Goal: Task Accomplishment & Management: Manage account settings

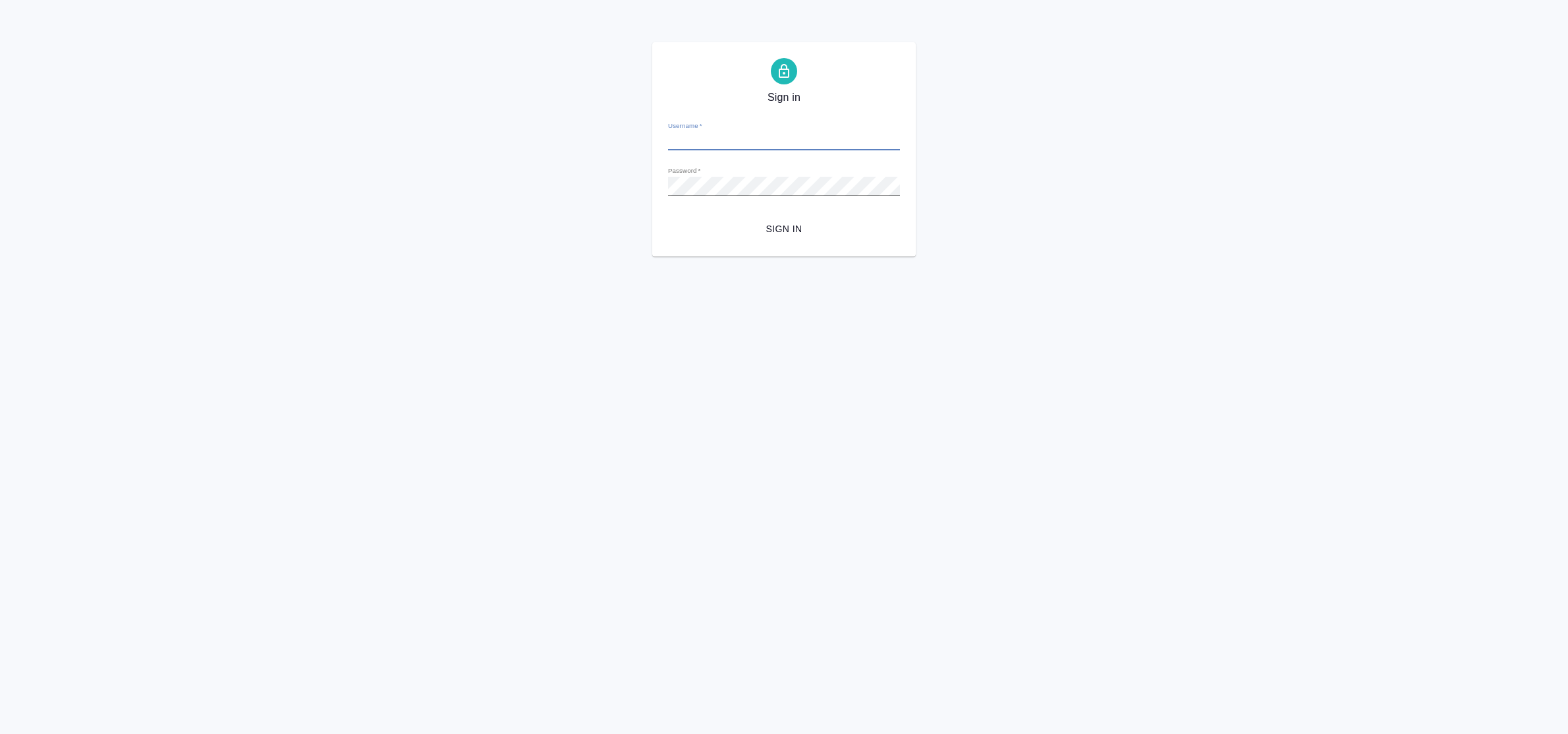
type input "[EMAIL_ADDRESS][DOMAIN_NAME]"
click at [797, 226] on span "Sign in" at bounding box center [784, 229] width 210 height 17
type input "[EMAIL_ADDRESS][DOMAIN_NAME]"
click at [781, 232] on span "Sign in" at bounding box center [784, 229] width 210 height 17
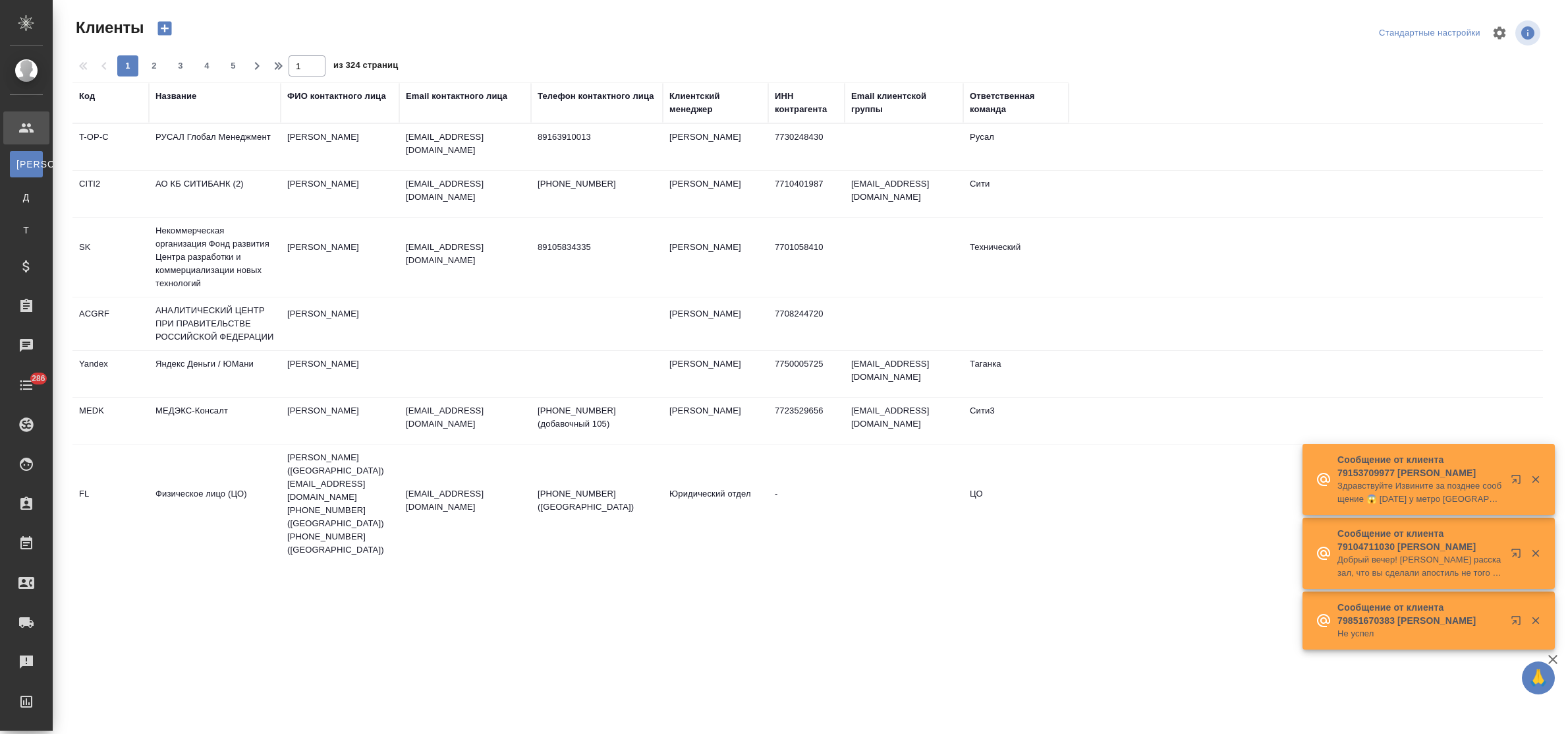
select select "RU"
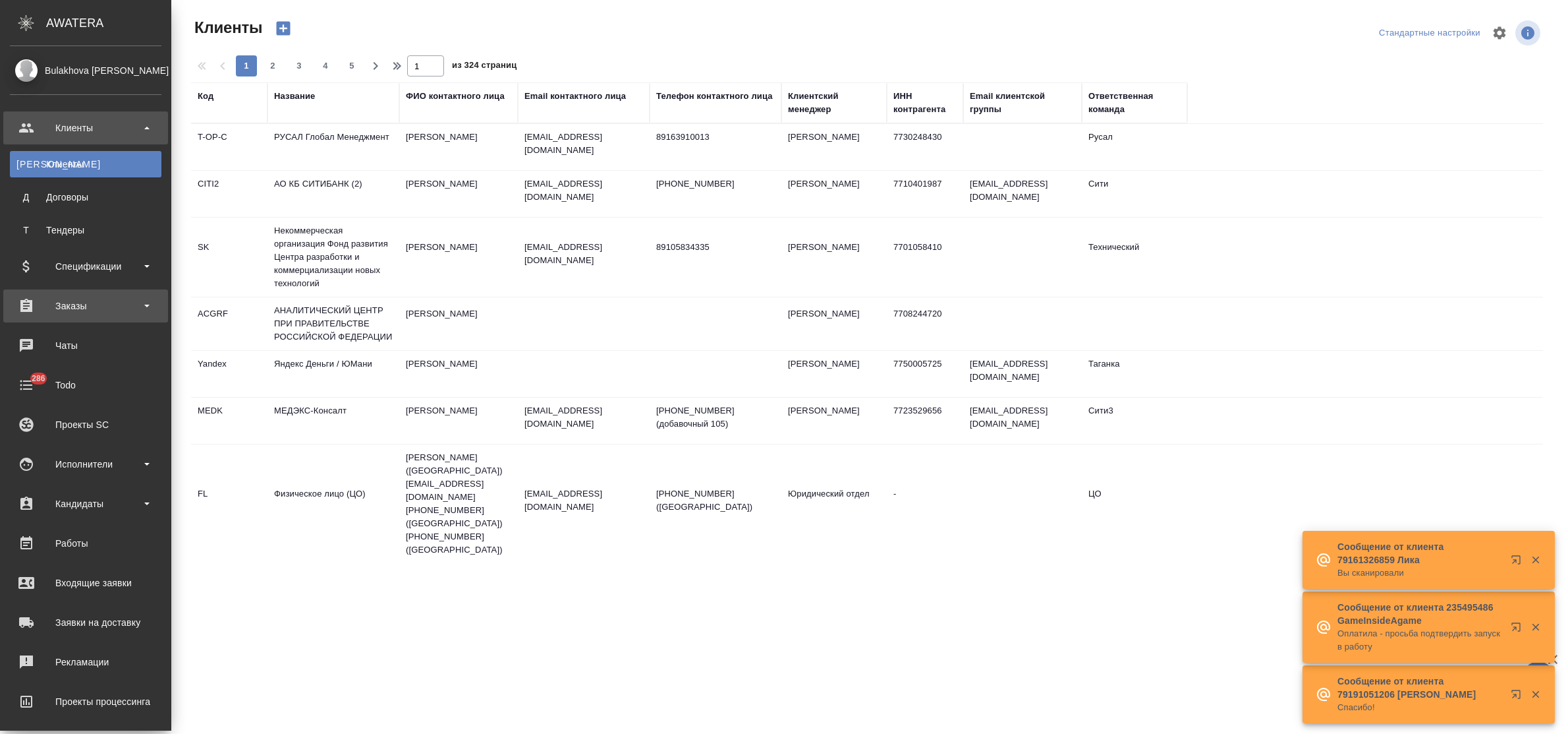
click at [88, 314] on div "Заказы" at bounding box center [85, 306] width 151 height 19
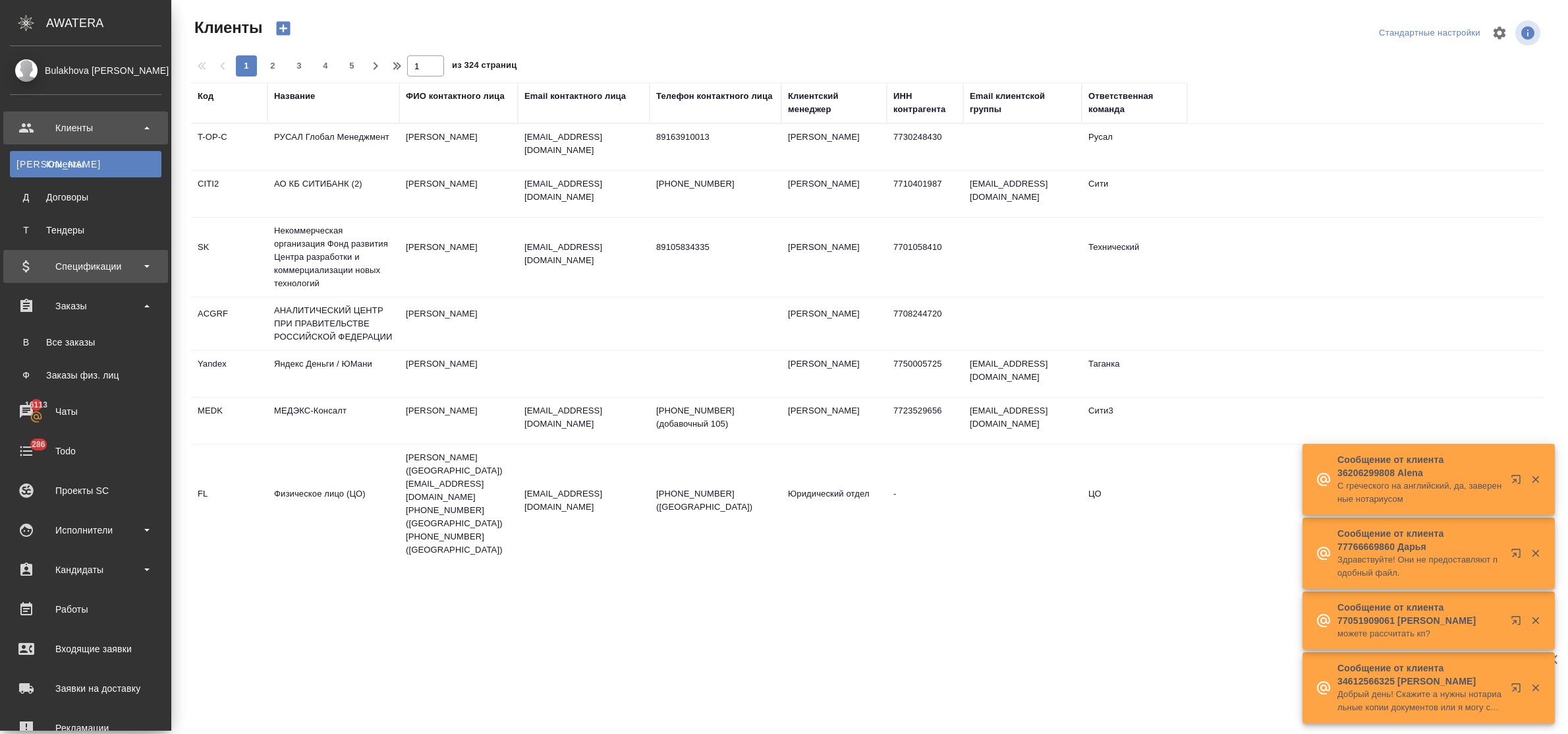
click at [60, 263] on div "Спецификации" at bounding box center [85, 266] width 151 height 19
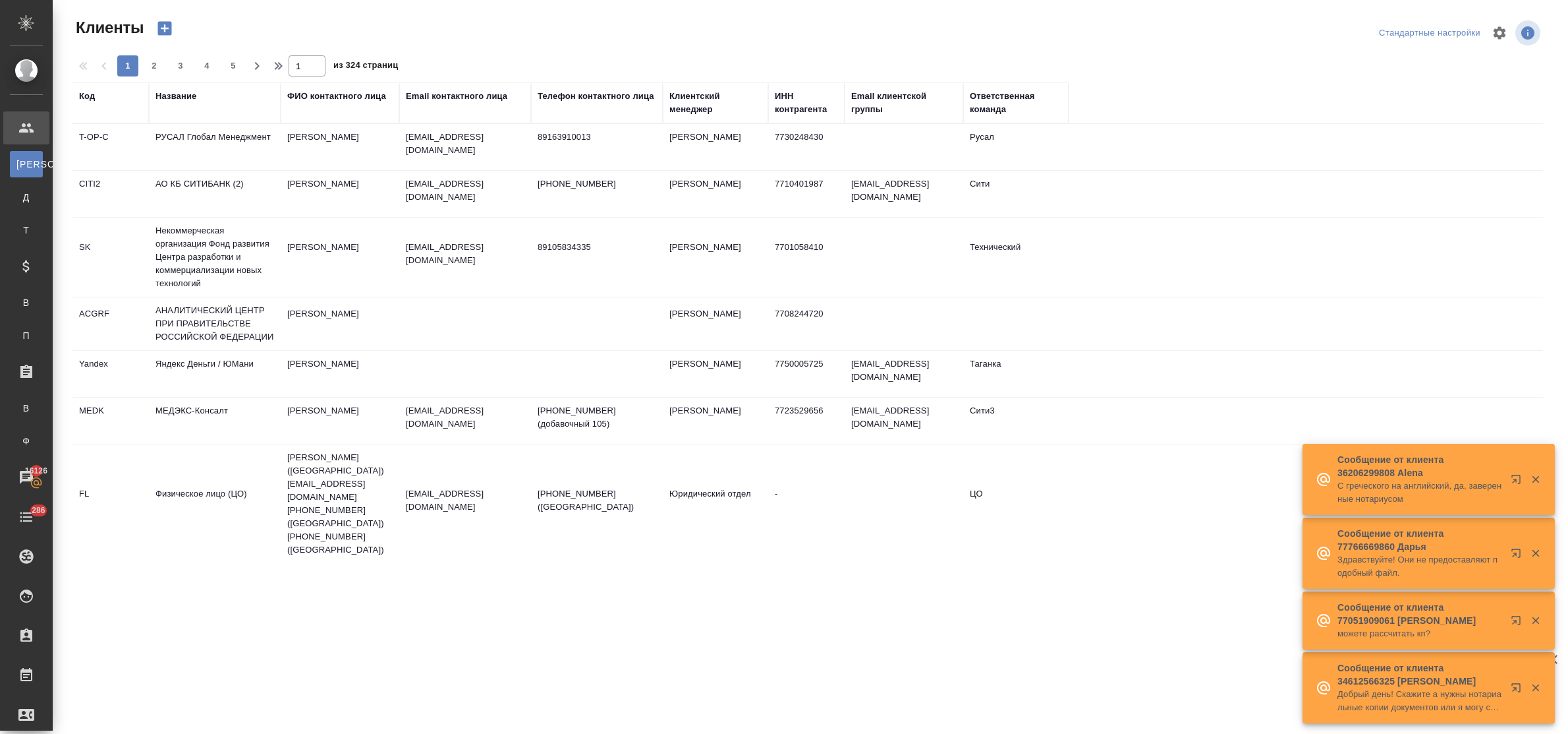
click at [187, 97] on div "Название" at bounding box center [176, 96] width 41 height 13
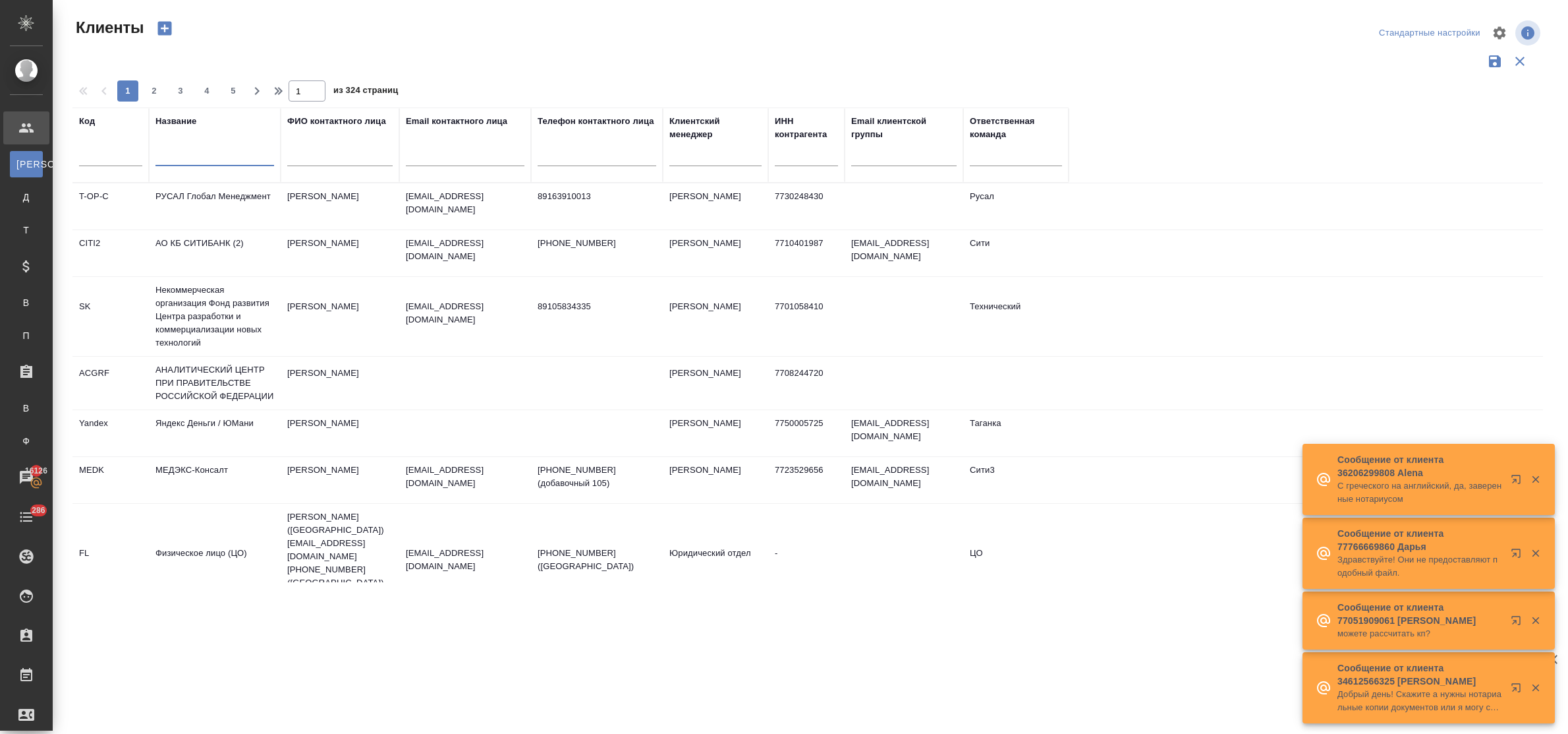
click at [208, 159] on input "text" at bounding box center [215, 157] width 118 height 17
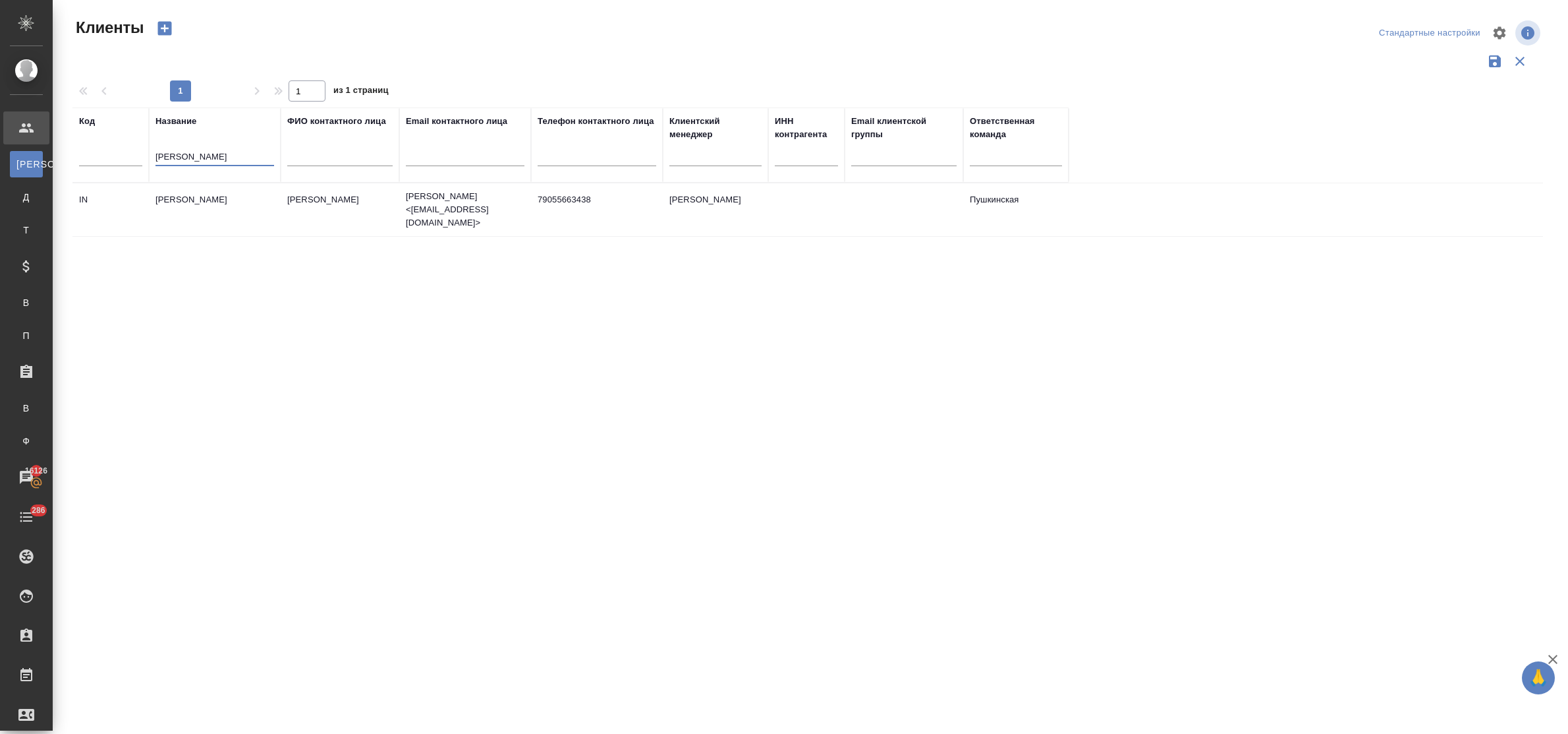
type input "иншаков"
click at [199, 196] on td "Иншаков Николай" at bounding box center [214, 210] width 132 height 46
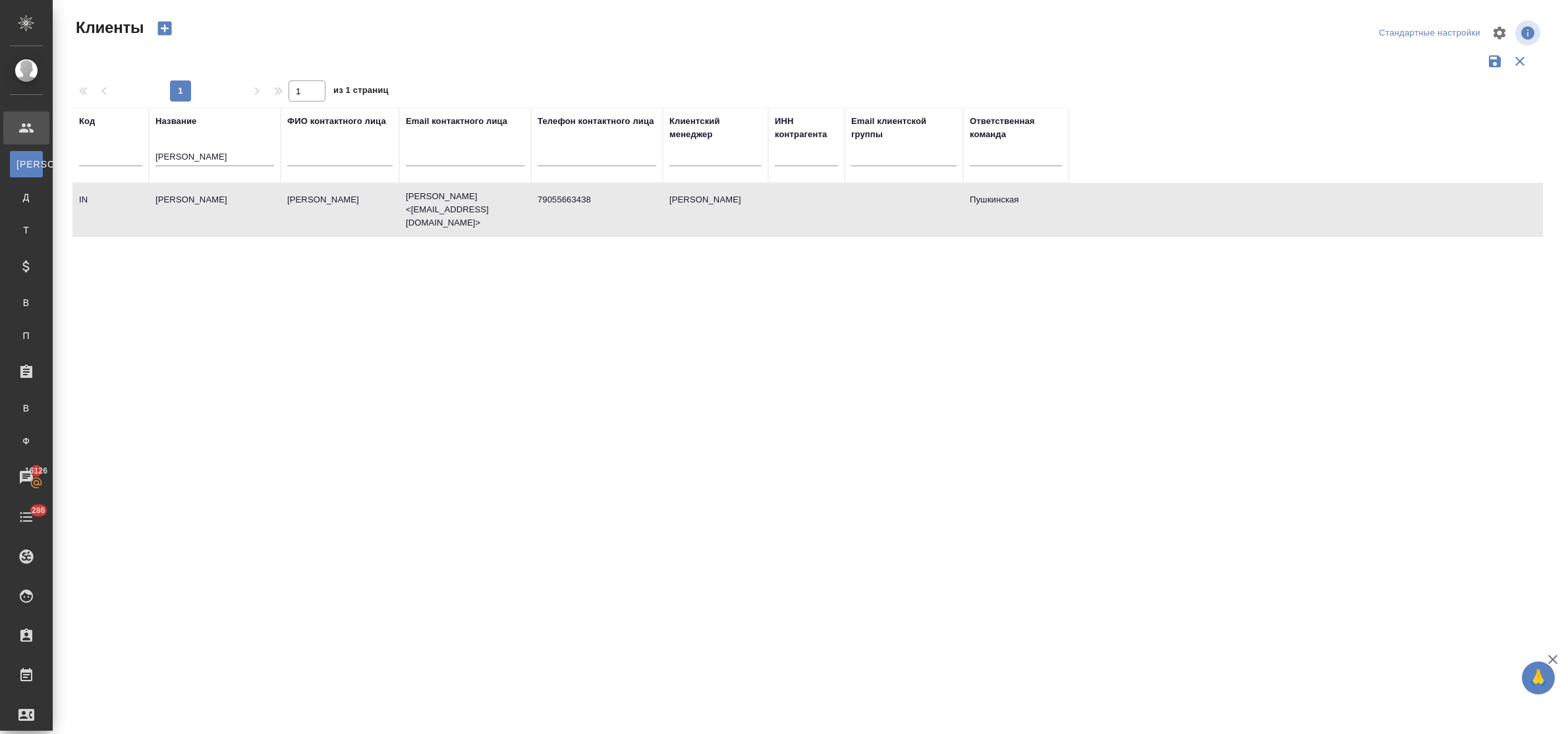
click at [199, 196] on td "Иншаков Николай" at bounding box center [214, 210] width 132 height 46
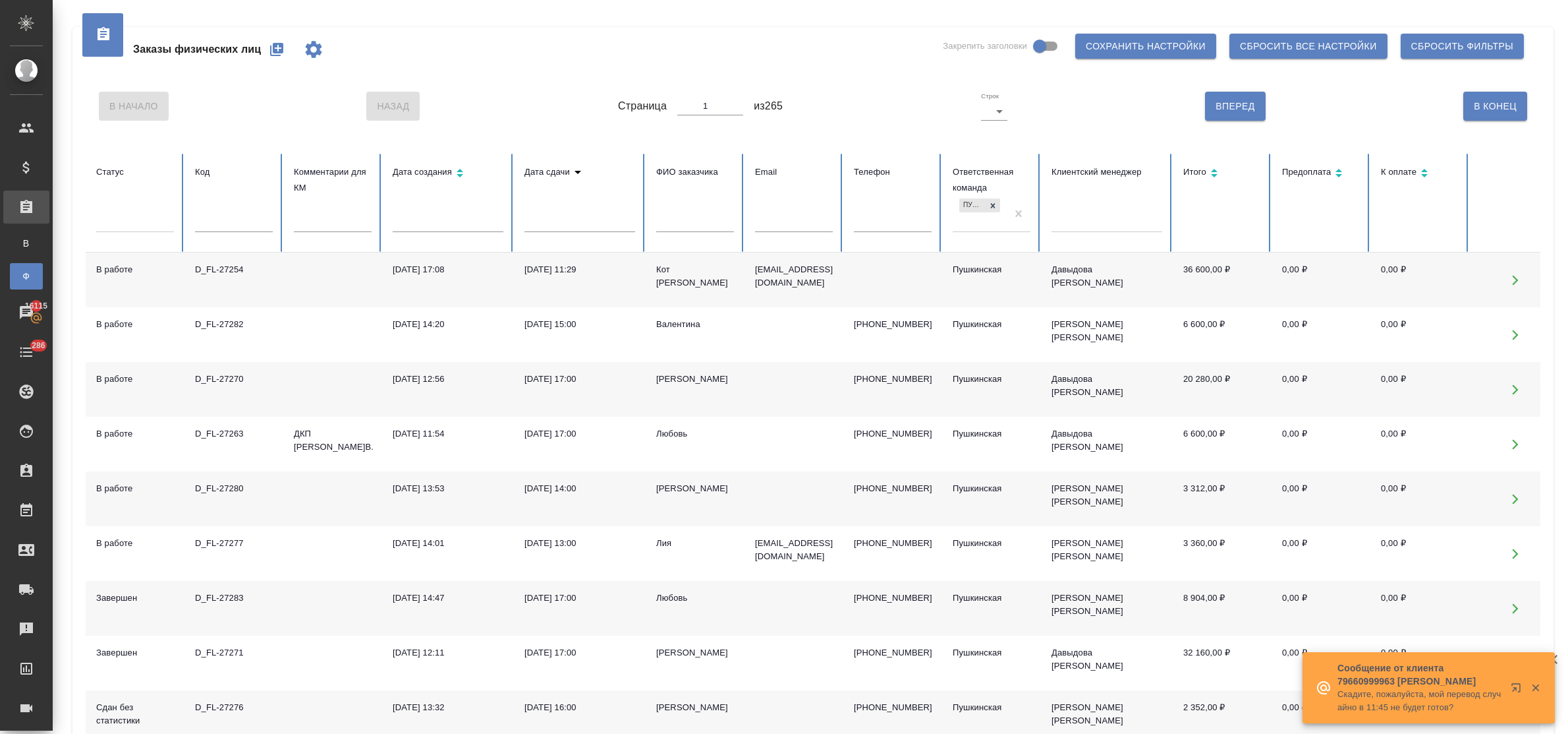
click at [278, 46] on icon "button" at bounding box center [277, 49] width 13 height 13
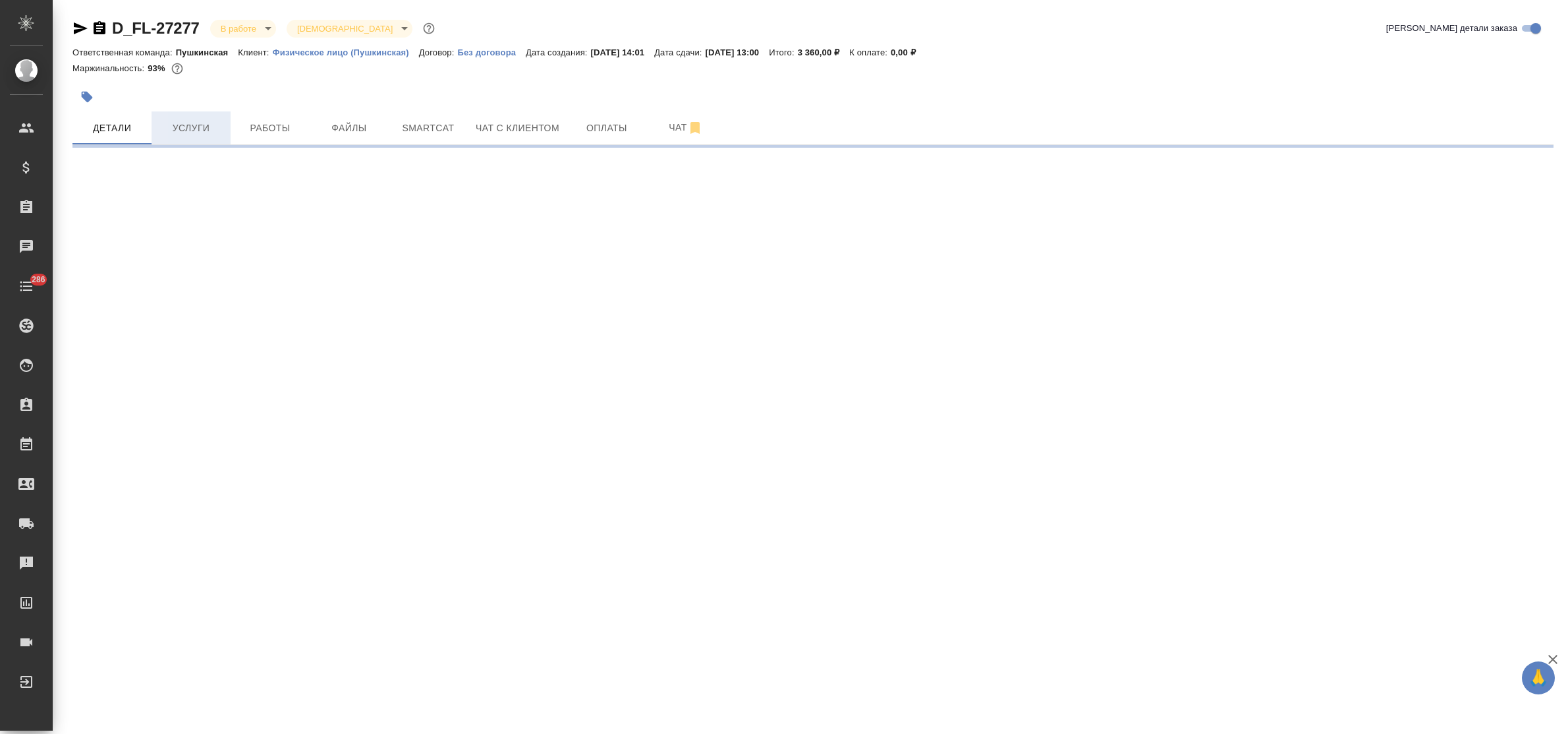
click at [171, 136] on button "Услуги" at bounding box center [190, 127] width 79 height 33
click at [185, 139] on button "Услуги" at bounding box center [190, 127] width 79 height 33
select select "RU"
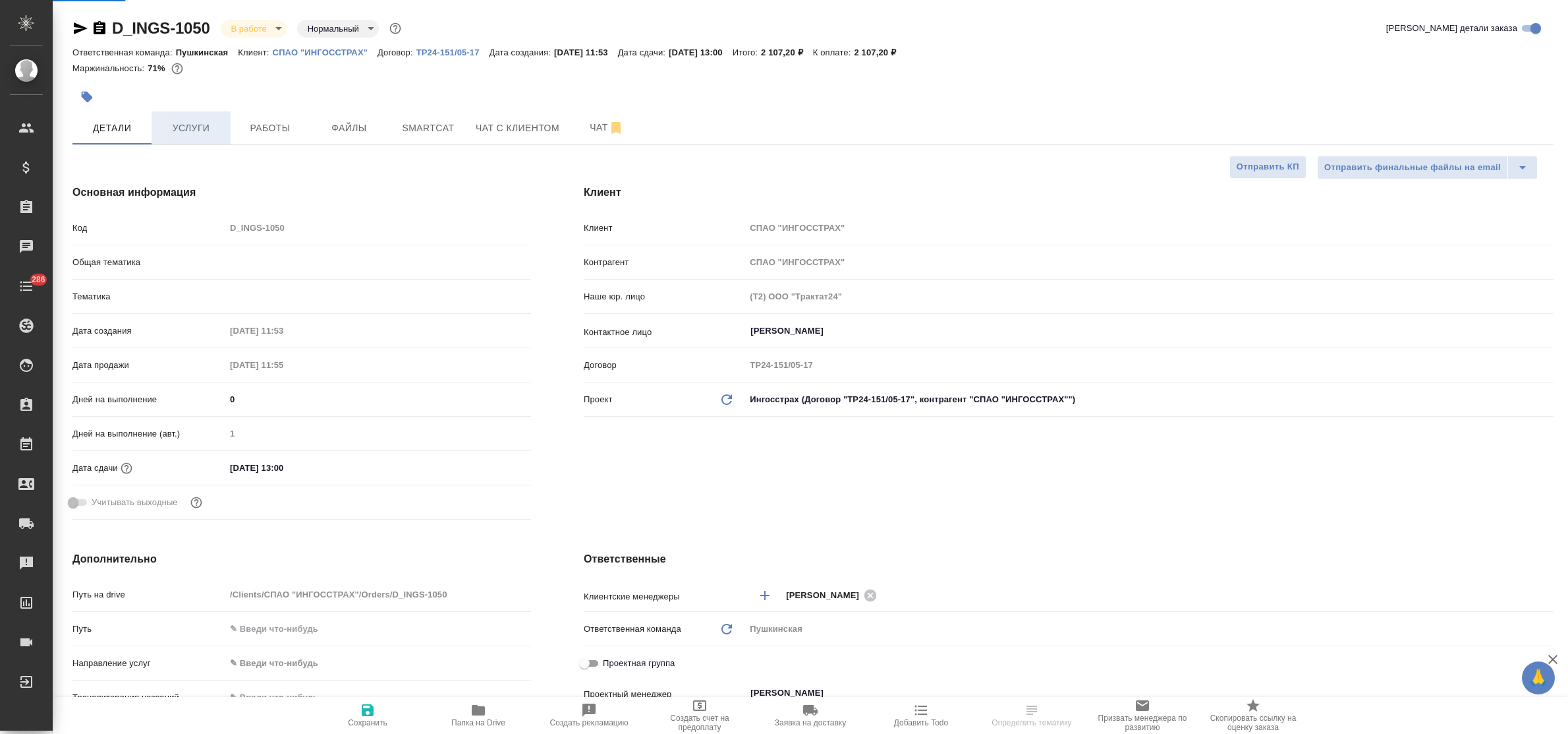
type textarea "x"
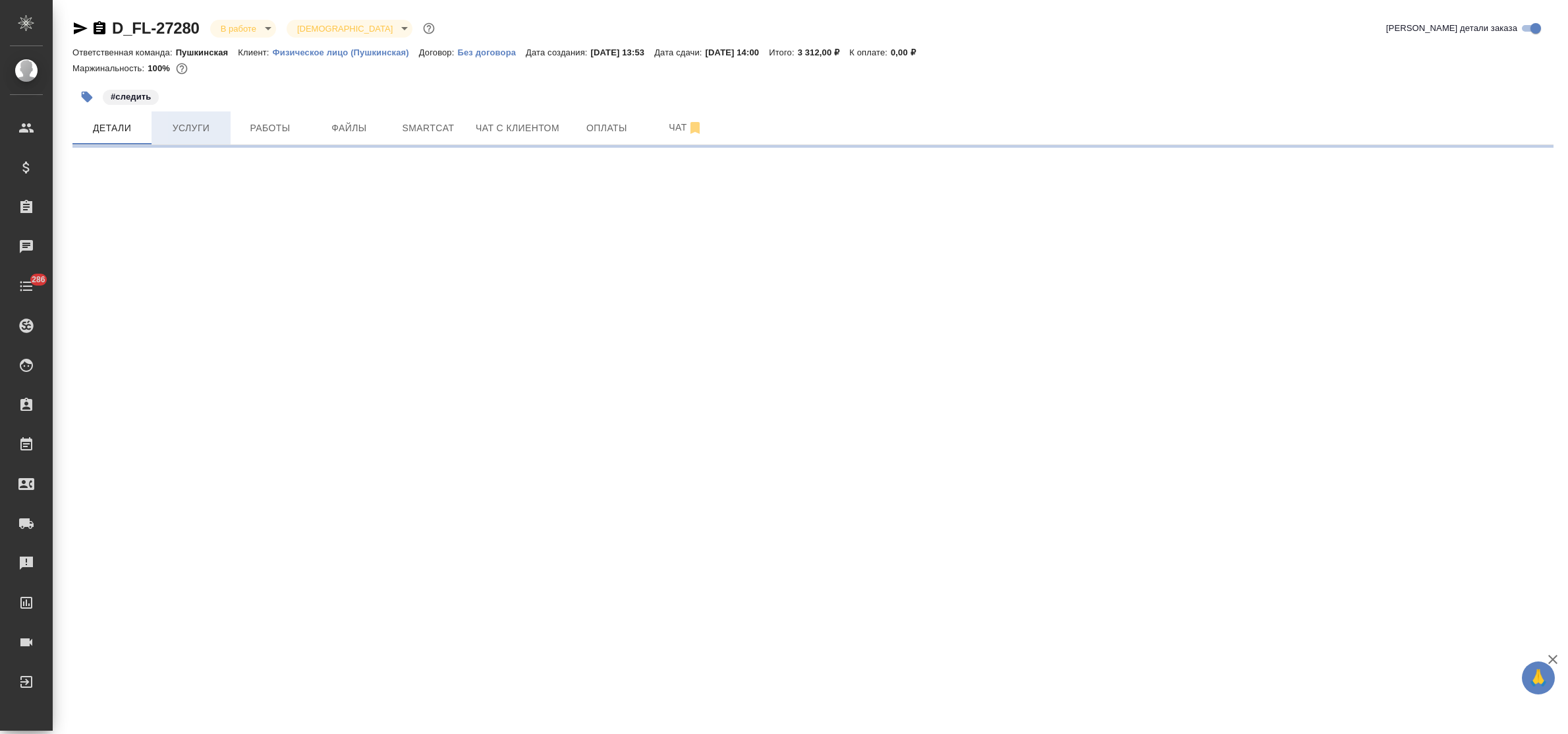
select select "RU"
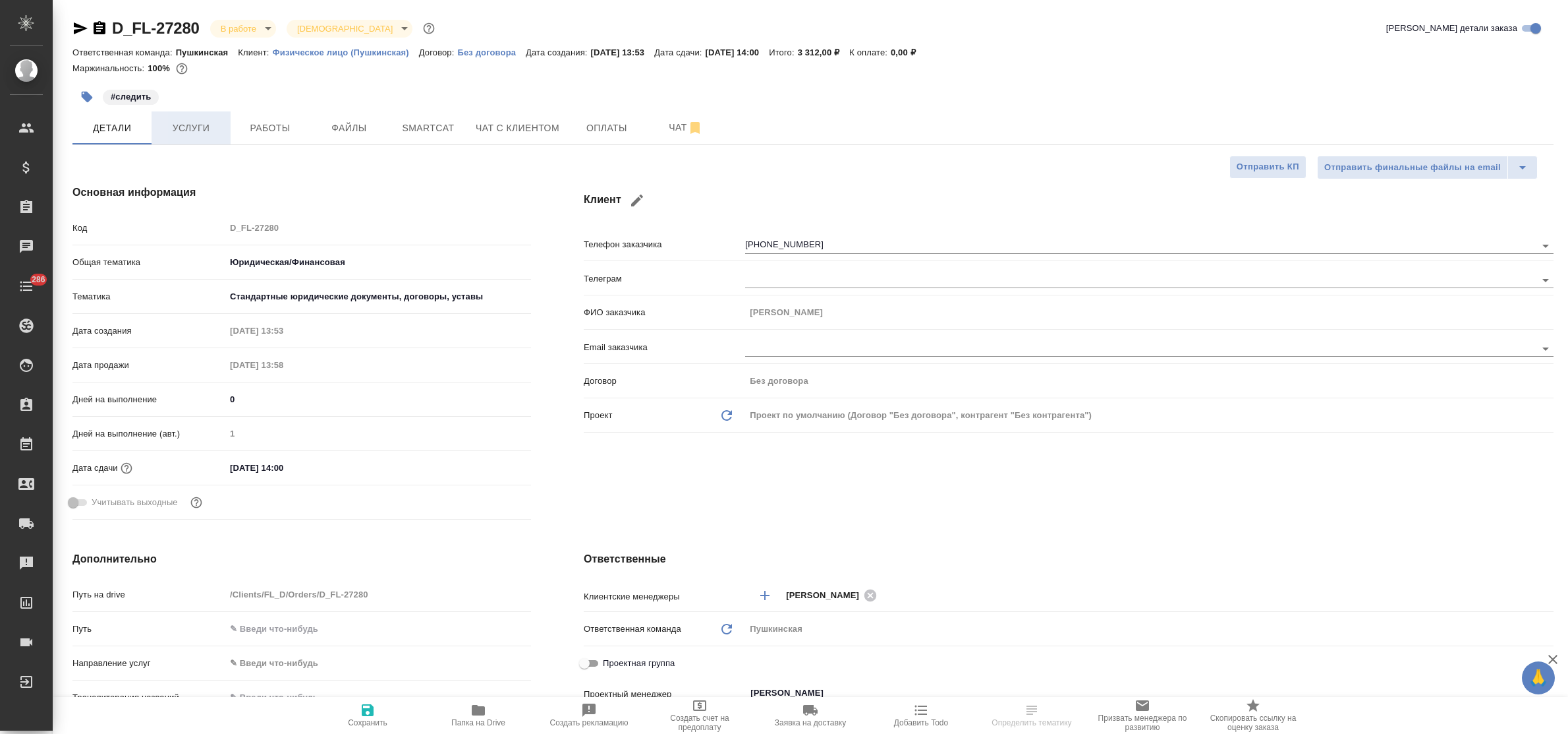
type textarea "x"
click at [175, 139] on button "Услуги" at bounding box center [190, 127] width 79 height 33
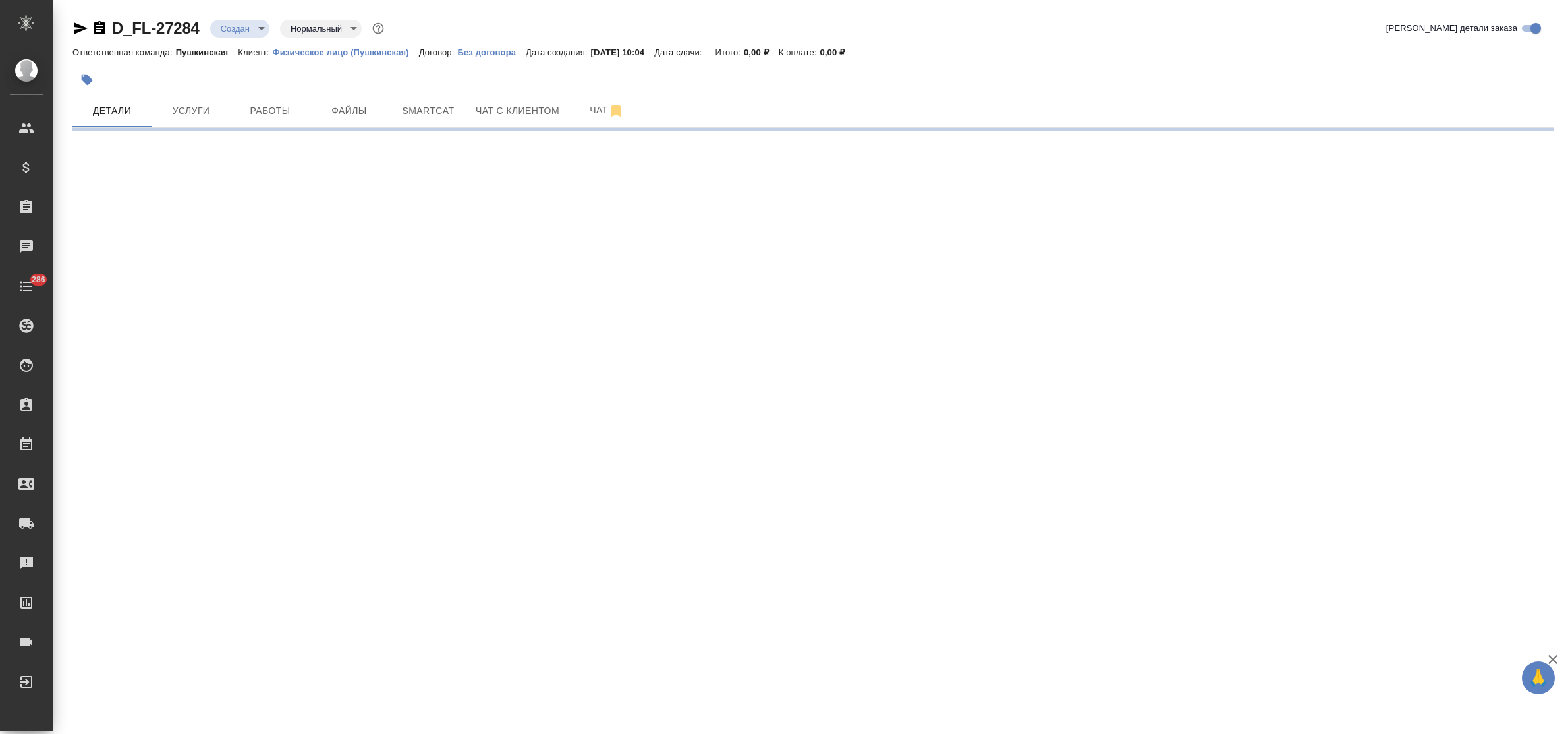
select select "RU"
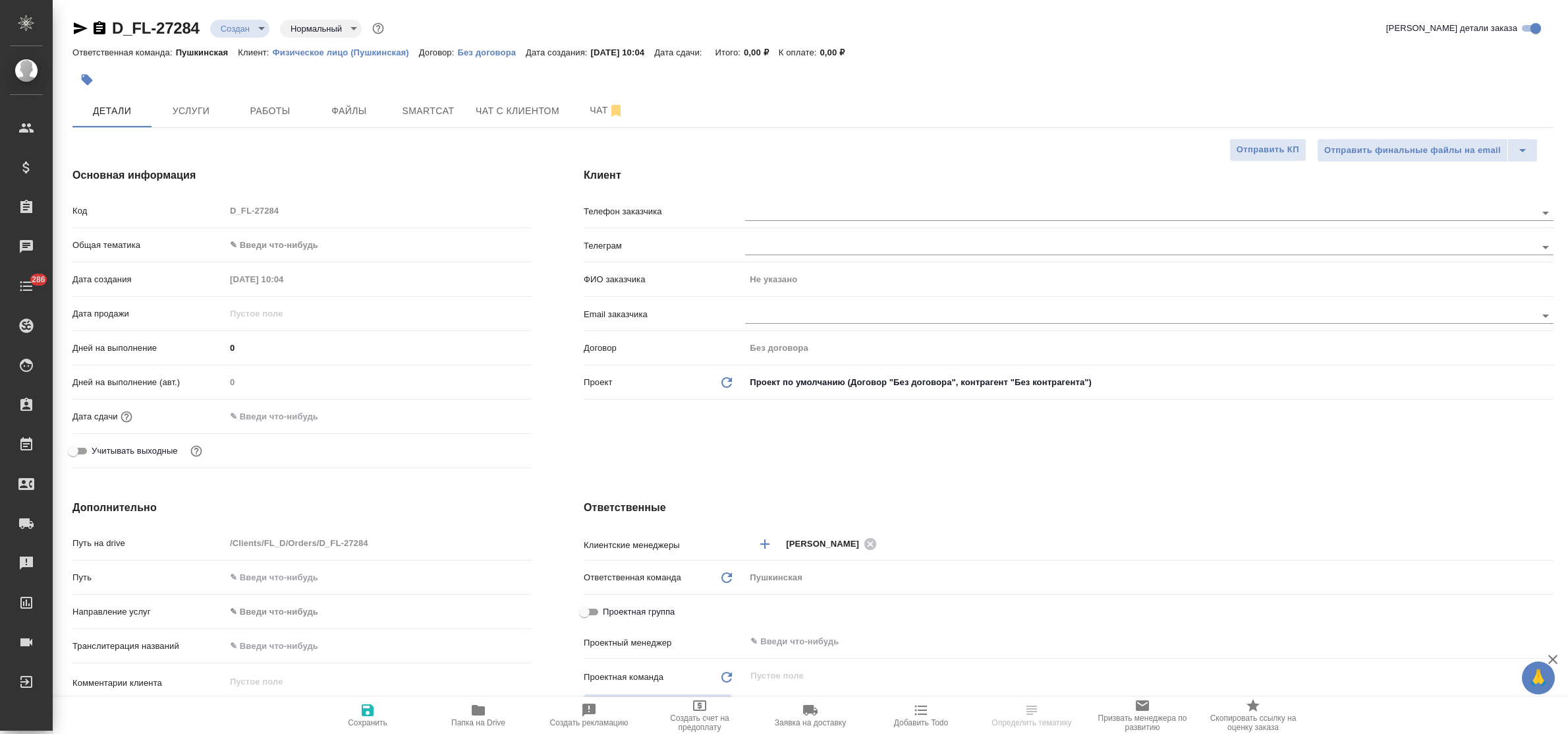
type textarea "x"
click at [891, 218] on div ".cls-1 fill:#fff; AWATERA Bulakhova Elena Клиенты Спецификации Заказы 16115 Чат…" at bounding box center [784, 367] width 1568 height 734
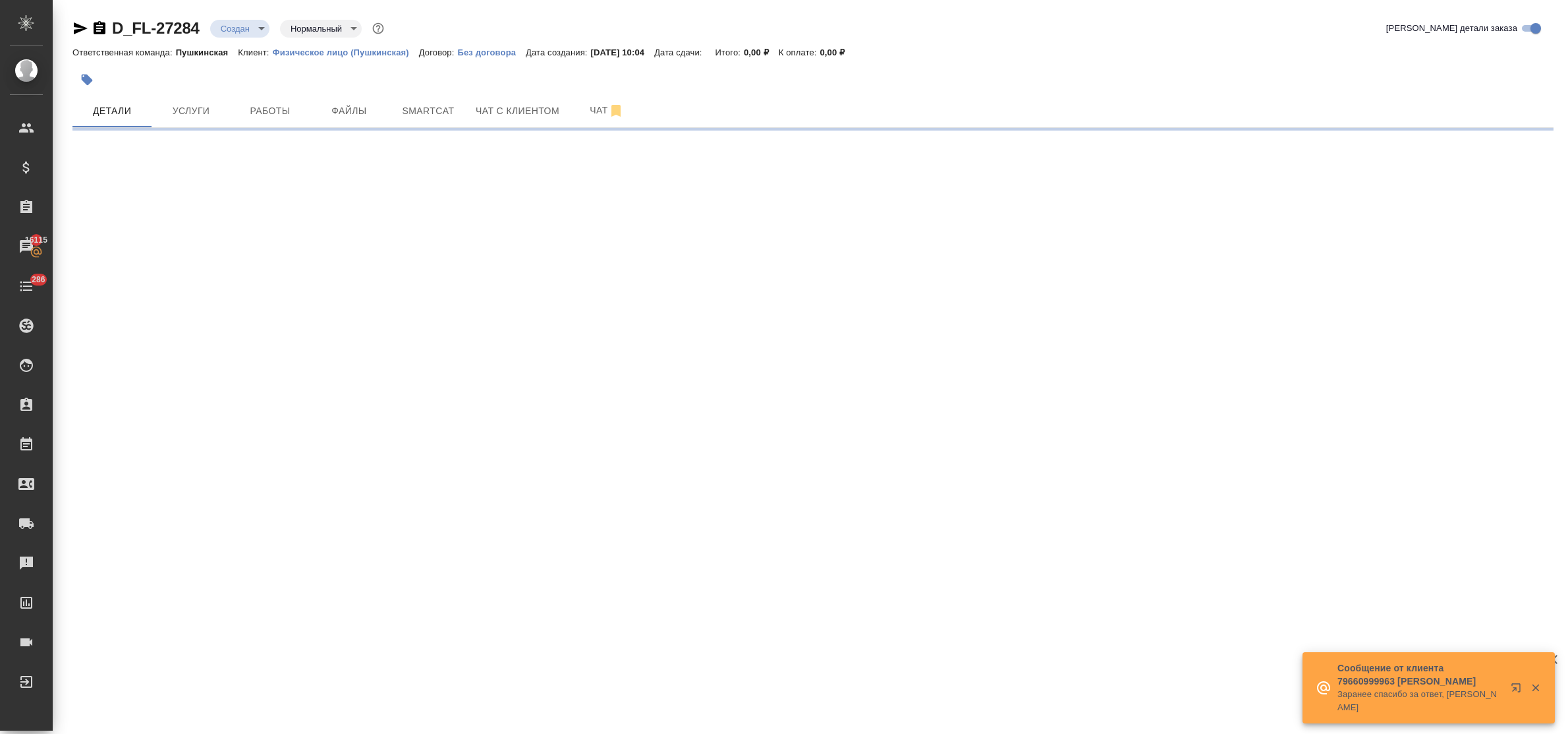
select select "RU"
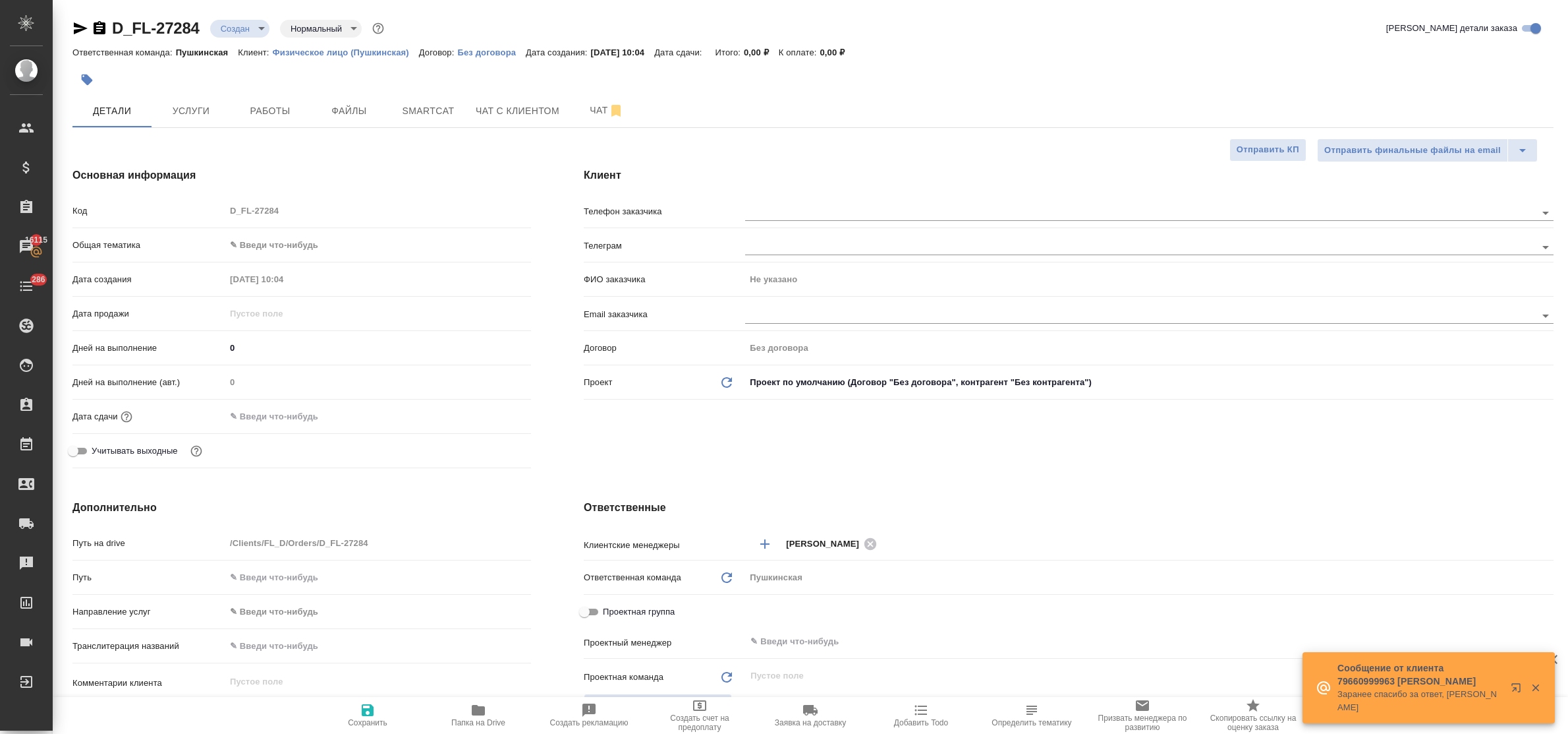
type textarea "x"
click at [780, 216] on input "text" at bounding box center [1118, 212] width 746 height 16
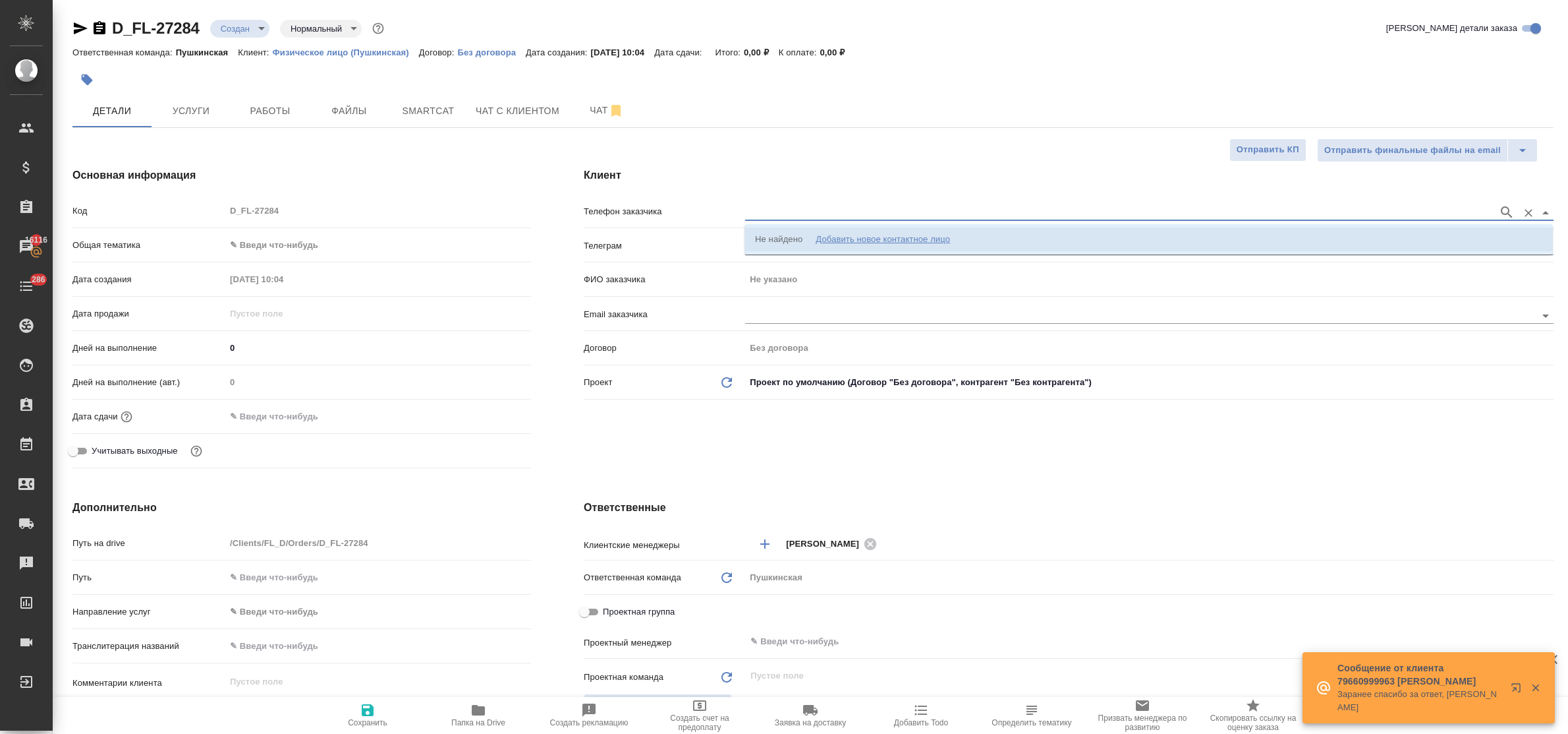
click at [845, 238] on div "Добавить новое контактное лицо" at bounding box center [883, 239] width 134 height 13
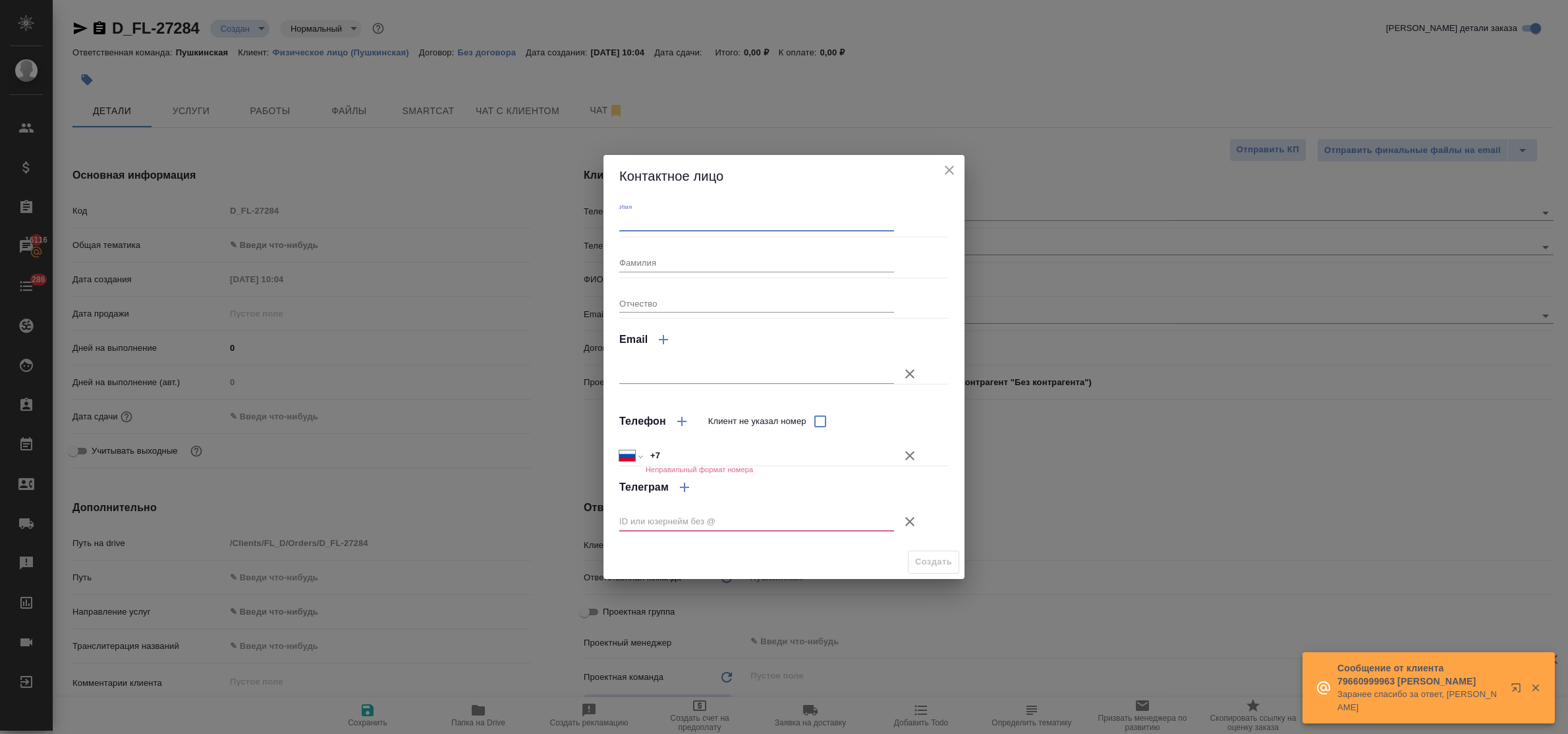
click at [634, 221] on input "Имя" at bounding box center [757, 222] width 275 height 19
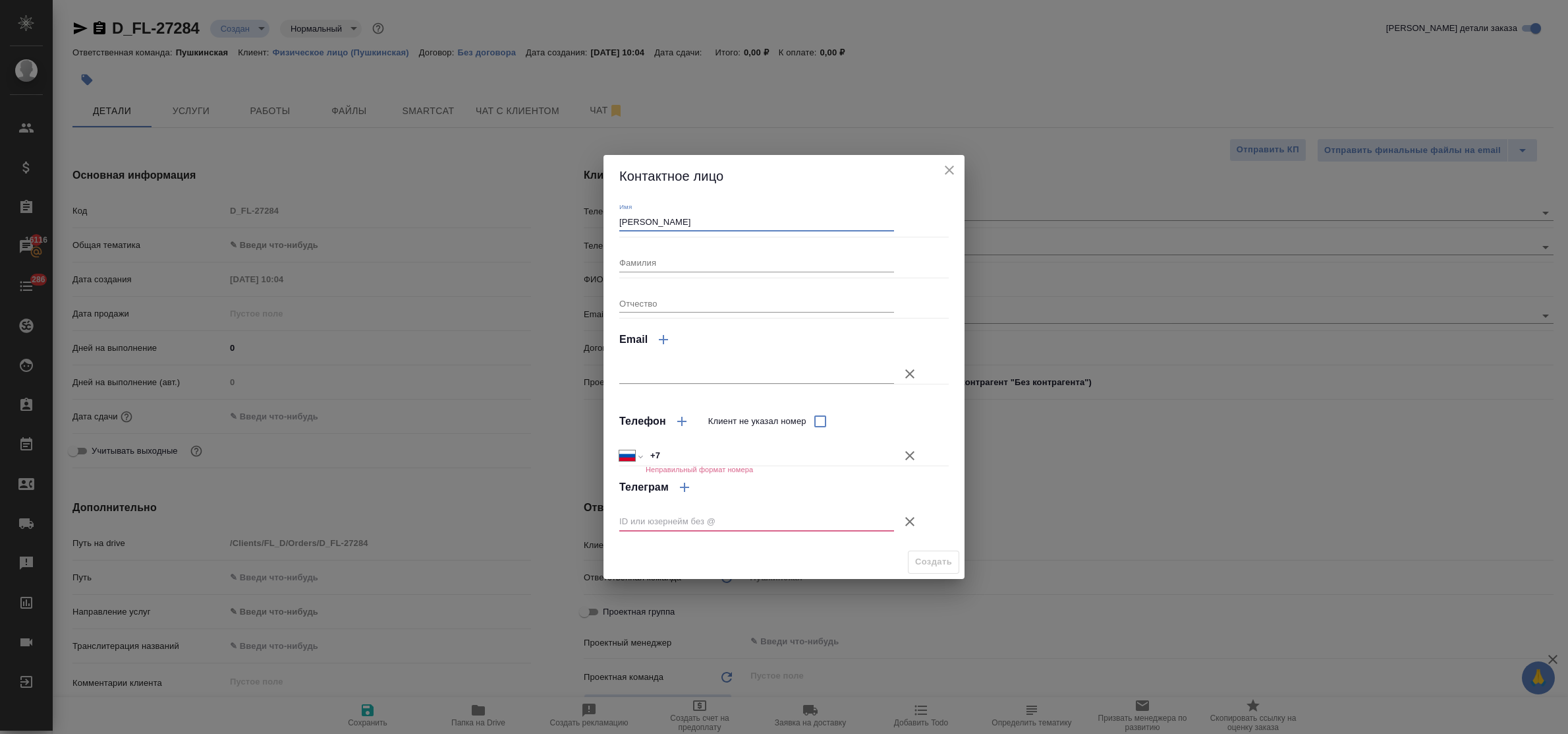
type input "Вячеслав Юрьевич"
click at [684, 449] on input "+7" at bounding box center [769, 456] width 247 height 19
type input "+7 985 364 98 46"
click at [907, 523] on icon "button" at bounding box center [910, 521] width 9 height 9
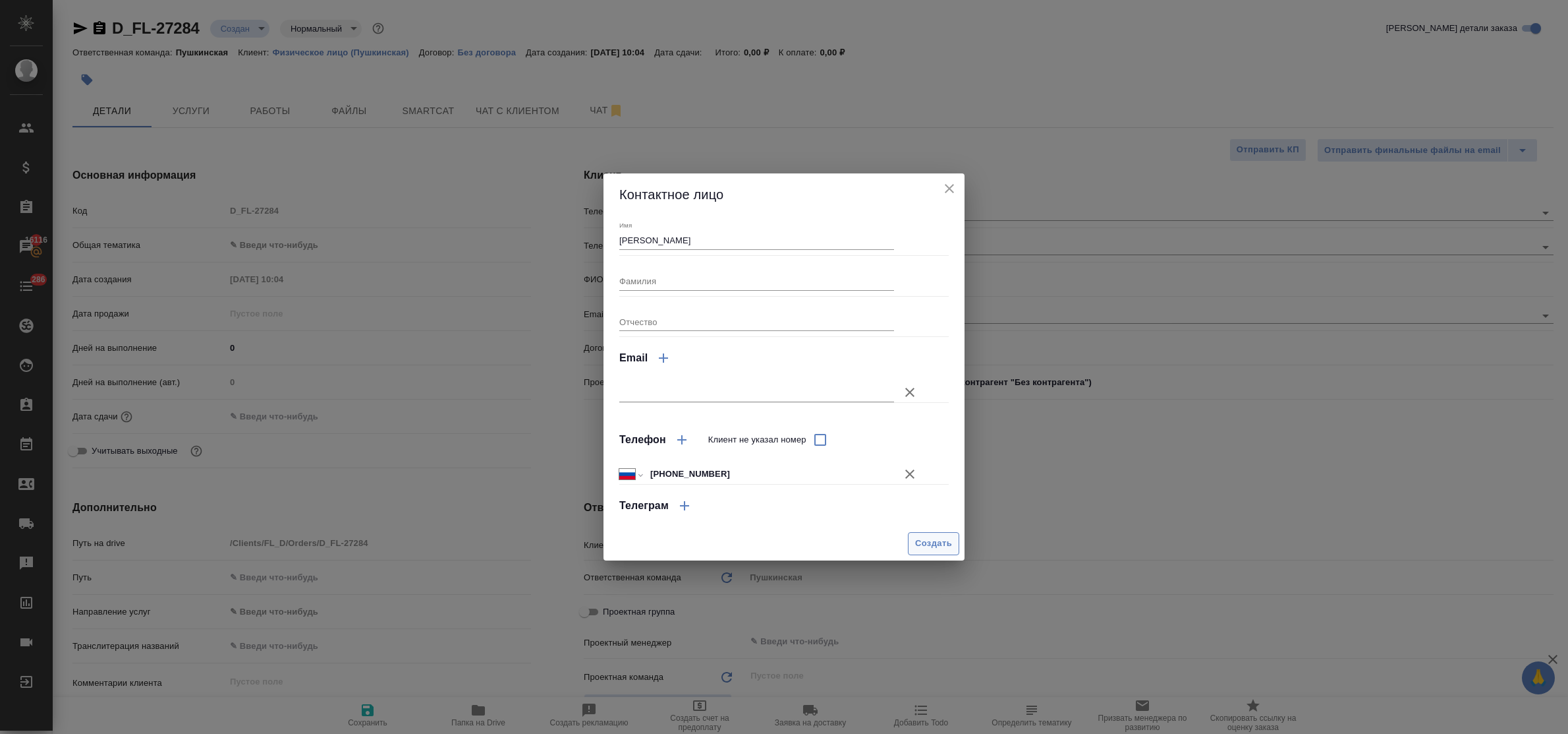
click at [932, 538] on span "Создать" at bounding box center [933, 543] width 37 height 15
type input "Вячеслав Юрьевич"
type textarea "x"
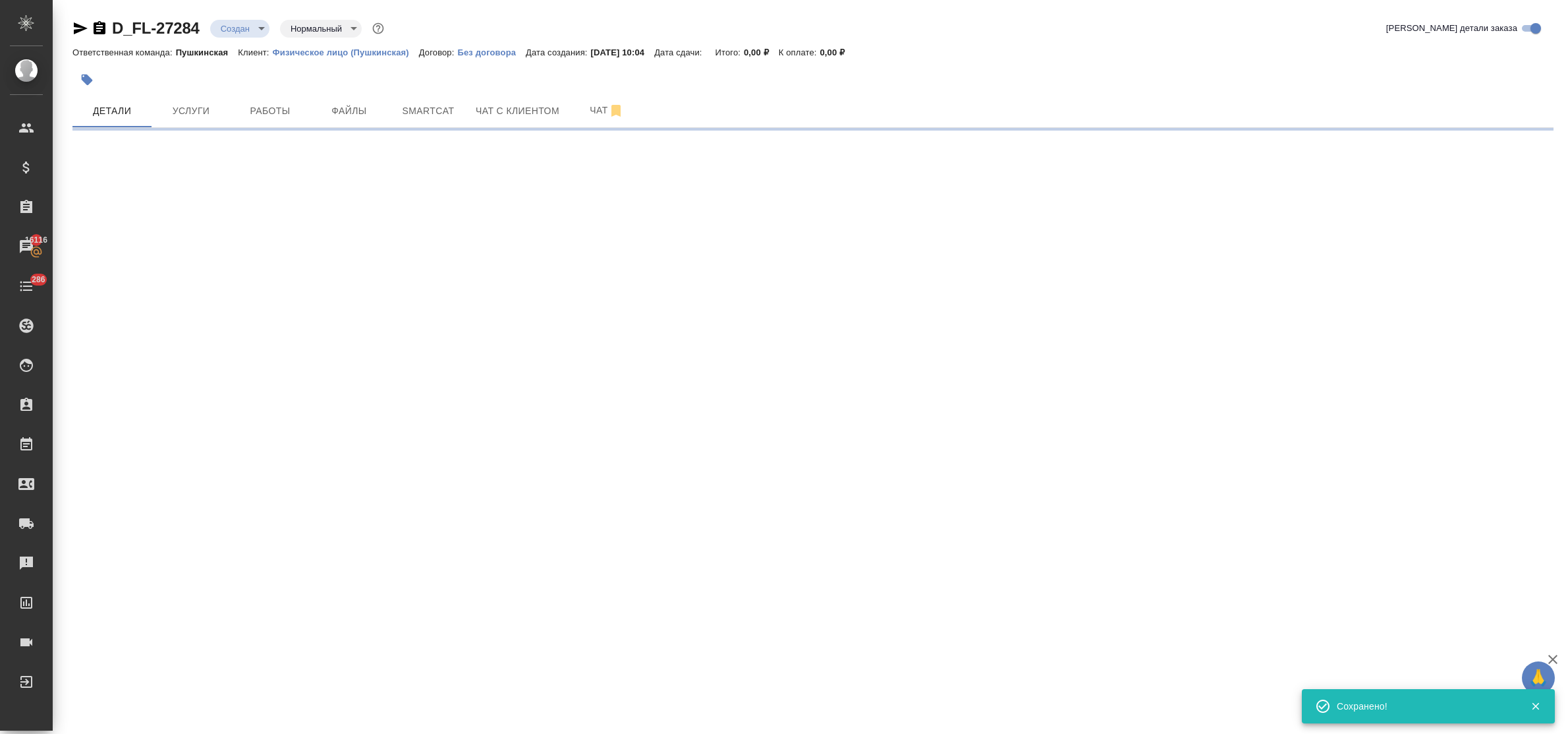
type input "holyTrinity"
click at [521, 109] on span "Чат с клиентом" at bounding box center [517, 111] width 84 height 17
select select "RU"
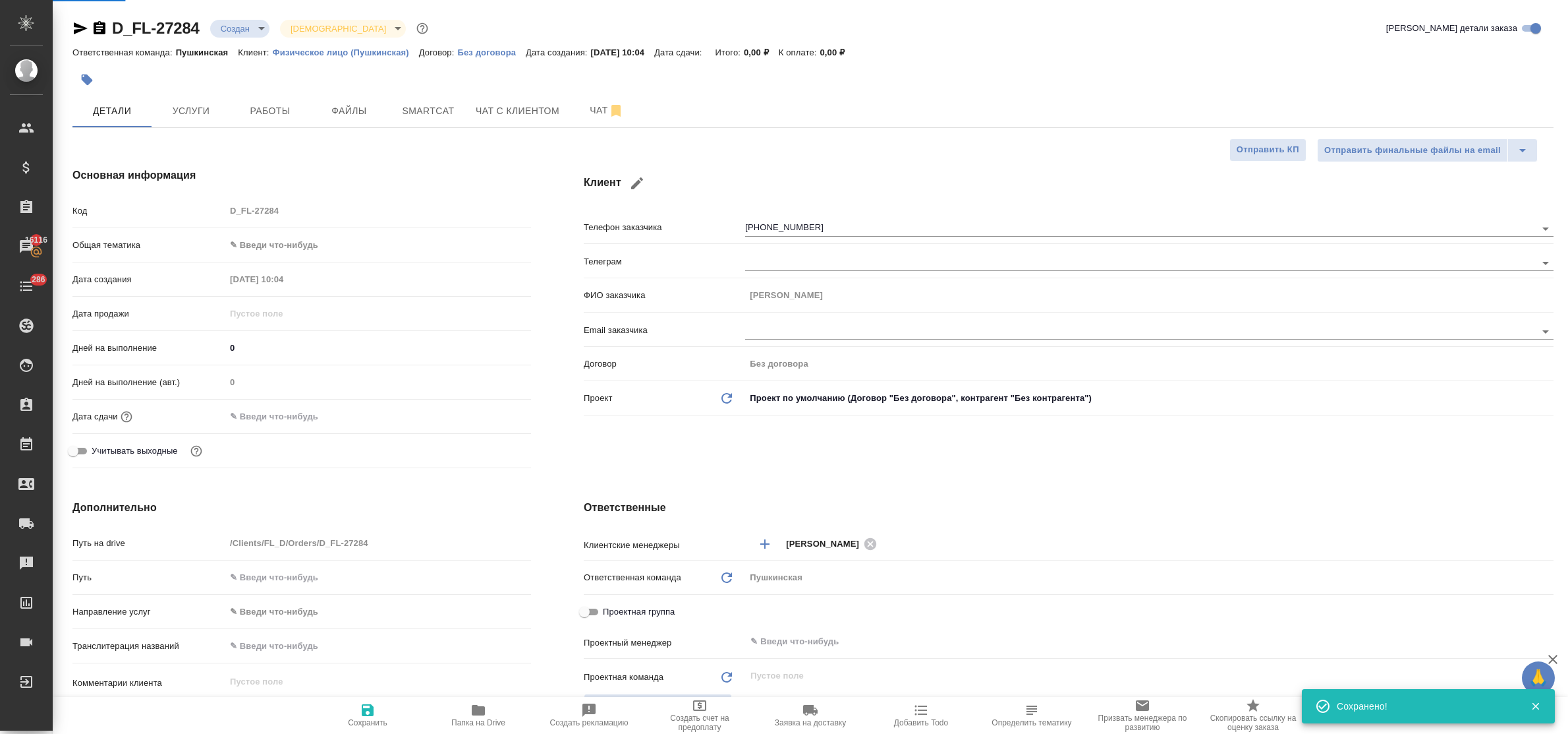
type textarea "x"
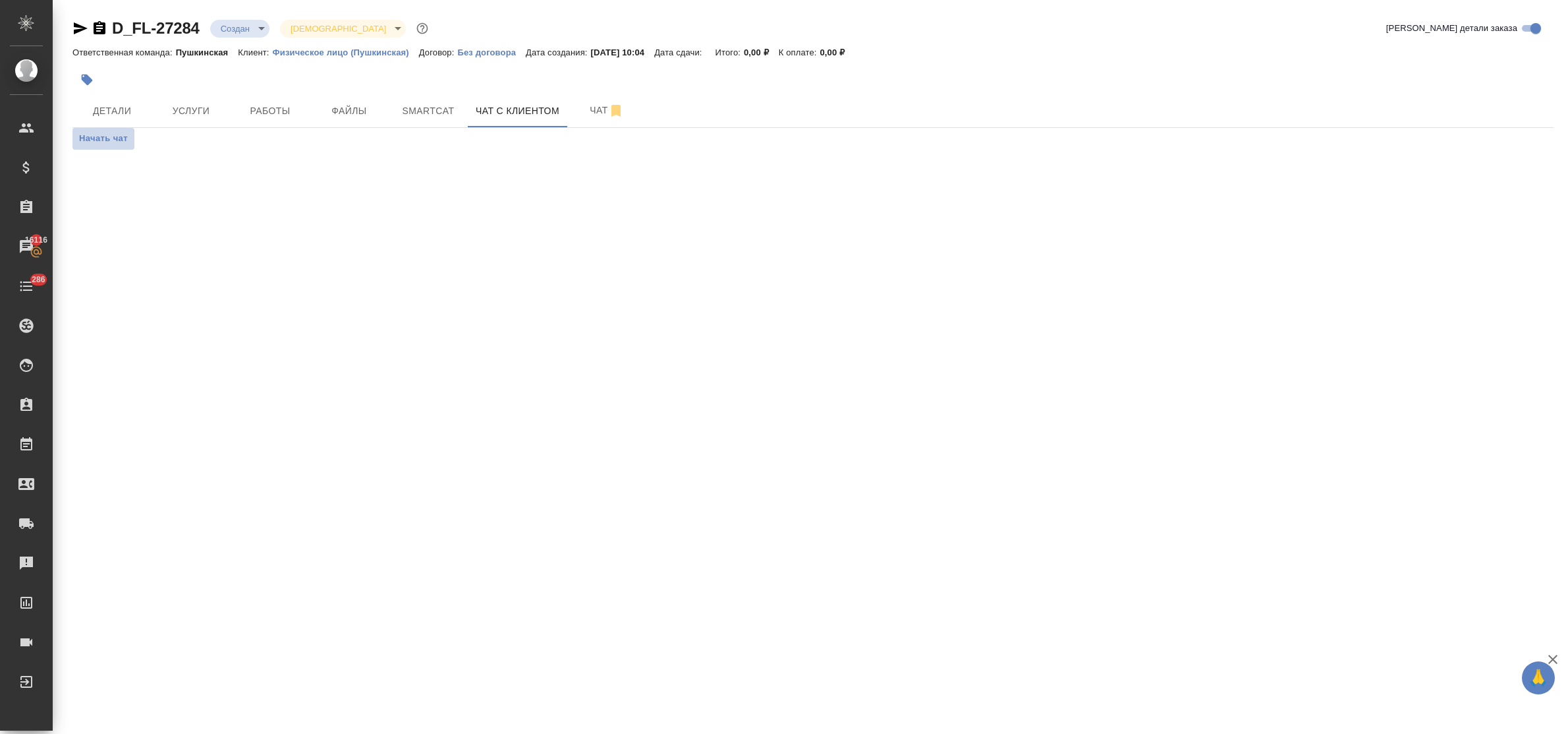
click at [103, 139] on span "Начать чат" at bounding box center [103, 138] width 49 height 15
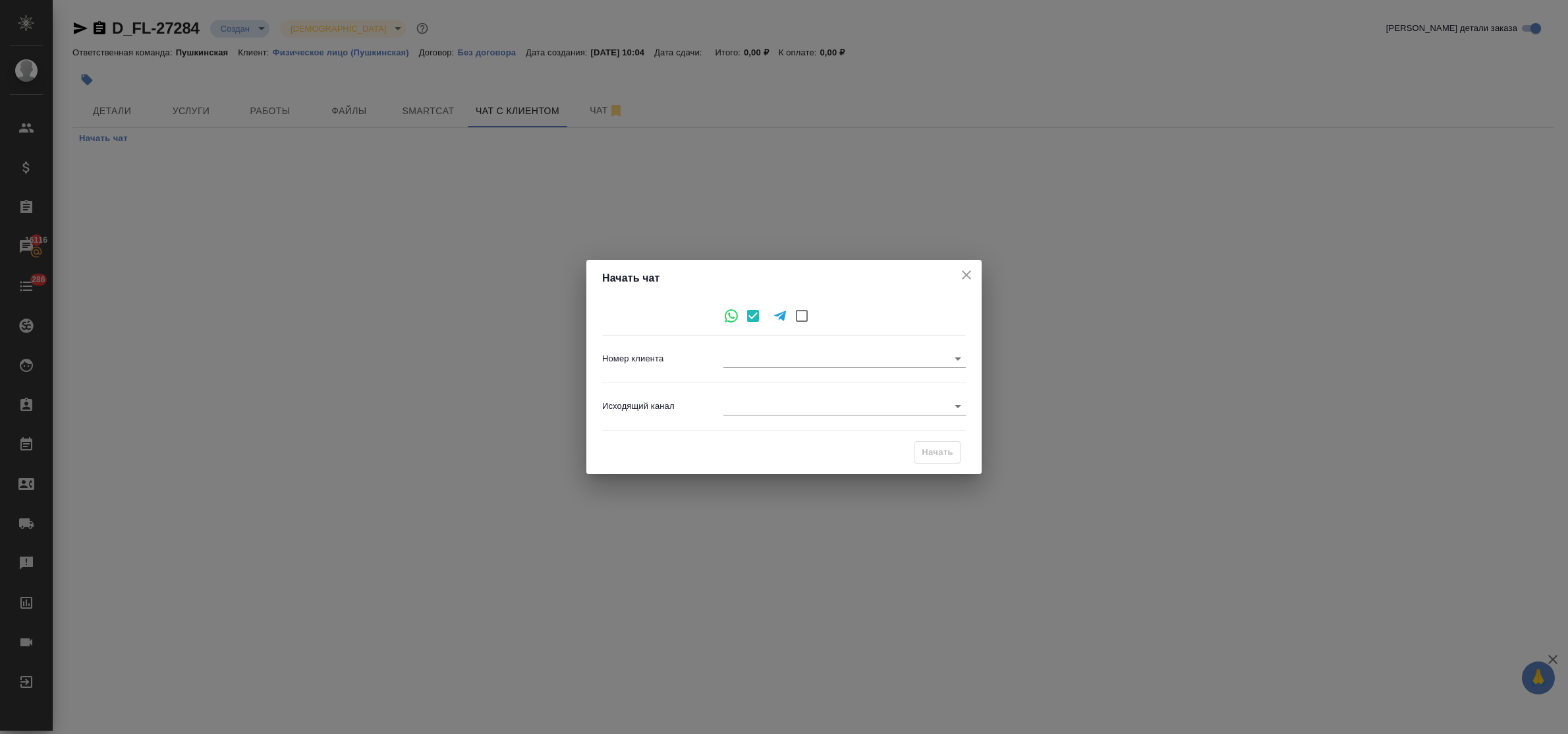
type input "6ef0edfb7445ffb67a6e8141"
click at [728, 318] on icon at bounding box center [731, 316] width 16 height 16
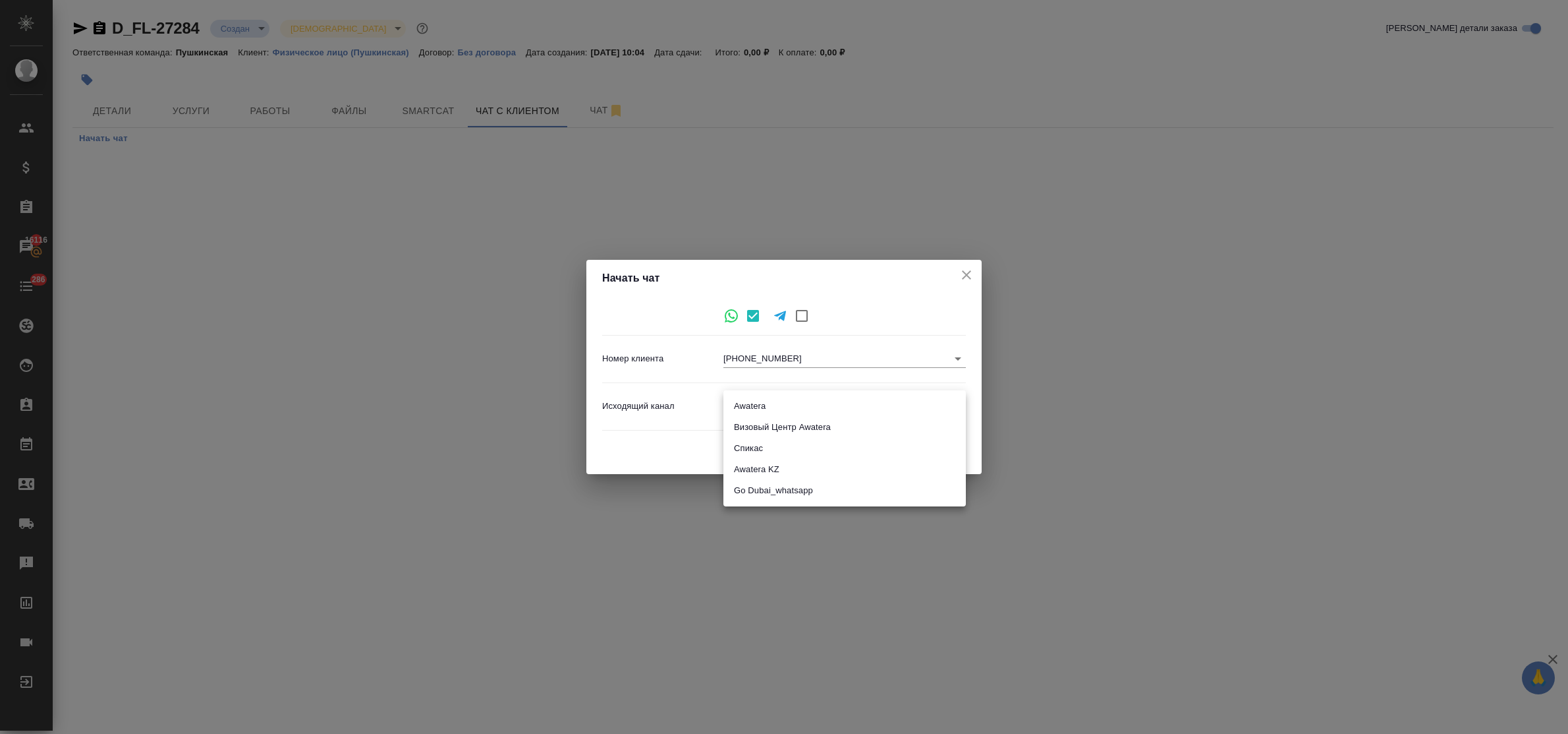
click at [788, 403] on body "🙏 .cls-1 fill:#fff; AWATERA Bulakhova Elena Клиенты Спецификации Заказы 16116 Ч…" at bounding box center [784, 367] width 1568 height 734
click at [782, 405] on li "Awatera" at bounding box center [844, 406] width 242 height 21
type input "2"
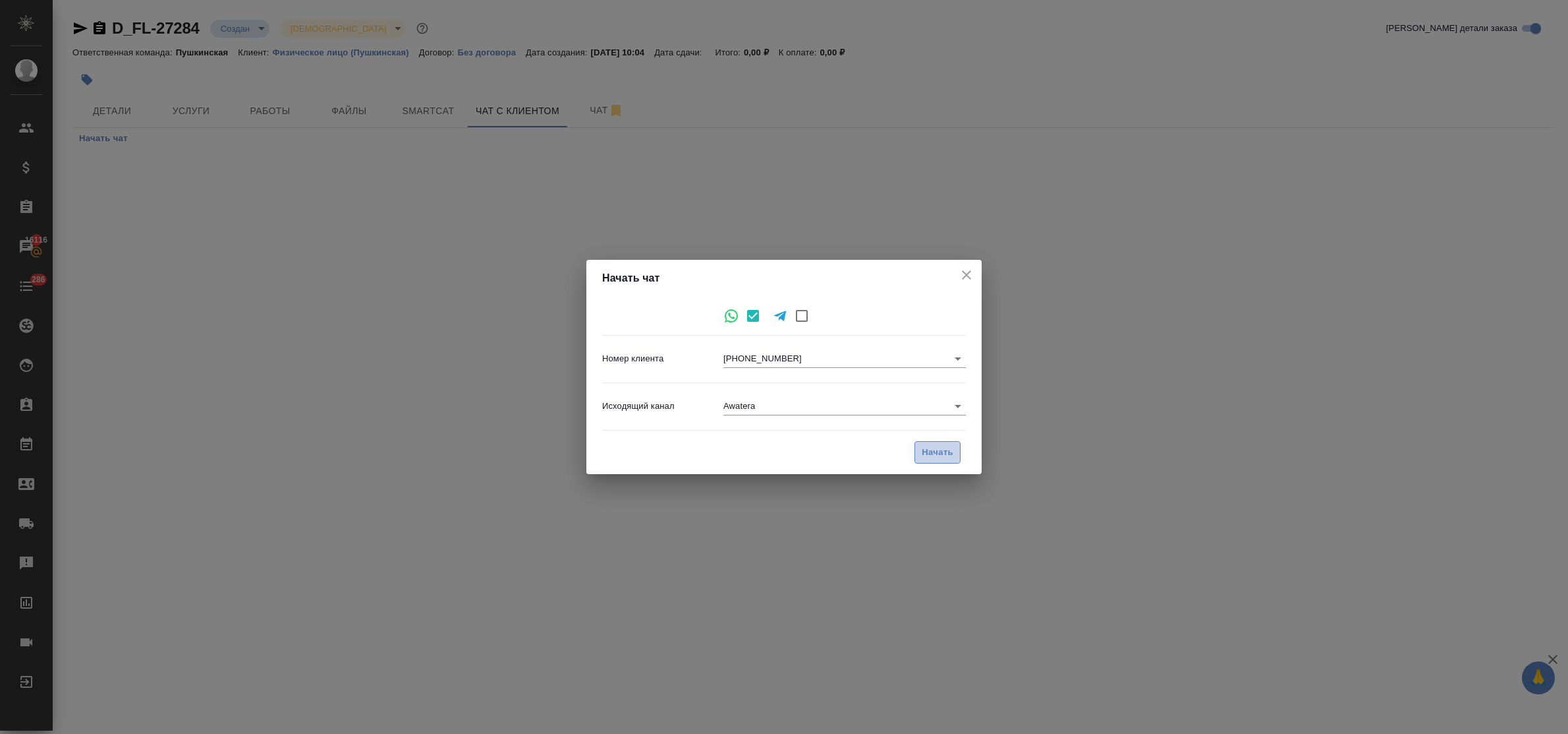
click at [949, 449] on span "Начать" at bounding box center [938, 452] width 32 height 15
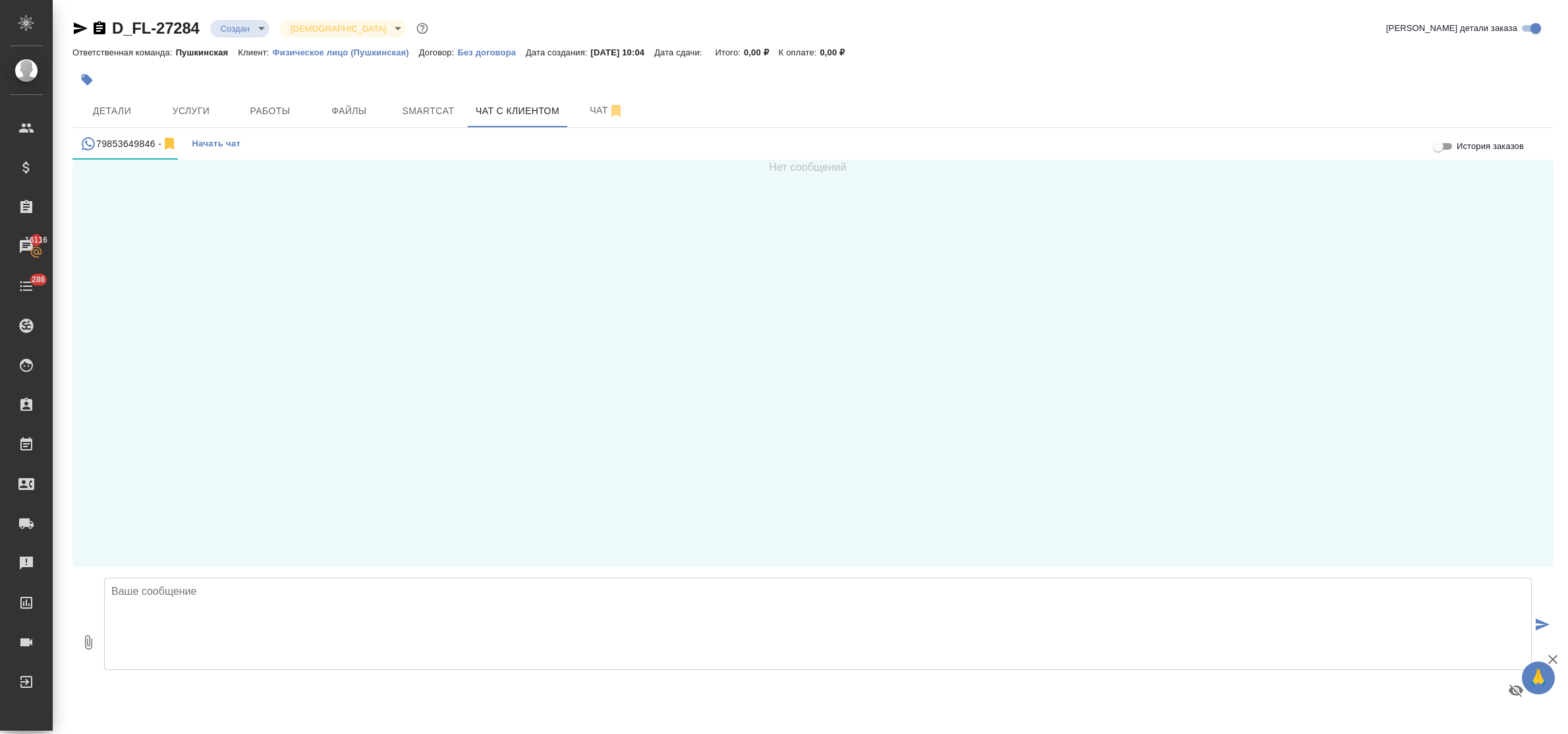
click at [155, 598] on textarea at bounding box center [818, 623] width 1427 height 92
type textarea "Вячеслав Юрьевич, добрый день! просьба уточнить написание имен и фамилии! заран…"
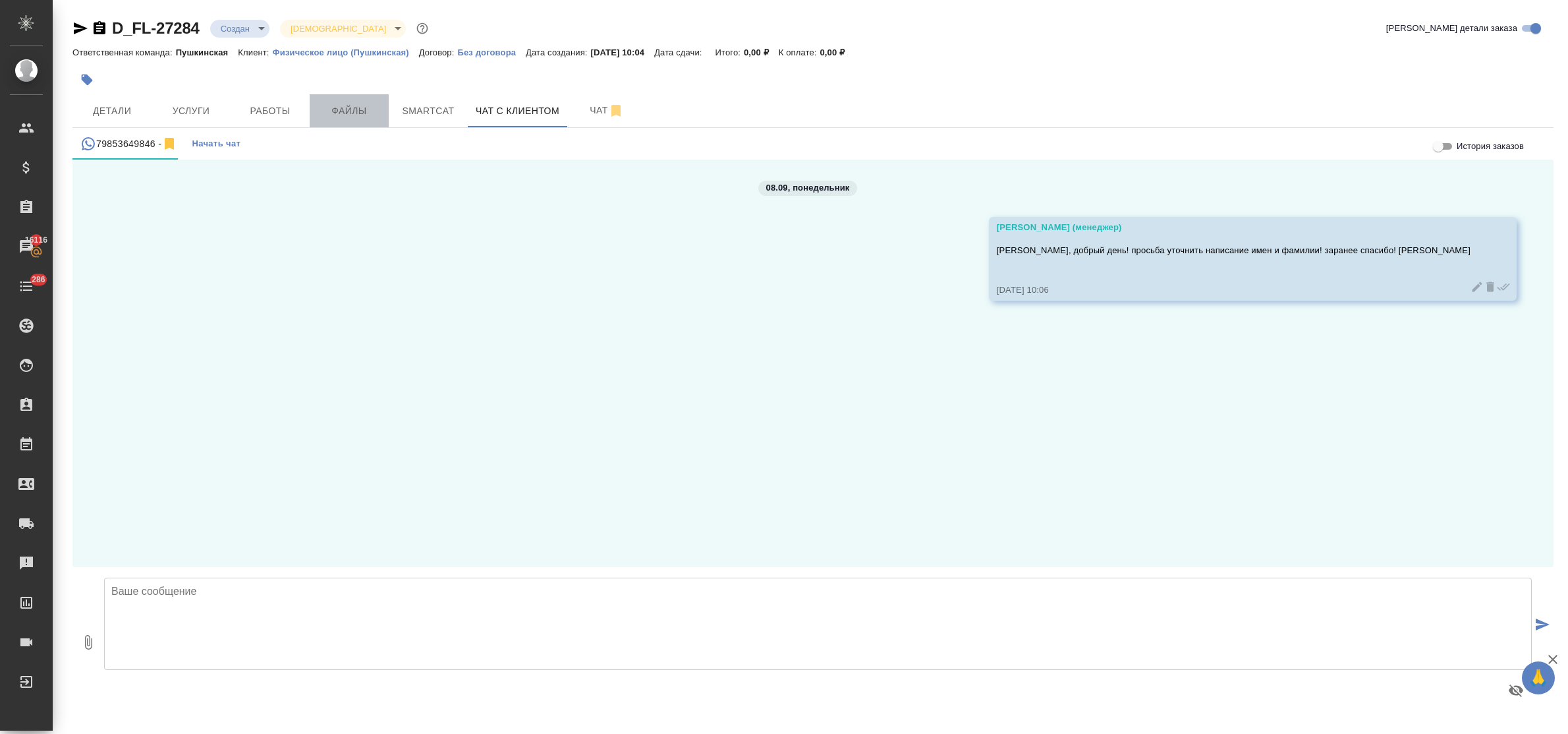
click at [351, 116] on span "Файлы" at bounding box center [349, 111] width 64 height 17
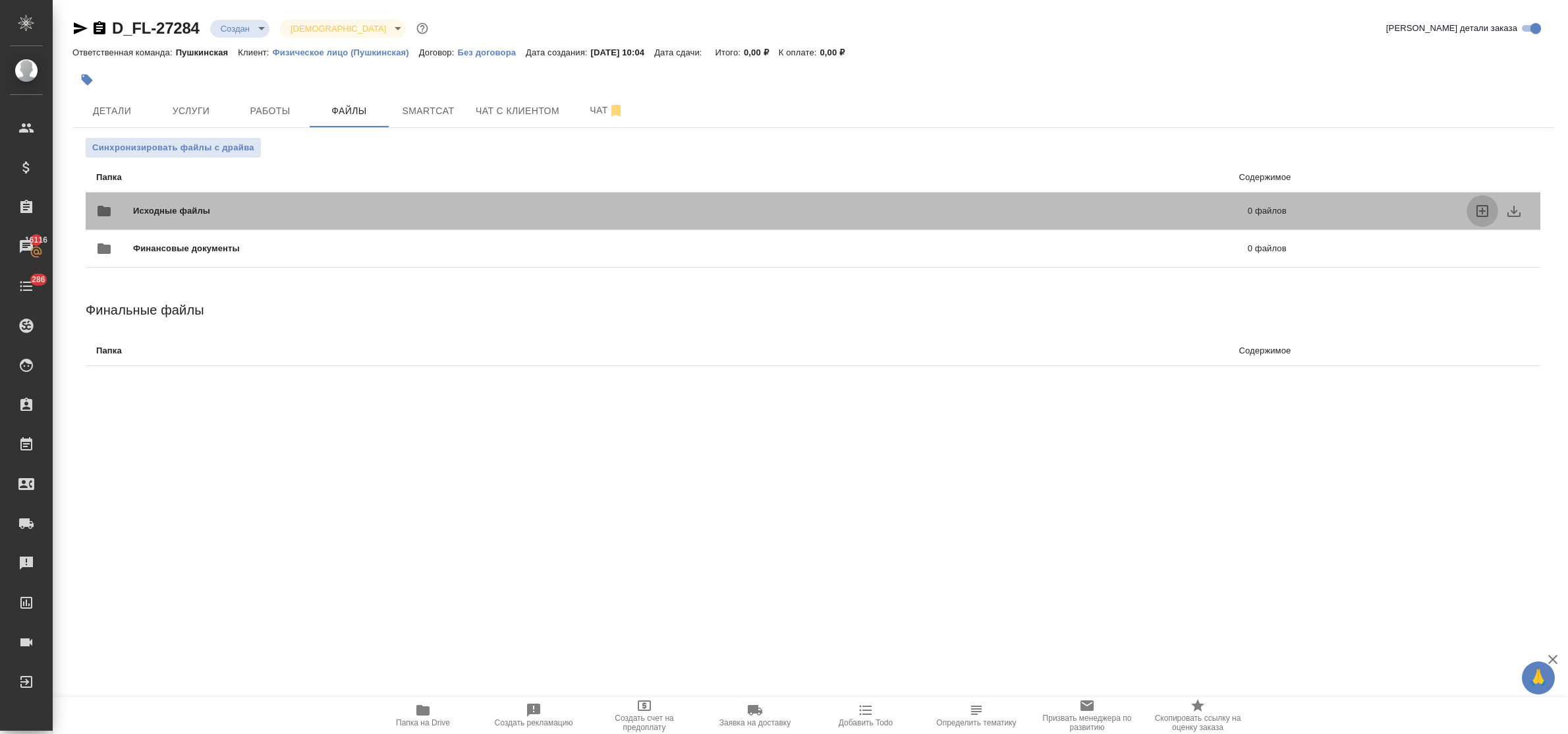
click at [1482, 208] on icon "uploadFiles" at bounding box center [1482, 211] width 16 height 16
click at [0, 0] on input "uploadFiles" at bounding box center [0, 0] width 0 height 0
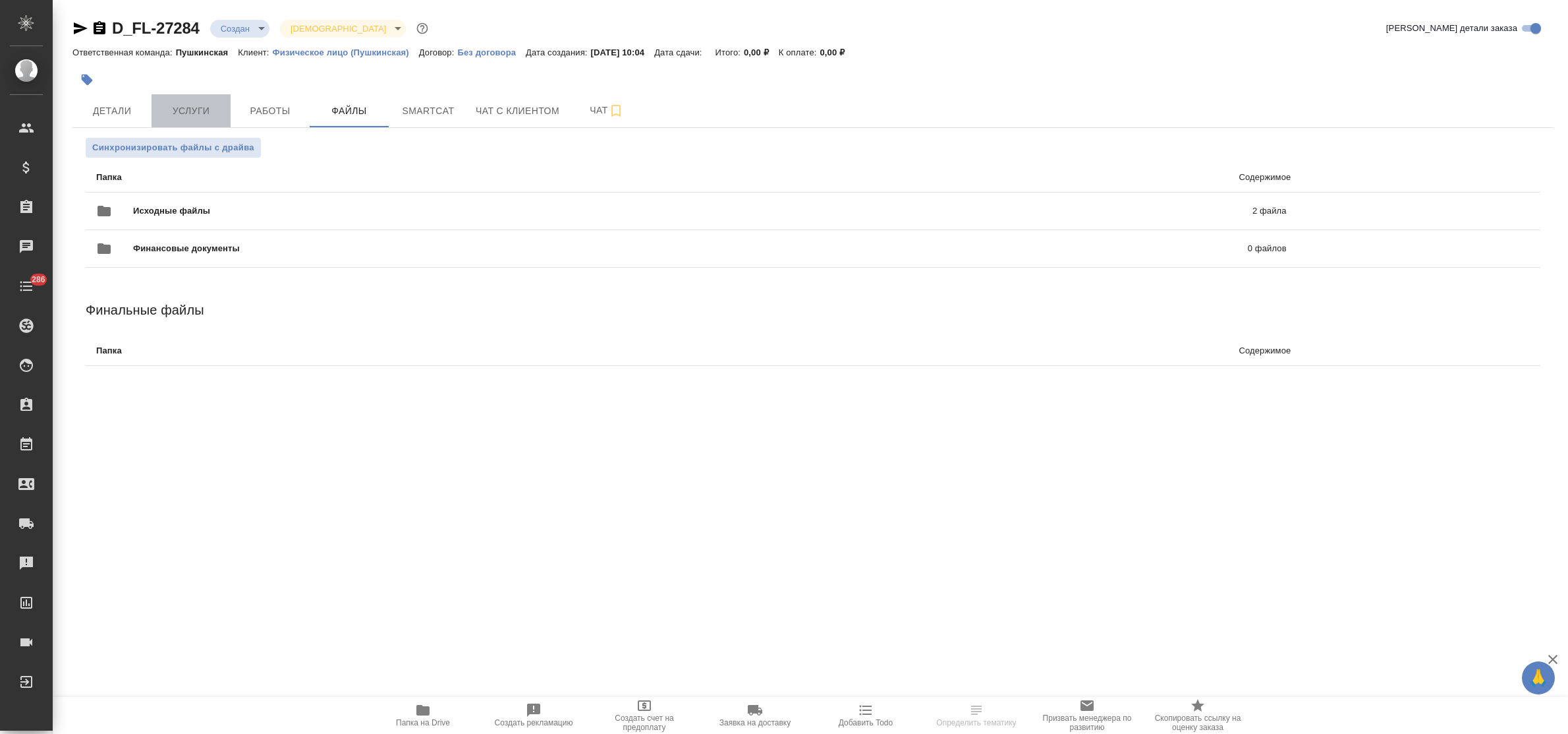
click at [179, 103] on span "Услуги" at bounding box center [191, 111] width 64 height 17
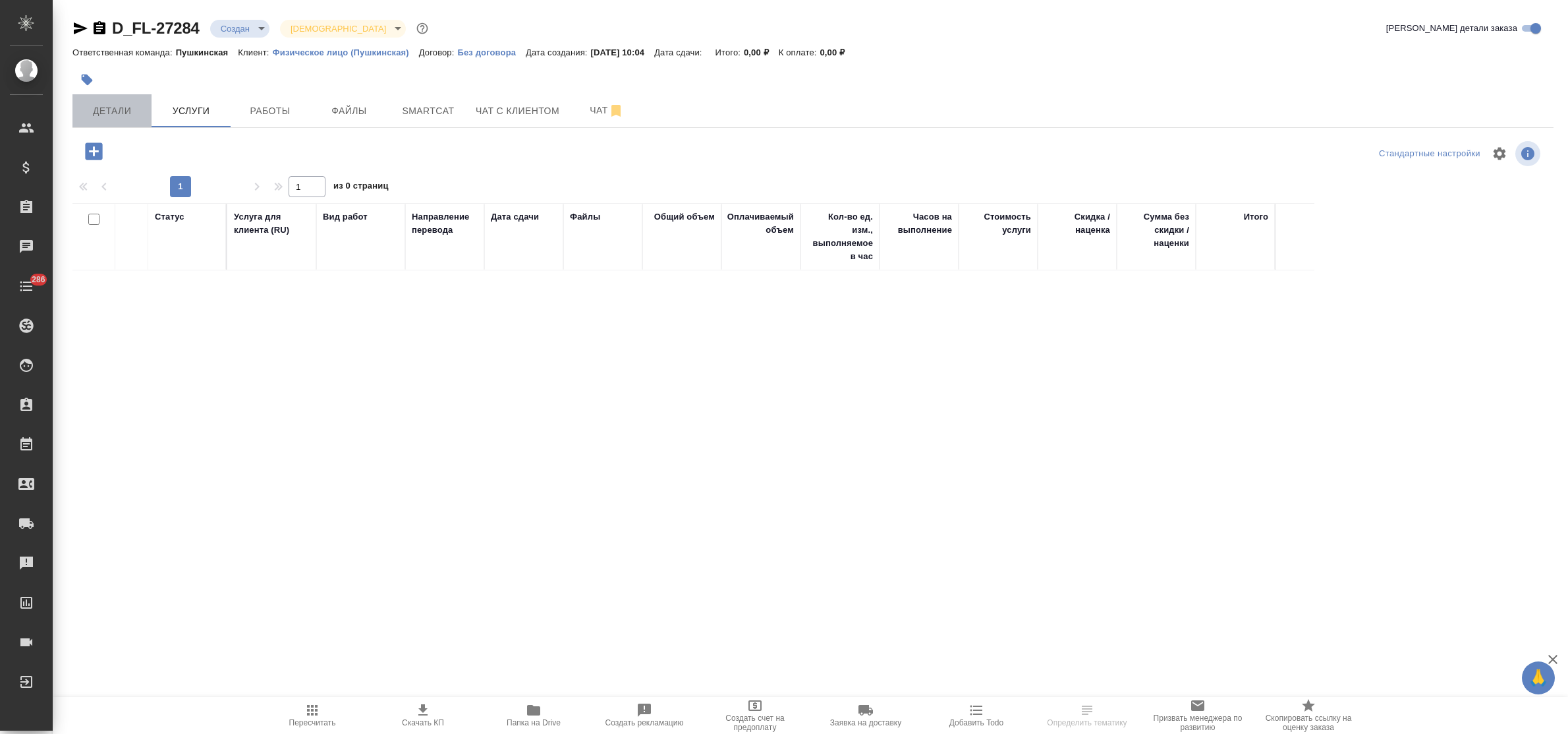
click at [110, 107] on span "Детали" at bounding box center [112, 111] width 64 height 17
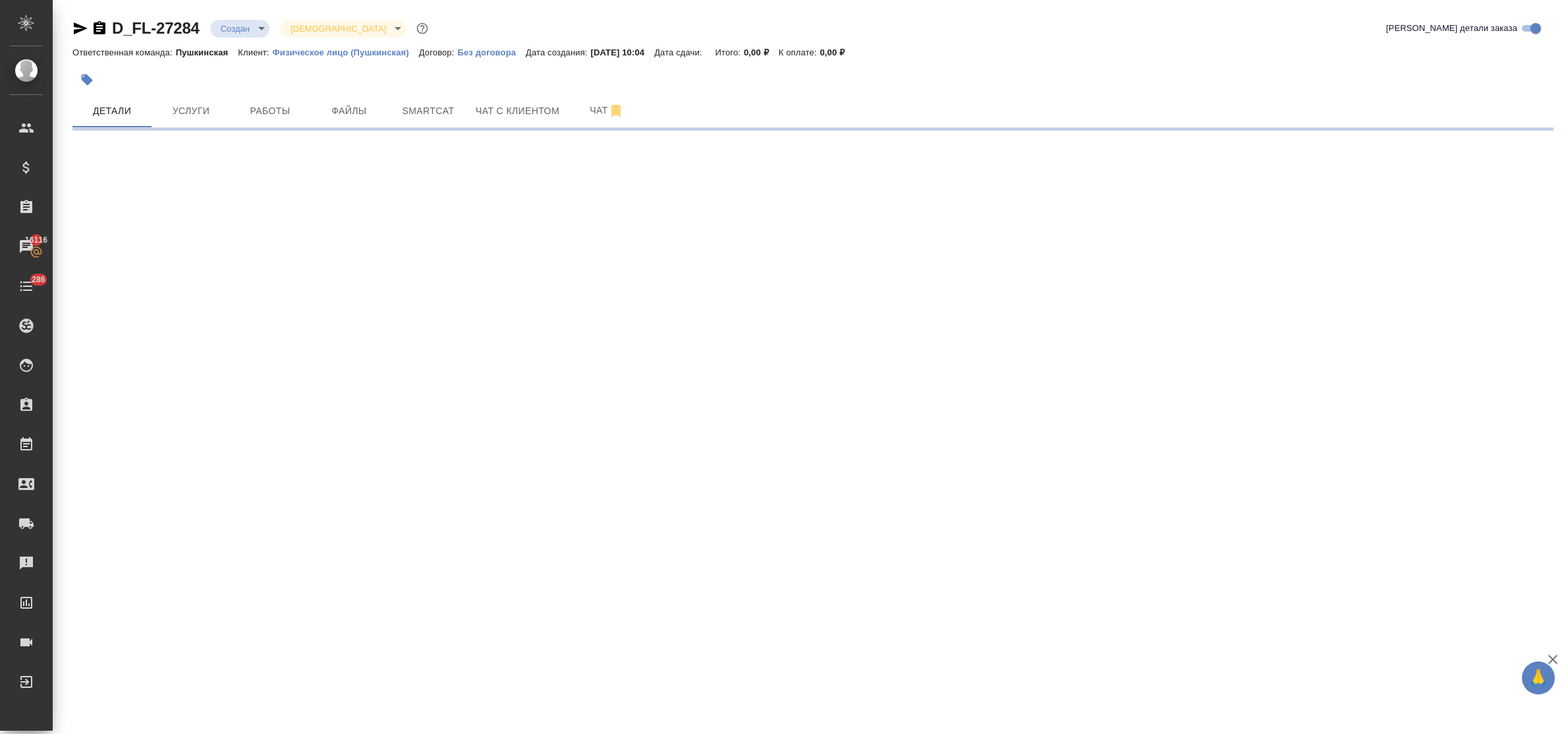
select select "RU"
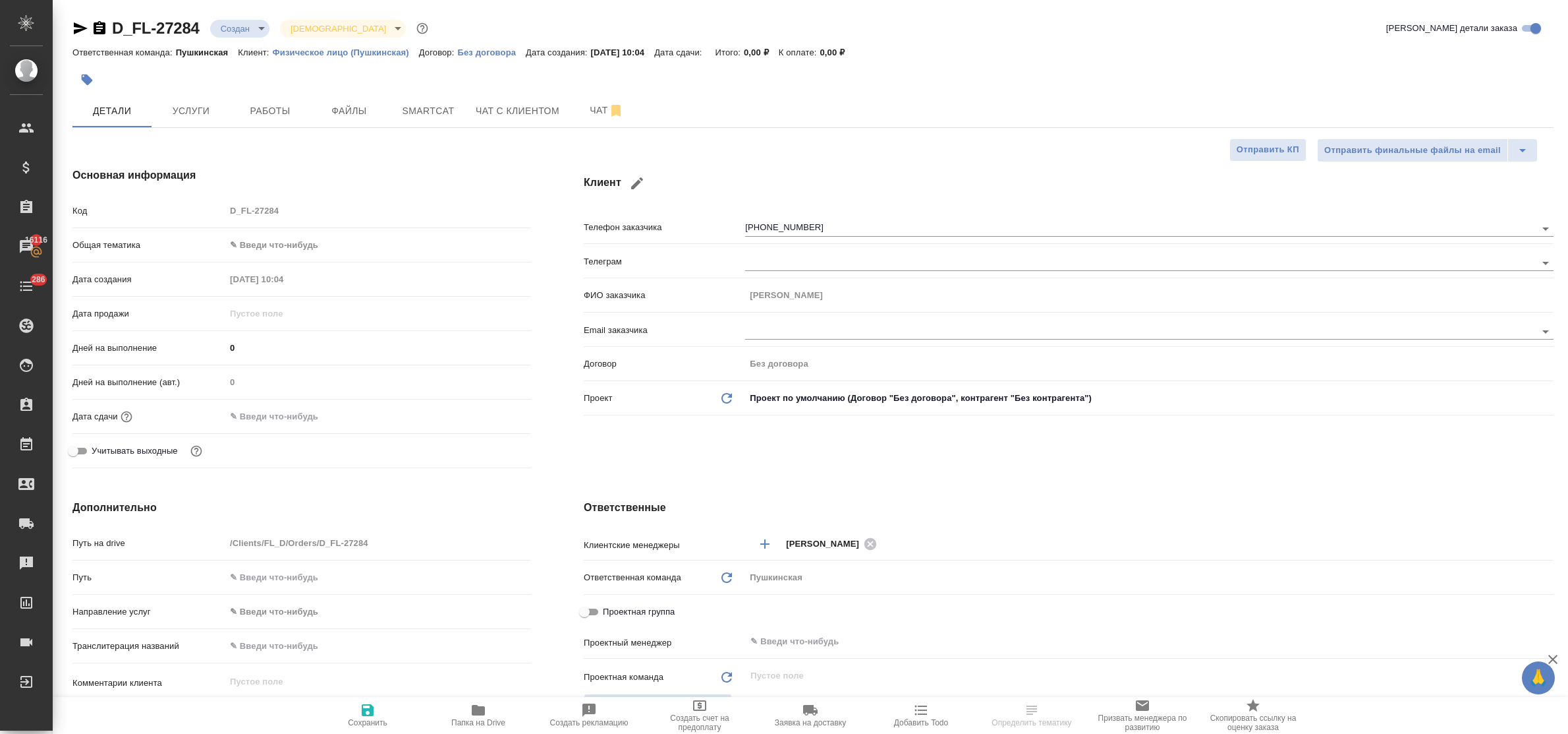
type textarea "x"
click at [257, 250] on body "🙏 .cls-1 fill:#fff; AWATERA Bulakhova Elena Клиенты Спецификации Заказы 16116 Ч…" at bounding box center [784, 367] width 1568 height 734
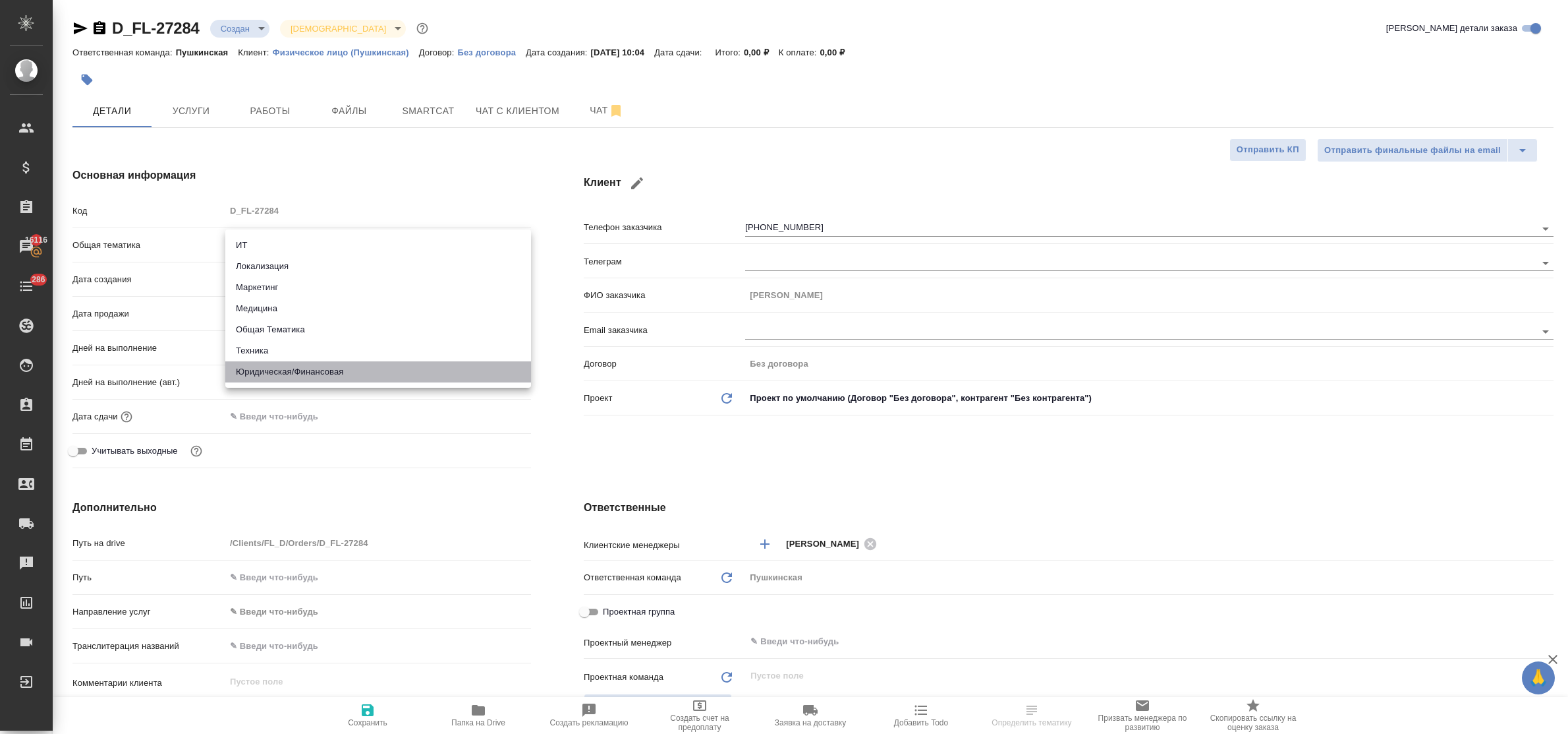
click at [301, 367] on li "Юридическая/Финансовая" at bounding box center [378, 371] width 306 height 21
type input "yr-fn"
type textarea "x"
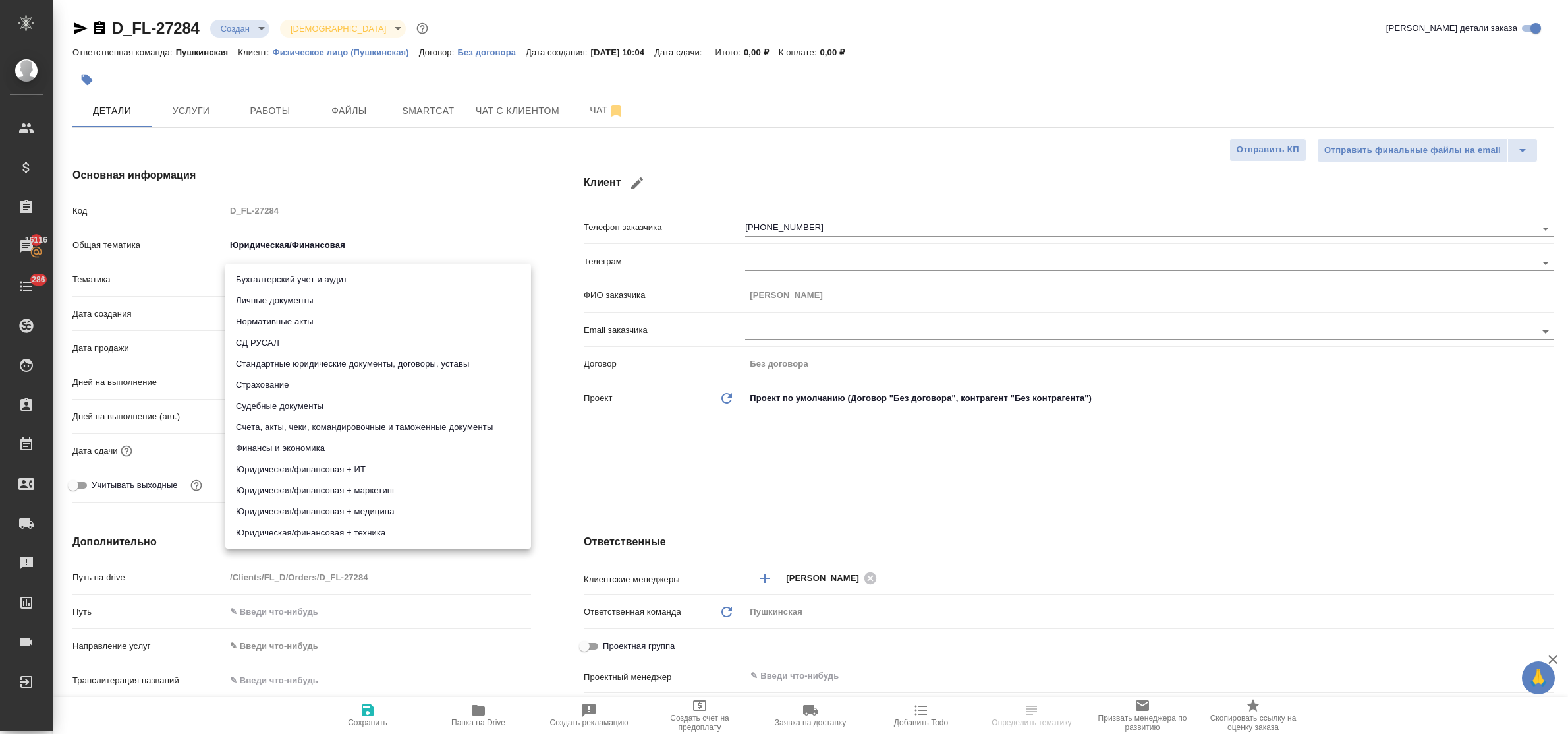
click at [287, 274] on body "🙏 .cls-1 fill:#fff; AWATERA Bulakhova Elena Клиенты Спецификации Заказы 16116 Ч…" at bounding box center [784, 367] width 1568 height 734
click at [318, 368] on li "Стандартные юридические документы, договоры, уставы" at bounding box center [378, 363] width 306 height 21
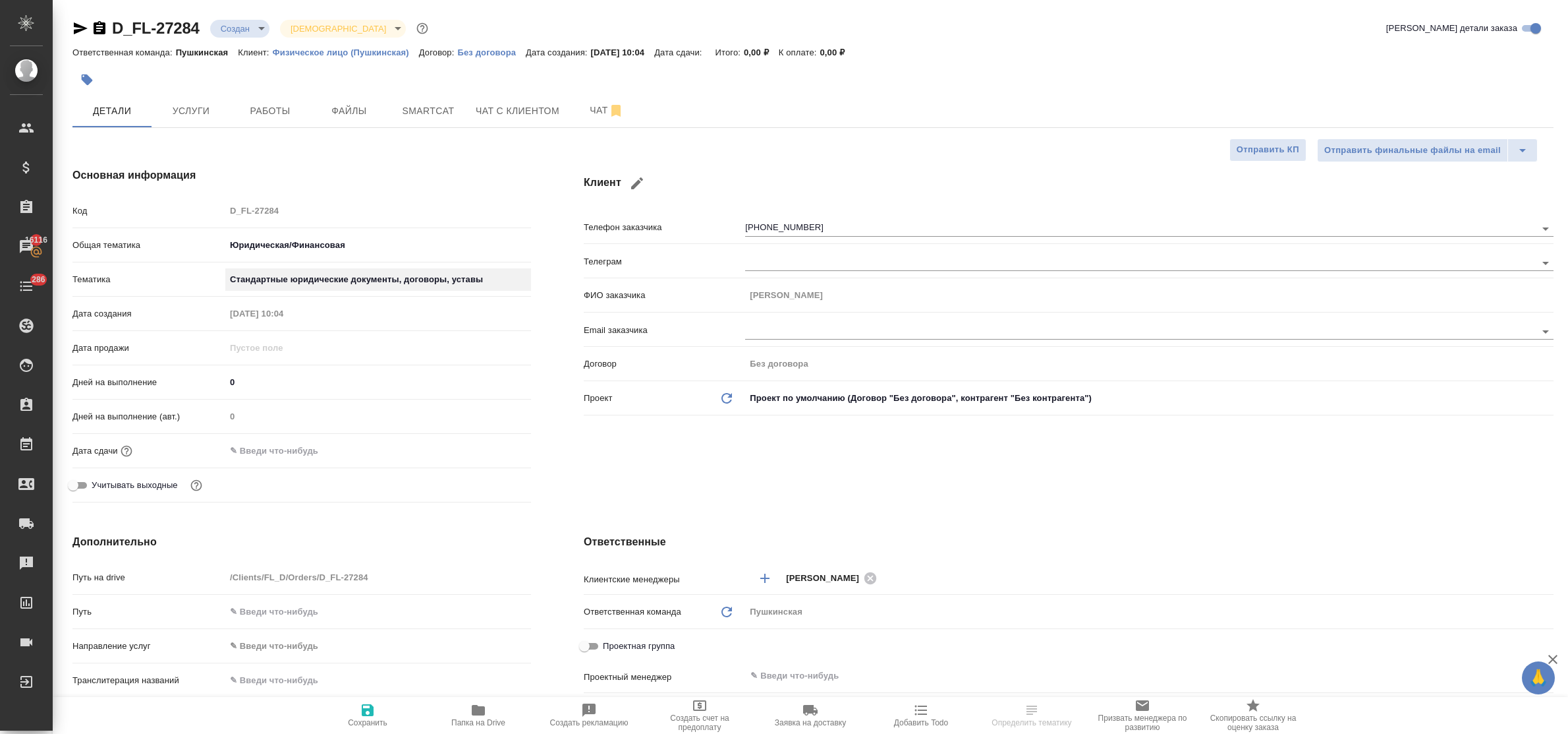
type textarea "x"
type input "5f647205b73bc97568ca66bf"
click at [307, 453] on input "text" at bounding box center [284, 451] width 115 height 19
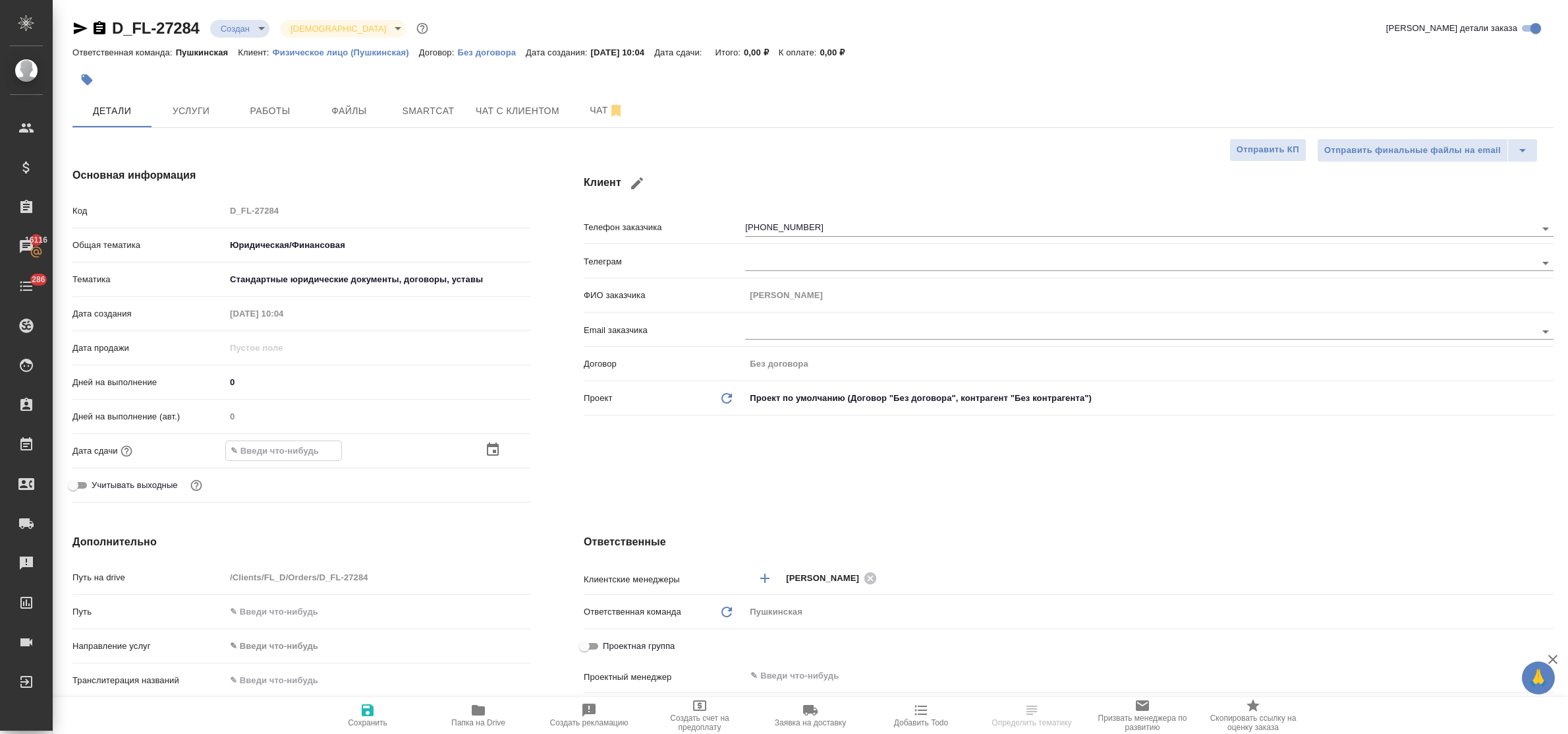
click at [490, 450] on icon "button" at bounding box center [493, 449] width 16 height 16
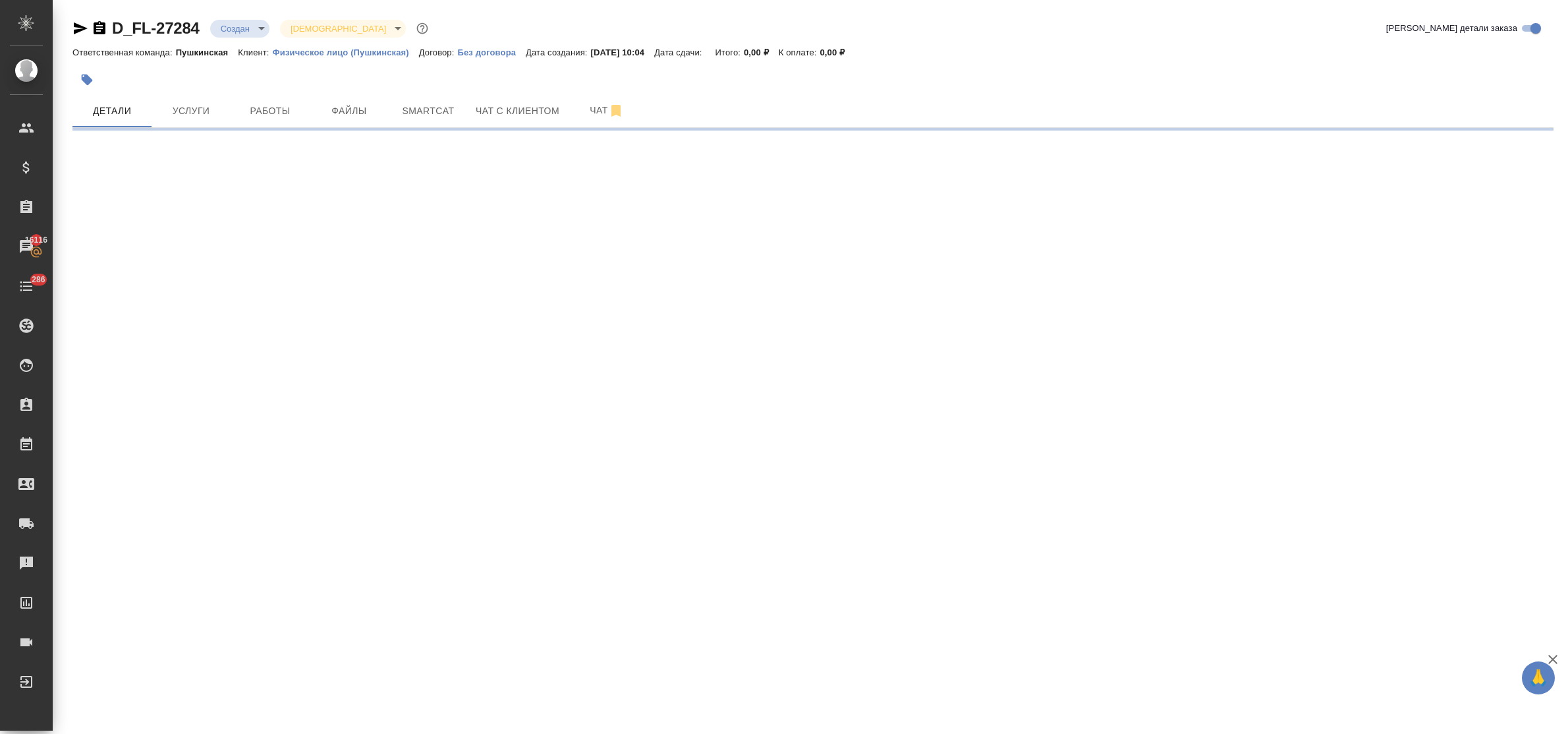
select select "RU"
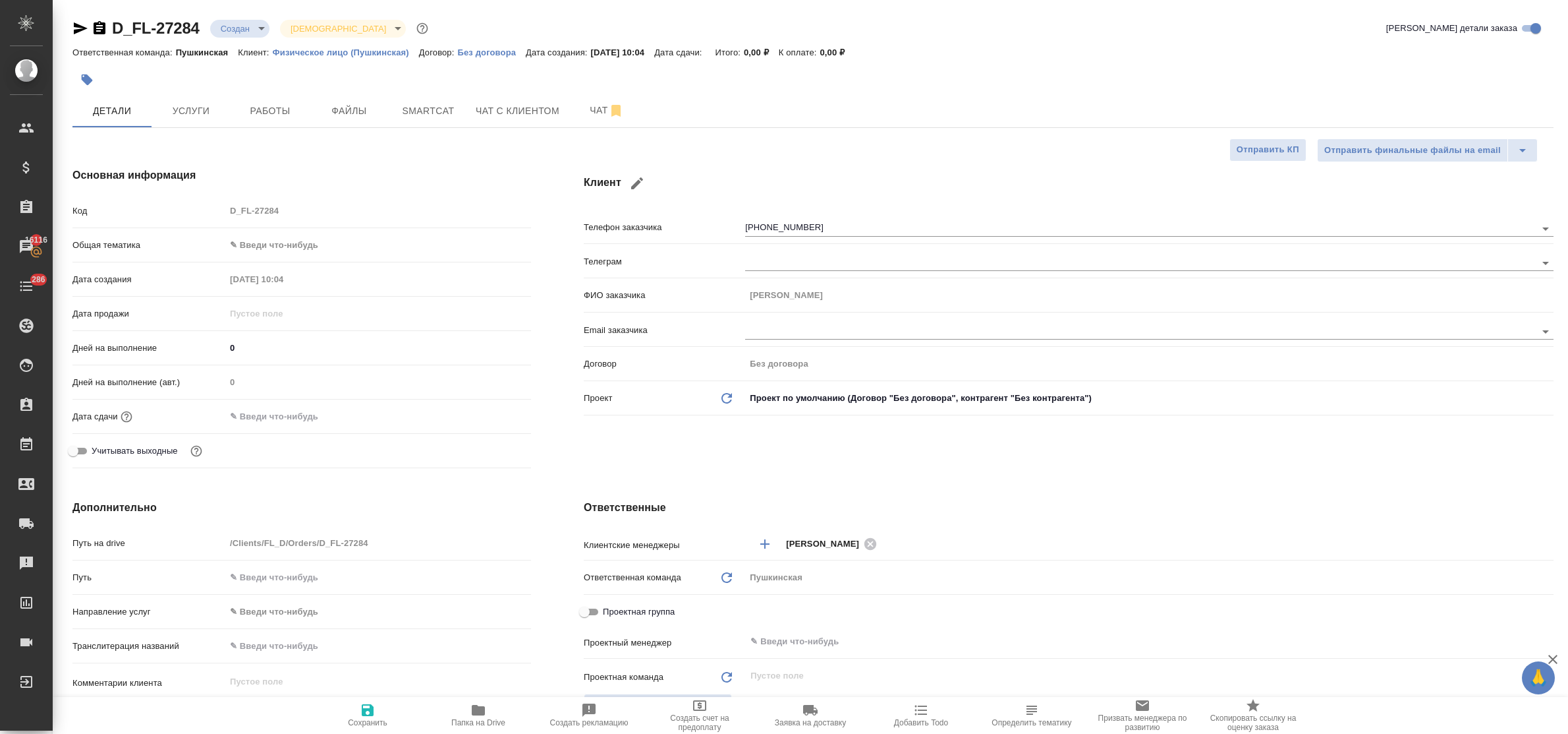
type textarea "x"
click at [278, 245] on body "🙏 .cls-1 fill:#fff; AWATERA Bulakhova Elena Клиенты Спецификации Заказы 16116 Ч…" at bounding box center [784, 367] width 1568 height 734
click at [291, 381] on li "Юридическая/Финансовая" at bounding box center [378, 371] width 306 height 21
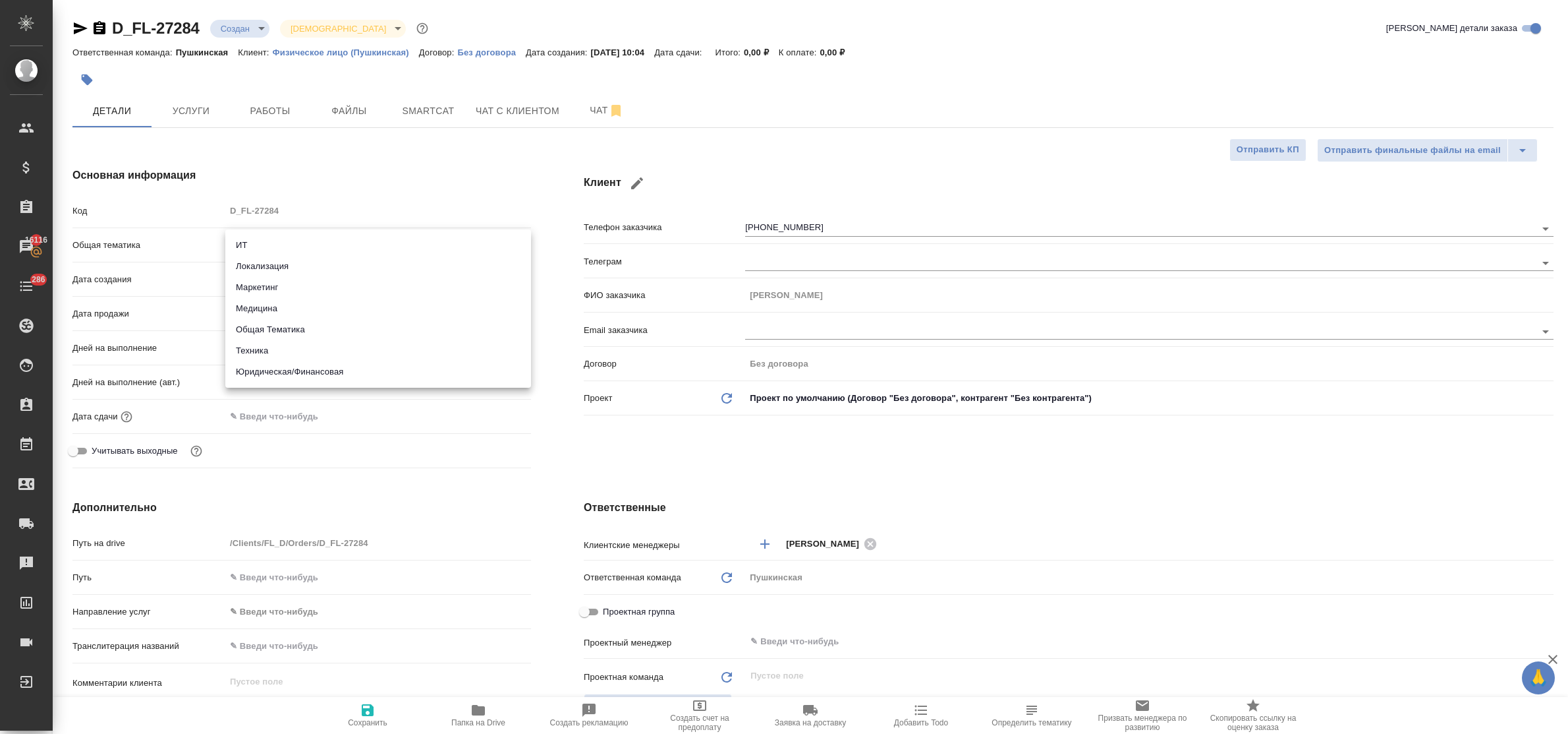
type input "yr-fn"
type textarea "x"
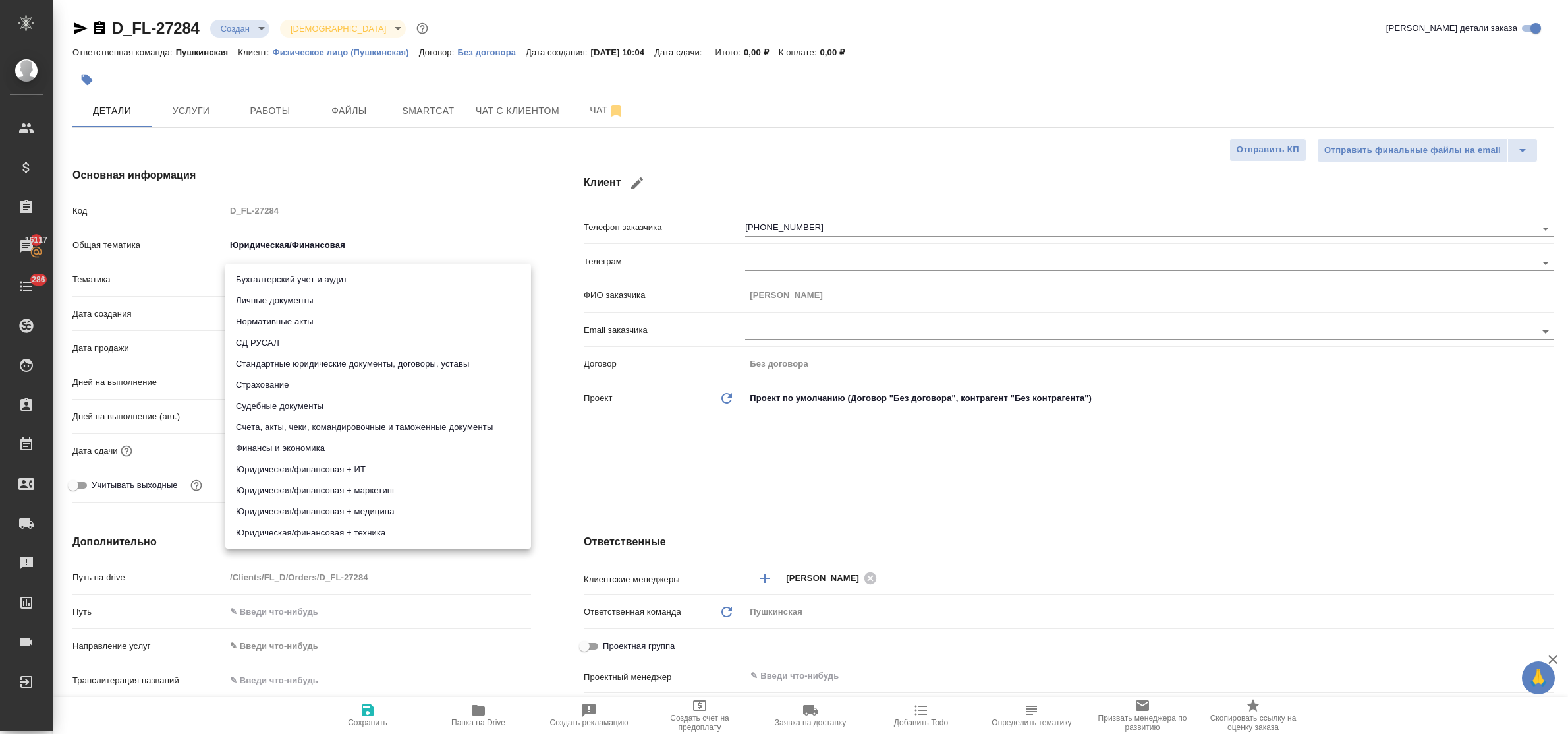
click at [272, 277] on body "🙏 .cls-1 fill:#fff; AWATERA Bulakhova Elena Клиенты Спецификации Заказы 16117 Ч…" at bounding box center [784, 367] width 1568 height 734
click at [318, 363] on li "Стандартные юридические документы, договоры, уставы" at bounding box center [378, 363] width 306 height 21
type textarea "x"
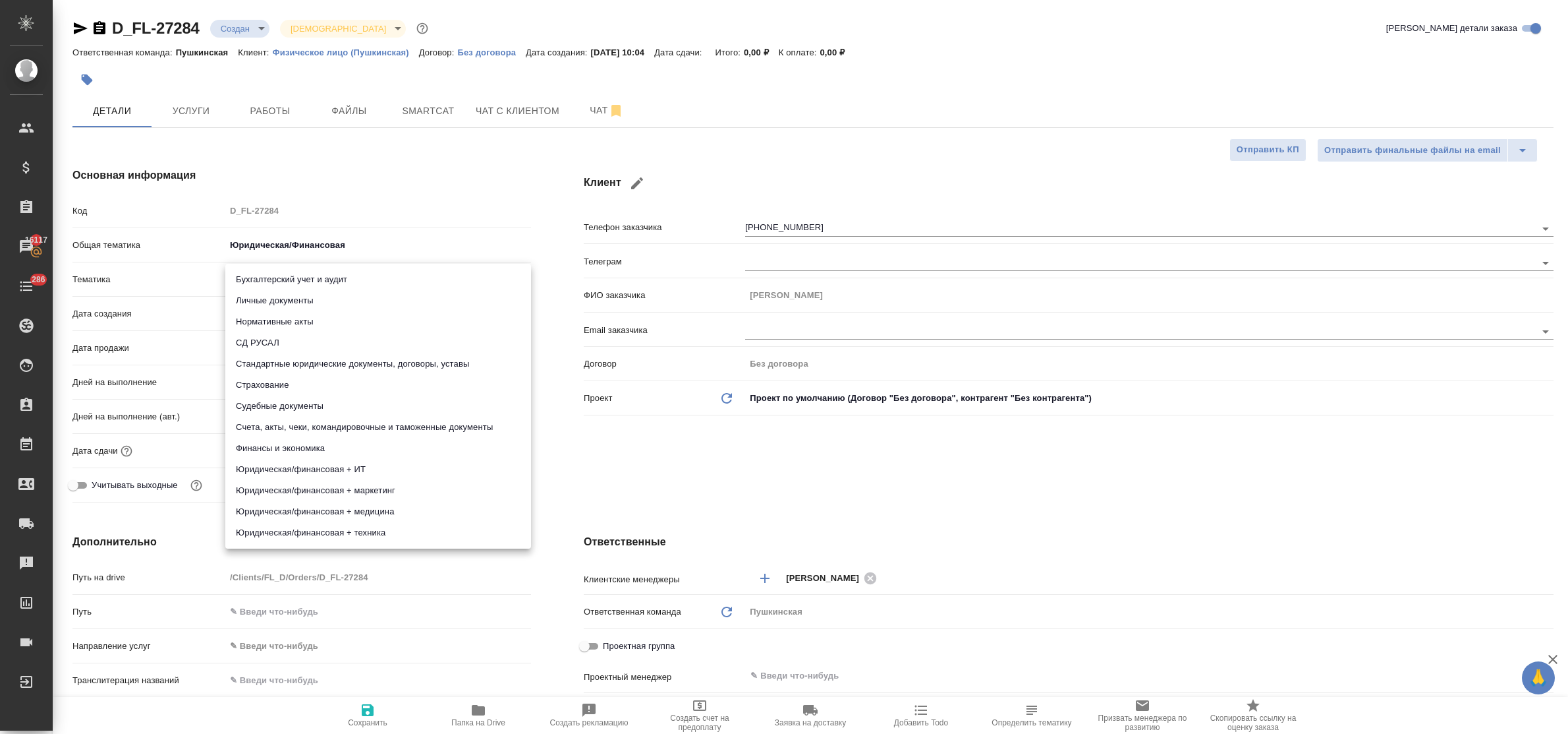
type input "5f647205b73bc97568ca66bf"
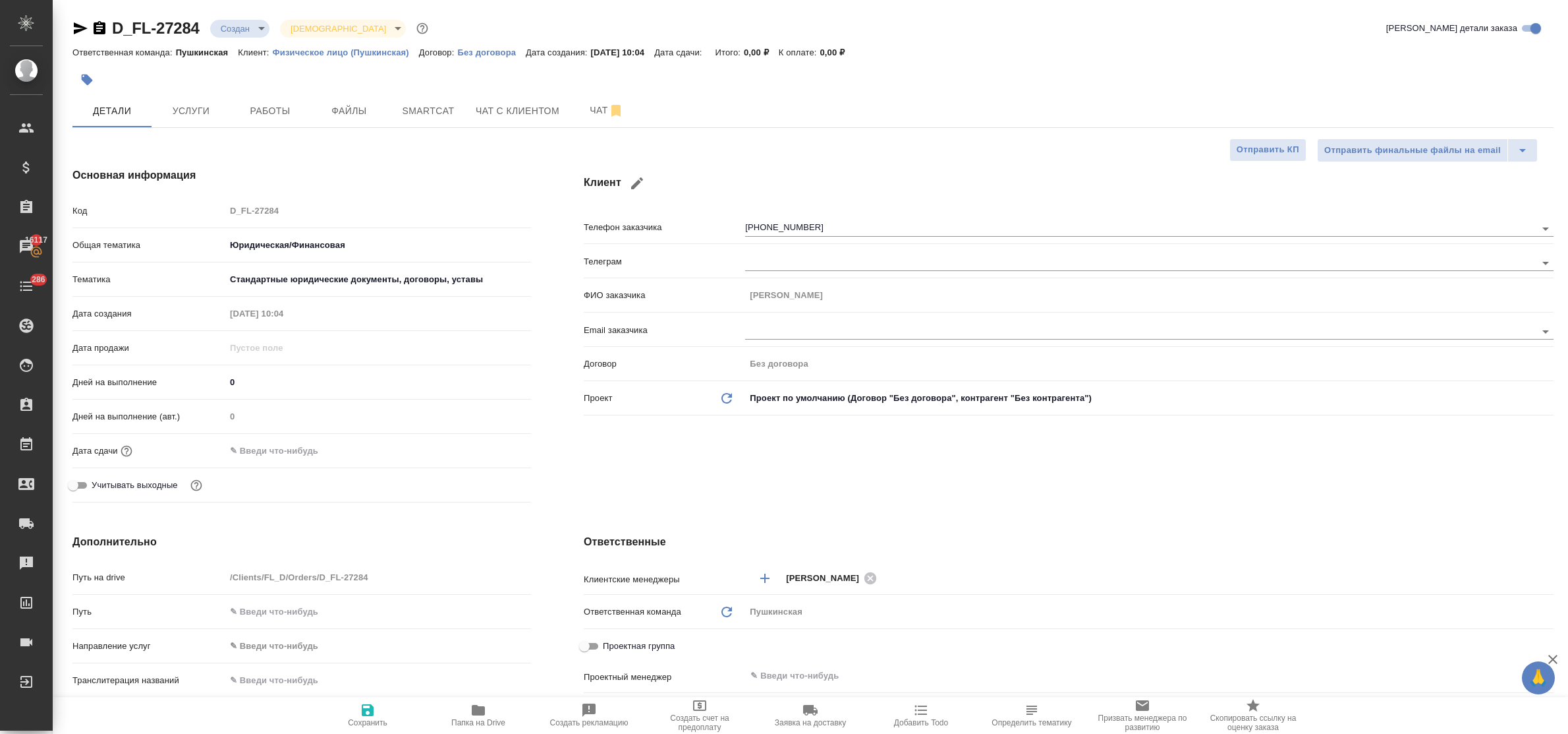
click at [291, 446] on input "text" at bounding box center [283, 451] width 115 height 19
click at [489, 450] on icon "button" at bounding box center [493, 450] width 16 height 16
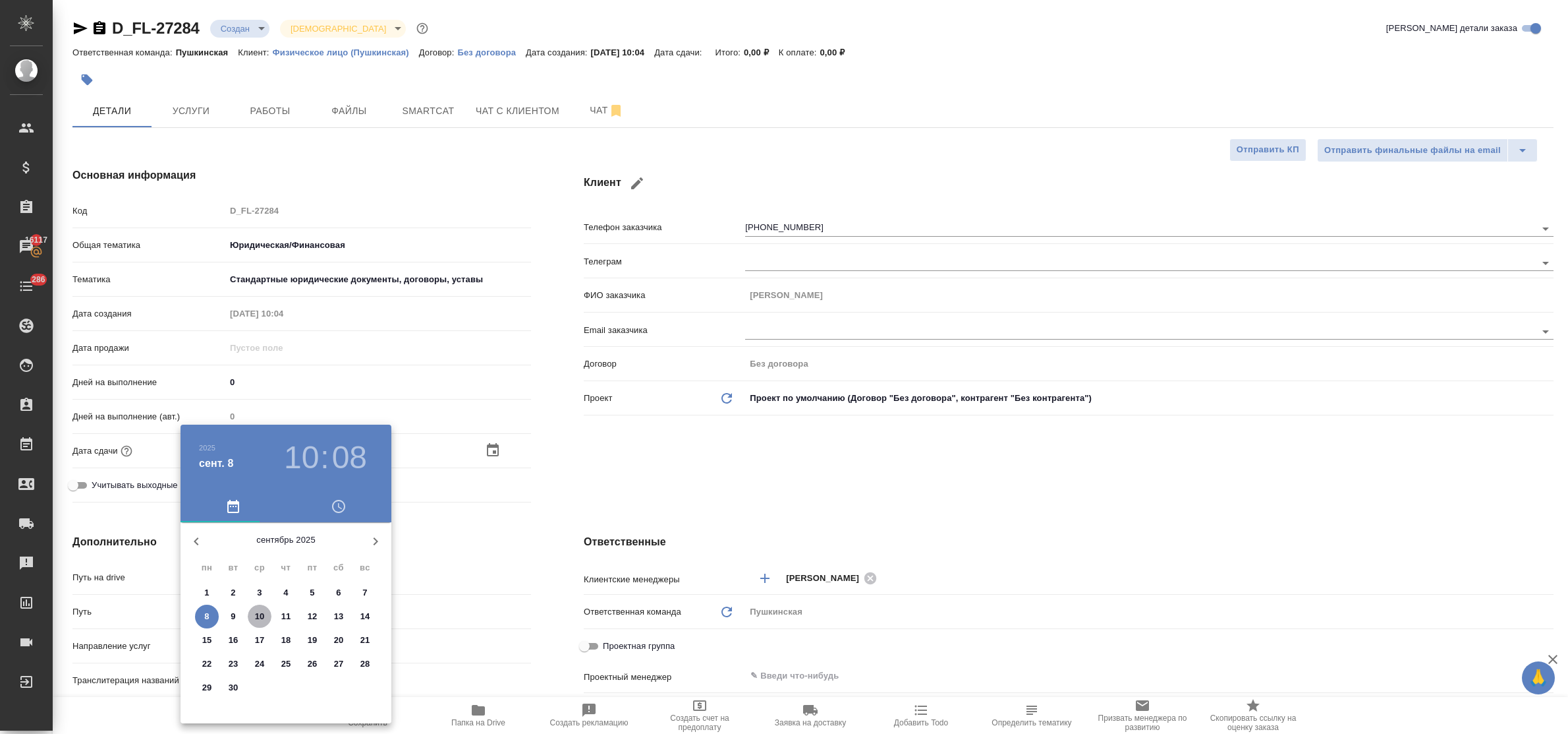
click at [259, 611] on p "10" at bounding box center [259, 615] width 10 height 13
type input "10.09.2025 10:08"
type textarea "x"
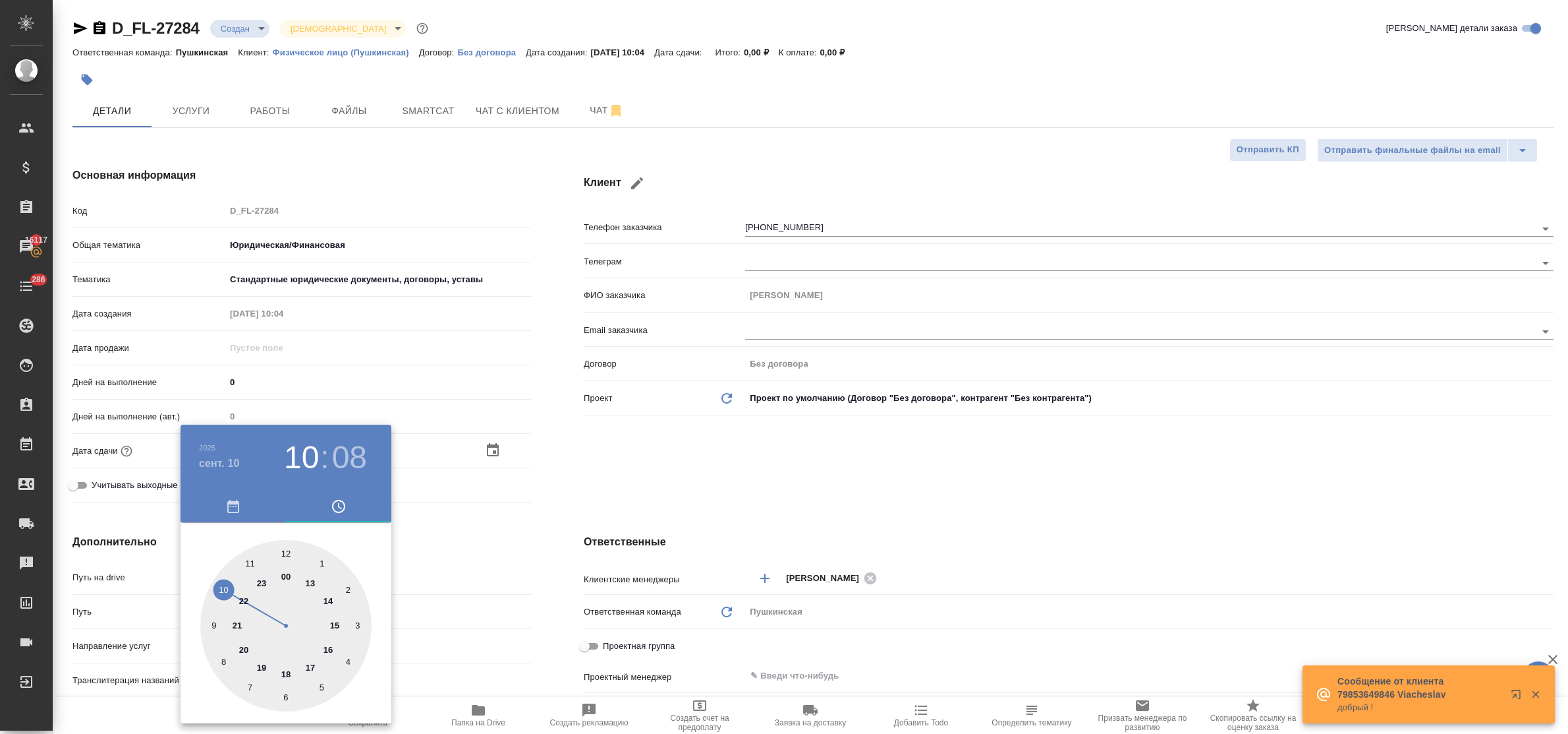
click at [250, 562] on div at bounding box center [286, 625] width 171 height 172
type input "10.09.2025 11:08"
type textarea "x"
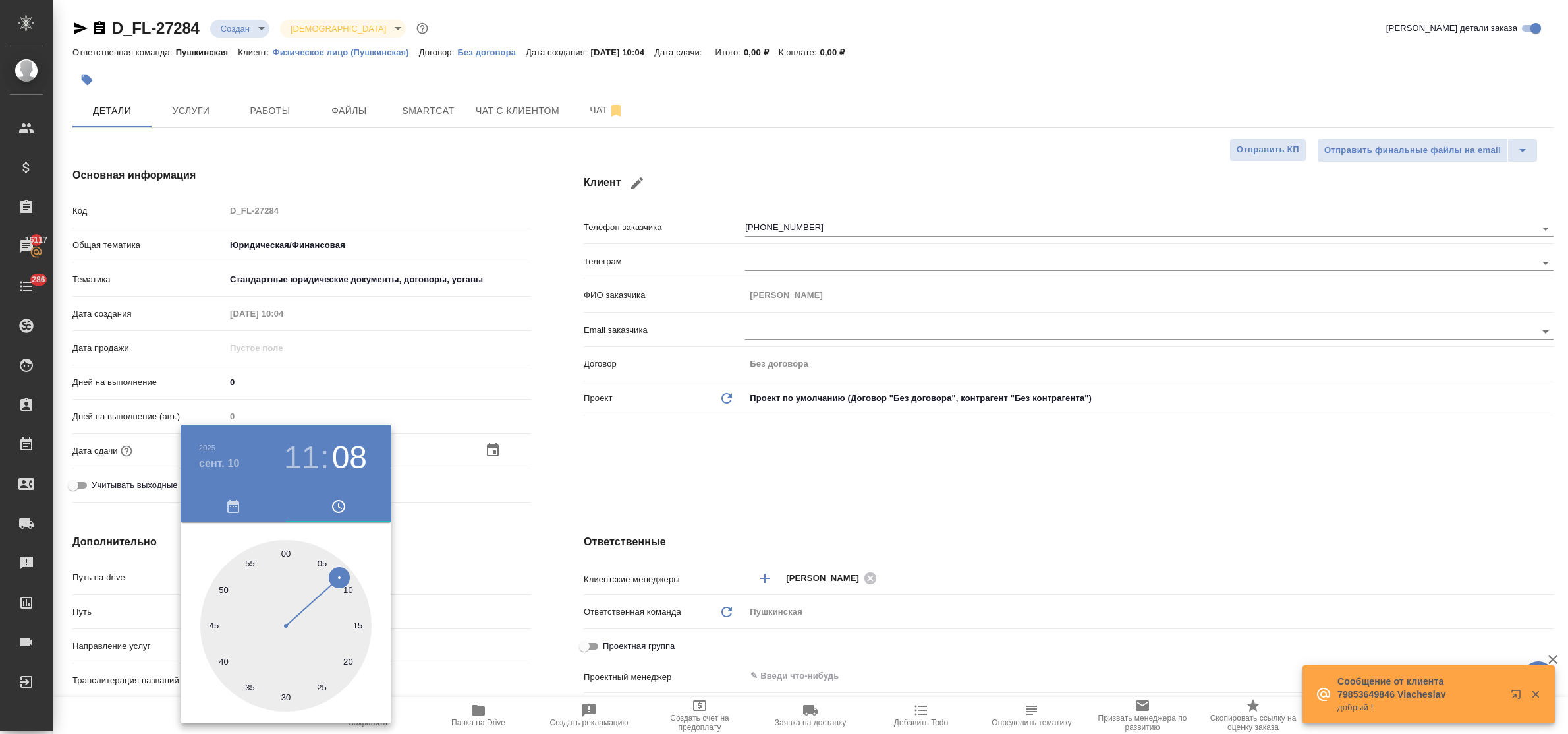
click at [283, 550] on div at bounding box center [286, 625] width 171 height 172
type input "10.09.2025 11:00"
type textarea "x"
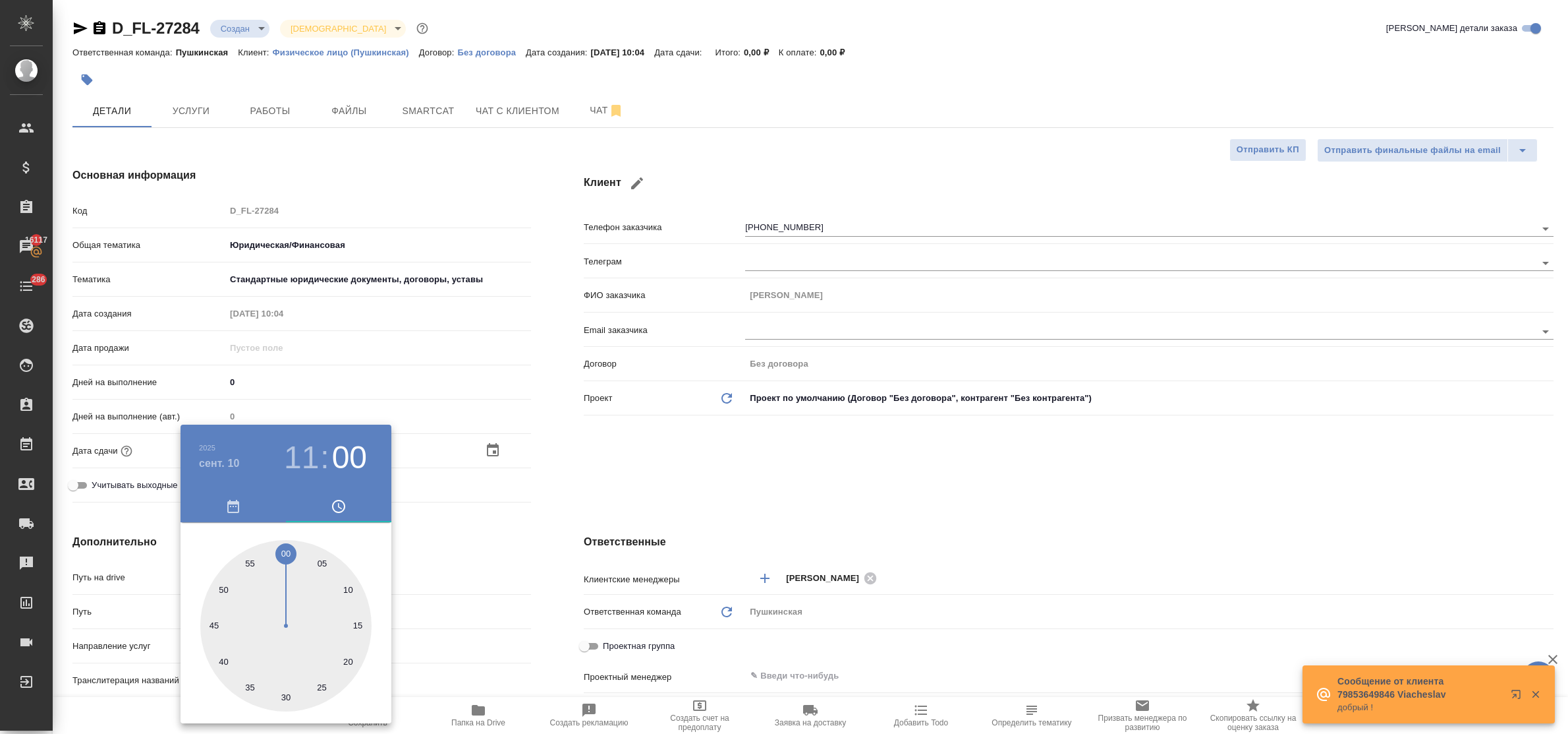
click at [479, 554] on div at bounding box center [784, 367] width 1568 height 734
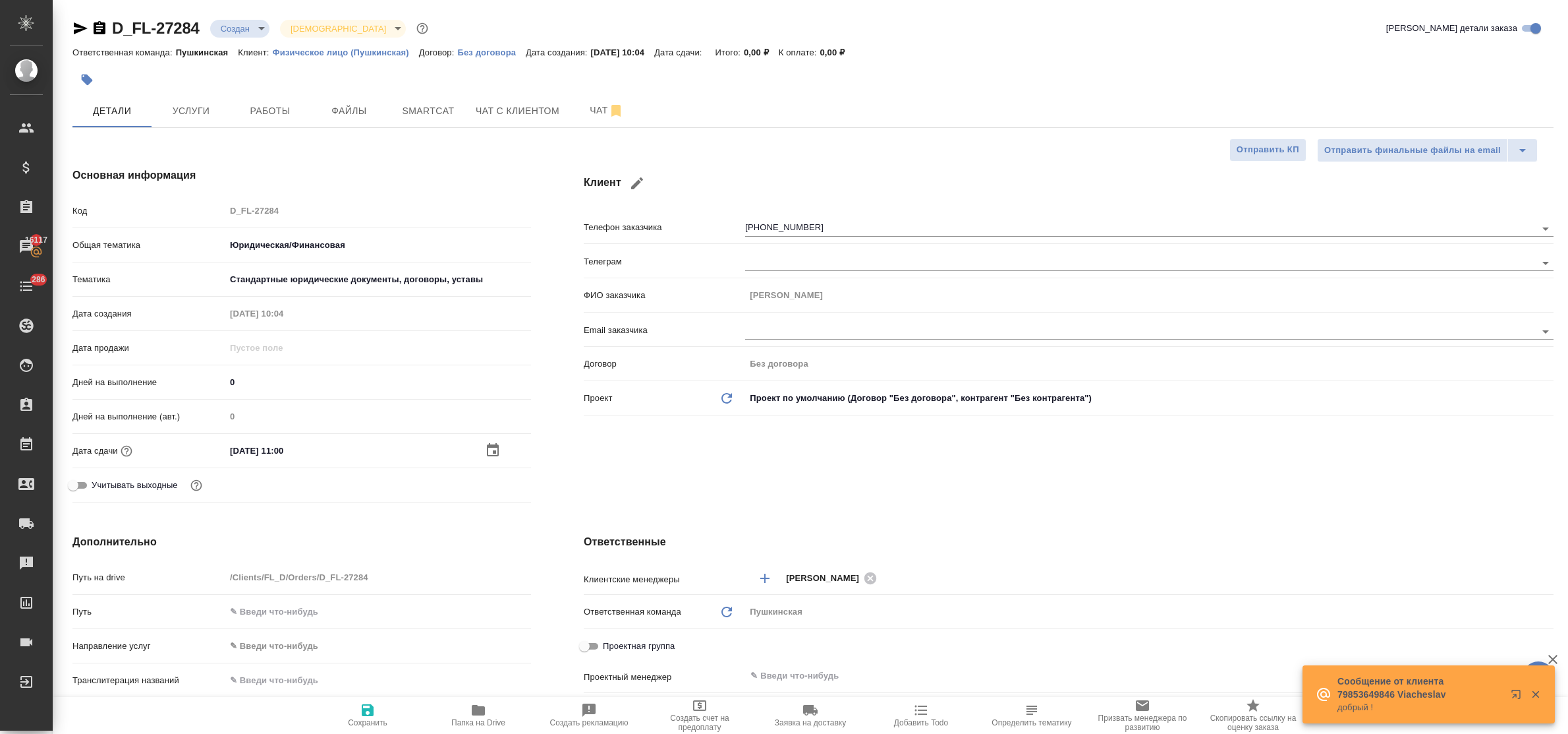
click at [367, 703] on icon "button" at bounding box center [368, 710] width 16 height 16
type textarea "x"
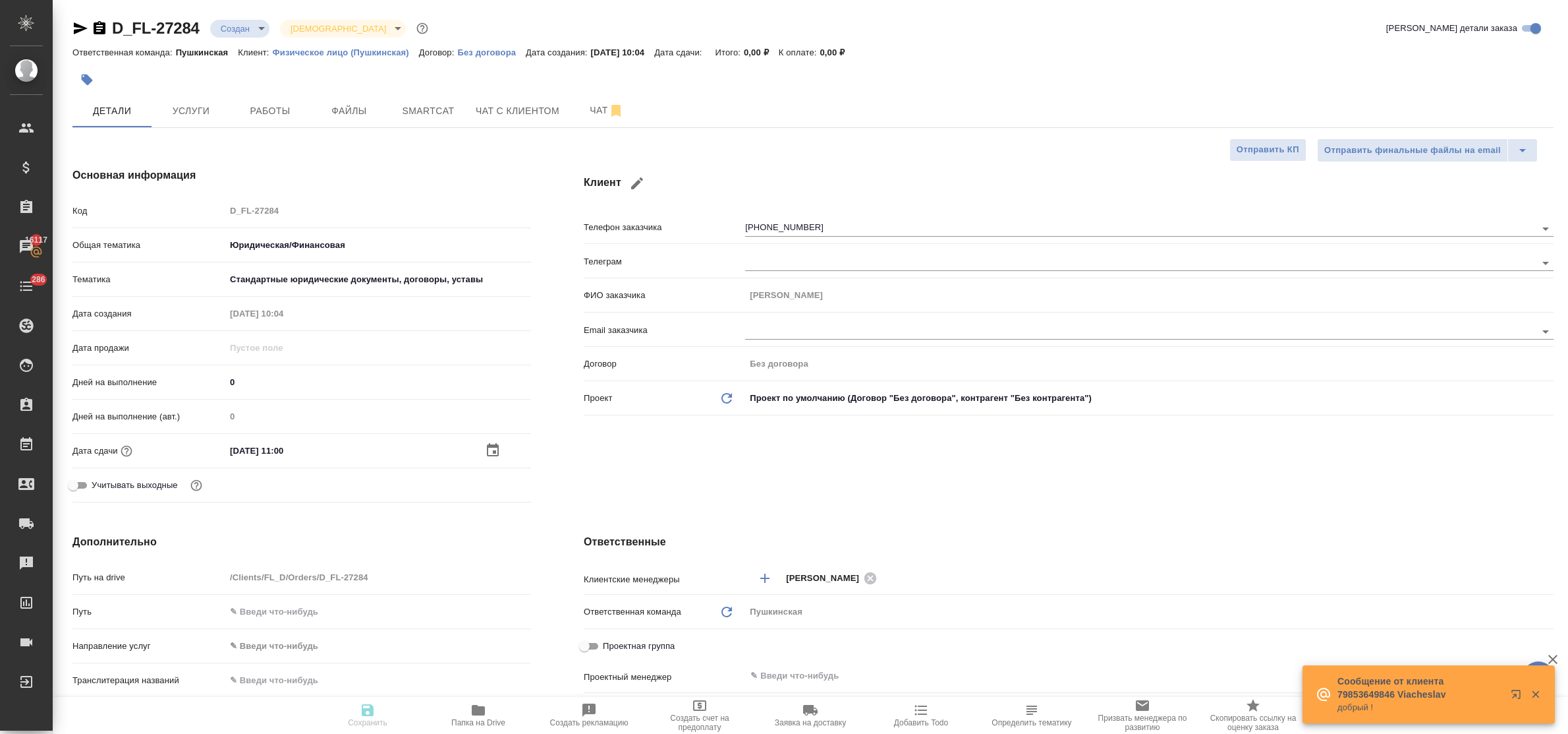
type textarea "x"
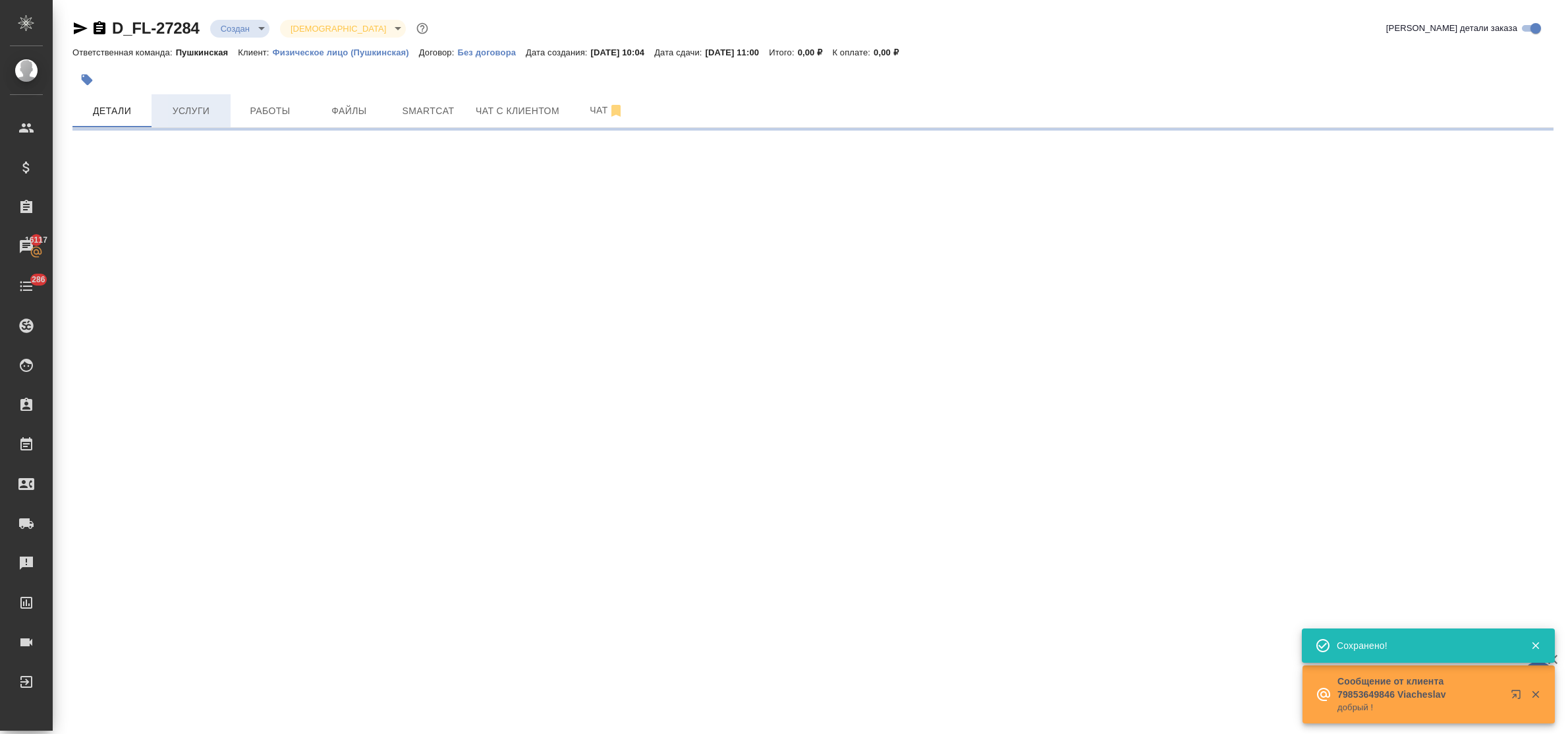
click at [182, 105] on span "Услуги" at bounding box center [191, 111] width 64 height 17
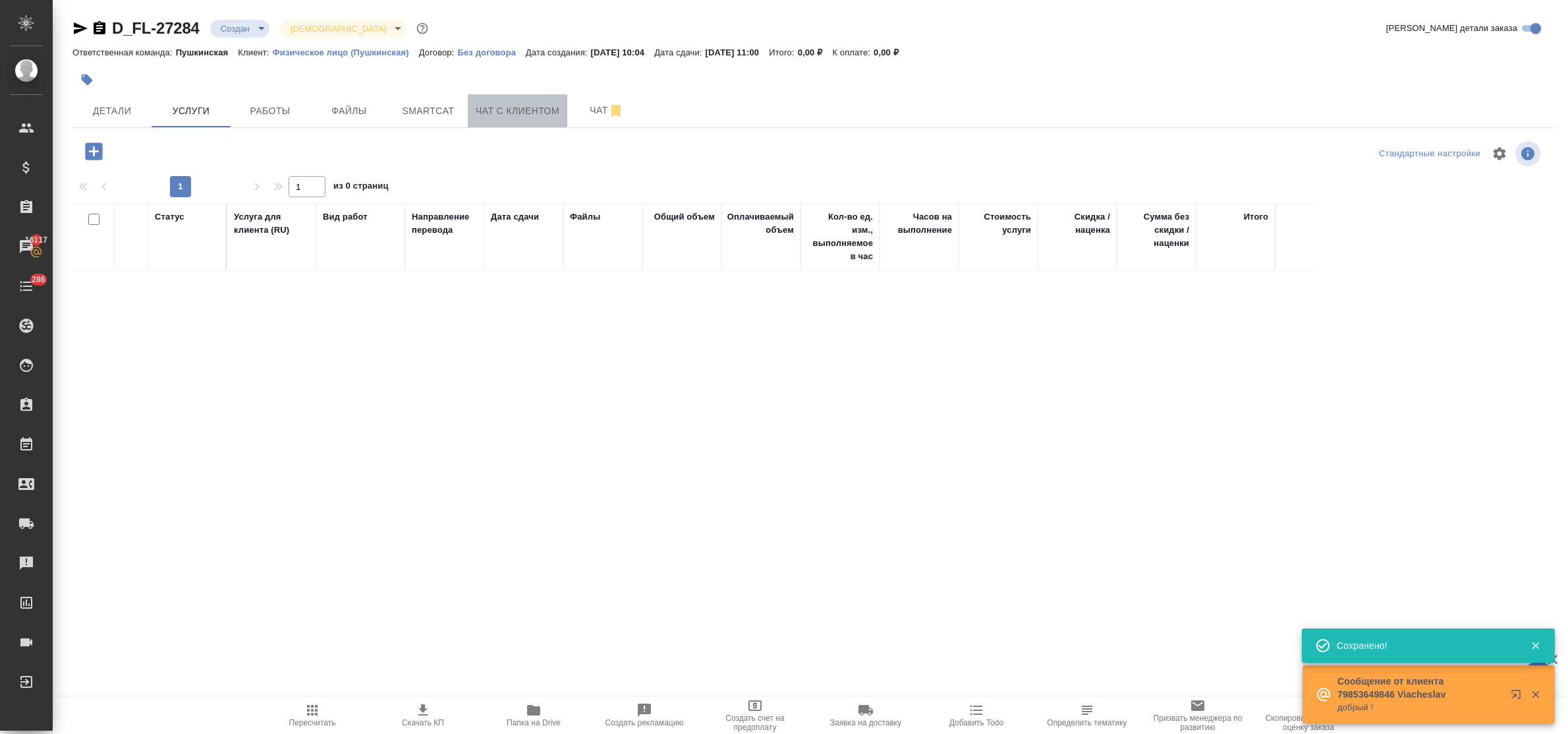
click at [481, 114] on span "Чат с клиентом" at bounding box center [517, 111] width 84 height 17
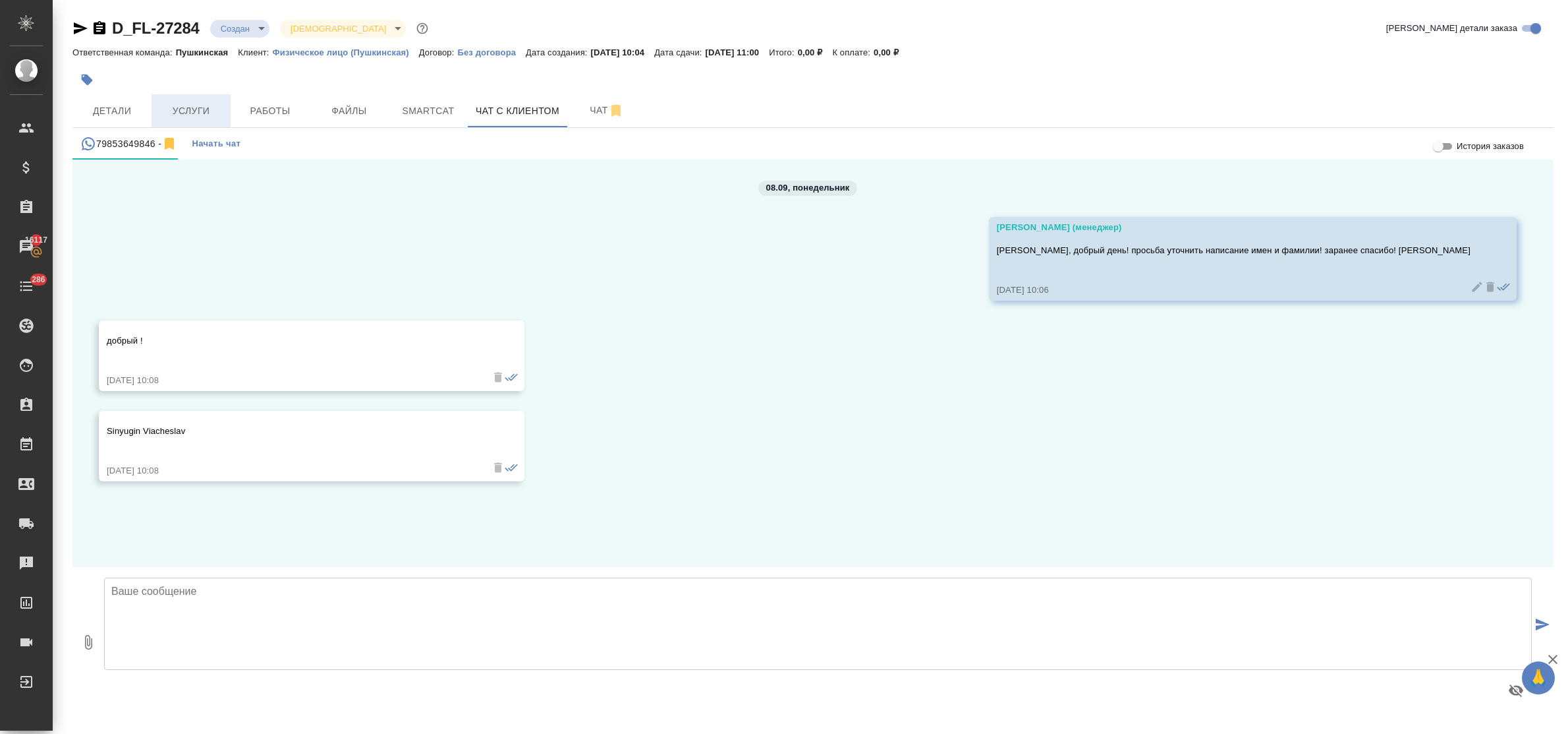
click at [205, 103] on span "Услуги" at bounding box center [191, 111] width 64 height 17
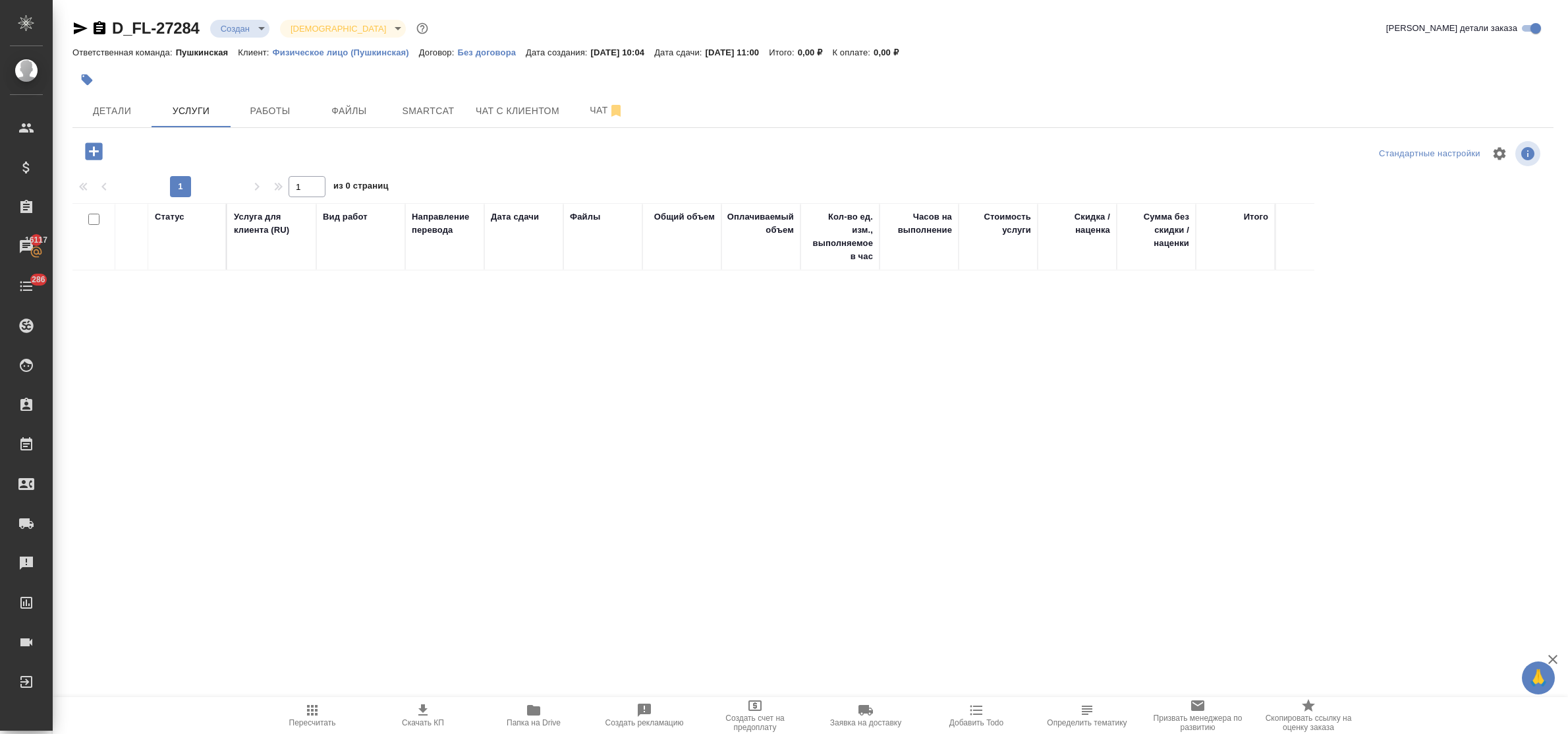
click at [92, 156] on icon "button" at bounding box center [93, 150] width 17 height 17
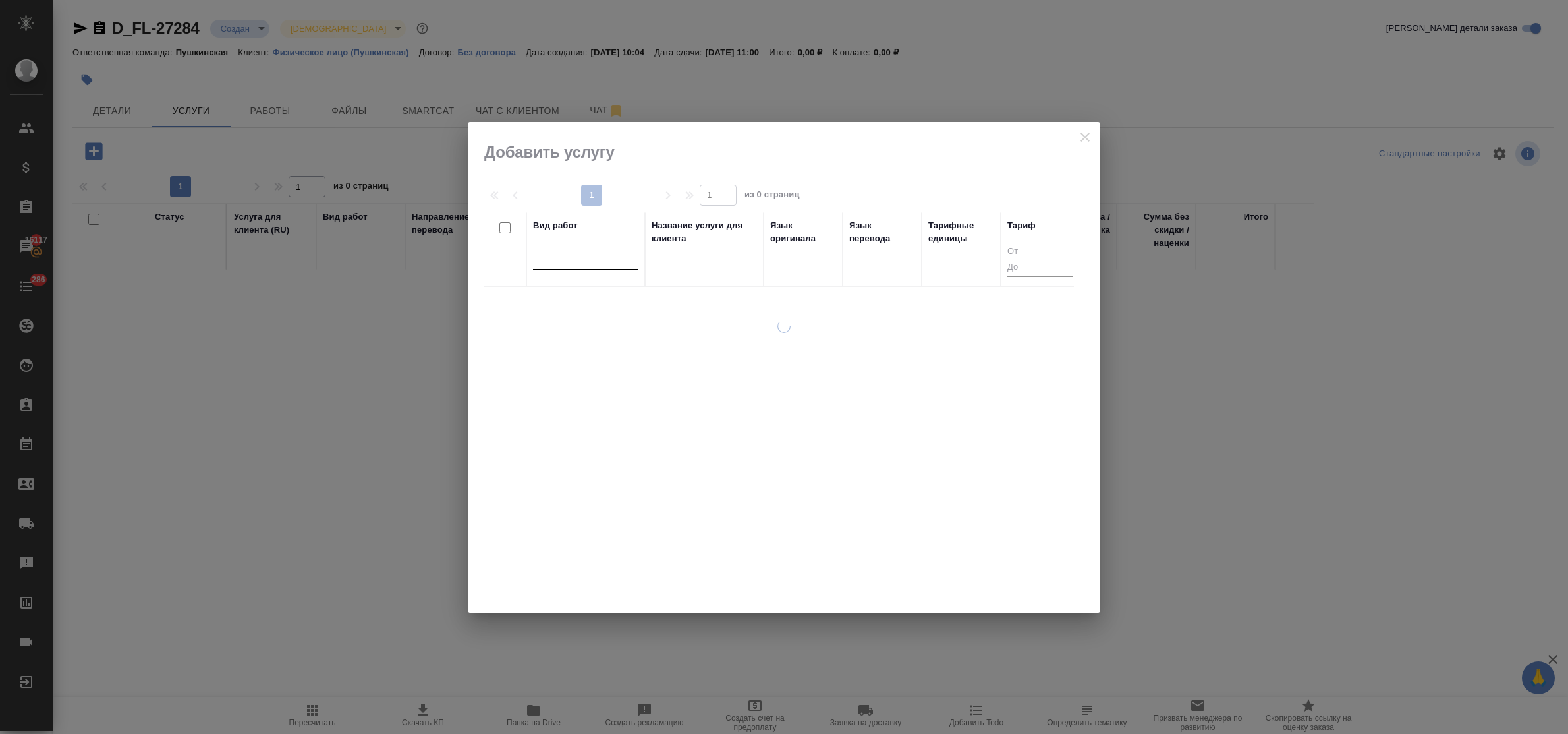
click at [581, 263] on div at bounding box center [585, 256] width 105 height 19
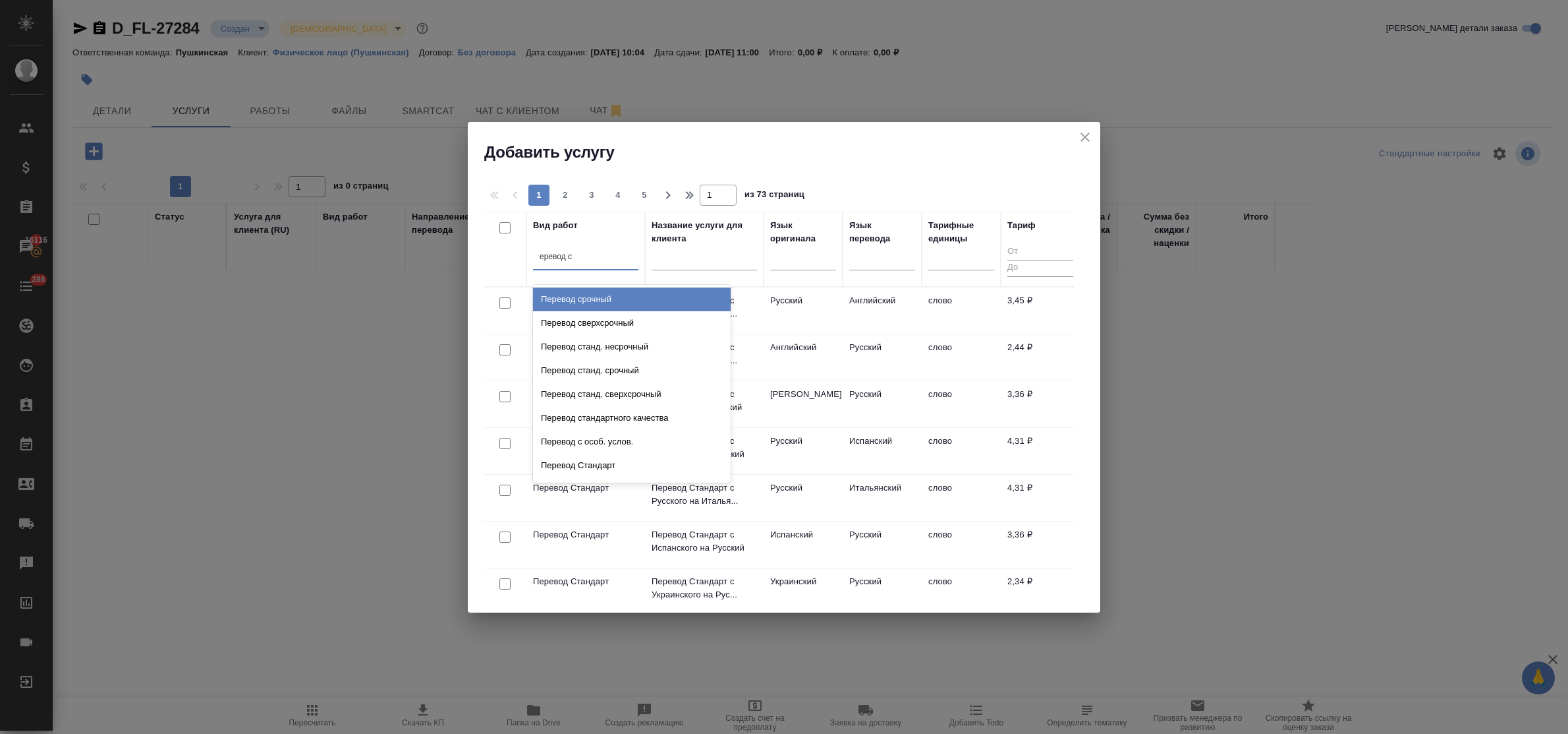
type input "еревод ст"
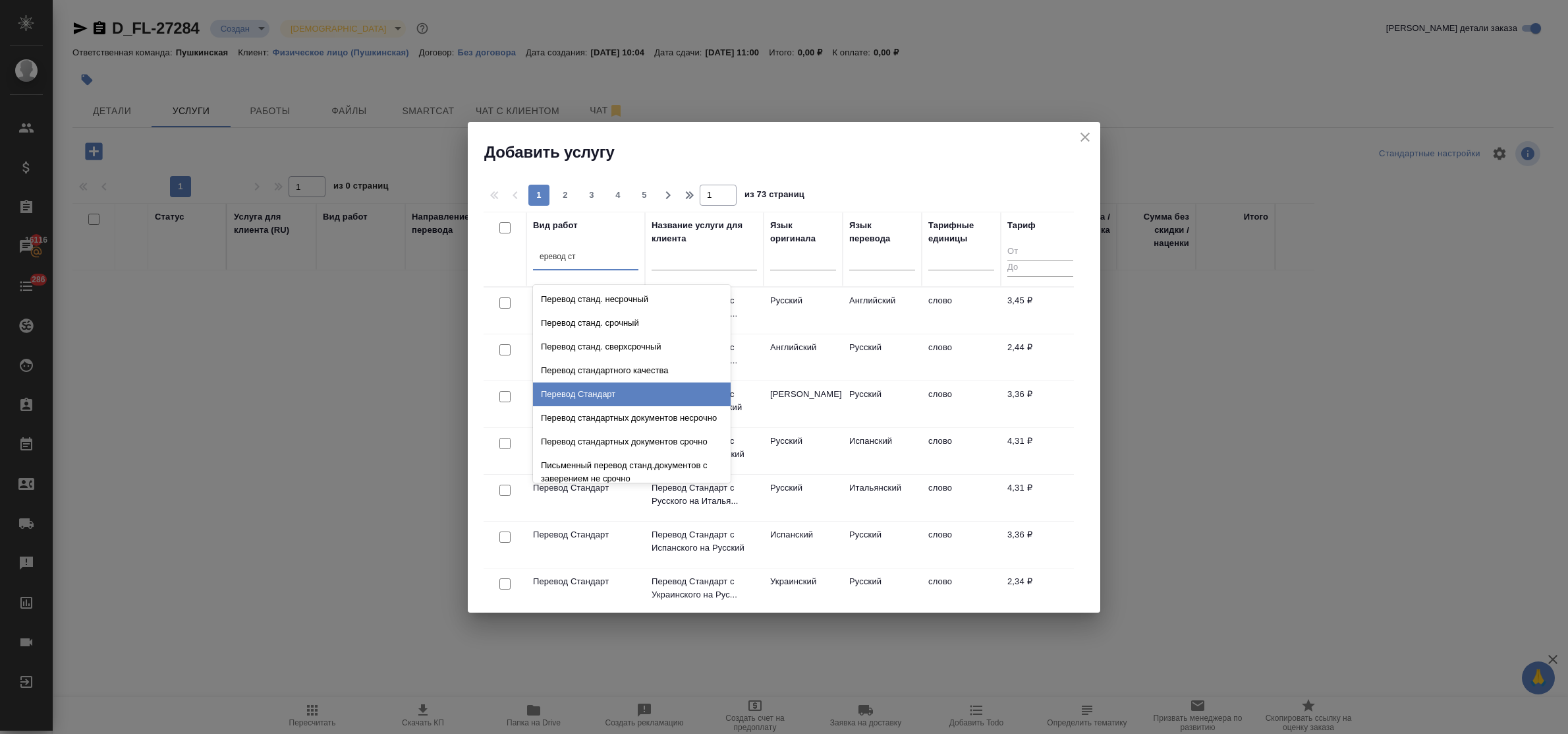
click at [598, 397] on div "Перевод Стандарт" at bounding box center [632, 394] width 198 height 24
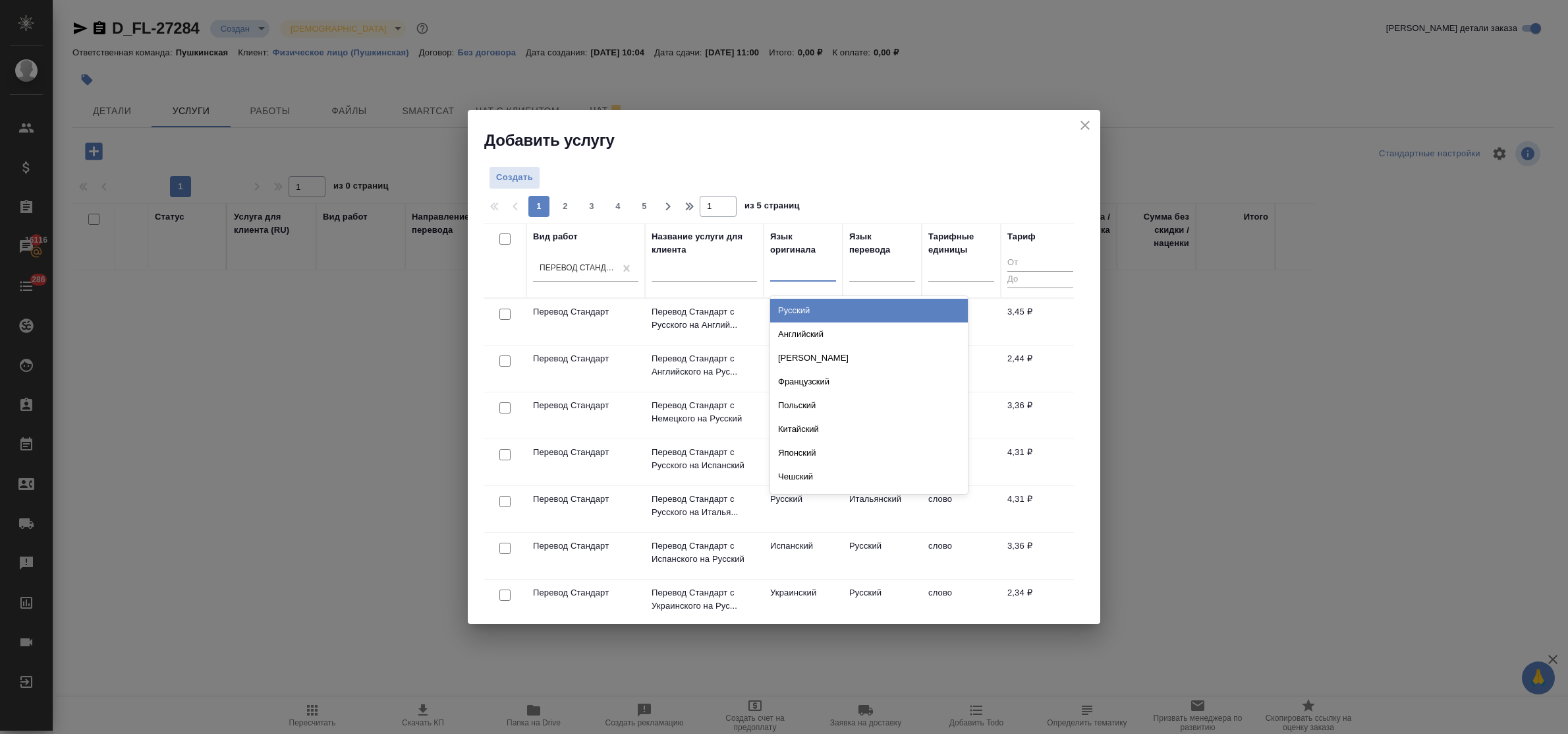
click at [776, 278] on div at bounding box center [803, 268] width 66 height 19
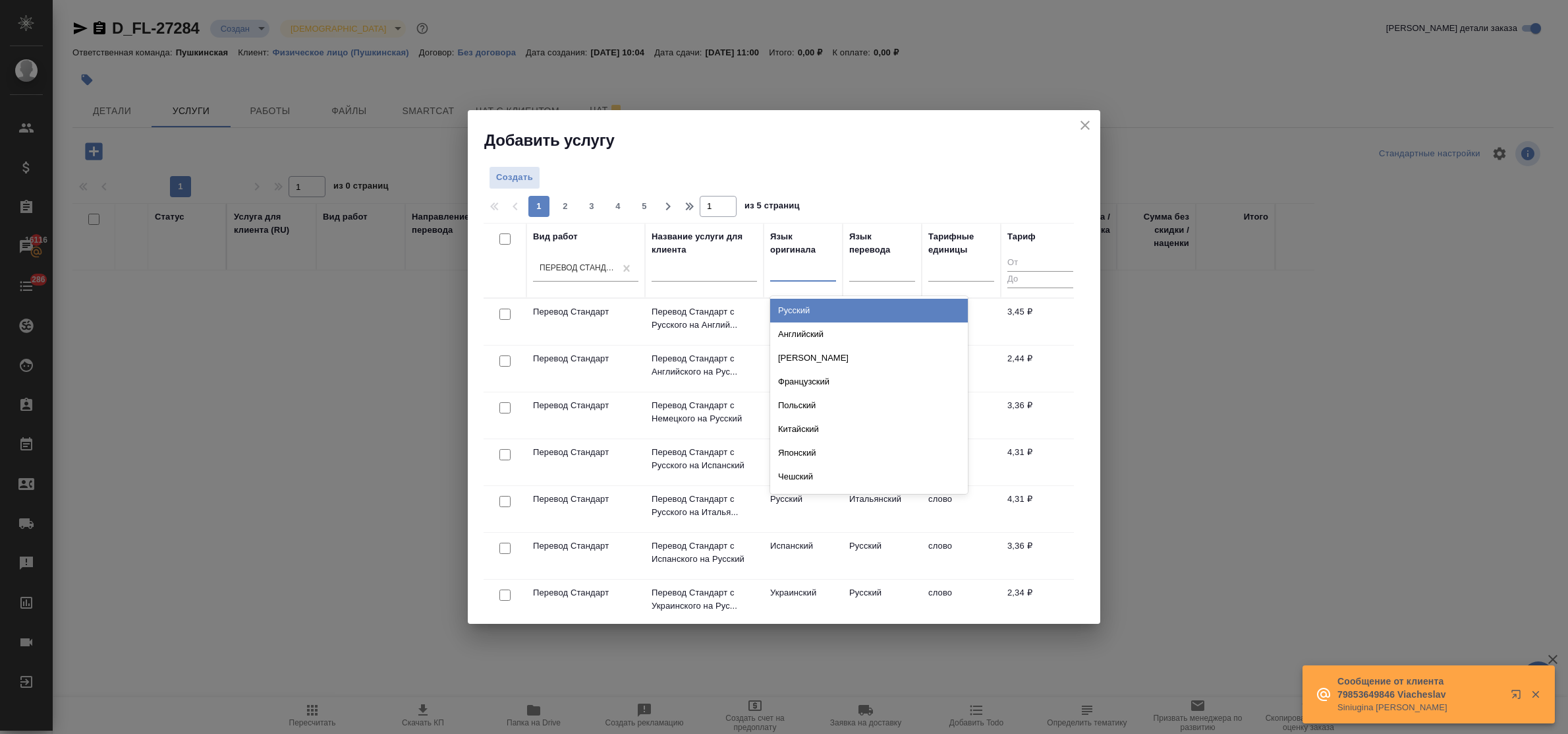
click at [795, 307] on div "Русский" at bounding box center [869, 310] width 198 height 24
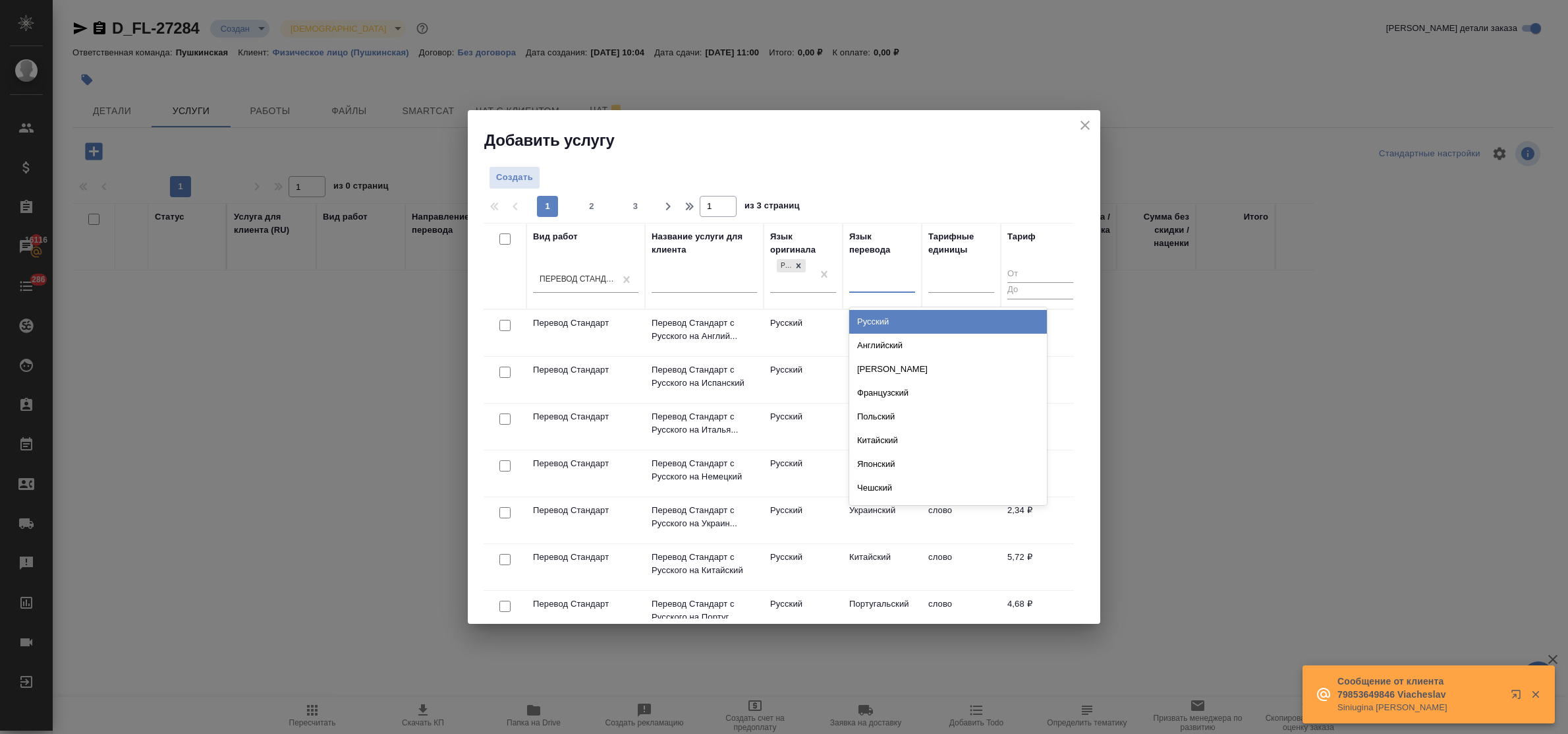
click at [877, 285] on div at bounding box center [882, 279] width 66 height 19
type input "англ"
click at [888, 323] on div "Английский" at bounding box center [948, 321] width 198 height 24
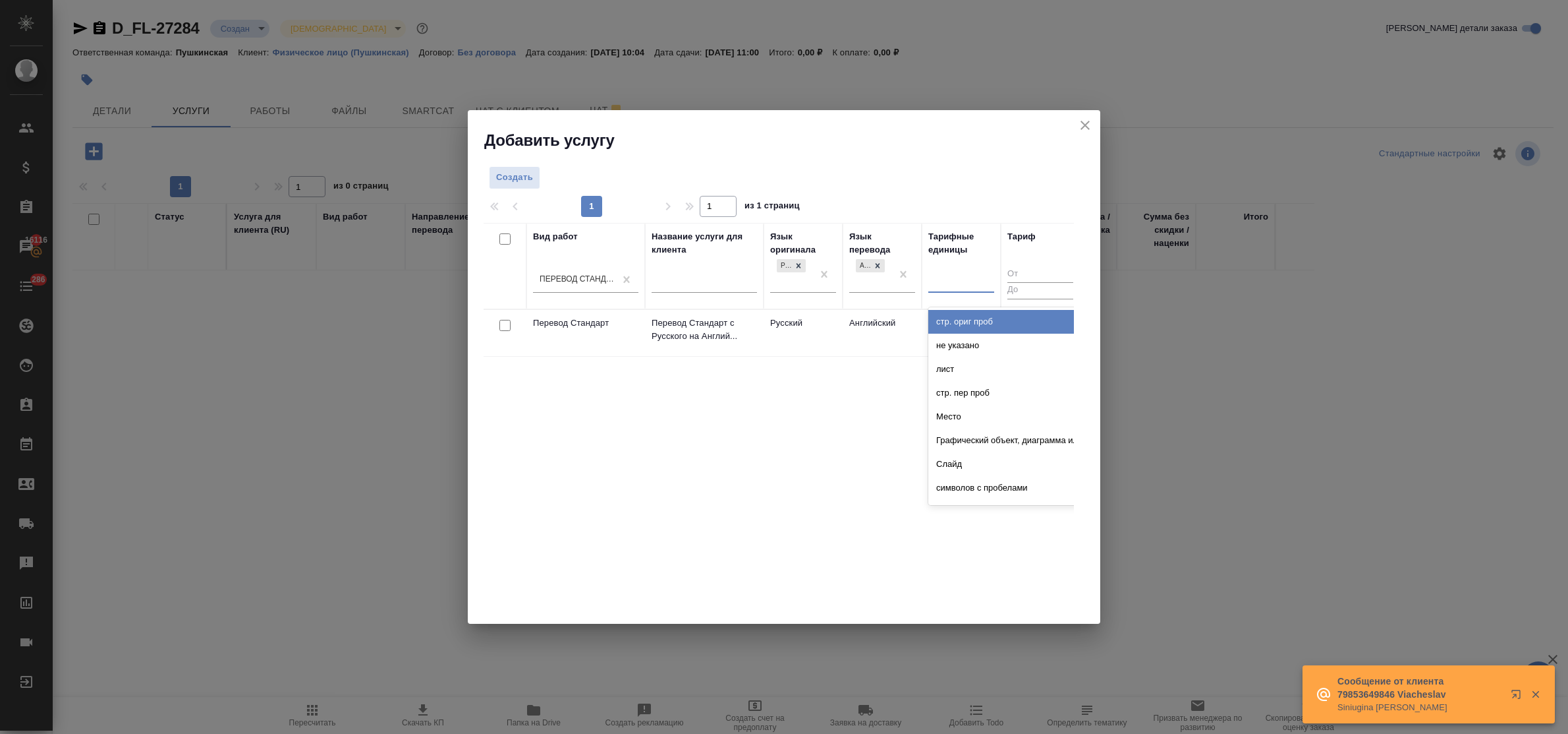
click at [949, 286] on div at bounding box center [961, 279] width 66 height 19
type input "сло"
click at [950, 317] on div "слово" at bounding box center [1027, 321] width 198 height 24
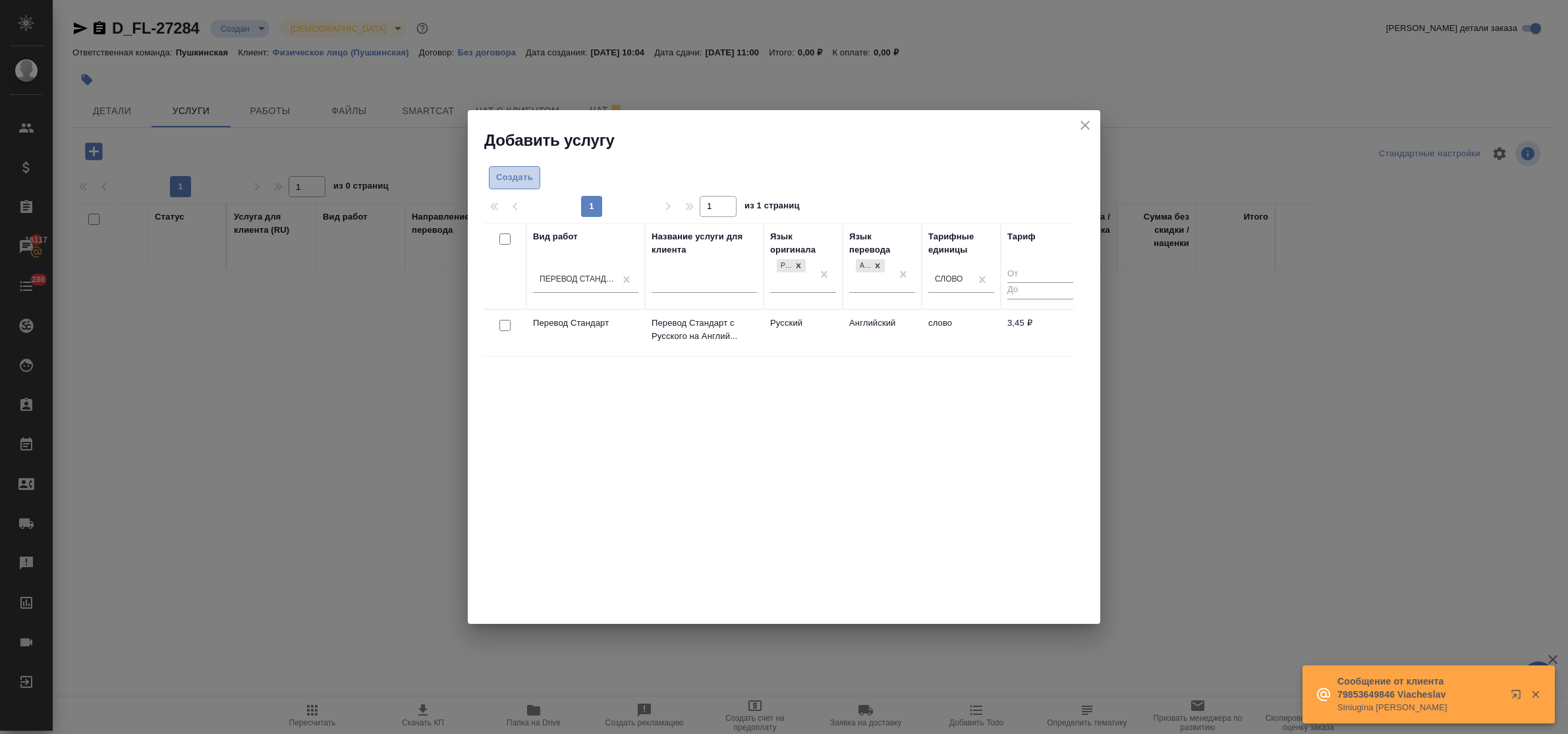
click at [526, 178] on span "Создать" at bounding box center [514, 177] width 37 height 15
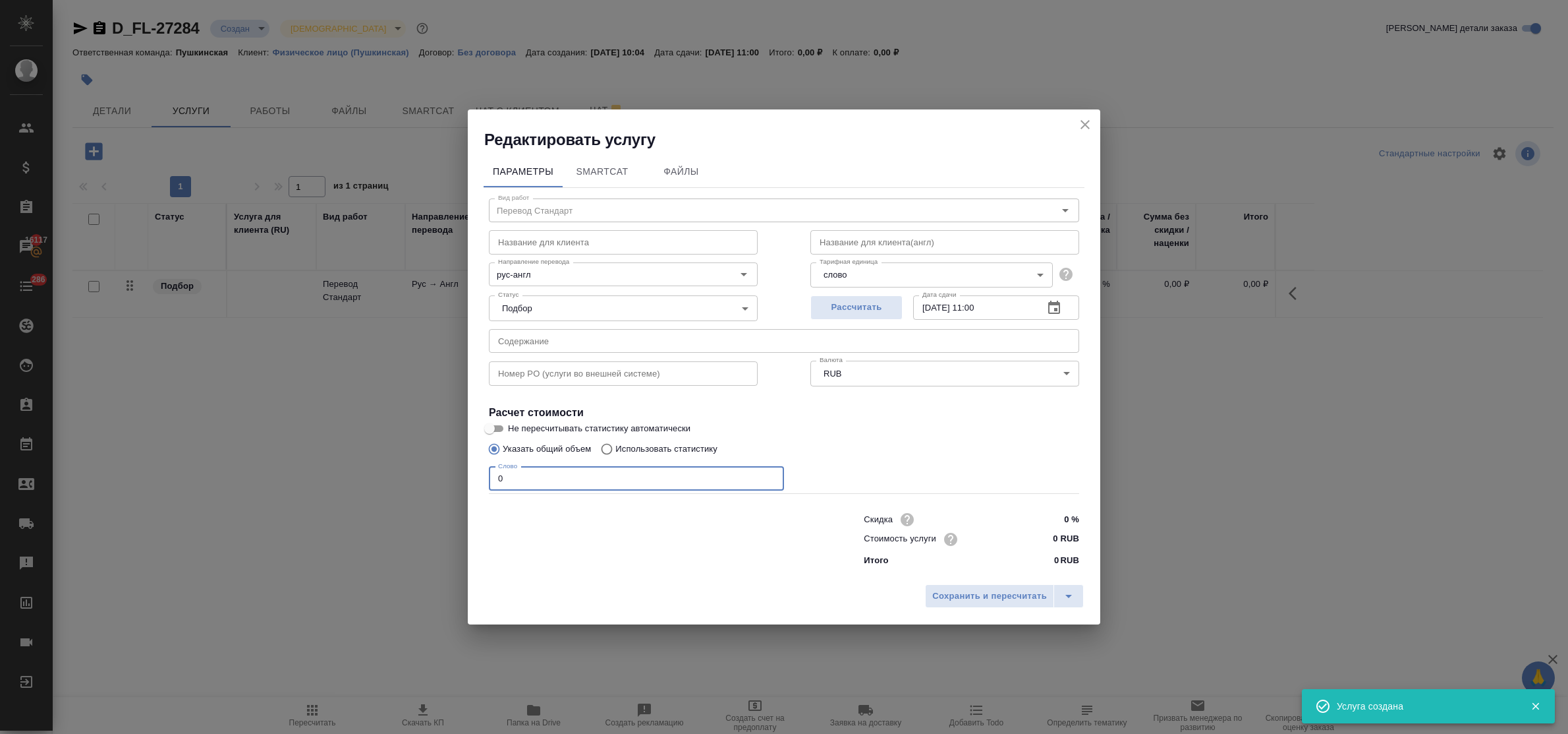
click at [491, 472] on input "0" at bounding box center [636, 478] width 295 height 24
type input "900"
click at [1039, 531] on input "0 RUB" at bounding box center [1054, 539] width 48 height 19
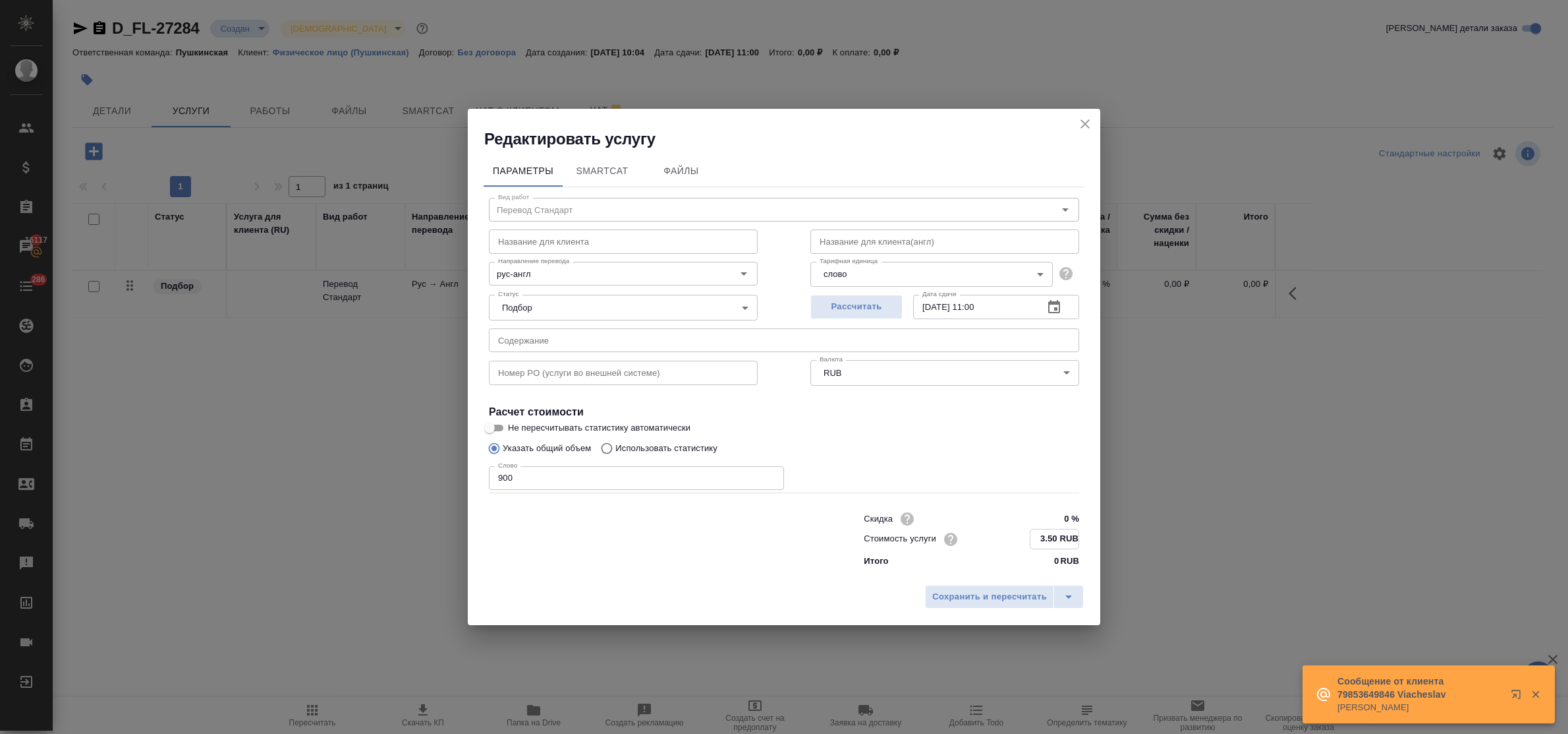
type input "3.50 RUB"
click at [1056, 309] on icon "button" at bounding box center [1054, 307] width 11 height 13
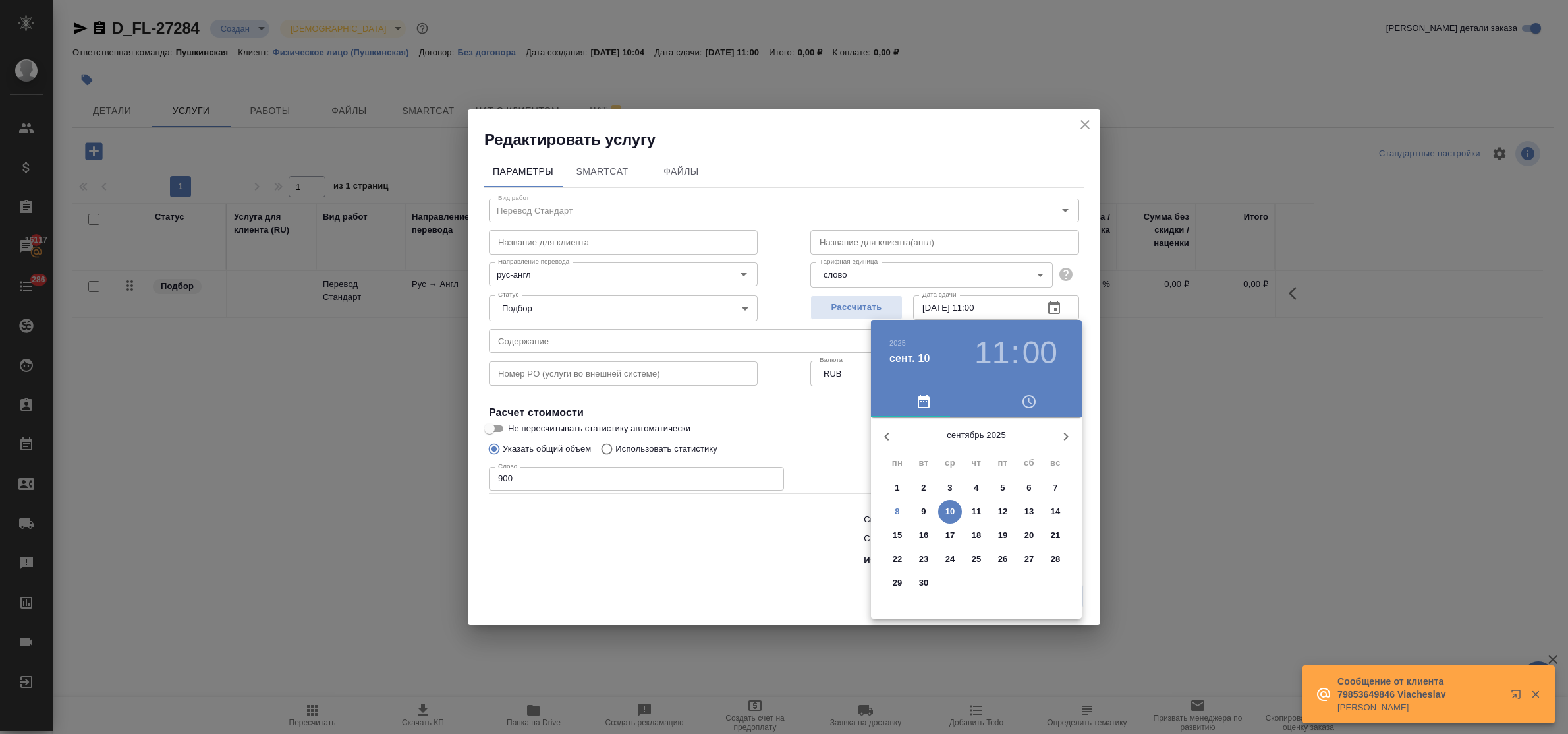
click at [925, 505] on p "9" at bounding box center [923, 511] width 4 height 13
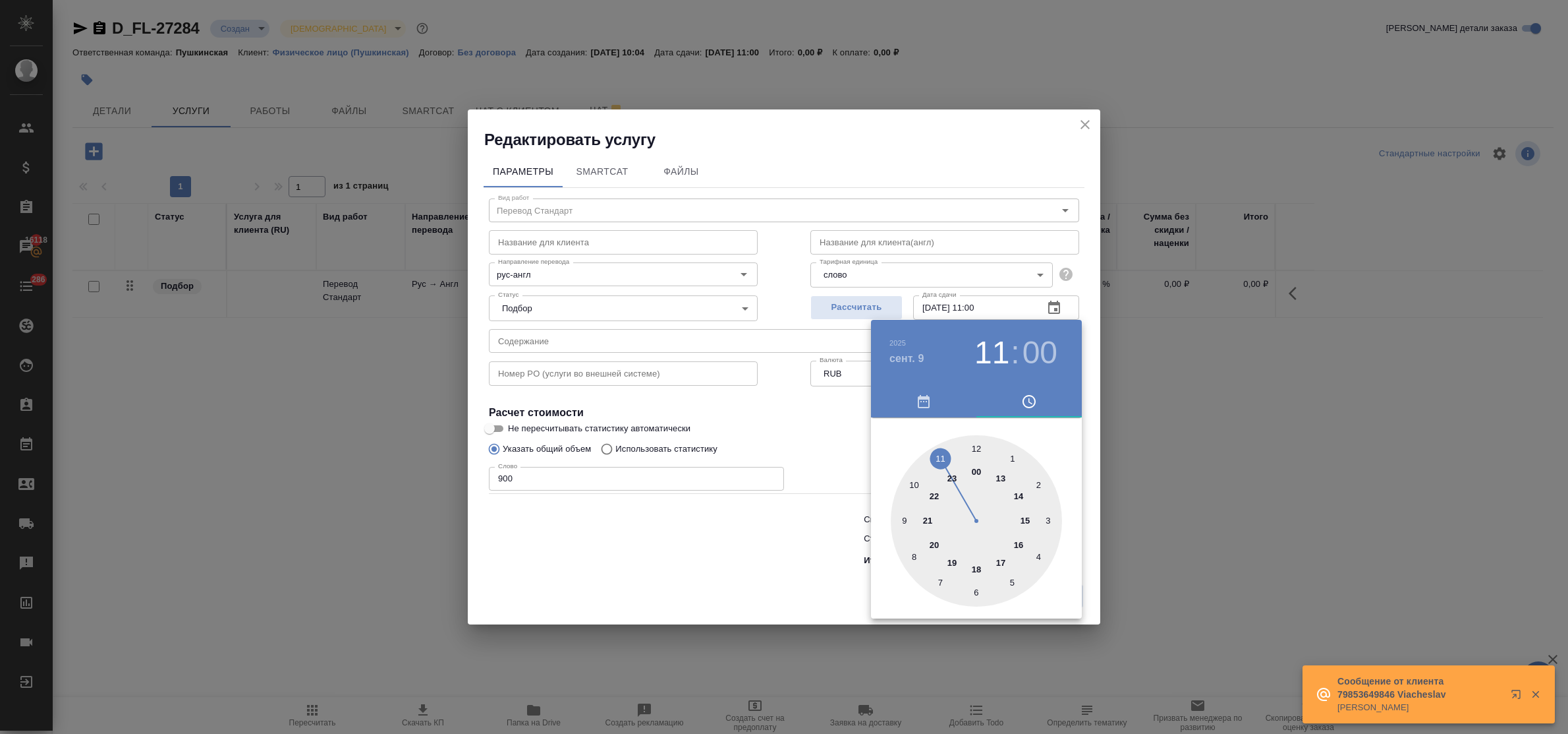
click at [1020, 542] on div at bounding box center [977, 521] width 171 height 172
type input "09.09.2025 16:00"
drag, startPoint x: 780, startPoint y: 539, endPoint x: 792, endPoint y: 548, distance: 15.0
click at [782, 545] on div at bounding box center [784, 367] width 1568 height 734
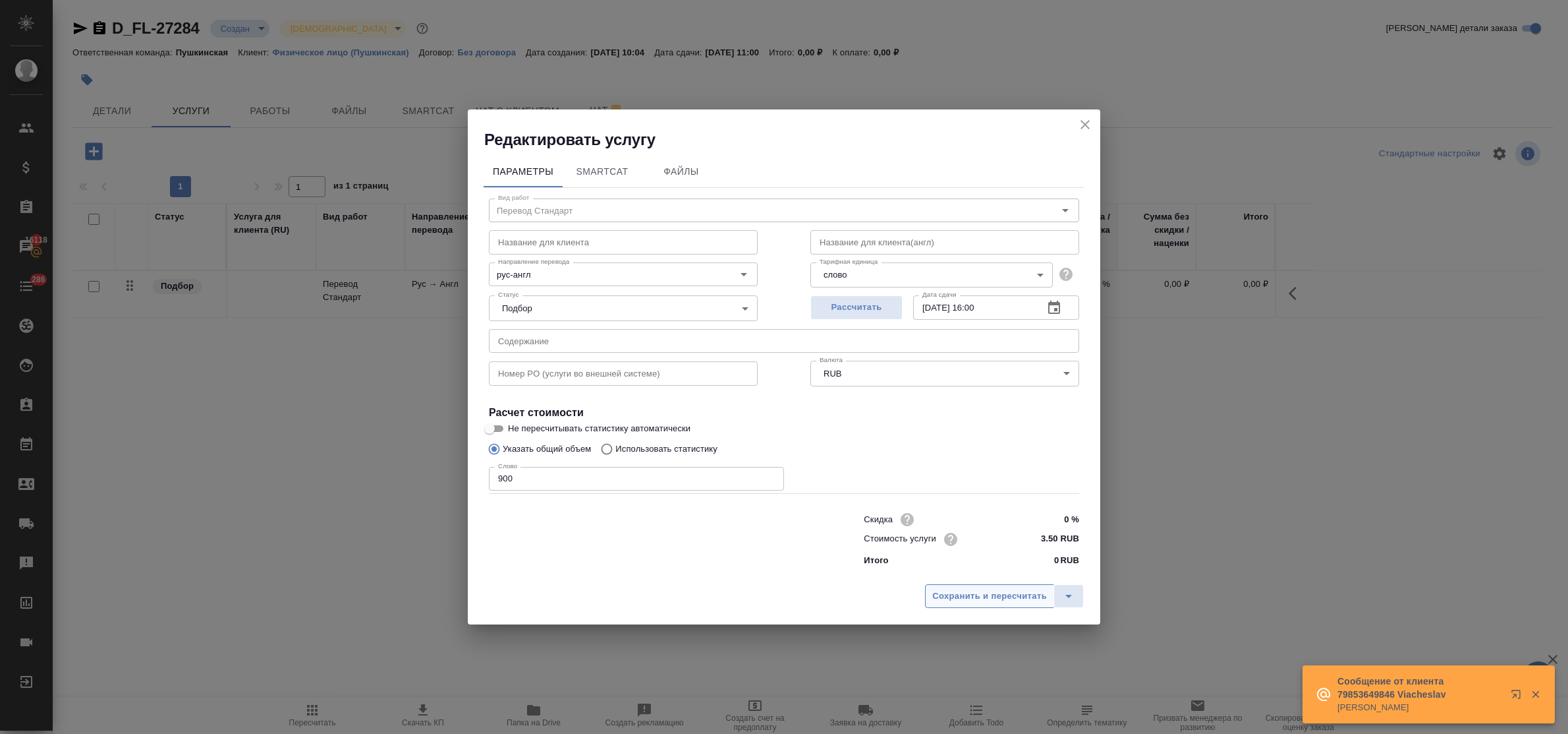
click at [969, 595] on span "Сохранить и пересчитать" at bounding box center [990, 596] width 115 height 15
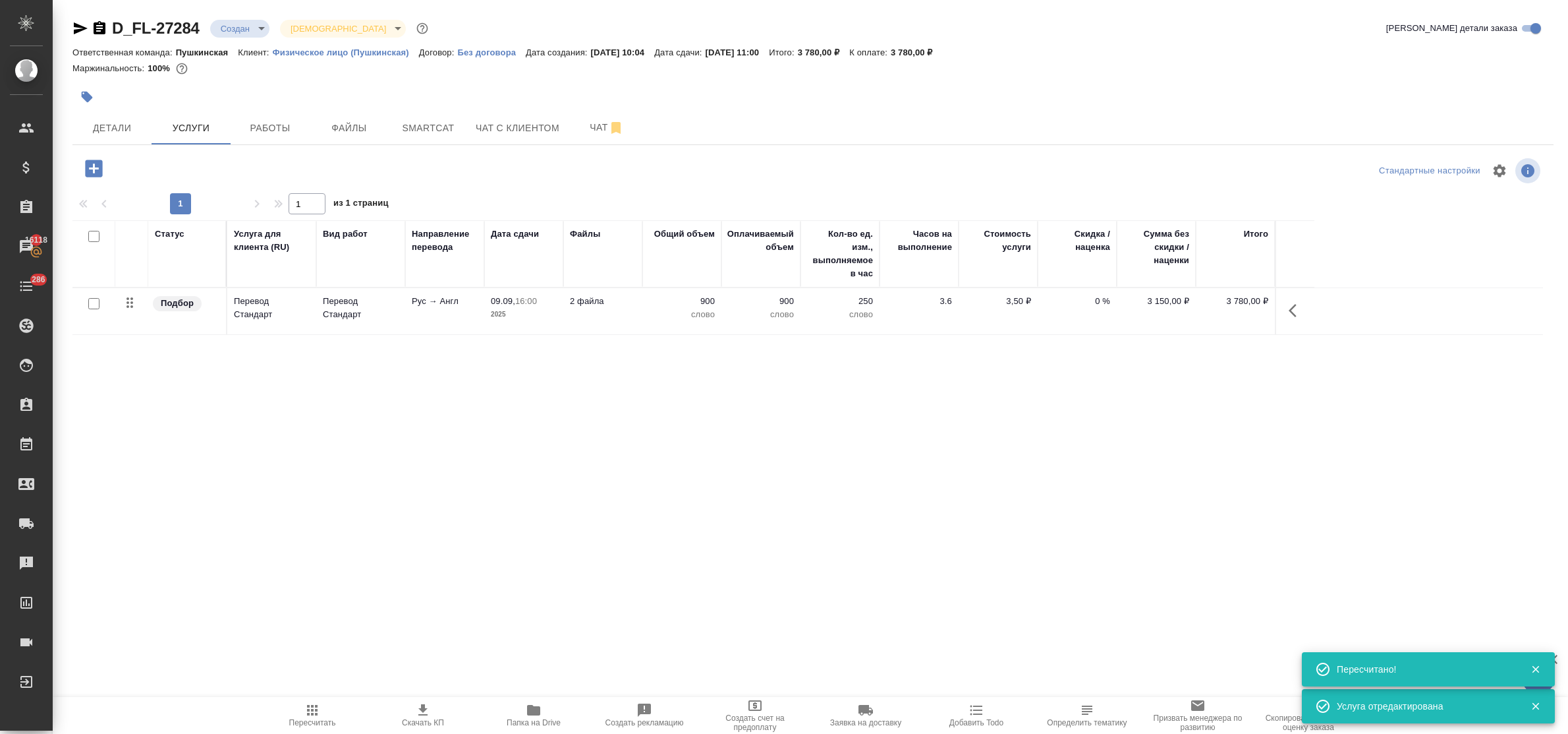
click at [93, 172] on icon "button" at bounding box center [94, 168] width 23 height 23
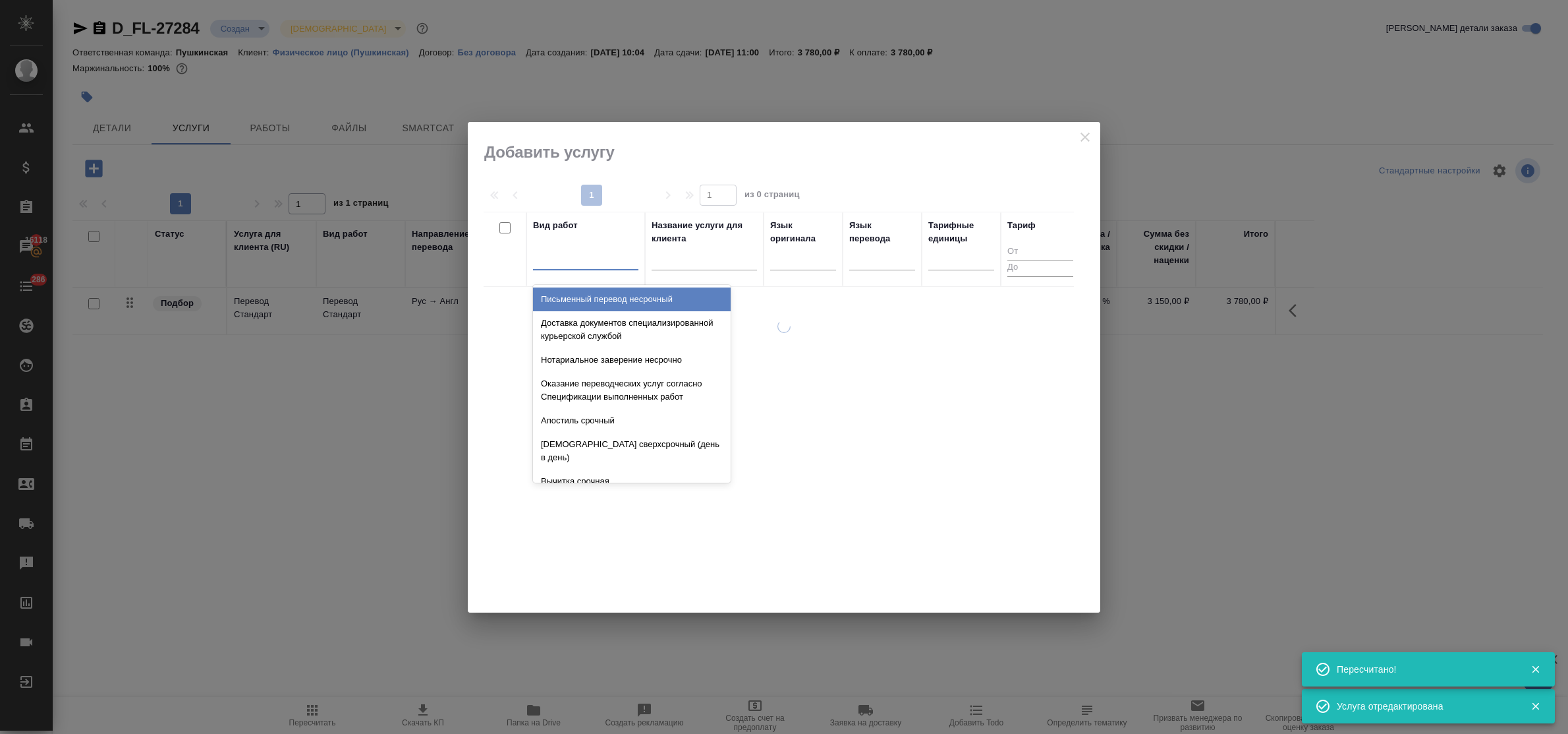
click at [597, 264] on div at bounding box center [585, 256] width 105 height 19
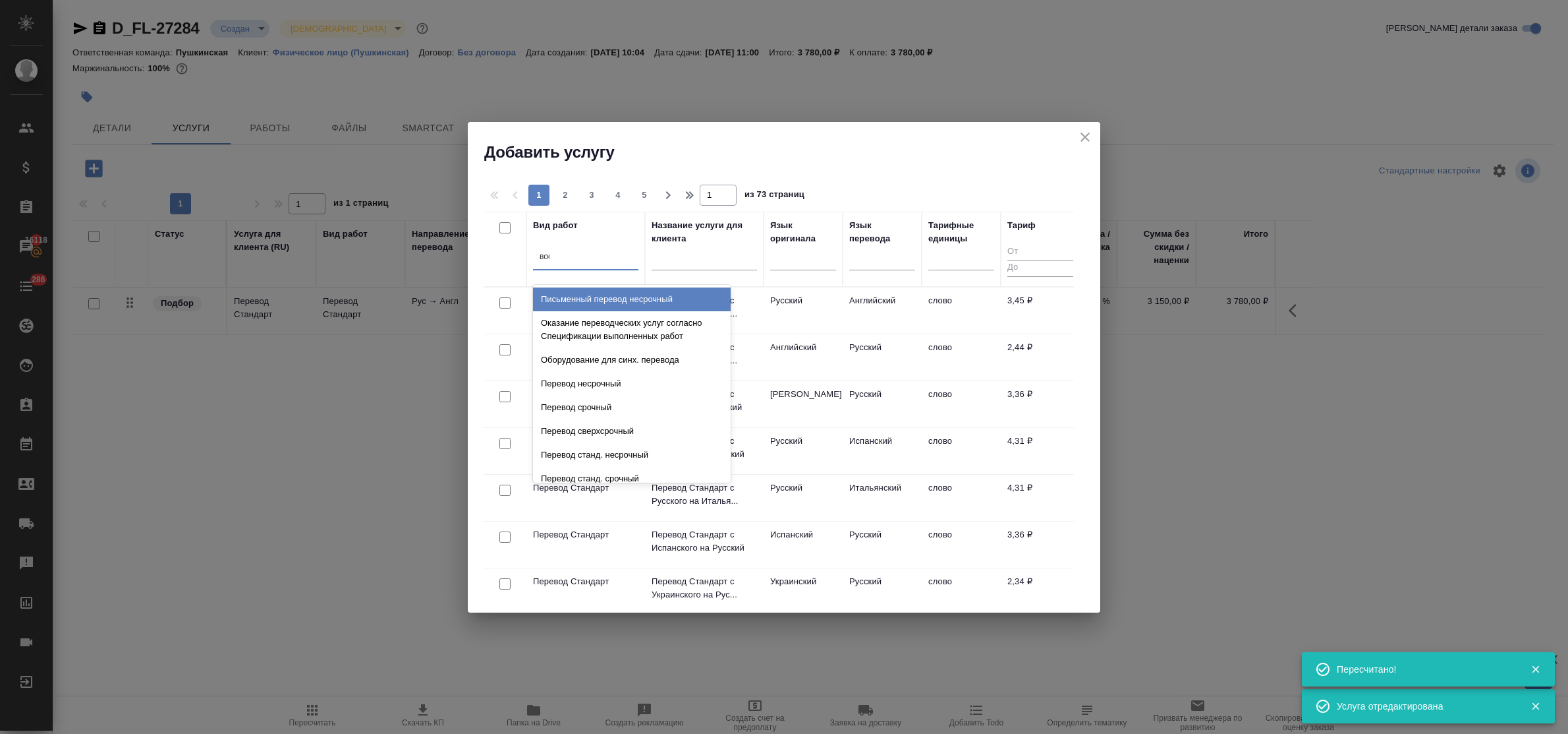
type input "восс"
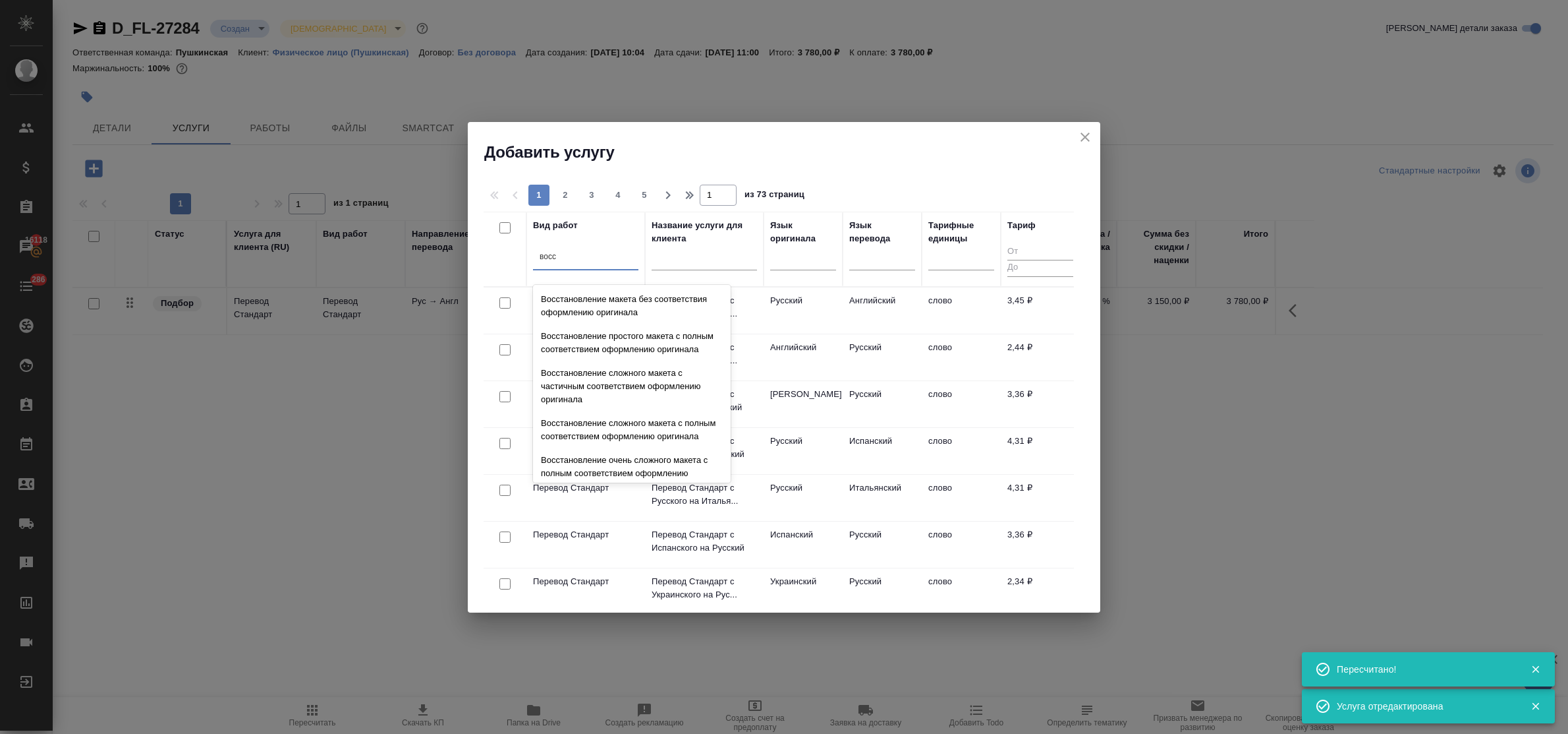
scroll to position [242, 0]
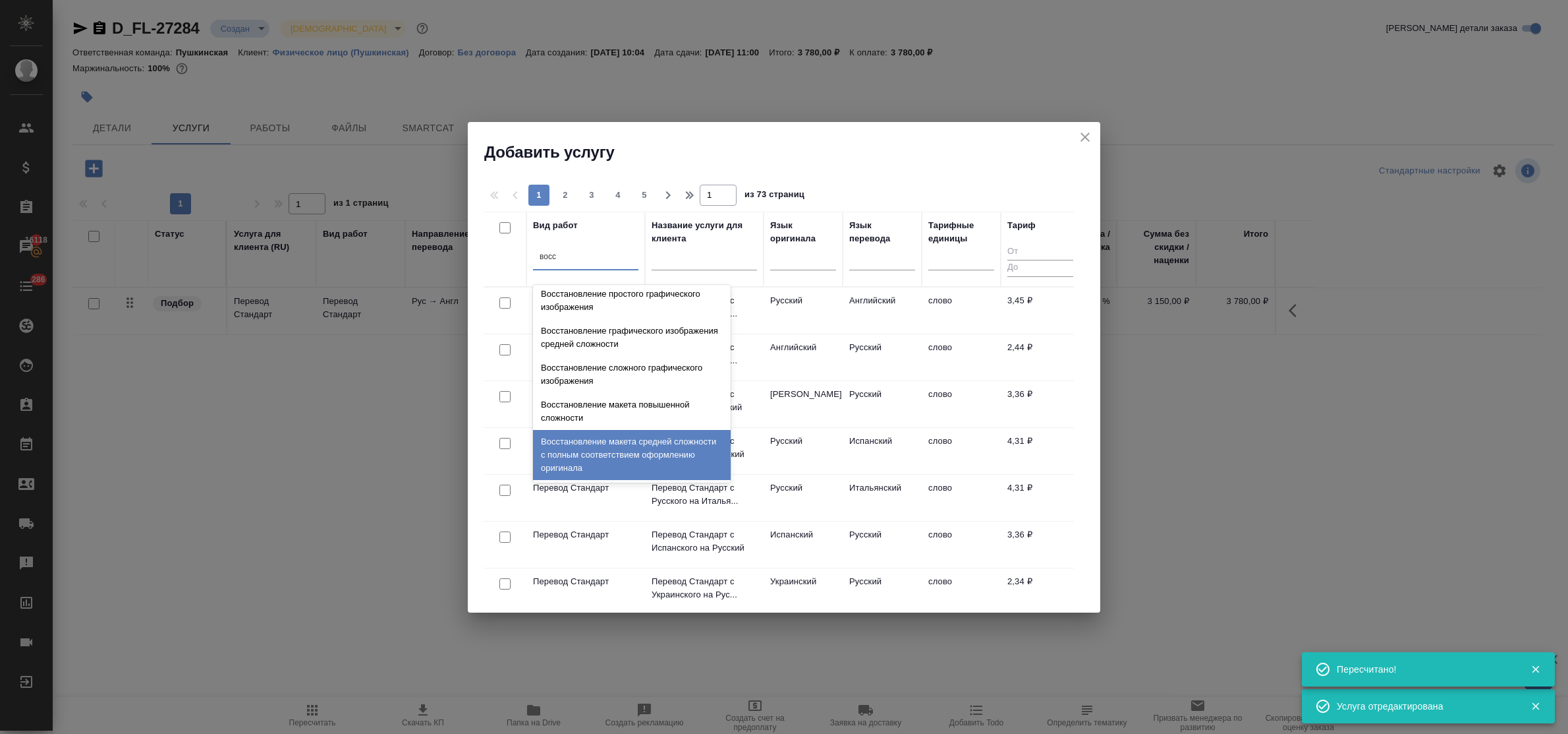
click at [622, 440] on div "Восстановление макета средней сложности с полным соответствием оформлению ориги…" at bounding box center [632, 455] width 198 height 50
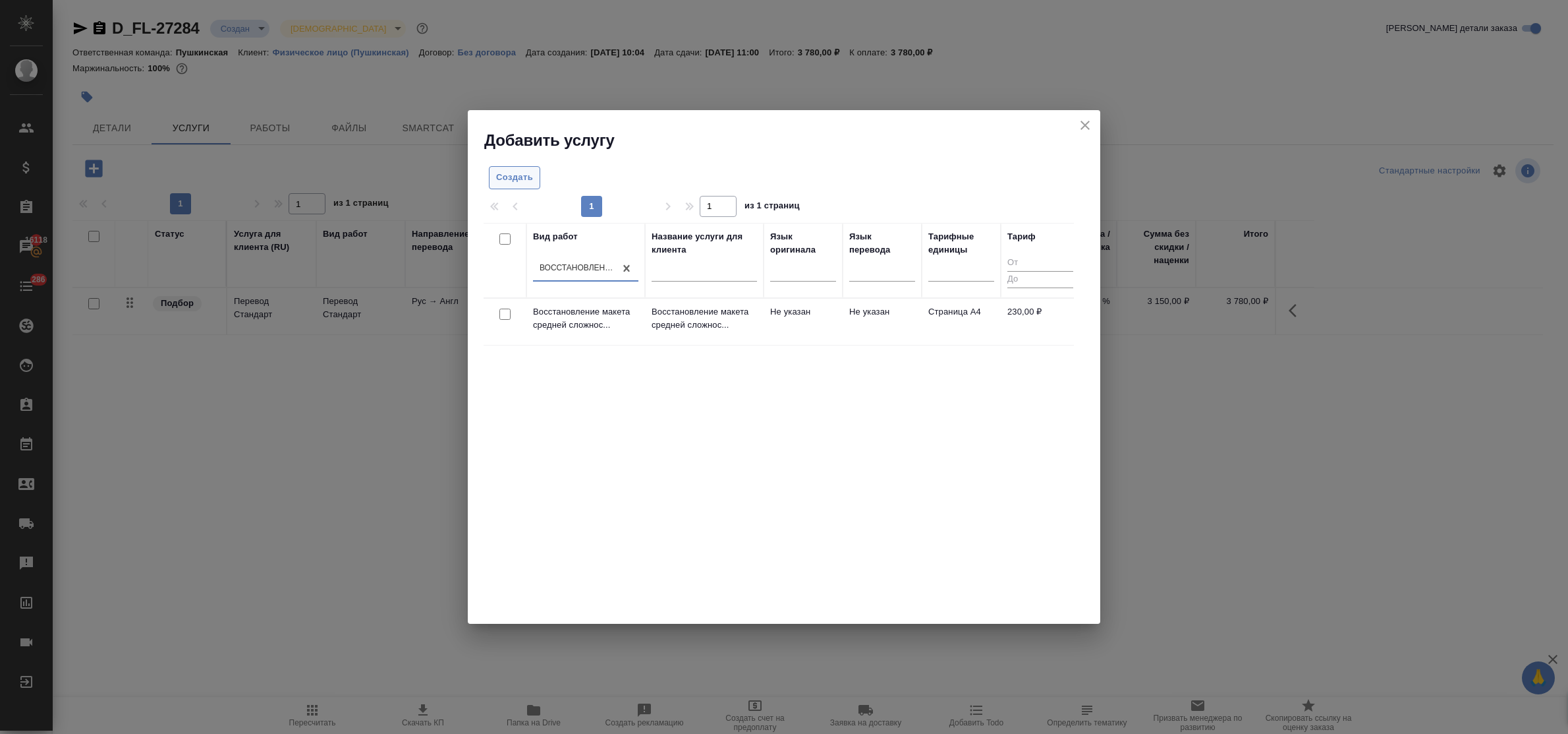
click at [514, 180] on span "Создать" at bounding box center [514, 177] width 37 height 15
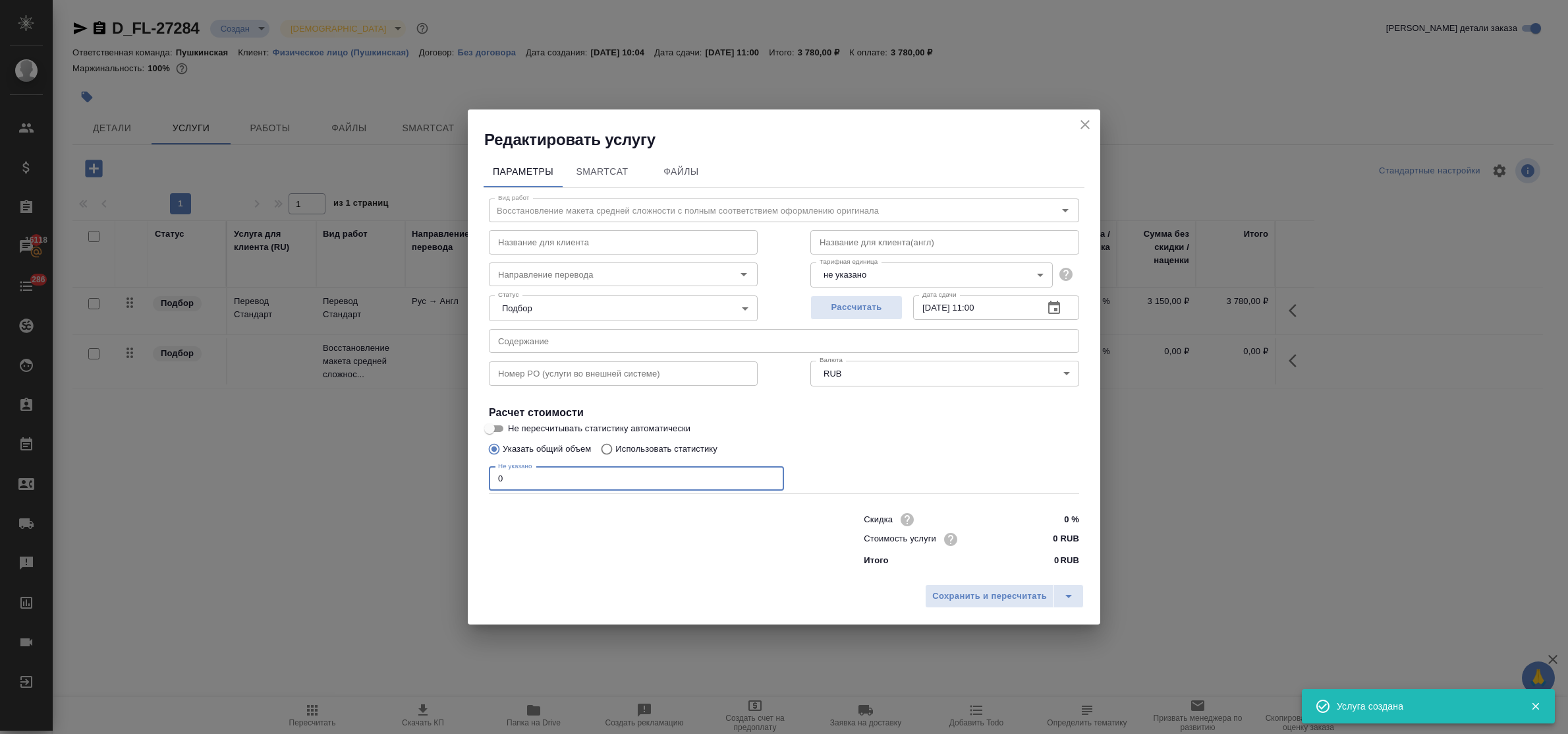
drag, startPoint x: 522, startPoint y: 472, endPoint x: 462, endPoint y: 472, distance: 60.0
click at [462, 472] on div "Редактировать услугу Параметры SmartCat Файлы Вид работ Восстановление макета с…" at bounding box center [784, 367] width 1568 height 734
type input "4"
click at [1039, 540] on input "0 RUB" at bounding box center [1054, 539] width 48 height 19
type input "230 RUB"
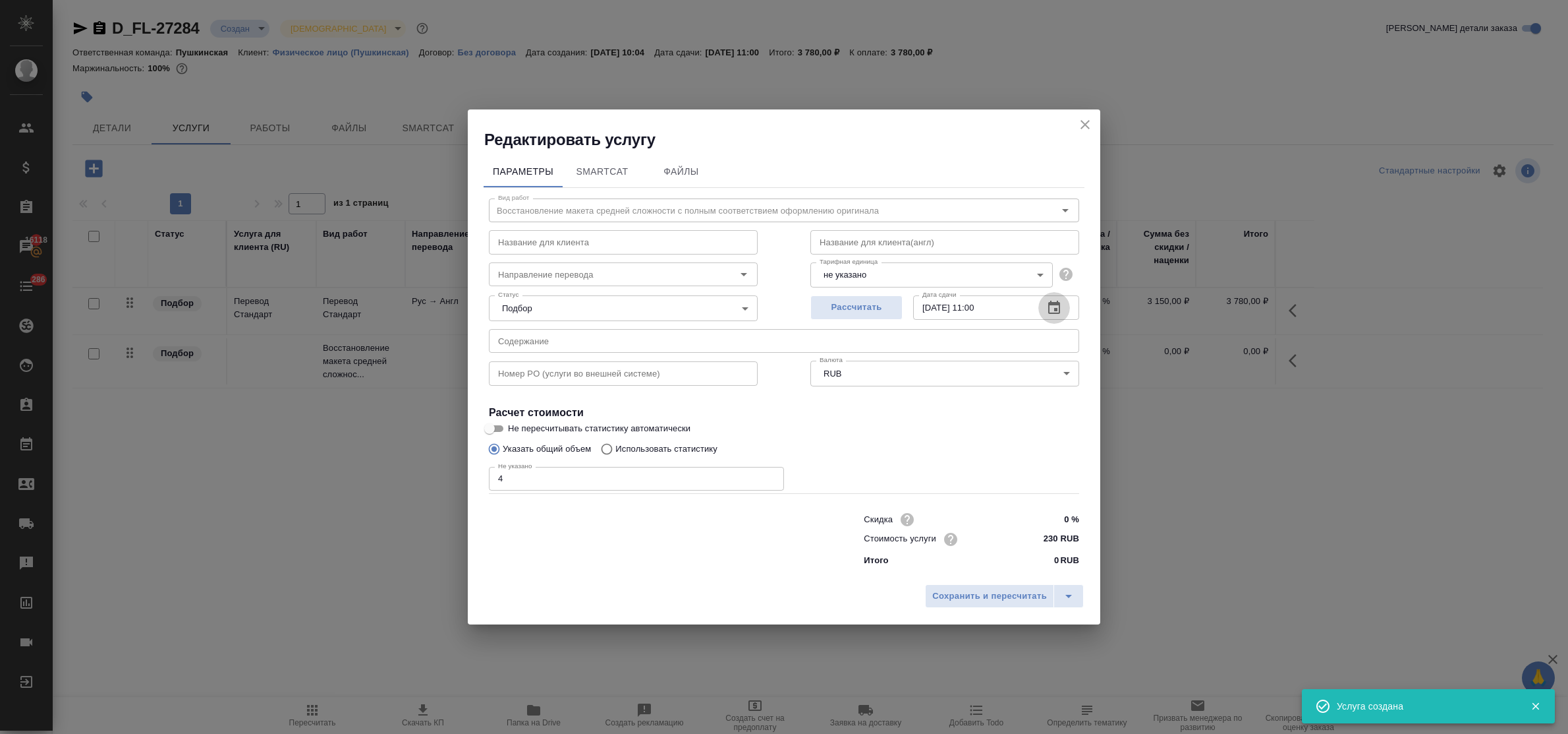
click at [1052, 310] on icon "button" at bounding box center [1054, 308] width 16 height 16
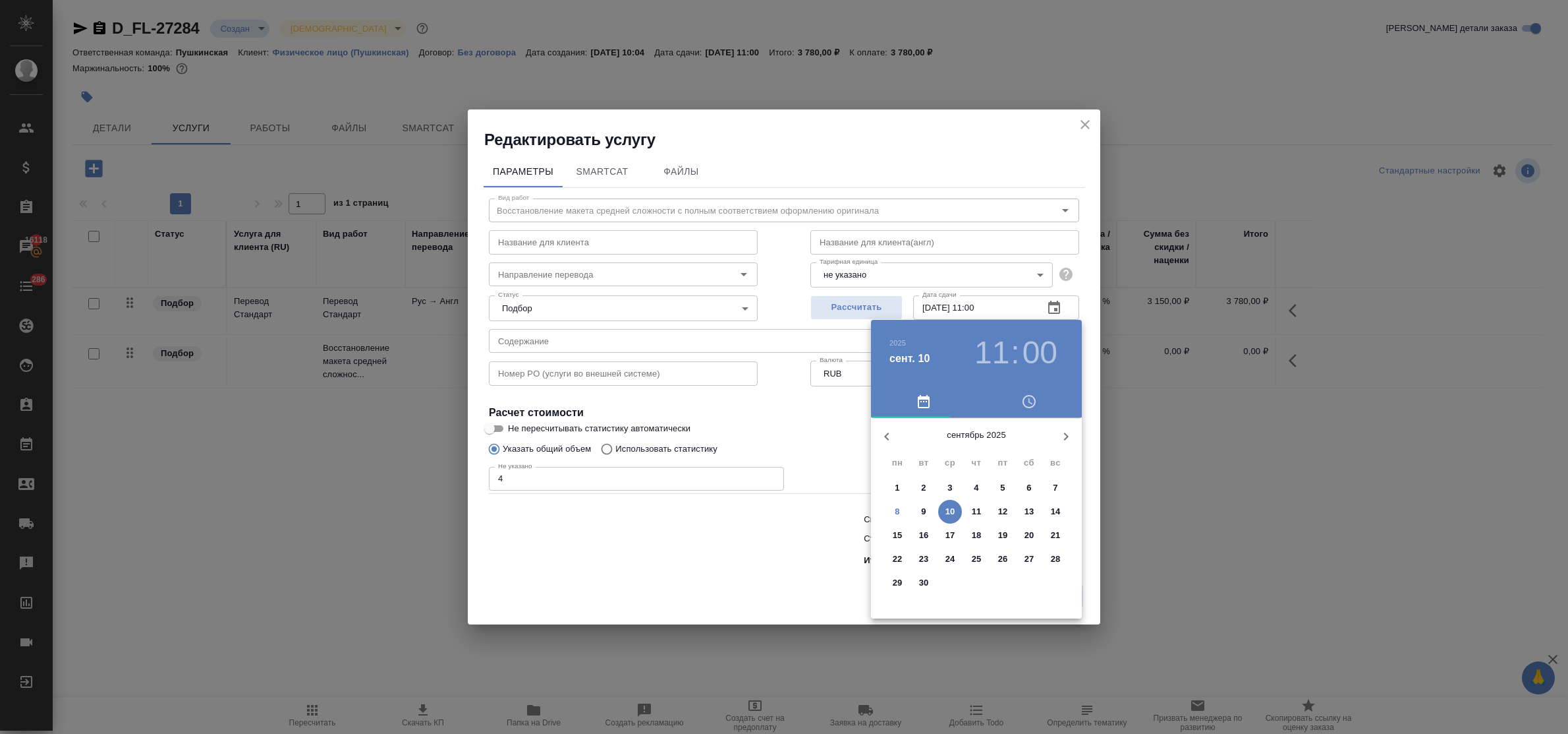
click at [924, 502] on button "9" at bounding box center [923, 511] width 24 height 24
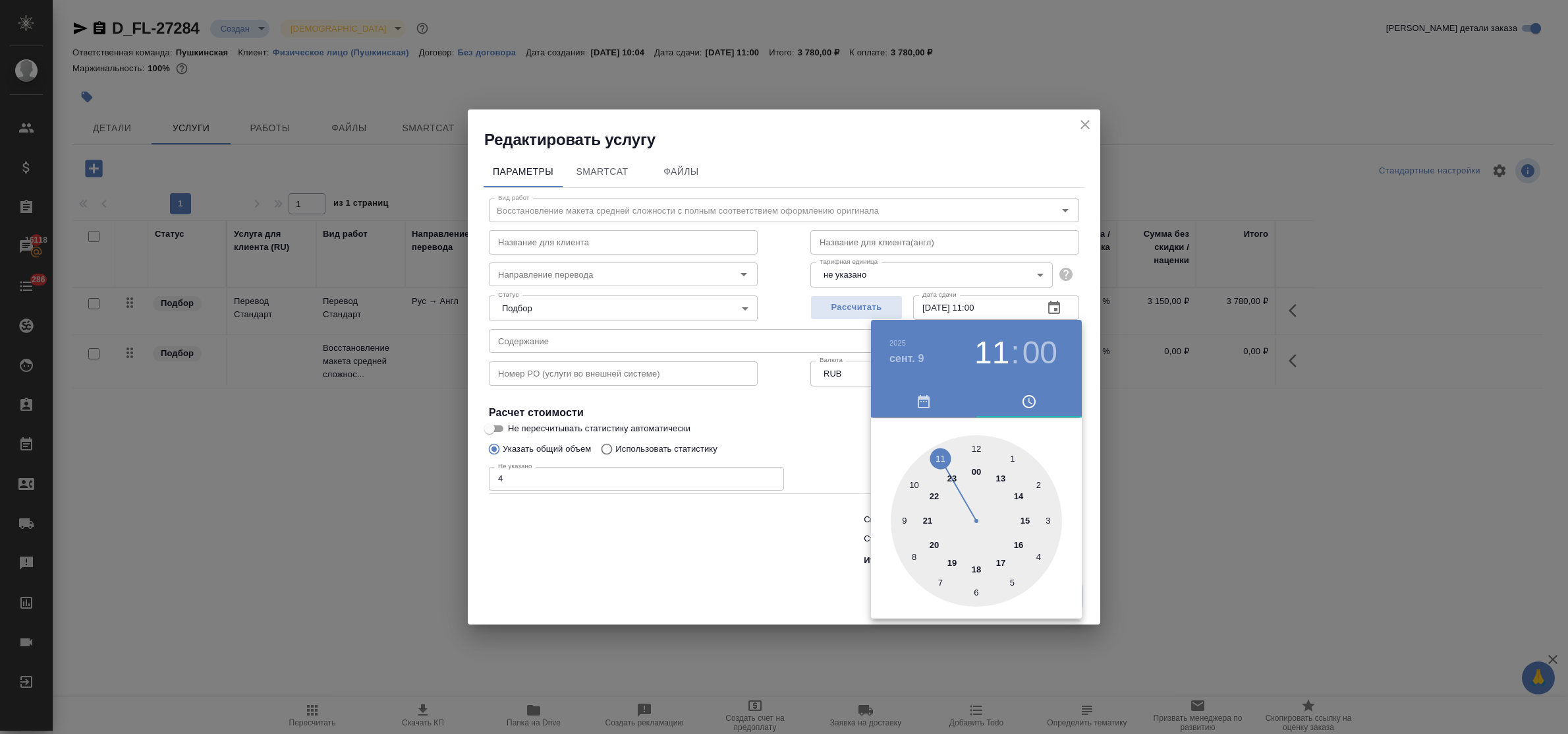
click at [1016, 545] on div at bounding box center [977, 521] width 171 height 172
type input "09.09.2025 16:00"
click at [767, 534] on div at bounding box center [784, 367] width 1568 height 734
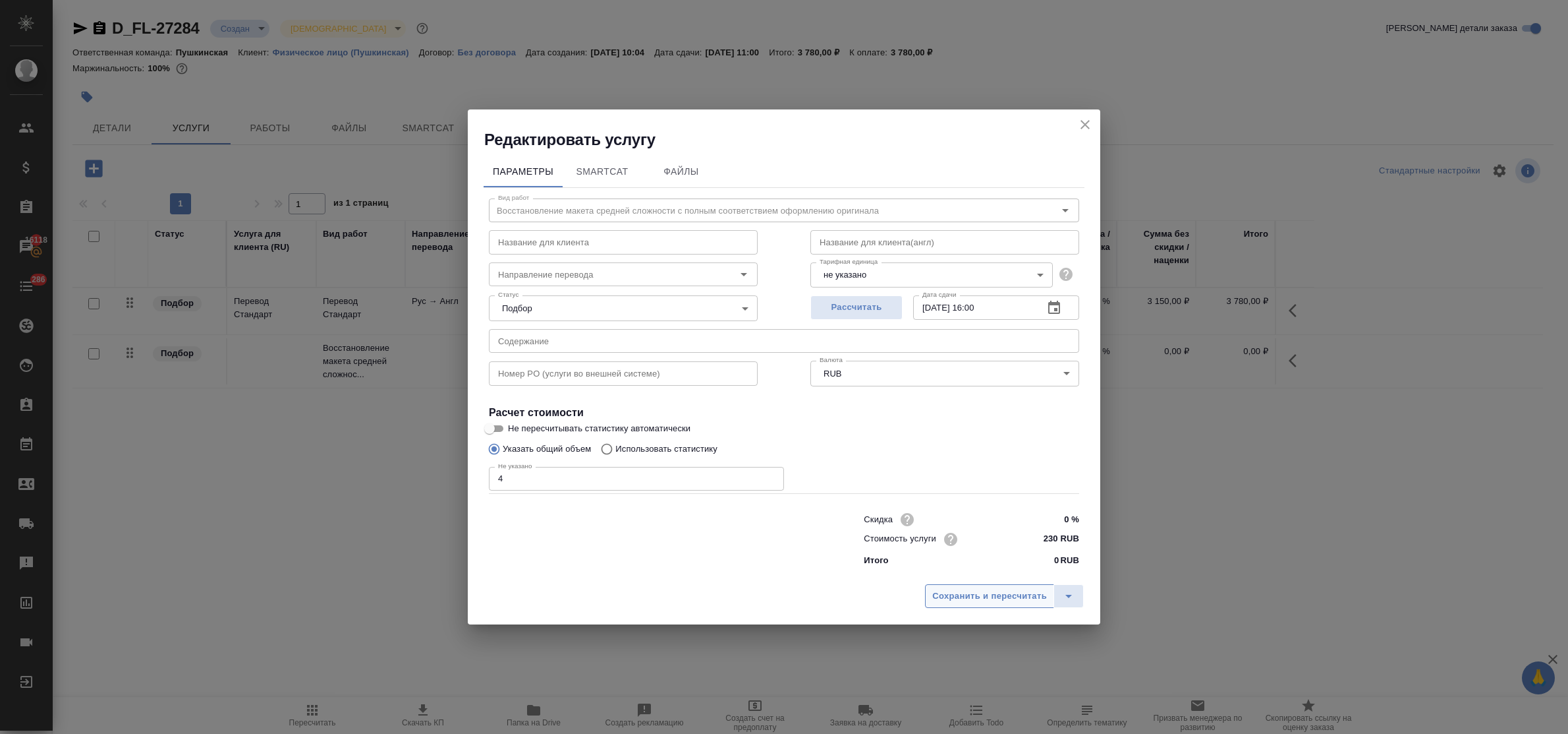
click at [950, 584] on button "Сохранить и пересчитать" at bounding box center [989, 595] width 129 height 24
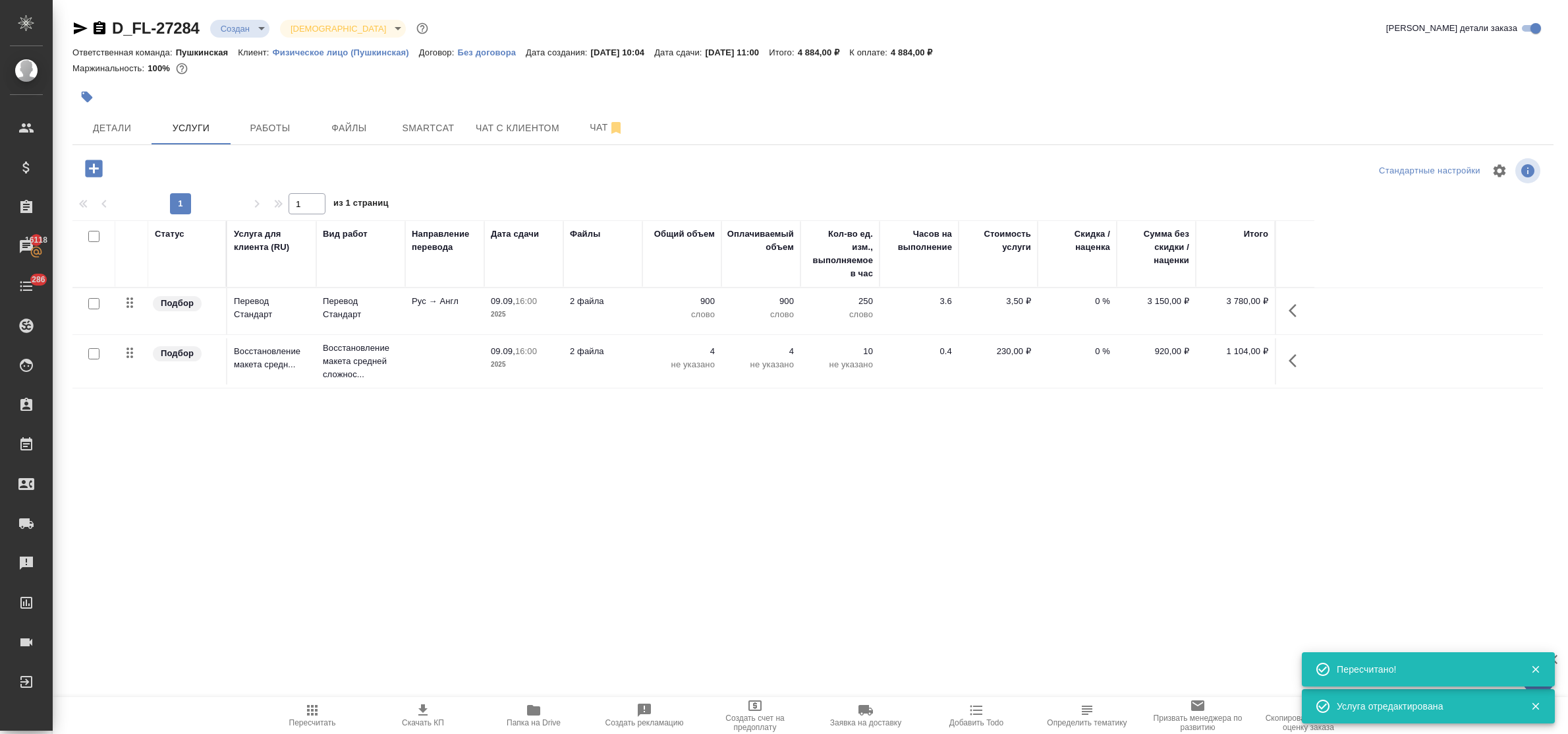
click at [92, 172] on icon "button" at bounding box center [93, 167] width 17 height 17
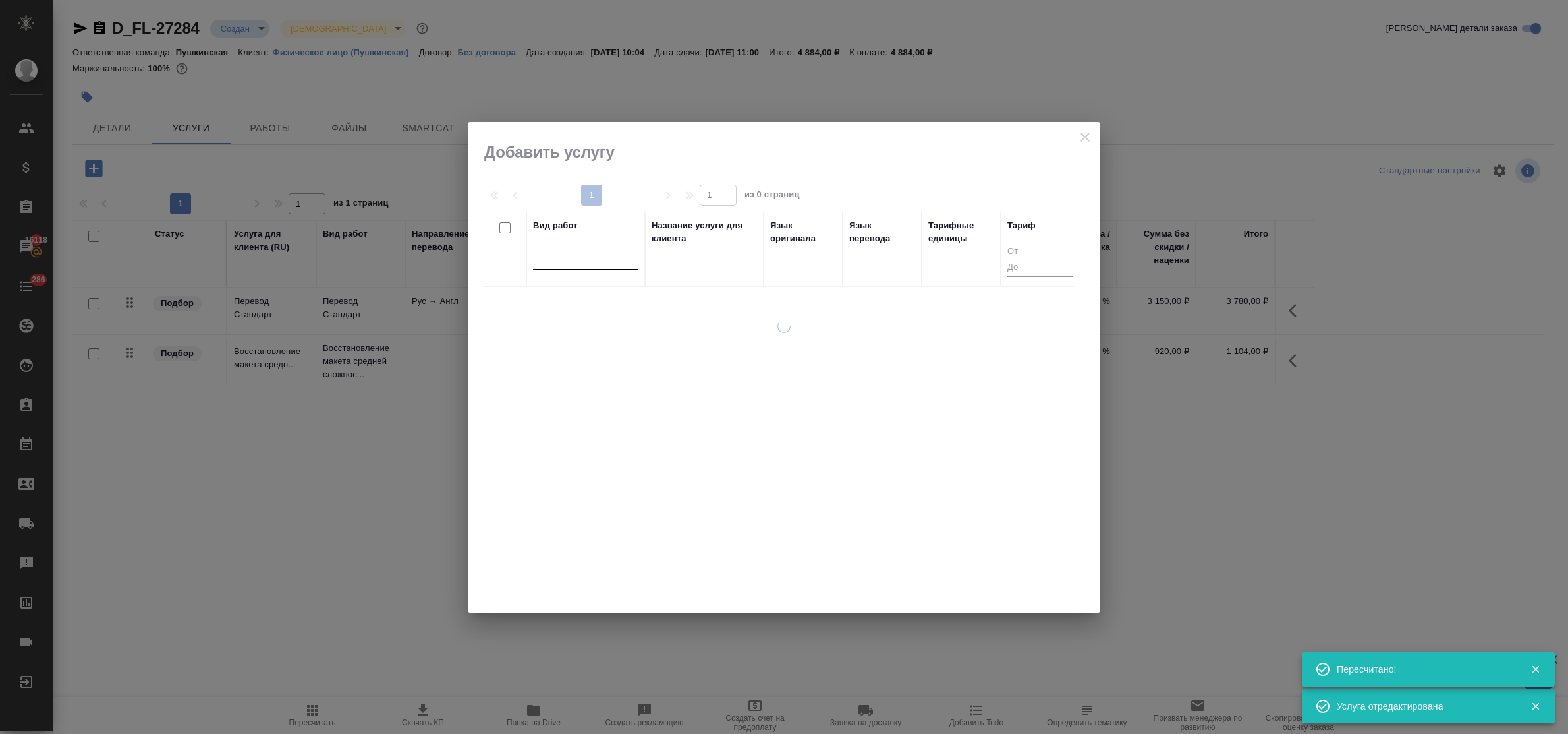
click at [581, 264] on div at bounding box center [585, 256] width 105 height 19
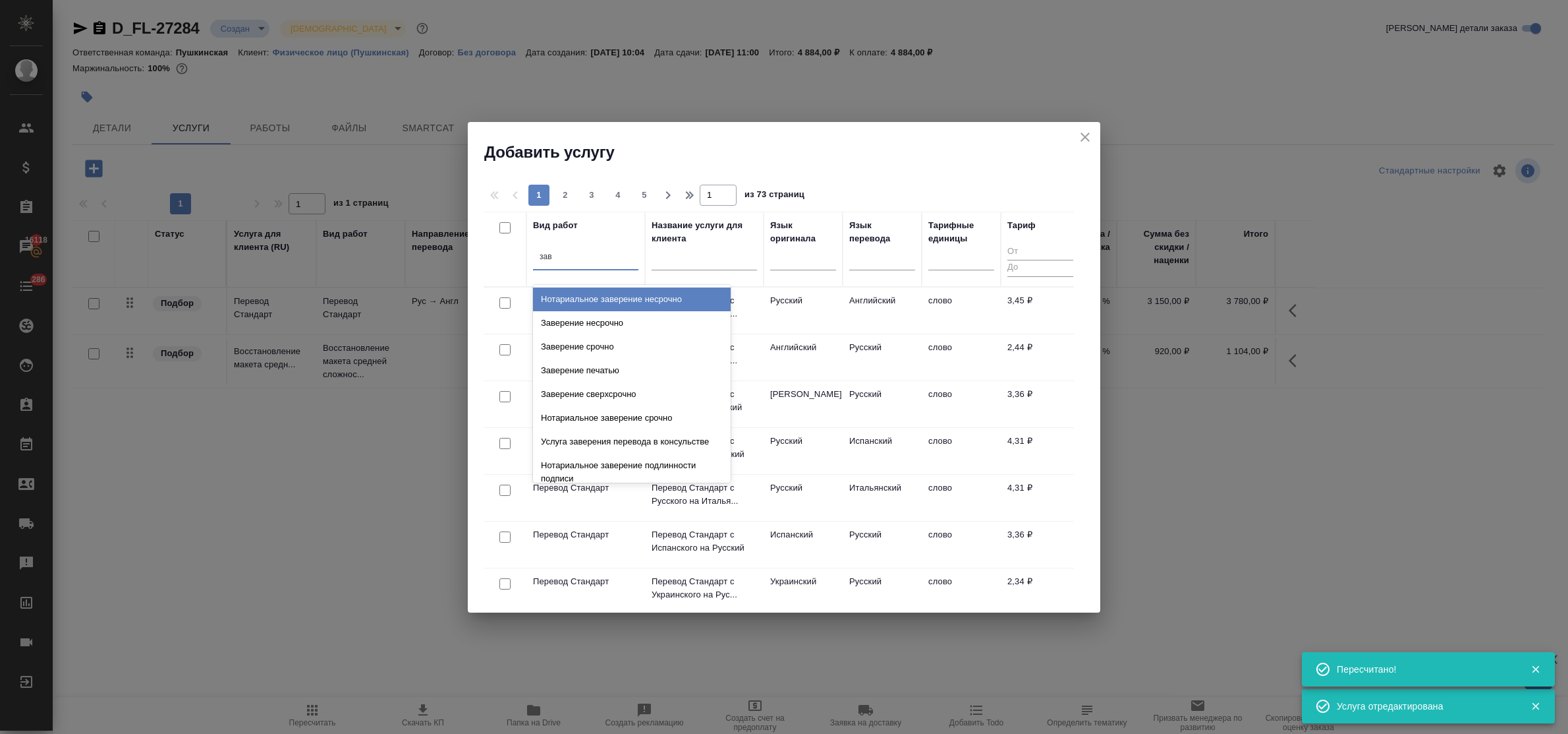
type input "заве"
drag, startPoint x: 611, startPoint y: 321, endPoint x: 590, endPoint y: 280, distance: 46.1
click at [612, 323] on div "Заверение несрочно" at bounding box center [632, 323] width 198 height 24
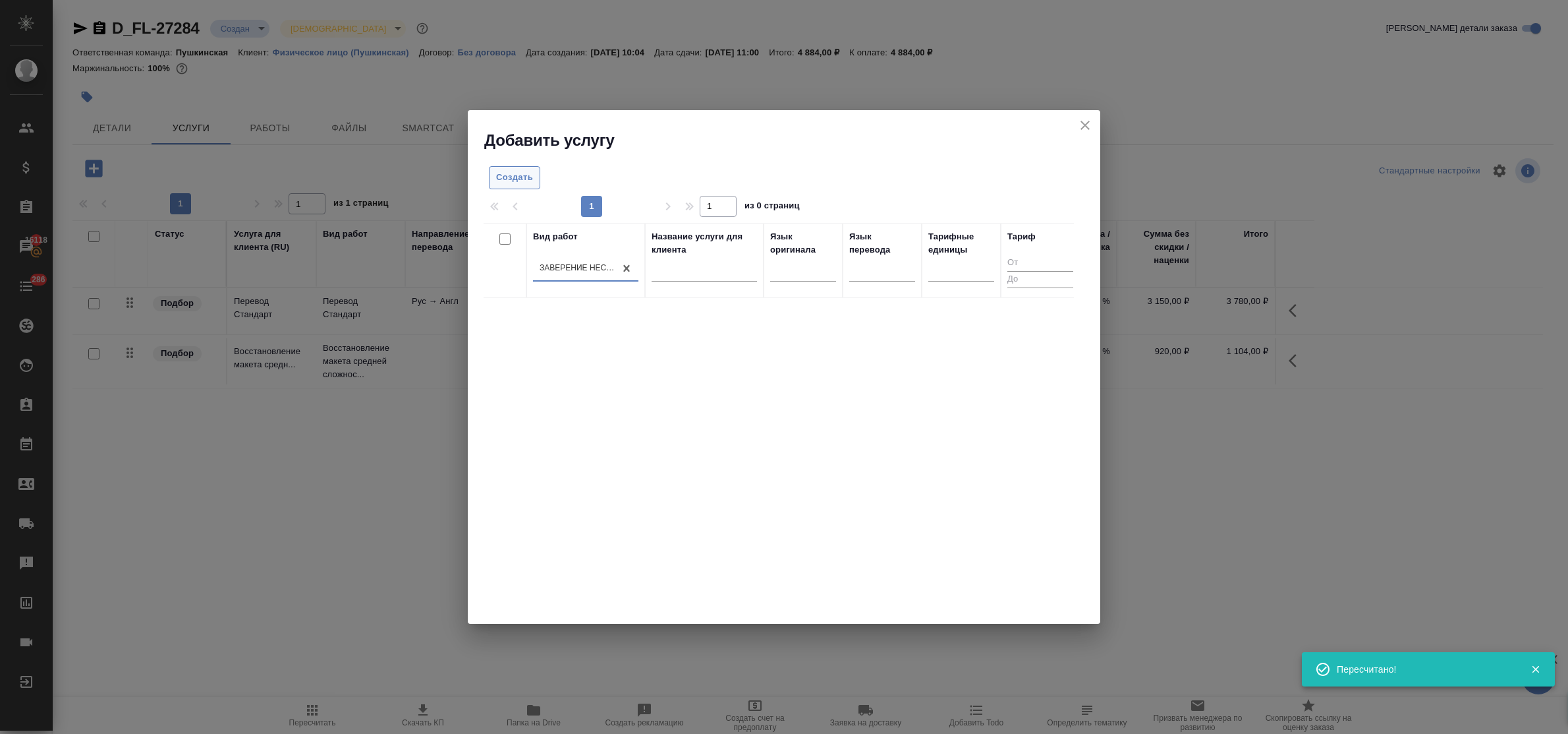
click at [528, 178] on span "Создать" at bounding box center [514, 177] width 37 height 15
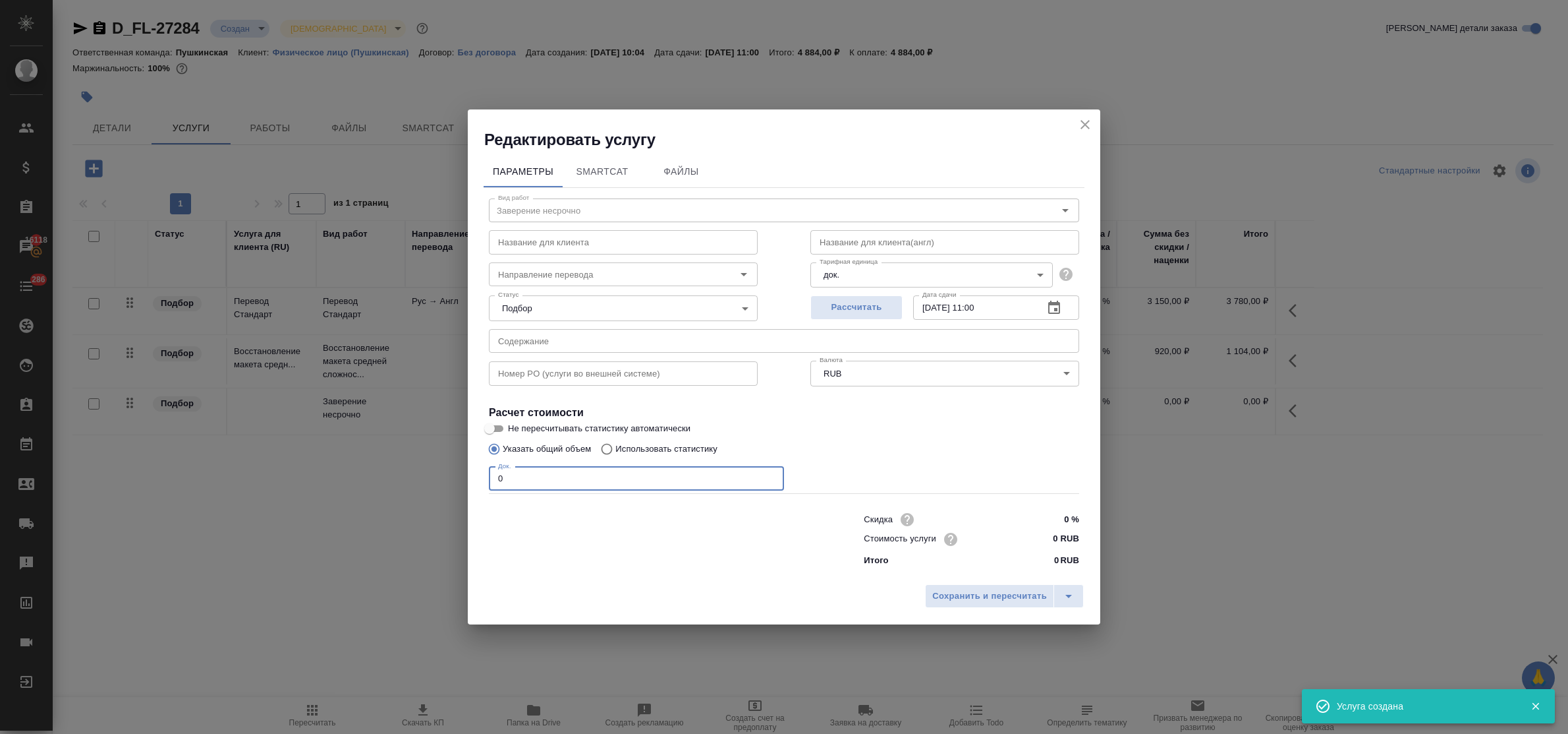
drag, startPoint x: 521, startPoint y: 475, endPoint x: 459, endPoint y: 468, distance: 62.4
click at [459, 468] on div "Редактировать услугу Параметры SmartCat Файлы Вид работ Заверение несрочно Вид …" at bounding box center [784, 367] width 1568 height 734
type input "2"
click at [1049, 537] on input "0 RUB" at bounding box center [1054, 539] width 49 height 19
type input "800 RUB"
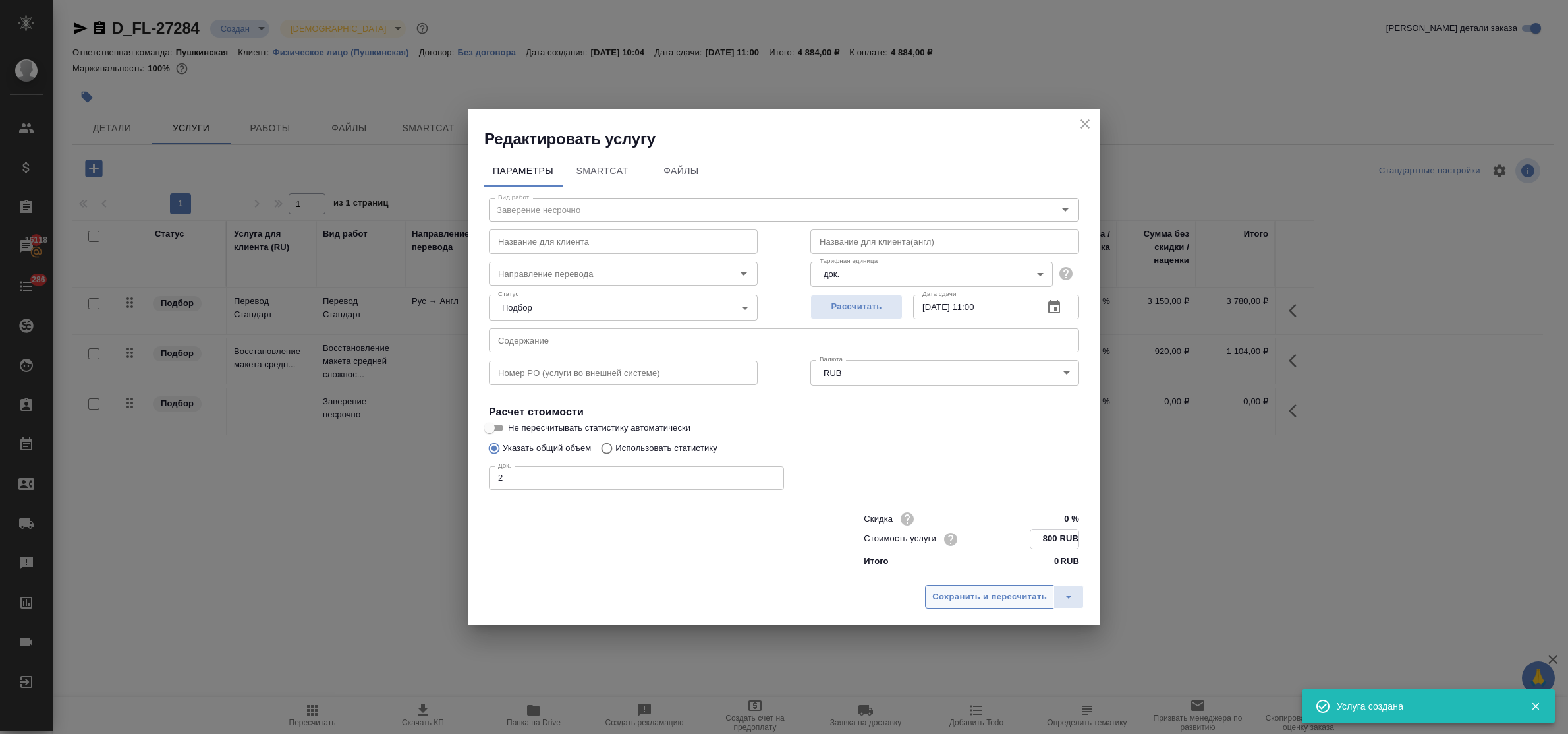
click at [1002, 598] on span "Сохранить и пересчитать" at bounding box center [990, 596] width 115 height 15
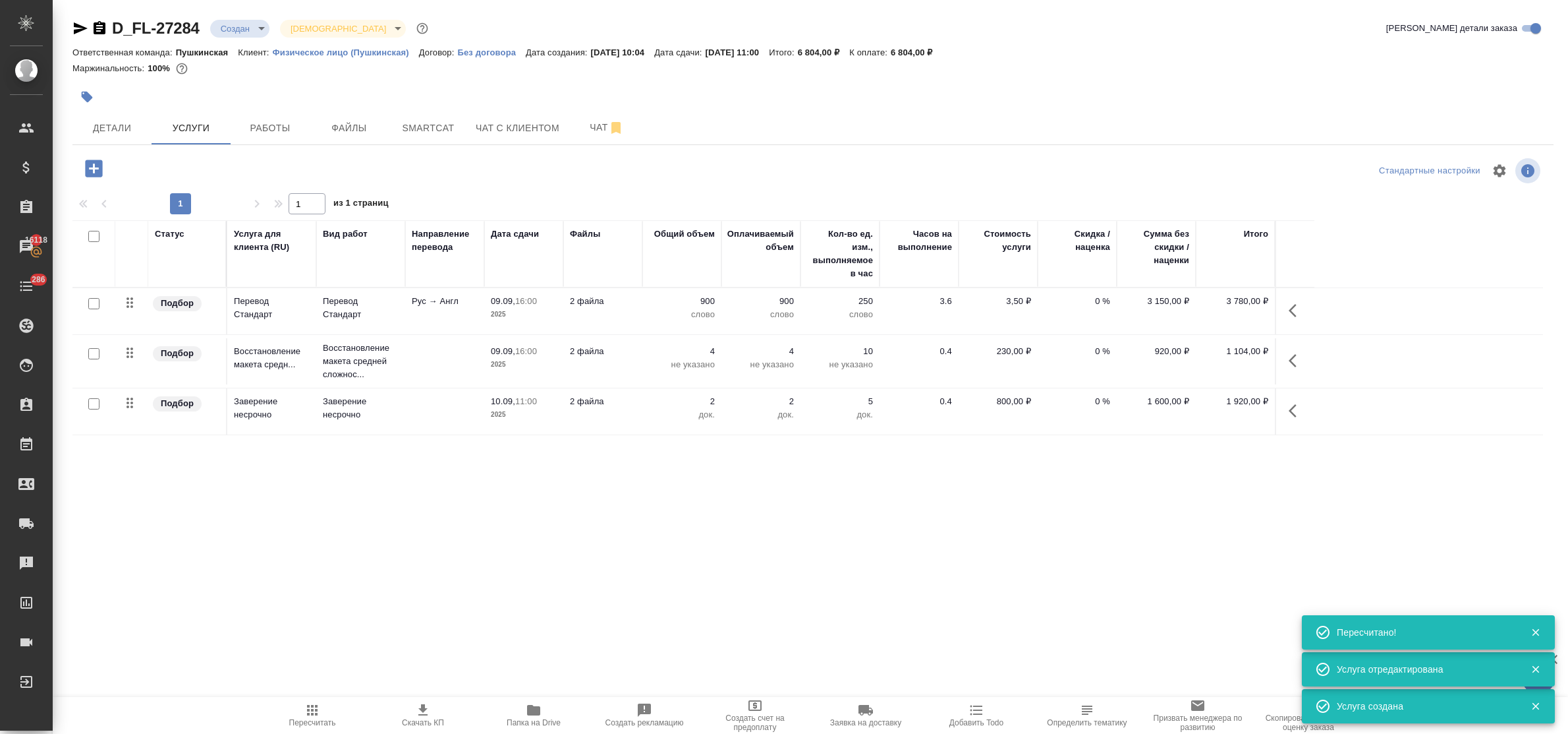
click at [788, 506] on div "D_FL-27284 Создан new Святая троица holyTrinity Кратко детали заказа Ответствен…" at bounding box center [813, 268] width 1496 height 537
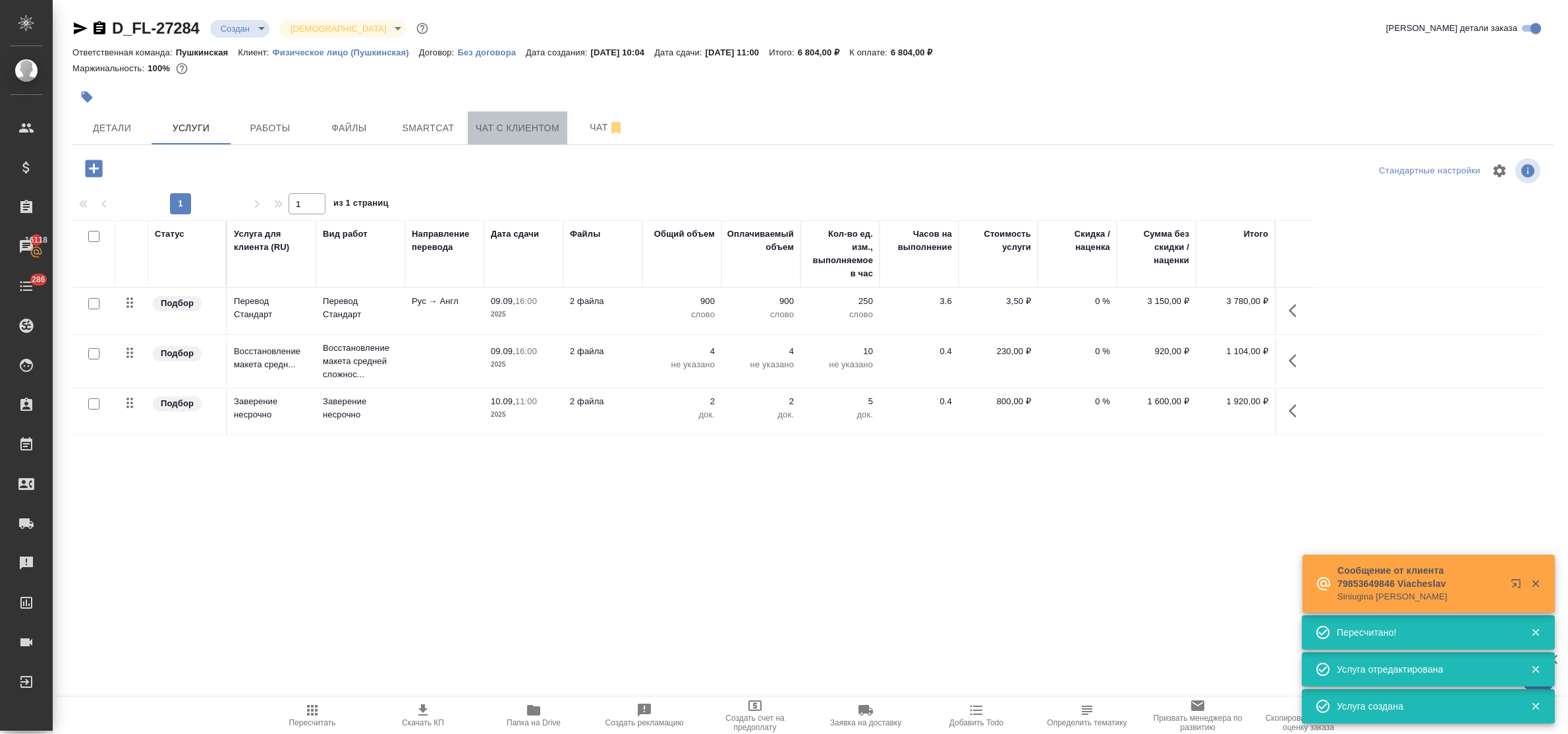
click at [498, 128] on span "Чат с клиентом" at bounding box center [517, 128] width 84 height 17
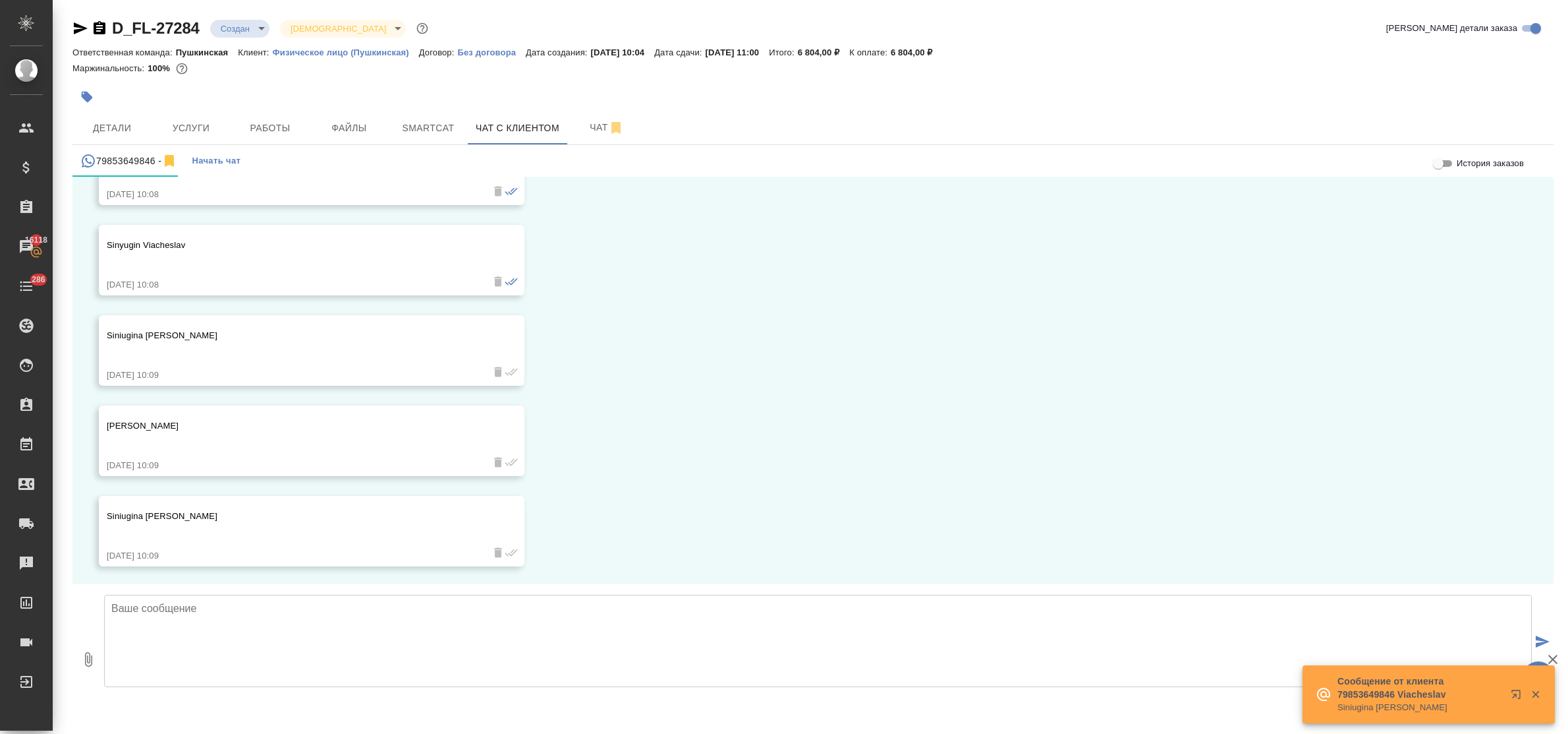
scroll to position [204, 0]
click at [231, 605] on textarea at bounding box center [818, 640] width 1427 height 92
type textarea "."
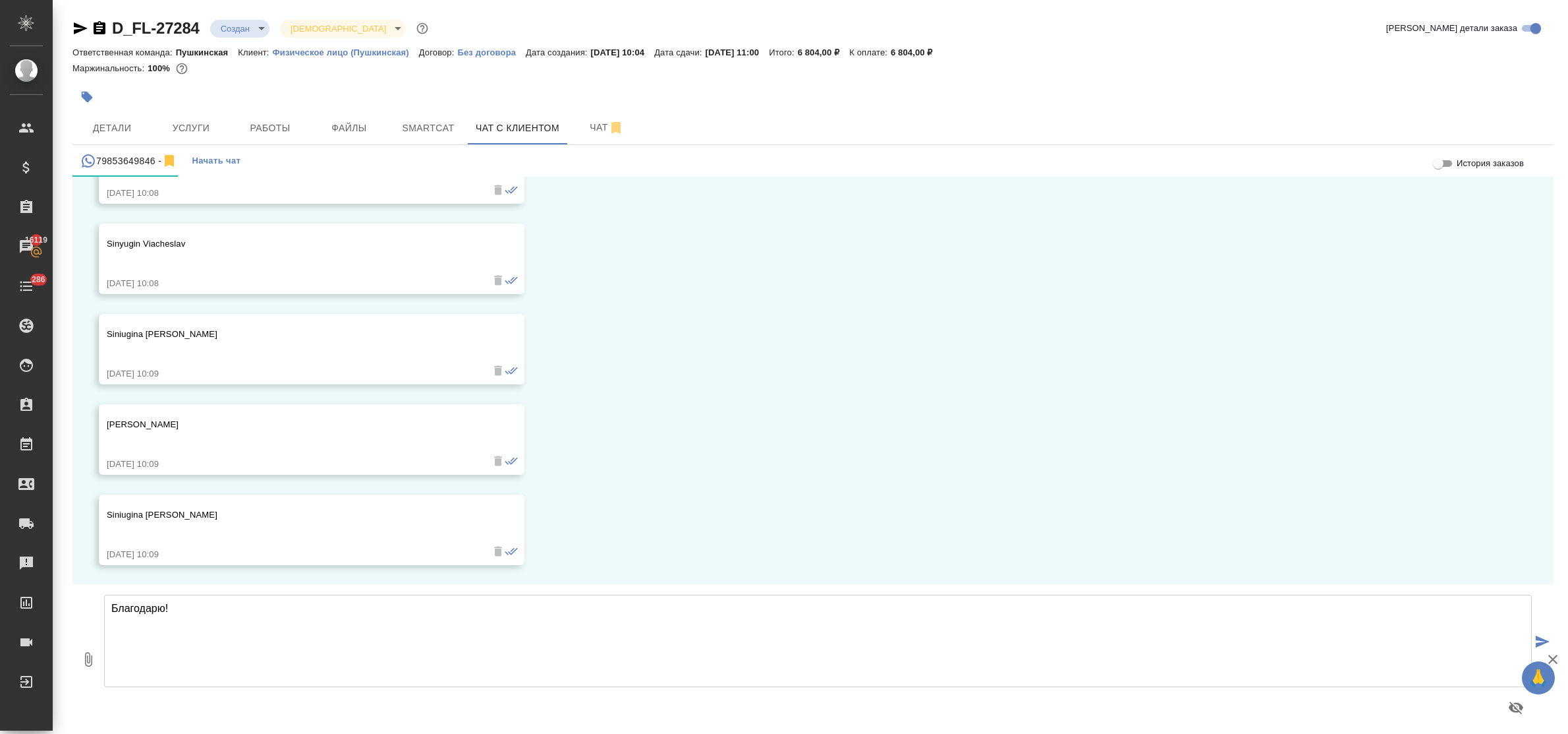
type textarea "Благодарю!"
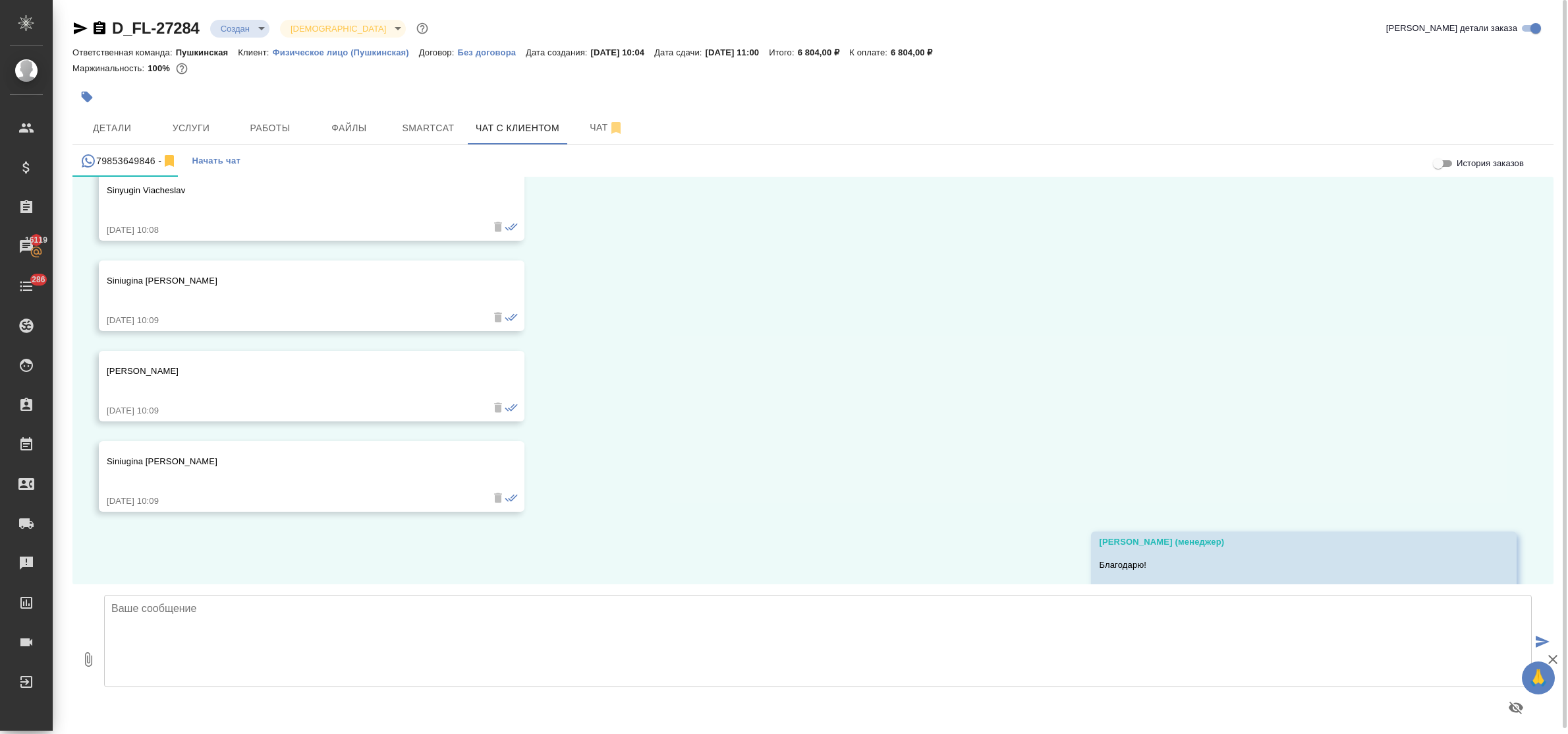
scroll to position [226, 0]
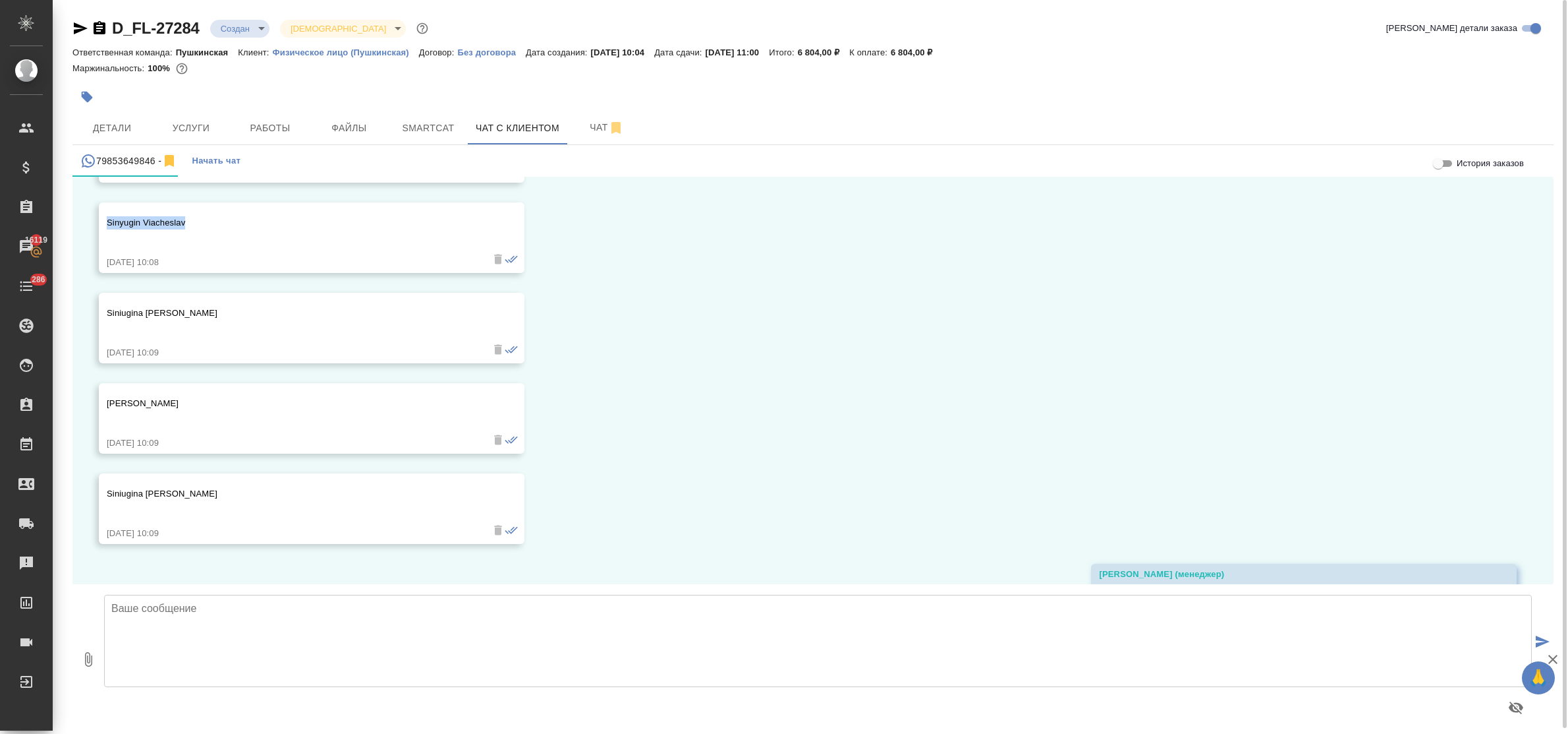
drag, startPoint x: 191, startPoint y: 222, endPoint x: 96, endPoint y: 232, distance: 95.5
click at [97, 218] on div "08.09, понедельник Булахова Елена (менеджер) Вячеслав Юрьевич, добрый день! про…" at bounding box center [812, 380] width 1480 height 408
copy p "Sinyugin Viacheslav"
click at [116, 122] on span "Детали" at bounding box center [112, 128] width 64 height 17
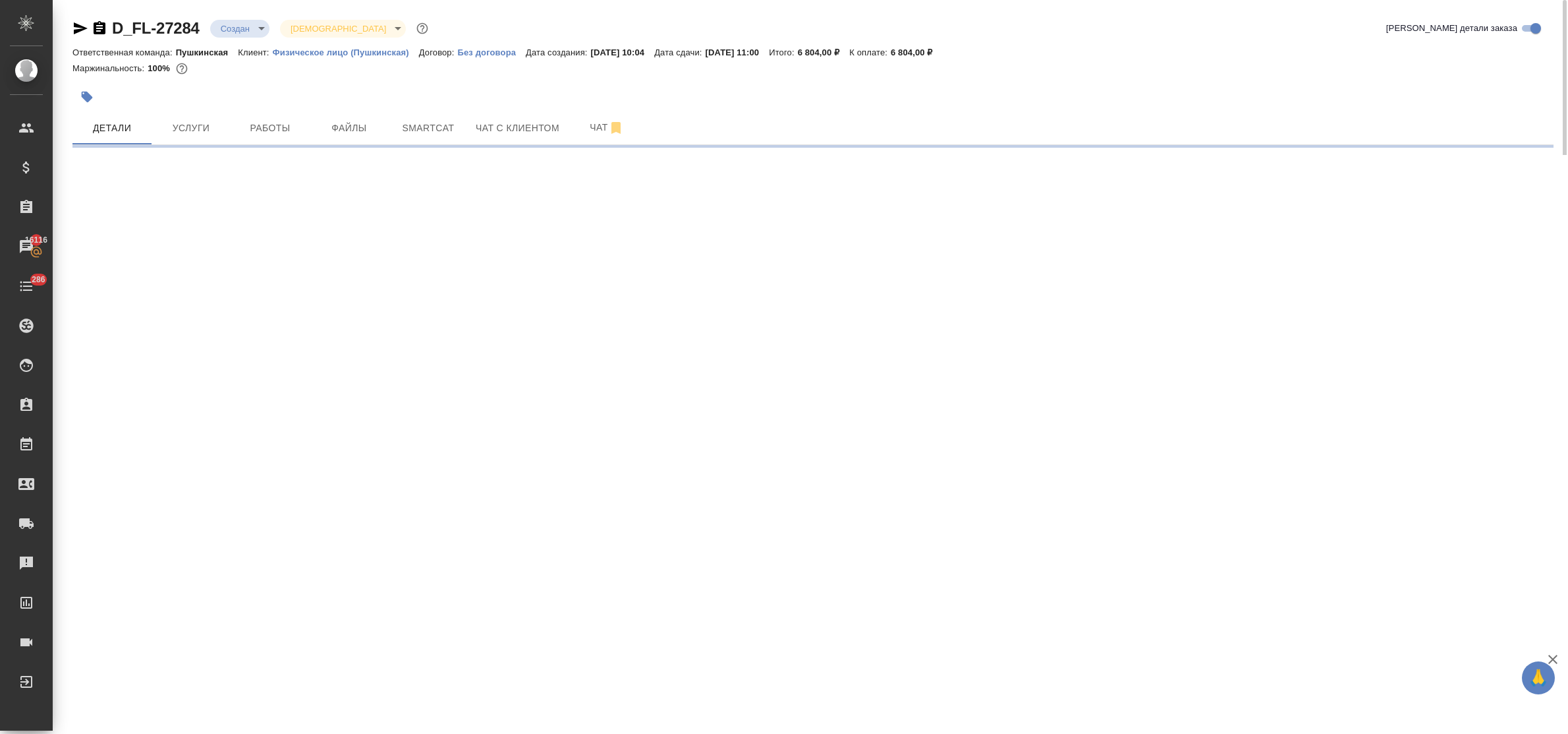
select select "RU"
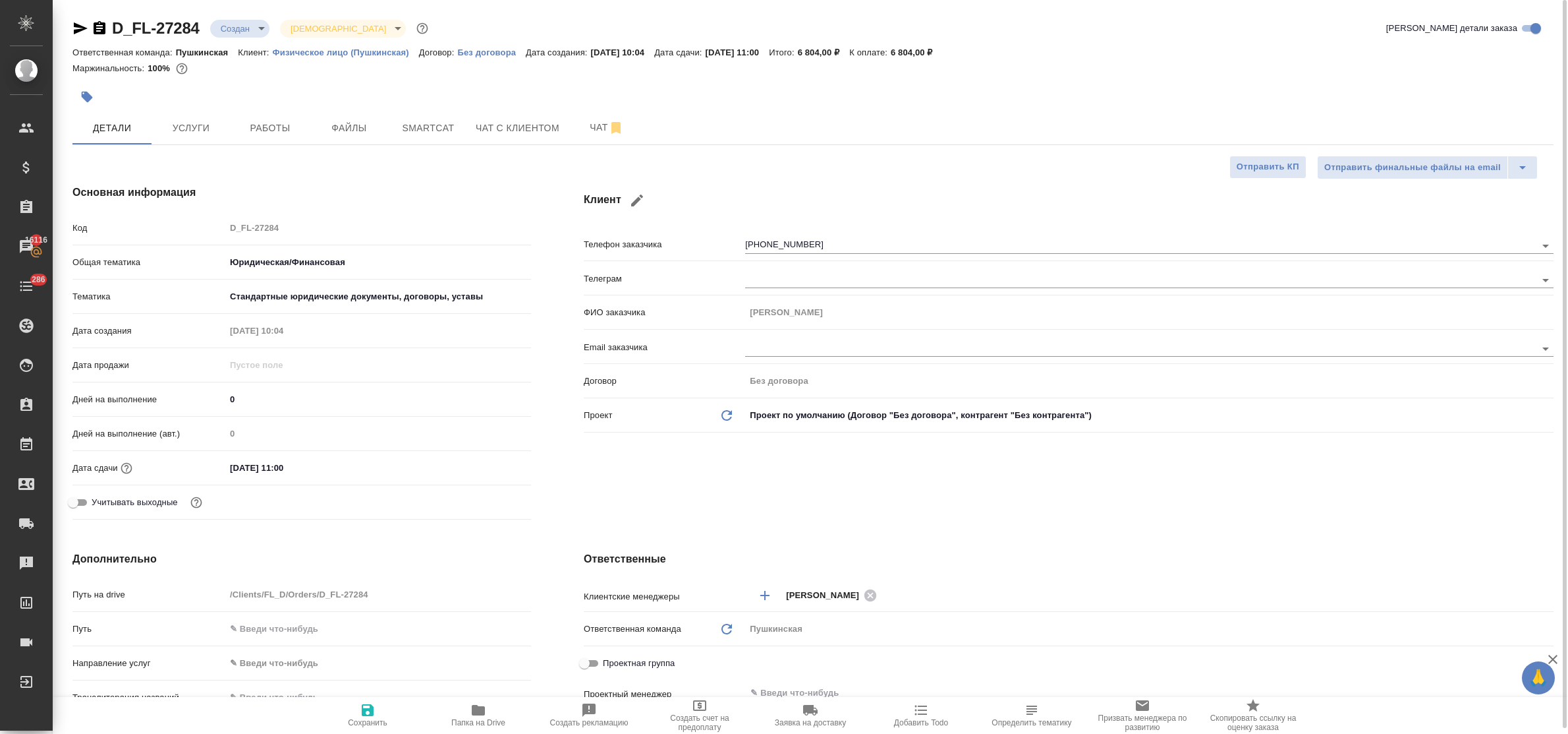
type textarea "x"
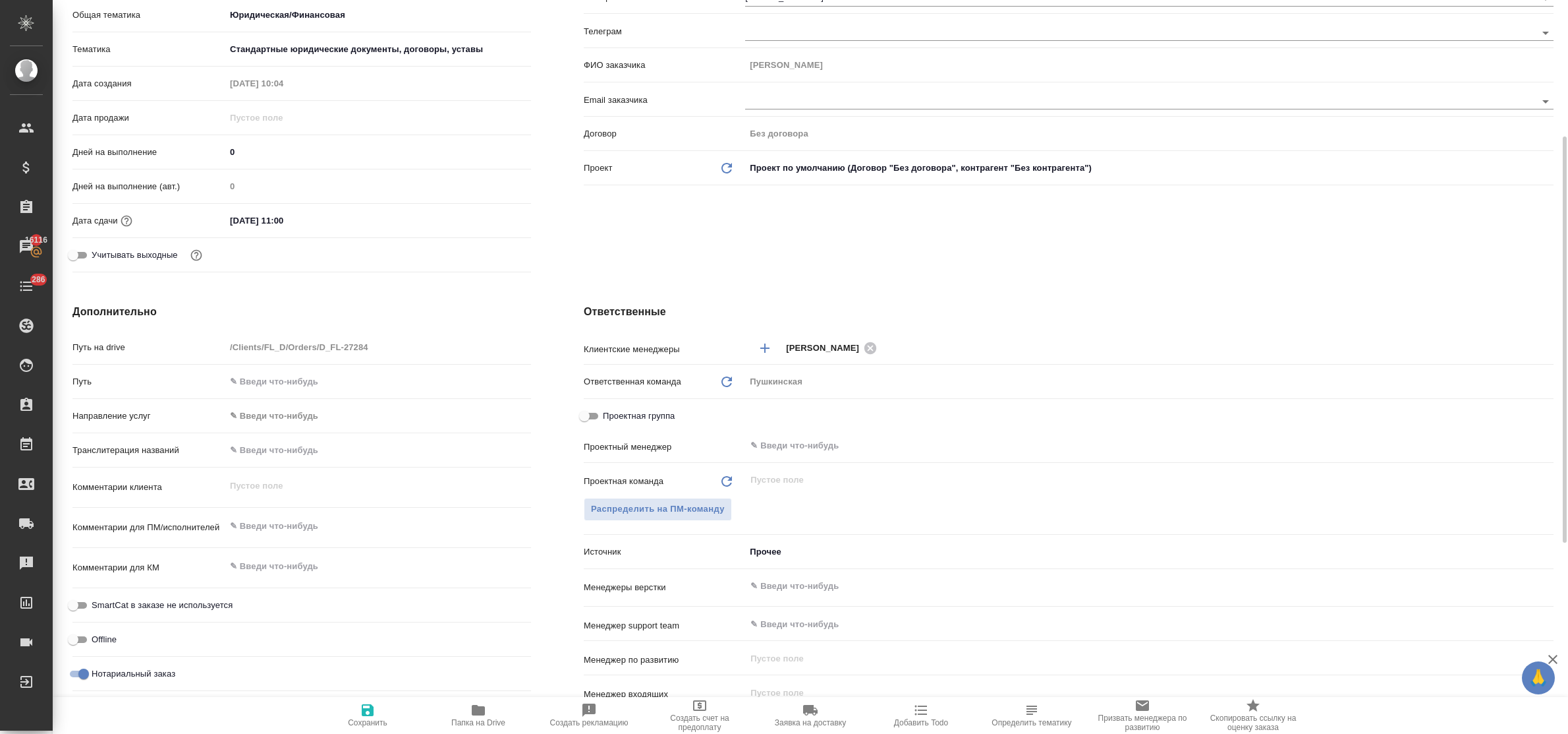
type textarea "x"
click at [261, 524] on textarea at bounding box center [378, 526] width 304 height 22
paste textarea "Sinyugin Viacheslav"
type textarea "Sinyugin Viacheslav"
type textarea "x"
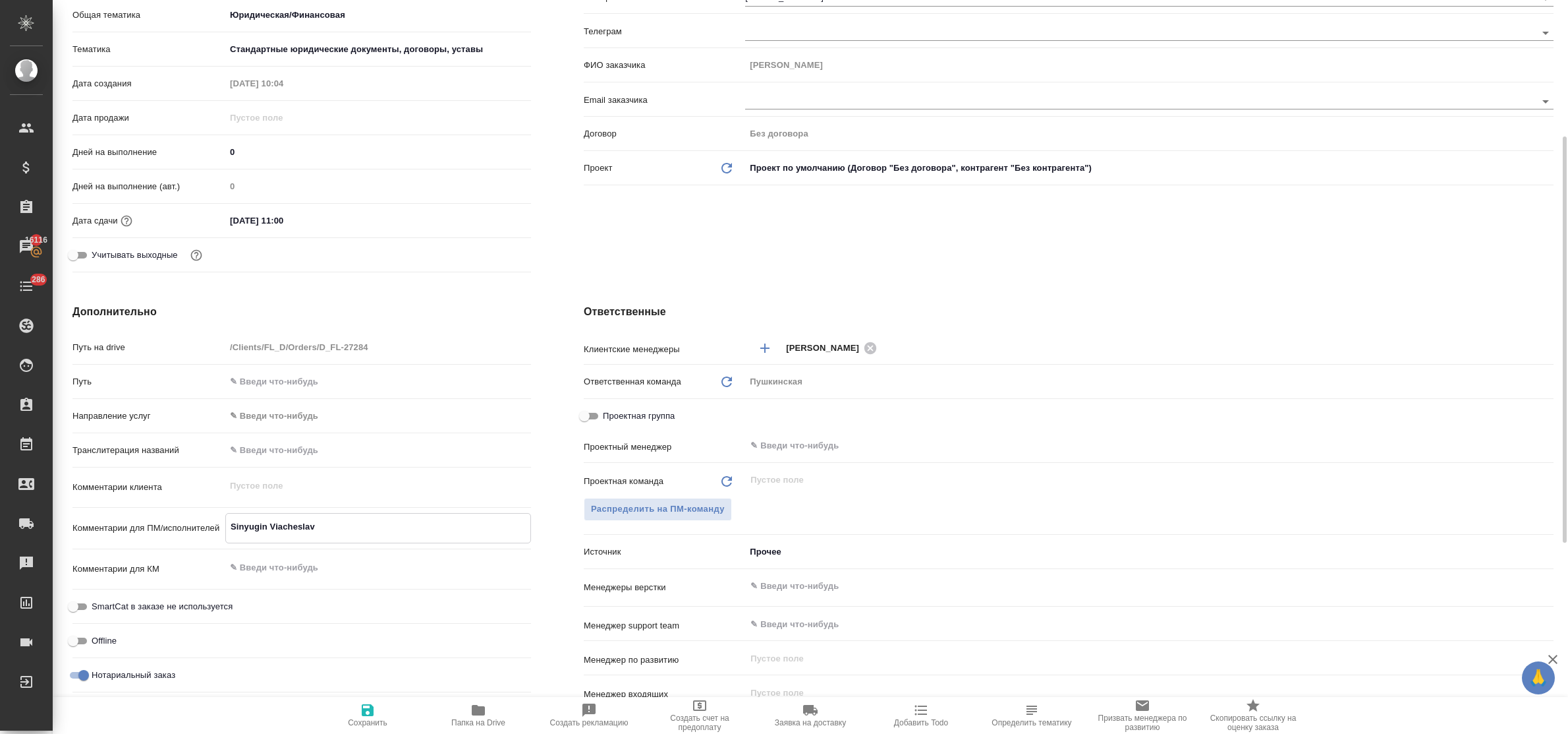
type textarea "x"
type textarea "Sinyugin Viacheslav"
type textarea "x"
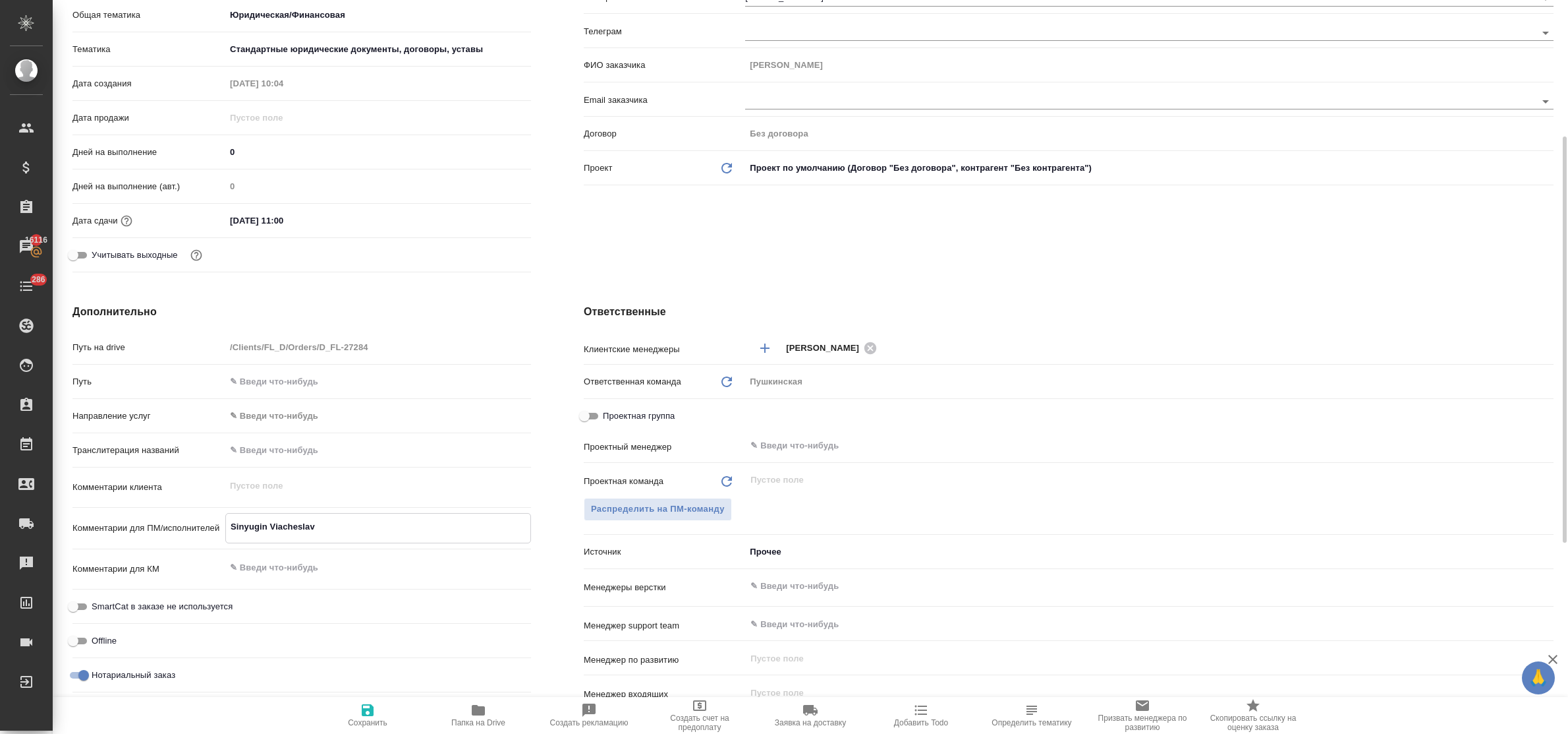
type textarea "x"
type textarea "Sinyugin Viacheslav"
type textarea "x"
click at [630, 506] on span "Распределить на ПМ-команду" at bounding box center [658, 508] width 133 height 15
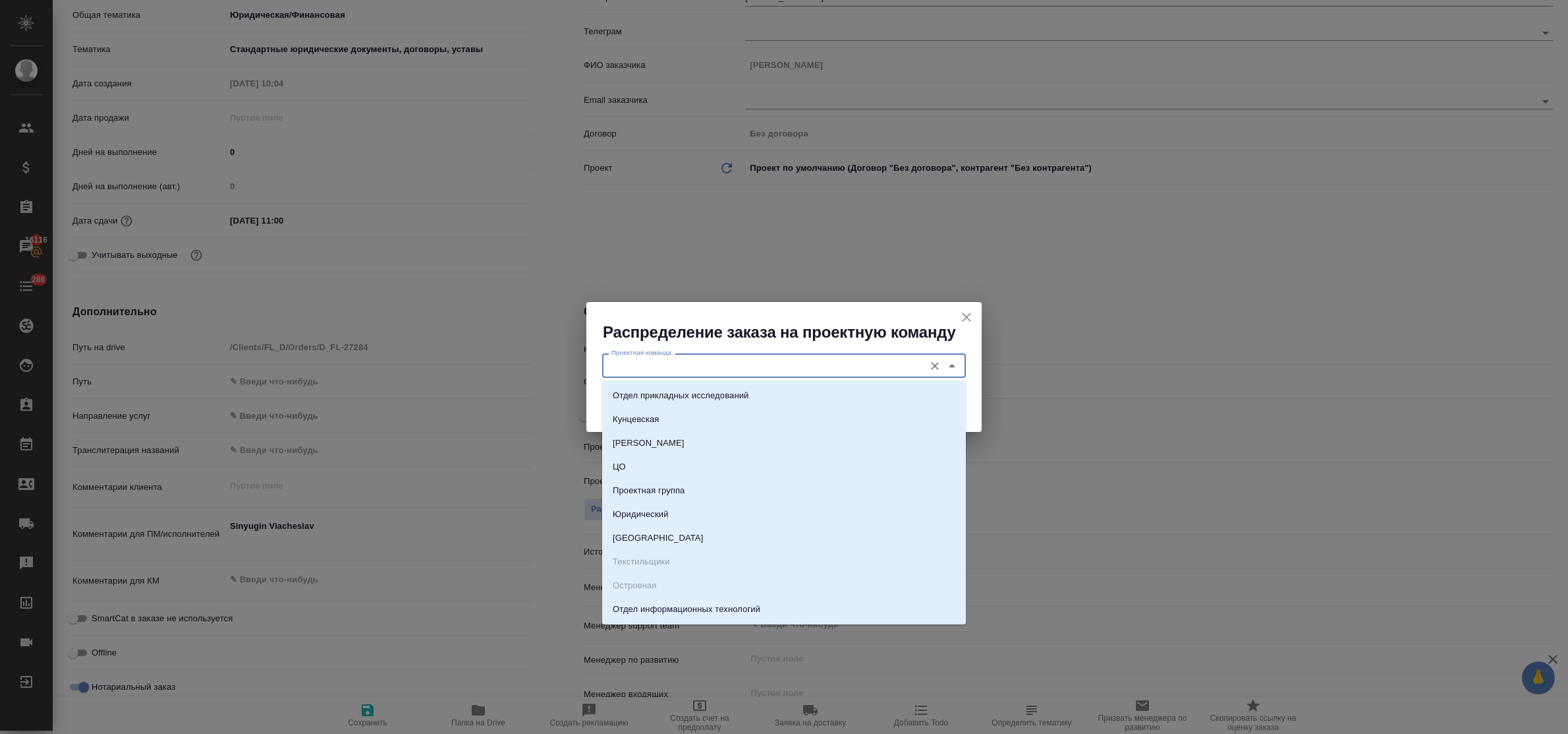
click at [637, 363] on input "Проектная команда" at bounding box center [762, 365] width 312 height 16
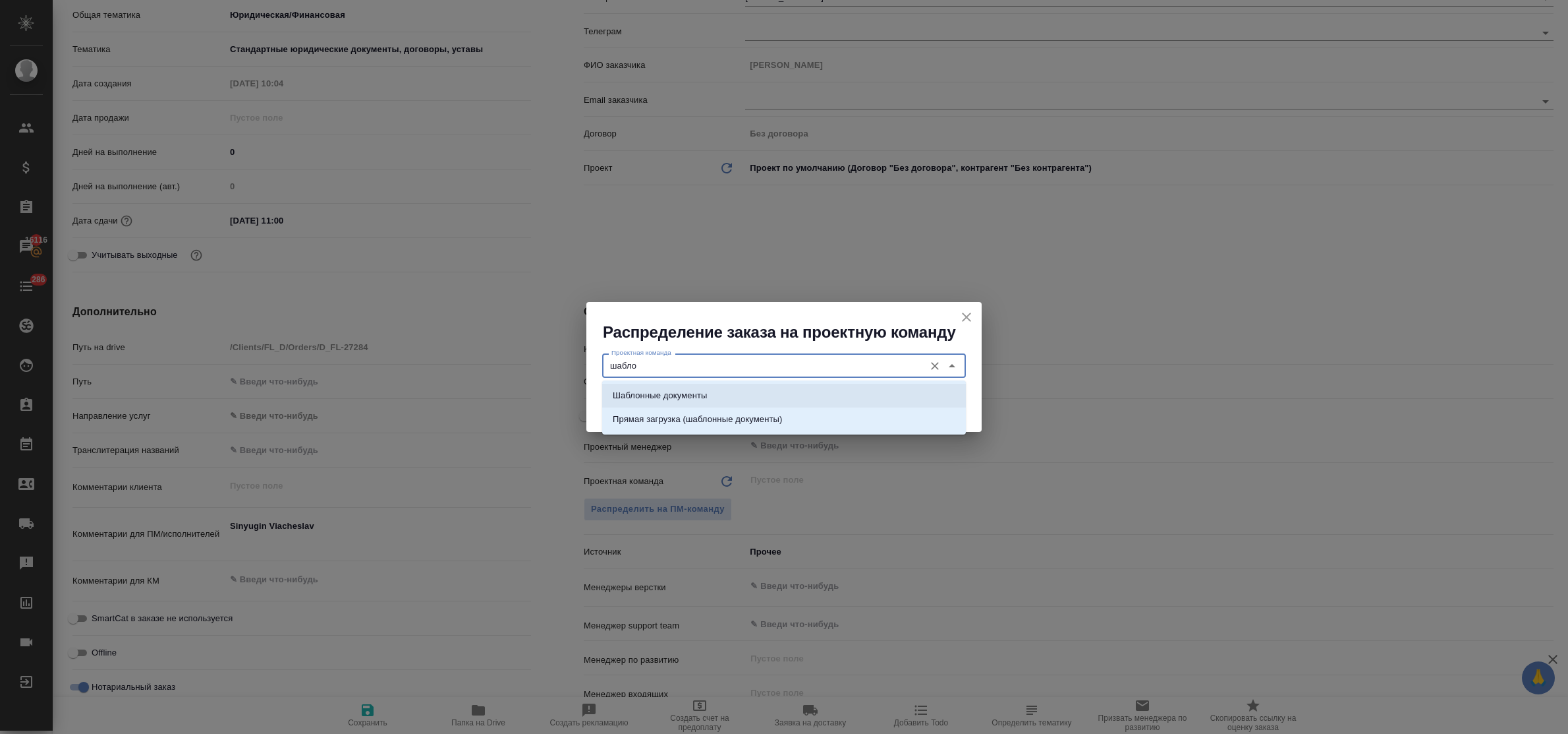
click at [666, 389] on p "Шаблонные документы" at bounding box center [659, 395] width 95 height 13
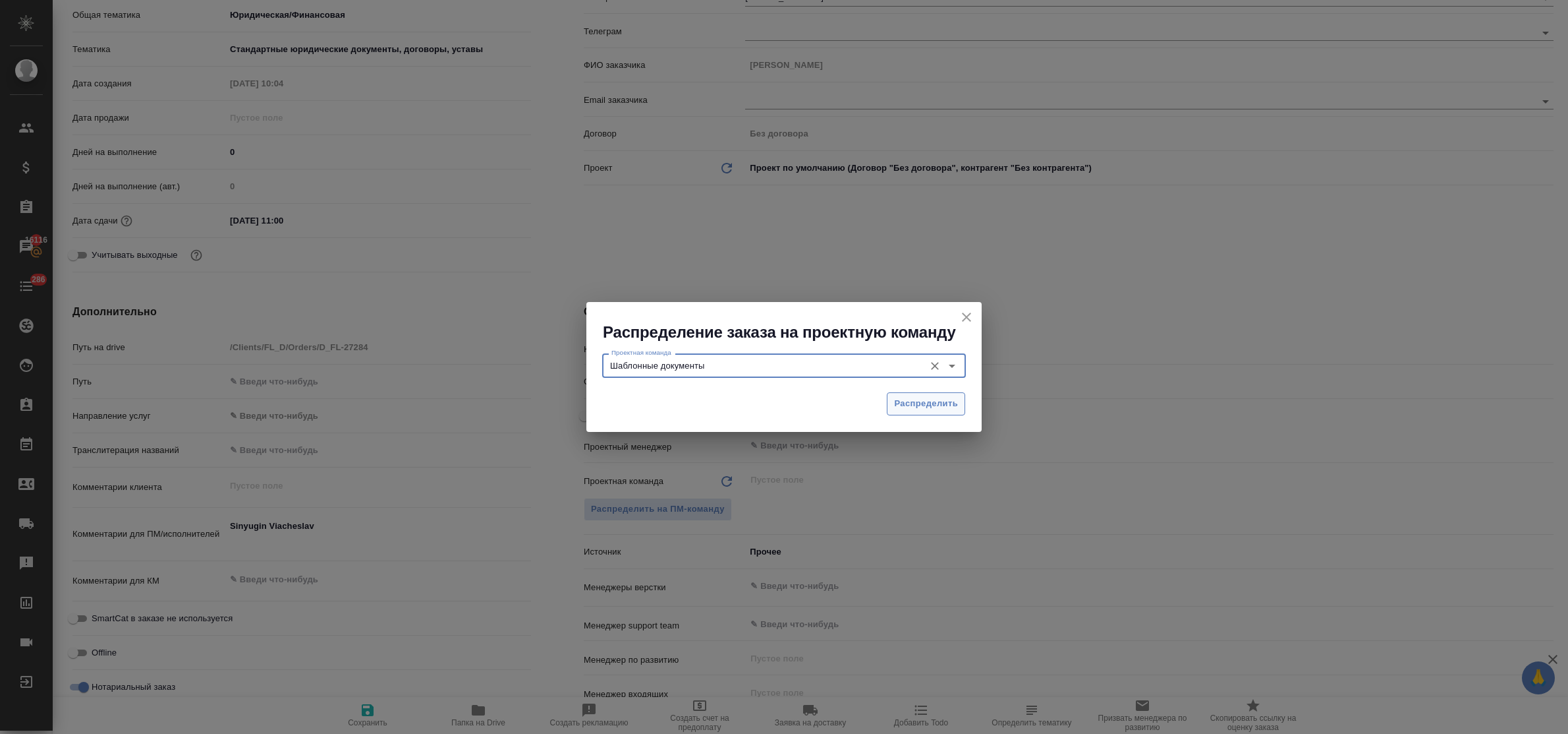
type input "Шаблонные документы"
click at [933, 401] on span "Распределить" at bounding box center [925, 403] width 64 height 15
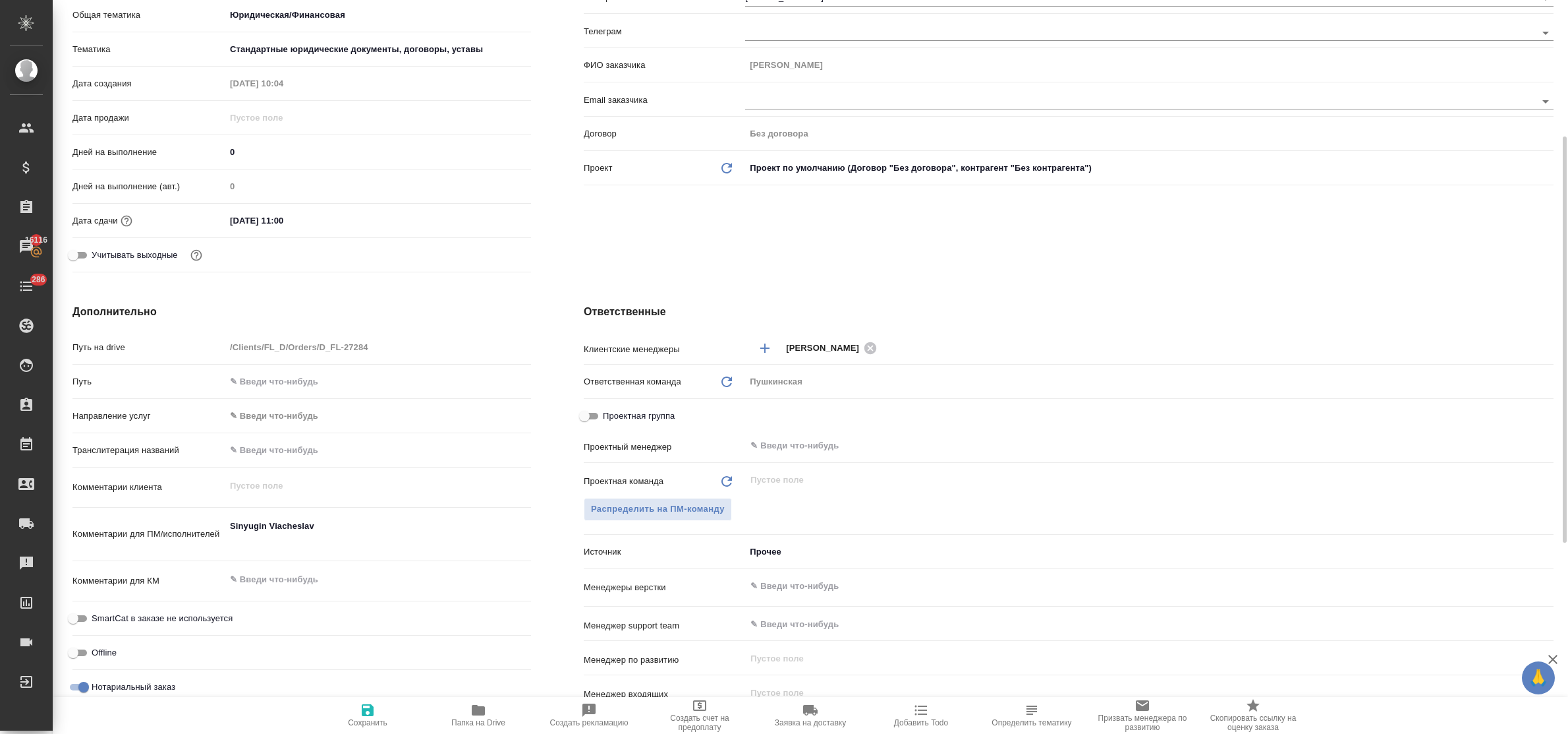
type textarea "x"
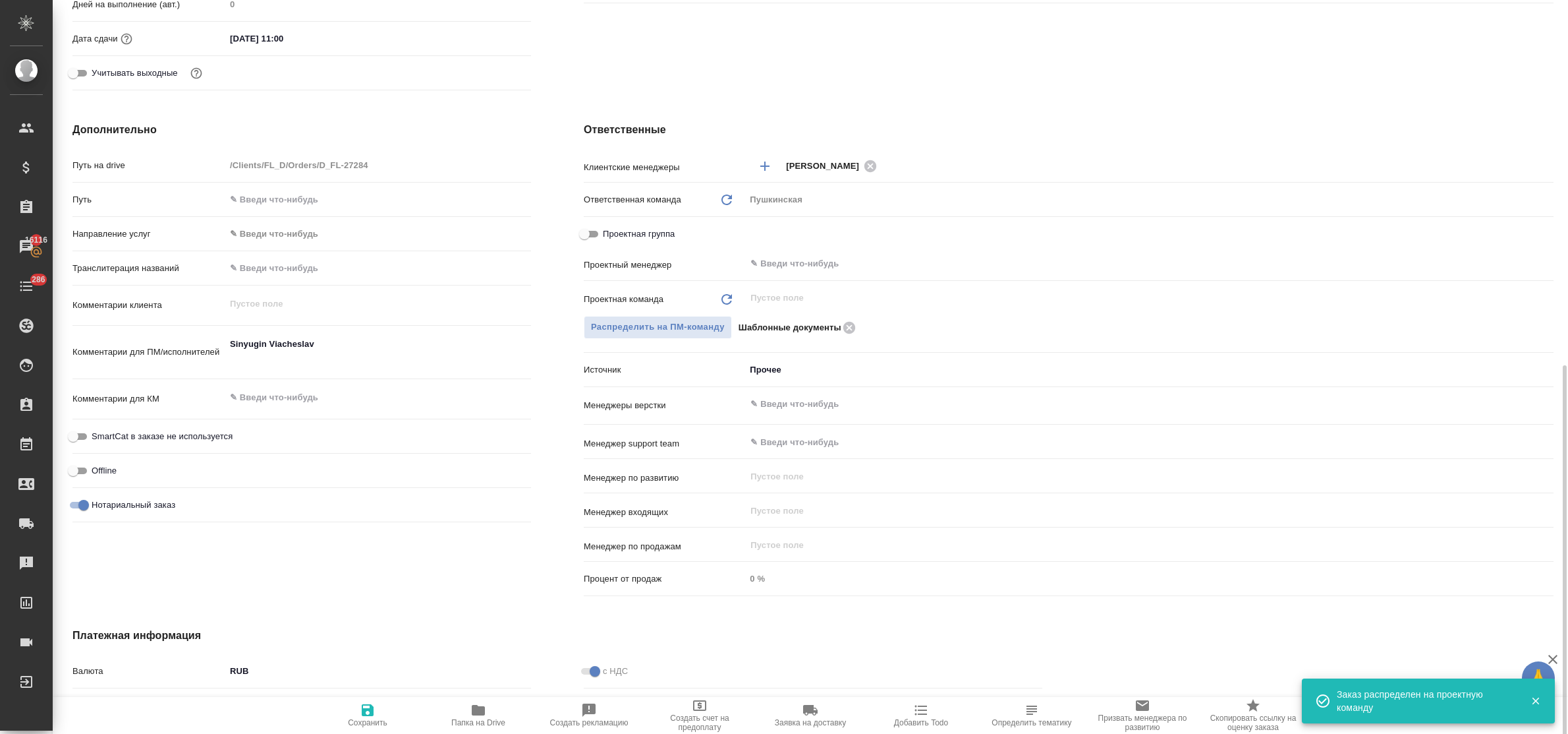
scroll to position [182, 0]
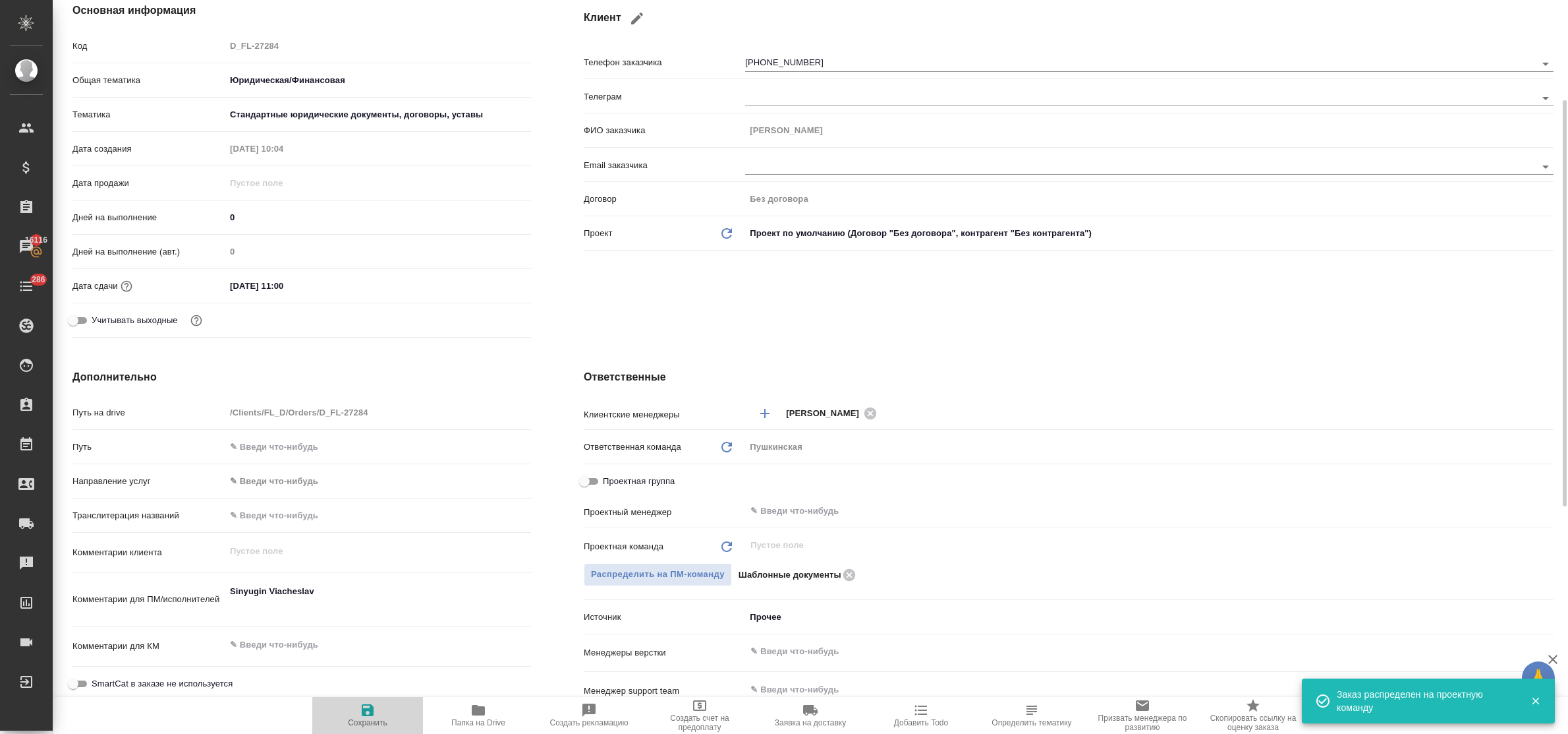
click at [363, 716] on icon "button" at bounding box center [368, 710] width 16 height 16
type textarea "x"
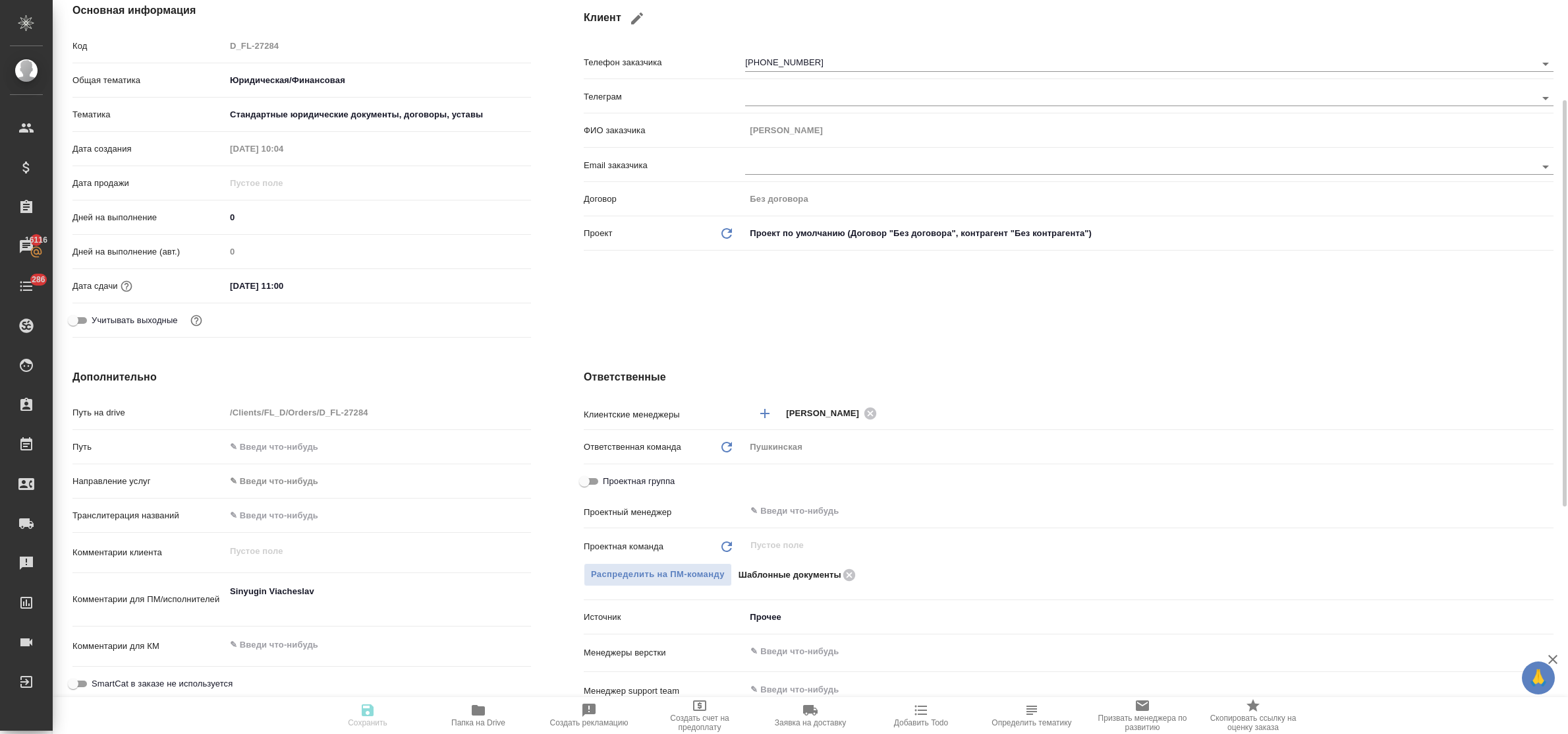
type textarea "x"
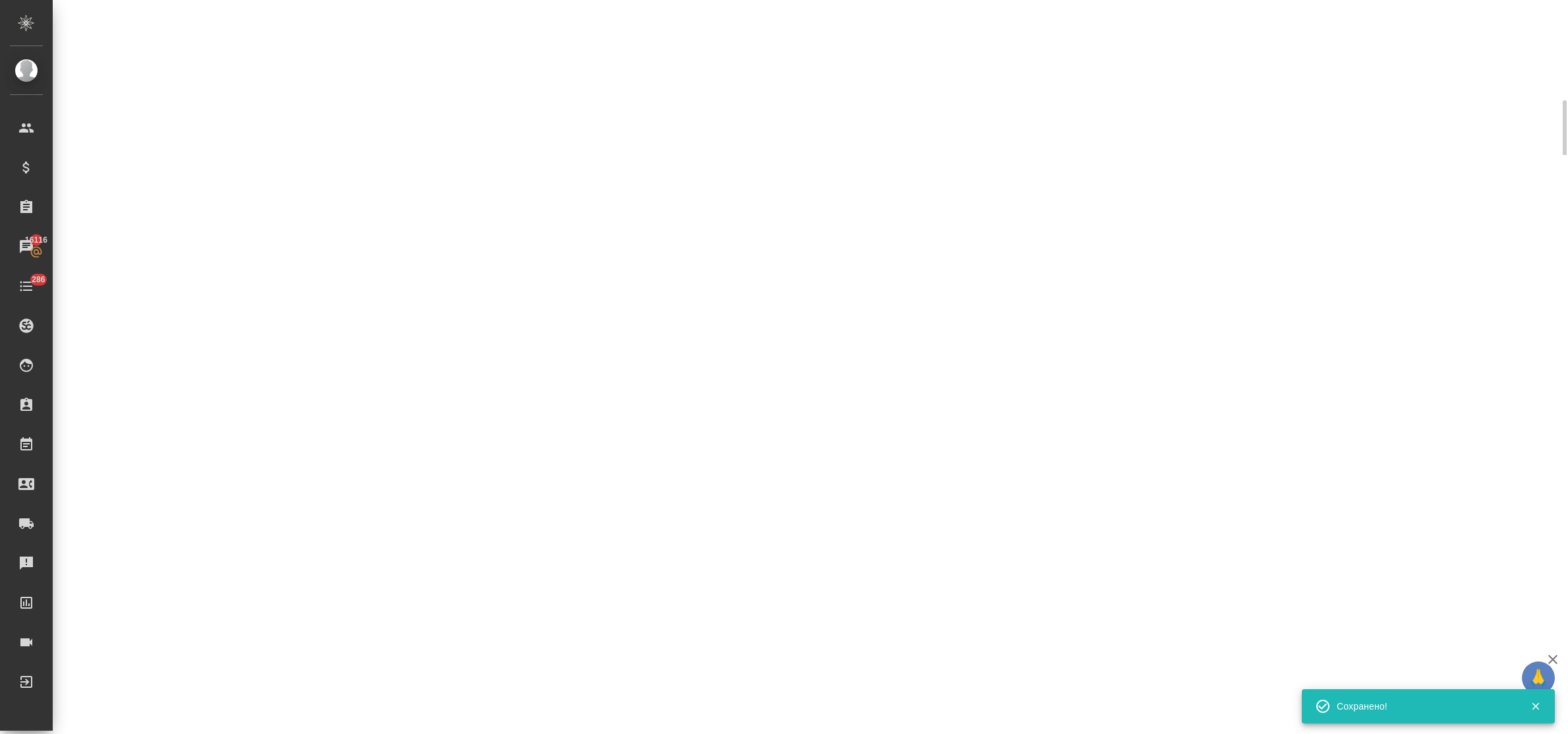
select select "RU"
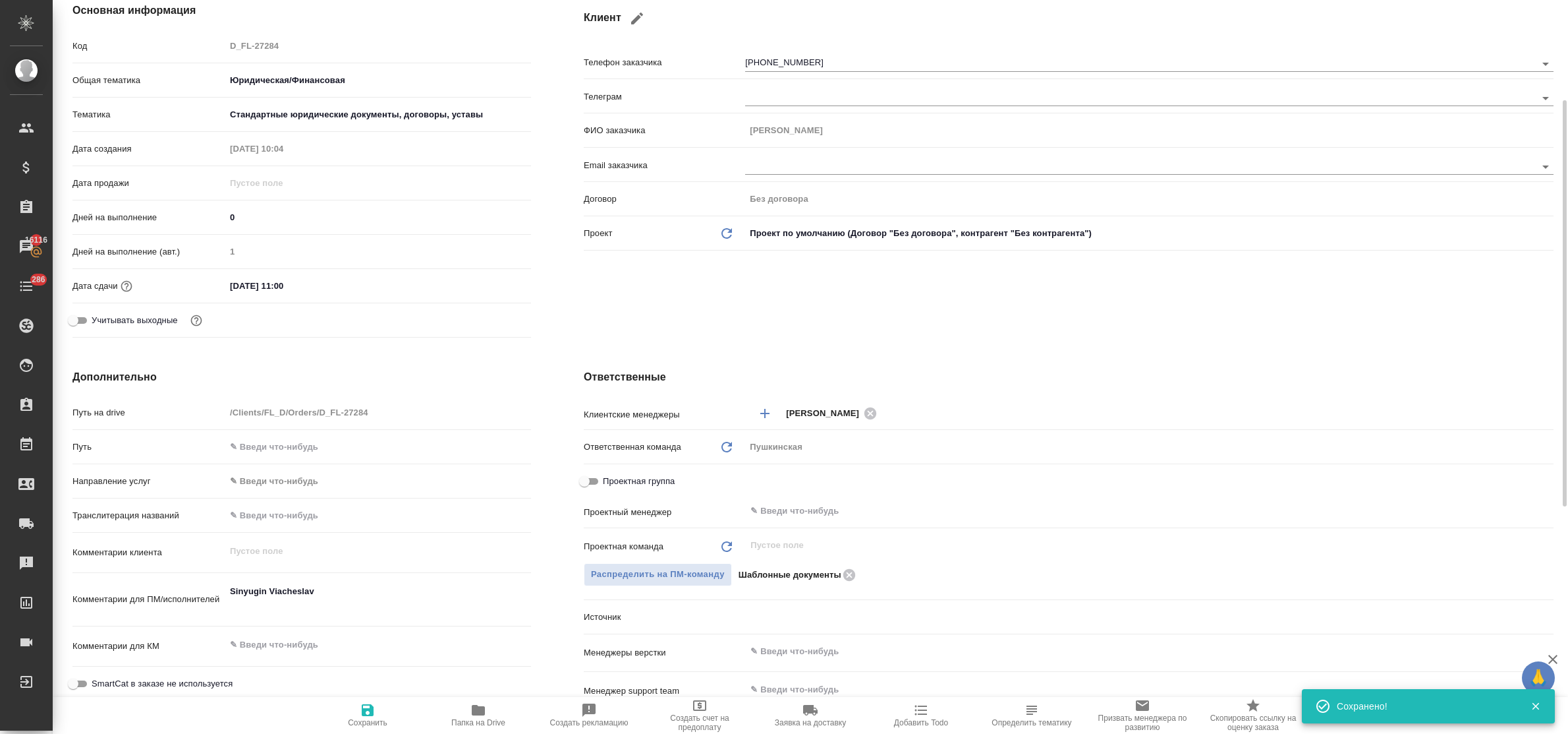
type textarea "x"
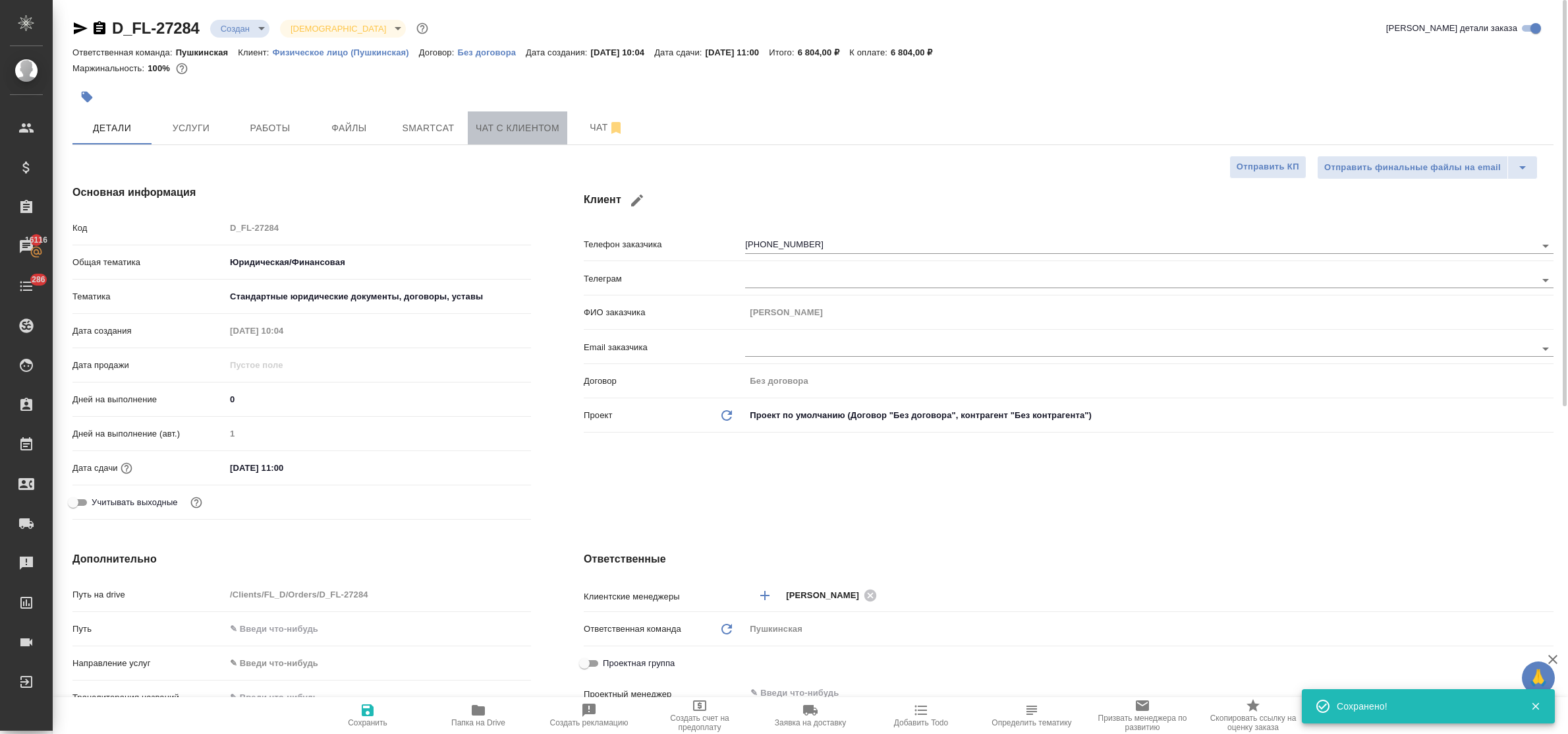
click at [490, 139] on button "Чат с клиентом" at bounding box center [517, 127] width 100 height 33
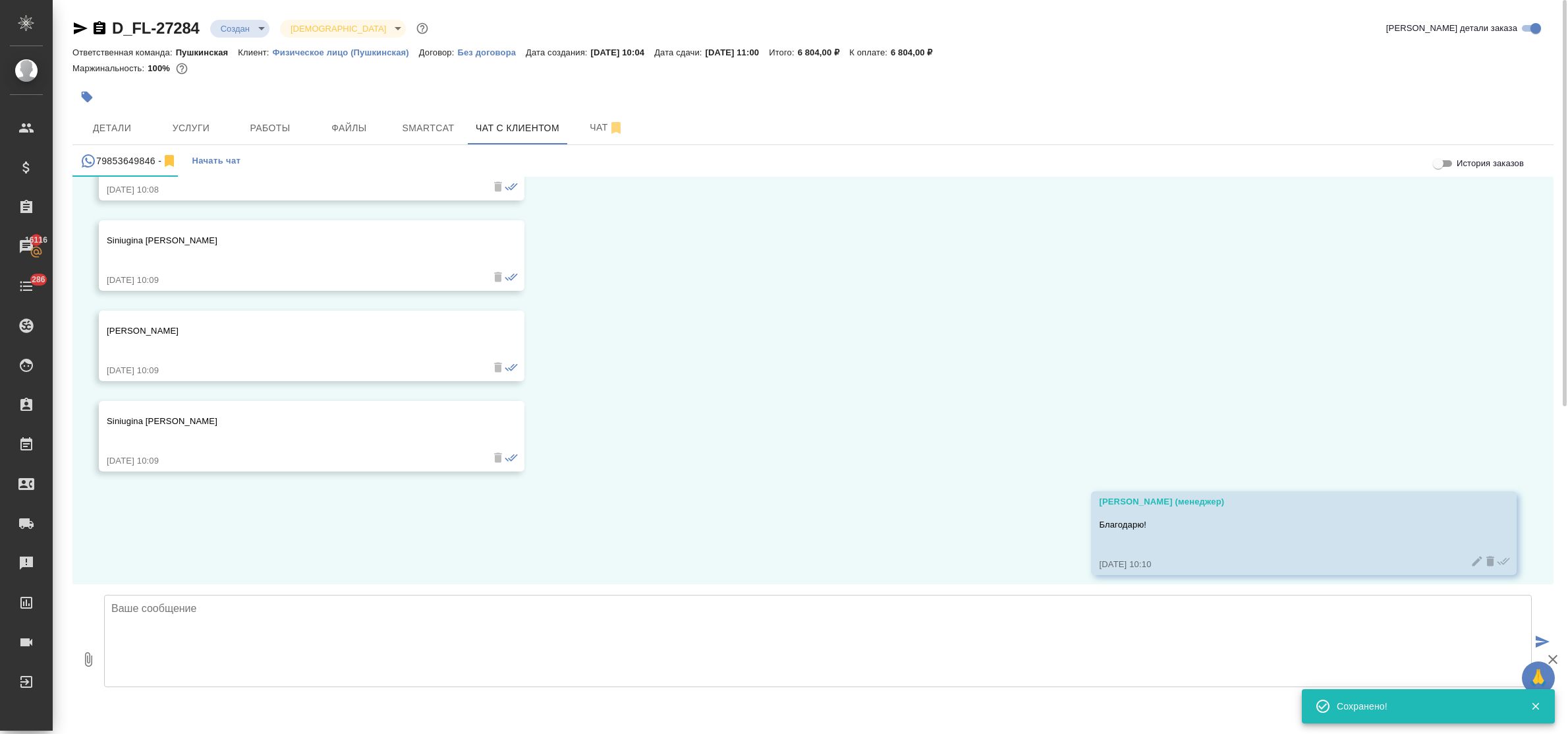
scroll to position [308, 0]
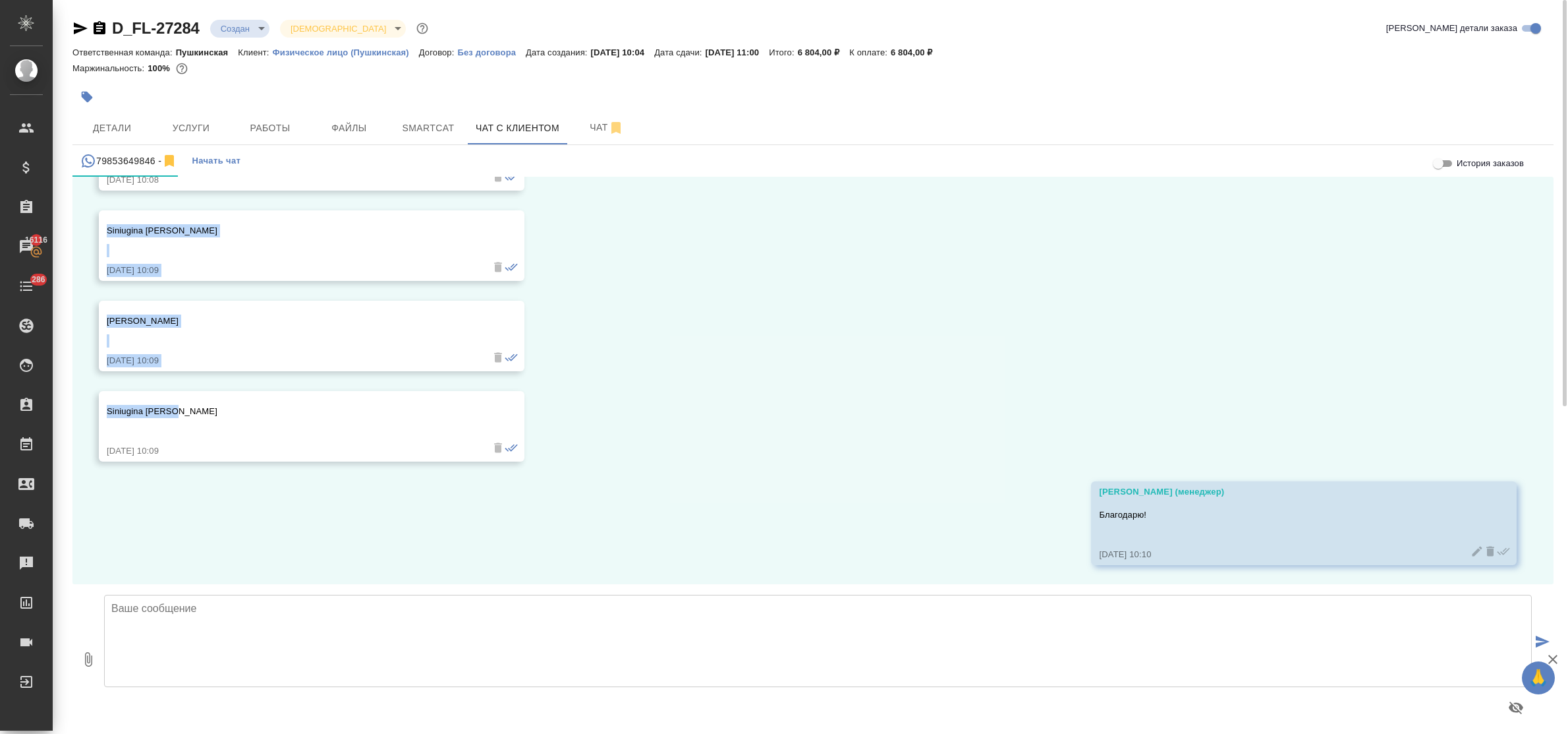
drag, startPoint x: 178, startPoint y: 410, endPoint x: 107, endPoint y: 231, distance: 192.6
click at [107, 231] on div "08.09, понедельник Булахова Елена (менеджер) Вячеслав Юрьевич, добрый день! про…" at bounding box center [812, 380] width 1480 height 408
copy div "Siniugina Tatiana 08.09.25, 10:09 Siniugin Petr 08.09.25, 10:09 Siniugina Mariia"
click at [103, 126] on span "Детали" at bounding box center [112, 128] width 64 height 17
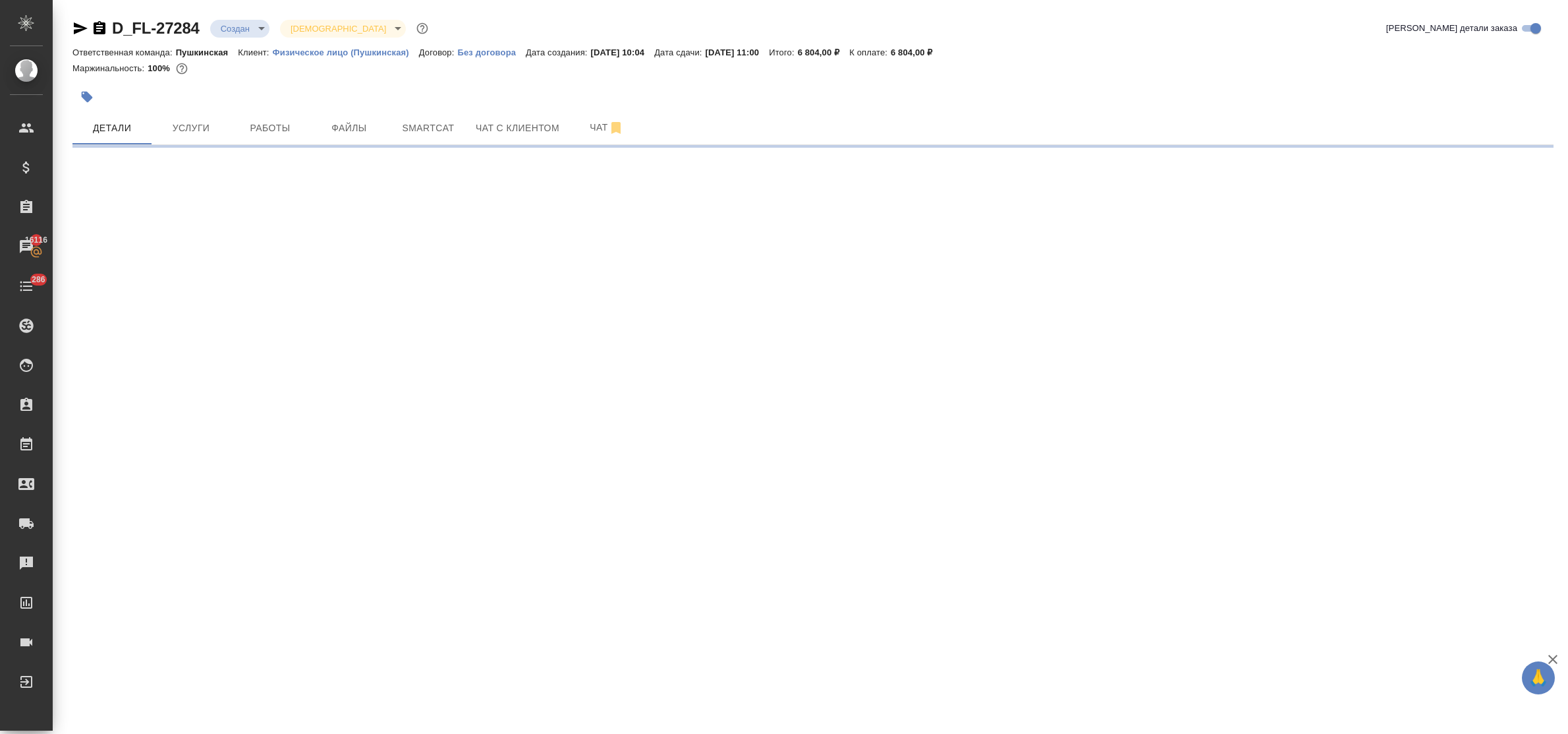
select select "RU"
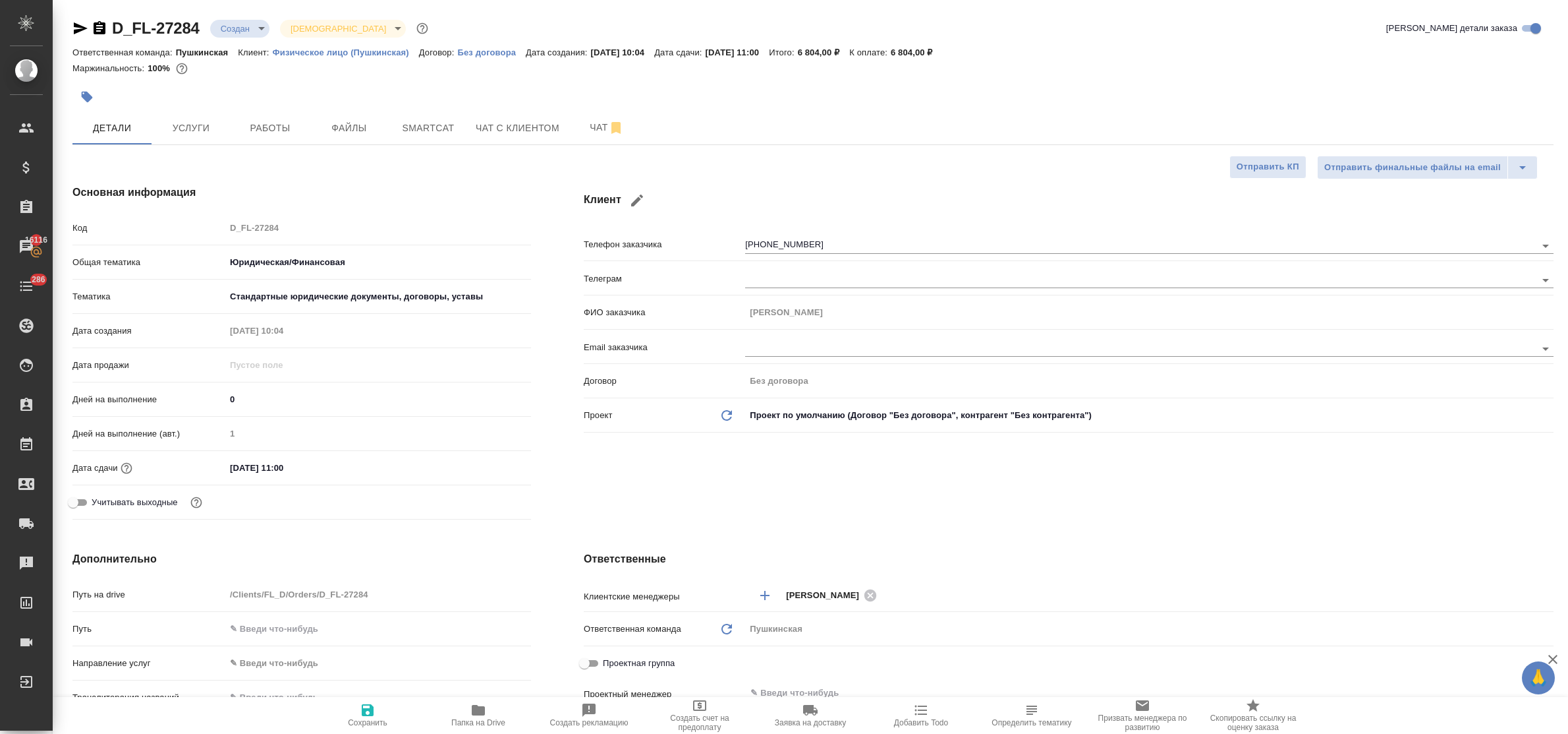
type textarea "x"
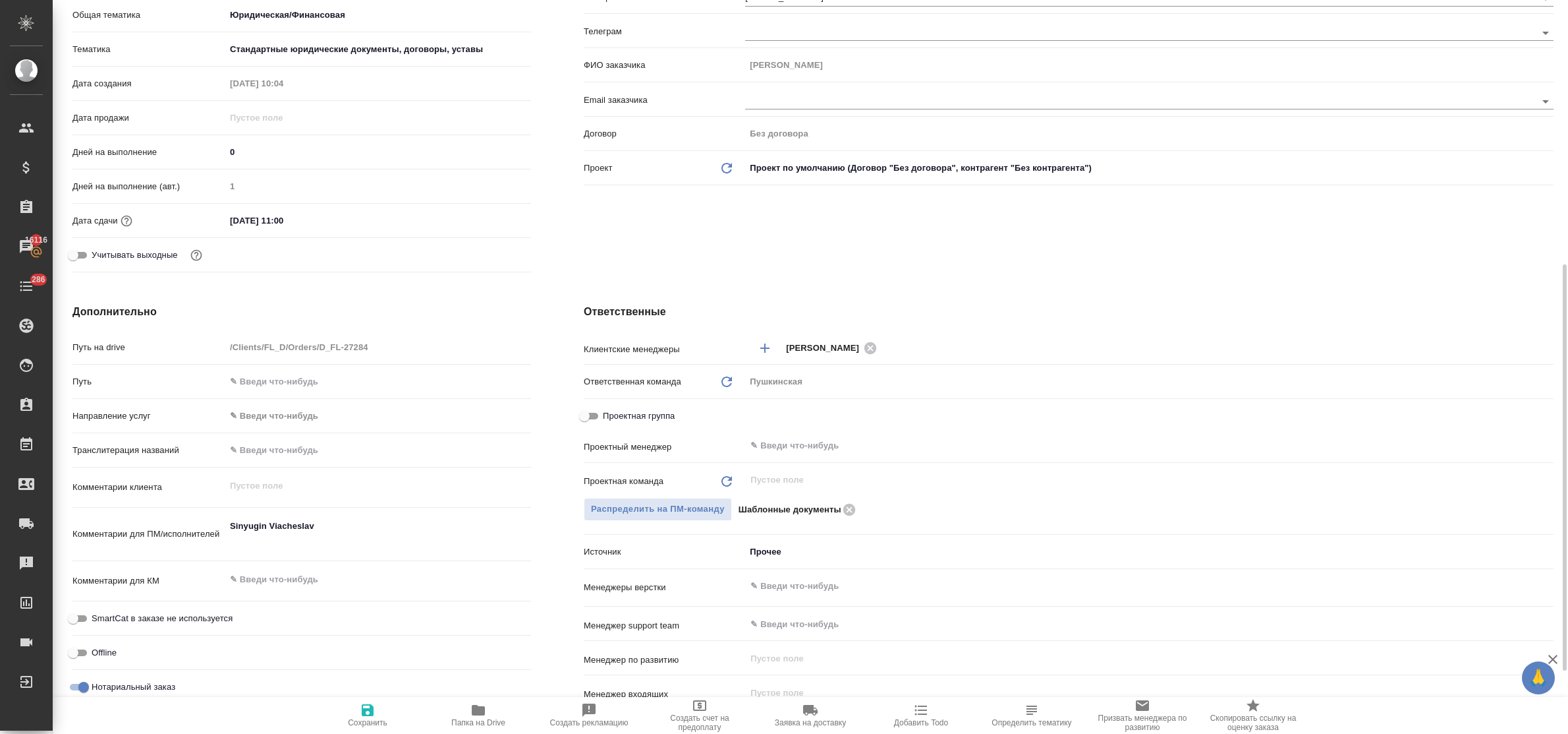
scroll to position [330, 0]
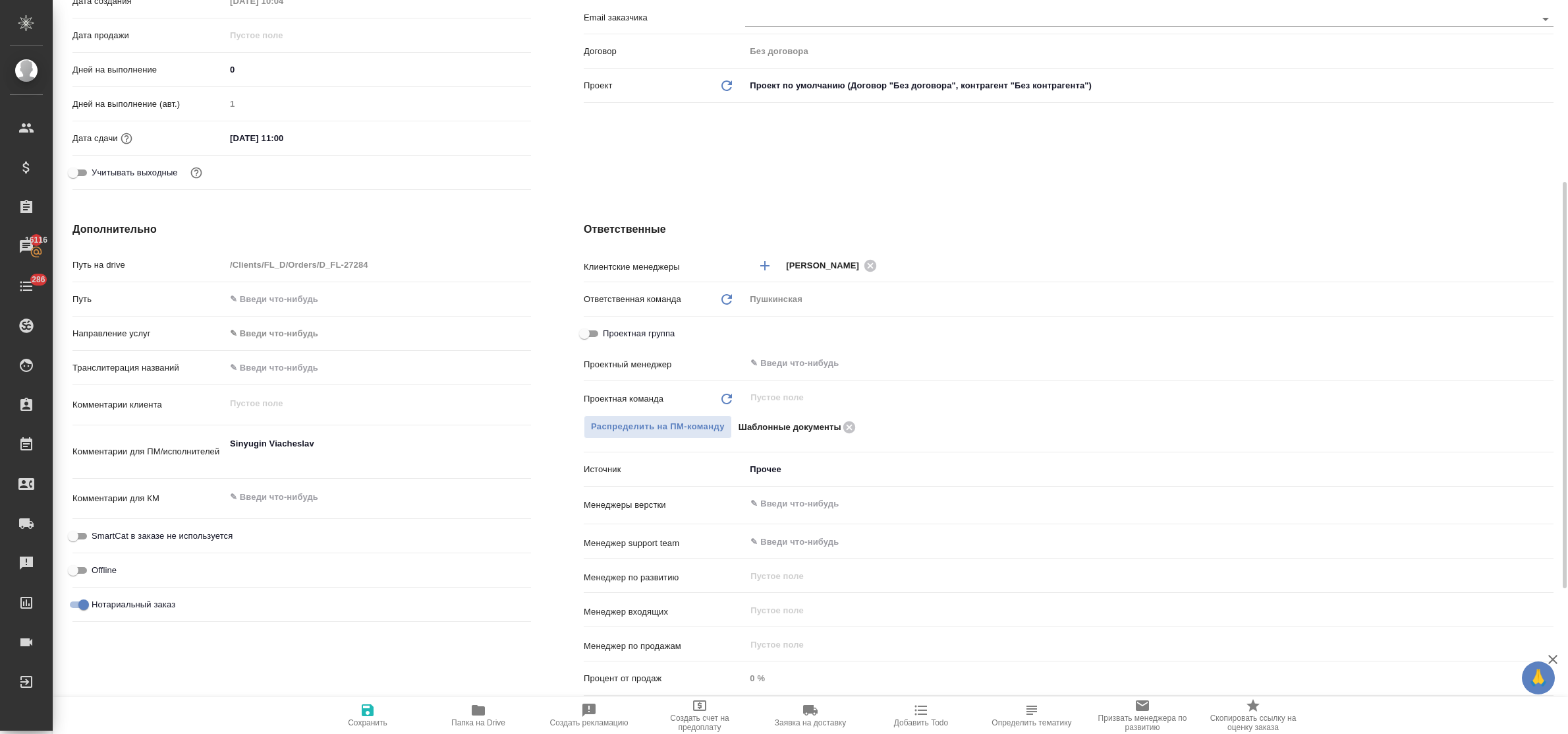
type textarea "x"
click at [286, 459] on textarea "Sinyugin Viacheslav" at bounding box center [378, 451] width 304 height 35
paste textarea "Siniugina Tatiana 08.09.25, 10:09 Siniugin Petr 08.09.25, 10:09 Siniugina Mariia"
type textarea "x"
type textarea "Sinyugin Viacheslav Siniugina Tatiana 08.09.25, 10:09 Siniugin Petr 08.09.25, 1…"
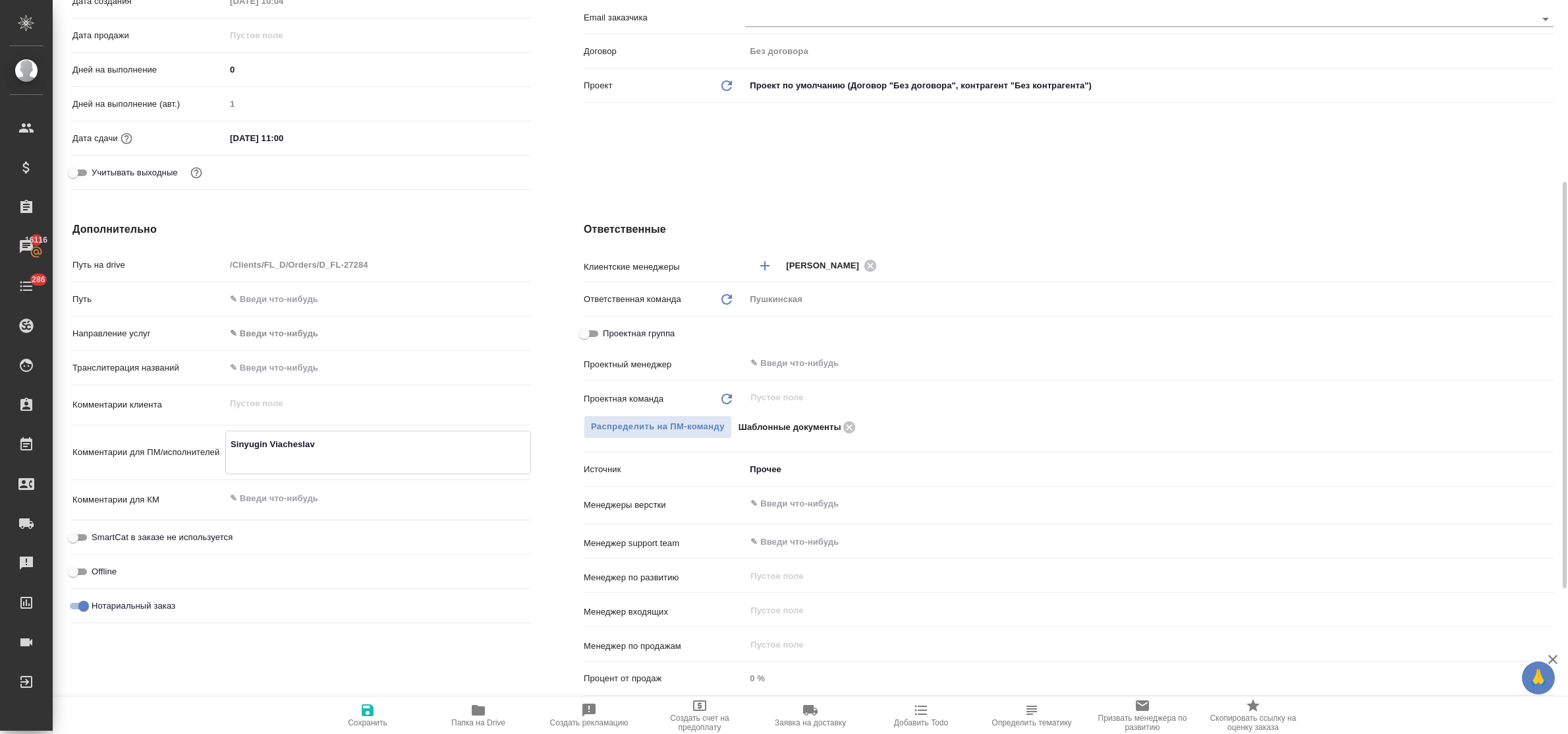
type textarea "x"
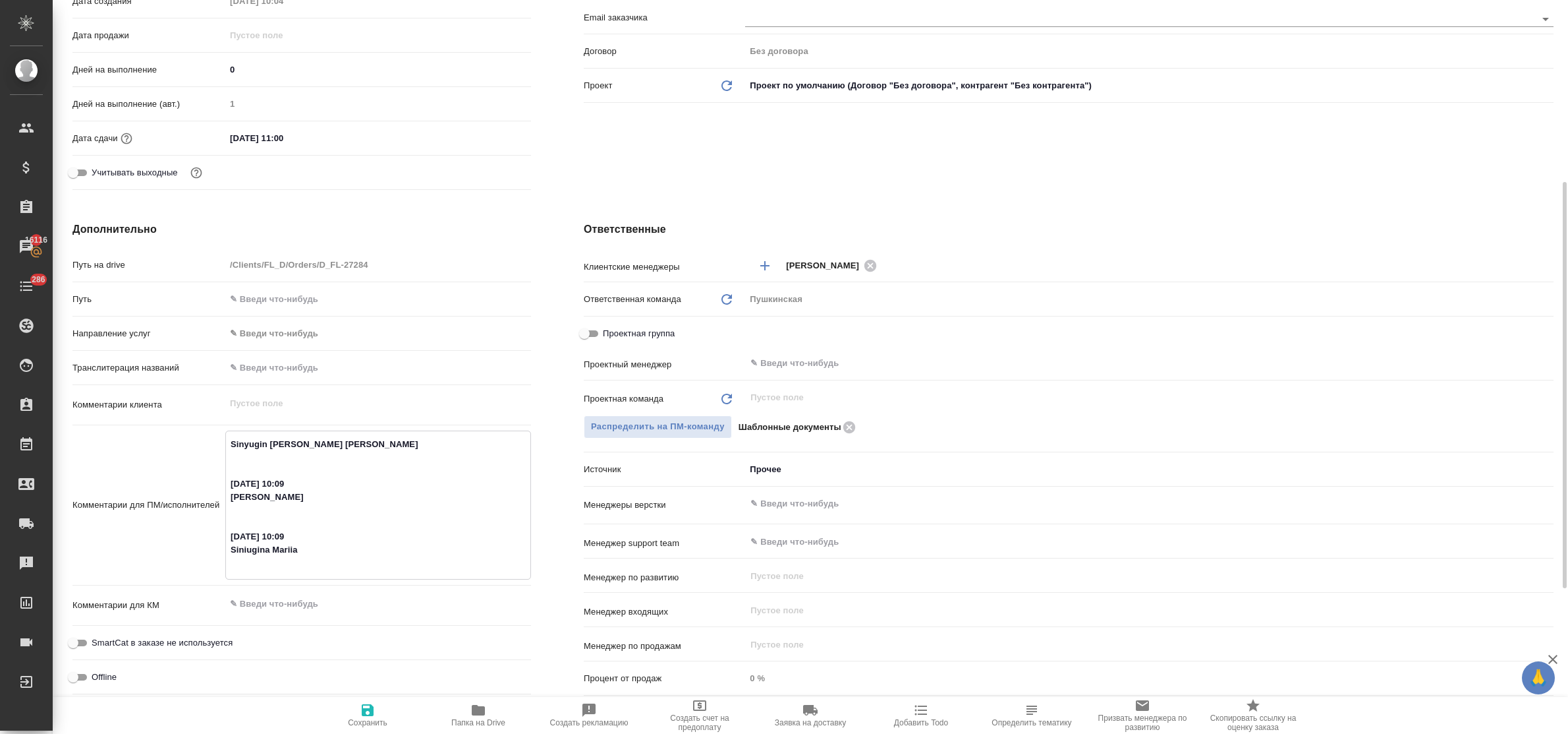
drag, startPoint x: 299, startPoint y: 495, endPoint x: 241, endPoint y: 483, distance: 59.2
click at [241, 483] on textarea "Sinyugin Viacheslav Siniugina Tatiana 08.09.25, 10:09 Siniugin Petr 08.09.25, 1…" at bounding box center [378, 503] width 304 height 141
type textarea "Sinyugin Viacheslav Siniugina Tatiana Siniugin Petr 08.09.25, 10:09 Siniugina M…"
type textarea "x"
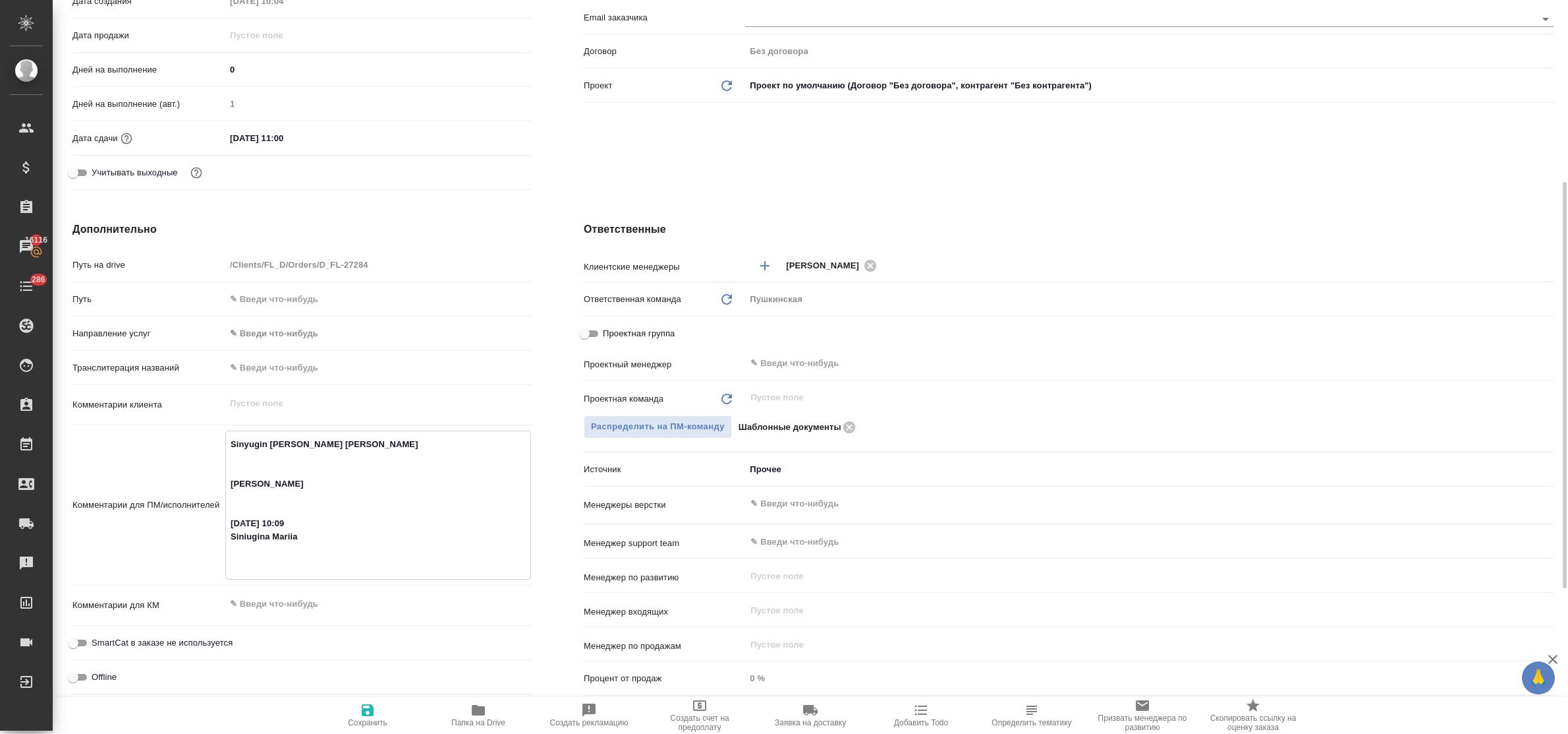
type textarea "x"
type textarea "Sinyugin Viacheslav Siniugina Tatiana Siniugin Petr 08.09.25, 10:09 Siniugina M…"
type textarea "x"
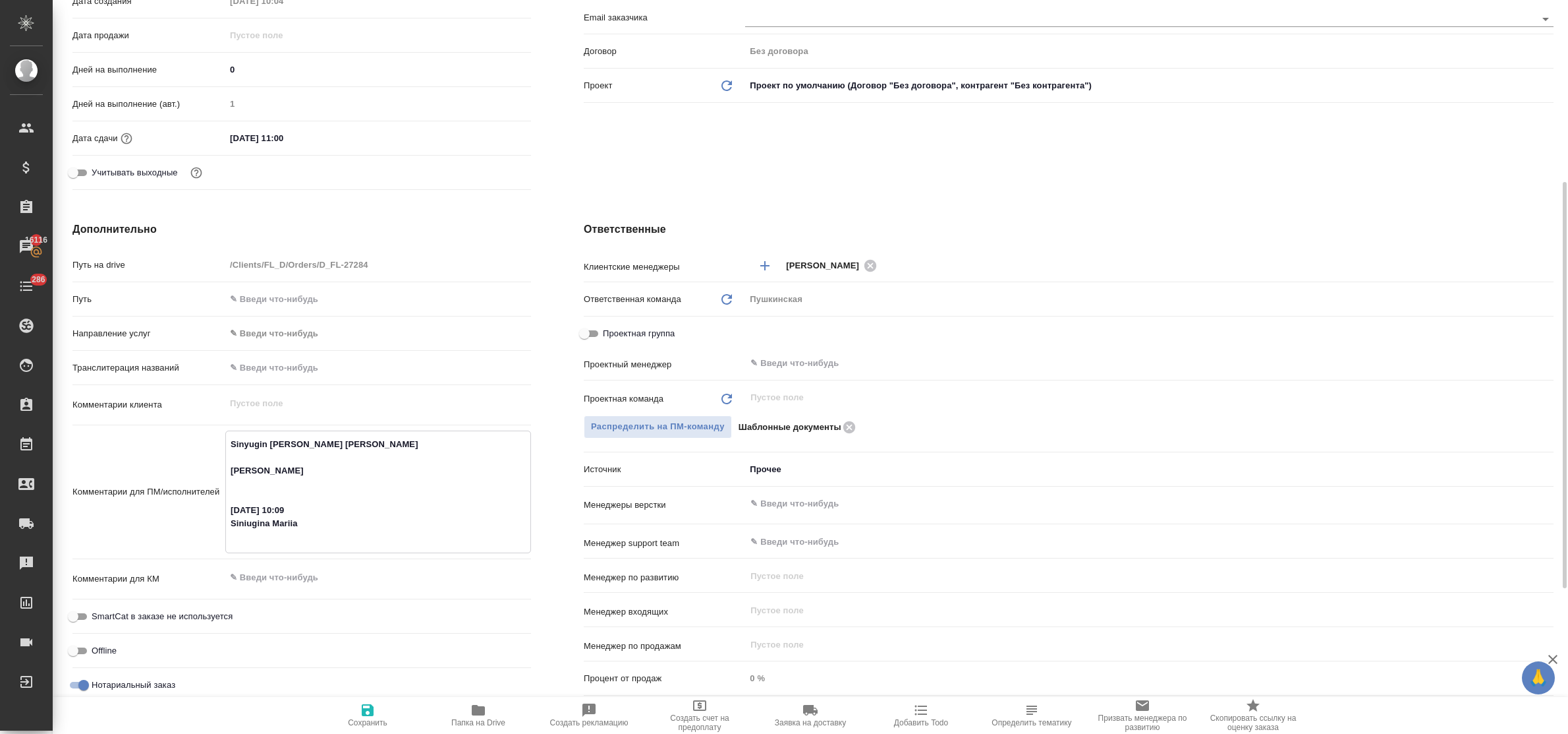
type textarea "x"
type textarea "Sinyugin Viacheslav Siniugina Tatiana Siniugin Petr 08.09.25, 10:09 Siniugina M…"
type textarea "x"
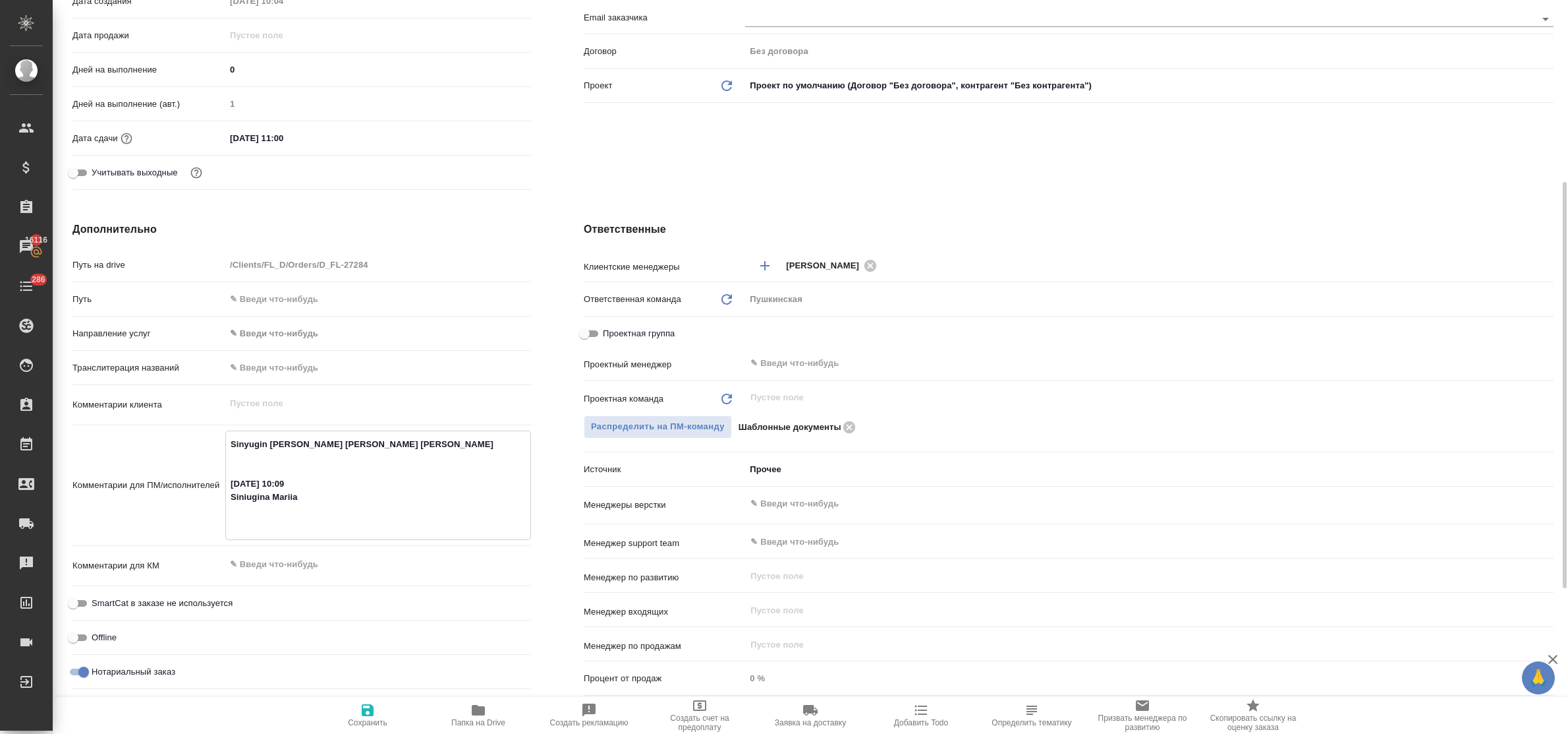
drag, startPoint x: 301, startPoint y: 508, endPoint x: 237, endPoint y: 488, distance: 67.1
click at [237, 488] on textarea "Sinyugin Viacheslav Siniugina Tatiana Siniugin Petr 08.09.25, 10:09 Siniugina M…" at bounding box center [378, 484] width 304 height 102
type textarea "Sinyugin Viacheslav Siniugina Tatiana Siniugin Petr Siniugina Mariia"
type textarea "x"
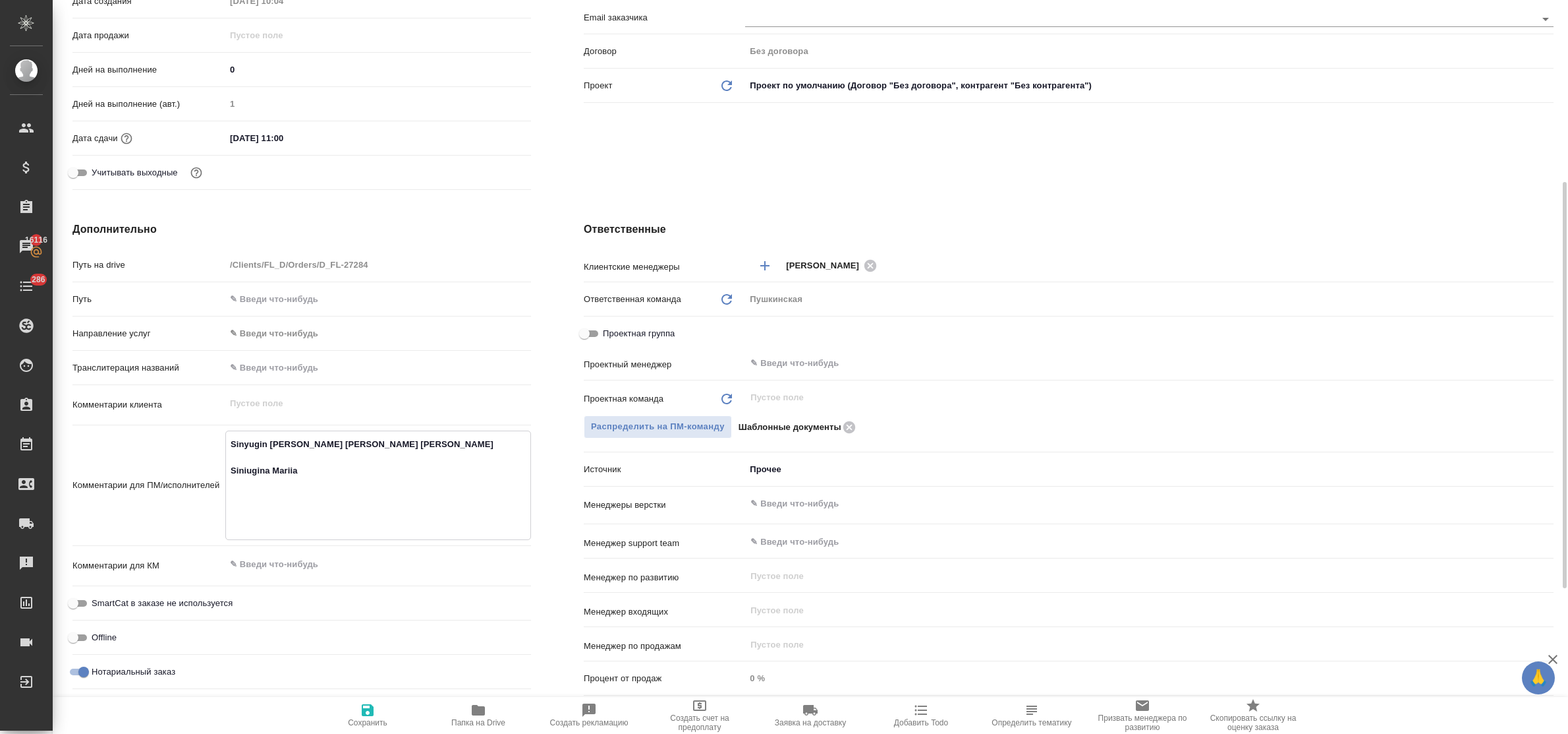
type textarea "x"
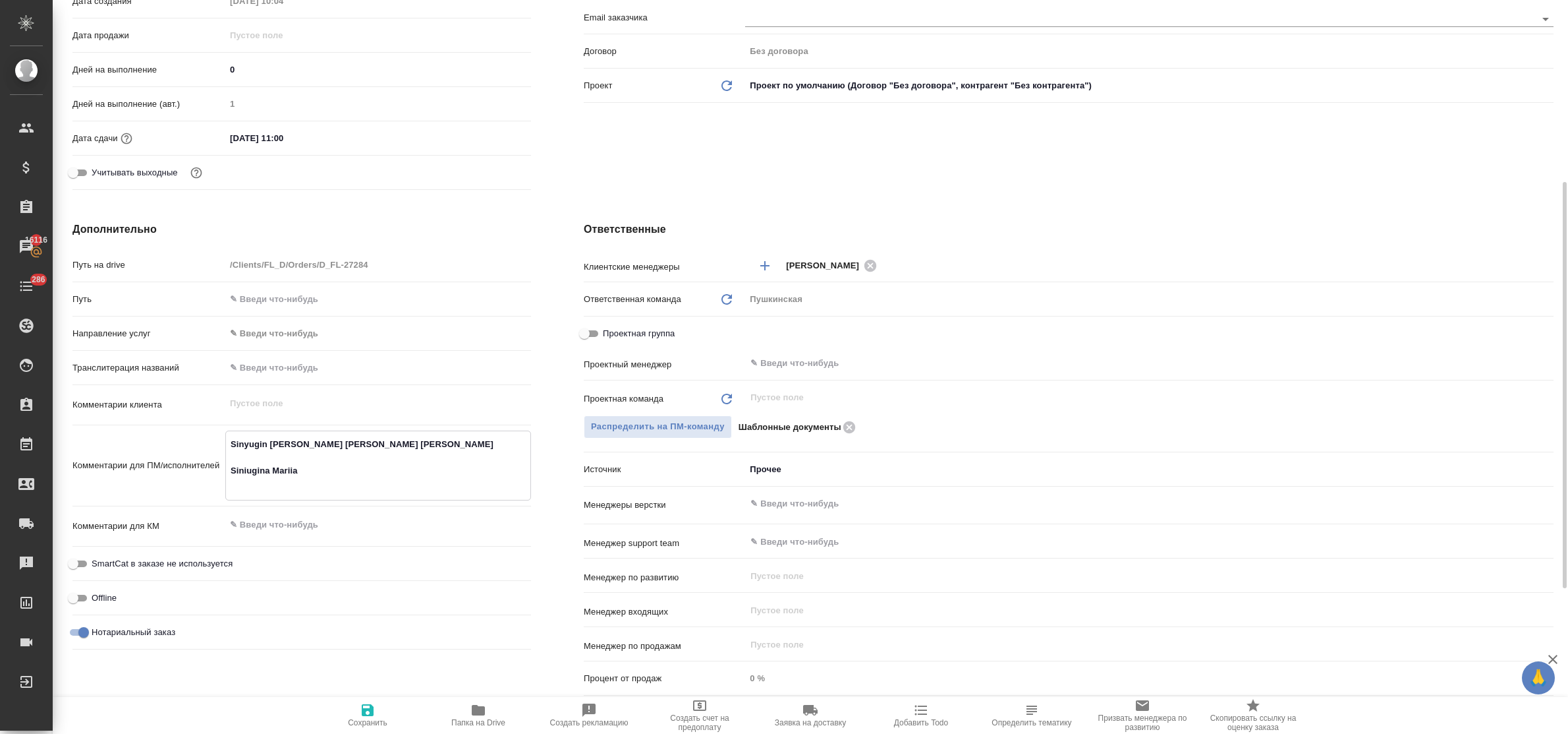
type textarea "x"
type textarea "Sinyugin Viacheslav Siniugina Tatiana Siniugin Petr Siniugina Mariia"
type textarea "x"
click at [338, 478] on textarea "Sinyugin Viacheslav Siniugina Tatiana Siniugin Petr Siniugina Mariia" at bounding box center [378, 464] width 304 height 62
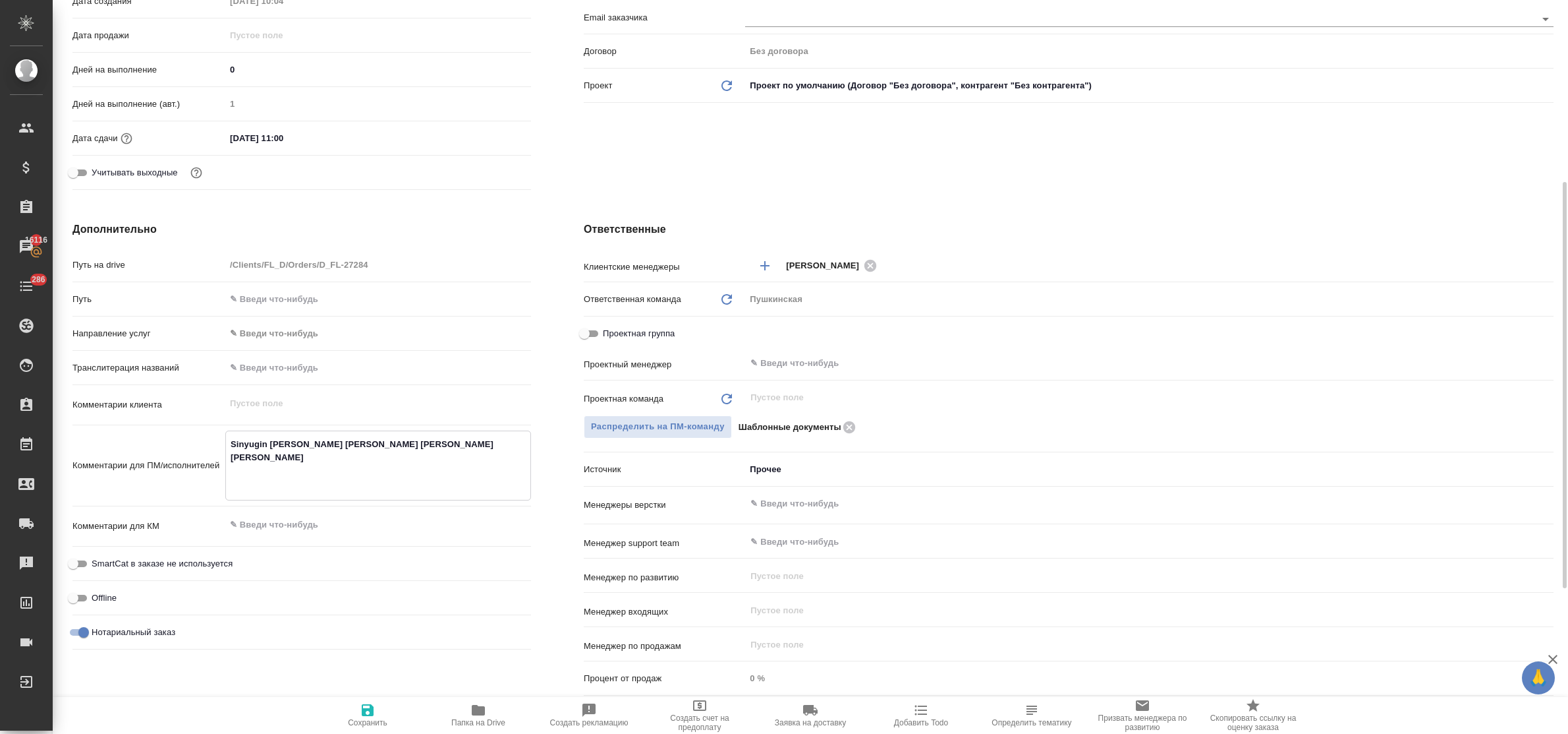
type textarea "Sinyugin Viacheslav Siniugina Tatiana Siniugin Petr Siniugina Mariia"
type textarea "x"
click at [369, 709] on icon "button" at bounding box center [367, 709] width 11 height 11
type textarea "x"
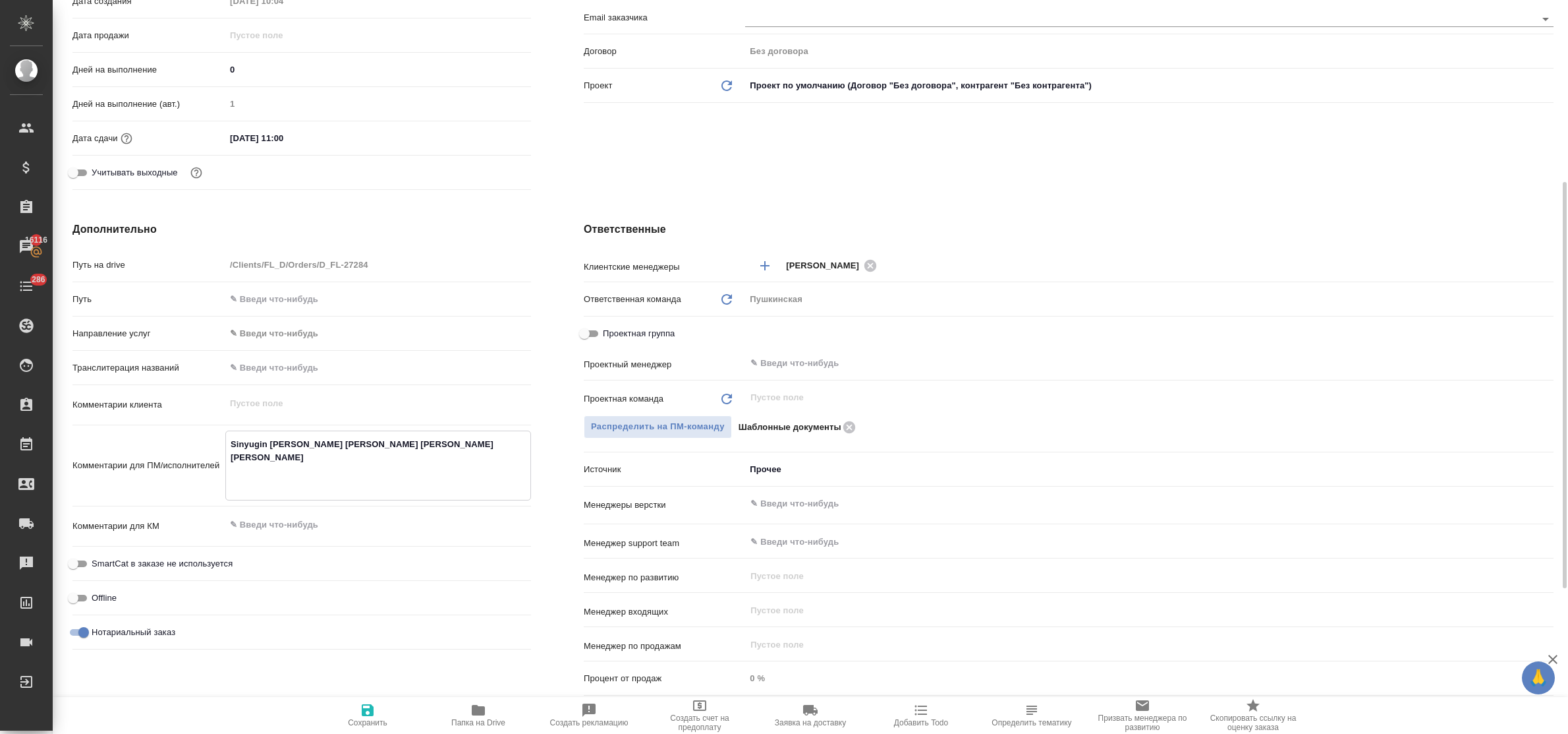
type textarea "x"
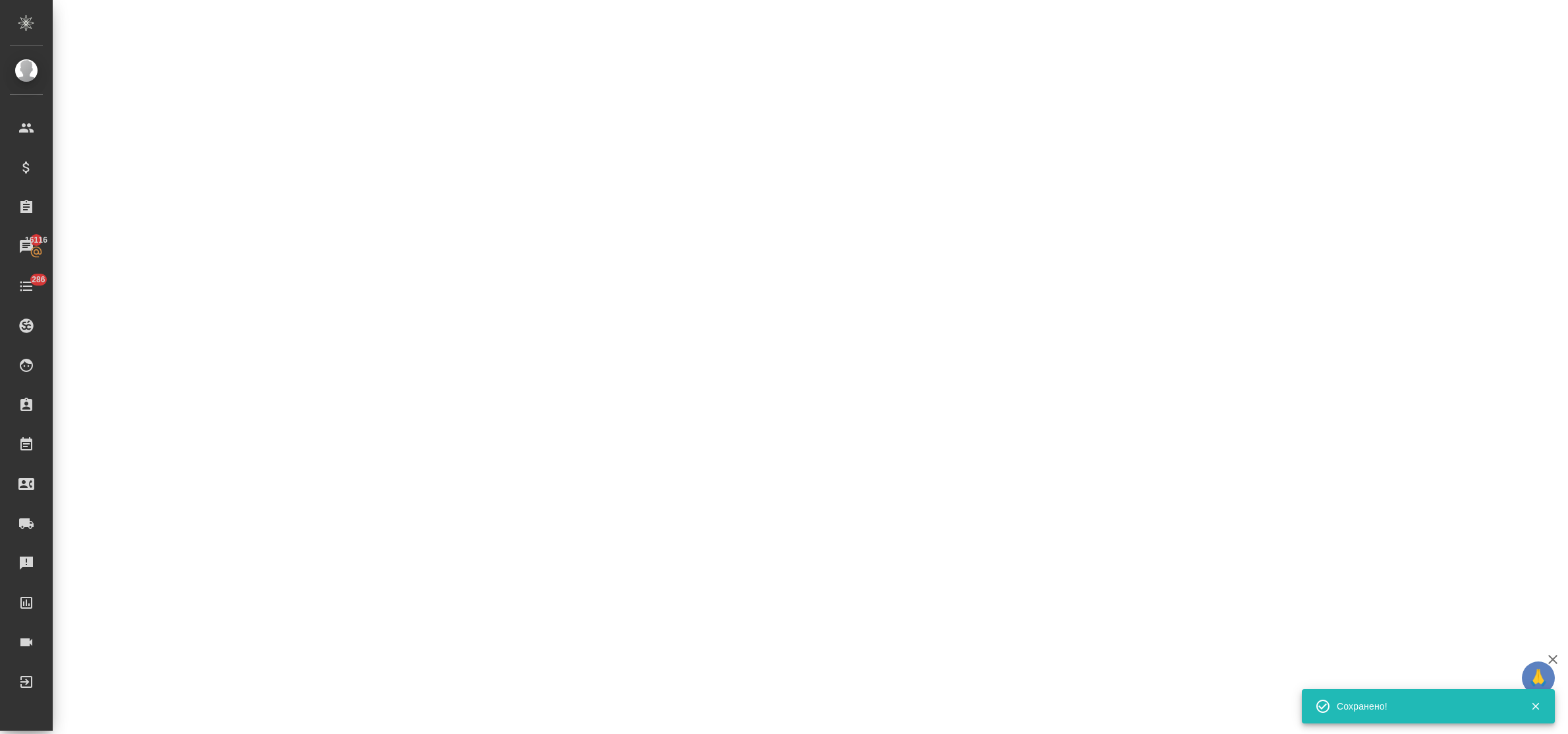
select select "RU"
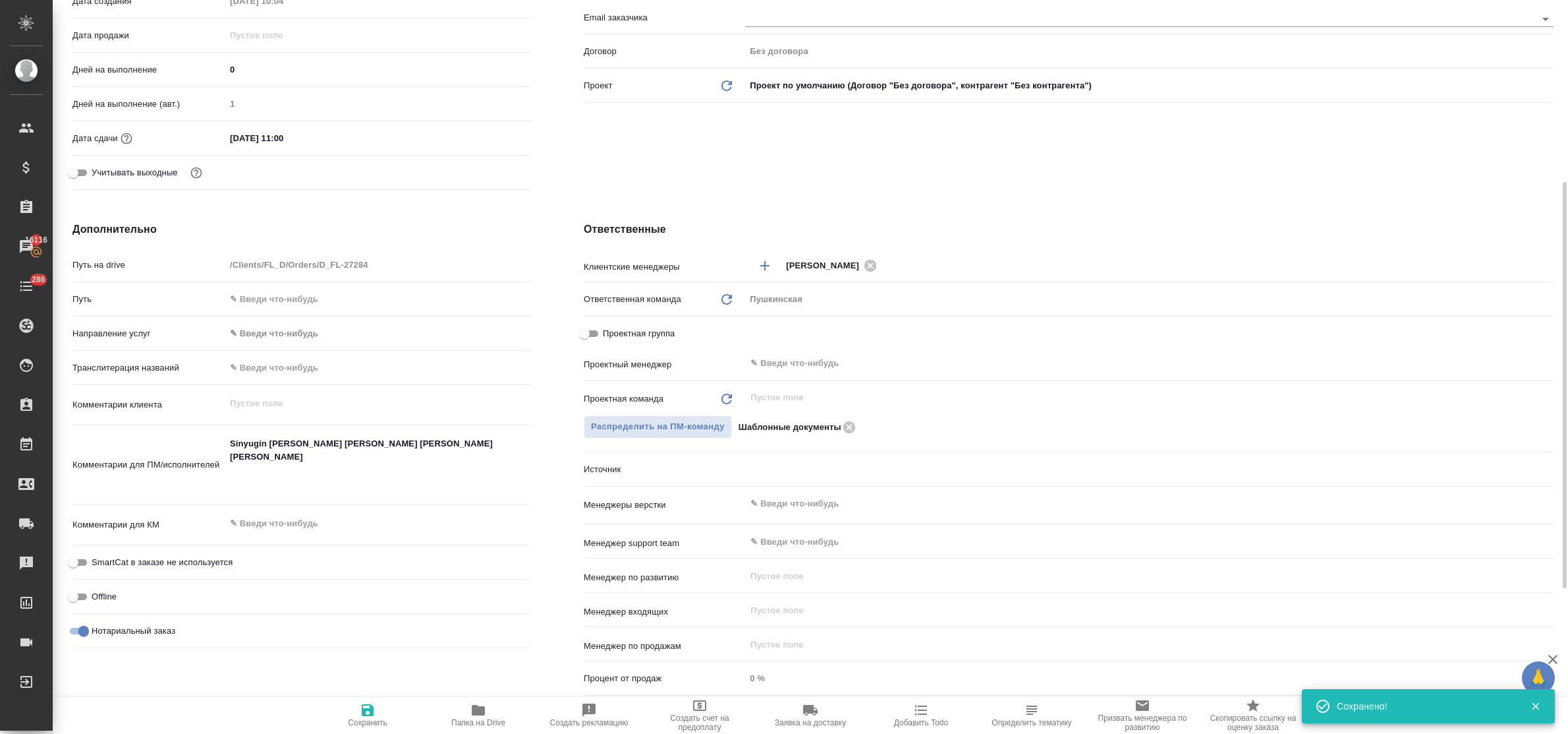
type textarea "x"
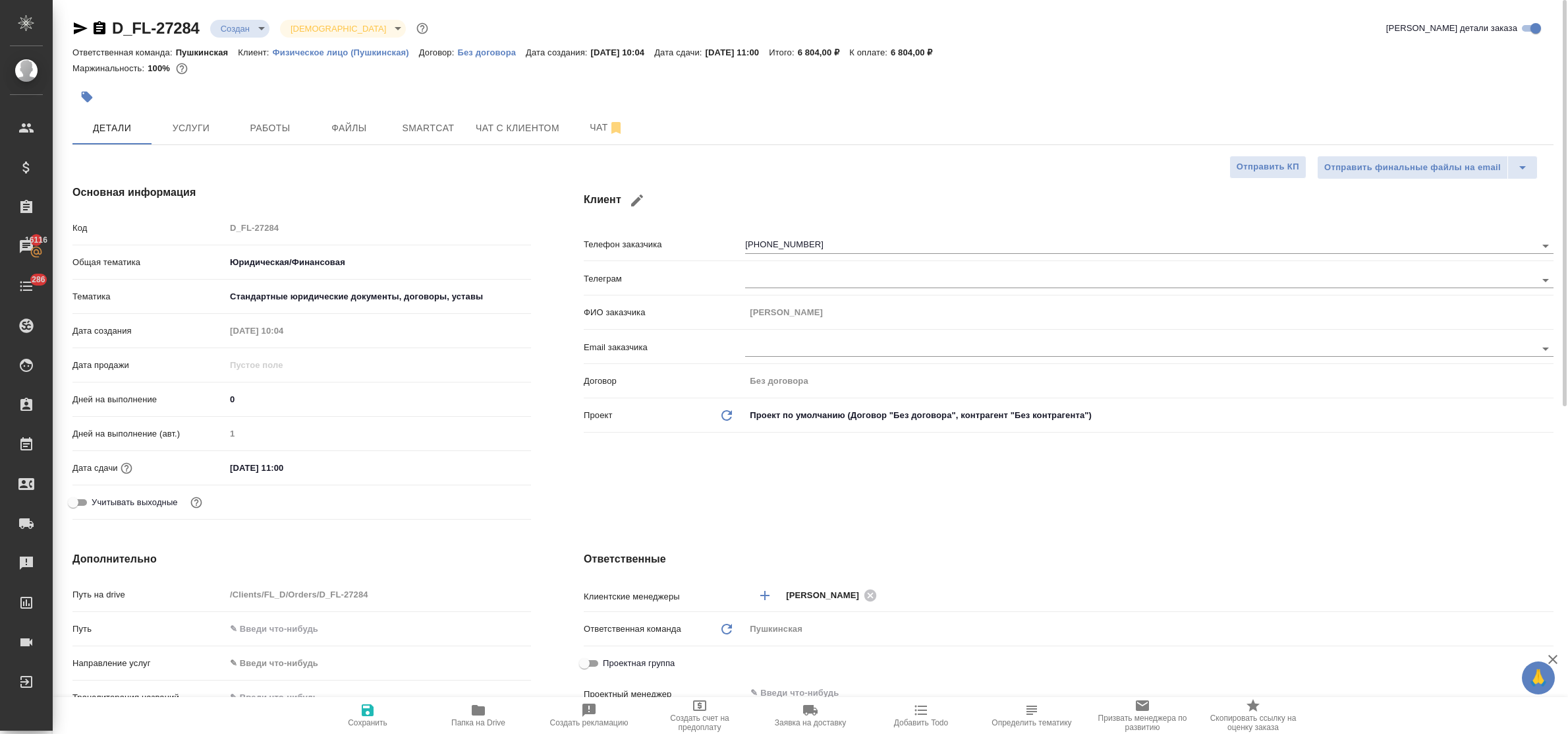
click at [251, 30] on body "🙏 .cls-1 fill:#fff; AWATERA Bulakhova Elena Клиенты Спецификации Заказы 16116 Ч…" at bounding box center [784, 367] width 1568 height 734
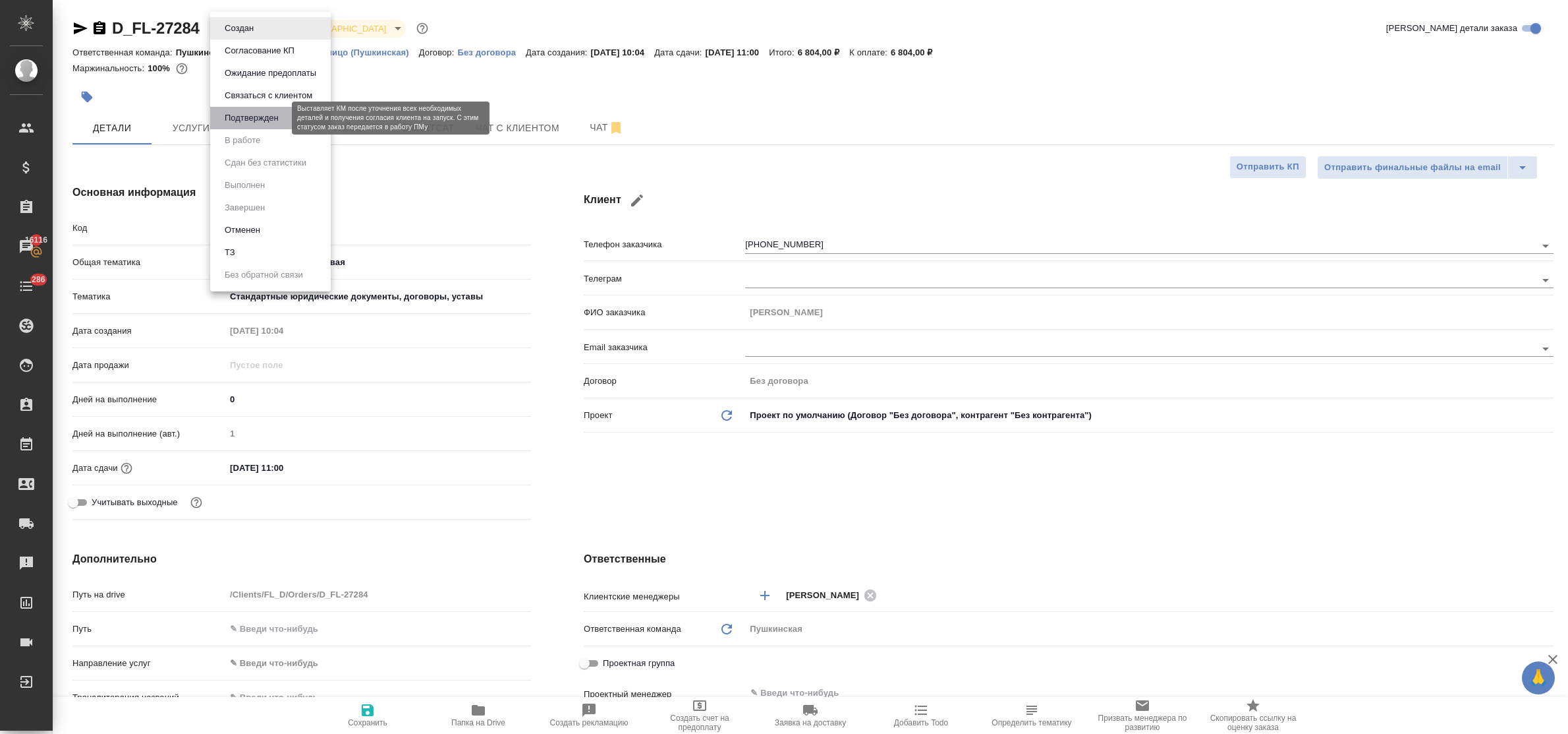
click at [245, 120] on button "Подтвержден" at bounding box center [252, 118] width 62 height 14
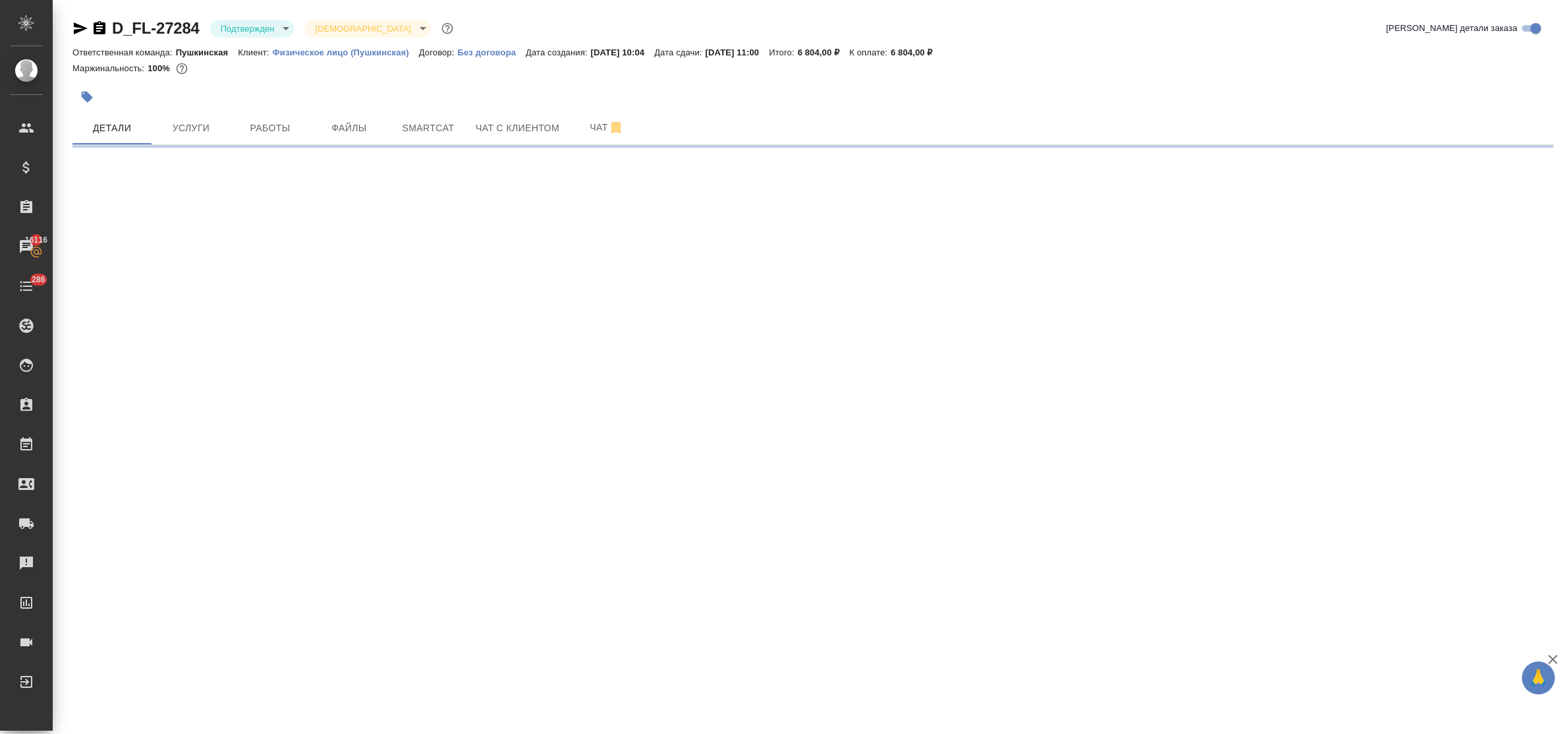
select select "RU"
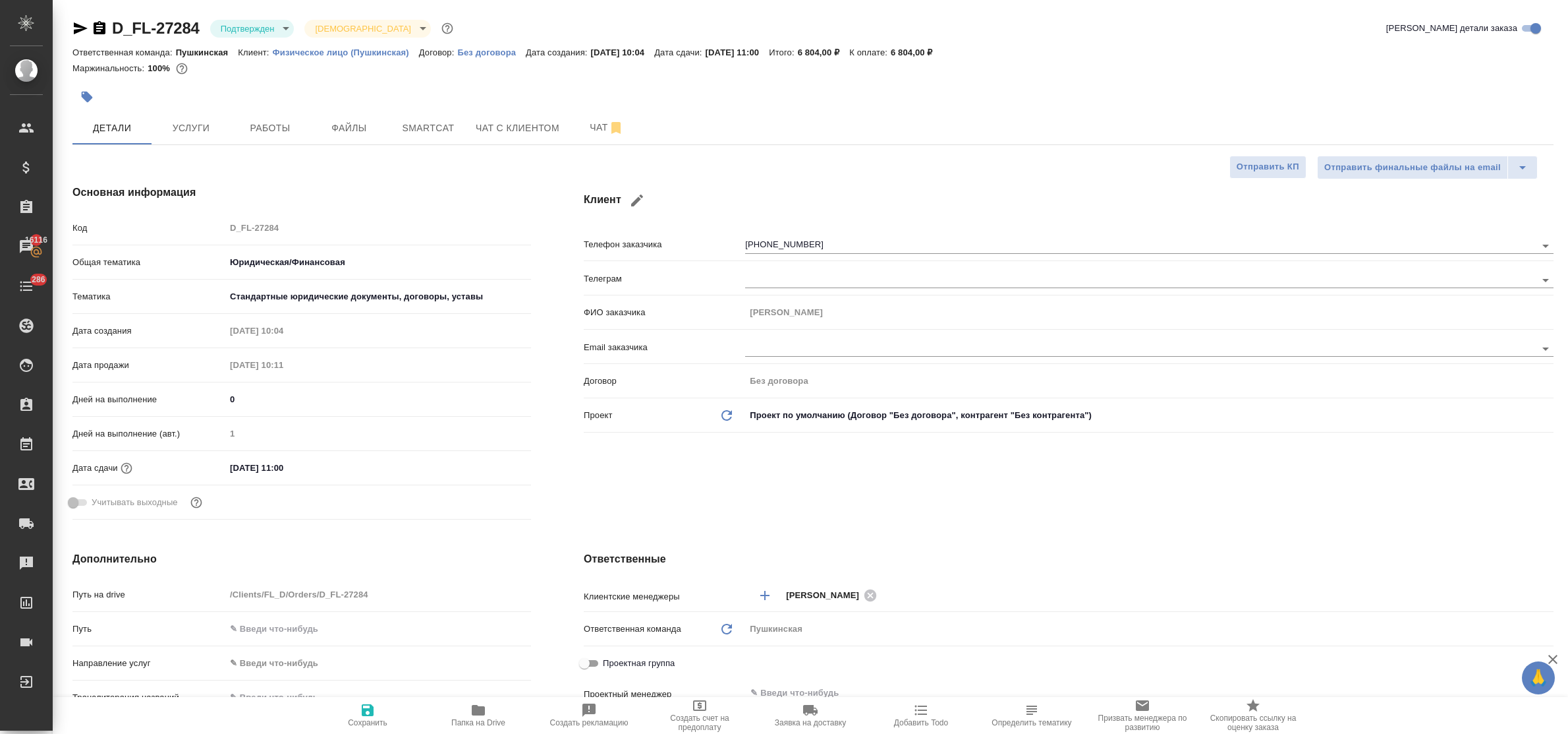
type textarea "x"
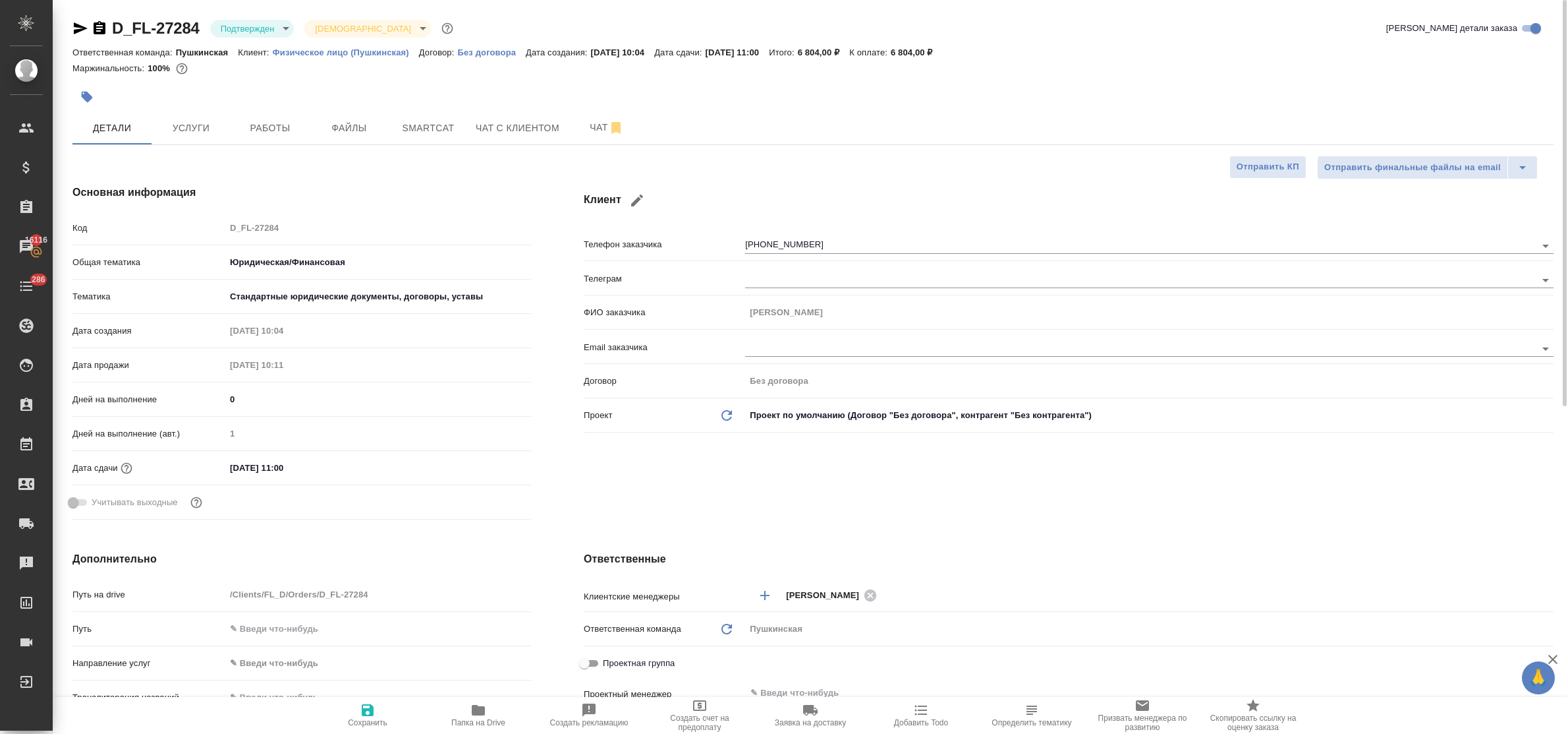
type textarea "x"
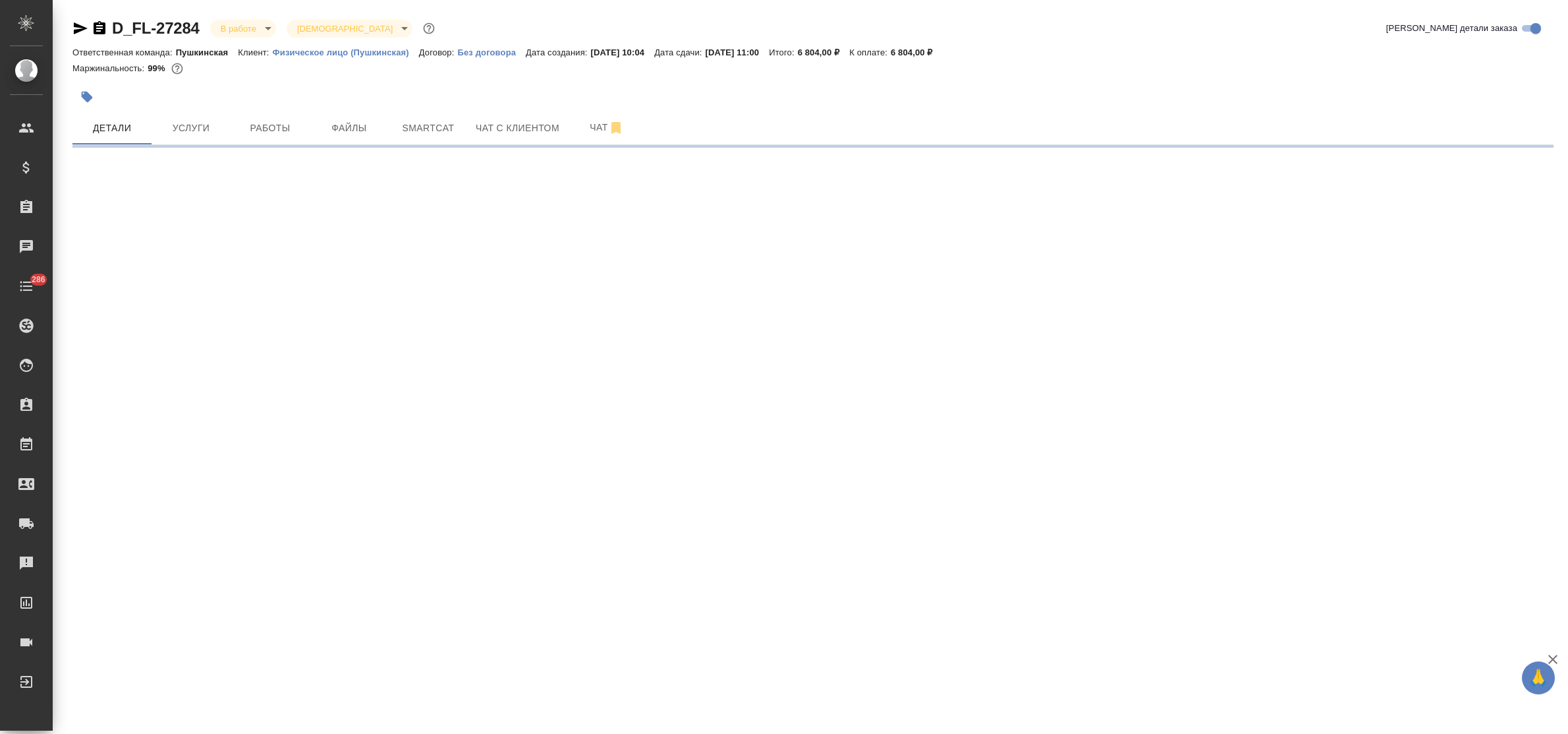
select select "RU"
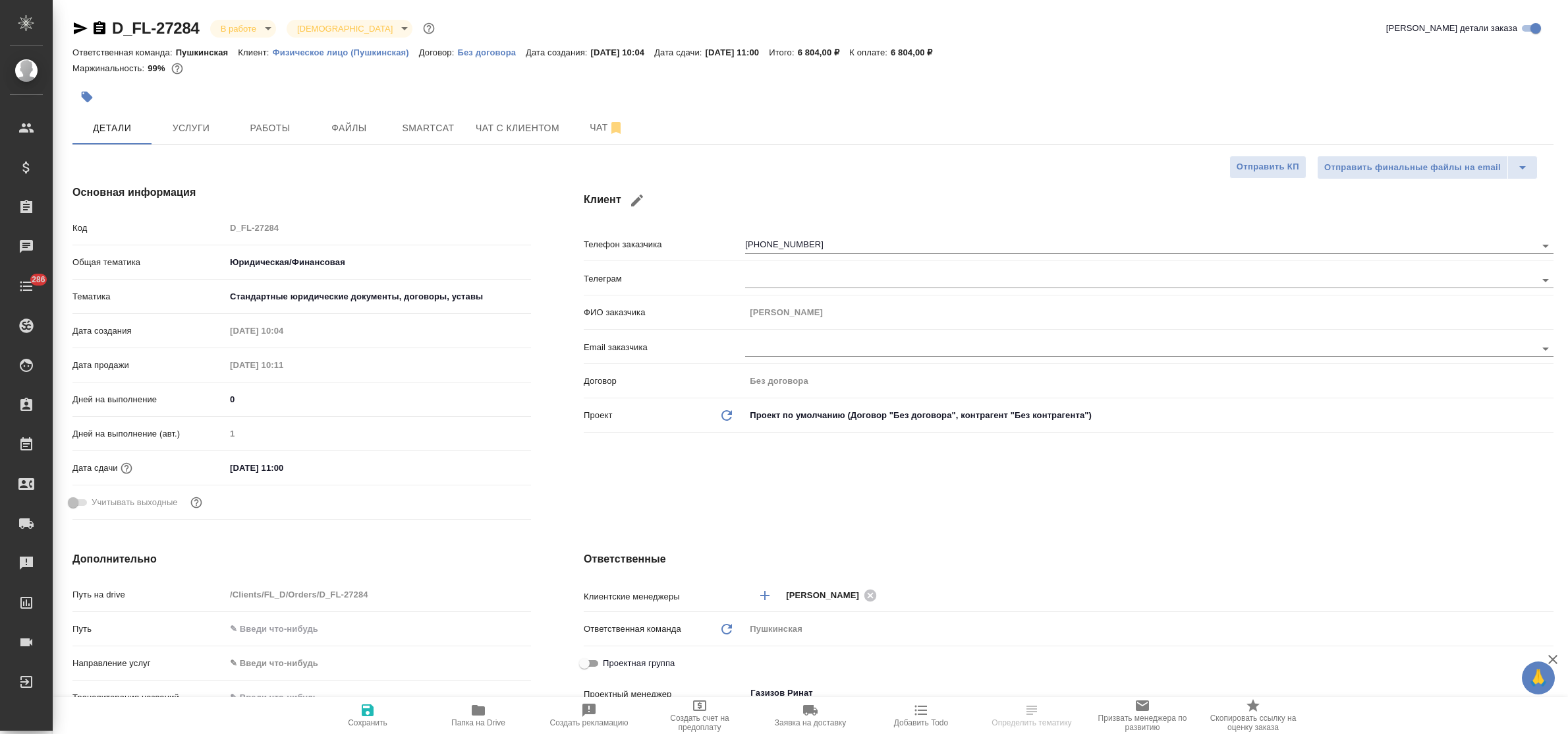
type textarea "x"
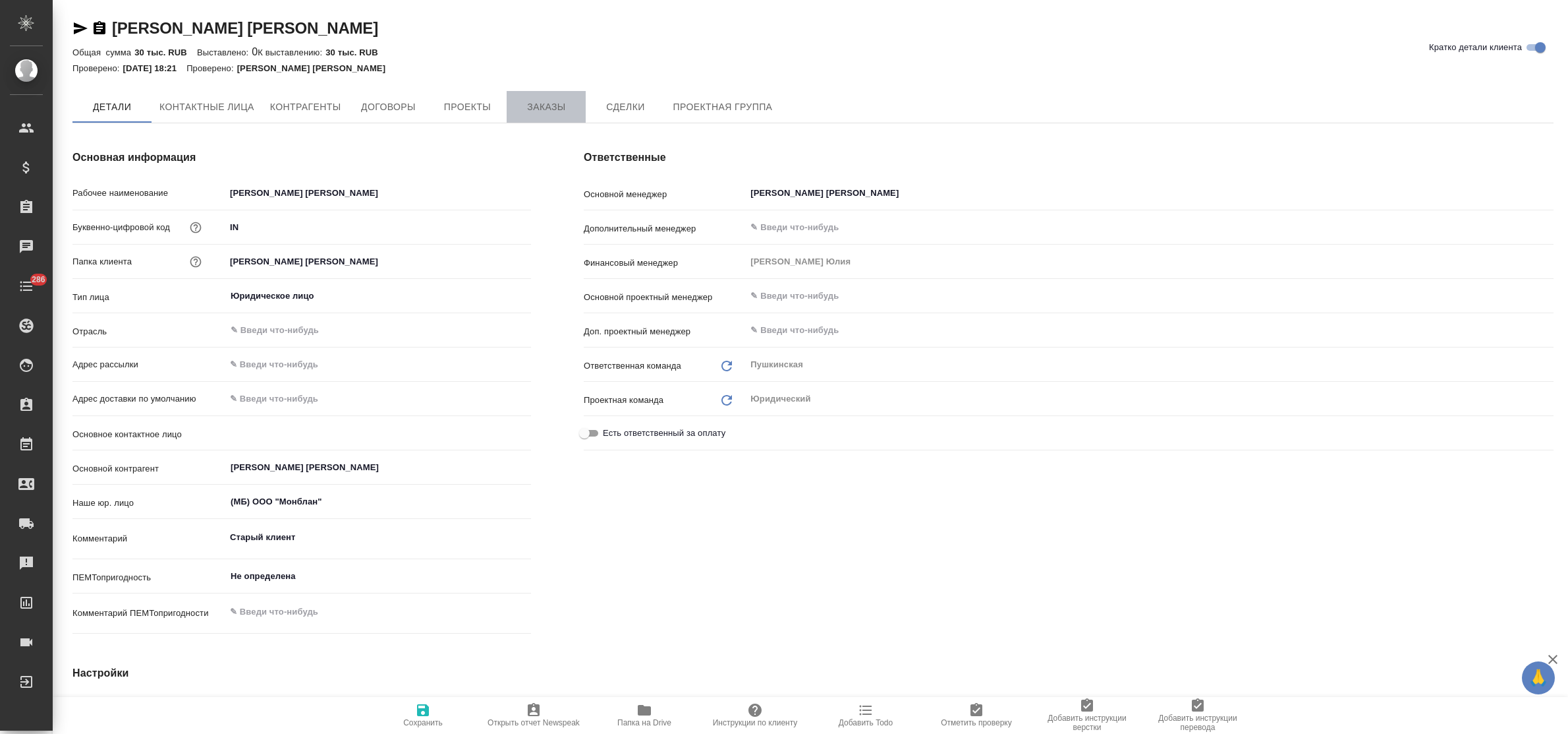
click at [542, 106] on span "Заказы" at bounding box center [546, 107] width 64 height 17
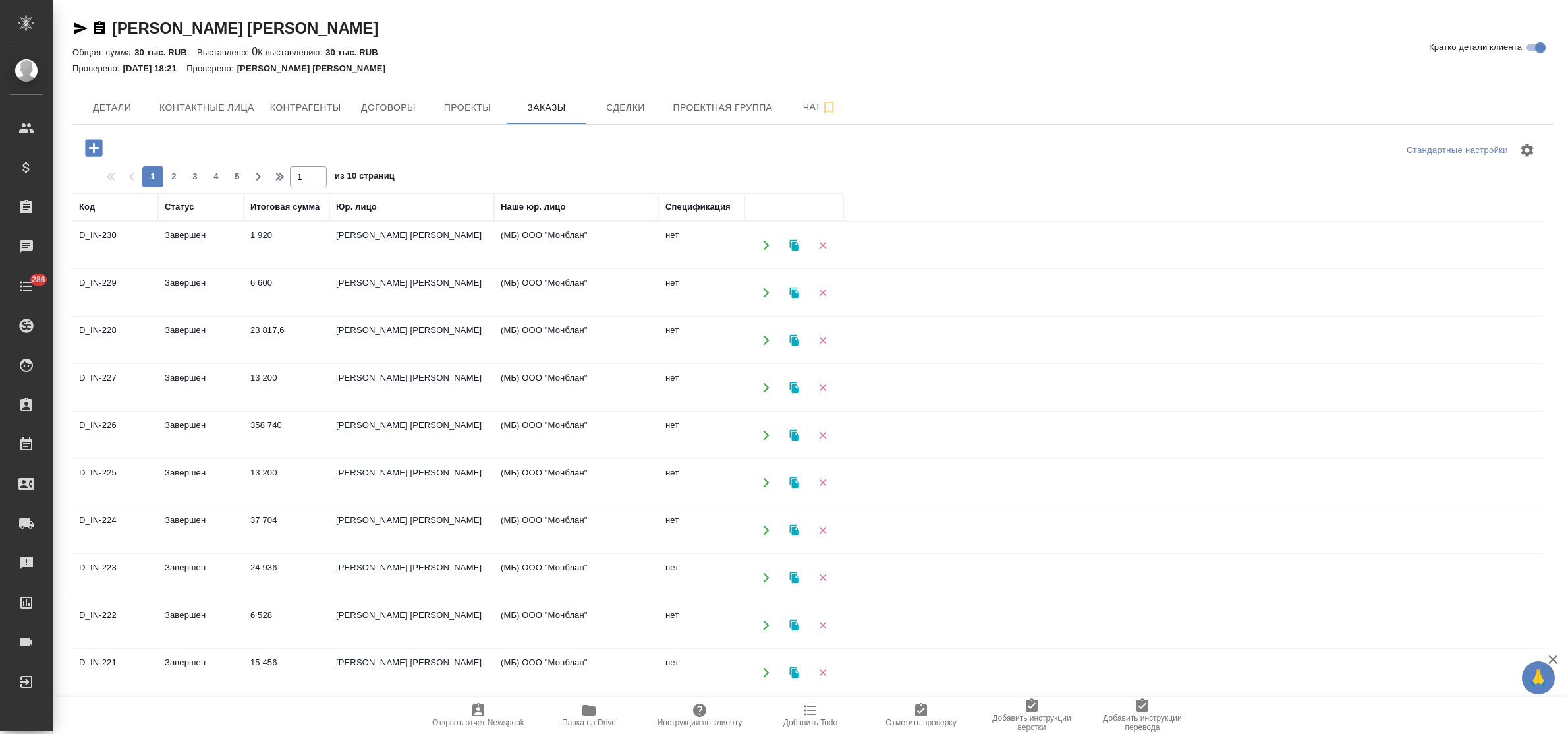
click at [762, 244] on icon "button" at bounding box center [765, 245] width 11 height 11
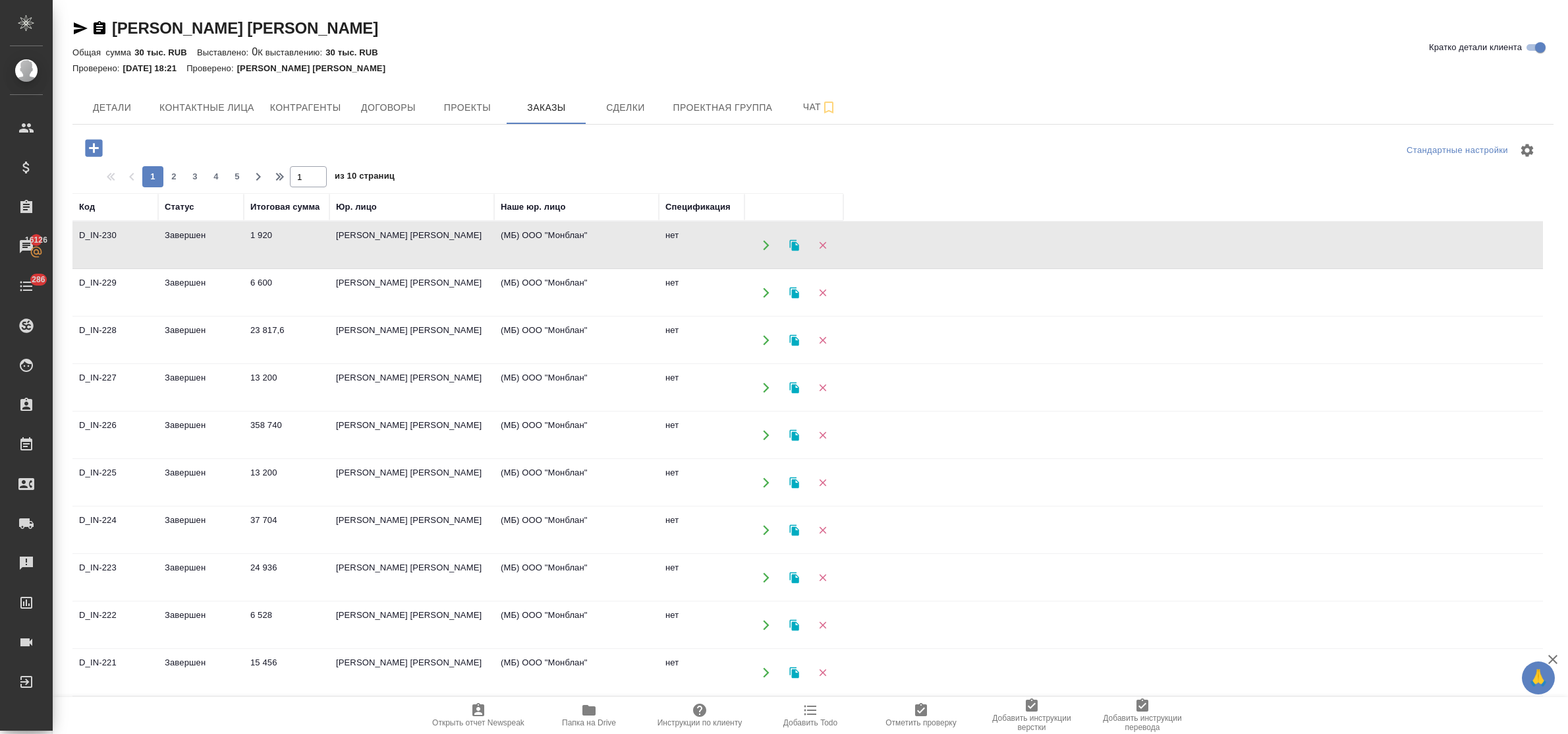
click at [373, 280] on td "[PERSON_NAME] [PERSON_NAME]" at bounding box center [412, 293] width 164 height 46
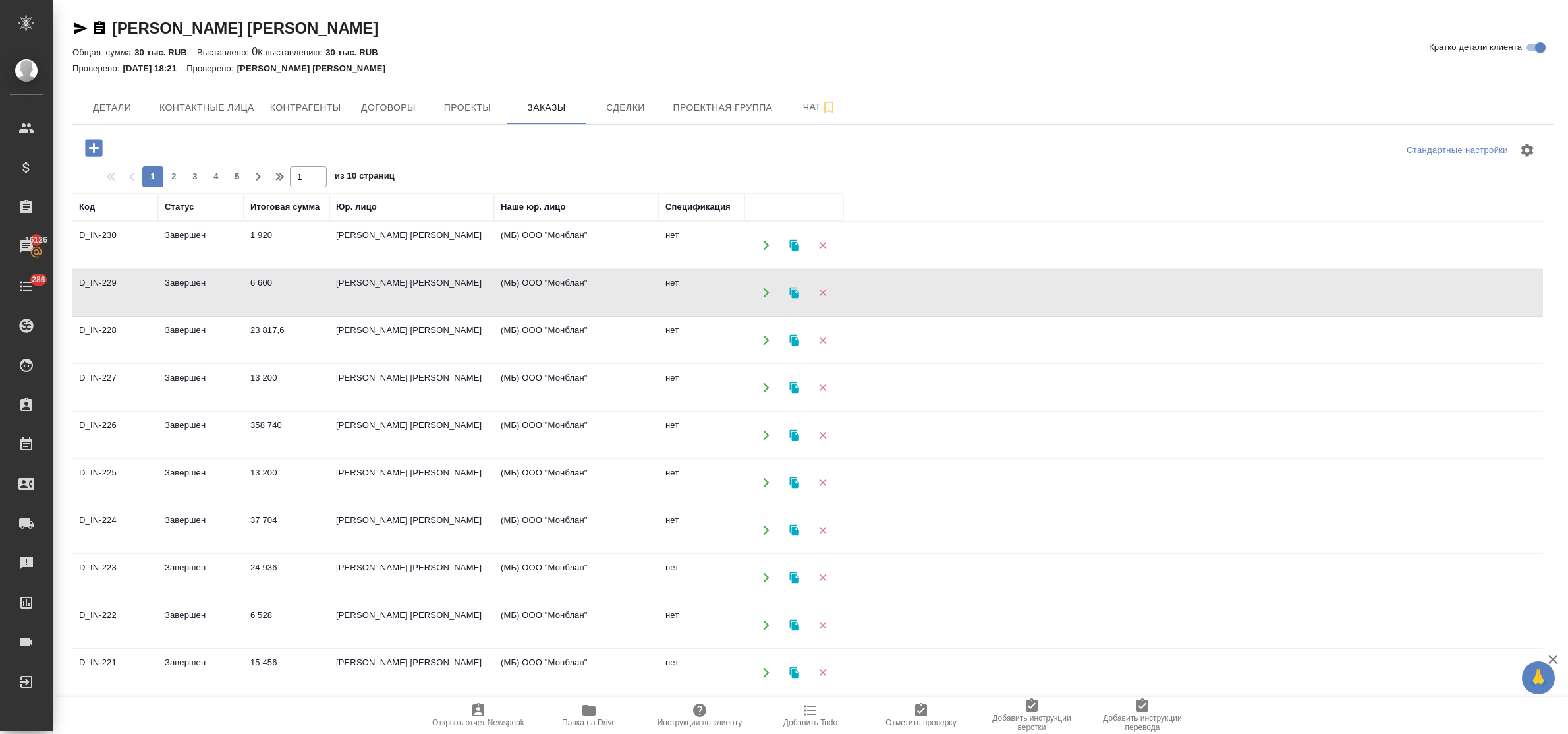
click at [373, 280] on td "[PERSON_NAME] [PERSON_NAME]" at bounding box center [412, 293] width 164 height 46
click at [381, 317] on td "[PERSON_NAME] [PERSON_NAME]" at bounding box center [412, 340] width 164 height 46
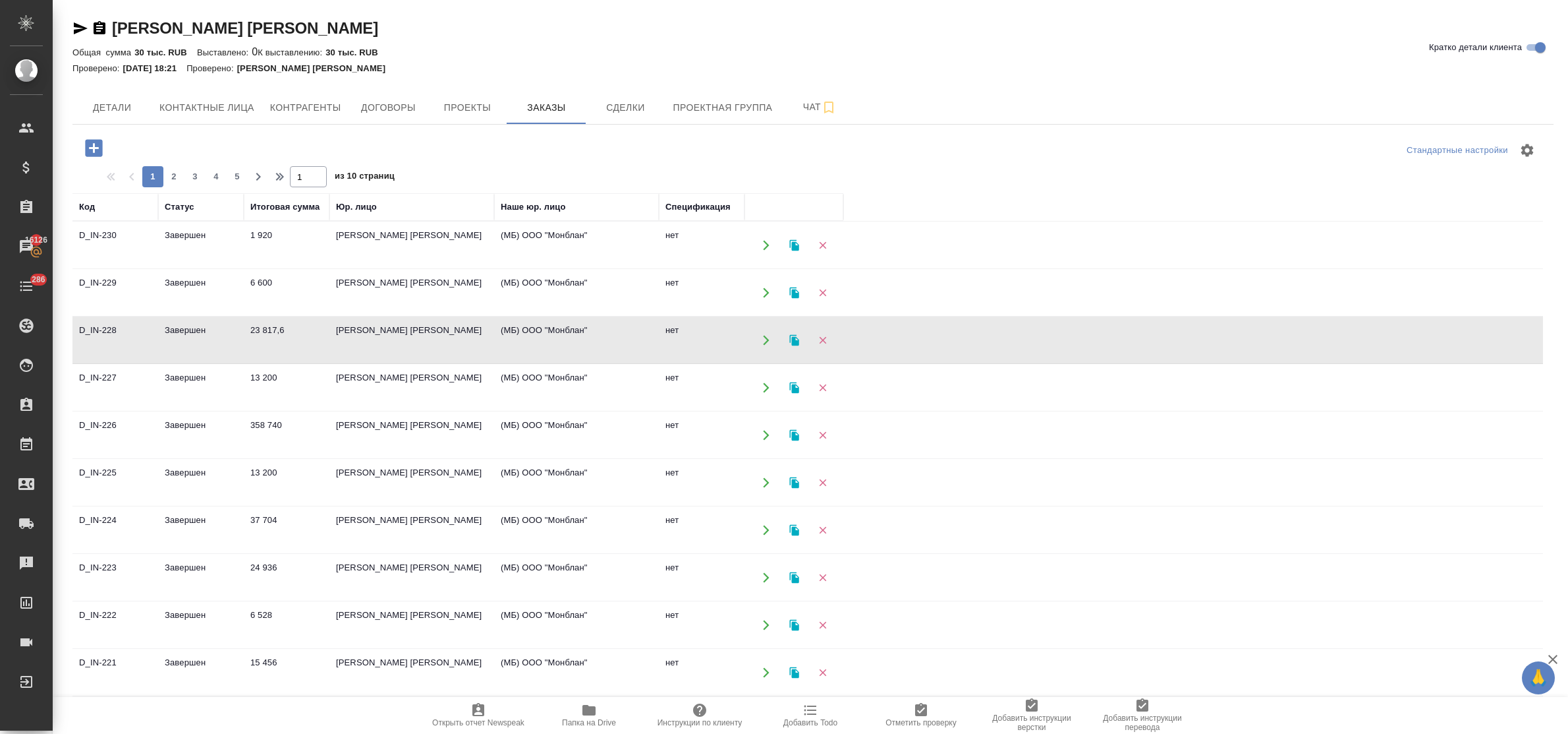
click at [381, 317] on td "[PERSON_NAME] [PERSON_NAME]" at bounding box center [412, 340] width 164 height 46
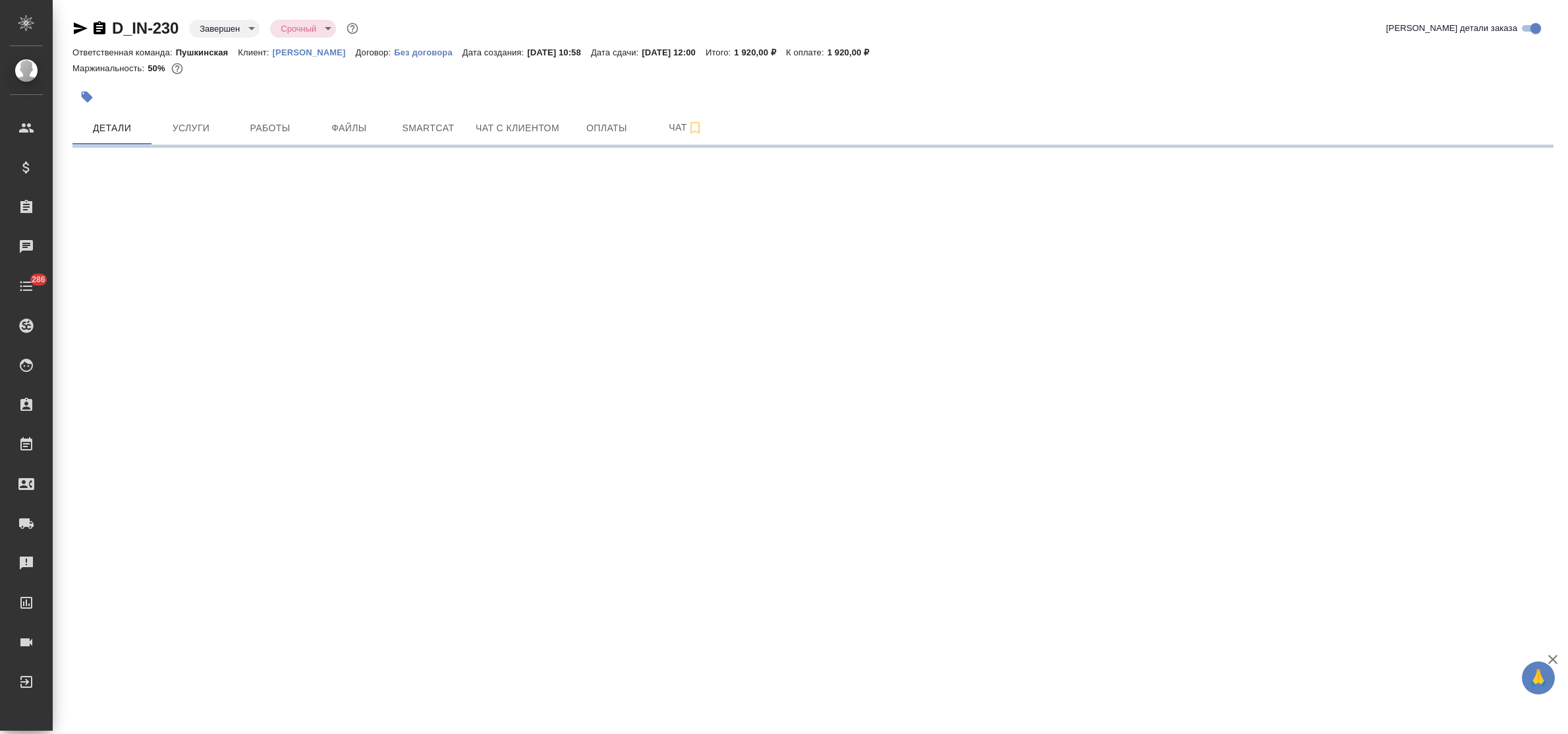
select select "RU"
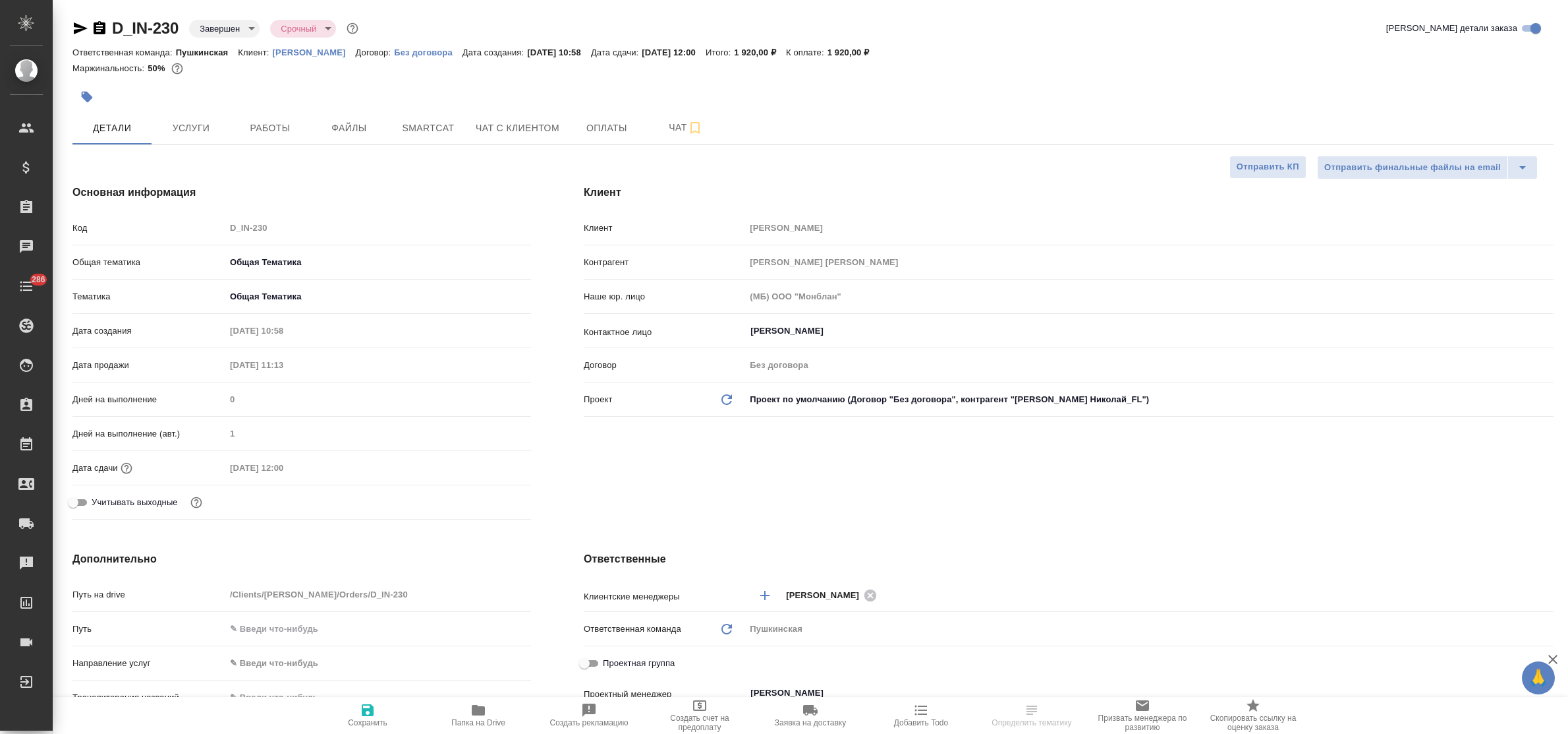
type textarea "x"
click at [590, 135] on span "Оплаты" at bounding box center [607, 128] width 64 height 17
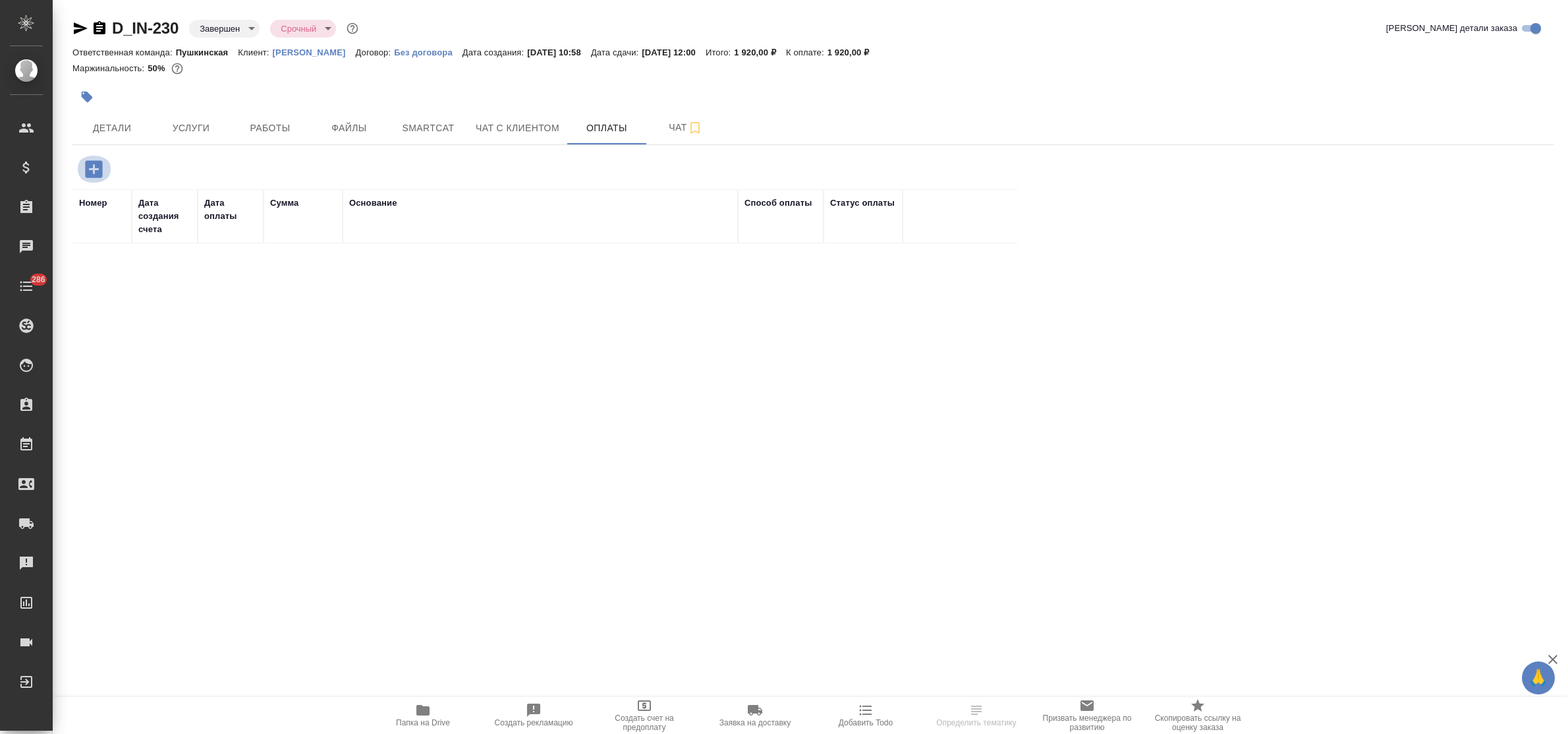
click at [95, 169] on icon "button" at bounding box center [94, 169] width 23 height 23
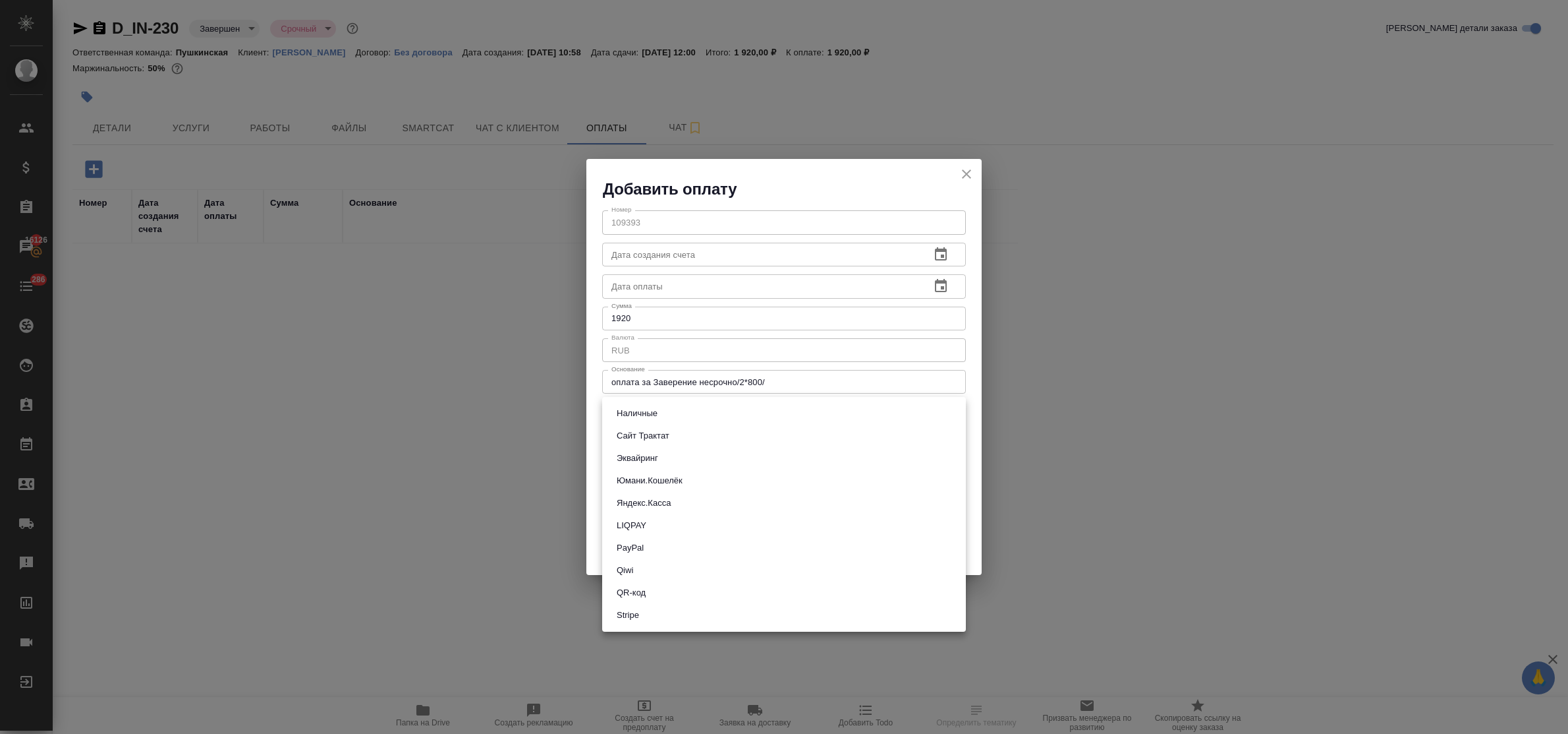
click at [664, 408] on body "🙏 .cls-1 fill:#fff; AWATERA Bulakhova Elena Клиенты Спецификации Заказы 16126 Ч…" at bounding box center [784, 367] width 1568 height 734
click at [654, 414] on button "Наличные" at bounding box center [636, 413] width 49 height 14
type input "cash"
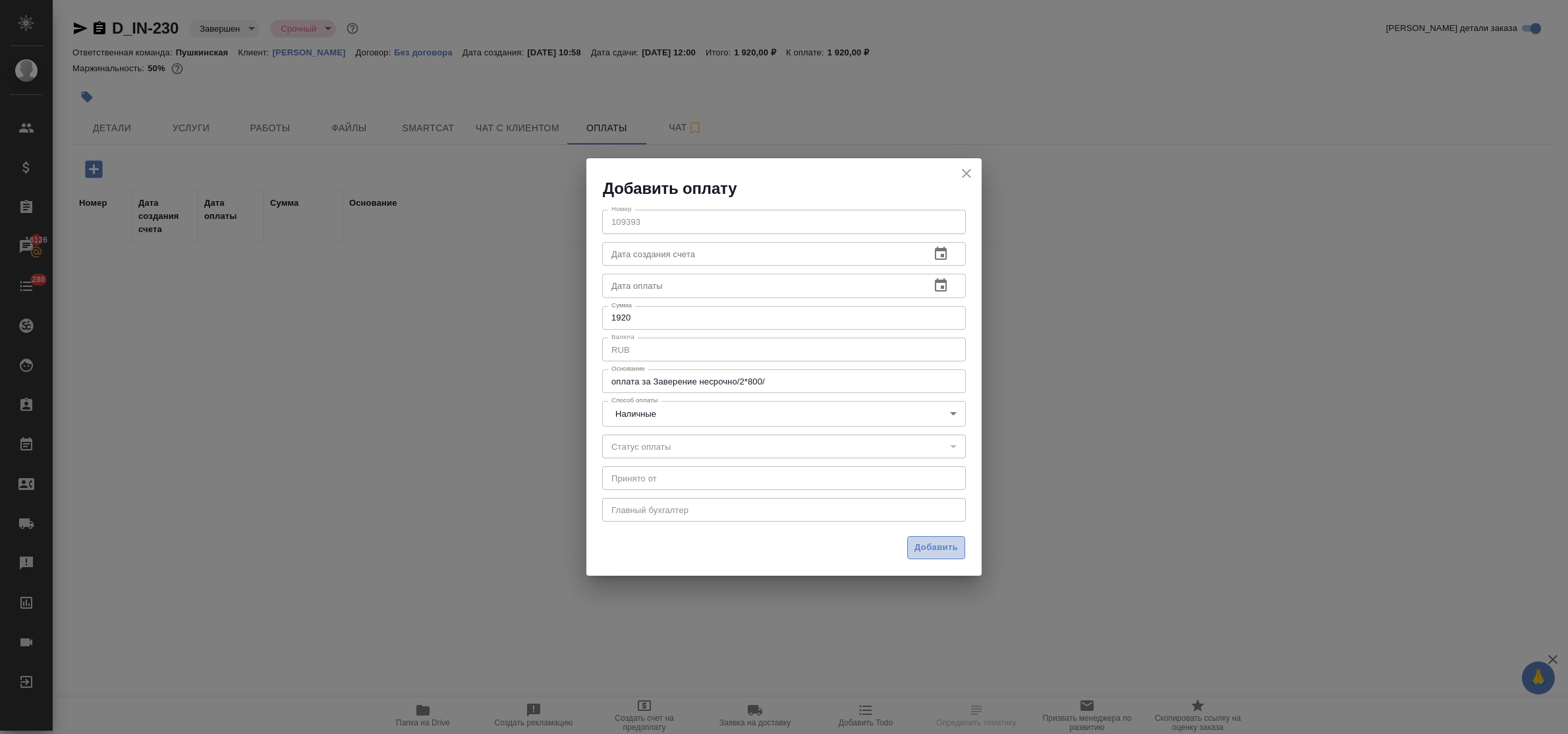
click at [947, 542] on span "Добавить" at bounding box center [935, 547] width 43 height 15
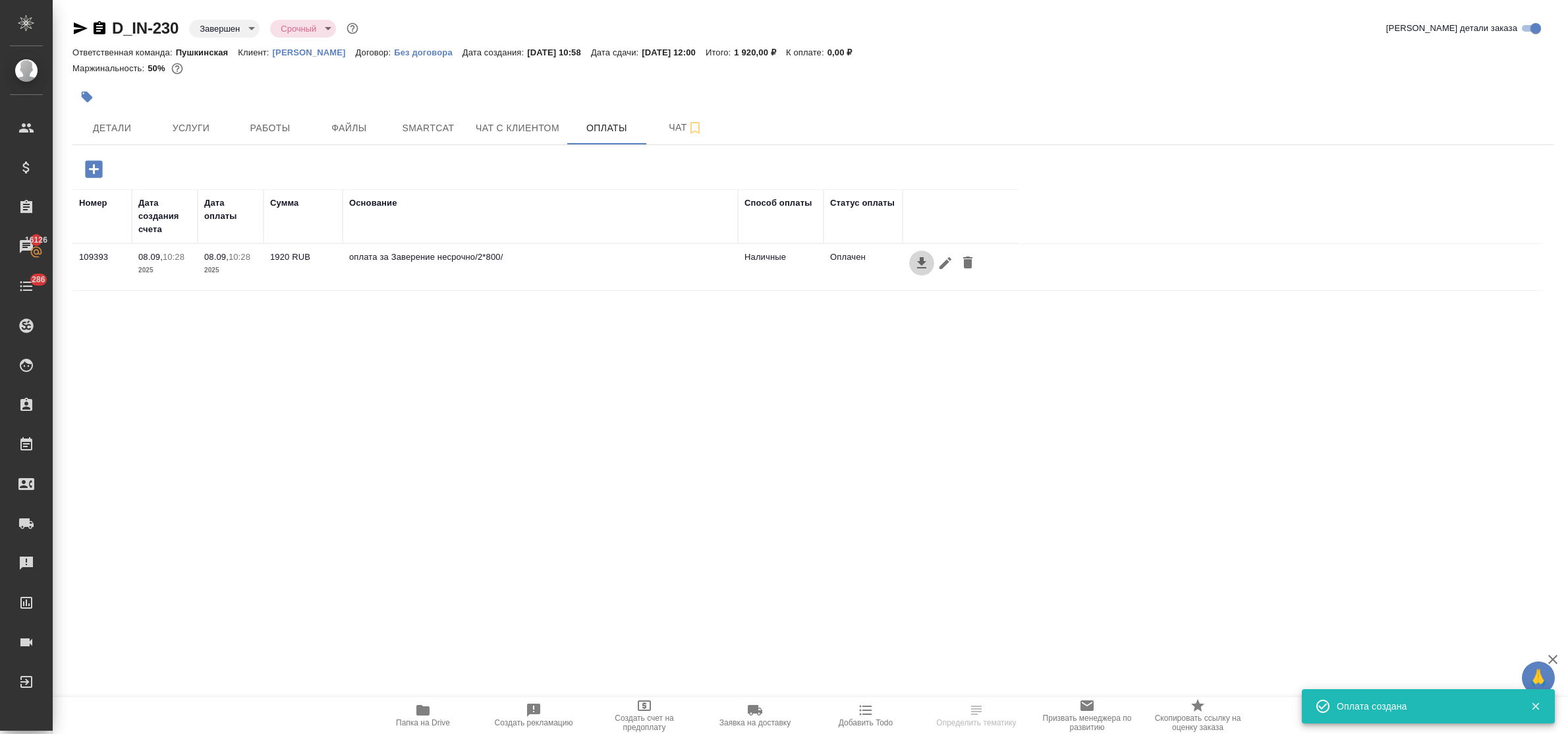
click at [919, 264] on icon "button" at bounding box center [922, 263] width 16 height 16
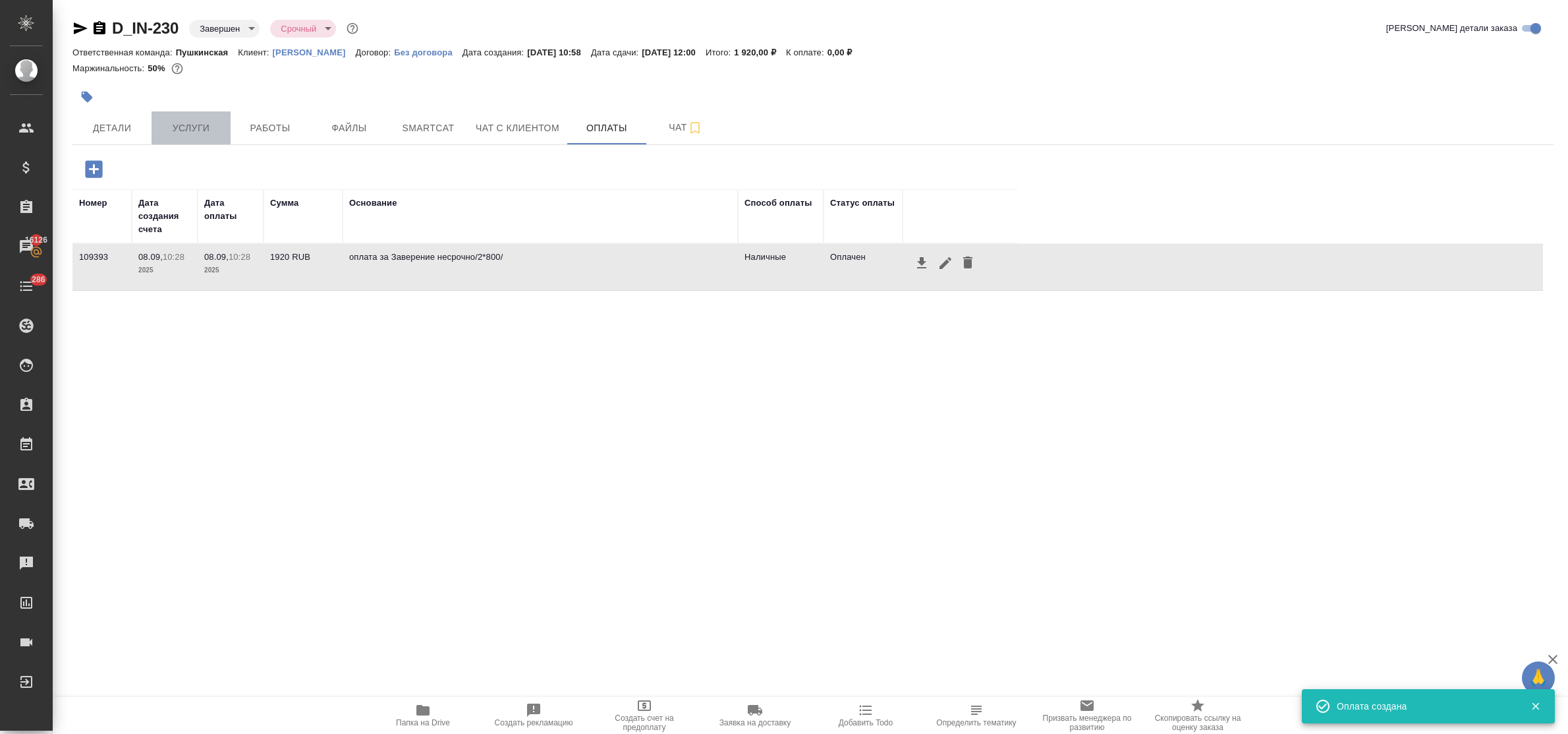
click at [218, 139] on button "Услуги" at bounding box center [190, 127] width 79 height 33
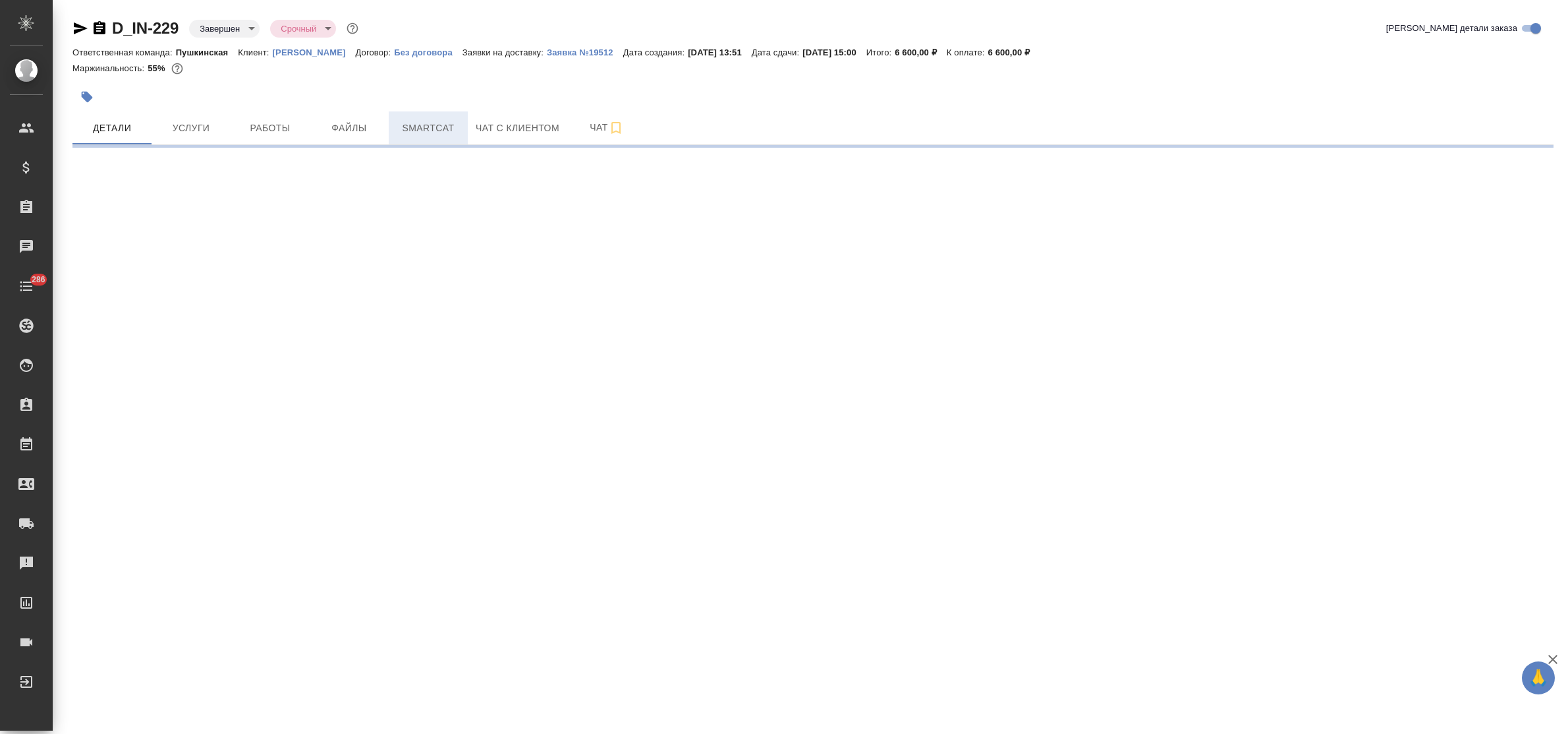
select select "RU"
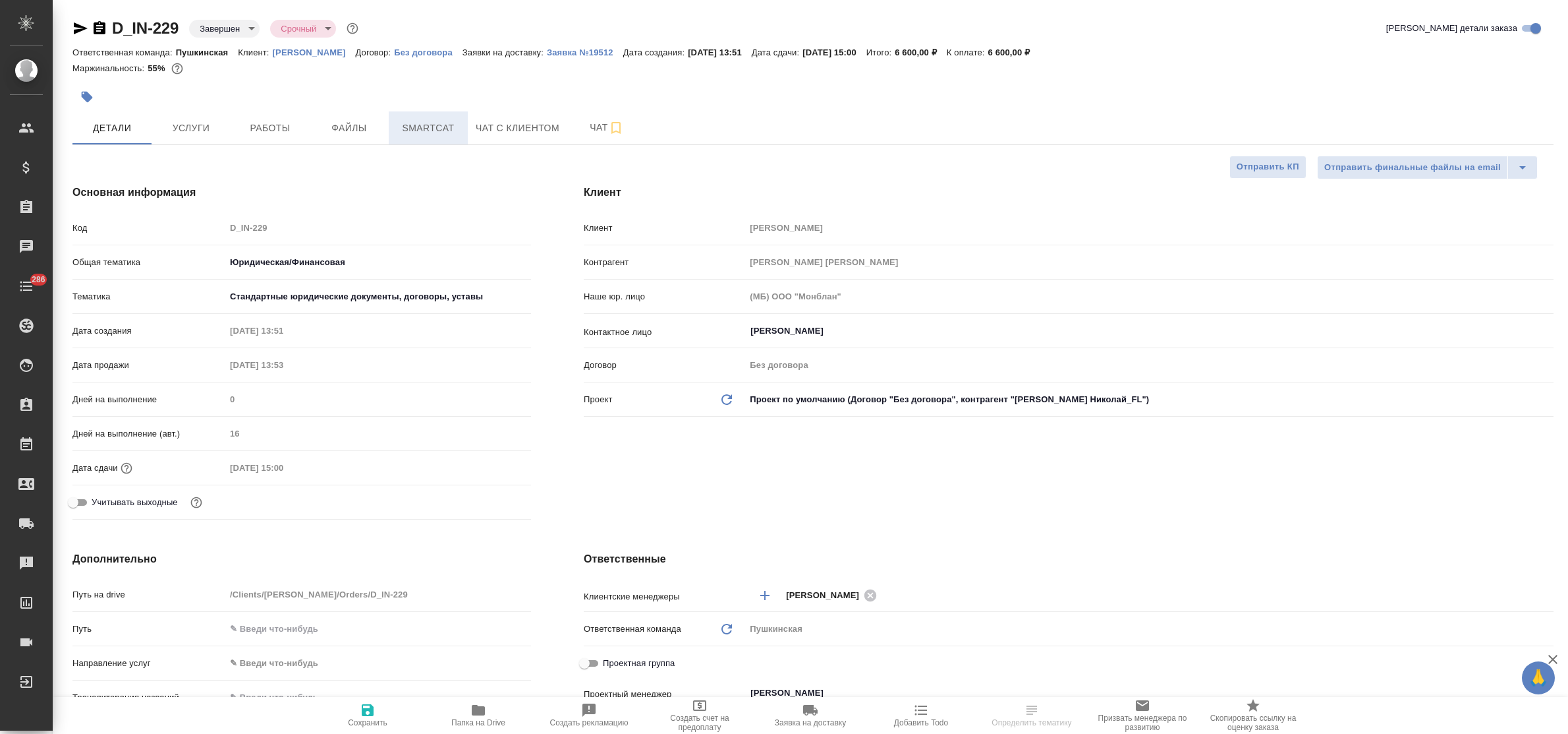
type textarea "x"
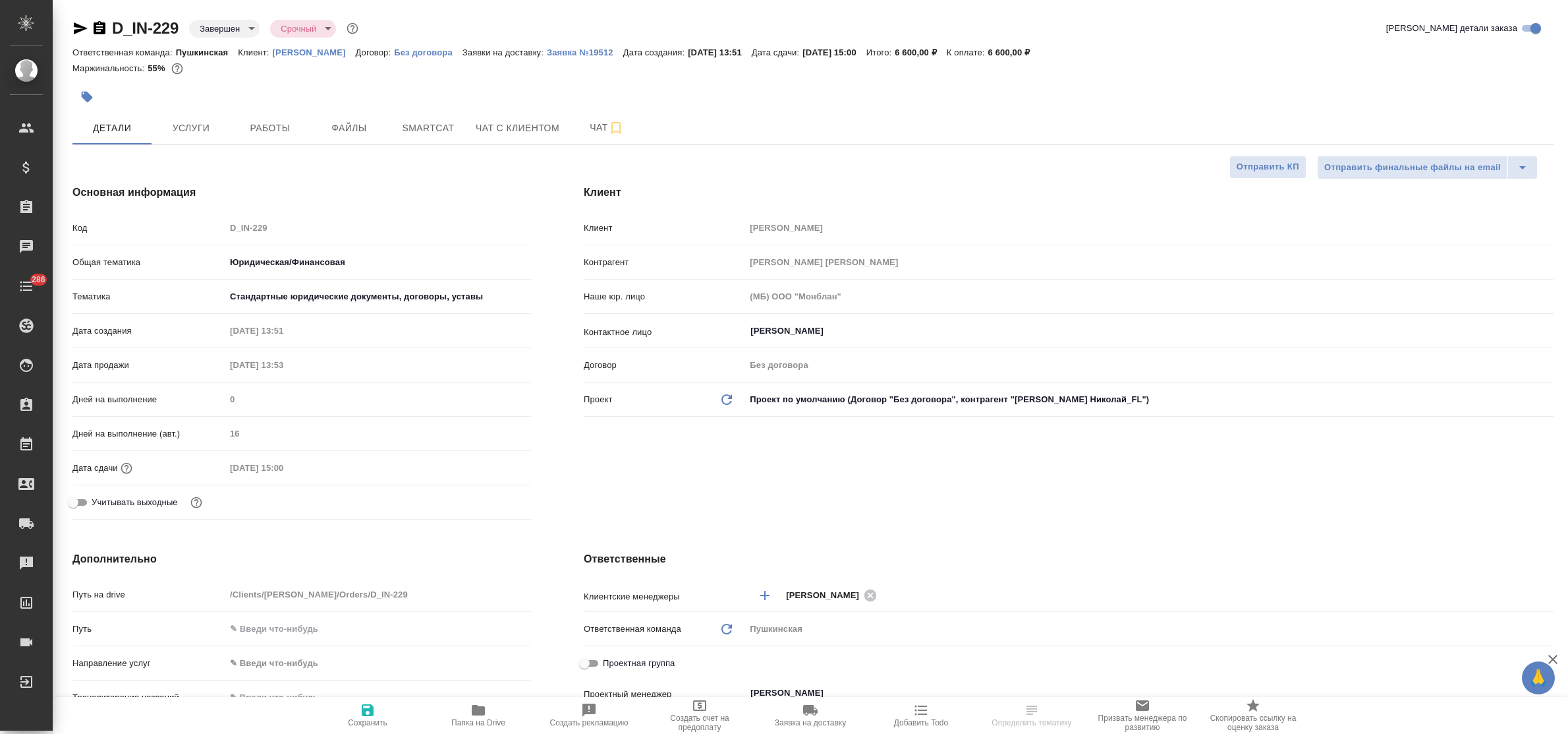
type textarea "x"
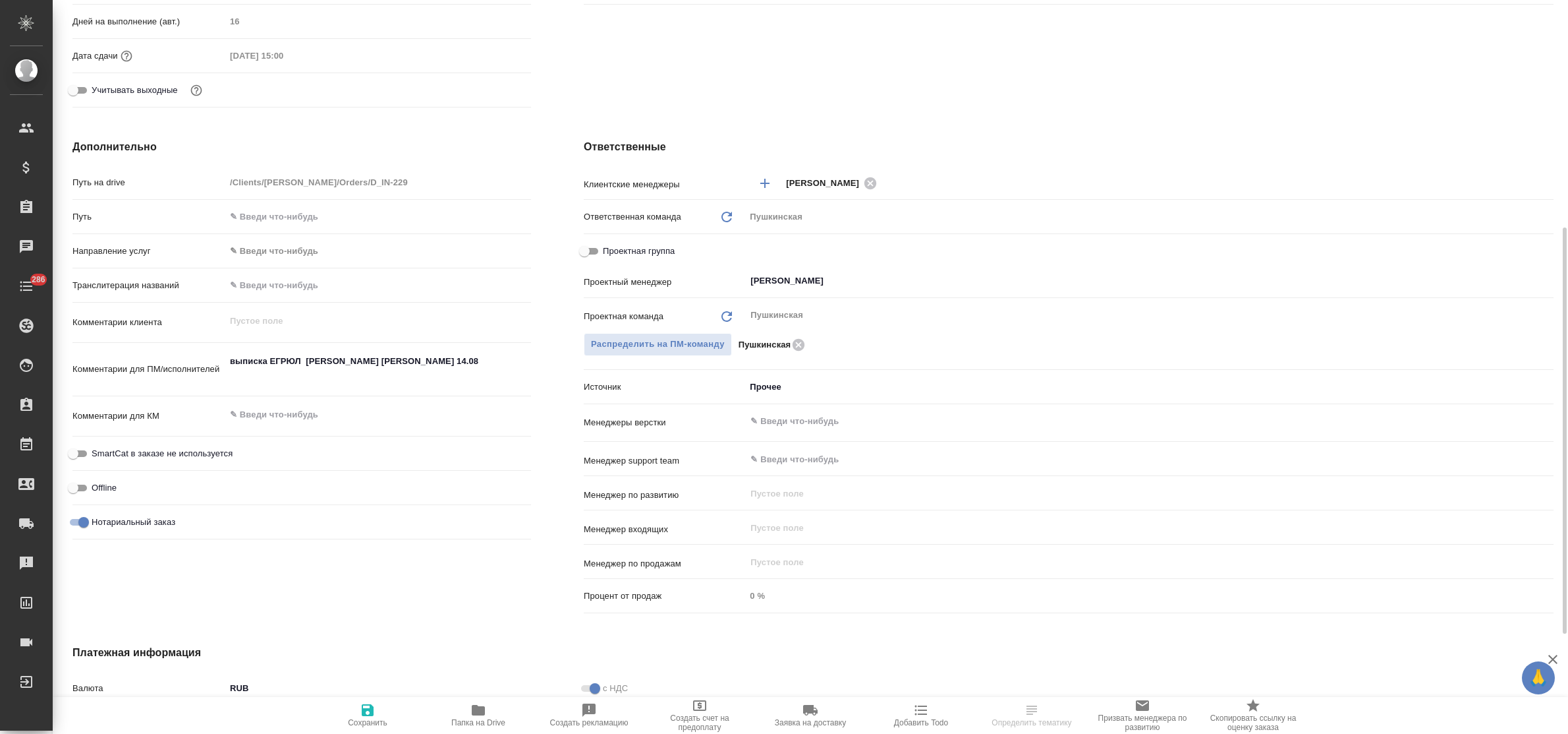
scroll to position [594, 0]
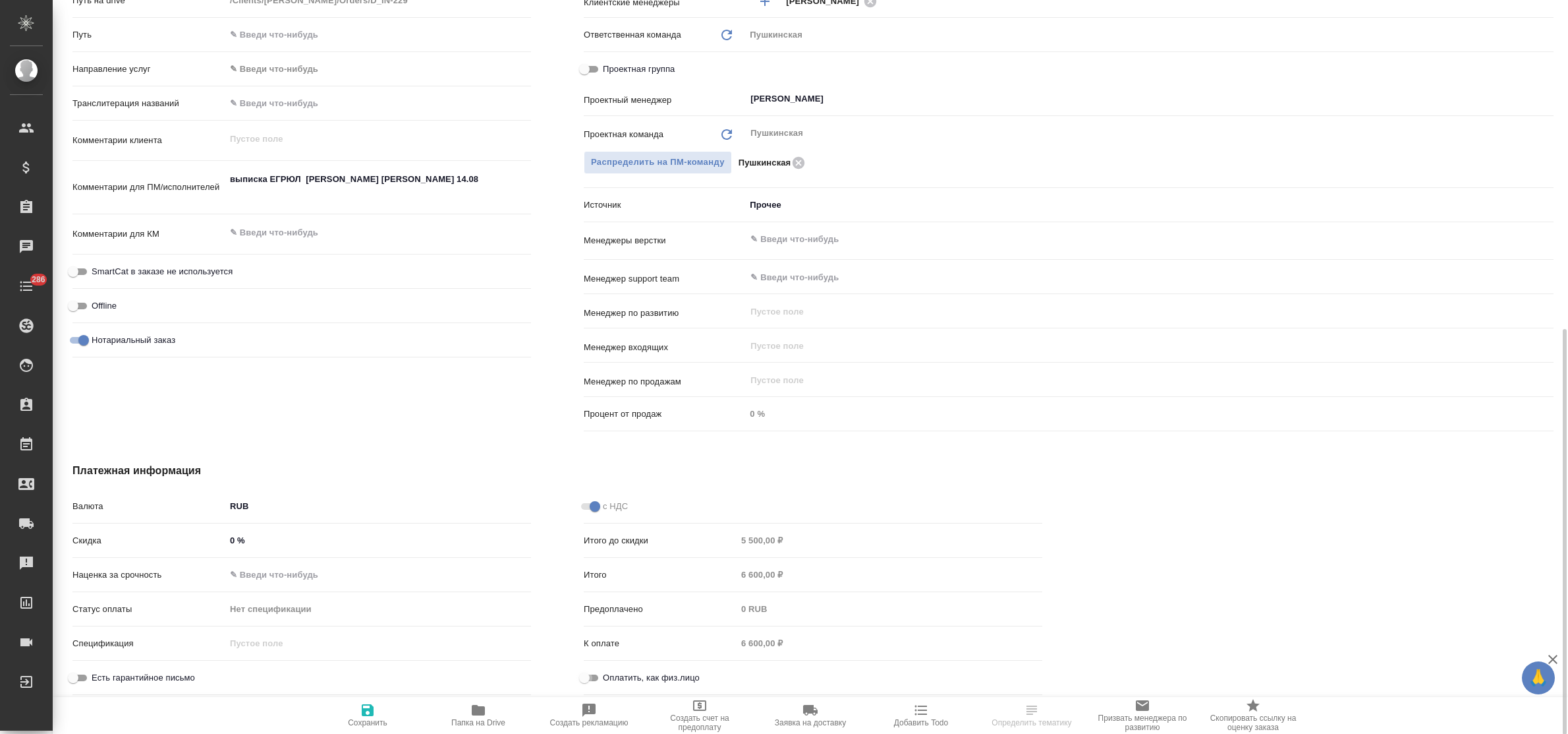
click at [593, 677] on input "Оплатить, как физ.лицо" at bounding box center [584, 677] width 48 height 16
checkbox input "true"
type textarea "x"
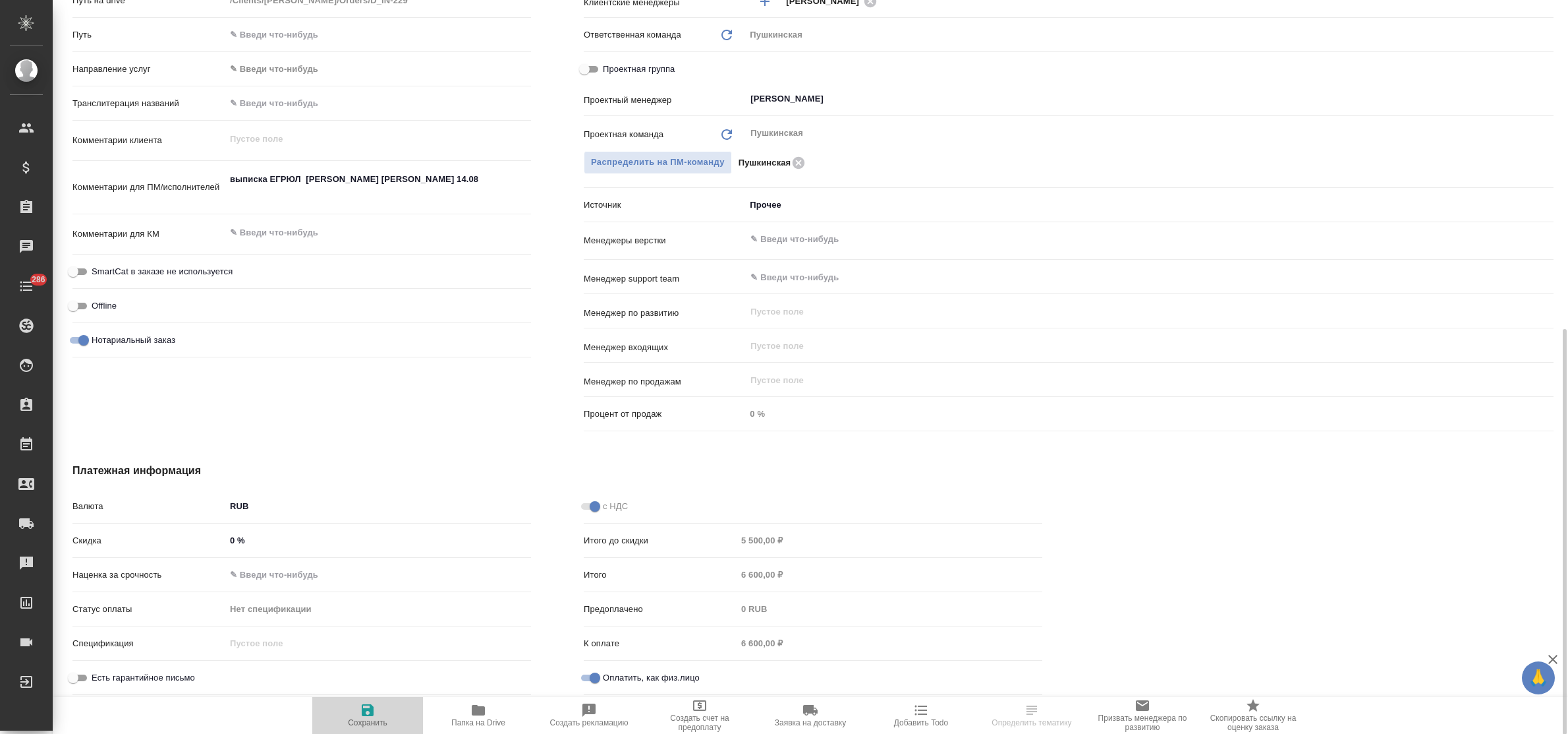
click at [370, 706] on icon "button" at bounding box center [367, 709] width 11 height 11
type textarea "x"
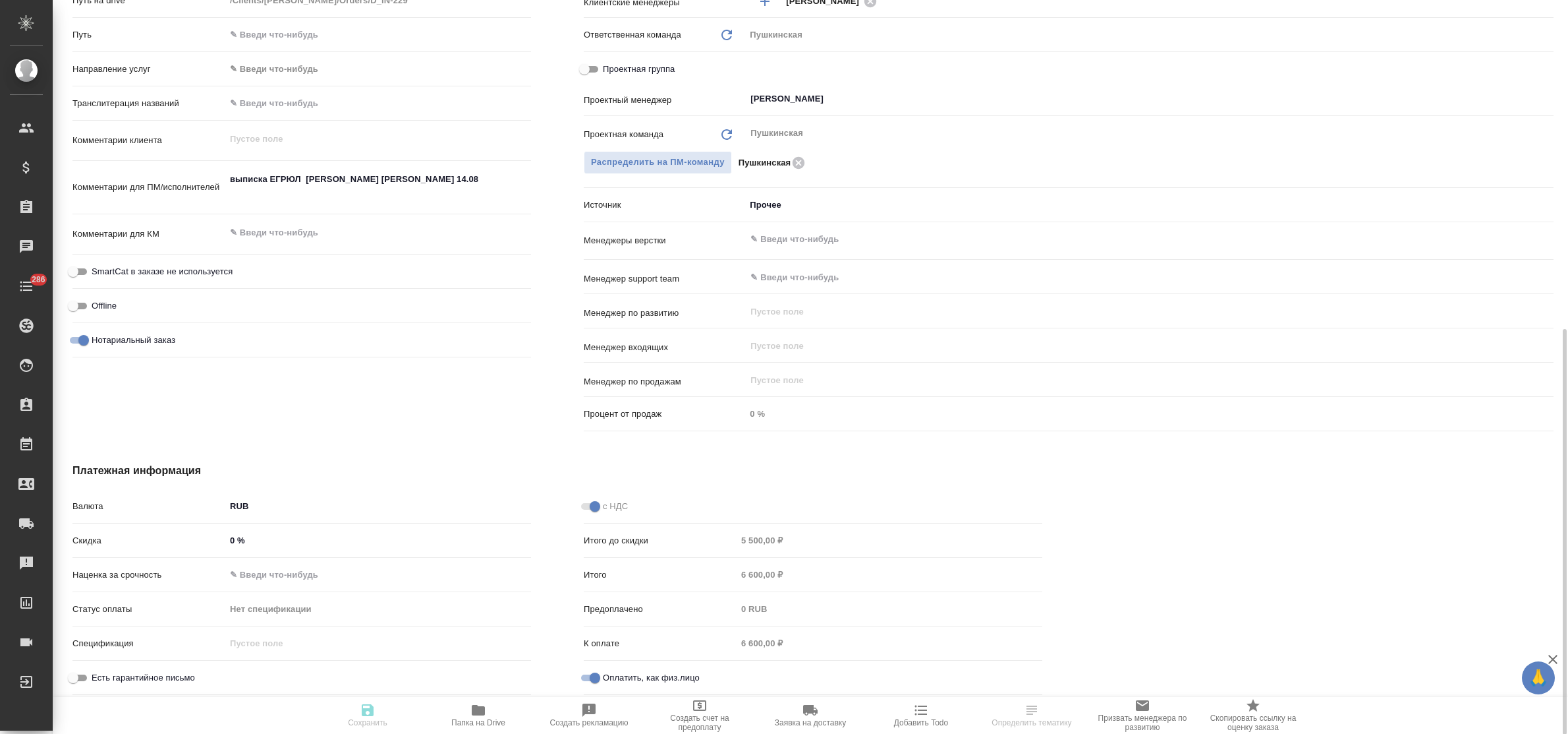
type textarea "x"
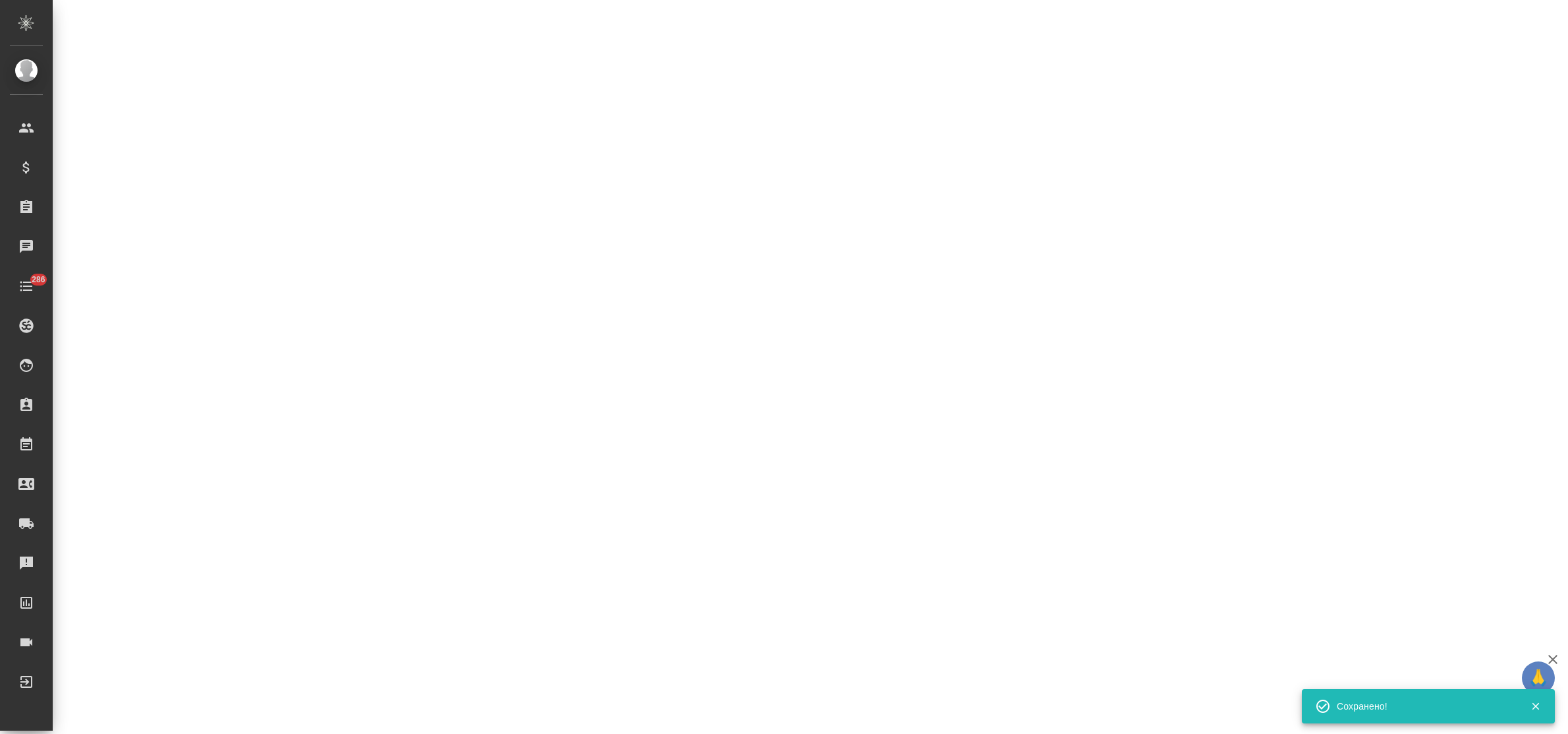
select select "RU"
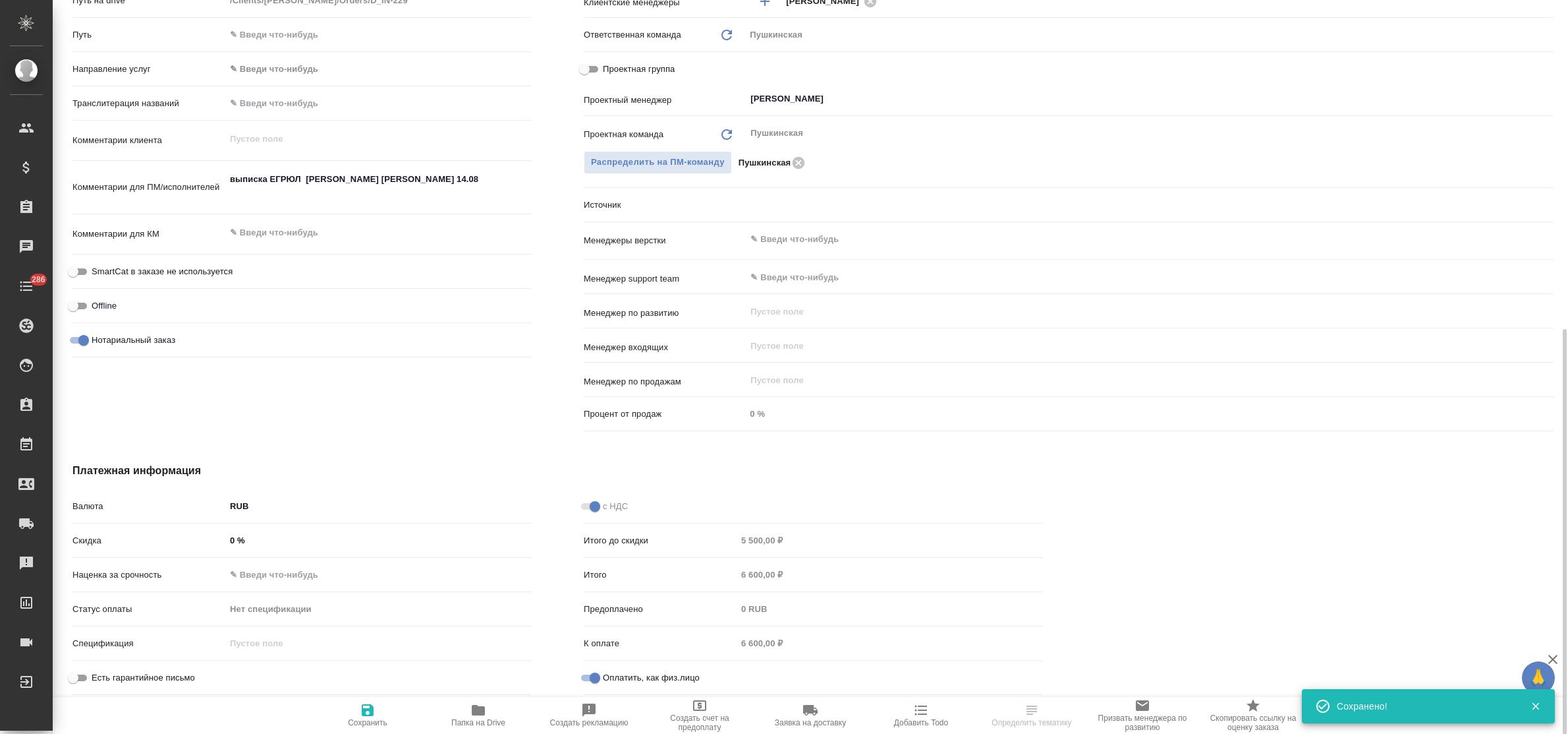
type textarea "x"
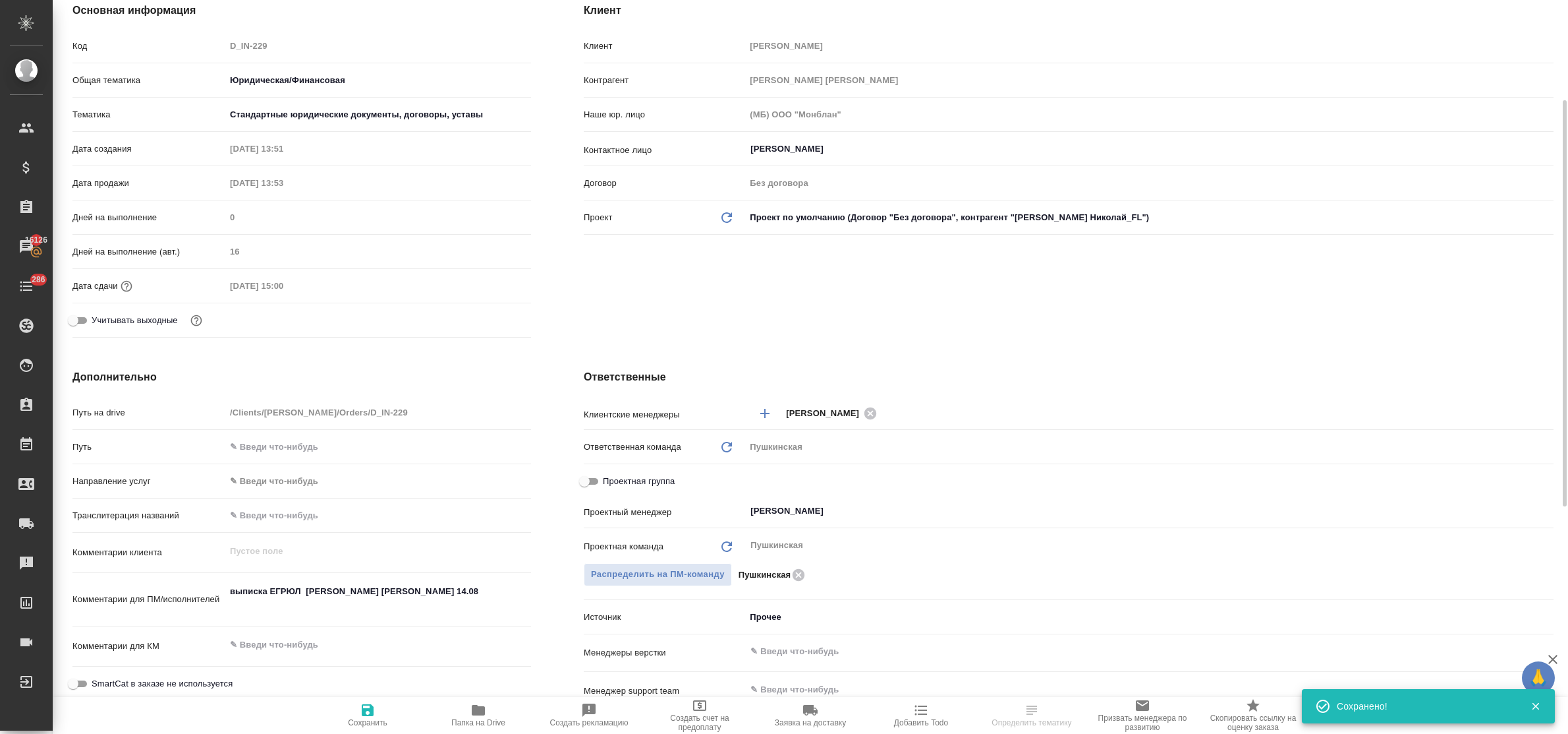
scroll to position [0, 0]
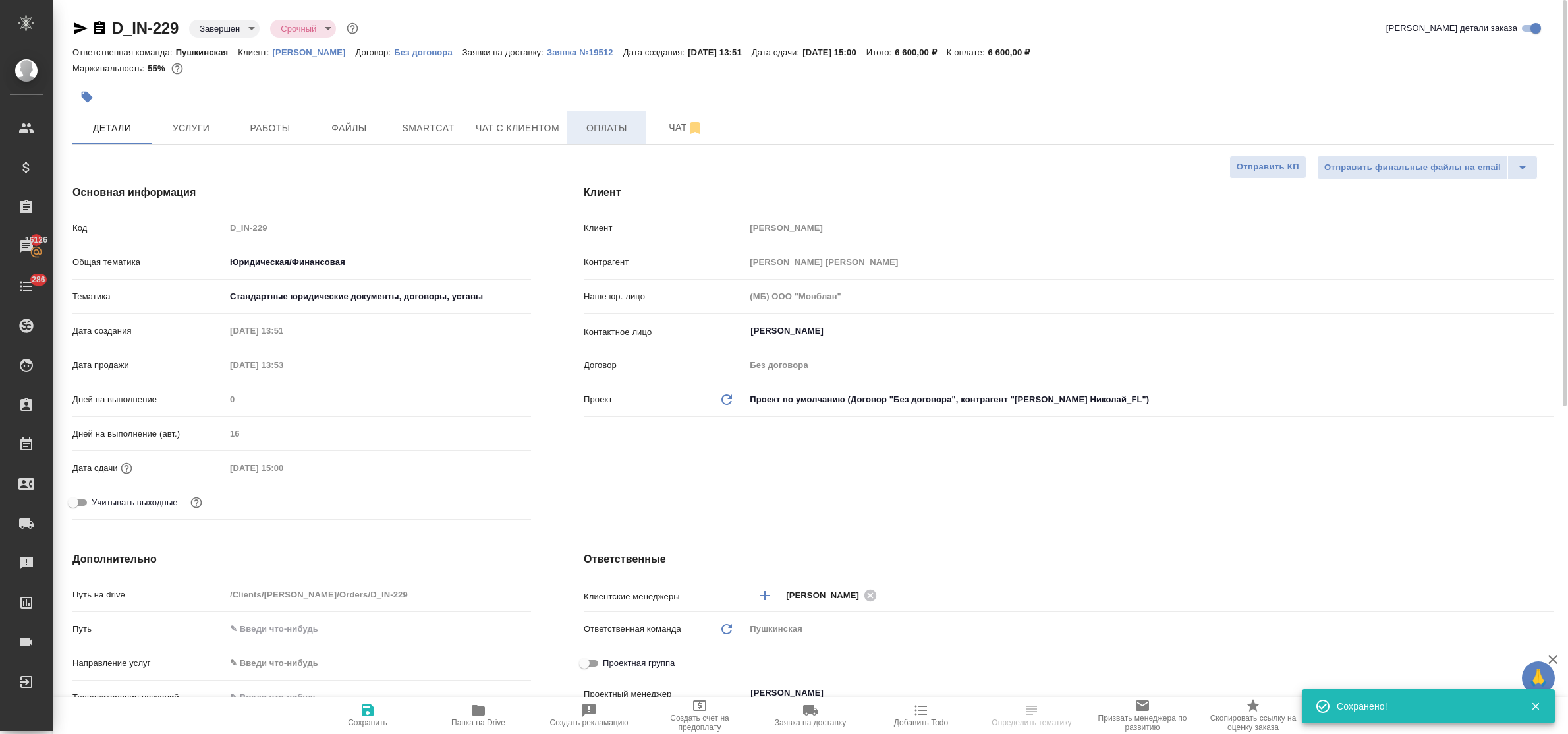
click at [617, 126] on span "Оплаты" at bounding box center [607, 128] width 64 height 17
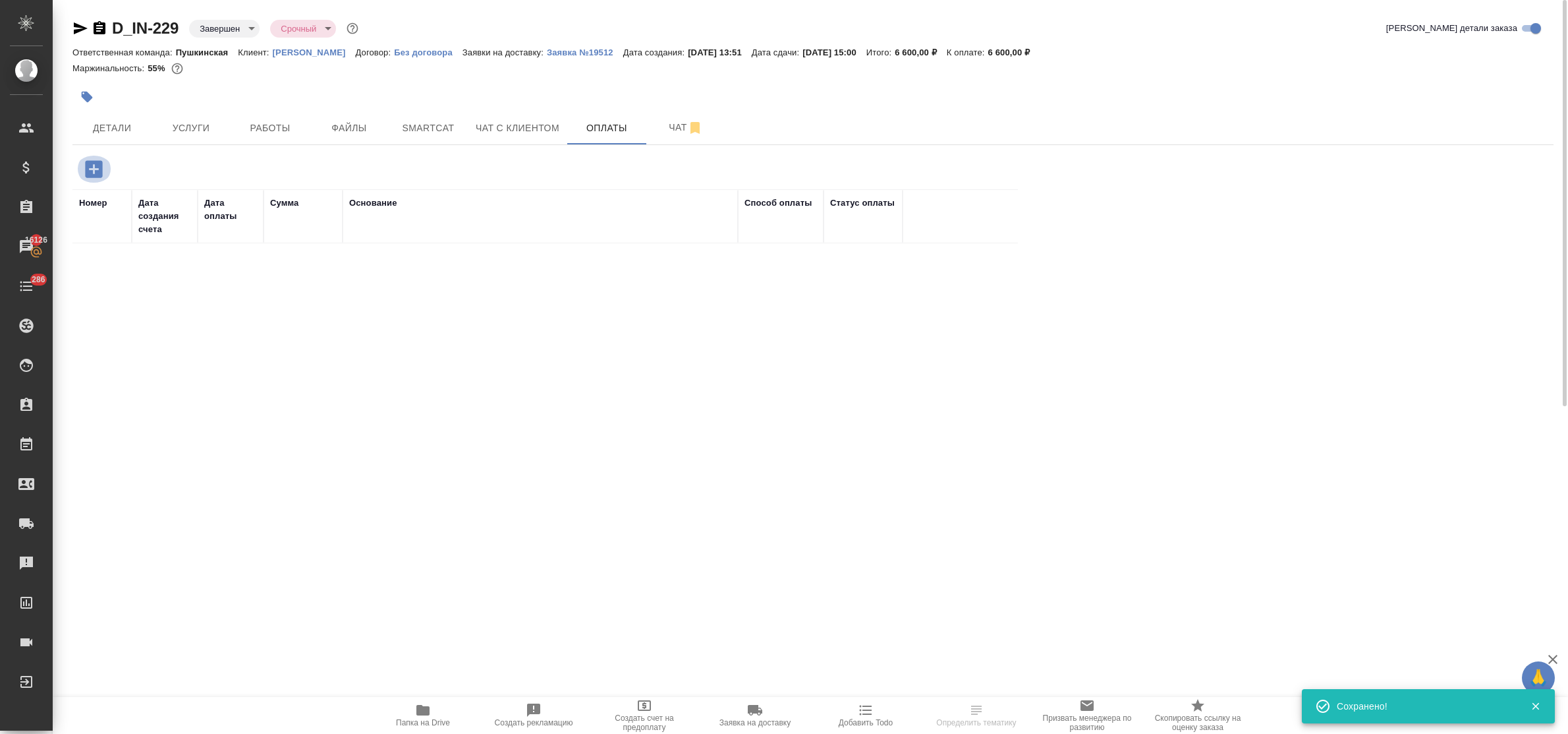
click at [92, 170] on icon "button" at bounding box center [94, 169] width 23 height 23
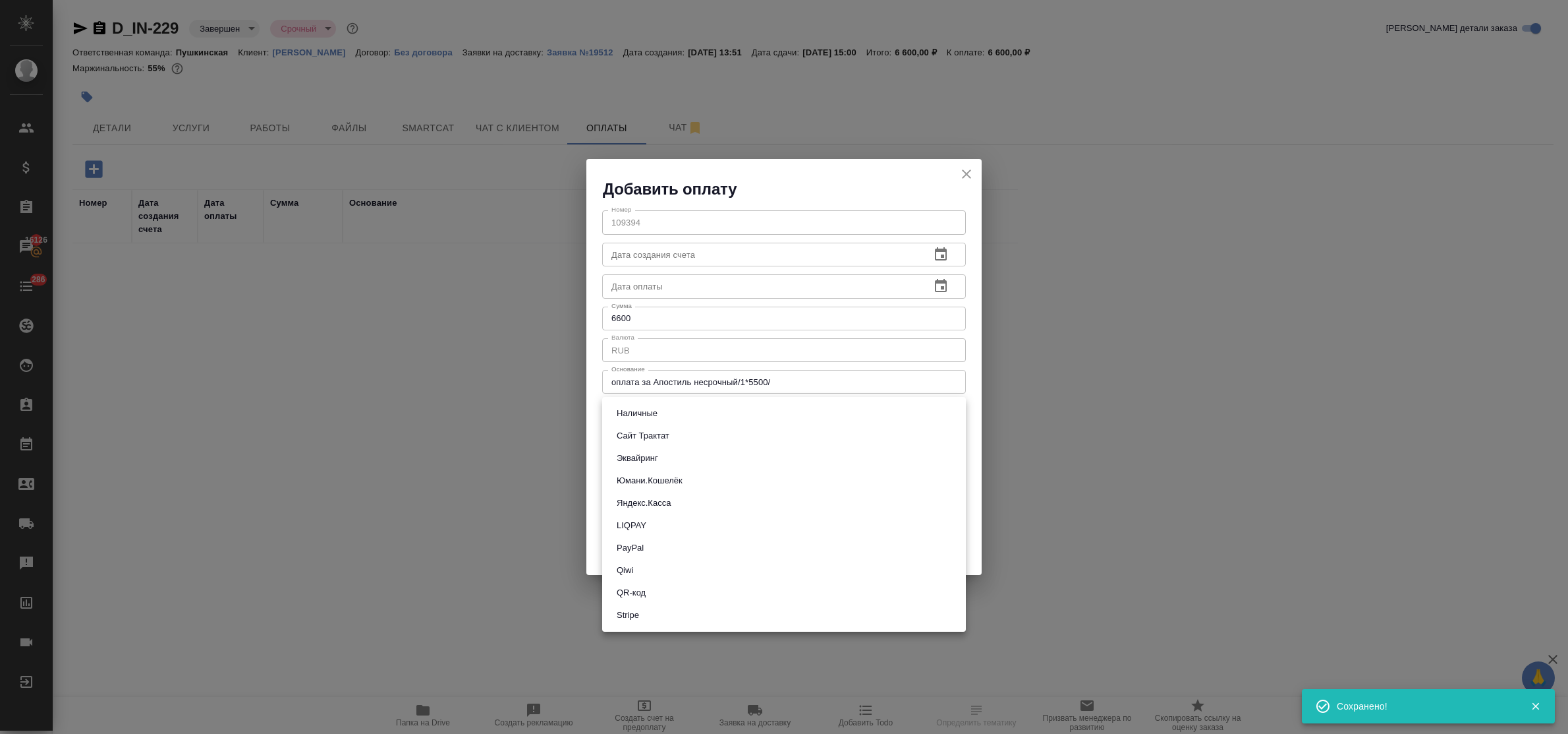
click at [669, 417] on body "🙏 .cls-1 fill:#fff; AWATERA Bulakhova Elena Клиенты Спецификации Заказы 16126 Ч…" at bounding box center [784, 367] width 1568 height 734
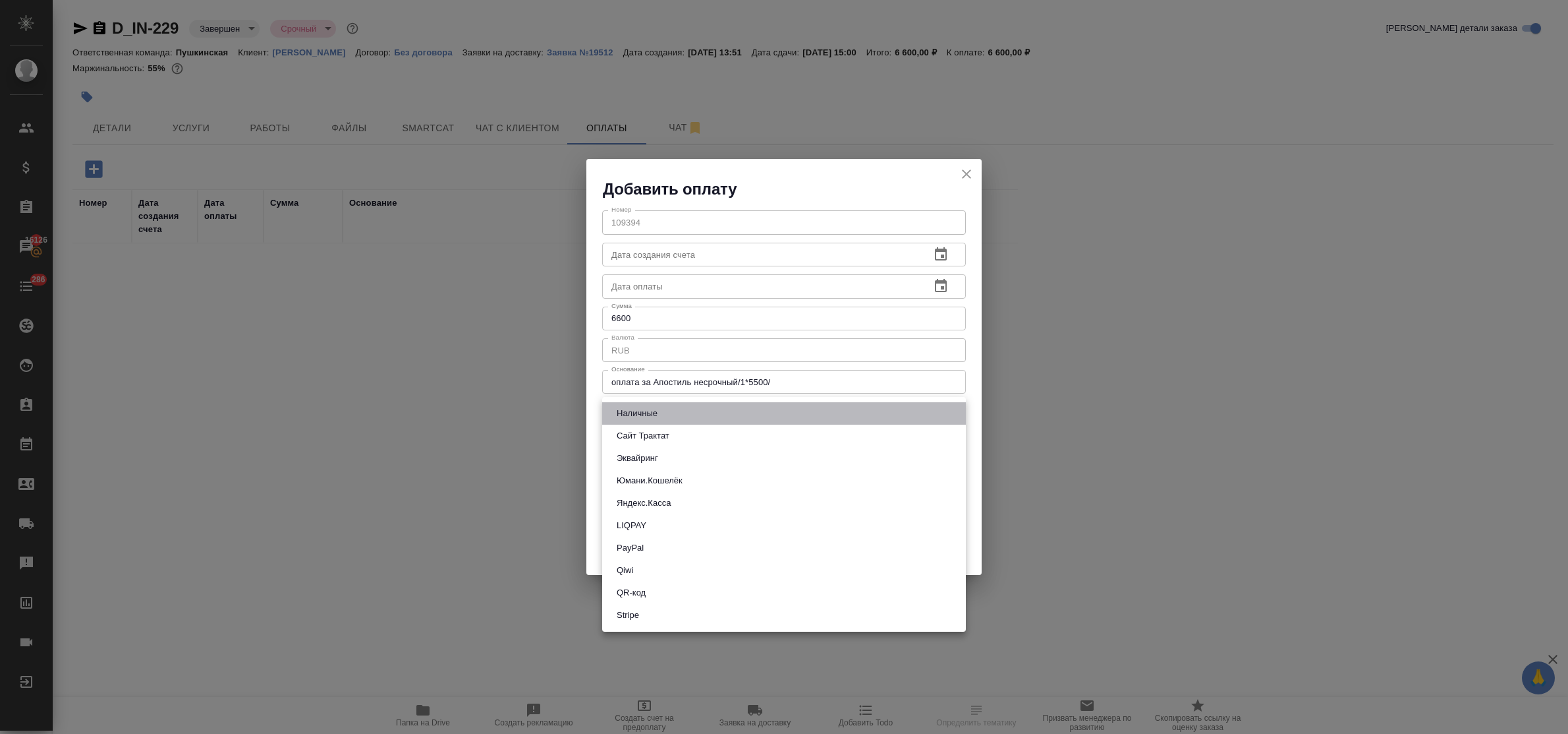
click at [664, 410] on li "Наличные" at bounding box center [783, 413] width 363 height 22
type input "cash"
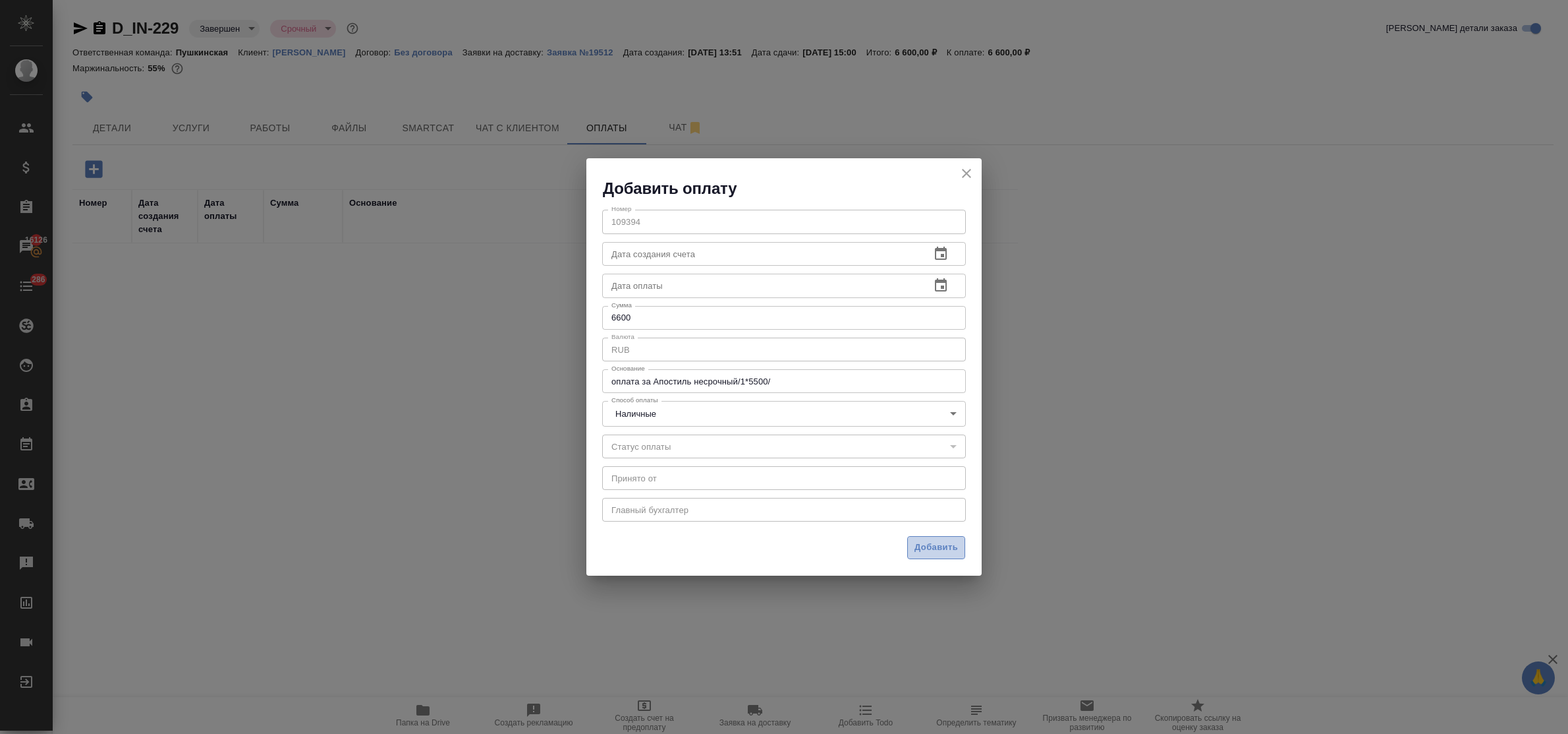
click at [934, 546] on span "Добавить" at bounding box center [935, 547] width 43 height 15
type input "0"
type input "auto-kassa"
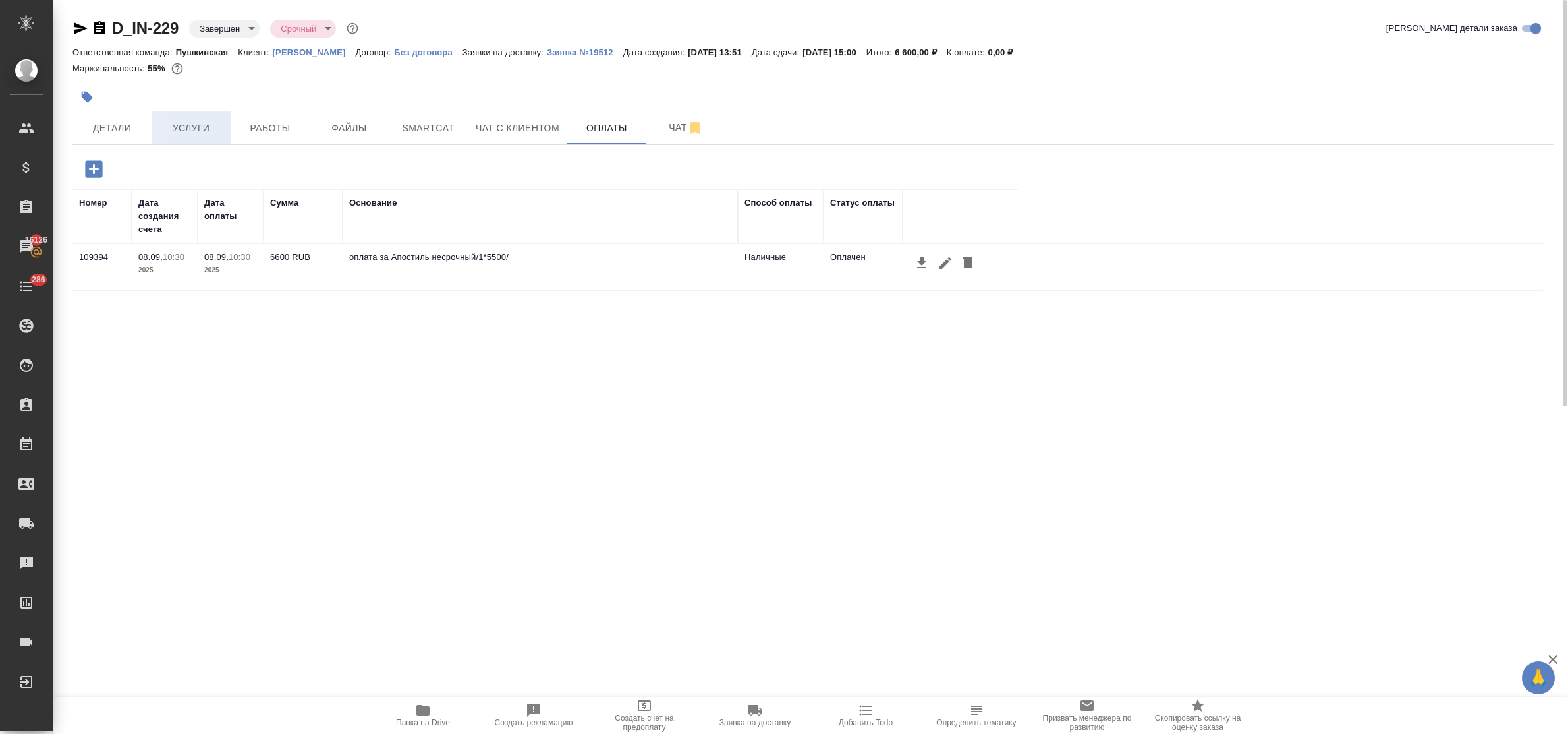
click at [164, 134] on span "Услуги" at bounding box center [191, 128] width 64 height 17
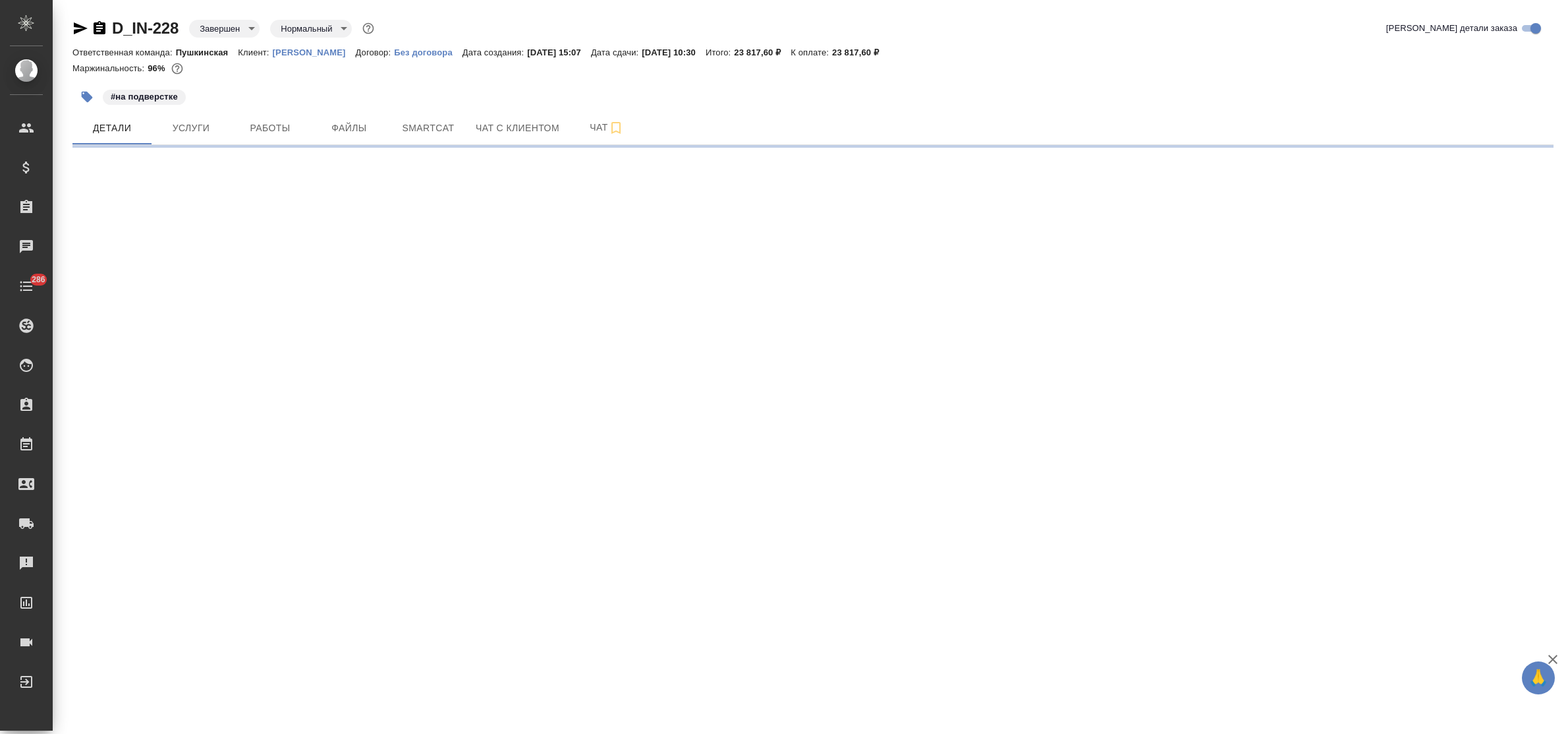
select select "RU"
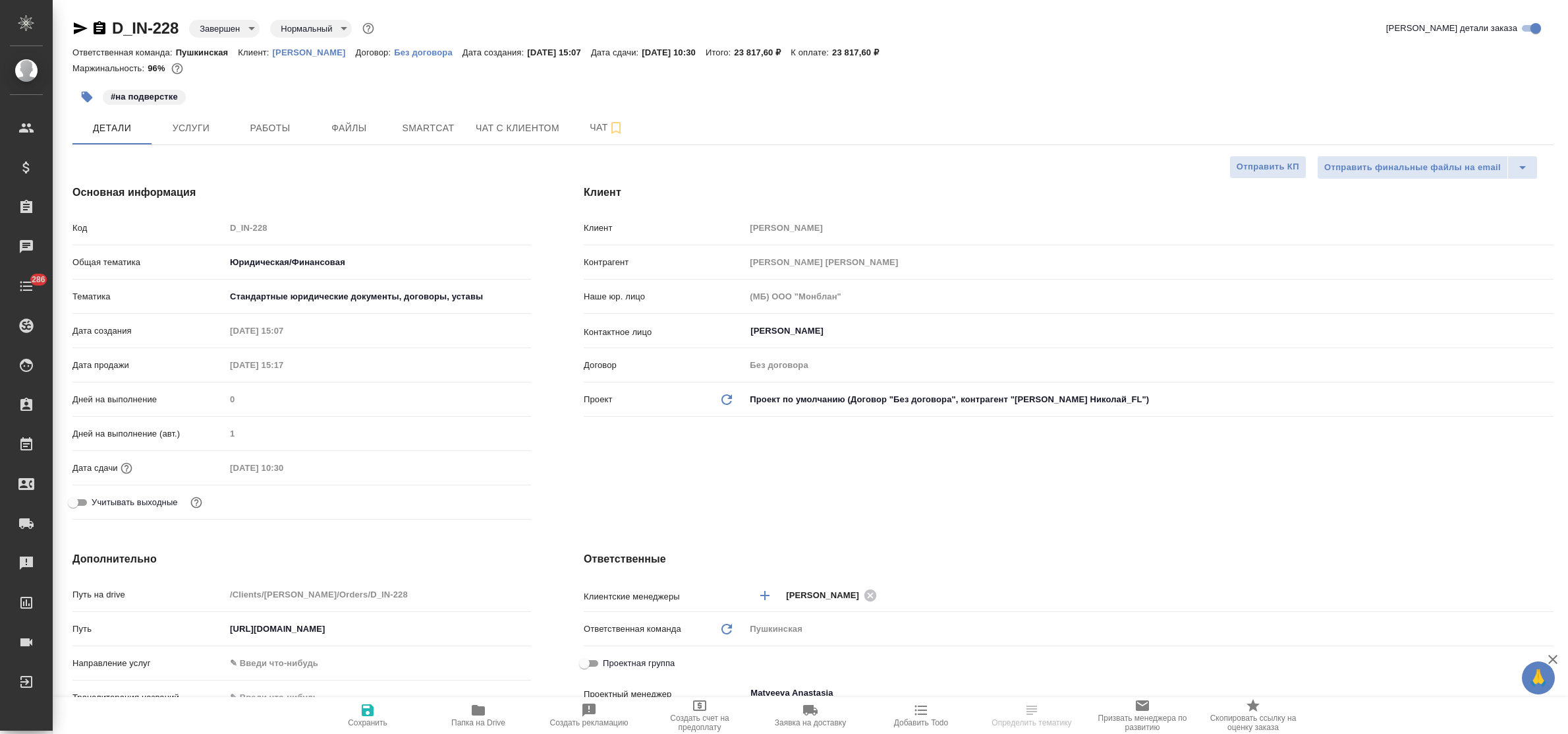
type textarea "x"
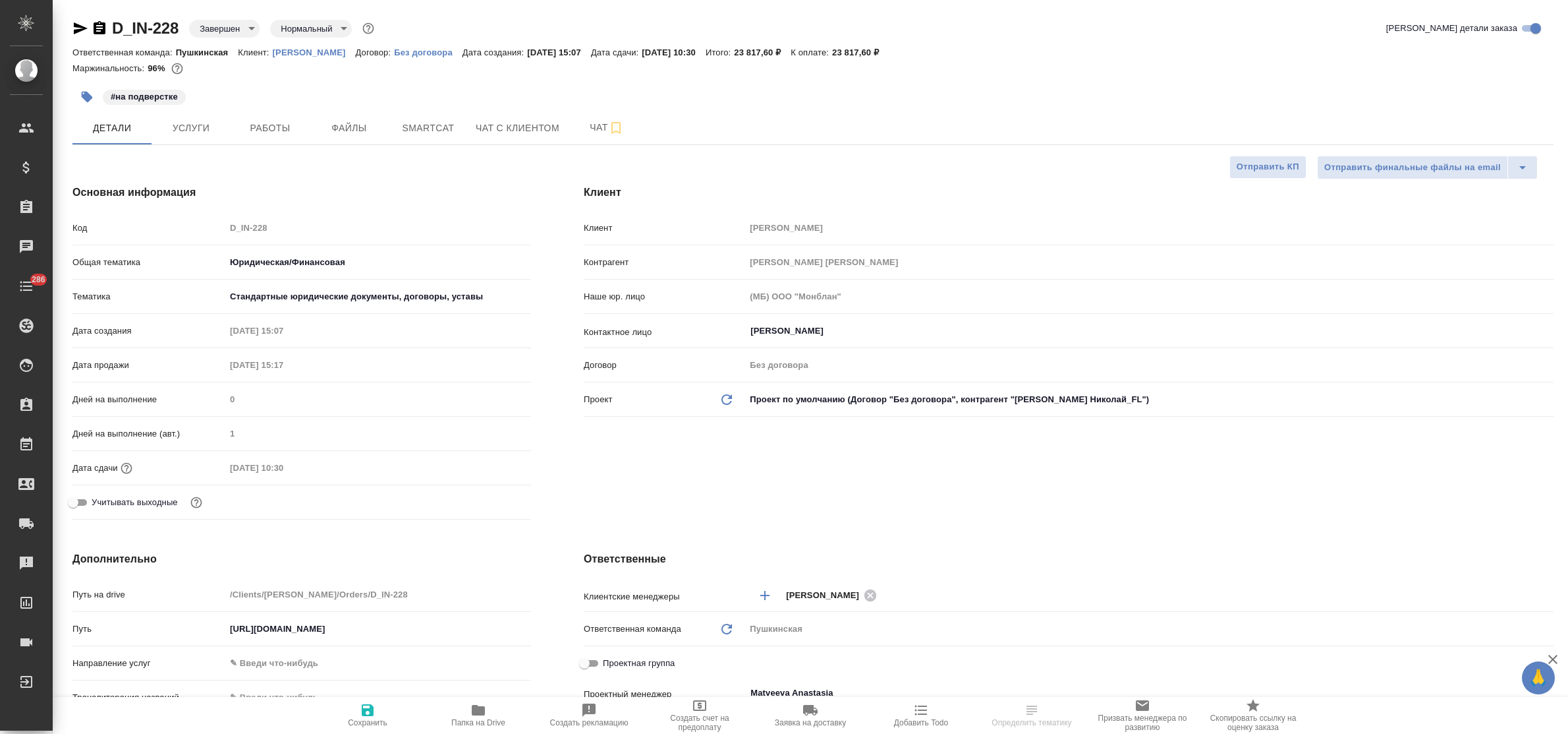
type textarea "x"
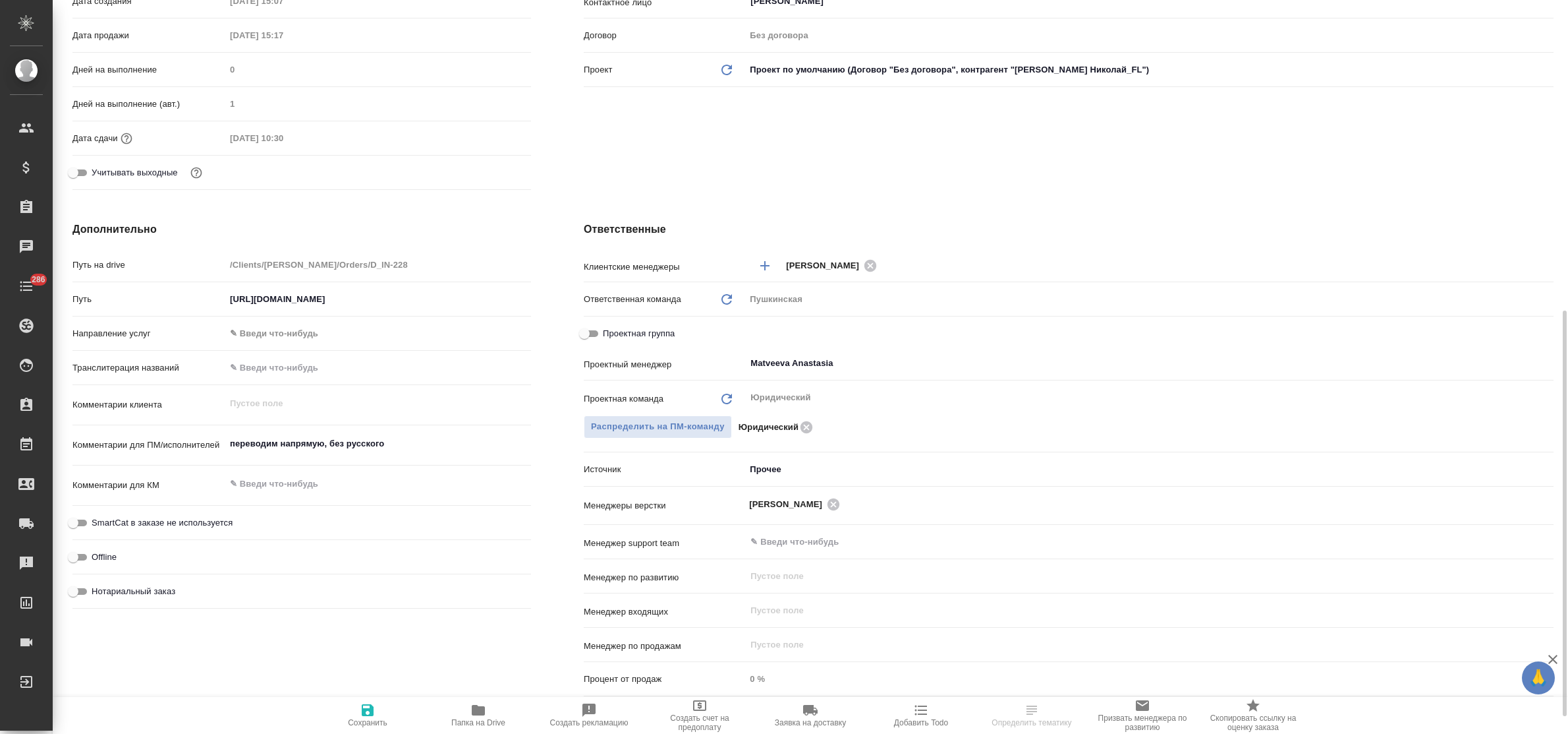
scroll to position [594, 0]
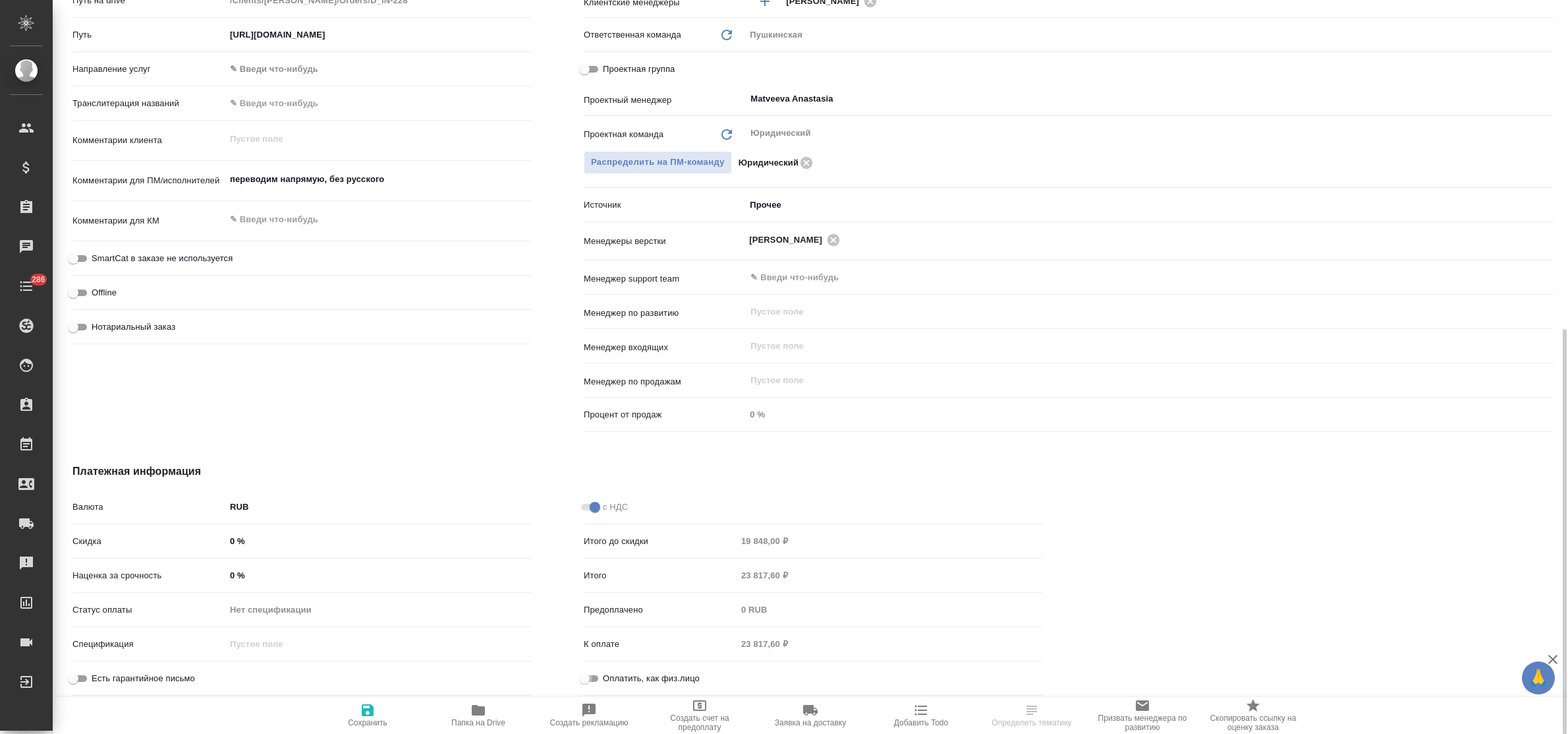
click at [593, 677] on input "Оплатить, как физ.лицо" at bounding box center [584, 678] width 48 height 16
checkbox input "true"
type textarea "x"
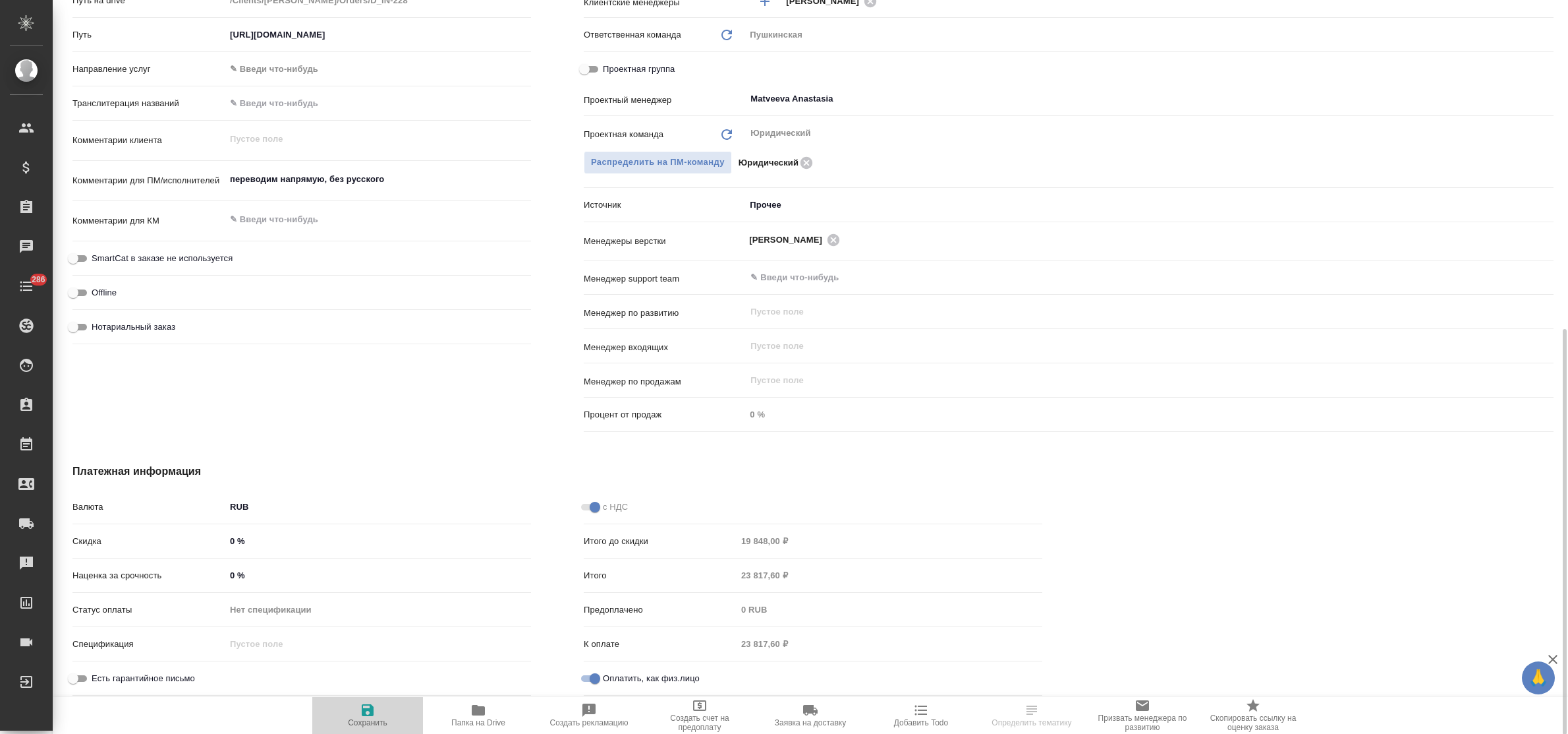
click at [380, 702] on span "Сохранить" at bounding box center [367, 715] width 95 height 25
type textarea "x"
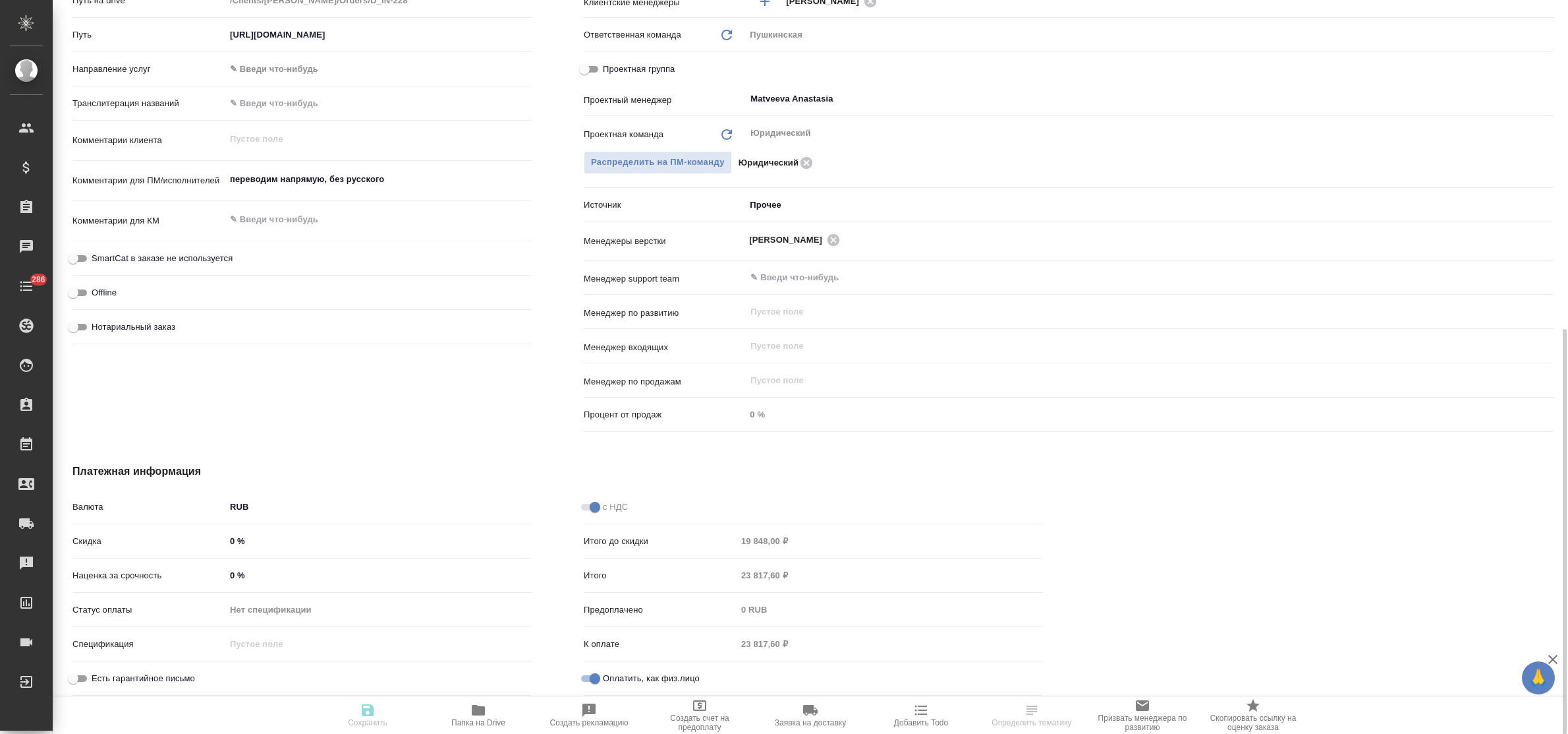
type textarea "x"
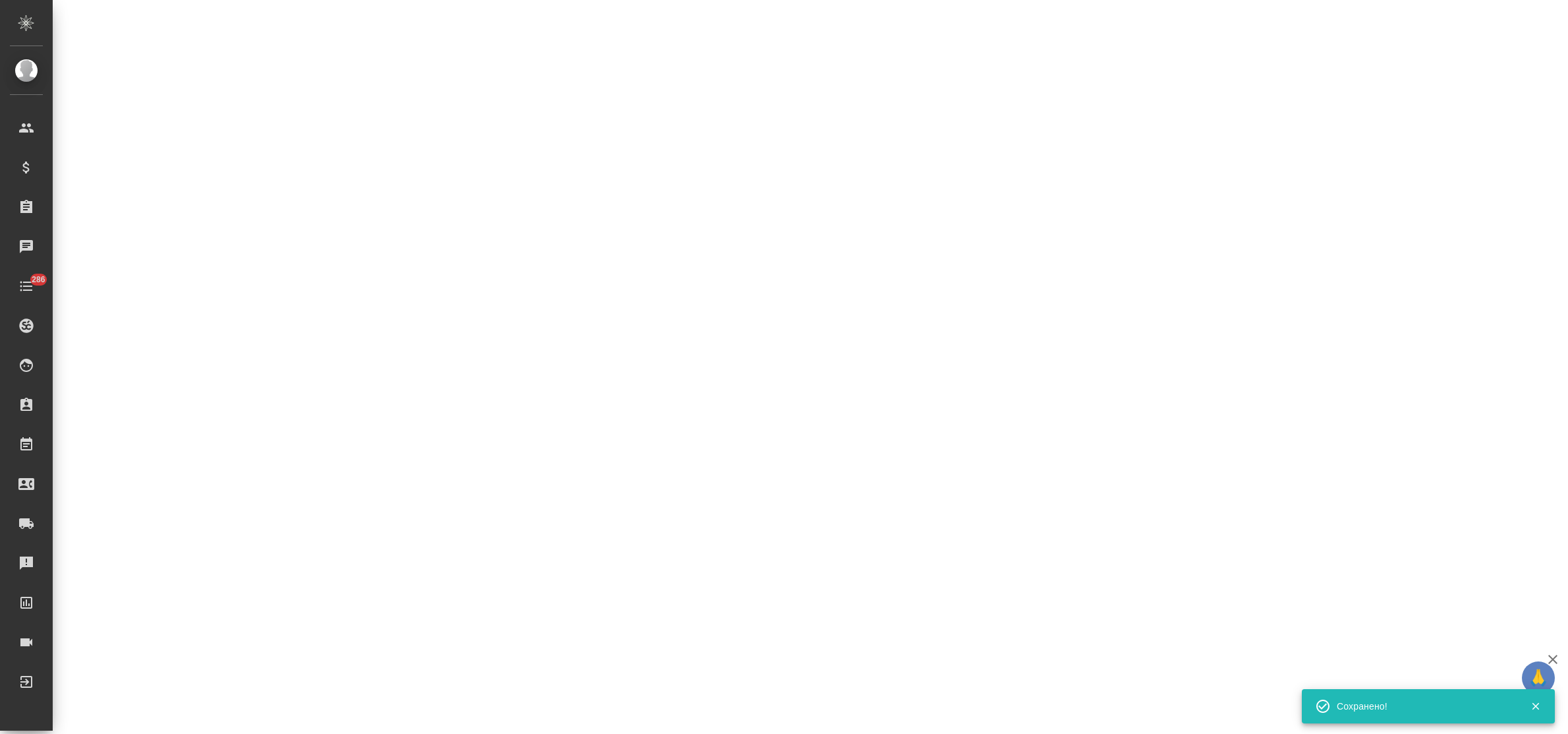
select select "RU"
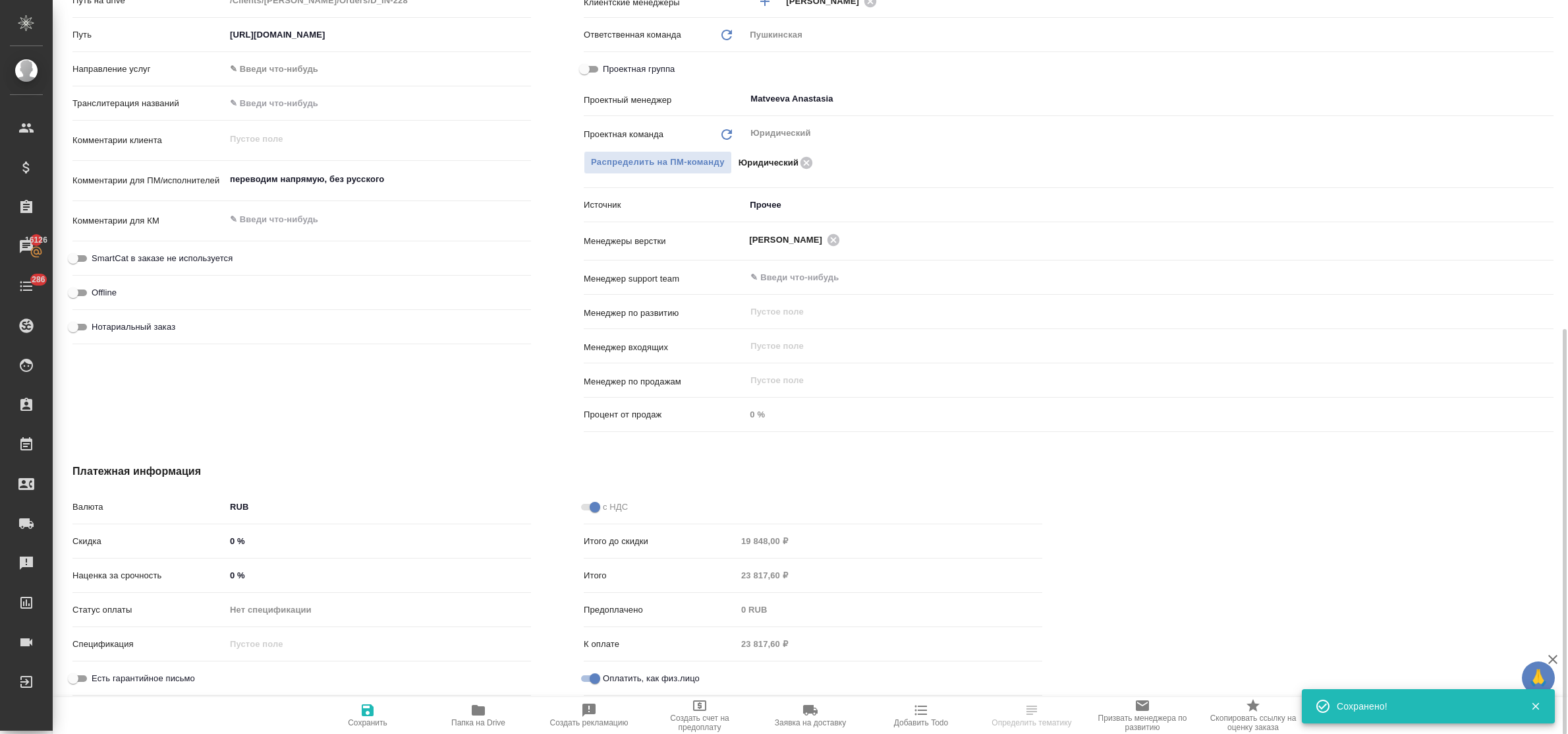
type textarea "x"
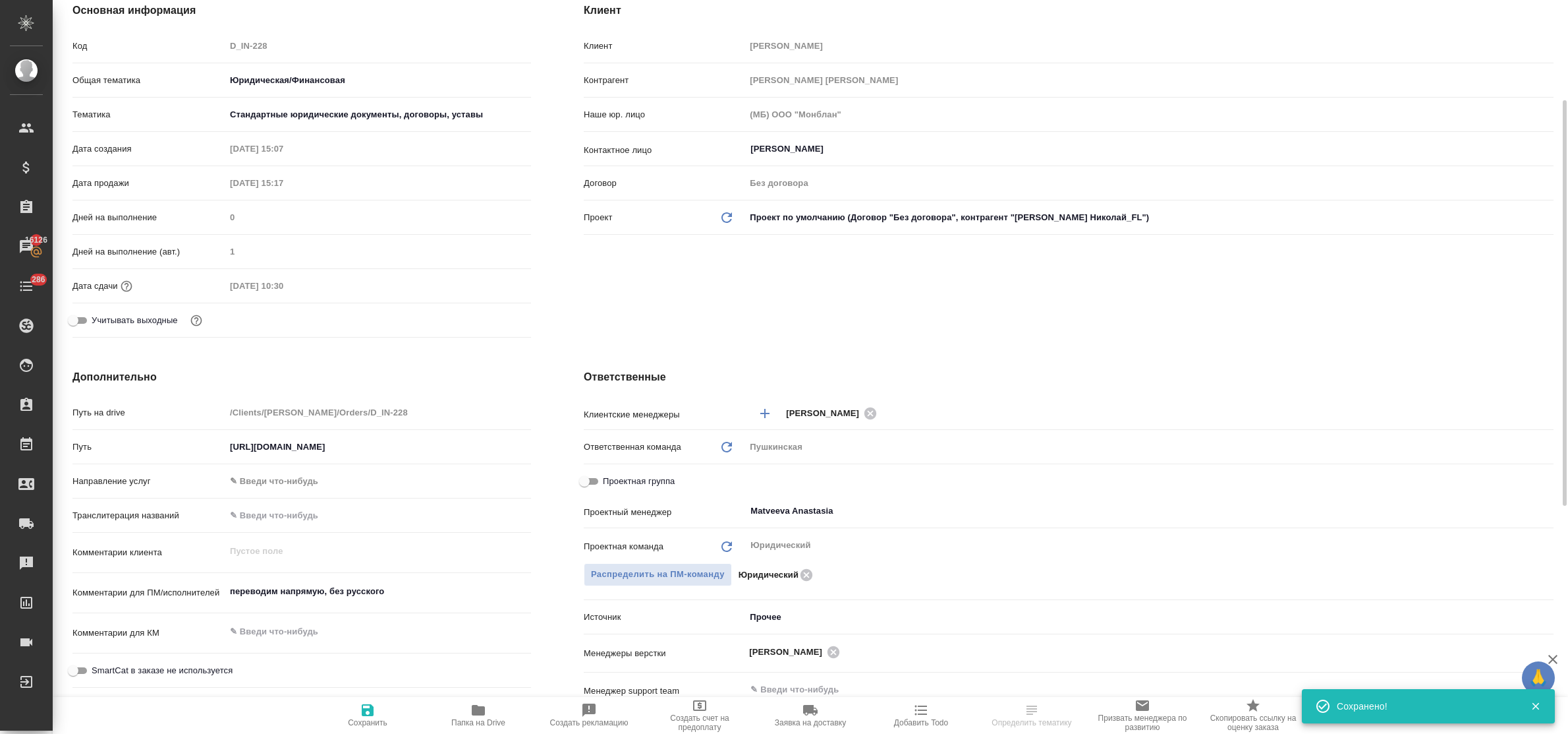
scroll to position [0, 0]
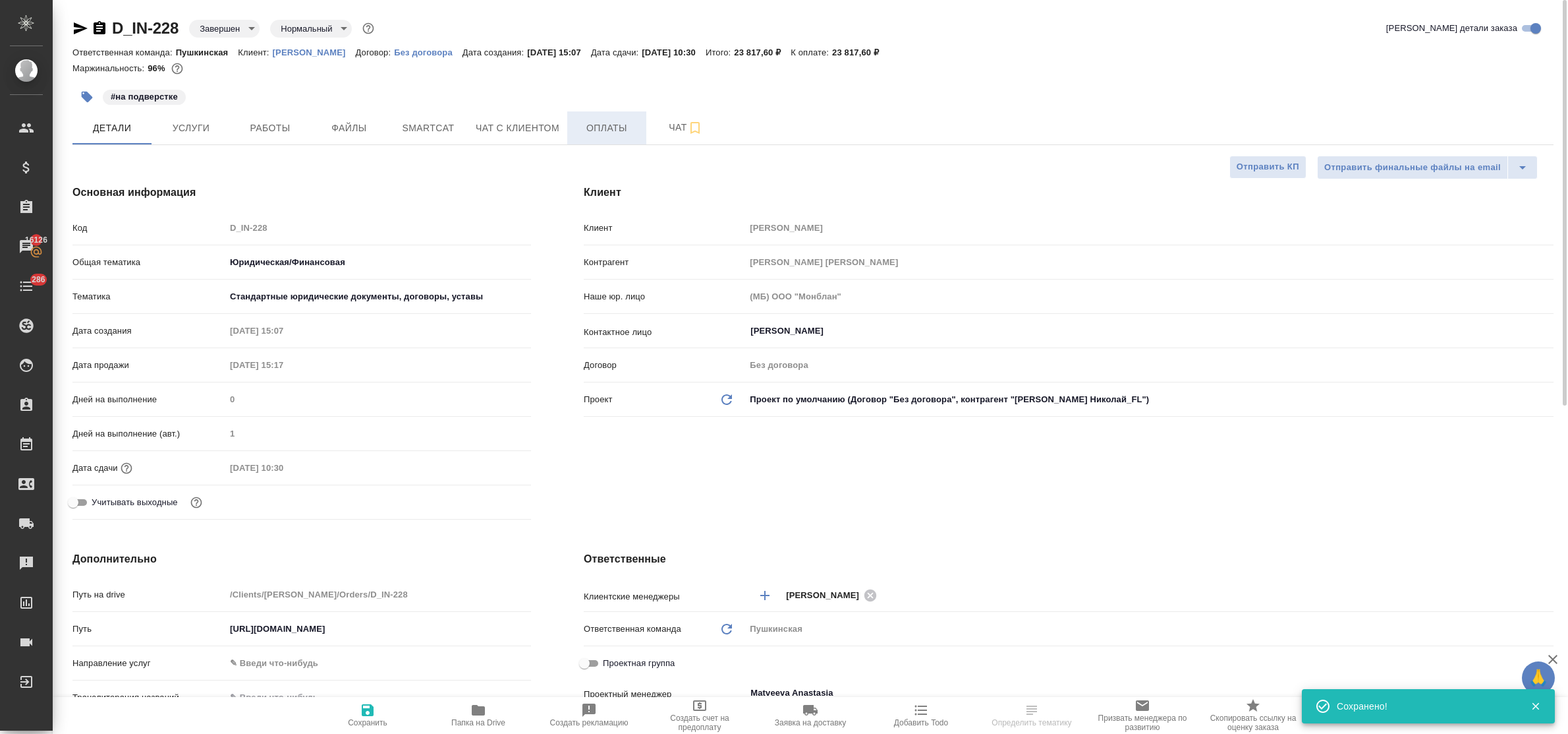
click at [595, 132] on span "Оплаты" at bounding box center [607, 128] width 64 height 17
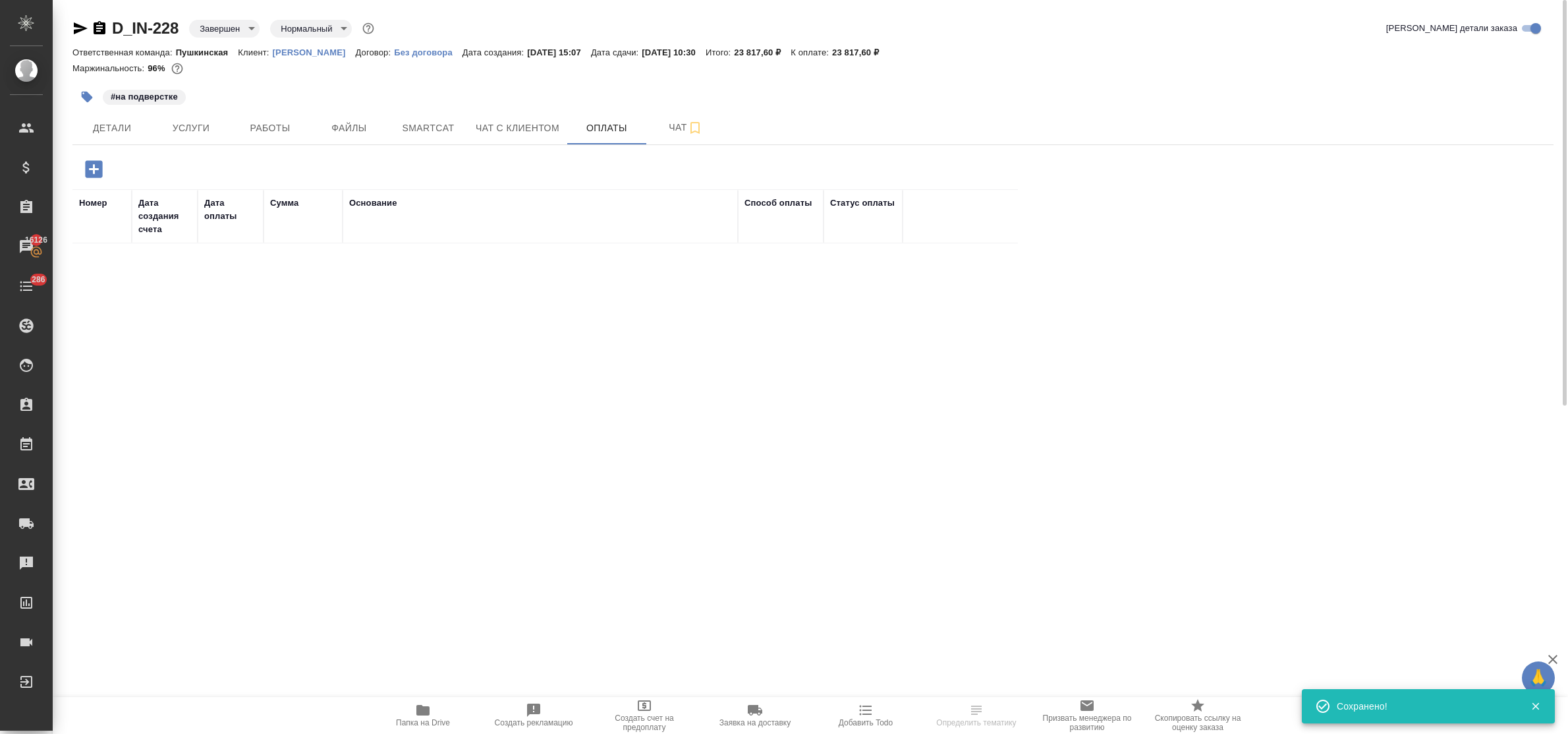
click at [95, 170] on icon "button" at bounding box center [94, 169] width 23 height 23
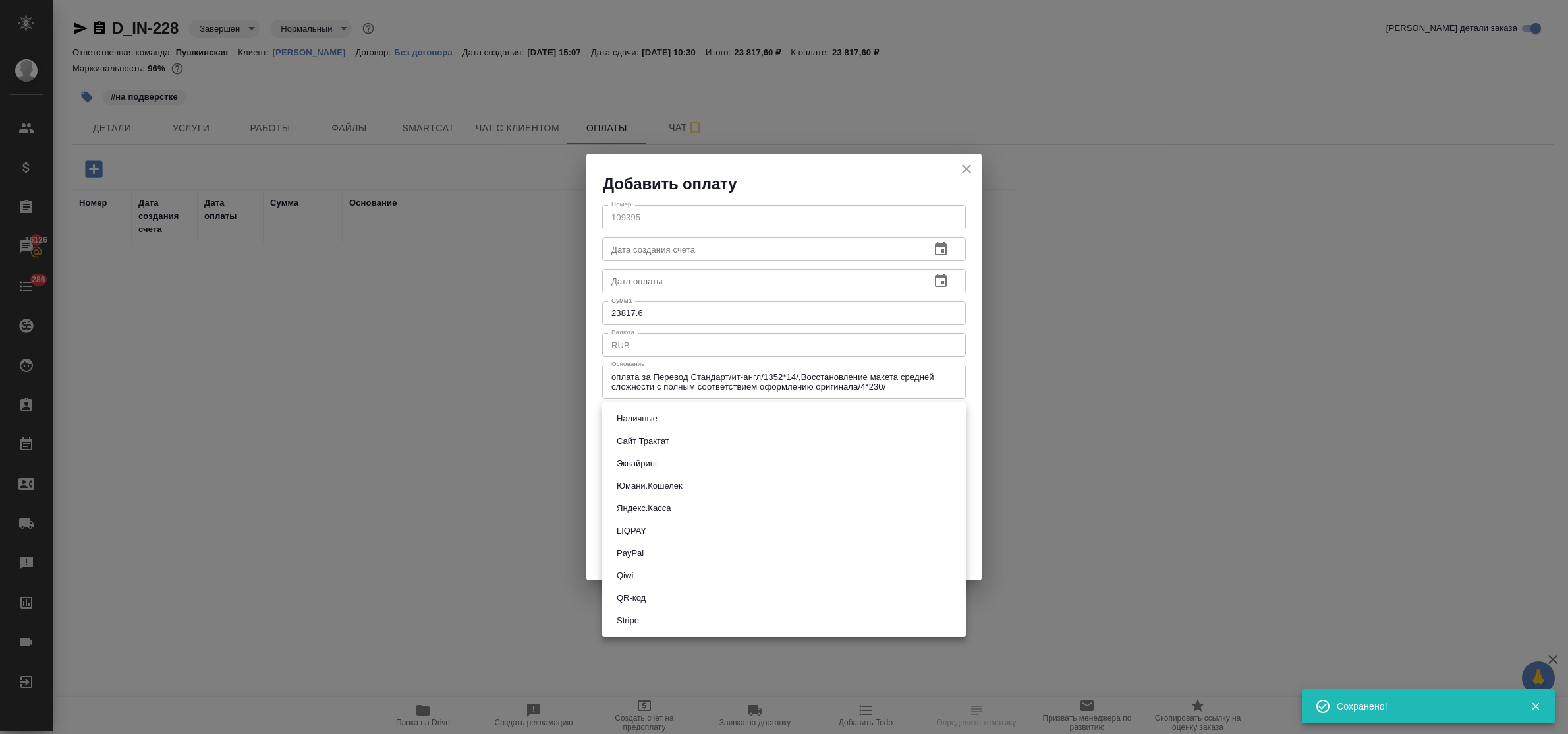
click at [676, 422] on body "🙏 .cls-1 fill:#fff; AWATERA Bulakhova Elena Клиенты Спецификации Заказы 16126 Ч…" at bounding box center [784, 367] width 1568 height 734
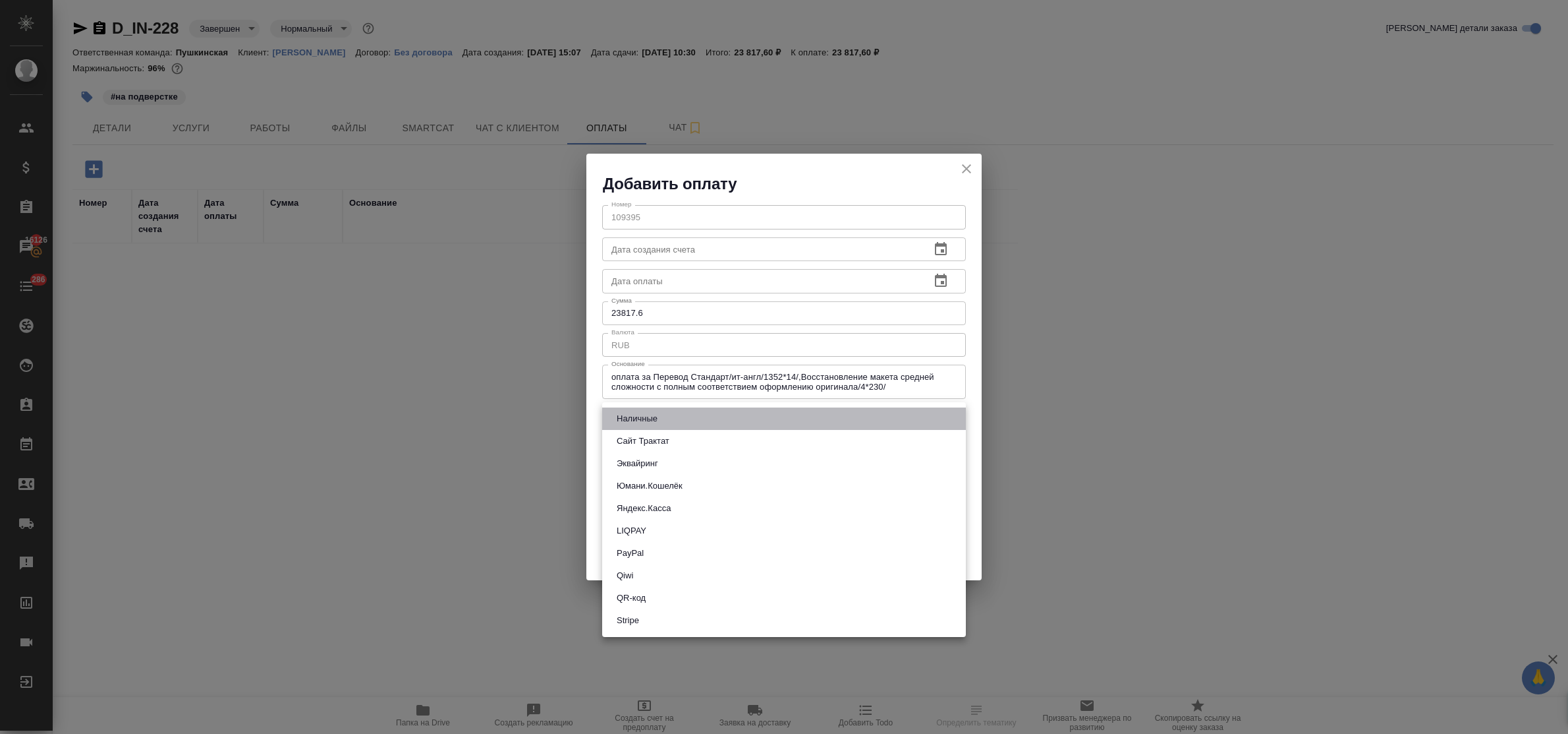
click at [676, 422] on li "Наличные" at bounding box center [783, 418] width 363 height 22
type input "cash"
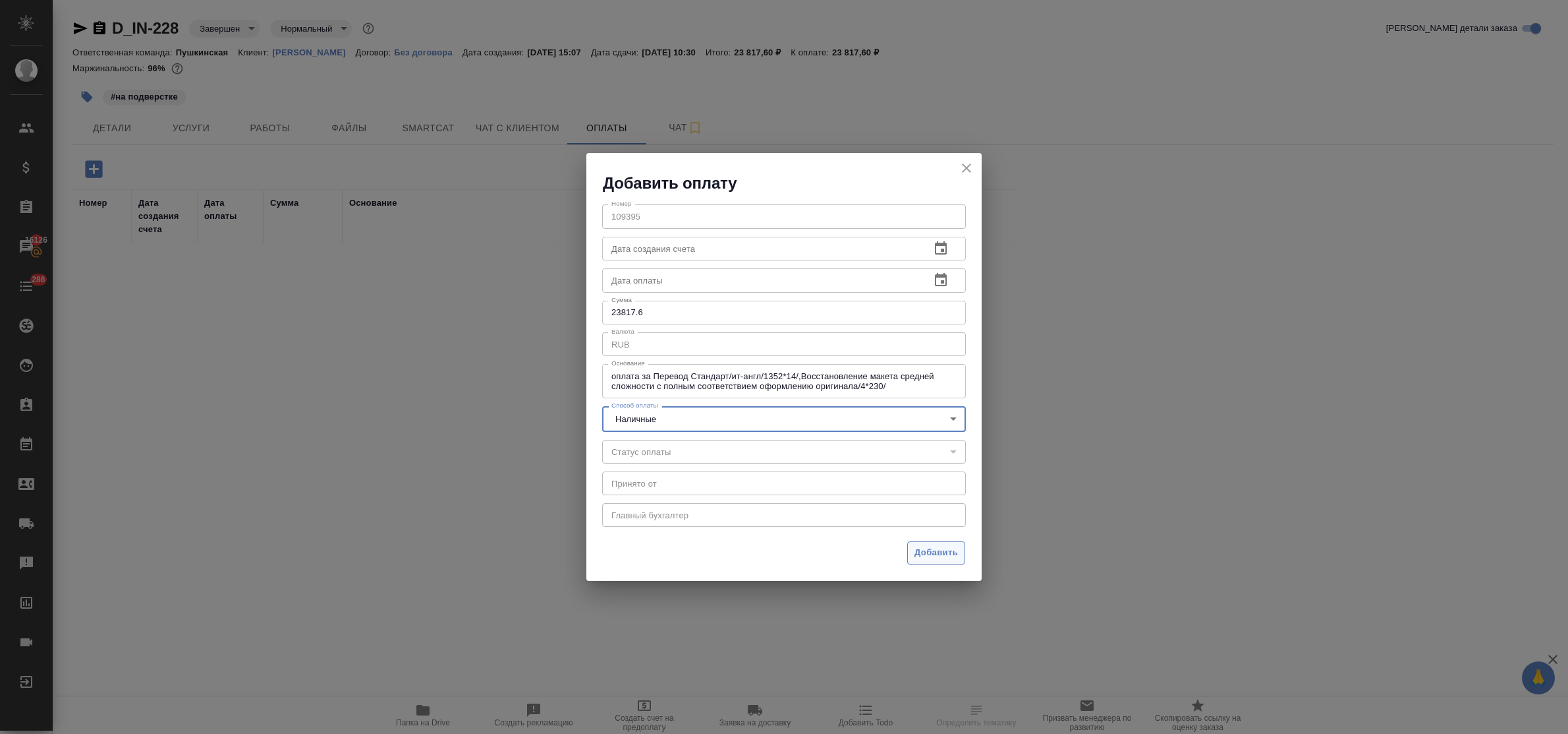
click at [943, 550] on span "Добавить" at bounding box center [935, 552] width 43 height 15
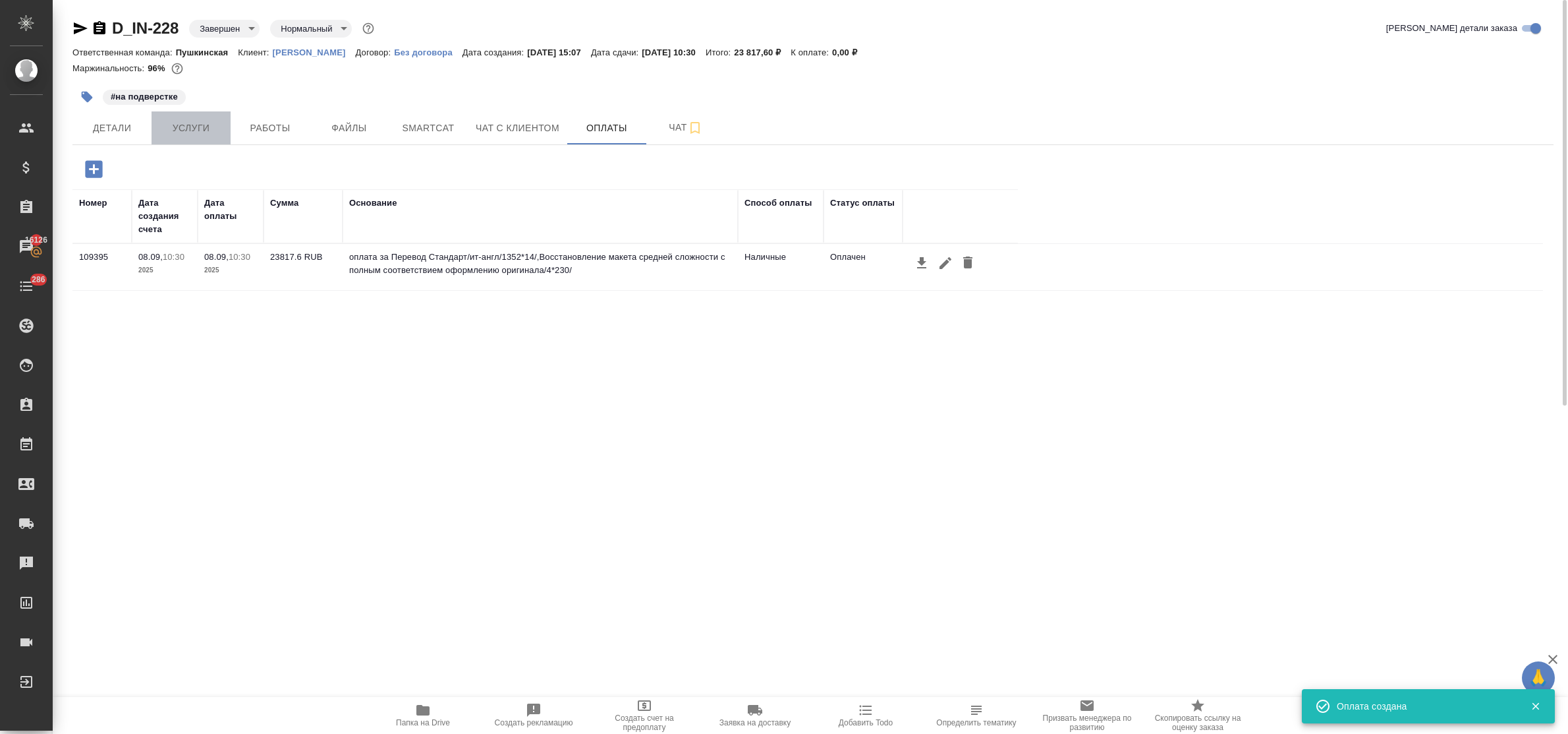
click at [166, 126] on span "Услуги" at bounding box center [191, 128] width 64 height 17
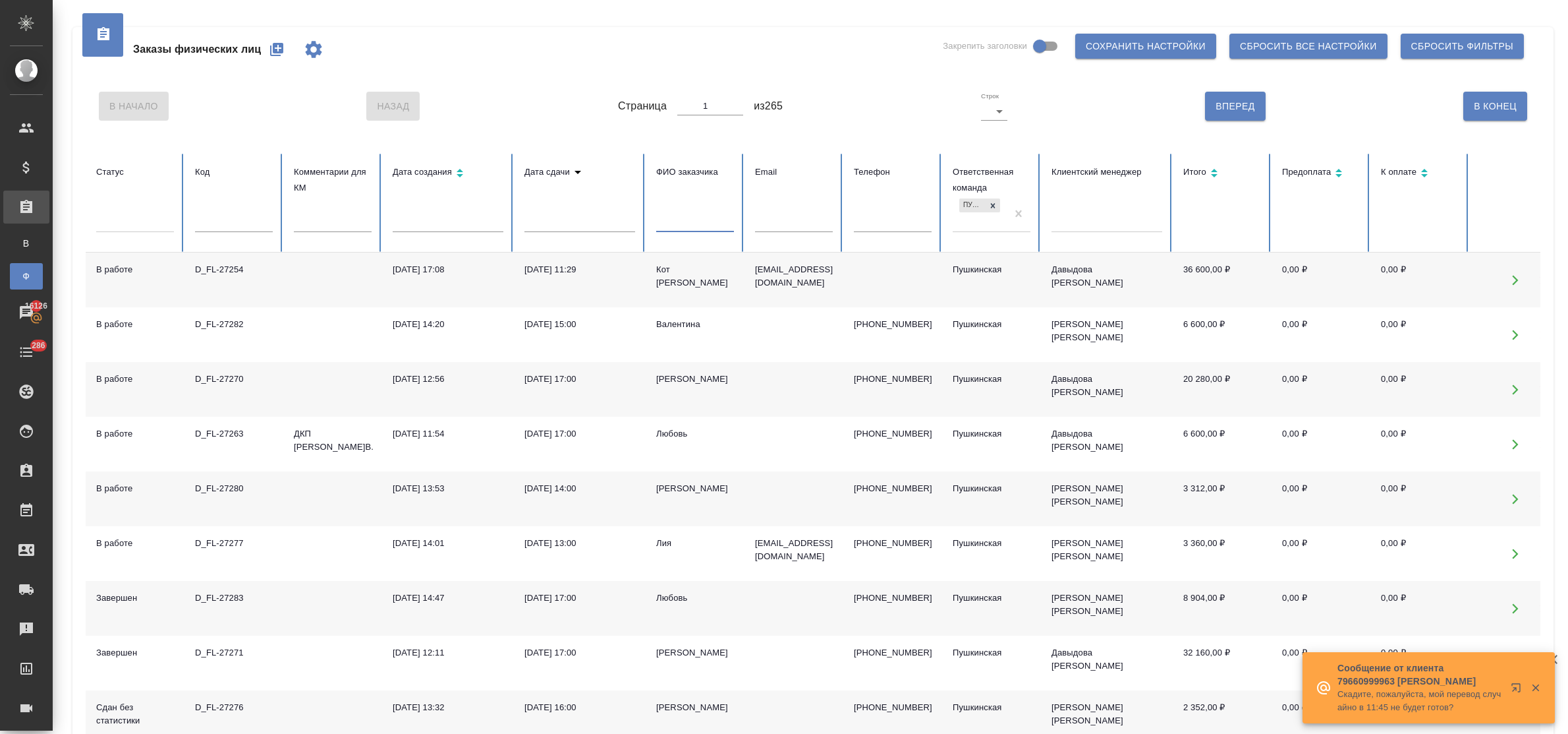
click at [681, 229] on input "text" at bounding box center [695, 222] width 78 height 19
click at [221, 221] on input "text" at bounding box center [234, 222] width 78 height 19
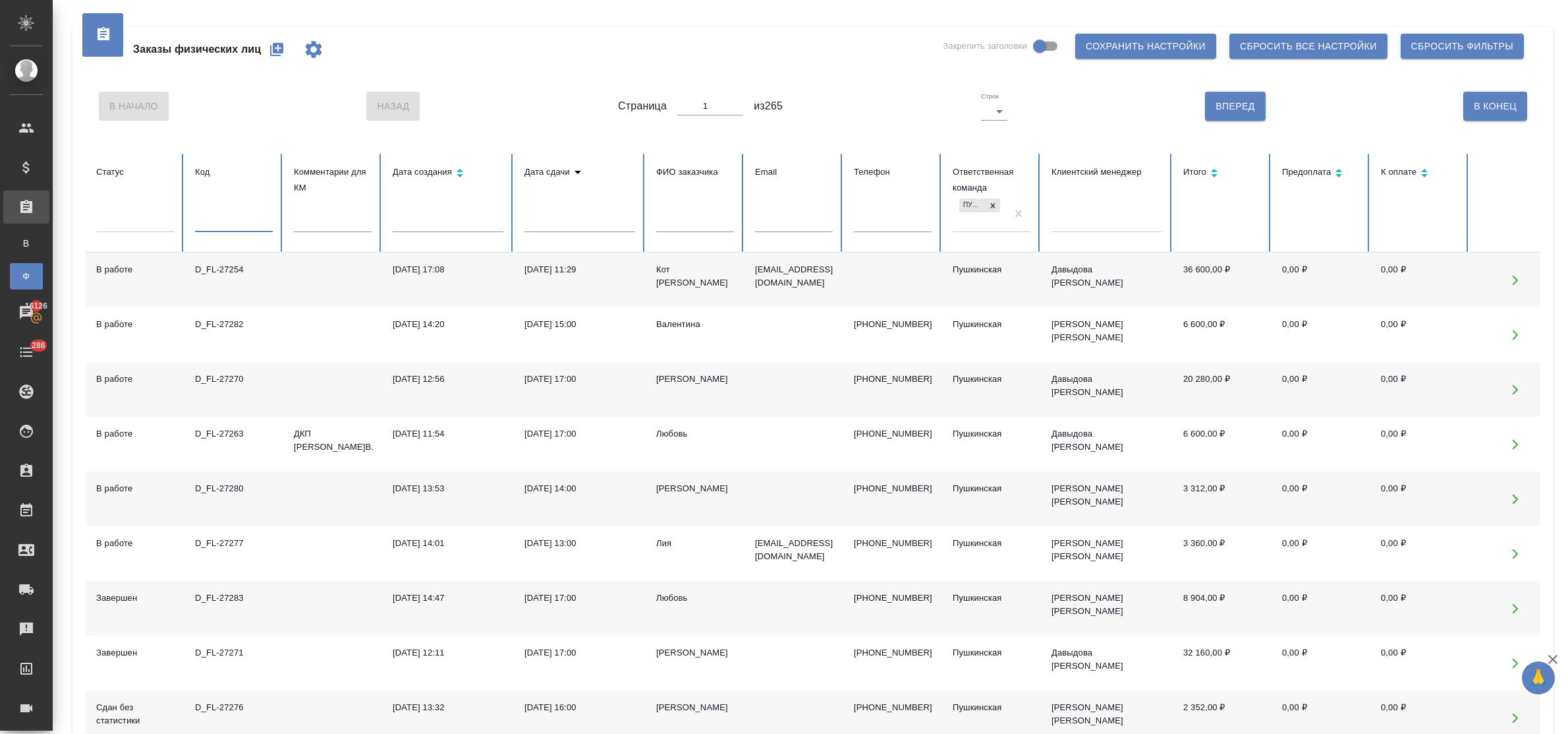
click at [674, 222] on input "text" at bounding box center [695, 222] width 78 height 19
type input "п"
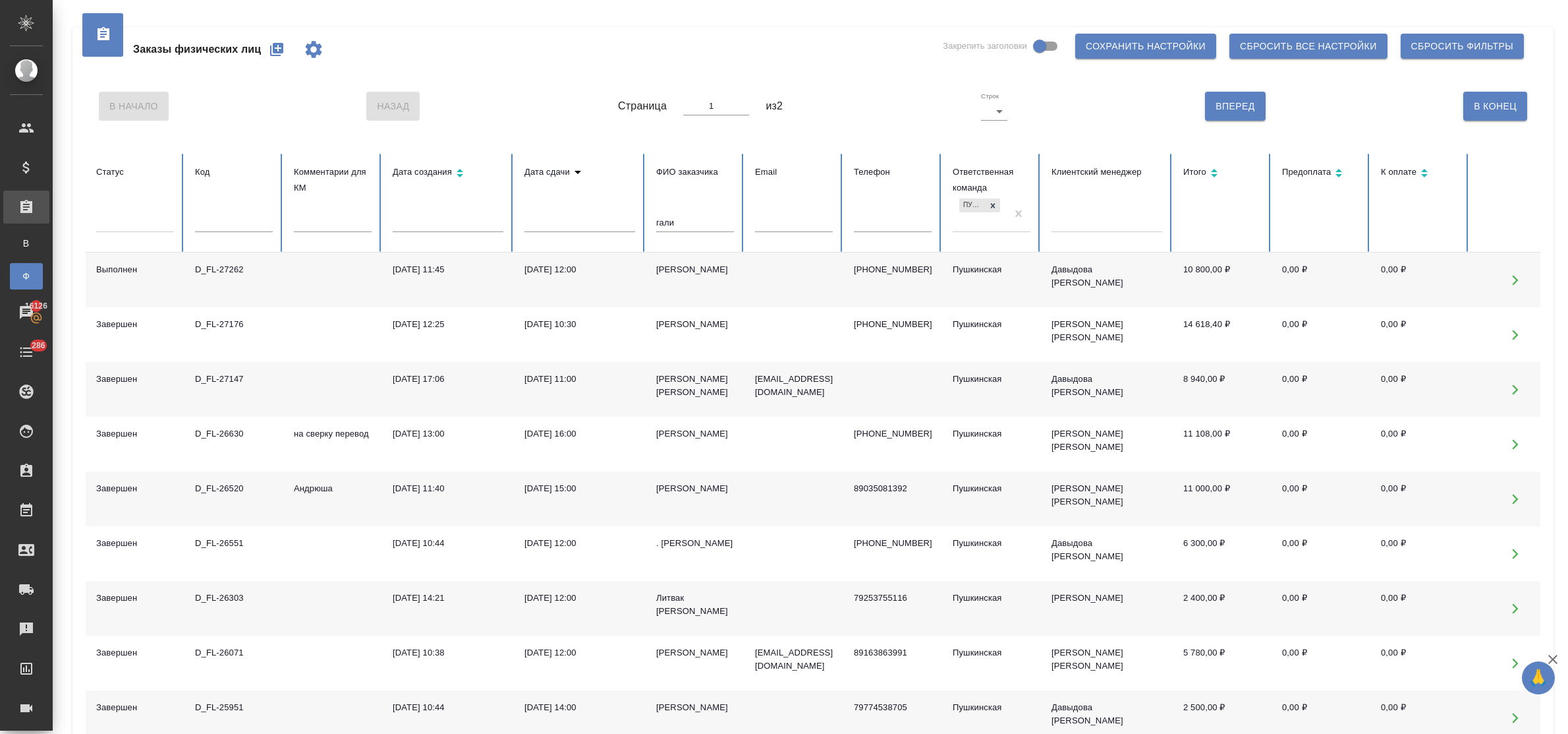
click at [225, 271] on div "D_FL-27262" at bounding box center [234, 269] width 78 height 13
drag, startPoint x: 693, startPoint y: 221, endPoint x: 627, endPoint y: 223, distance: 66.0
click at [627, 223] on tr "Статус Код Комментарии для КМ Дата создания Дата сдачи ФИО заказчика гали Email…" at bounding box center [826, 203] width 1482 height 99
type input "ж"
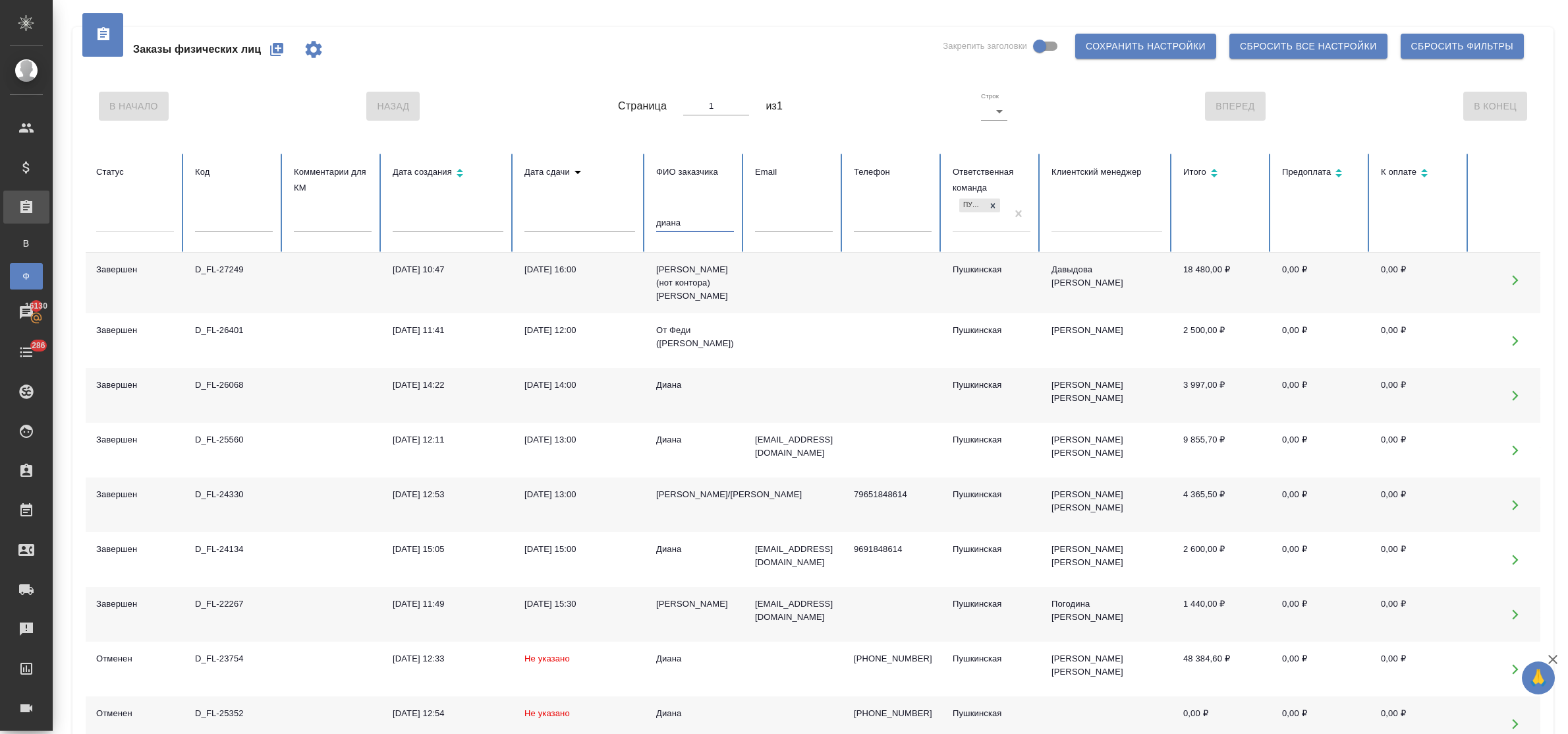
type input "диана"
click at [562, 271] on div "[DATE] 16:00" at bounding box center [579, 269] width 110 height 13
click at [276, 48] on icon "button" at bounding box center [277, 50] width 16 height 16
drag, startPoint x: 689, startPoint y: 222, endPoint x: 620, endPoint y: 222, distance: 69.0
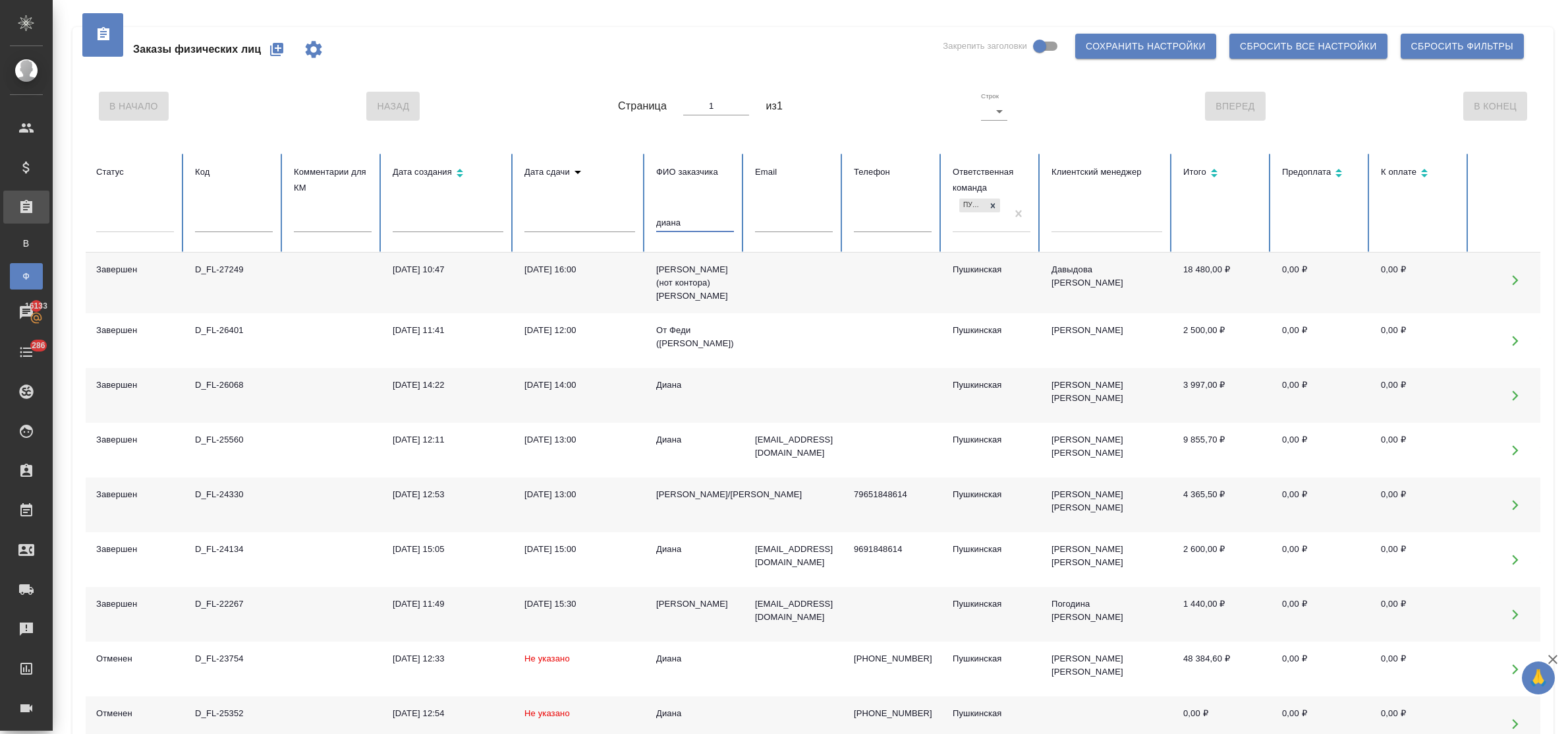
click at [620, 222] on tr "Статус Код Комментарии для КМ Дата создания Дата сдачи ФИО заказчика диана Emai…" at bounding box center [826, 203] width 1482 height 99
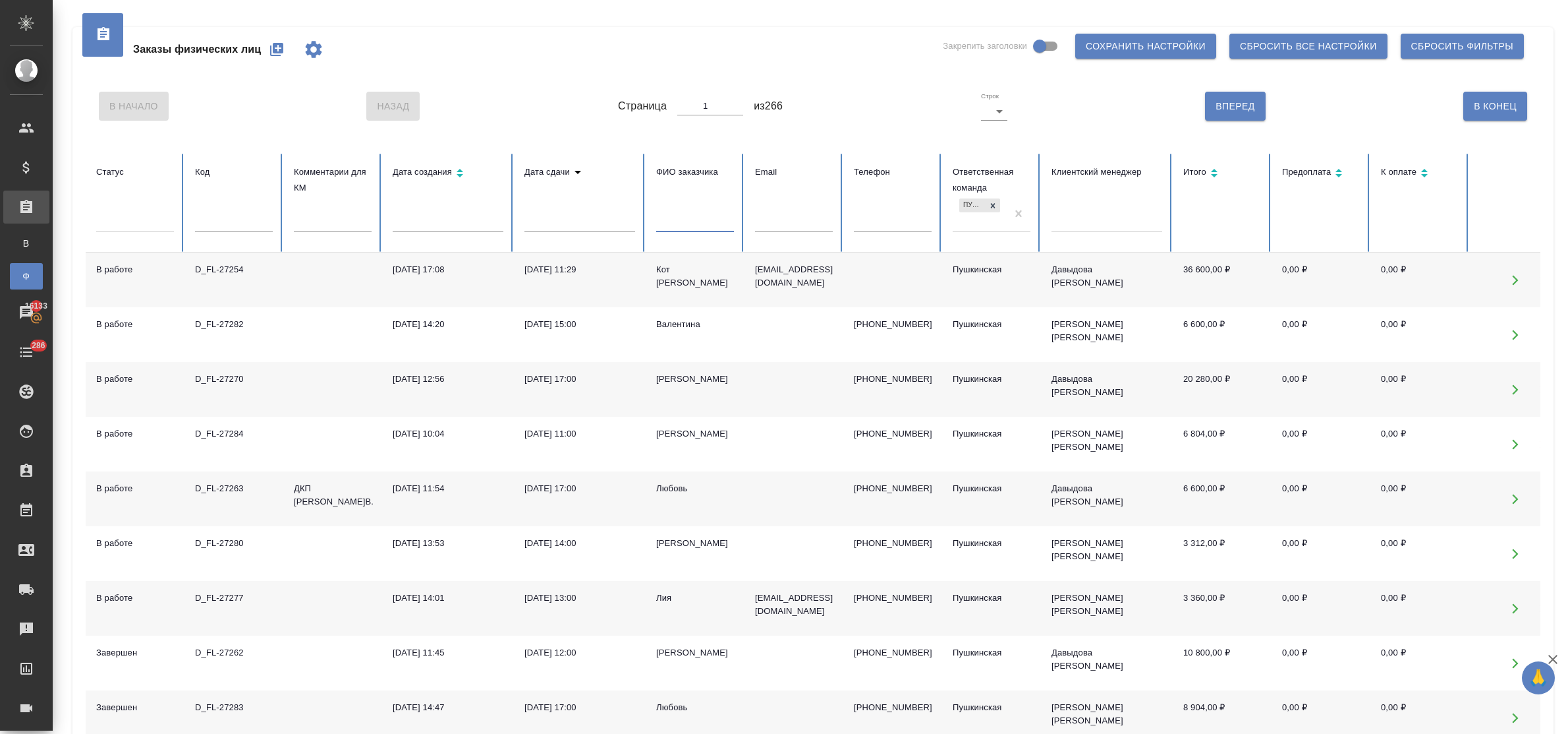
click at [245, 227] on input "text" at bounding box center [234, 222] width 78 height 19
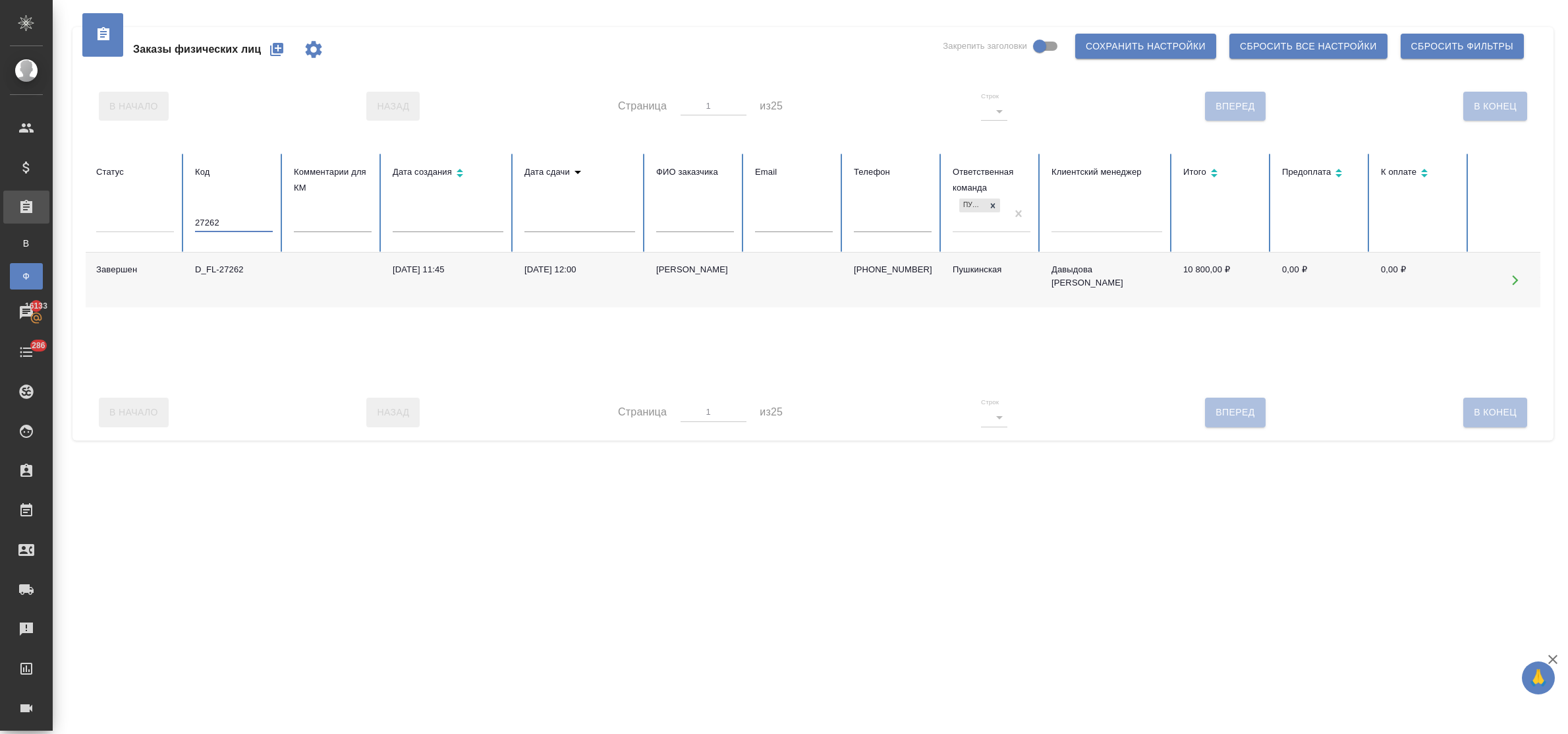
click at [234, 272] on div "D_FL-27262" at bounding box center [234, 269] width 78 height 13
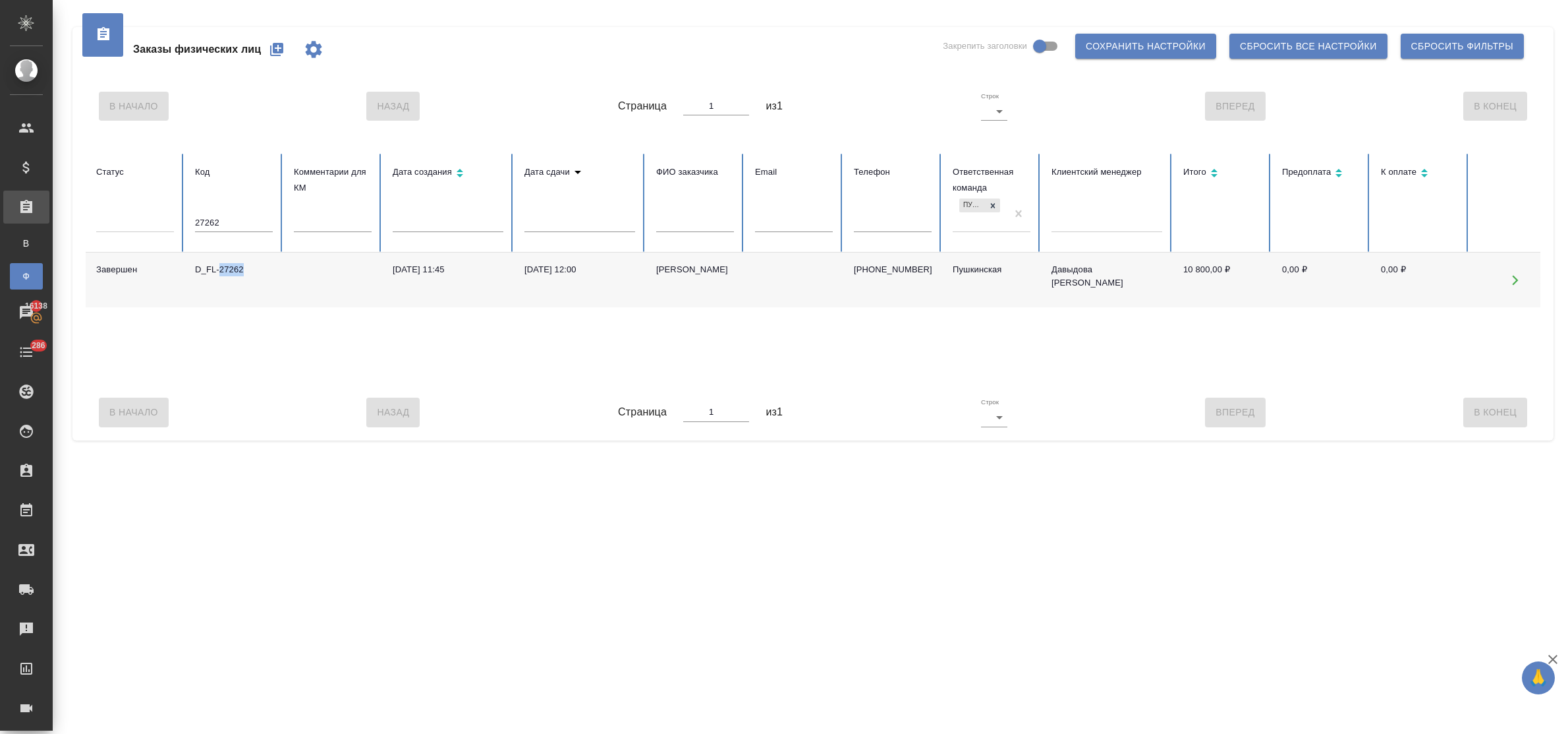
click at [278, 50] on icon "button" at bounding box center [277, 50] width 16 height 16
click at [245, 215] on input "27262" at bounding box center [234, 222] width 78 height 19
type input "27284"
drag, startPoint x: 234, startPoint y: 215, endPoint x: 142, endPoint y: 218, distance: 92.0
click at [142, 218] on tr "Статус Код 27284 Комментарии для КМ Дата создания Дата сдачи ФИО заказчика Emai…" at bounding box center [826, 203] width 1482 height 99
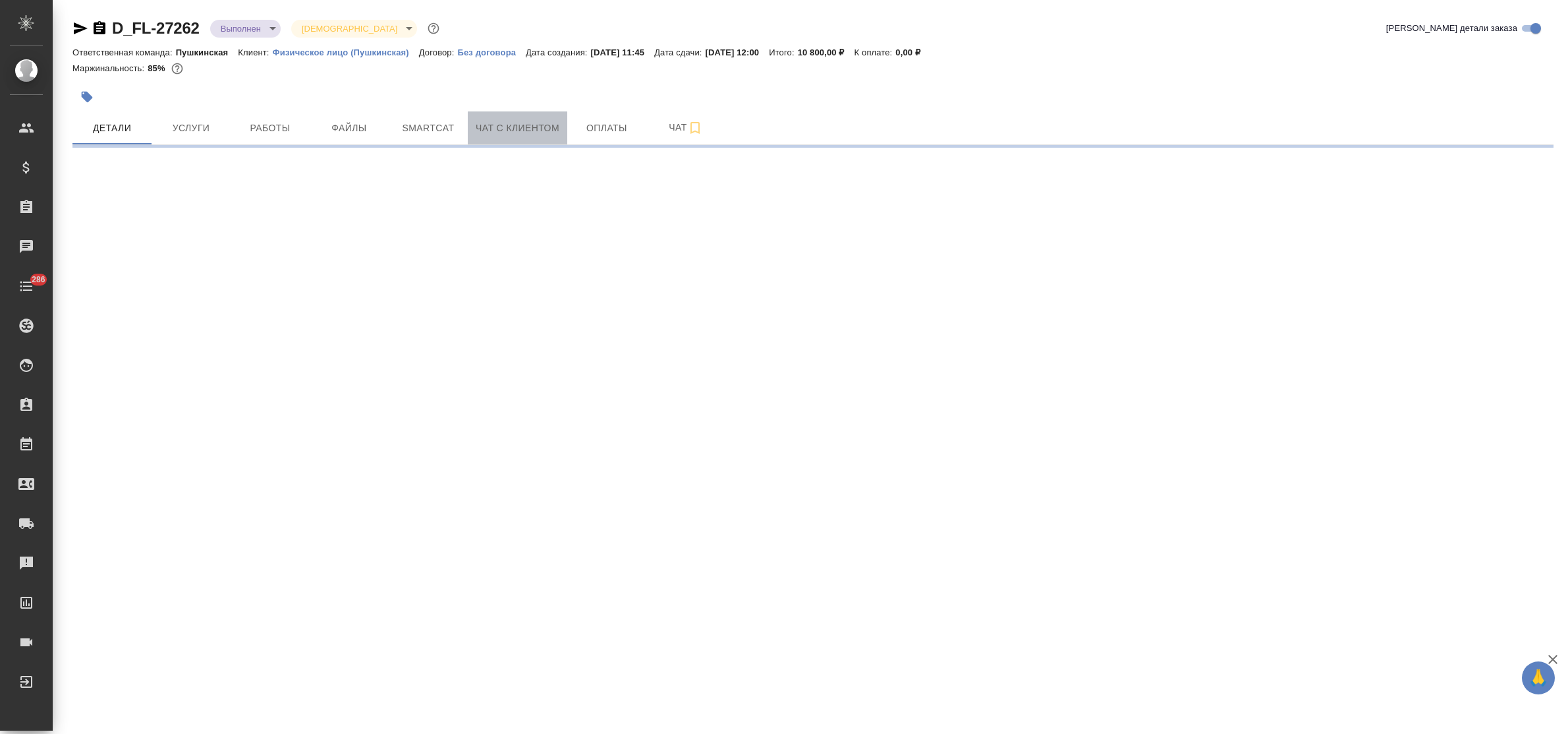
click at [521, 127] on span "Чат с клиентом" at bounding box center [517, 128] width 84 height 17
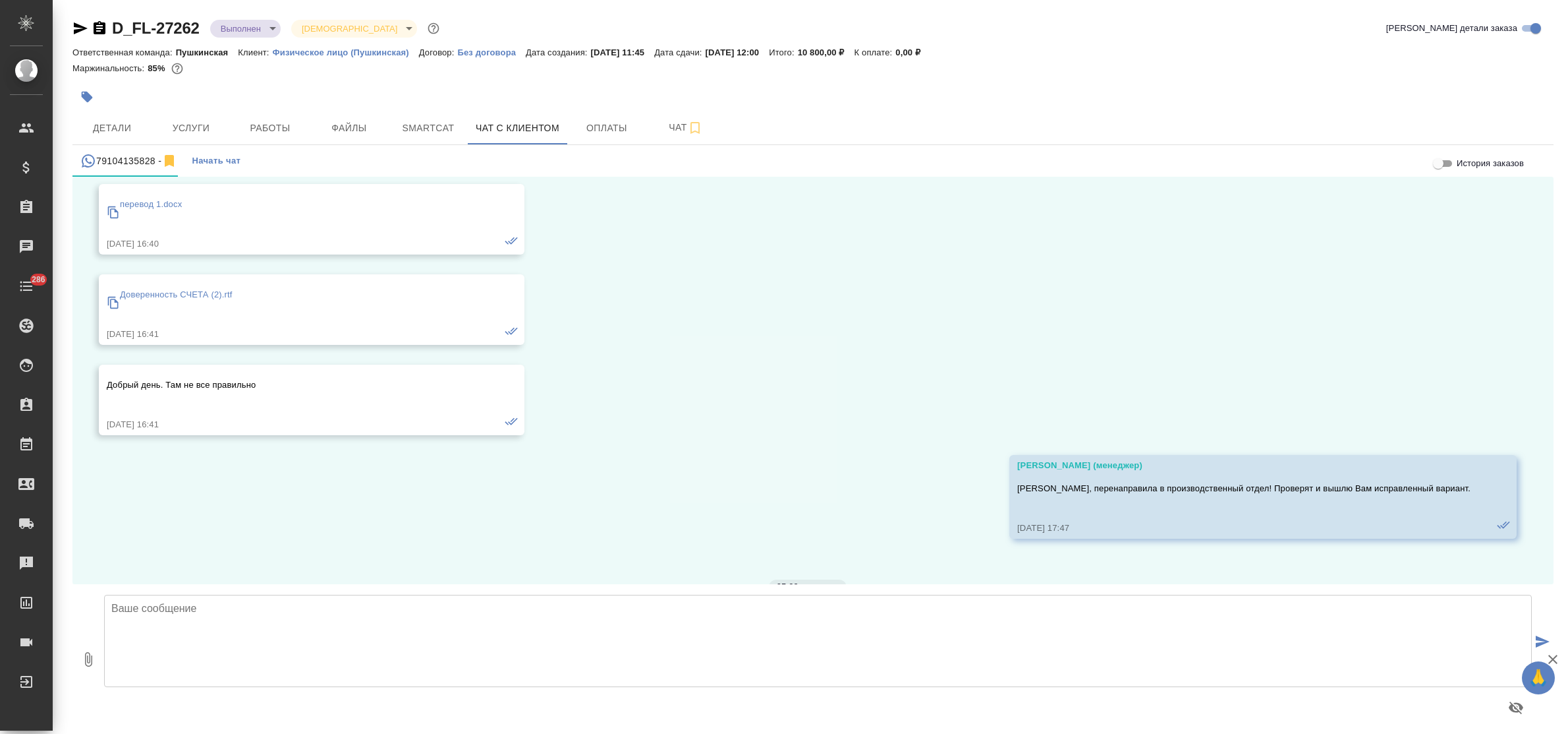
scroll to position [2602, 0]
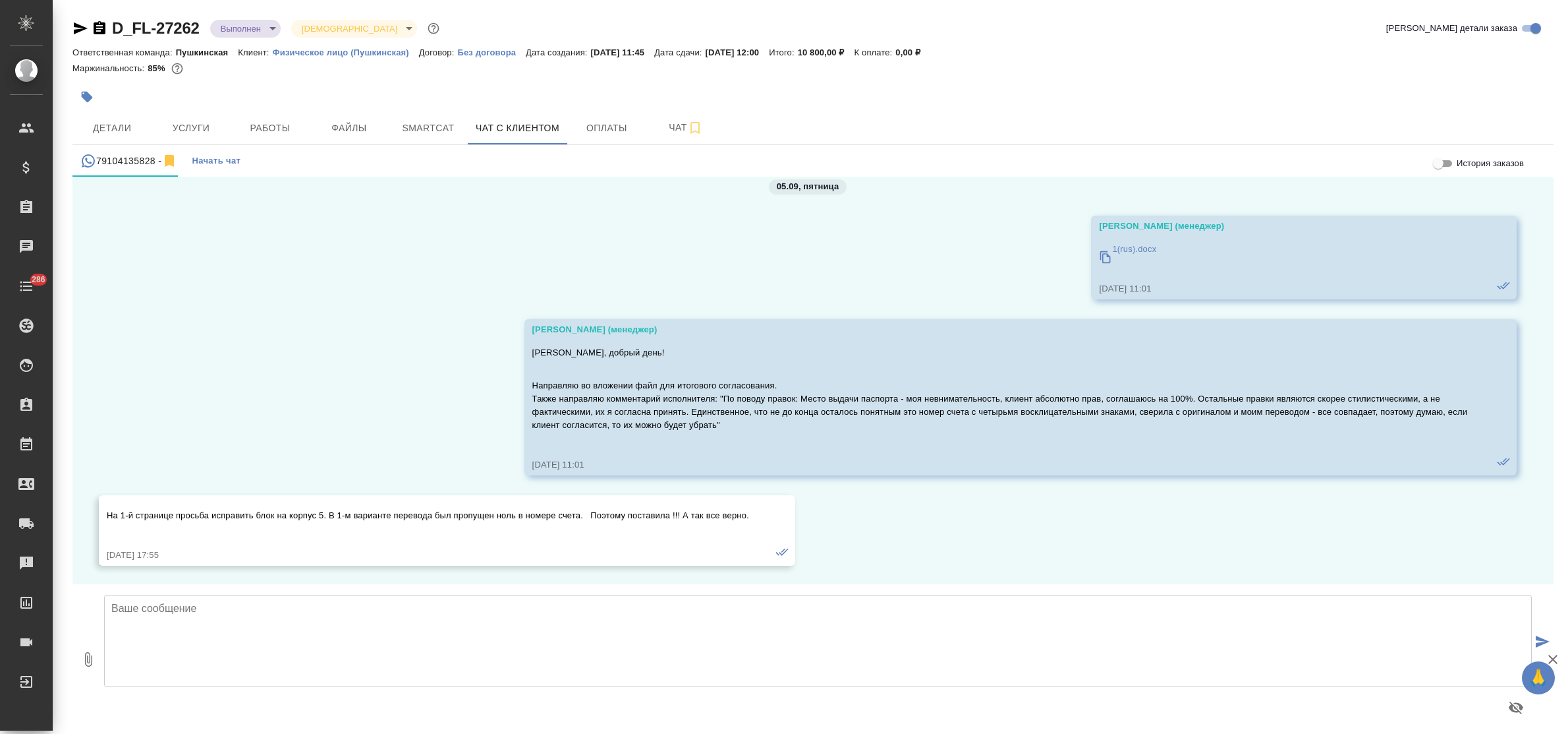
click at [307, 638] on textarea at bounding box center [818, 640] width 1427 height 92
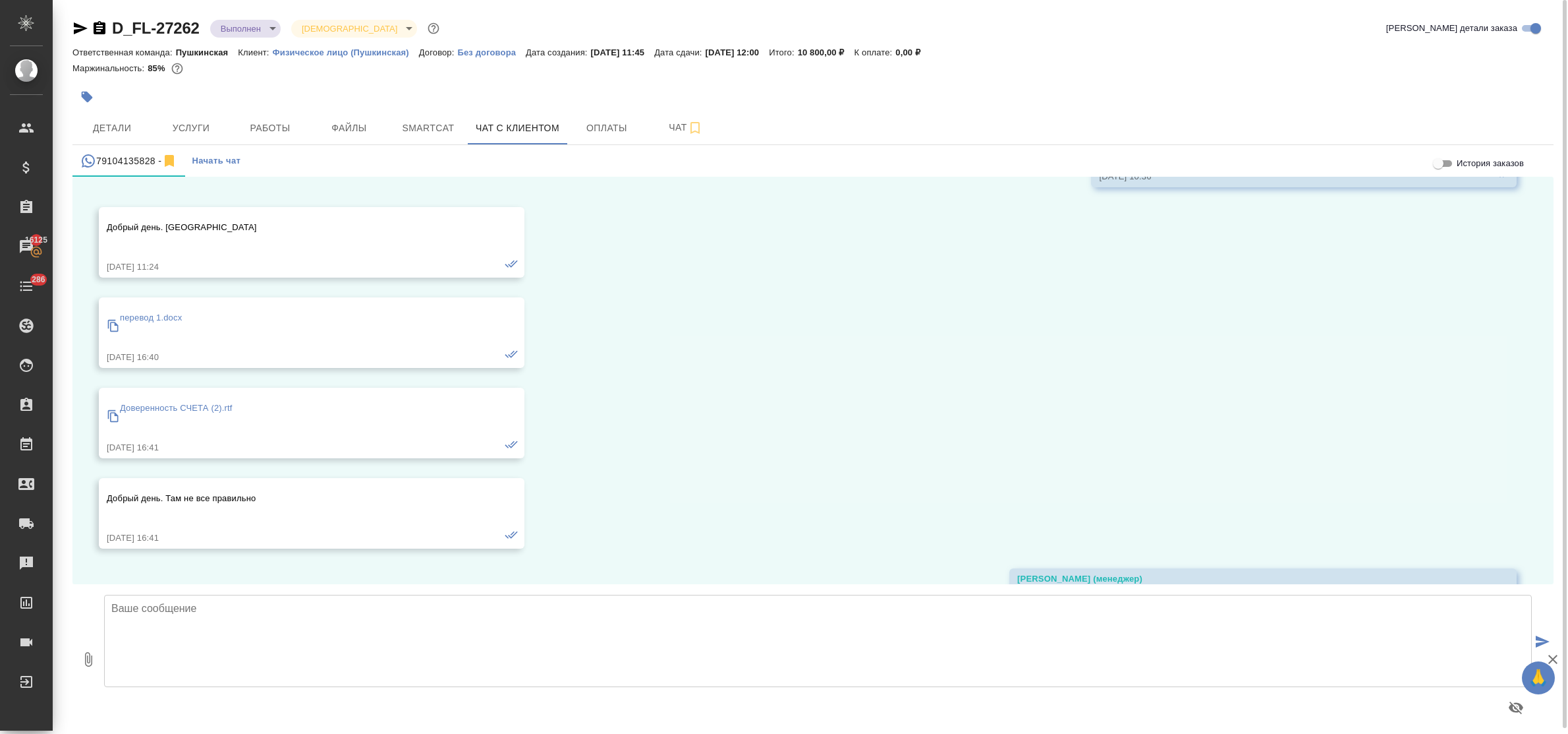
scroll to position [2025, 0]
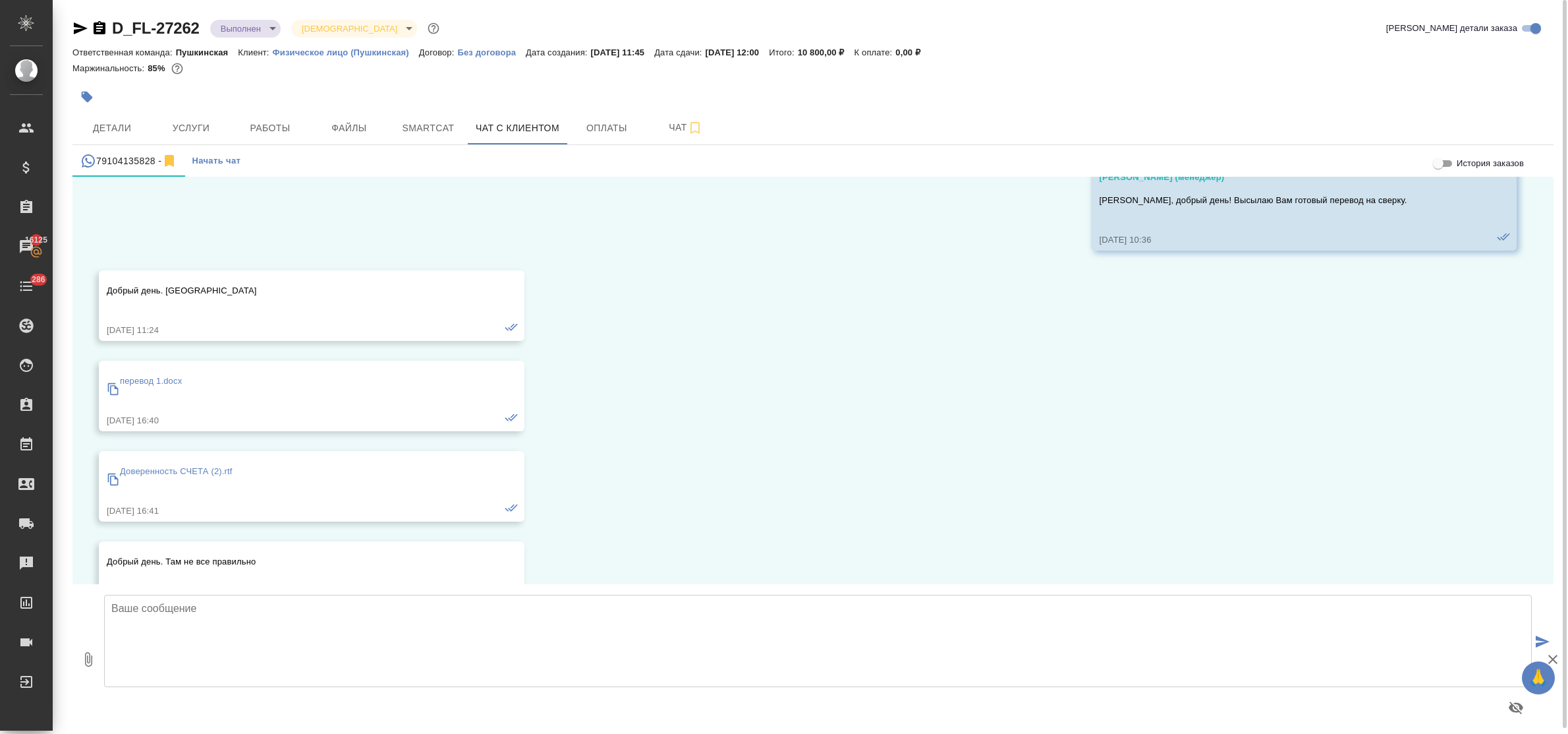
click at [169, 469] on p "Доверенность СЧЕТА (2).rtf" at bounding box center [176, 470] width 112 height 13
click at [150, 377] on p "перевод 1.docx" at bounding box center [151, 380] width 62 height 13
click at [318, 212] on div "29.08, [DATE] [PERSON_NAME] (менеджер) [PERSON_NAME], добрый день! Прошу направ…" at bounding box center [812, 380] width 1480 height 408
click at [263, 123] on span "Работы" at bounding box center [270, 128] width 64 height 17
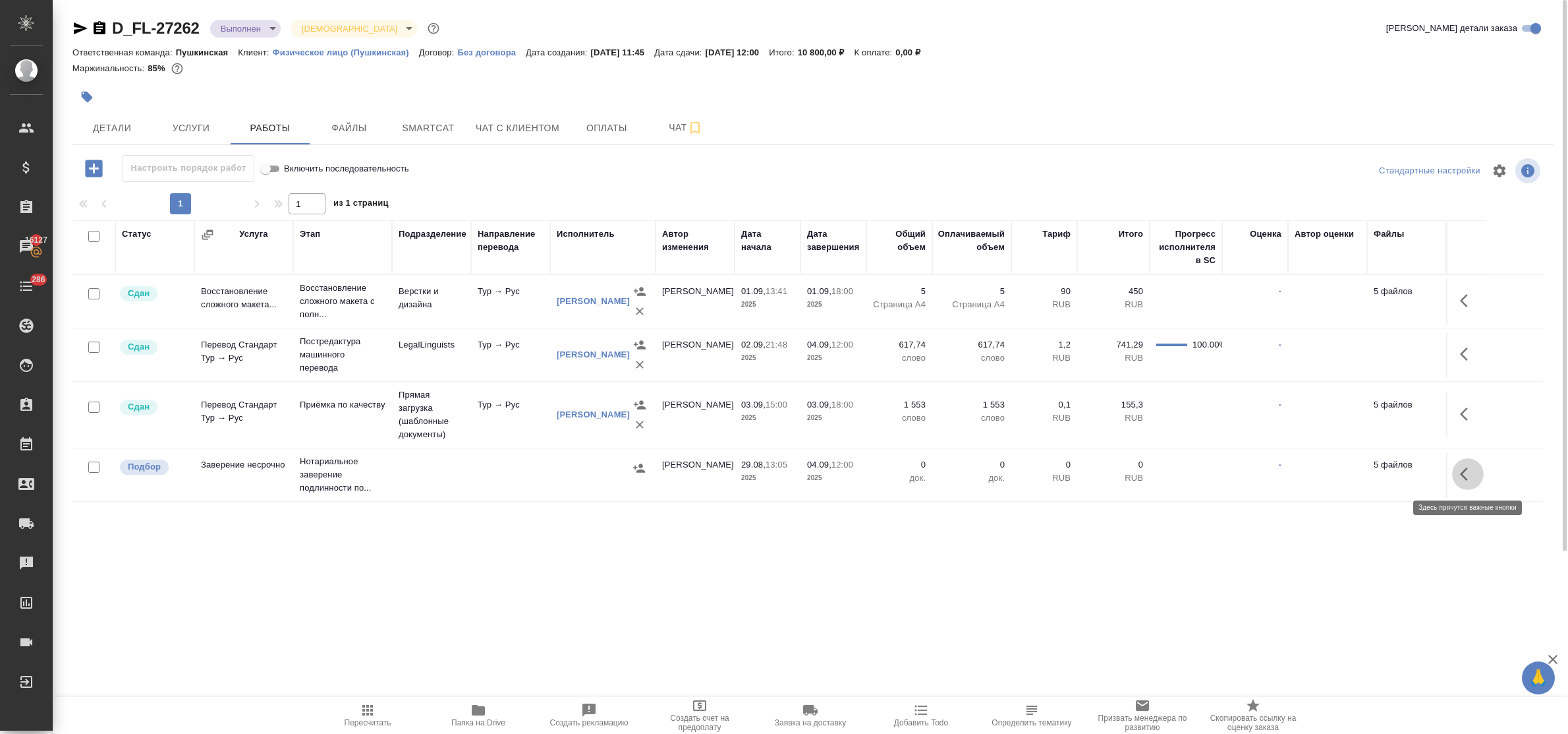
click at [1466, 475] on icon "button" at bounding box center [1468, 474] width 16 height 16
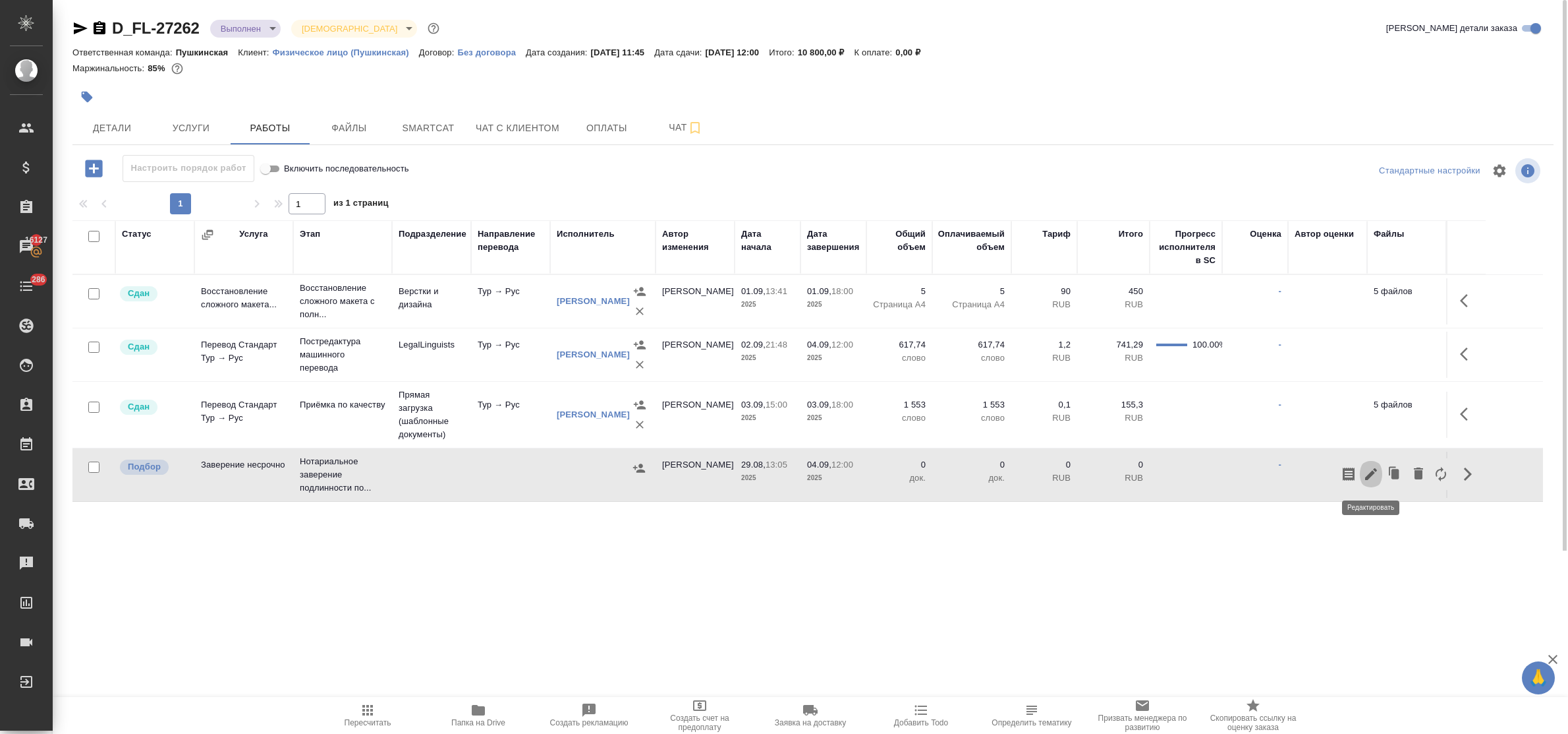
click at [1372, 471] on icon "button" at bounding box center [1371, 474] width 16 height 16
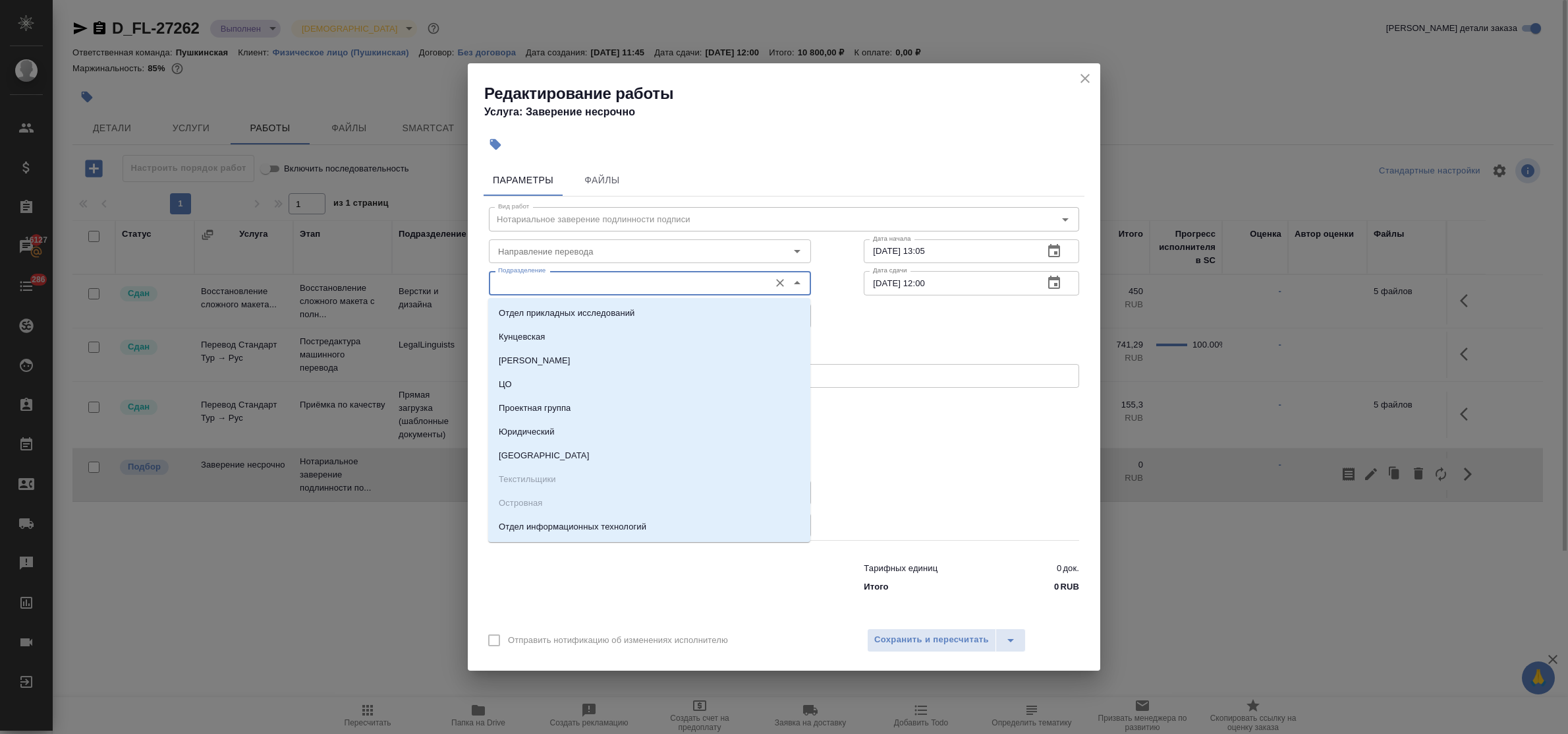
click at [516, 290] on input "Подразделение" at bounding box center [628, 283] width 270 height 16
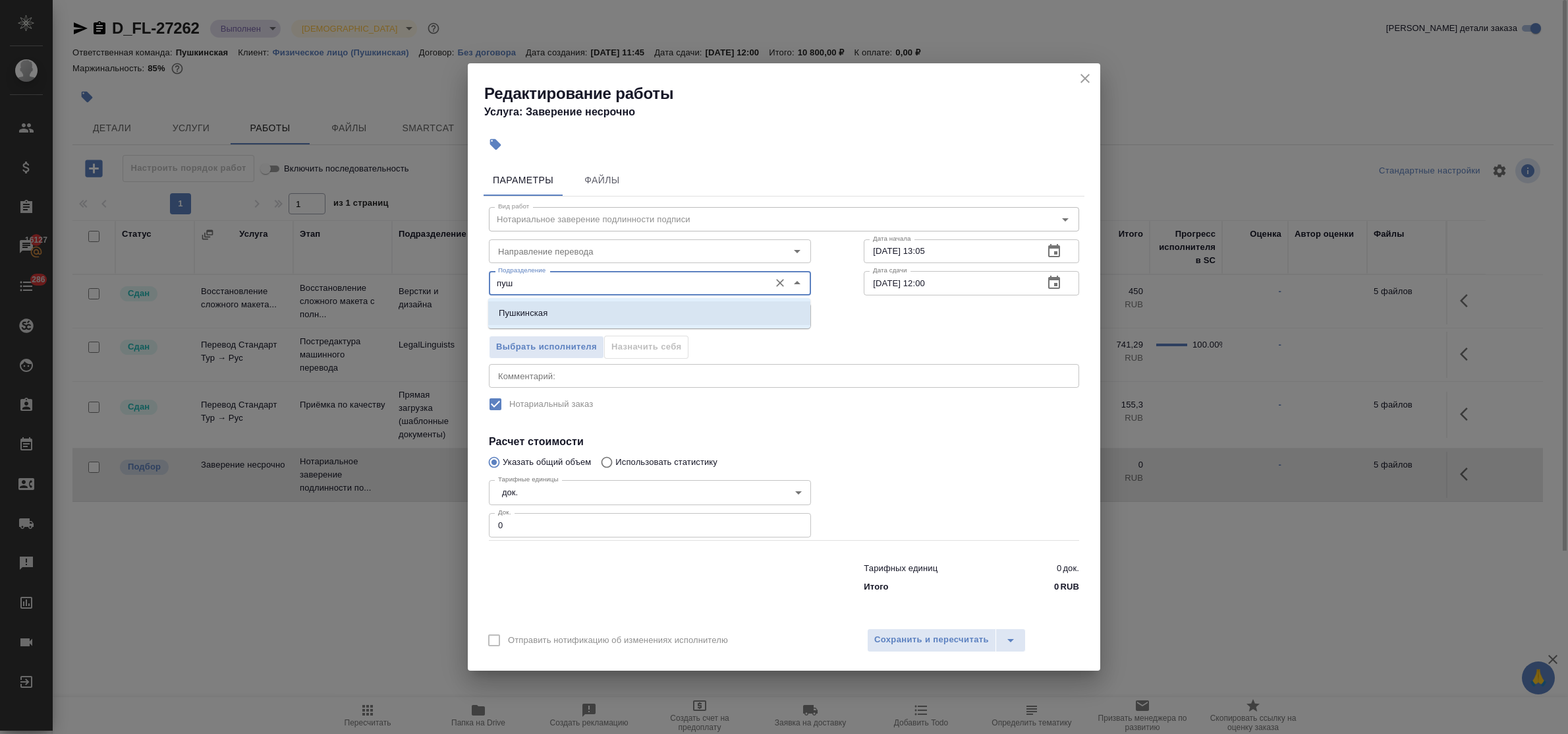
click at [521, 320] on li "Пушкинская" at bounding box center [649, 313] width 322 height 24
type input "Пушкинская"
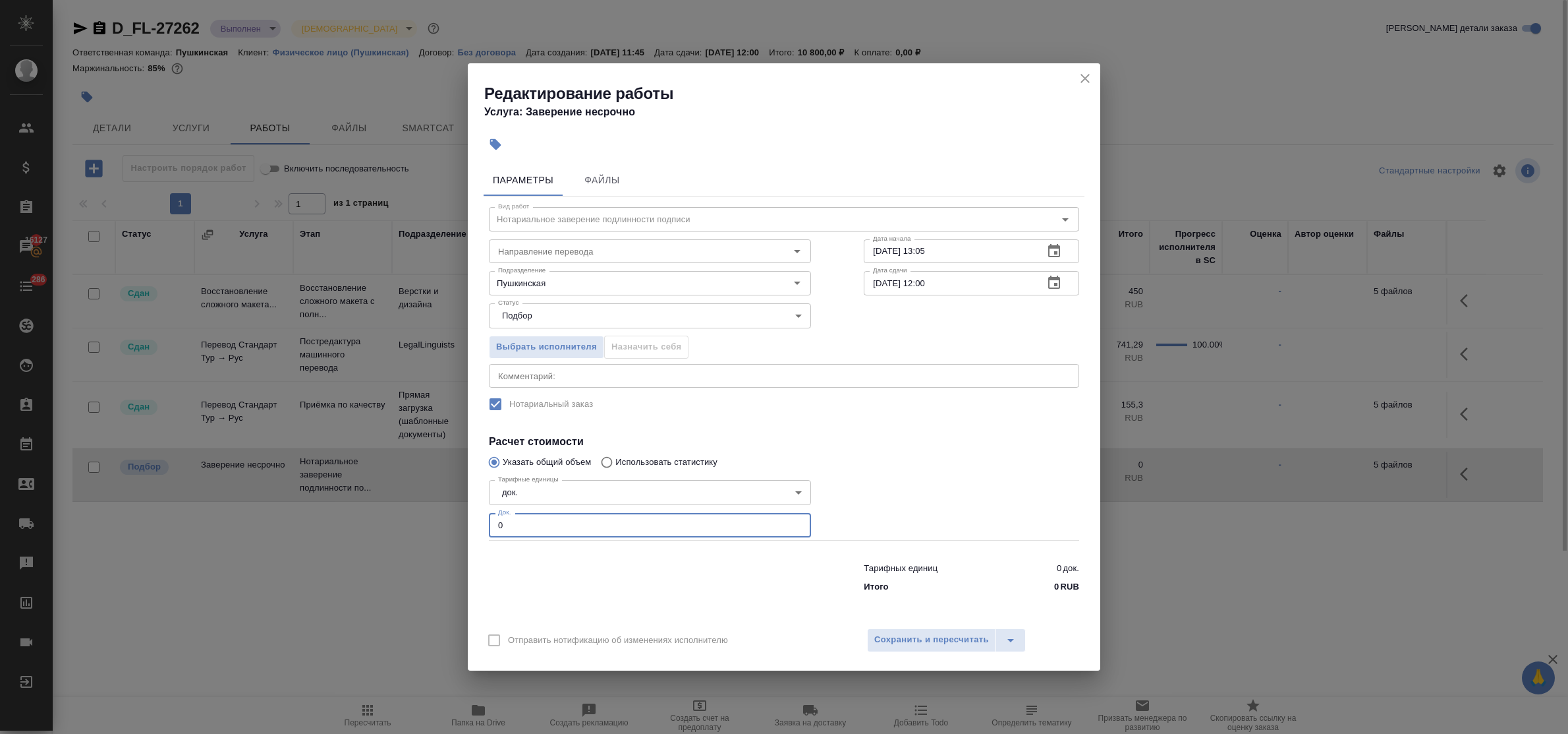
drag, startPoint x: 511, startPoint y: 527, endPoint x: 417, endPoint y: 508, distance: 95.9
click at [430, 508] on div "Редактирование работы Услуга: Заверение несрочно Параметры Файлы Вид работ Нота…" at bounding box center [784, 367] width 1568 height 734
type input "1"
click at [925, 634] on span "Сохранить и пересчитать" at bounding box center [932, 639] width 115 height 15
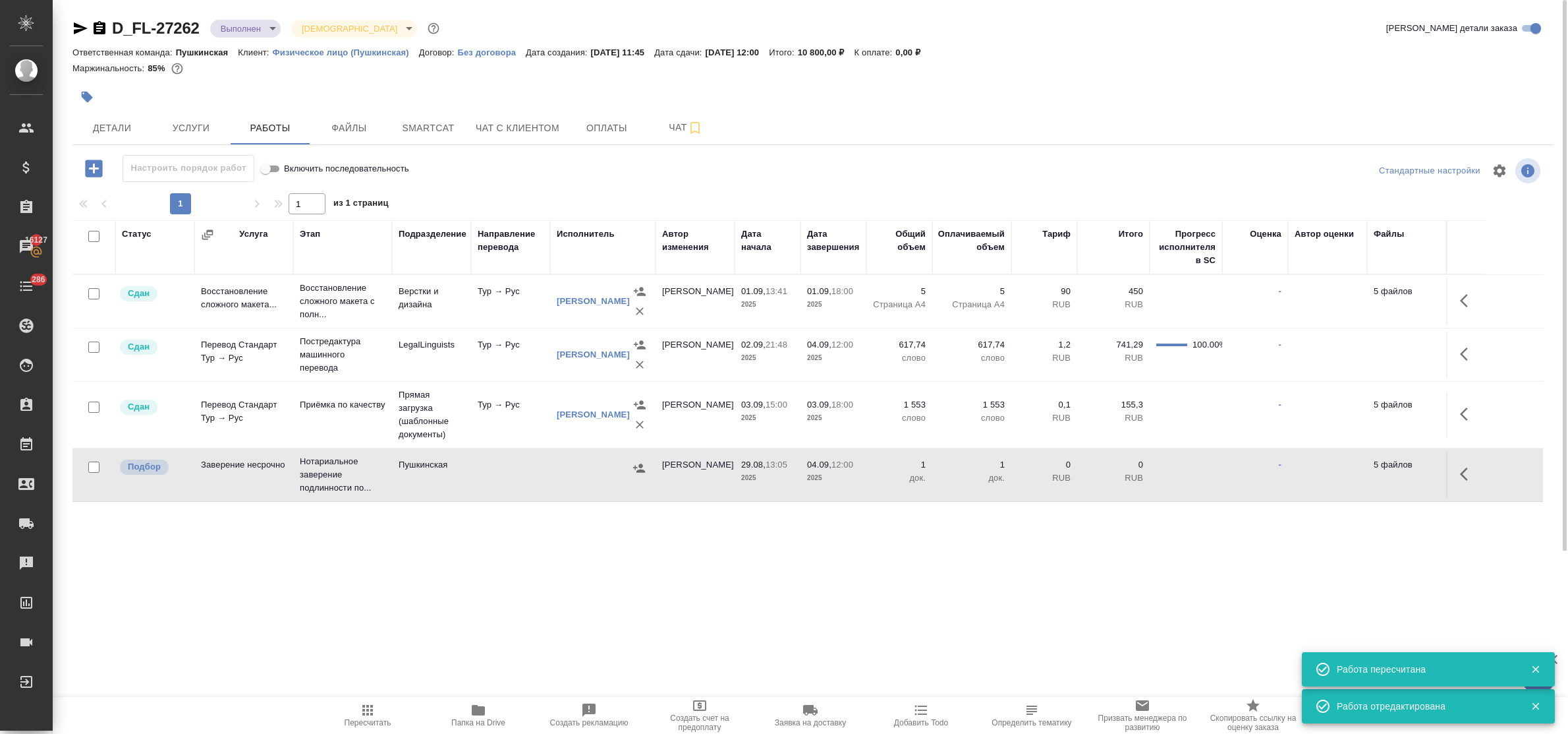
click at [635, 470] on icon "button" at bounding box center [638, 468] width 11 height 9
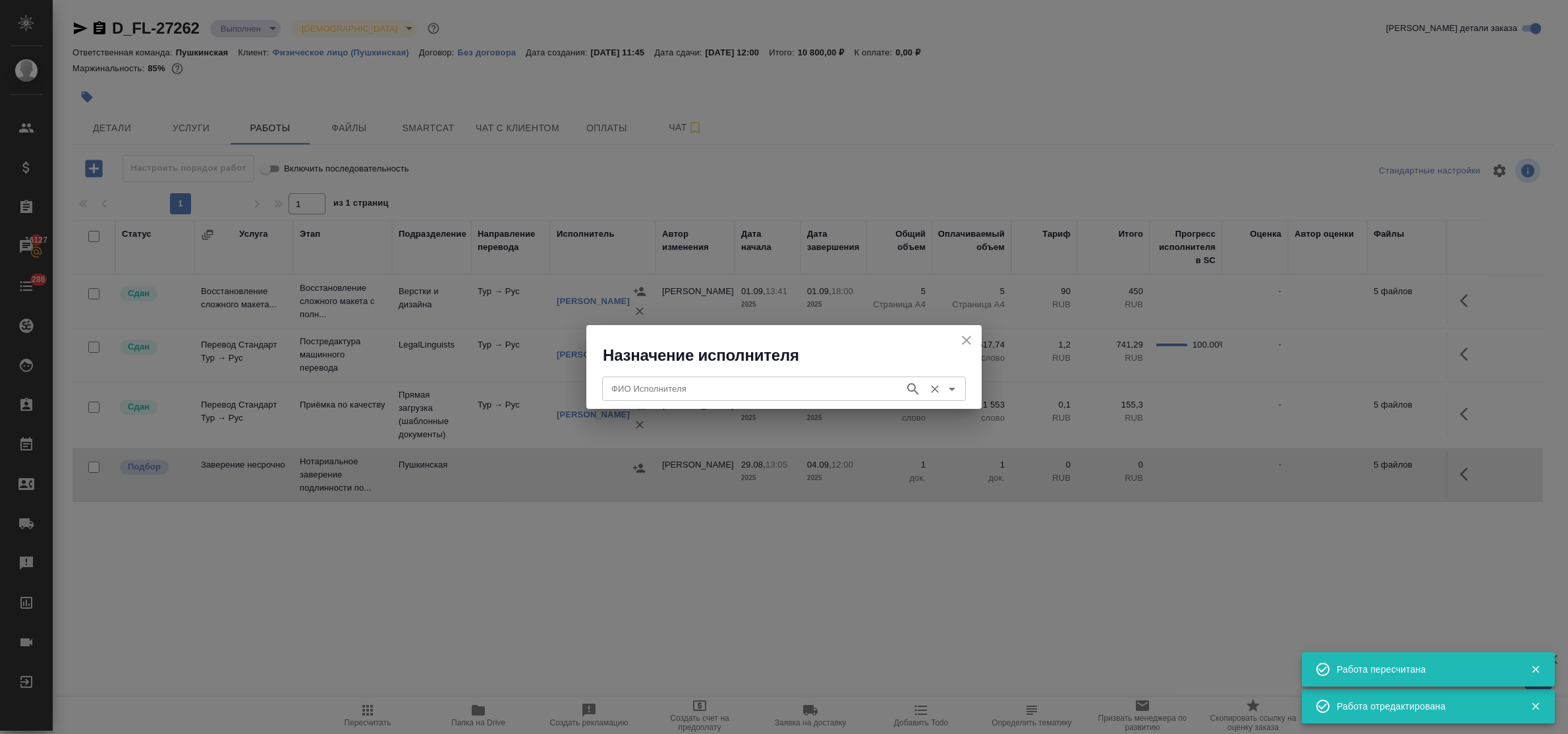
click at [652, 389] on input "ФИО Исполнителя" at bounding box center [752, 388] width 292 height 16
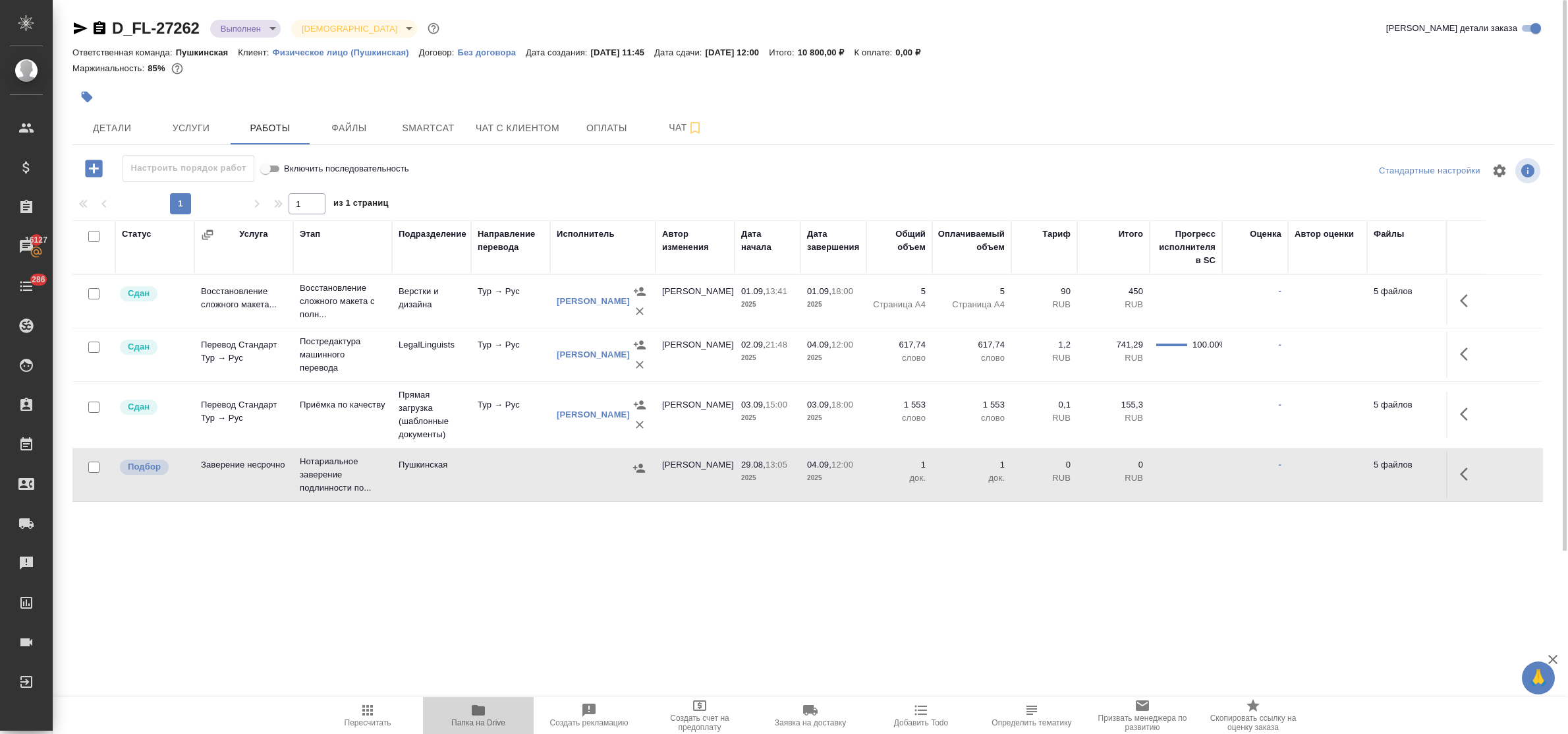
click at [477, 707] on icon "button" at bounding box center [478, 710] width 13 height 11
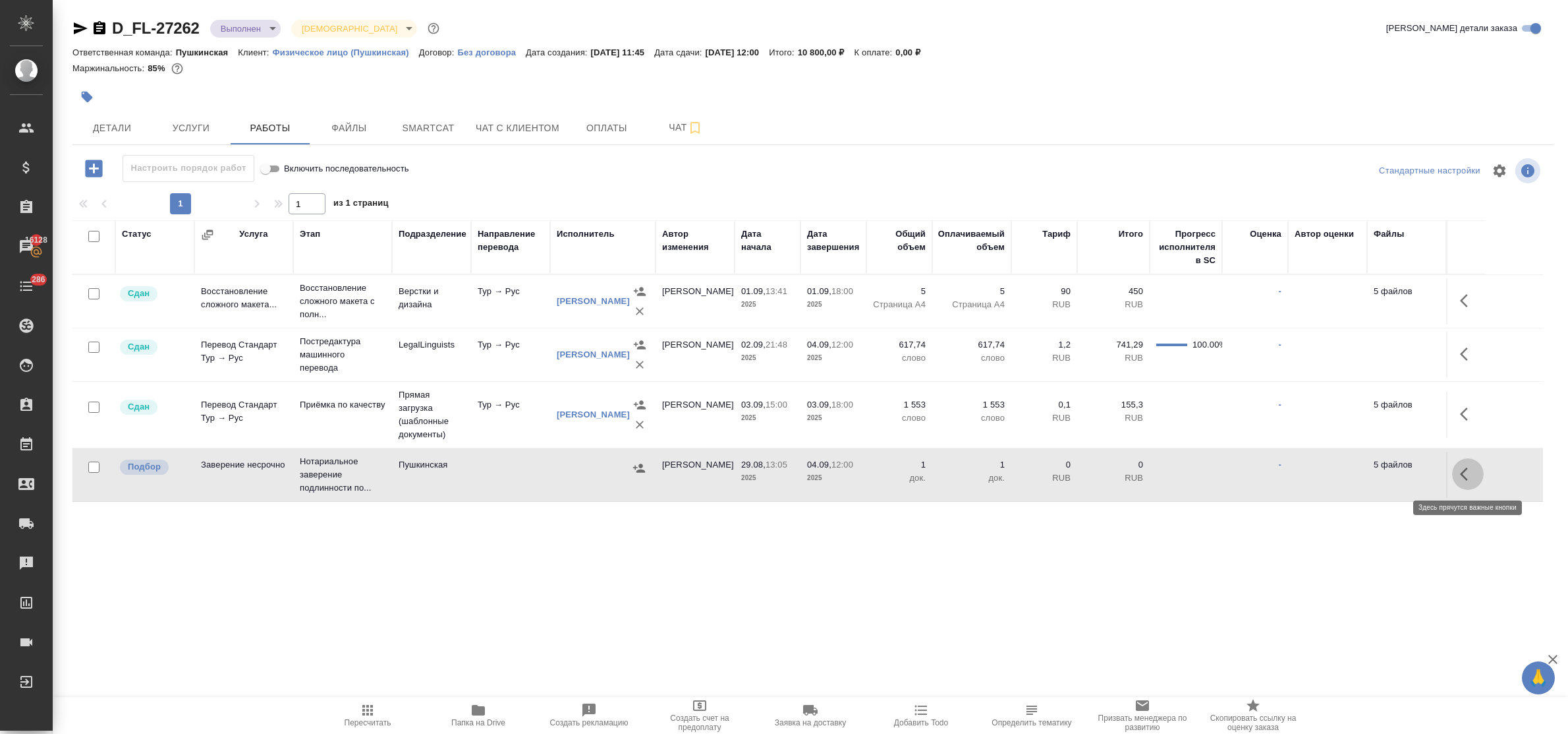
click at [1467, 475] on icon "button" at bounding box center [1468, 474] width 16 height 16
click at [1370, 470] on icon "button" at bounding box center [1371, 474] width 16 height 16
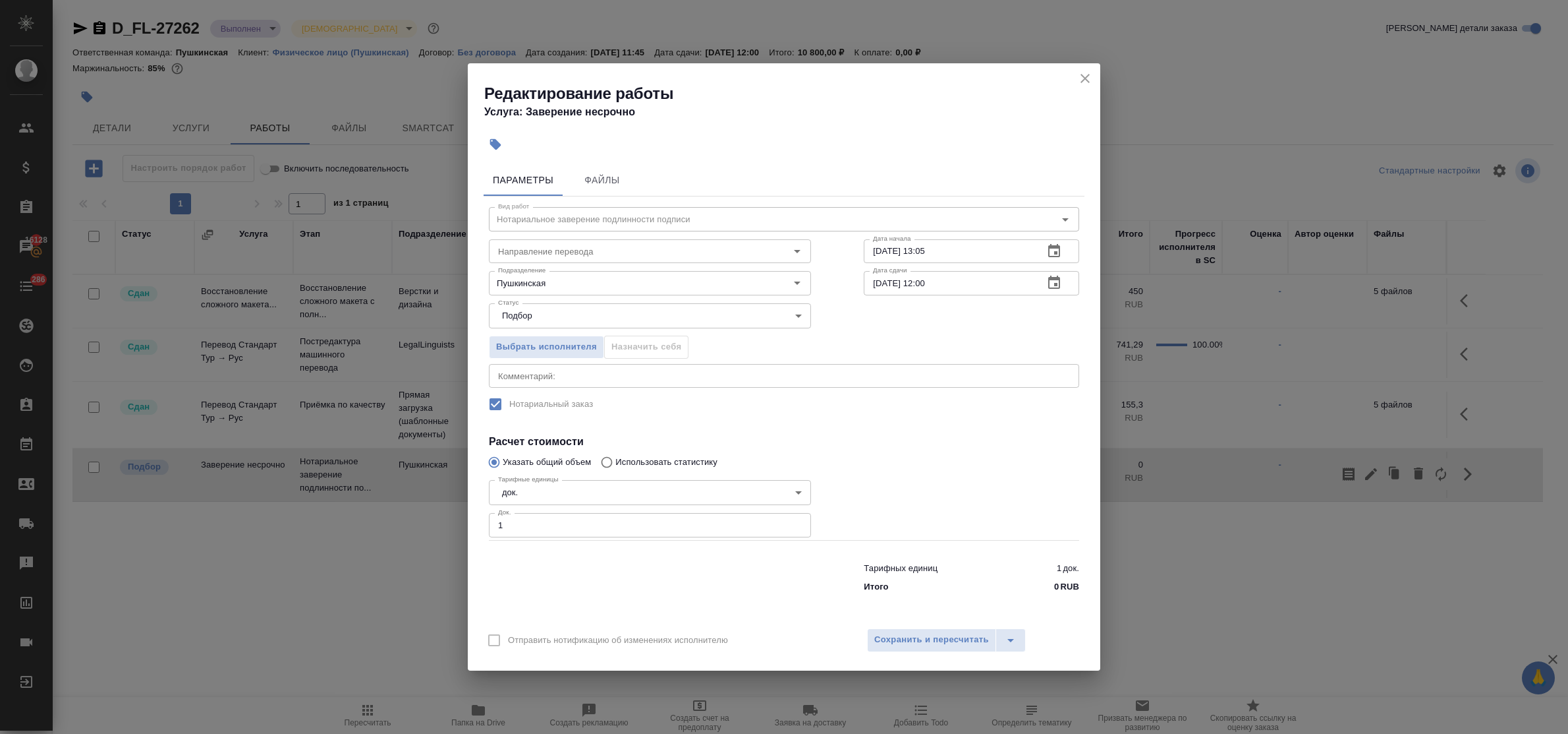
click at [1090, 73] on icon "close" at bounding box center [1085, 79] width 16 height 16
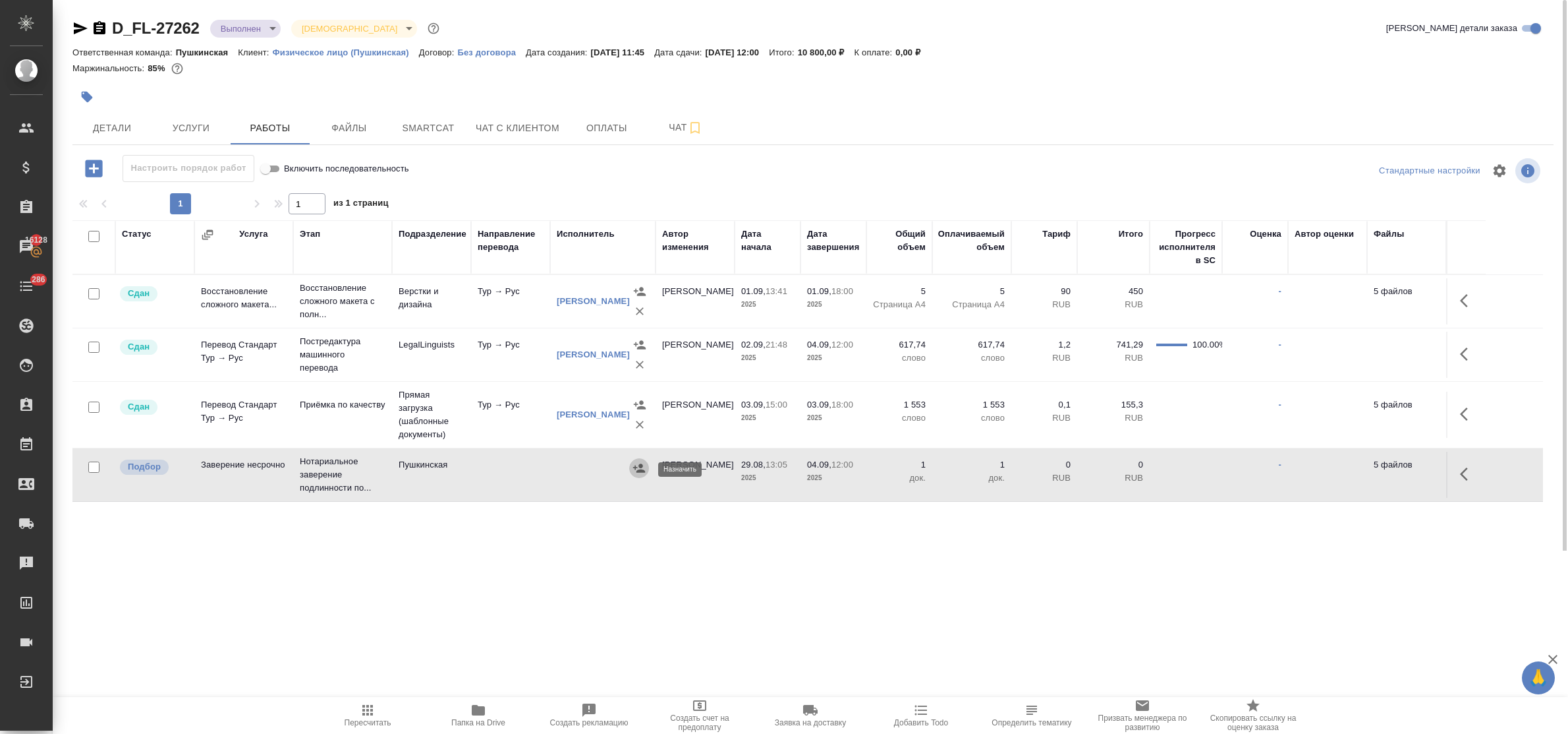
click at [633, 468] on icon "button" at bounding box center [638, 468] width 13 height 13
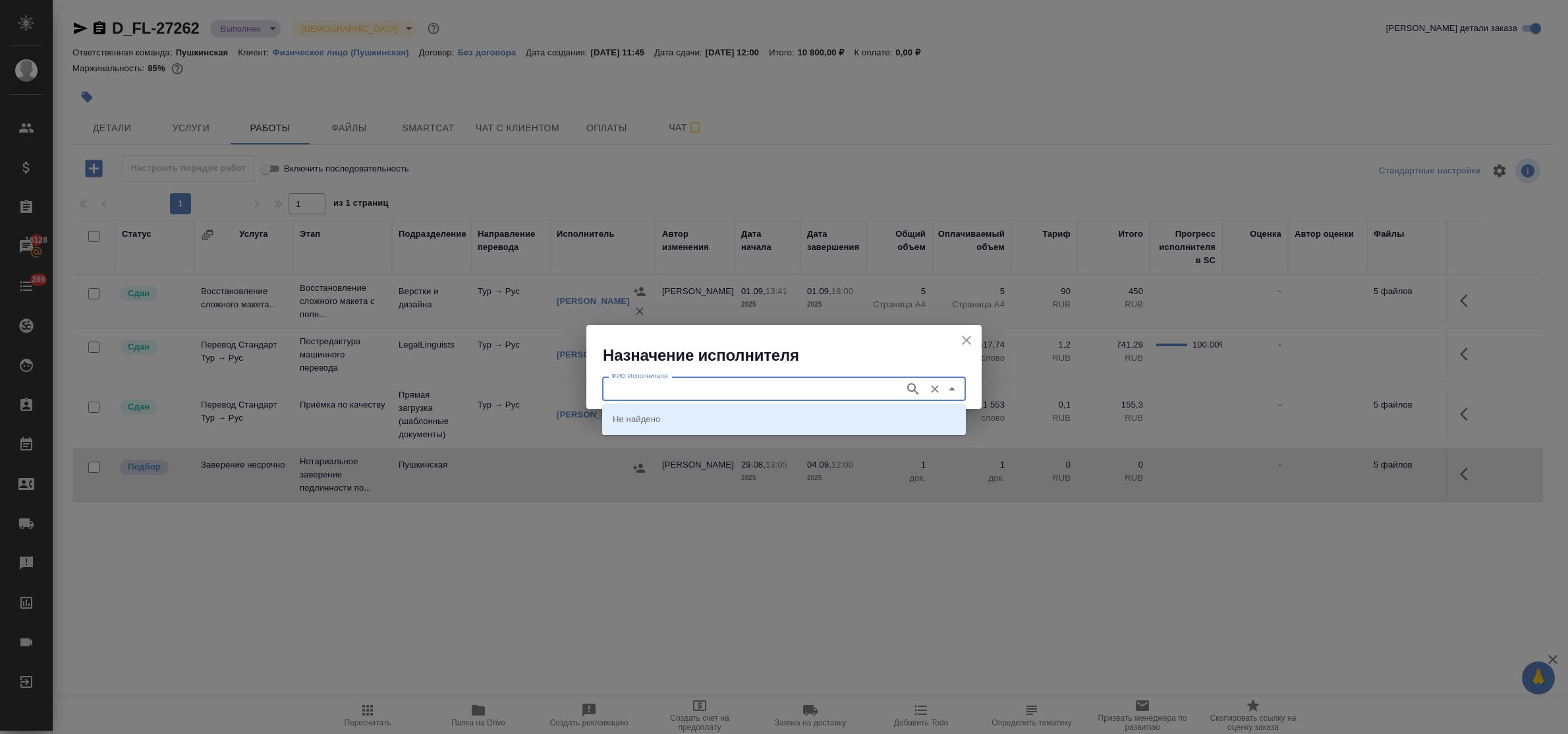
click at [630, 385] on input "ФИО Исполнителя" at bounding box center [752, 388] width 292 height 16
type input "я"
type input "федорченко"
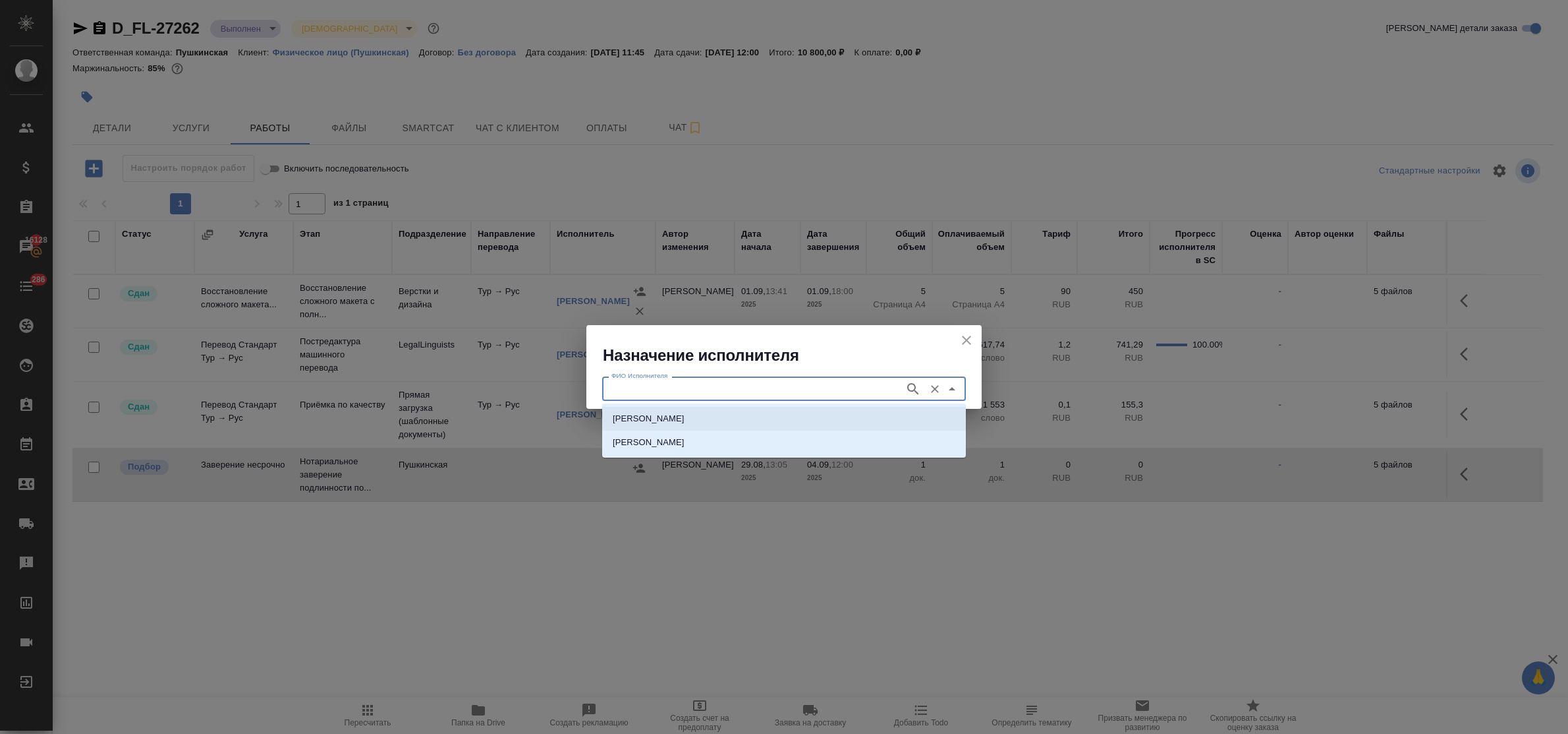
click at [657, 418] on p "НОТАРИУС Федорченко Александр Вячеславович" at bounding box center [648, 418] width 72 height 13
type input "НОТАРИУС Федорченко Александр Вячеславович"
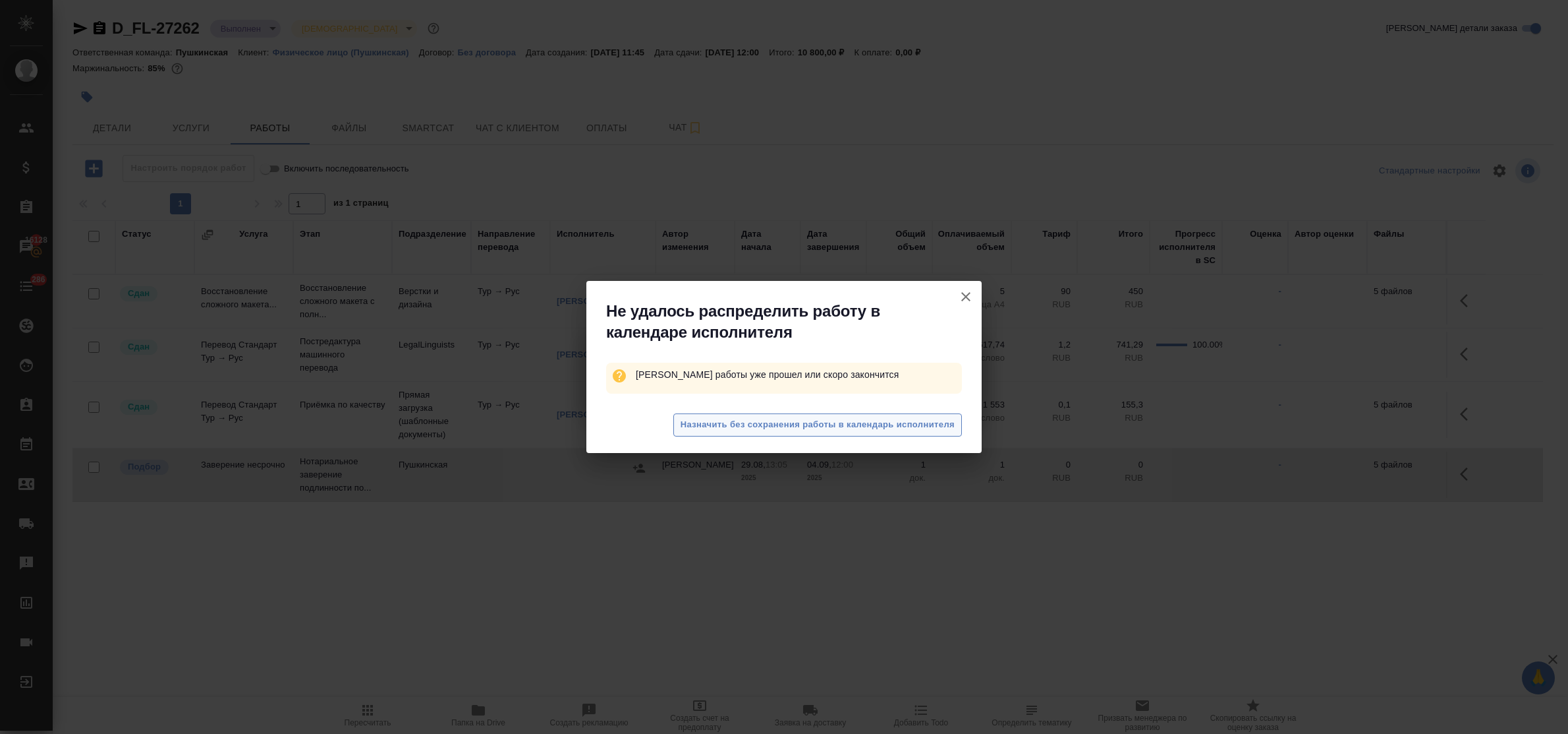
click at [722, 417] on span "Назначить без сохранения работы в календарь исполнителя" at bounding box center [818, 424] width 274 height 15
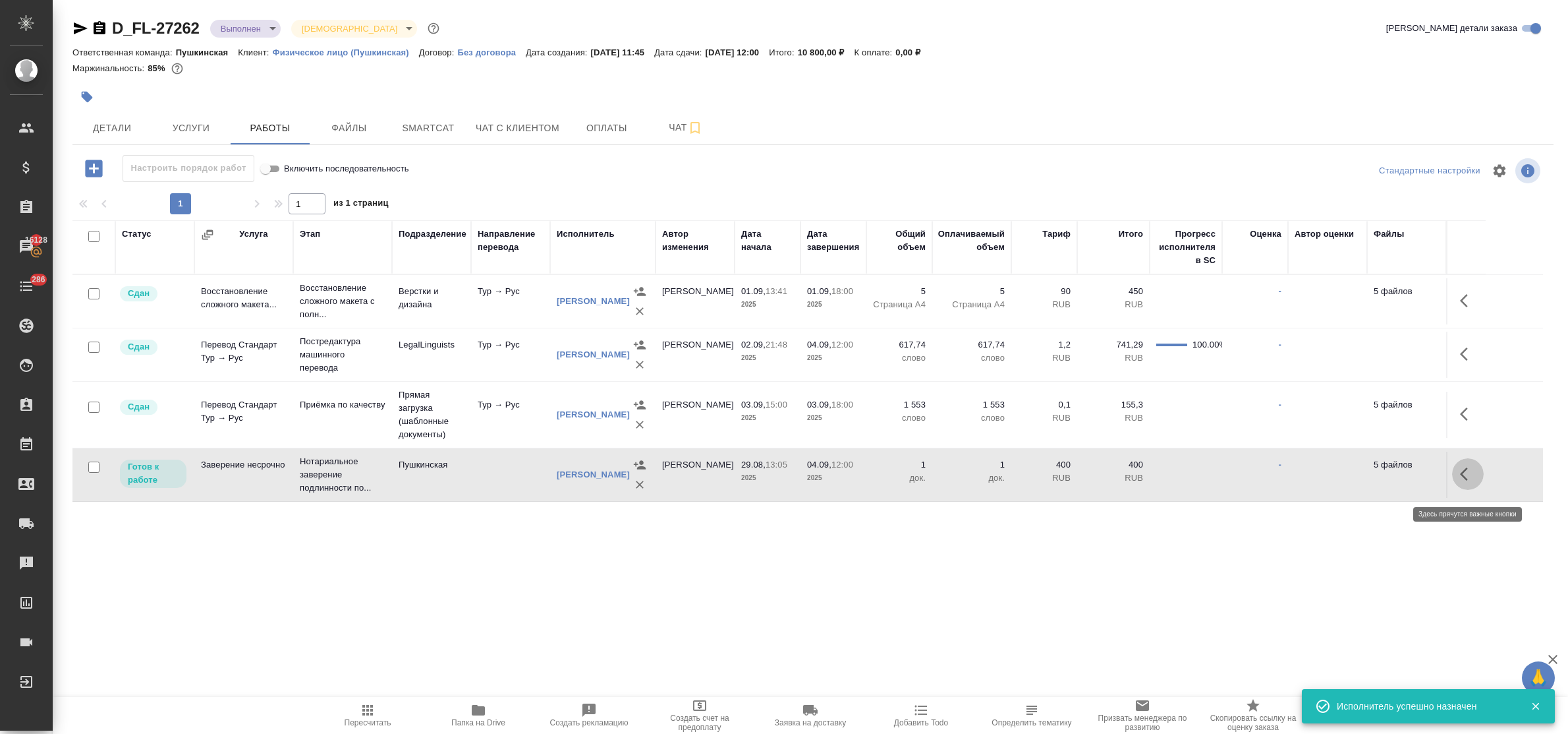
click at [1465, 482] on icon "button" at bounding box center [1468, 474] width 16 height 16
click at [1374, 478] on icon "button" at bounding box center [1370, 473] width 11 height 11
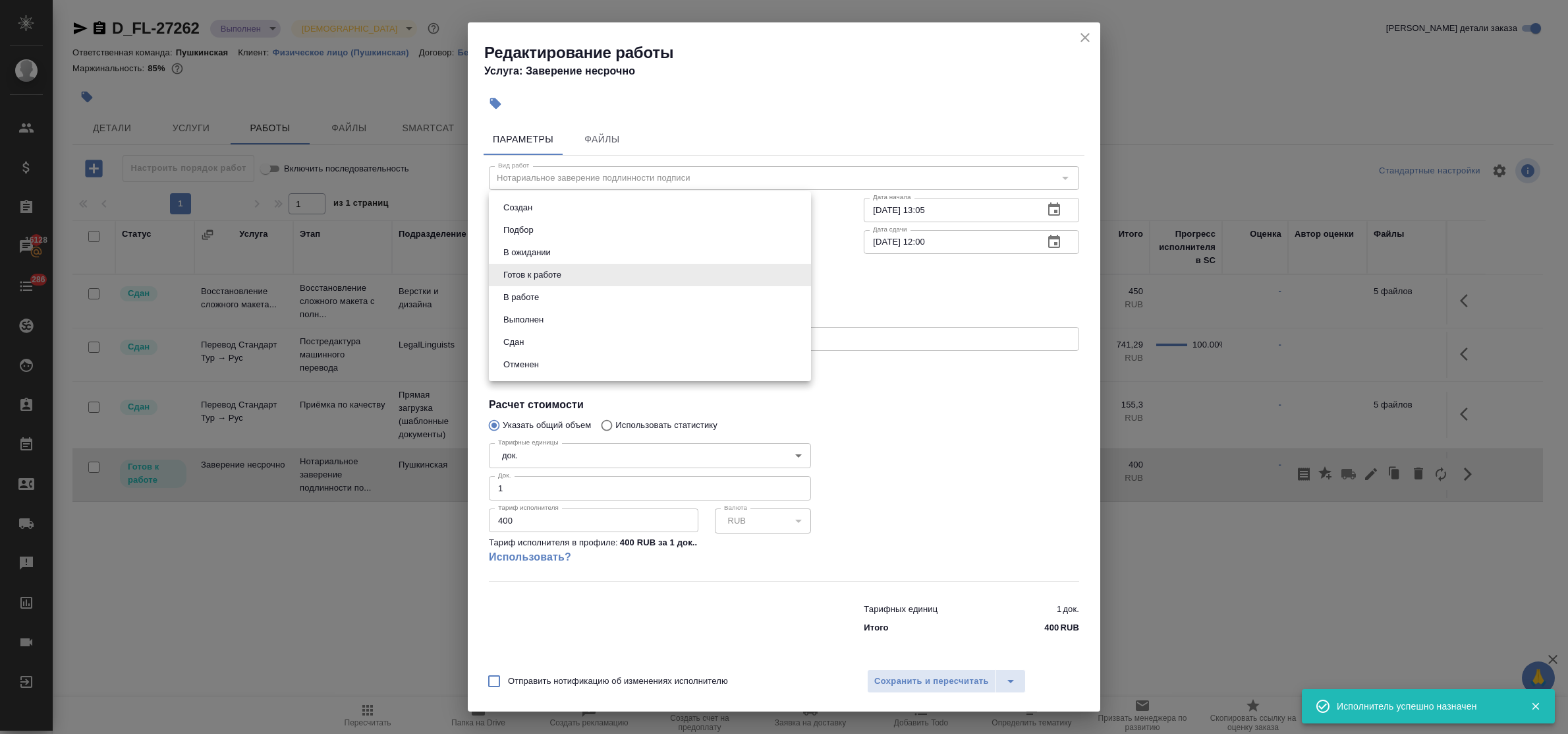
click at [631, 273] on body "🙏 .cls-1 fill:#fff; AWATERA Bulakhova Elena Клиенты Спецификации Заказы 16128 Ч…" at bounding box center [784, 367] width 1568 height 734
click at [551, 335] on li "Сдан" at bounding box center [650, 341] width 322 height 22
type input "closed"
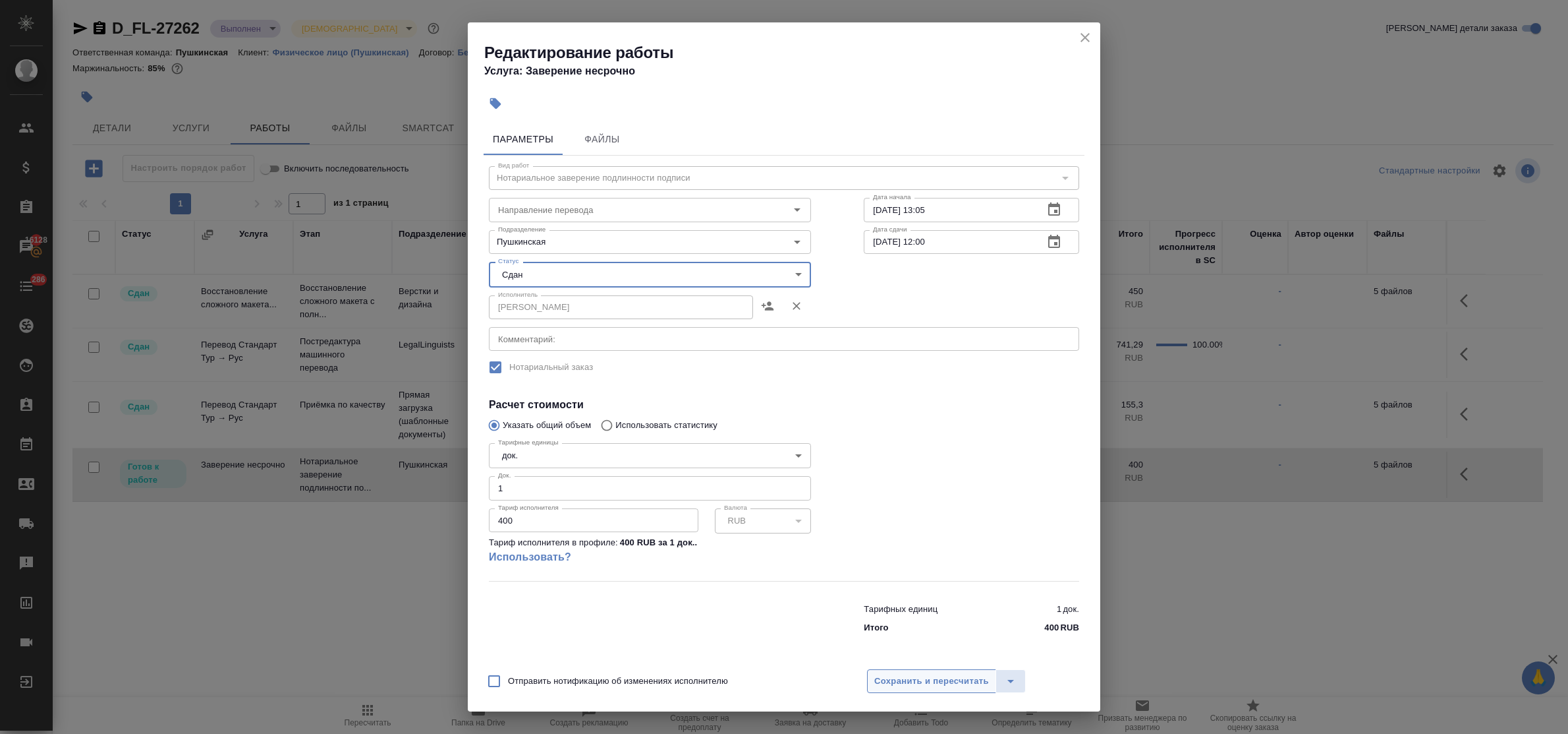
click at [957, 684] on span "Сохранить и пересчитать" at bounding box center [932, 681] width 115 height 15
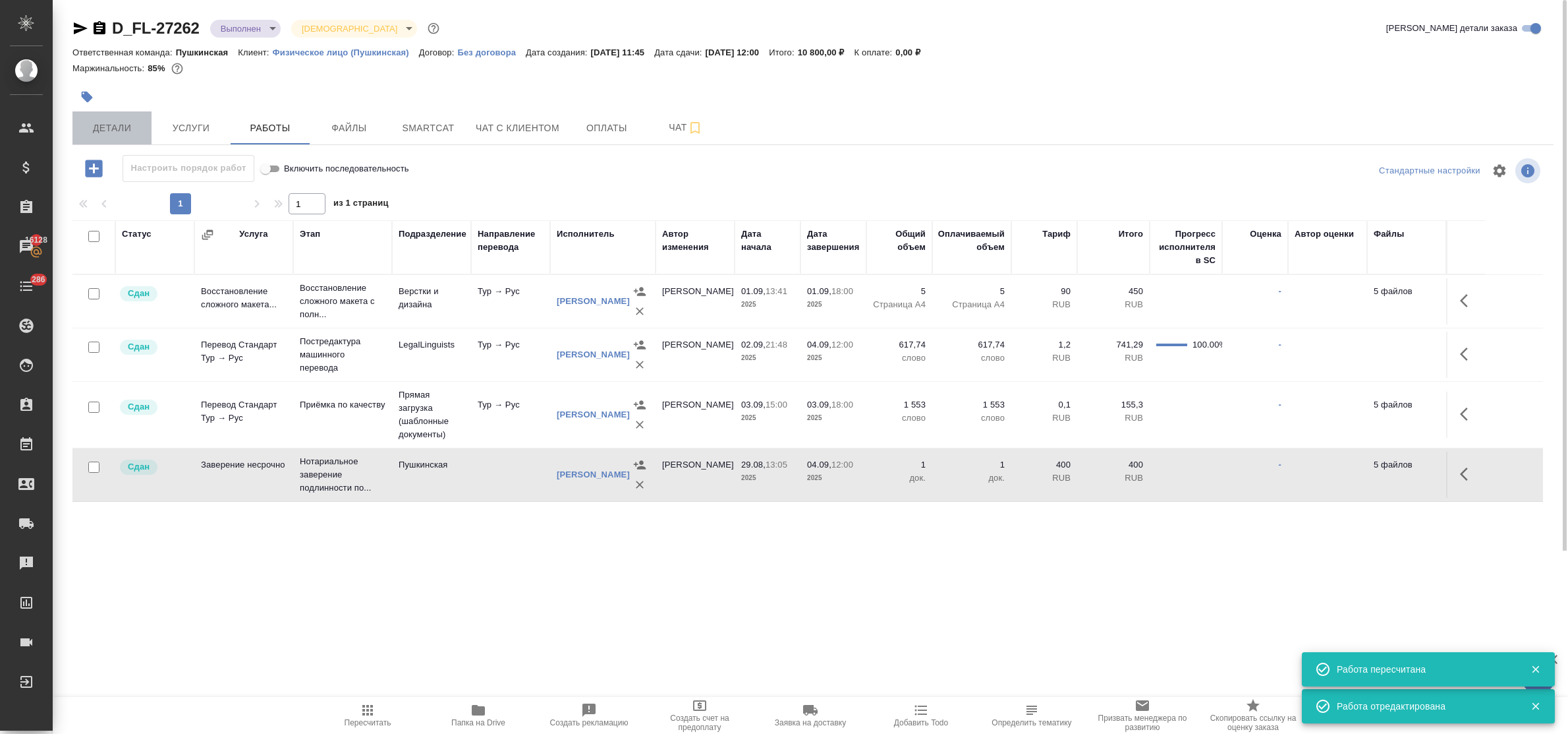
click at [109, 126] on span "Детали" at bounding box center [112, 128] width 64 height 17
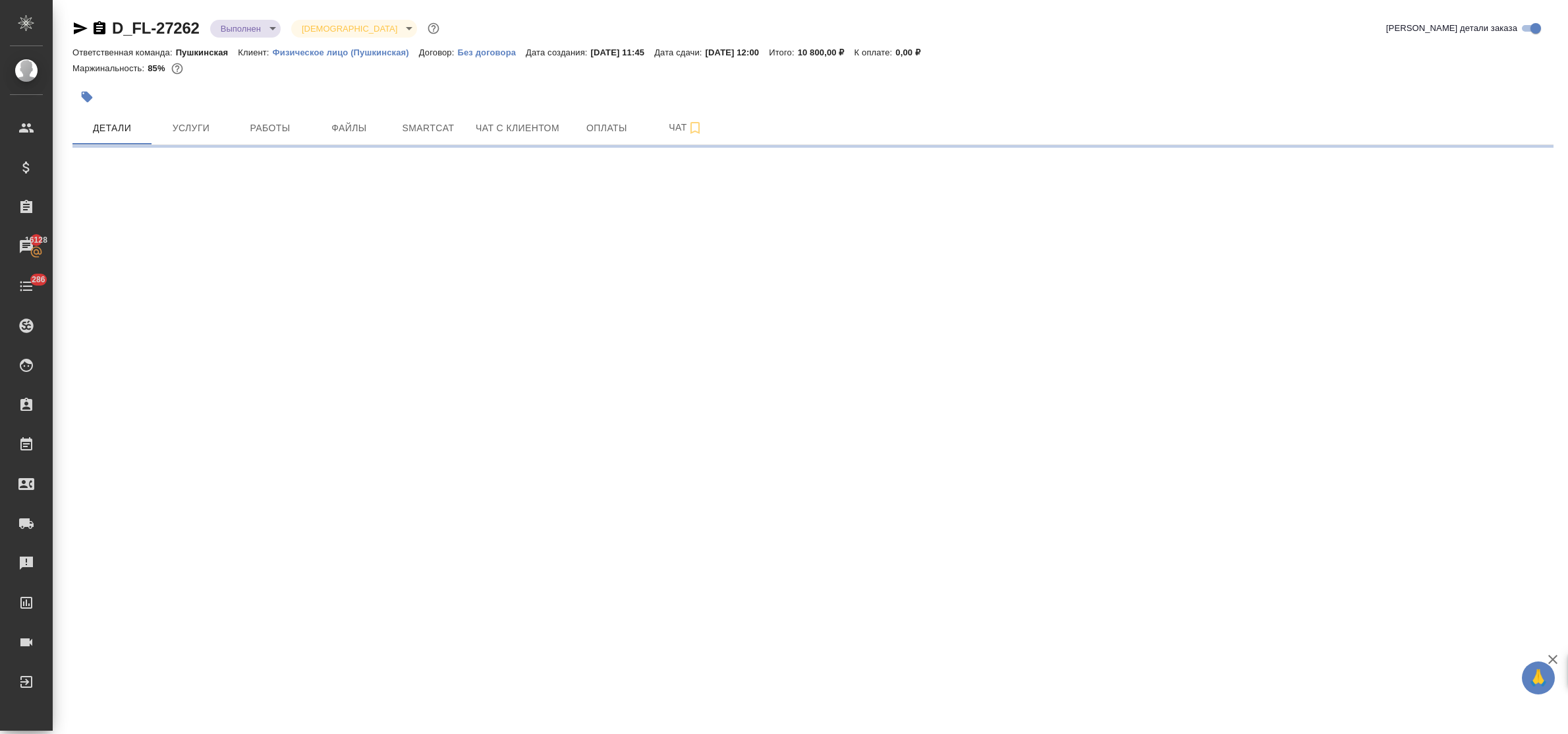
select select "RU"
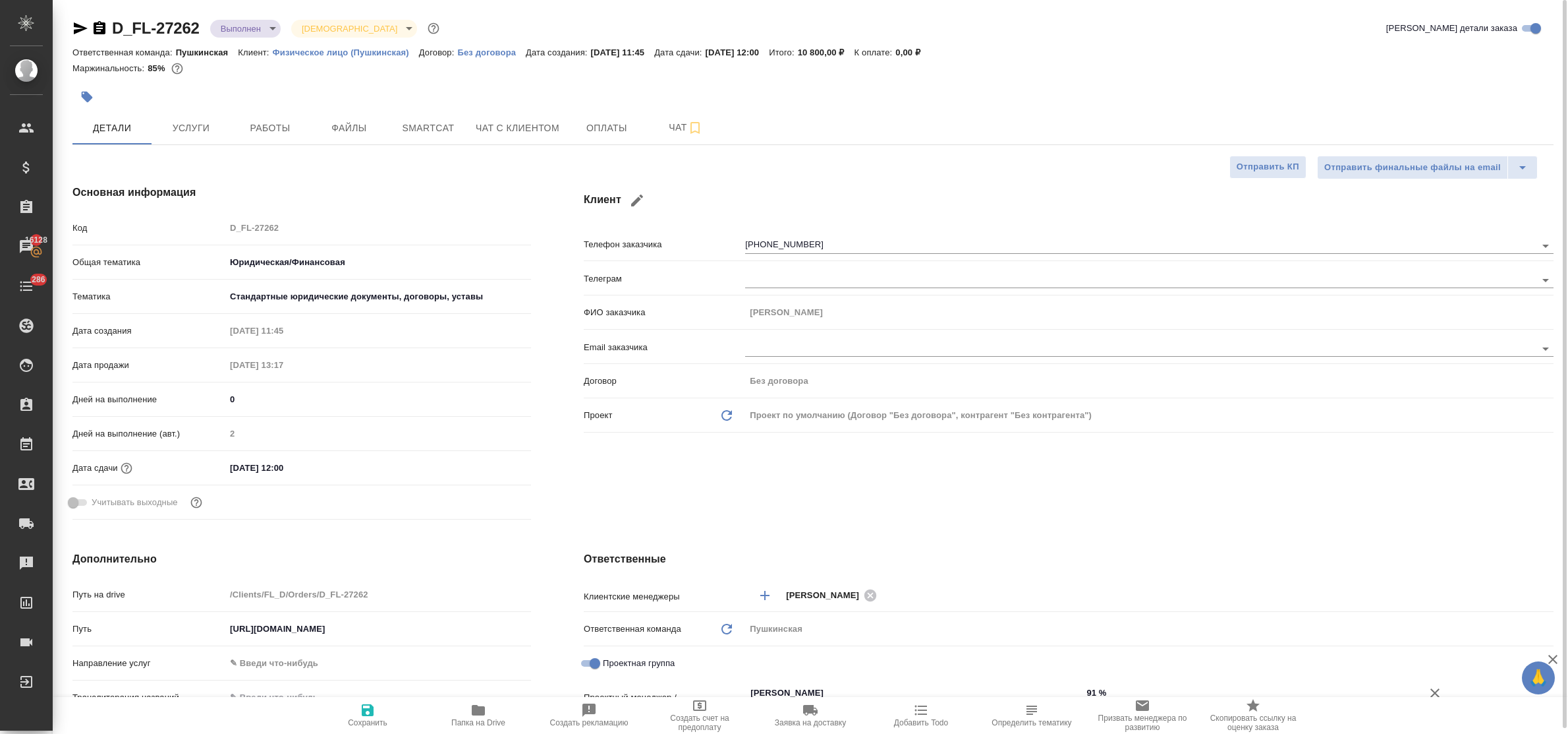
type textarea "x"
click at [317, 464] on input "04.09.2025 12:00" at bounding box center [284, 468] width 115 height 19
click at [492, 467] on icon "button" at bounding box center [493, 467] width 16 height 16
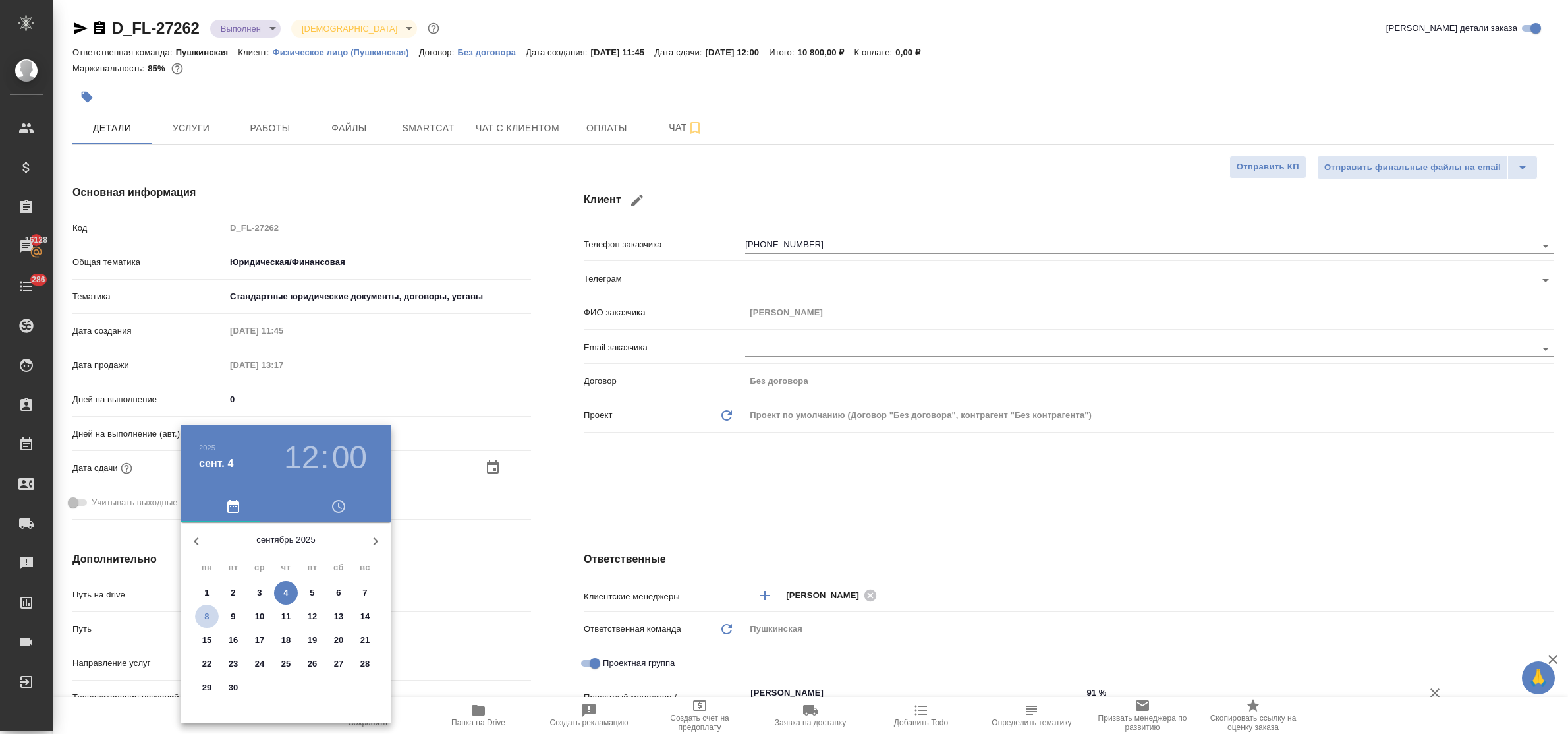
click at [198, 616] on span "8" at bounding box center [207, 615] width 24 height 13
type input "08.09.2025 12:00"
type textarea "x"
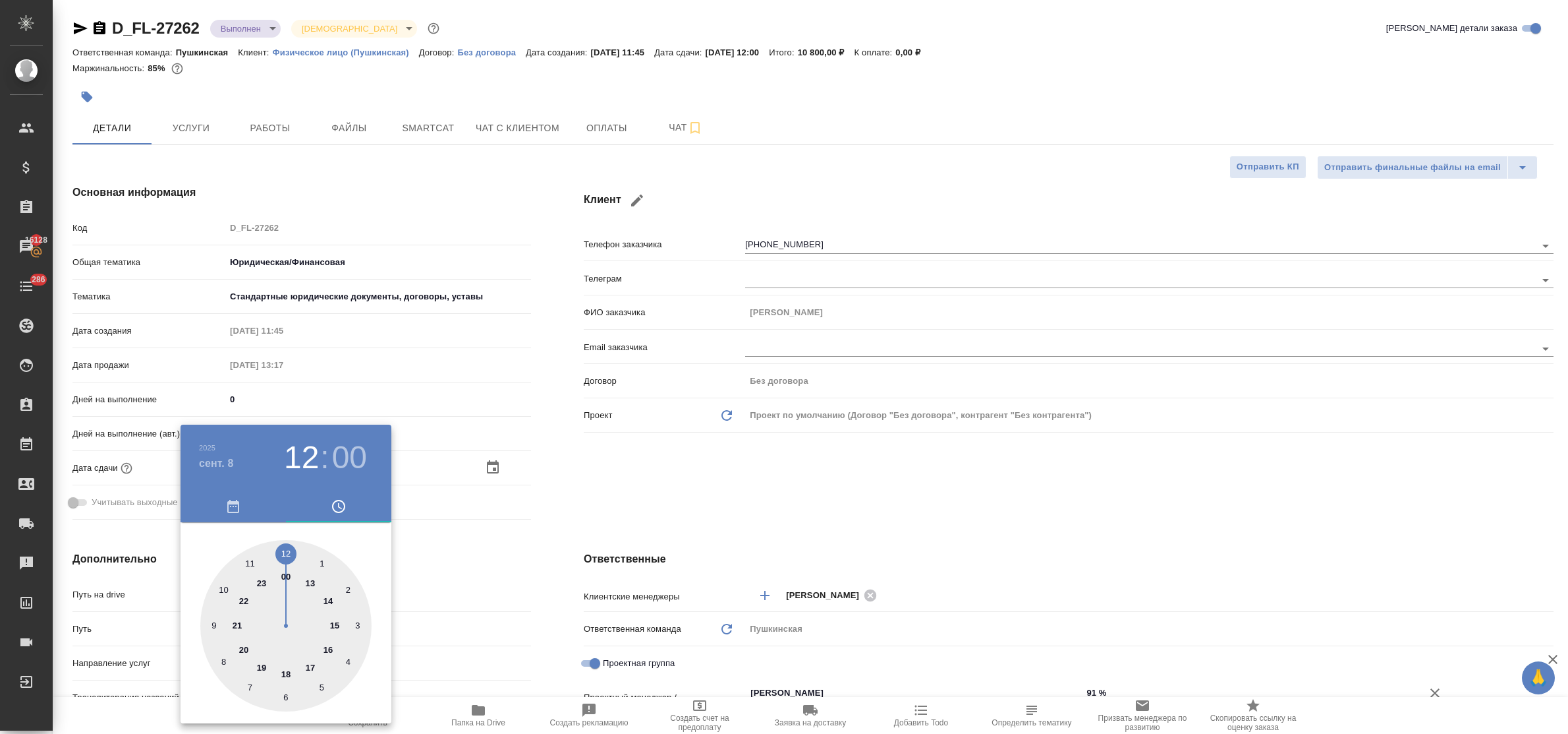
click at [488, 573] on div at bounding box center [784, 367] width 1568 height 734
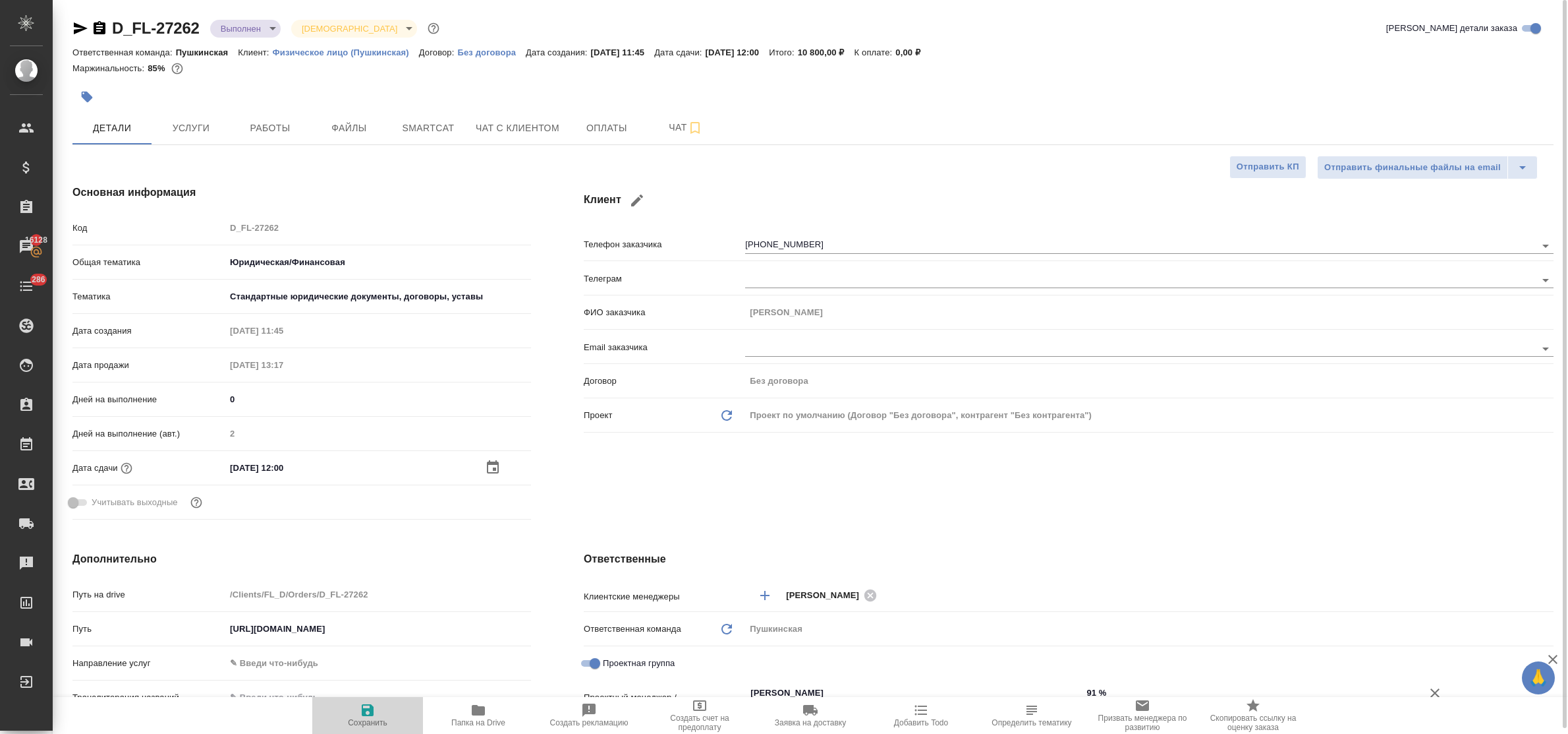
click at [372, 707] on icon "button" at bounding box center [367, 709] width 11 height 11
type textarea "x"
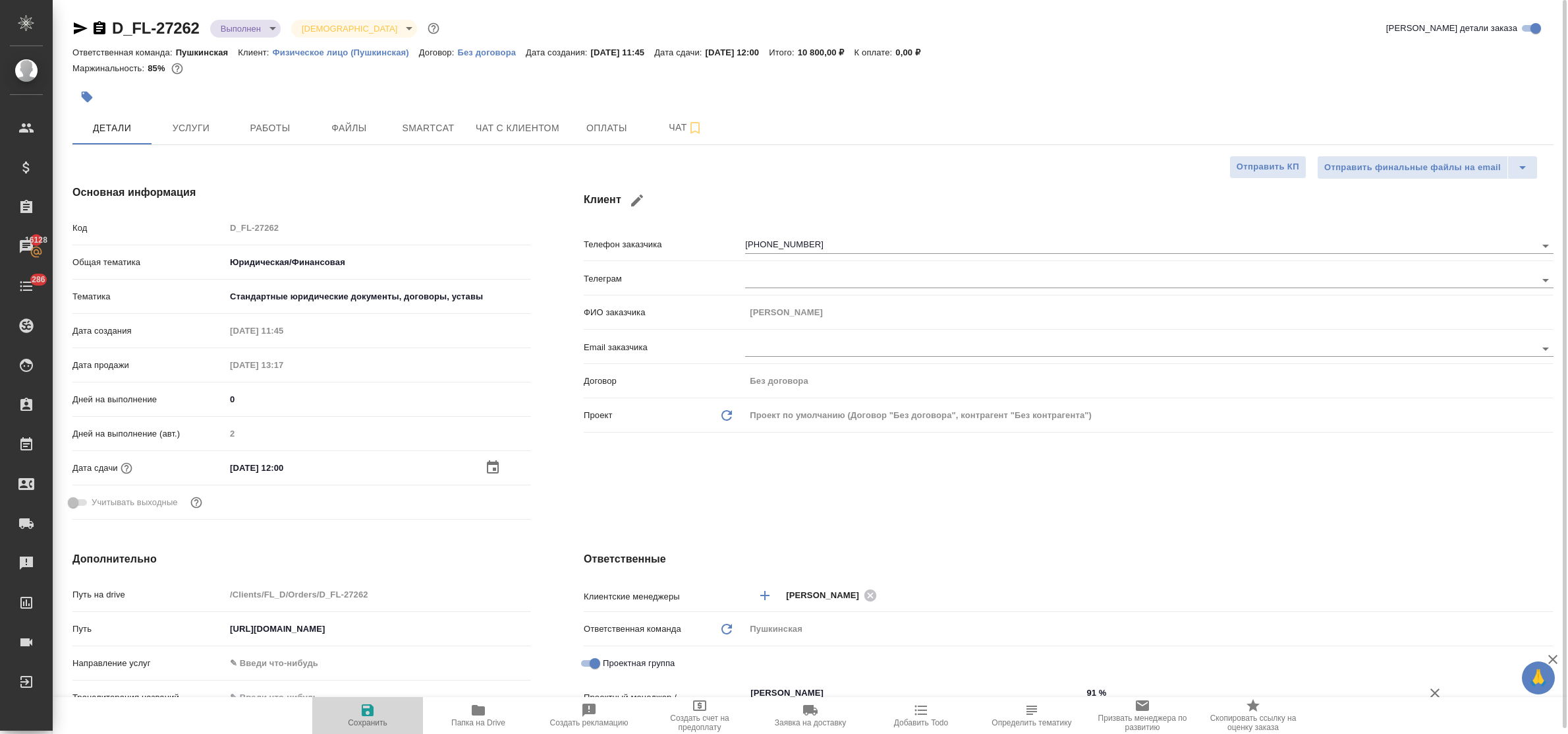
type textarea "x"
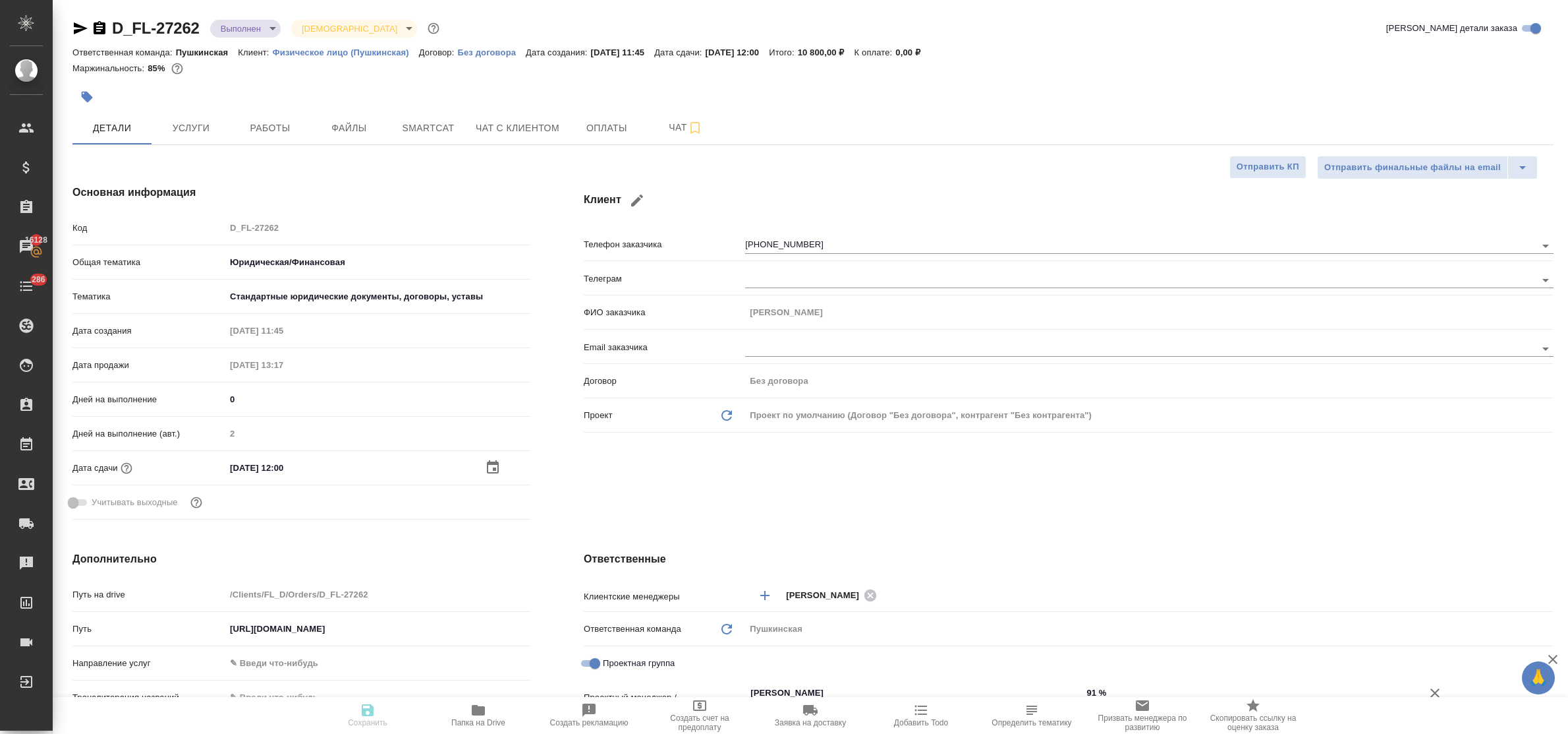
type textarea "x"
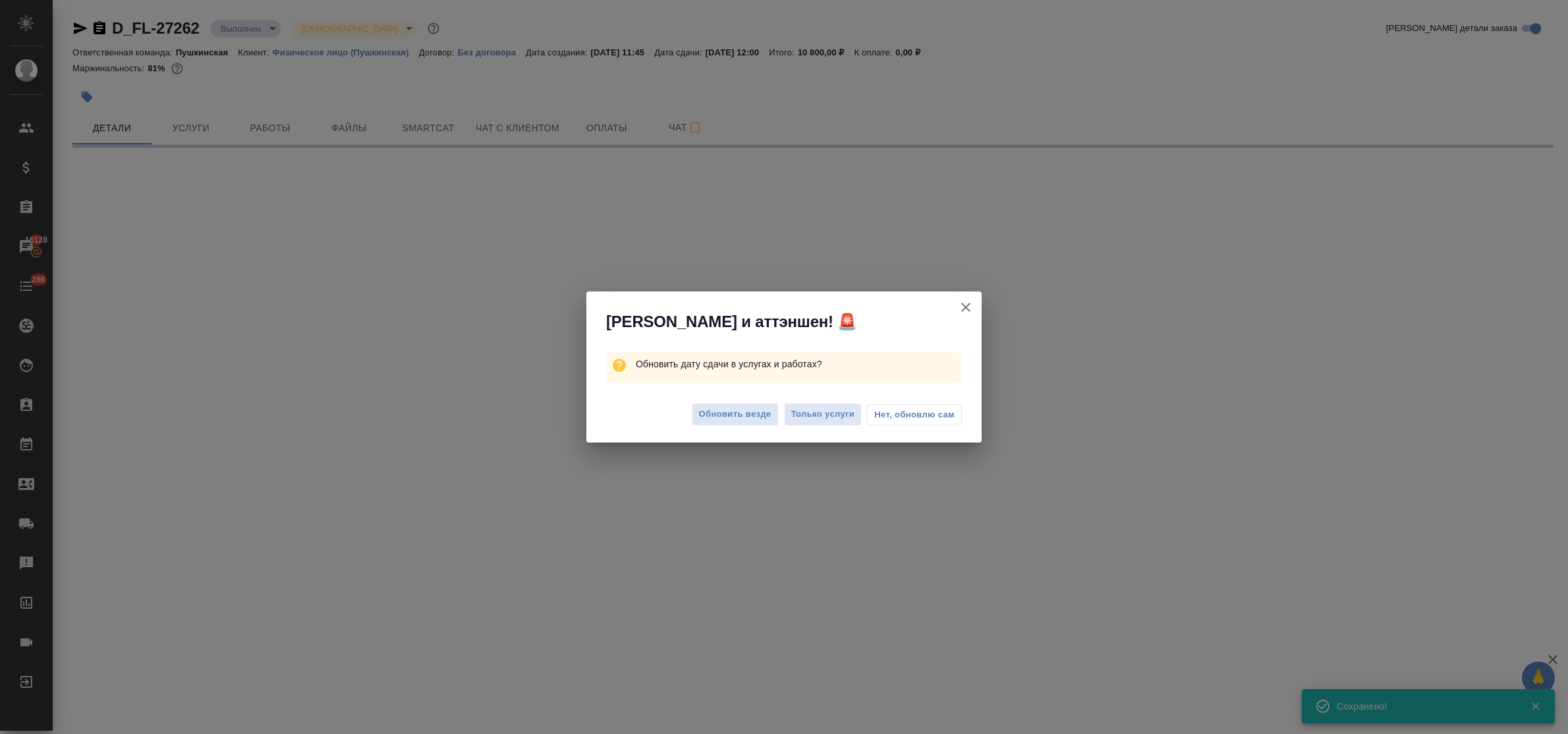
click at [961, 307] on icon "button" at bounding box center [966, 307] width 16 height 16
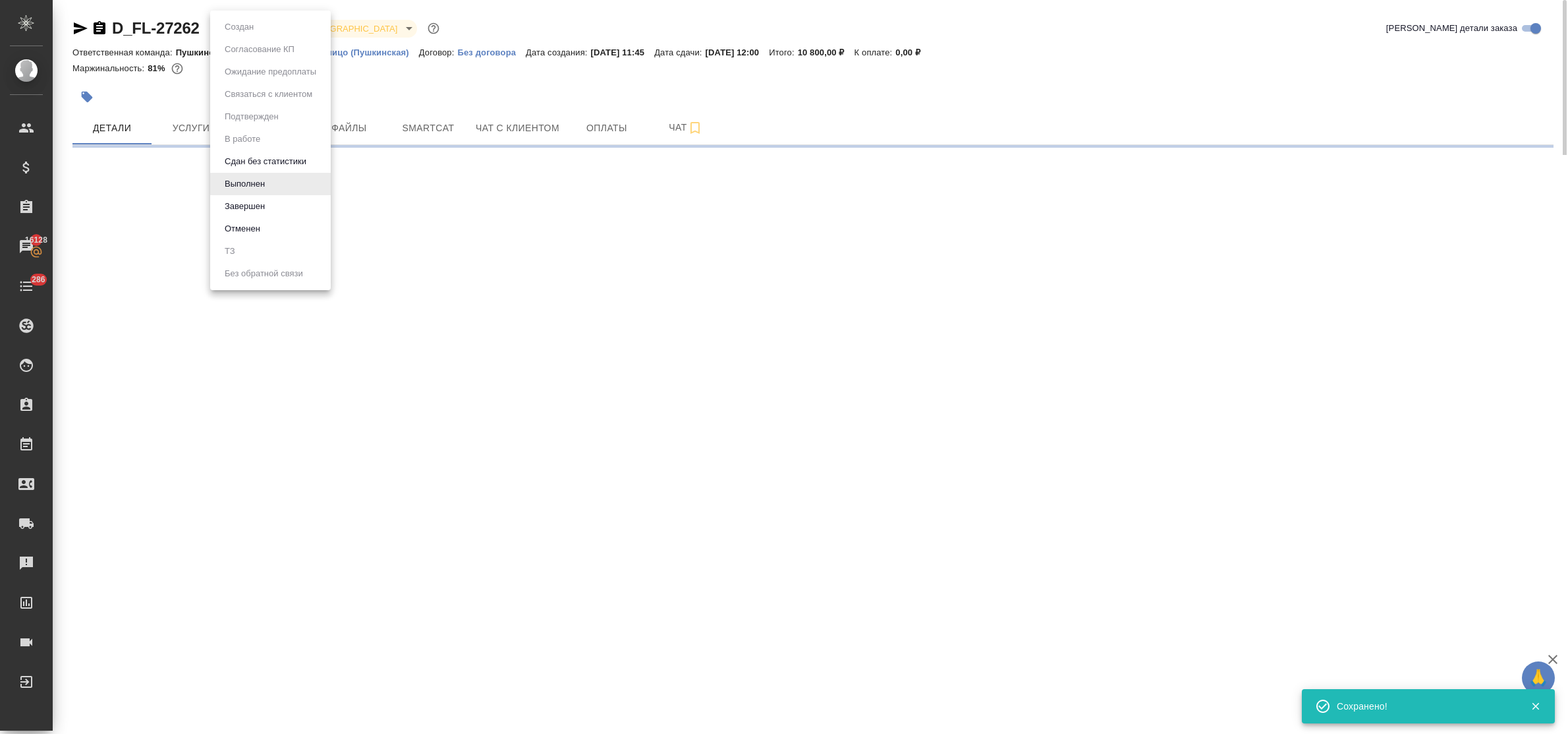
click at [245, 28] on body "🙏 .cls-1 fill:#fff; AWATERA Bulakhova Elena Клиенты Спецификации Заказы 16128 Ч…" at bounding box center [784, 367] width 1568 height 734
select select "RU"
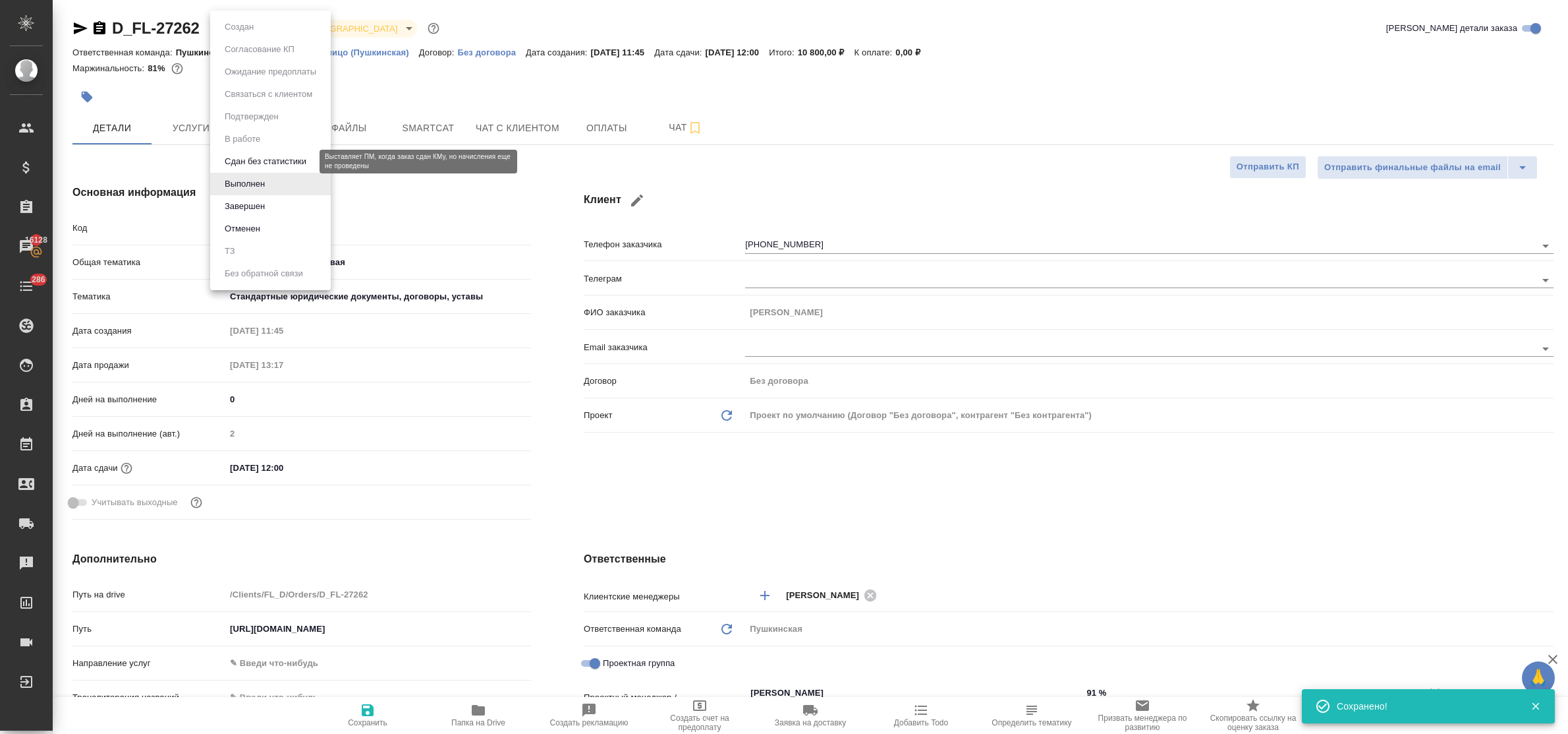
type textarea "x"
click at [272, 204] on li "Завершен" at bounding box center [270, 206] width 120 height 22
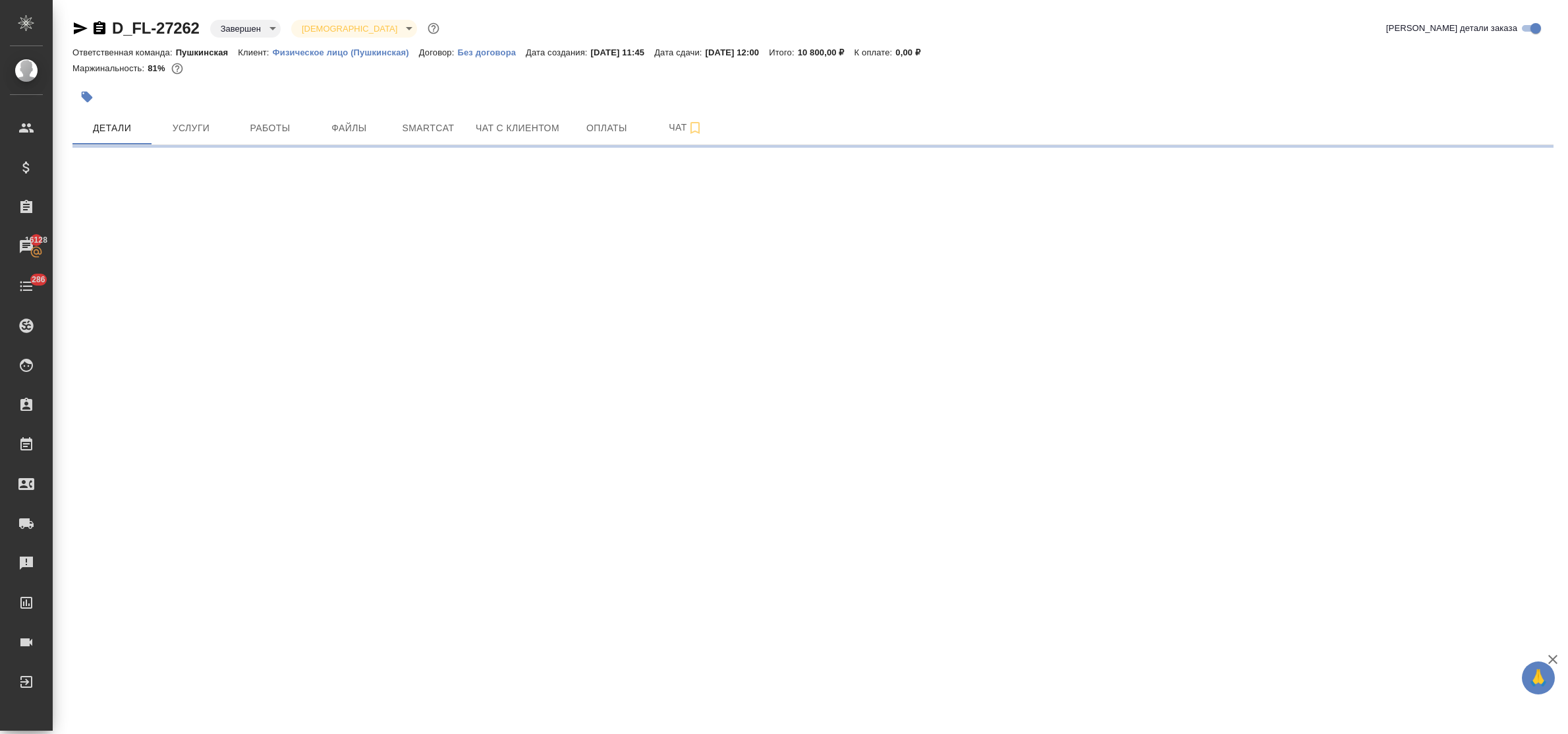
select select "RU"
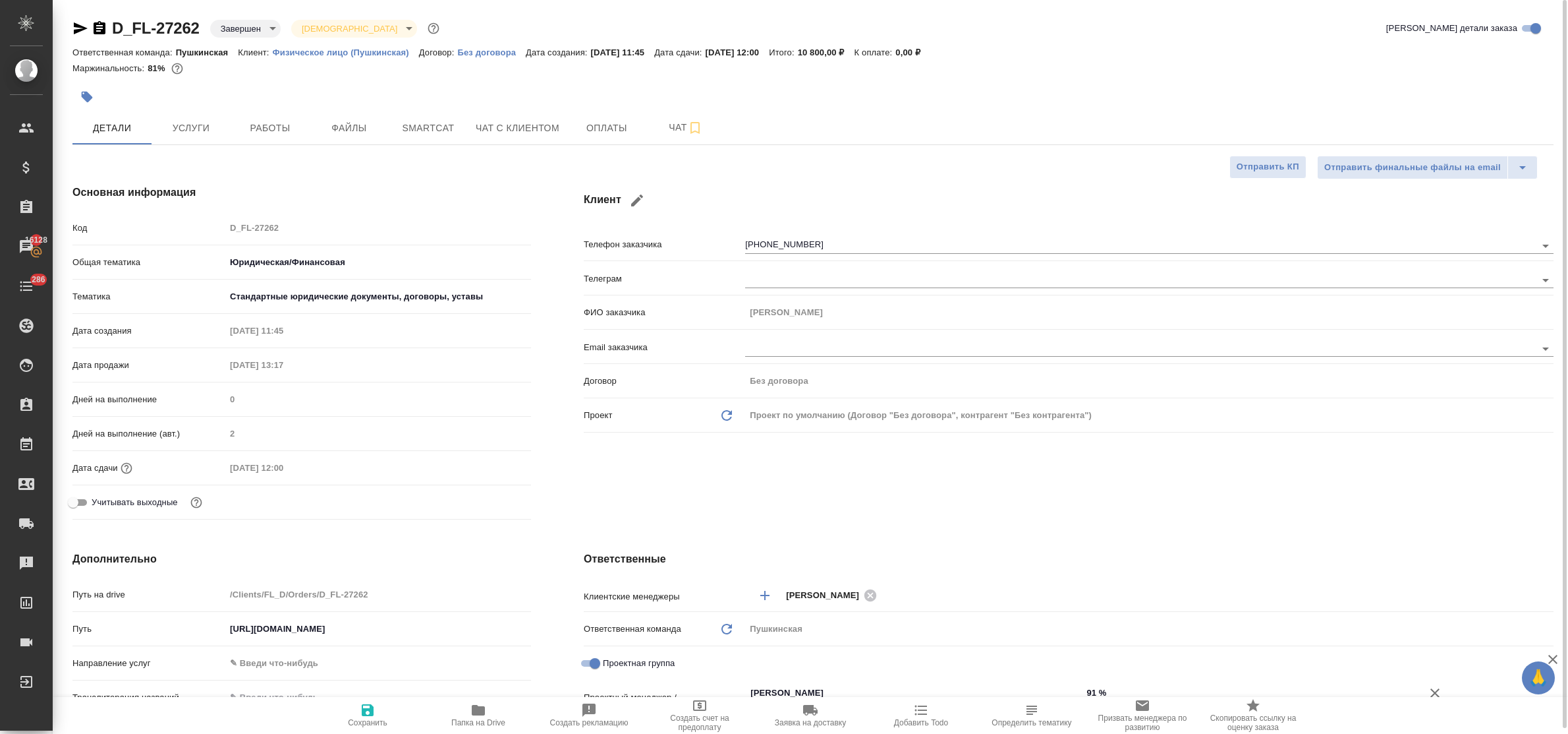
type textarea "x"
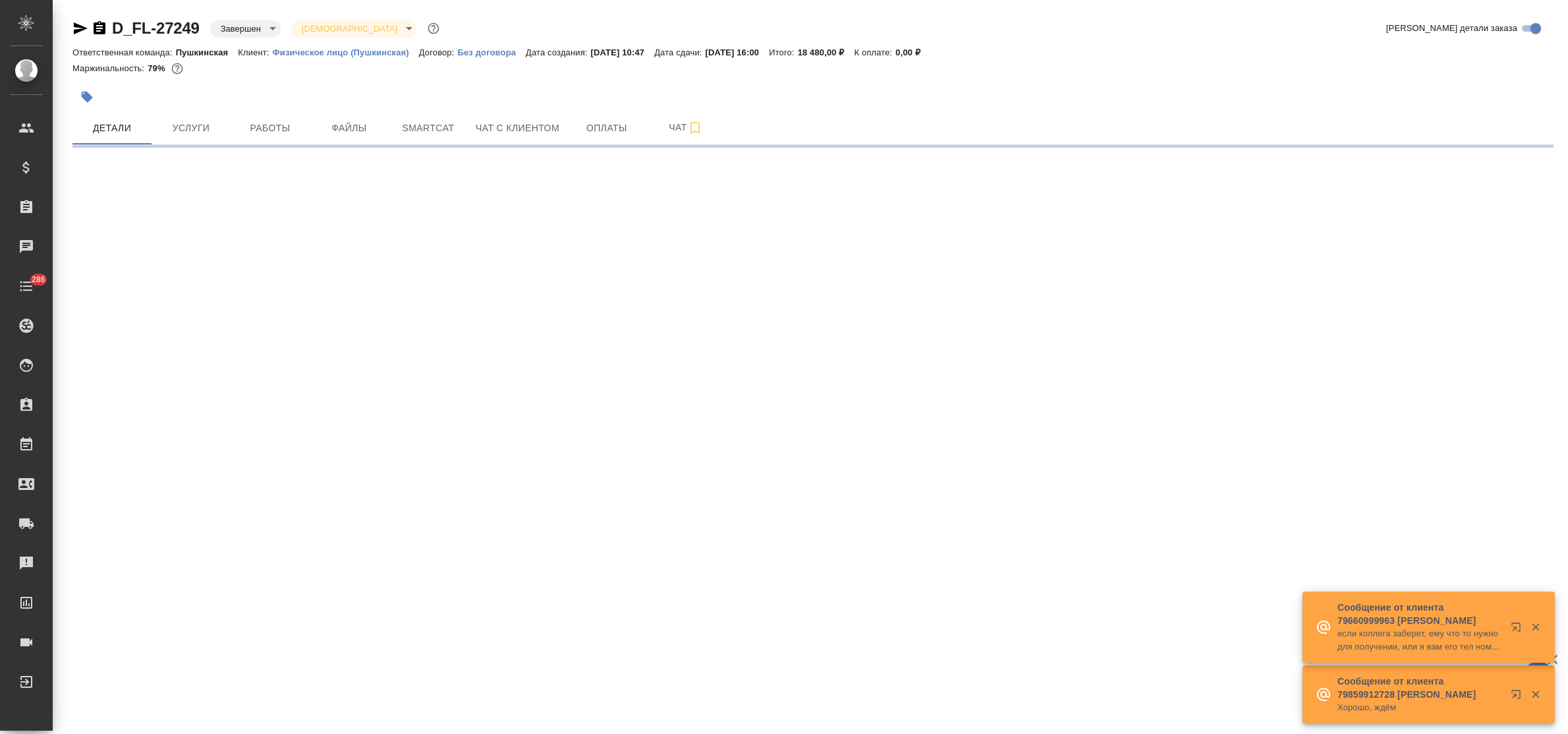
select select "RU"
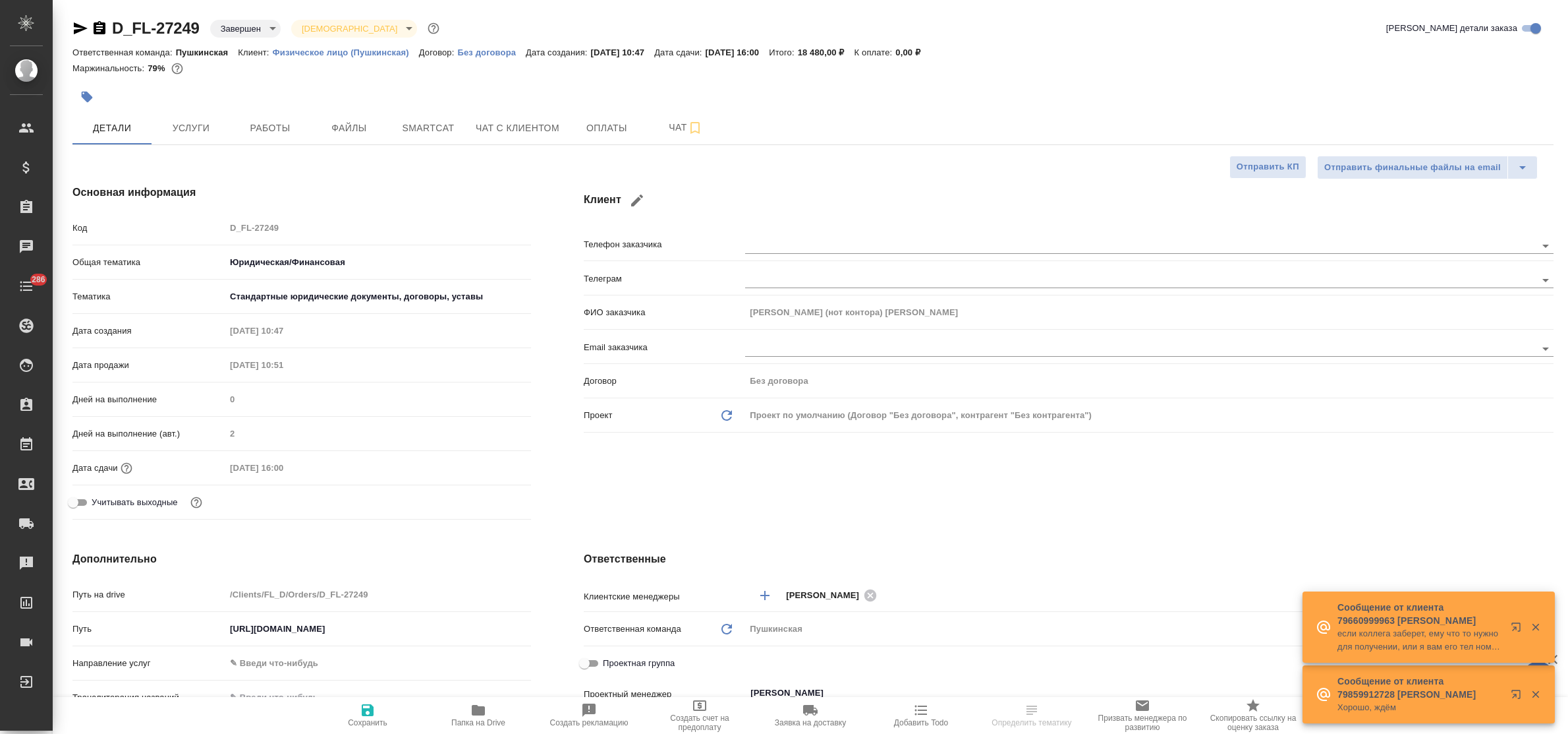
type textarea "x"
click at [477, 709] on icon "button" at bounding box center [478, 710] width 13 height 11
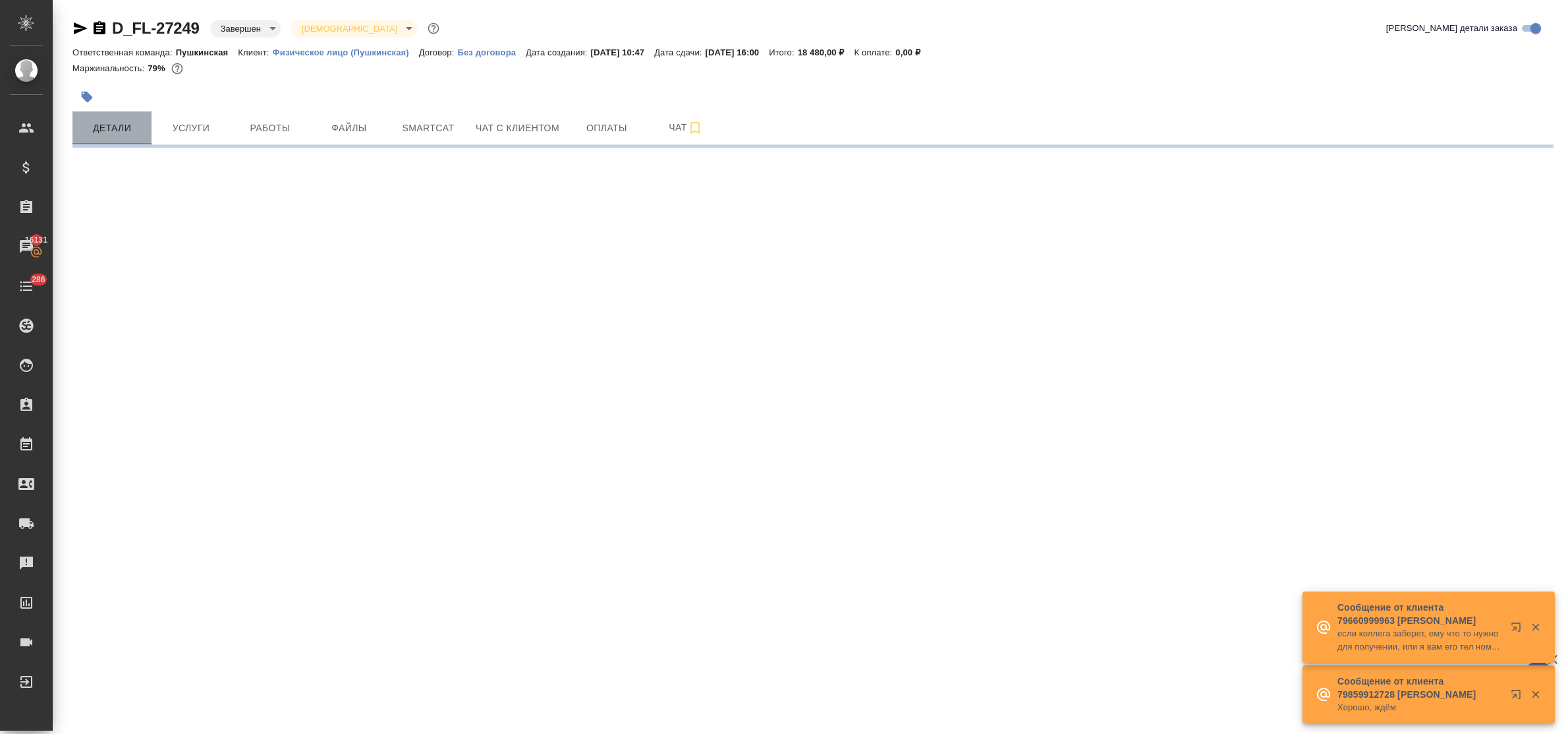
click at [115, 126] on span "Детали" at bounding box center [112, 128] width 64 height 17
select select "RU"
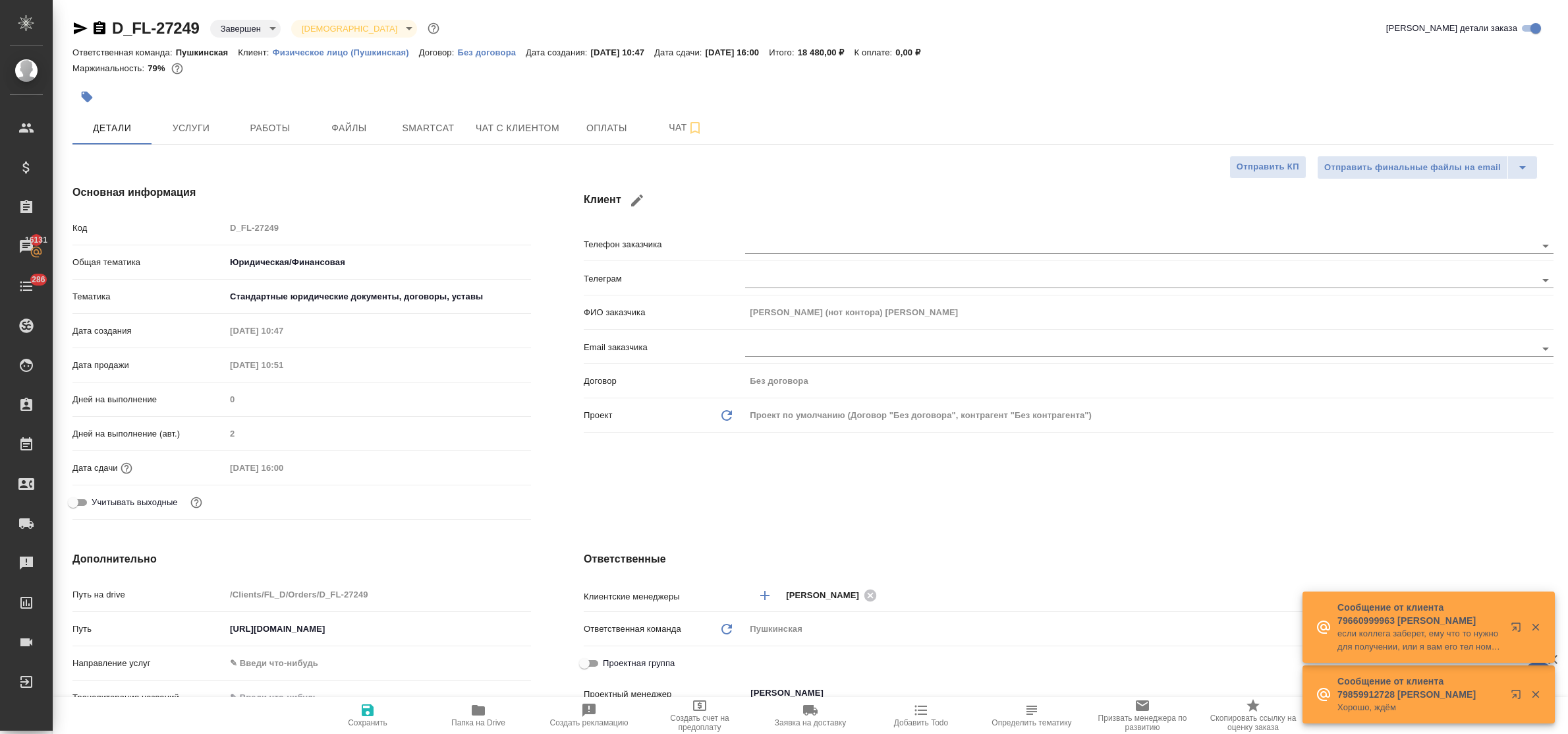
type textarea "x"
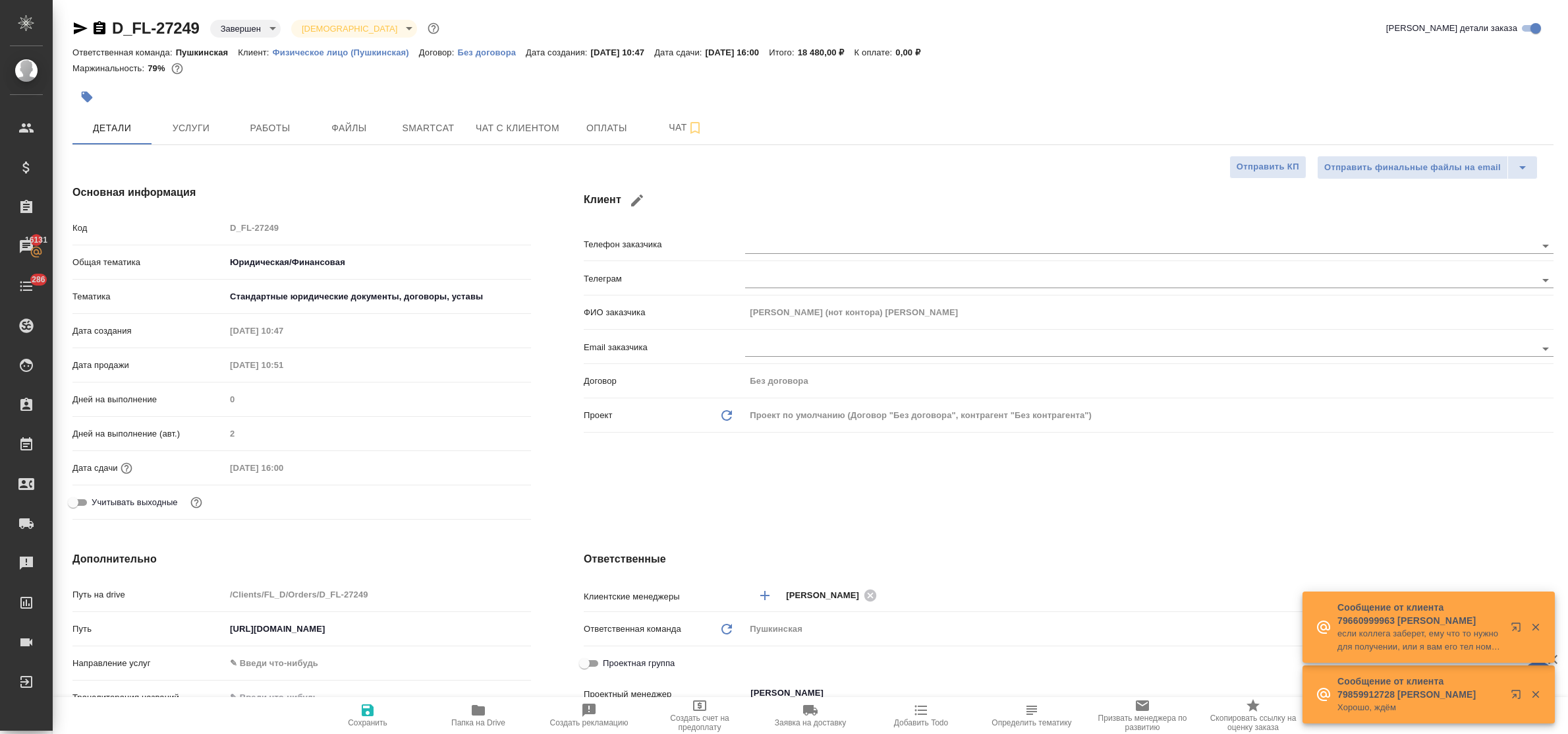
type textarea "x"
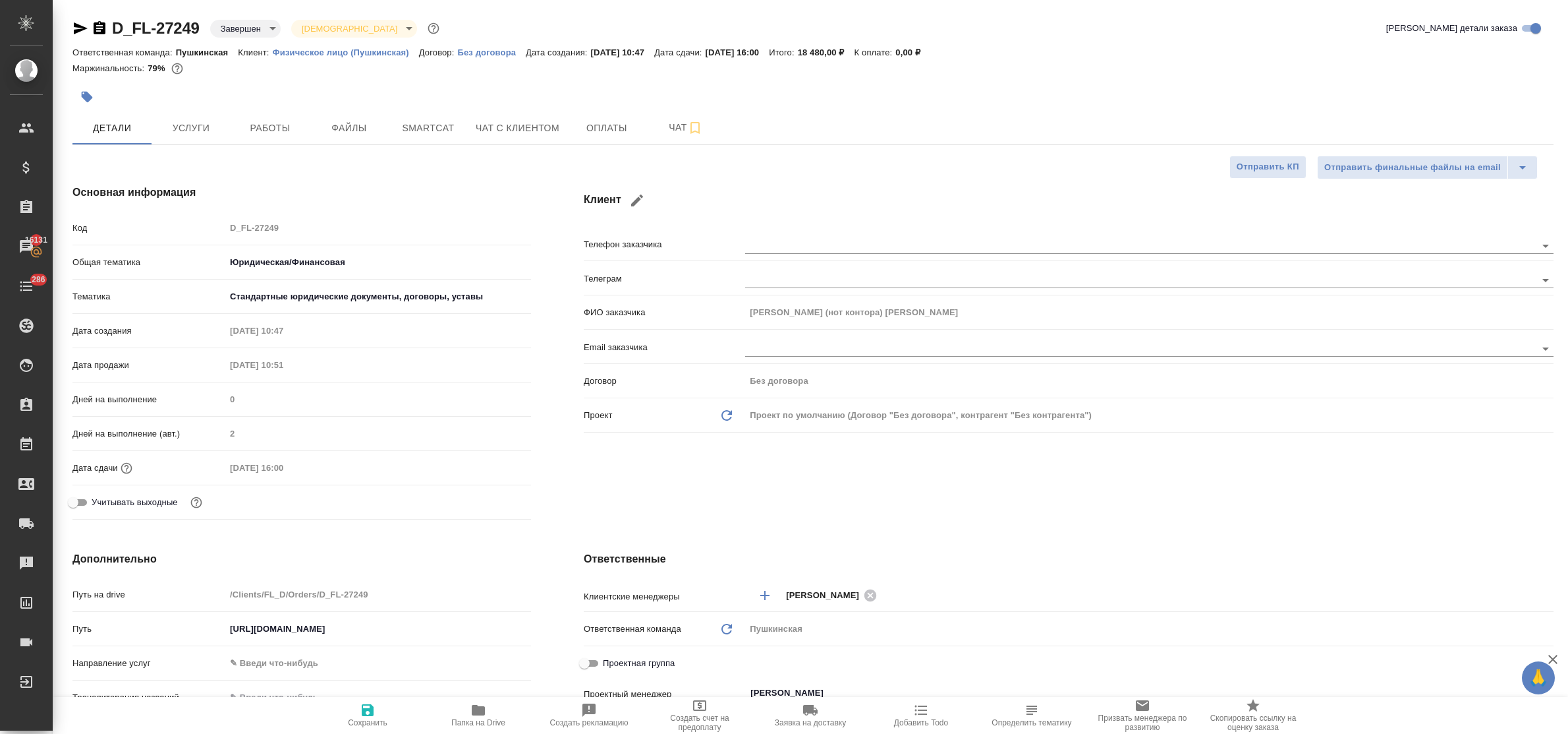
type textarea "x"
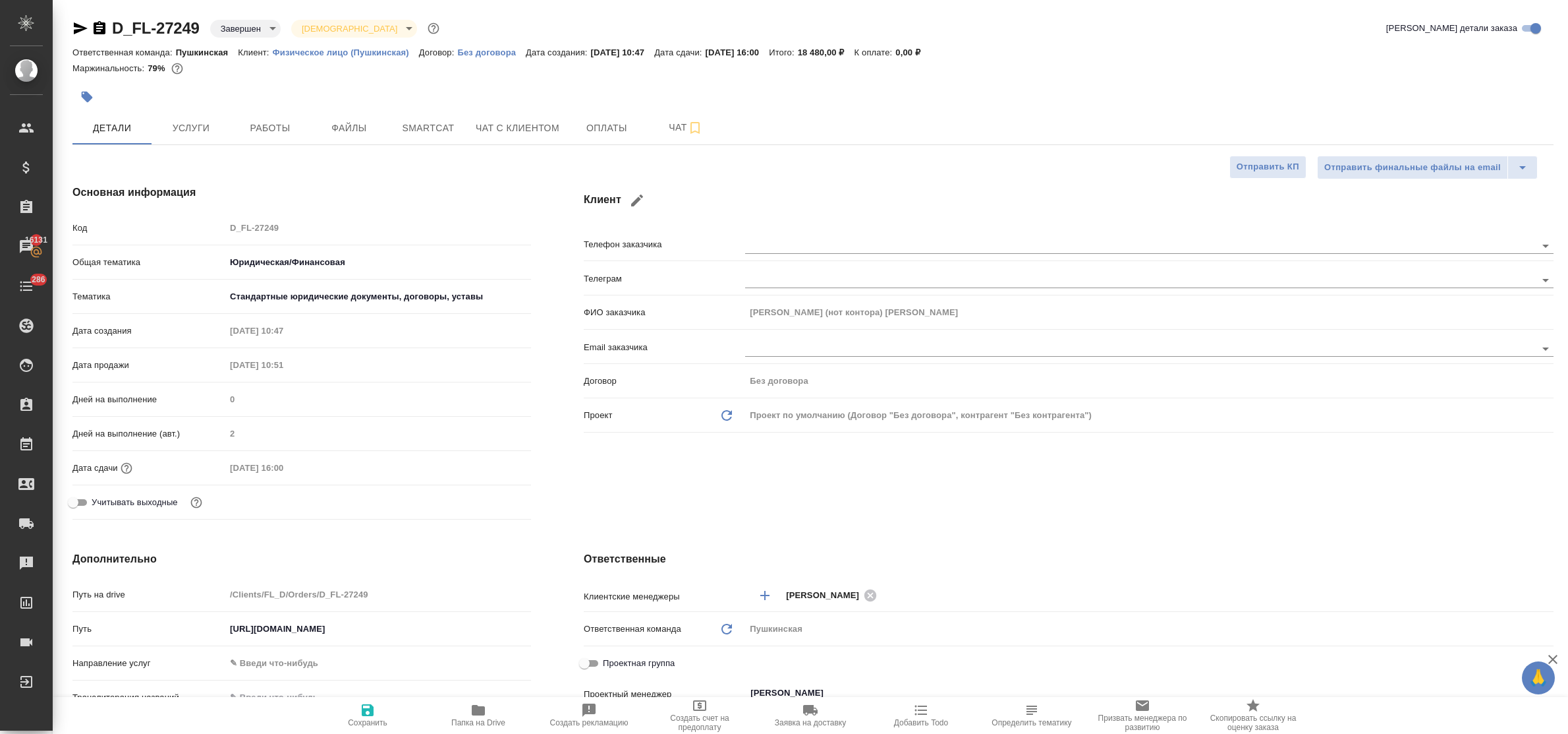
type textarea "x"
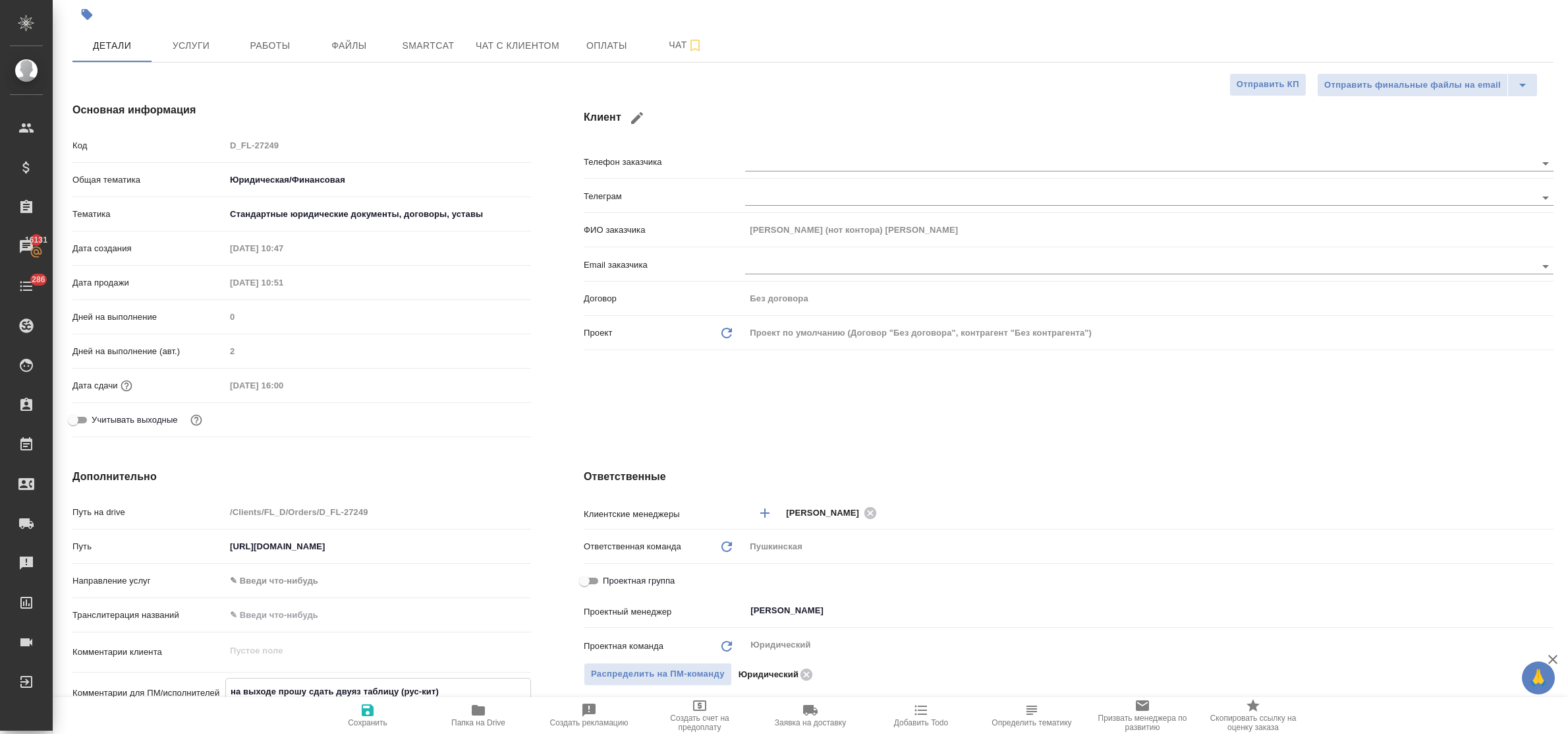
click at [387, 682] on textarea "на выходе прошу сдать двуяз таблицу (рус-кит)" at bounding box center [378, 691] width 304 height 22
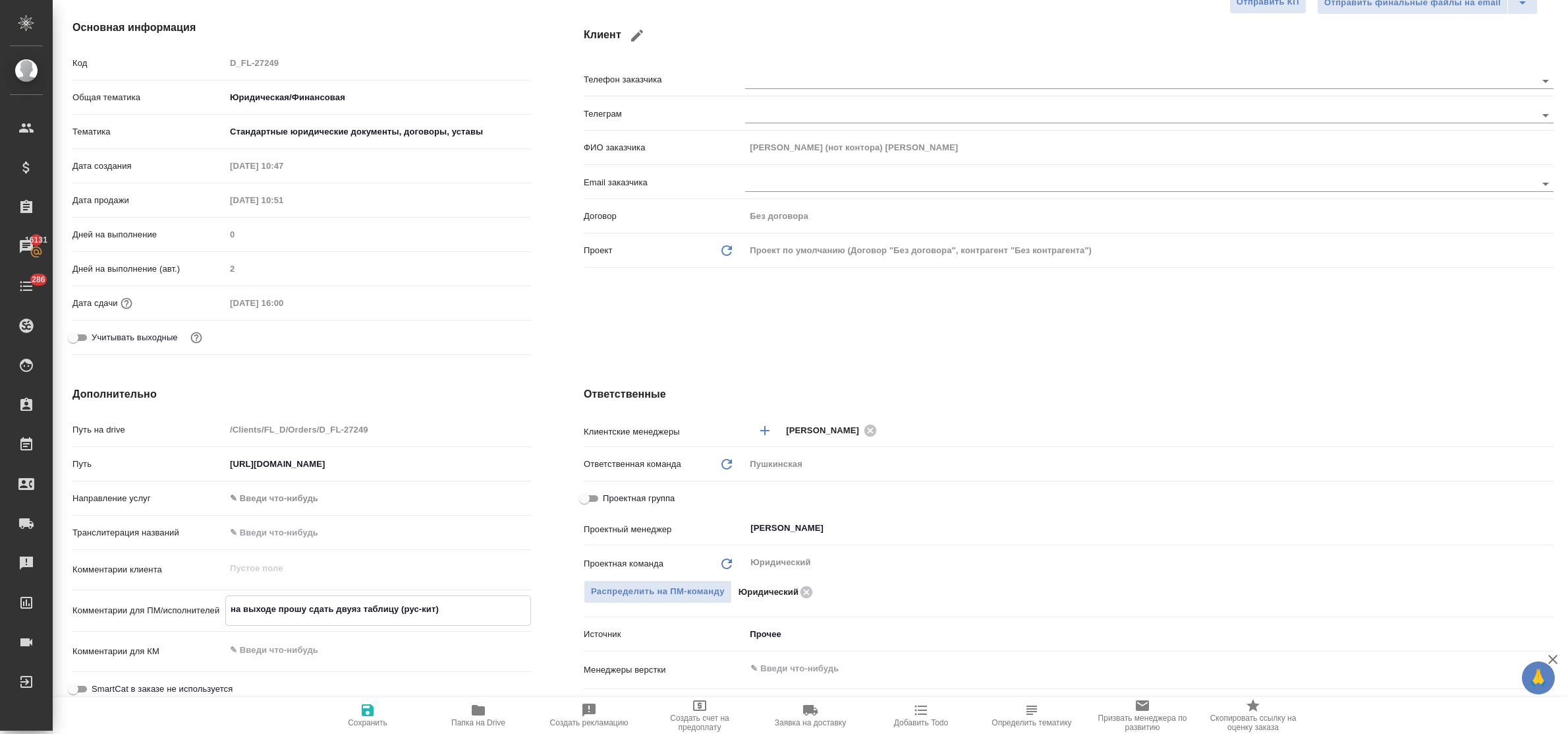
scroll to position [0, 0]
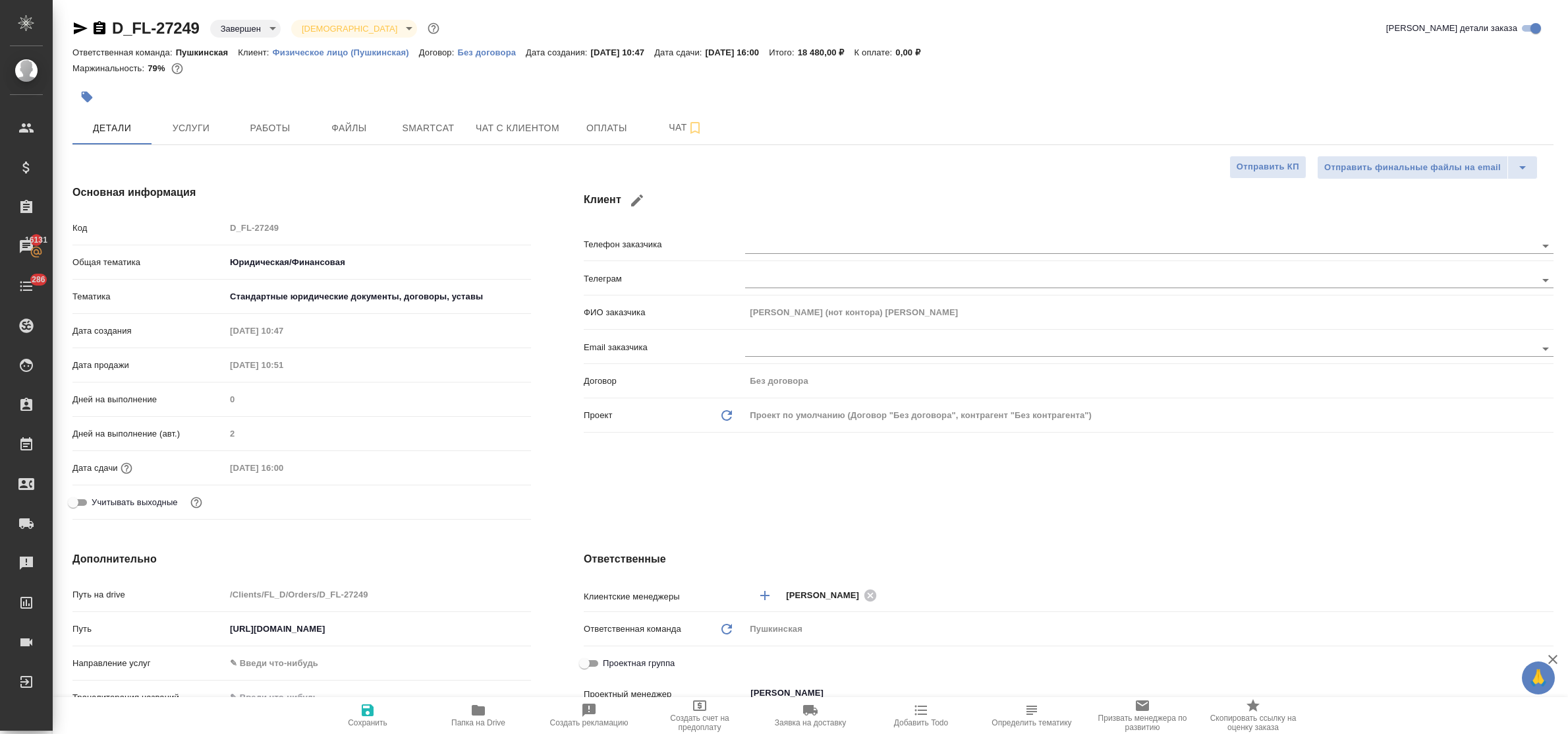
type textarea "x"
click at [68, 22] on div "D_FL-27249 Завершен closed Святая троица holyTrinity Кратко детали заказа Ответ…" at bounding box center [813, 663] width 1496 height 1327
click at [74, 27] on icon "button" at bounding box center [80, 28] width 16 height 16
type textarea "x"
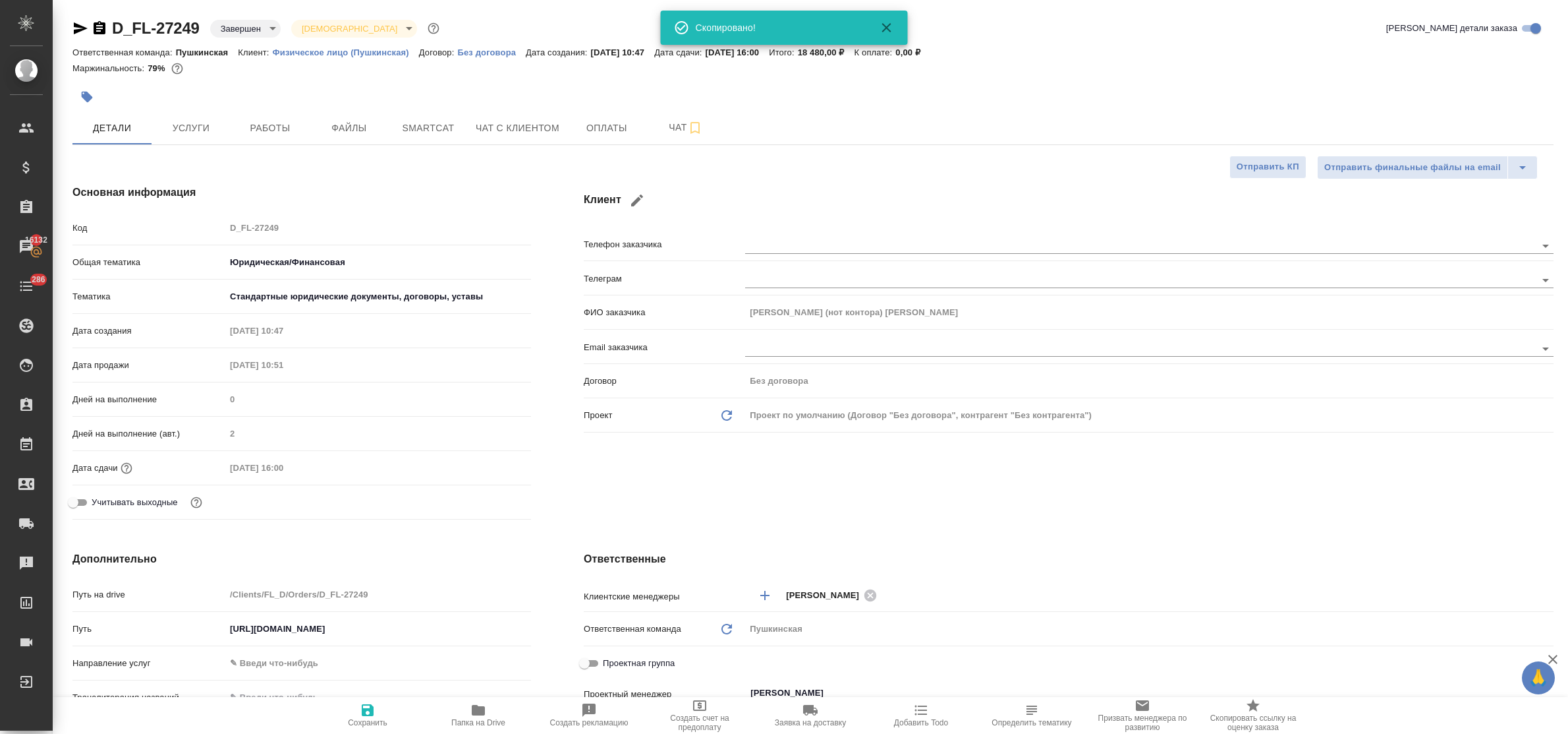
type textarea "x"
click at [260, 126] on span "Работы" at bounding box center [270, 128] width 64 height 17
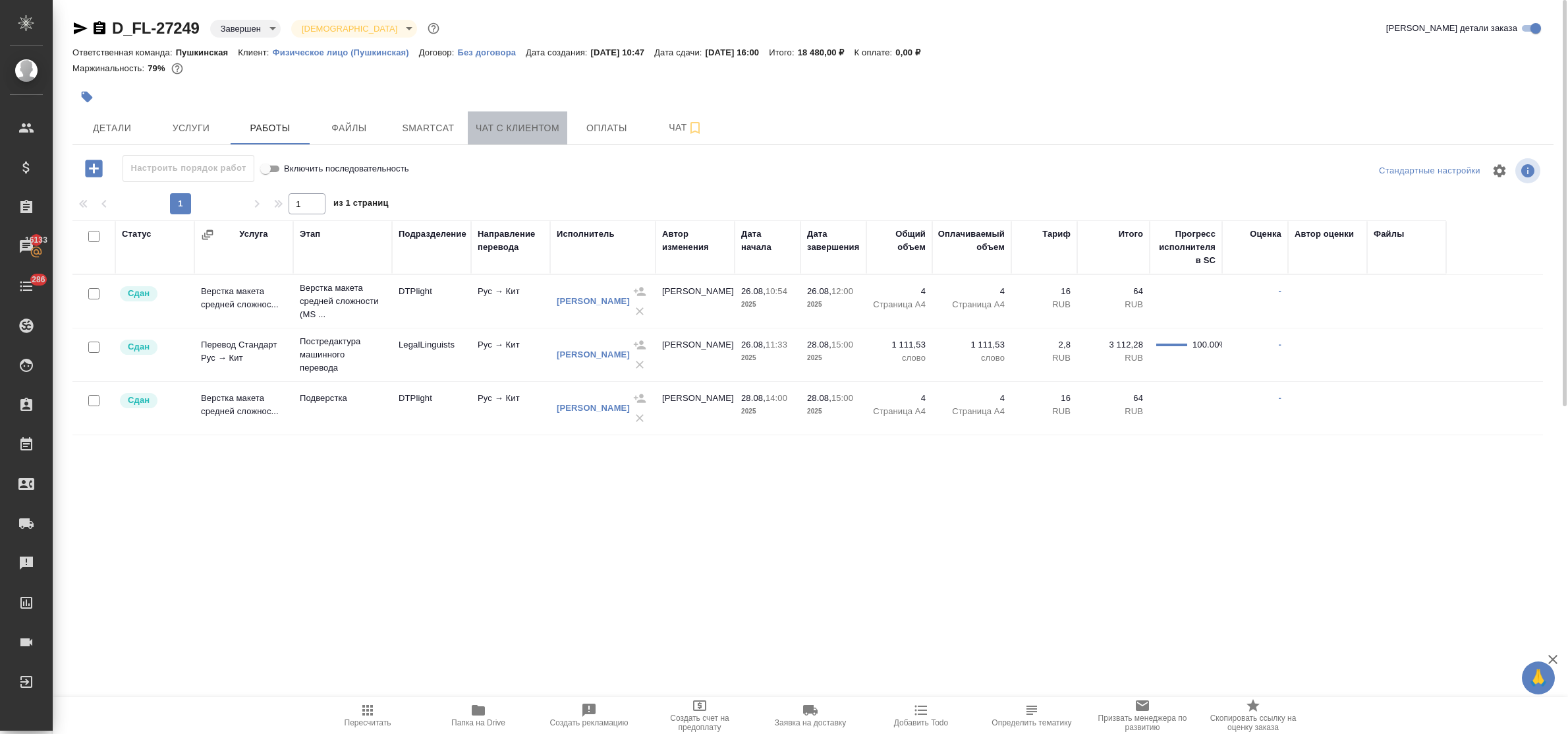
click at [505, 126] on span "Чат с клиентом" at bounding box center [517, 128] width 84 height 17
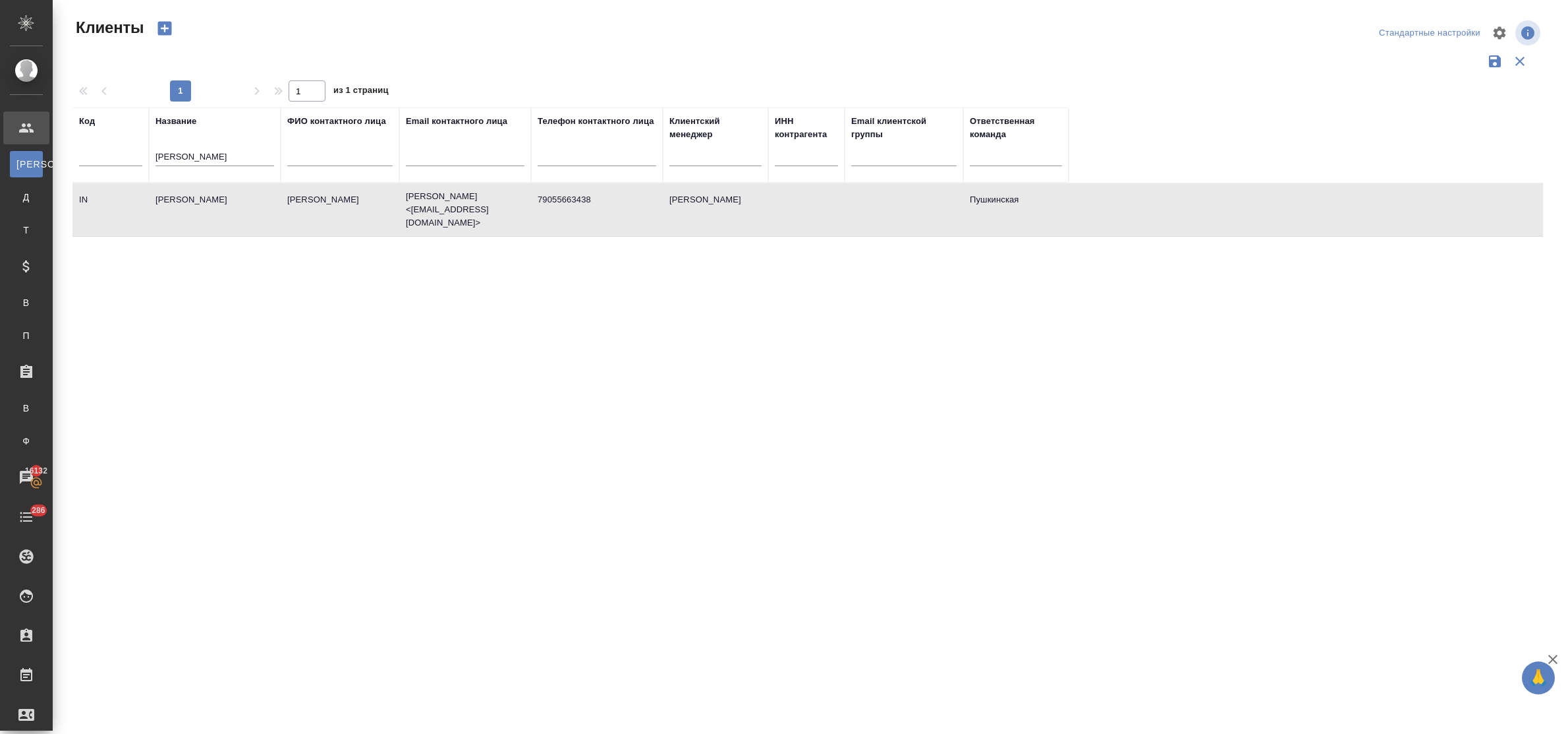
select select "RU"
click at [209, 198] on td "[PERSON_NAME]" at bounding box center [214, 210] width 132 height 46
click at [314, 193] on td "[PERSON_NAME]" at bounding box center [339, 210] width 118 height 46
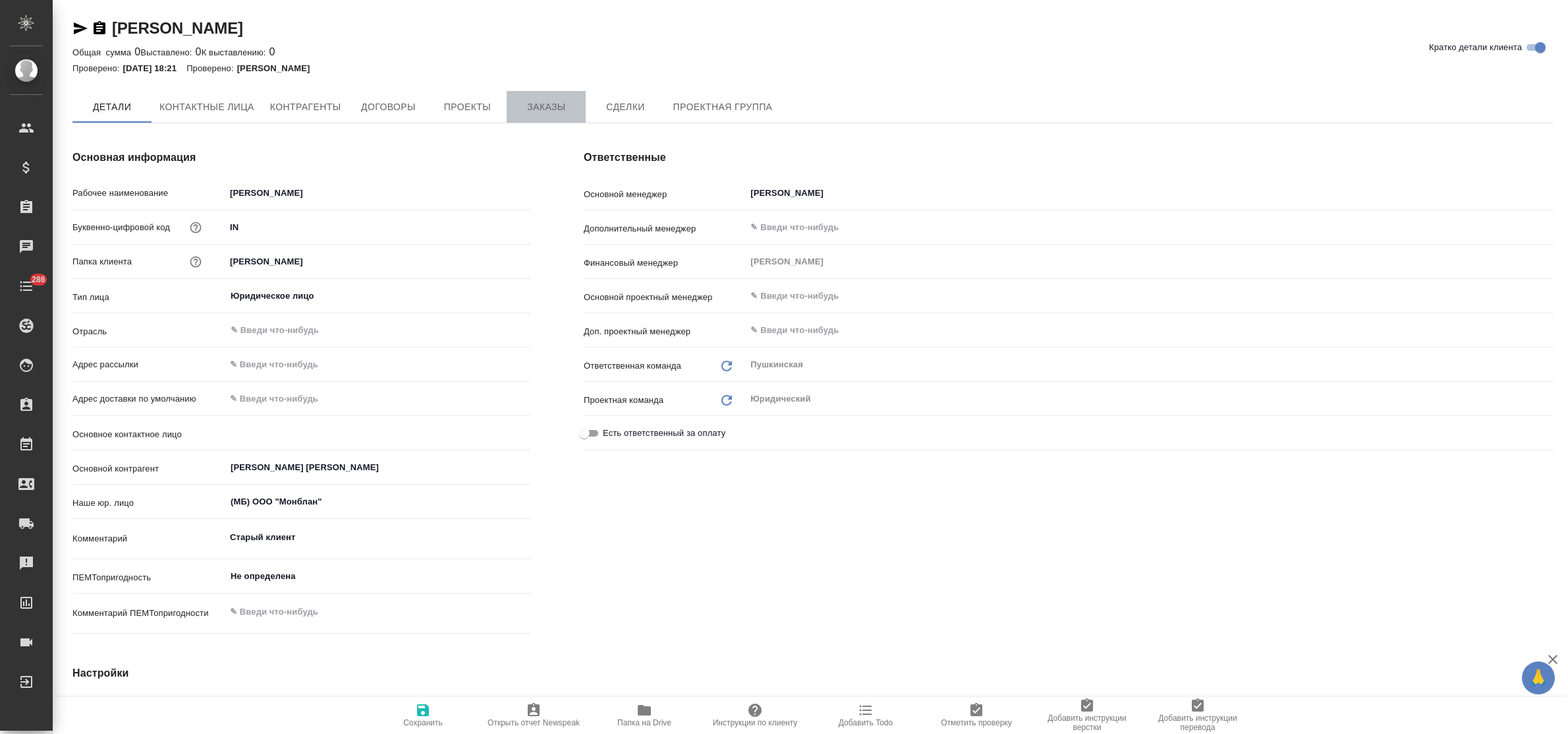
click at [539, 114] on span "Заказы" at bounding box center [546, 107] width 64 height 17
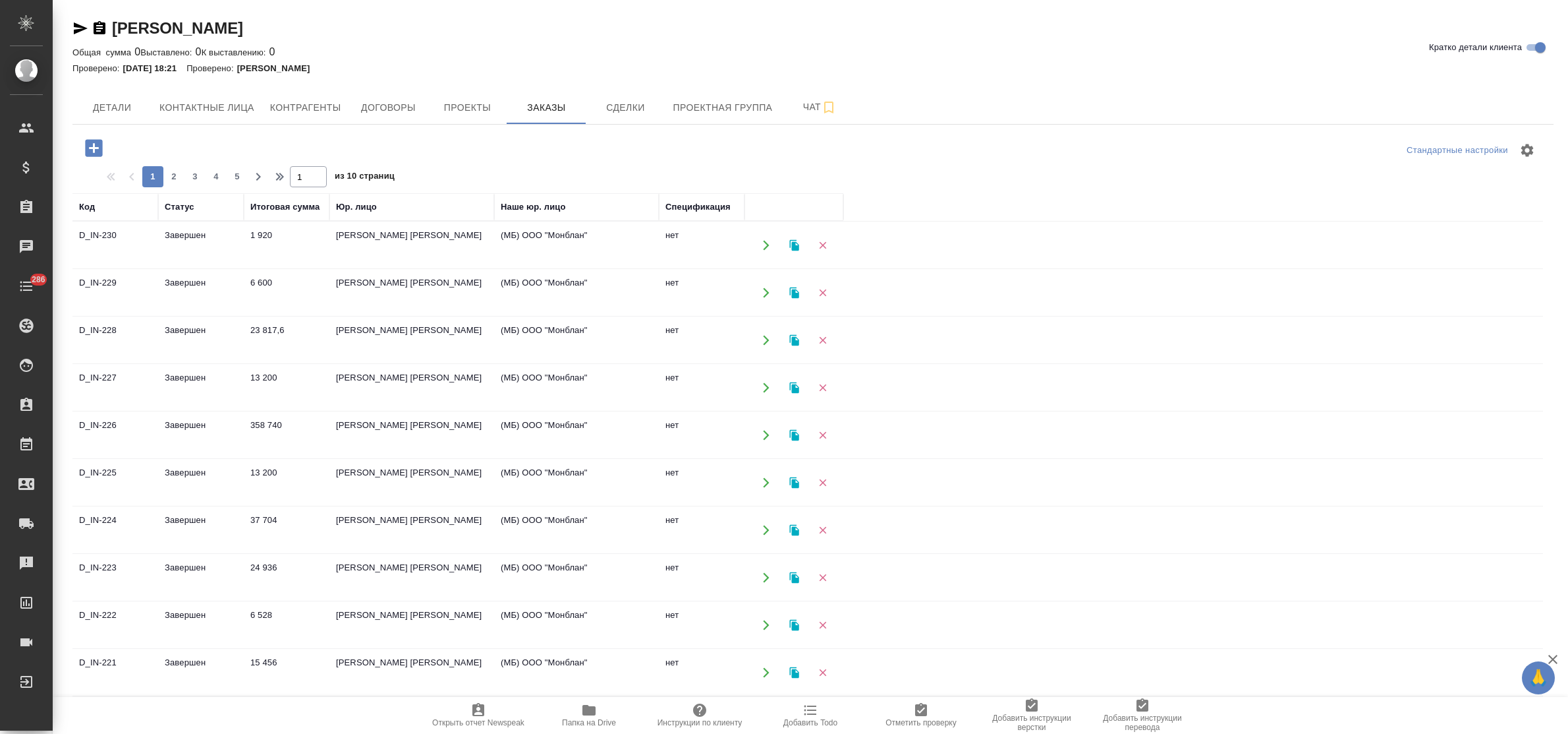
click at [400, 333] on td "[PERSON_NAME] [PERSON_NAME]" at bounding box center [412, 340] width 164 height 46
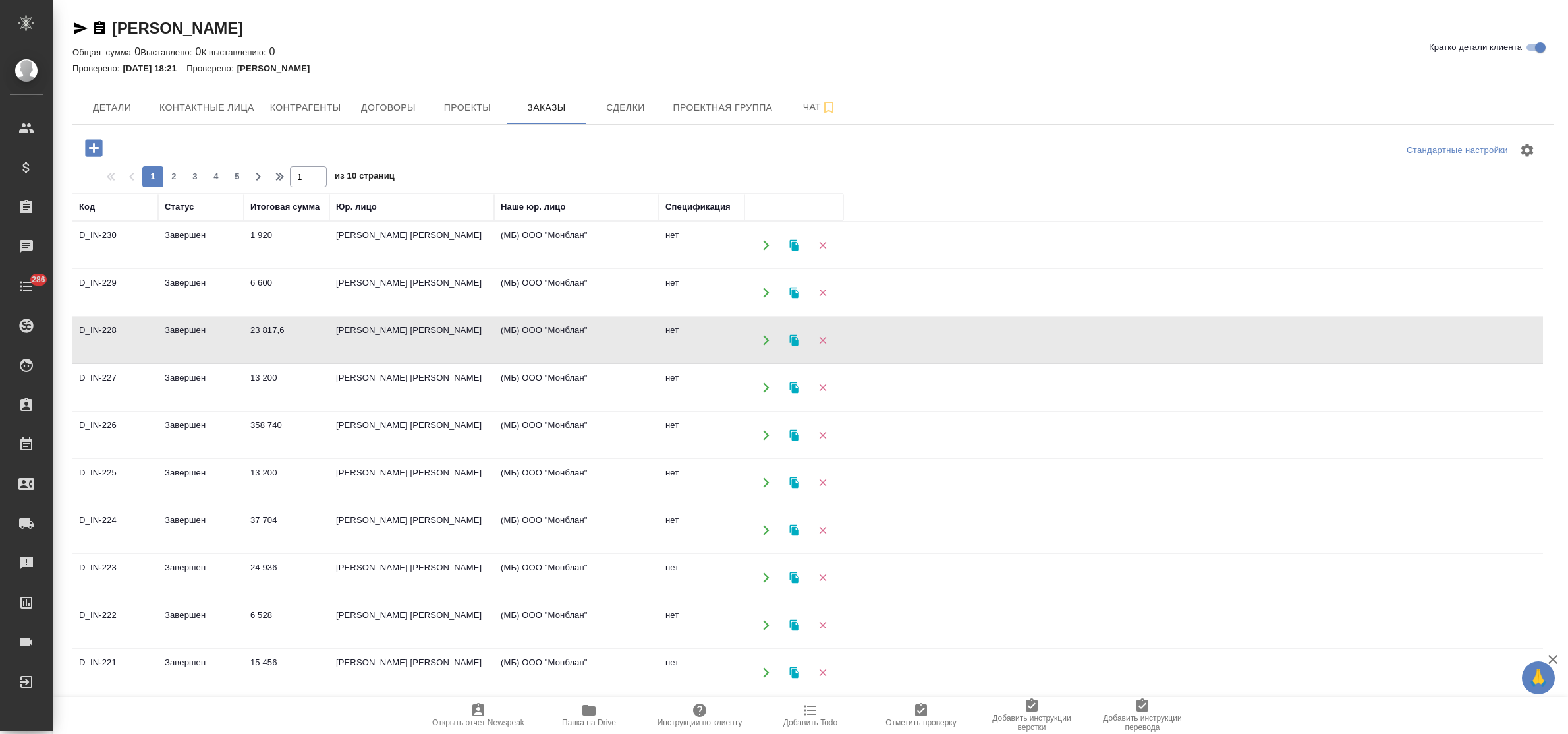
click at [400, 333] on td "[PERSON_NAME] [PERSON_NAME]" at bounding box center [412, 340] width 164 height 46
click at [359, 229] on td "[PERSON_NAME] [PERSON_NAME]" at bounding box center [412, 245] width 164 height 46
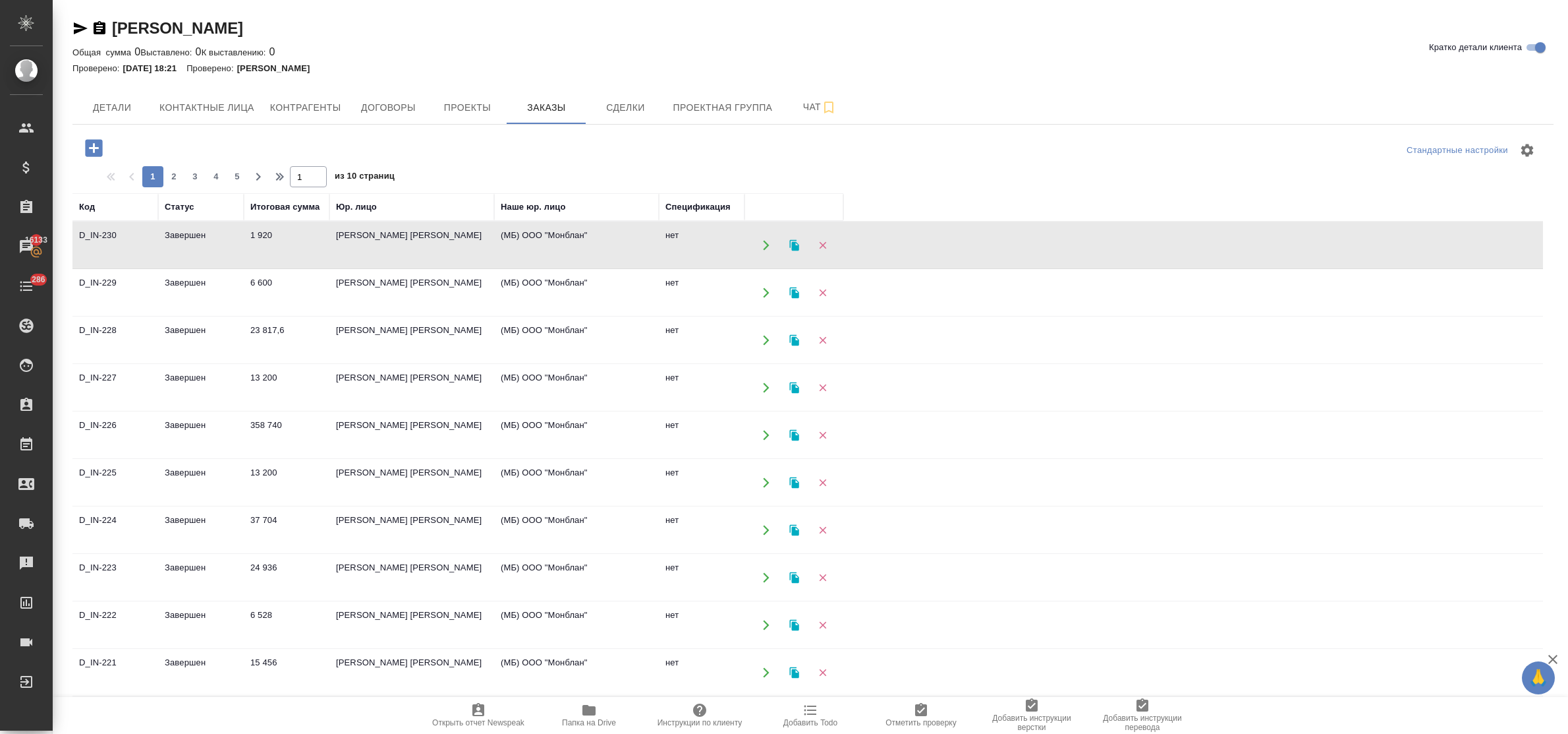
click at [359, 229] on td "[PERSON_NAME] [PERSON_NAME]" at bounding box center [412, 245] width 164 height 46
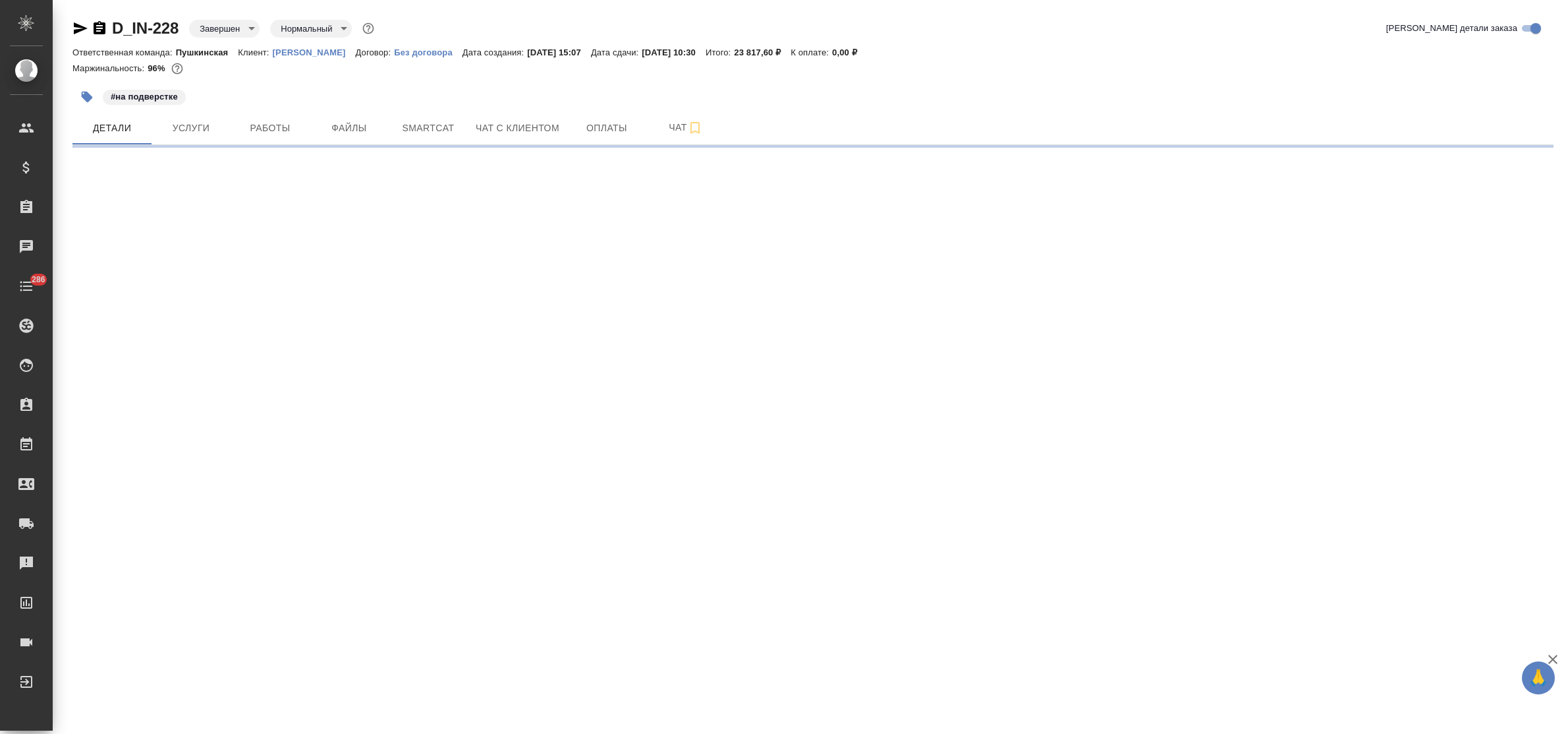
select select "RU"
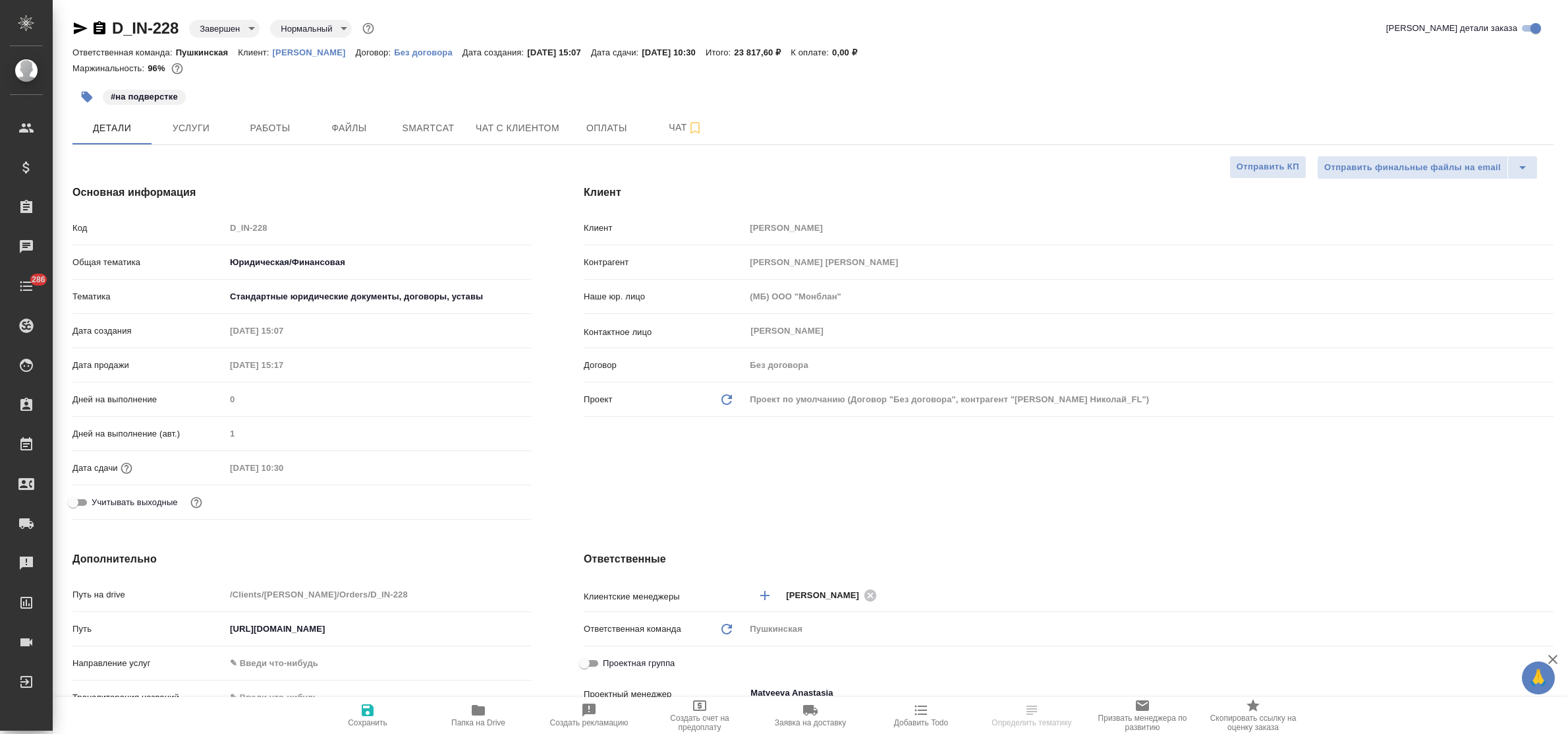
type textarea "x"
select select "RU"
type textarea "x"
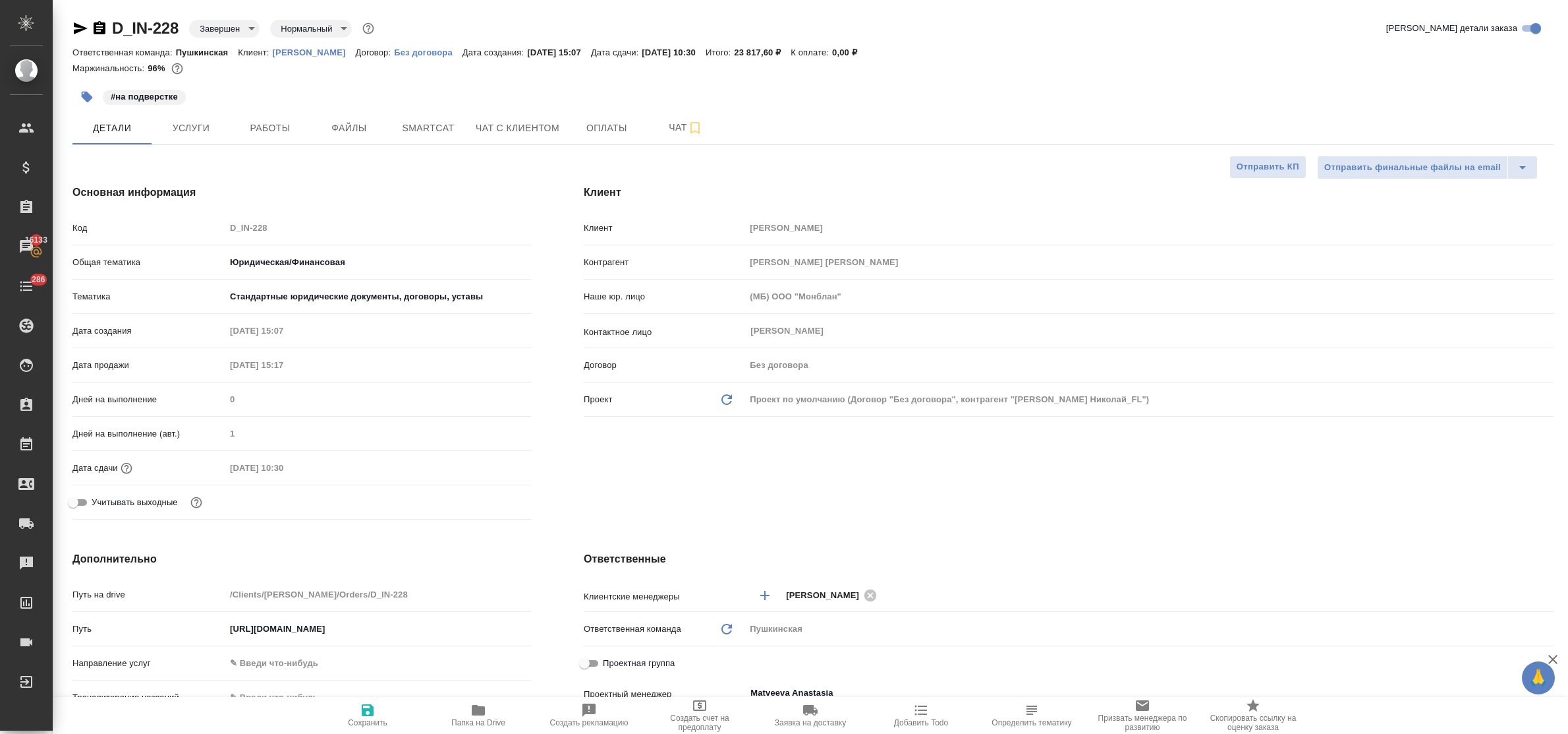
type textarea "x"
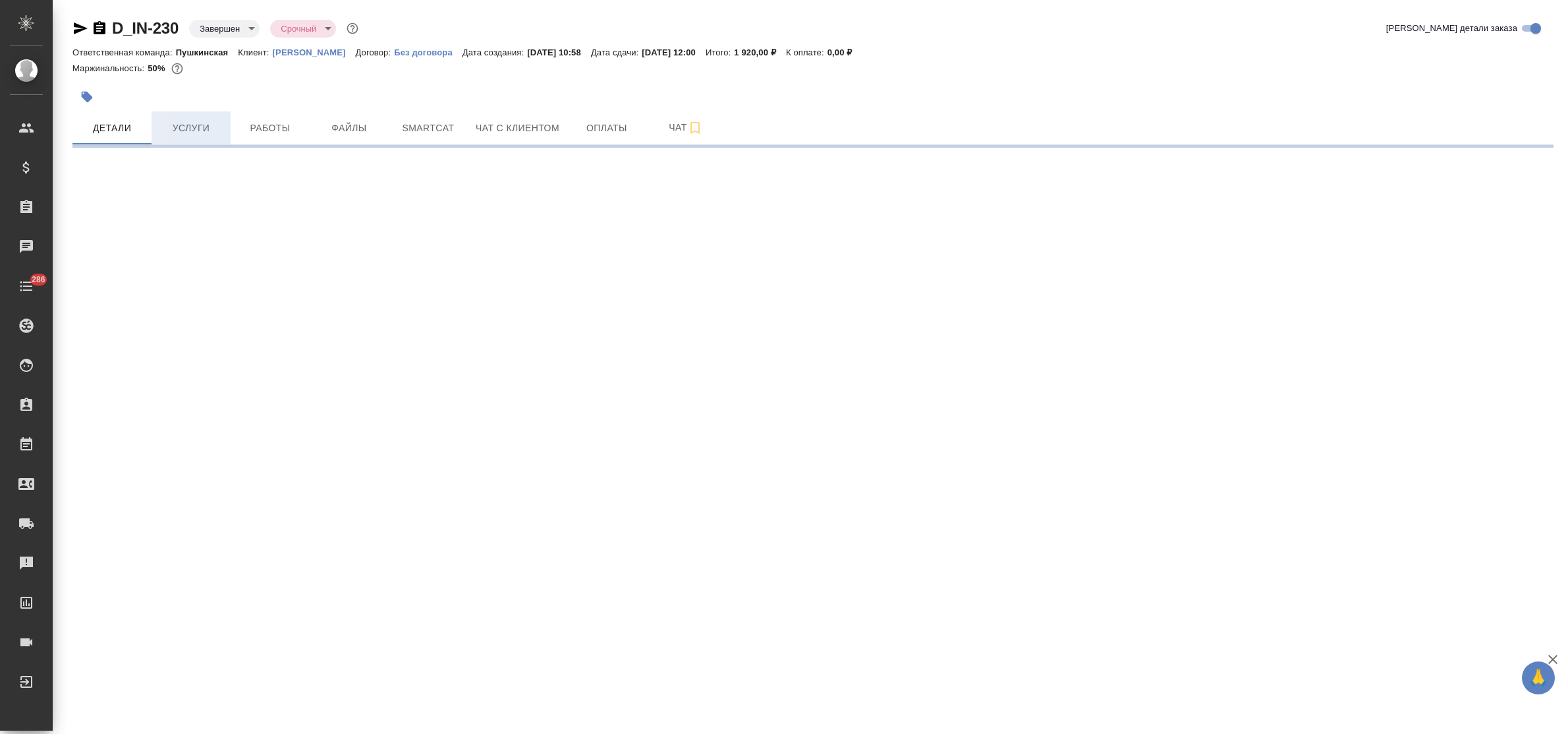
select select "RU"
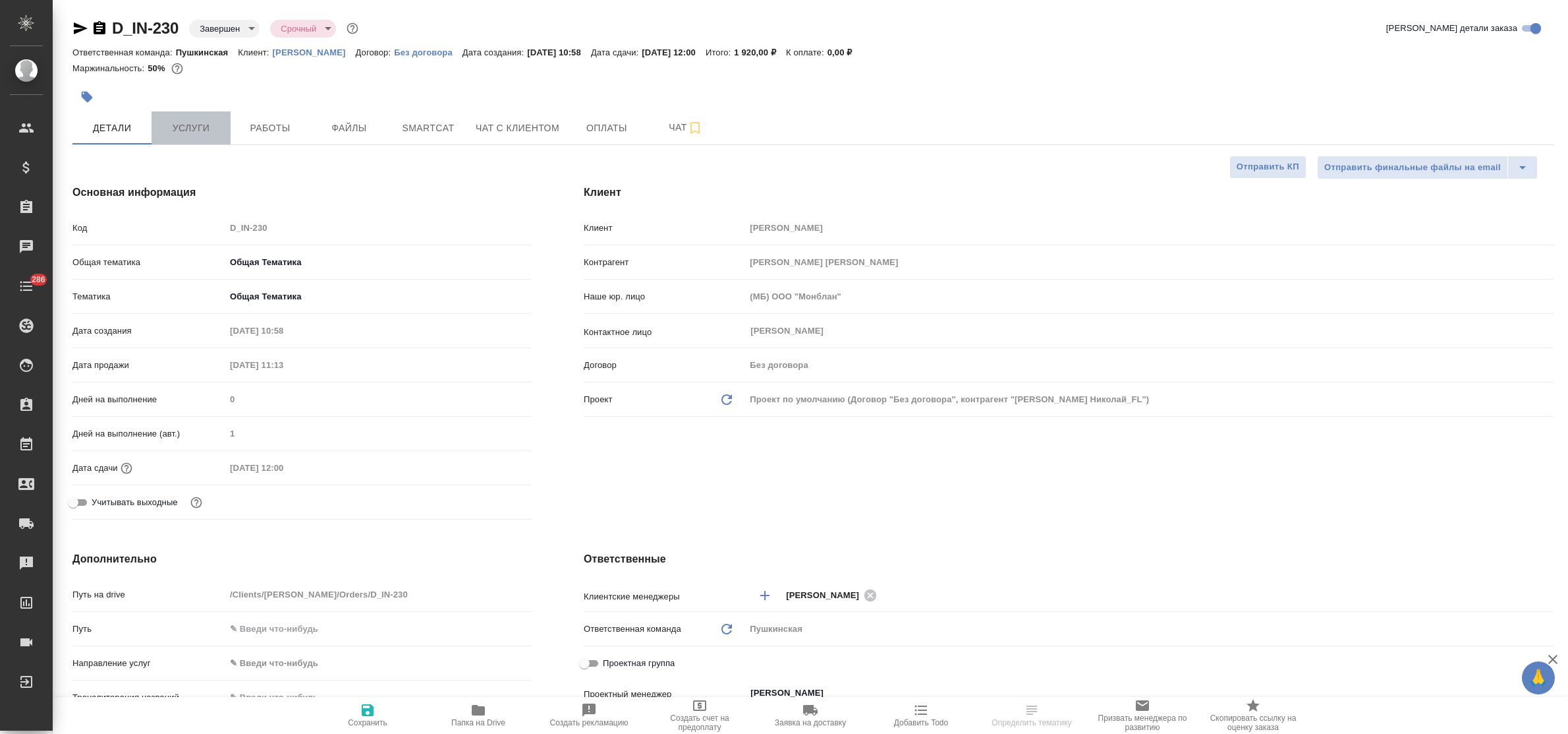
type textarea "x"
click at [179, 131] on span "Услуги" at bounding box center [191, 128] width 64 height 17
type textarea "x"
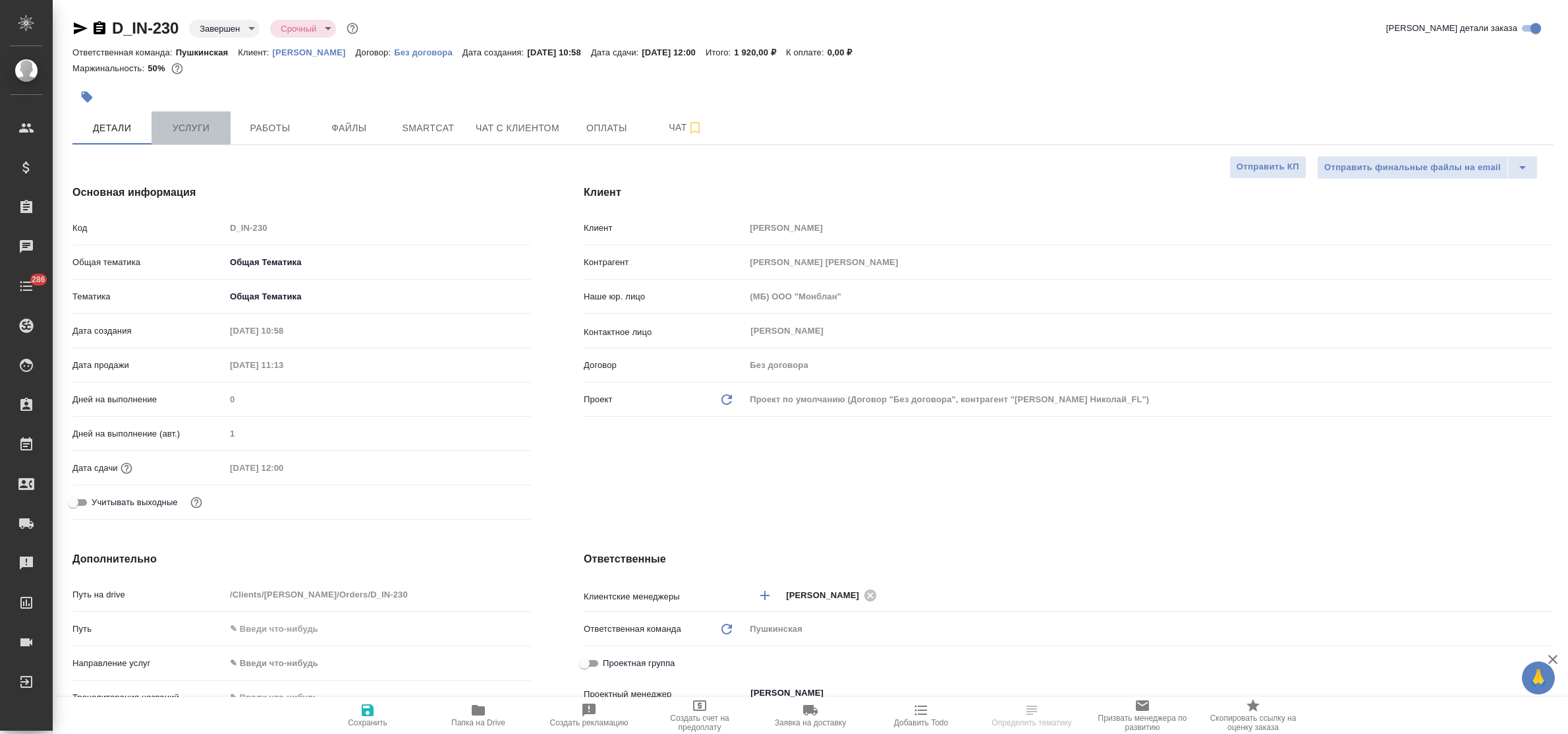
type textarea "x"
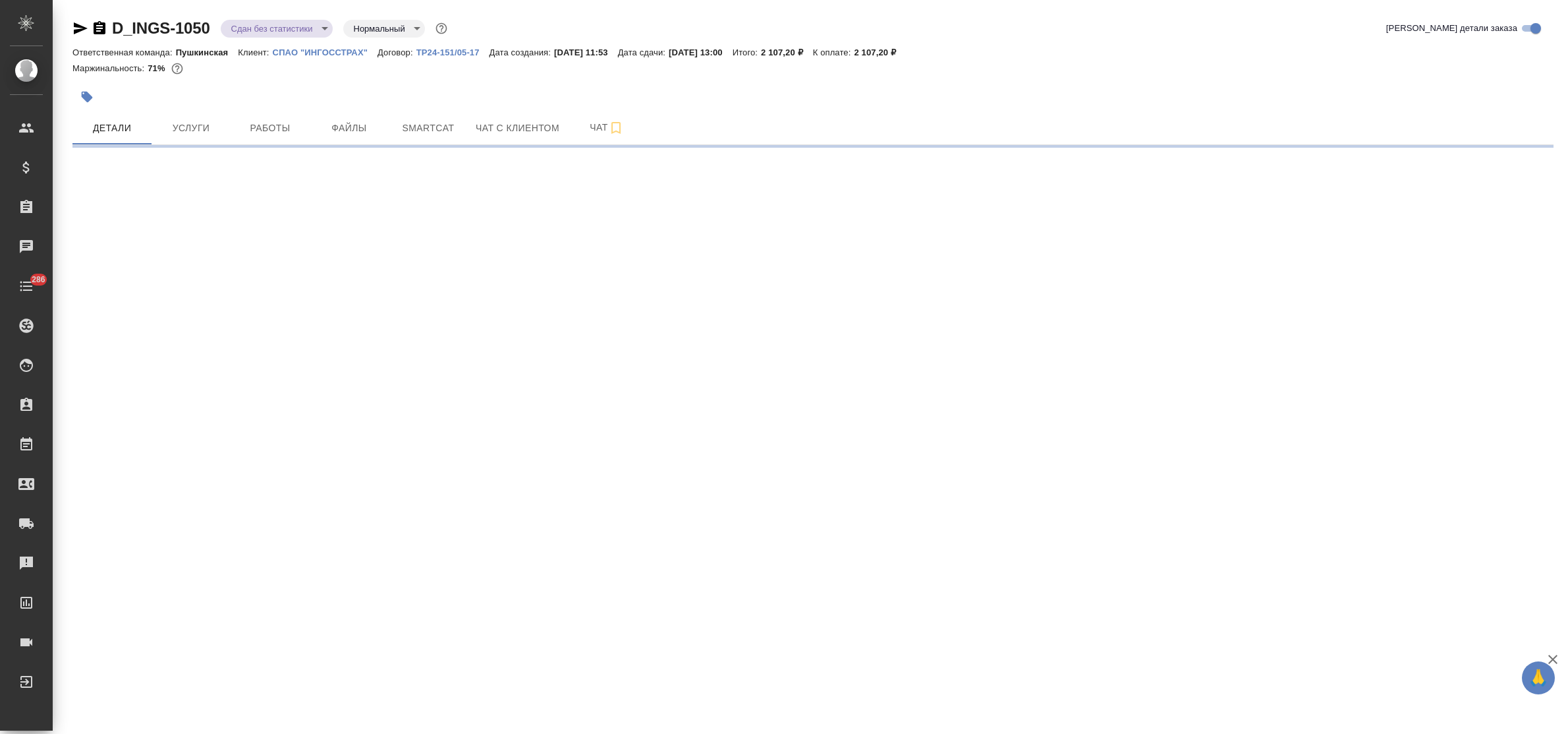
select select "RU"
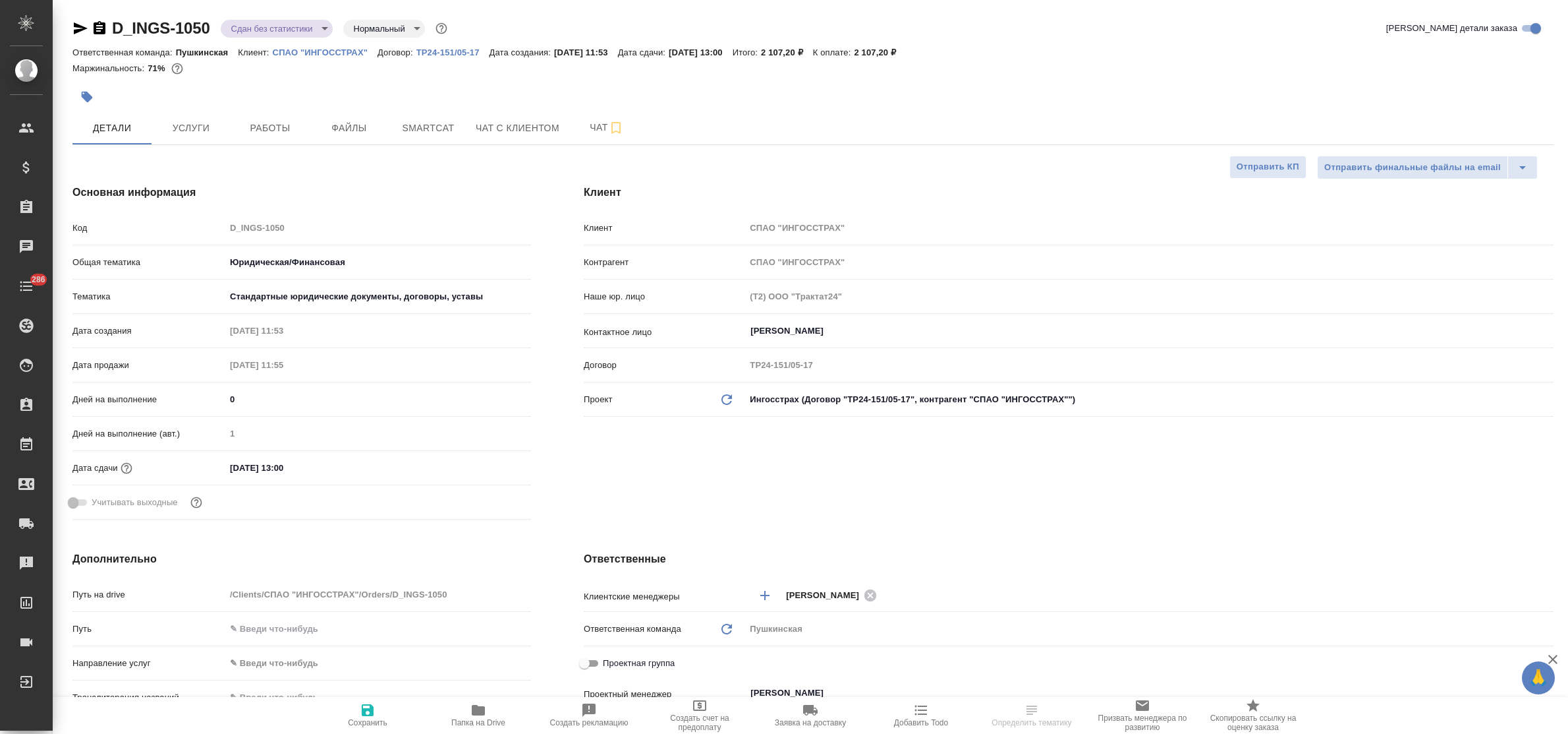
type textarea "x"
click at [187, 122] on span "Услуги" at bounding box center [191, 128] width 64 height 17
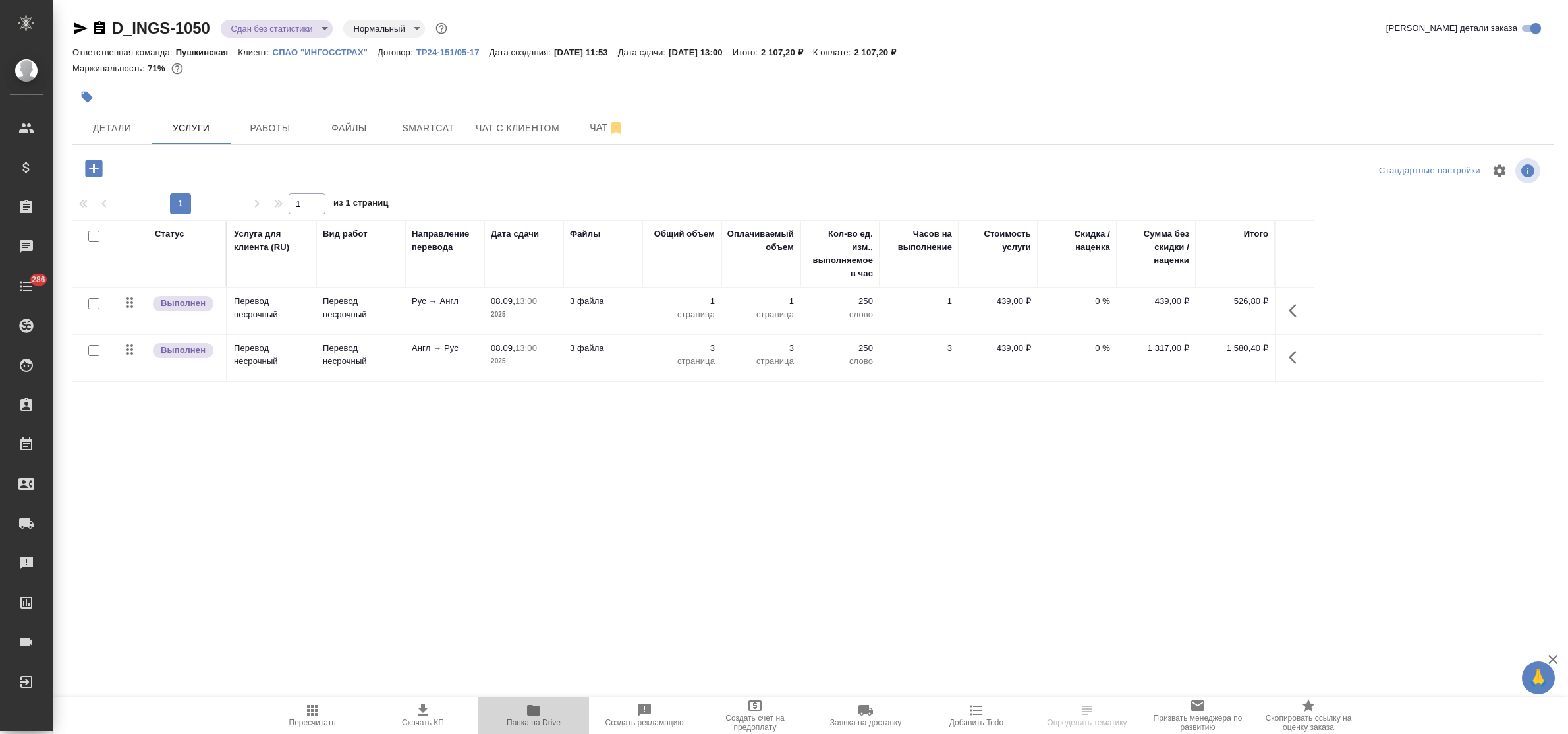
click at [531, 706] on icon "button" at bounding box center [533, 710] width 13 height 11
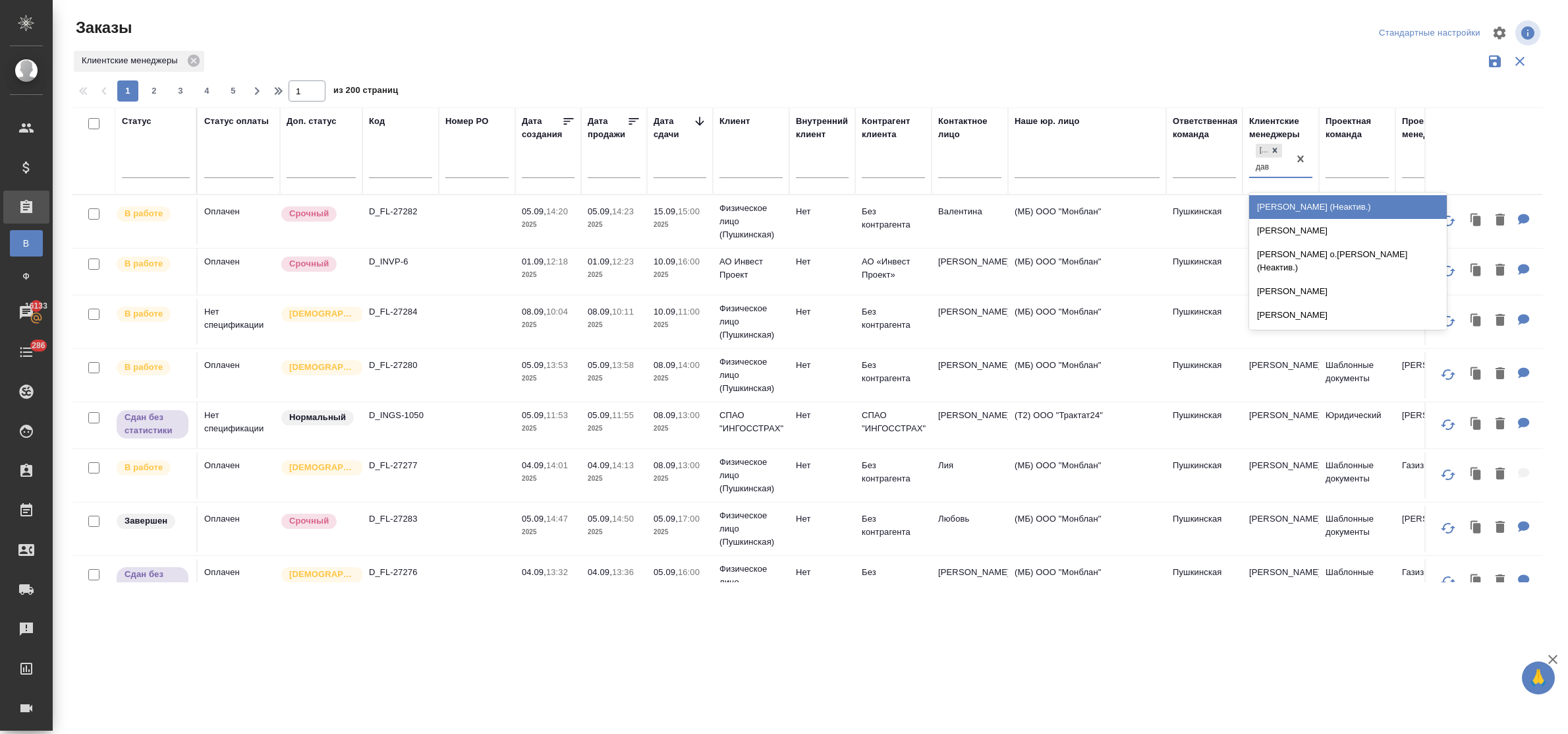
type input "давы"
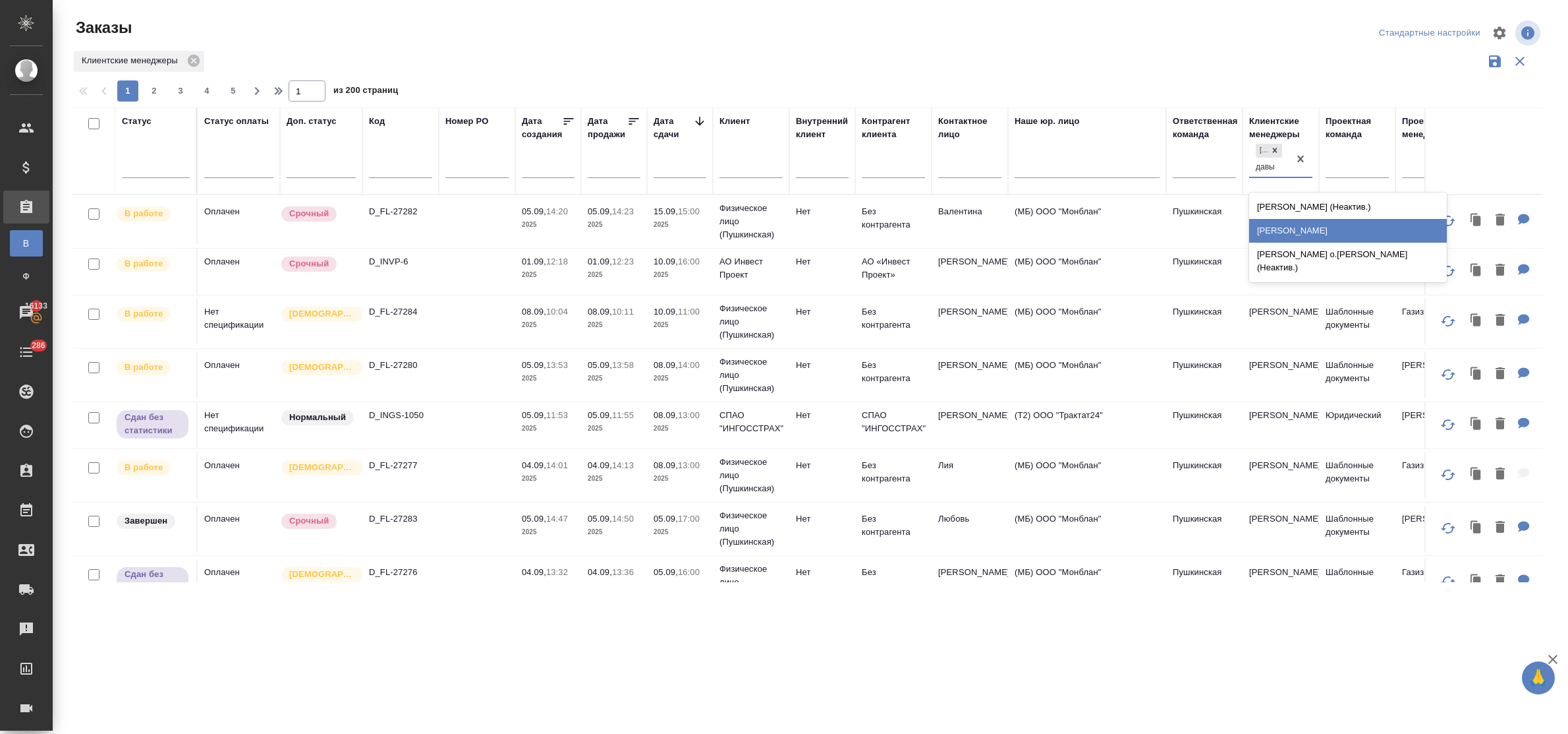
click at [1282, 227] on div "[PERSON_NAME]" at bounding box center [1348, 230] width 198 height 24
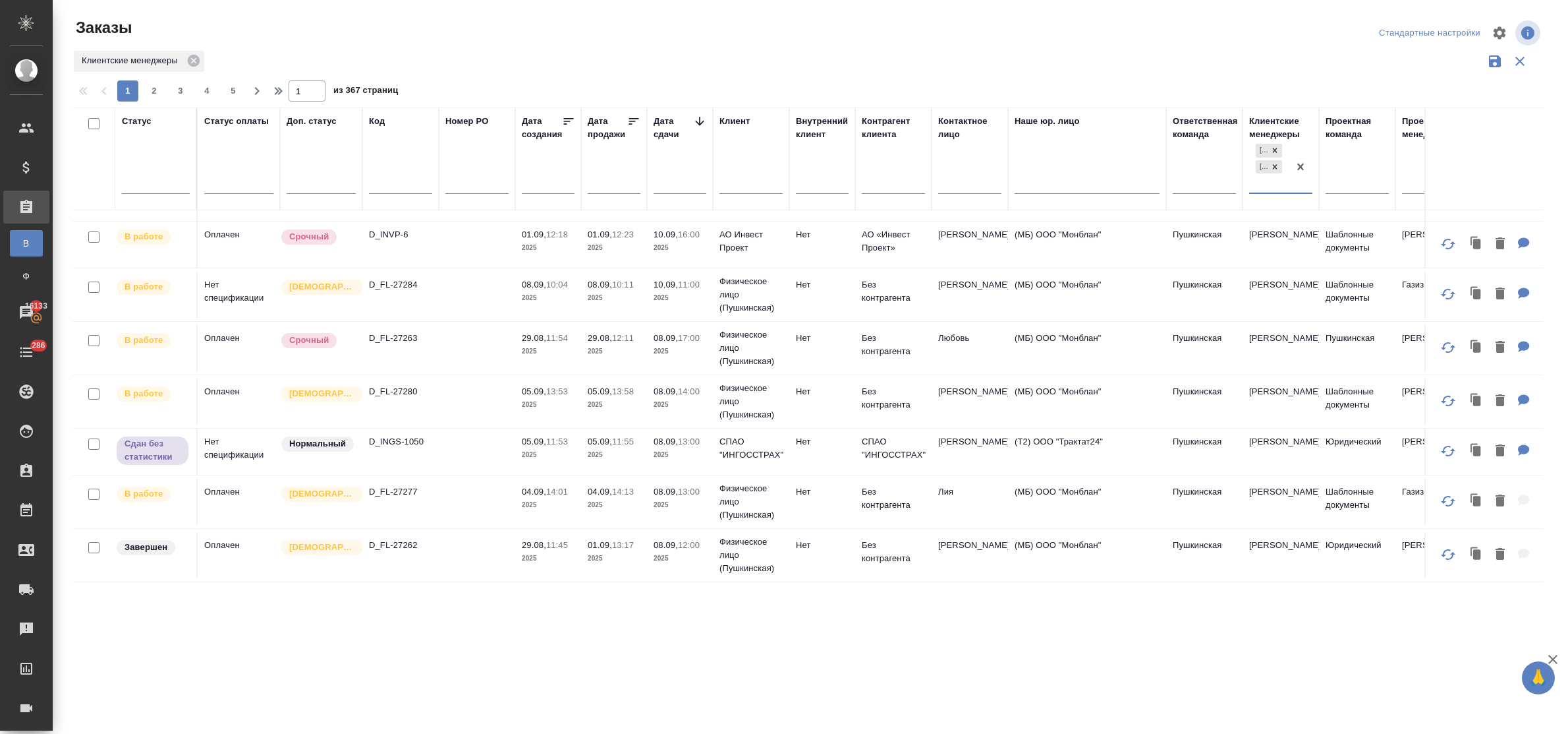
scroll to position [412, 0]
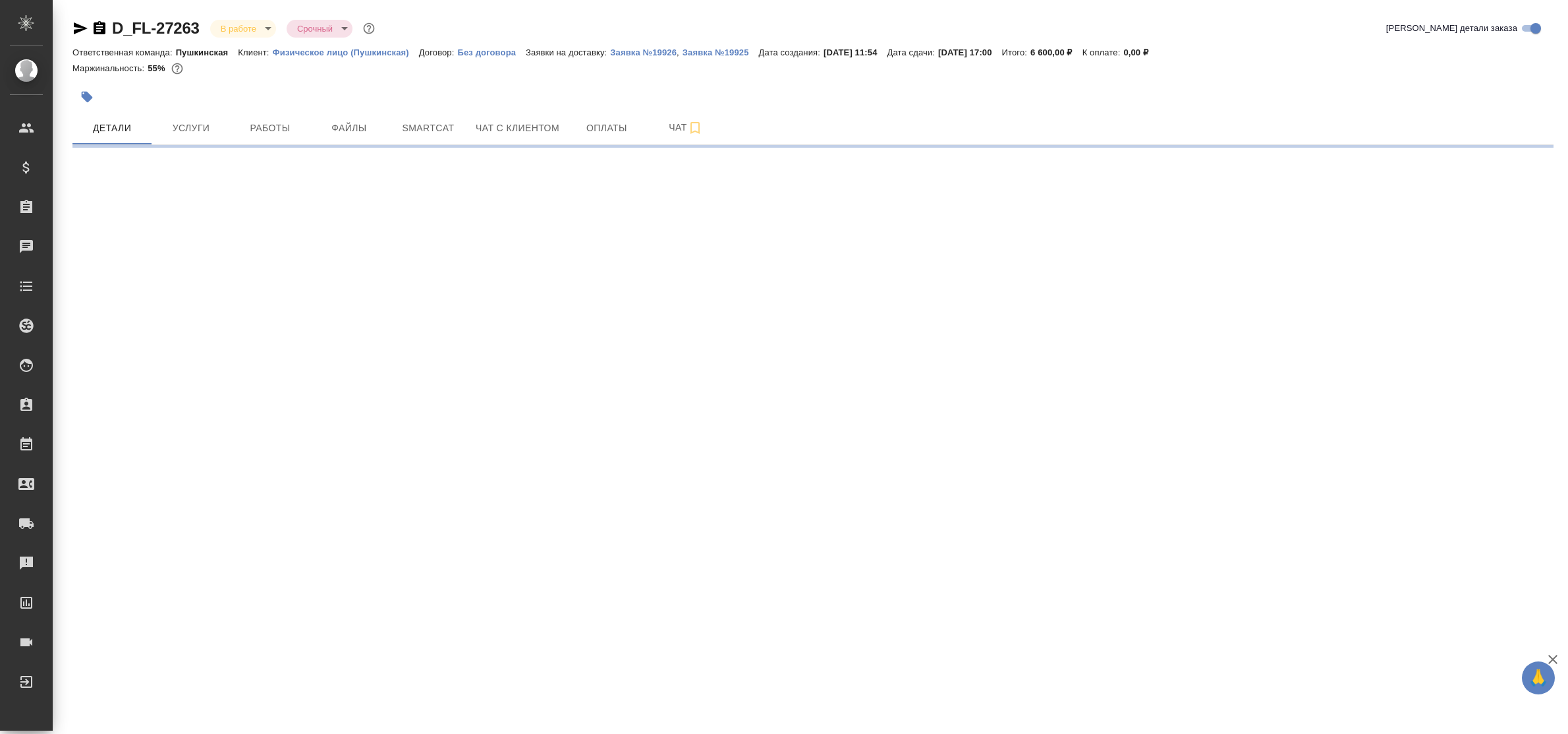
select select "RU"
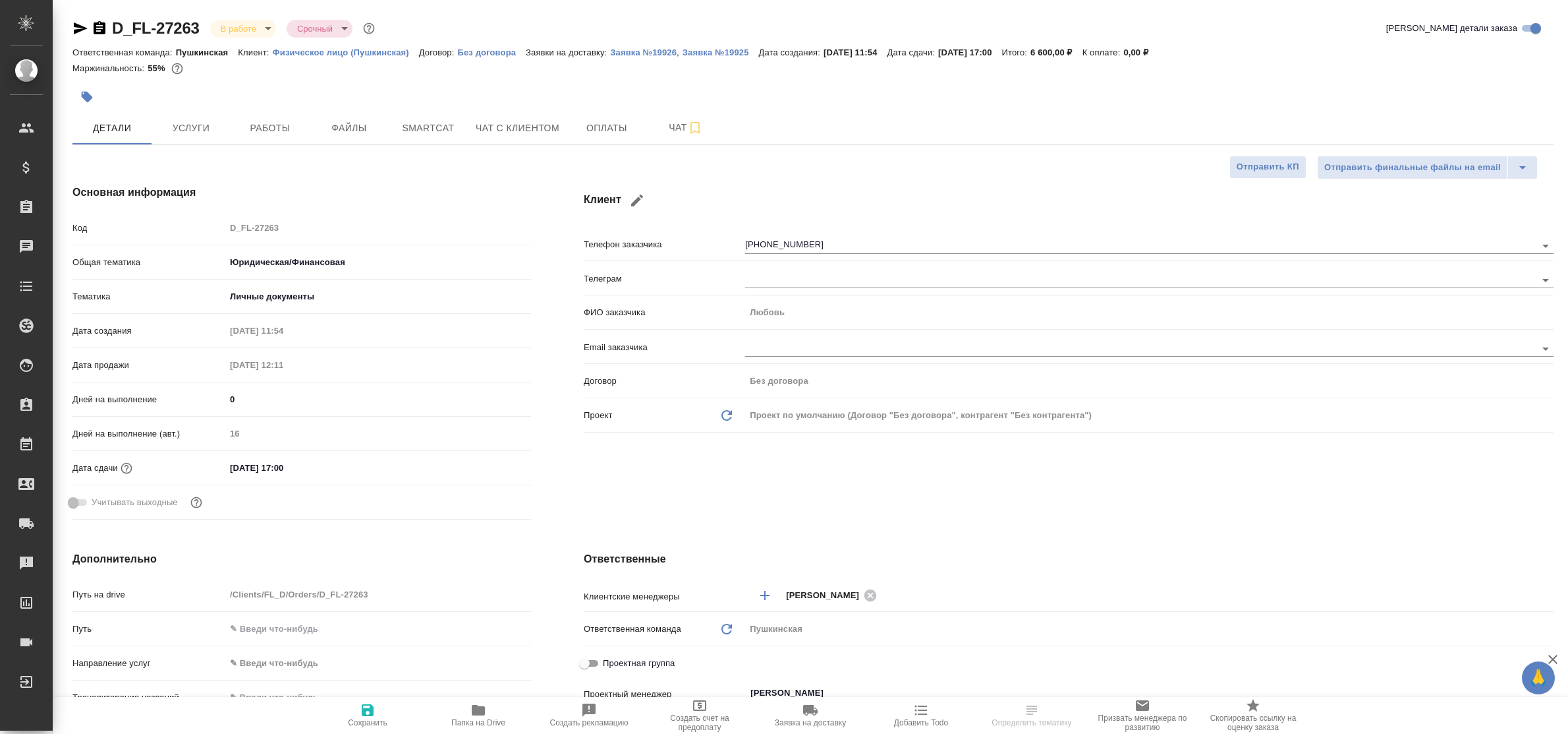
type textarea "x"
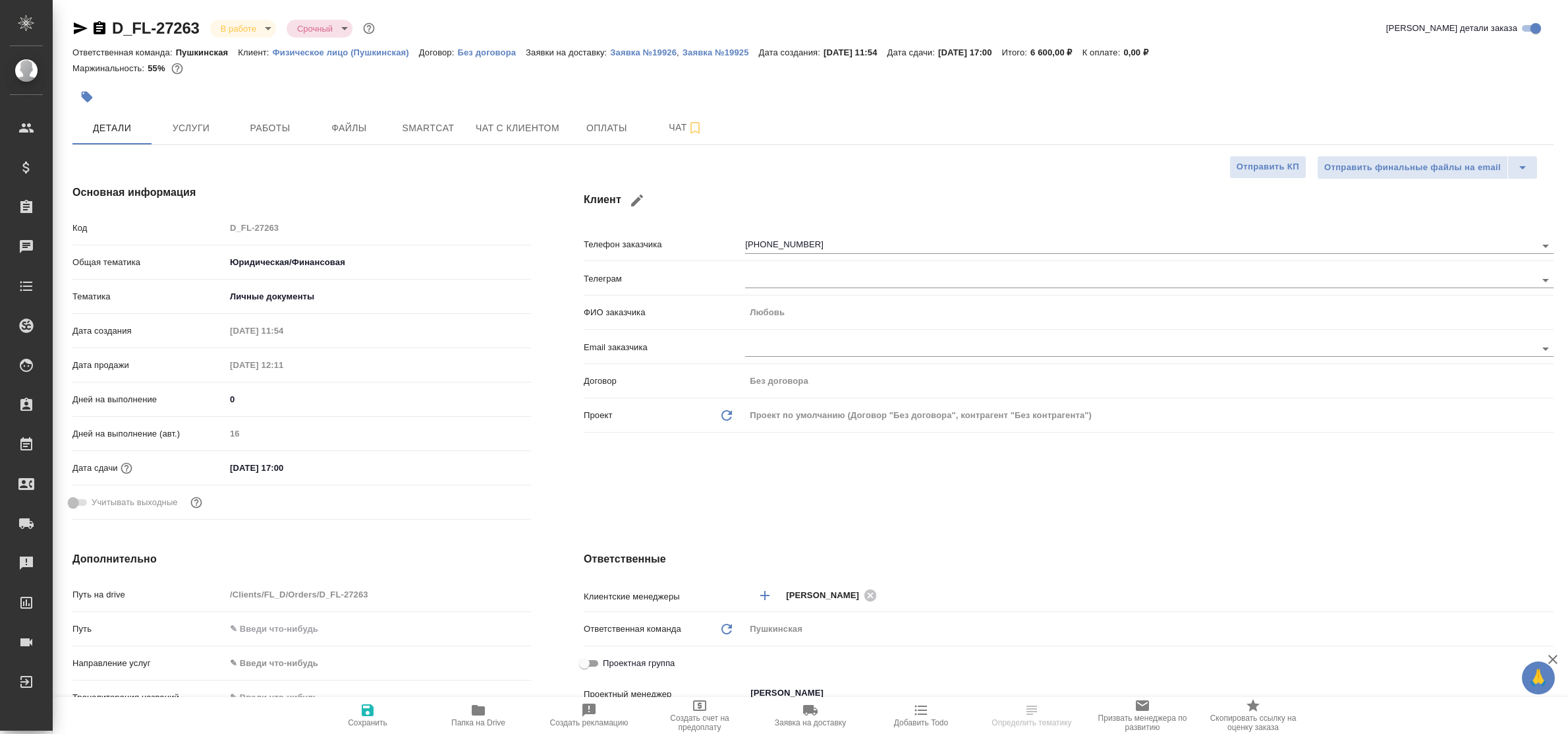
type textarea "x"
click at [189, 124] on span "Услуги" at bounding box center [191, 128] width 64 height 17
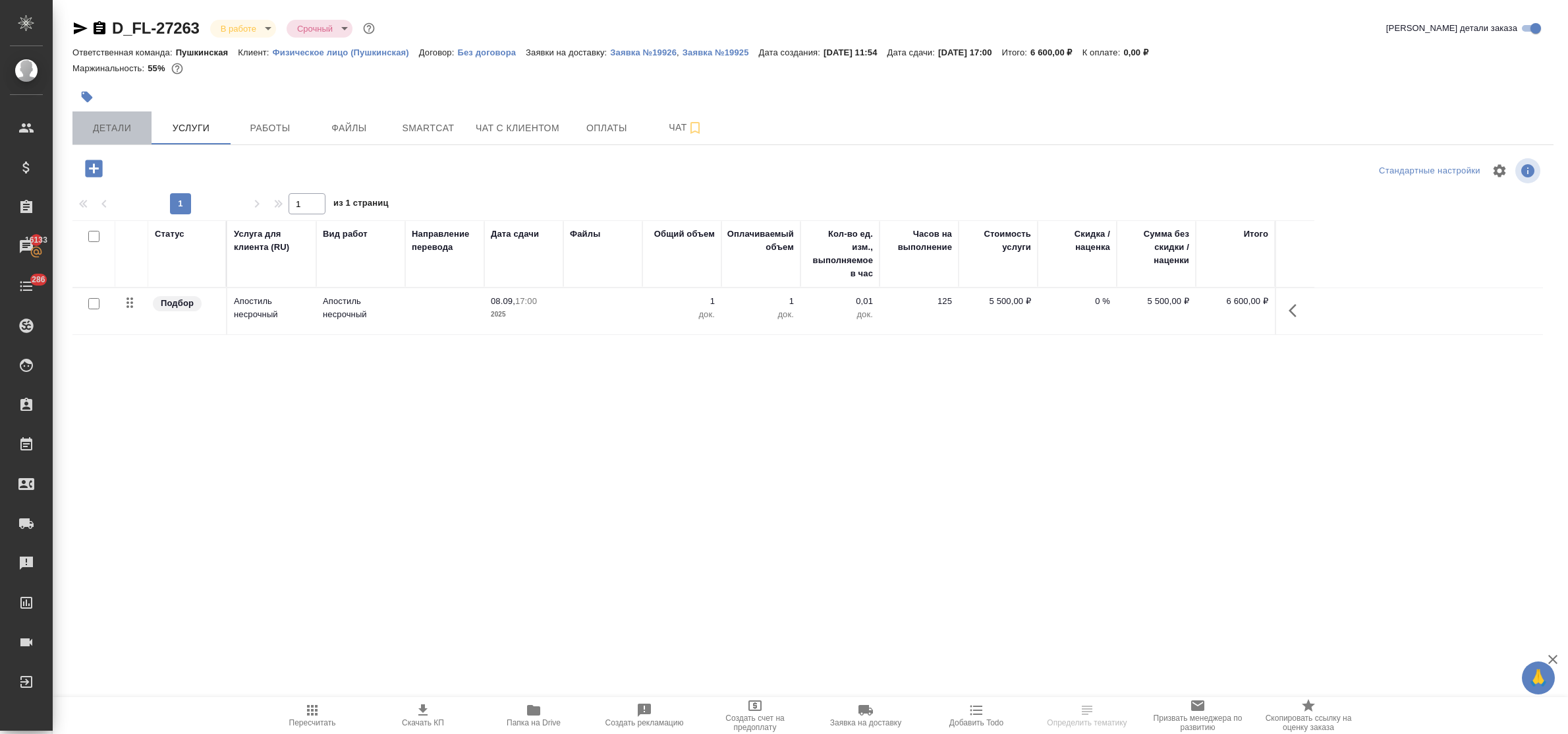
click at [112, 123] on span "Детали" at bounding box center [112, 128] width 64 height 17
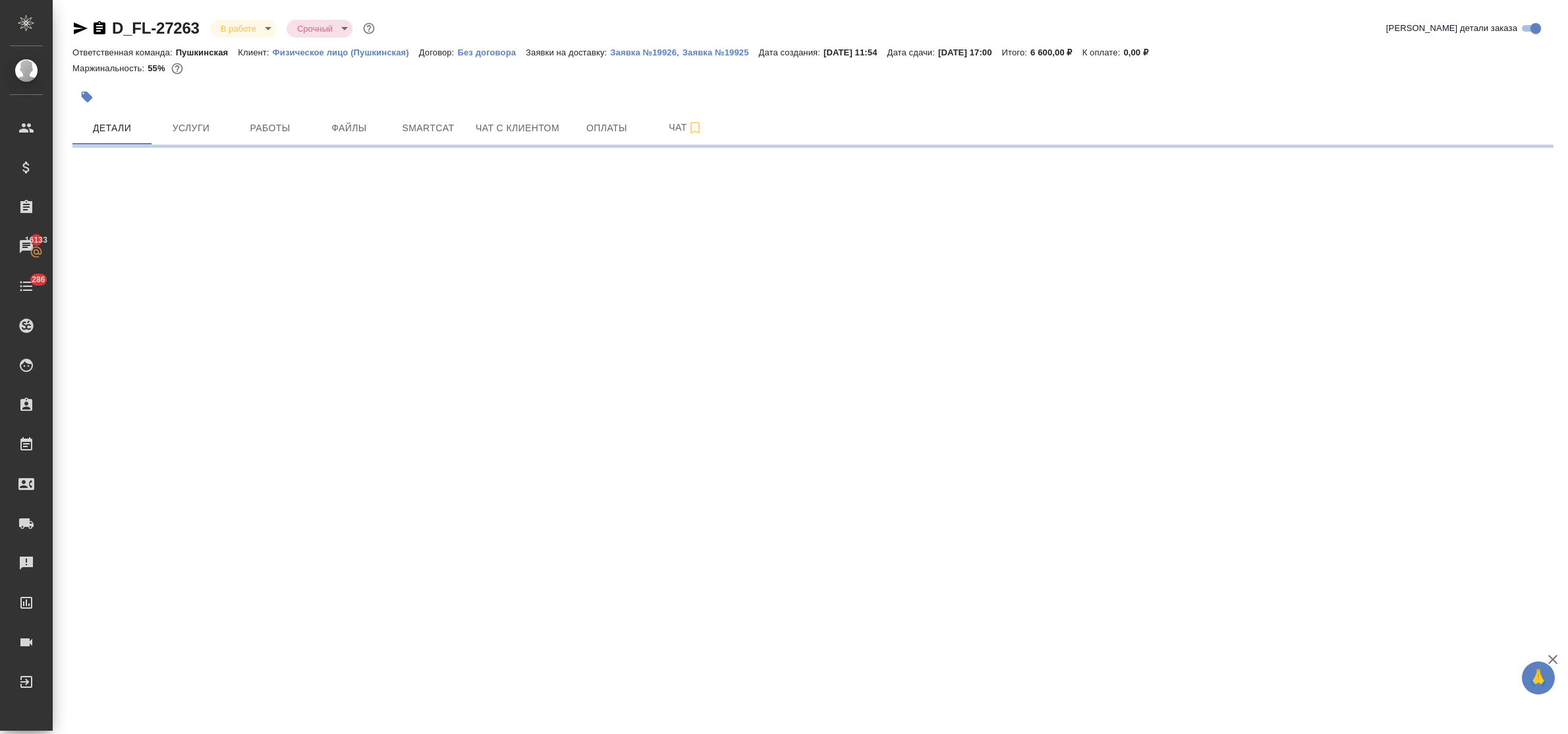
select select "RU"
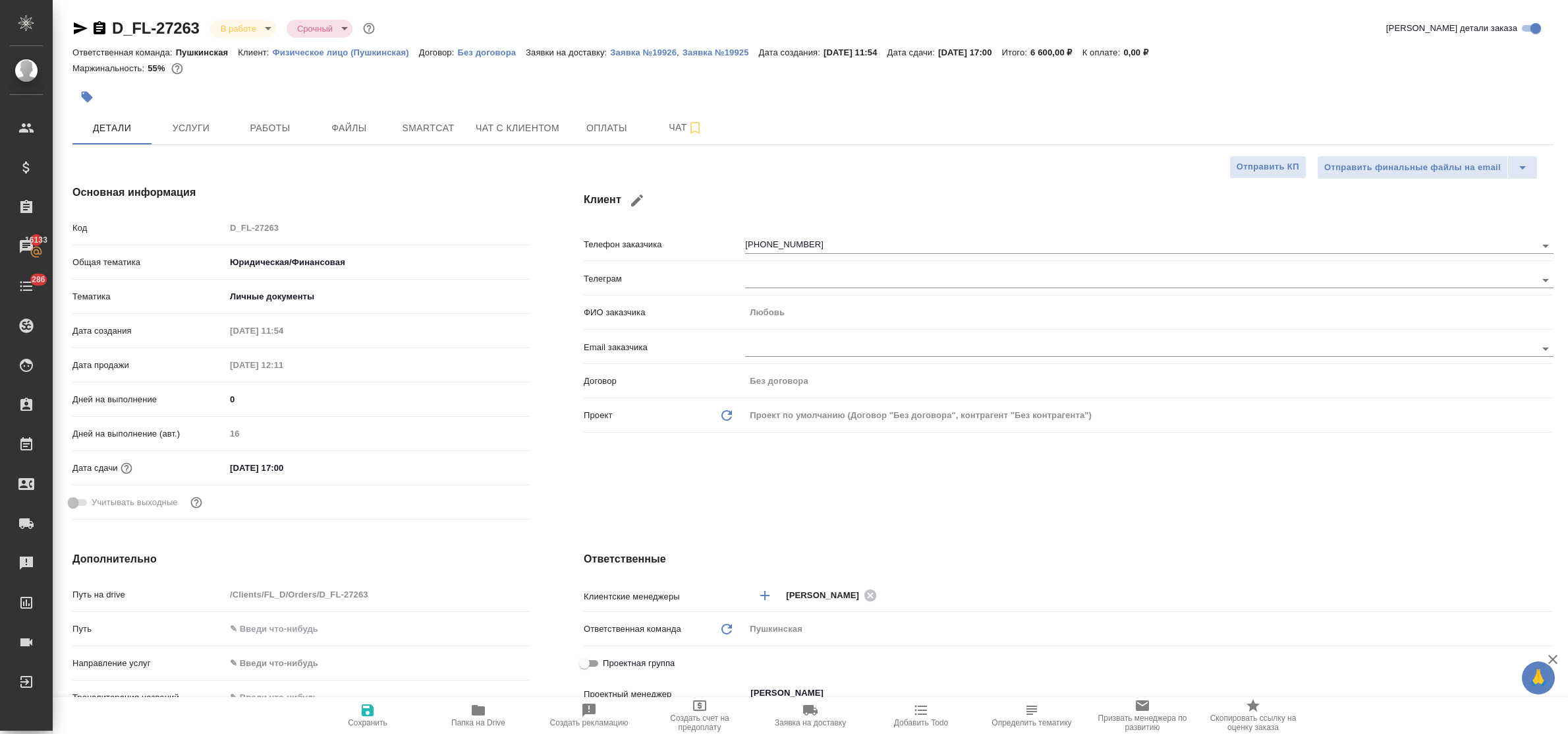
type textarea "x"
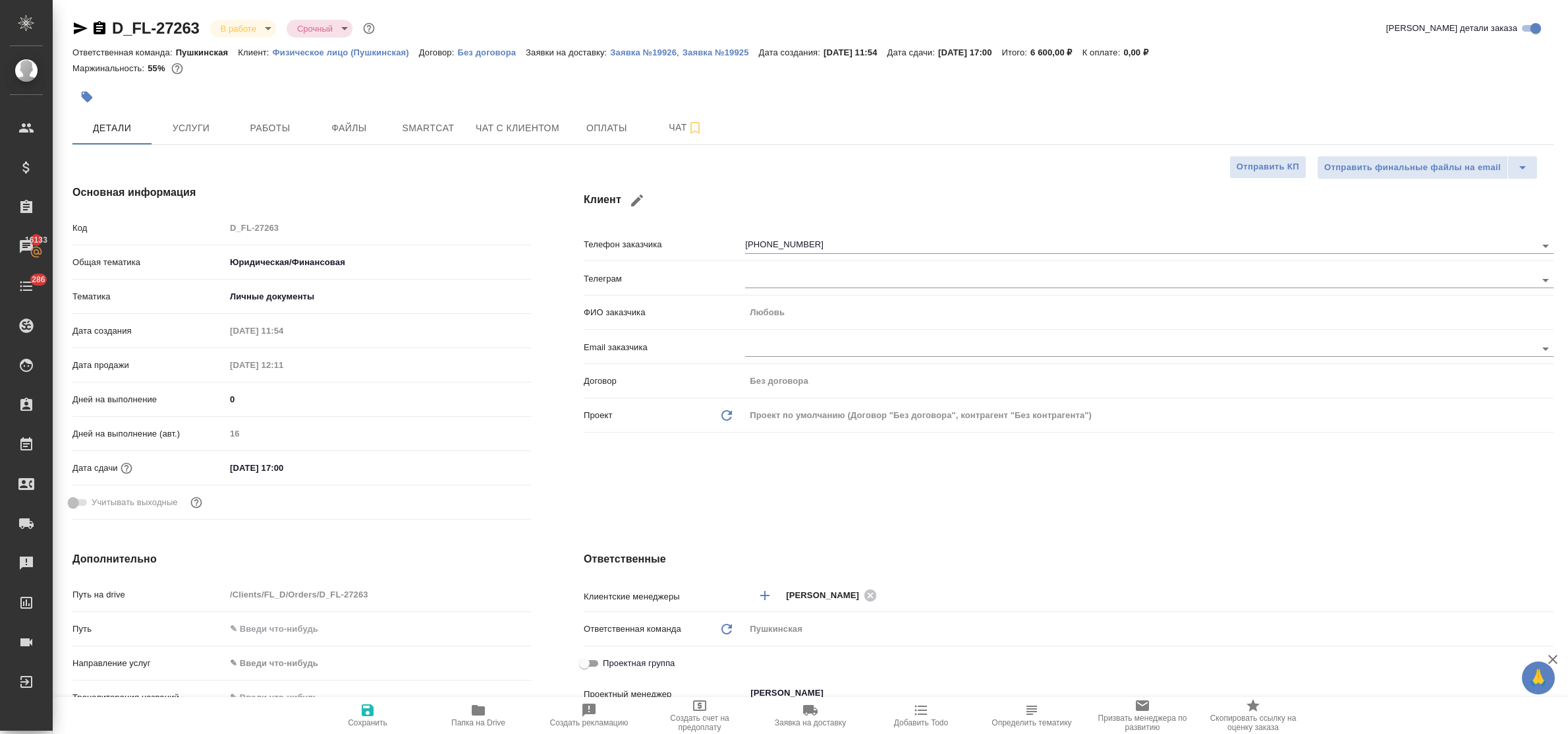
type textarea "x"
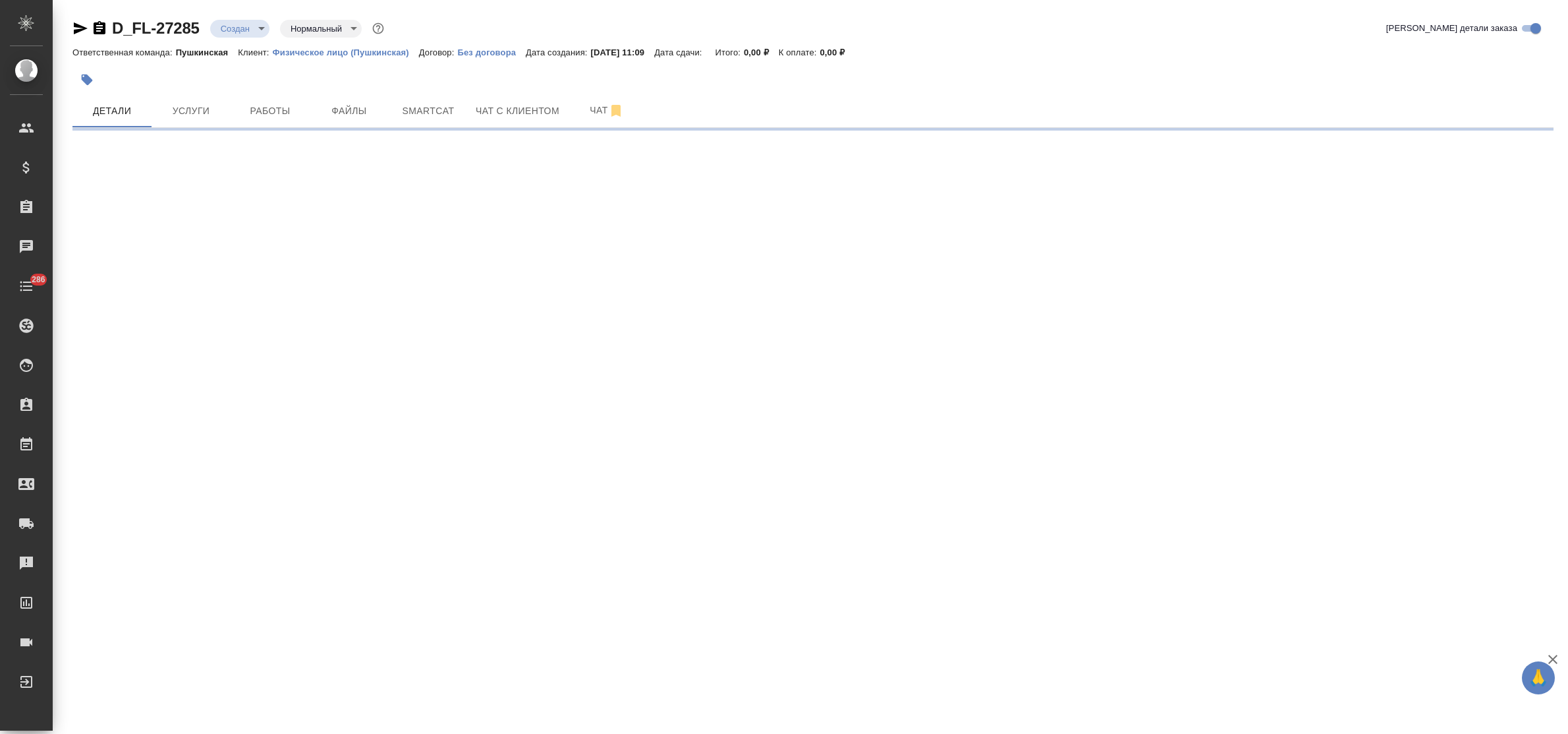
select select "RU"
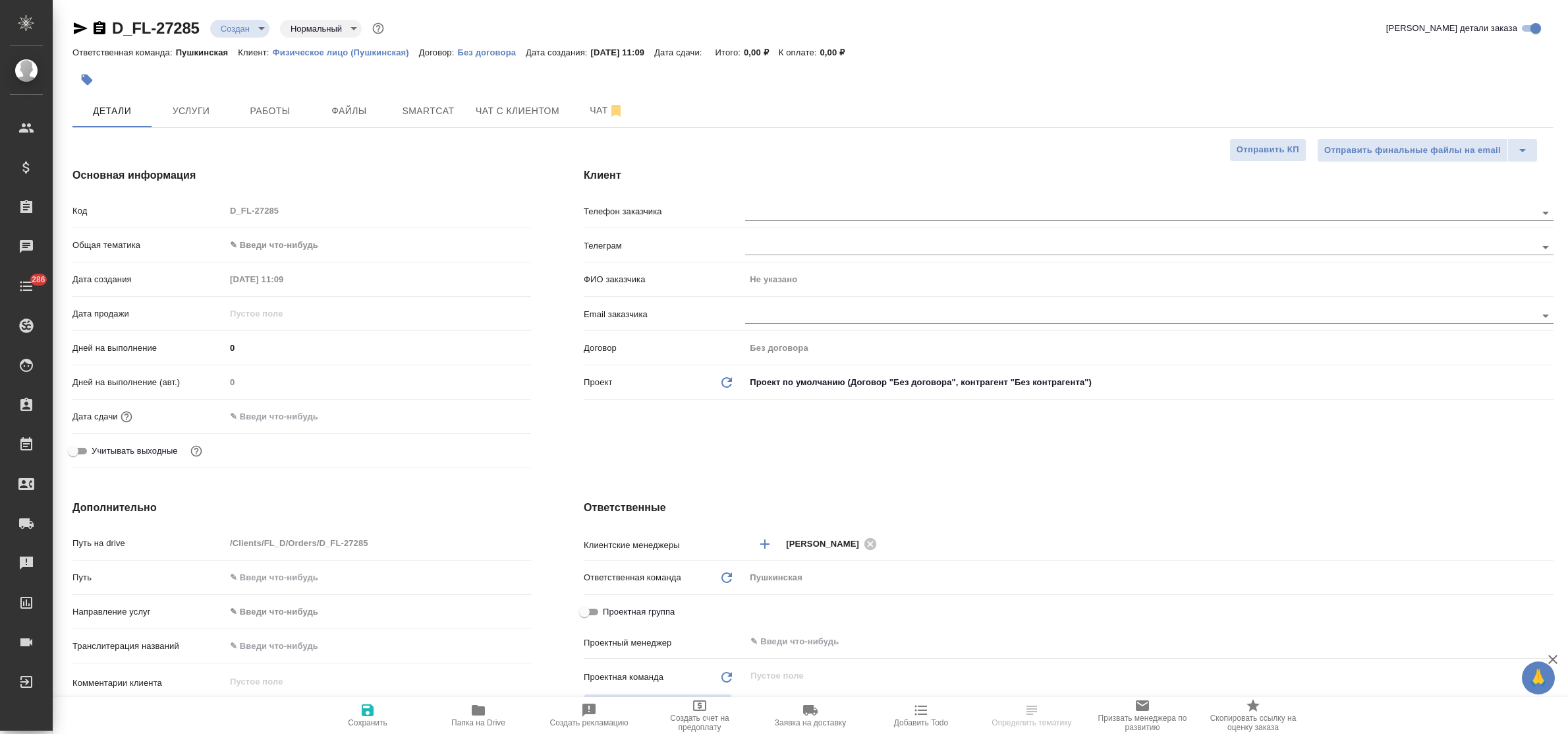
type textarea "x"
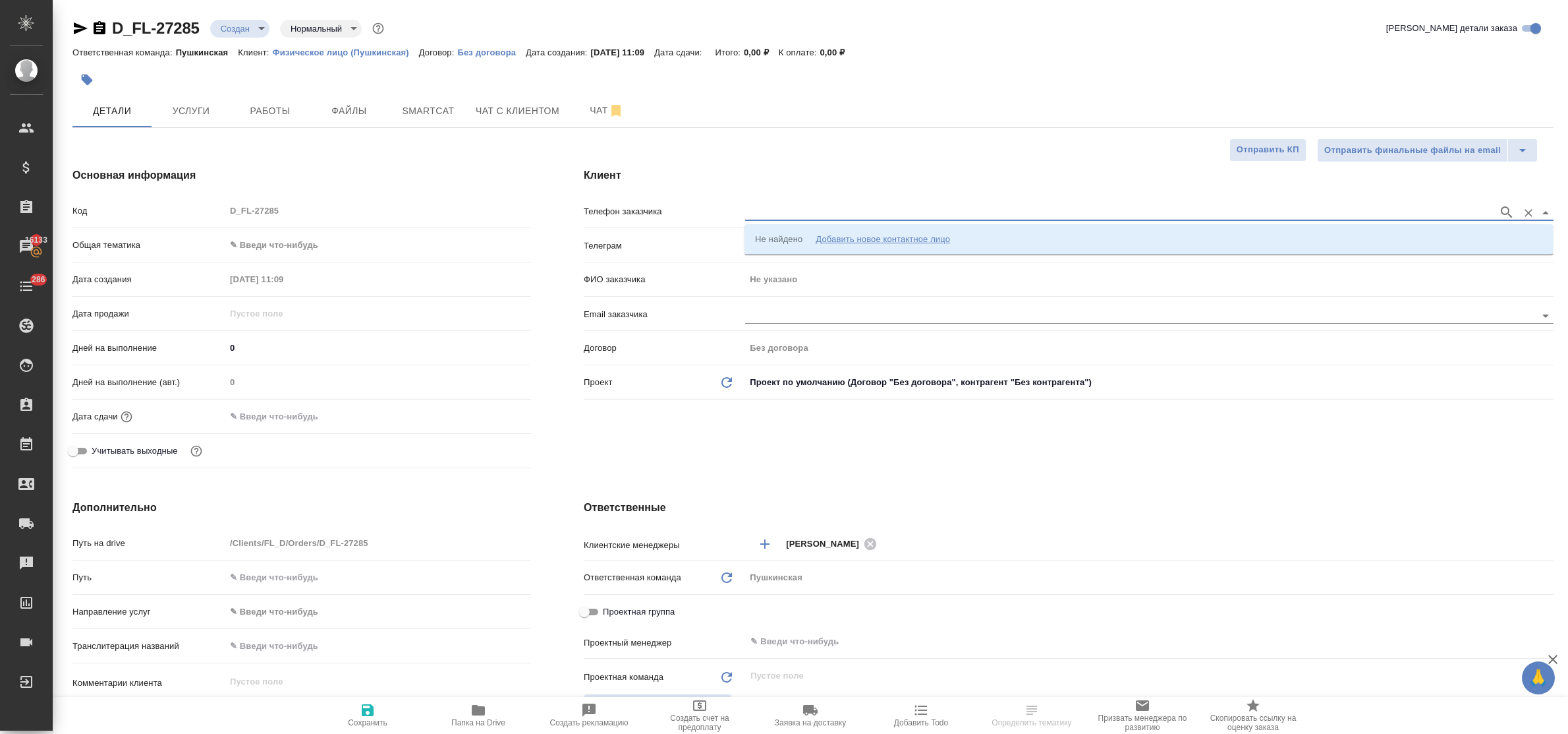
click at [860, 206] on input "text" at bounding box center [1118, 212] width 746 height 16
type input "Нина"
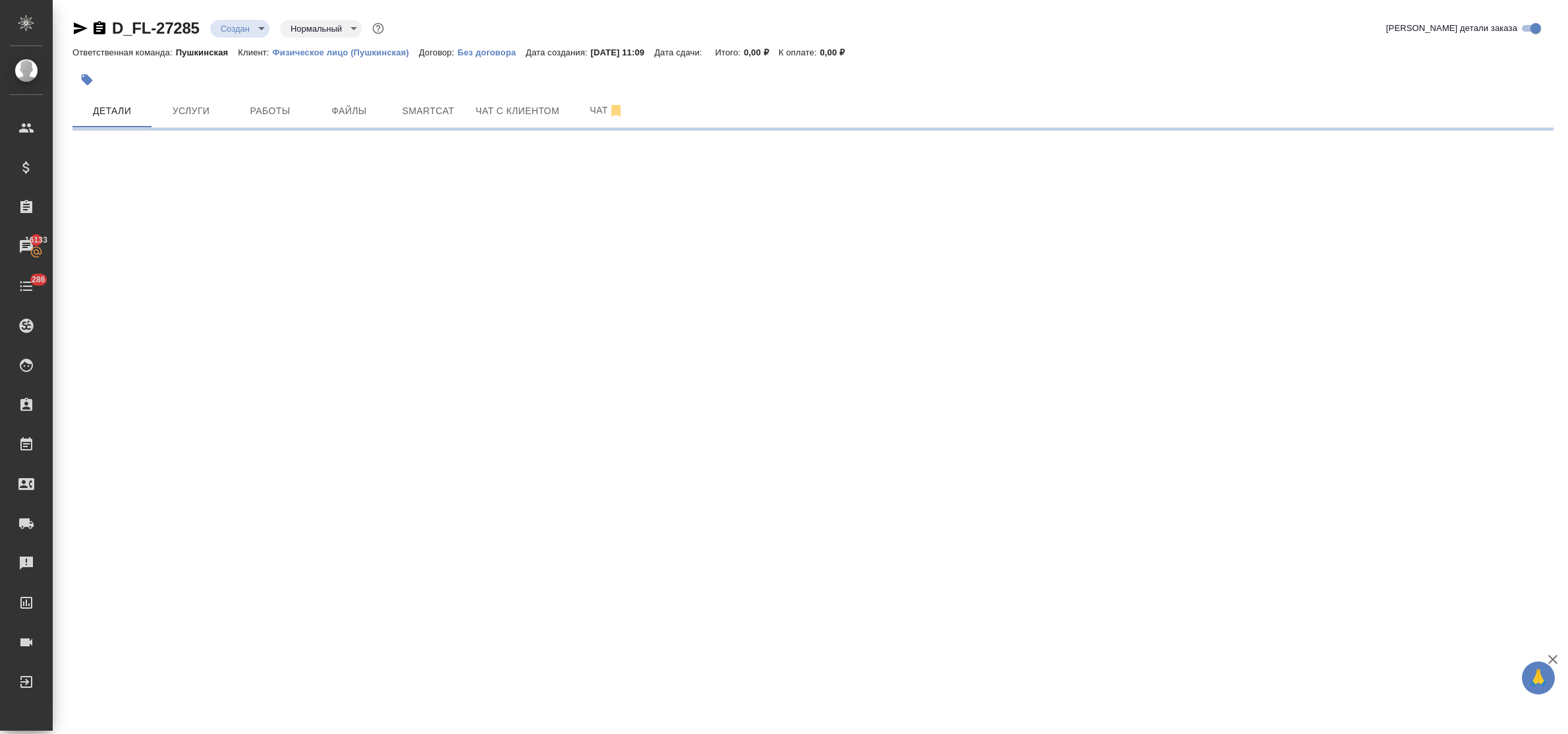
click at [722, 223] on div ".cls-1 fill:#fff; AWATERA Bulakhova Elena Клиенты Спецификации Заказы 16133 Чат…" at bounding box center [784, 367] width 1568 height 734
select select "RU"
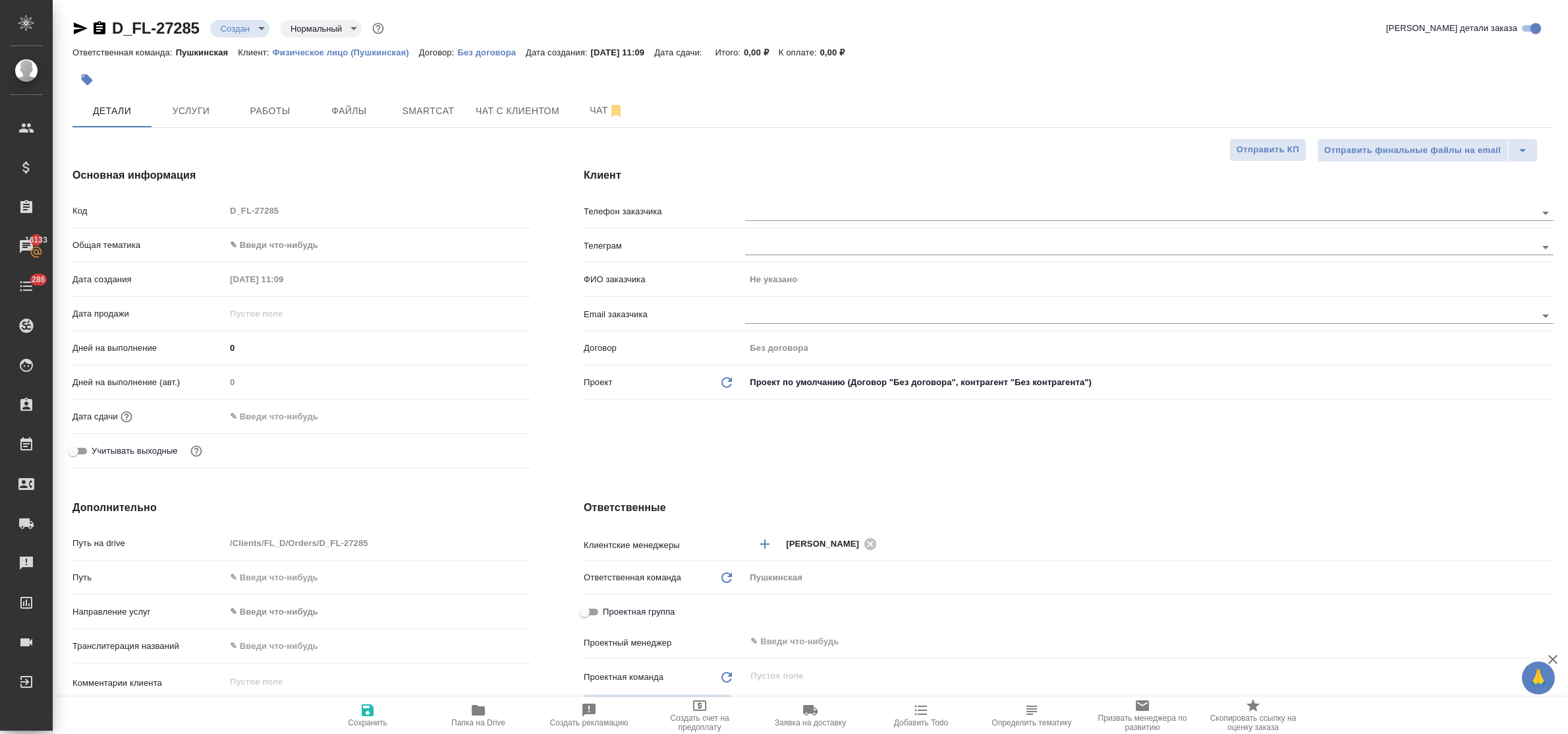
type textarea "x"
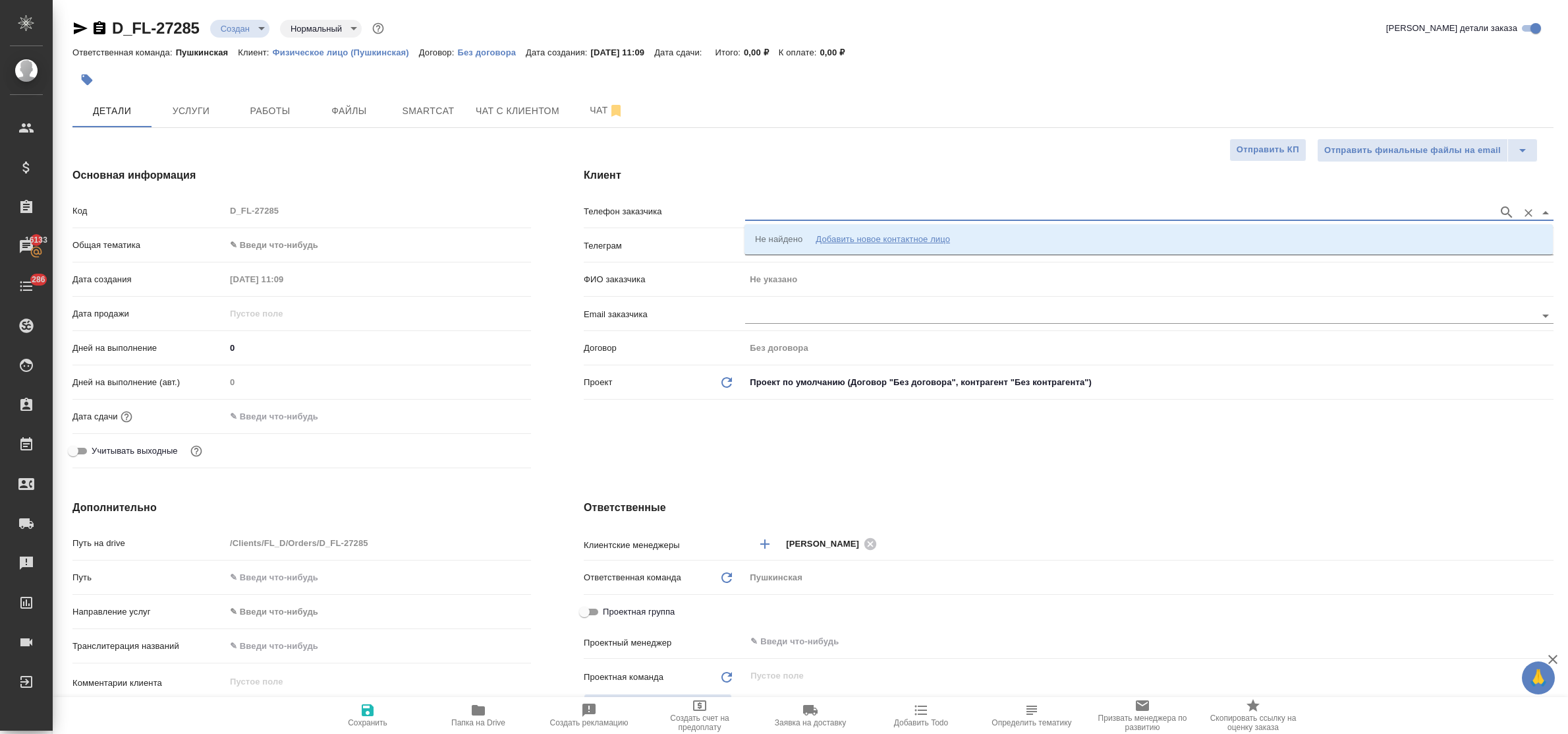
click at [811, 218] on input "text" at bounding box center [1118, 212] width 746 height 16
click at [864, 235] on div "Добавить новое контактное лицо" at bounding box center [883, 239] width 134 height 13
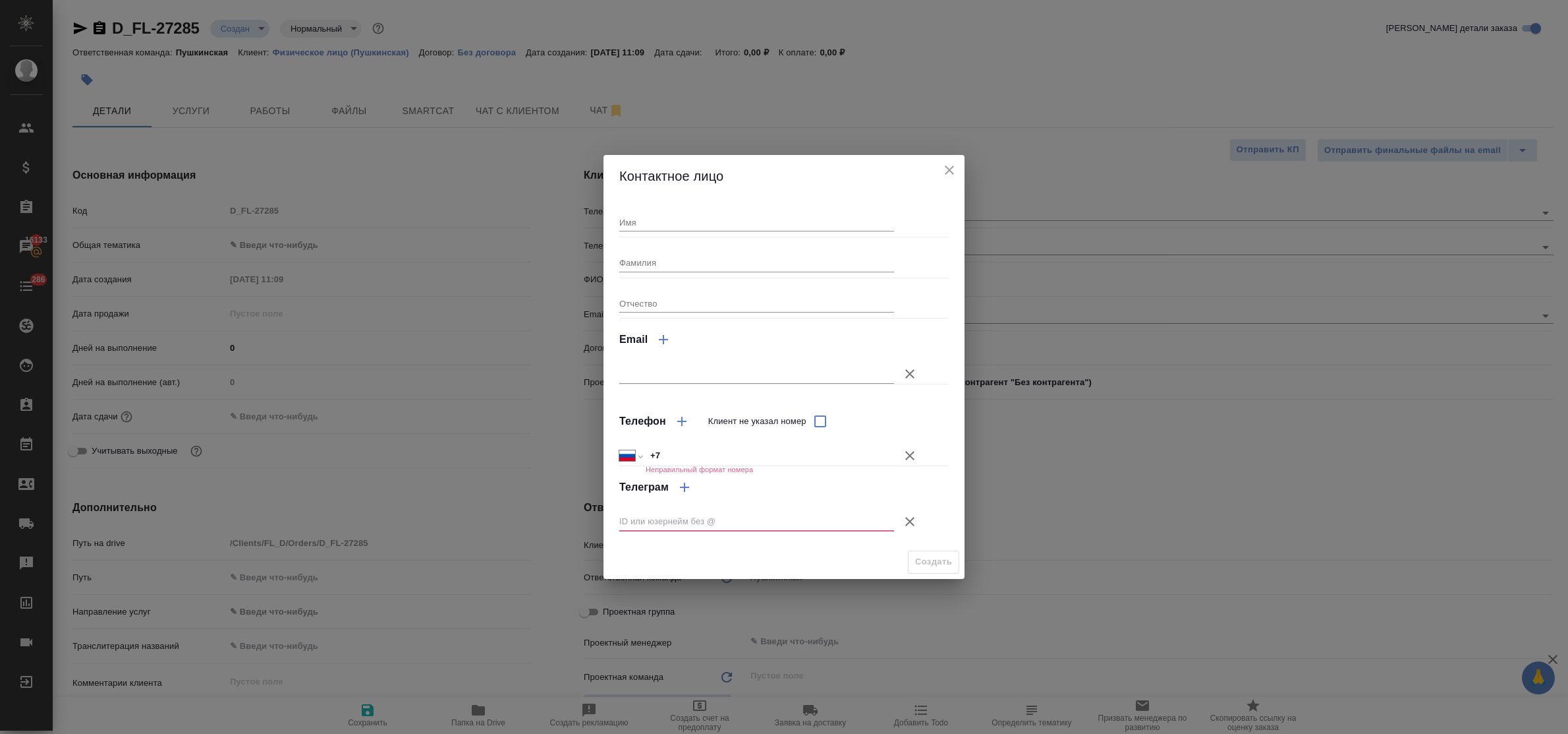
click at [702, 227] on input "Имя" at bounding box center [757, 222] width 275 height 19
type input "Нина"
click at [689, 465] on h6 "Неправильный формат номера" at bounding box center [698, 469] width 107 height 8
click at [683, 453] on input "+7" at bounding box center [769, 456] width 248 height 19
type input "+7 985 718 58 95"
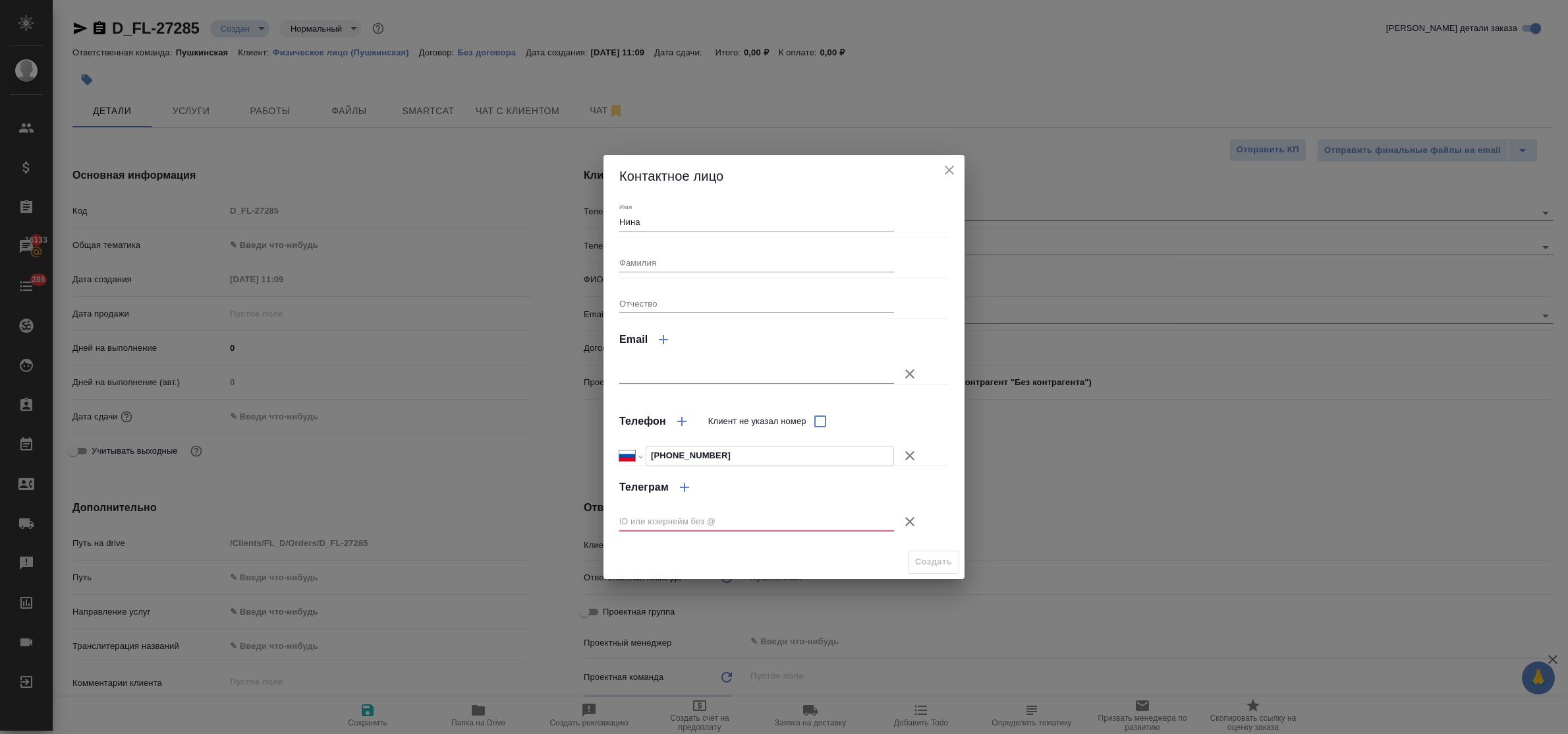
click at [910, 522] on icon "button" at bounding box center [910, 521] width 9 height 9
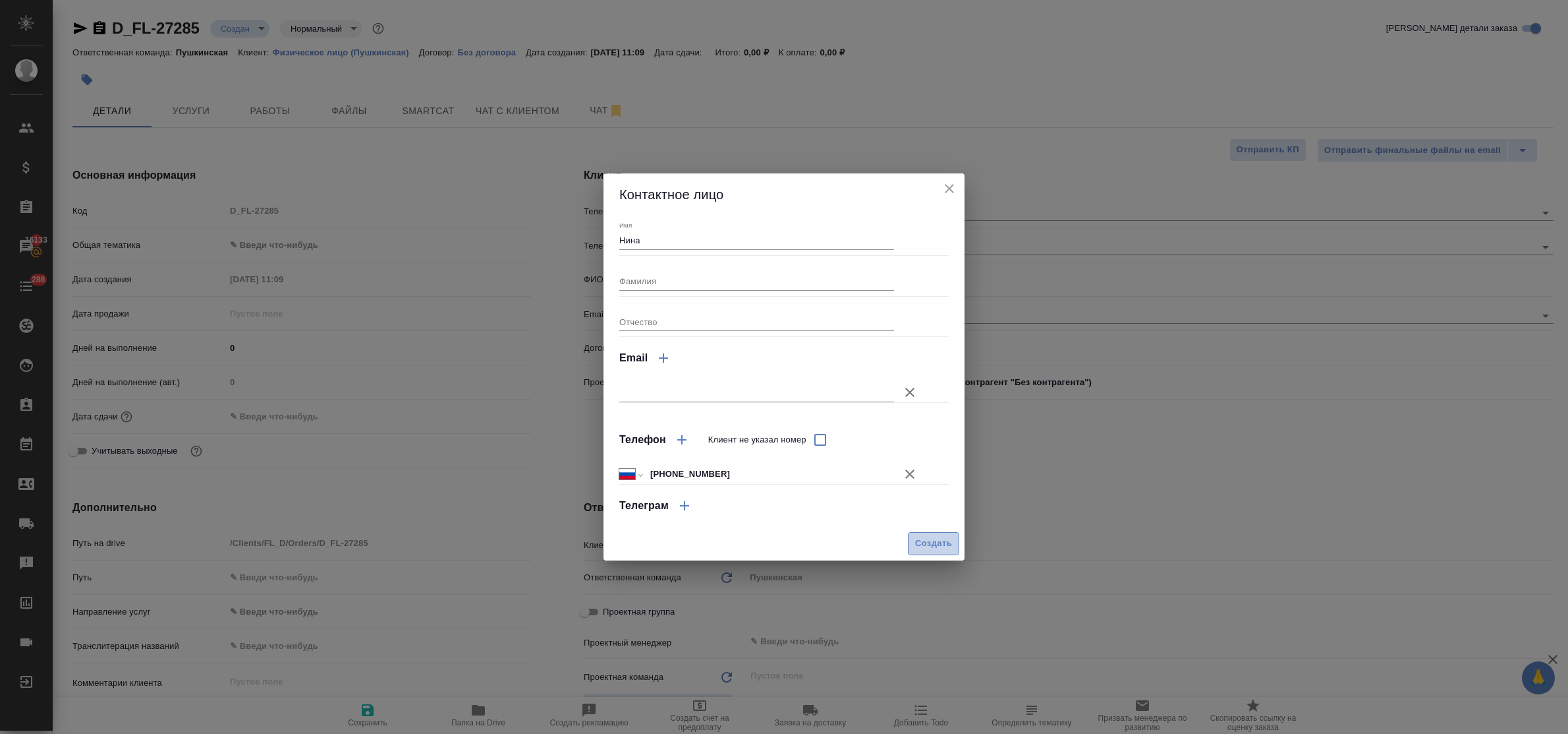
click at [915, 545] on span "Создать" at bounding box center [933, 543] width 37 height 15
type input "Нина"
type textarea "x"
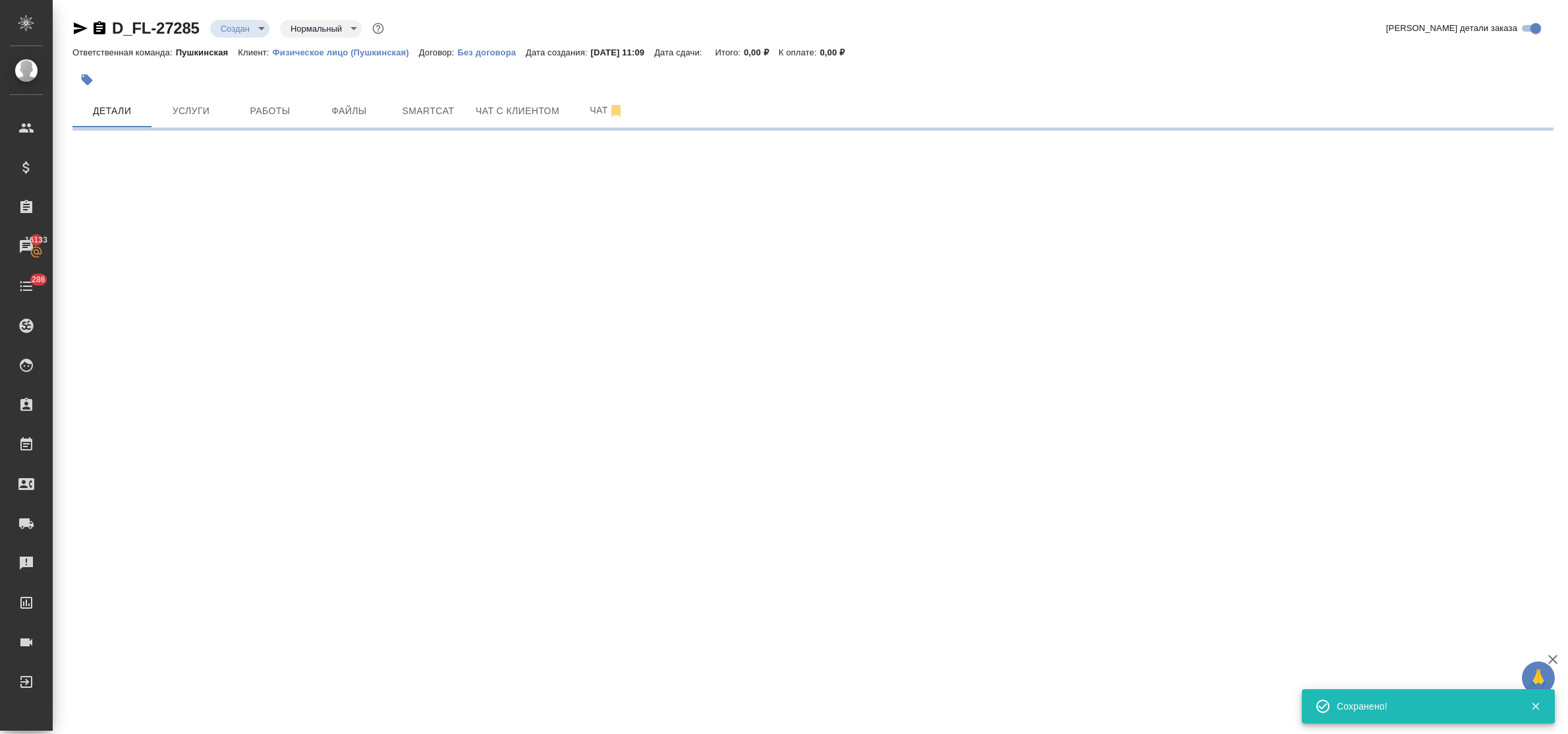
type input "holyTrinity"
click at [512, 110] on span "Чат с клиентом" at bounding box center [517, 111] width 84 height 17
click at [89, 139] on span "Начать чат" at bounding box center [103, 138] width 49 height 15
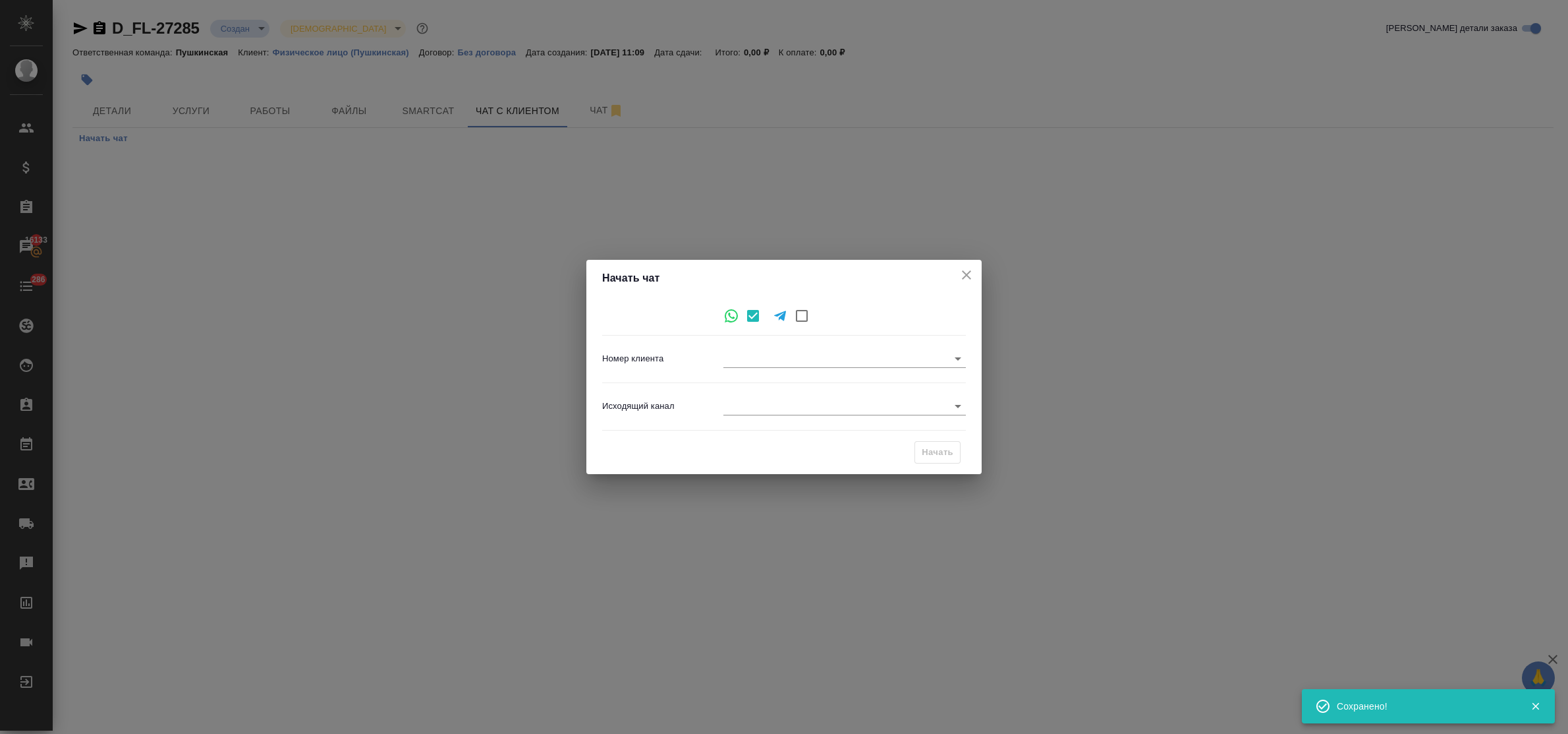
type input "be87878fb952d7e6e9563b7e"
click at [767, 410] on body "🙏 .cls-1 fill:#fff; AWATERA Bulakhova Elena Клиенты Спецификации Заказы 16133 Ч…" at bounding box center [784, 367] width 1568 height 734
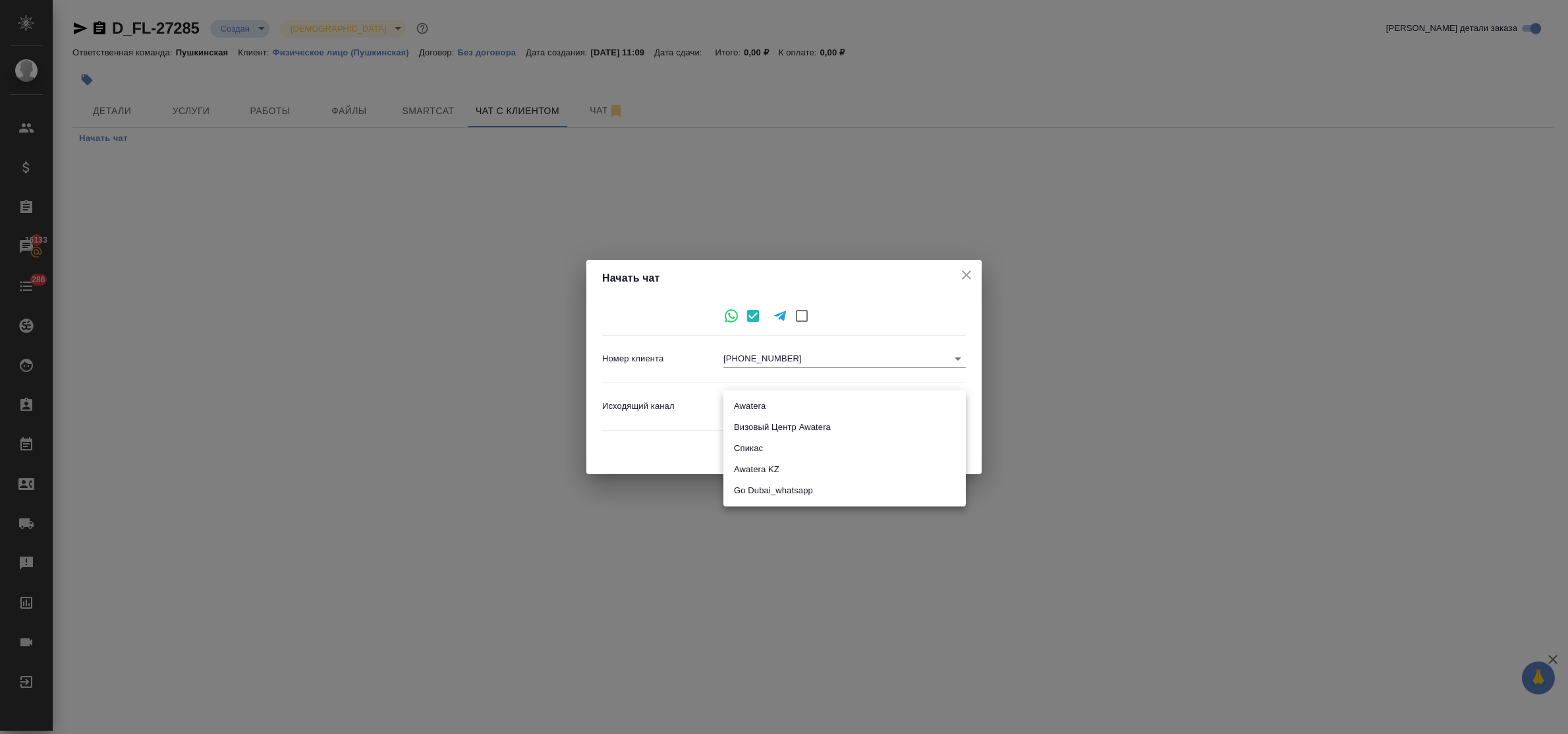
click at [763, 402] on li "Awatera" at bounding box center [844, 406] width 242 height 21
type input "2"
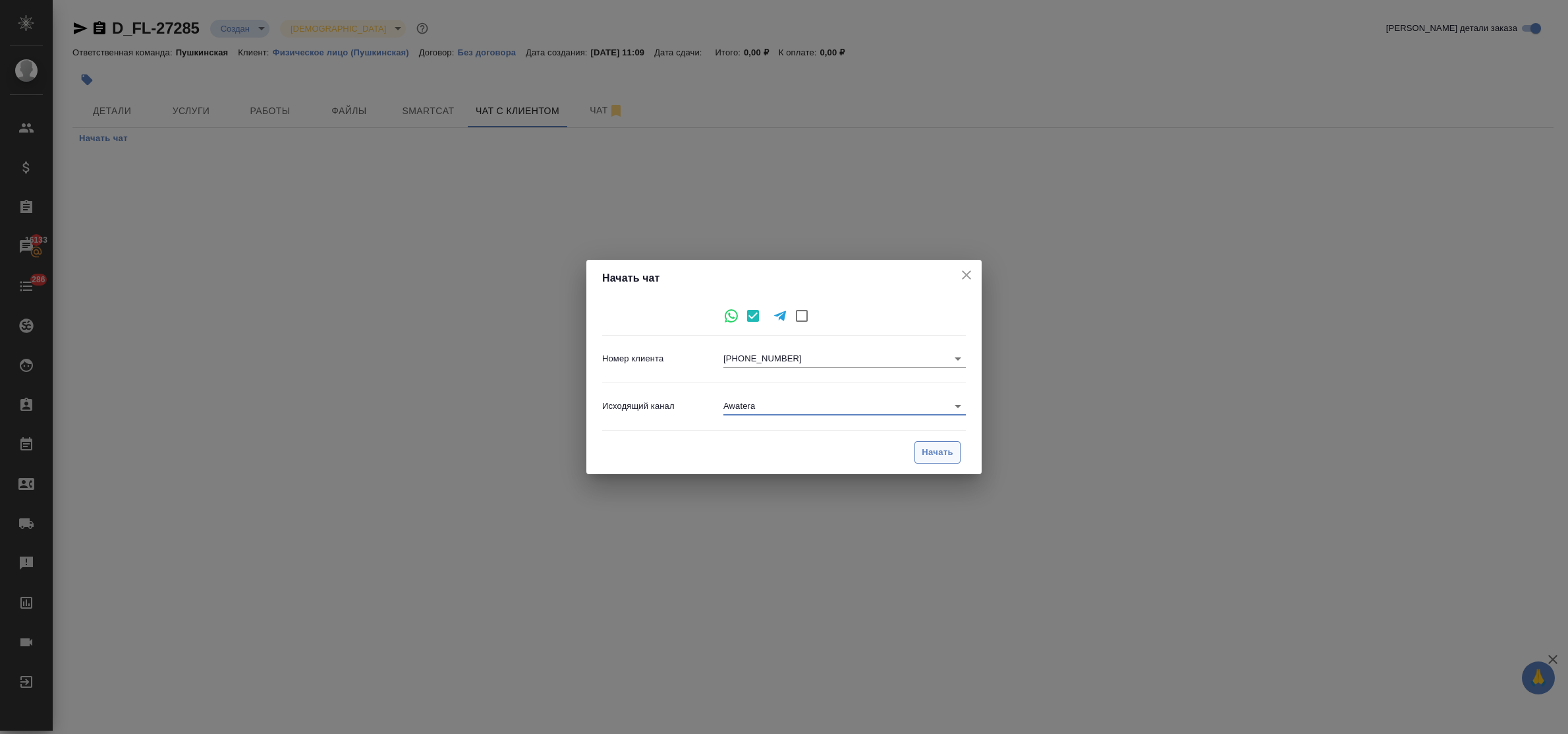
click at [948, 456] on span "Начать" at bounding box center [938, 452] width 32 height 15
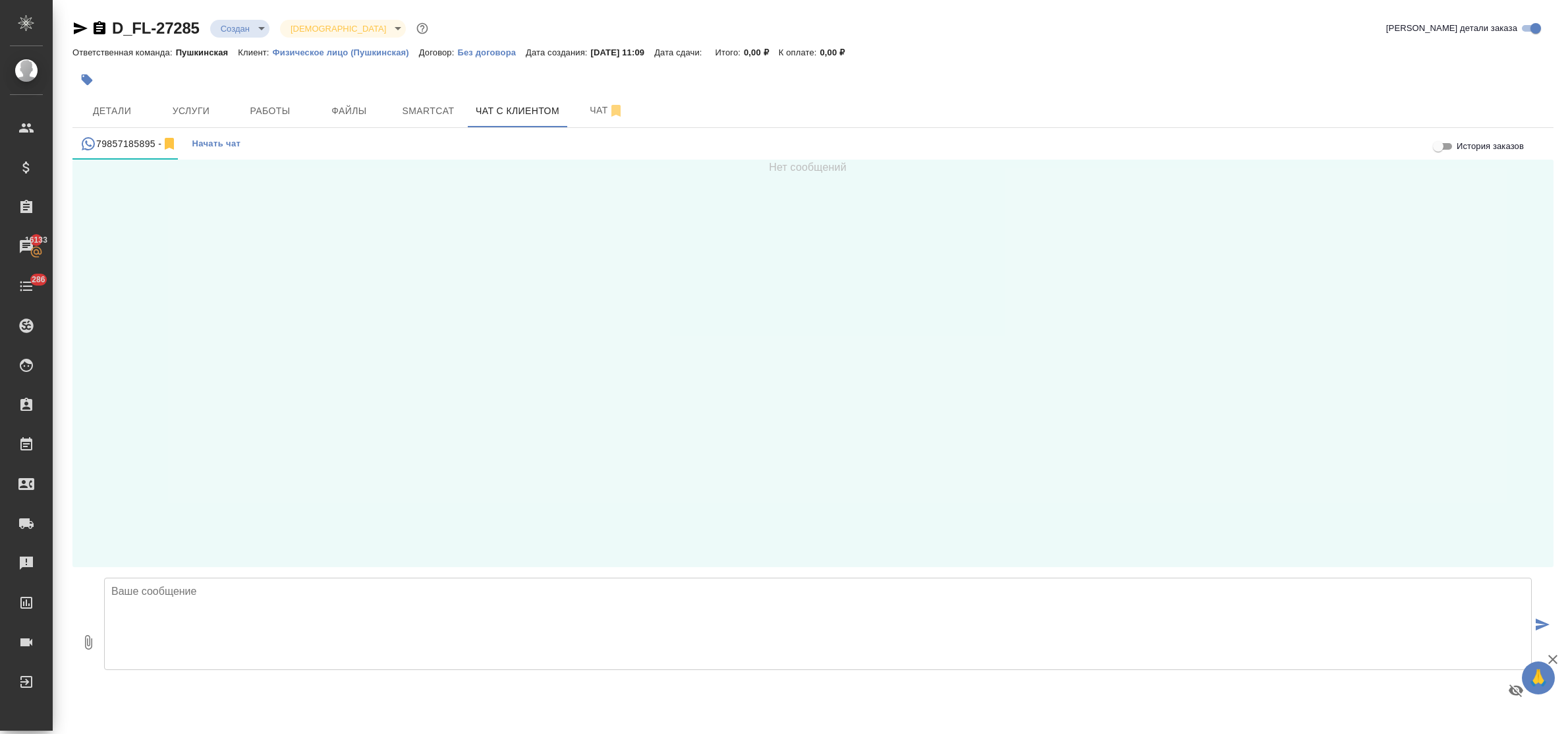
click at [172, 599] on textarea at bounding box center [818, 623] width 1427 height 92
click at [167, 590] on textarea at bounding box center [818, 623] width 1427 height 92
type textarea "Нина, добрый день! Стоимость заказа составит - 26964 руб., срок выполнения - 4 …"
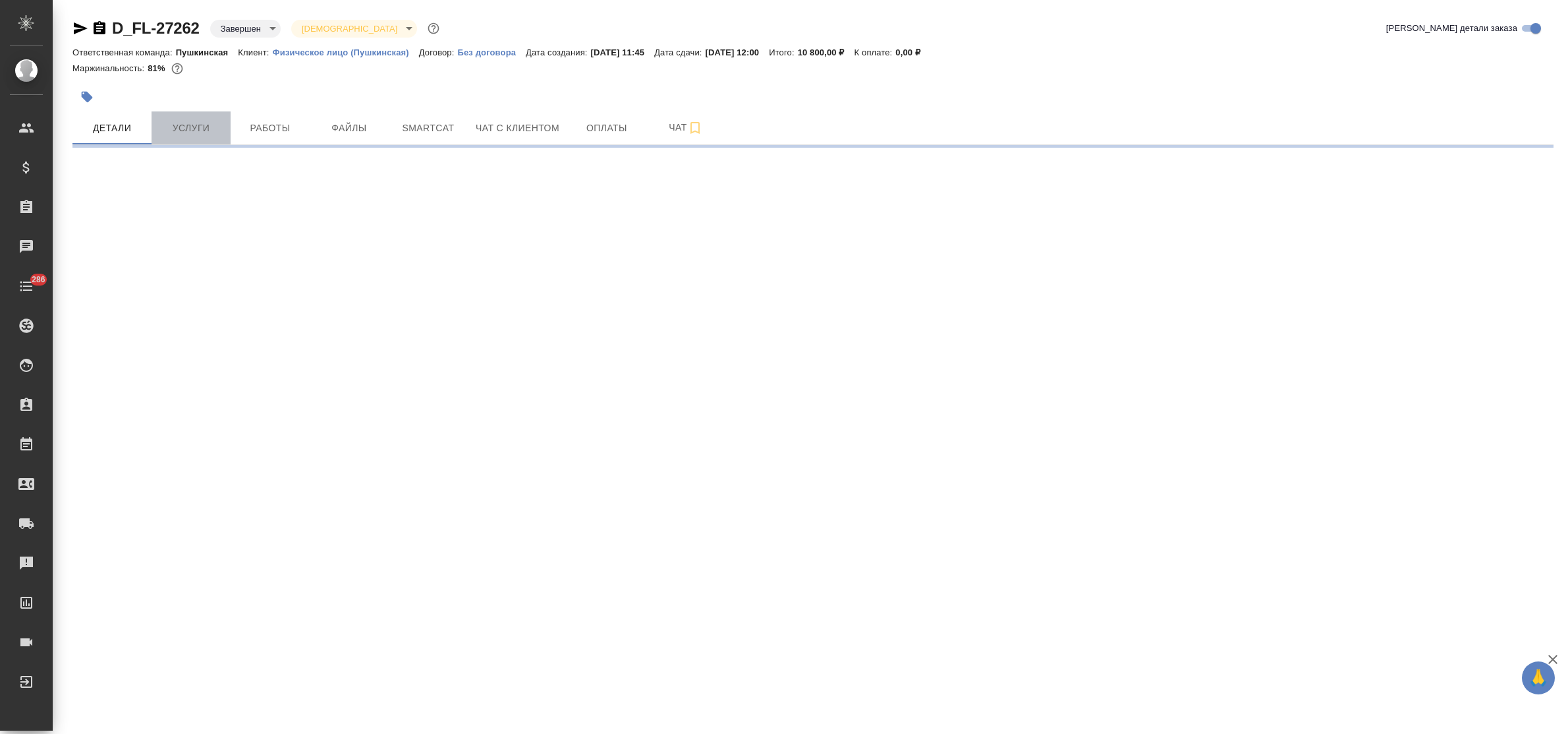
click at [182, 114] on button "Услуги" at bounding box center [190, 127] width 79 height 33
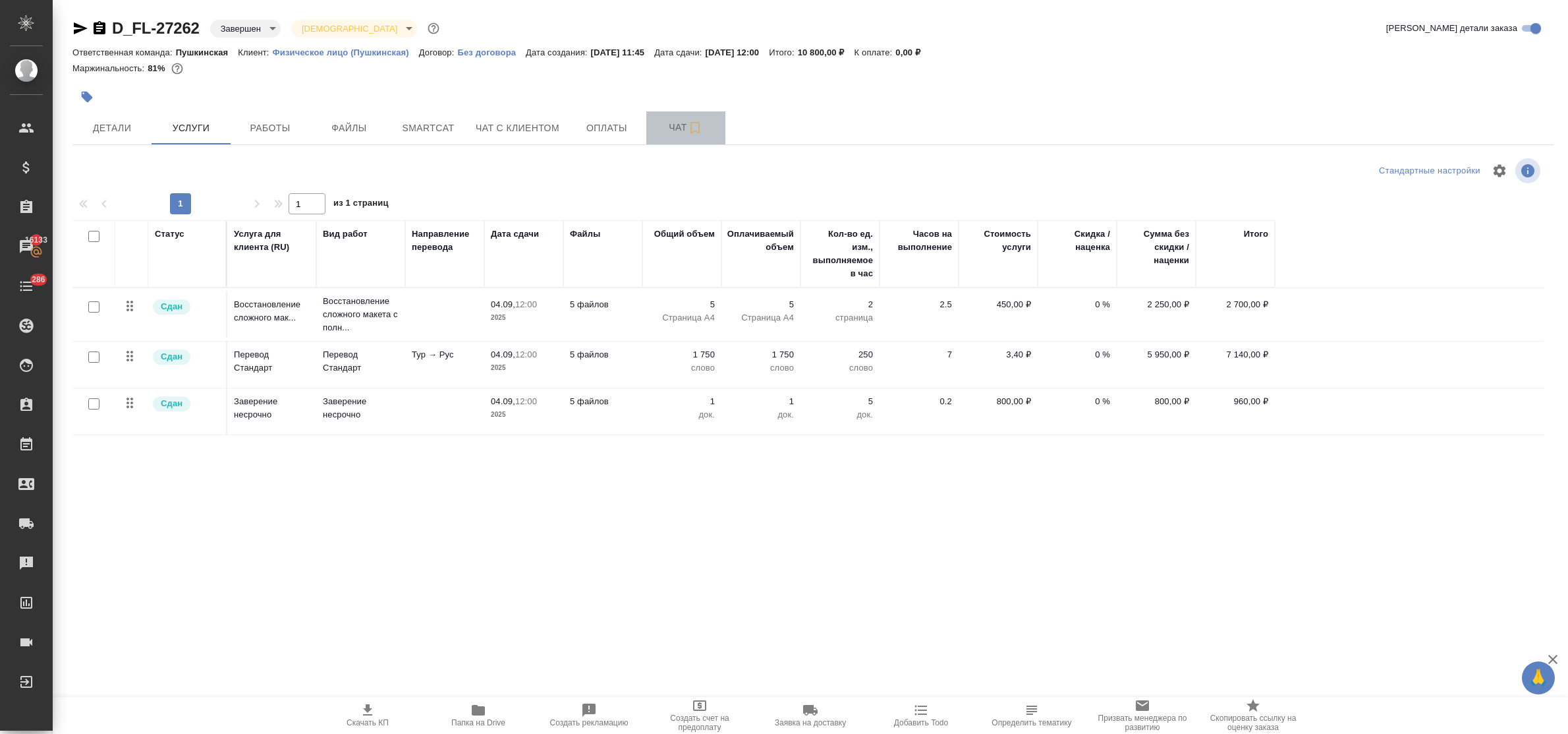
click at [667, 126] on span "Чат" at bounding box center [686, 127] width 64 height 17
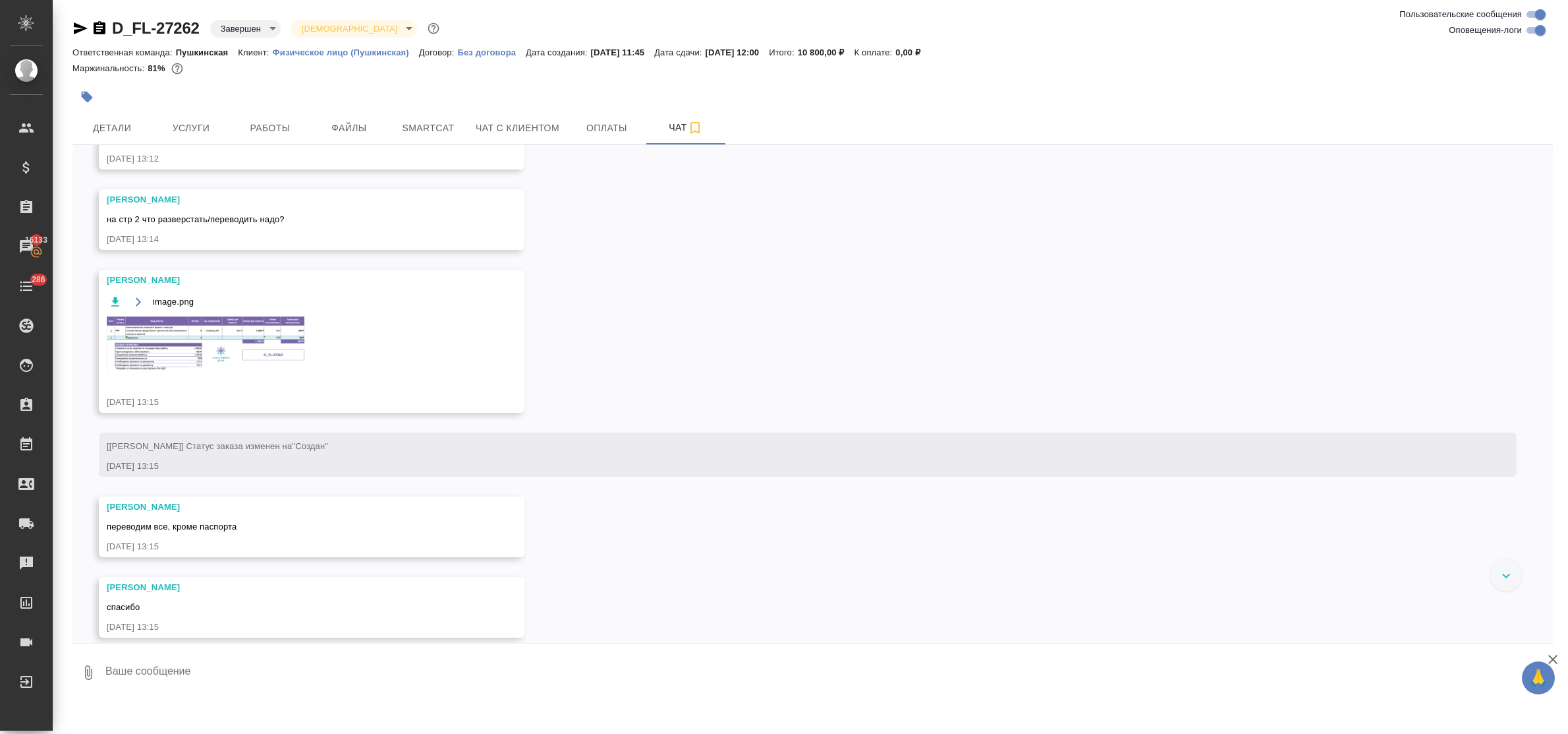
scroll to position [651, 0]
click at [182, 333] on img at bounding box center [206, 340] width 198 height 56
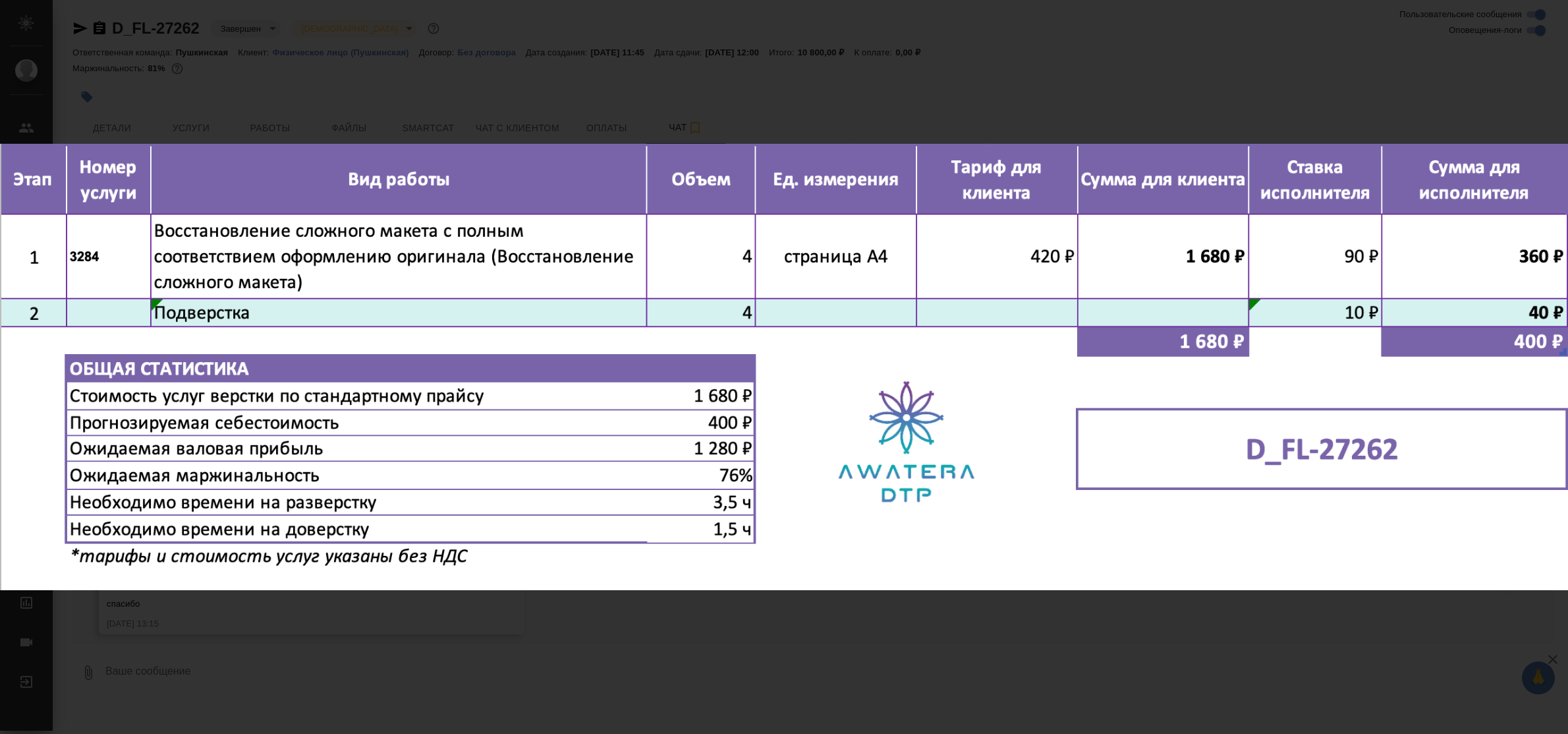
click at [516, 638] on div "image.png 1 of 1" at bounding box center [784, 367] width 1568 height 734
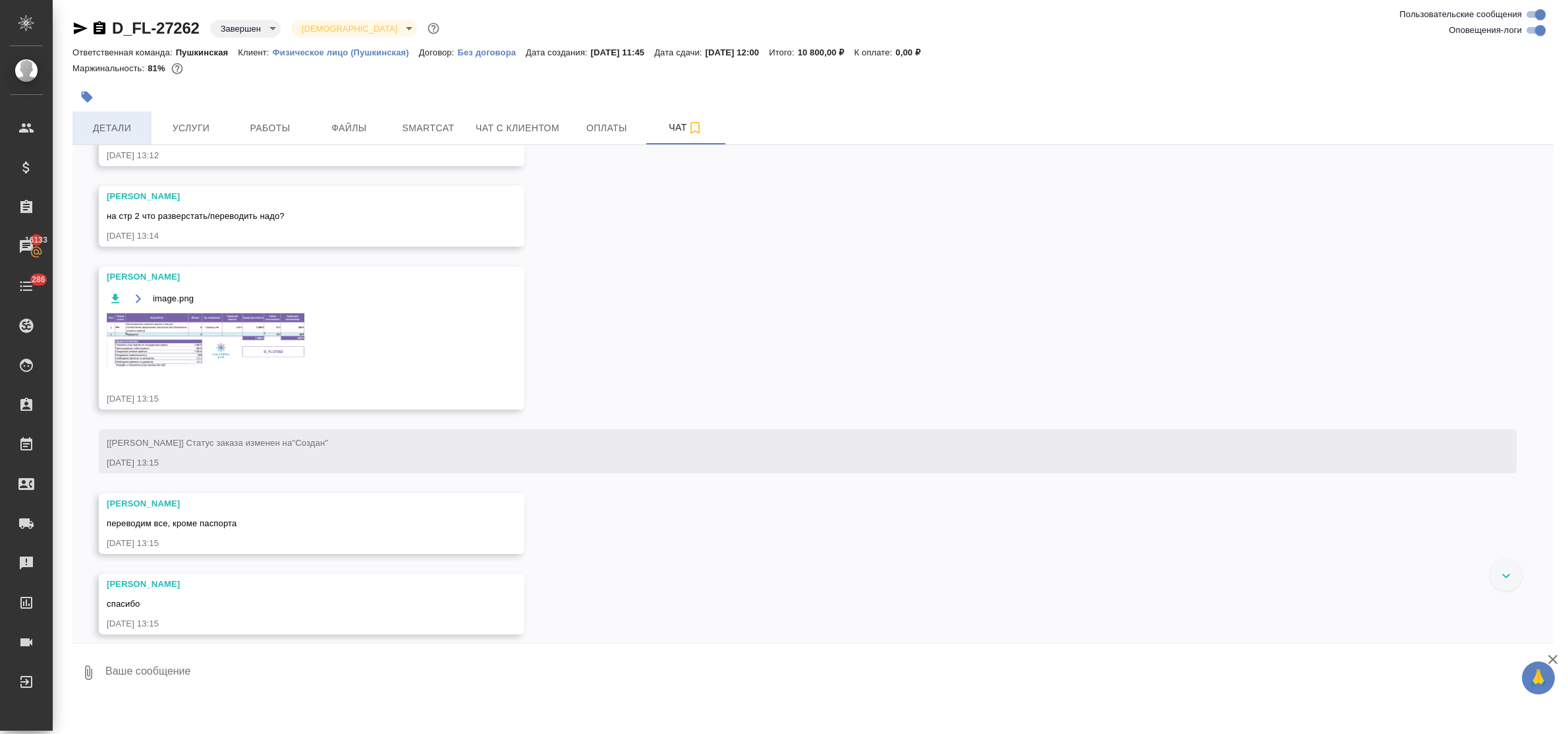
click at [118, 126] on span "Детали" at bounding box center [112, 128] width 64 height 17
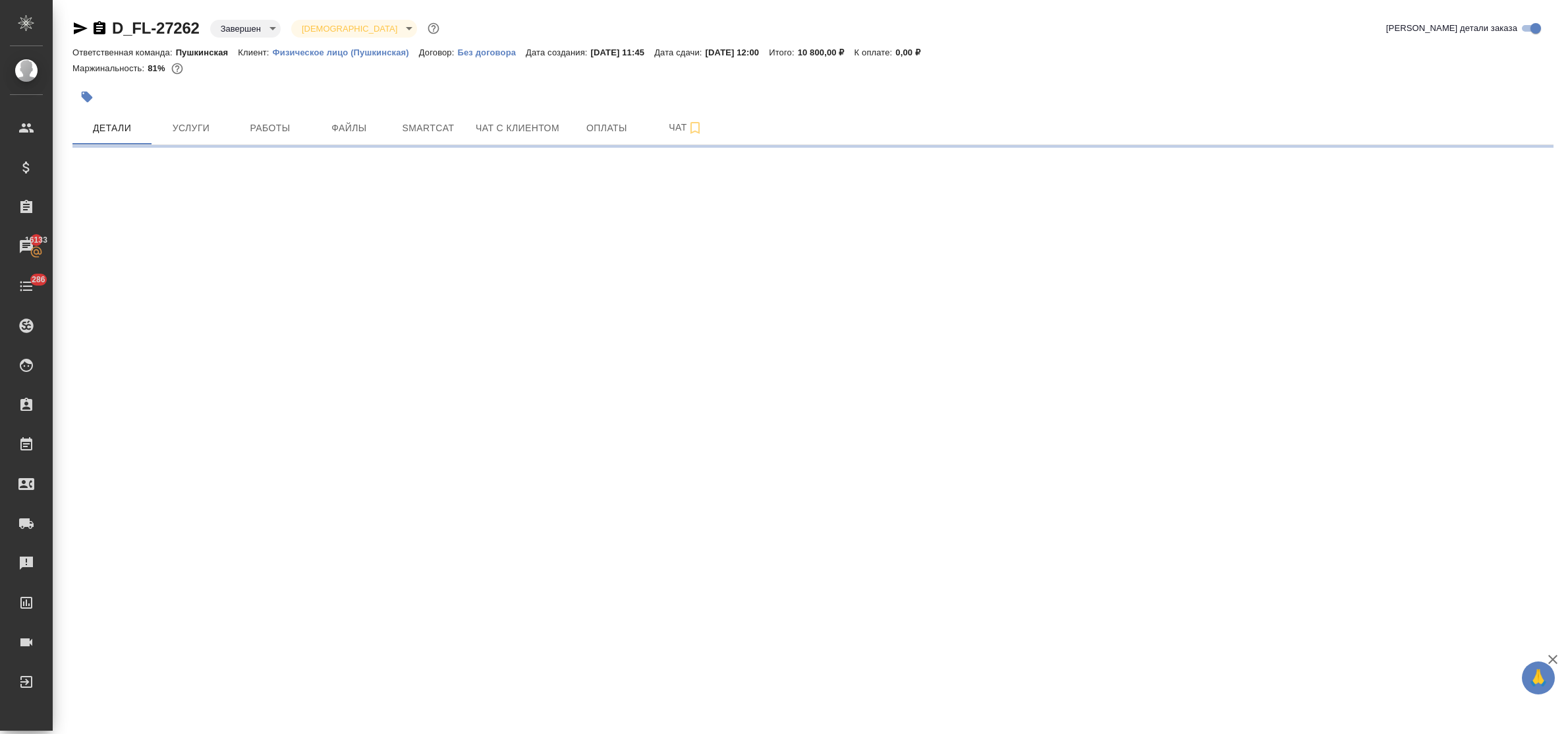
select select "RU"
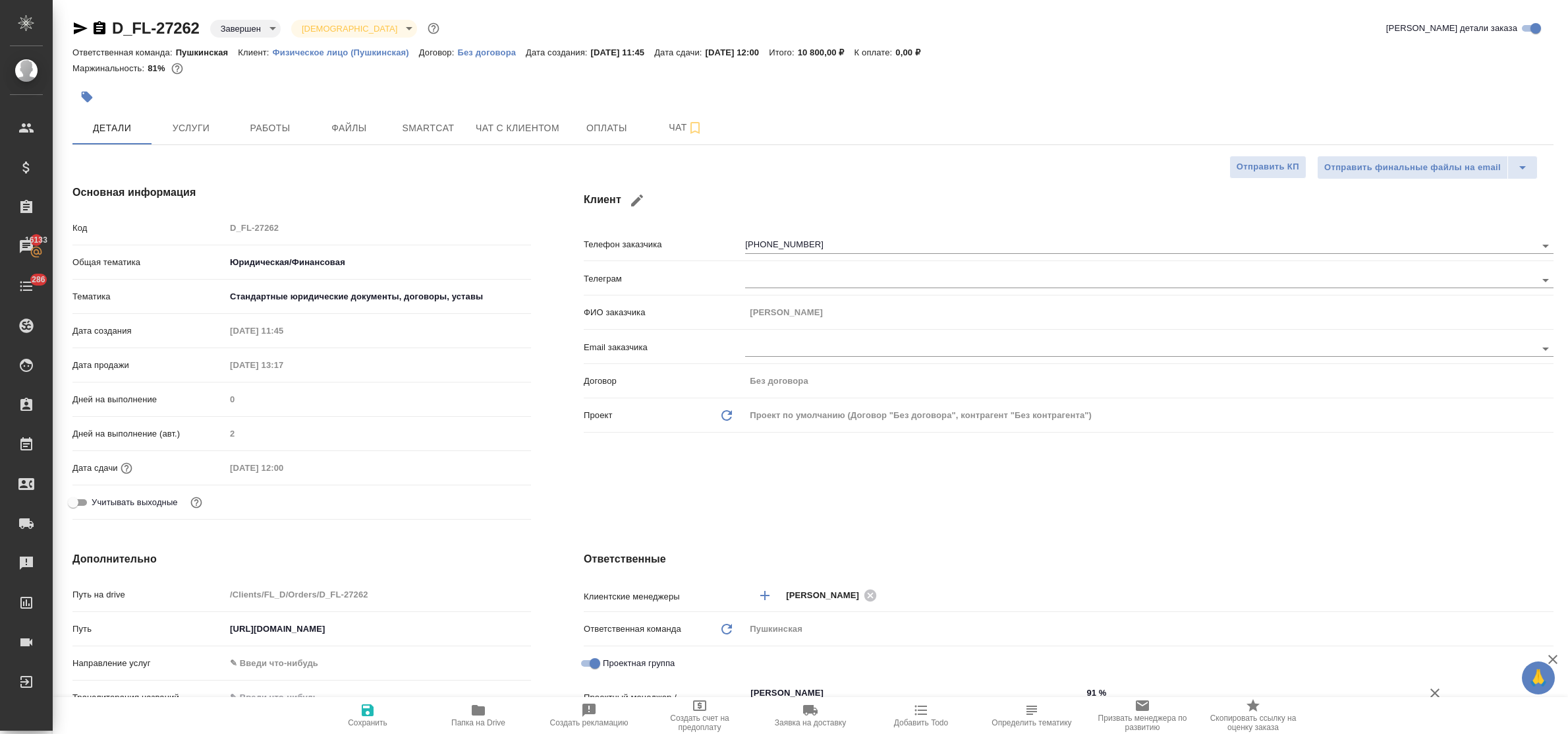
type textarea "x"
click at [1384, 485] on div "Клиент Телефон заказчика +79104135828 Телеграм ФИО заказчика Галина Email заказ…" at bounding box center [1069, 355] width 1023 height 393
type textarea "x"
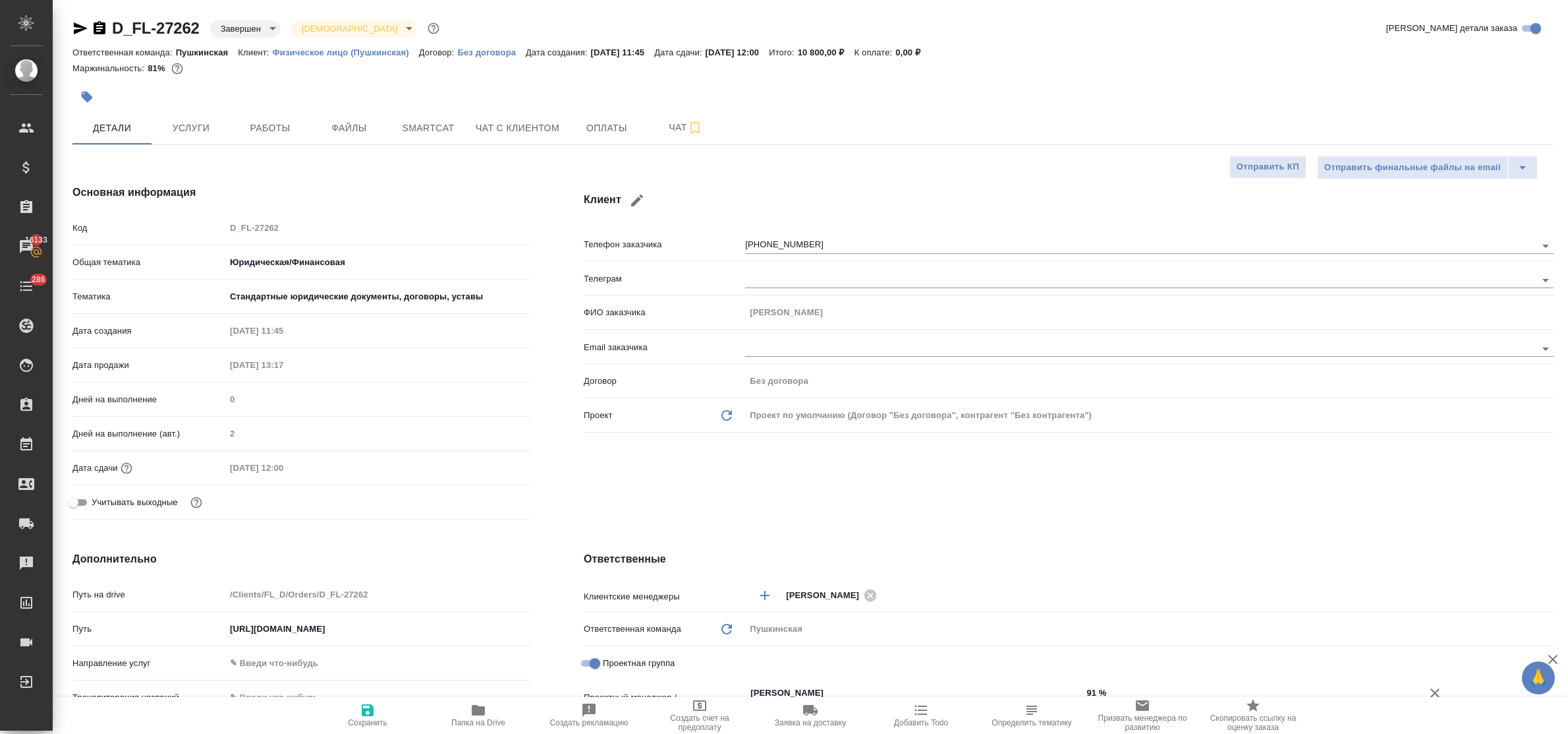
type textarea "x"
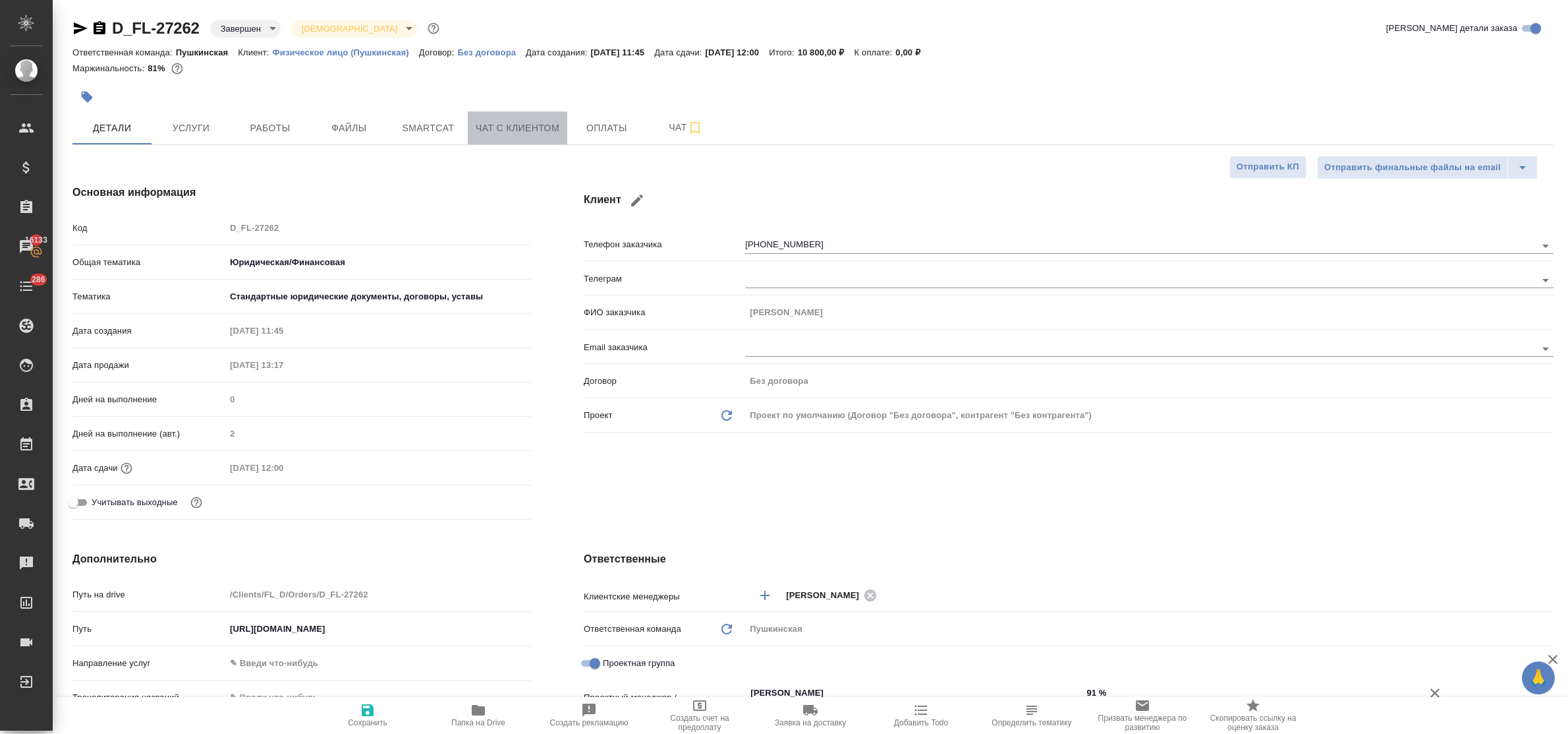
click at [486, 134] on span "Чат с клиентом" at bounding box center [517, 128] width 84 height 17
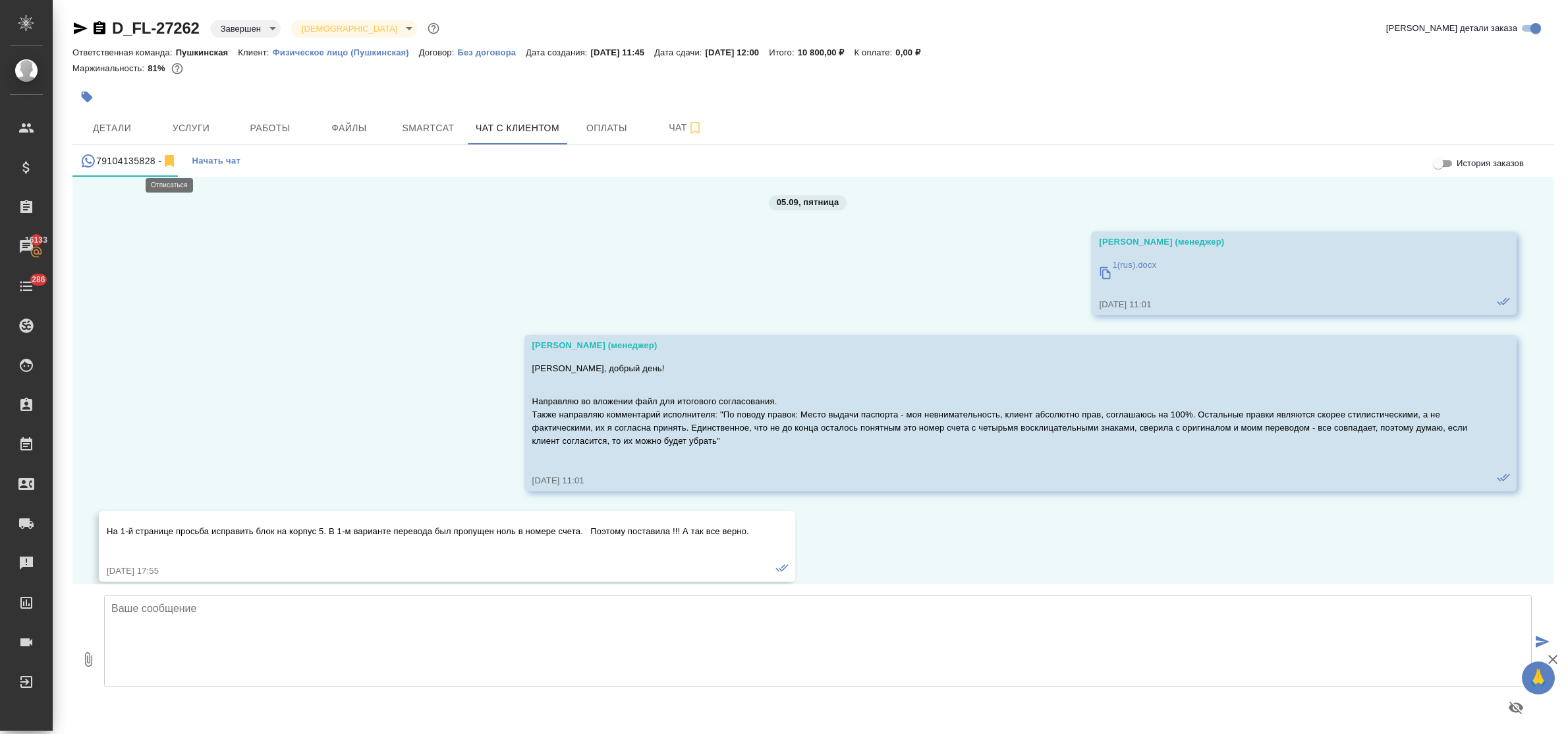
scroll to position [2602, 0]
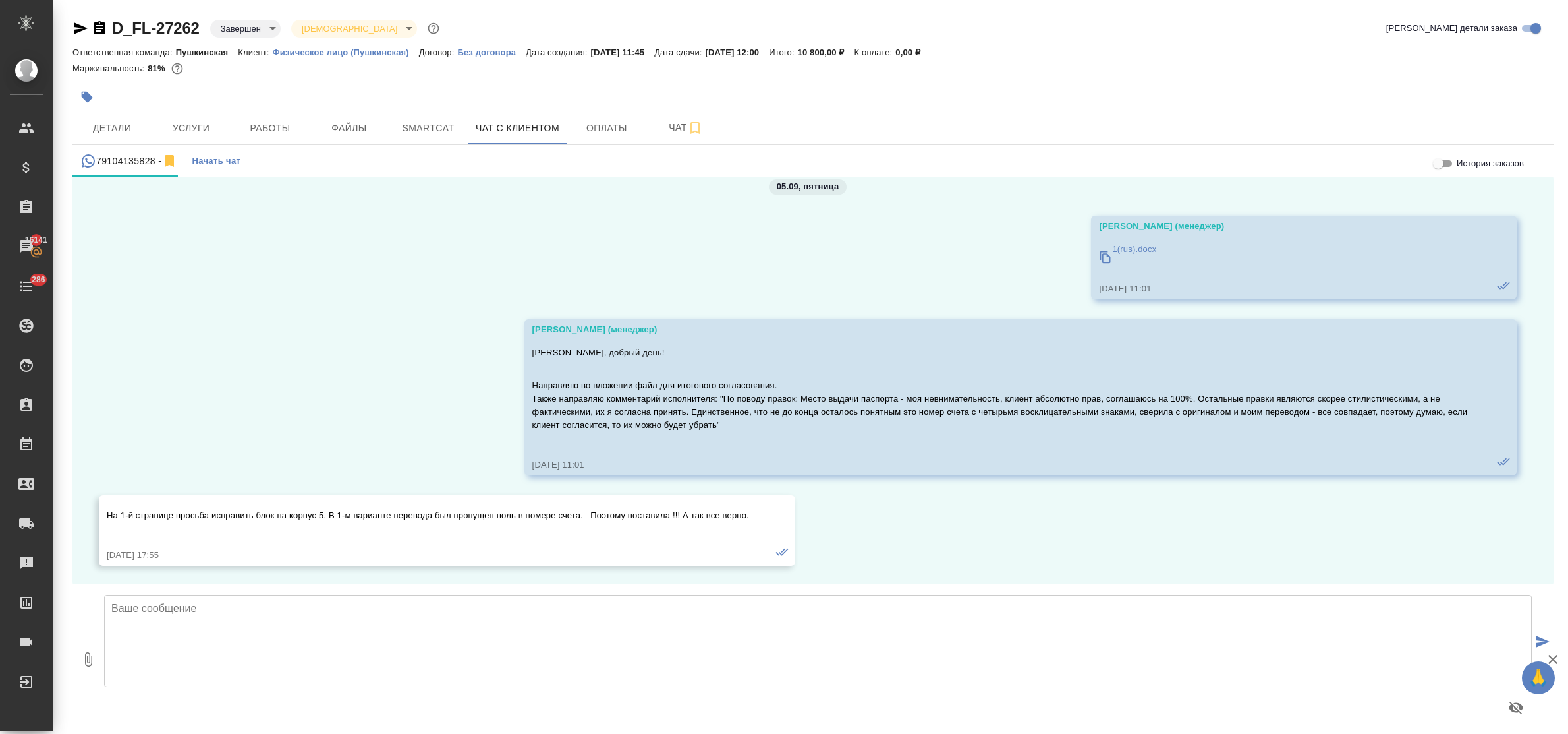
click at [198, 614] on textarea at bounding box center [818, 640] width 1427 height 92
type textarea "Галина, добрый день! подскажите, пожалуйста, номер Нины - я его неверно записал…"
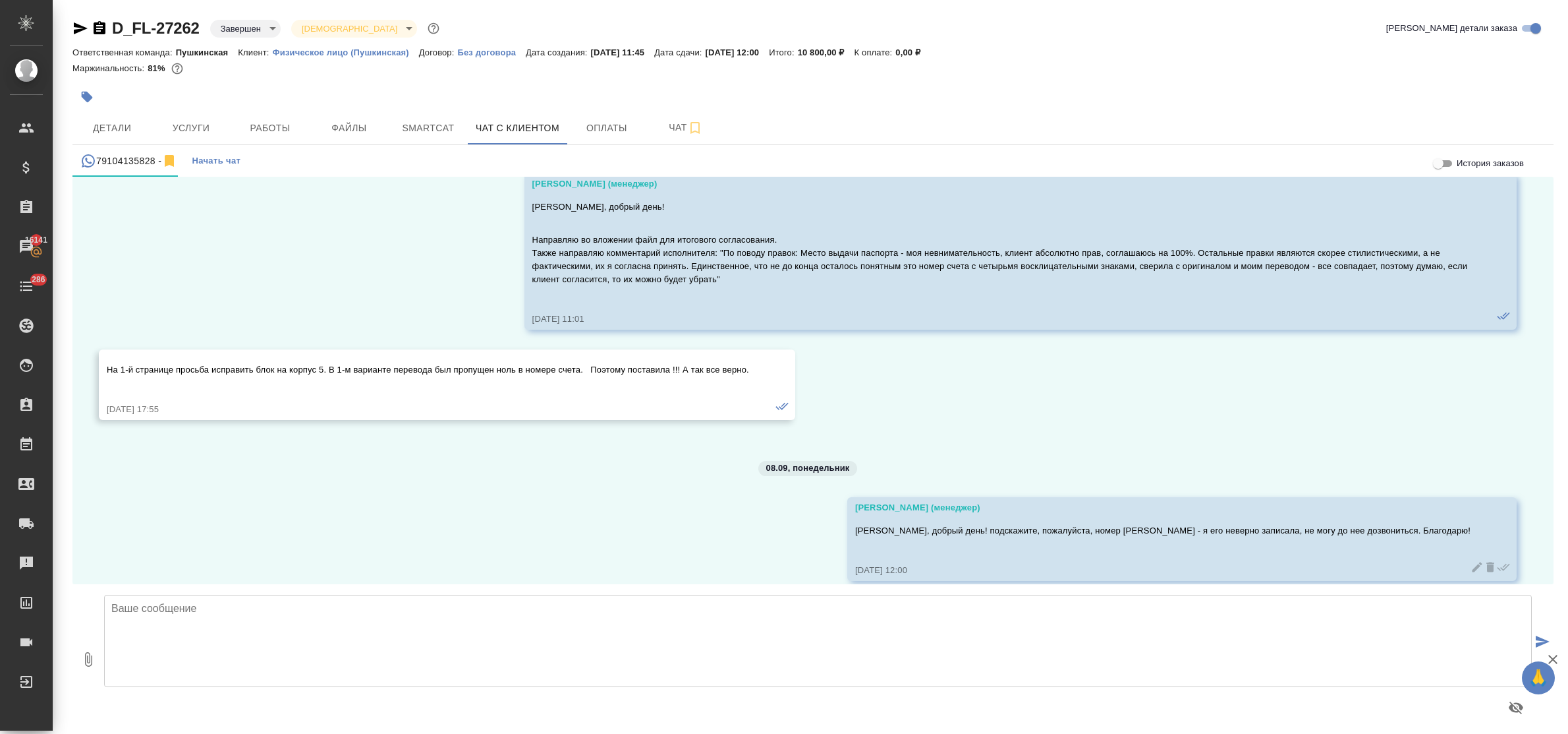
scroll to position [2763, 0]
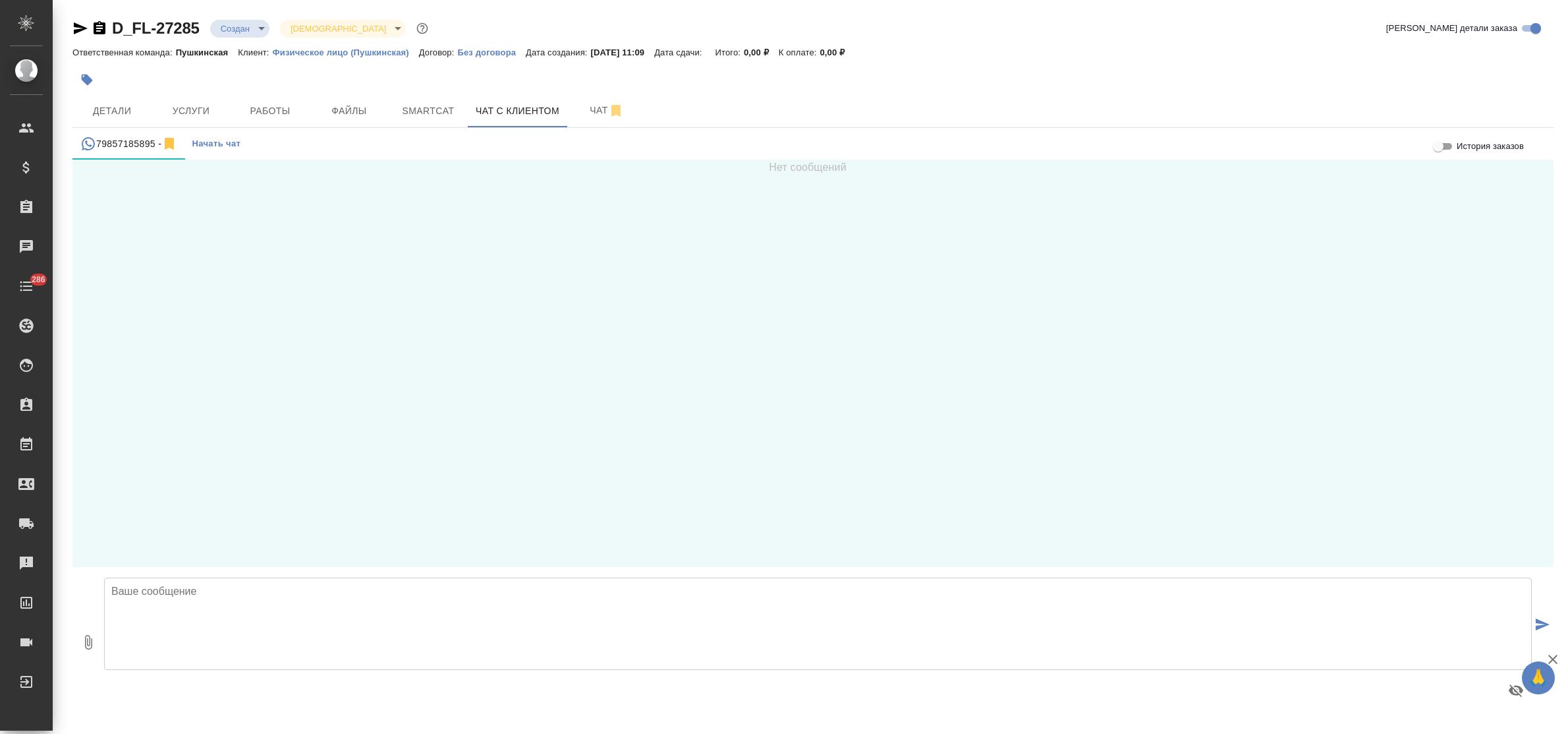
click at [219, 587] on textarea at bounding box center [818, 623] width 1427 height 92
click at [202, 145] on span "Начать чат" at bounding box center [216, 143] width 49 height 15
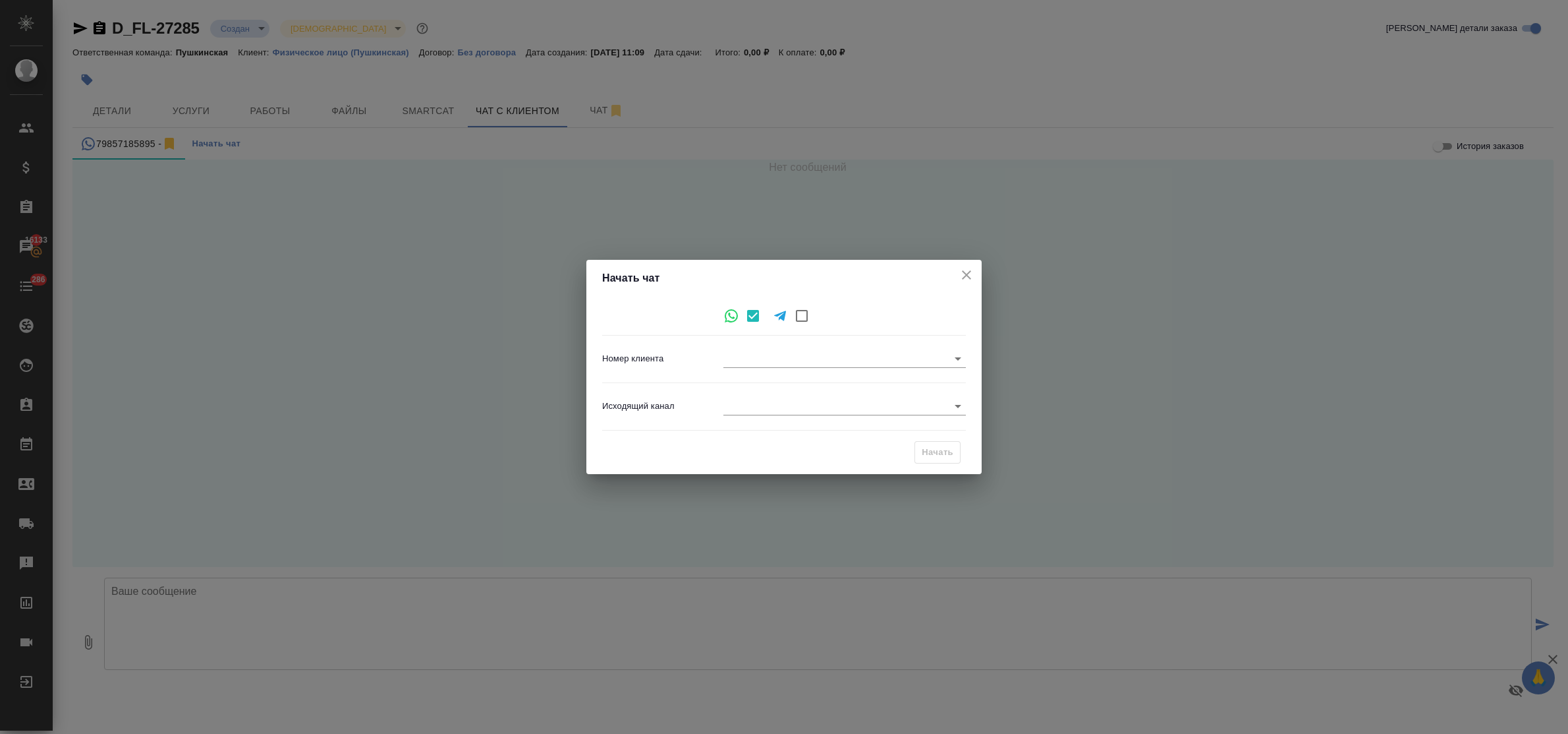
type input "be87878fb952d7e6e9563b7e"
click at [961, 271] on icon "close" at bounding box center [966, 275] width 16 height 16
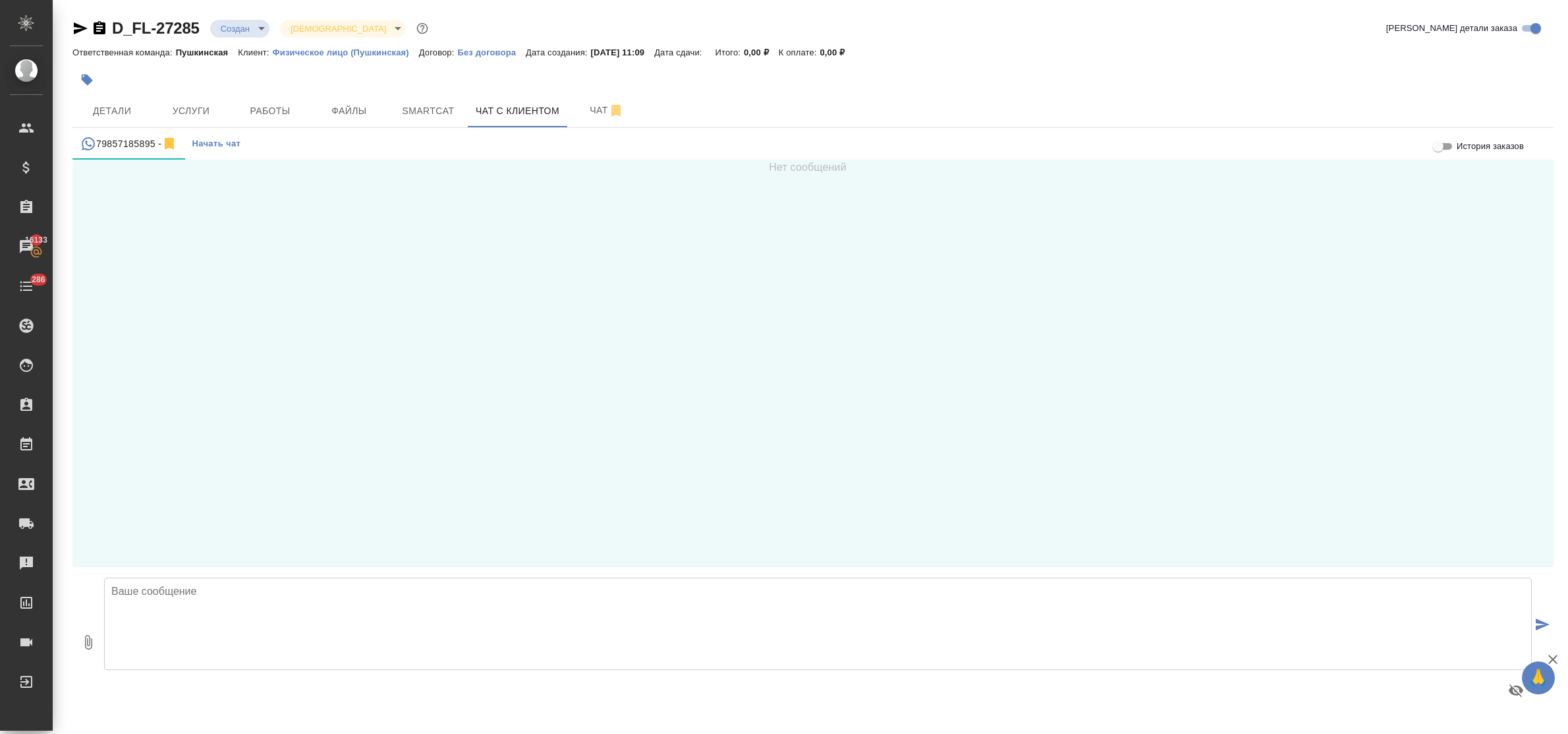
click at [589, 599] on textarea at bounding box center [818, 623] width 1427 height 92
click at [173, 594] on textarea at bounding box center [818, 623] width 1427 height 92
click at [612, 592] on textarea "[PERSON_NAME], добрый день! стоимость заказа составит - 26964 руб., срок выполн…" at bounding box center [818, 623] width 1427 height 92
click at [726, 591] on textarea "[PERSON_NAME], добрый день! стоимость заказа составит - 26964 руб., срок выполн…" at bounding box center [818, 623] width 1427 height 92
type textarea "Нина, добрый день! стоимость заказа составит - 26964 руб., срок выполнения - 4 …"
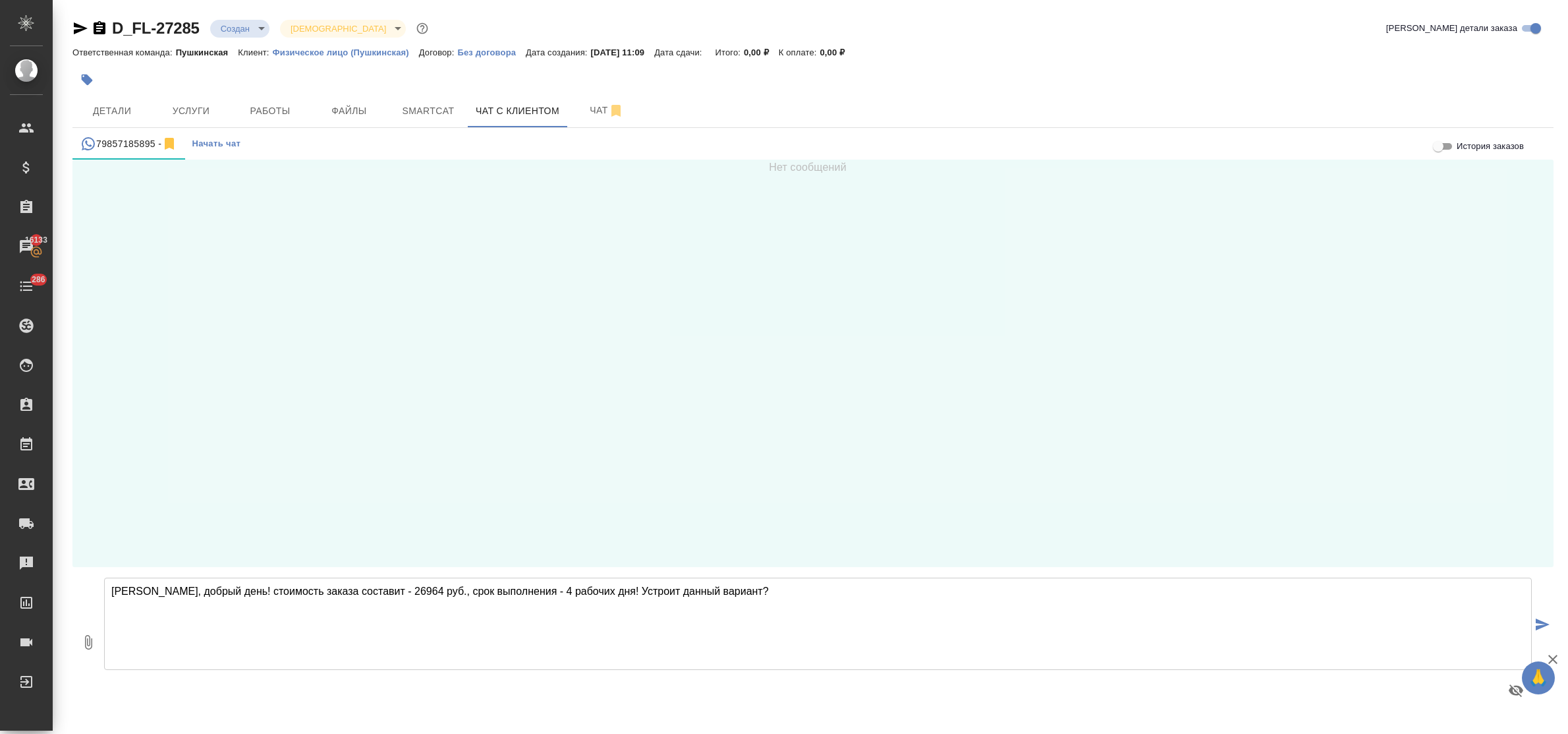
click at [1545, 624] on icon "submit" at bounding box center [1542, 623] width 14 height 11
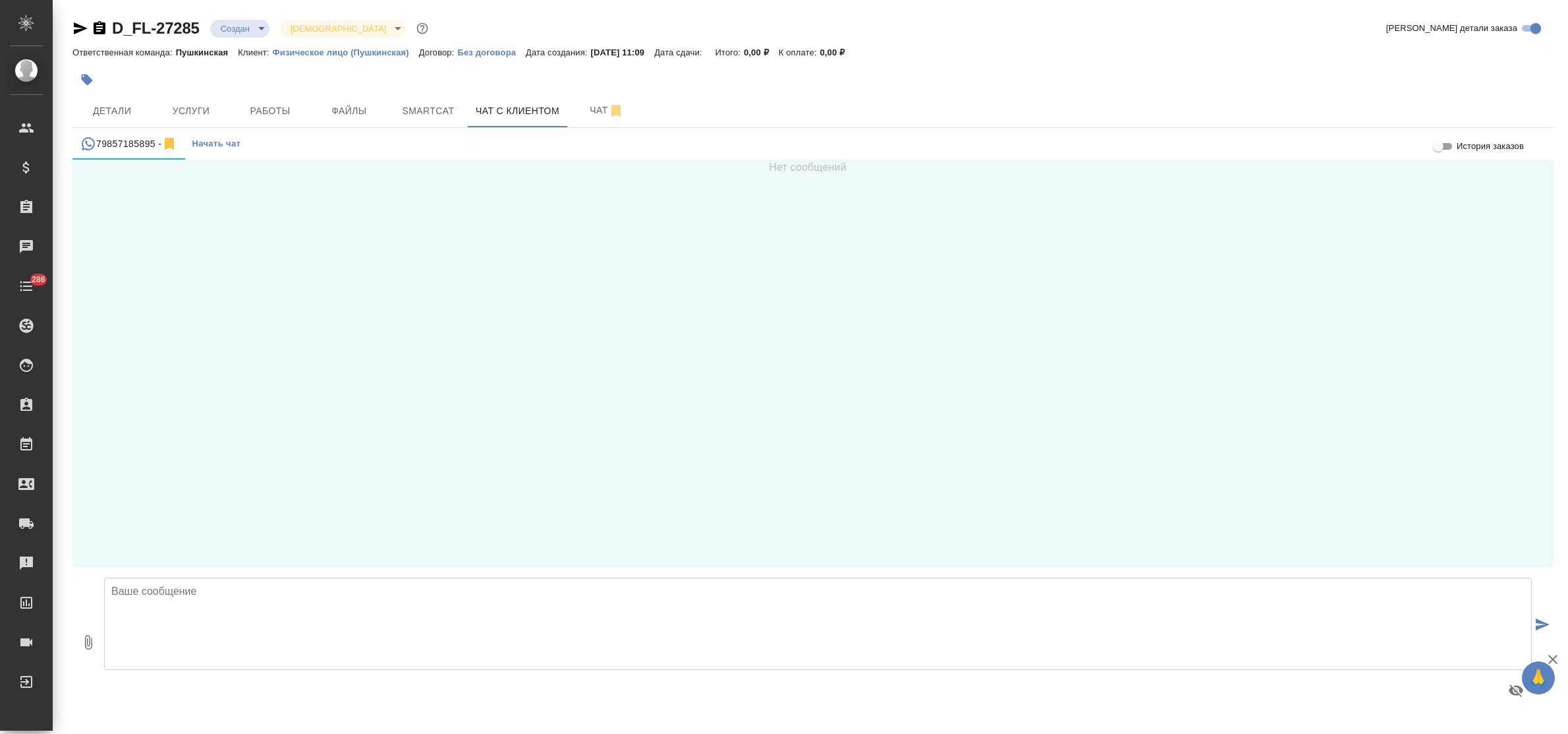
click at [228, 603] on textarea at bounding box center [818, 623] width 1427 height 92
click at [116, 103] on span "Детали" at bounding box center [112, 111] width 64 height 17
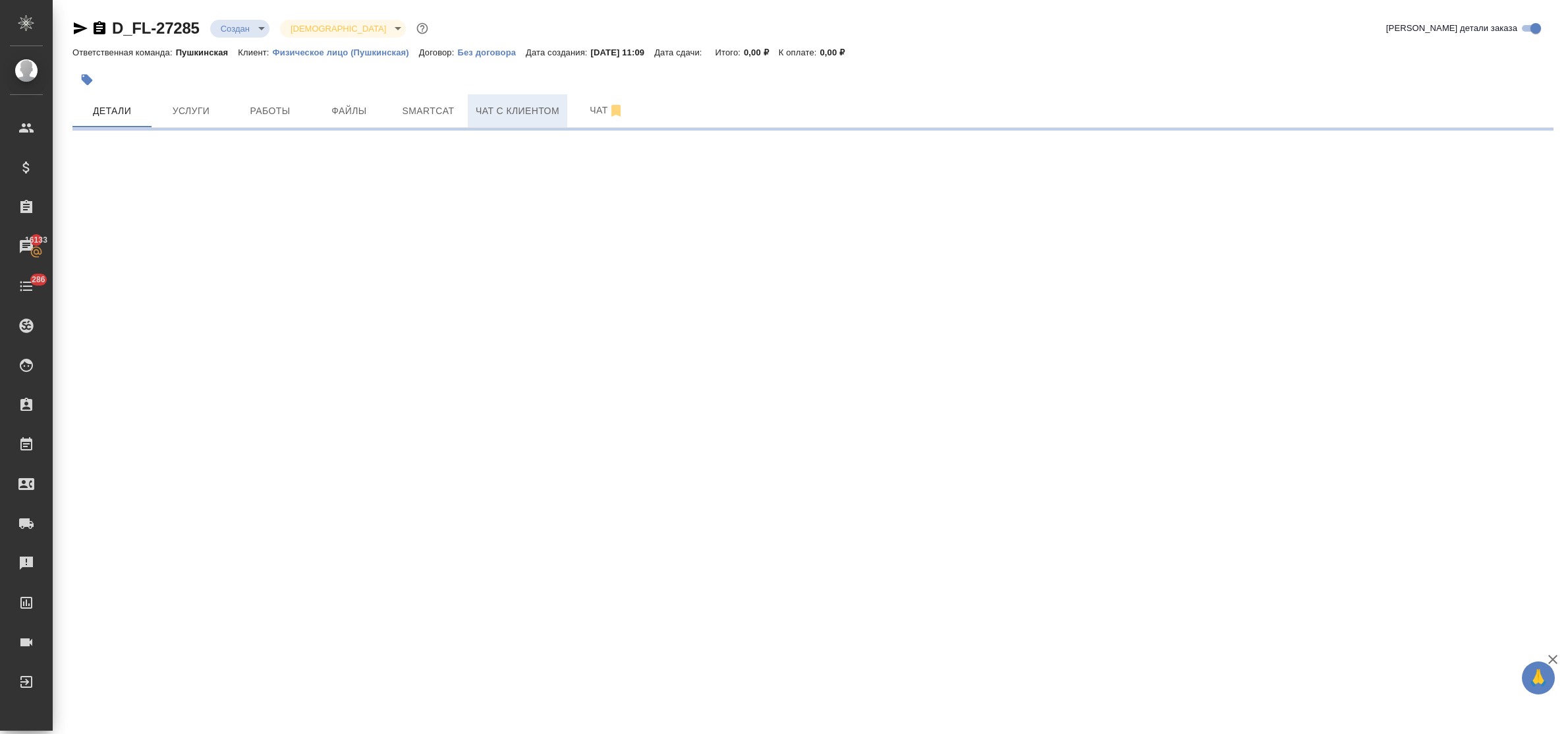
select select "RU"
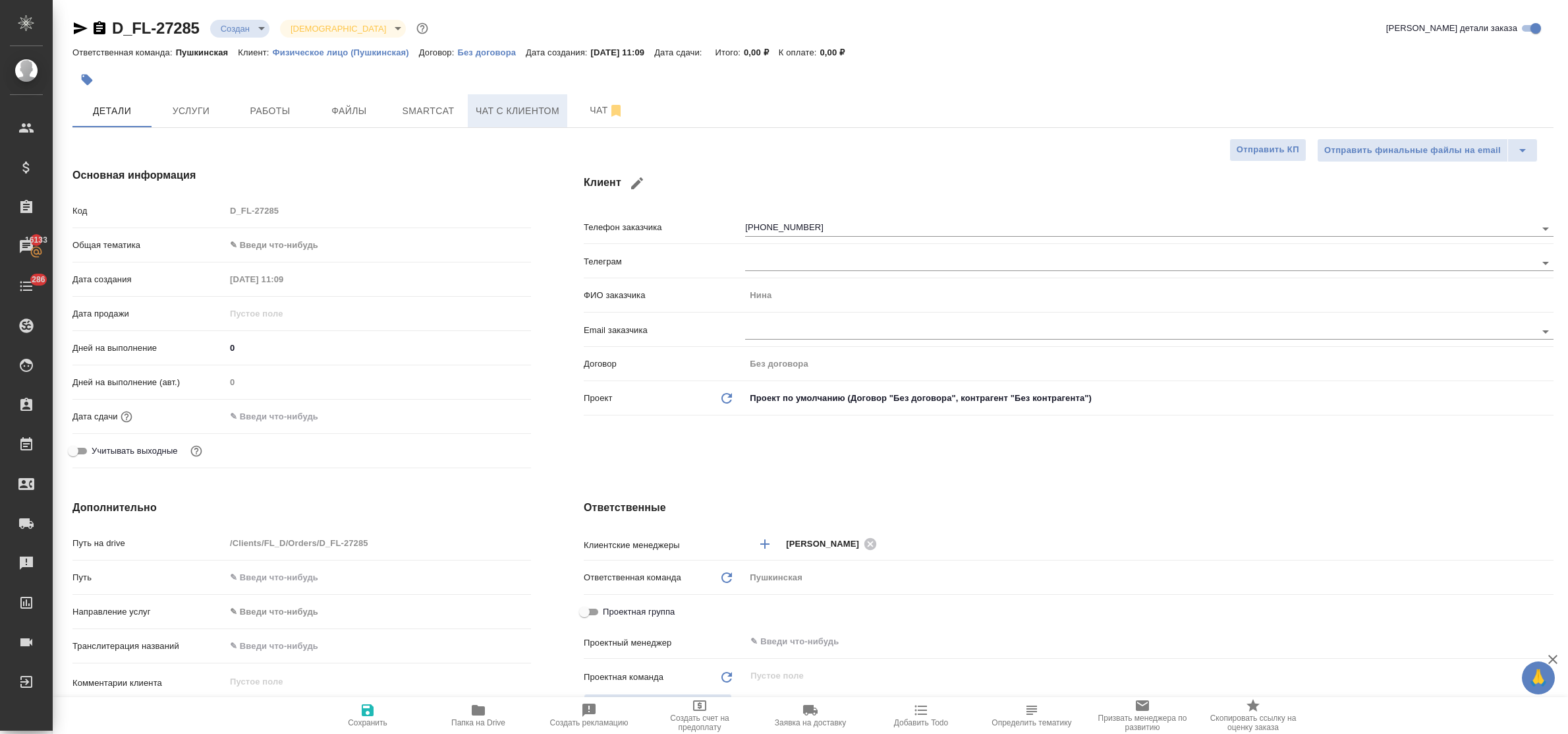
type textarea "x"
click at [504, 118] on span "Чат с клиентом" at bounding box center [517, 111] width 84 height 17
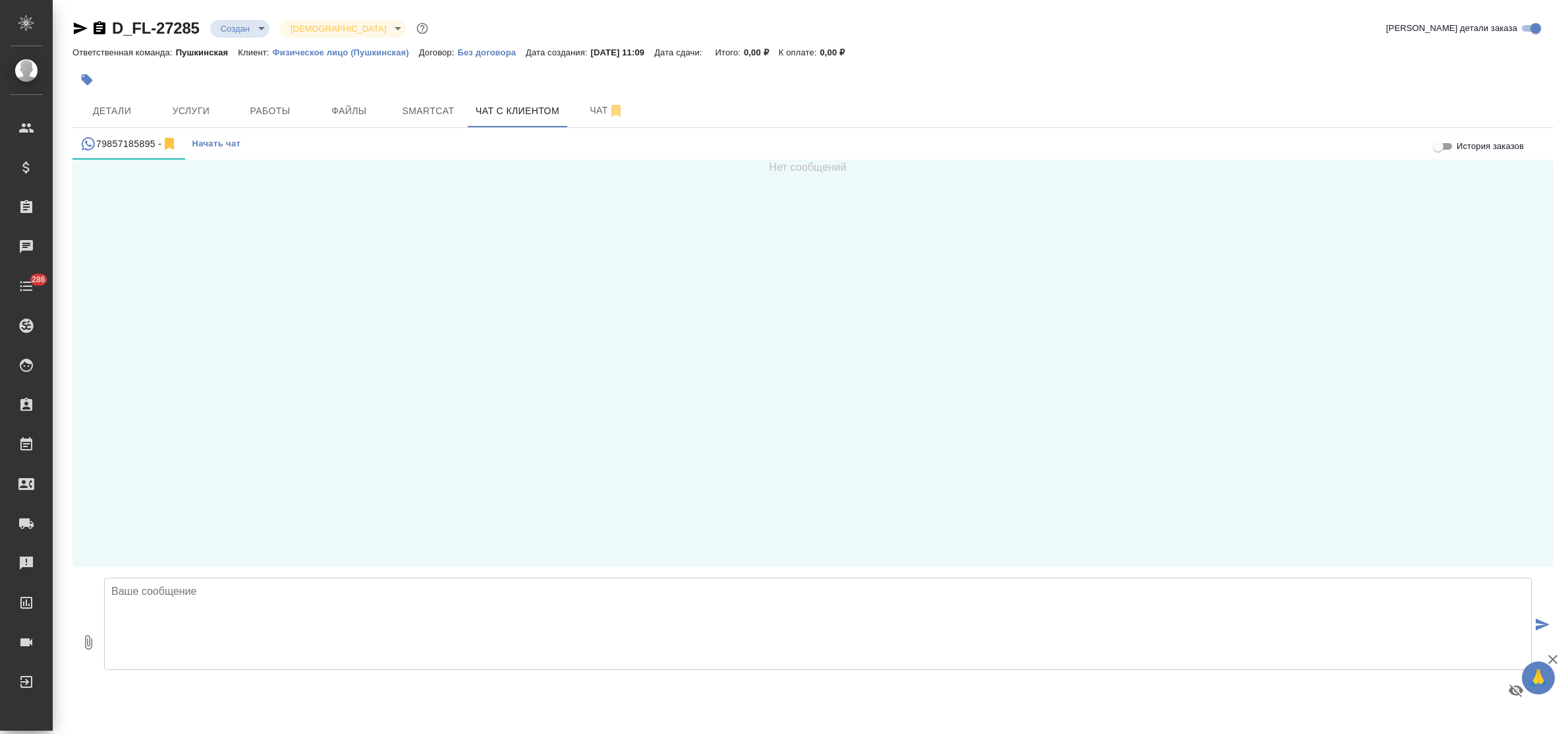
click at [136, 595] on textarea at bounding box center [818, 623] width 1427 height 92
click at [1452, 146] on input "История заказов" at bounding box center [1438, 147] width 48 height 16
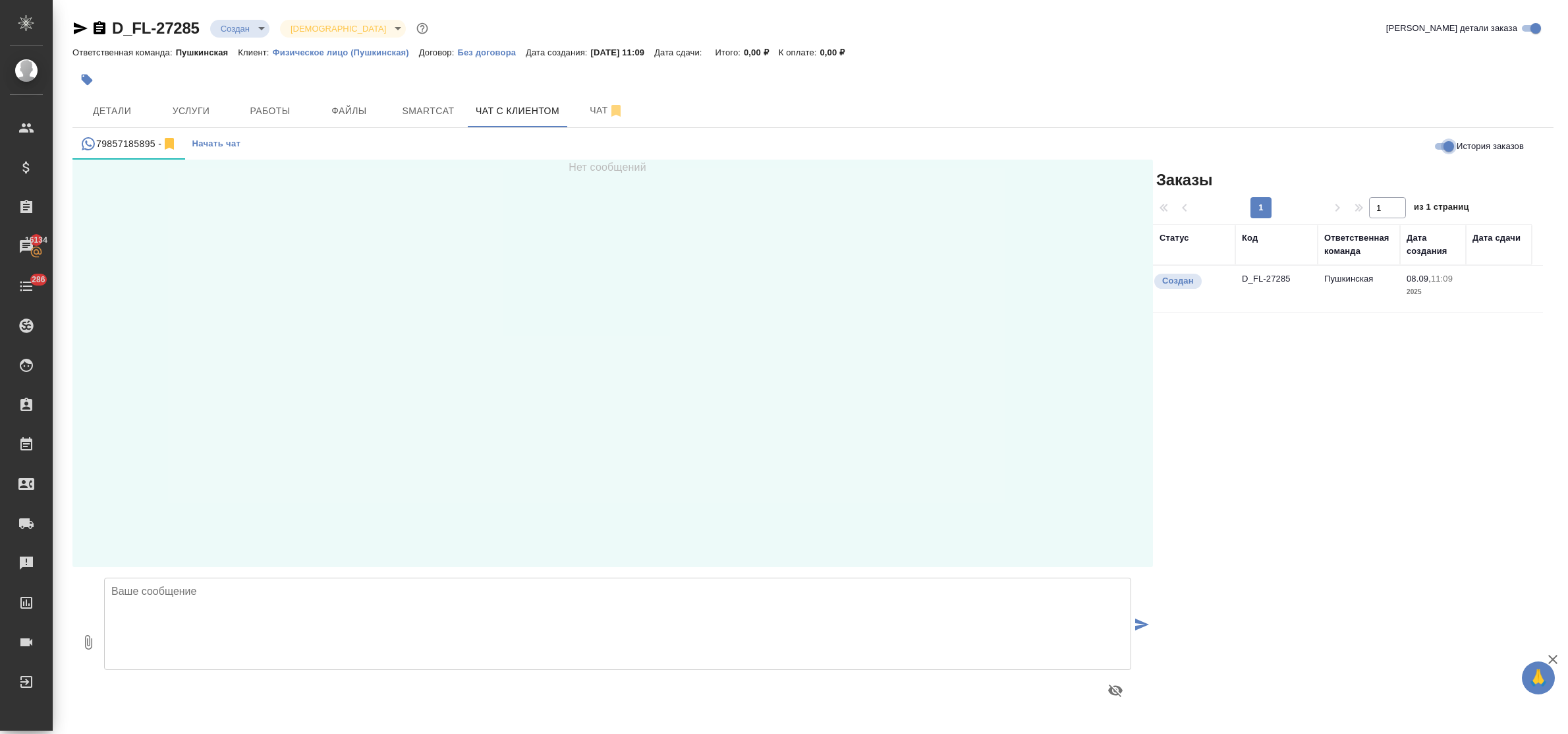
click at [1442, 150] on input "История заказов" at bounding box center [1449, 147] width 48 height 16
checkbox input "false"
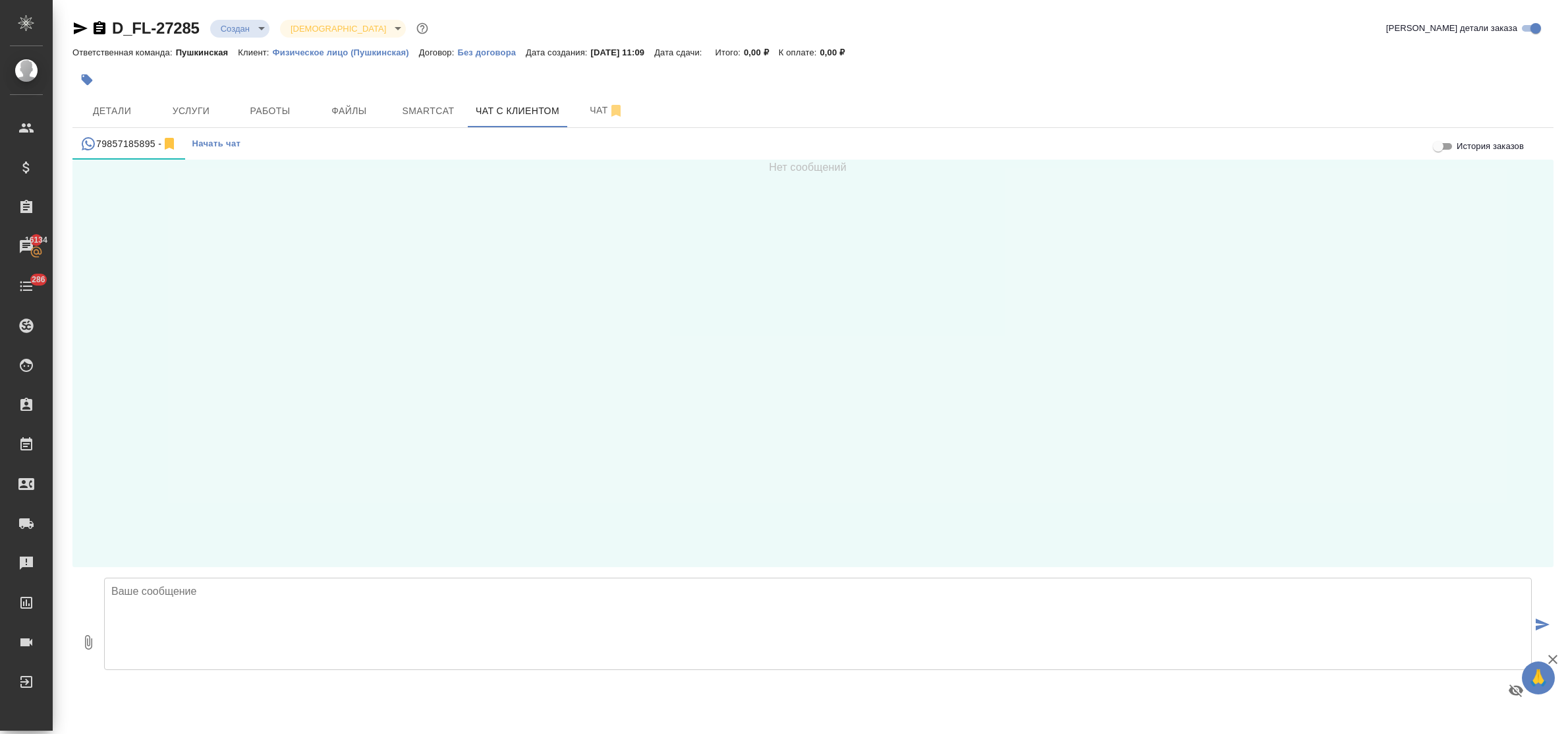
click at [423, 613] on textarea at bounding box center [818, 623] width 1427 height 92
paste textarea "[PERSON_NAME], добрый день! стоимость заказа составит - 26964 руб., срок выполн…"
type textarea "[PERSON_NAME], добрый день! стоимость заказа составит - 26964 руб., срок выполн…"
click at [1538, 620] on icon "submit" at bounding box center [1542, 623] width 14 height 11
click at [504, 608] on textarea at bounding box center [818, 623] width 1427 height 92
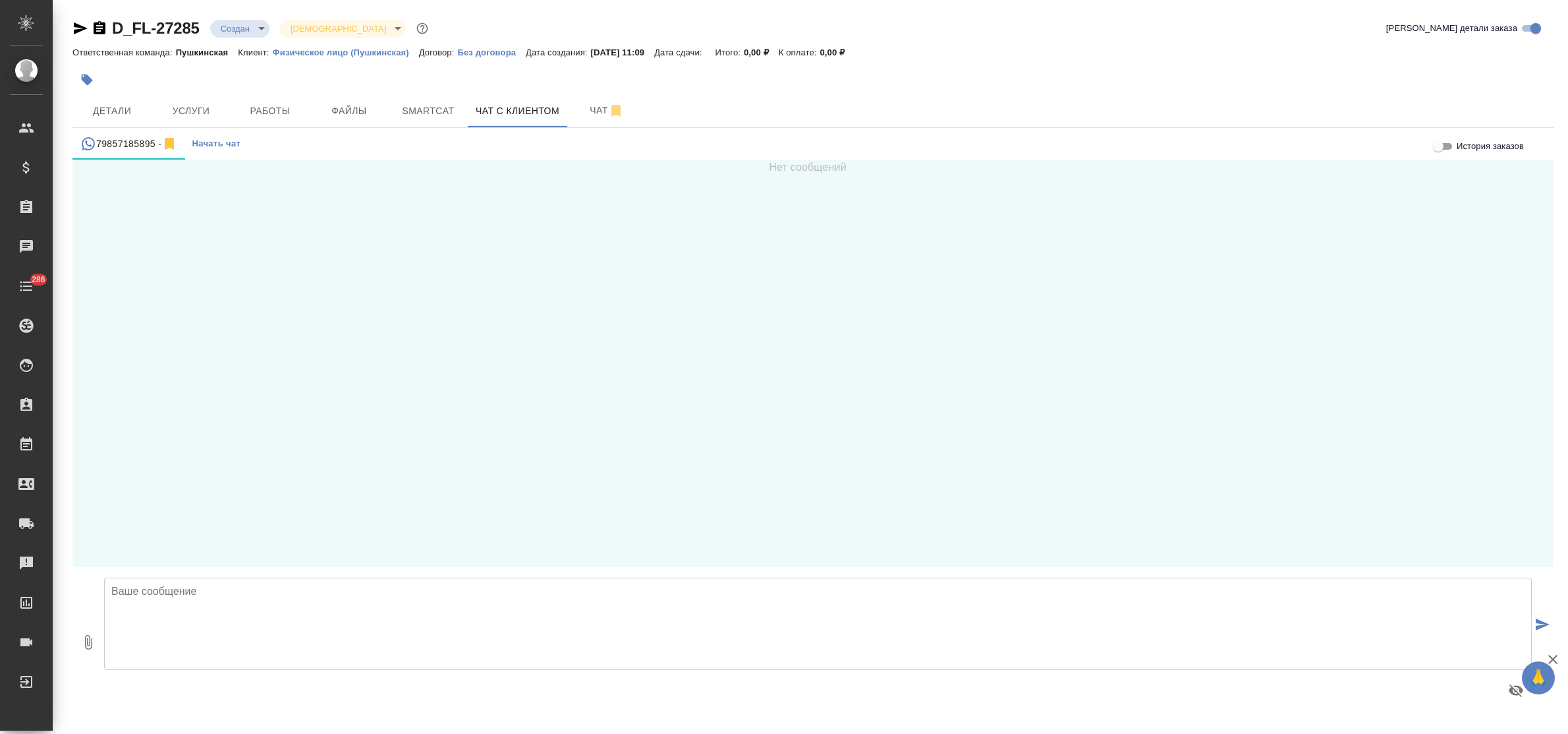
click at [234, 603] on textarea at bounding box center [818, 623] width 1427 height 92
click at [194, 603] on textarea at bounding box center [818, 623] width 1427 height 92
click at [203, 595] on textarea at bounding box center [818, 623] width 1427 height 92
paste textarea "Нина, добрый день! стоимость заказа составит - 26964 руб., срок выполнения - 4 …"
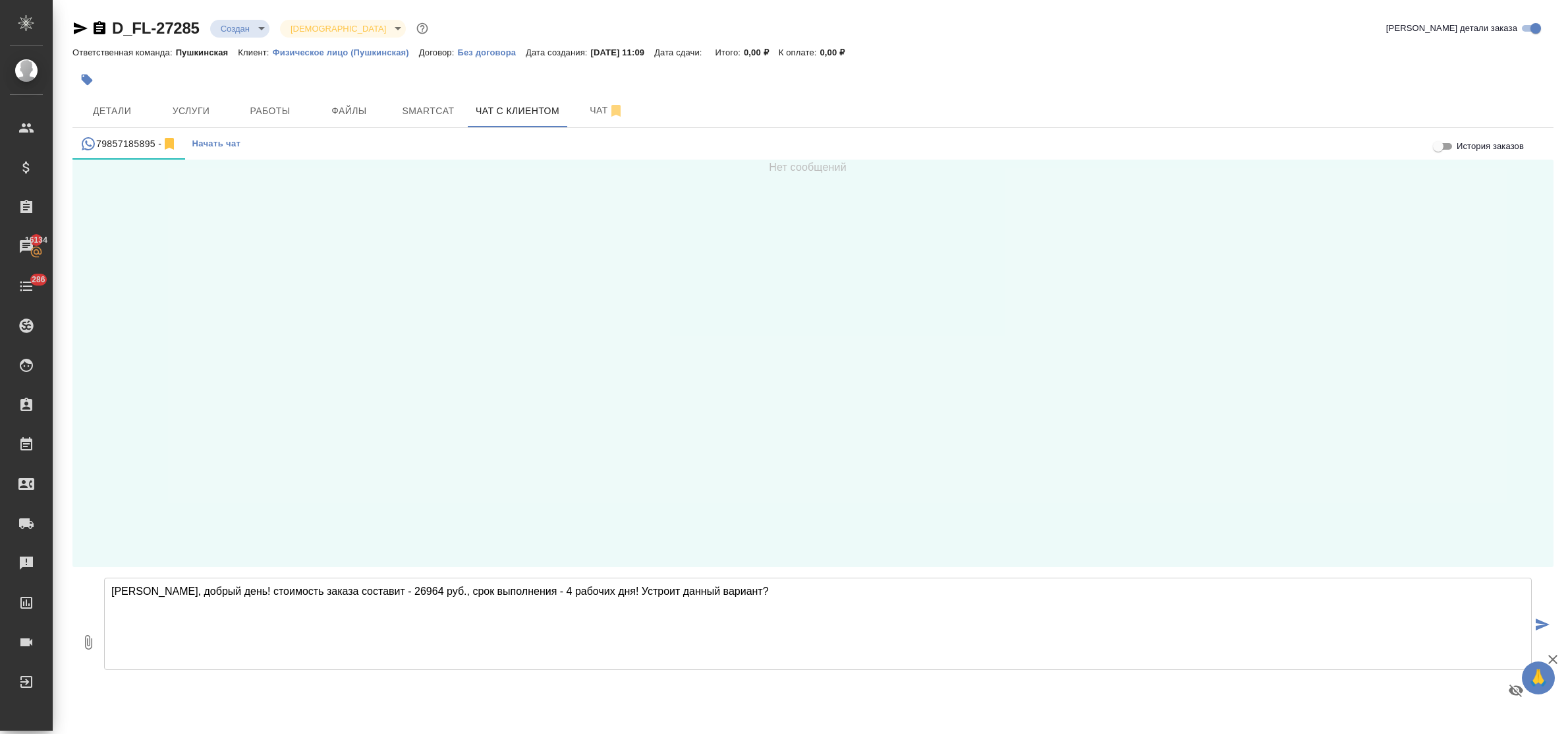
type textarea "Нина, добрый день! стоимость заказа составит - 26964 руб., срок выполнения - 4 …"
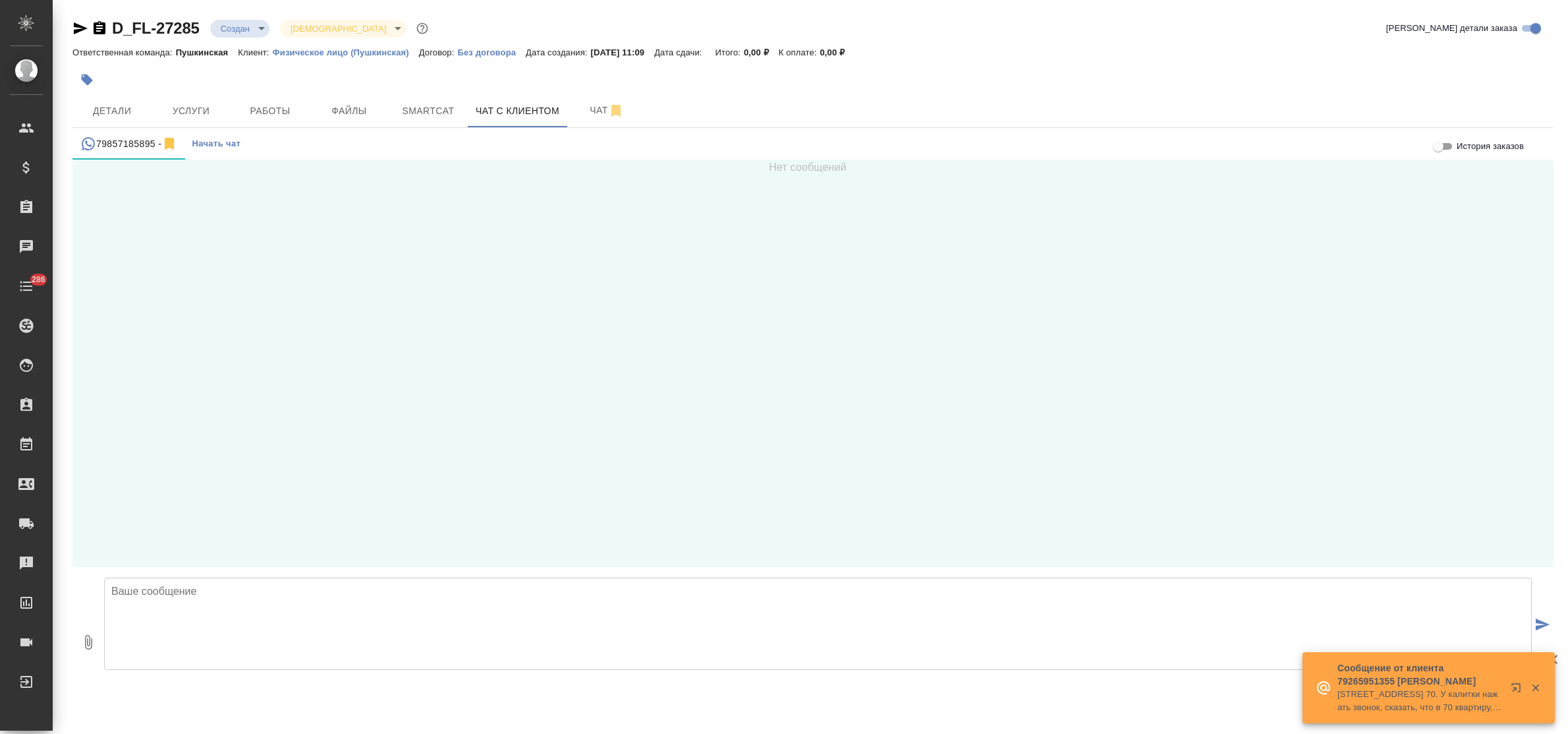
click at [247, 587] on textarea at bounding box center [818, 623] width 1427 height 92
paste textarea "[PERSON_NAME], добрый день! стоимость заказа составит - 26964 руб., срок выполн…"
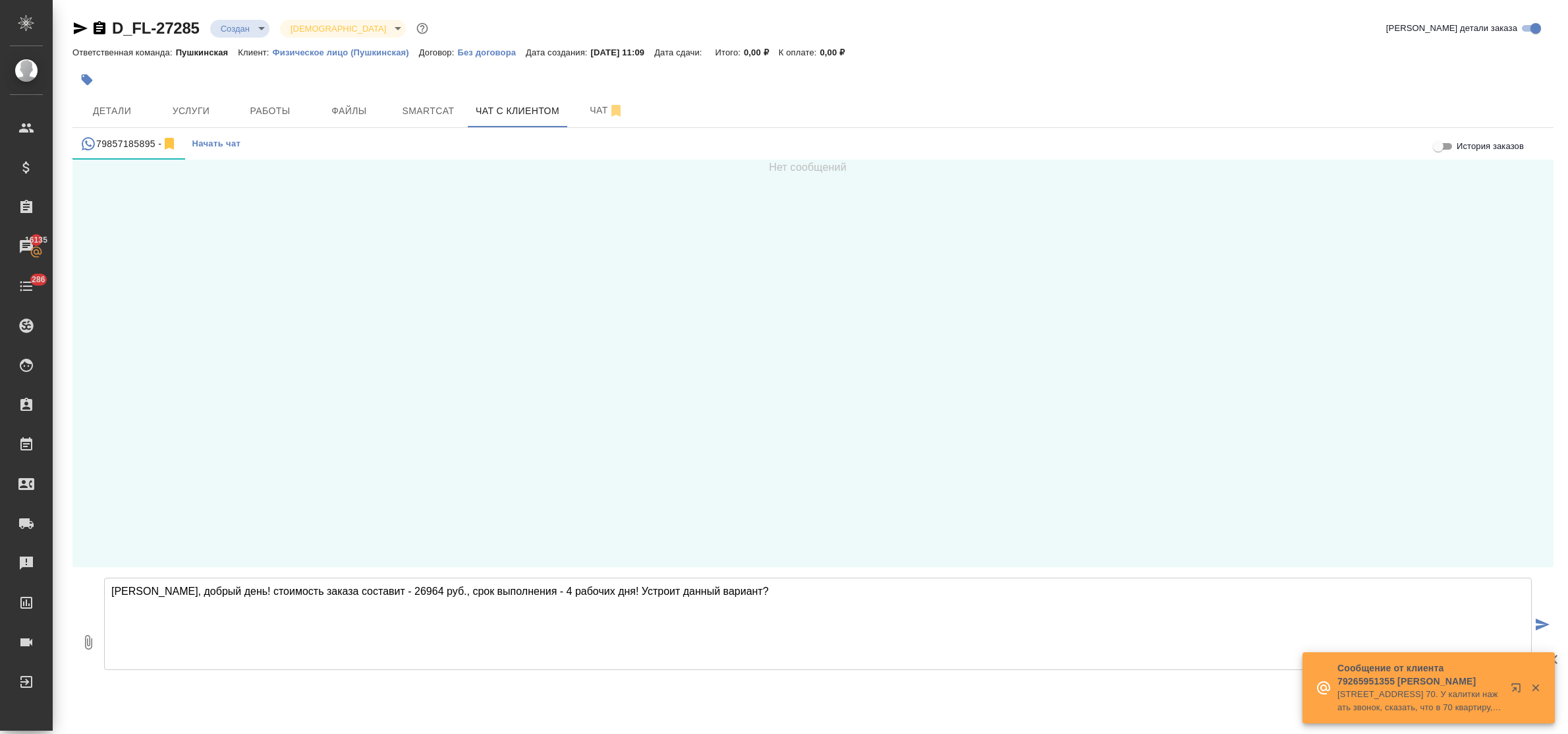
type textarea "[PERSON_NAME], добрый день! стоимость заказа составит - 26964 руб., срок выполн…"
click at [1539, 617] on button "submit" at bounding box center [1542, 625] width 22 height 182
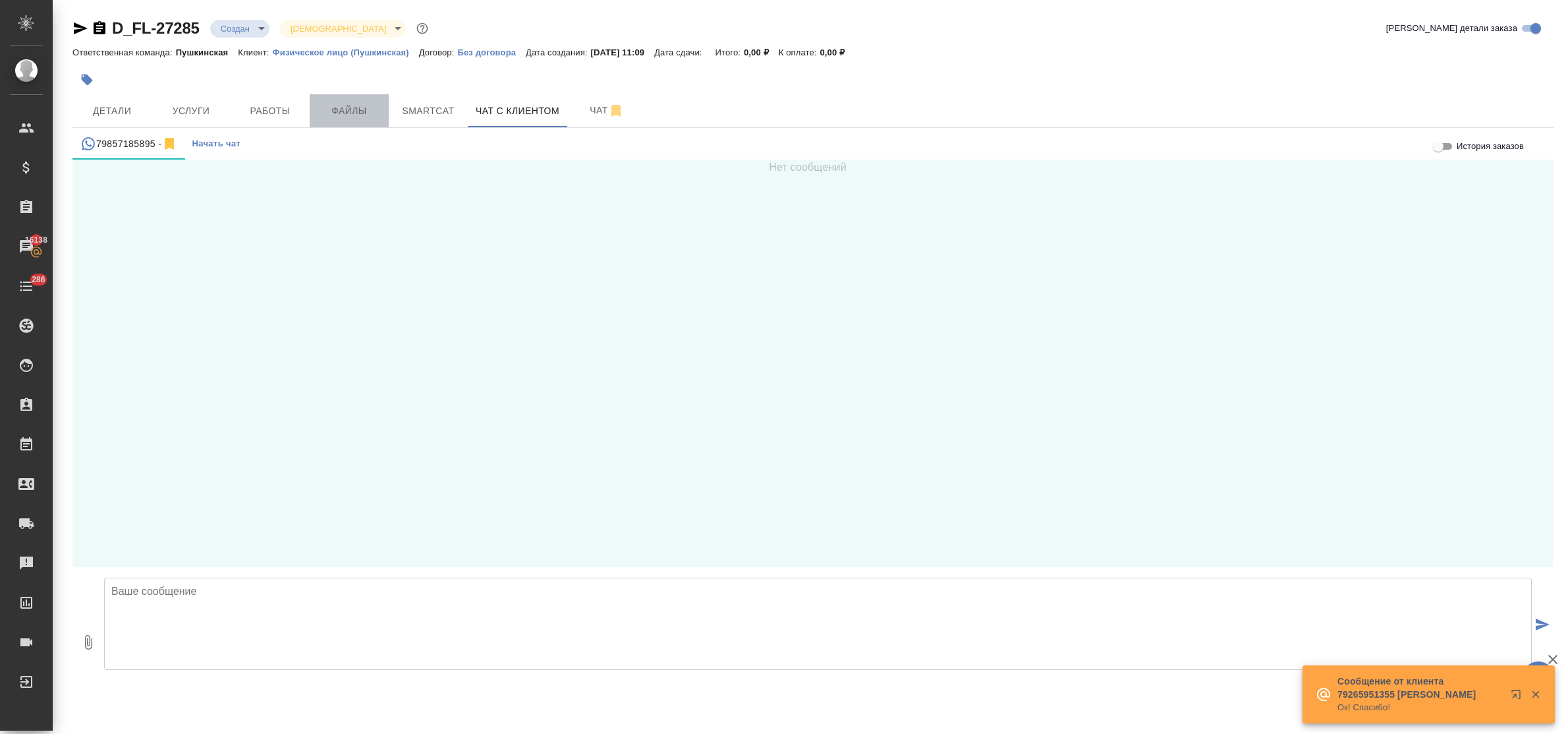
click at [339, 113] on span "Файлы" at bounding box center [349, 111] width 64 height 17
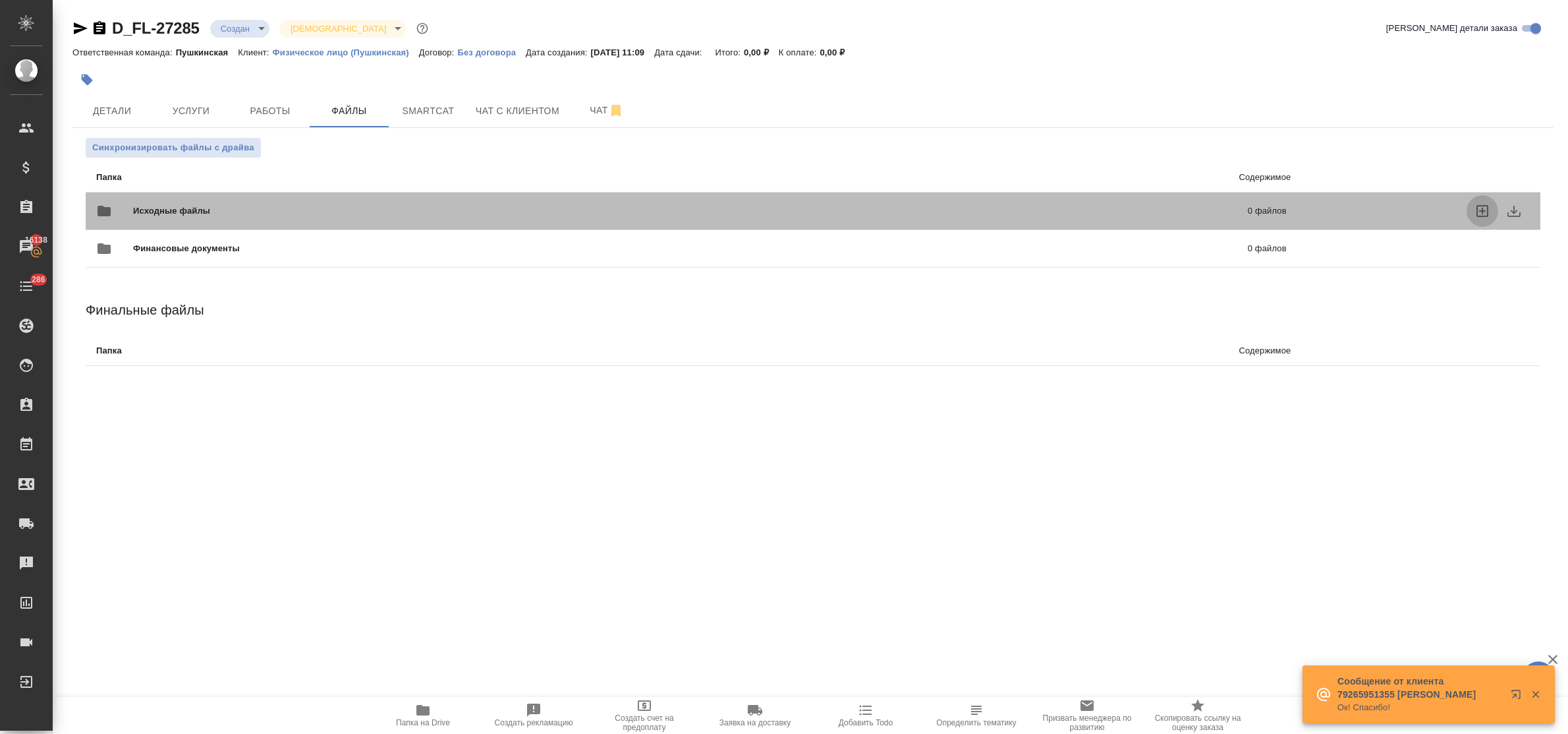
click at [1480, 206] on icon "uploadFiles" at bounding box center [1482, 211] width 16 height 16
click at [0, 0] on input "uploadFiles" at bounding box center [0, 0] width 0 height 0
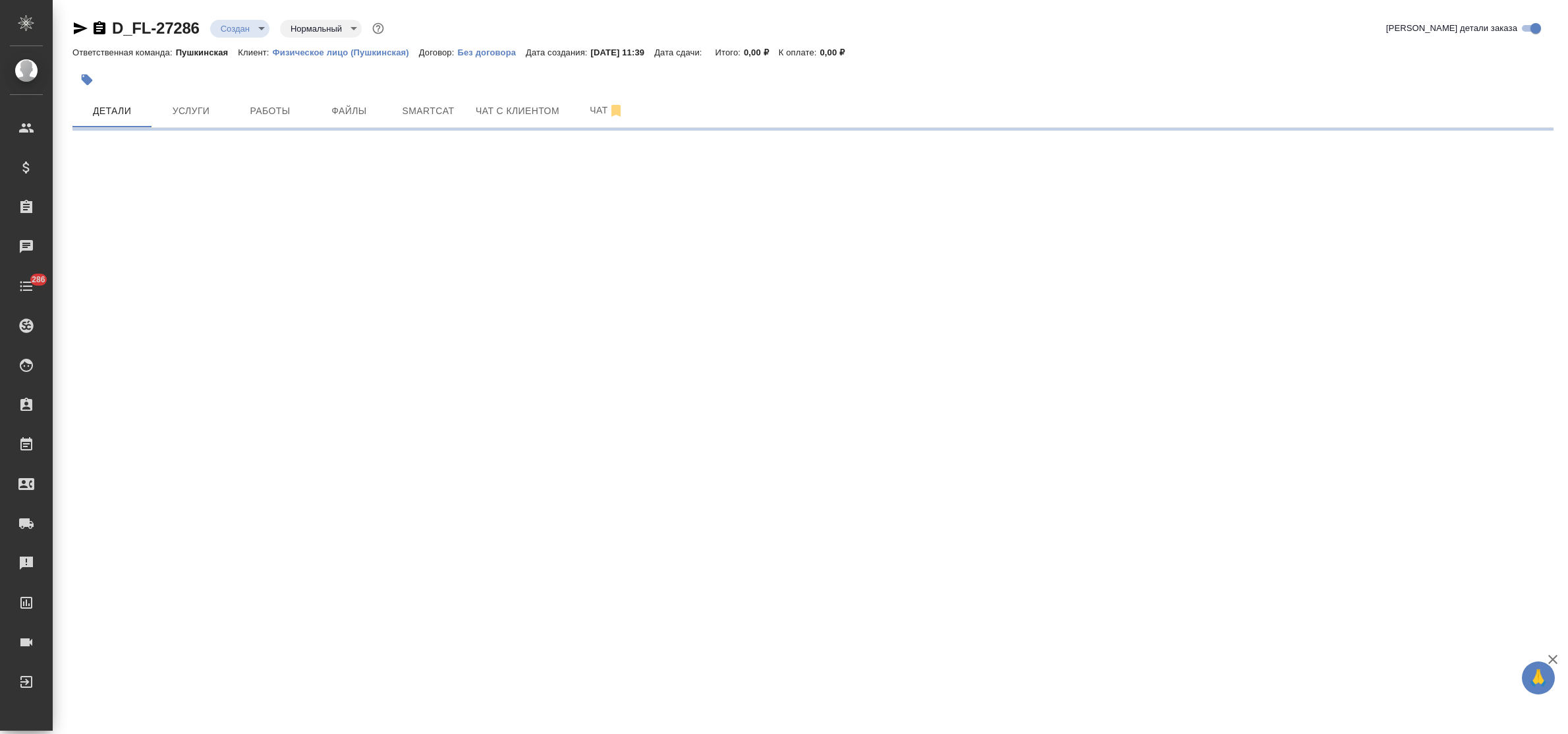
select select "RU"
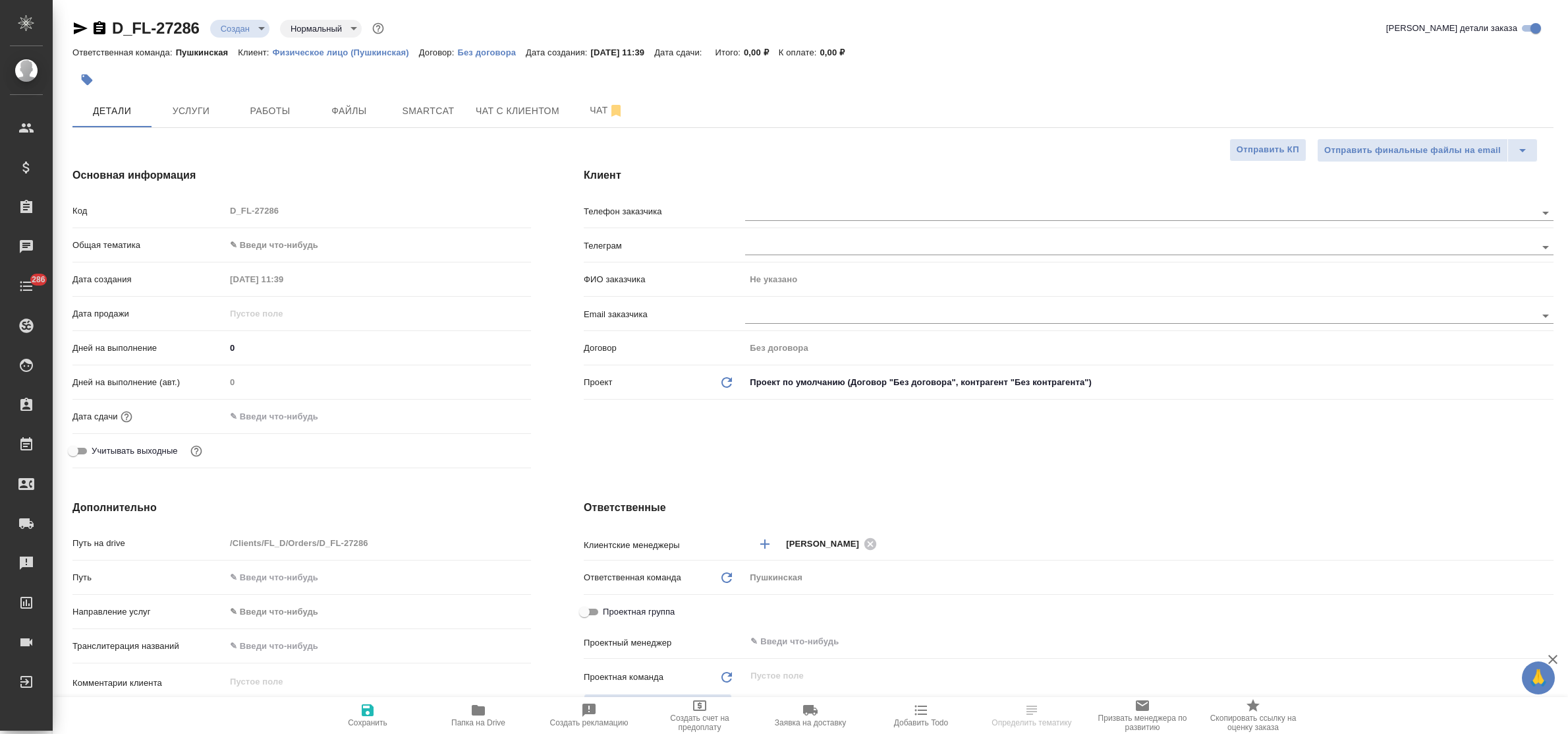
type textarea "x"
click at [282, 252] on body "🙏 .cls-1 fill:#fff; AWATERA Bulakhova [PERSON_NAME] Спецификации Заказы Чаты 28…" at bounding box center [784, 367] width 1568 height 734
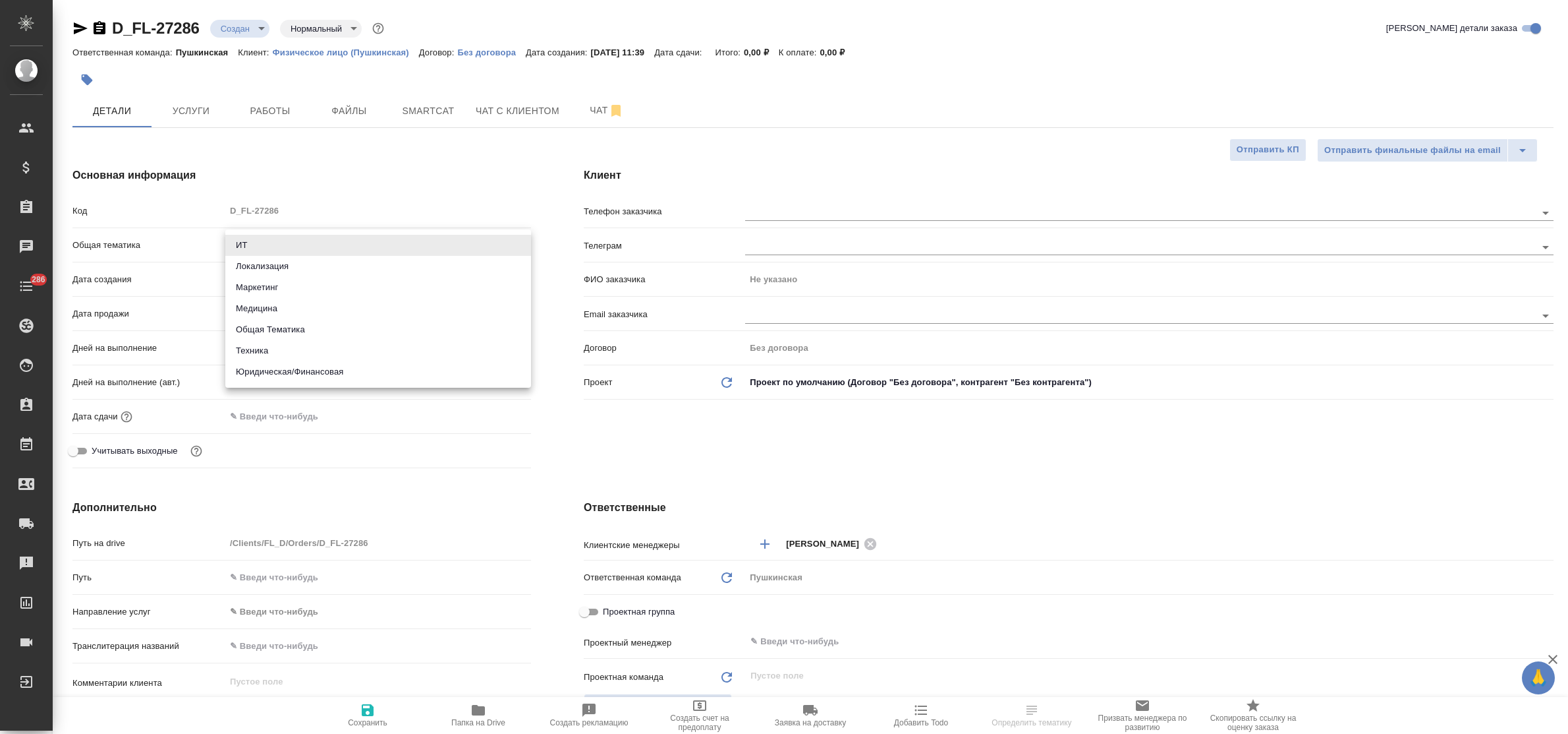
click at [319, 371] on li "Юридическая/Финансовая" at bounding box center [378, 371] width 306 height 21
type input "yr-fn"
type textarea "x"
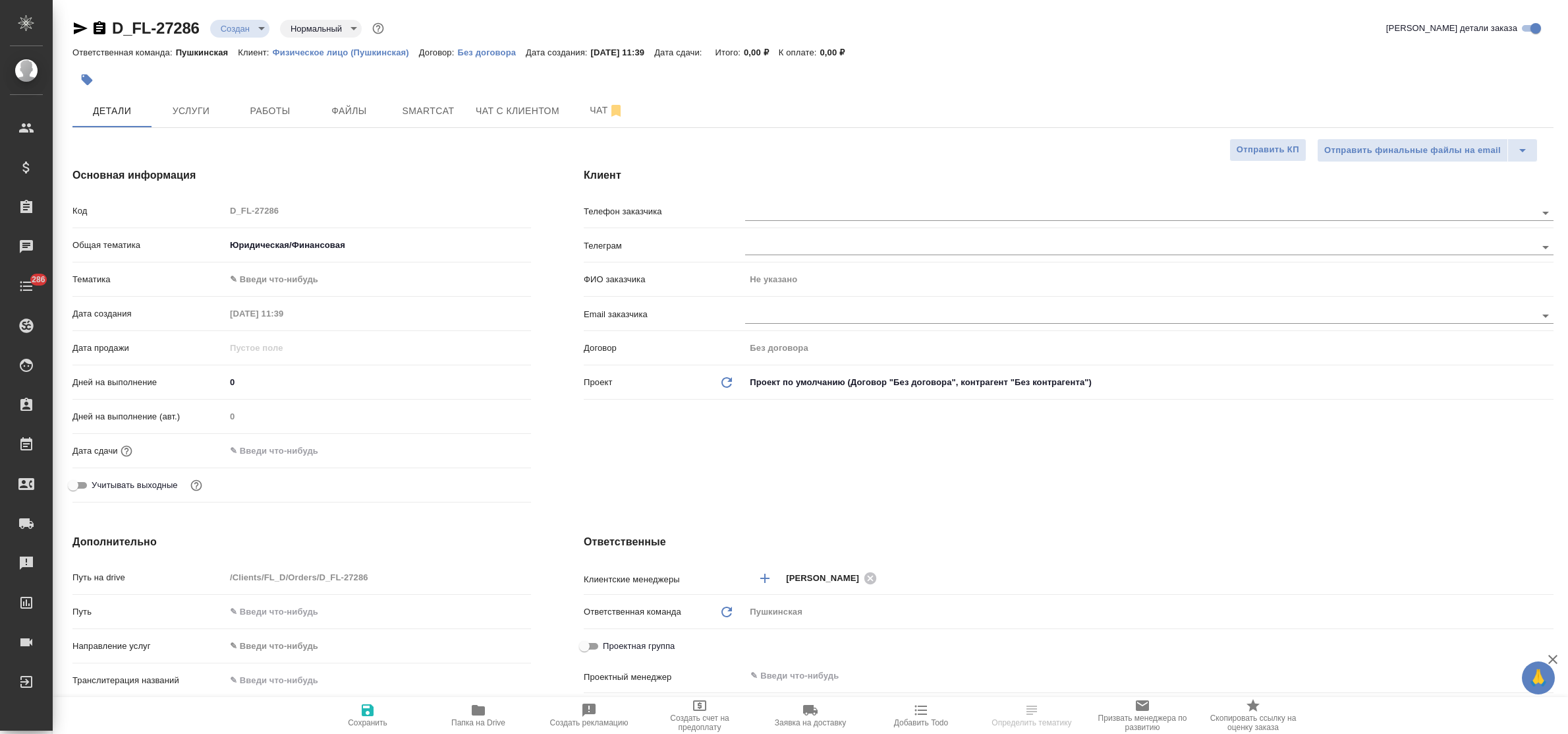
click at [283, 271] on body "🙏 .cls-1 fill:#fff; AWATERA Bulakhova Elena Клиенты Спецификации Заказы Чаты 28…" at bounding box center [784, 367] width 1568 height 734
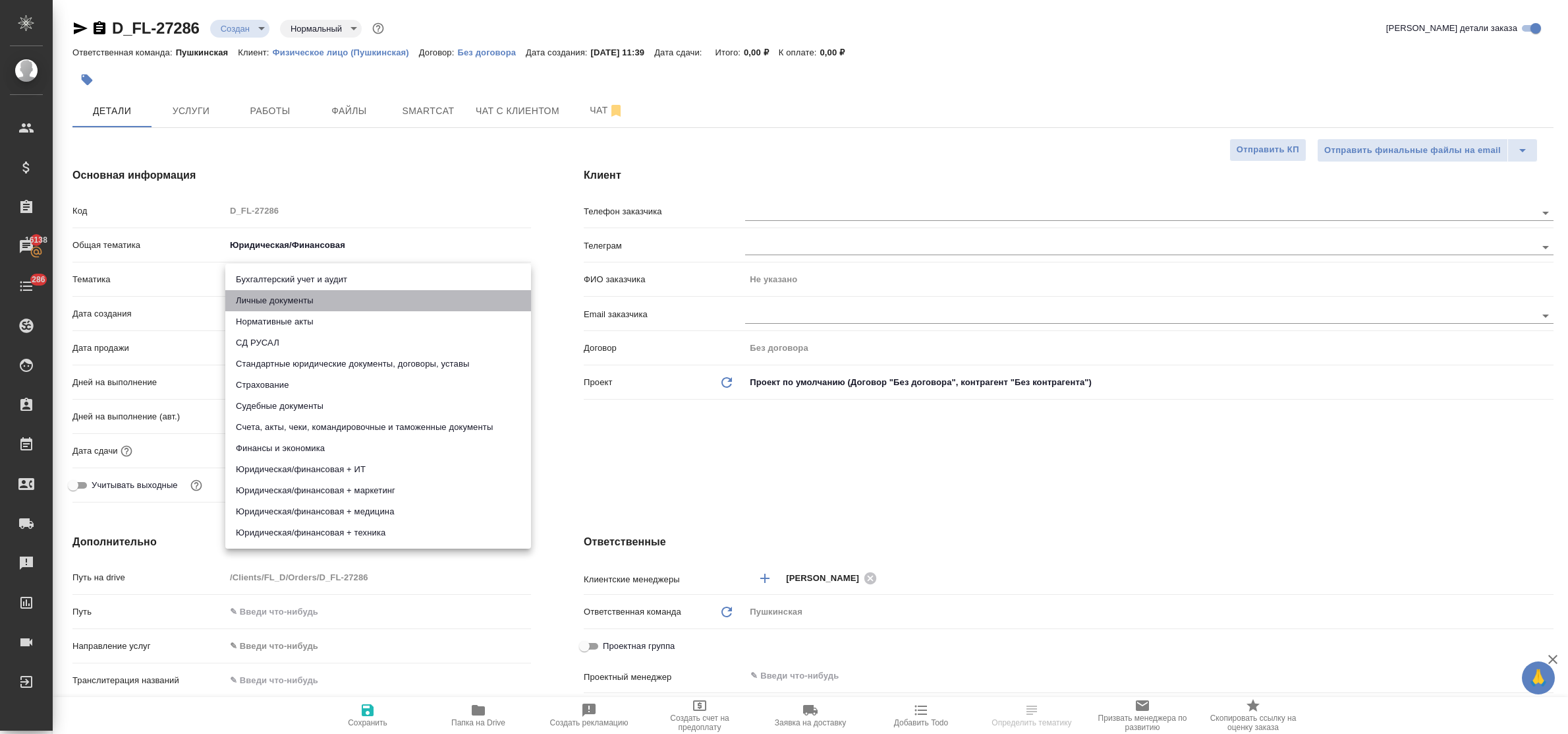
click at [292, 304] on li "Личные документы" at bounding box center [378, 301] width 306 height 21
type textarea "x"
type input "5a8b8b956a9677013d343cfe"
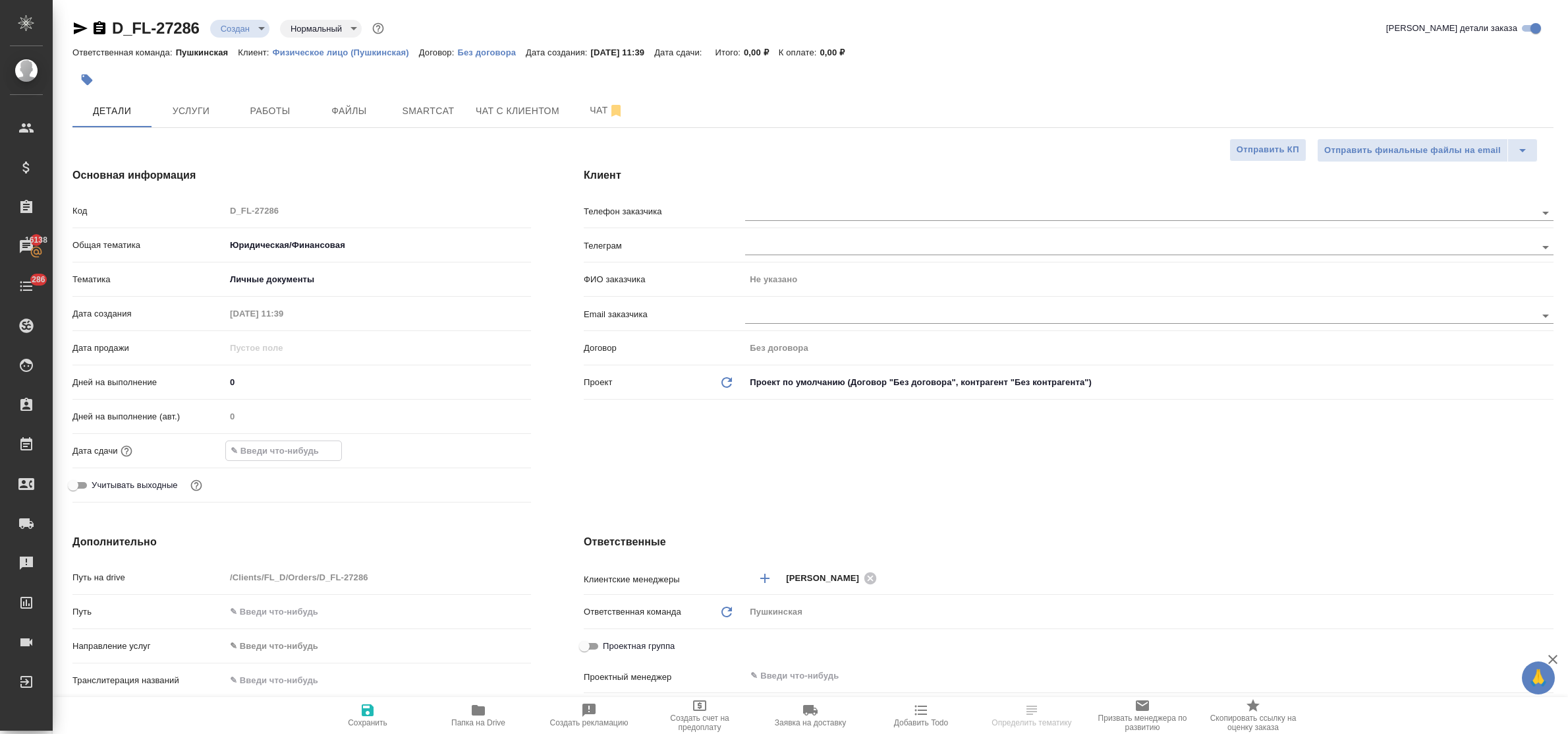
click at [285, 455] on input "text" at bounding box center [284, 451] width 115 height 19
click at [494, 447] on icon "button" at bounding box center [493, 450] width 16 height 16
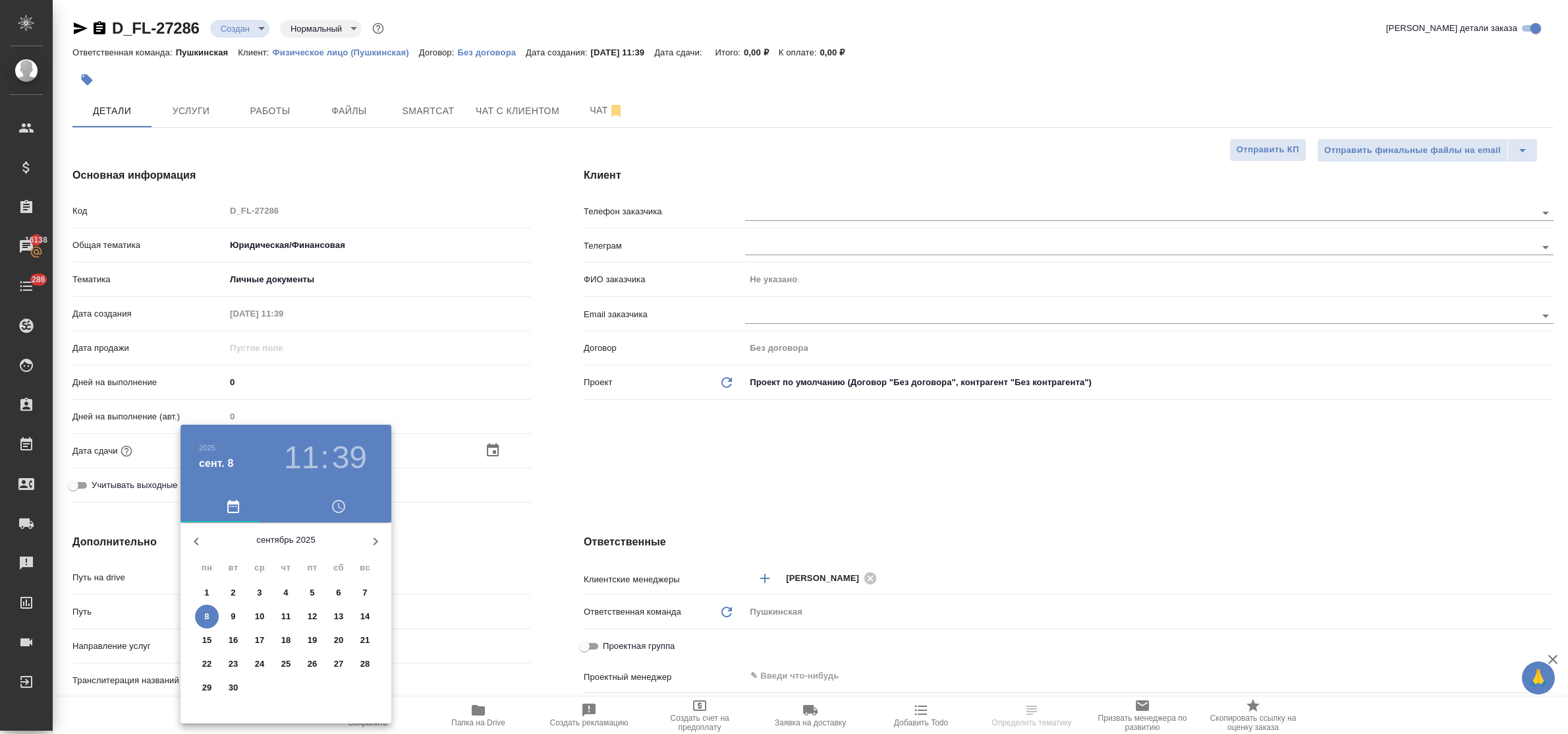
click at [232, 615] on p "9" at bounding box center [232, 615] width 4 height 13
type input "09.09.2025 11:39"
type textarea "x"
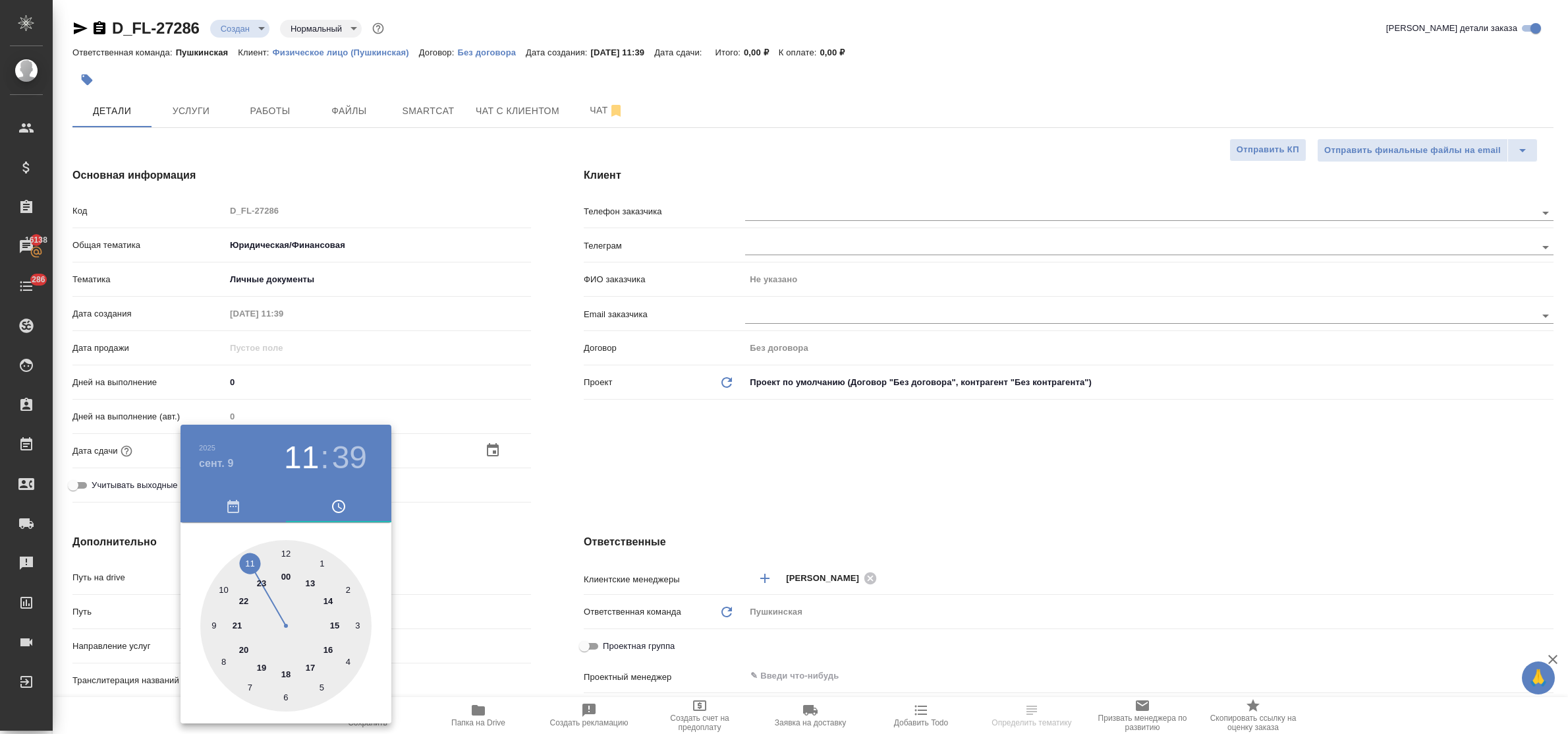
click at [284, 551] on div at bounding box center [286, 625] width 171 height 172
type input "09.09.2025 12:39"
type textarea "x"
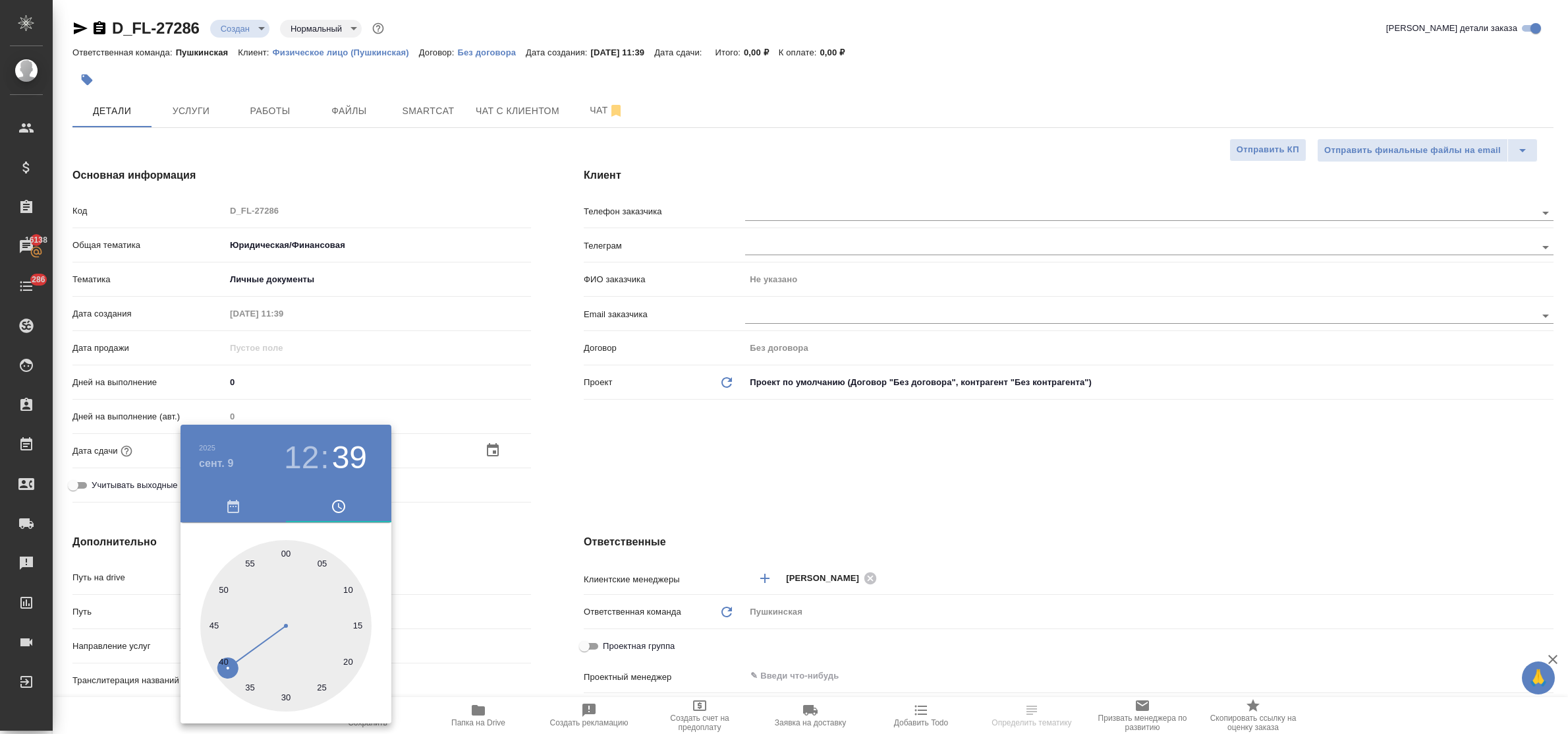
click at [284, 551] on div at bounding box center [286, 625] width 171 height 172
type input "09.09.2025 12:00"
type textarea "x"
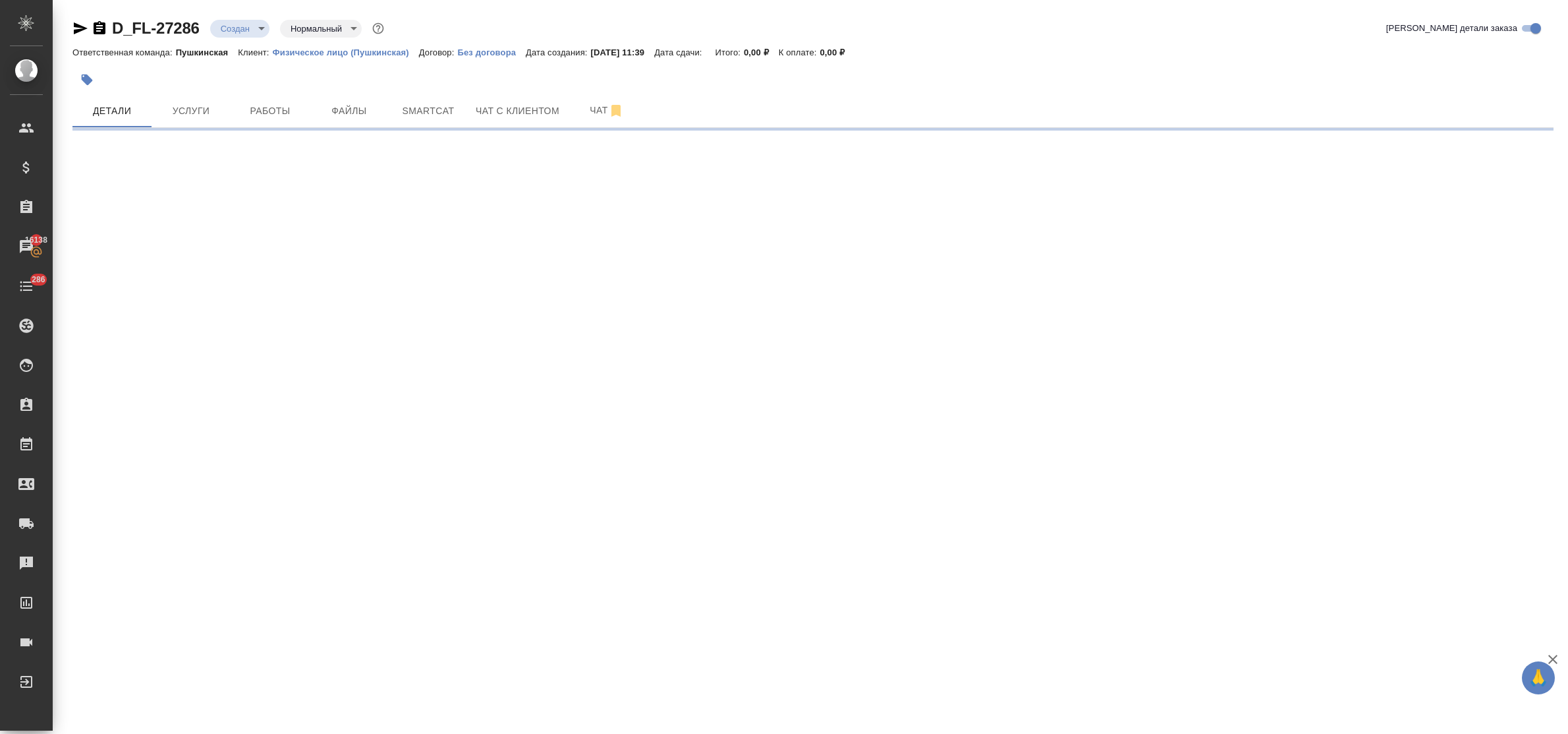
click at [480, 539] on div ".cls-1 fill:#fff; AWATERA Bulakhova Elena Клиенты Спецификации Заказы 16138 Чат…" at bounding box center [784, 367] width 1568 height 734
select select "RU"
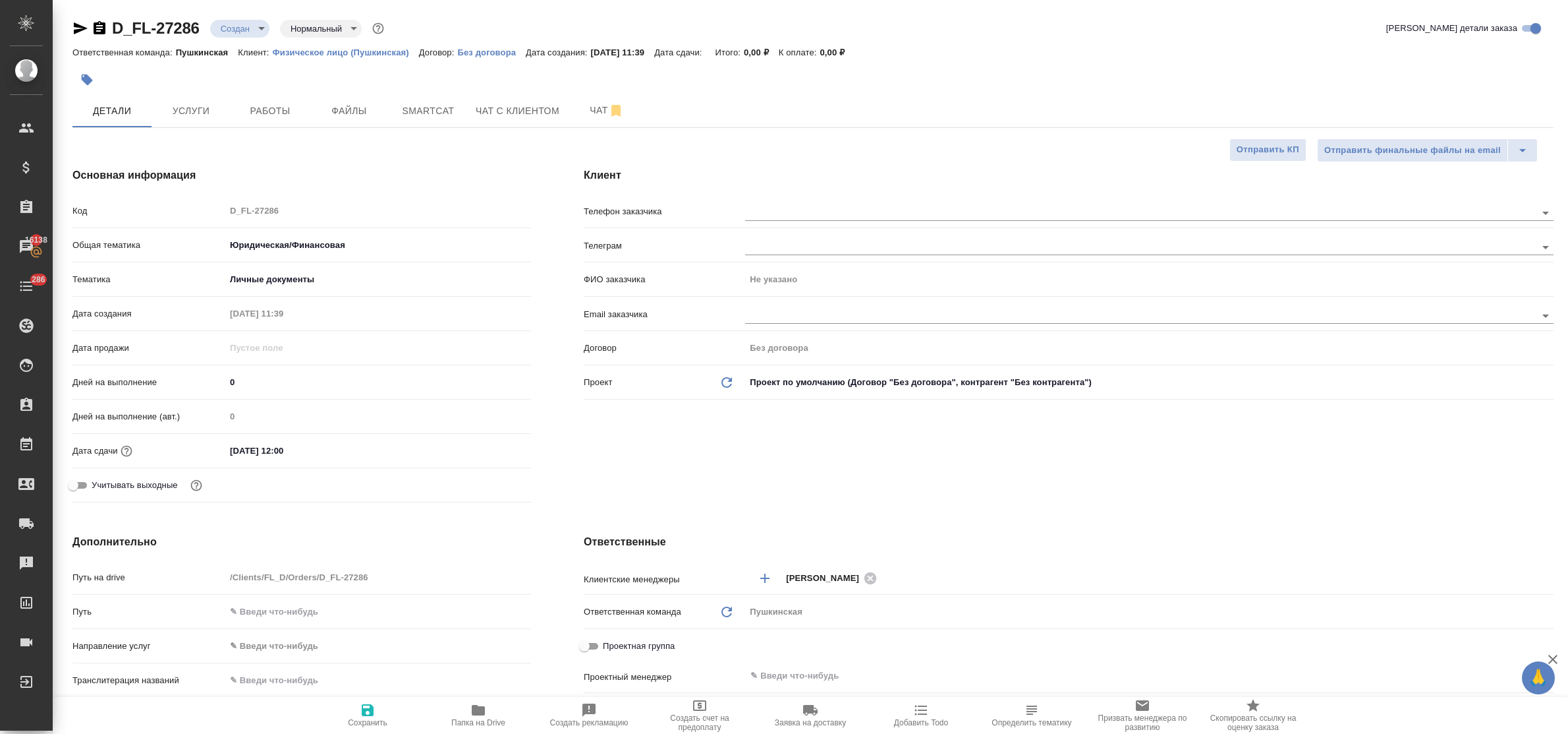
type textarea "x"
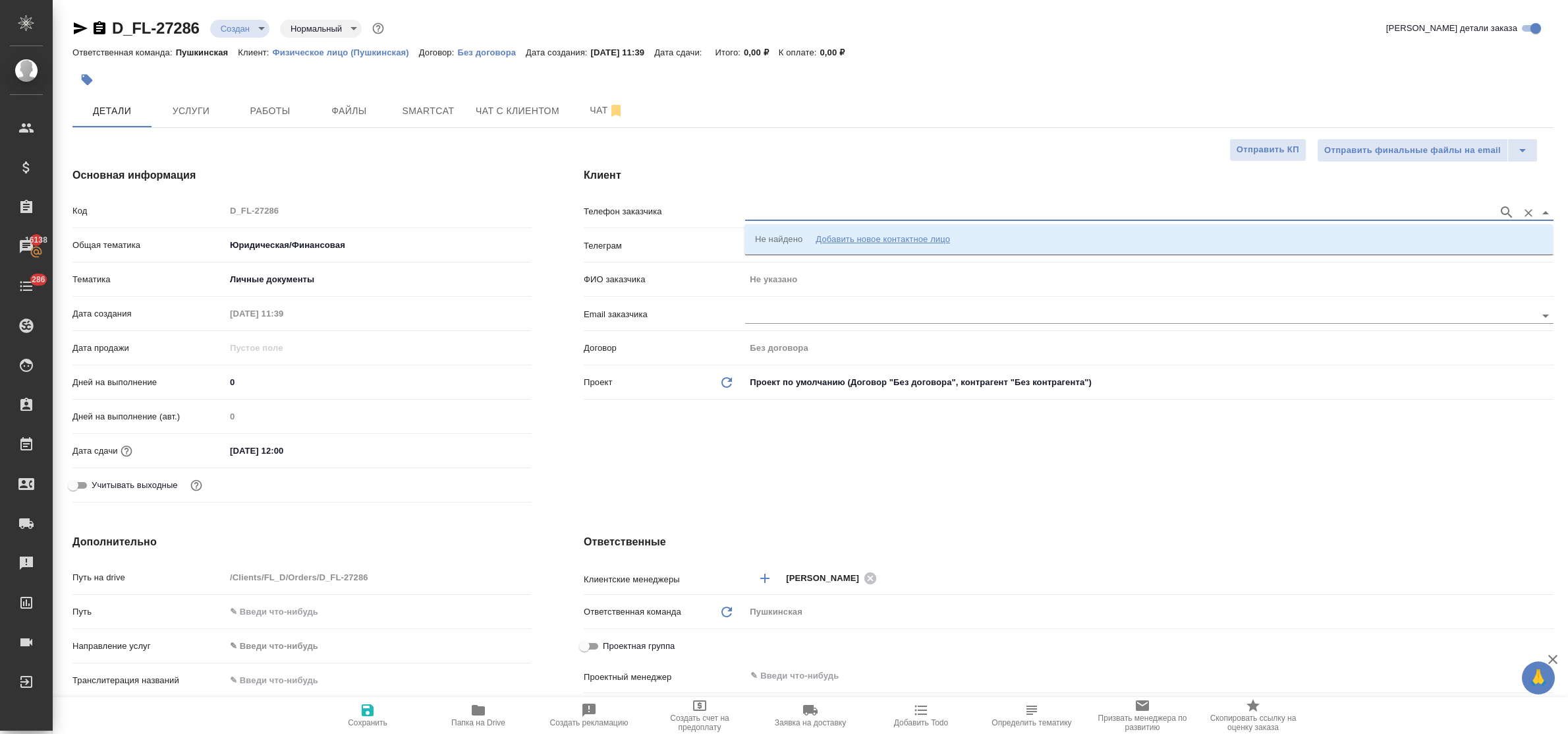
click at [851, 206] on input "text" at bounding box center [1118, 212] width 746 height 16
click at [906, 239] on div "Добавить новое контактное лицо" at bounding box center [883, 239] width 134 height 13
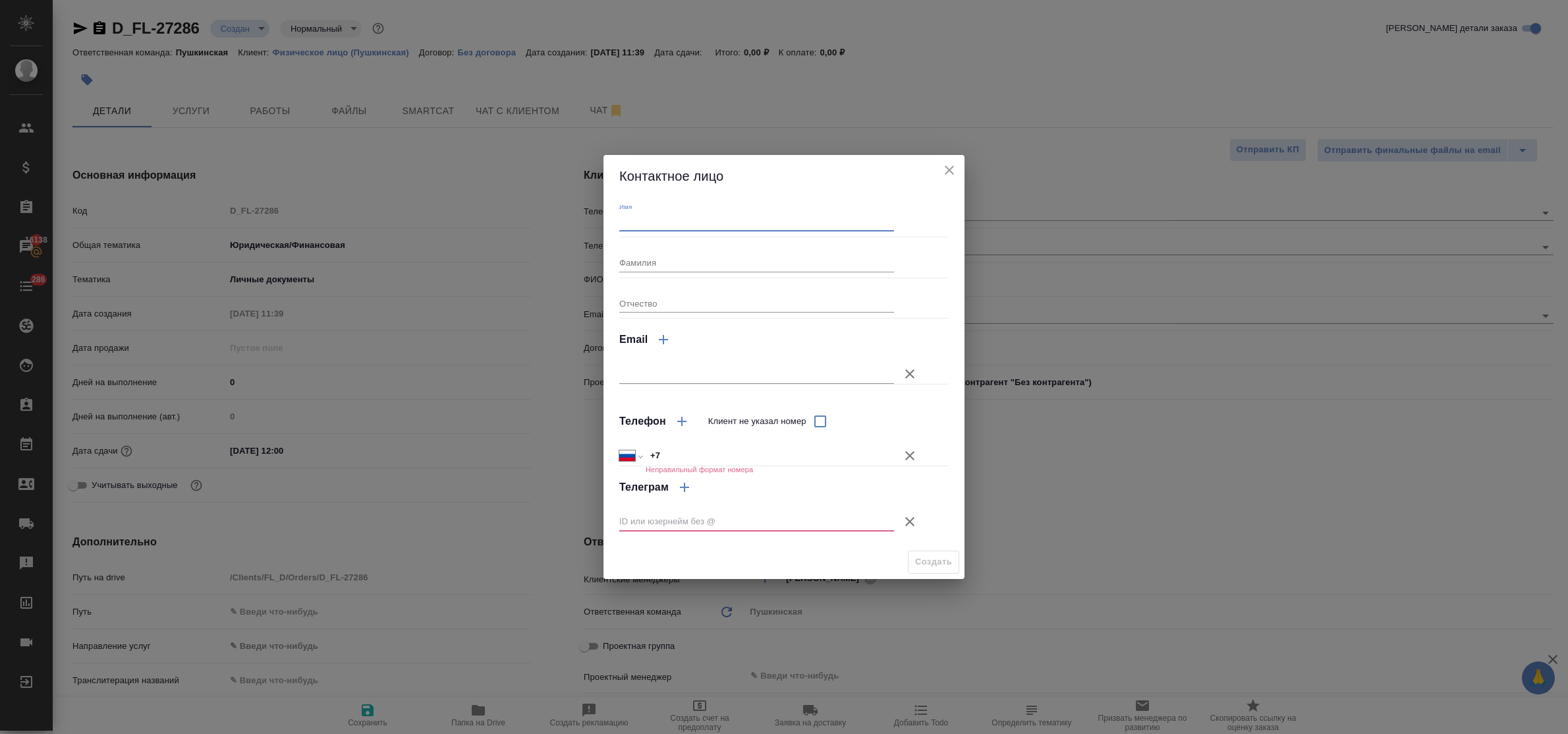
click at [750, 223] on input "Имя" at bounding box center [757, 222] width 275 height 19
type input "Марина"
click at [679, 447] on input "+7" at bounding box center [769, 456] width 247 height 19
type input "+7 916 465 23 31"
click at [908, 522] on icon "button" at bounding box center [910, 521] width 9 height 9
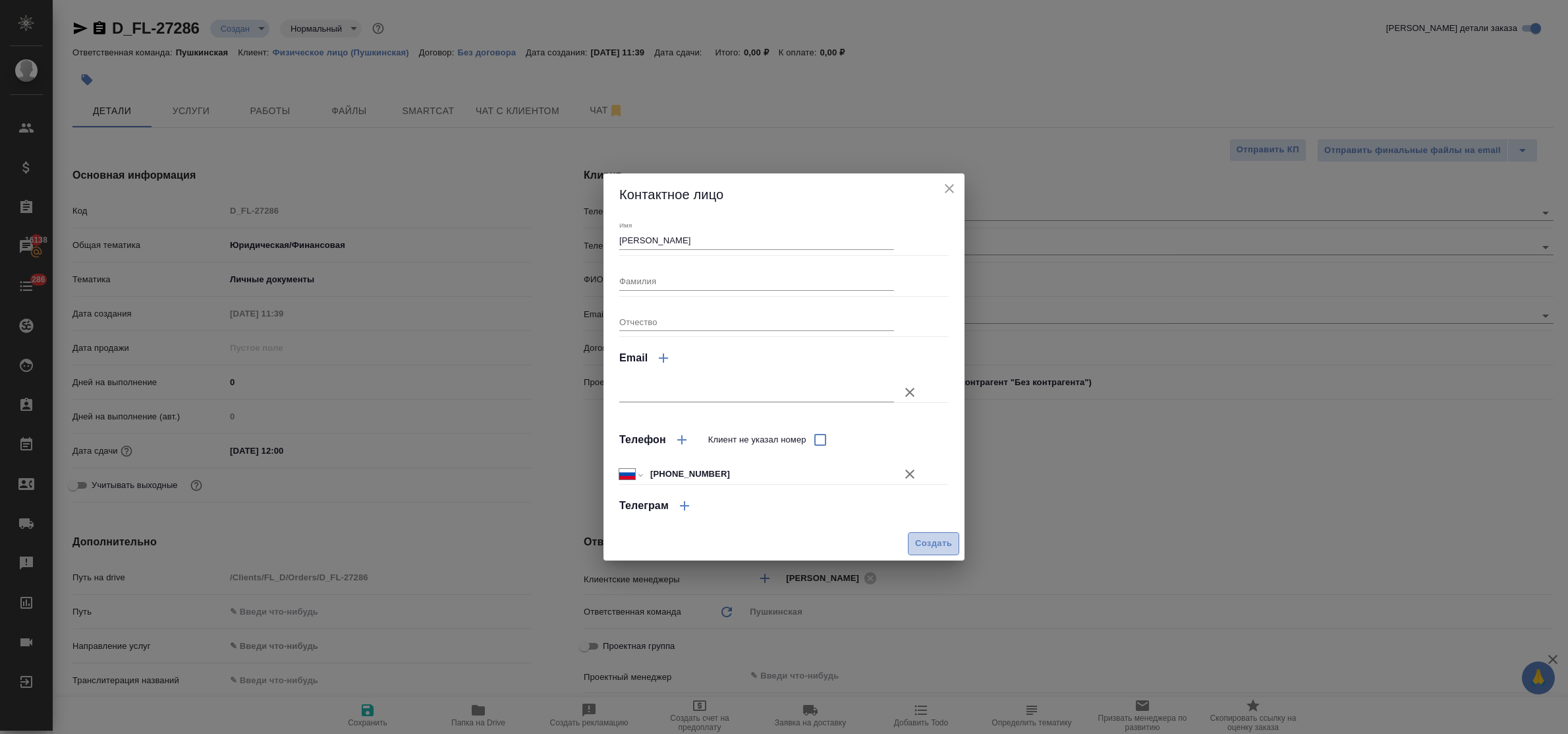
click at [948, 542] on span "Создать" at bounding box center [933, 543] width 37 height 15
type textarea "x"
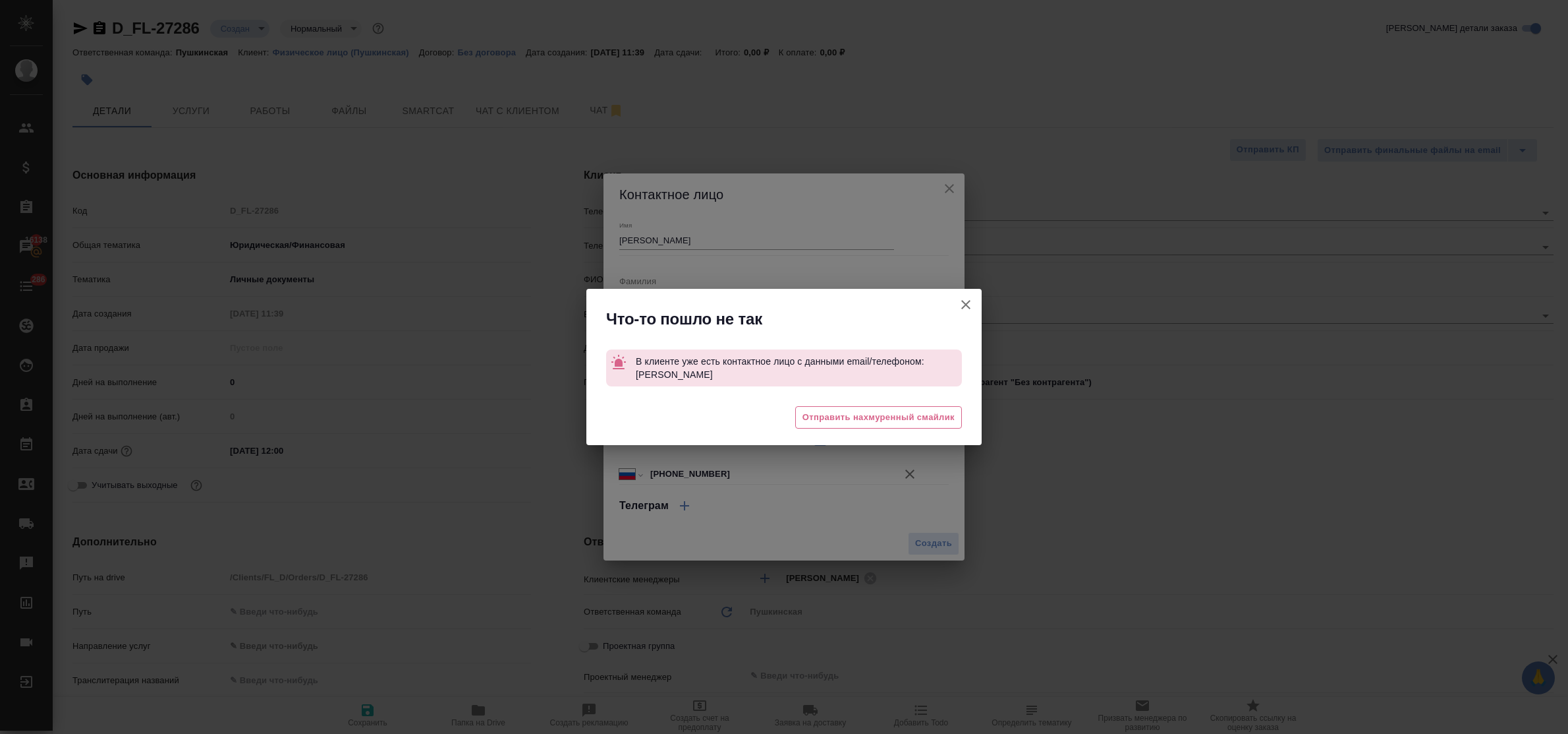
click at [962, 302] on icon "button" at bounding box center [966, 304] width 16 height 16
type textarea "x"
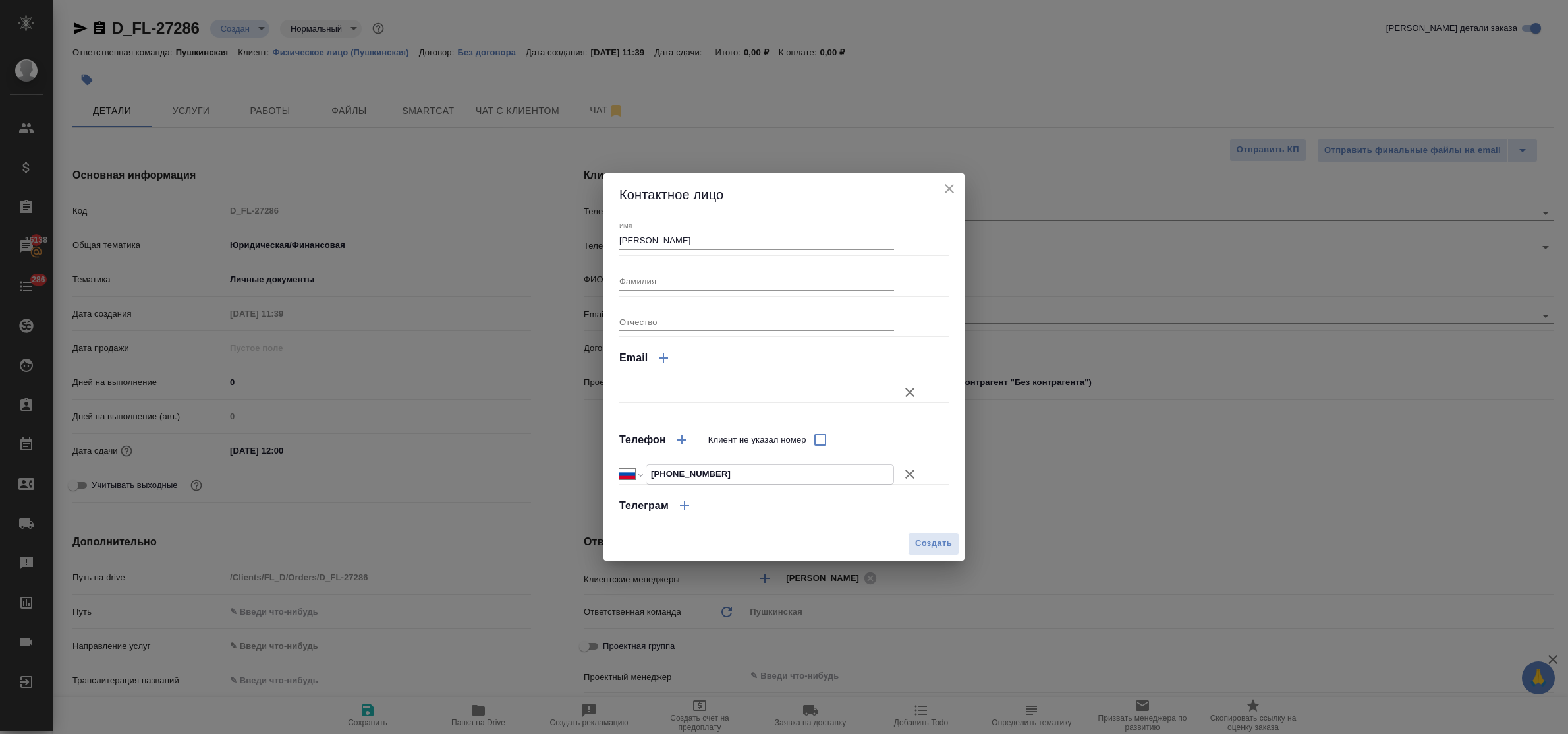
drag, startPoint x: 733, startPoint y: 472, endPoint x: 618, endPoint y: 475, distance: 115.0
click at [625, 467] on div "Международный Австралия Австрия Азербайджан Албания Алжир Американское Самоа Ан…" at bounding box center [757, 474] width 275 height 20
drag, startPoint x: 946, startPoint y: 183, endPoint x: 946, endPoint y: 191, distance: 8.0
click at [946, 182] on icon "close" at bounding box center [949, 188] width 16 height 16
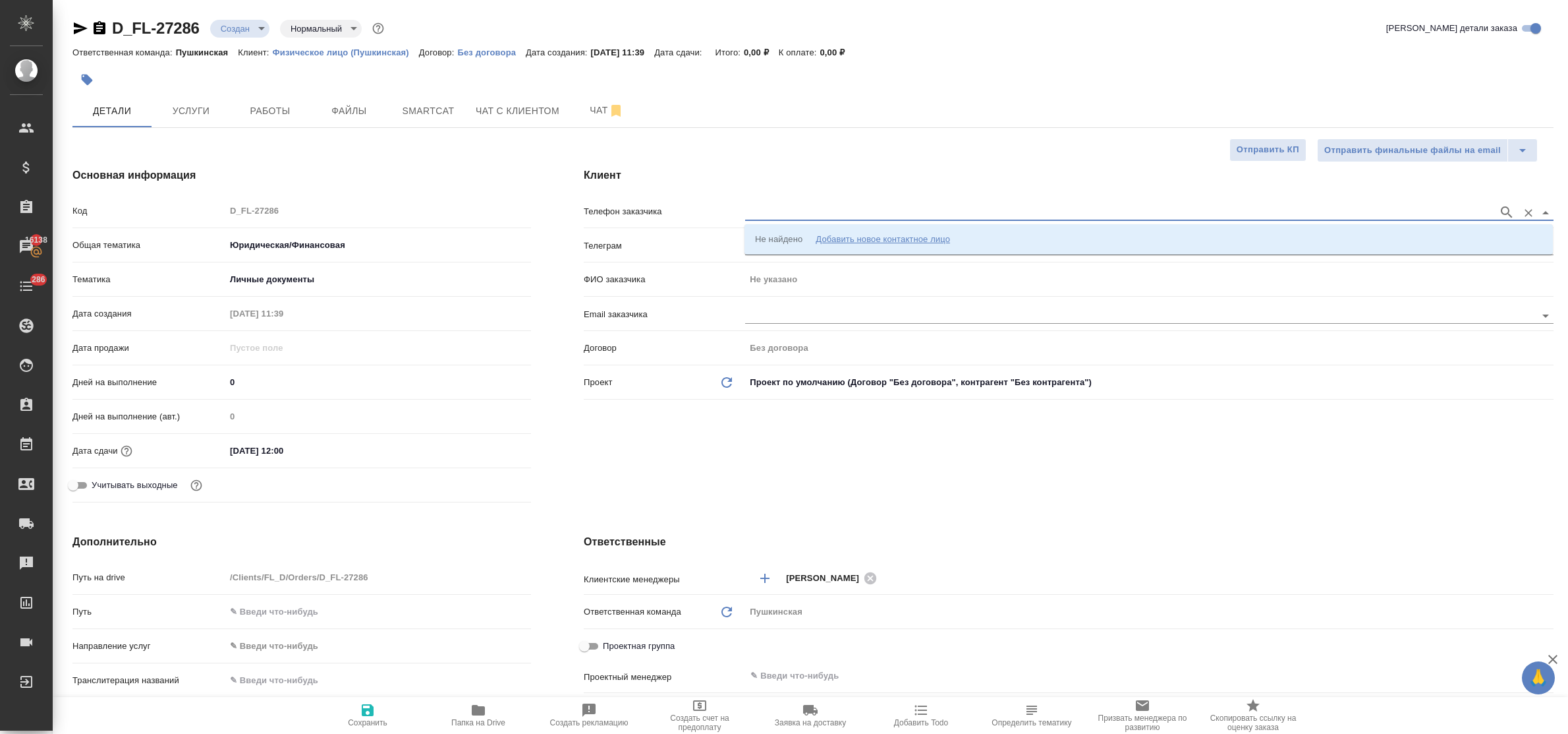
click at [795, 216] on input "text" at bounding box center [1118, 212] width 746 height 16
paste input "+7 916 465 23 31"
type input "+7 916 465 23 31"
click at [797, 213] on input "text" at bounding box center [1118, 212] width 746 height 16
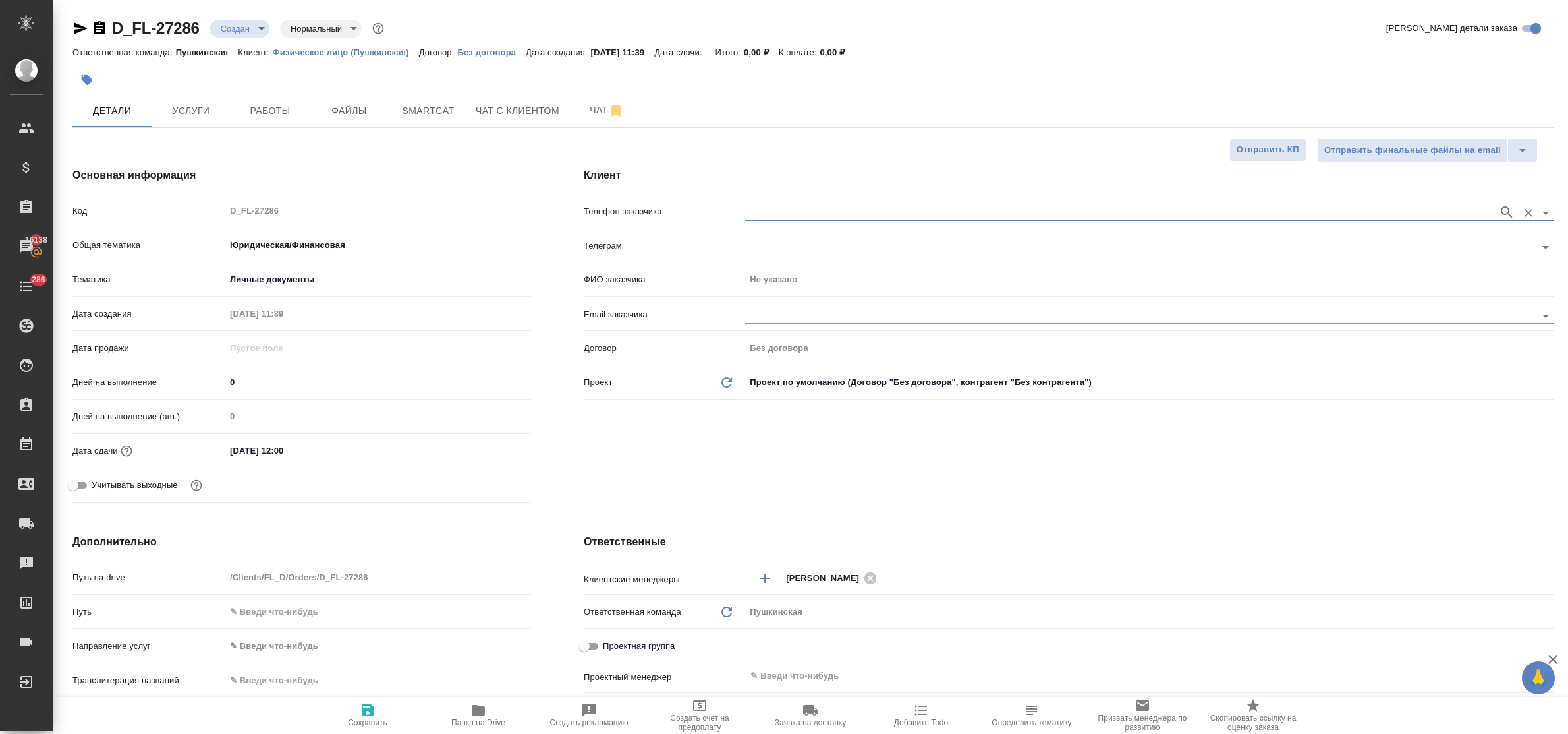
click at [773, 214] on input "text" at bounding box center [1118, 212] width 746 height 16
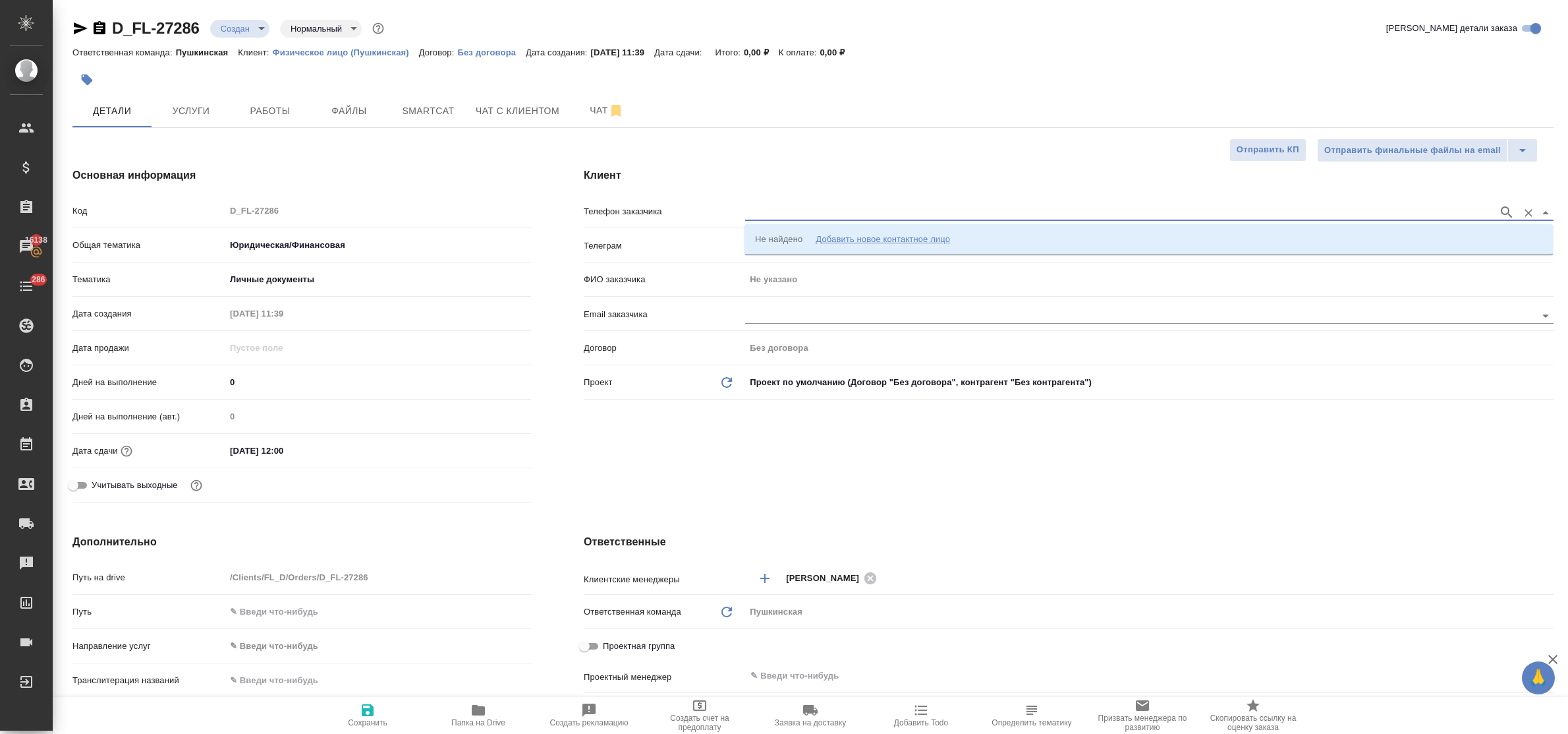
paste input "+7 916 465 23 31"
type input "+7 916 465 23 31"
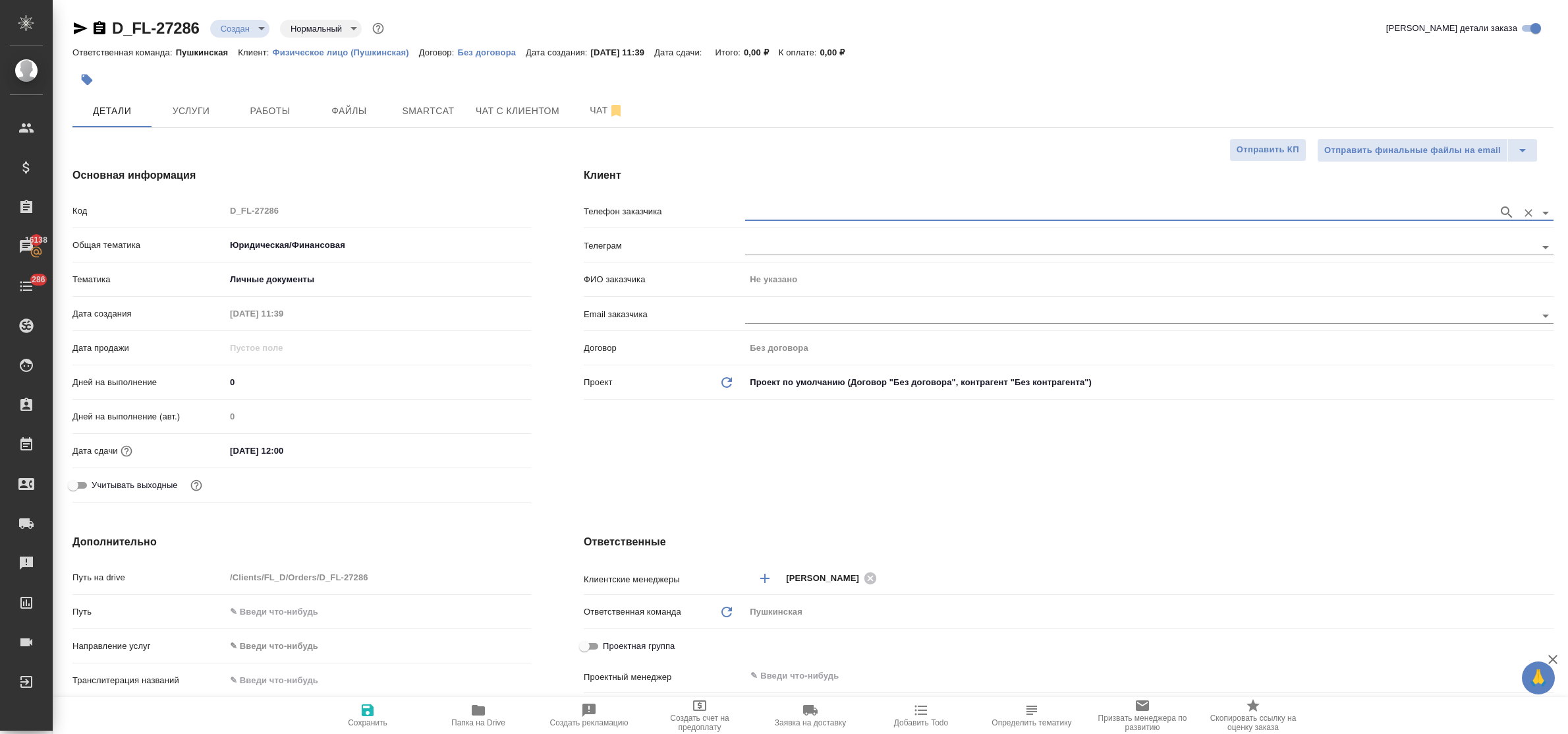
click at [773, 209] on input "text" at bounding box center [1118, 212] width 746 height 16
click at [820, 211] on input "text" at bounding box center [1118, 212] width 746 height 16
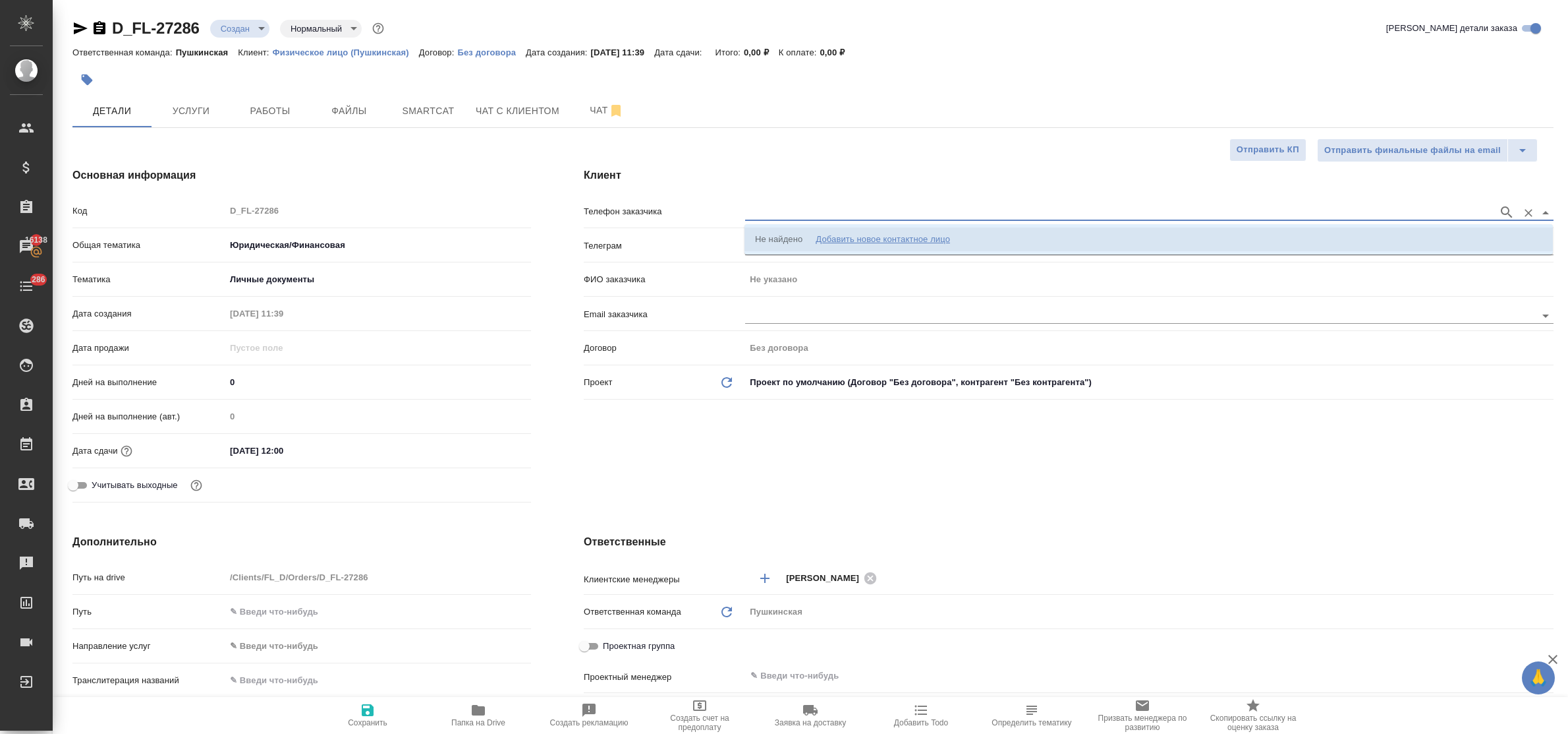
click at [875, 234] on div "Добавить новое контактное лицо" at bounding box center [883, 239] width 134 height 13
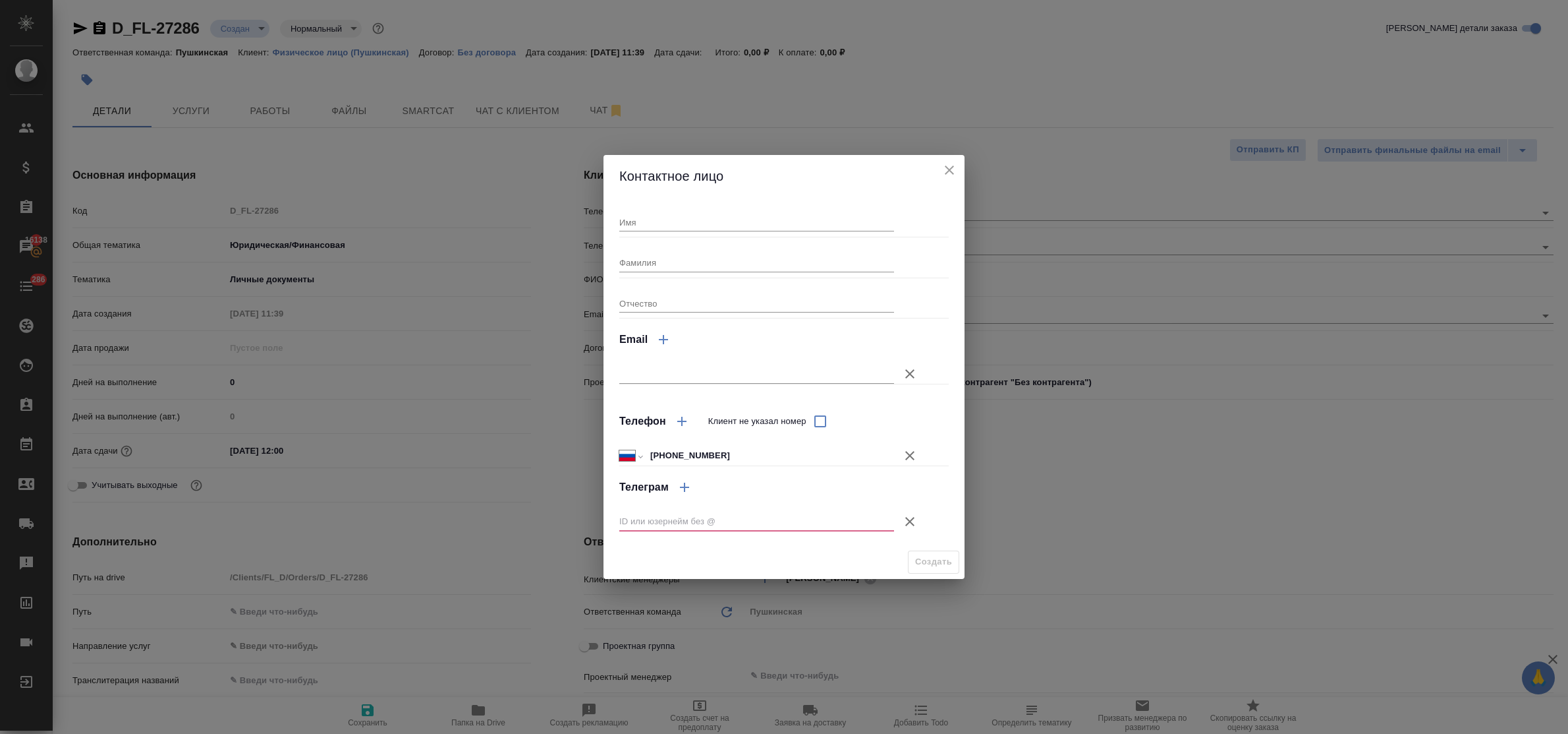
click at [663, 221] on input "Имя" at bounding box center [757, 222] width 275 height 19
type input "Марина"
click at [913, 515] on icon "button" at bounding box center [910, 522] width 16 height 16
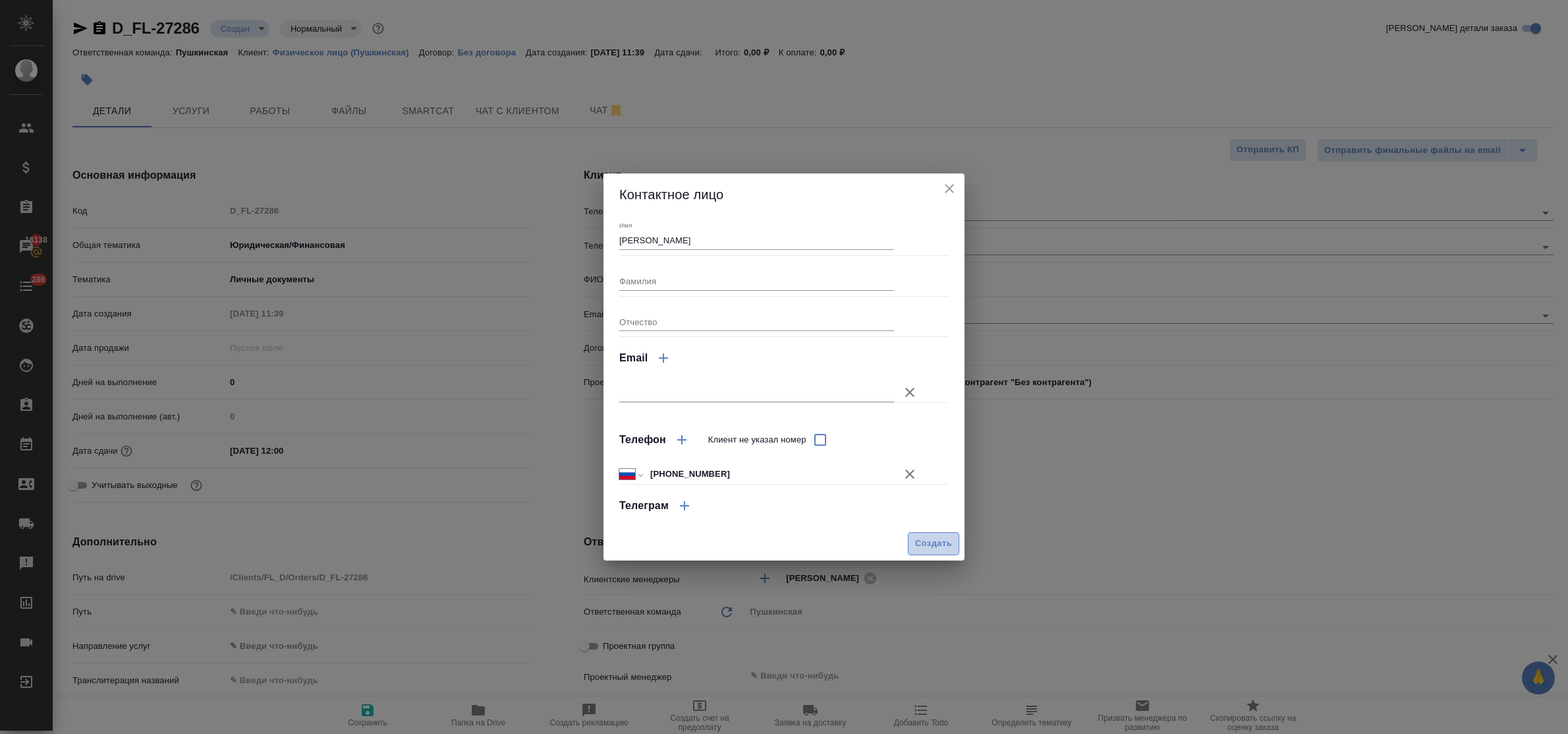
click at [925, 547] on span "Создать" at bounding box center [933, 543] width 37 height 15
type input "Марина"
type textarea "x"
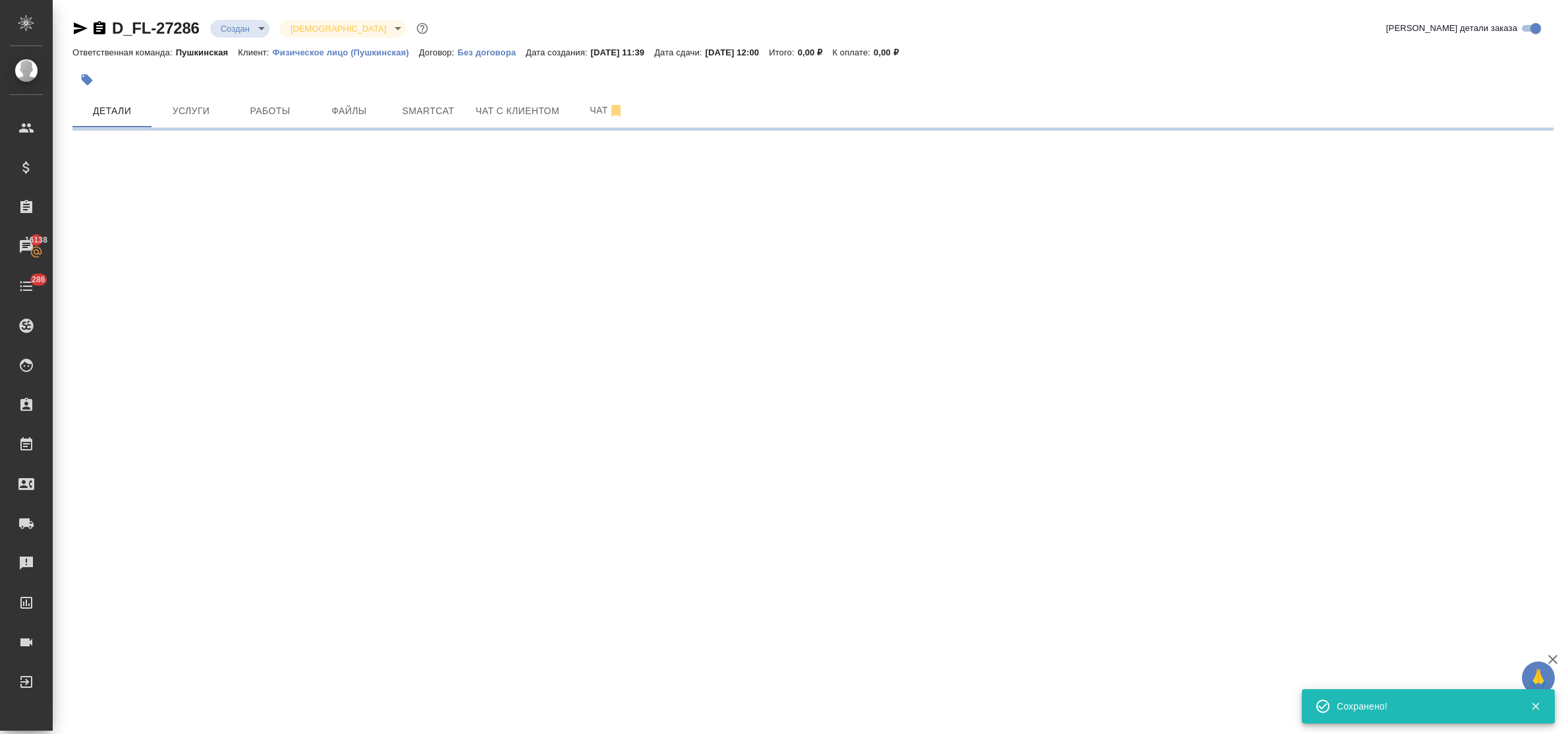
type input "holyTrinity"
select select "RU"
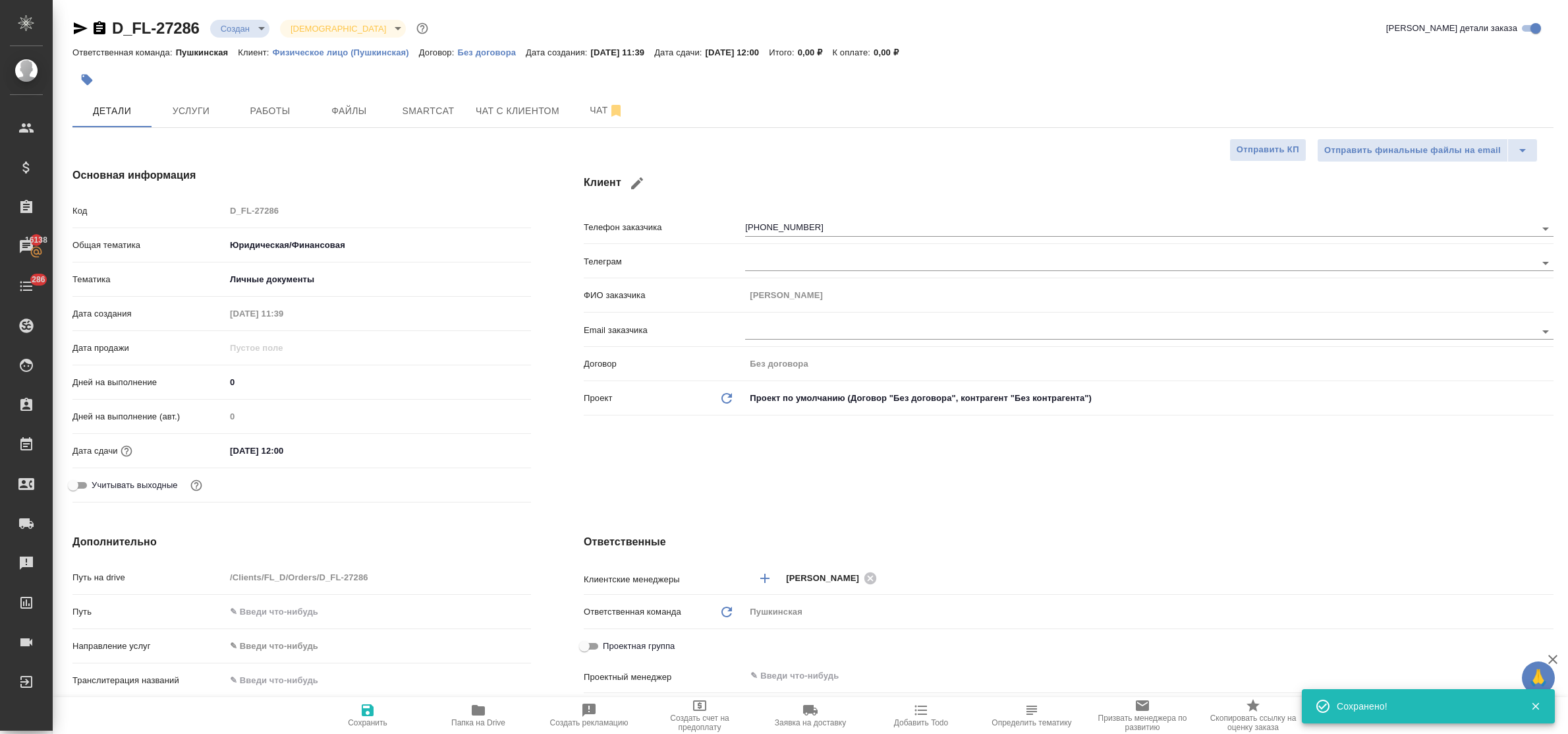
type textarea "x"
click at [182, 106] on span "Услуги" at bounding box center [191, 111] width 64 height 17
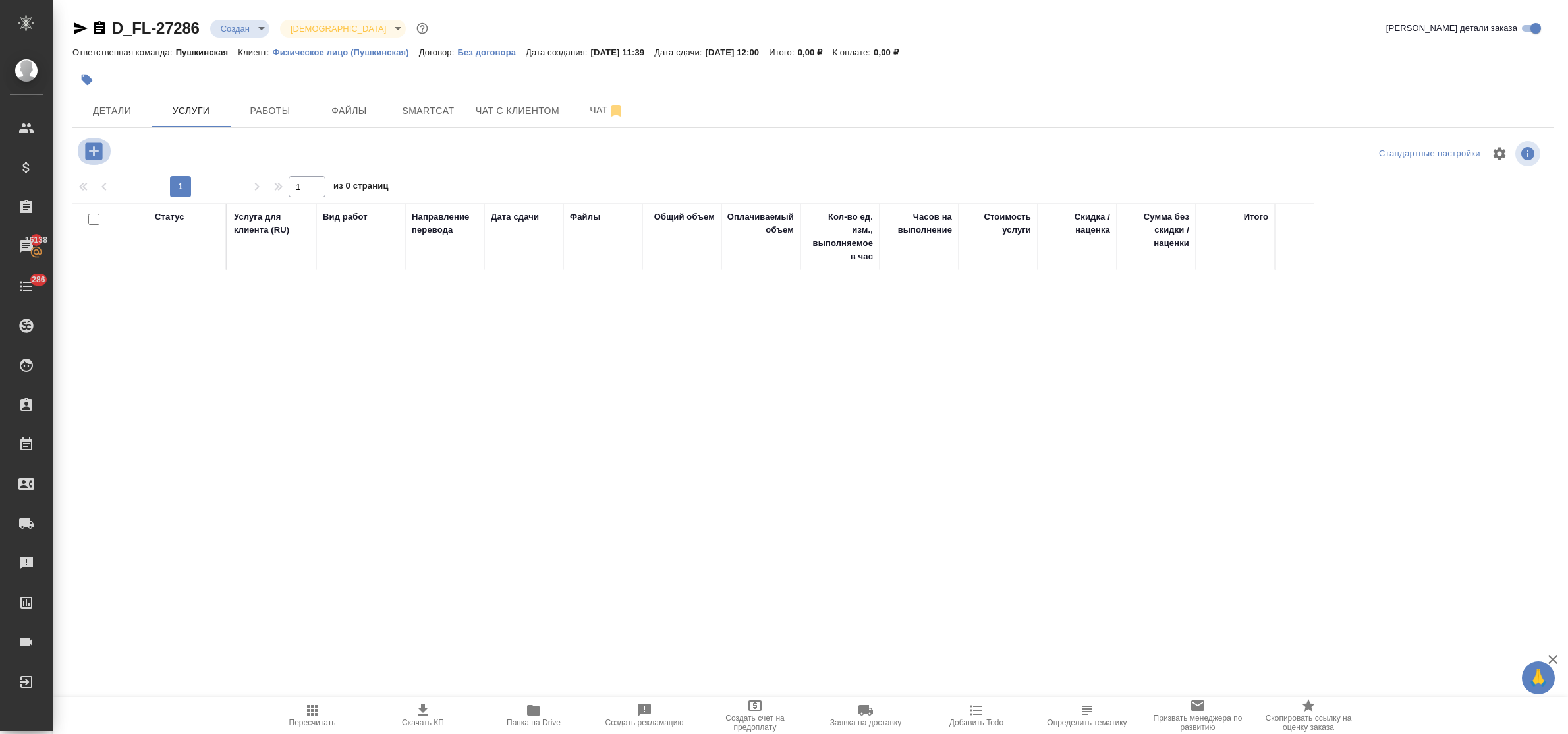
click at [88, 149] on icon "button" at bounding box center [93, 150] width 17 height 17
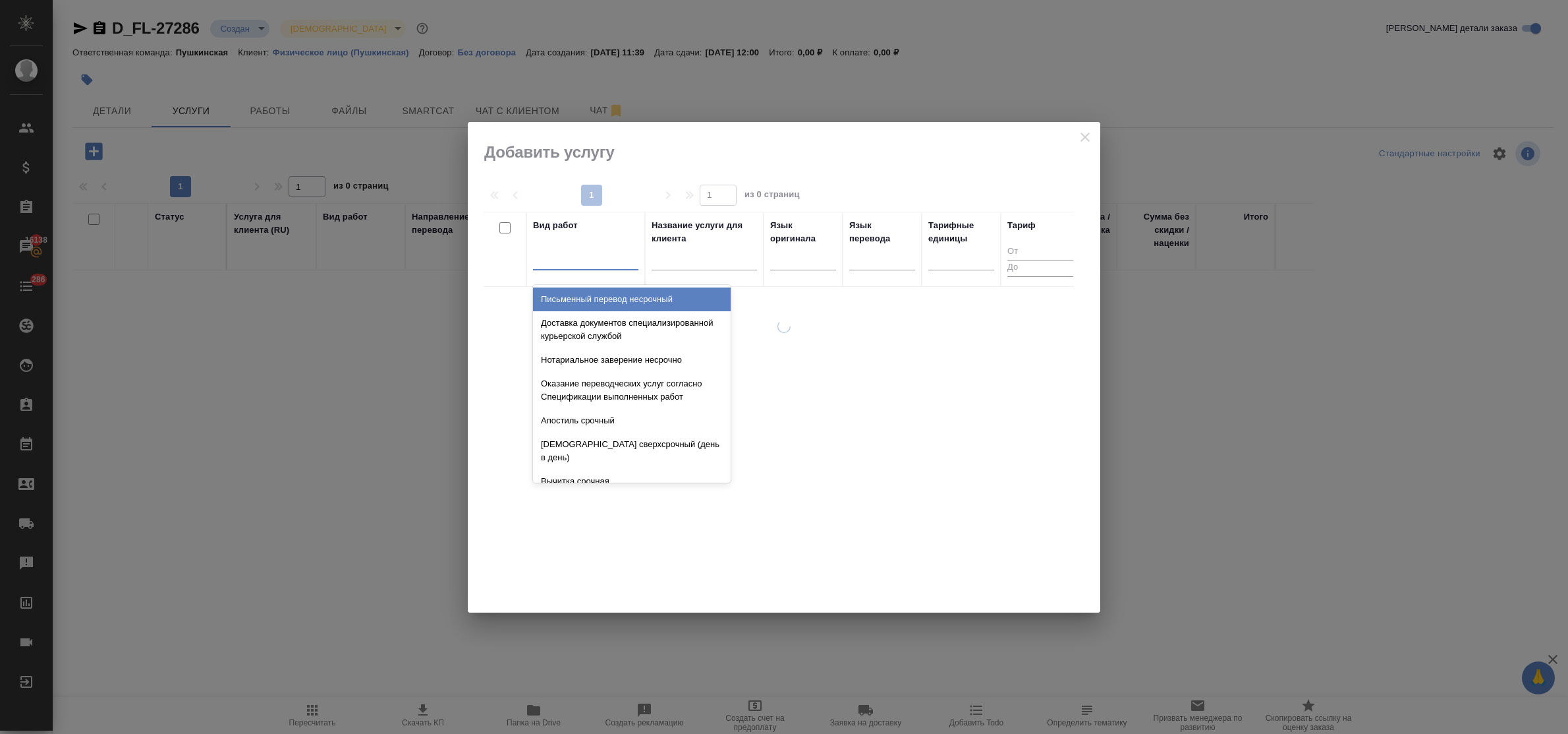
click at [598, 258] on div at bounding box center [585, 256] width 105 height 19
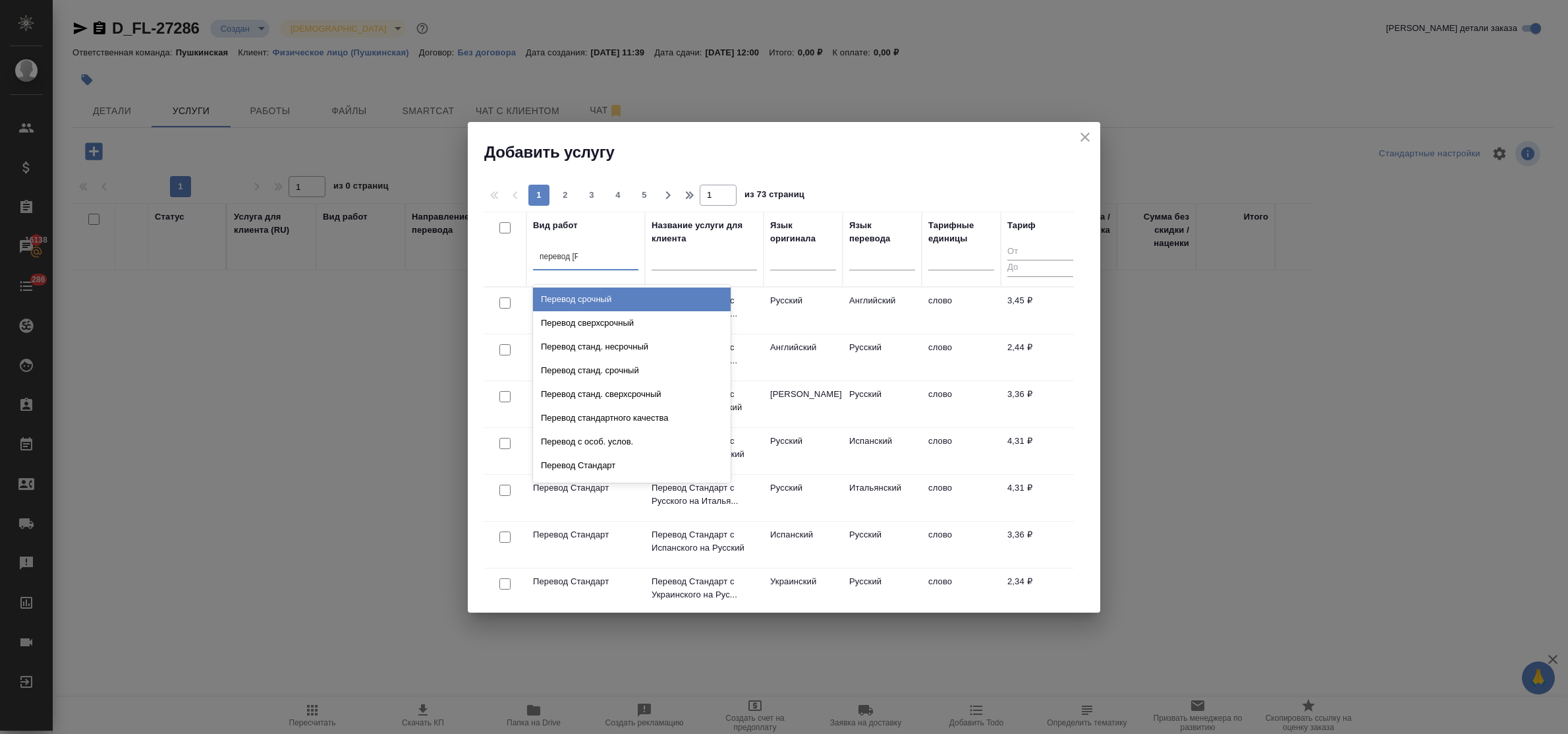
type input "перевод ст"
click at [627, 296] on div "Перевод станд. несрочный" at bounding box center [632, 299] width 198 height 24
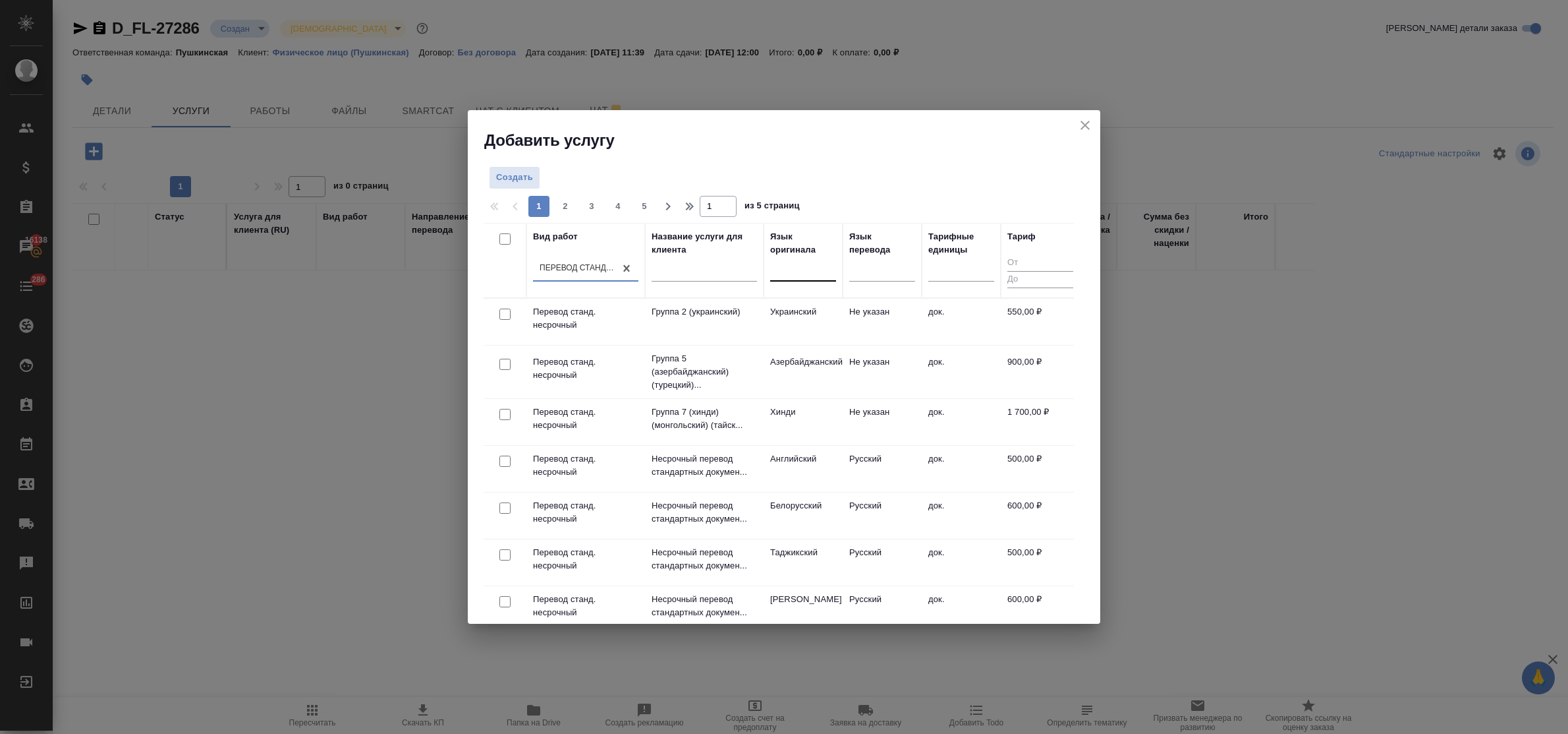
click at [803, 274] on div at bounding box center [803, 268] width 66 height 19
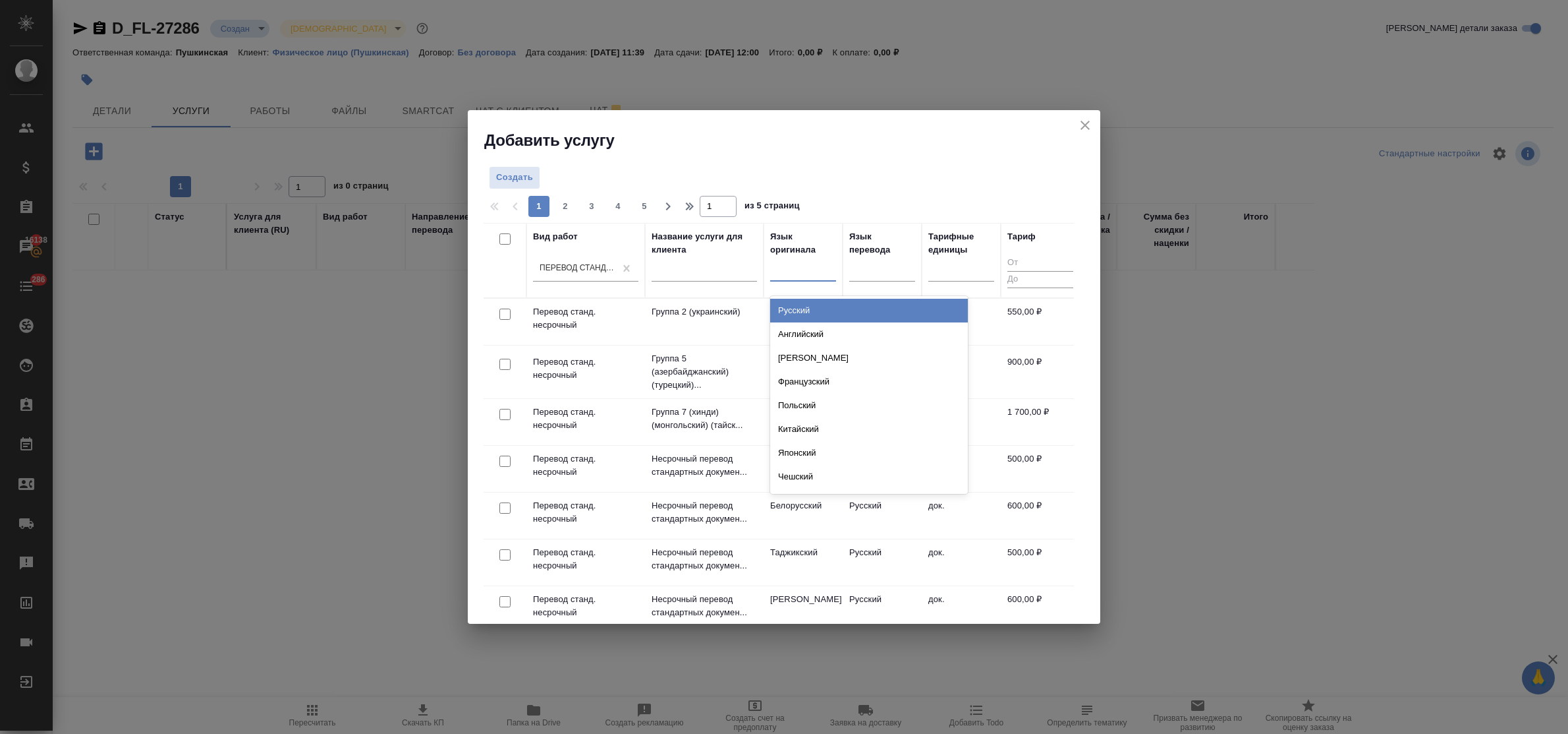
click at [808, 304] on div "Русский" at bounding box center [869, 310] width 198 height 24
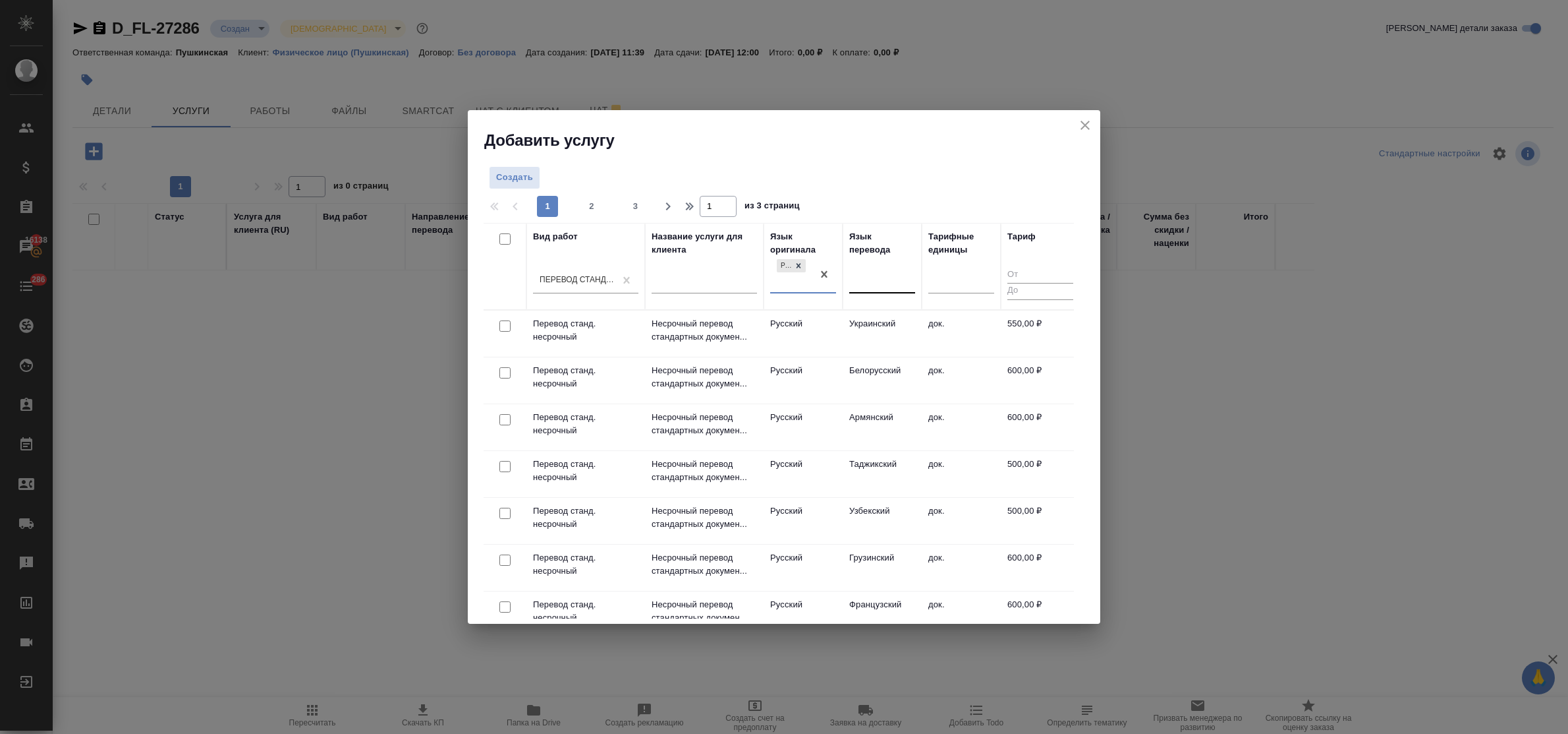
click at [862, 283] on div at bounding box center [882, 280] width 66 height 19
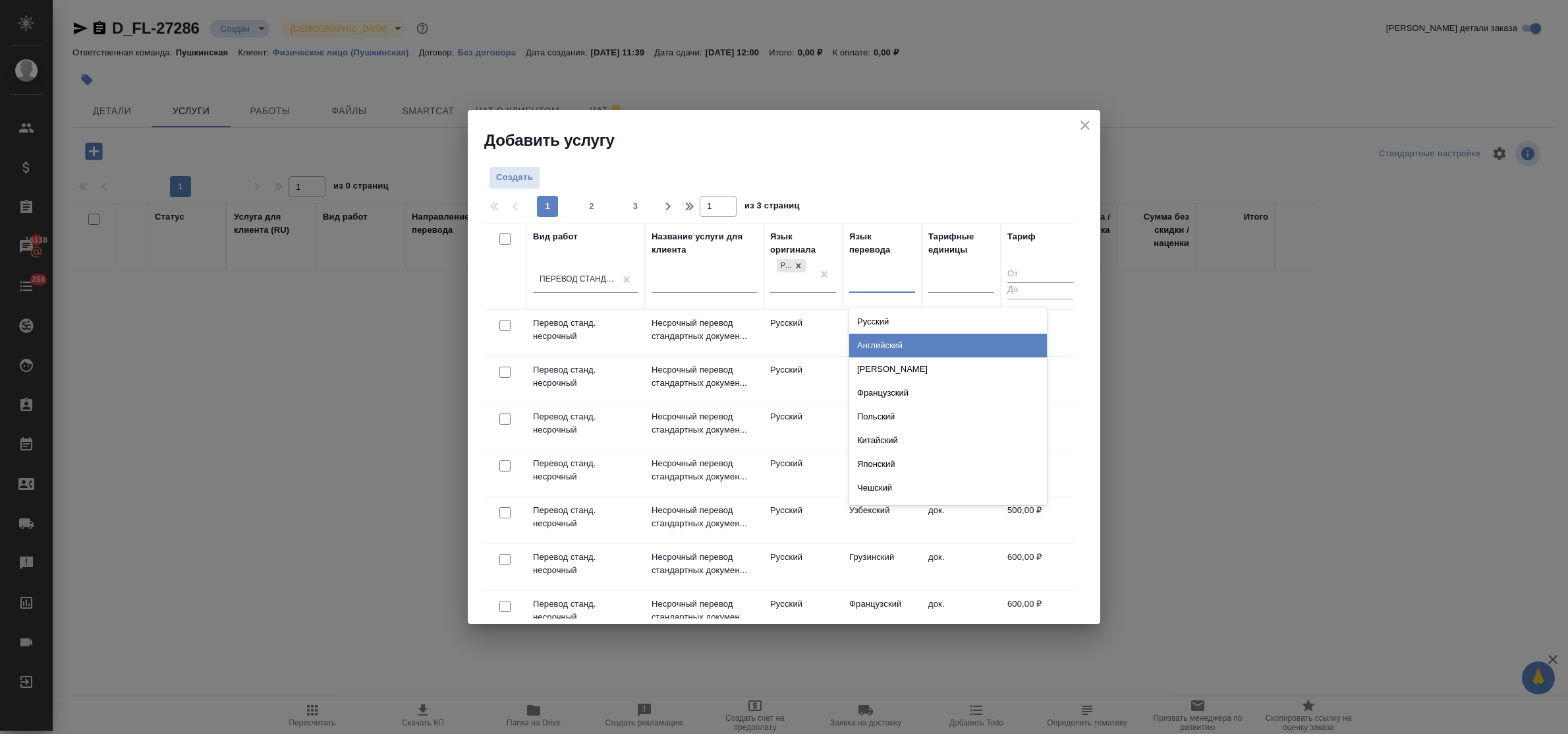
click at [880, 338] on div "Английский" at bounding box center [948, 345] width 198 height 24
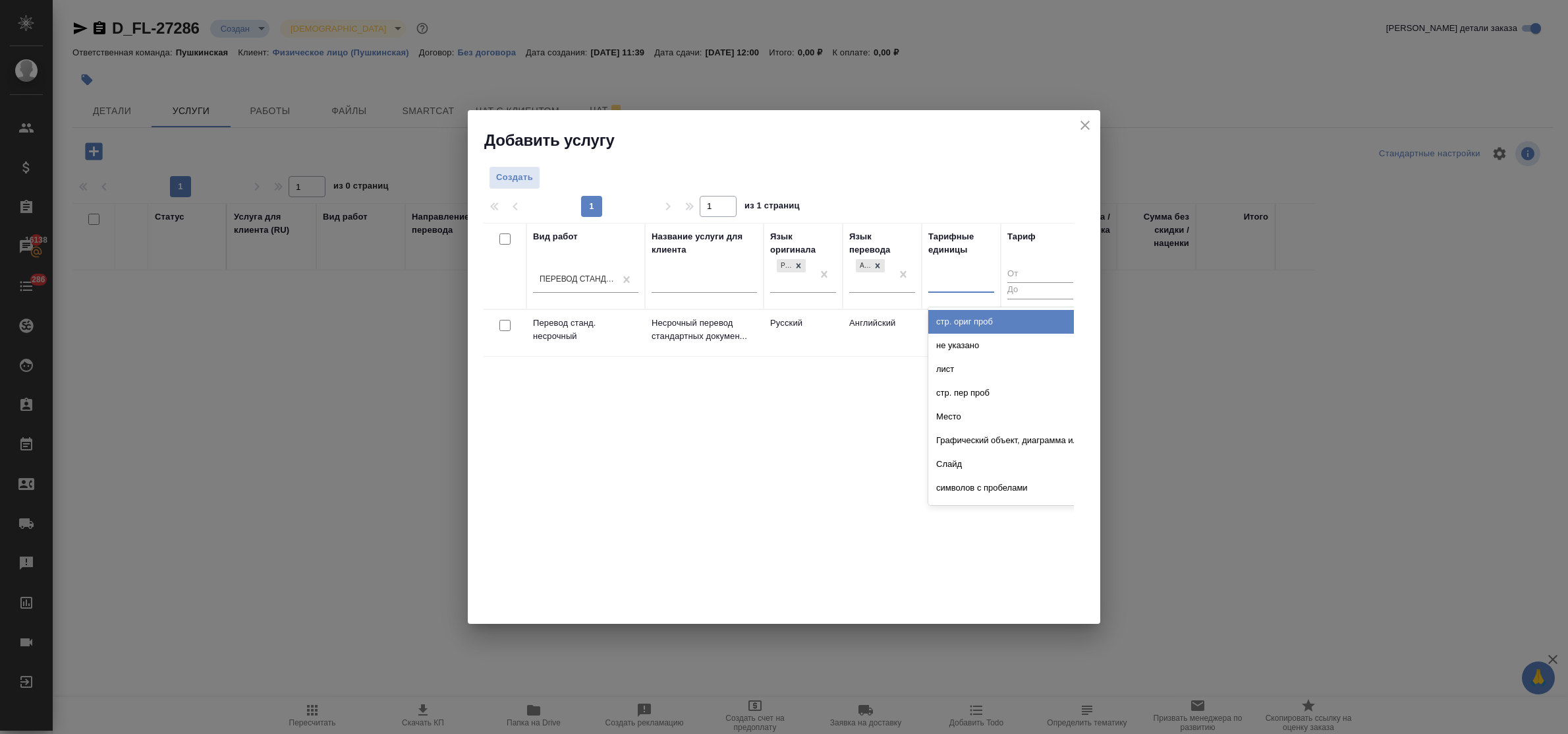
click at [944, 287] on div at bounding box center [961, 279] width 66 height 19
type input "ж"
type input "док"
click at [954, 315] on div "док." at bounding box center [1027, 321] width 198 height 24
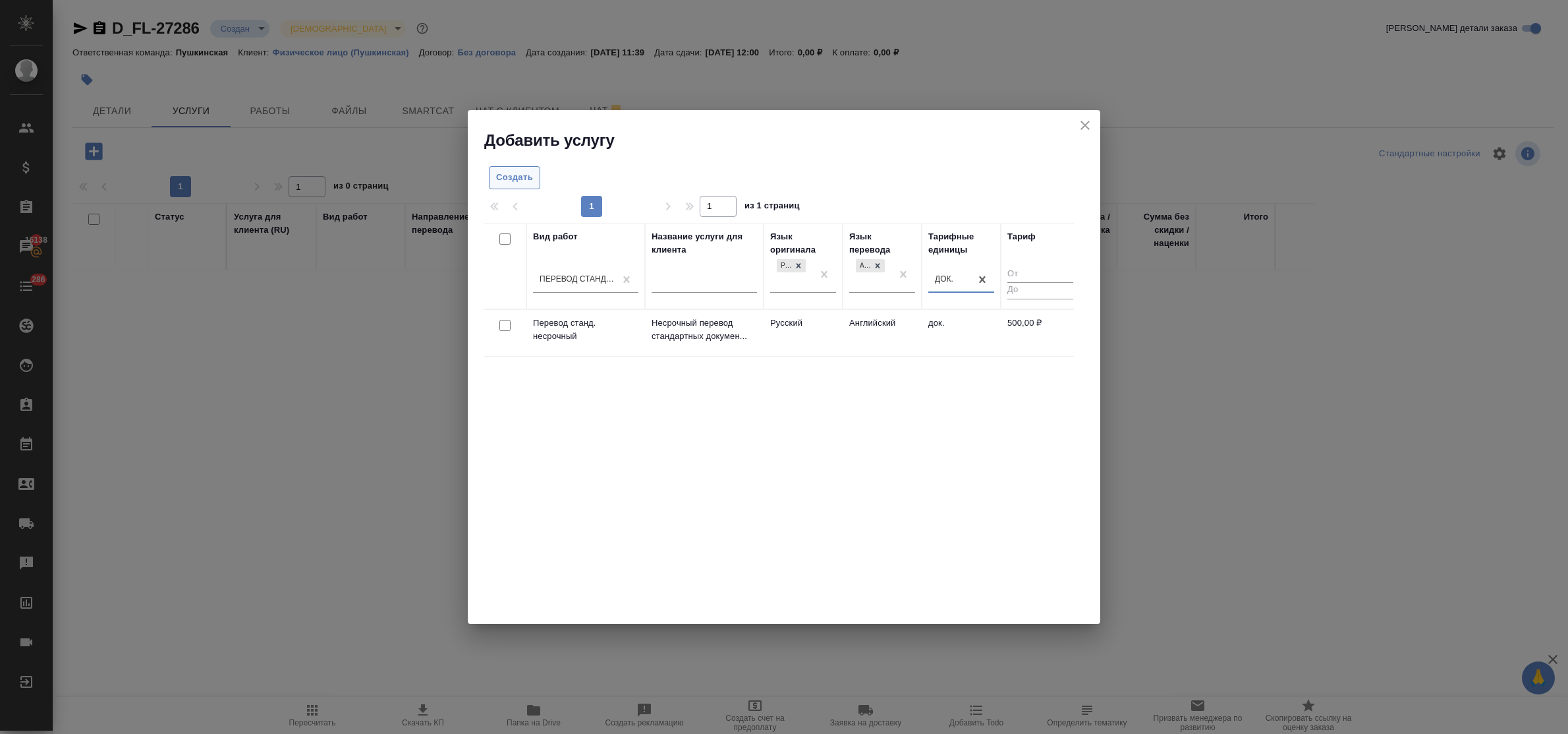
click at [502, 185] on span "Создать" at bounding box center [514, 177] width 37 height 15
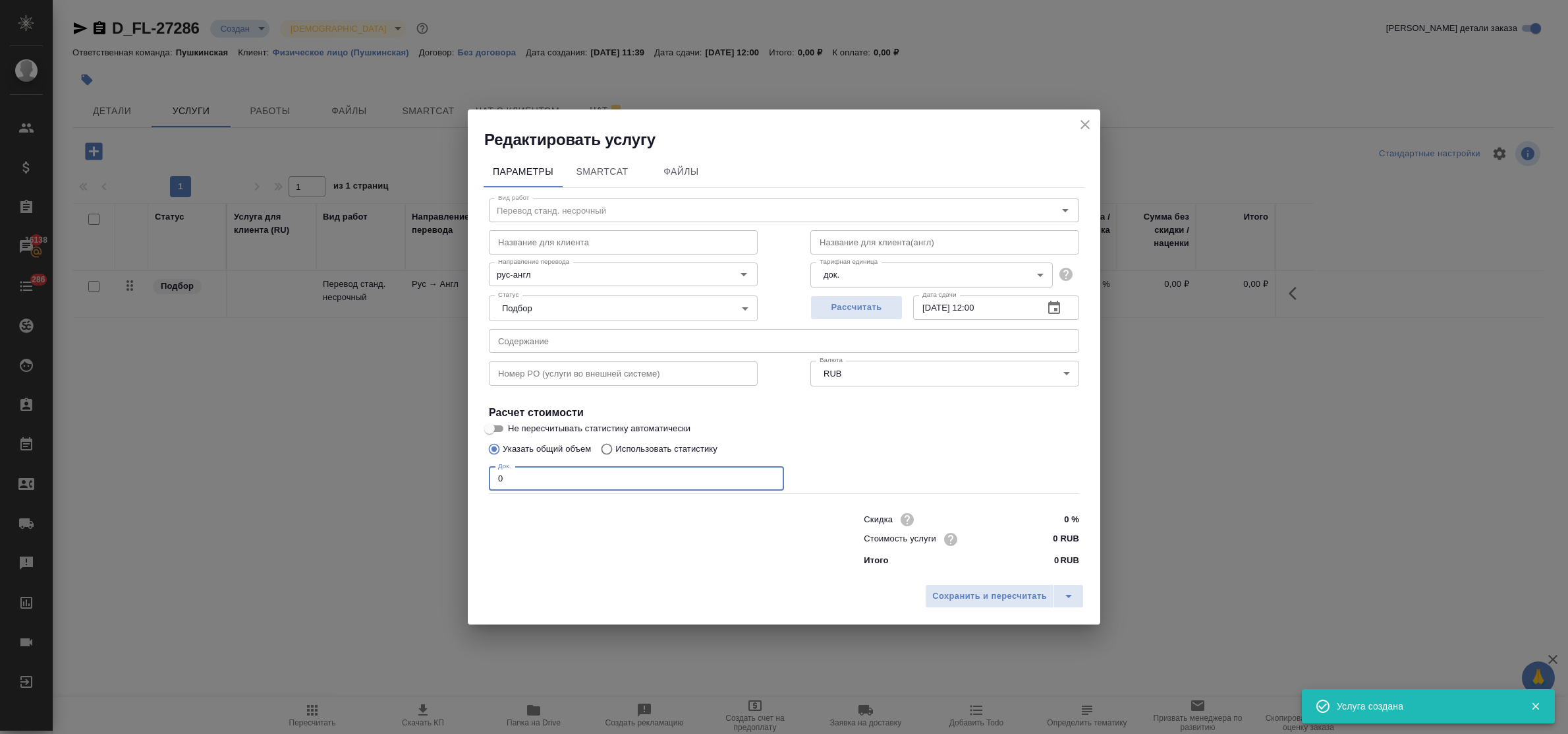
drag, startPoint x: 505, startPoint y: 486, endPoint x: 478, endPoint y: 472, distance: 30.4
click at [478, 472] on div "Параметры SmartCat Файлы Вид работ Перевод станд. несрочный Вид работ Название …" at bounding box center [783, 363] width 632 height 427
type input "3"
click at [982, 308] on input "09.09.2025 12:00" at bounding box center [973, 307] width 120 height 24
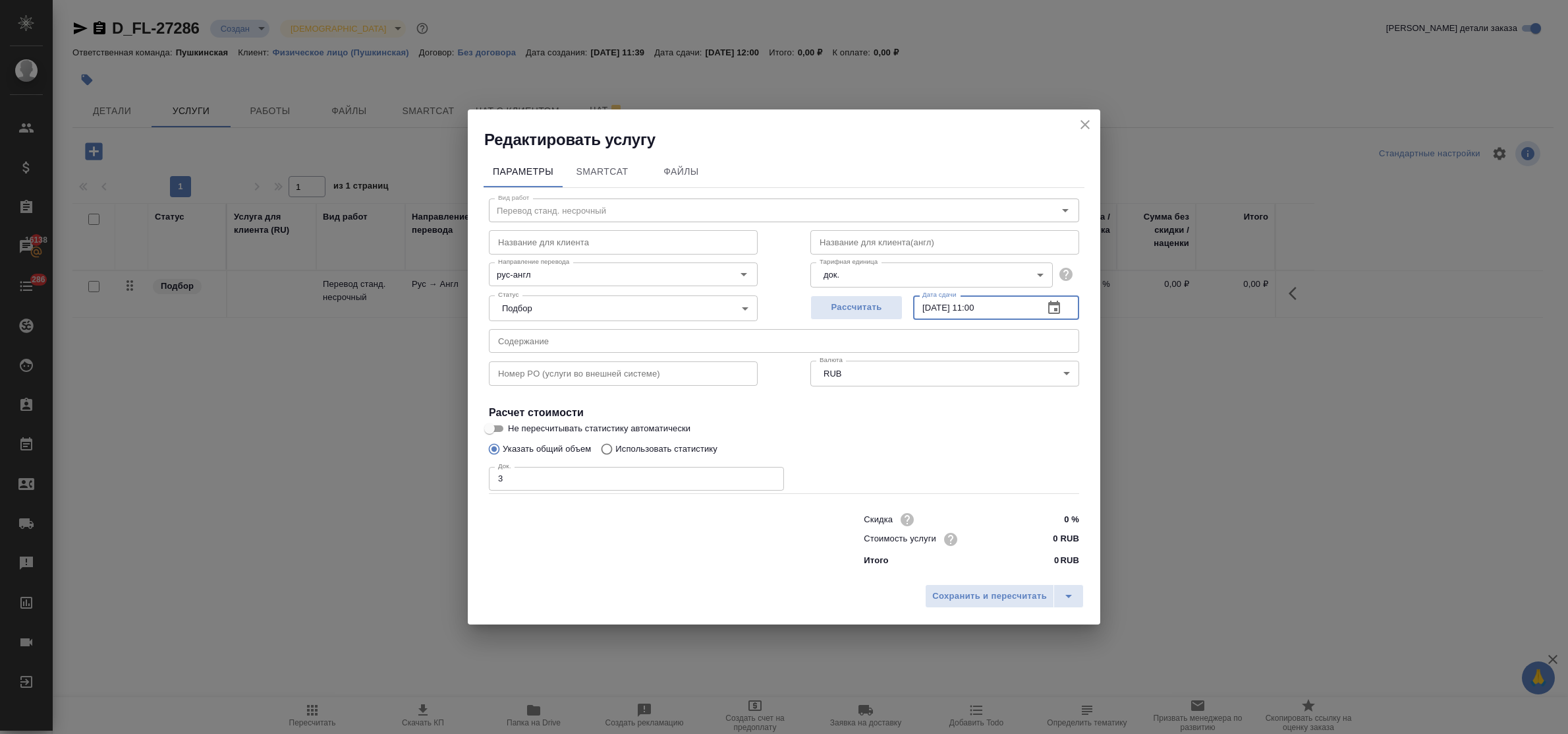
type input "09.09.2025 11:00"
click at [1031, 536] on input "0 RUB" at bounding box center [1054, 539] width 49 height 19
type input "500 RUB"
click at [1021, 589] on span "Сохранить и пересчитать" at bounding box center [990, 596] width 115 height 15
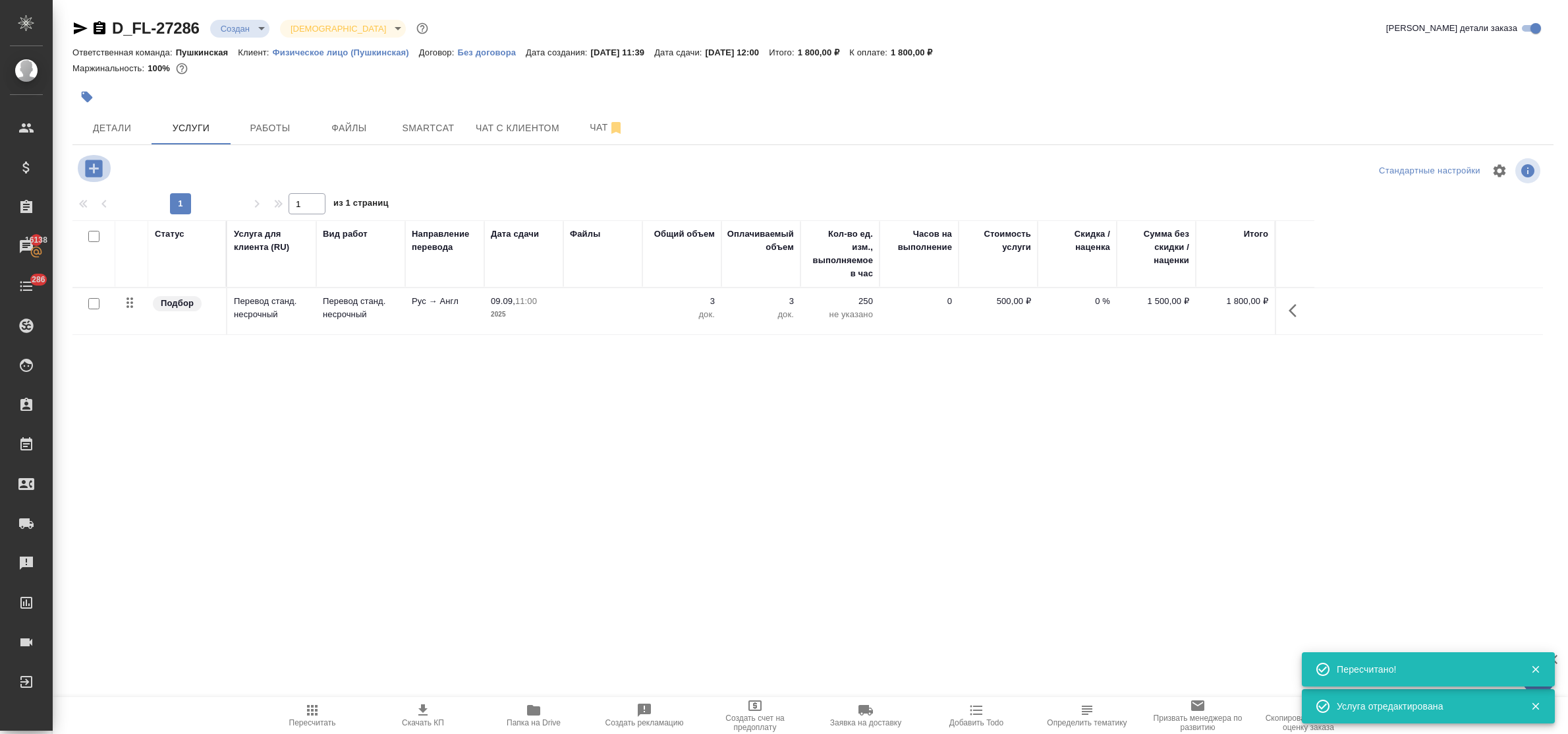
click at [92, 163] on icon "button" at bounding box center [93, 167] width 17 height 17
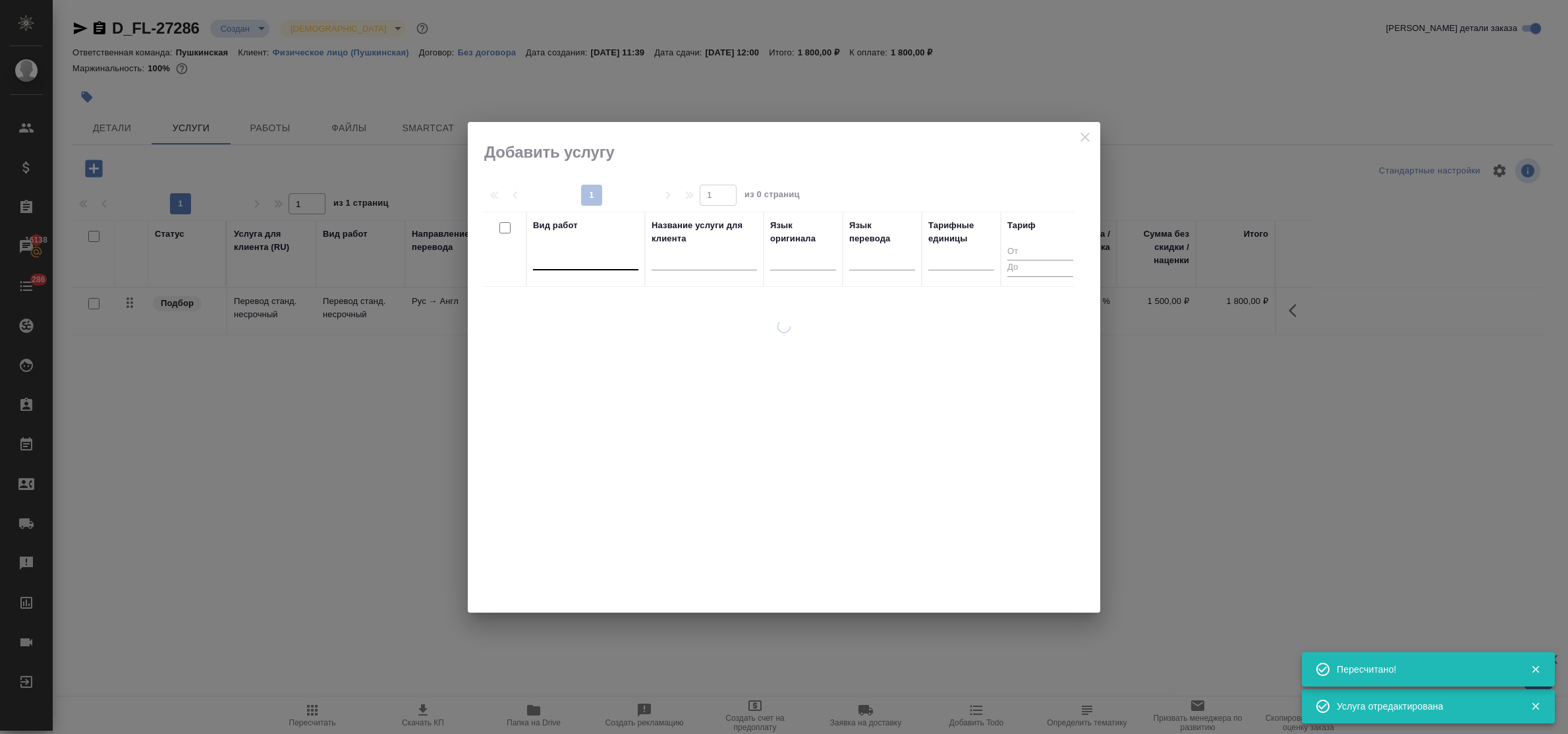
click at [607, 264] on div at bounding box center [585, 256] width 105 height 19
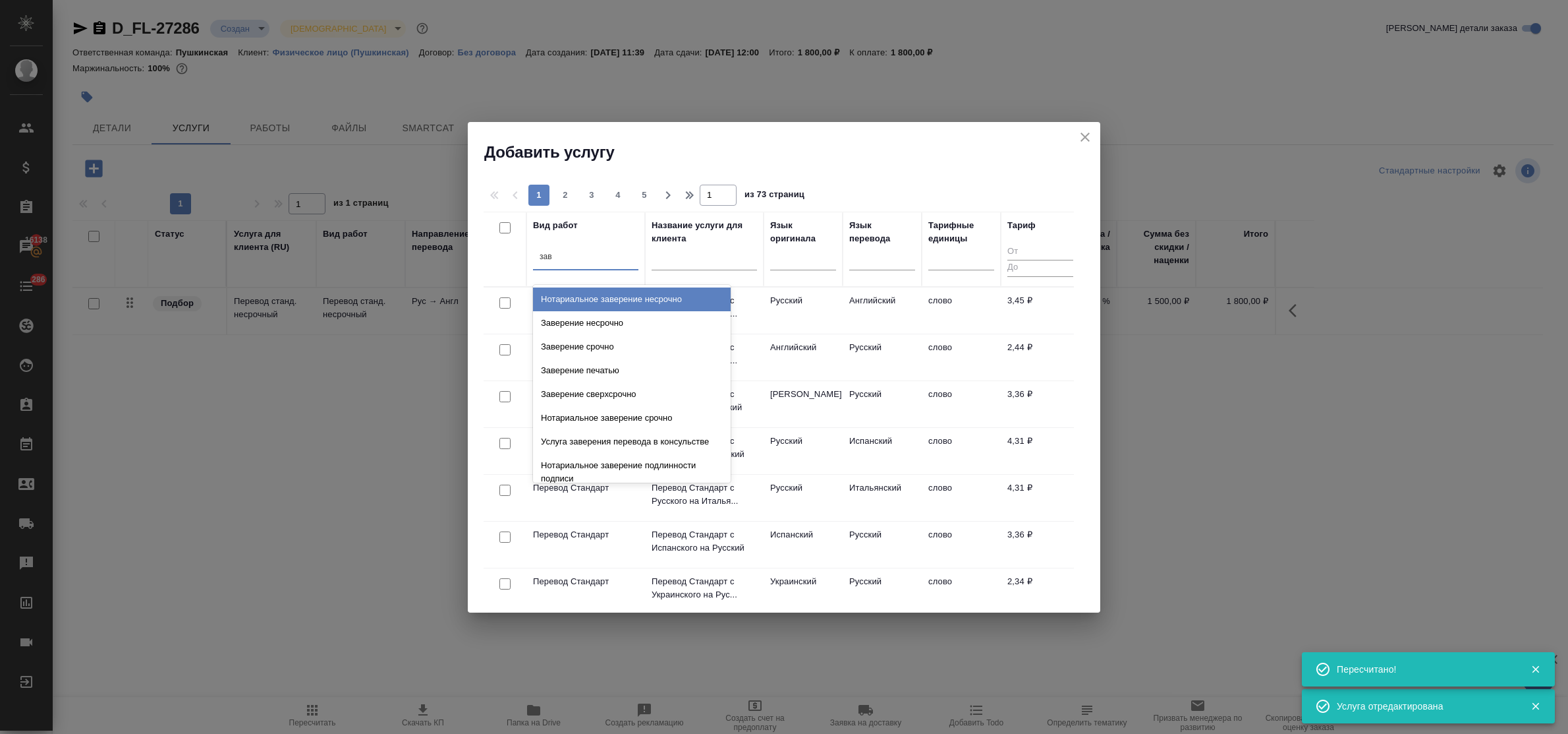
type input "заве"
click at [630, 320] on div "Заверение несрочно" at bounding box center [632, 323] width 198 height 24
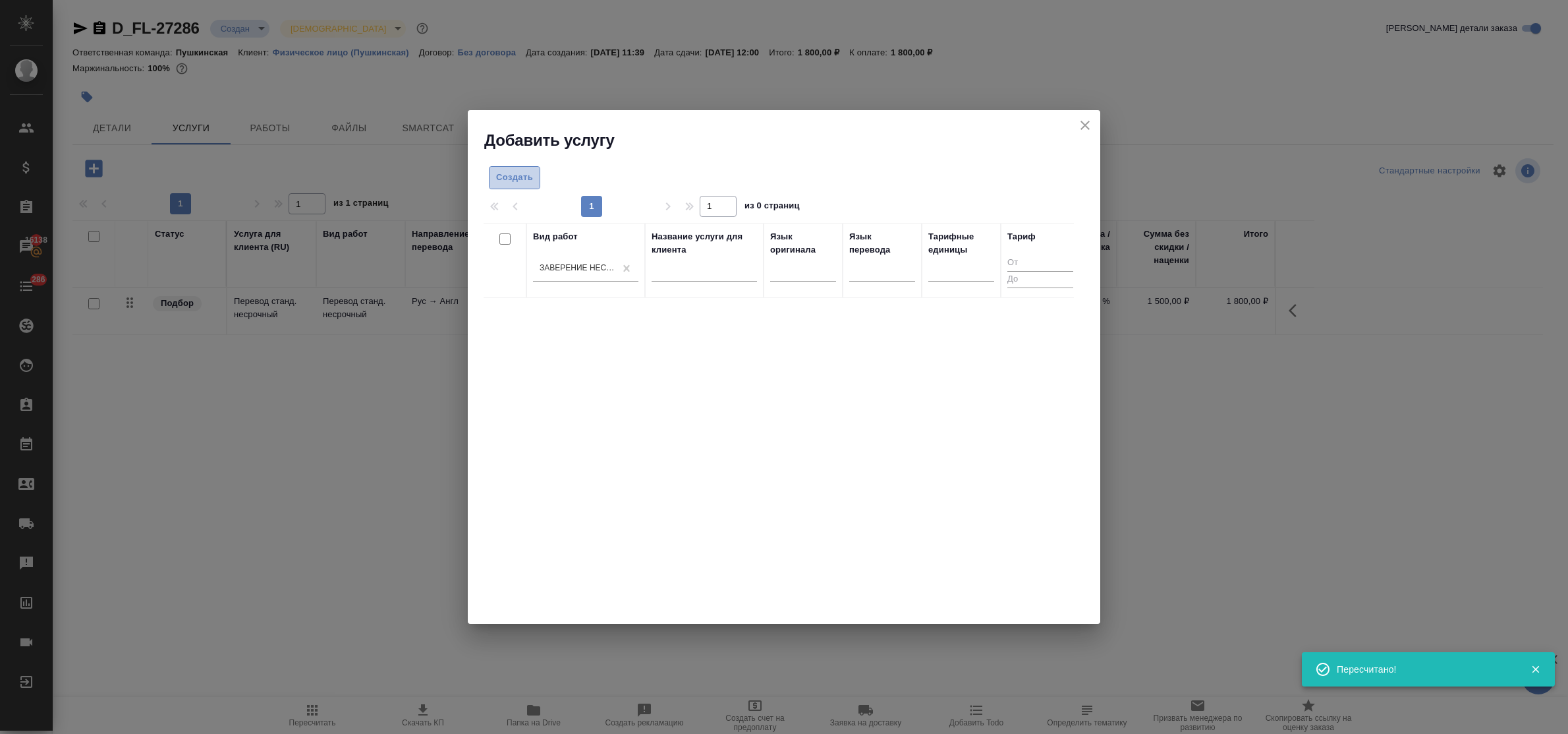
click at [515, 180] on span "Создать" at bounding box center [514, 177] width 37 height 15
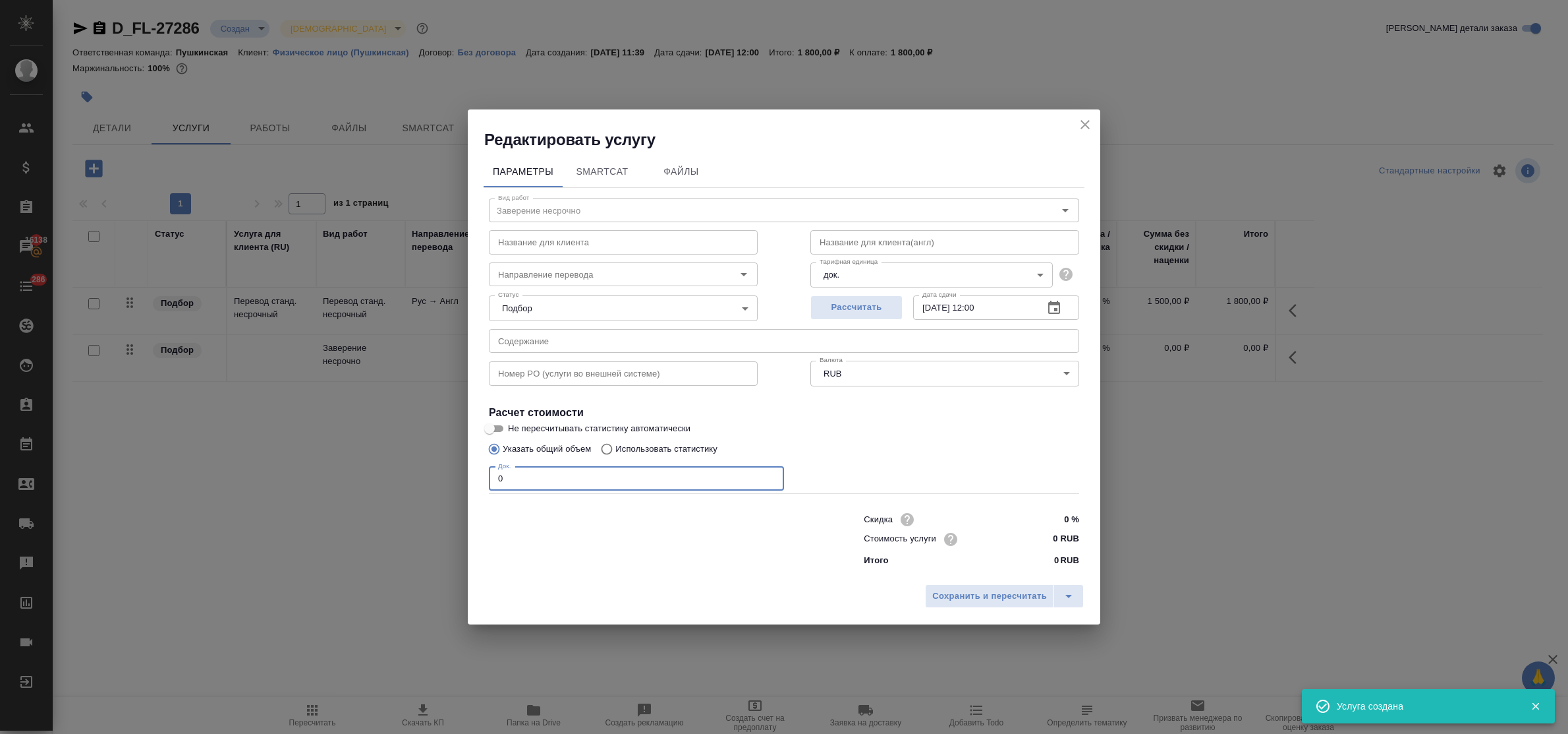
drag, startPoint x: 517, startPoint y: 479, endPoint x: 433, endPoint y: 475, distance: 84.1
click at [438, 473] on div "Редактировать услугу Параметры SmartCat Файлы Вид работ Заверение несрочно Вид …" at bounding box center [784, 367] width 1568 height 734
type input "1"
click at [1041, 536] on input "0 RUB" at bounding box center [1054, 539] width 48 height 19
type input "800 RUB"
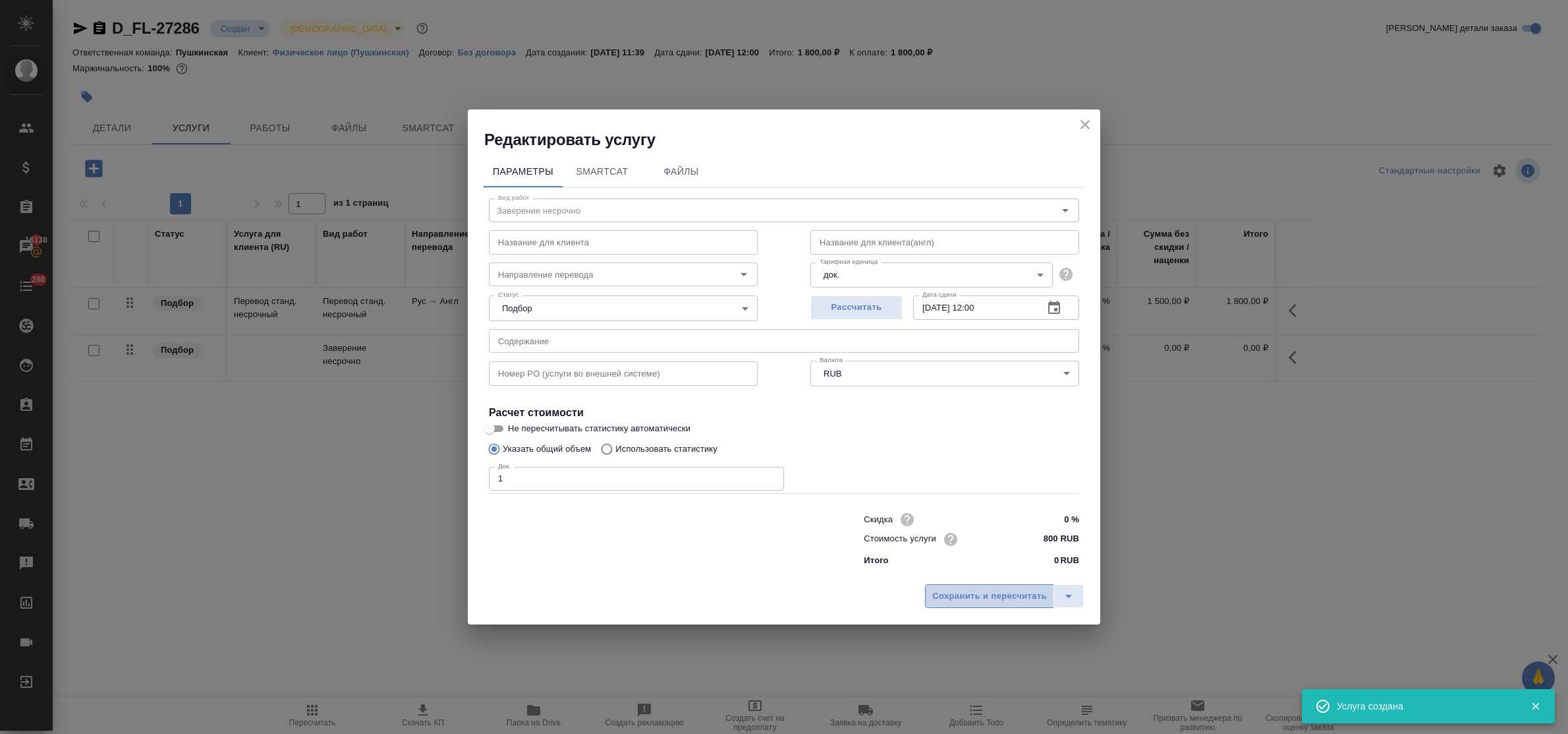
click at [1008, 592] on span "Сохранить и пересчитать" at bounding box center [990, 596] width 115 height 15
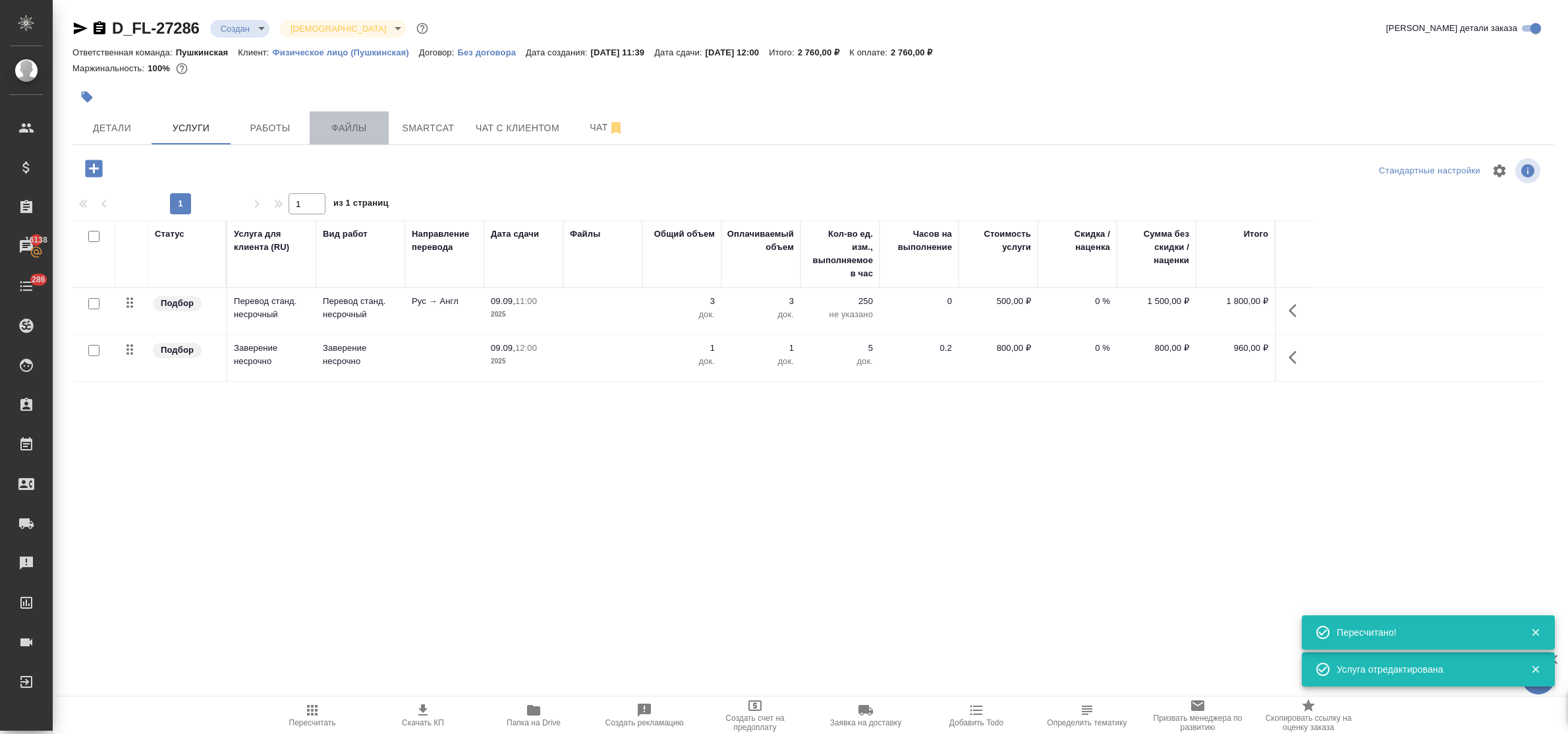
click at [346, 132] on span "Файлы" at bounding box center [349, 128] width 64 height 17
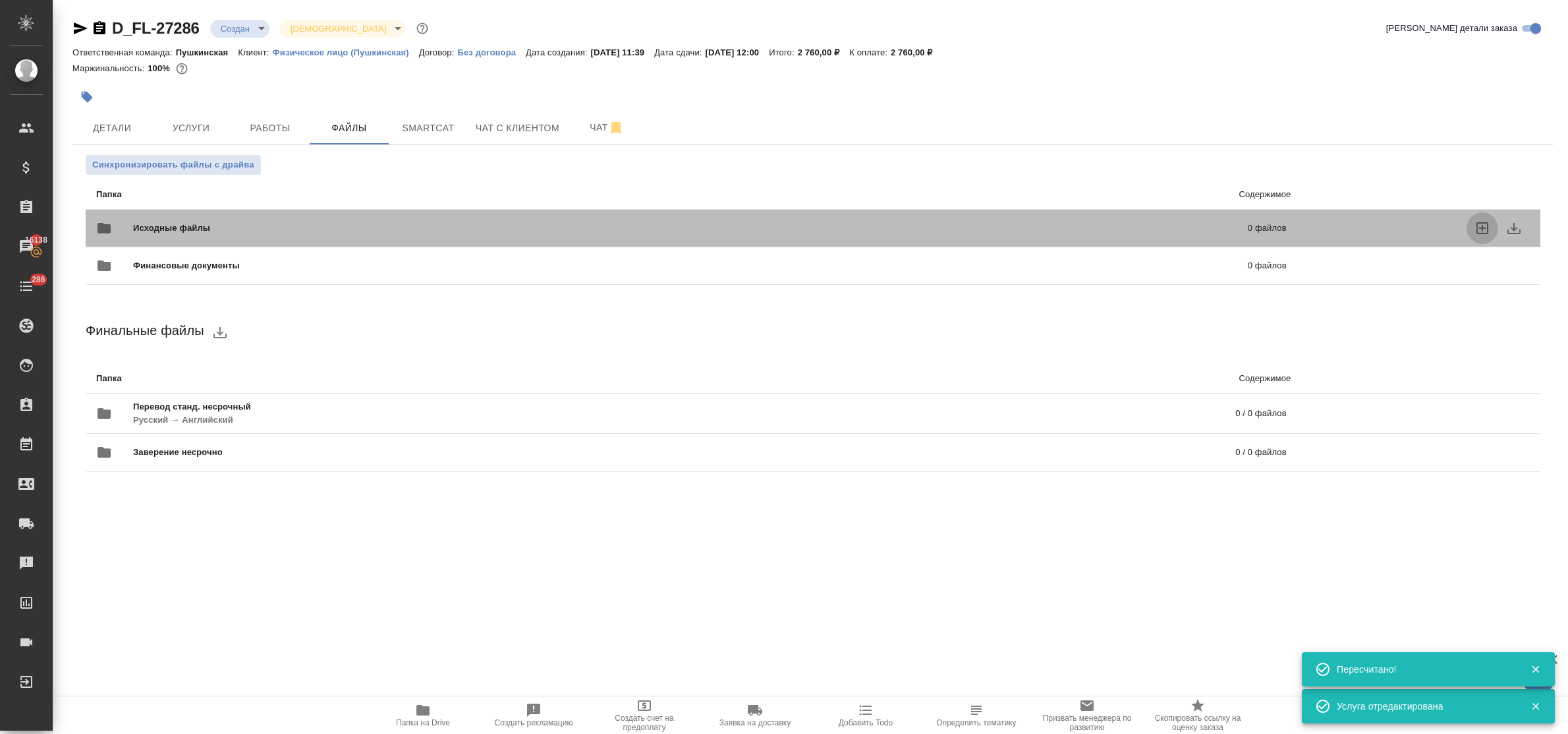
click at [1480, 229] on icon "uploadFiles" at bounding box center [1482, 228] width 16 height 16
click at [0, 0] on input "uploadFiles" at bounding box center [0, 0] width 0 height 0
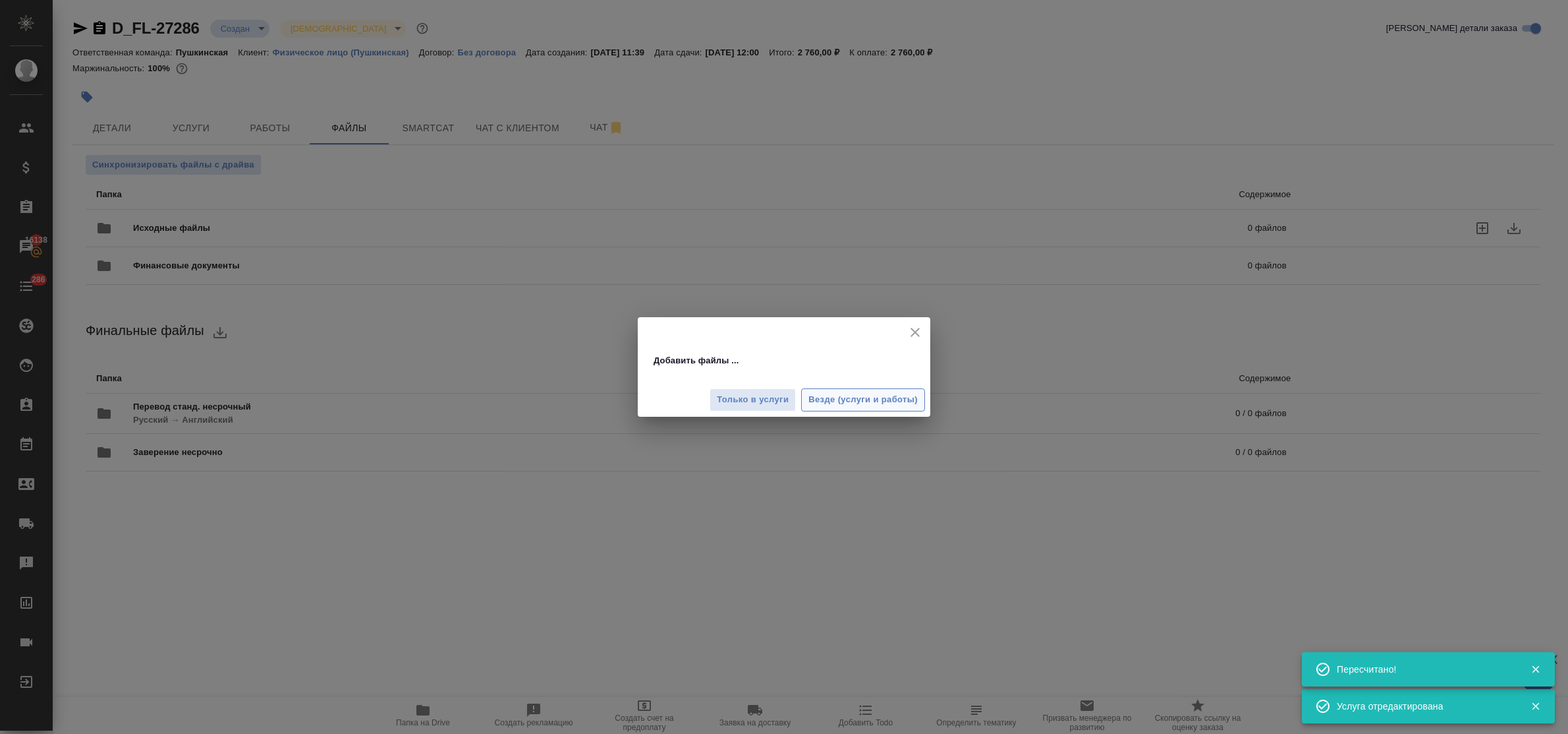
click at [849, 395] on span "Везде (услуги и работы)" at bounding box center [863, 399] width 110 height 15
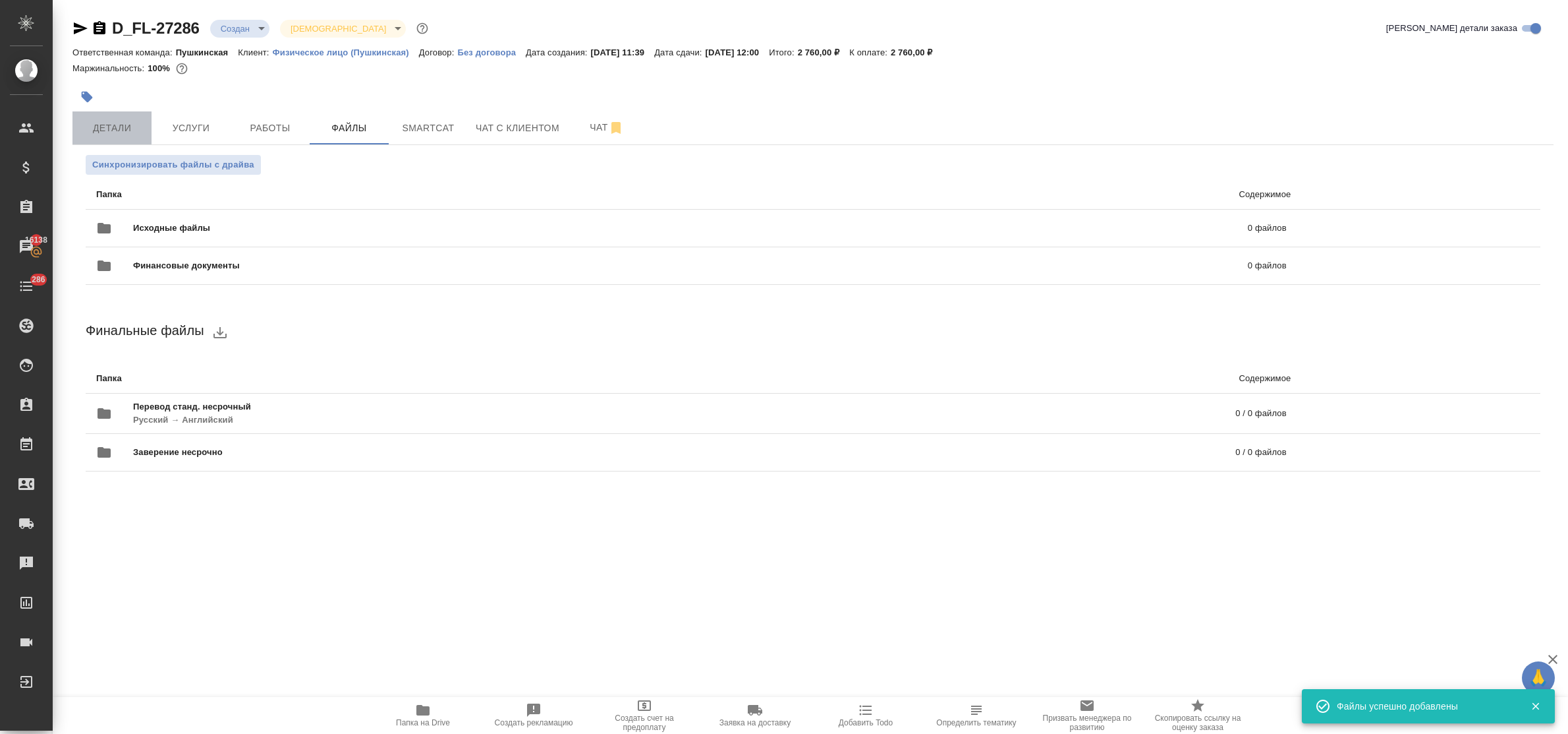
click at [124, 122] on span "Детали" at bounding box center [112, 128] width 64 height 17
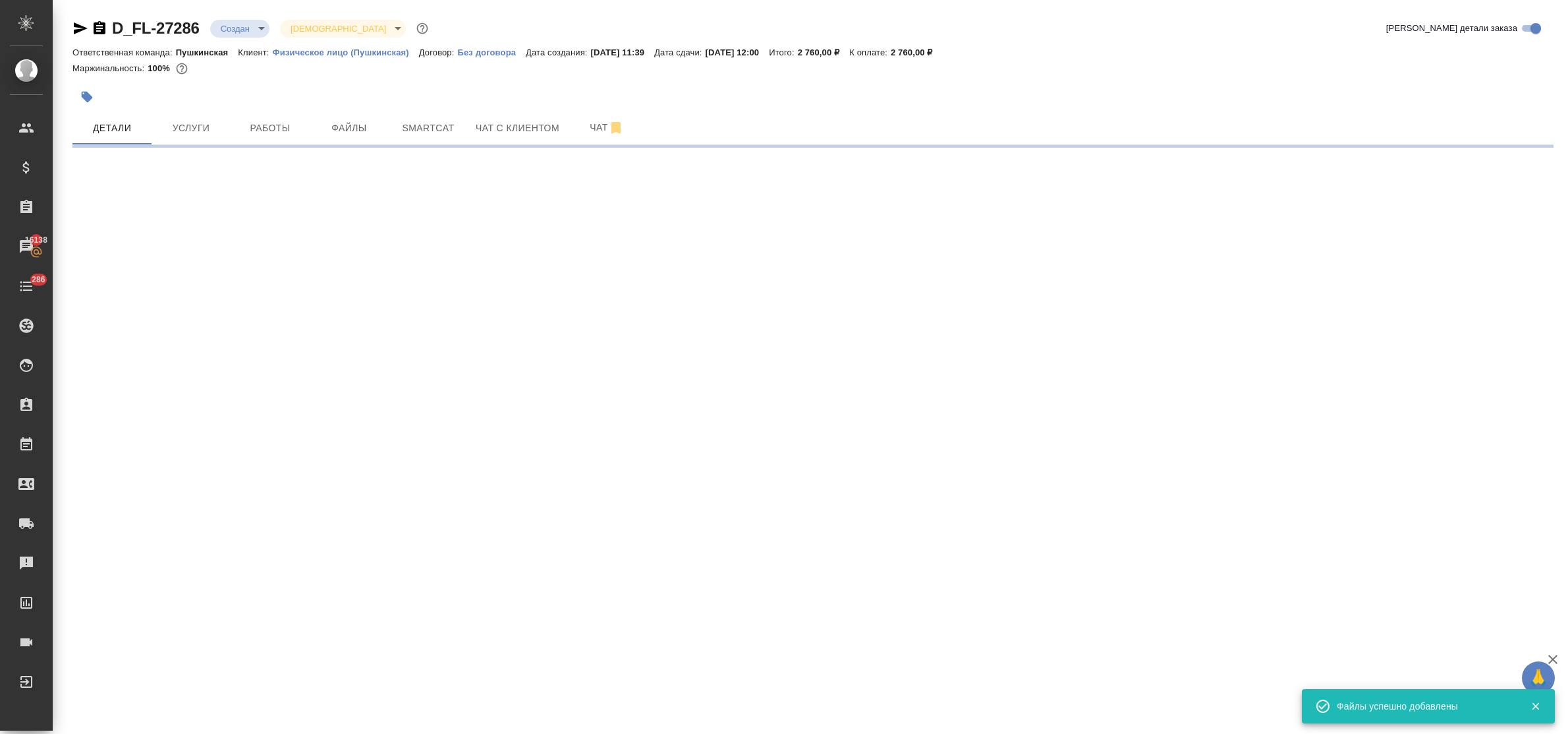
select select "RU"
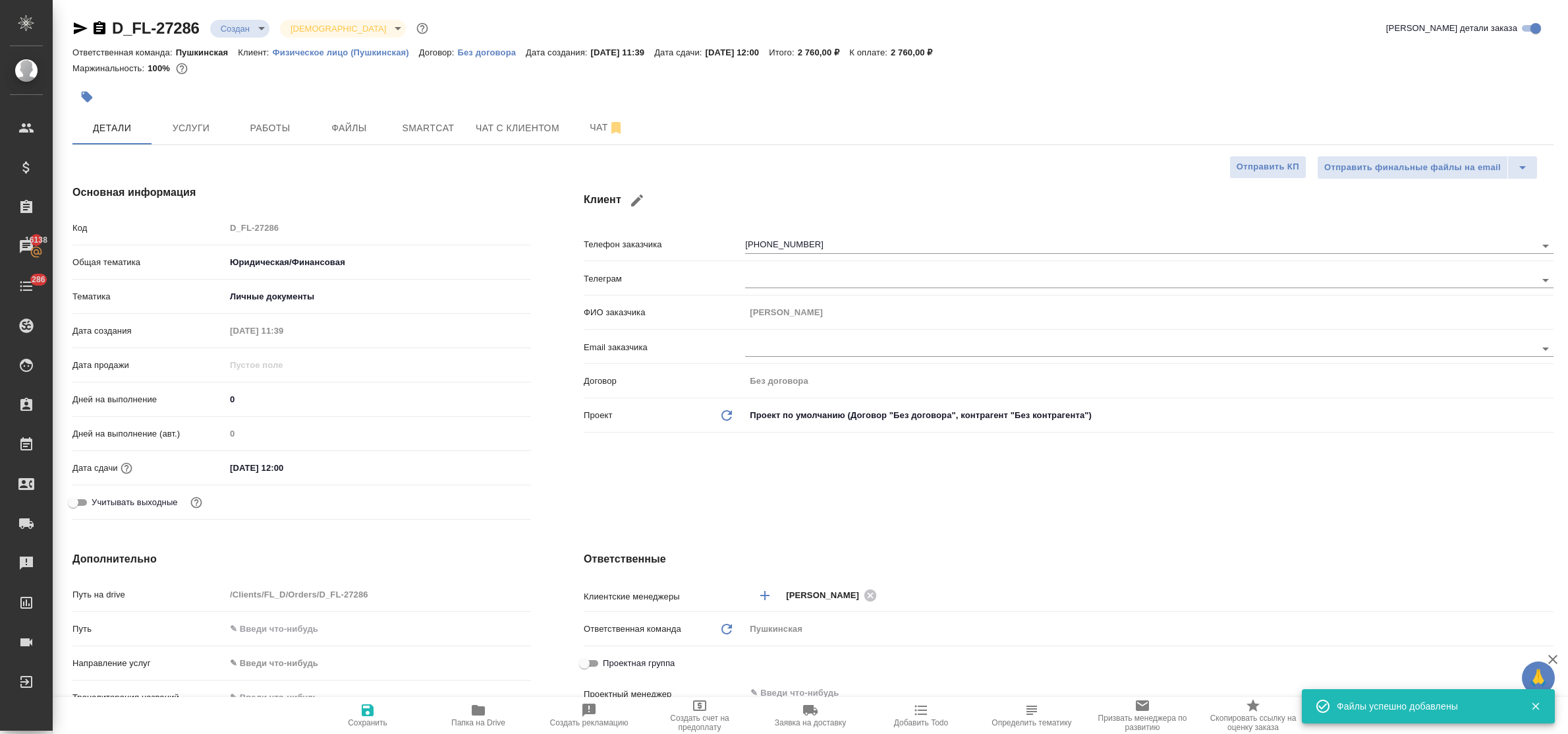
type textarea "x"
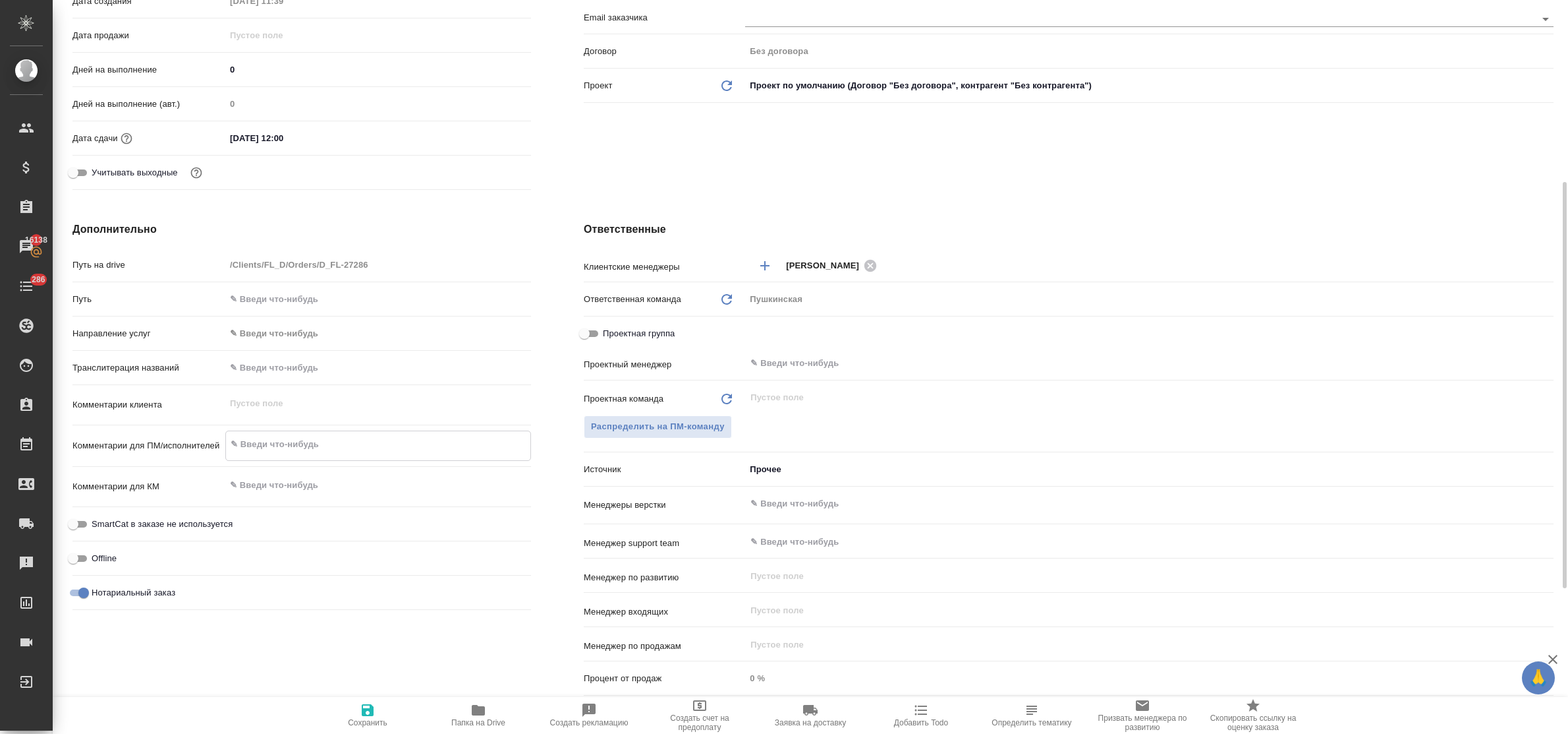
click at [283, 450] on textarea at bounding box center [378, 444] width 304 height 22
type textarea "x"
click at [293, 476] on textarea at bounding box center [378, 484] width 304 height 22
type textarea "x"
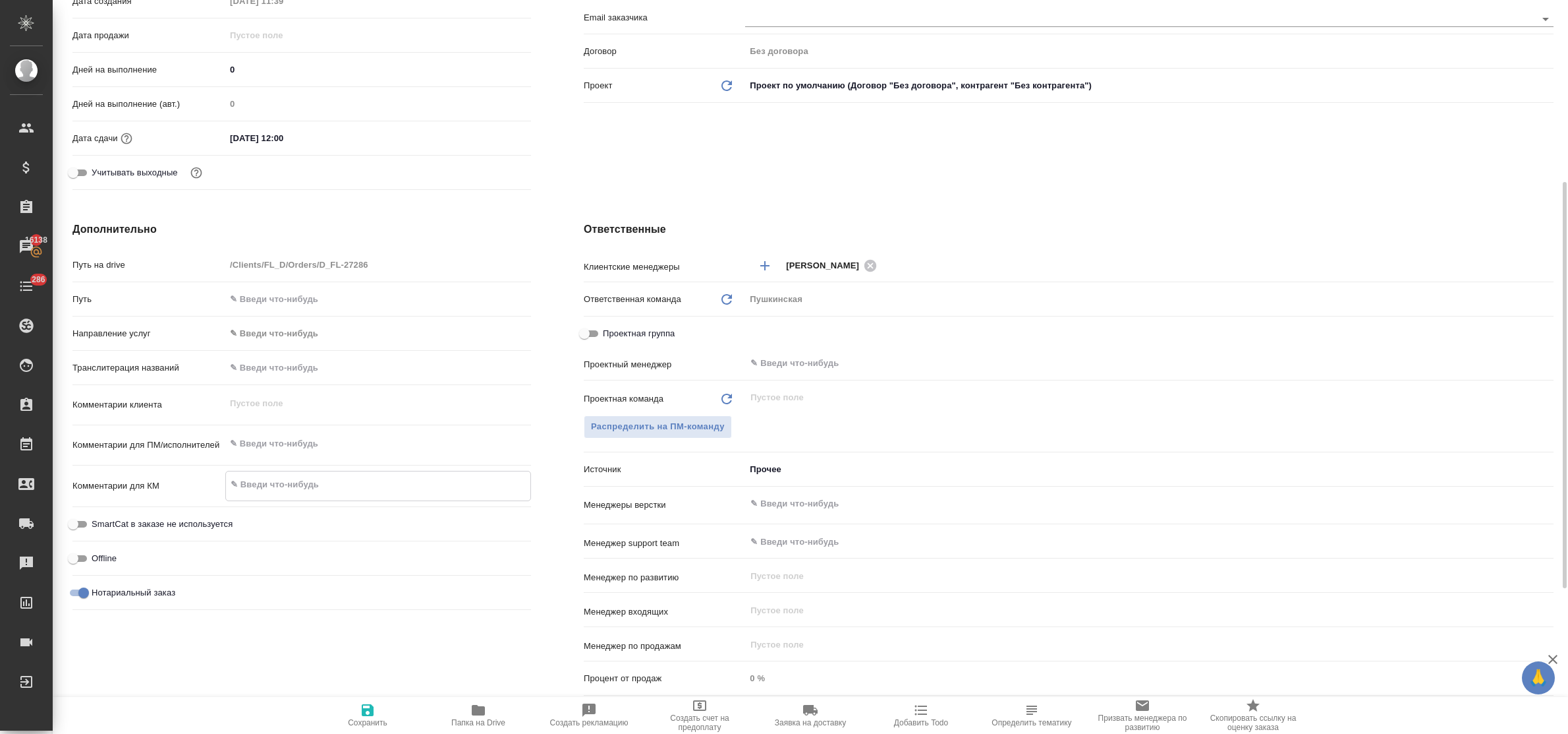
type textarea "x"
type textarea "с"
type textarea "x"
type textarea "ск"
type textarea "x"
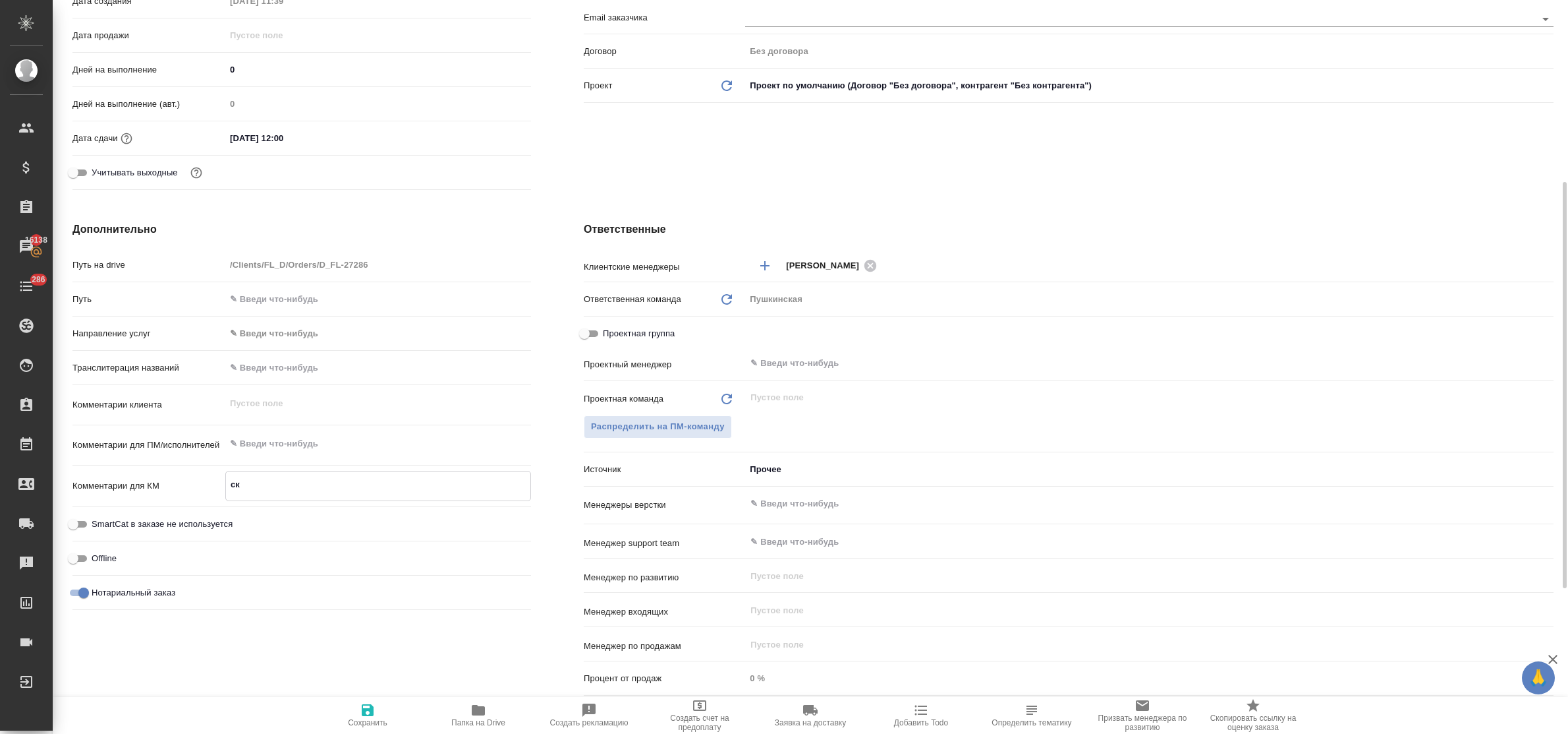
type textarea "x"
type textarea "ска"
type textarea "x"
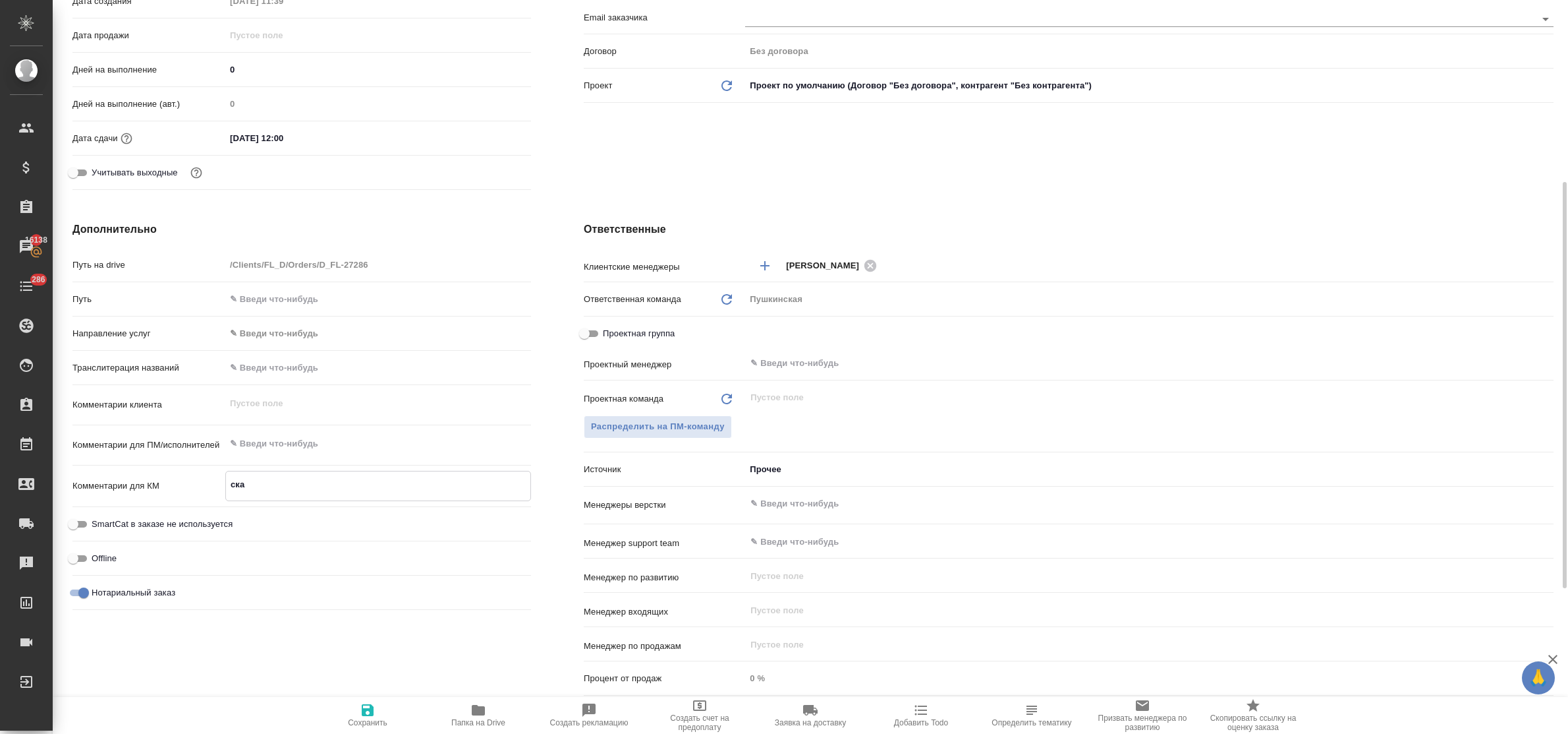
type textarea "x"
type textarea "скан"
type textarea "x"
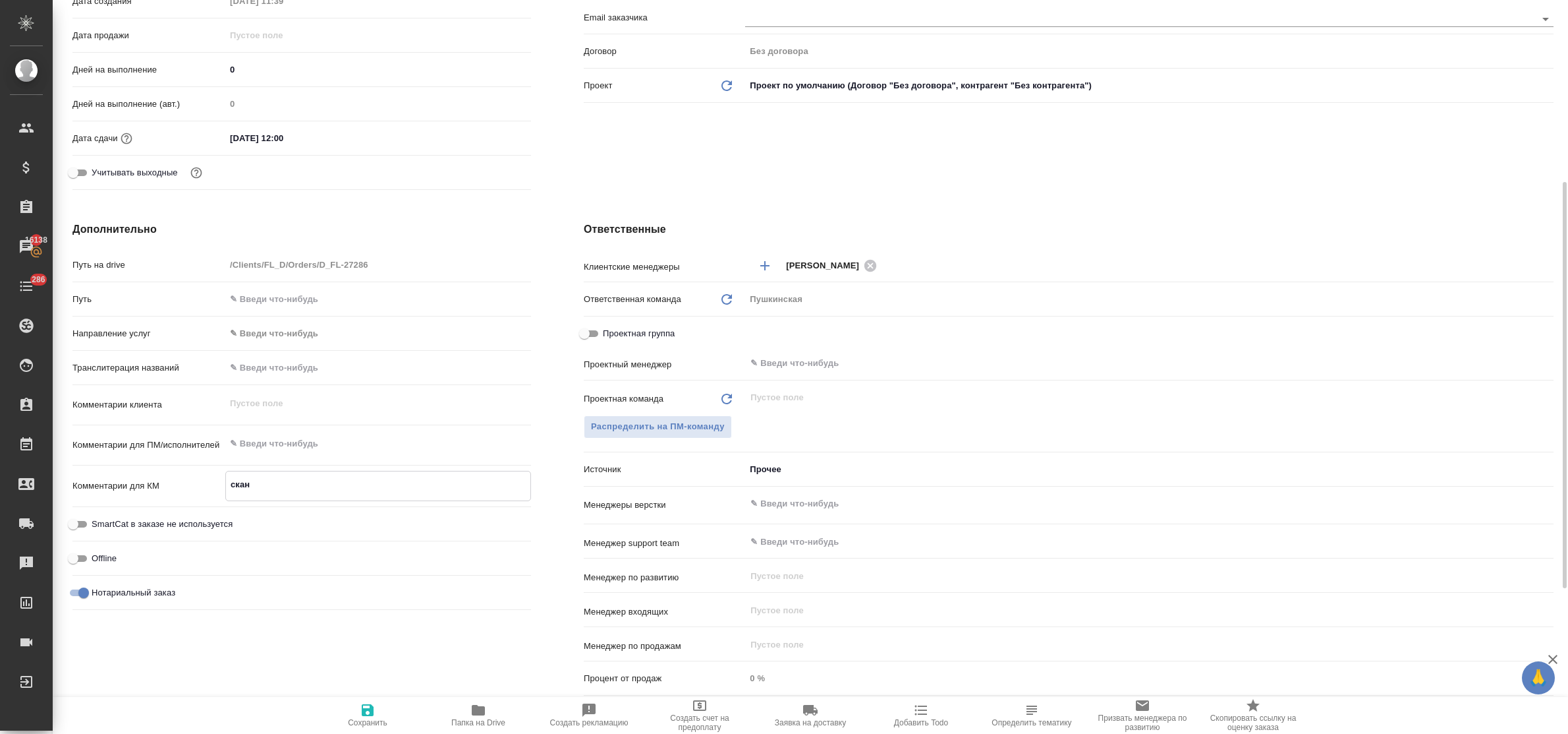
type textarea "скан"
type textarea "x"
type textarea "скан п"
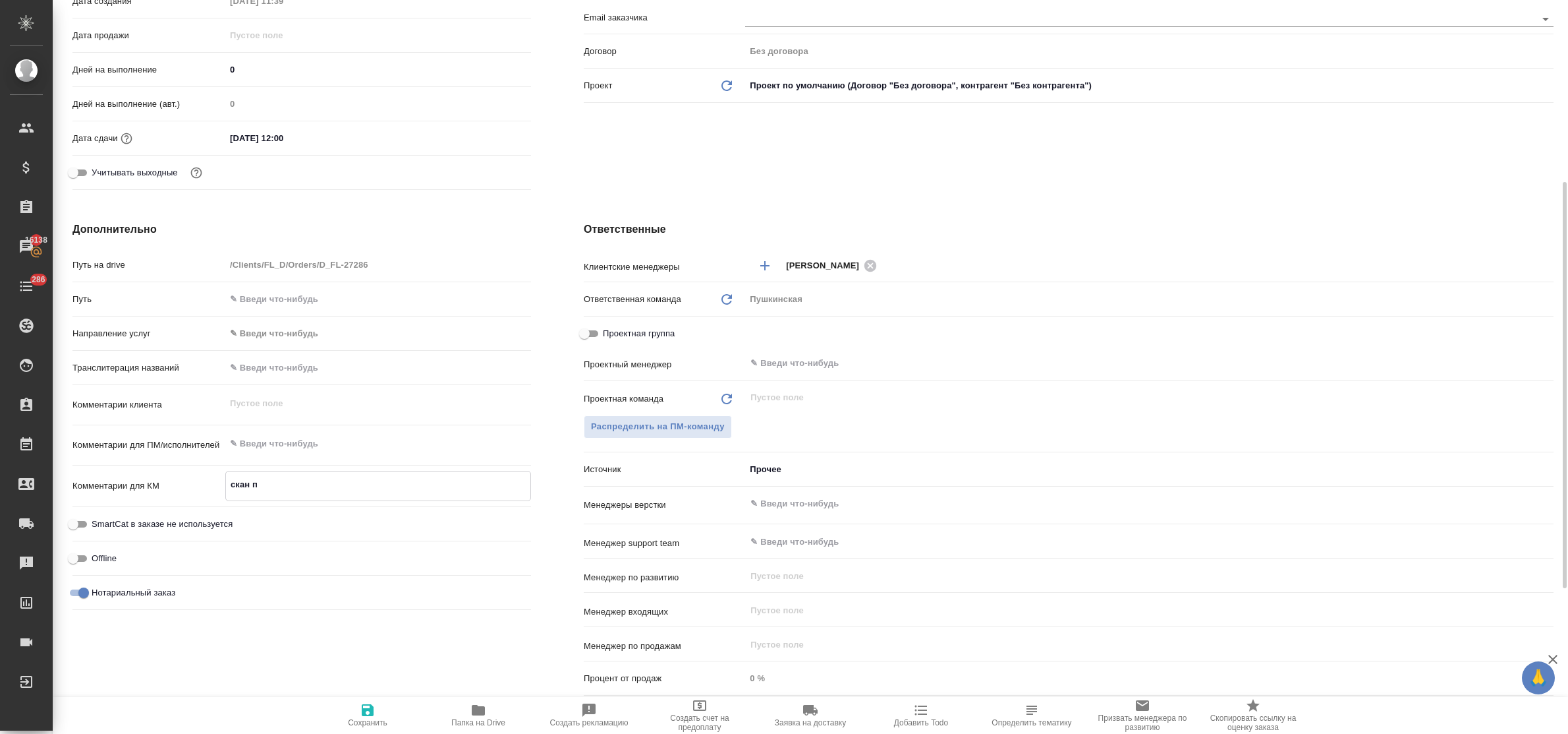
type textarea "x"
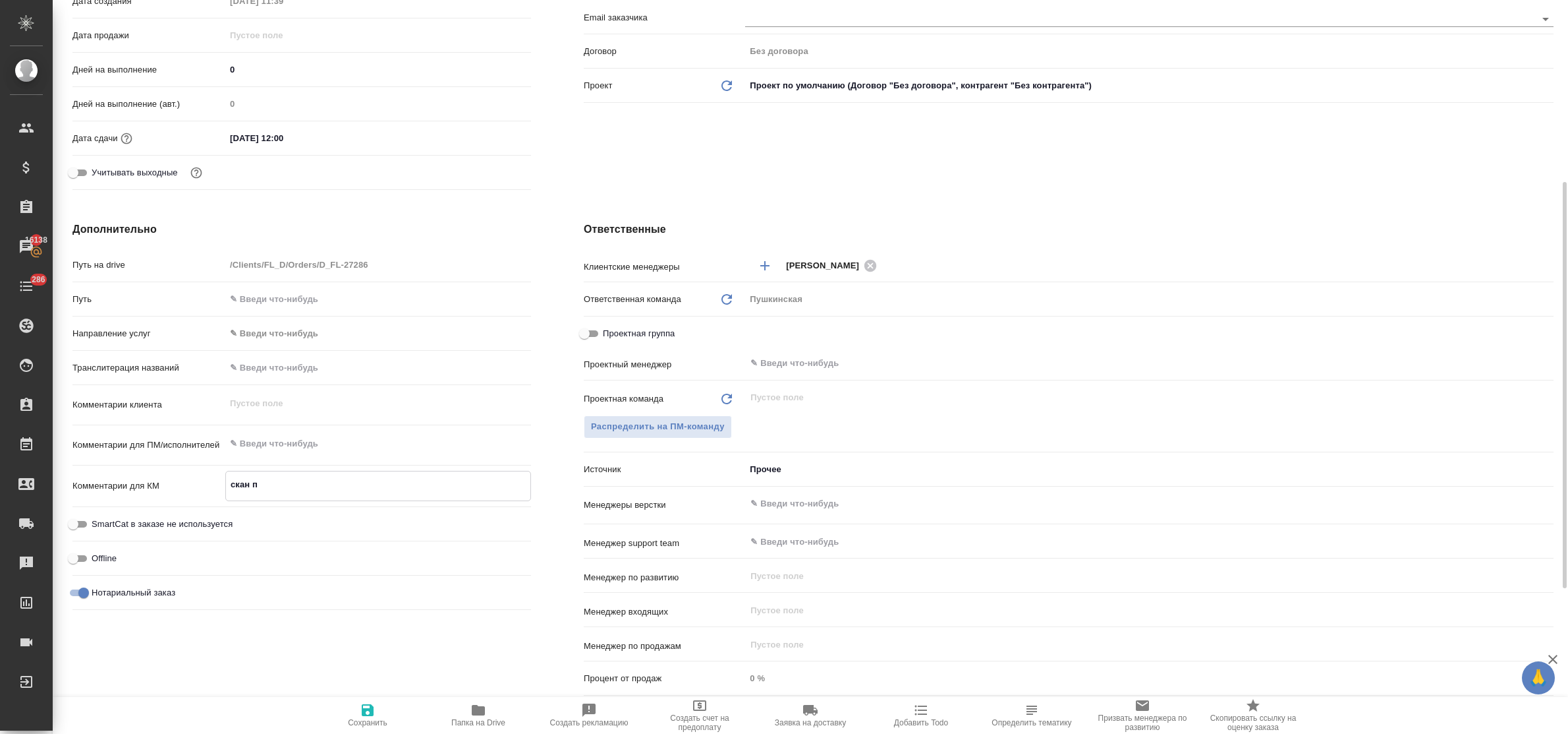
type textarea "скан по"
type textarea "x"
type textarea "скан по"
type textarea "x"
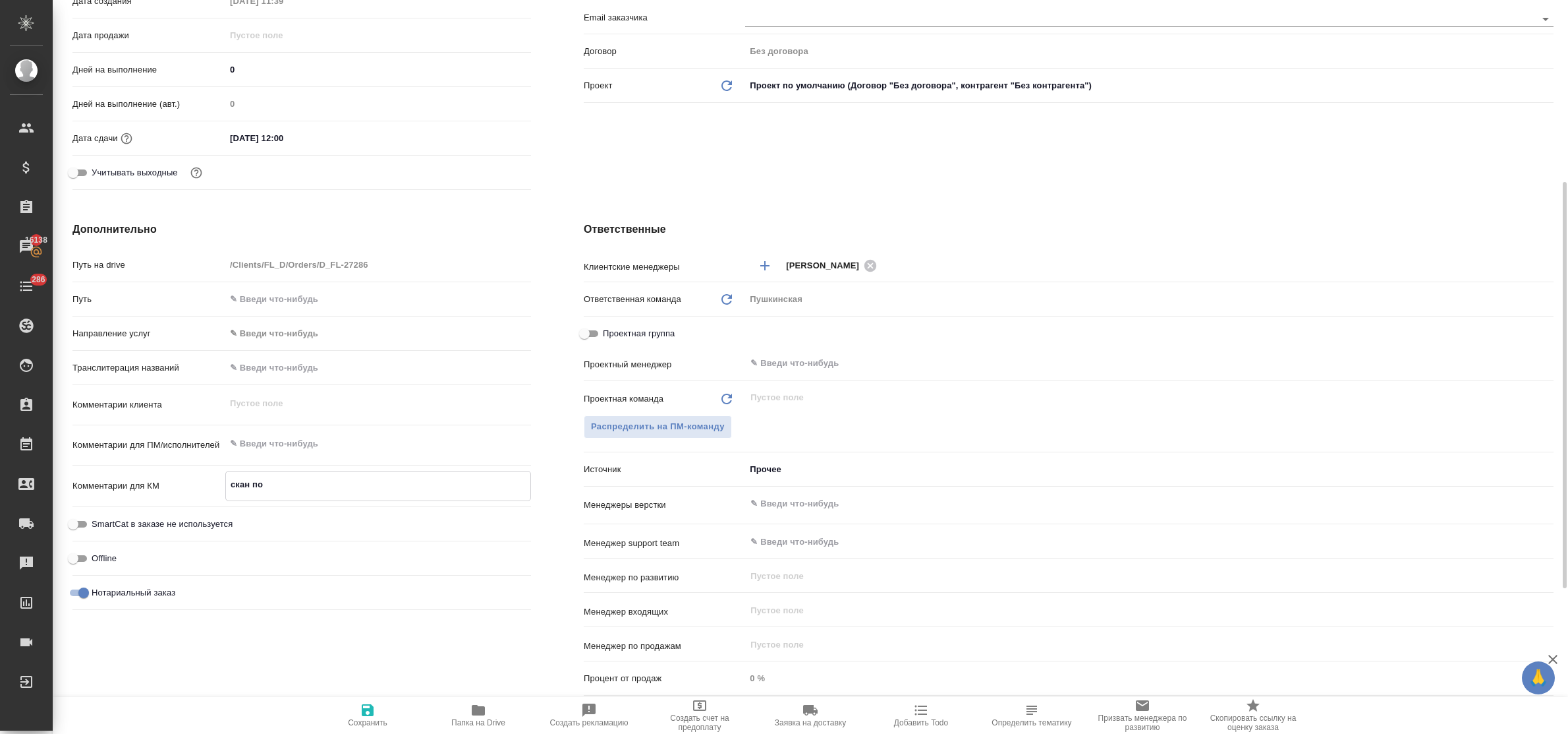
type textarea "x"
type textarea "скан по г"
type textarea "x"
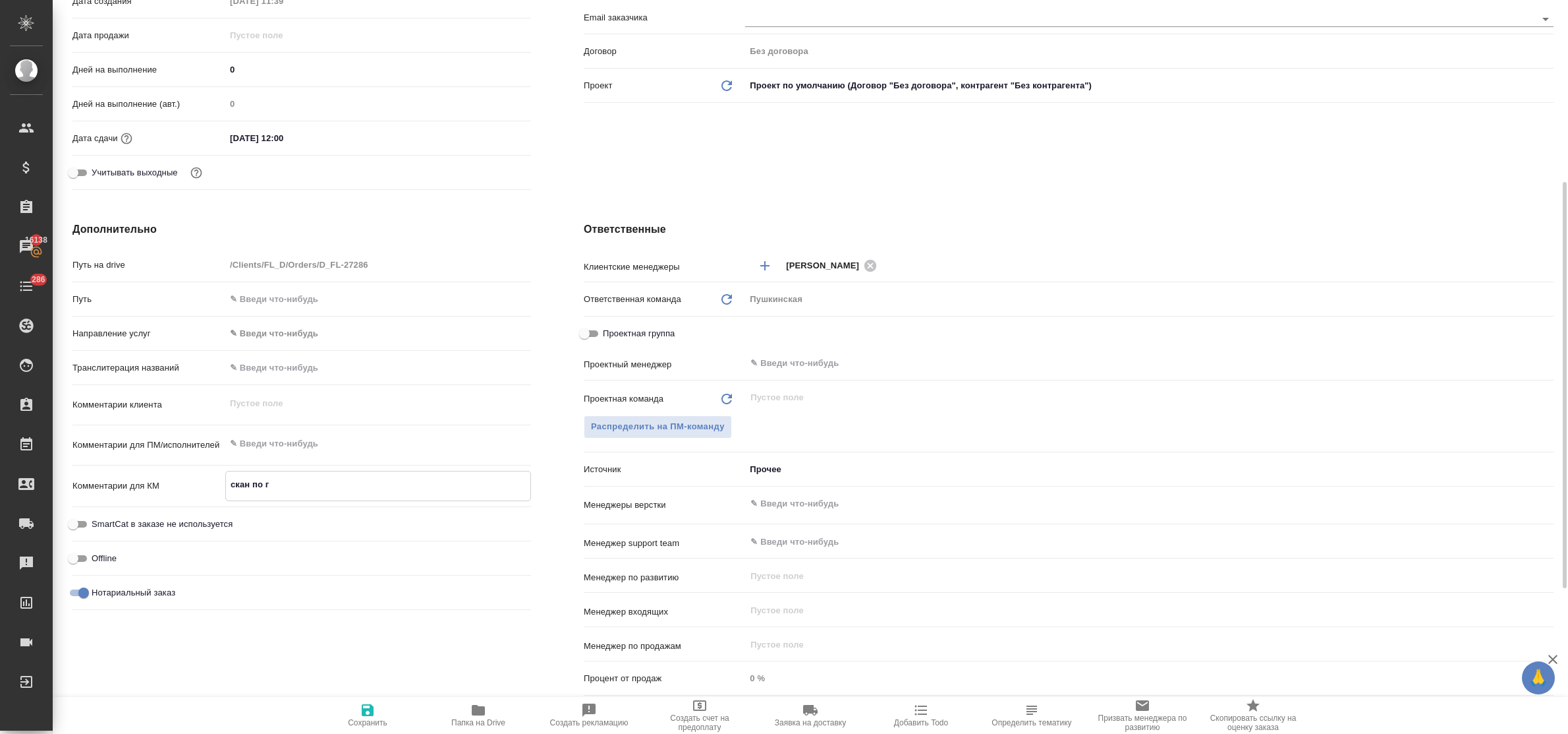
type textarea "скан по го"
type textarea "x"
type textarea "скан по гот"
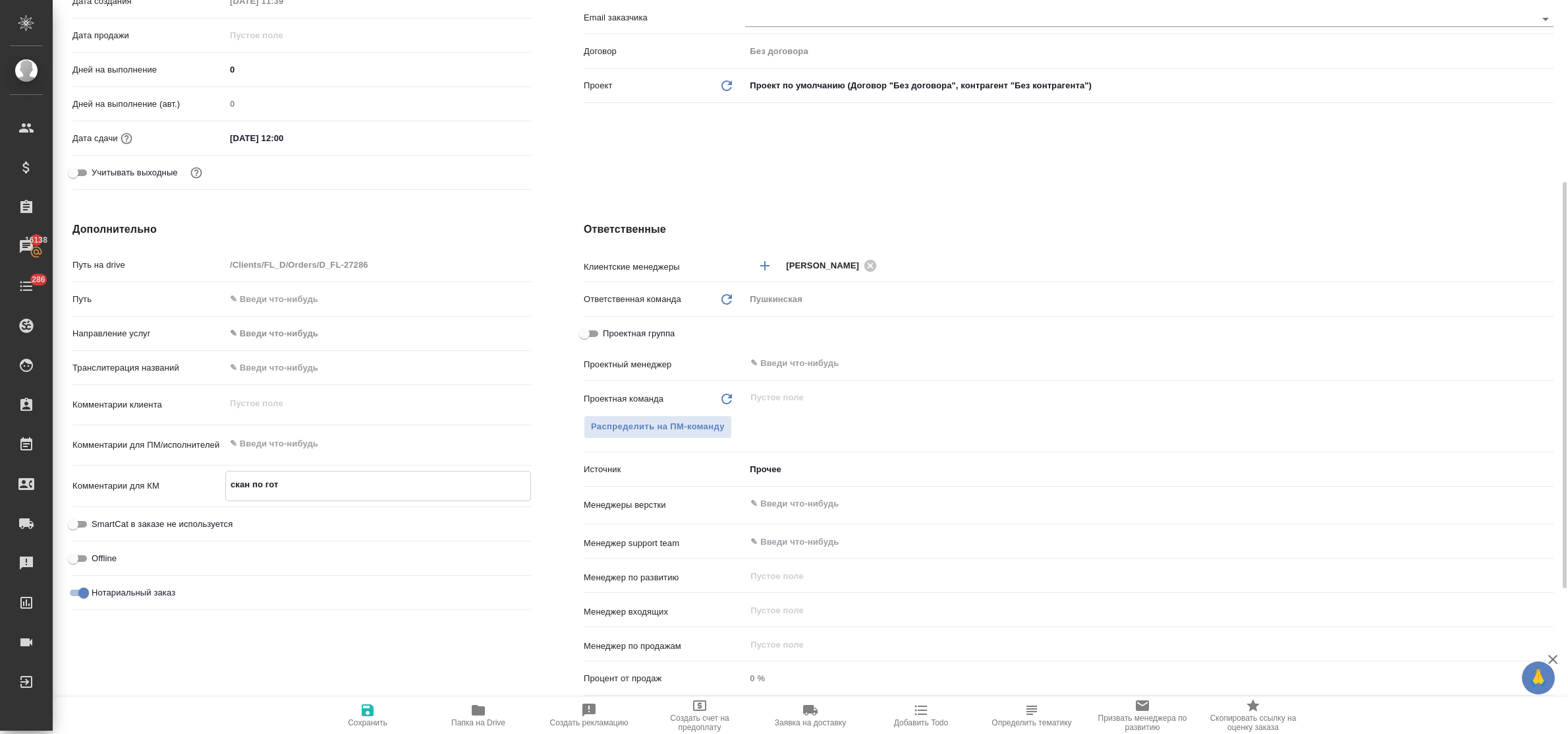
type textarea "x"
type textarea "скан по гото"
type textarea "x"
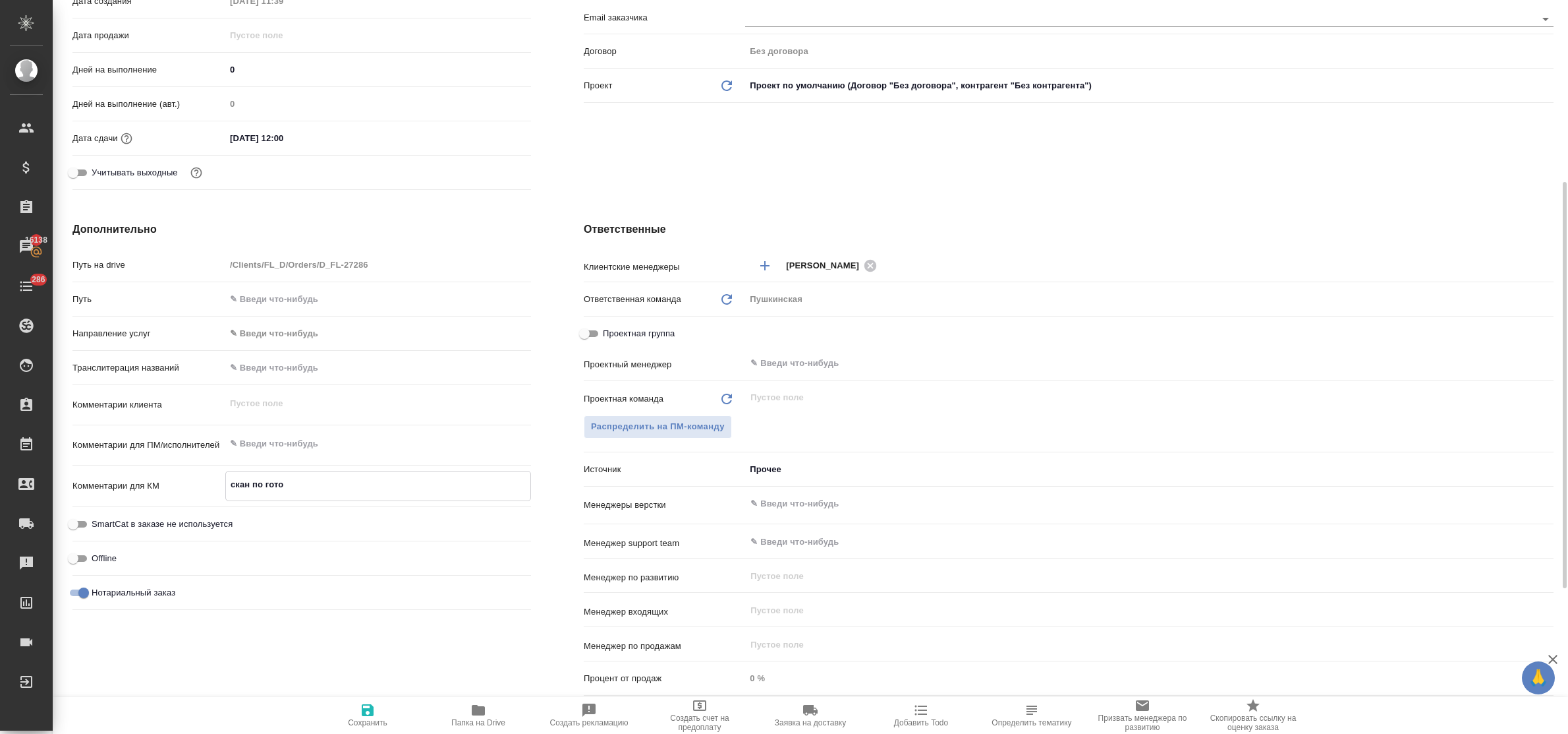
type textarea "x"
type textarea "скан по готов"
type textarea "x"
type textarea "скан по готовн"
type textarea "x"
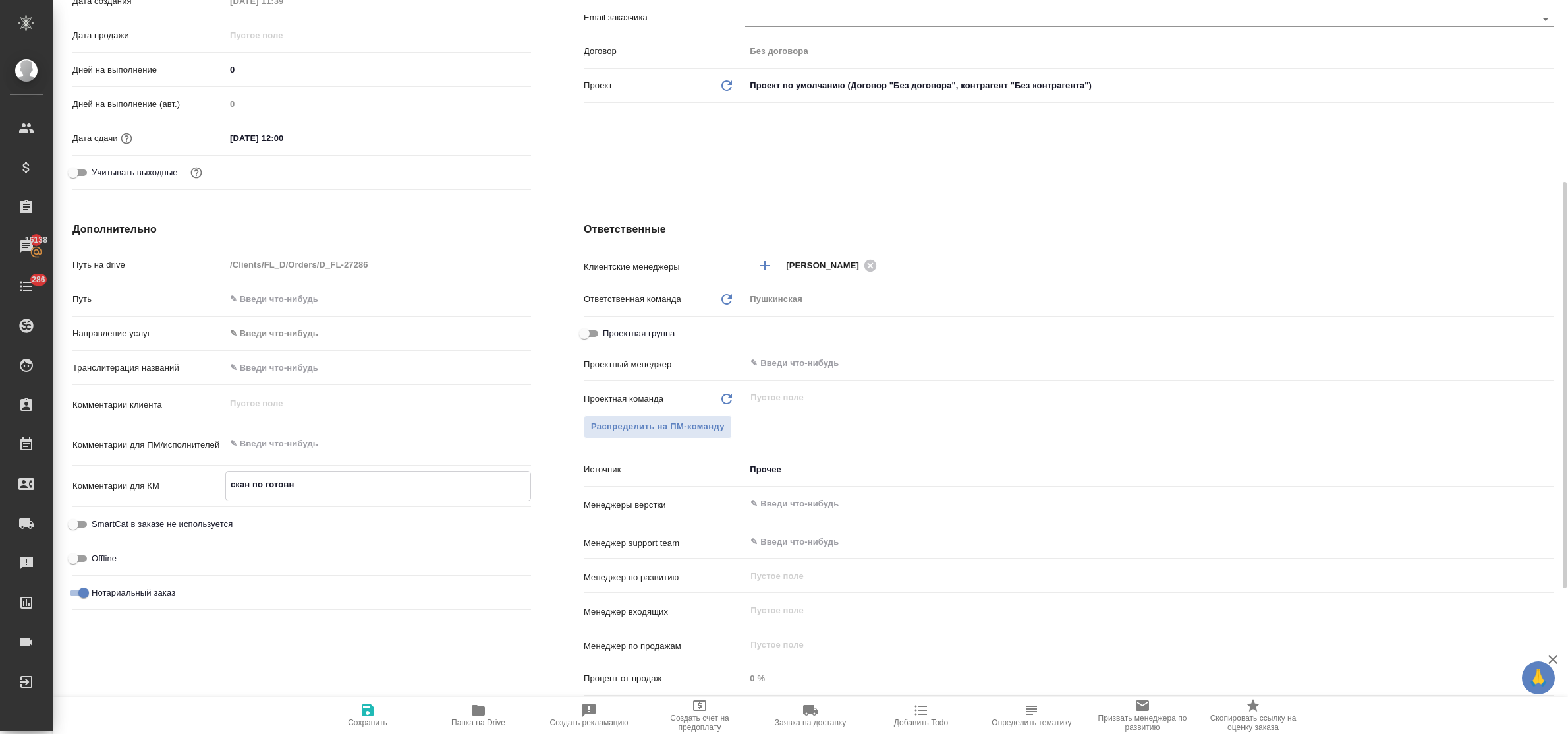
type textarea "x"
type textarea "скан по готовно"
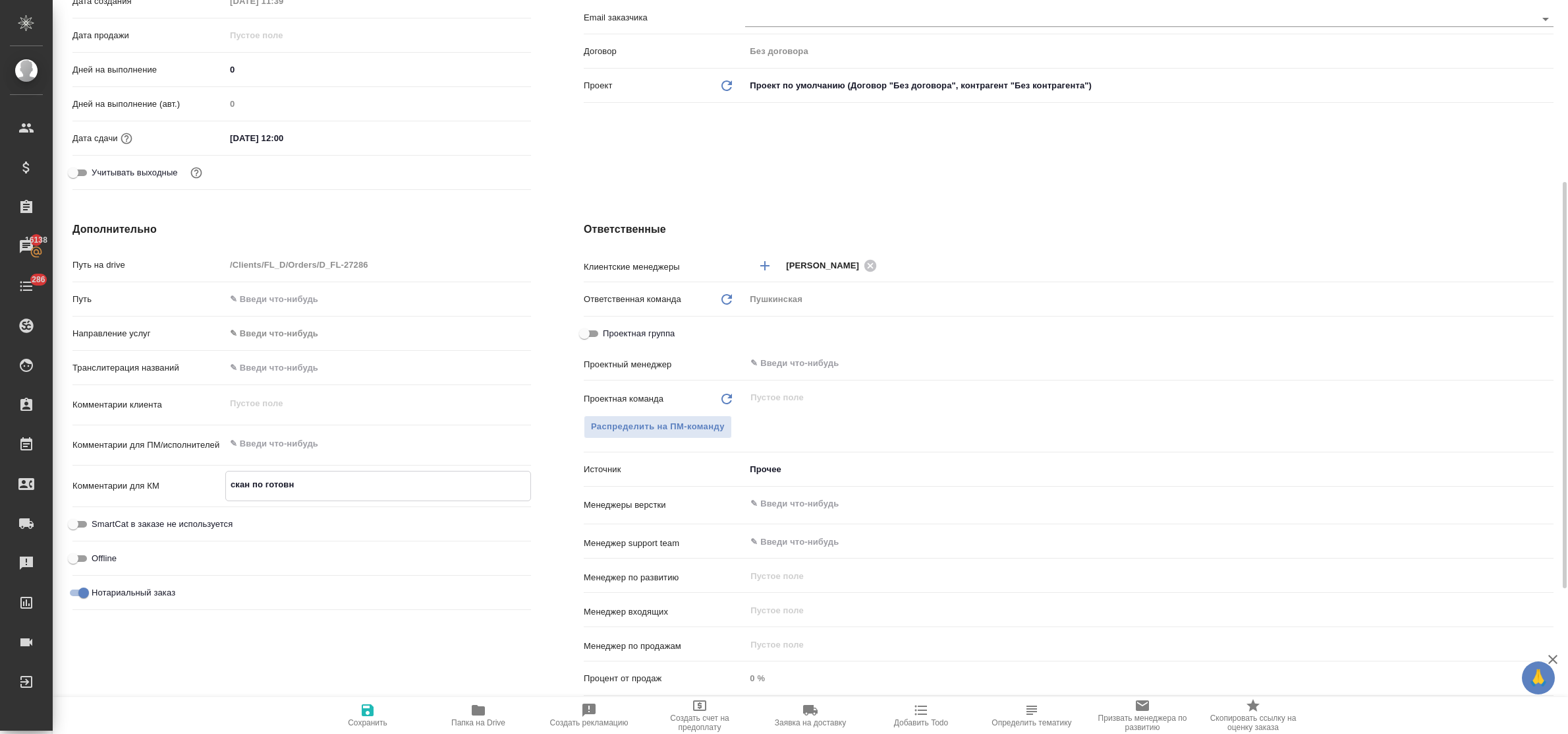
type textarea "x"
type textarea "скан по готовнос"
type textarea "x"
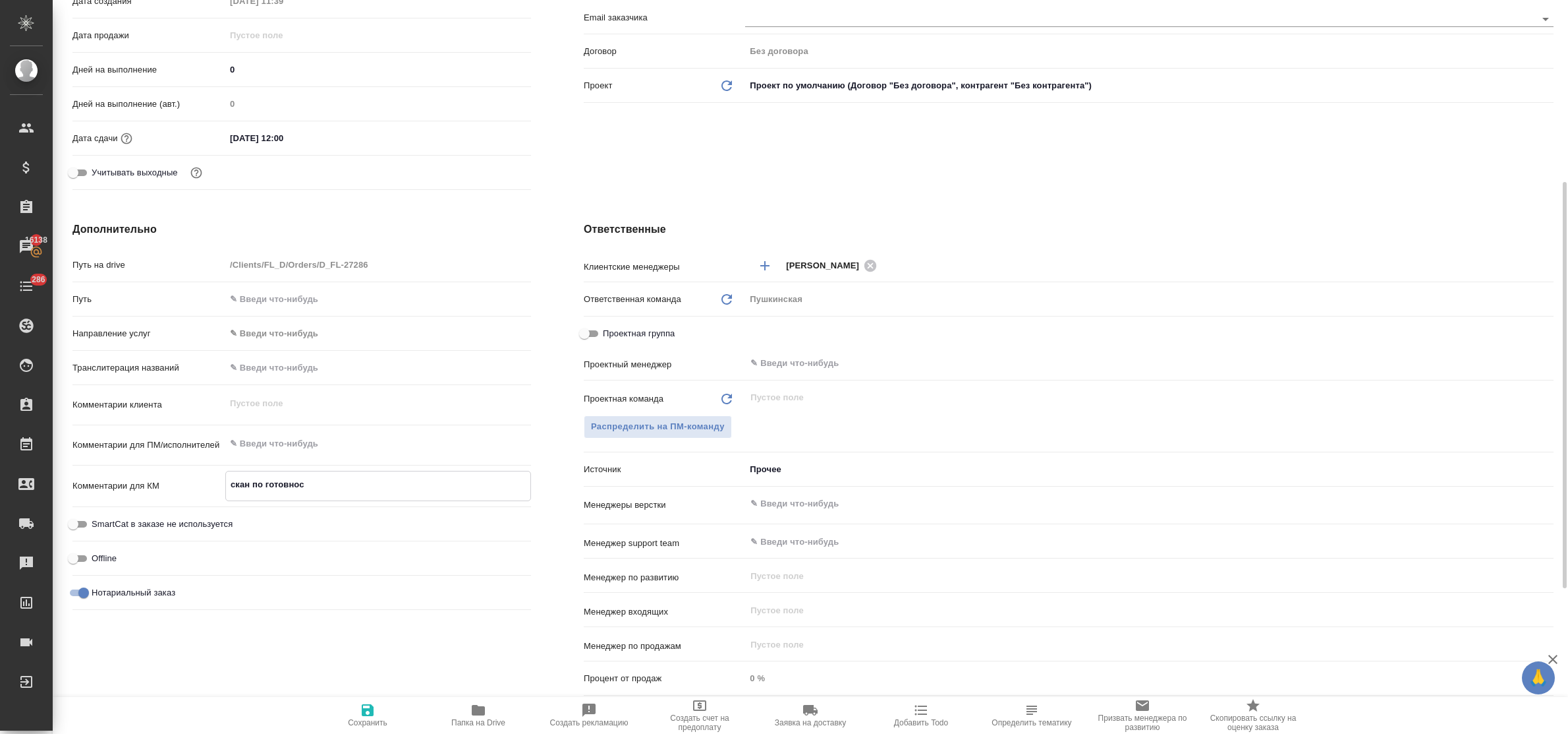
type textarea "скан по готовност"
type textarea "x"
type textarea "скан по готовности"
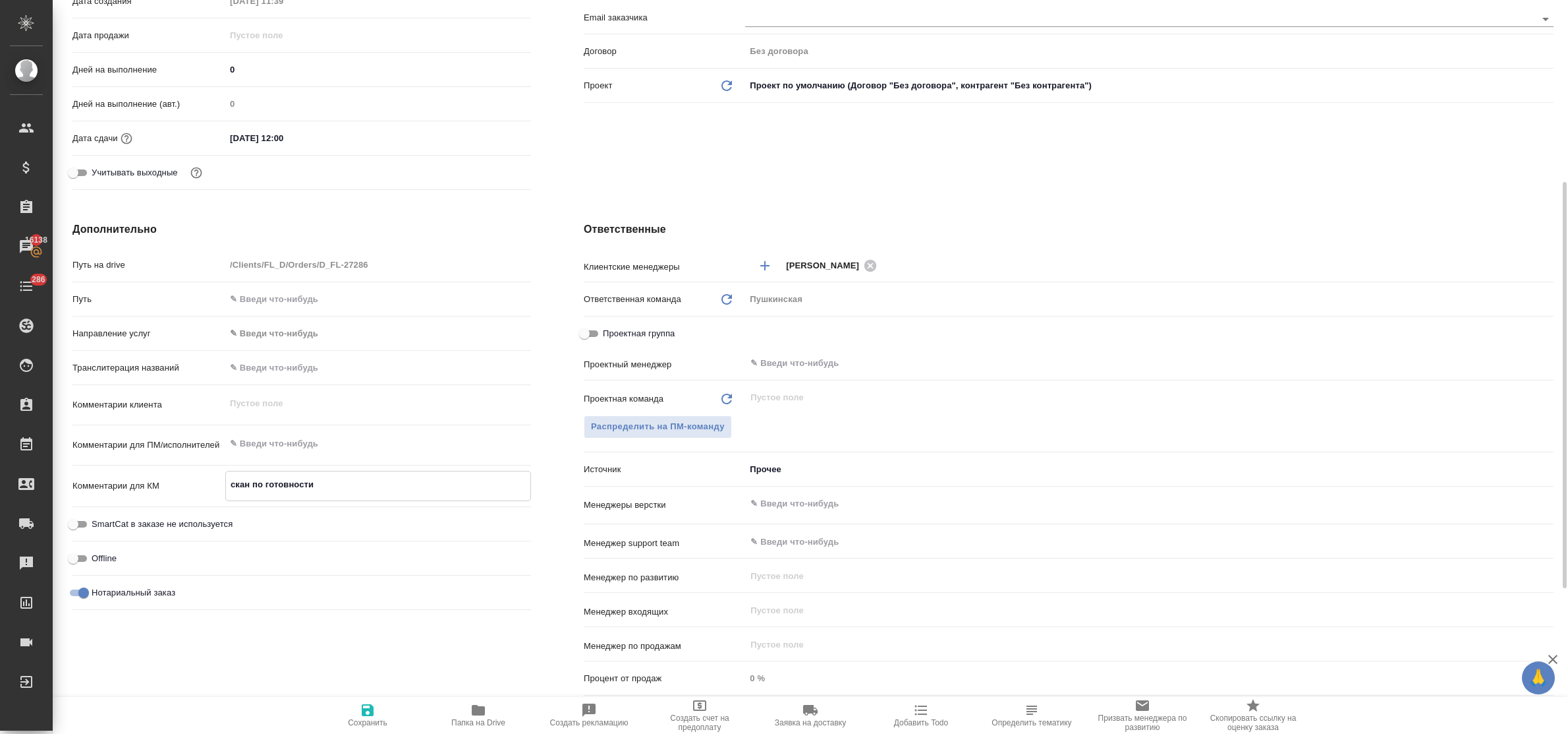
type textarea "x"
type textarea "скан по готовности"
type textarea "x"
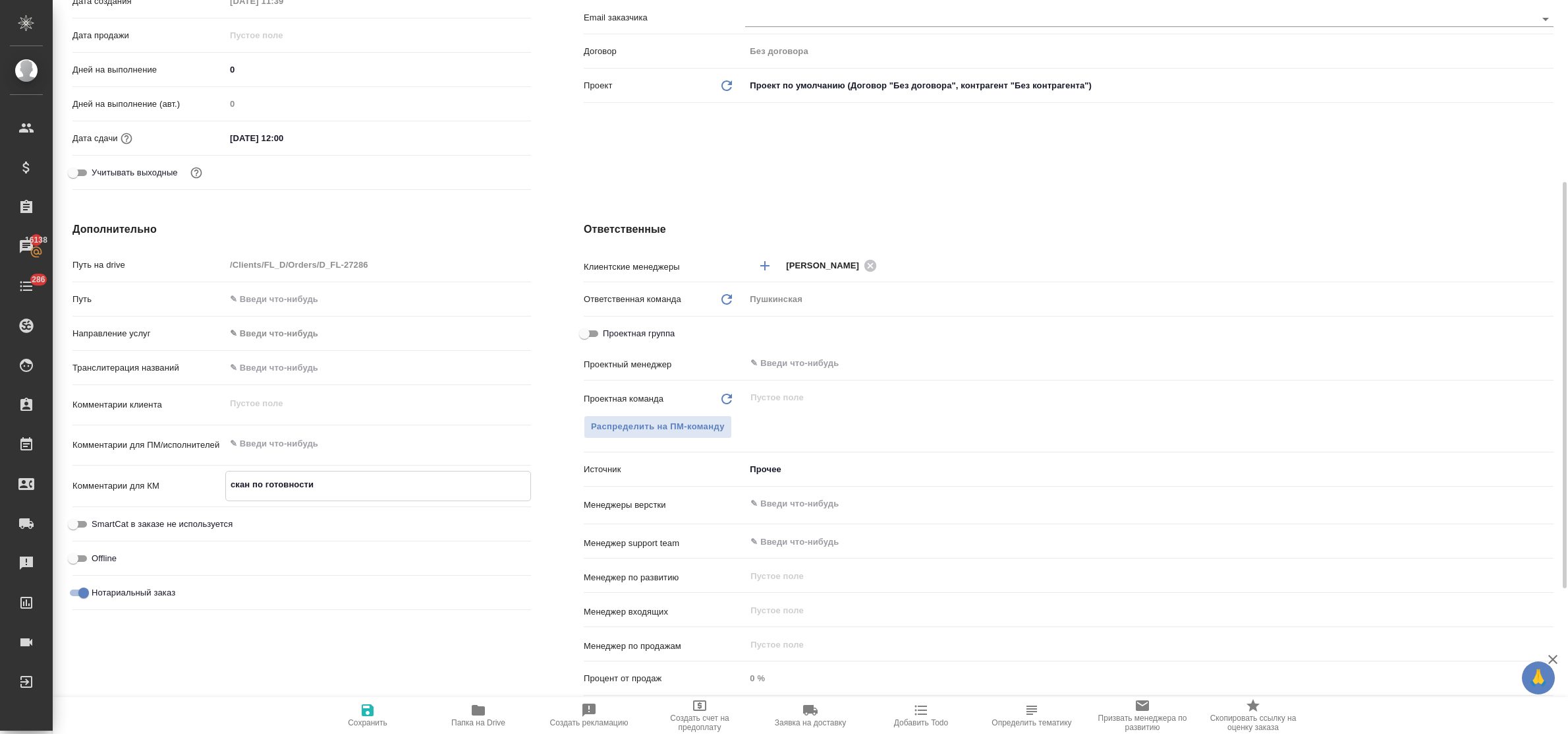
type textarea "x"
click at [285, 436] on textarea at bounding box center [378, 444] width 304 height 22
type textarea "R"
type textarea "x"
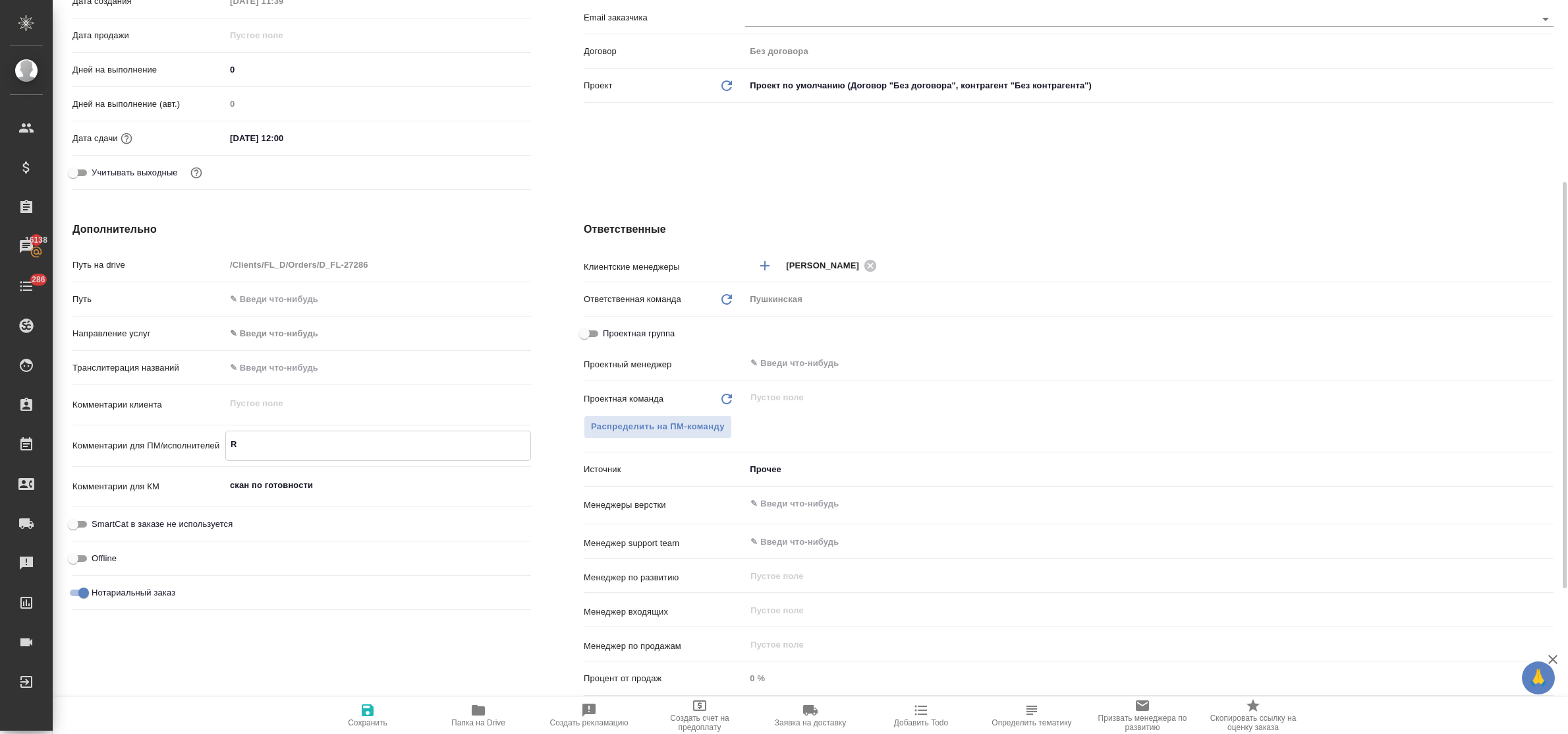
type textarea "x"
type textarea "Ro"
type textarea "x"
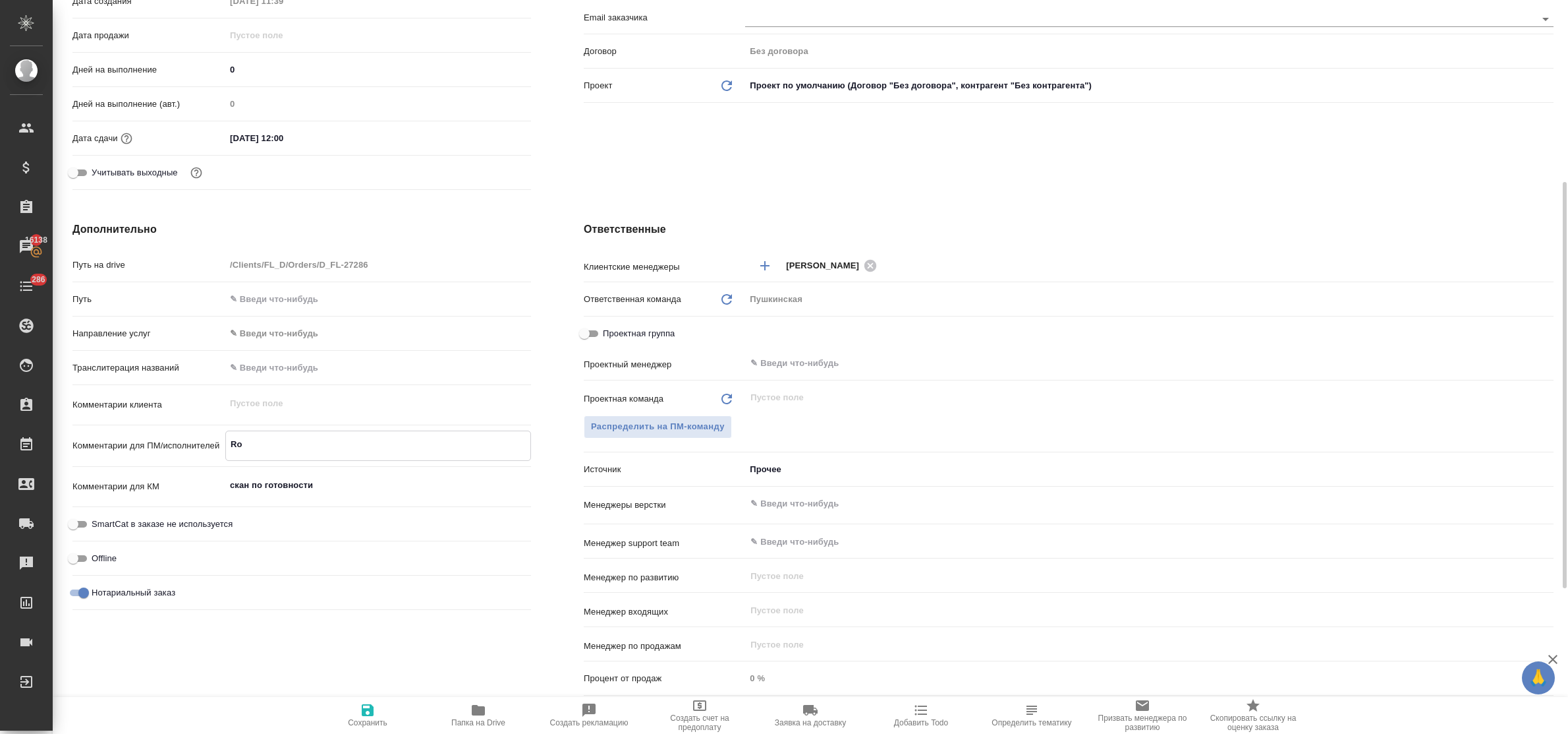
type textarea "Rom"
type textarea "x"
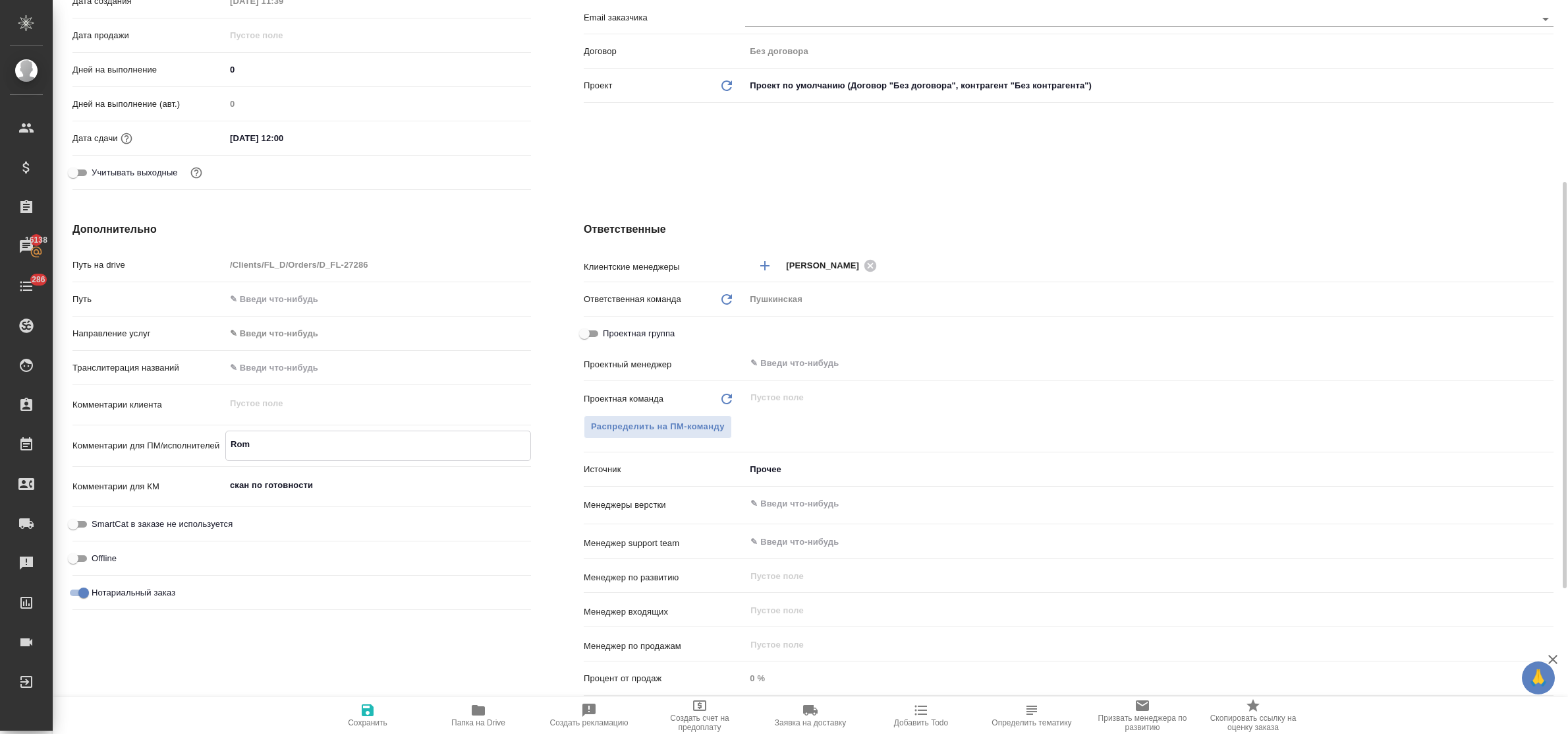
type textarea "Roma"
type textarea "x"
type textarea "Roman"
type textarea "x"
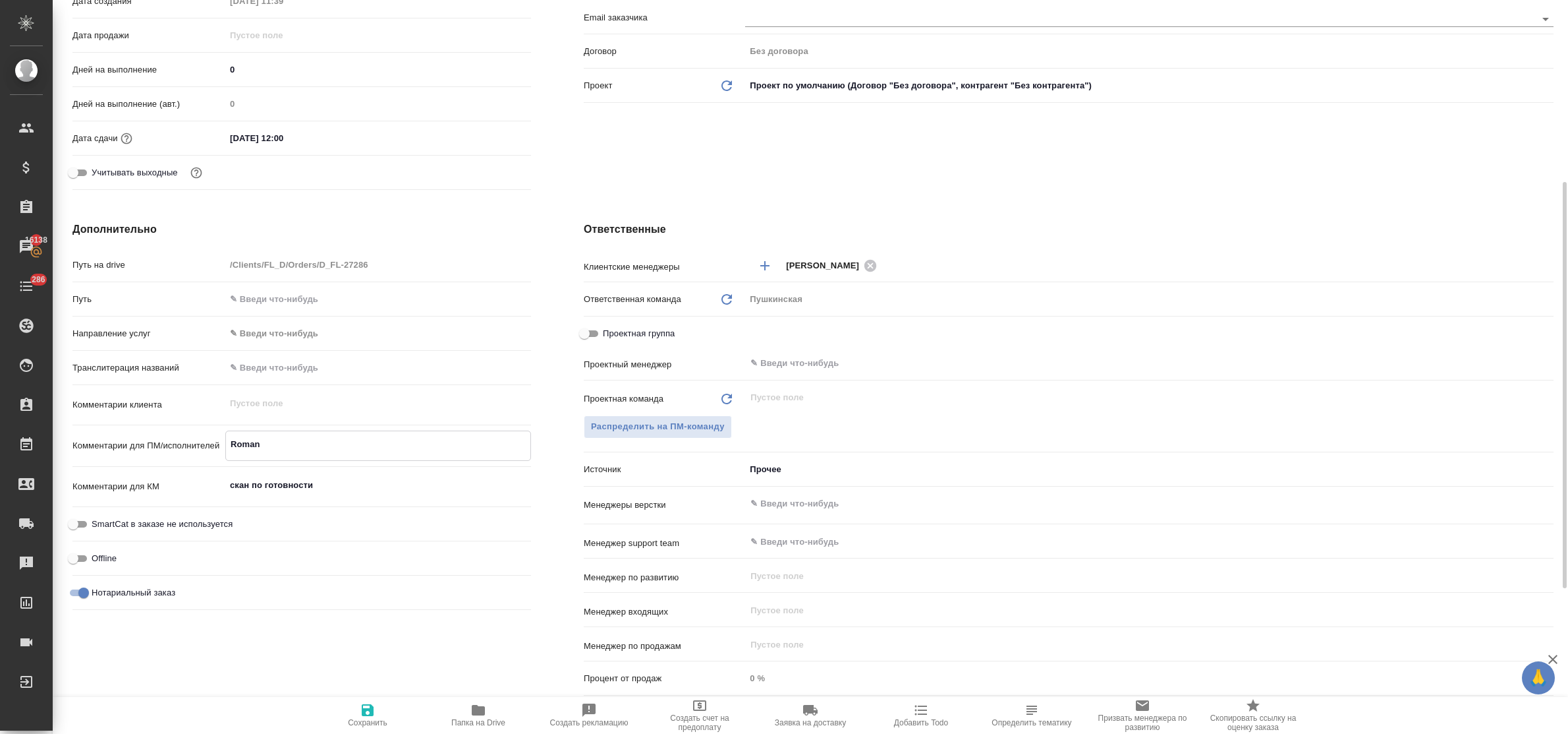
type textarea "x"
type textarea "Romano"
type textarea "x"
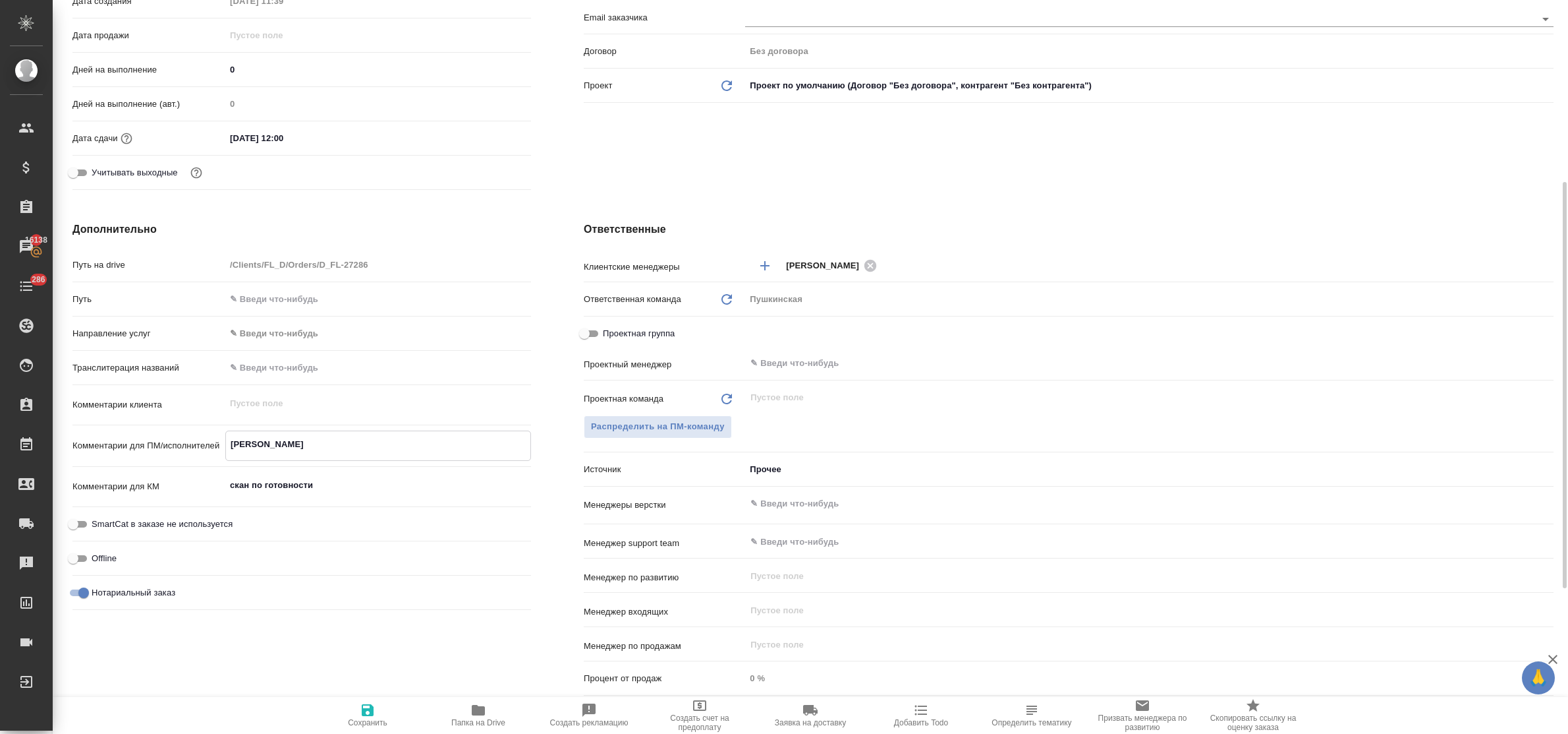
type textarea "x"
type textarea "Romanov"
type textarea "x"
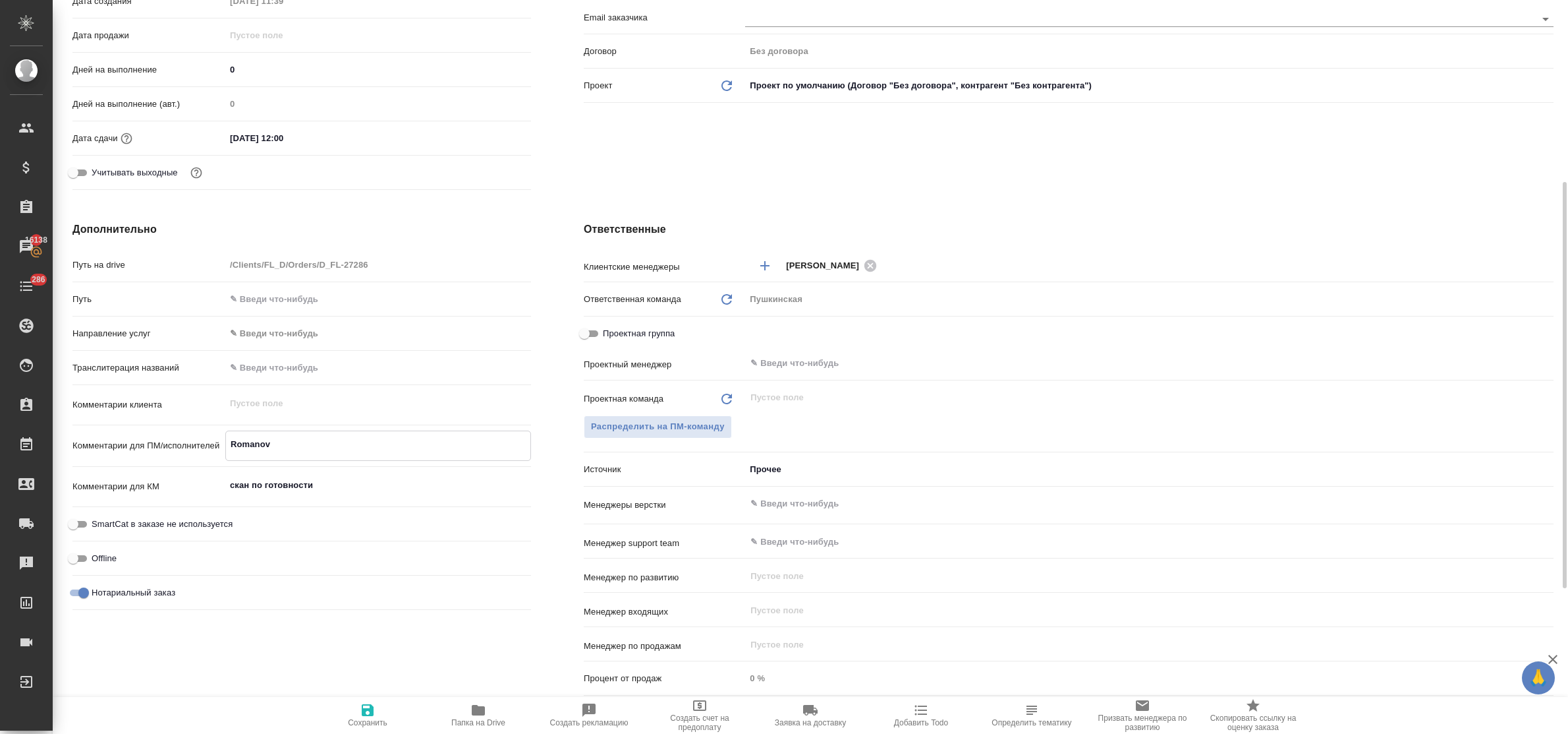
type textarea "x"
type textarea "Romanovs"
type textarea "x"
type textarea "Romanovsk"
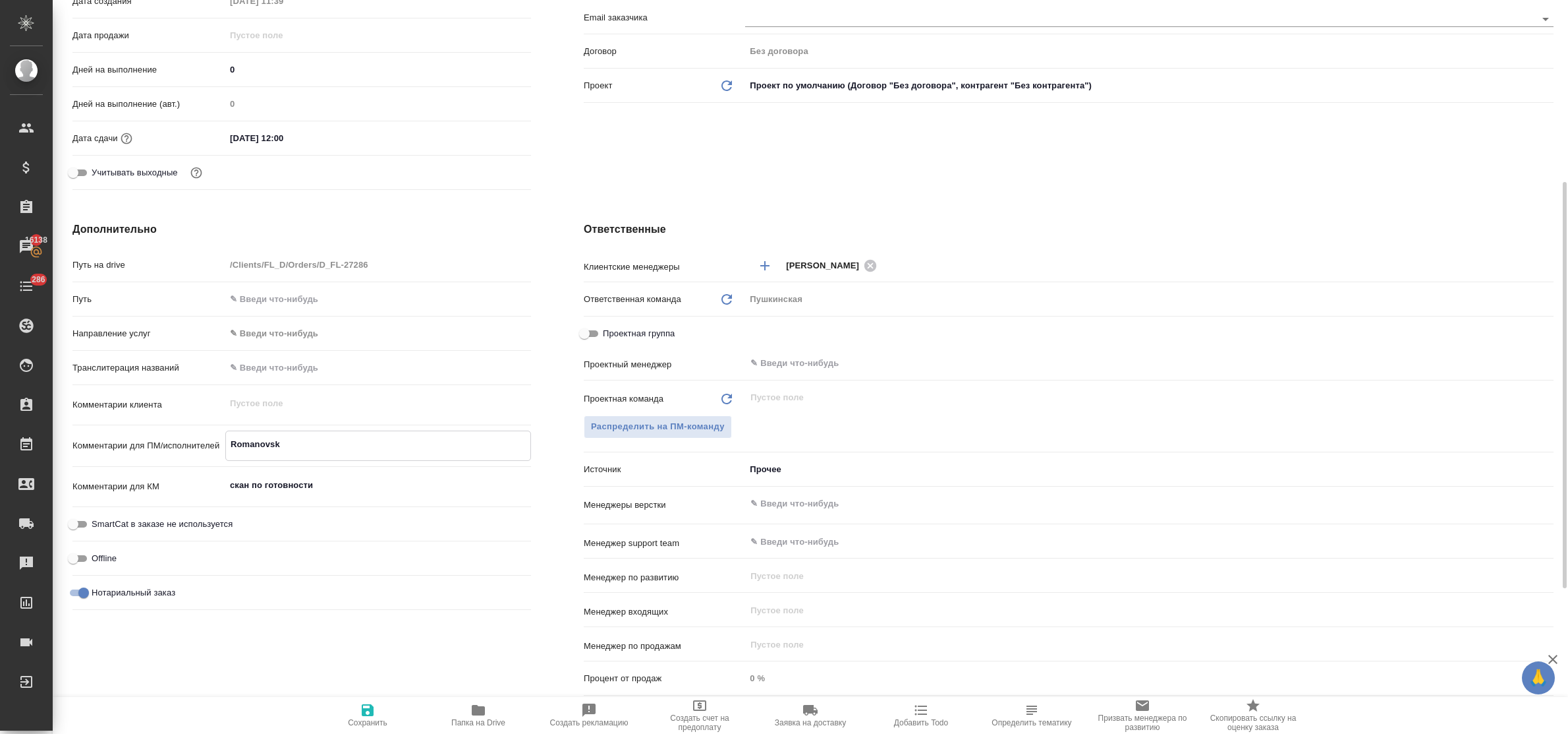
type textarea "x"
type textarea "Romanovska"
type textarea "x"
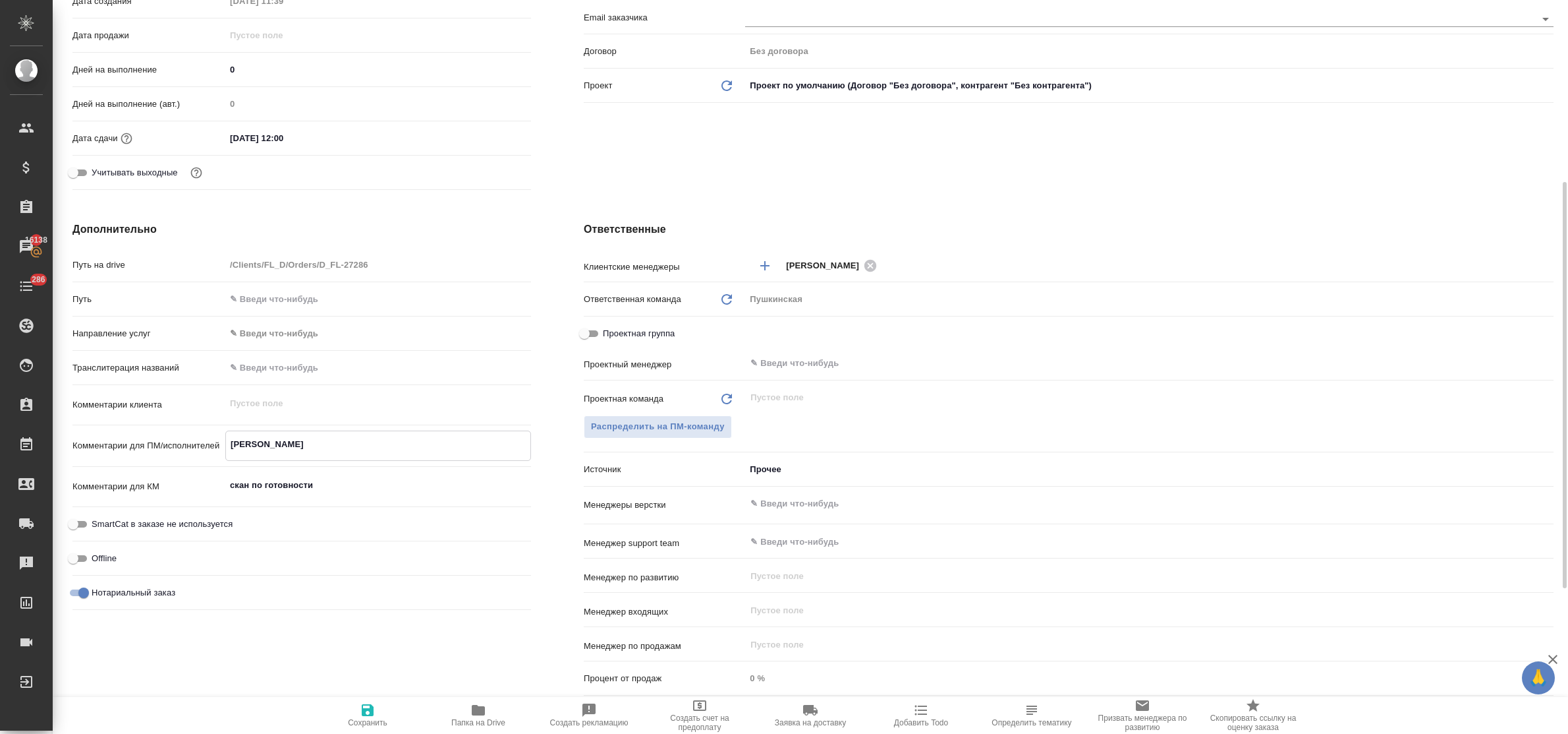
type textarea "x"
type textarea "Romanovskai"
type textarea "x"
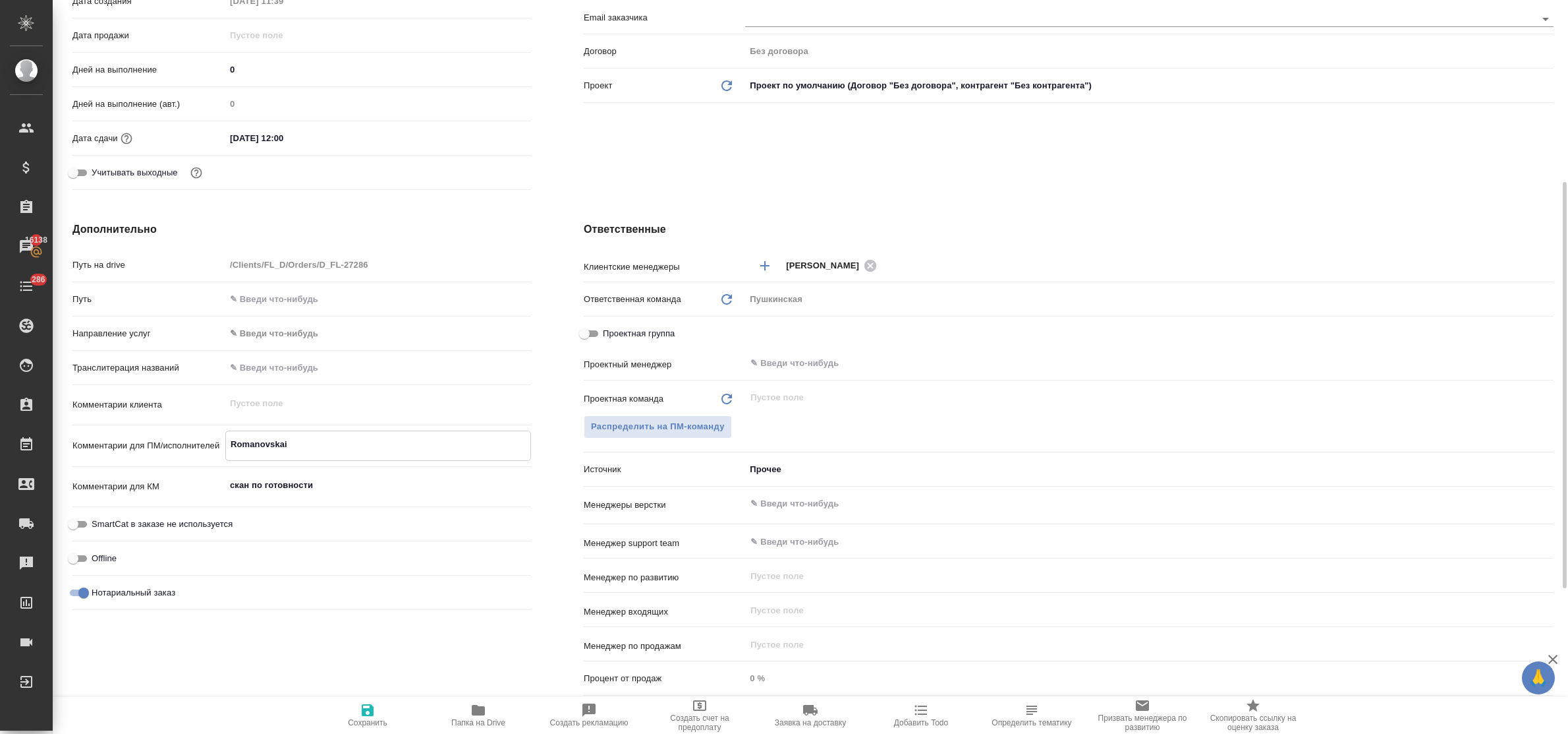
type textarea "x"
type textarea "Romanovskaia"
type textarea "x"
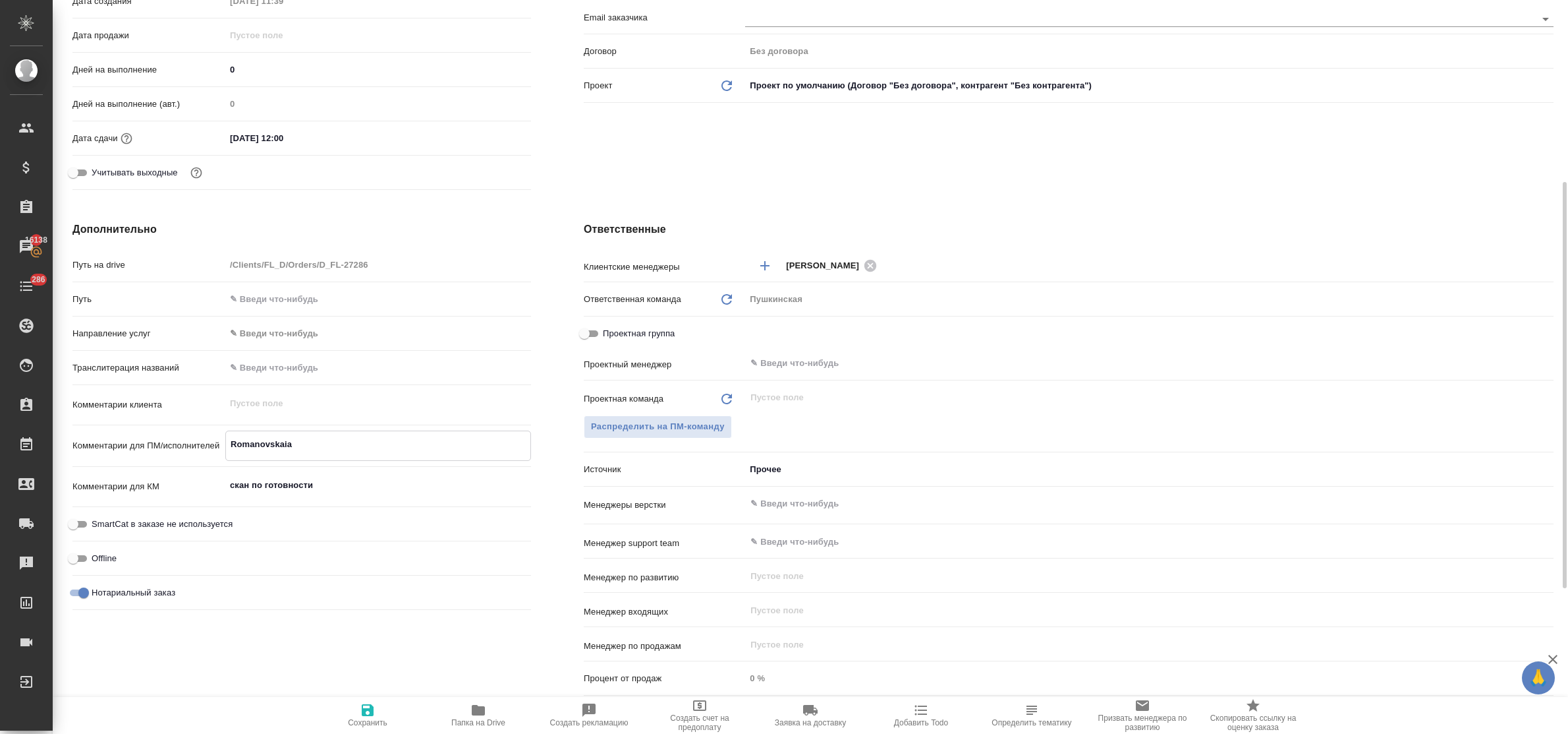
type textarea "x"
type textarea "Romanovskaia"
type textarea "x"
type textarea "Romanovskaia A"
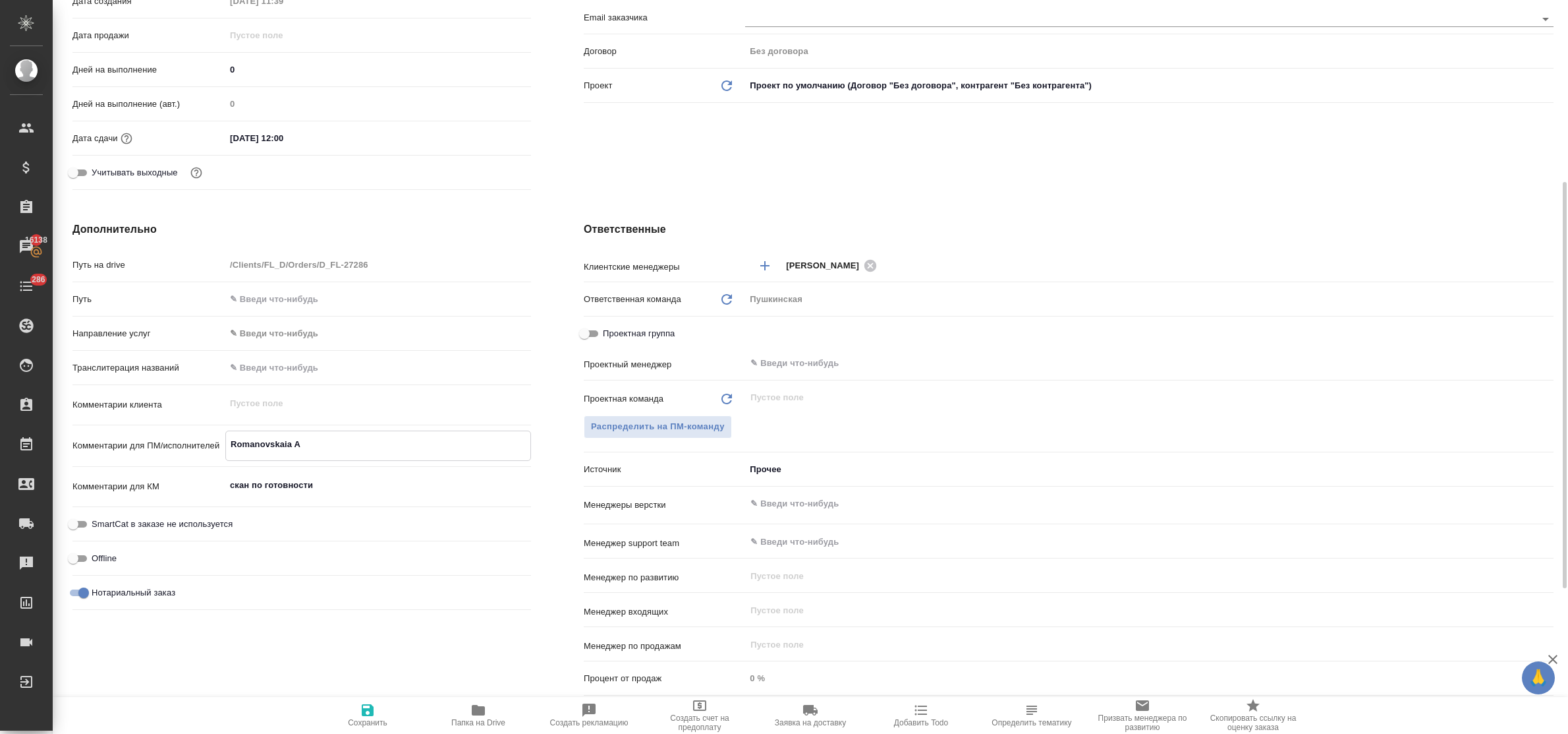
type textarea "x"
type textarea "Romanovskaia An"
type textarea "x"
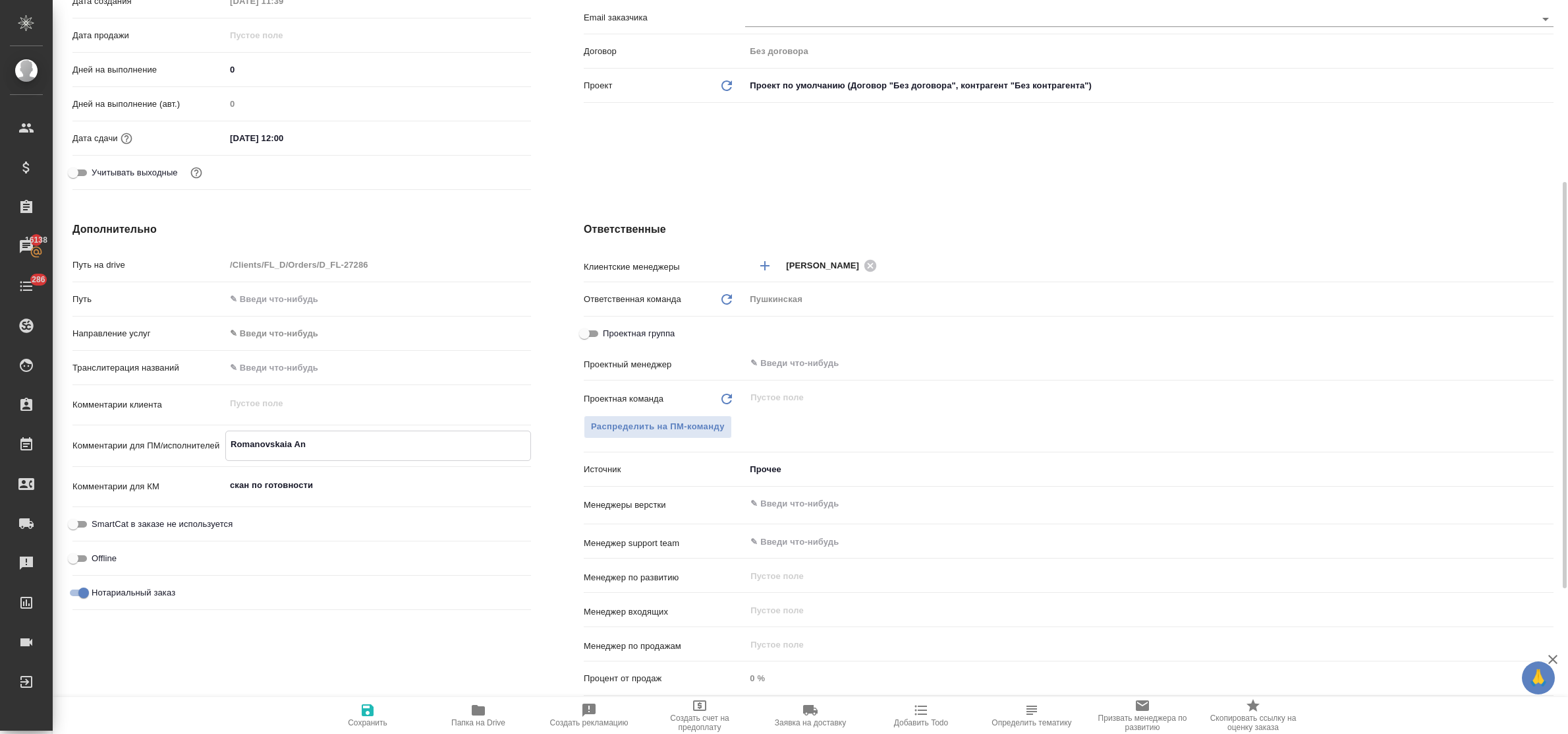
type textarea "x"
type textarea "Romanovskaia Ann"
click at [273, 447] on textarea "Romanovskaia Anna," at bounding box center [378, 444] width 304 height 22
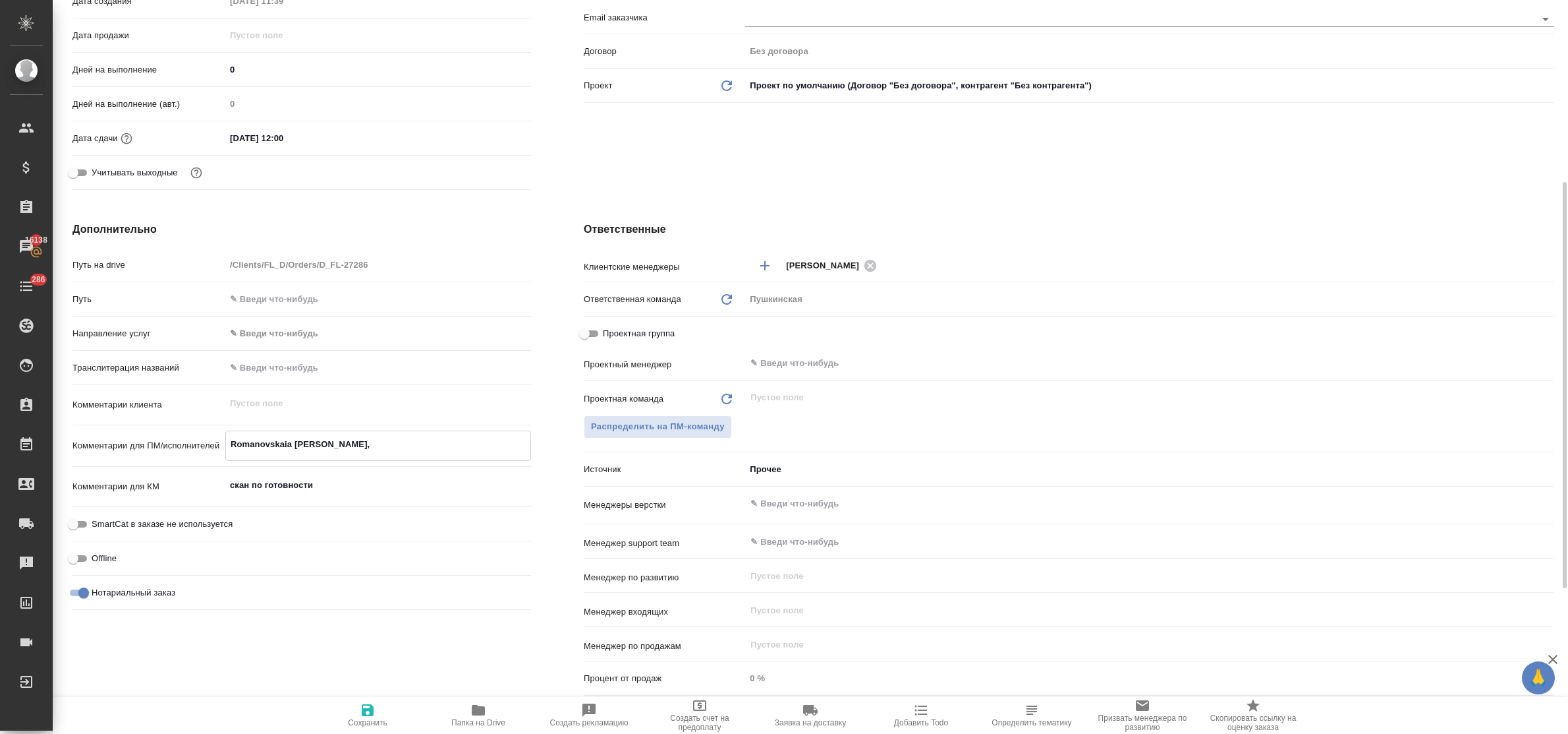
click at [379, 446] on textarea "Romanovskaia Anna," at bounding box center [378, 444] width 304 height 22
paste textarea "Romanovskaia"
click at [377, 443] on textarea "Romanovskaia Anna, Romanovskaia" at bounding box center [378, 444] width 304 height 22
click at [410, 445] on textarea "Romanovskaia Anna, Romanovskaya" at bounding box center [378, 444] width 304 height 22
click at [363, 710] on icon "button" at bounding box center [367, 709] width 11 height 11
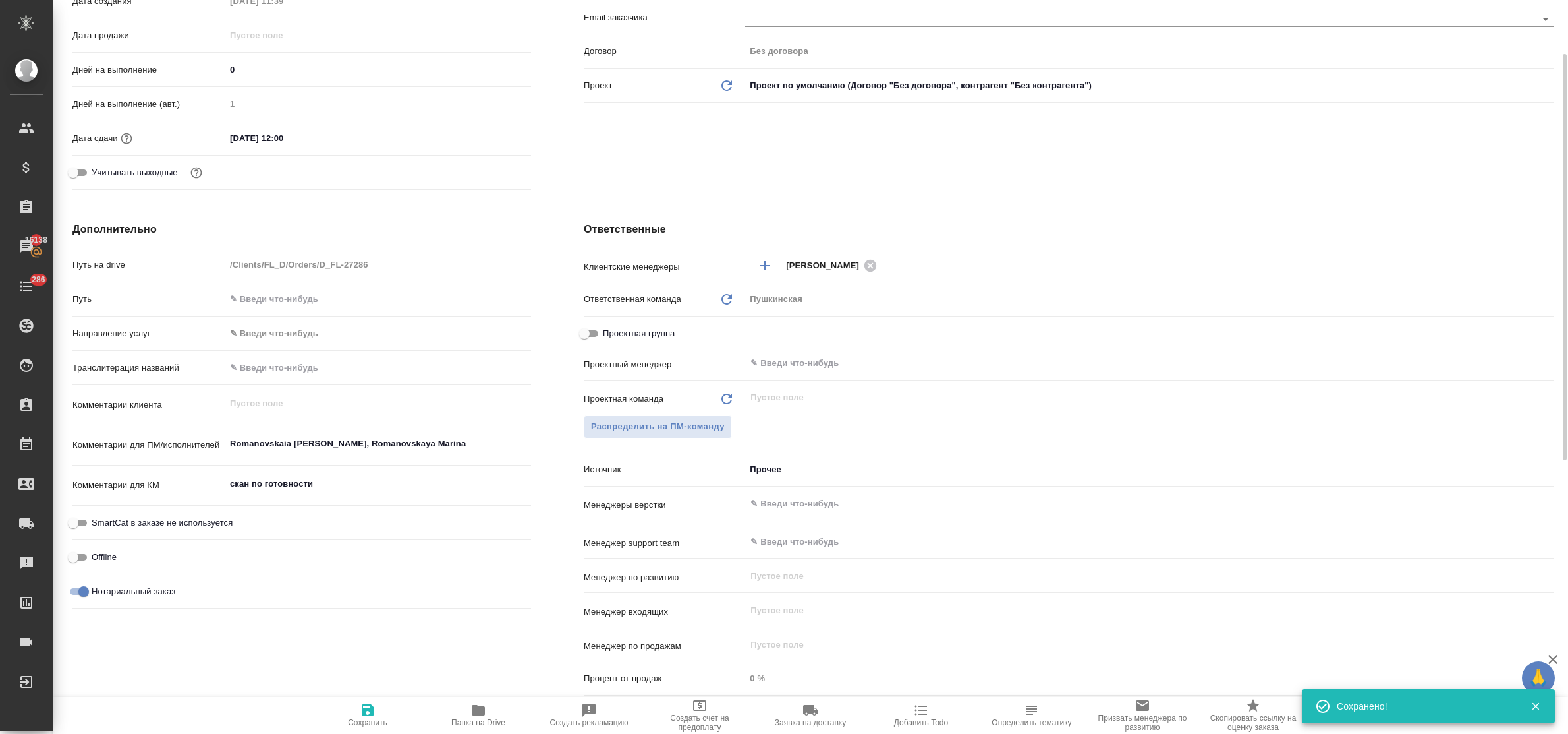
scroll to position [0, 0]
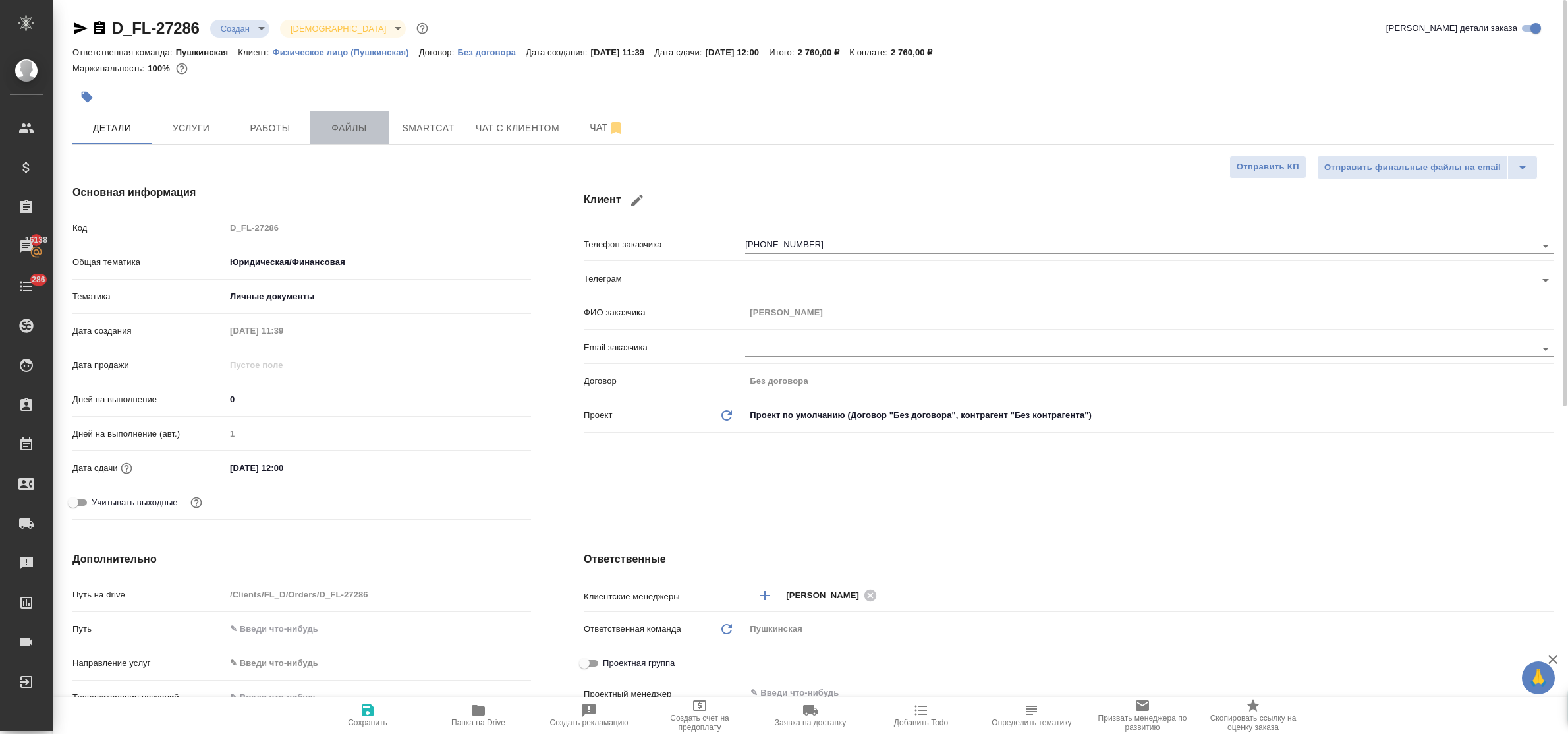
click at [351, 136] on span "Файлы" at bounding box center [349, 128] width 64 height 17
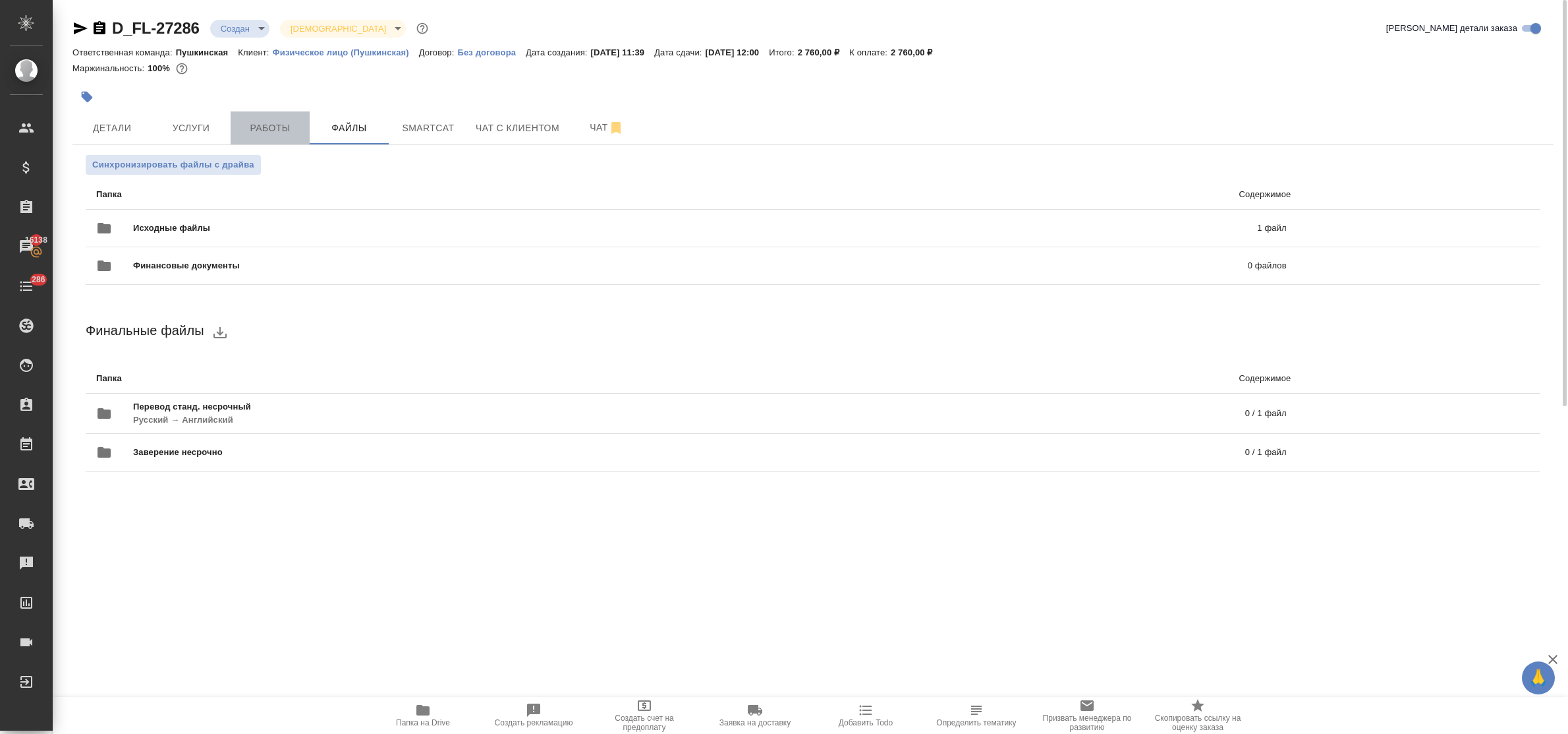
drag, startPoint x: 267, startPoint y: 126, endPoint x: 291, endPoint y: 198, distance: 75.9
click at [265, 126] on span "Работы" at bounding box center [270, 128] width 64 height 17
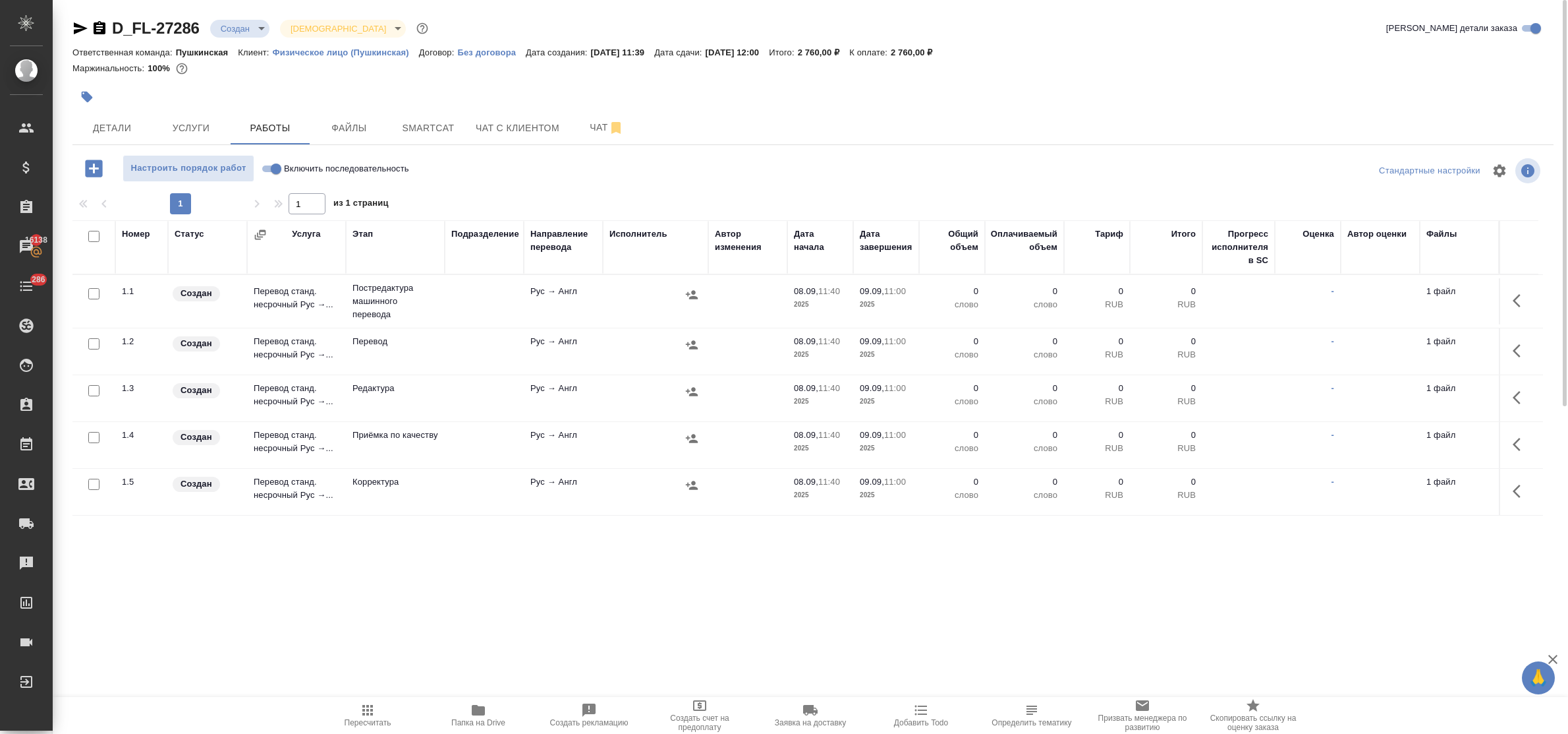
click at [95, 241] on input "checkbox" at bounding box center [94, 236] width 11 height 11
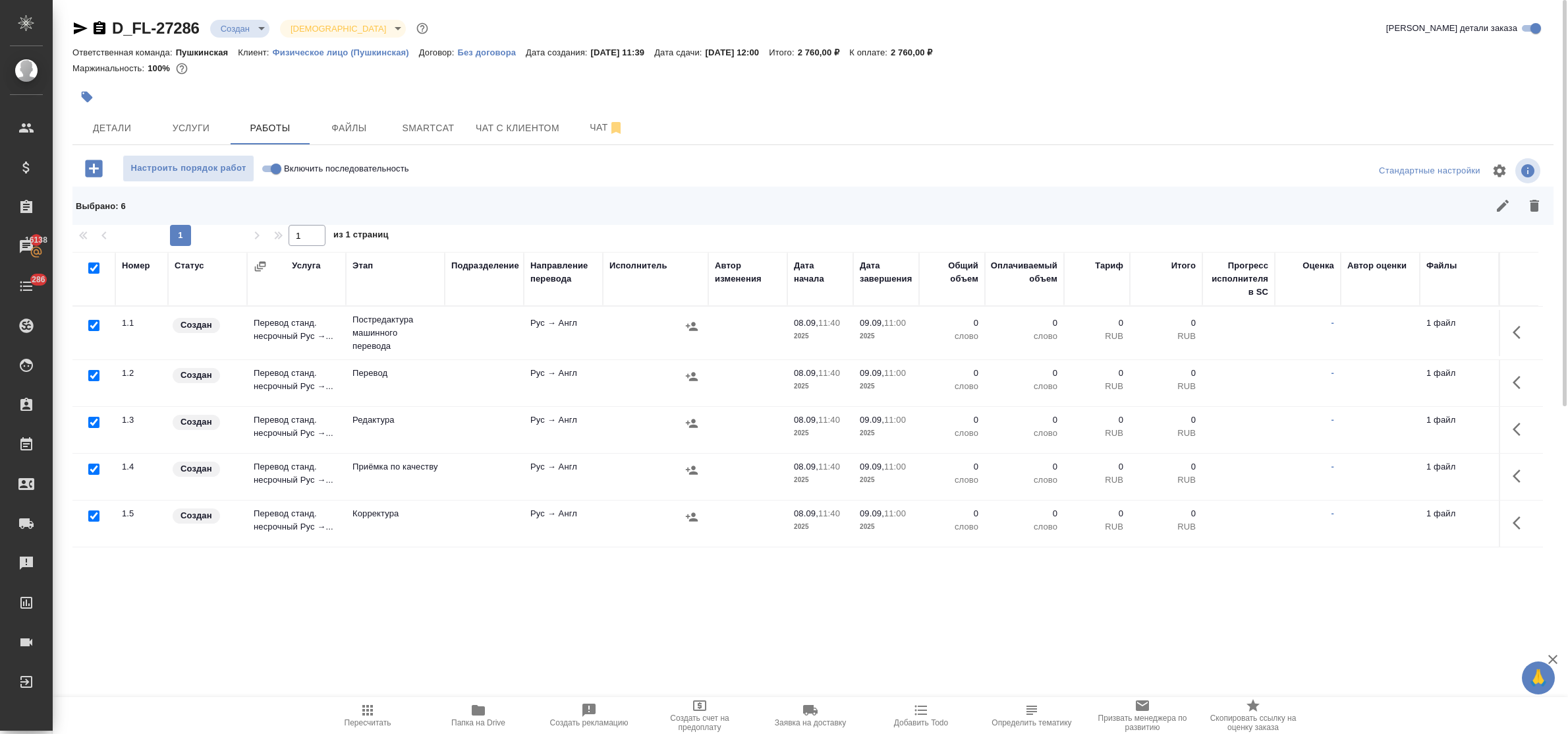
click at [92, 376] on input "checkbox" at bounding box center [94, 375] width 11 height 11
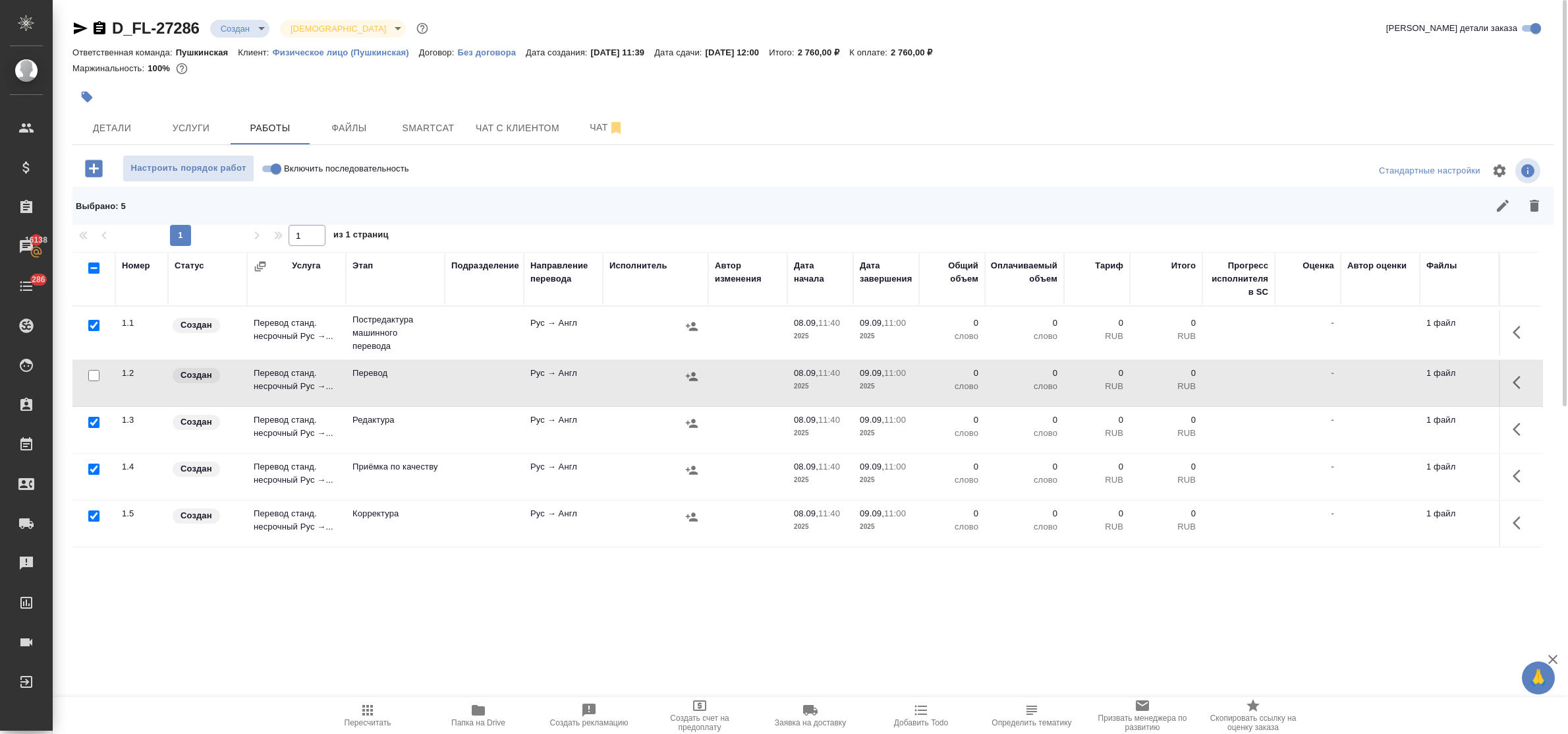
click at [90, 470] on input "checkbox" at bounding box center [94, 469] width 11 height 11
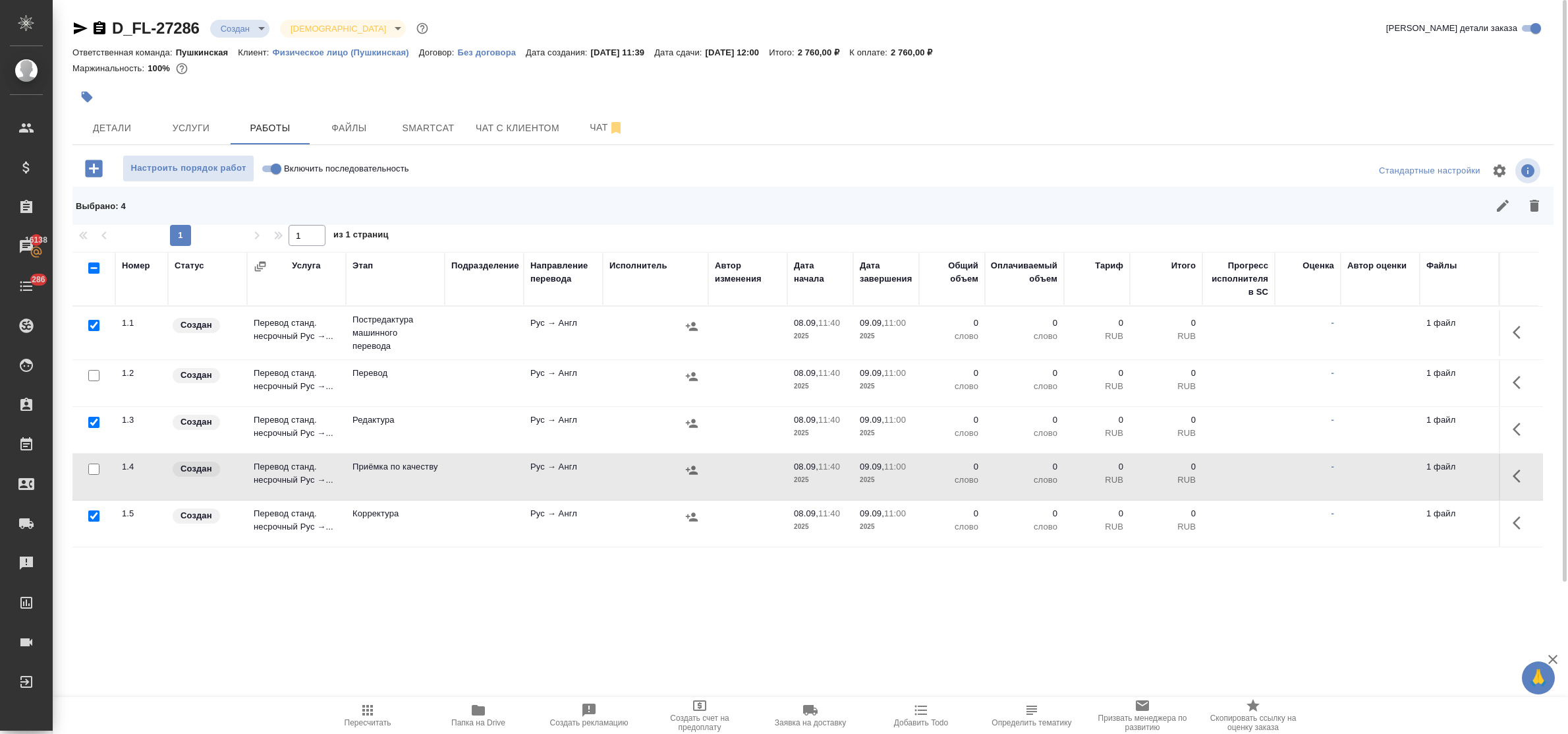
scroll to position [66, 0]
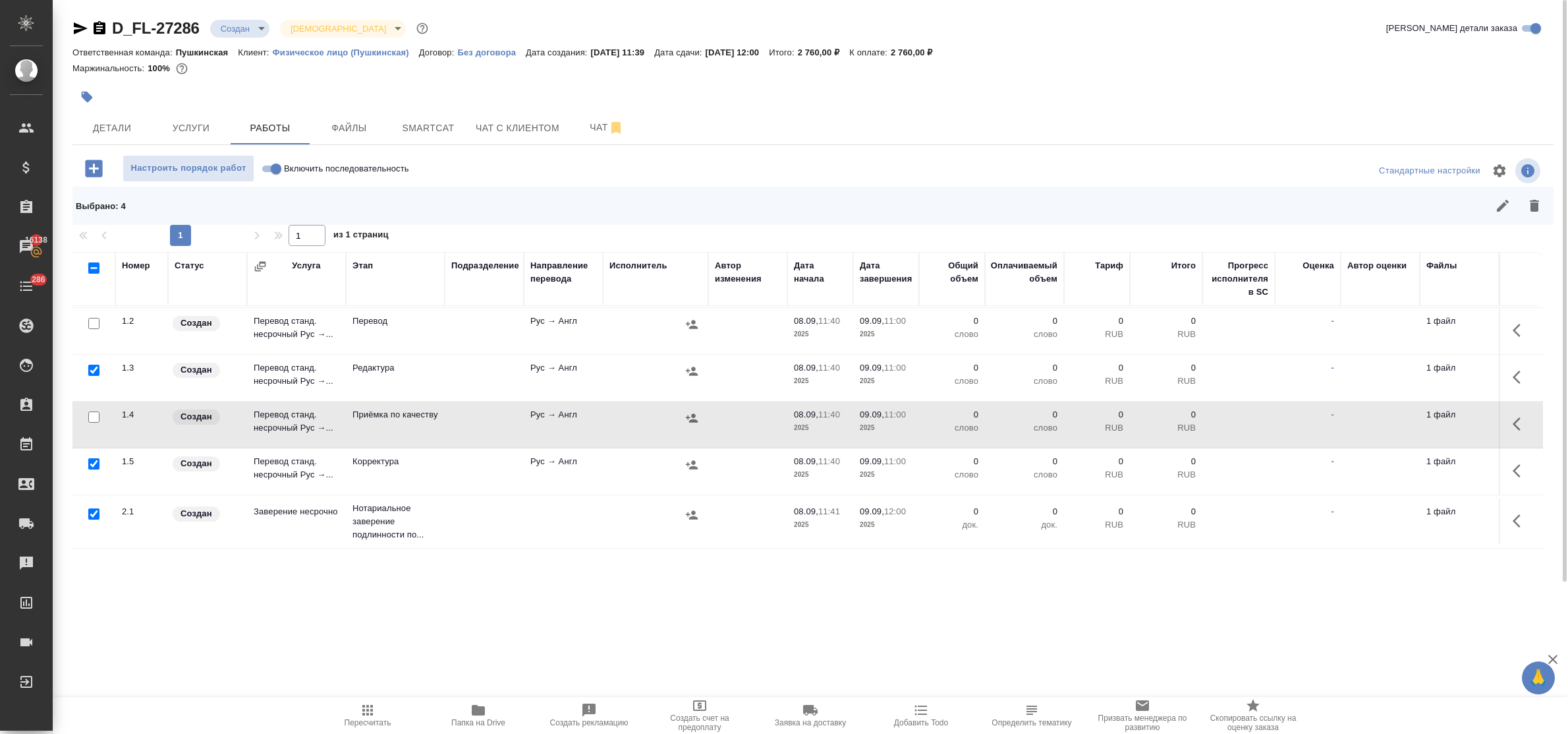
click at [93, 508] on input "checkbox" at bounding box center [94, 514] width 11 height 11
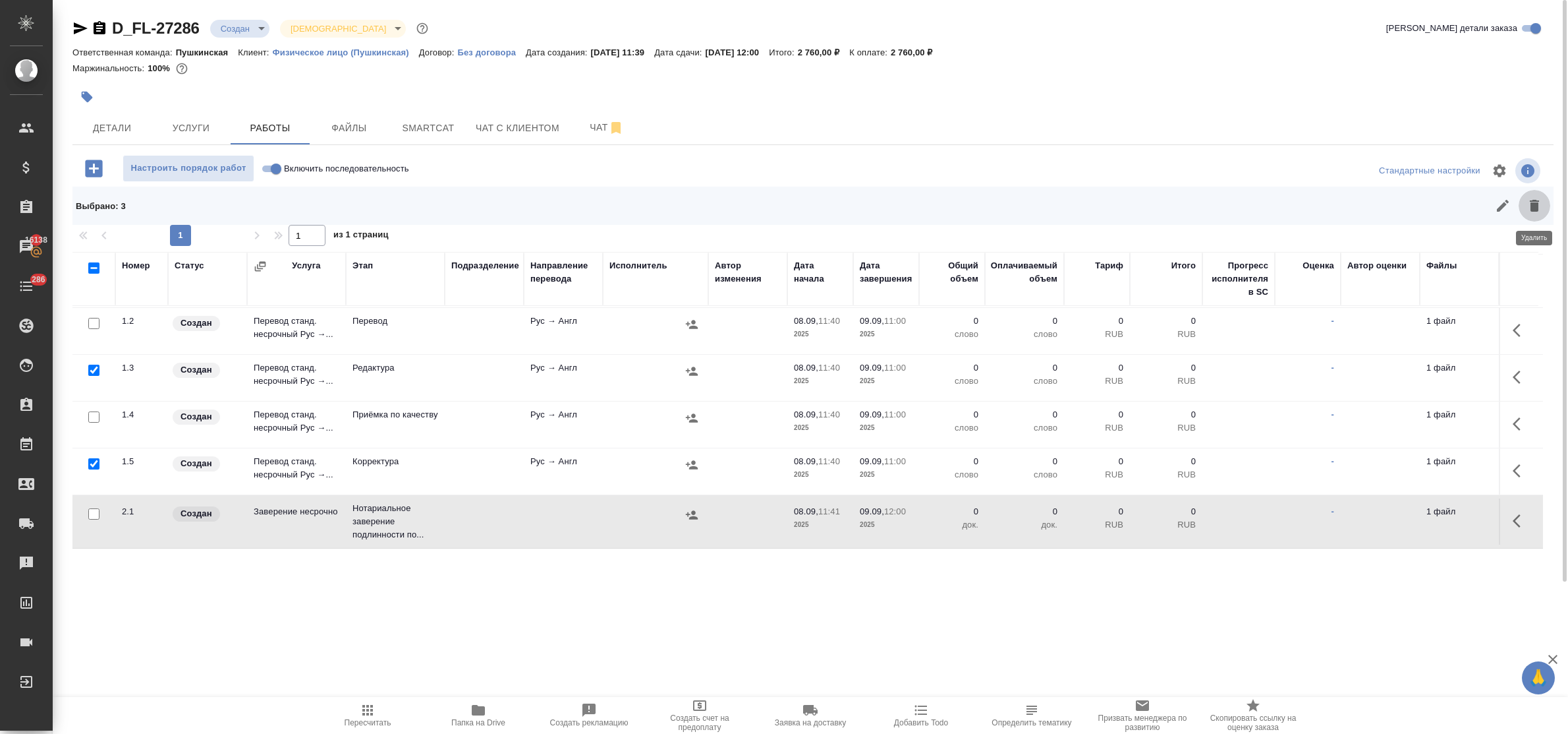
click at [1534, 195] on button "button" at bounding box center [1534, 206] width 32 height 32
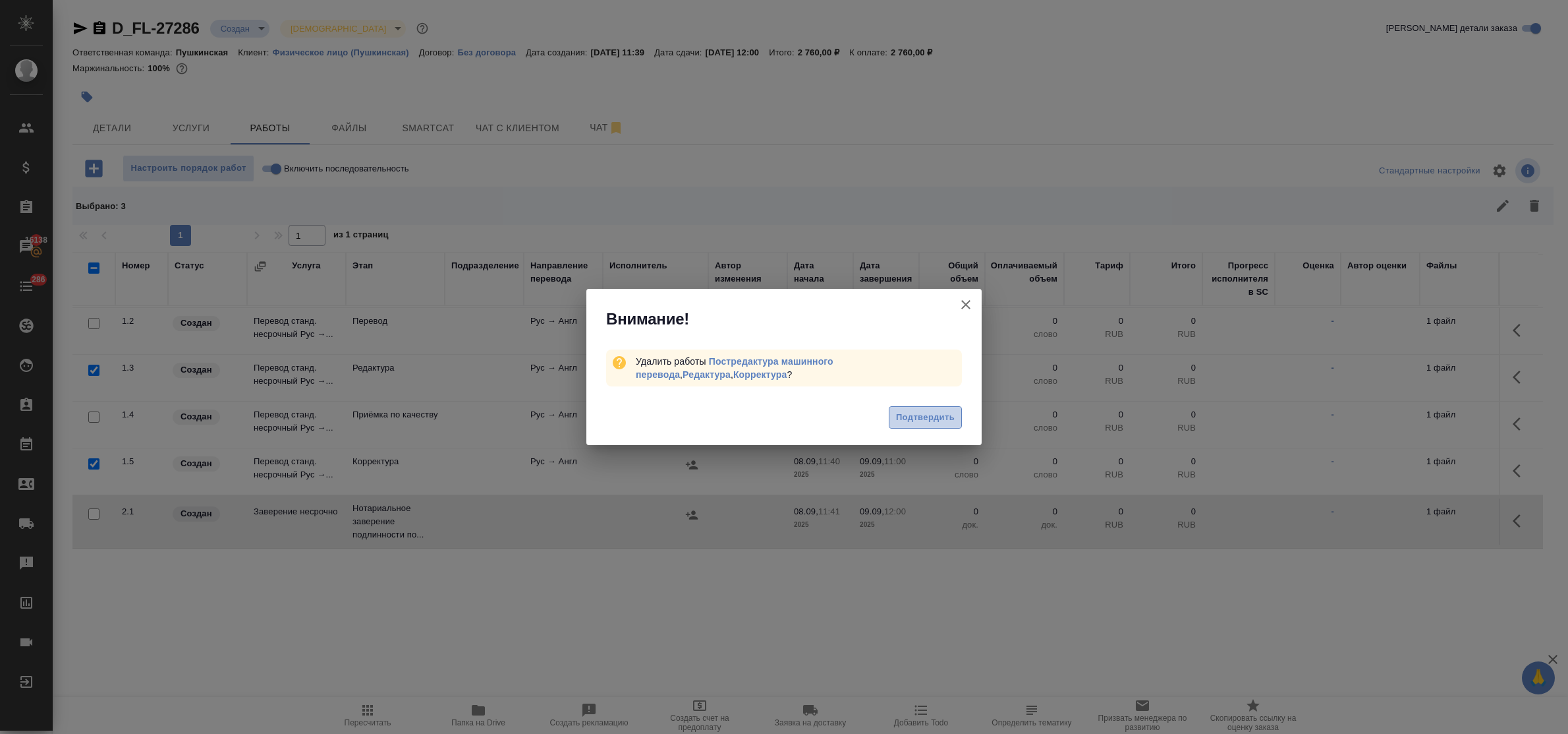
click at [907, 420] on span "Подтвердить" at bounding box center [925, 417] width 58 height 15
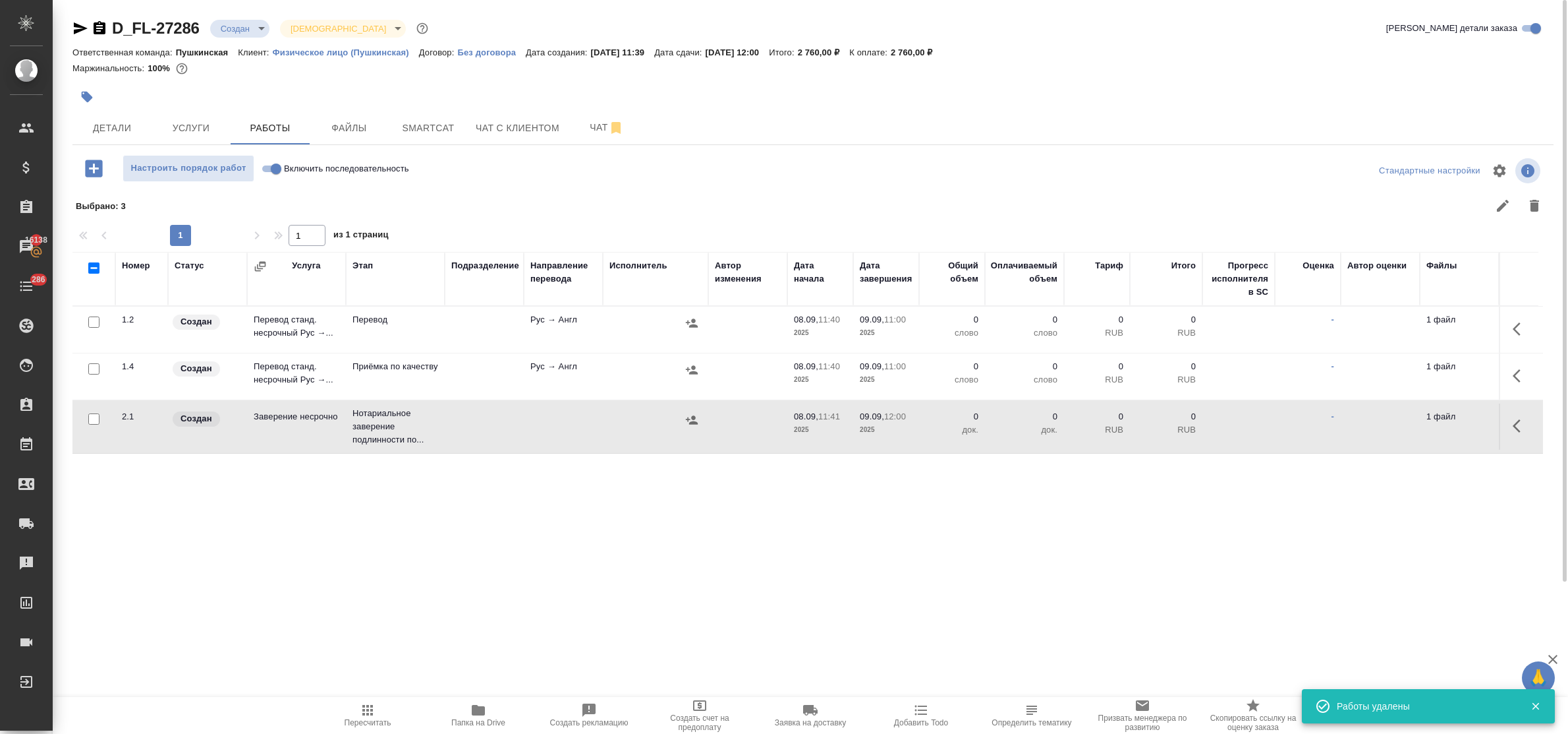
scroll to position [0, 0]
click at [1515, 324] on icon "button" at bounding box center [1520, 329] width 16 height 16
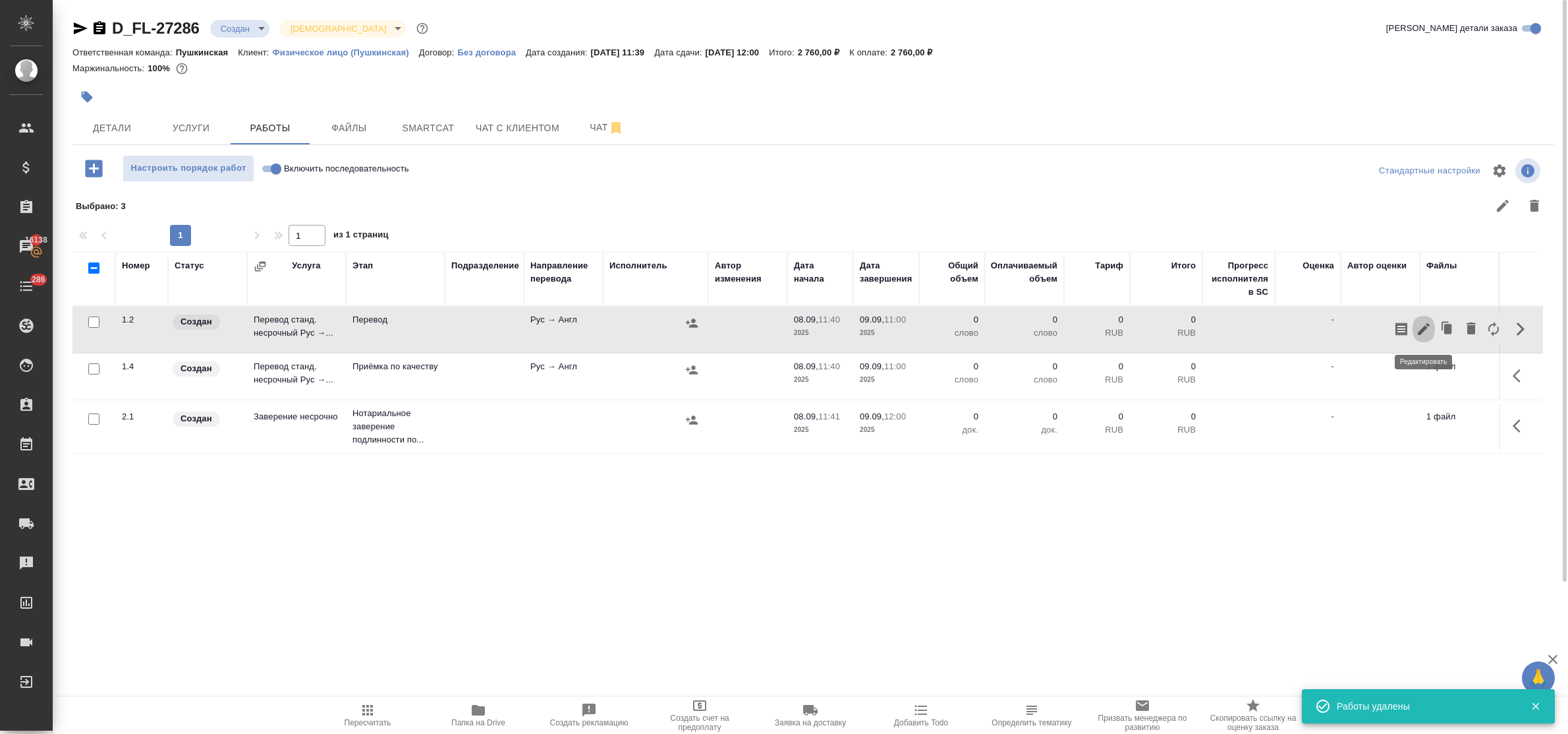
click at [1427, 325] on icon "button" at bounding box center [1423, 328] width 11 height 11
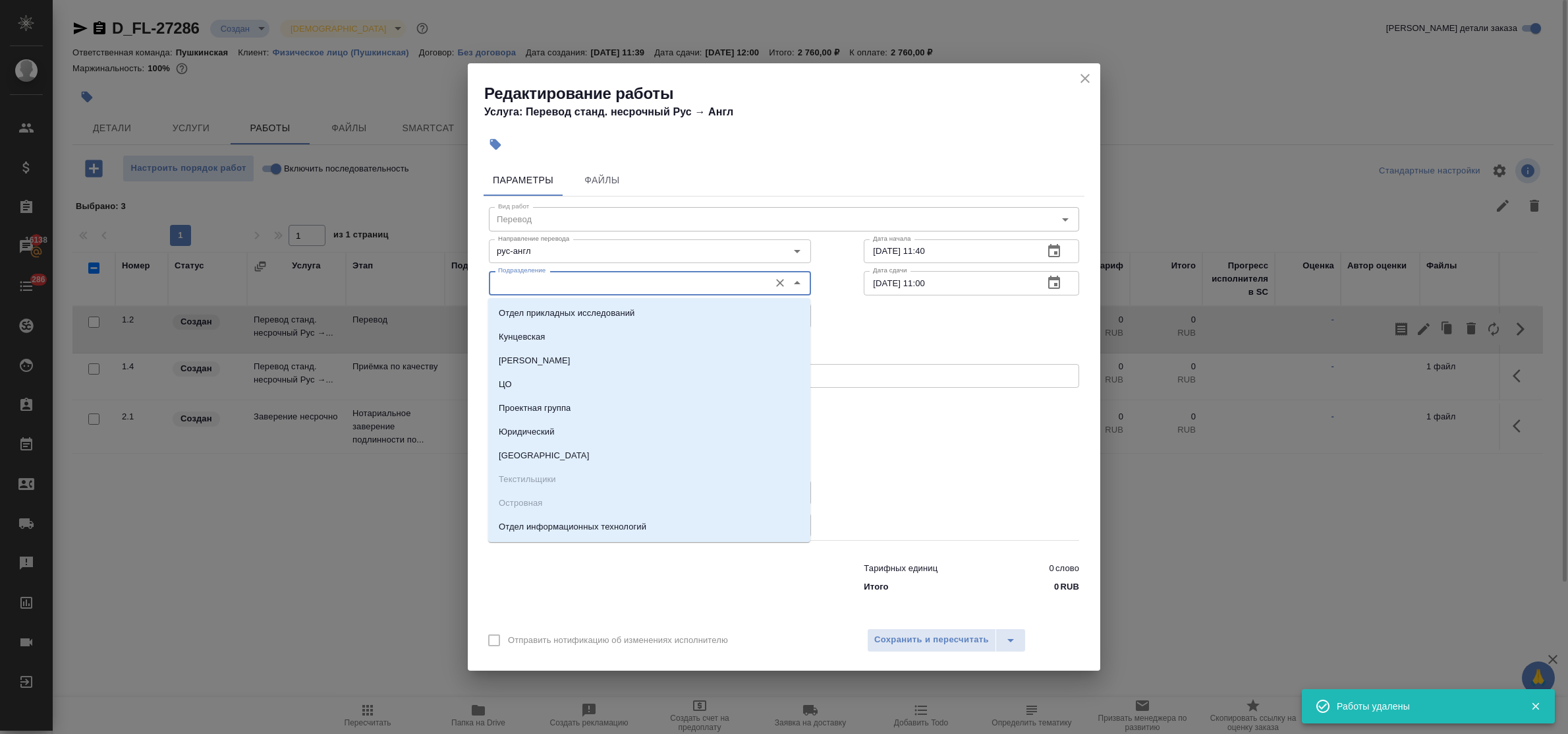
click at [590, 278] on input "Подразделение" at bounding box center [628, 283] width 270 height 16
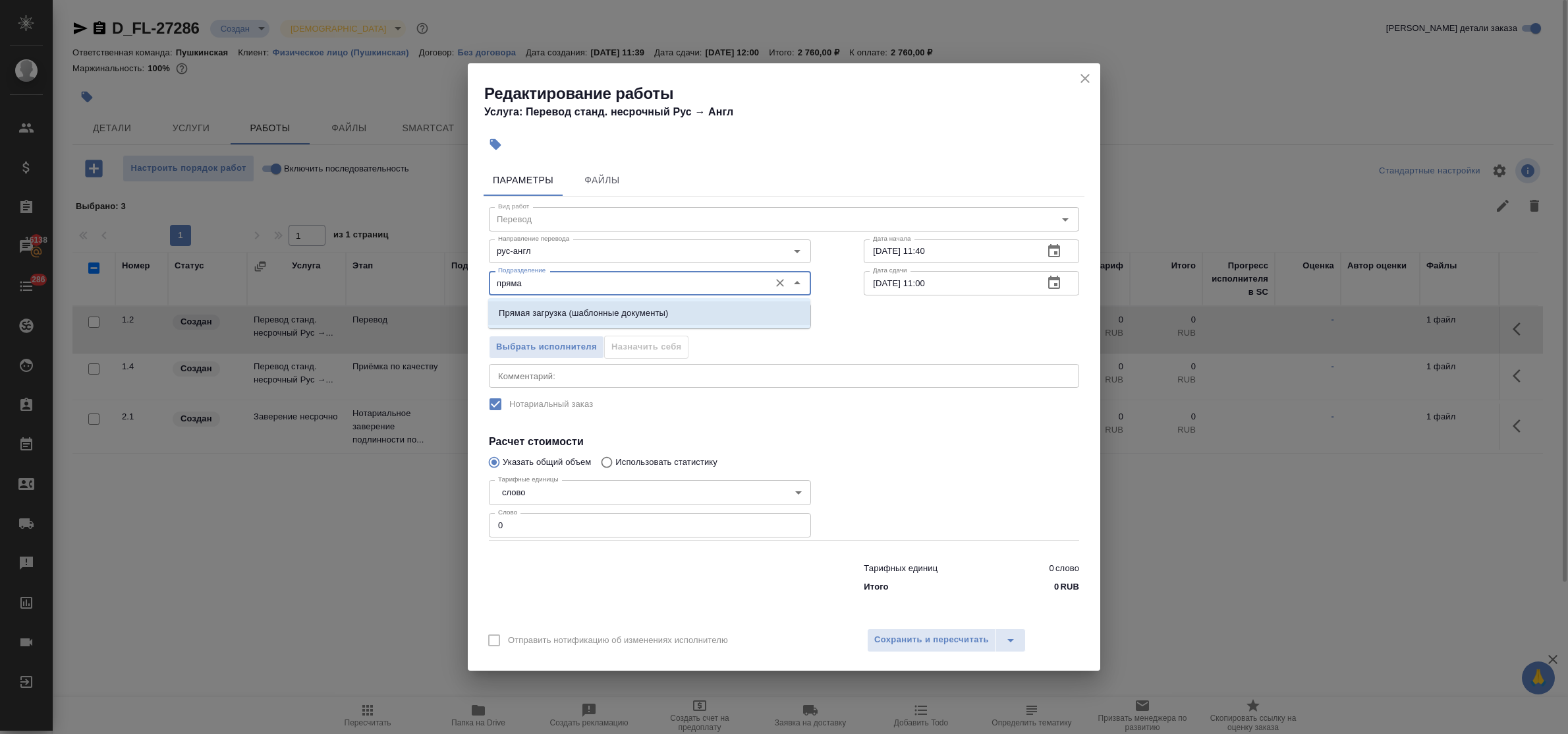
click at [605, 310] on p "Прямая загрузка (шаблонные документы)" at bounding box center [583, 313] width 170 height 13
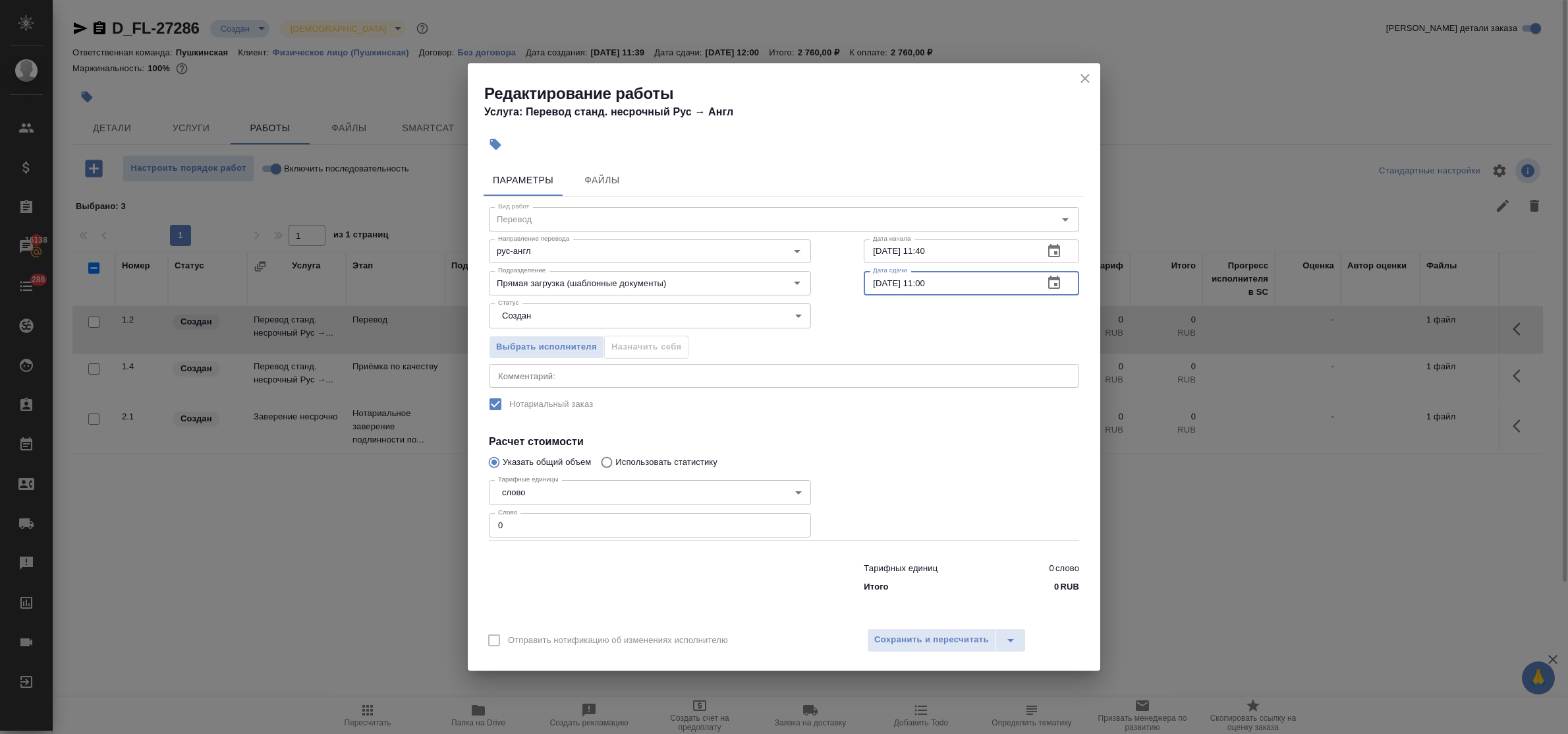
click at [929, 287] on input "09.09.2025 11:00" at bounding box center [948, 282] width 170 height 24
drag, startPoint x: 496, startPoint y: 519, endPoint x: 471, endPoint y: 515, distance: 25.3
click at [471, 515] on div "Параметры Файлы Вид работ Перевод Вид работ Направление перевода рус-англ Напра…" at bounding box center [783, 389] width 632 height 460
click at [954, 622] on div "Отправить нотификацию об изменениях исполнителю Сохранить и пересчитать" at bounding box center [783, 645] width 632 height 50
click at [958, 632] on span "Сохранить и пересчитать" at bounding box center [932, 639] width 115 height 15
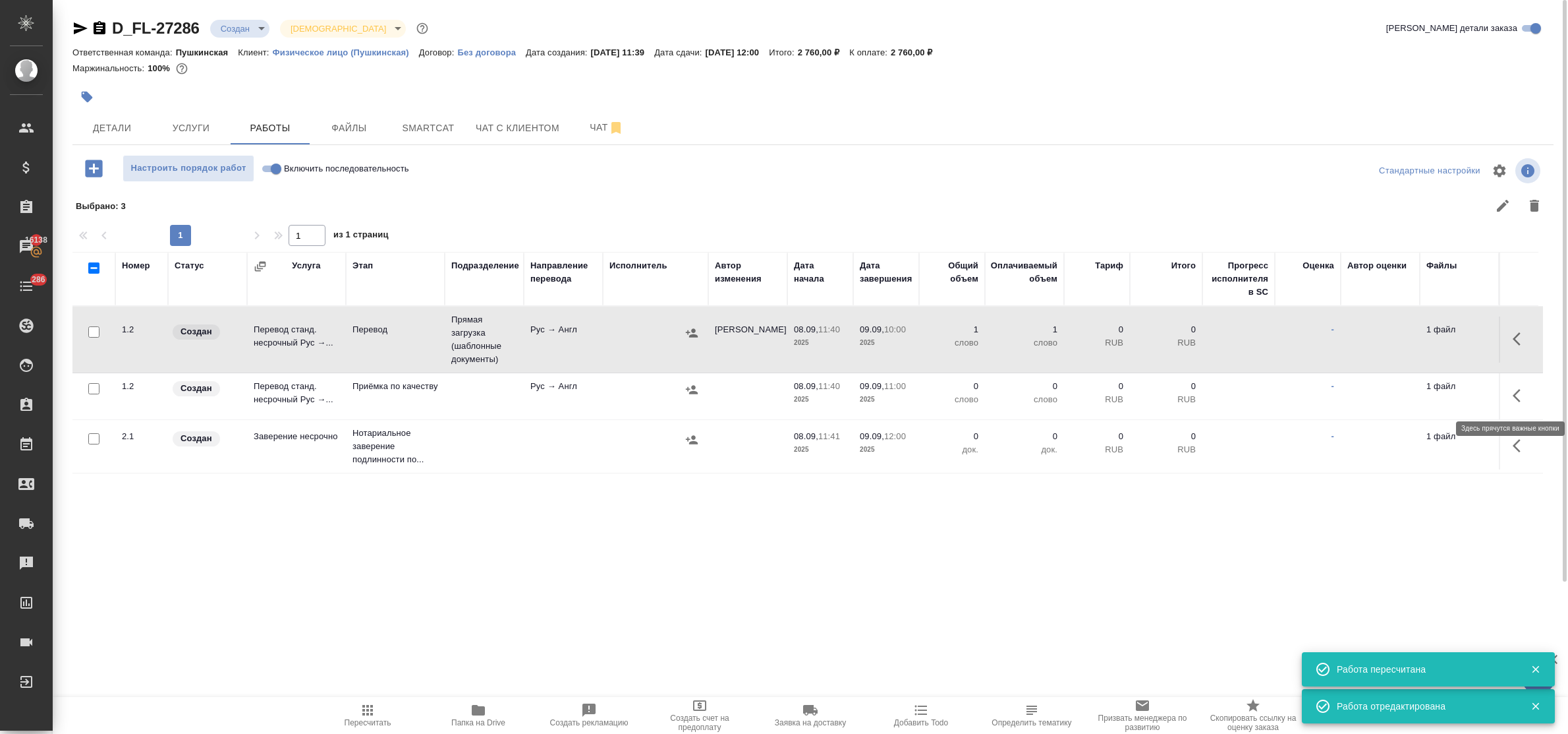
click at [1509, 394] on button "button" at bounding box center [1520, 395] width 32 height 32
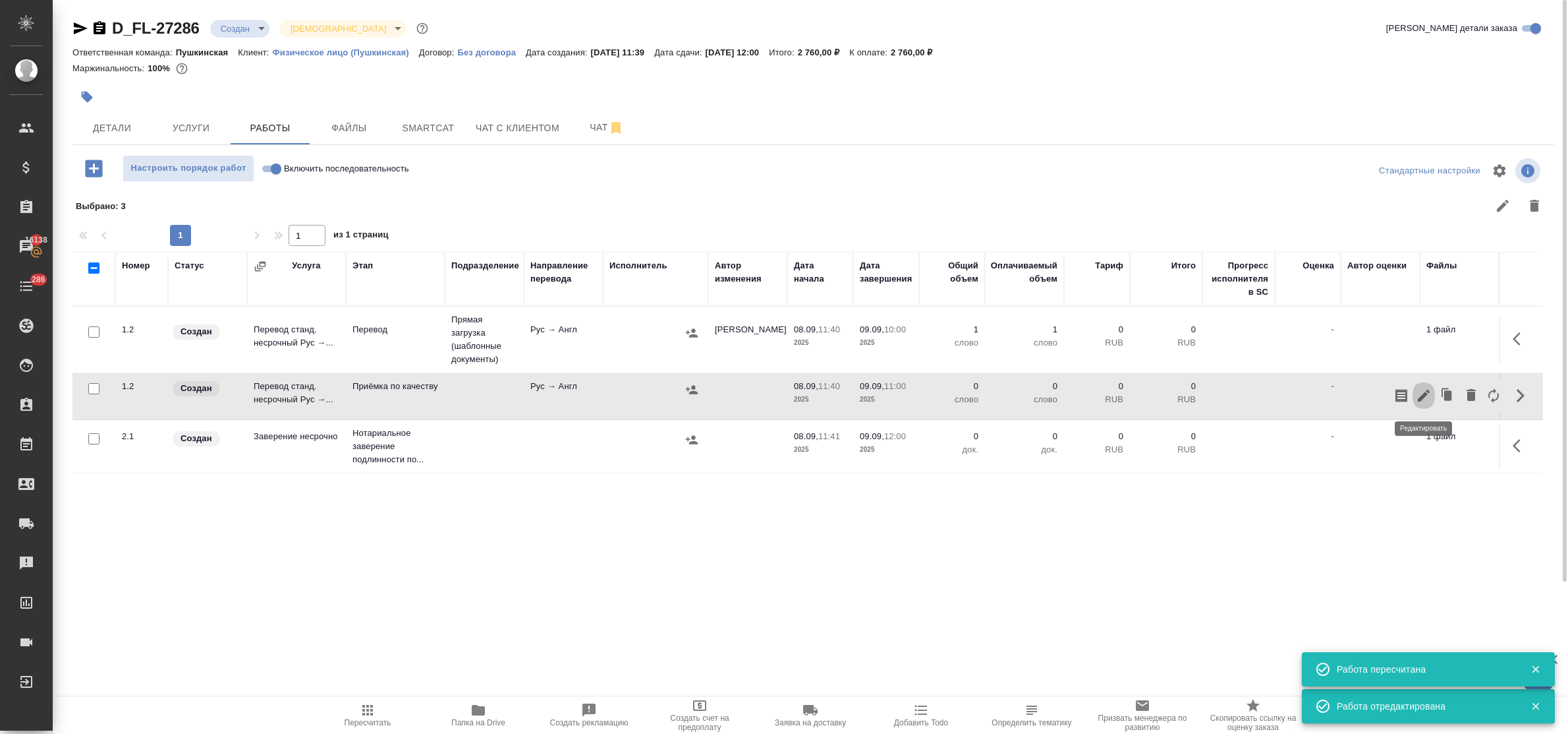
click at [1424, 391] on icon "button" at bounding box center [1424, 395] width 16 height 16
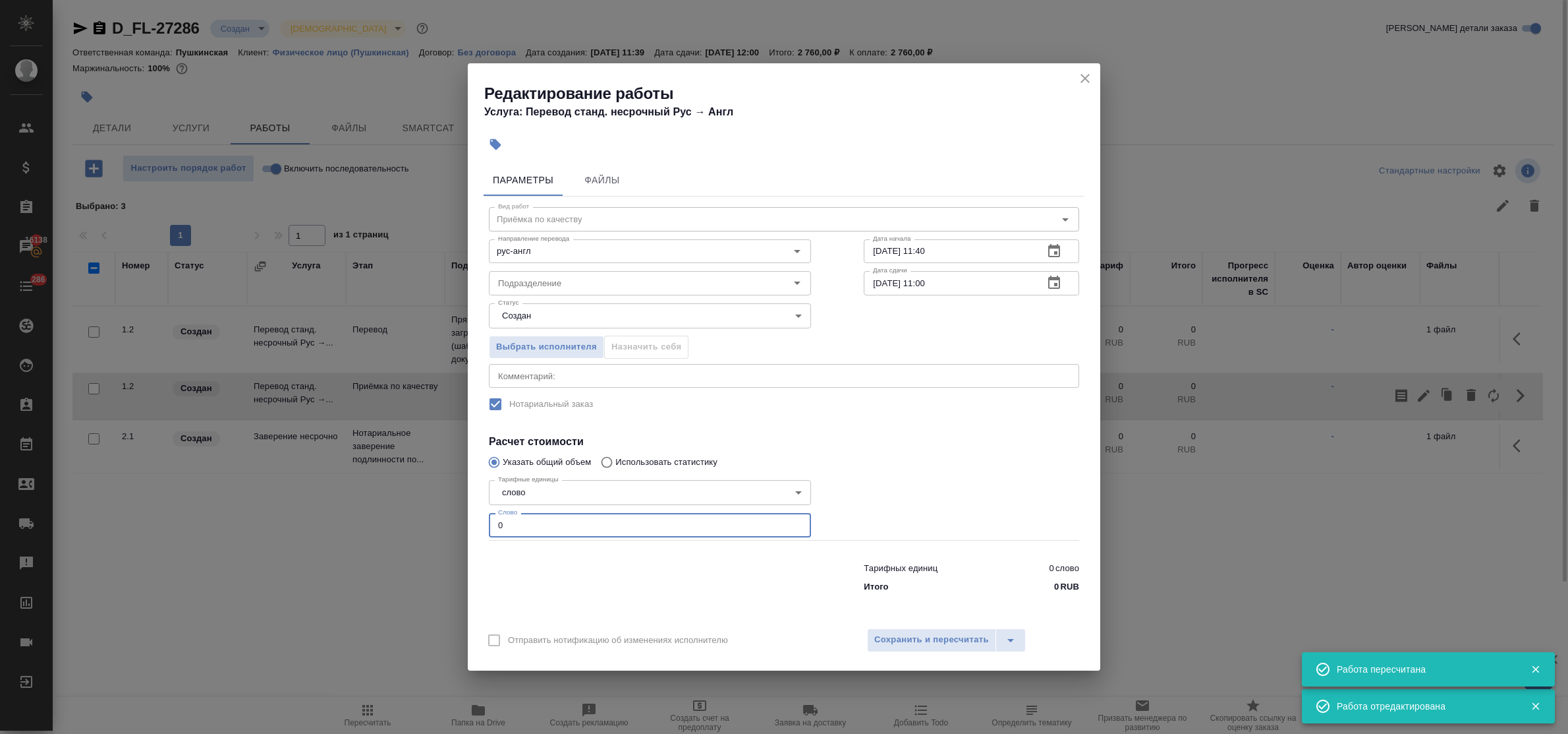
drag, startPoint x: 515, startPoint y: 529, endPoint x: 435, endPoint y: 517, distance: 80.9
click at [436, 518] on div "Редактирование работы Услуга: Перевод станд. несрочный Рус → Англ Параметры Фай…" at bounding box center [784, 367] width 1568 height 734
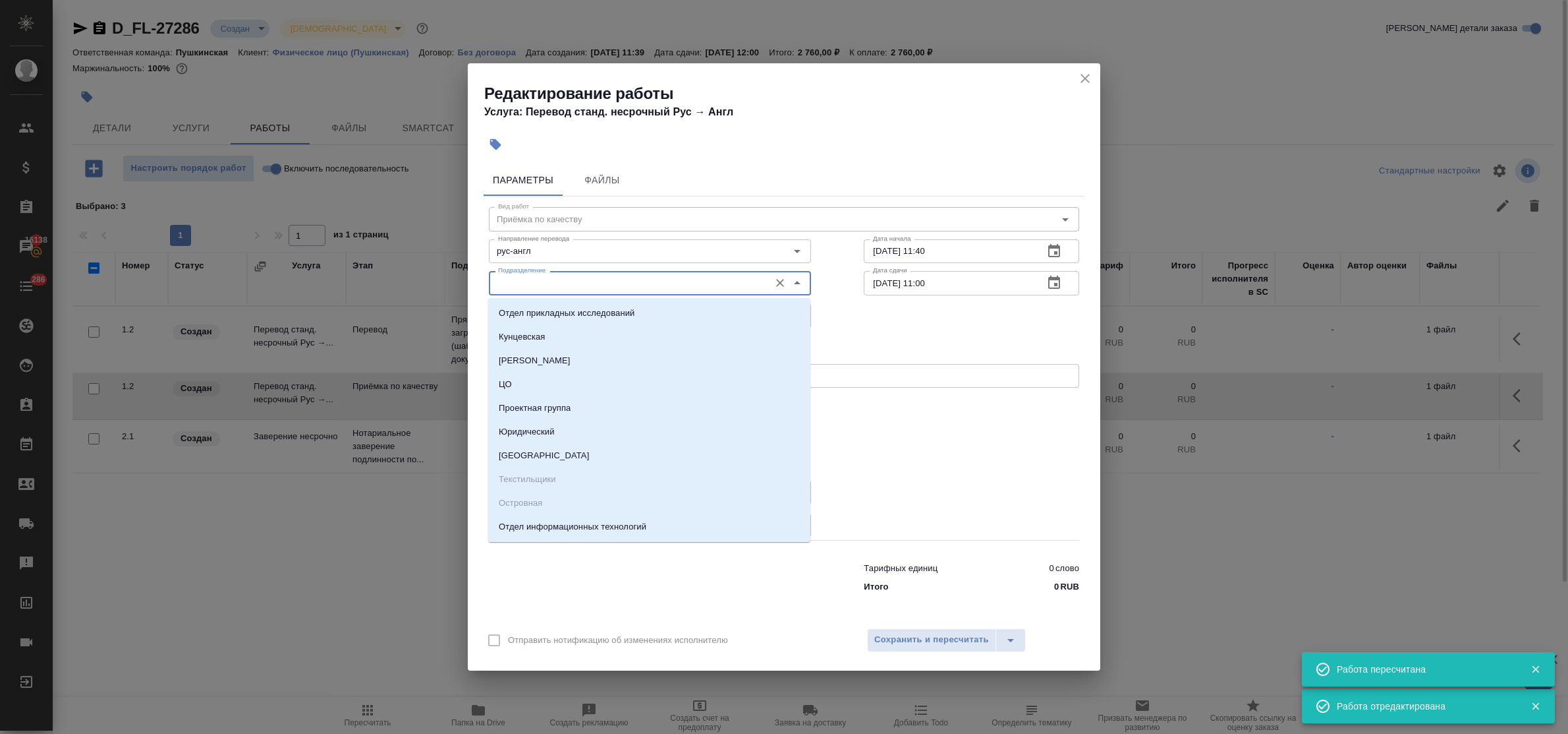
click at [542, 277] on input "Подразделение" at bounding box center [628, 283] width 270 height 16
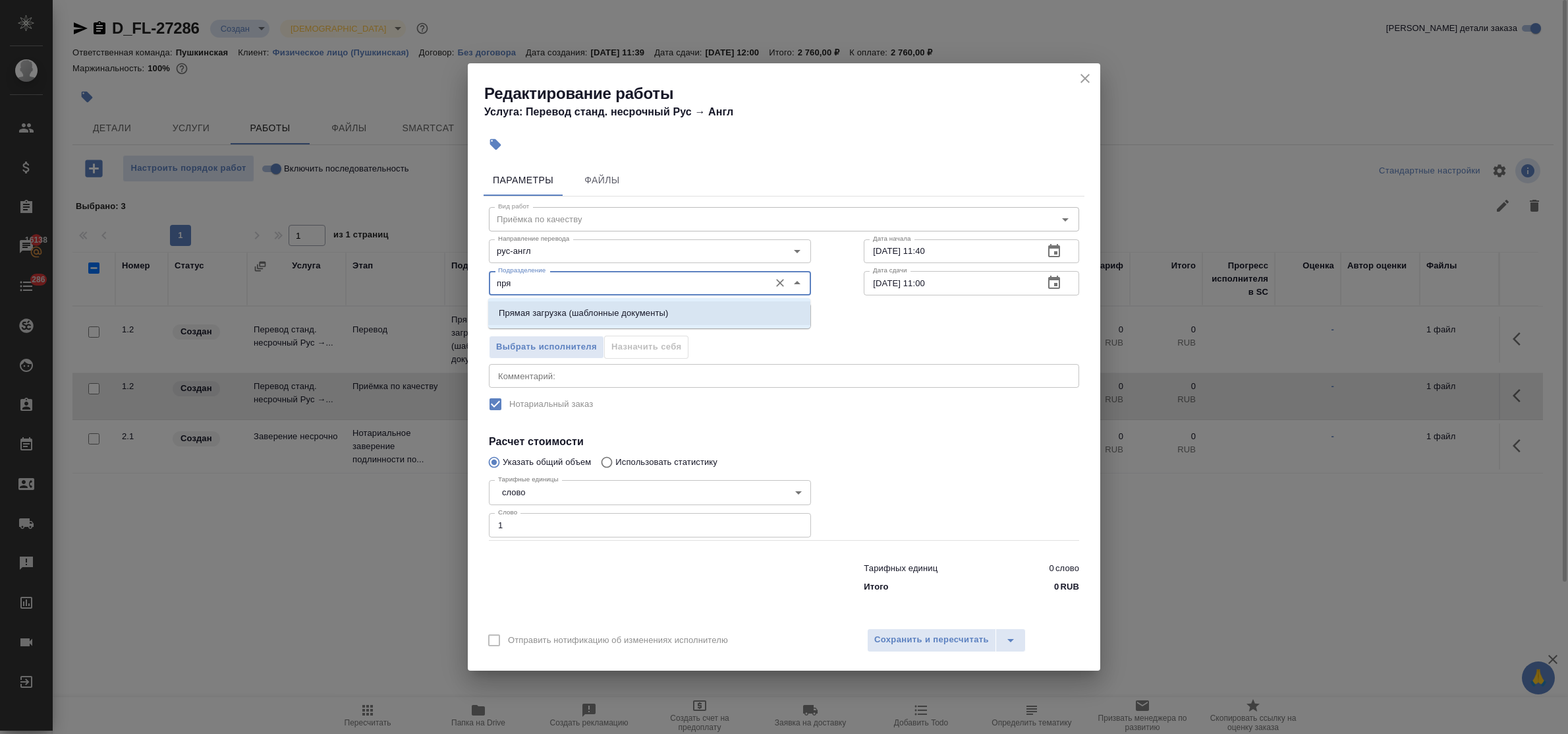
click at [560, 319] on li "Прямая загрузка (шаблонные документы)" at bounding box center [649, 313] width 322 height 24
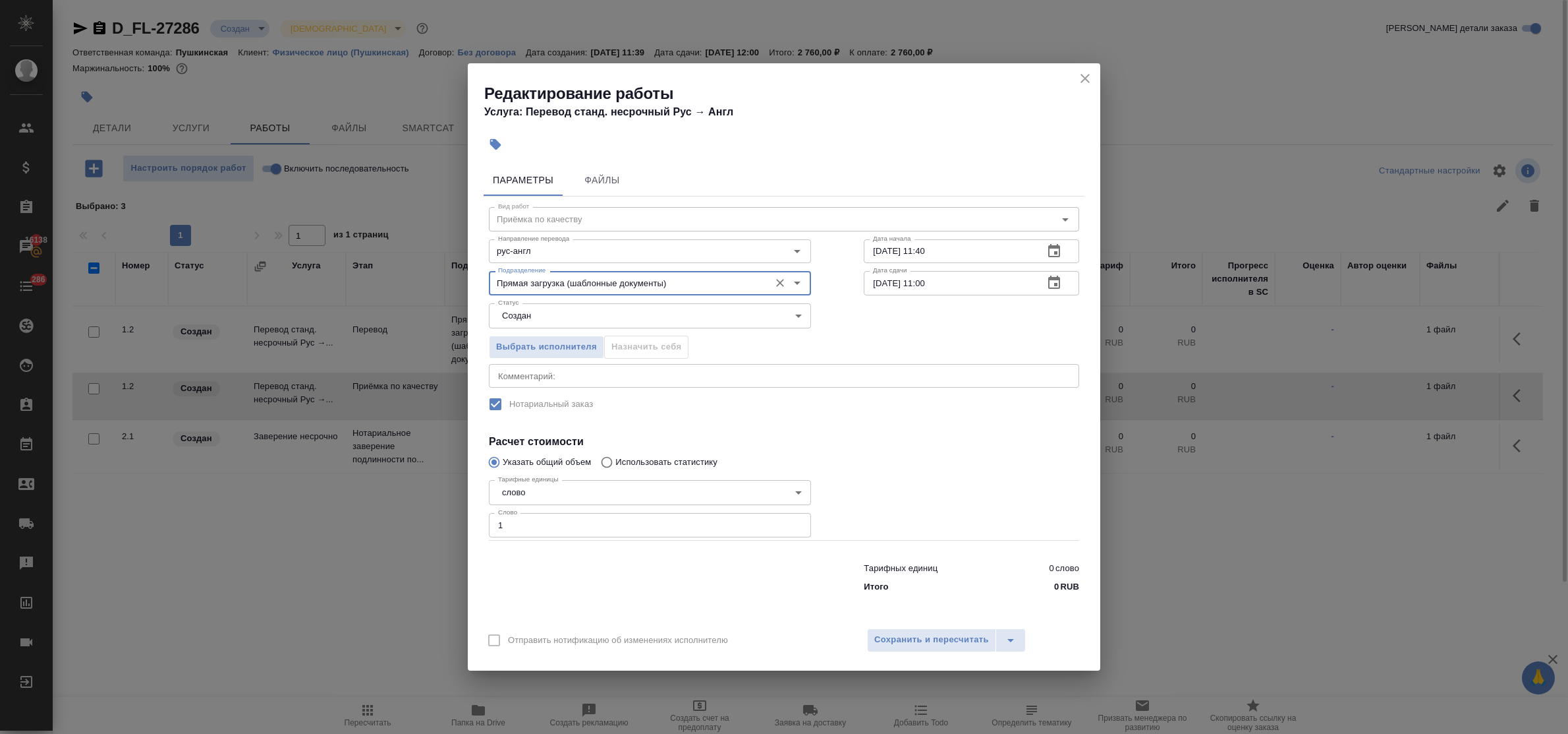
click at [1055, 248] on icon "button" at bounding box center [1054, 251] width 16 height 16
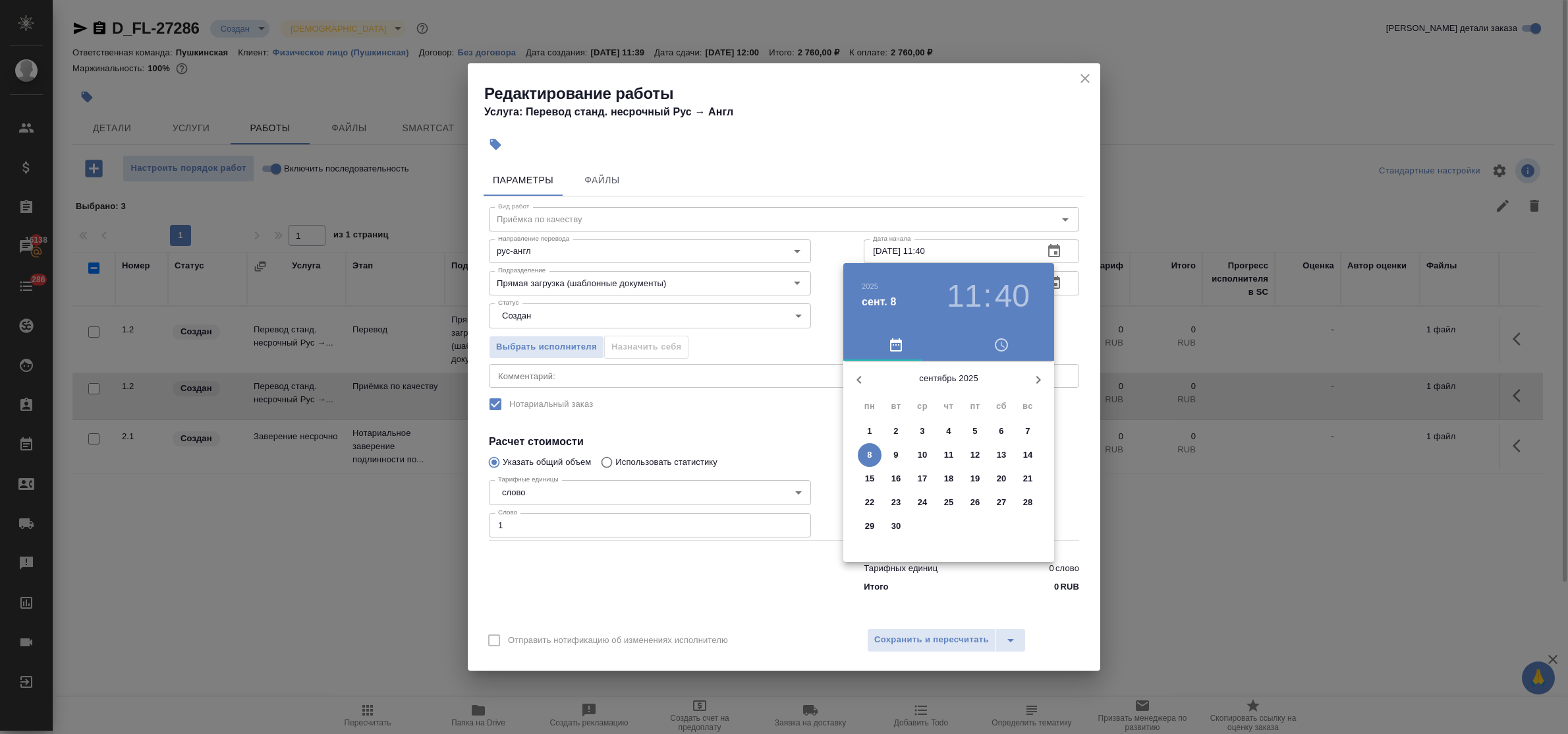
click at [896, 455] on p "9" at bounding box center [895, 455] width 4 height 13
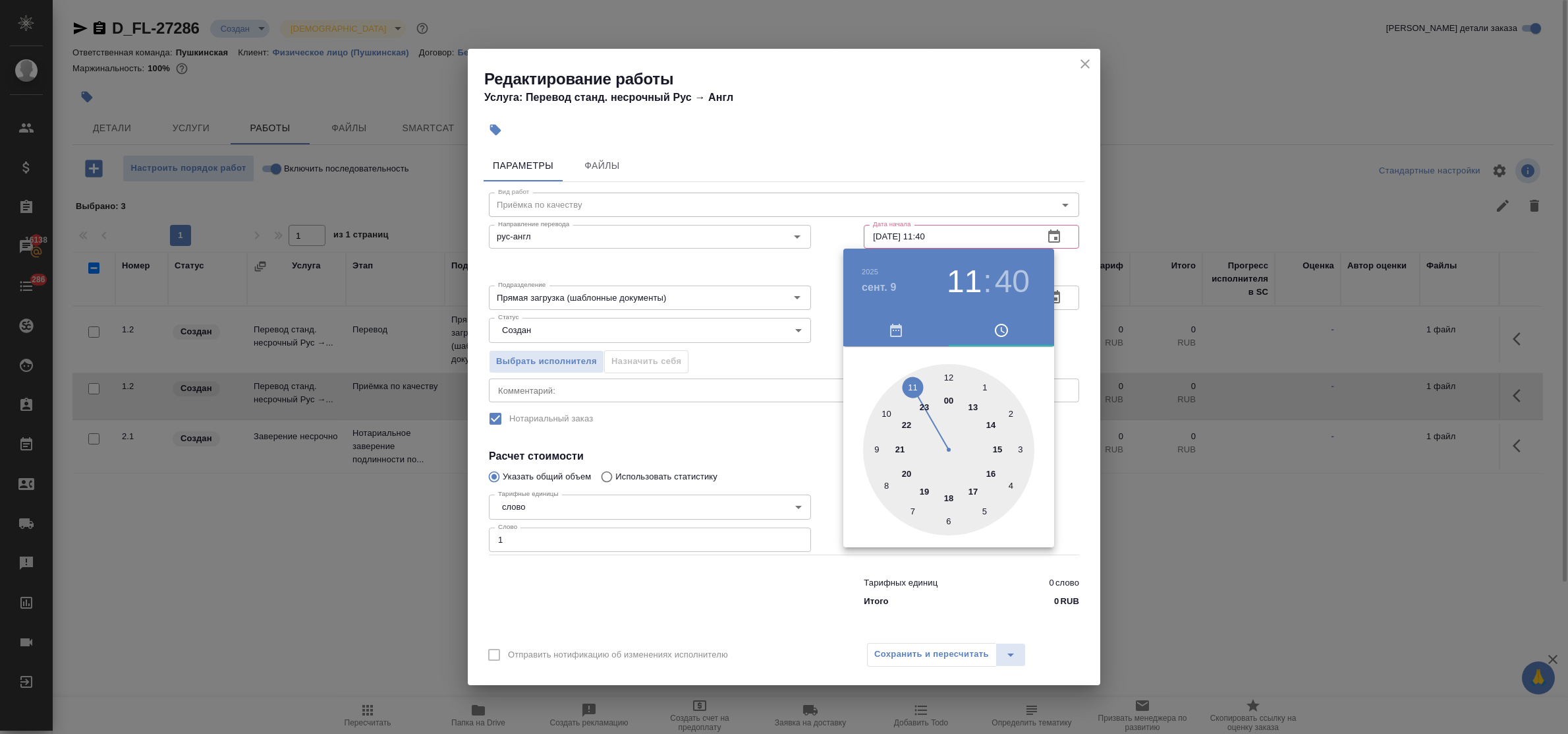
click at [888, 413] on div at bounding box center [948, 449] width 171 height 172
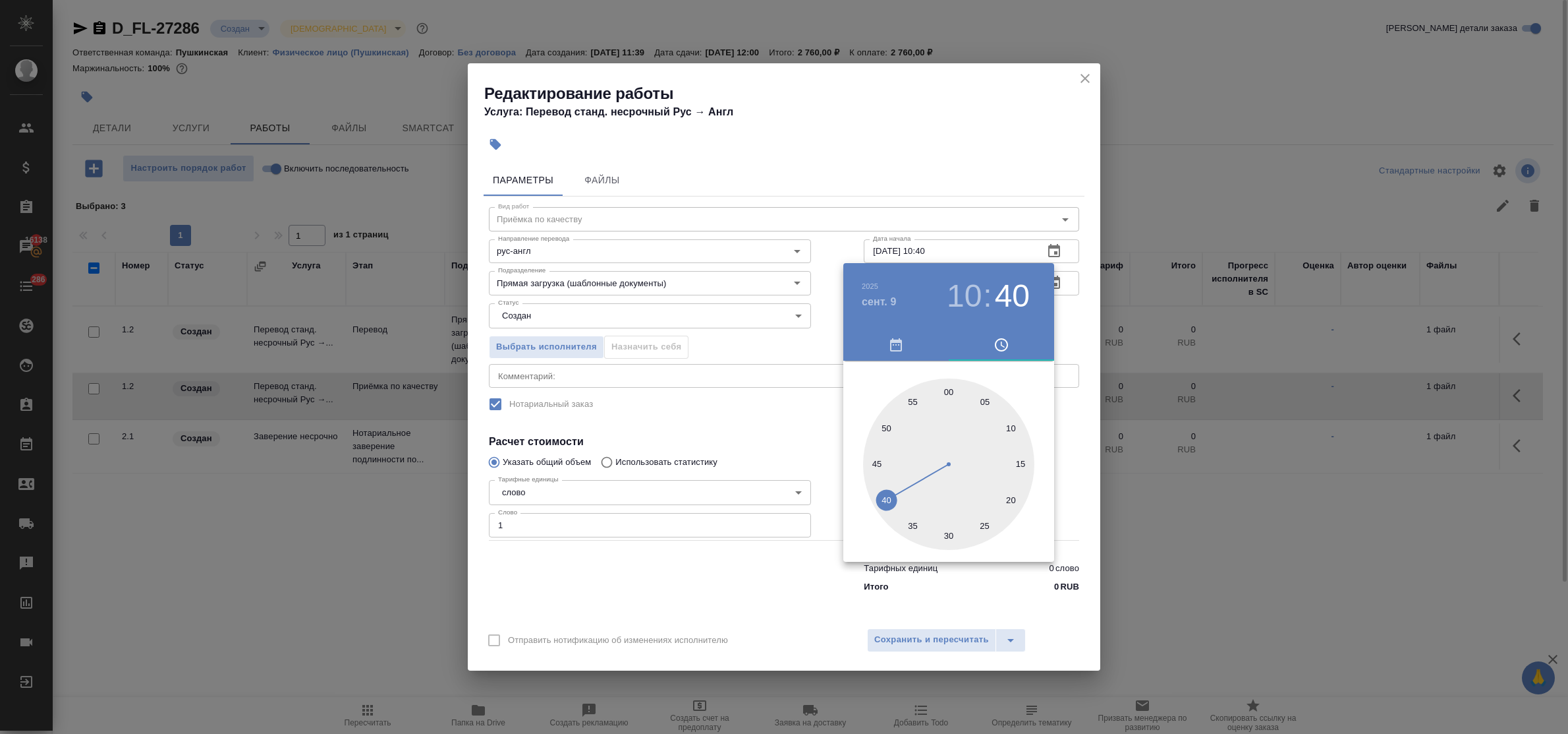
click at [946, 389] on div at bounding box center [948, 464] width 171 height 172
click at [797, 446] on div at bounding box center [784, 367] width 1568 height 734
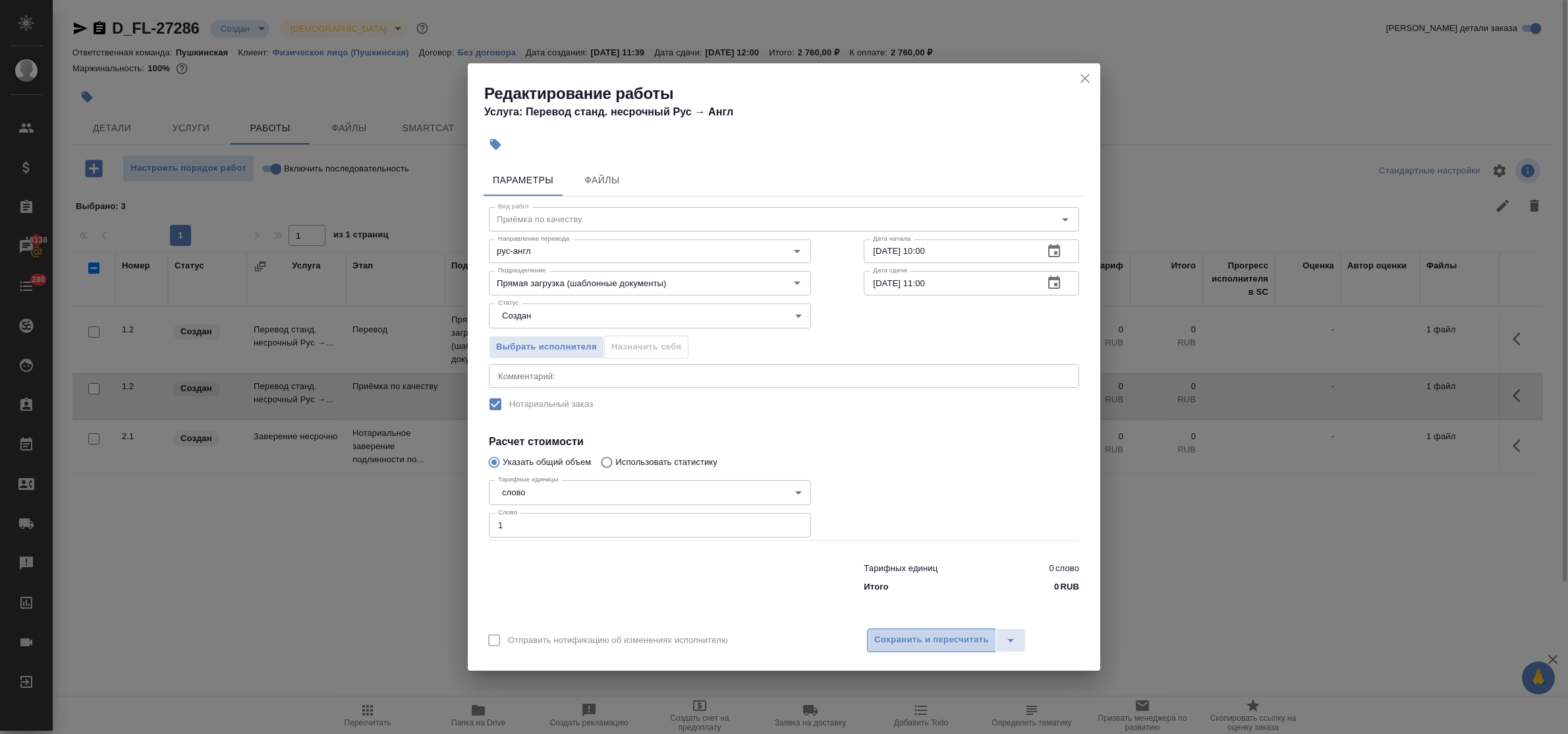
click at [902, 645] on span "Сохранить и пересчитать" at bounding box center [932, 639] width 115 height 15
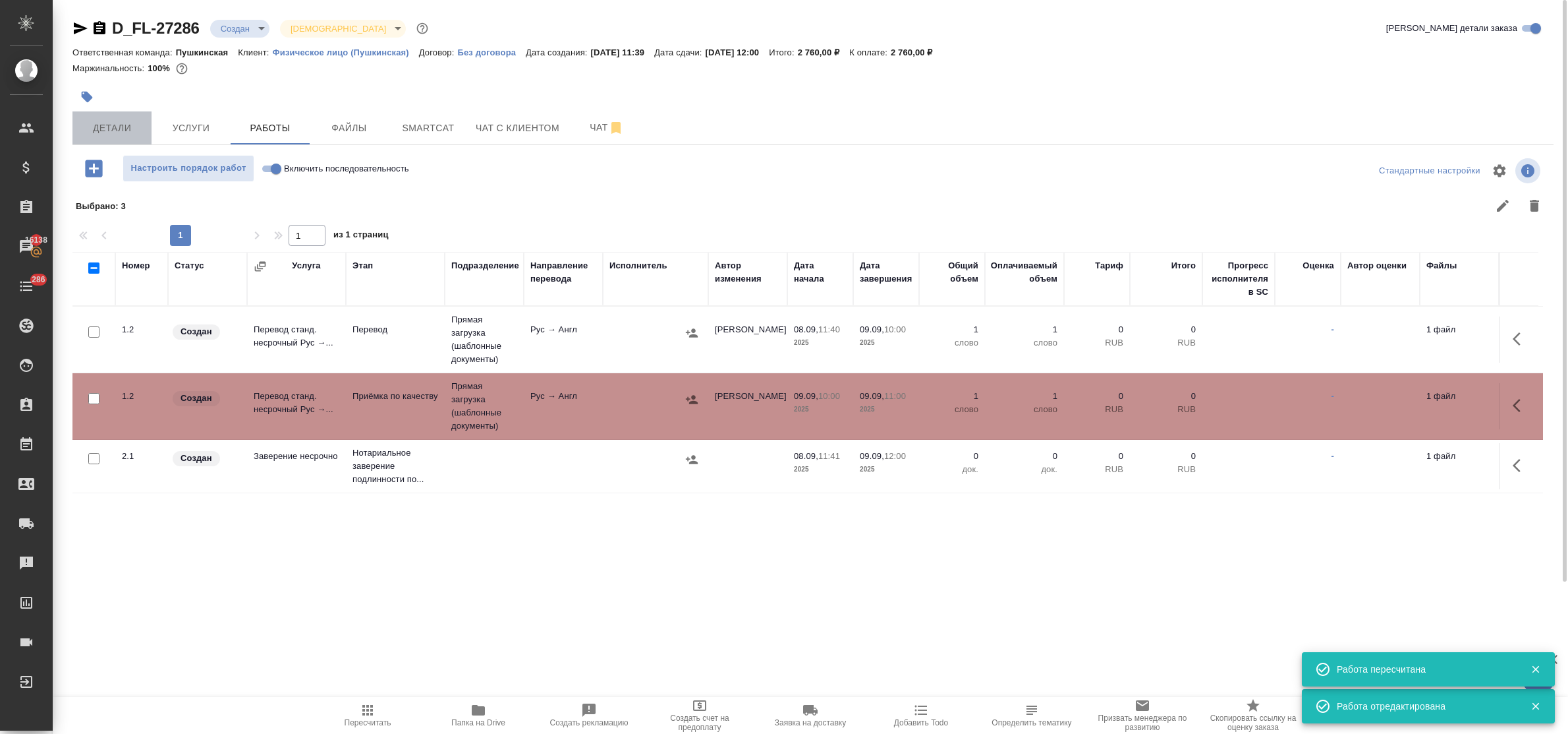
click at [112, 128] on span "Детали" at bounding box center [112, 128] width 64 height 17
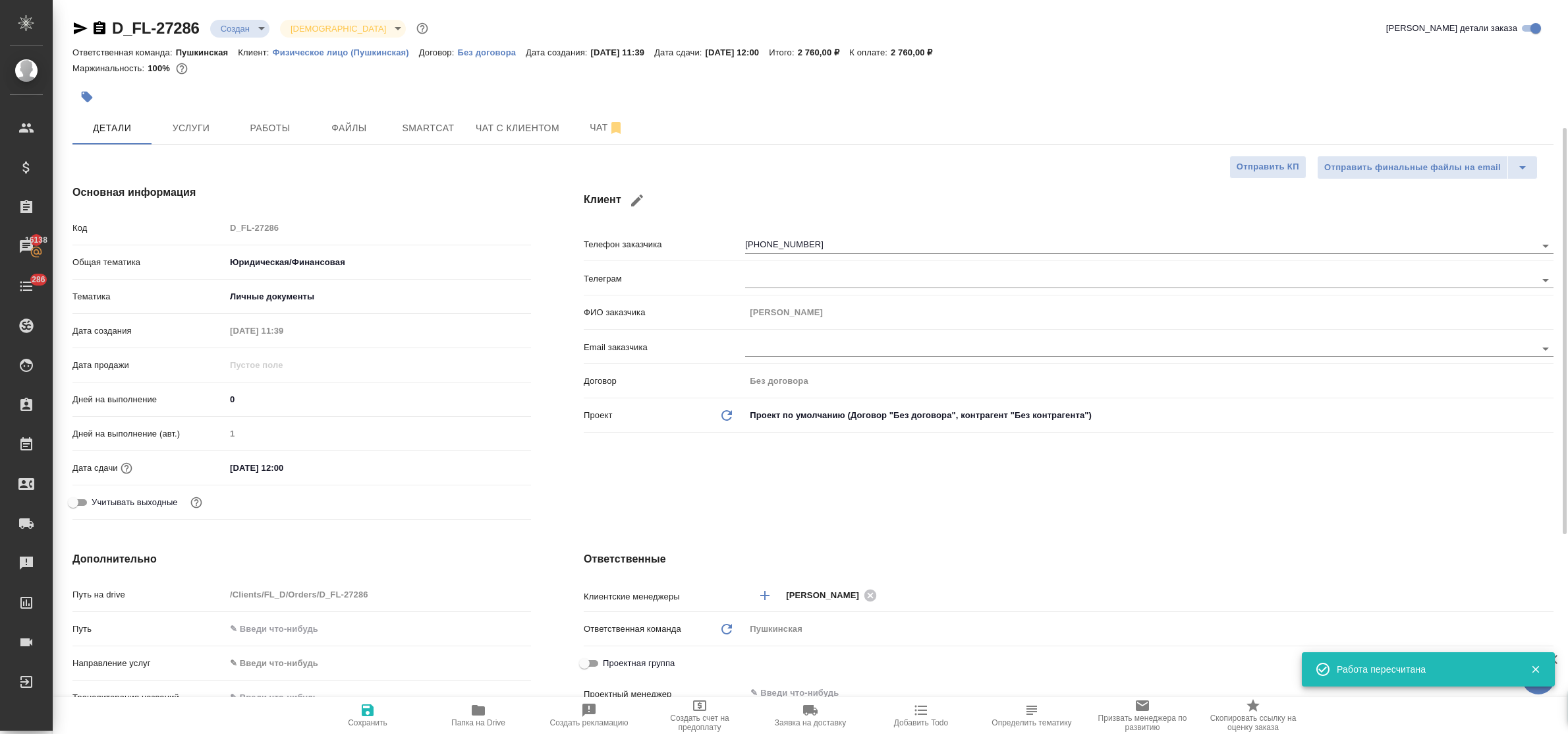
scroll to position [247, 0]
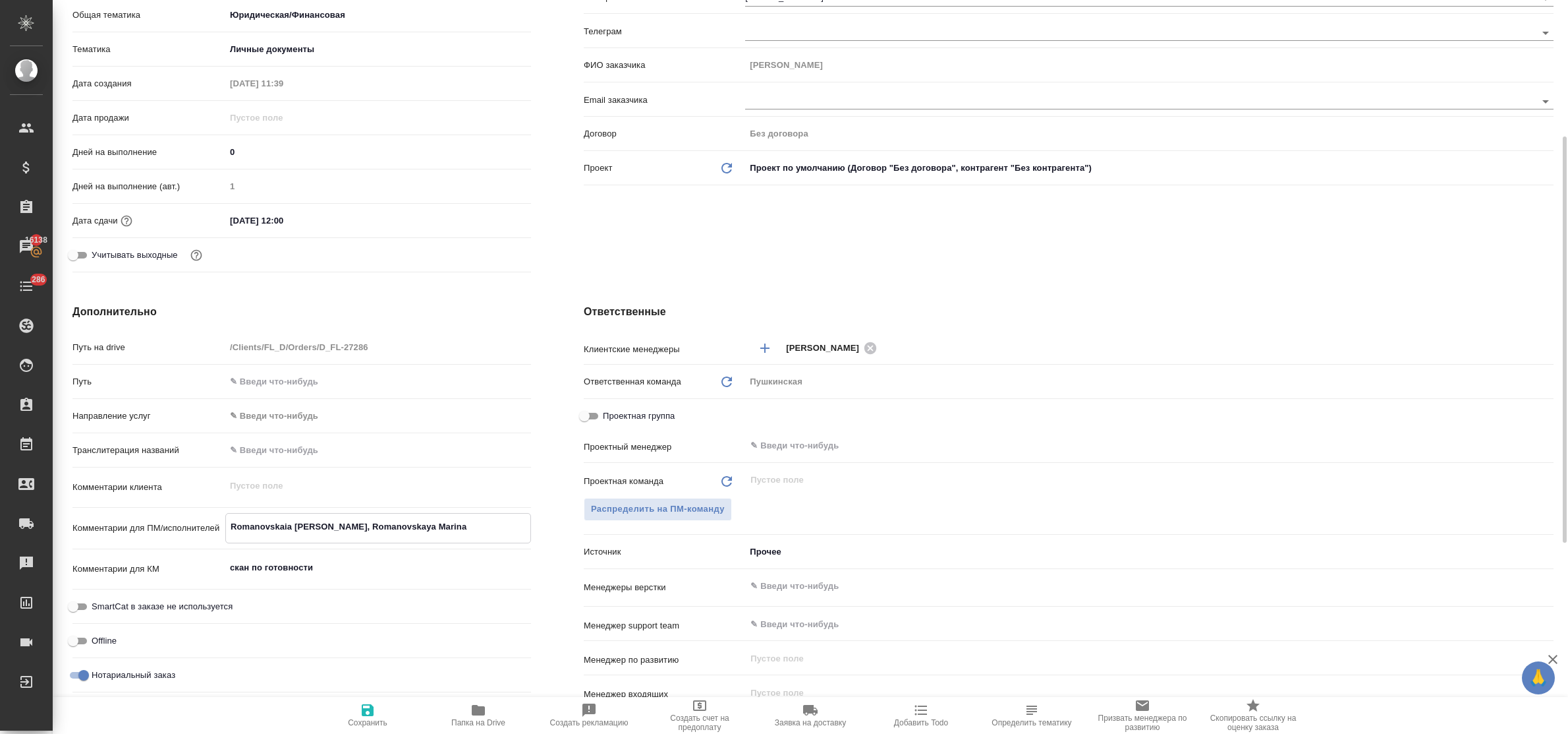
click at [442, 529] on textarea "Romanovskaia Anna, Romanovskaya Marina" at bounding box center [378, 526] width 304 height 22
click at [601, 508] on span "Распределить на ПМ-команду" at bounding box center [658, 508] width 133 height 15
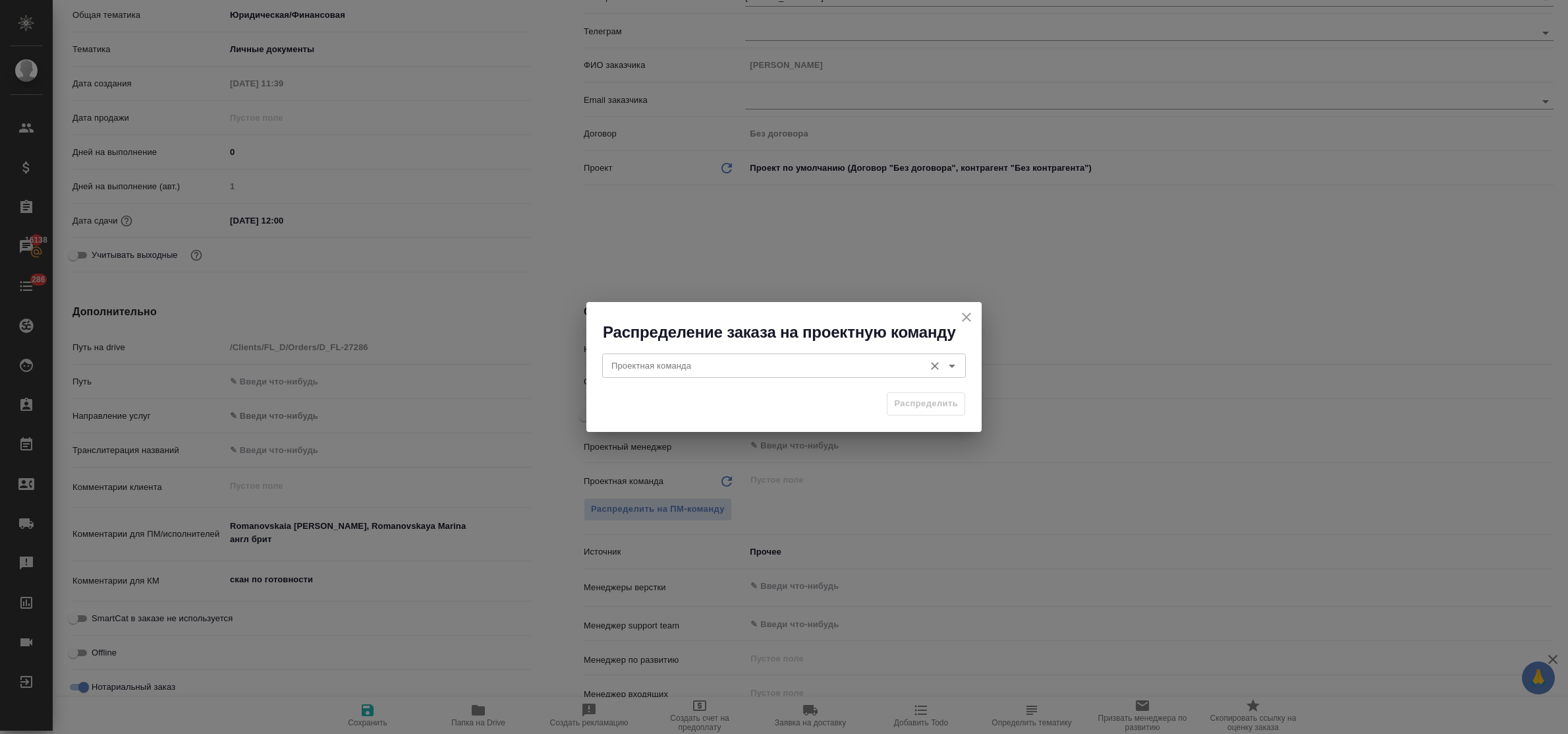
click at [630, 370] on input "Проектная команда" at bounding box center [762, 365] width 312 height 16
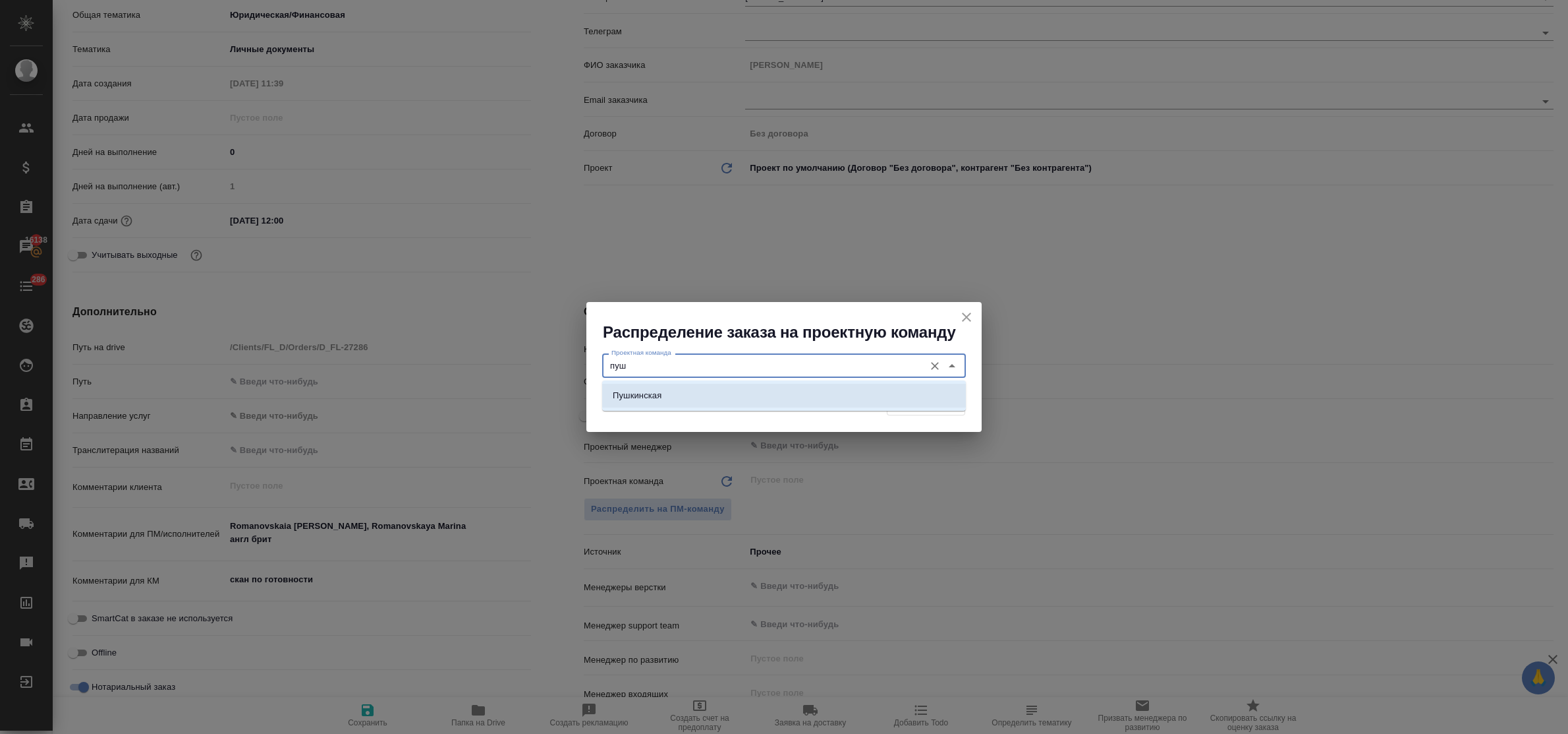
click at [636, 390] on p "Пушкинская" at bounding box center [636, 395] width 49 height 13
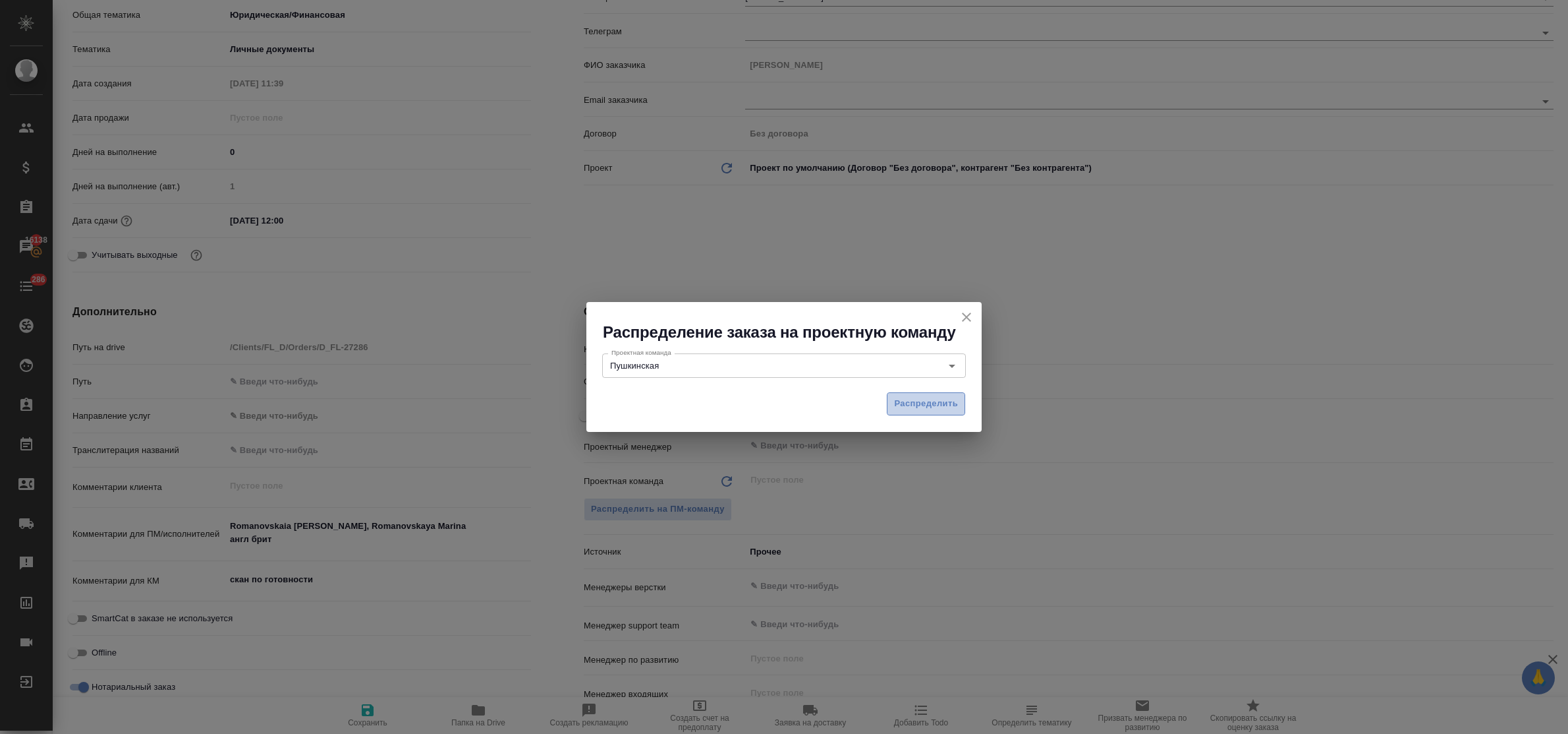
click at [943, 399] on span "Распределить" at bounding box center [925, 403] width 64 height 15
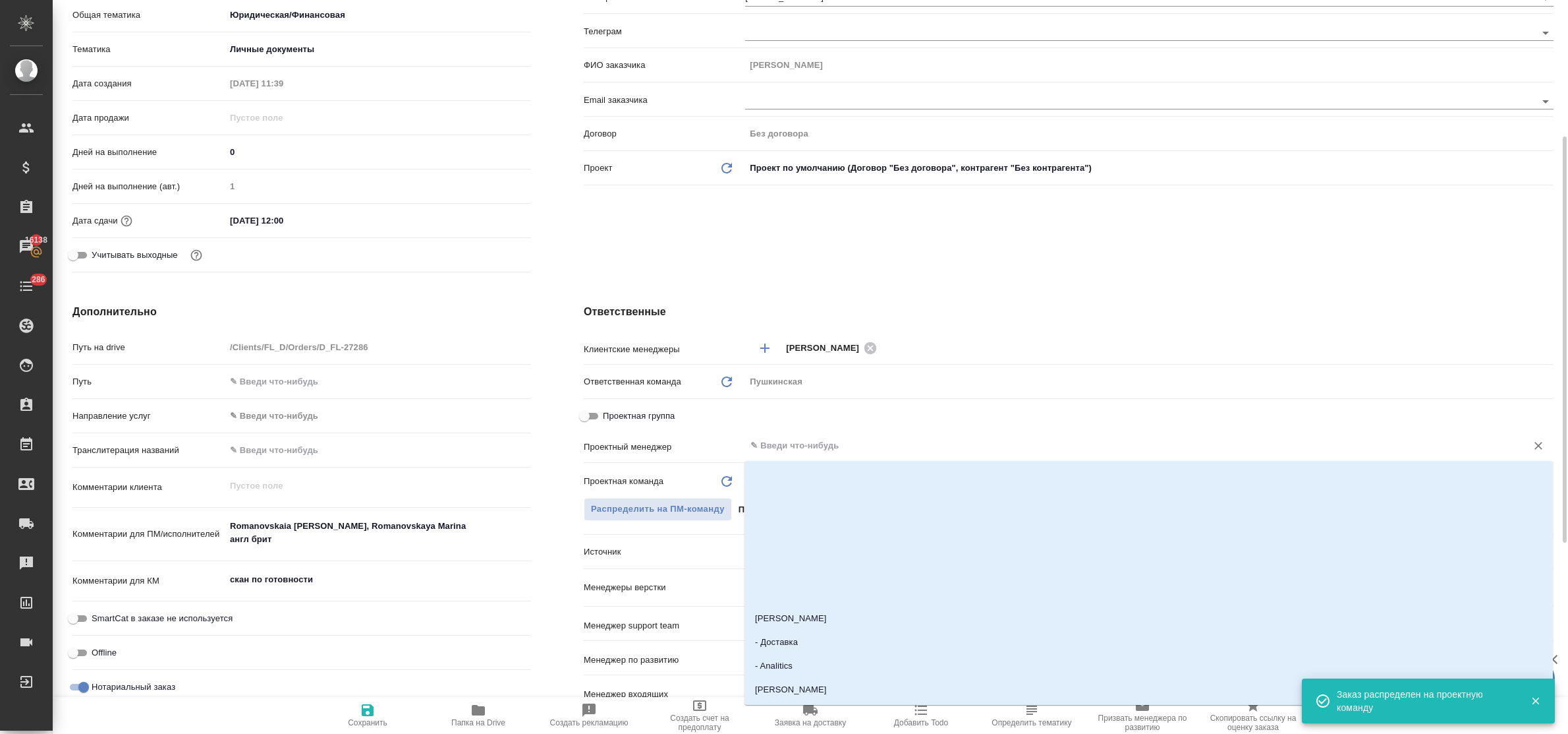
click at [813, 440] on input "text" at bounding box center [1127, 446] width 757 height 16
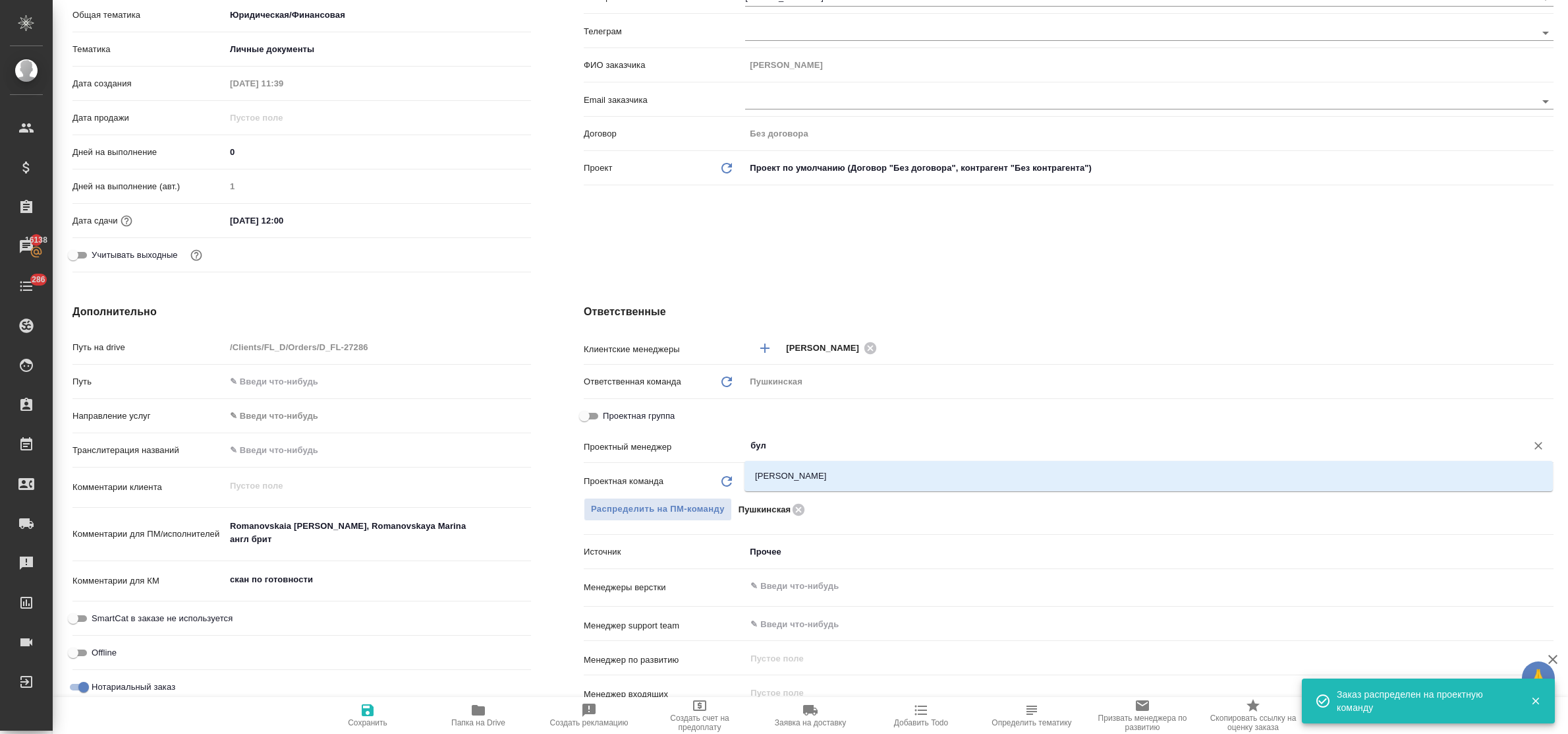
click at [812, 463] on div "Булахова Елена" at bounding box center [1148, 476] width 808 height 30
click at [813, 471] on li "Булахова Елена" at bounding box center [1148, 476] width 808 height 24
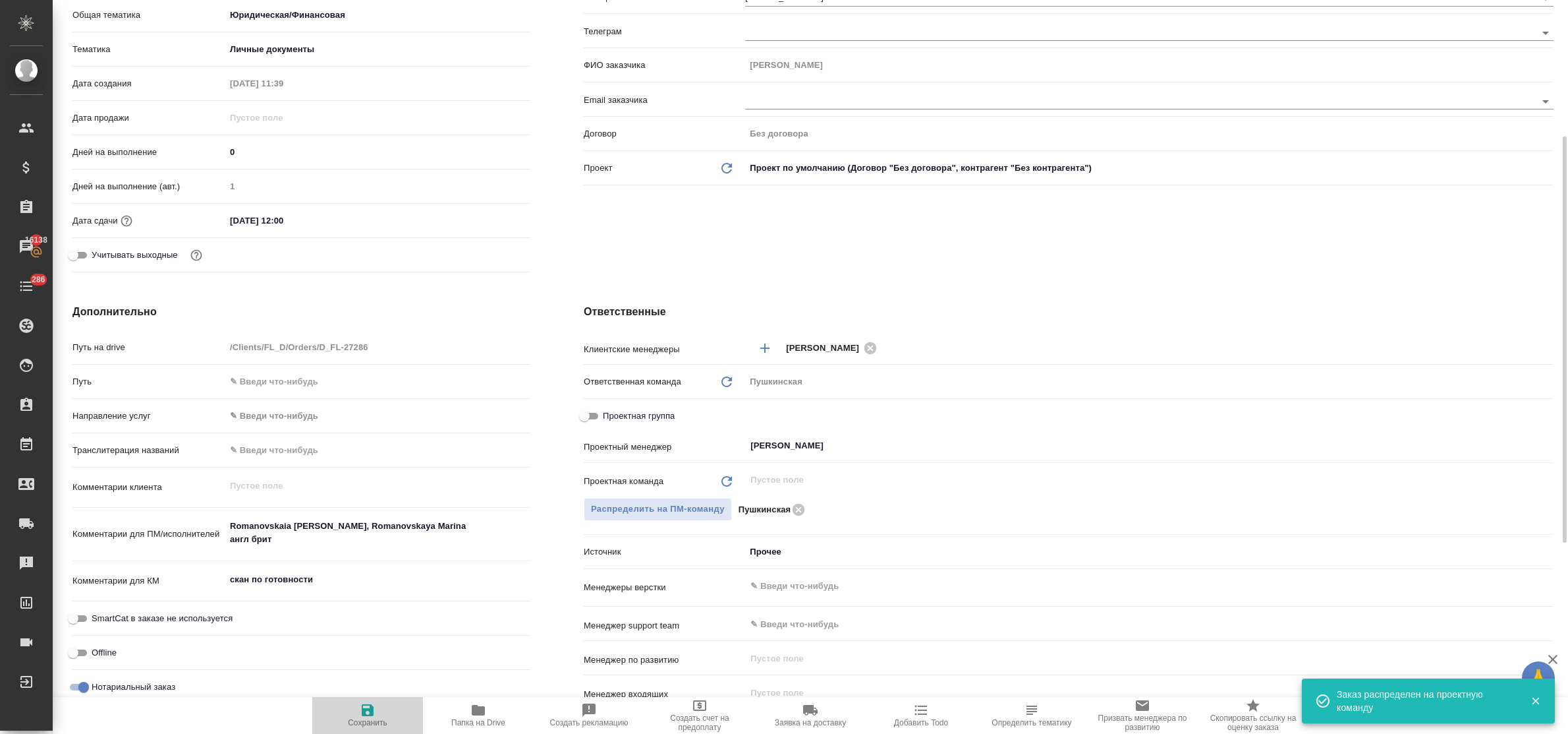
click at [362, 706] on icon "button" at bounding box center [367, 709] width 11 height 11
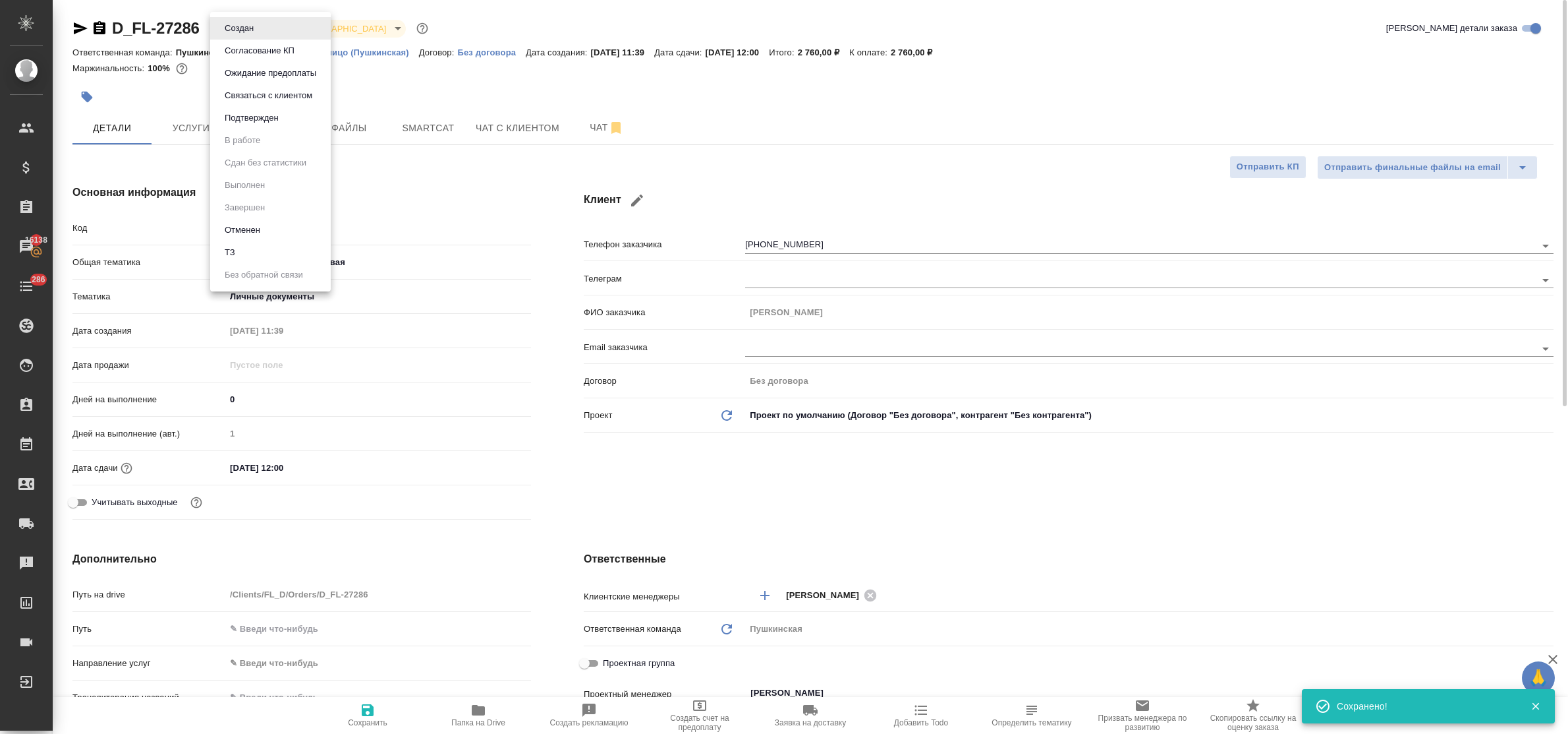
click at [225, 23] on body "🙏 .cls-1 fill:#fff; AWATERA Bulakhova Elena Клиенты Спецификации Заказы 16138 Ч…" at bounding box center [784, 367] width 1568 height 734
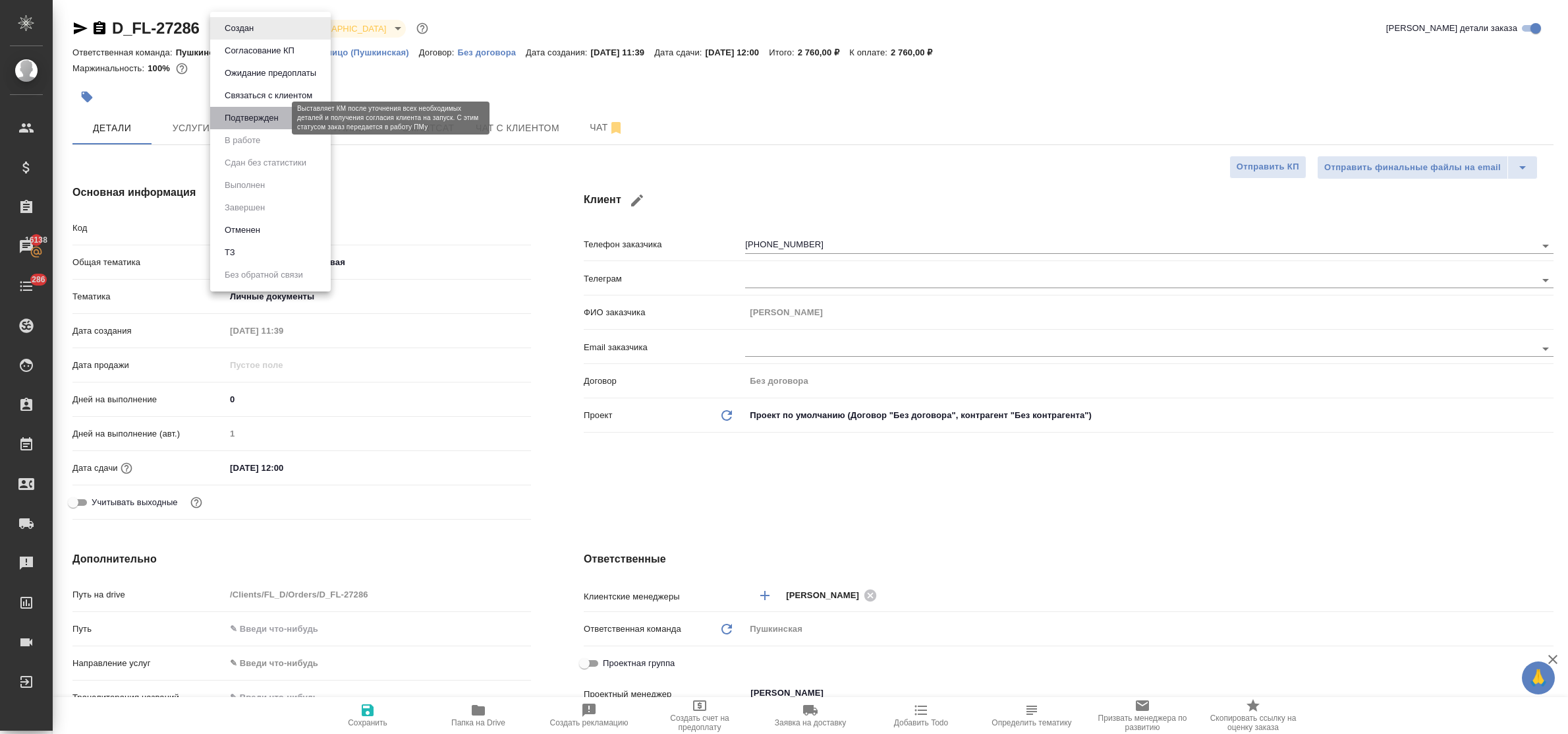
click at [247, 116] on button "Подтвержден" at bounding box center [252, 118] width 62 height 14
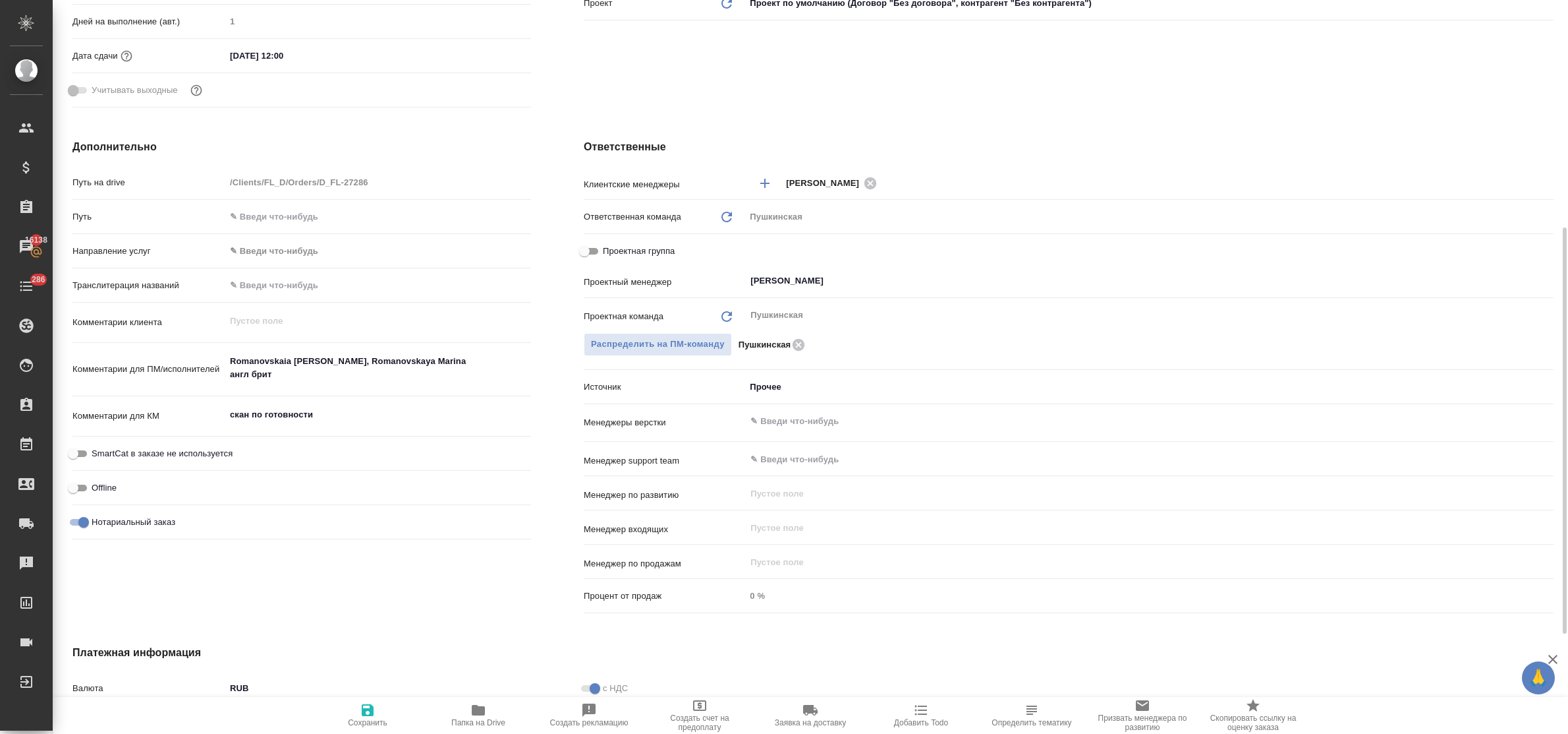
scroll to position [594, 0]
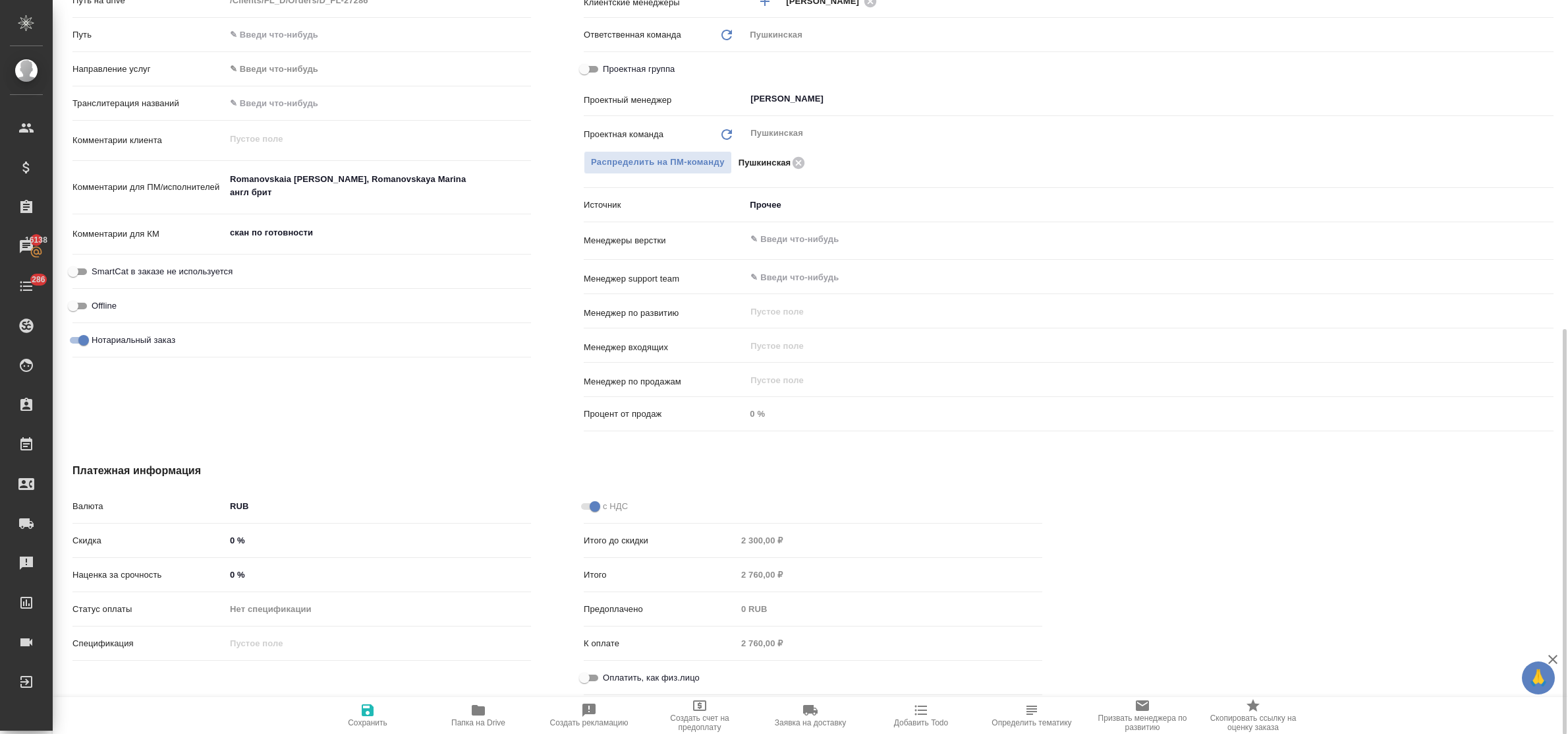
click at [588, 674] on input "Оплатить, как физ.лицо" at bounding box center [584, 677] width 48 height 16
click at [367, 709] on icon "button" at bounding box center [367, 709] width 11 height 11
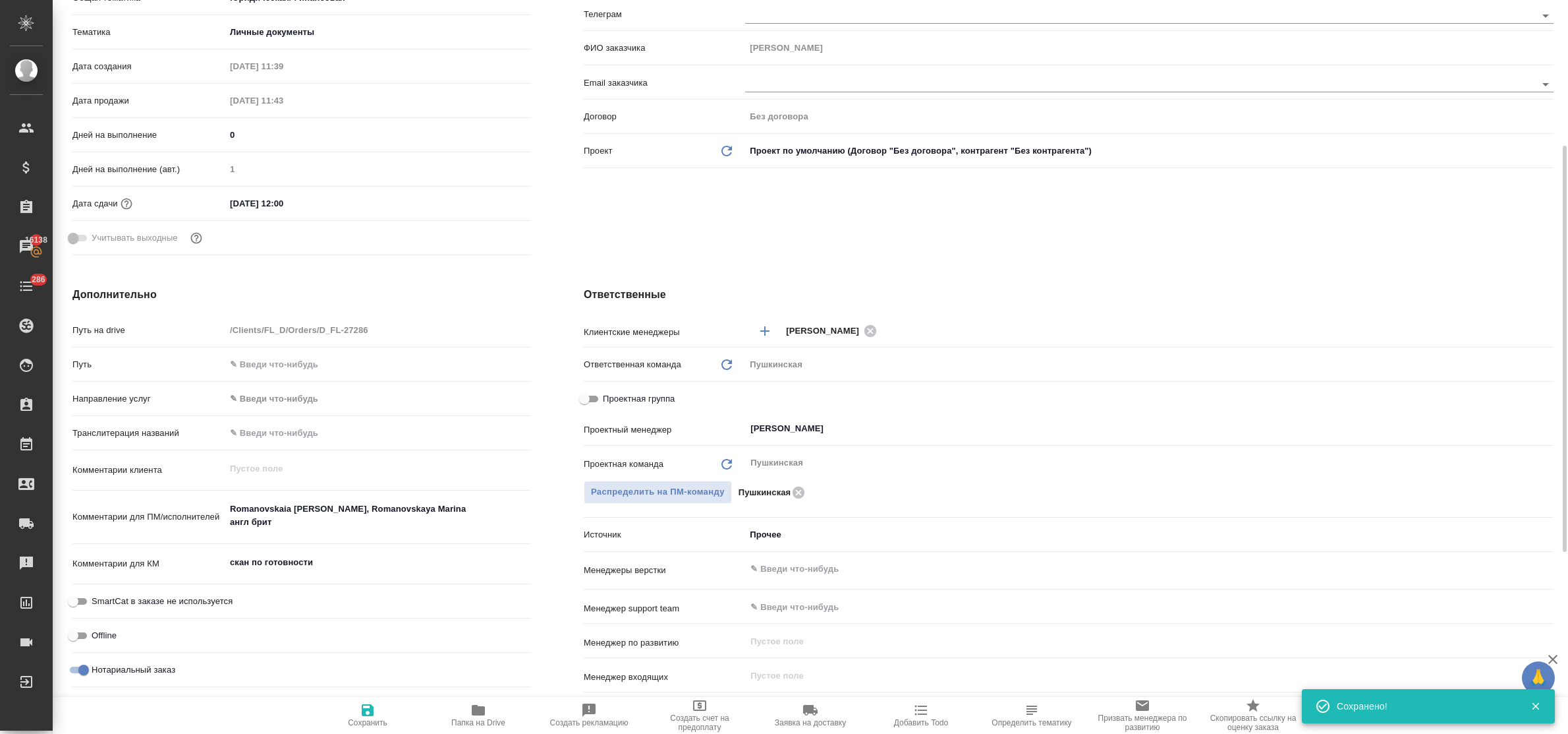
scroll to position [0, 0]
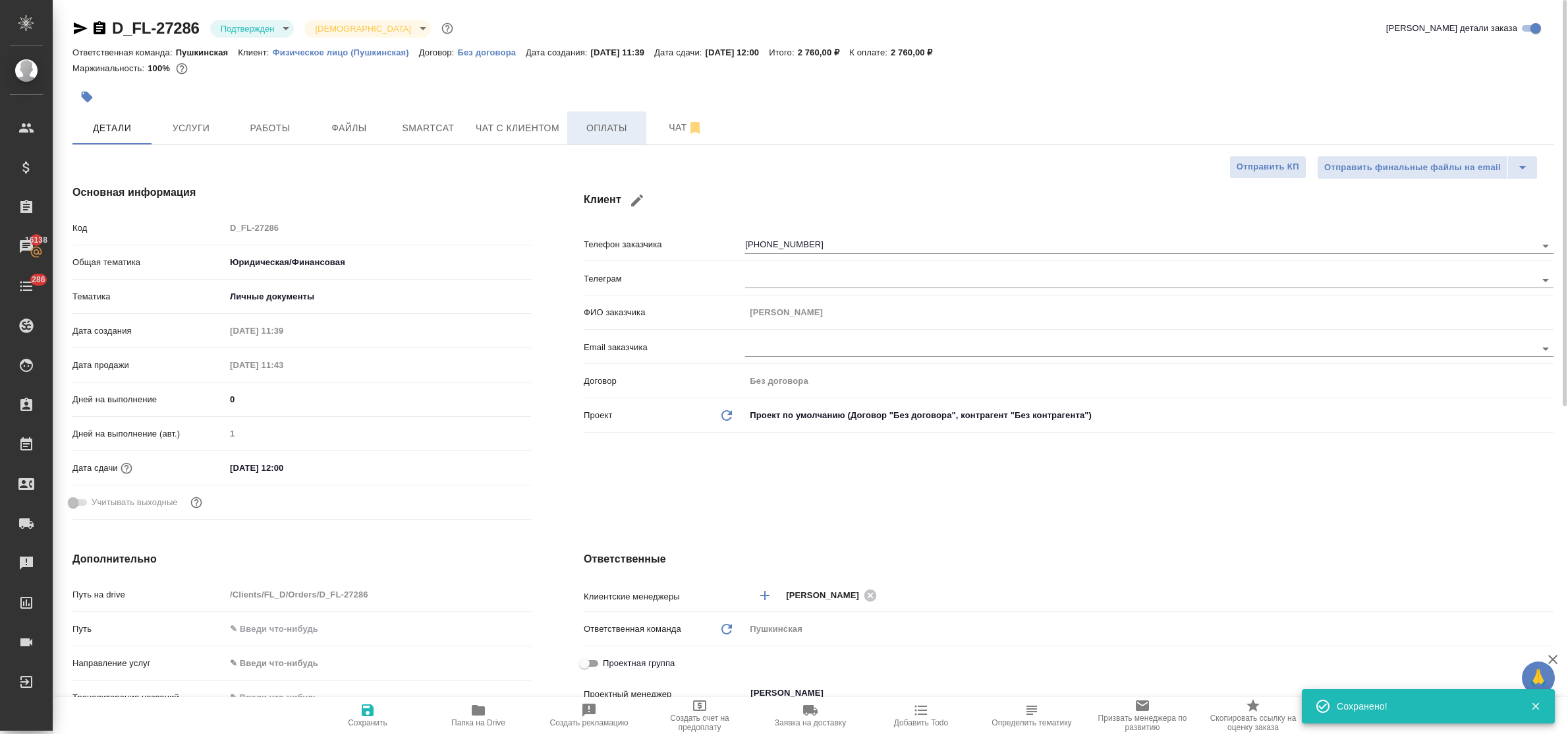
click at [618, 112] on button "Оплаты" at bounding box center [606, 127] width 79 height 33
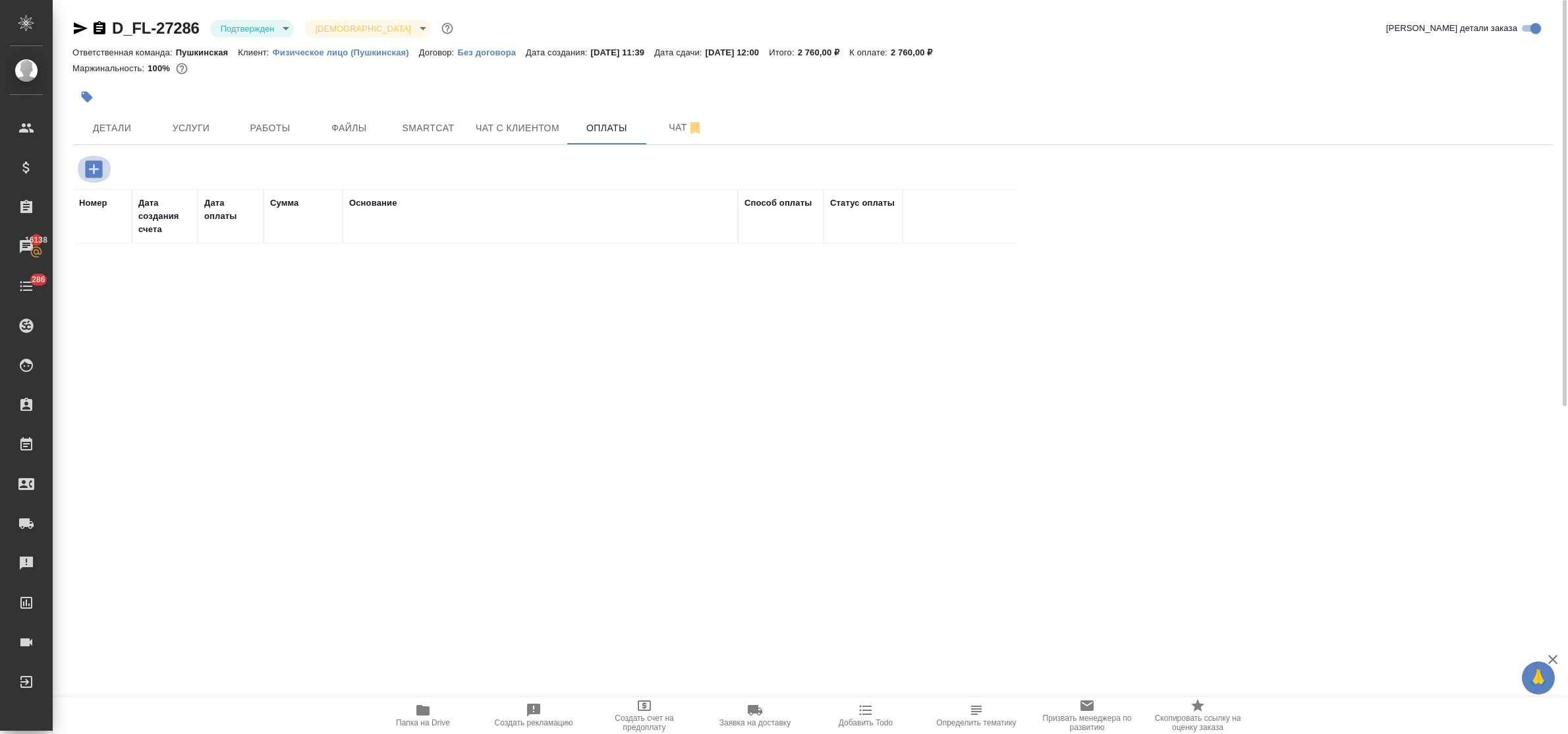
click at [92, 172] on icon "button" at bounding box center [93, 168] width 17 height 17
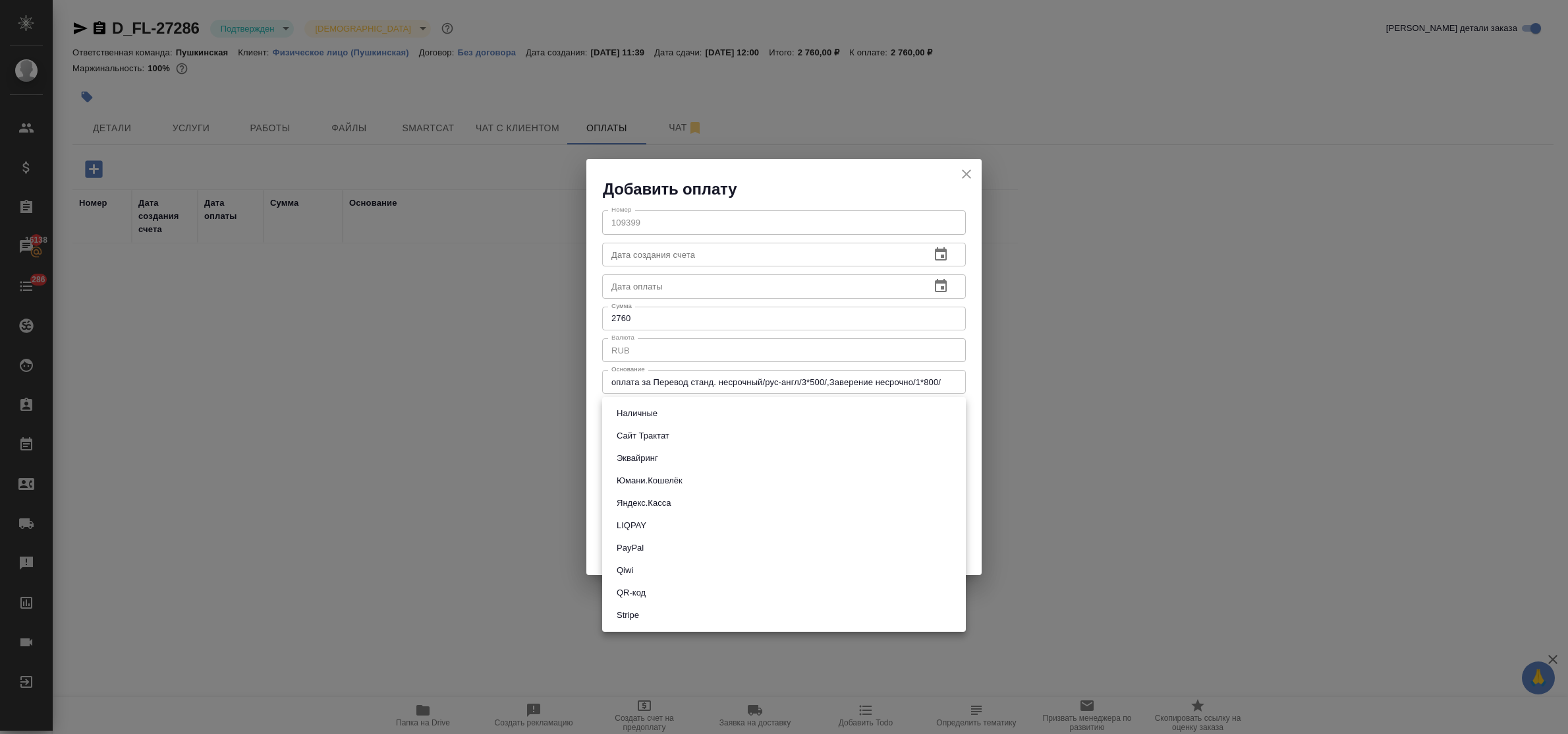
click at [676, 410] on body "🙏 .cls-1 fill:#fff; AWATERA Bulakhova Elena Клиенты Спецификации Заказы 16138 Ч…" at bounding box center [784, 367] width 1568 height 734
click at [643, 592] on button "QR-код" at bounding box center [631, 593] width 37 height 14
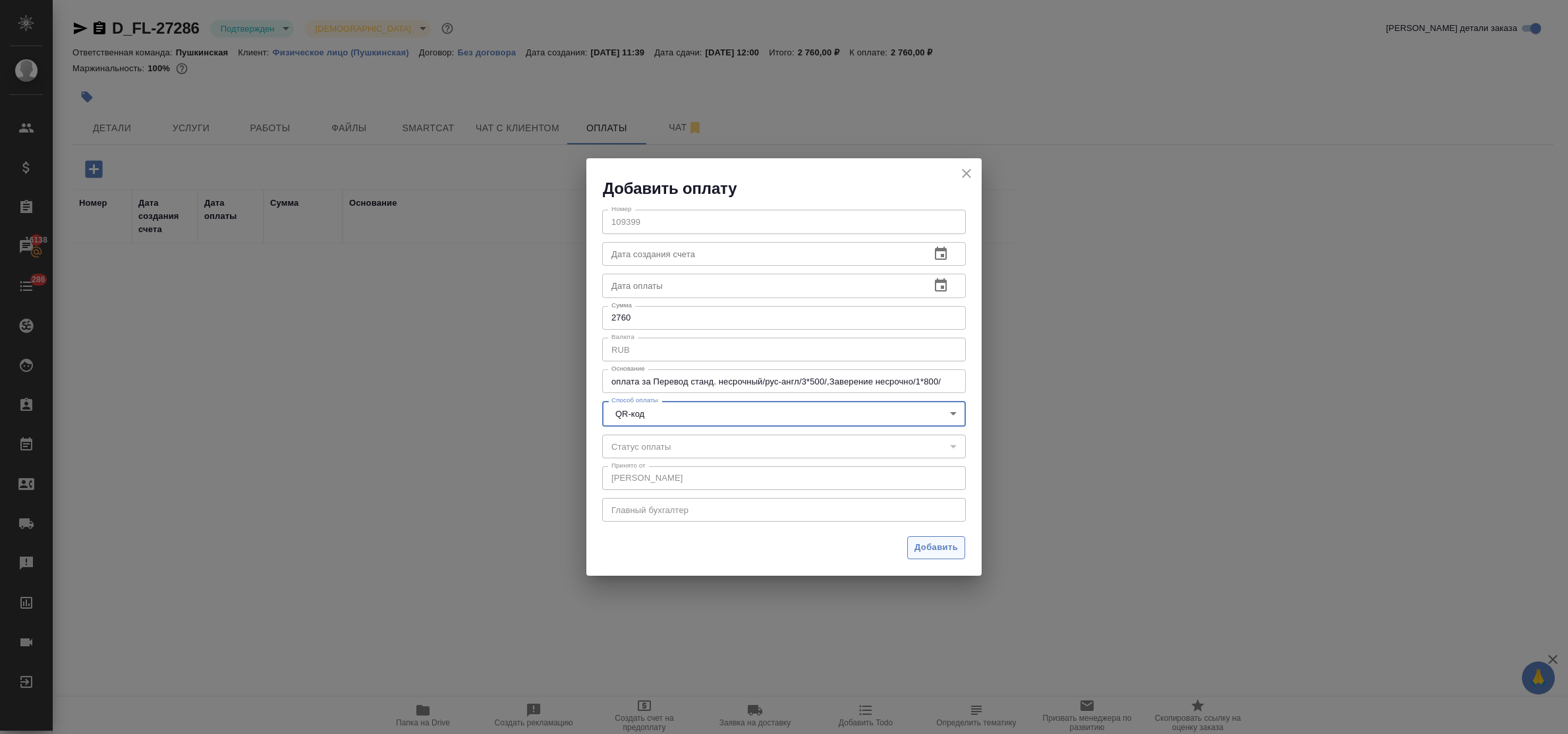
click at [940, 542] on span "Добавить" at bounding box center [935, 547] width 43 height 15
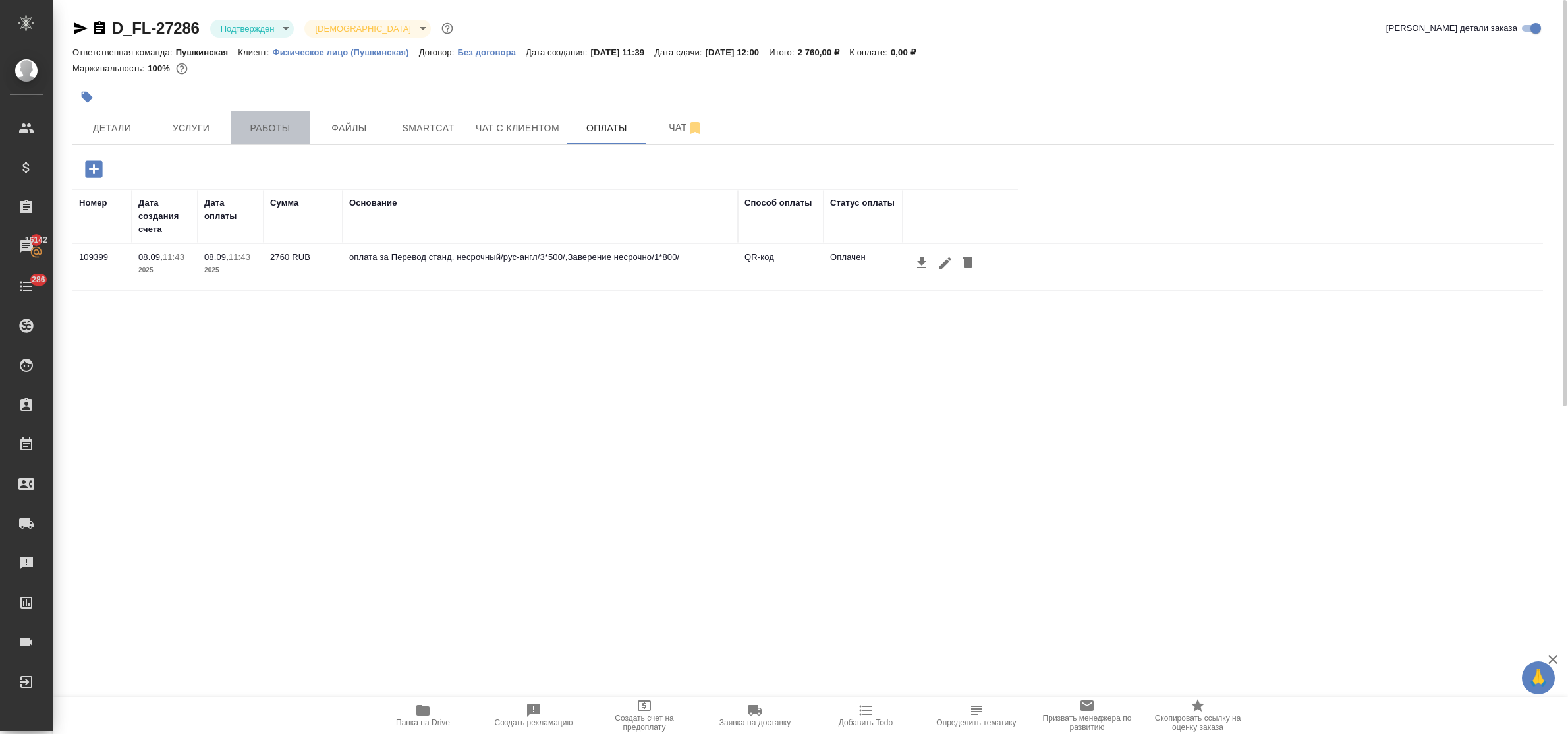
click at [291, 126] on span "Работы" at bounding box center [270, 128] width 64 height 17
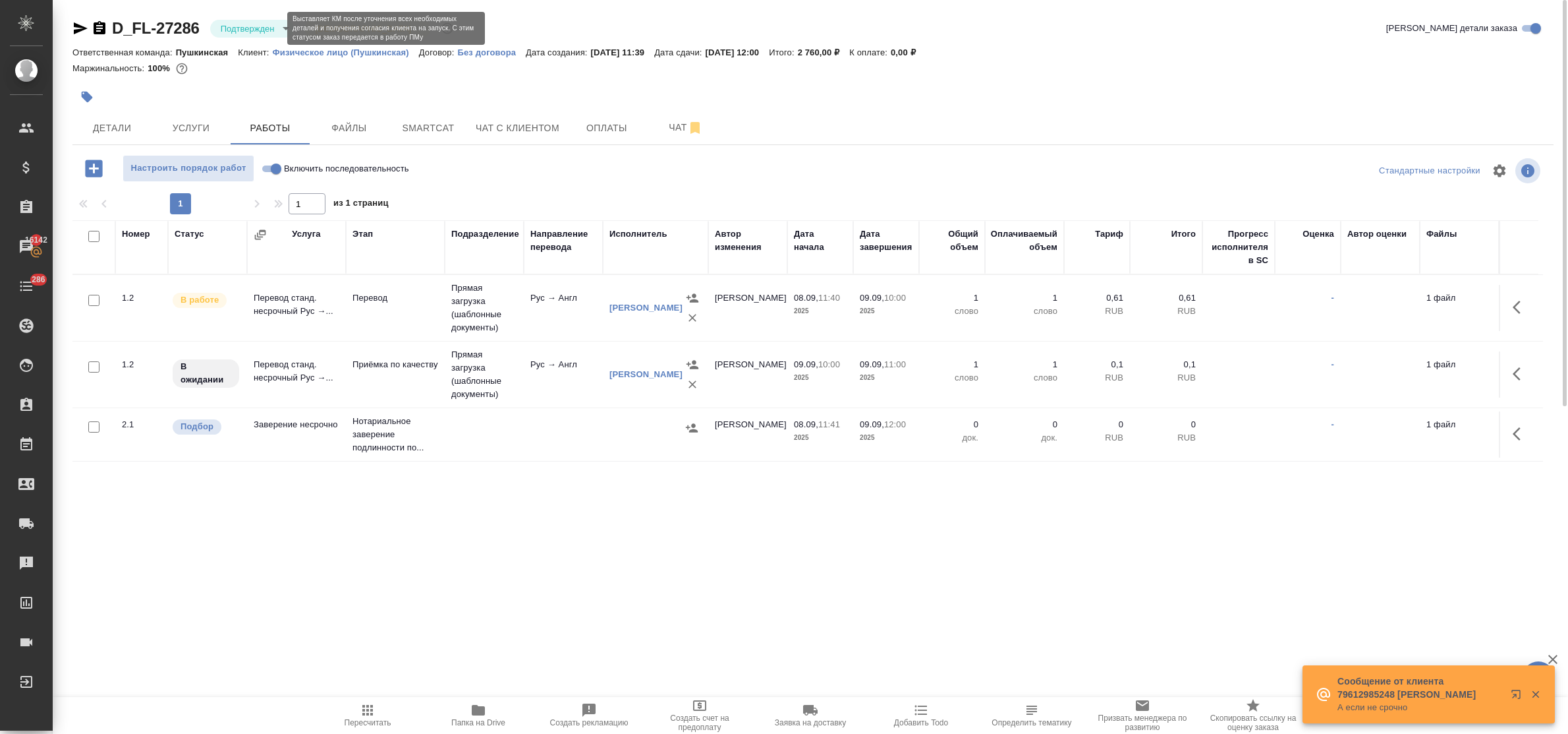
click at [270, 25] on body "🙏 .cls-1 fill:#fff; AWATERA Bulakhova Elena Клиенты Спецификации Заказы 16142 Ч…" at bounding box center [784, 367] width 1568 height 734
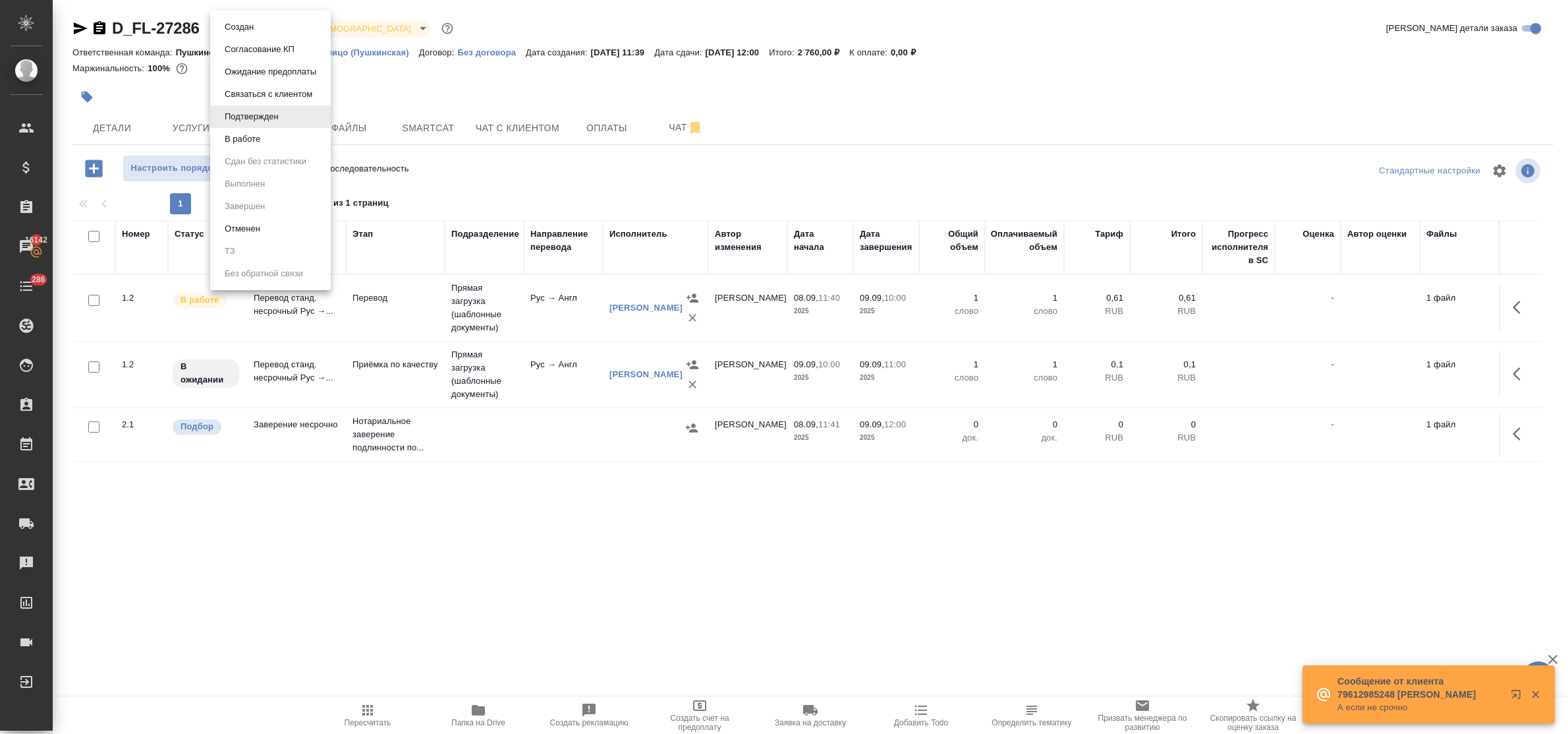
click at [280, 136] on li "В работе" at bounding box center [270, 139] width 120 height 22
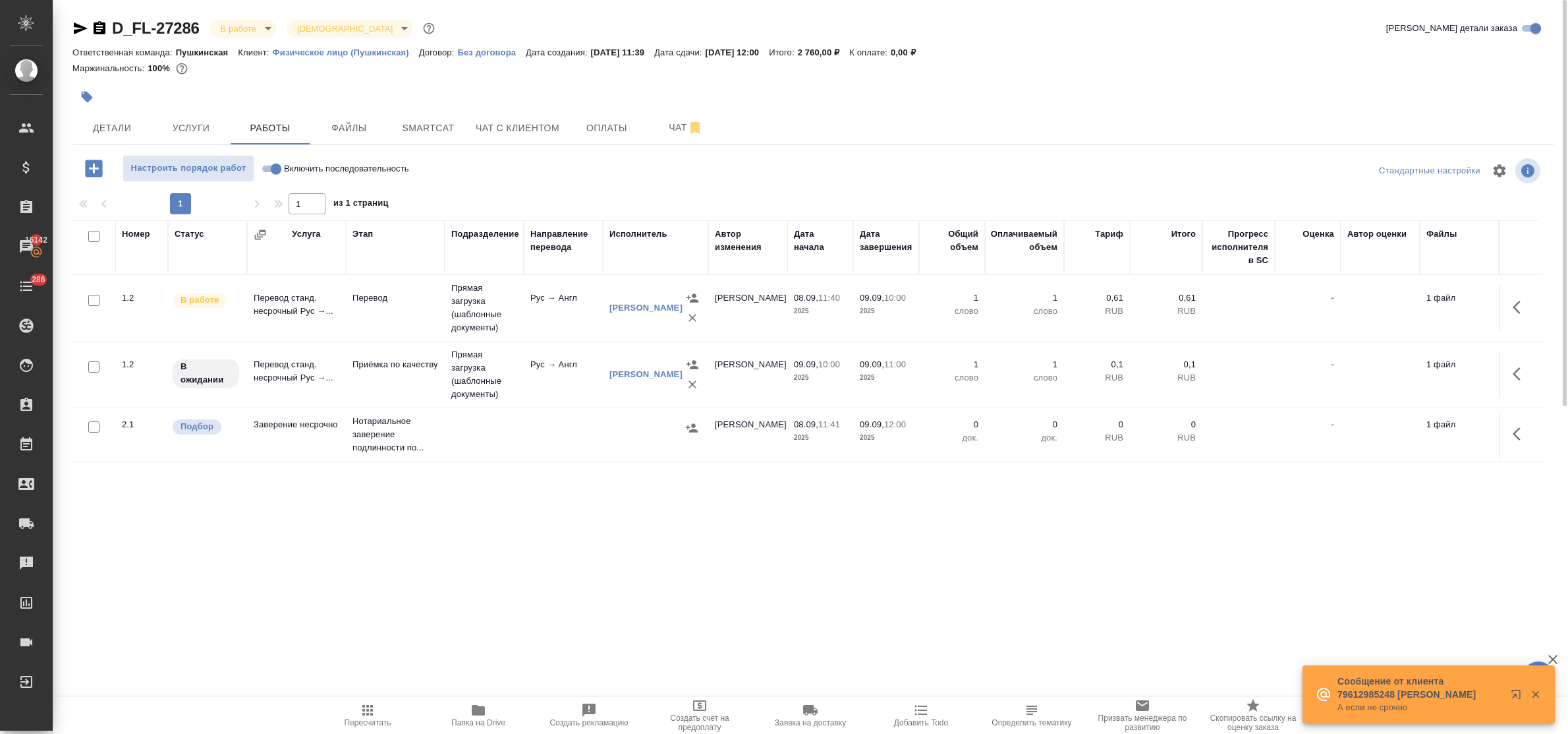
click at [269, 172] on input "Включить последовательность" at bounding box center [276, 169] width 48 height 16
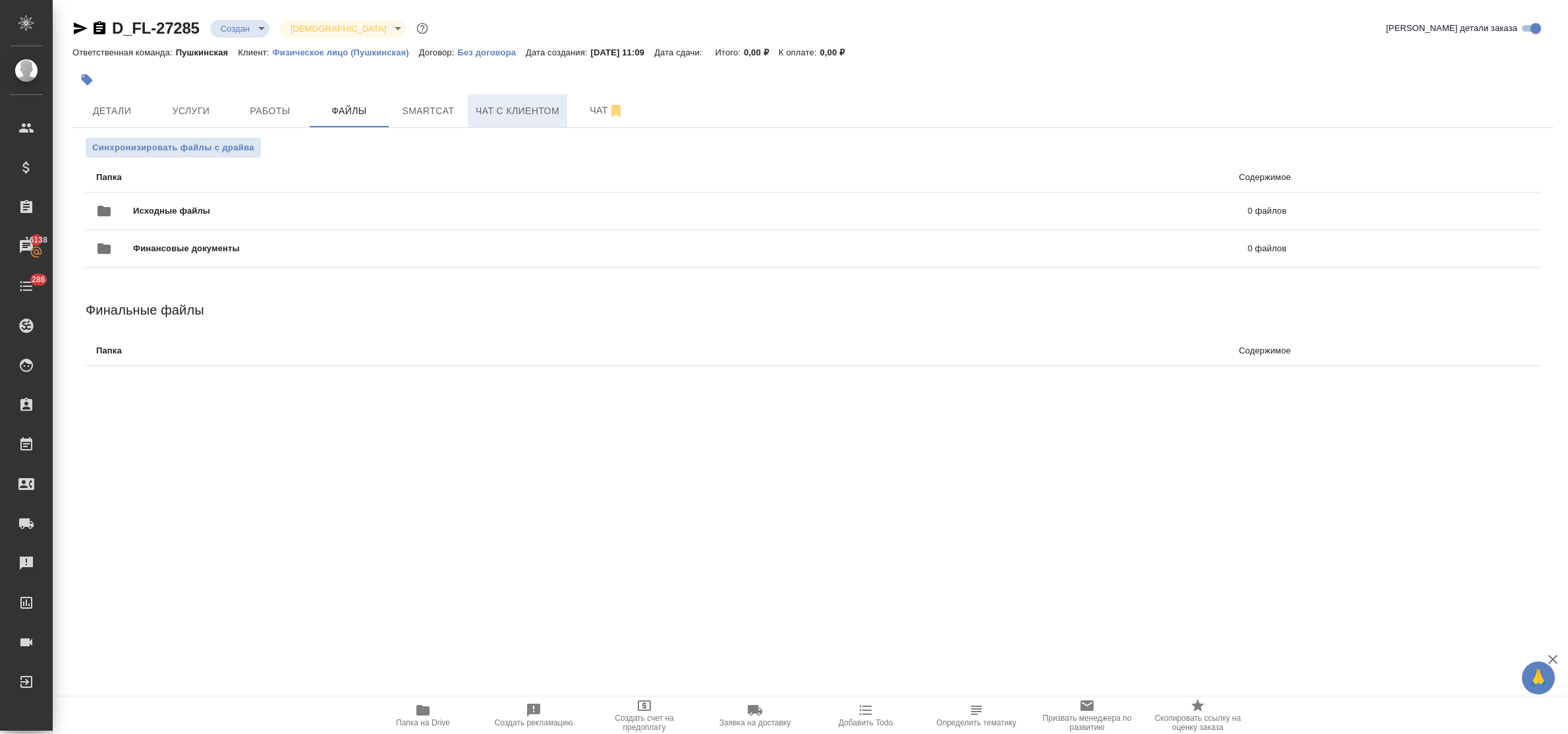
click at [535, 103] on span "Чат с клиентом" at bounding box center [517, 111] width 84 height 17
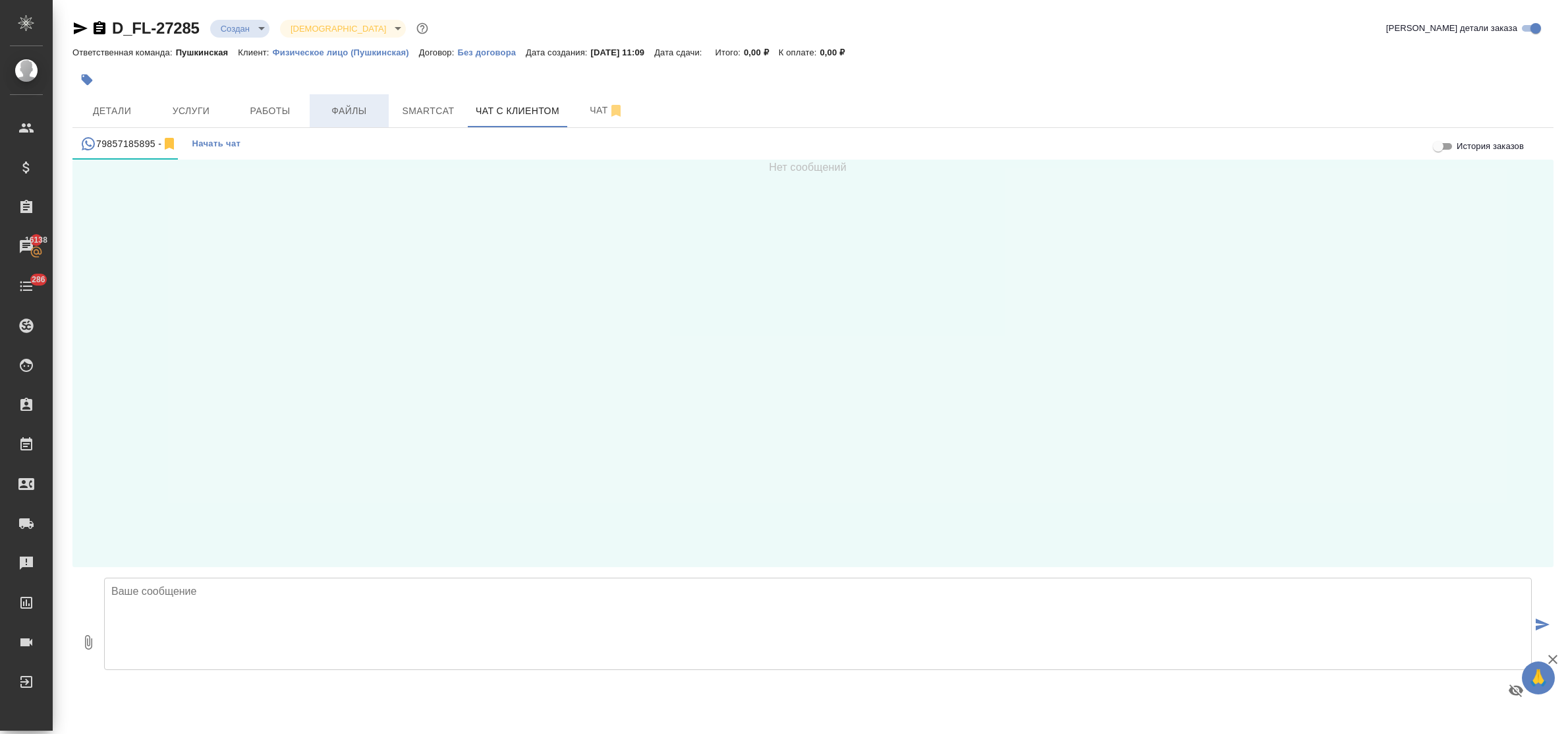
click at [343, 112] on span "Файлы" at bounding box center [349, 111] width 64 height 17
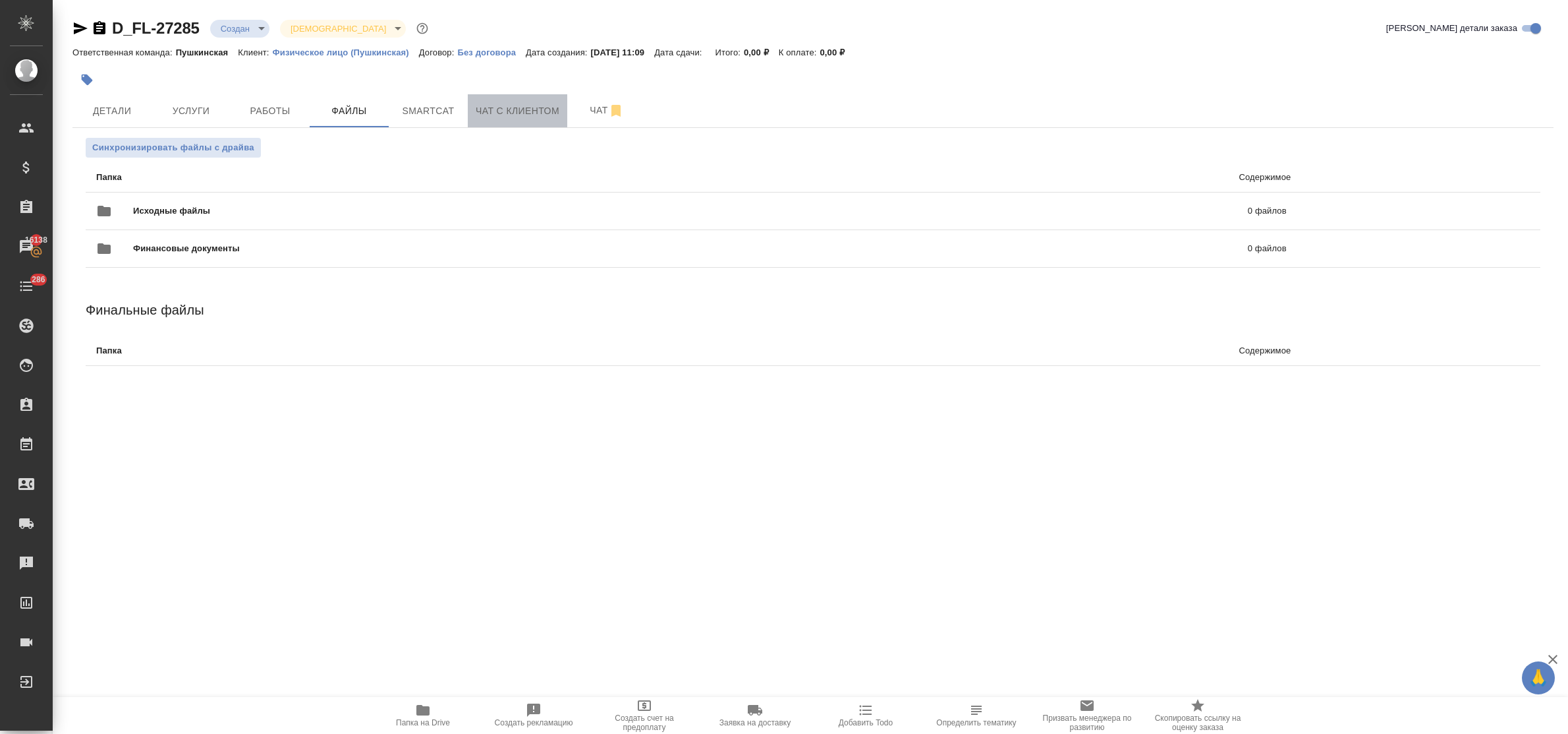
click at [508, 110] on span "Чат с клиентом" at bounding box center [517, 111] width 84 height 17
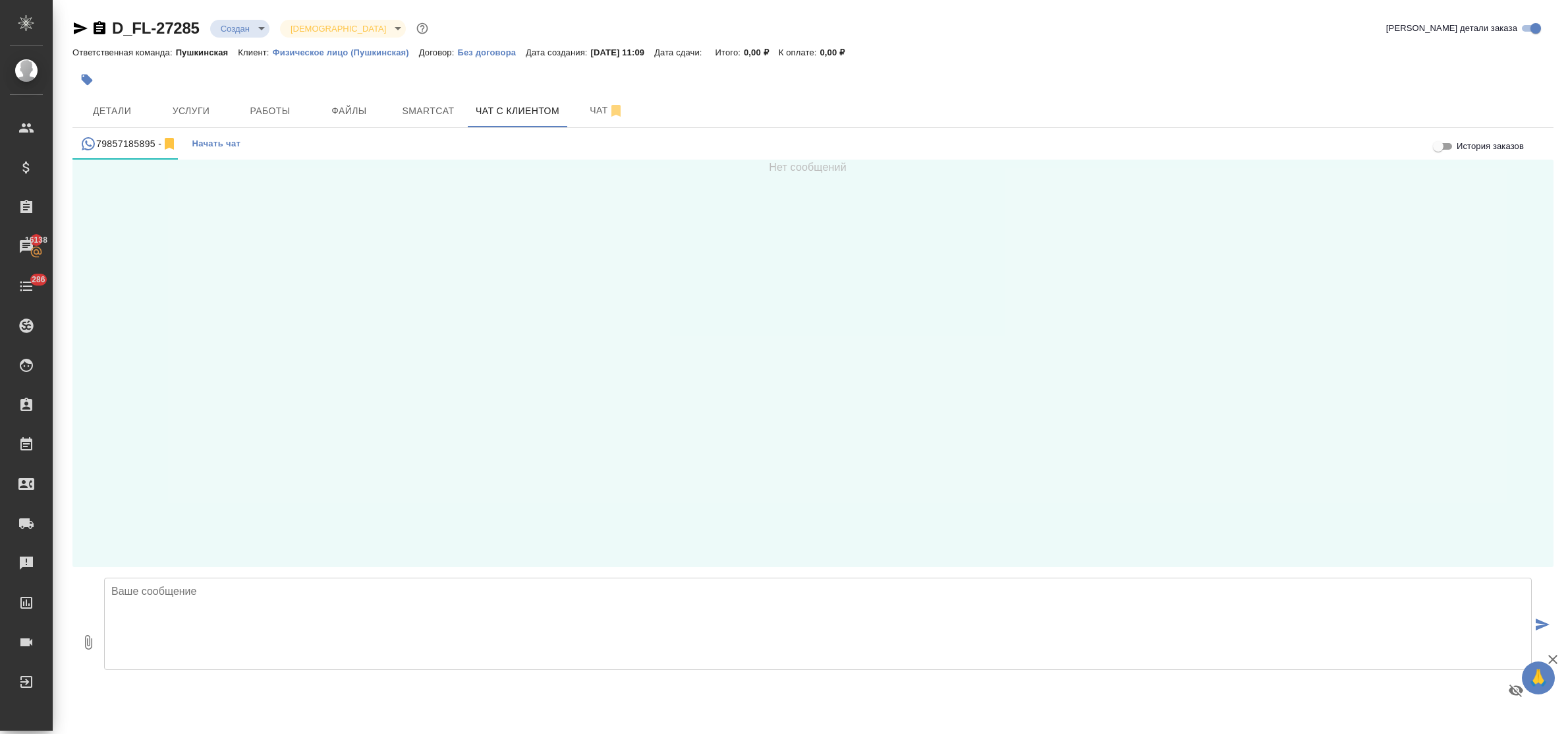
click at [170, 598] on textarea at bounding box center [818, 623] width 1427 height 92
click at [186, 593] on textarea at bounding box center [818, 623] width 1427 height 92
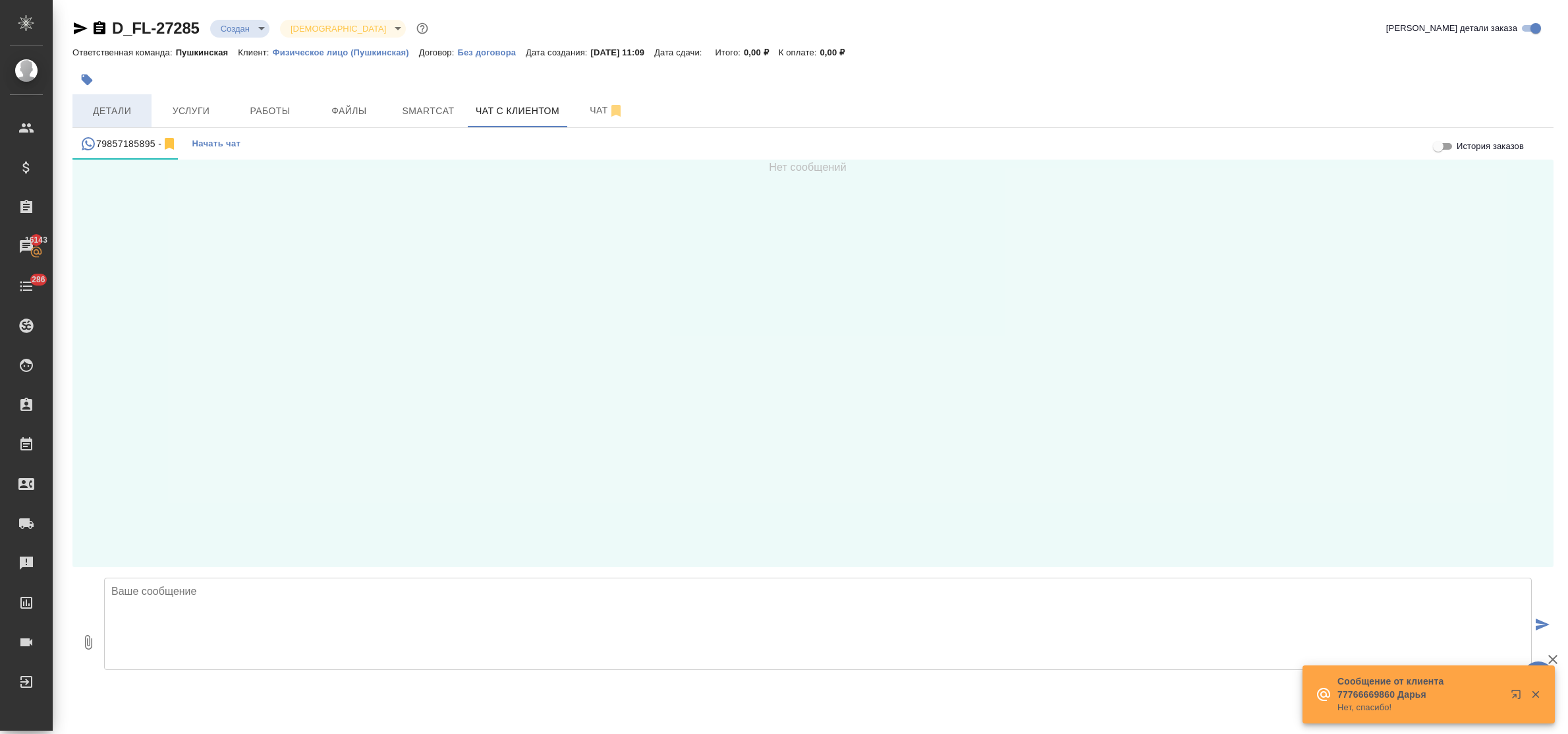
click at [100, 109] on span "Детали" at bounding box center [112, 111] width 64 height 17
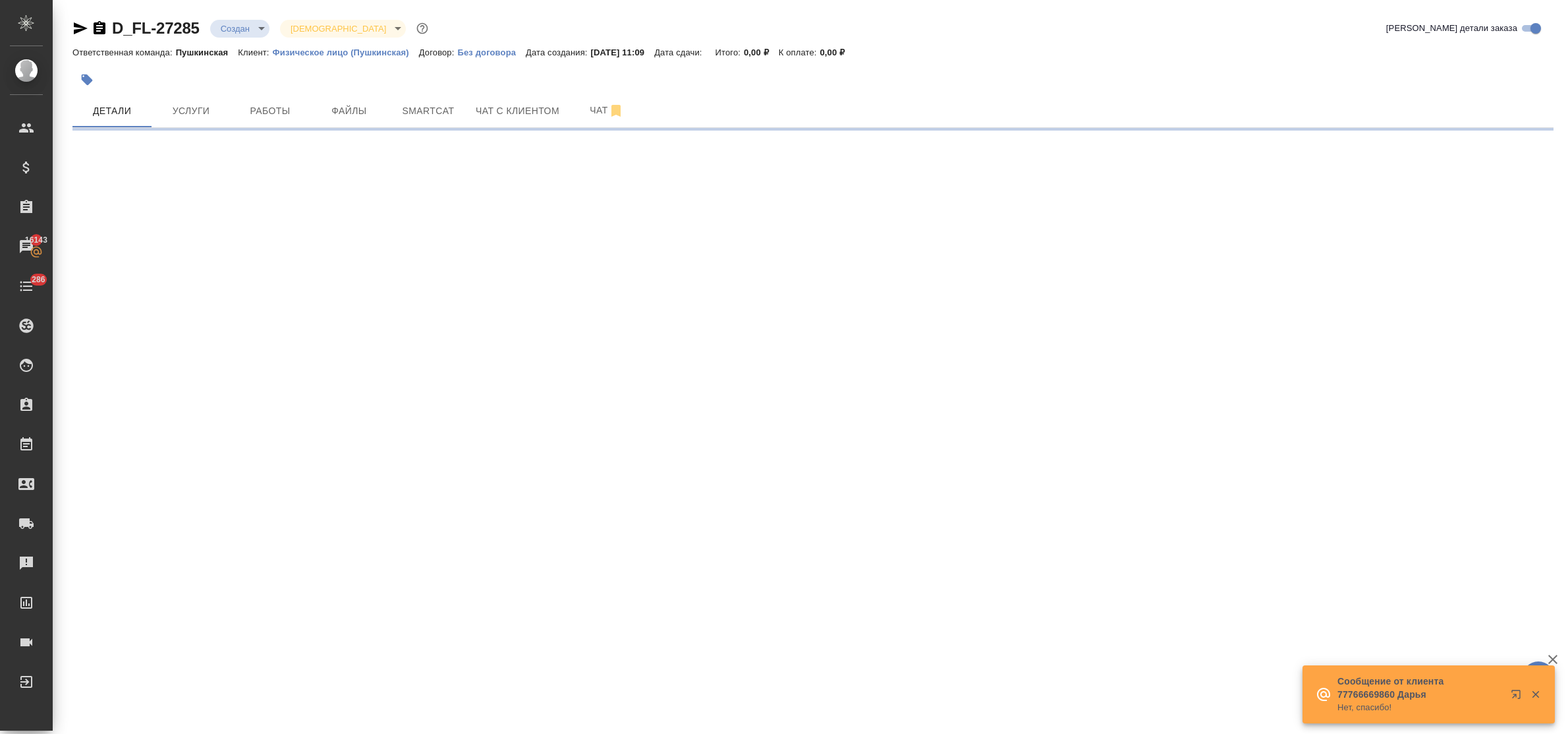
select select "RU"
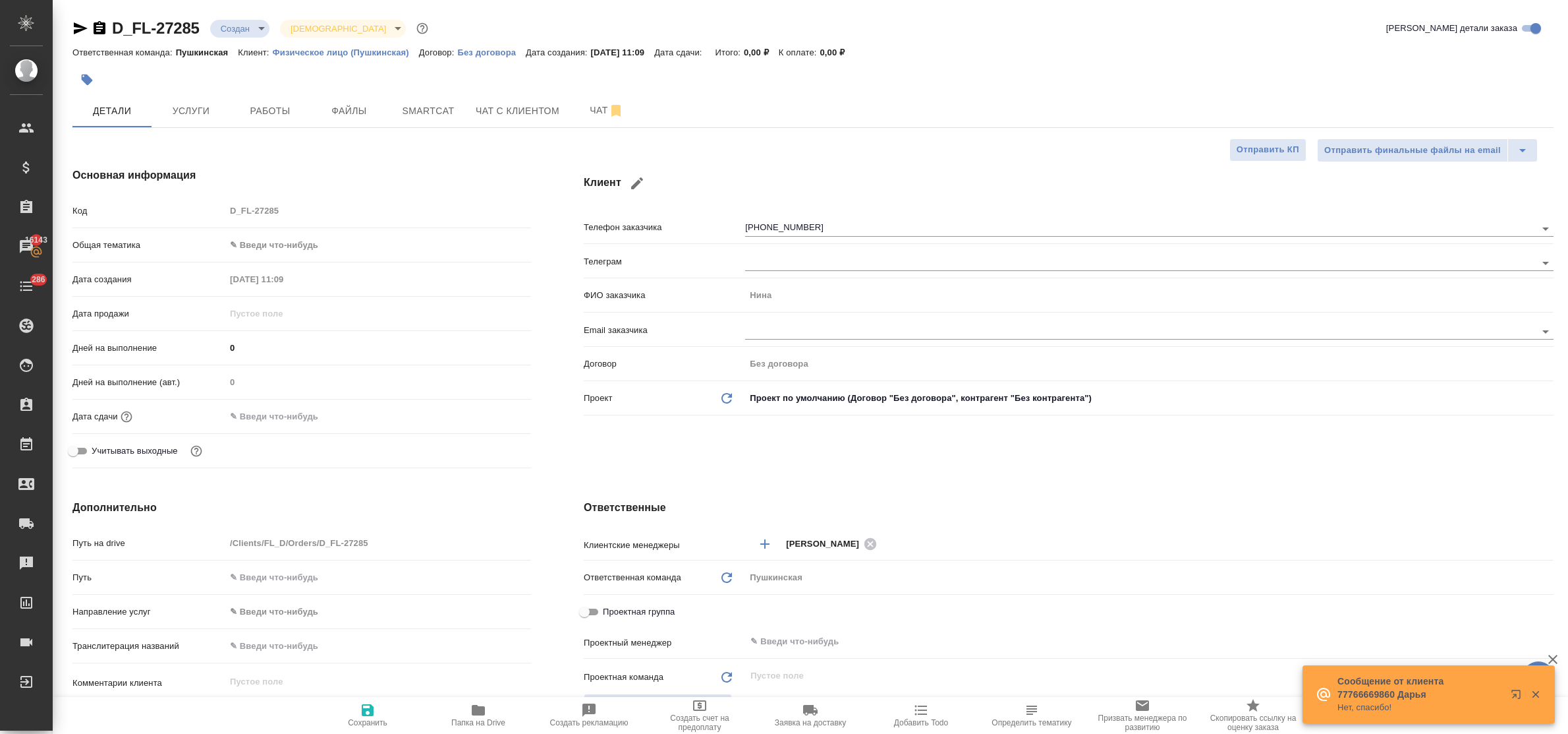
type textarea "x"
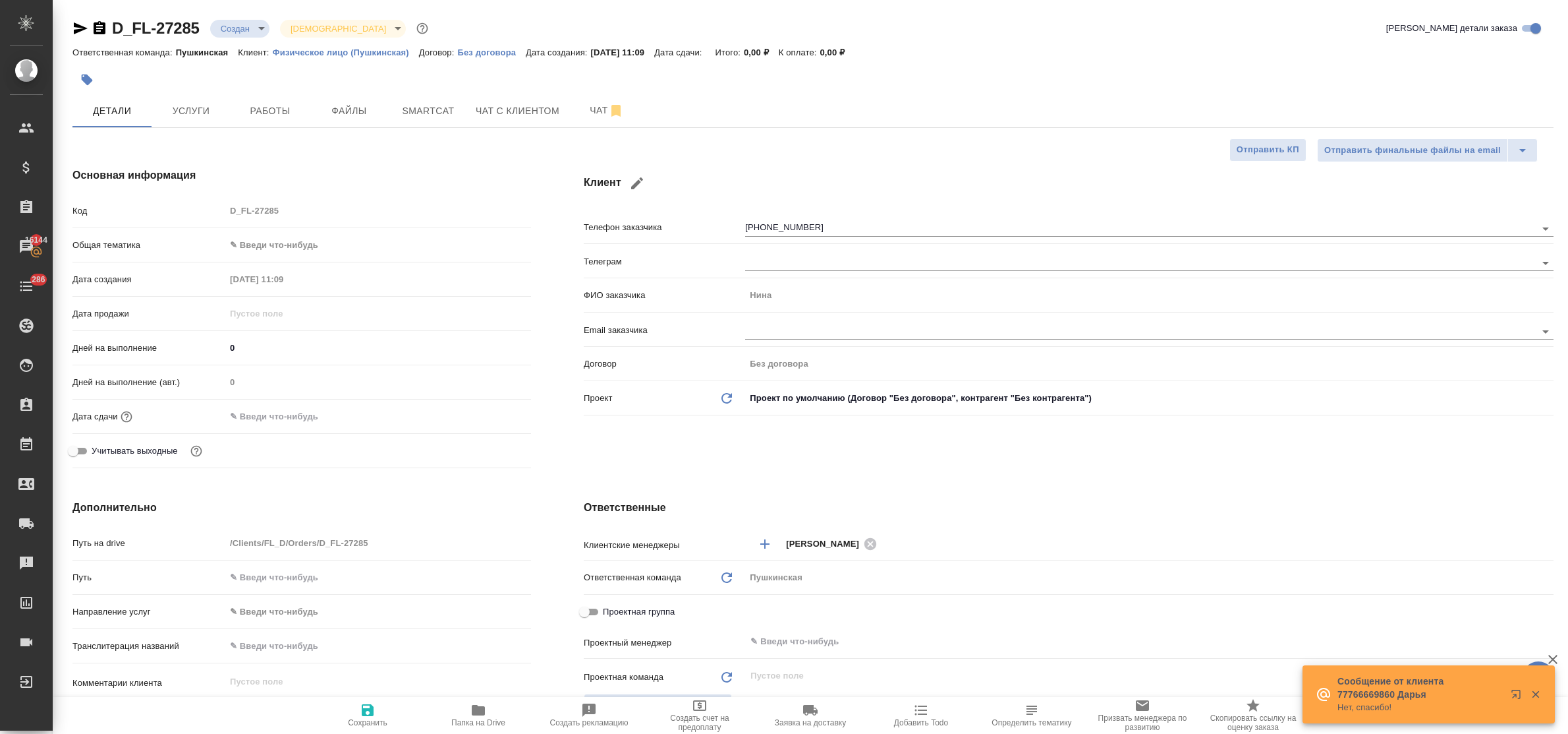
type textarea "x"
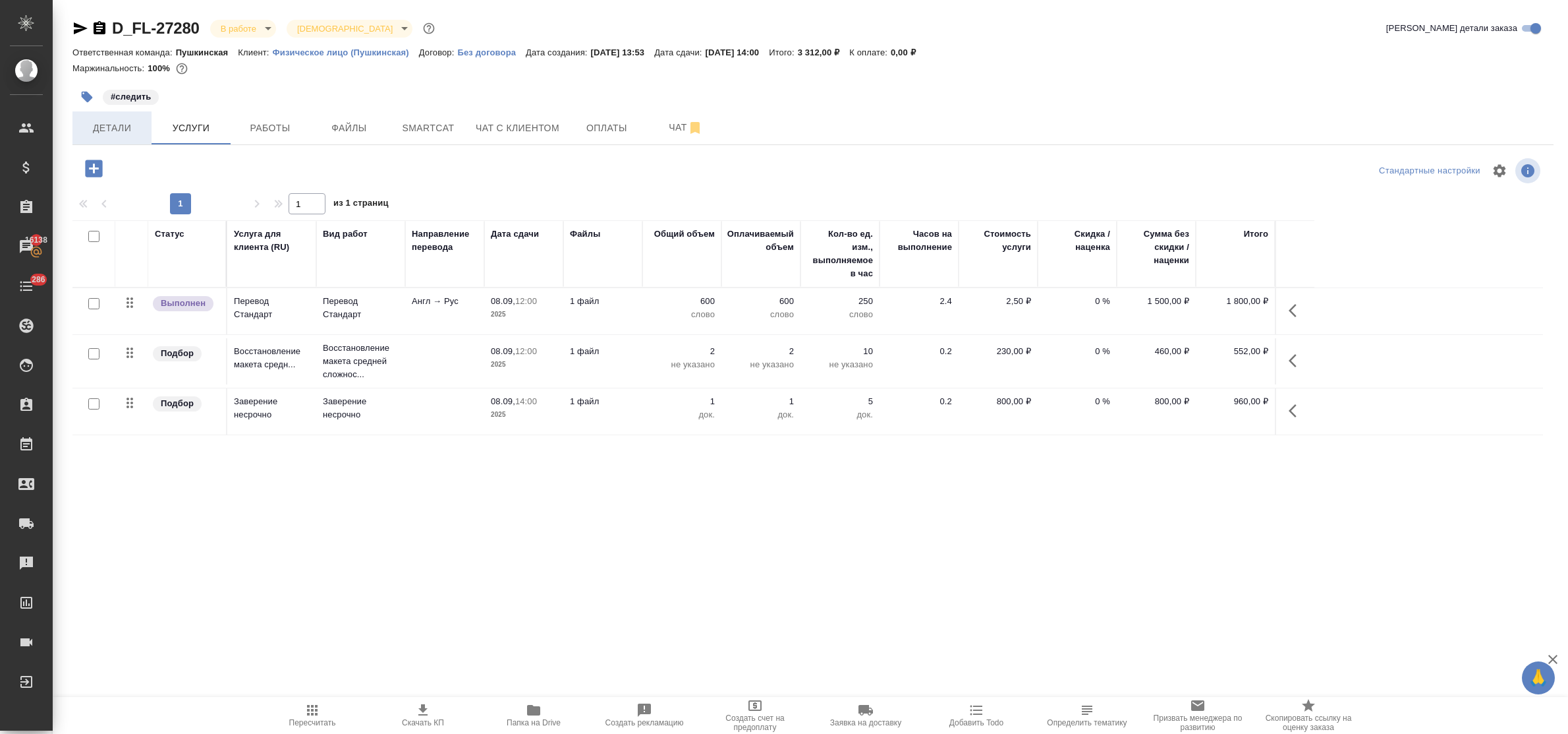
click at [113, 124] on span "Детали" at bounding box center [112, 128] width 64 height 17
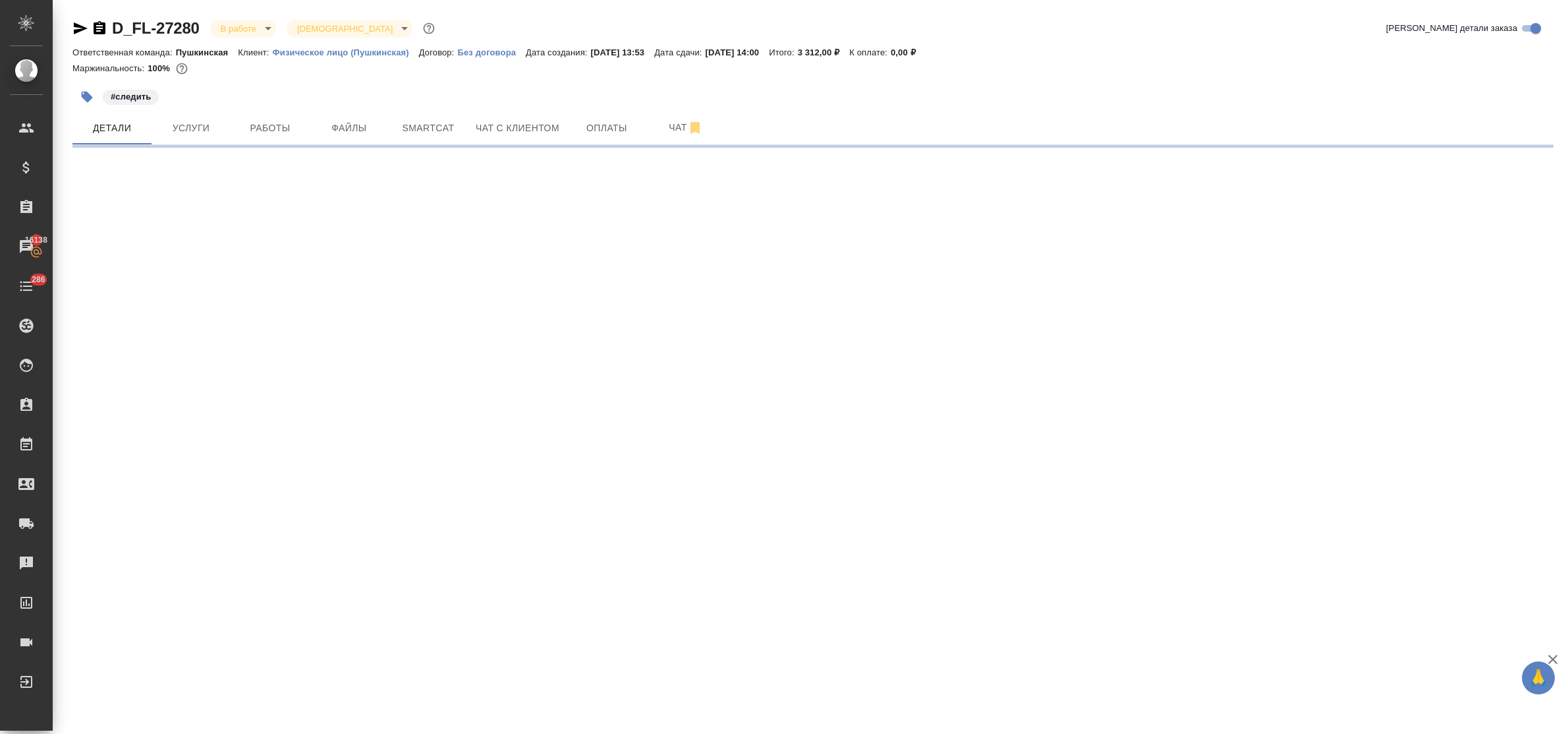
select select "RU"
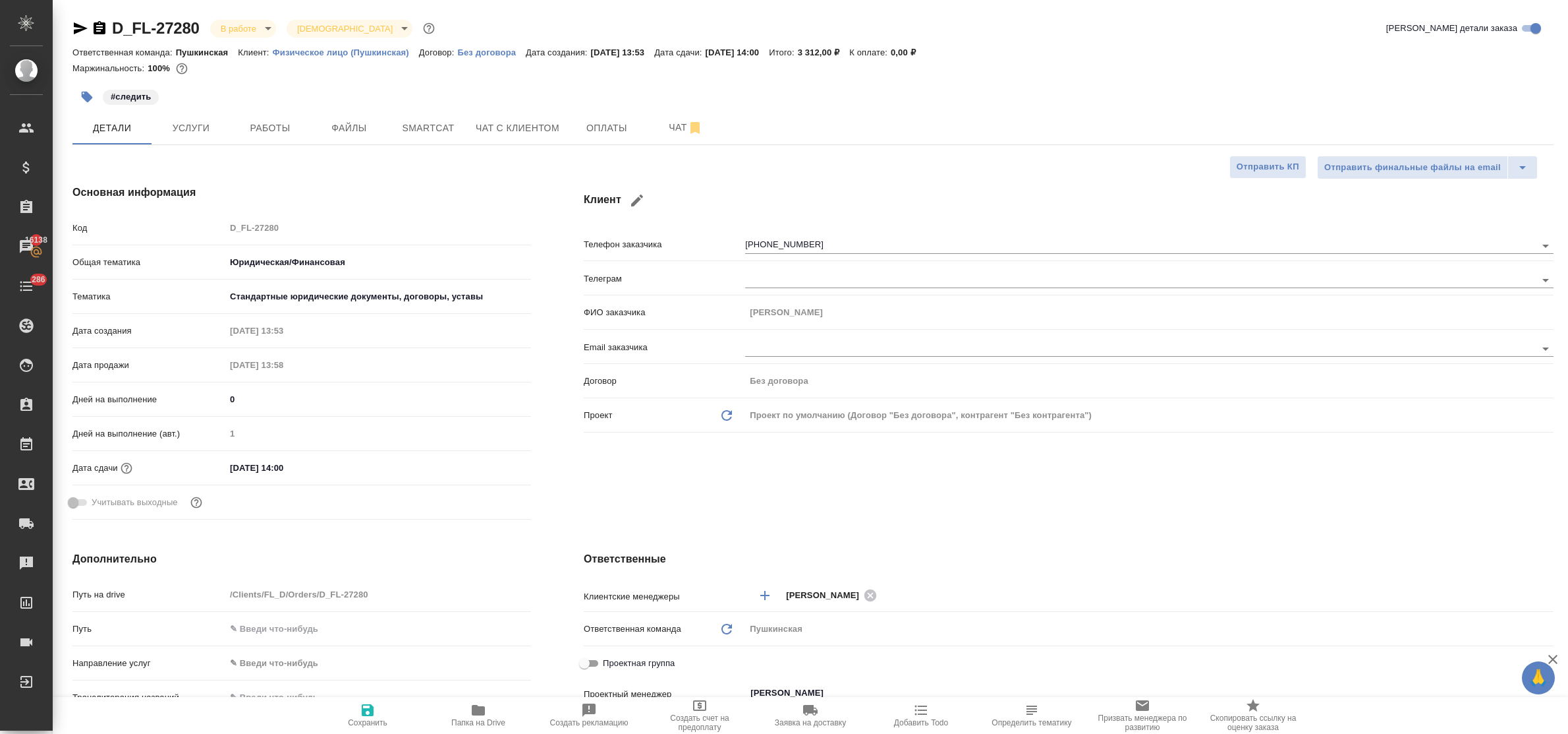
type textarea "x"
click at [257, 128] on span "Работы" at bounding box center [270, 128] width 64 height 17
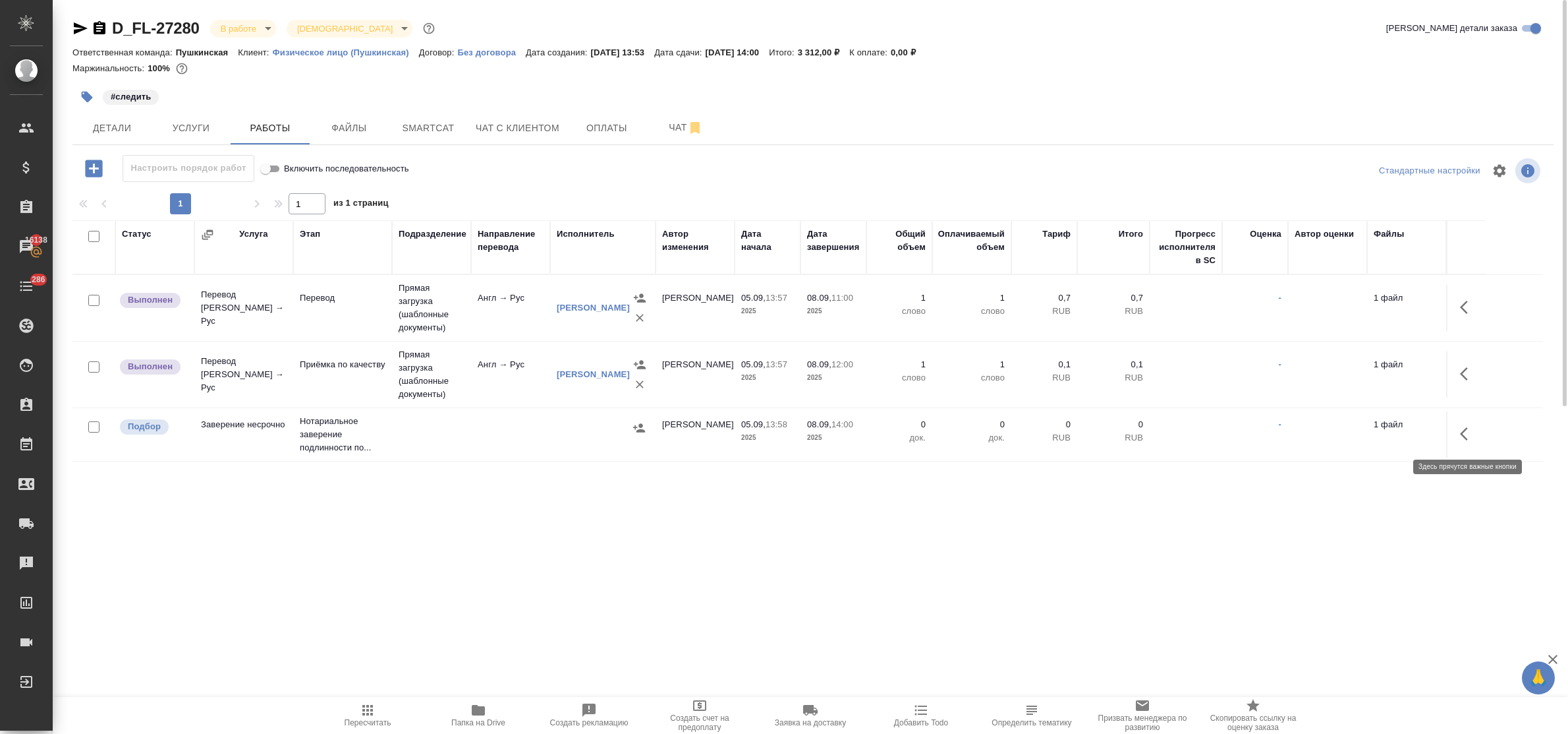
click at [1465, 437] on icon "button" at bounding box center [1464, 433] width 8 height 13
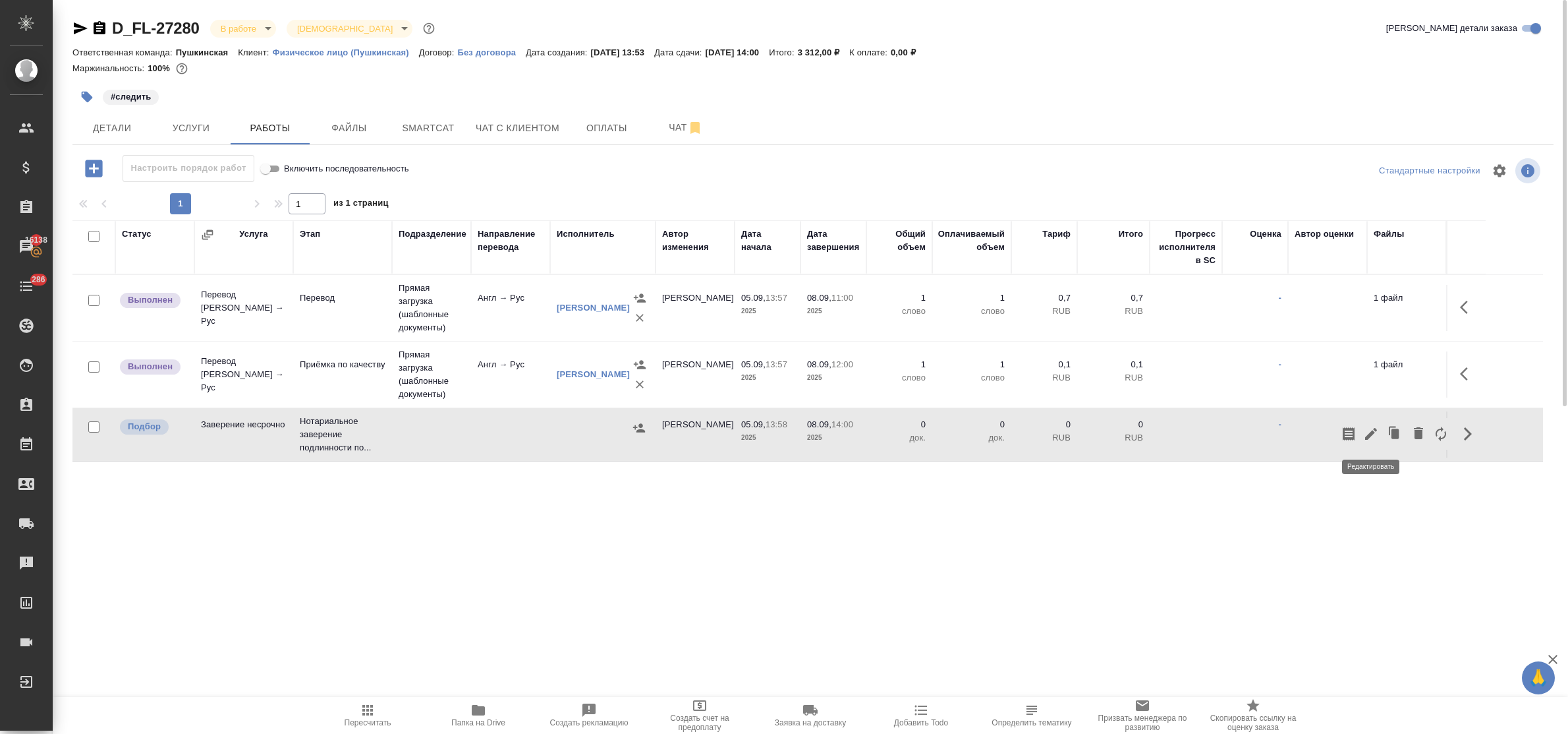
click at [1378, 435] on icon "button" at bounding box center [1371, 433] width 16 height 16
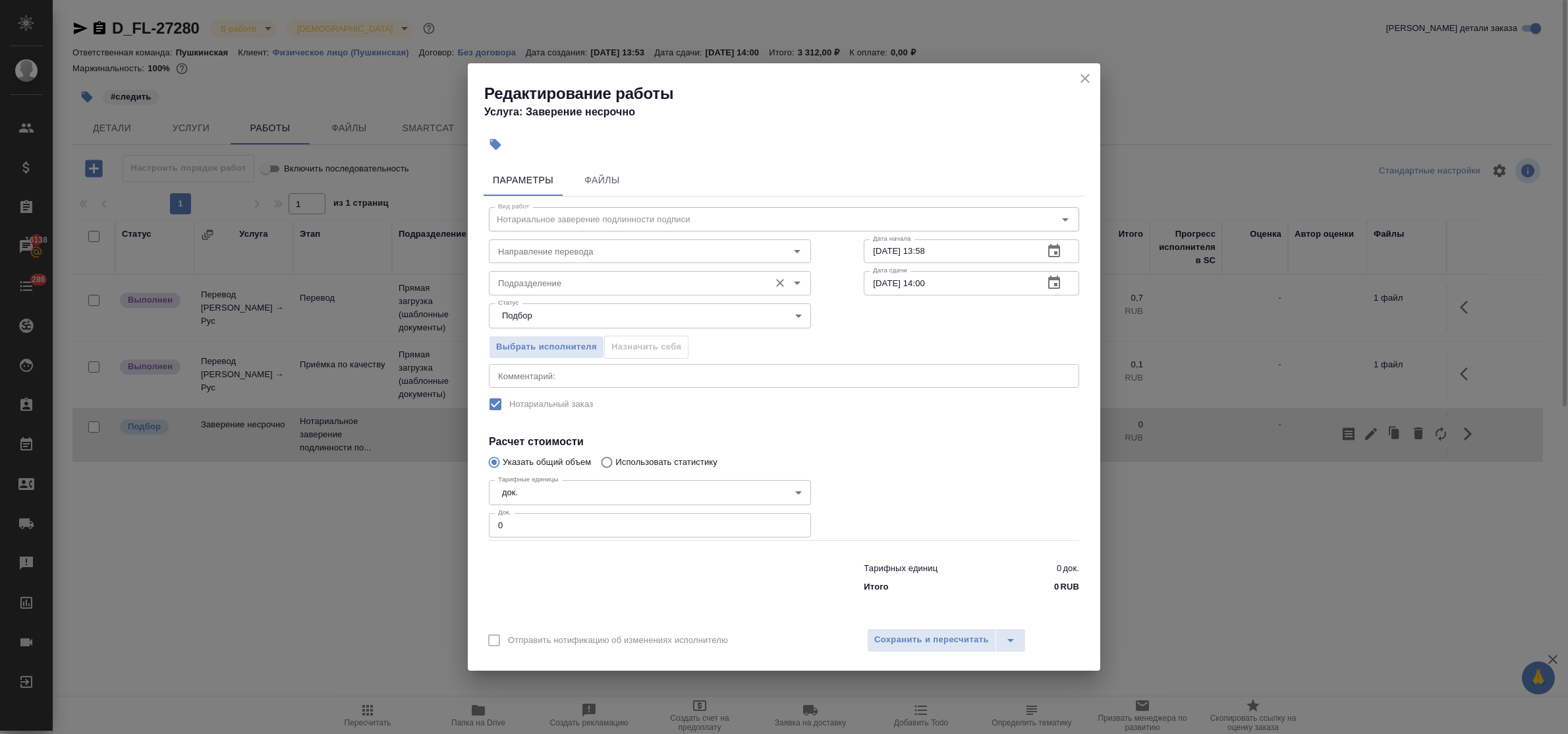
click at [544, 294] on div "Подразделение" at bounding box center [650, 282] width 322 height 24
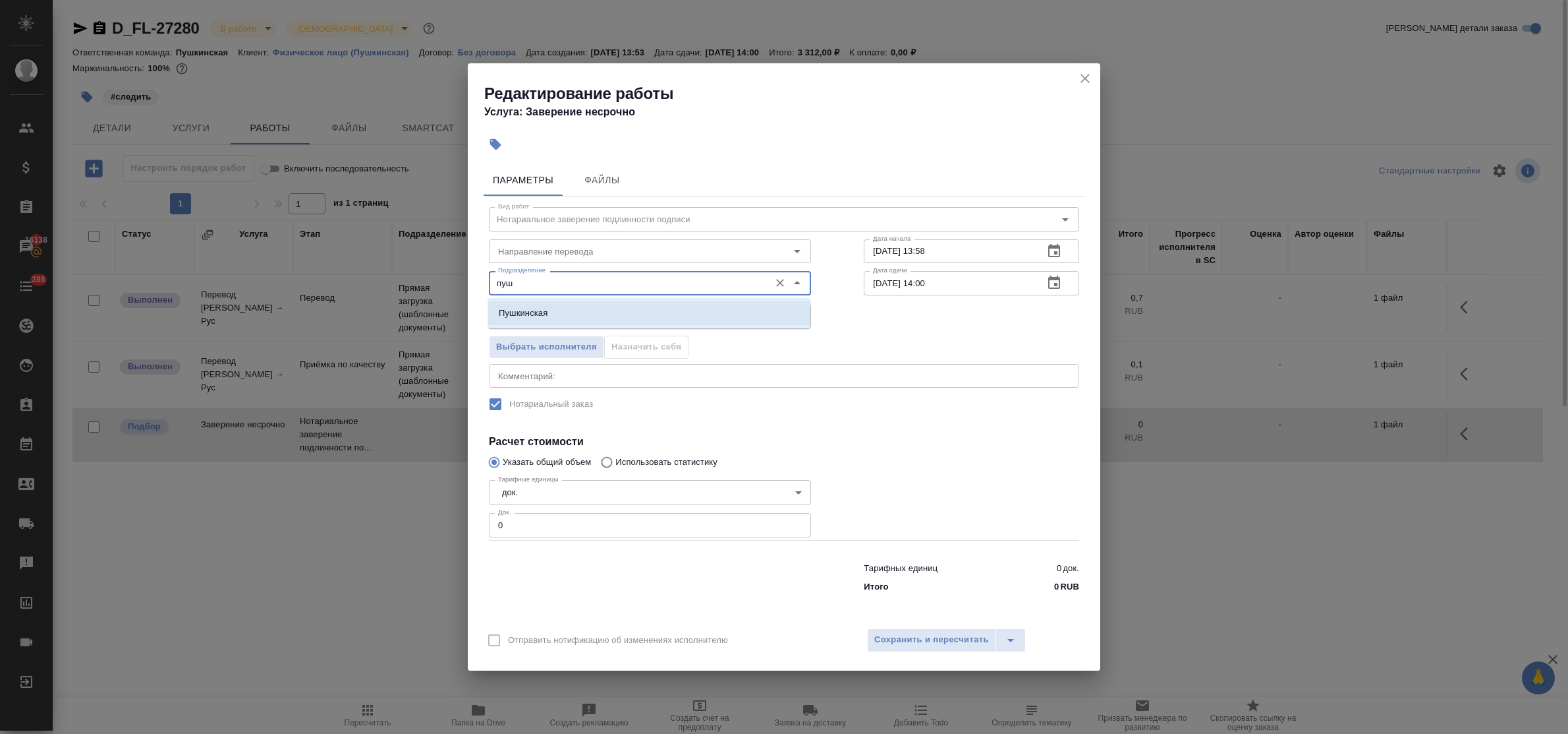
click at [549, 312] on li "Пушкинская" at bounding box center [649, 313] width 322 height 24
type input "Пушкинская"
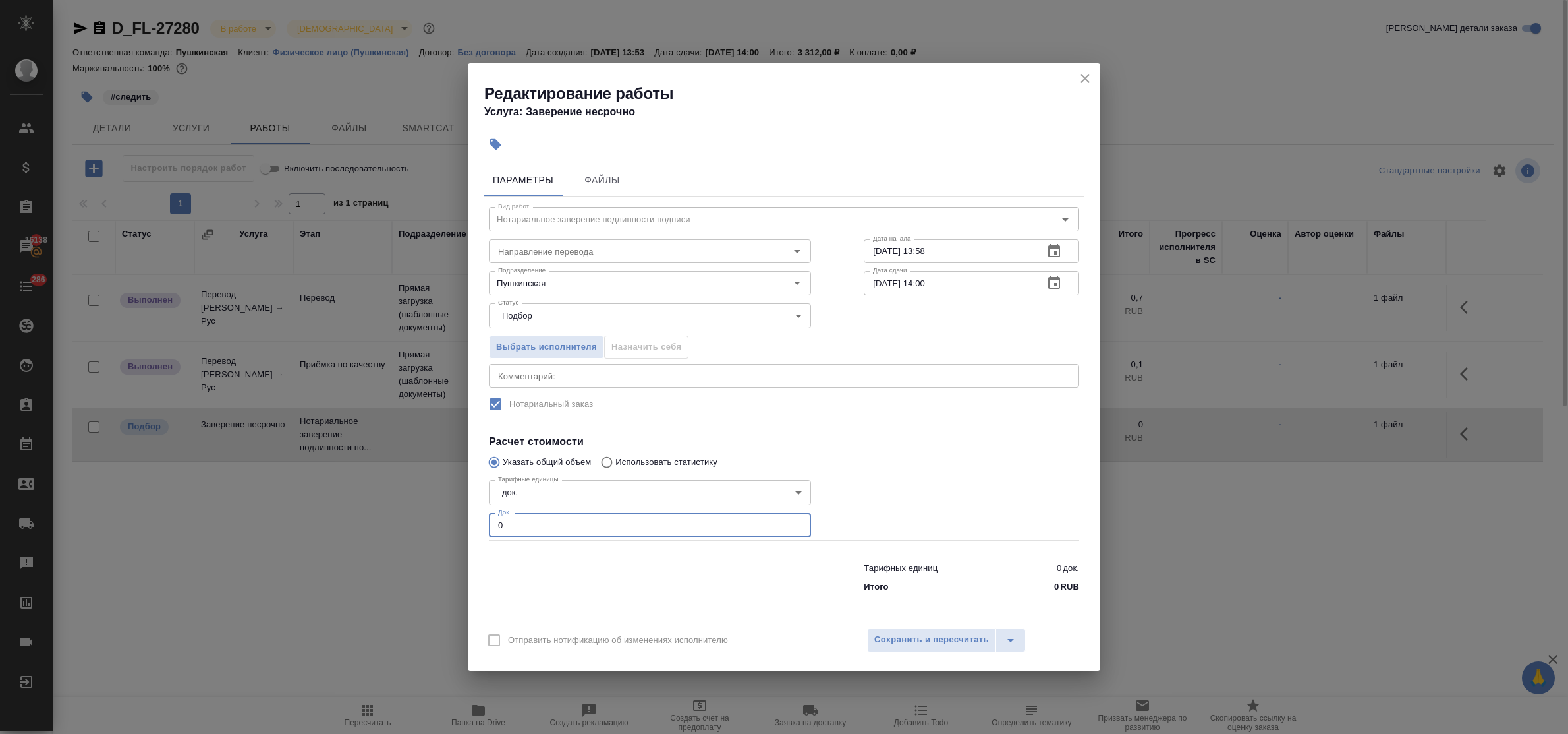
drag, startPoint x: 499, startPoint y: 522, endPoint x: 471, endPoint y: 511, distance: 30.1
click at [485, 517] on div "Тарифные единицы док. 5a8b1489cc6b4906c91bfd8b Тарифные единицы Док. 0 Док." at bounding box center [650, 507] width 375 height 118
type input "1"
click at [953, 643] on span "Сохранить и пересчитать" at bounding box center [932, 639] width 115 height 15
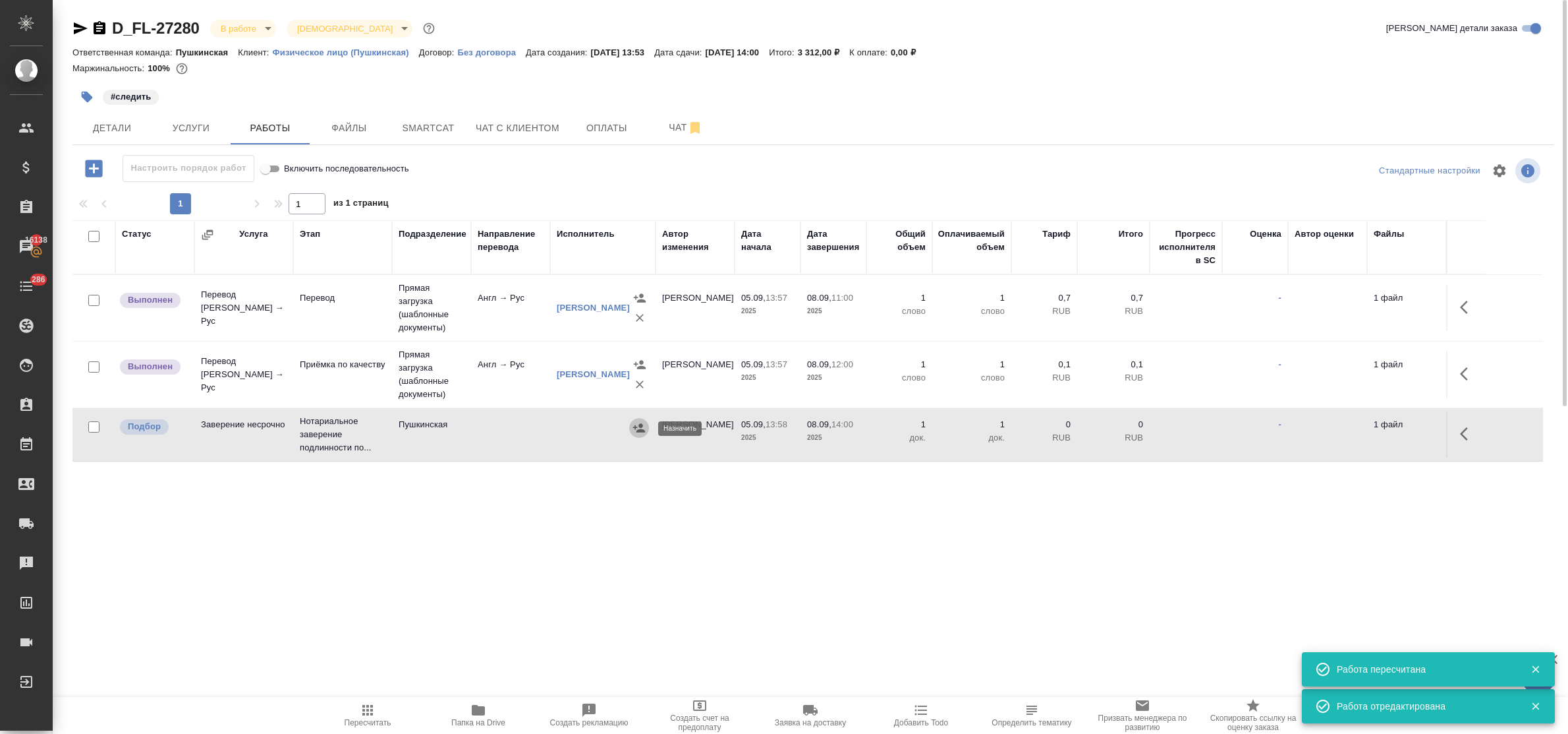
click at [639, 431] on icon "button" at bounding box center [638, 427] width 11 height 9
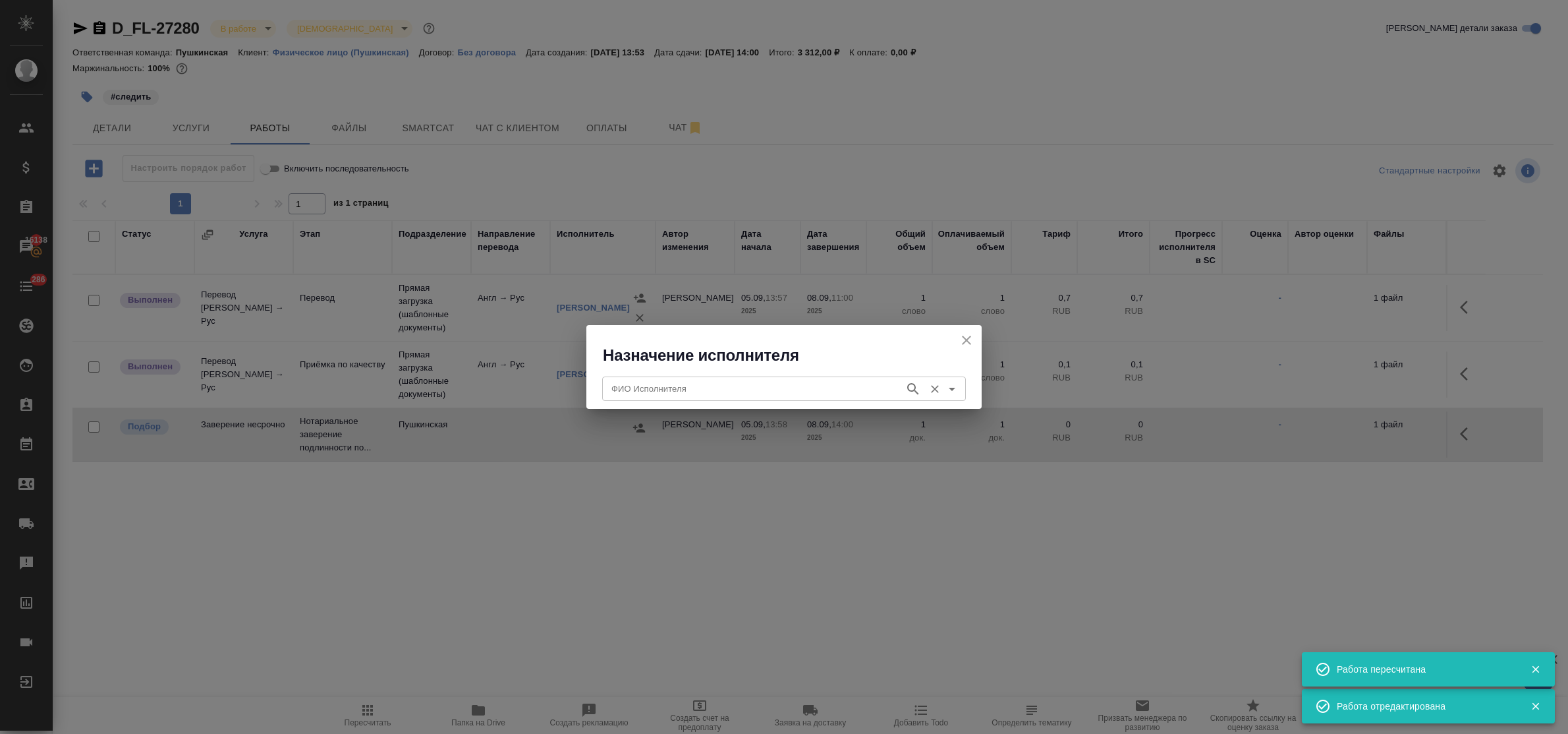
click at [695, 393] on input "ФИО Исполнителя" at bounding box center [752, 388] width 292 height 16
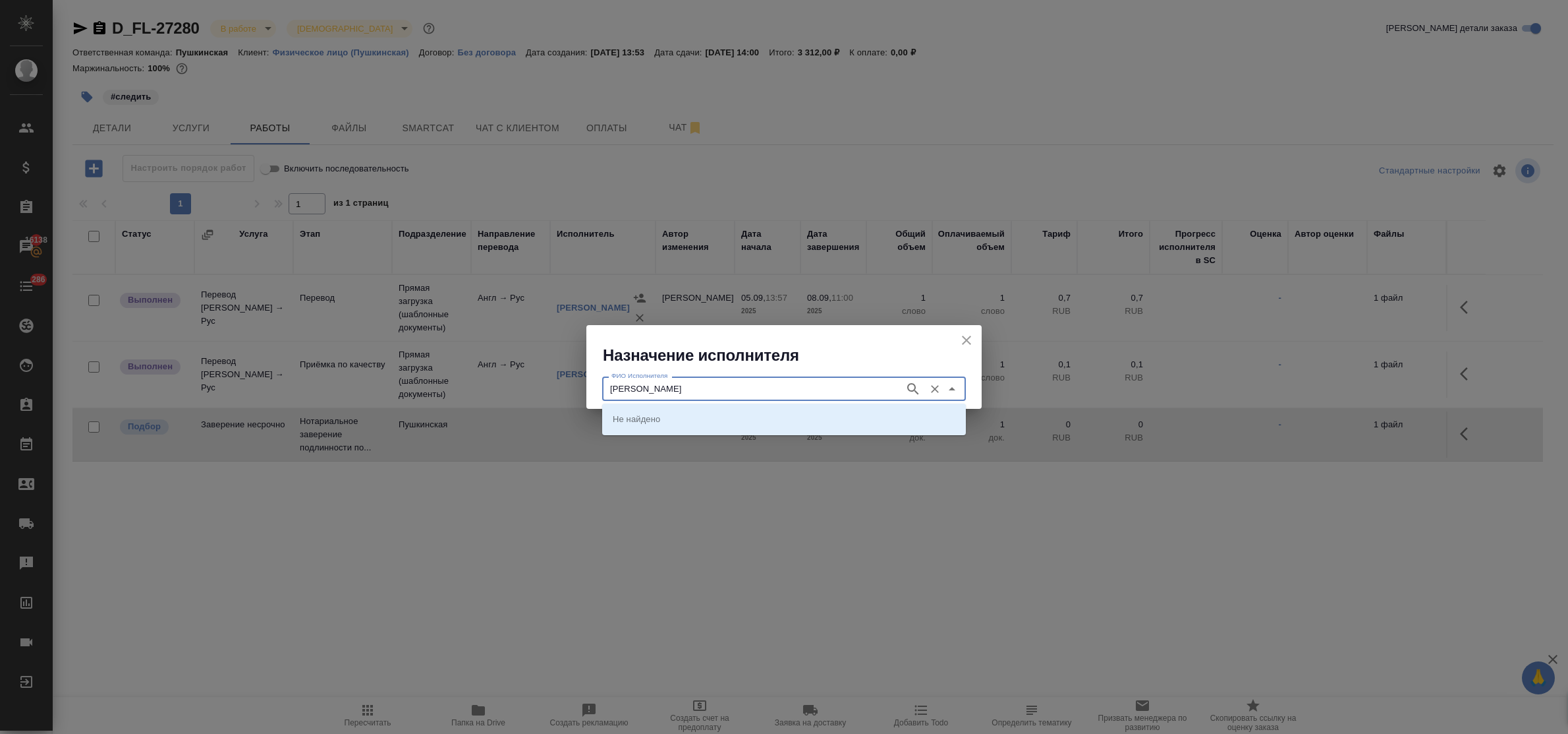
type input "федорченко"
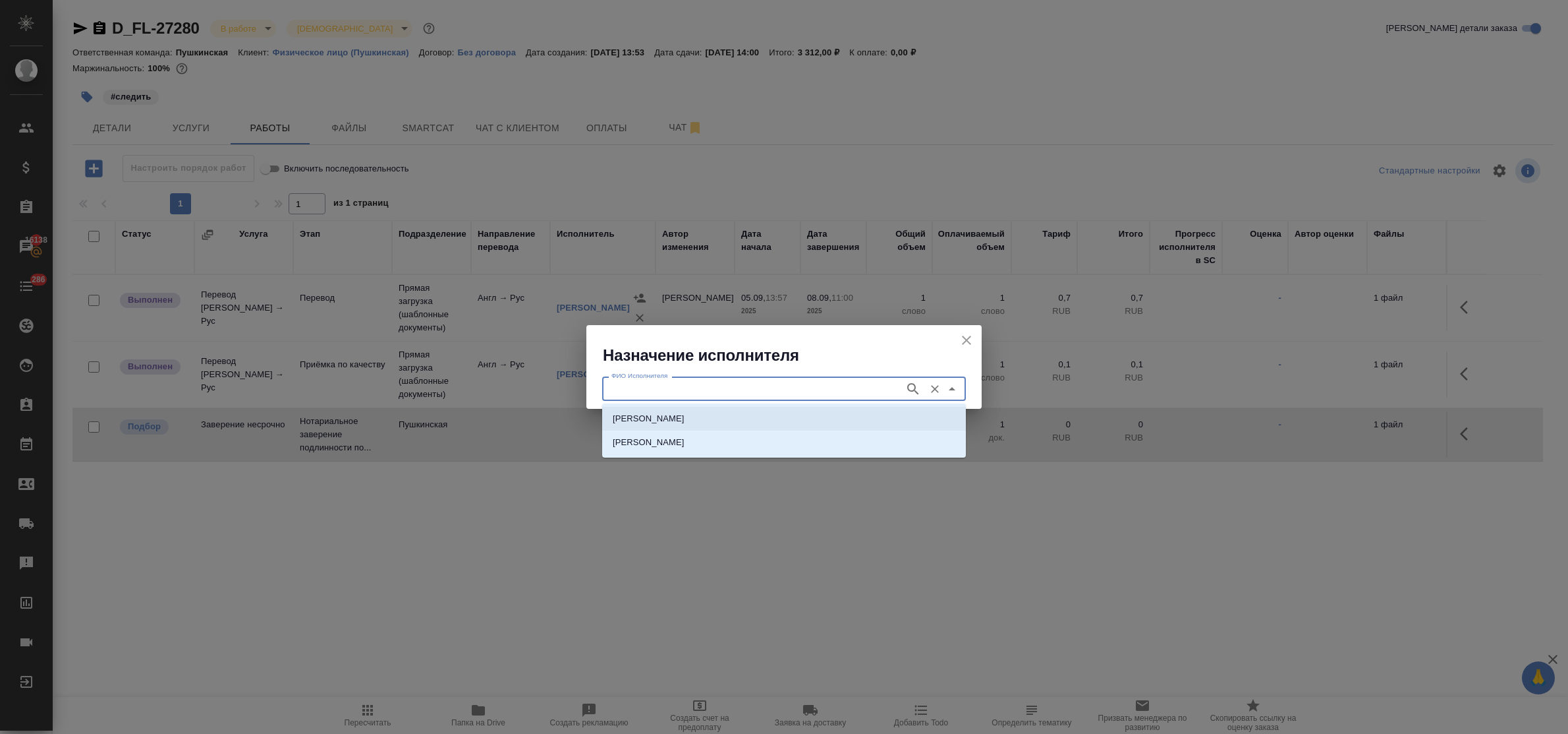
click at [684, 416] on p "НОТАРИУС Федорченко Александр Вячеславович" at bounding box center [648, 418] width 72 height 13
type input "НОТАРИУС Федорченко Александр Вячеславович"
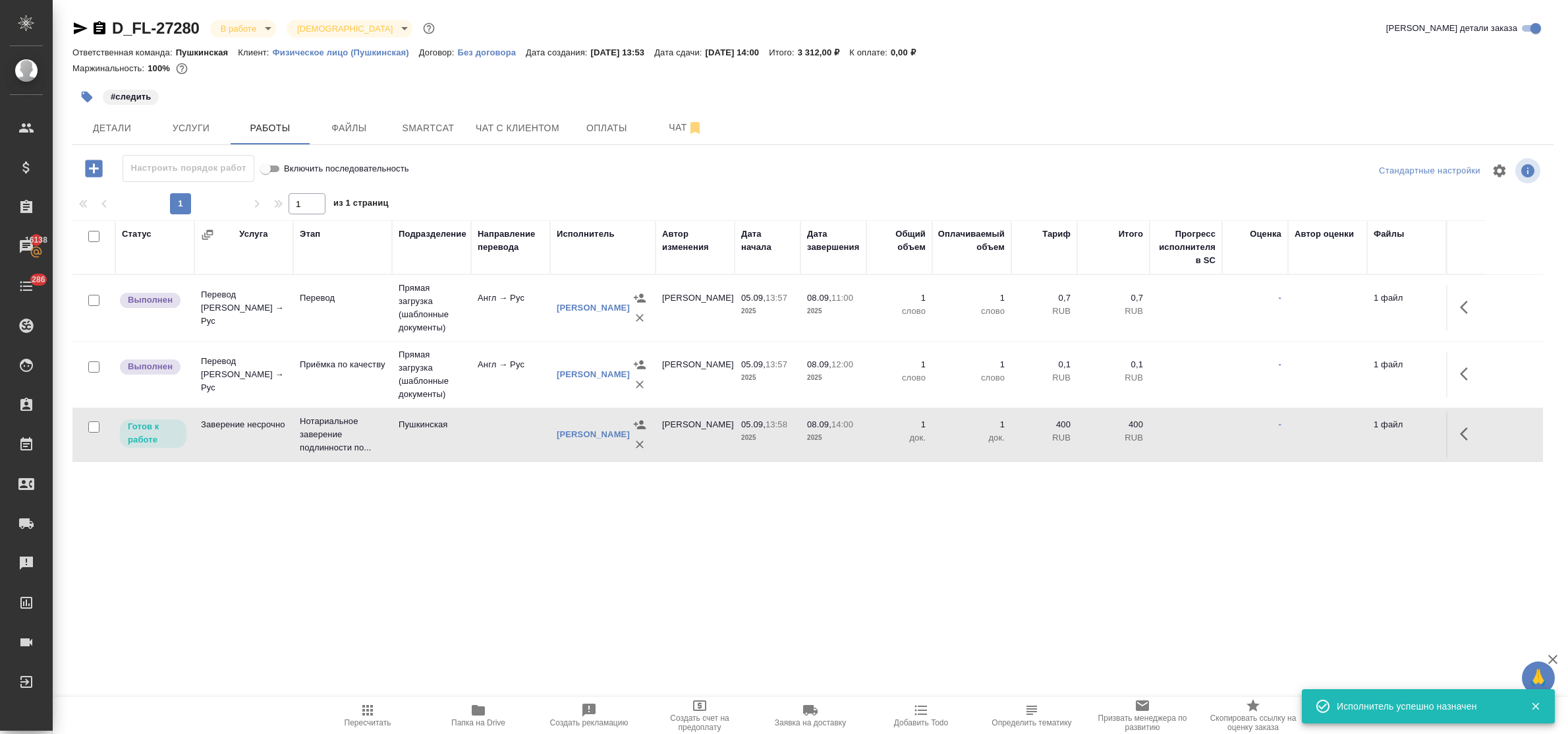
click at [1465, 437] on icon "button" at bounding box center [1464, 433] width 8 height 13
click at [1365, 441] on icon "button" at bounding box center [1371, 433] width 16 height 16
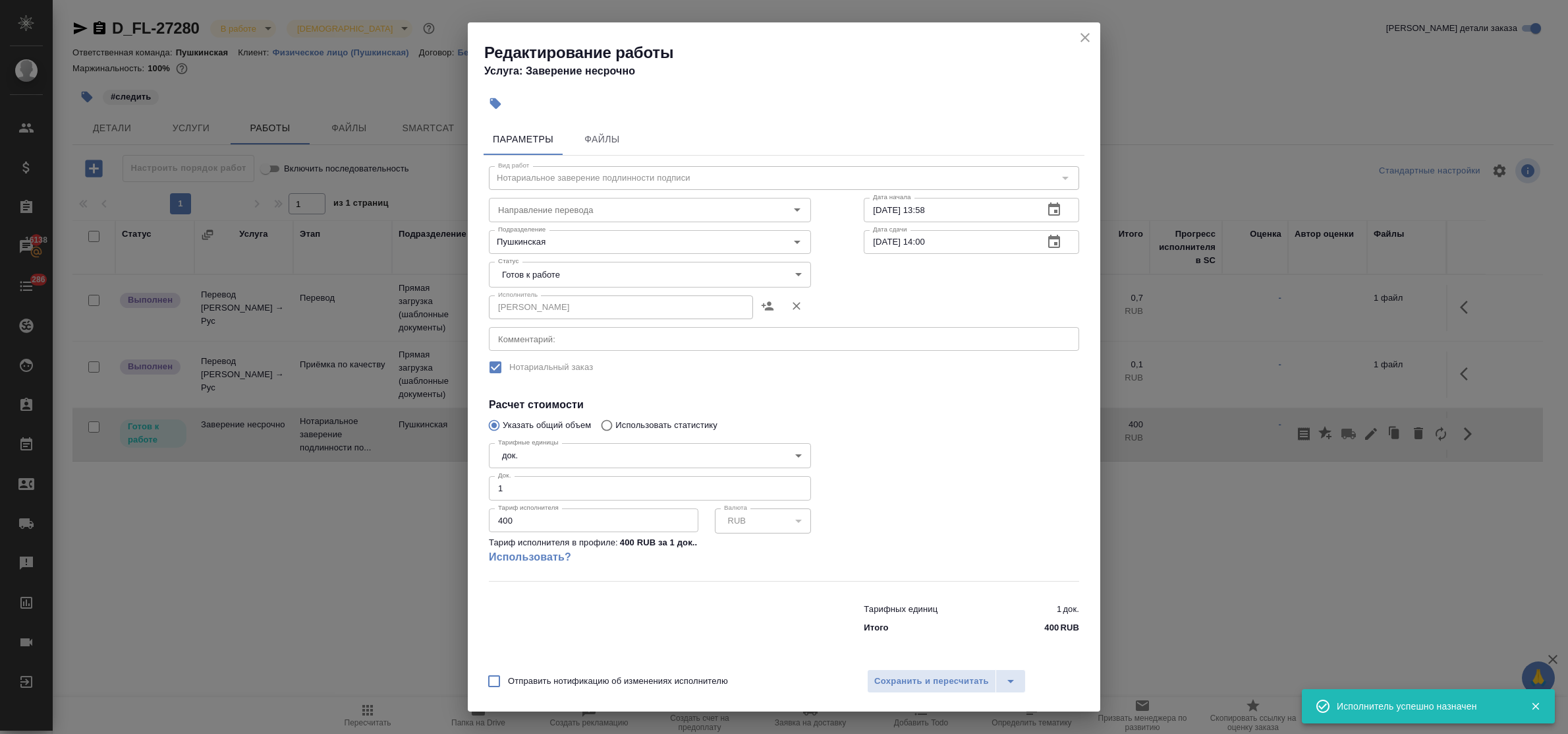
click at [694, 277] on body "🙏 .cls-1 fill:#fff; AWATERA Bulakhova Elena Клиенты Спецификации Заказы 16138 Ч…" at bounding box center [784, 367] width 1568 height 734
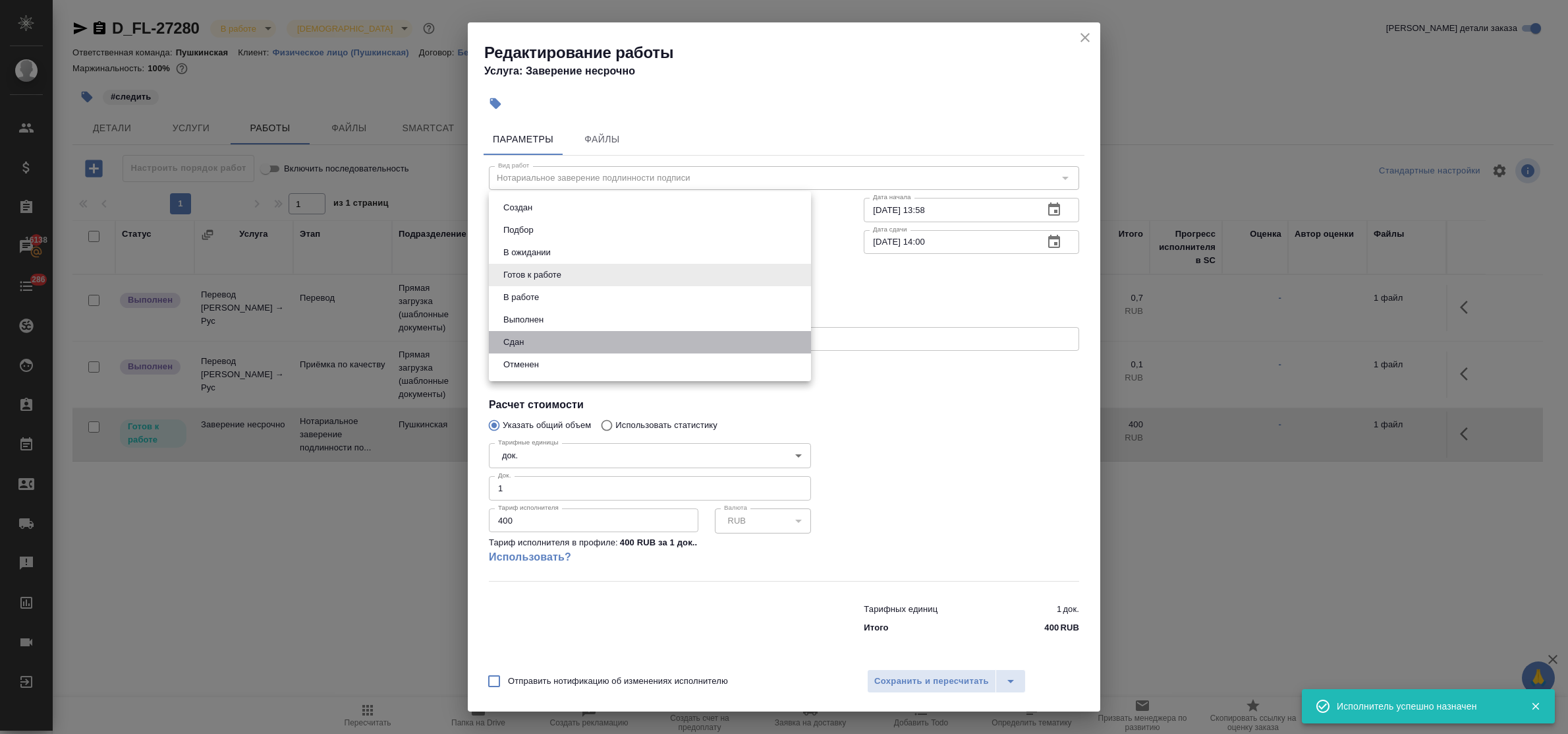
click at [589, 340] on li "Сдан" at bounding box center [650, 341] width 322 height 22
type input "closed"
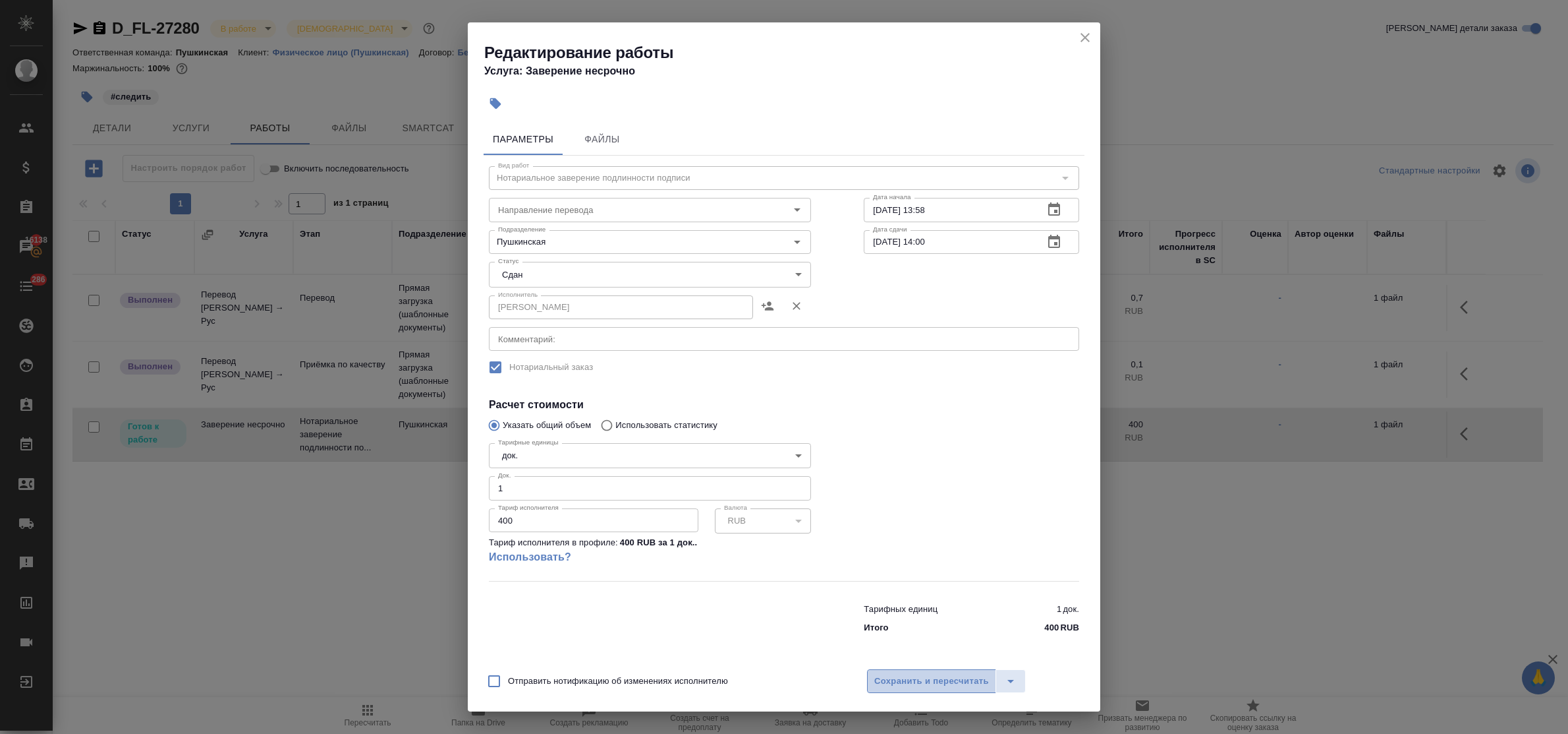
click at [930, 681] on span "Сохранить и пересчитать" at bounding box center [932, 681] width 115 height 15
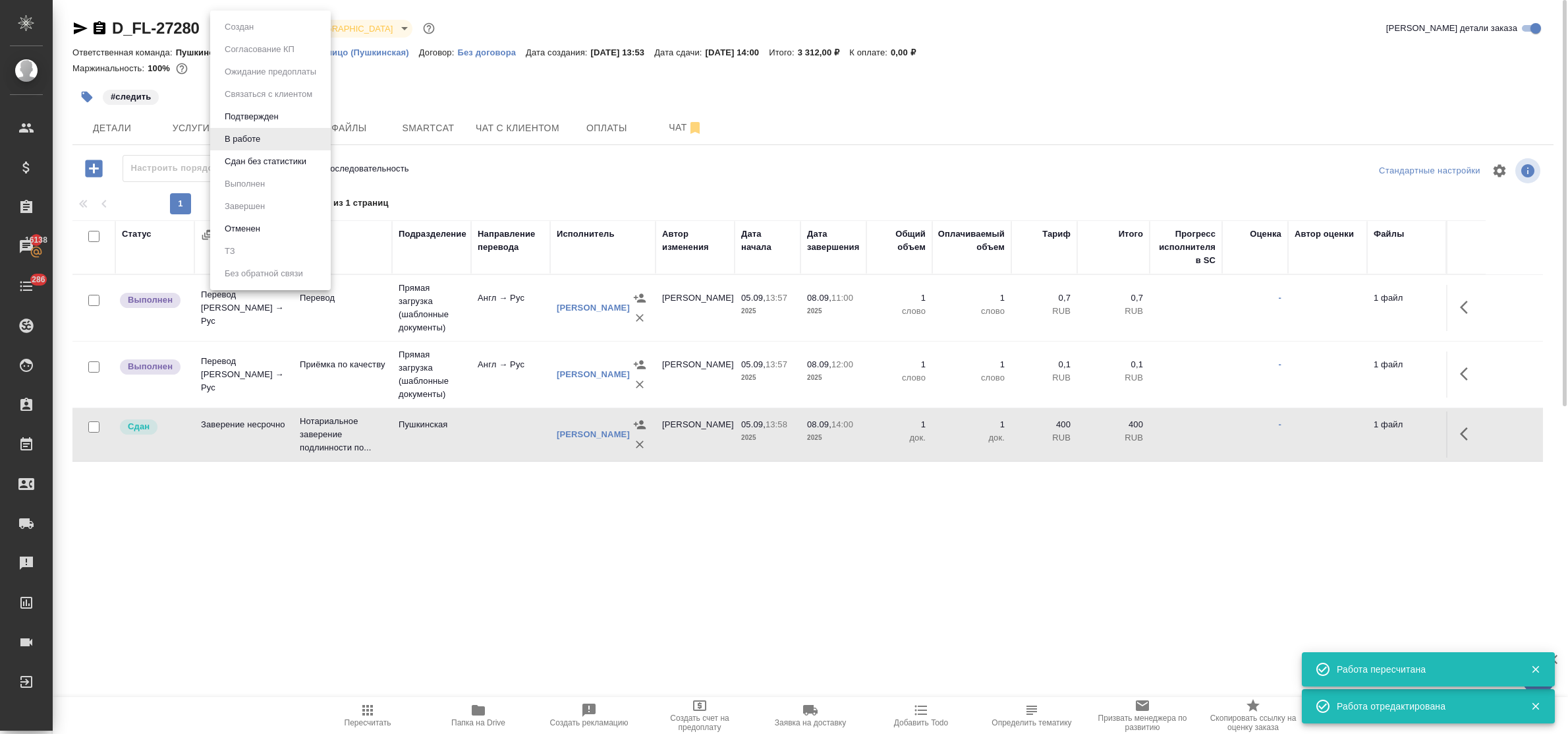
click at [250, 27] on body "🙏 .cls-1 fill:#fff; AWATERA Bulakhova Elena Клиенты Спецификации Заказы 16138 Ч…" at bounding box center [784, 367] width 1568 height 734
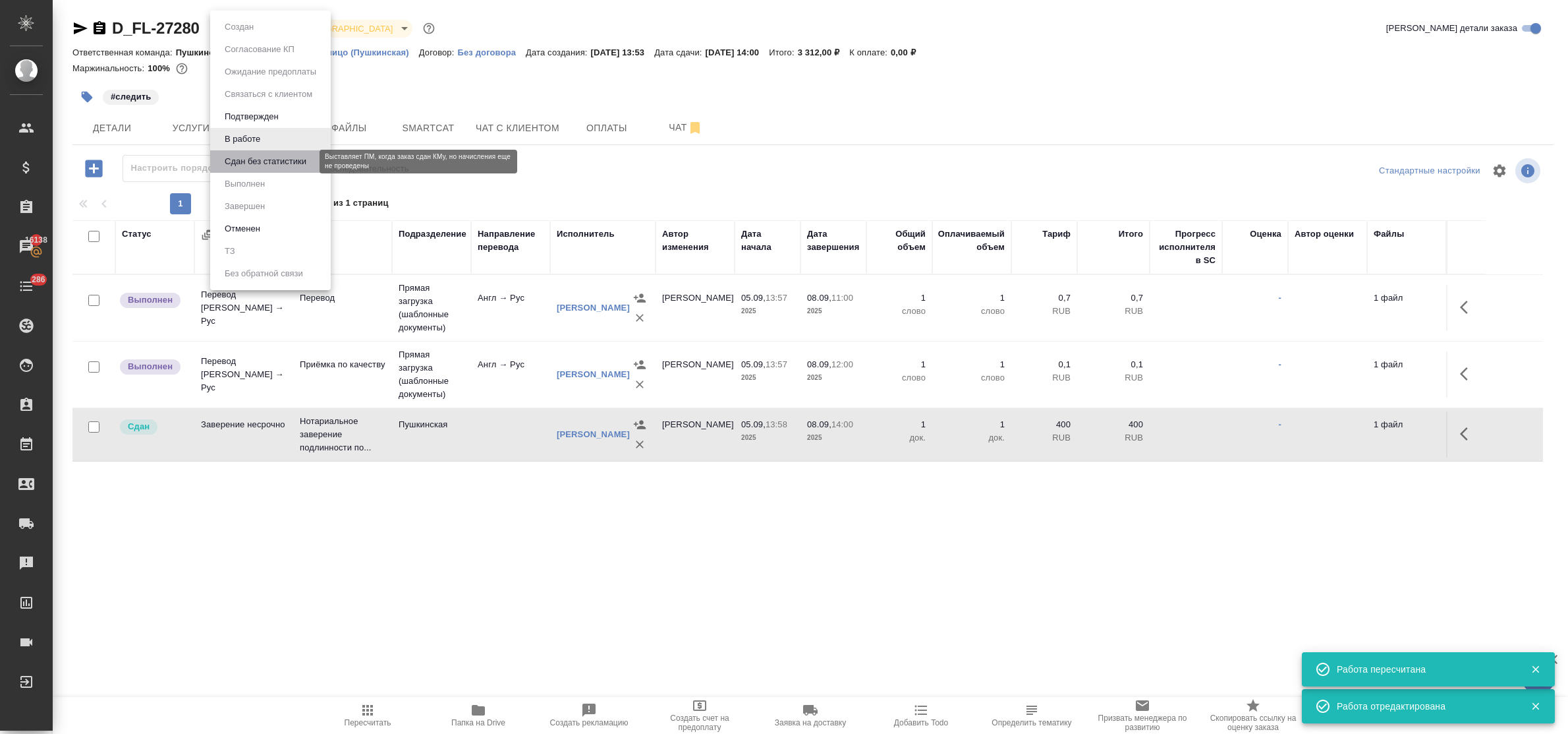
click at [262, 162] on button "Сдан без статистики" at bounding box center [265, 161] width 89 height 14
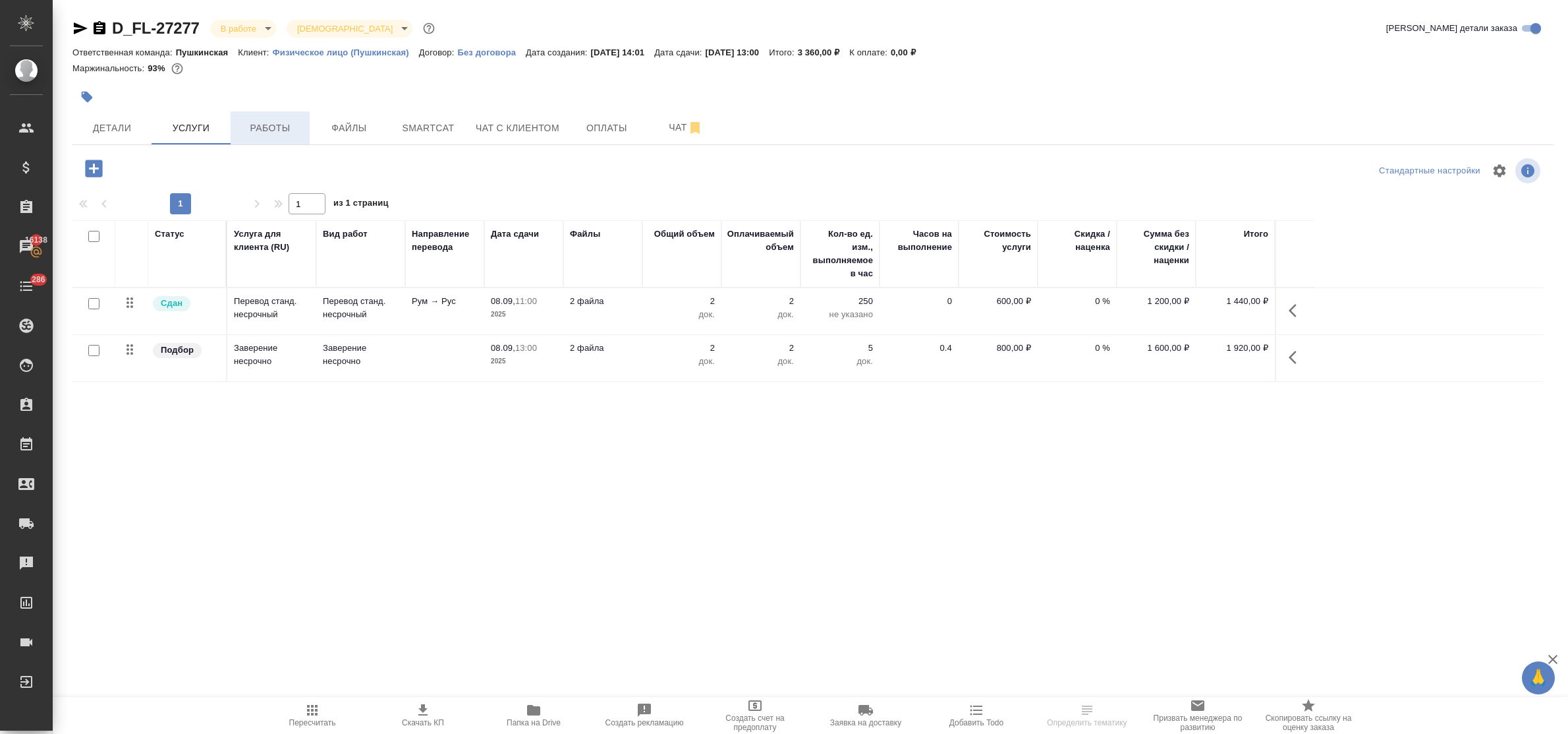
click at [277, 139] on button "Работы" at bounding box center [270, 127] width 79 height 33
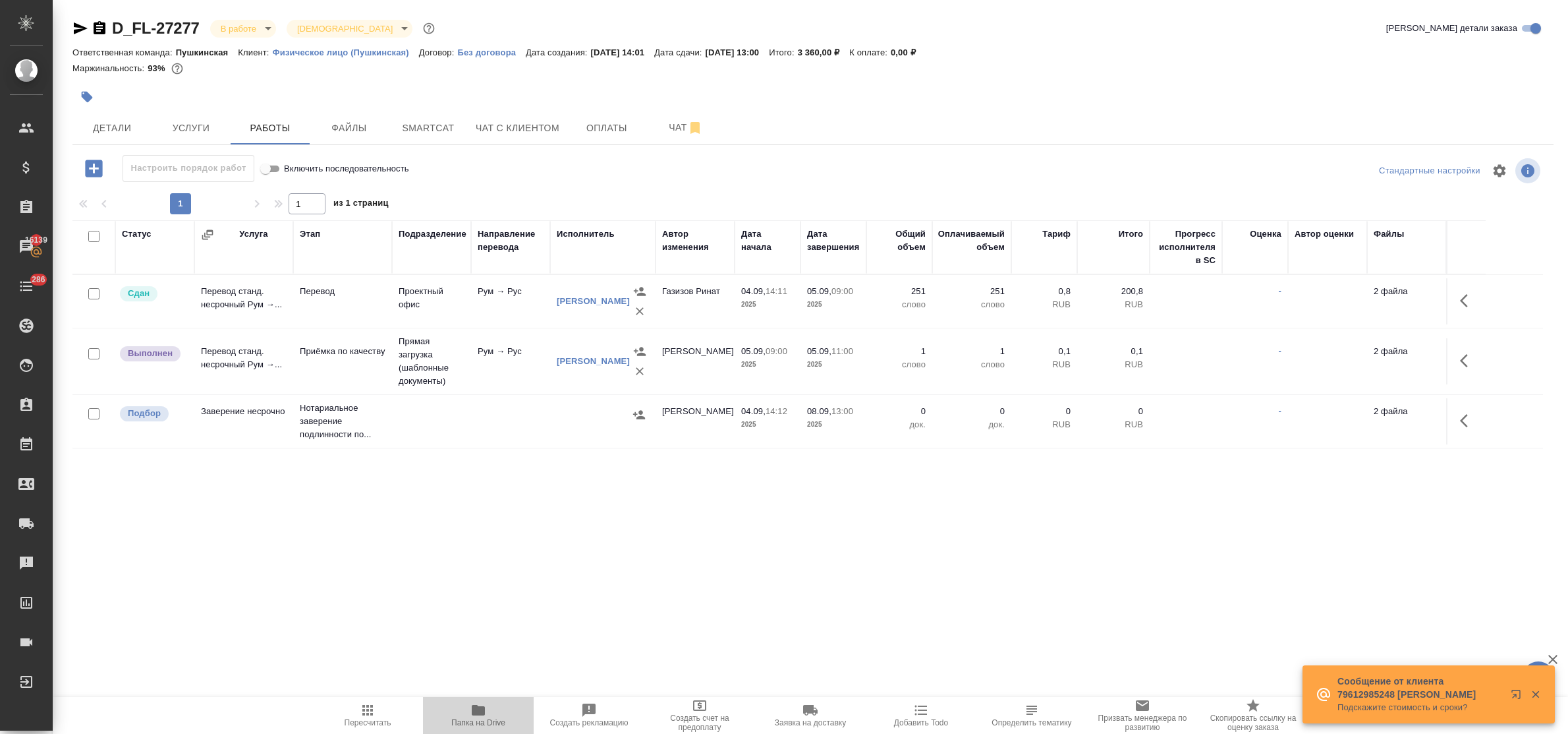
click at [476, 707] on icon "button" at bounding box center [478, 710] width 13 height 11
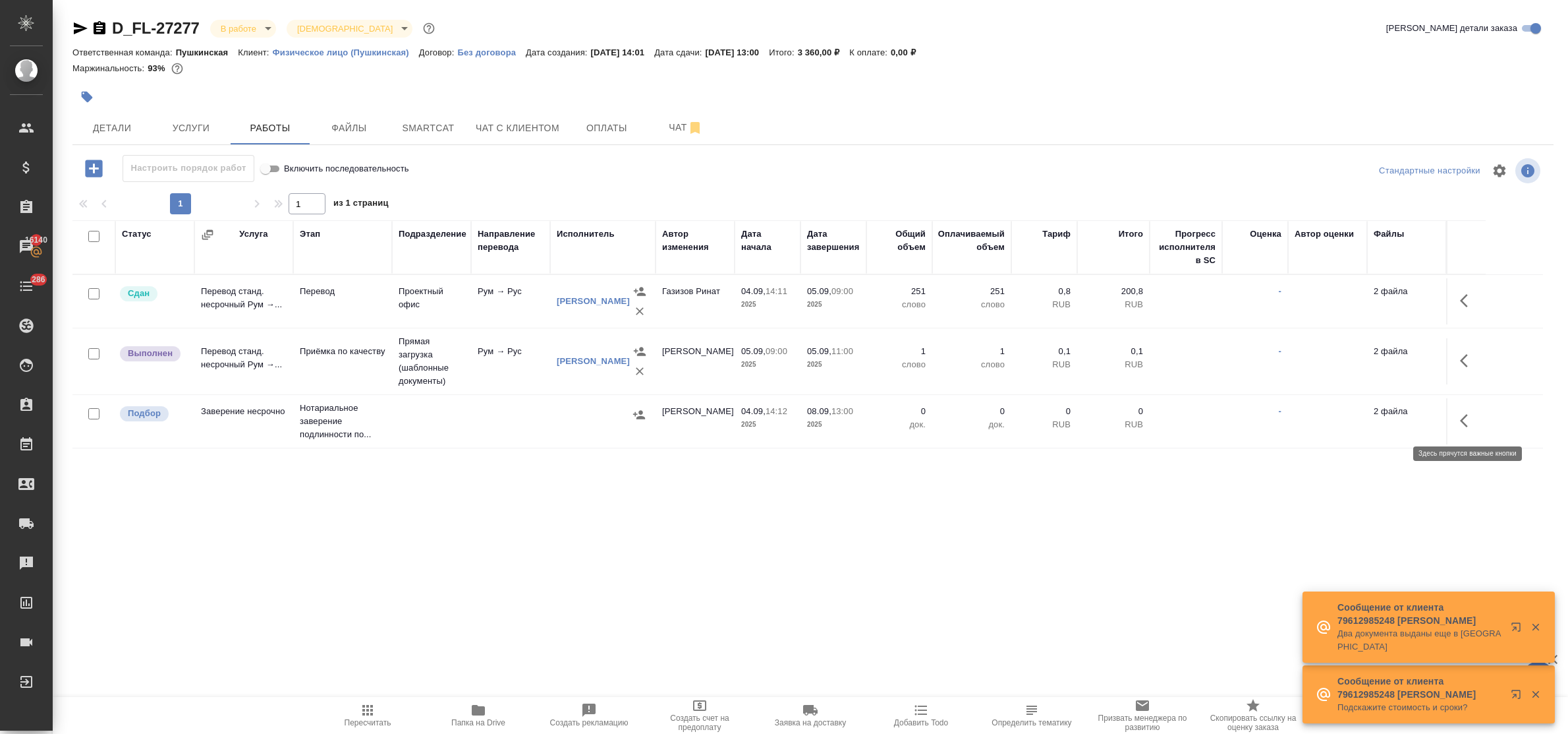
click at [1466, 417] on icon "button" at bounding box center [1468, 421] width 16 height 16
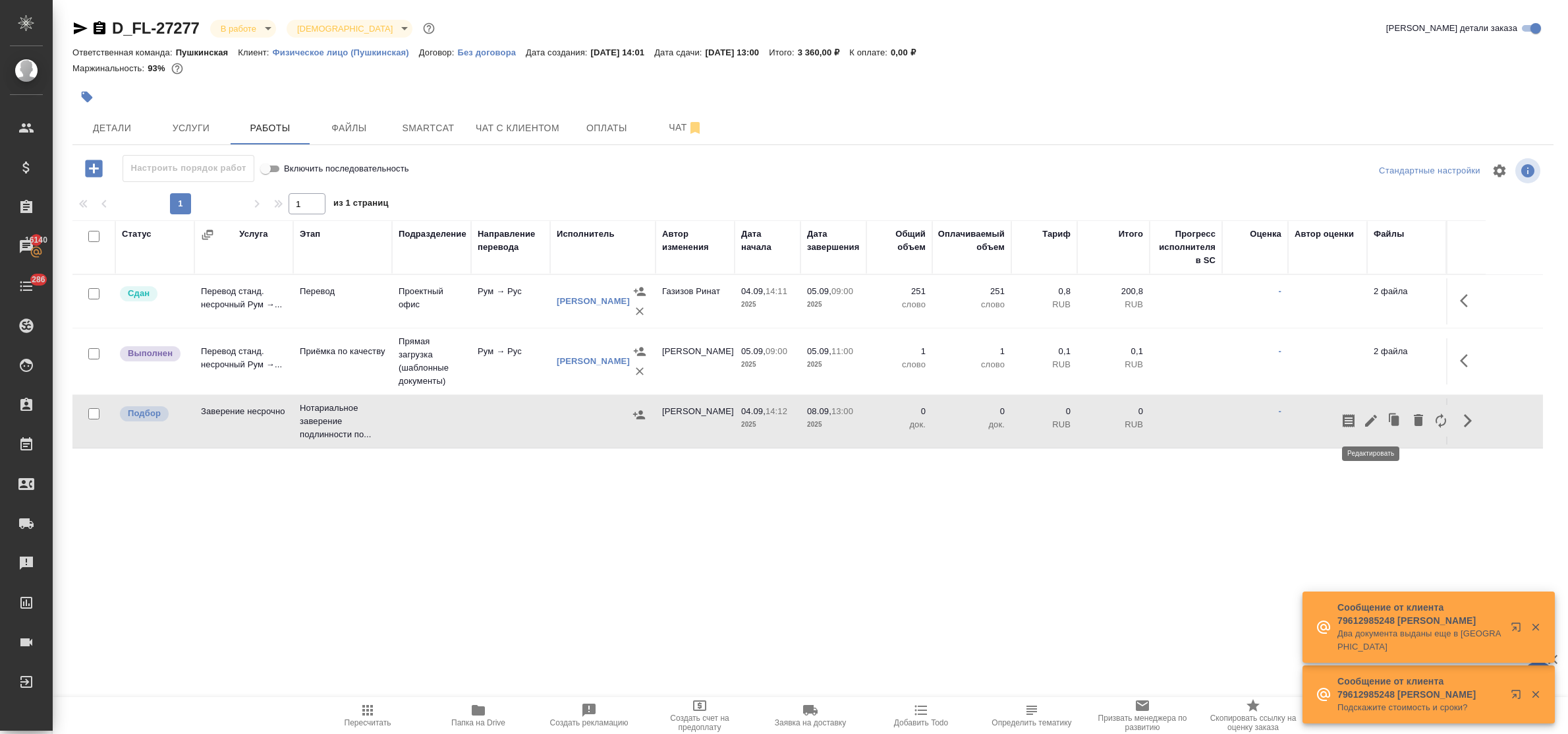
click at [1369, 423] on icon "button" at bounding box center [1370, 420] width 11 height 11
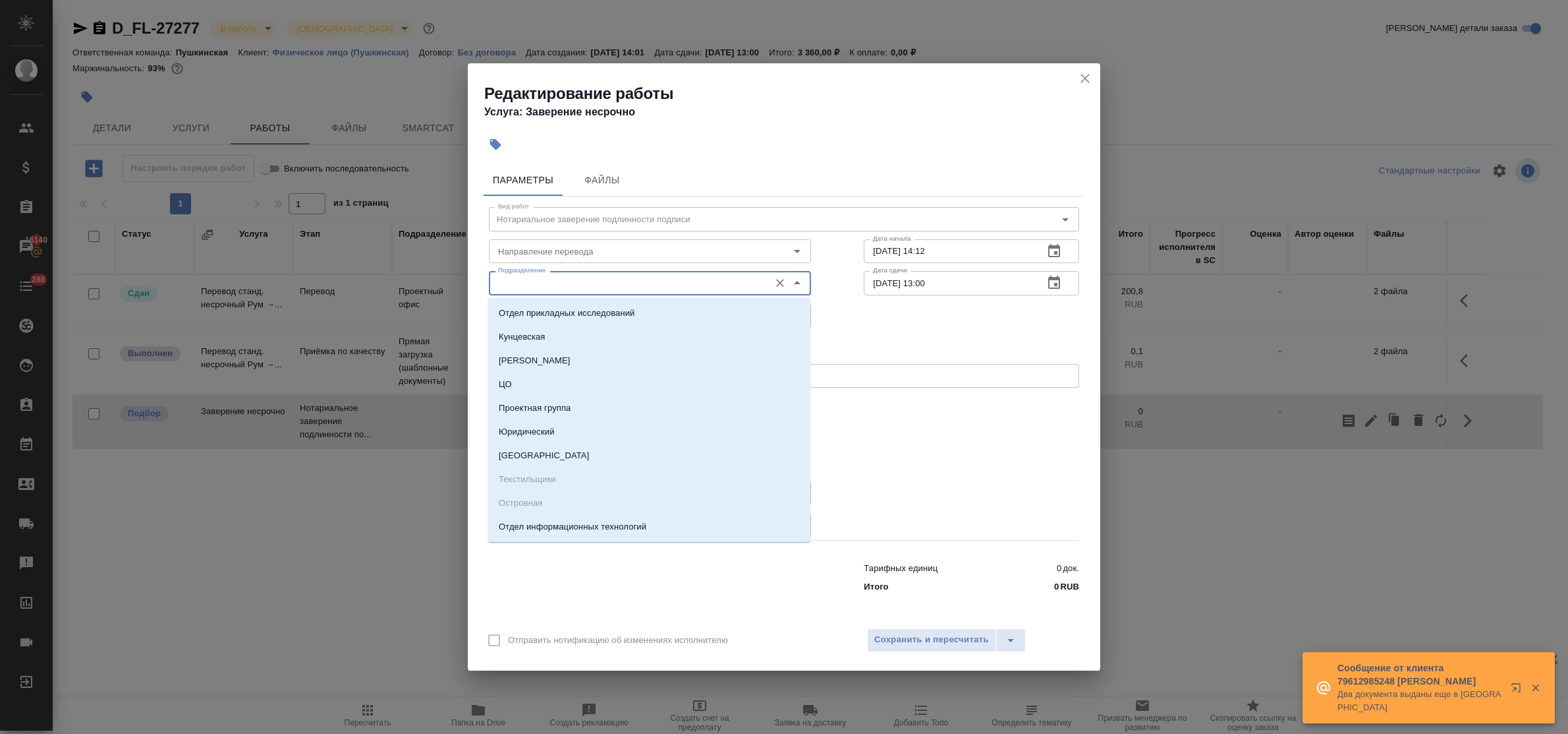
click at [528, 282] on input "Подразделение" at bounding box center [628, 283] width 270 height 16
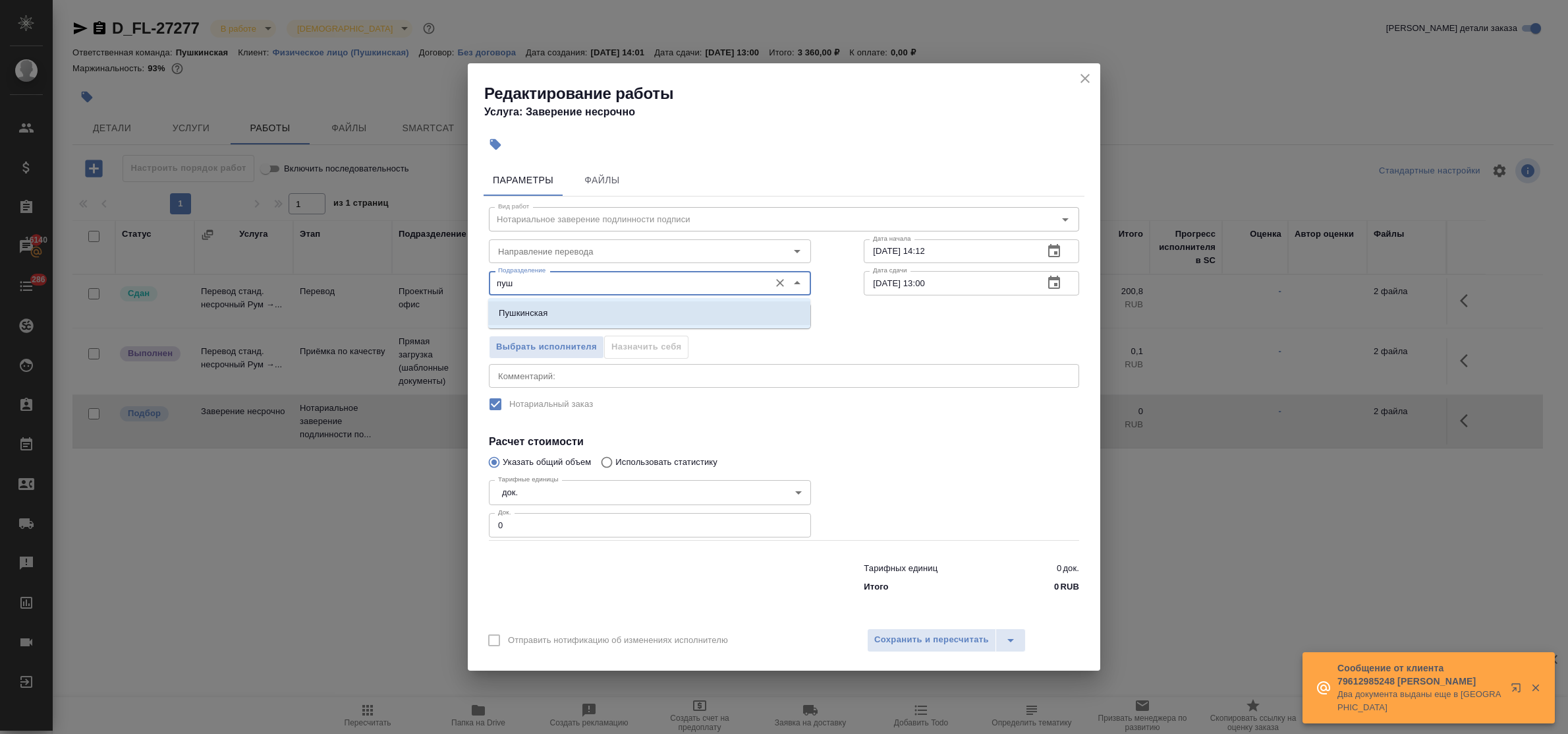
click at [537, 313] on p "Пушкинская" at bounding box center [522, 313] width 49 height 13
type input "Пушкинская"
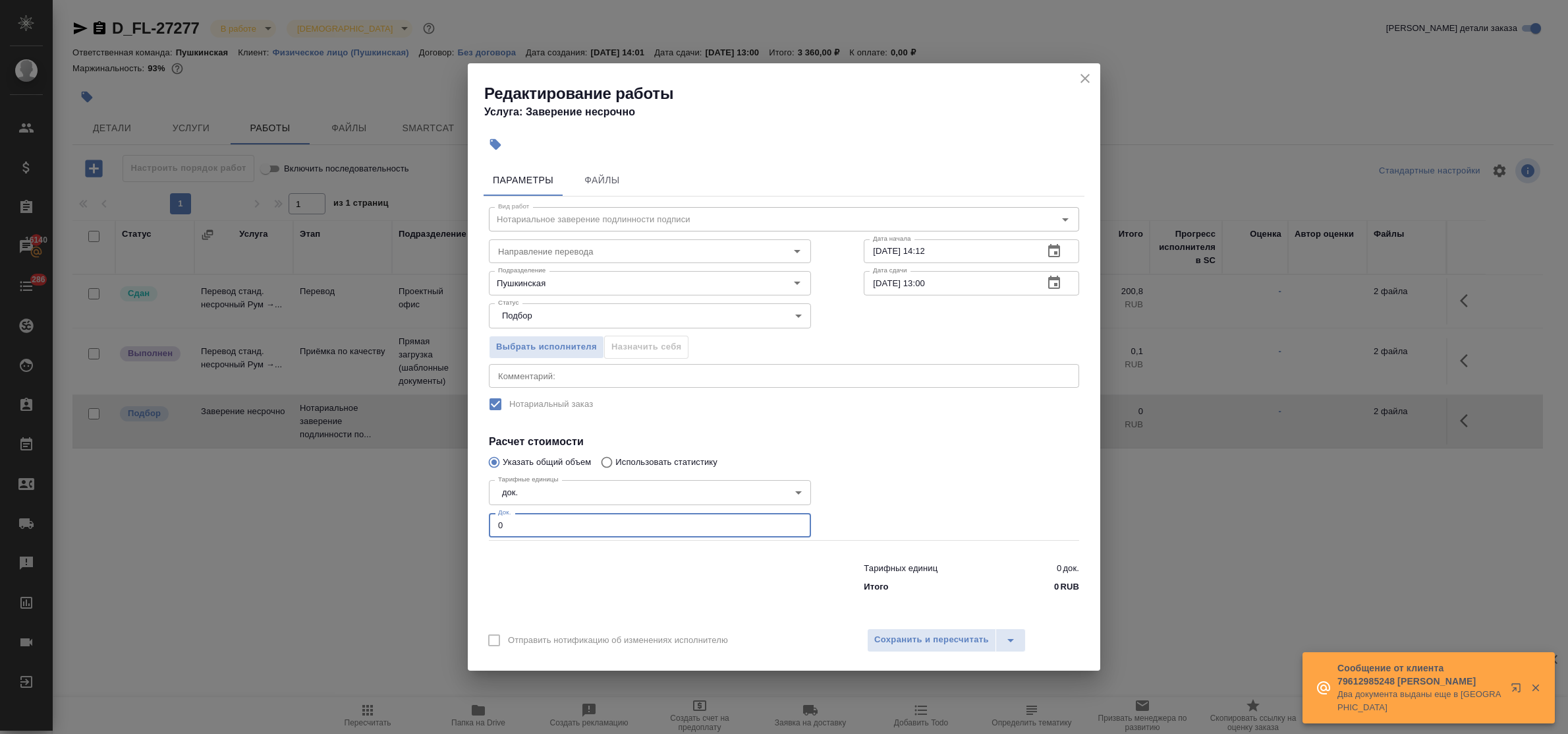
drag, startPoint x: 503, startPoint y: 527, endPoint x: 479, endPoint y: 529, distance: 24.1
click at [472, 521] on div "Параметры Файлы Вид работ Нотариальное заверение подлинности подписи Вид работ …" at bounding box center [783, 389] width 632 height 460
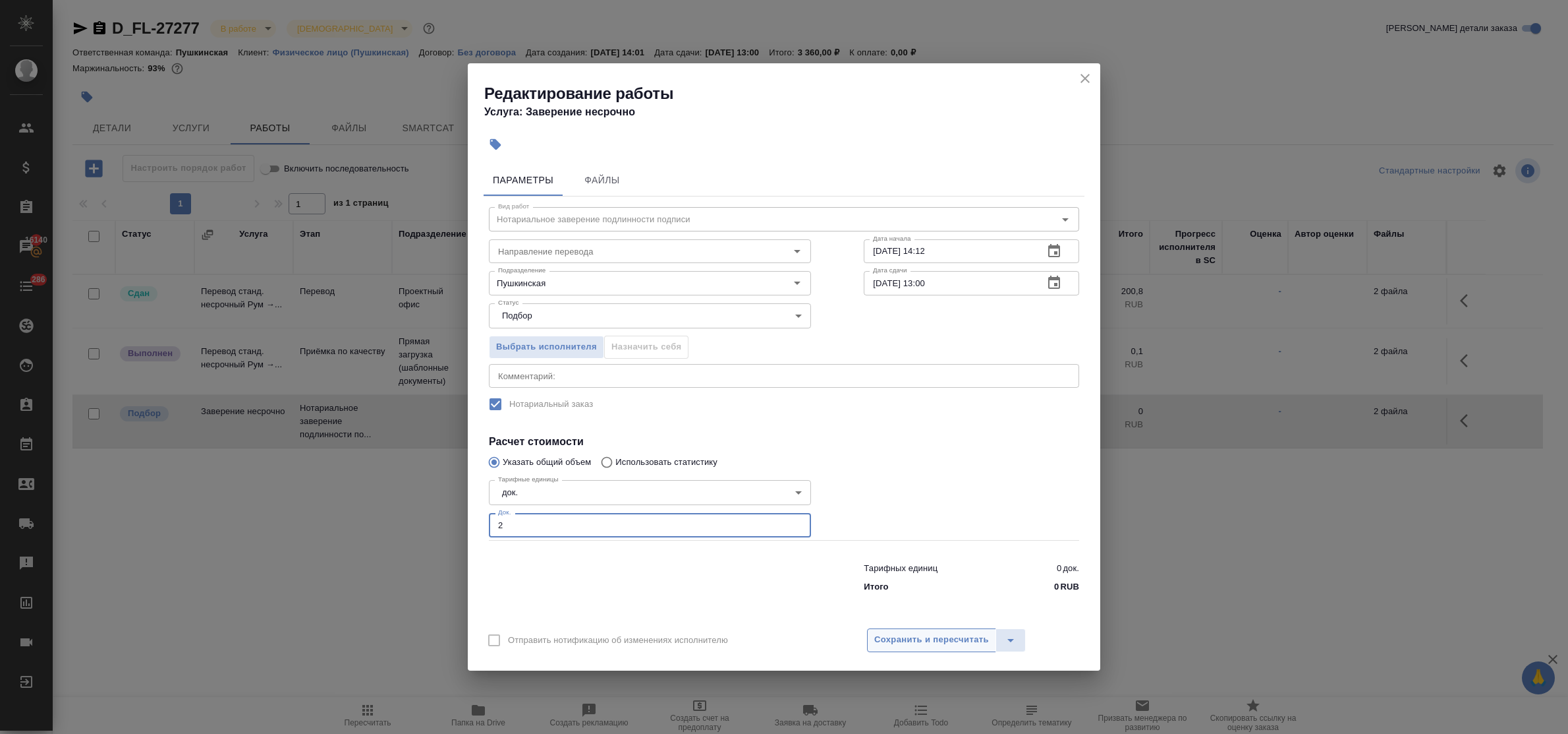
type input "2"
click at [950, 644] on span "Сохранить и пересчитать" at bounding box center [932, 639] width 115 height 15
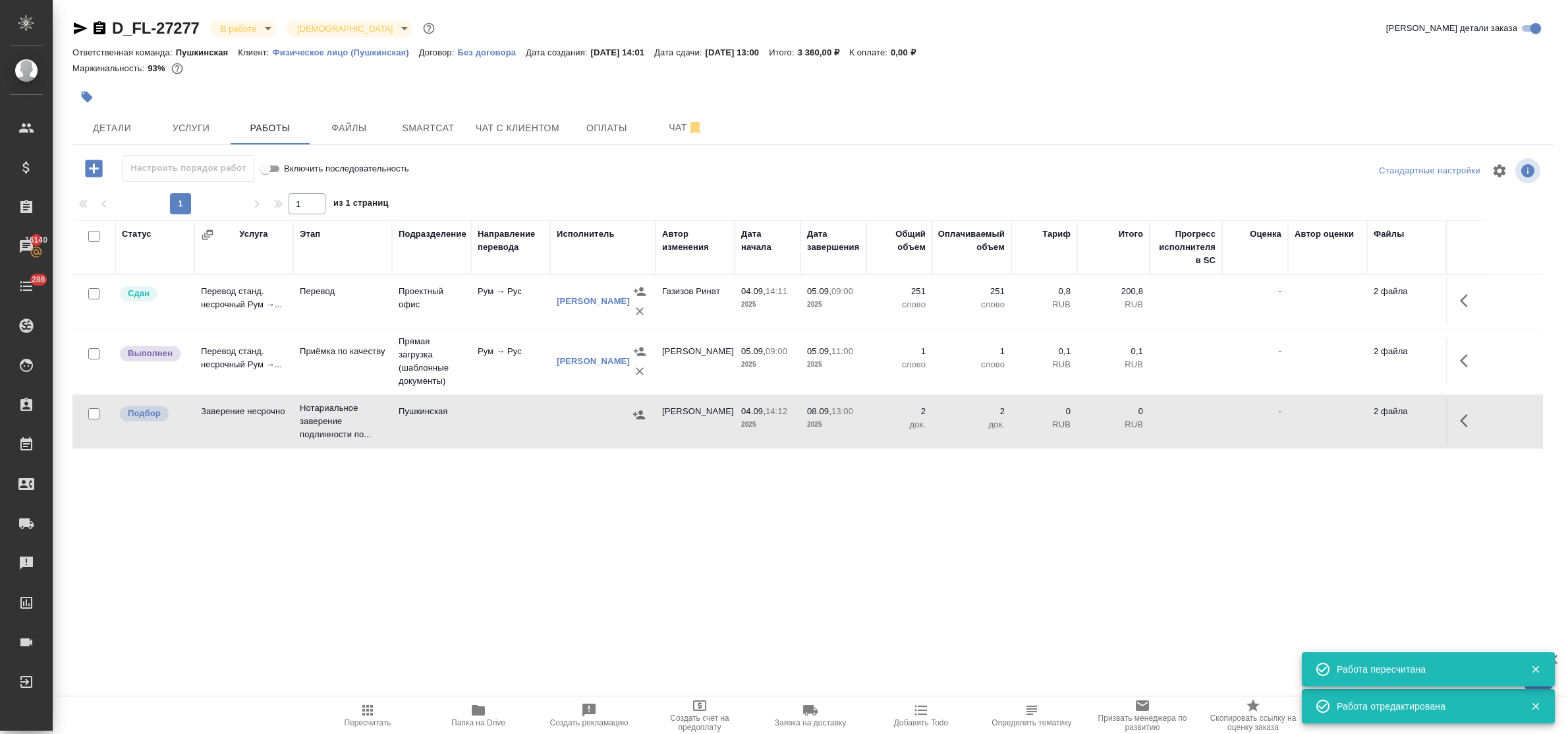
click at [640, 414] on icon "button" at bounding box center [638, 415] width 11 height 9
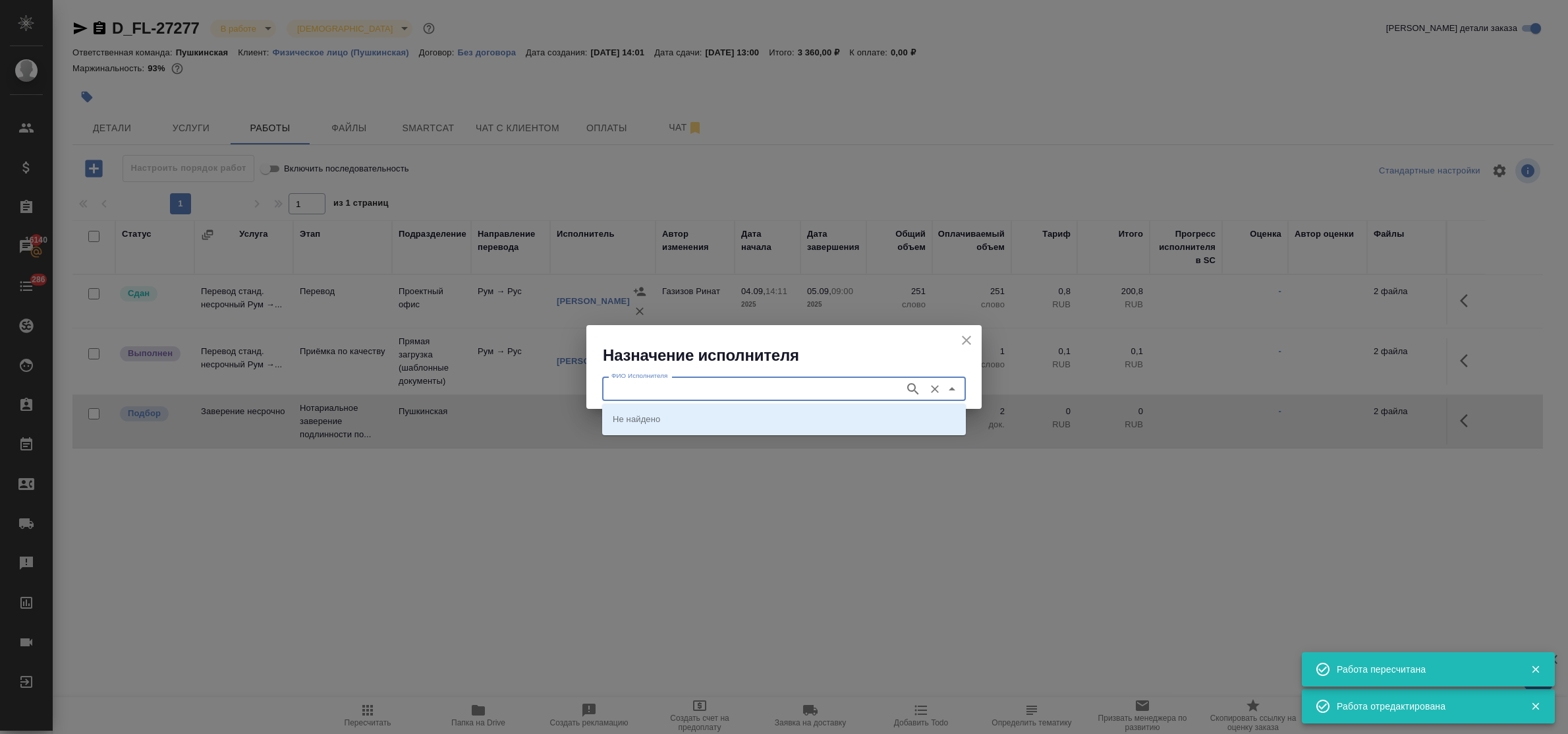
click at [653, 392] on input "ФИО Исполнителя" at bounding box center [752, 388] width 292 height 16
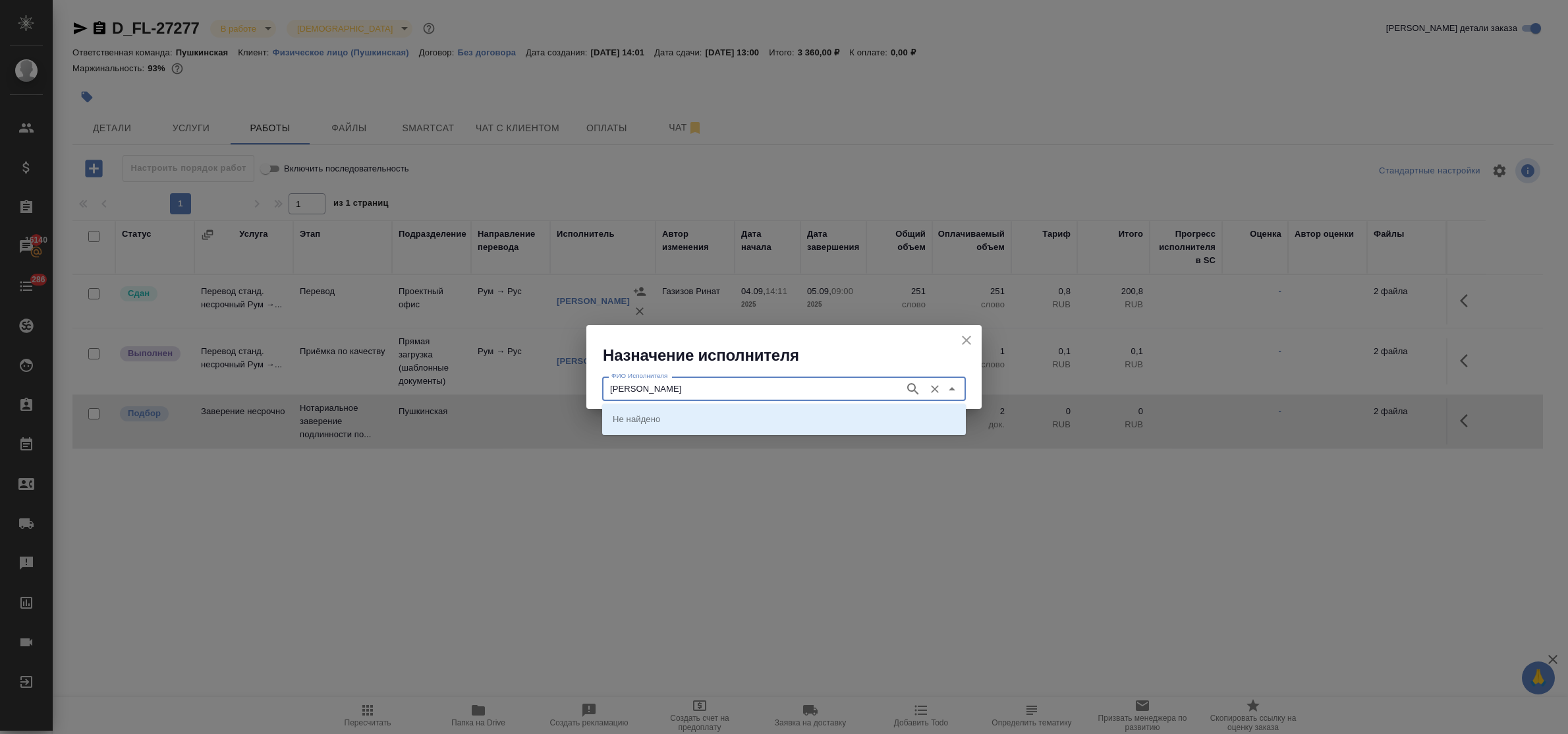
type input "федорченко"
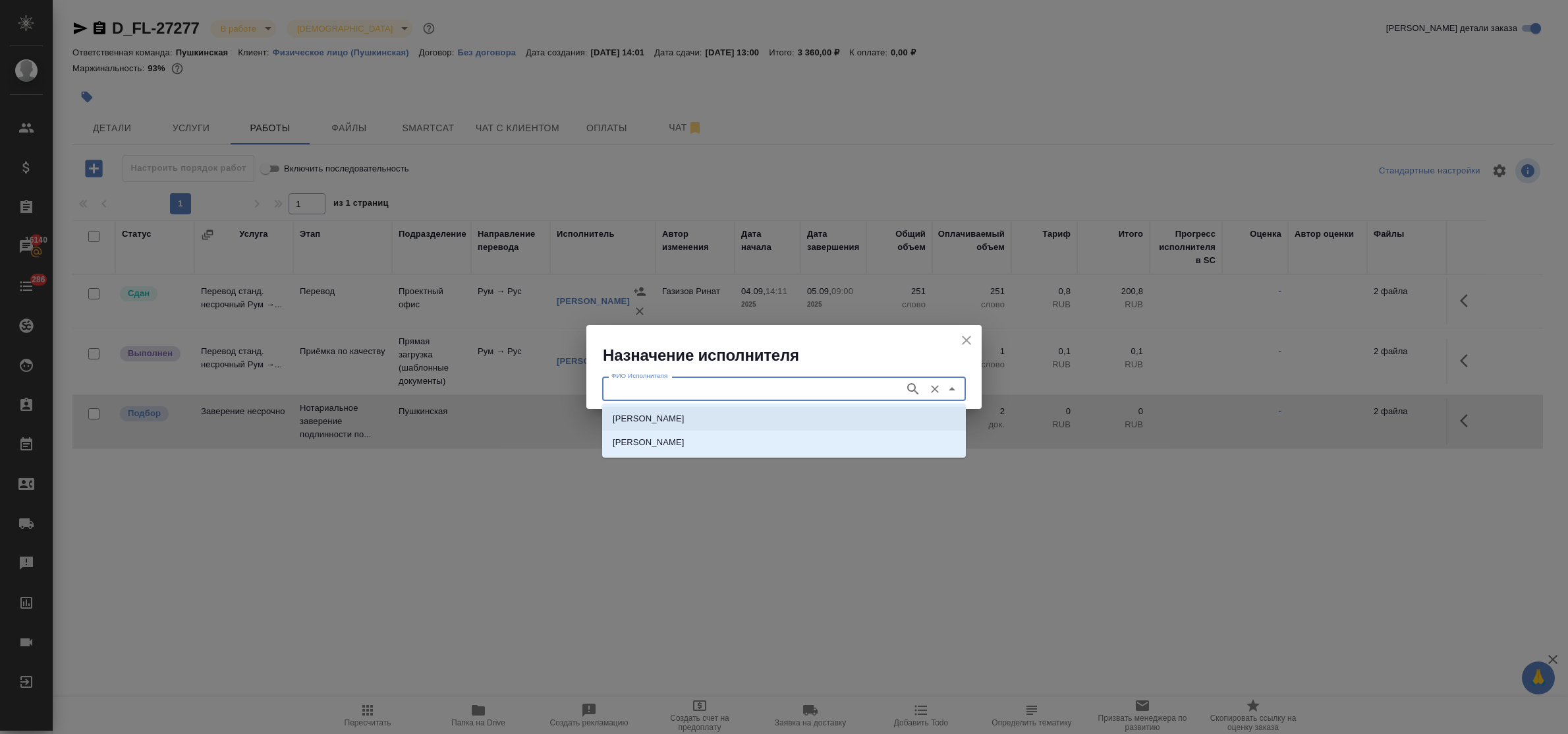
click at [673, 414] on p "НОТАРИУС Федорченко Александр Вячеславович" at bounding box center [648, 418] width 72 height 13
type input "НОТАРИУС Федорченко Александр Вячеславович"
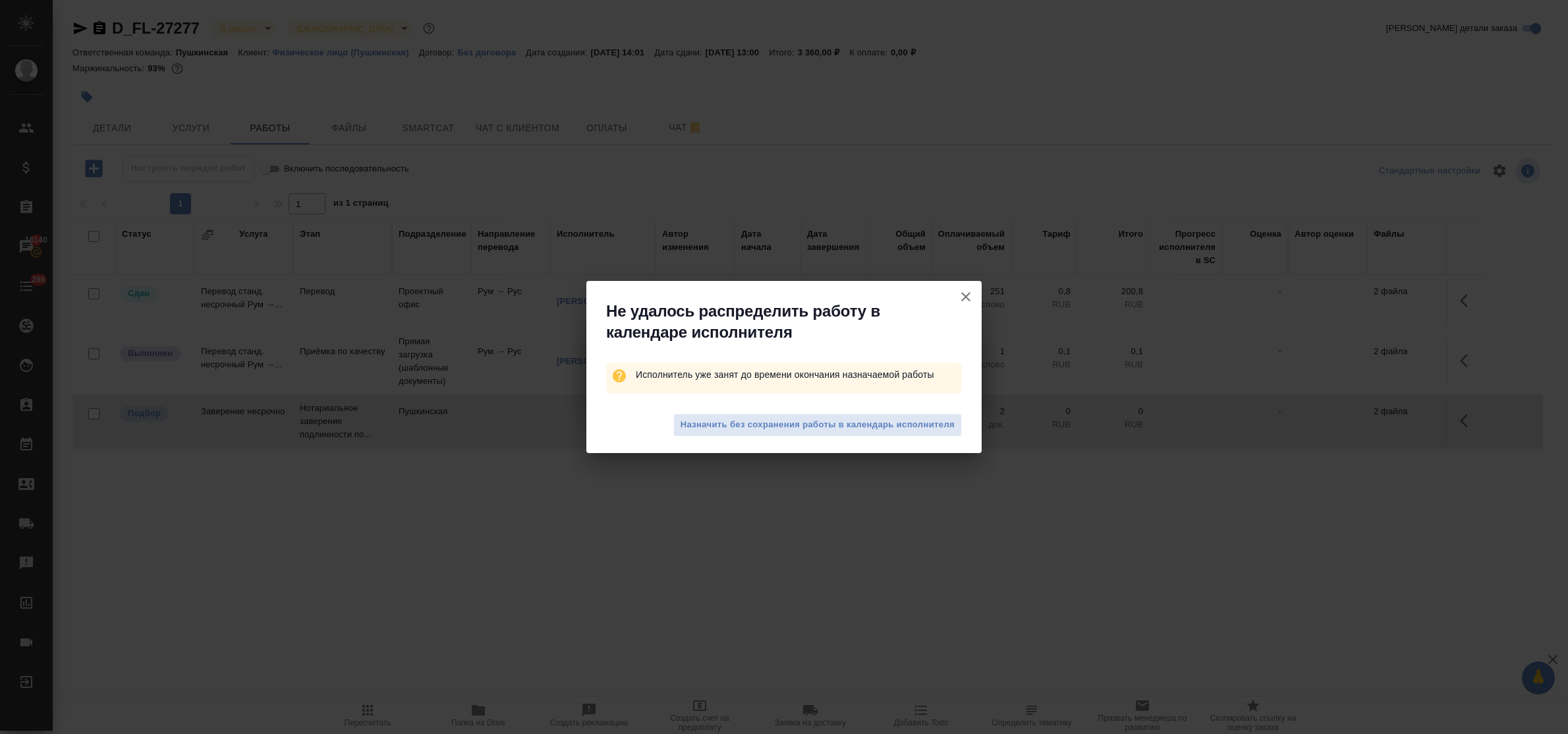
click at [970, 294] on icon "button" at bounding box center [966, 296] width 16 height 16
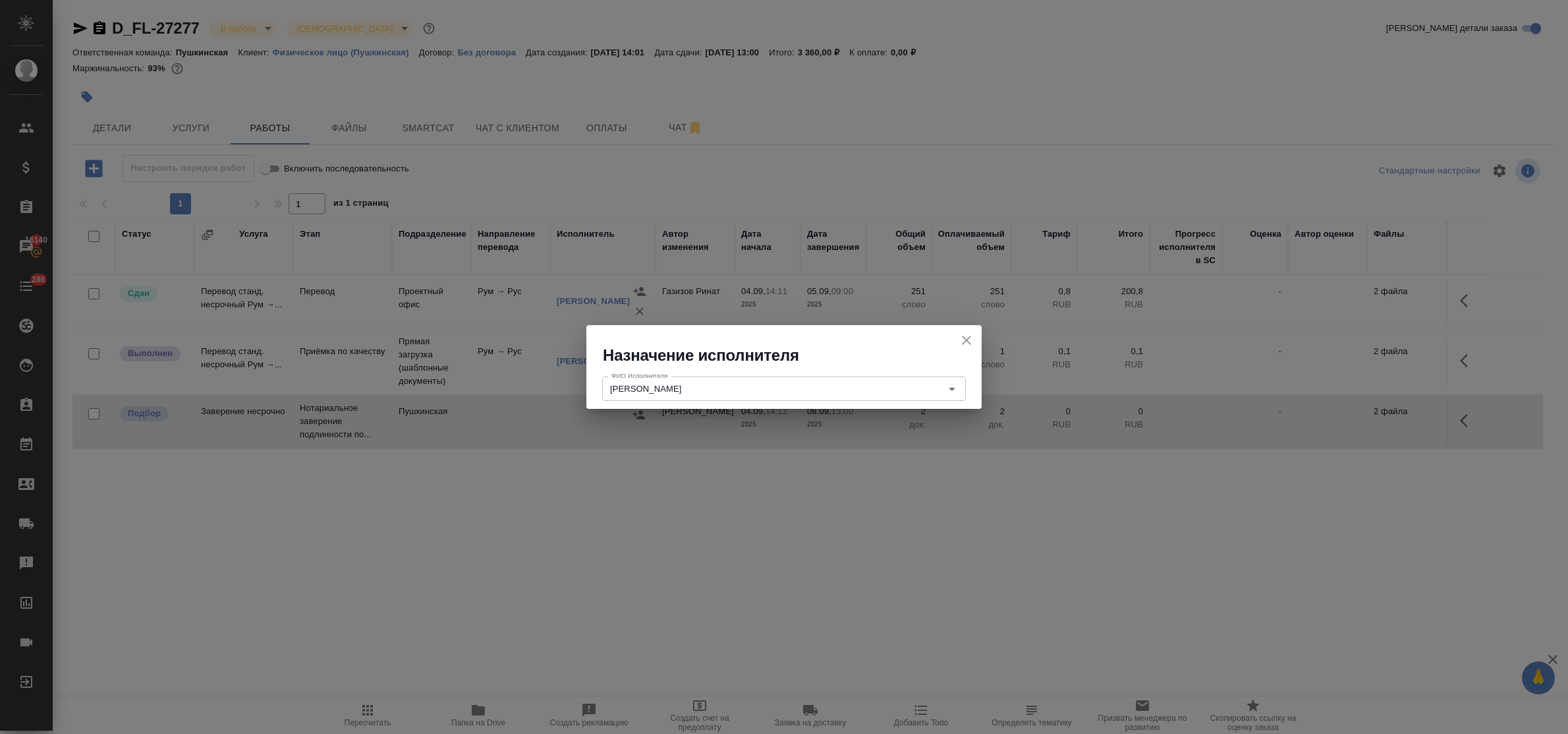
drag, startPoint x: 720, startPoint y: 504, endPoint x: 551, endPoint y: 553, distance: 176.0
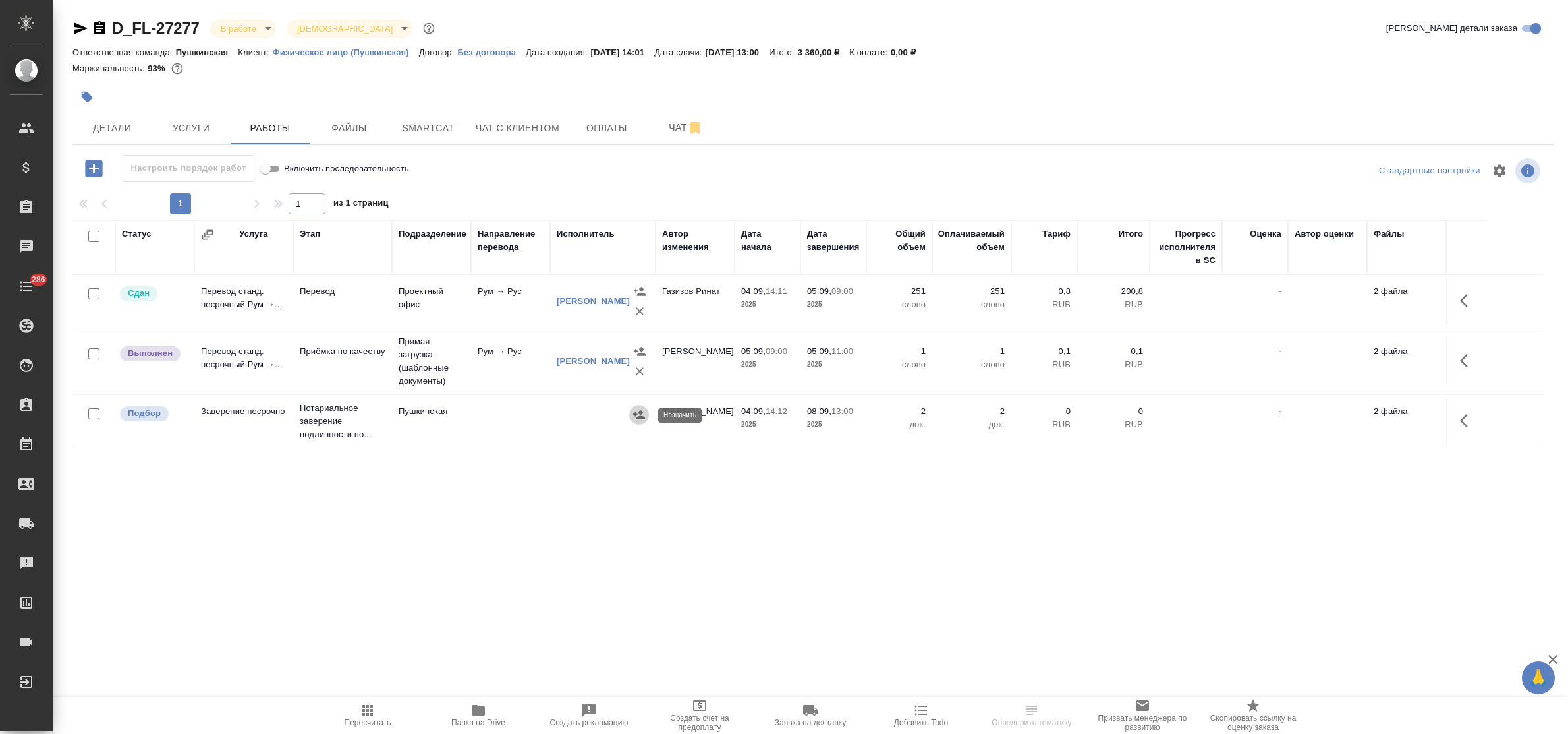
click at [640, 414] on icon "button" at bounding box center [638, 415] width 11 height 9
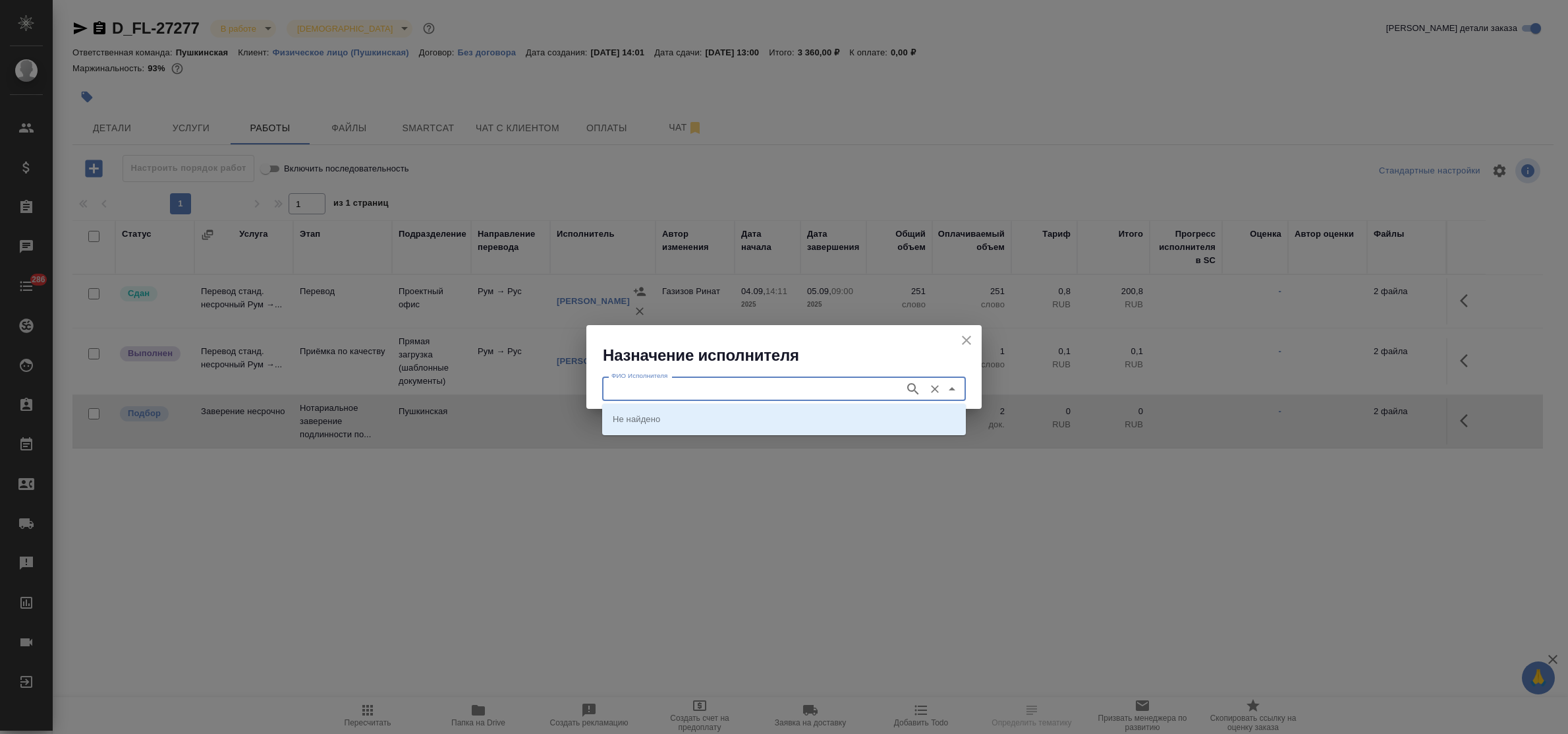
click at [717, 386] on input "ФИО Исполнителя" at bounding box center [752, 388] width 292 height 16
type input "[PERSON_NAME]"
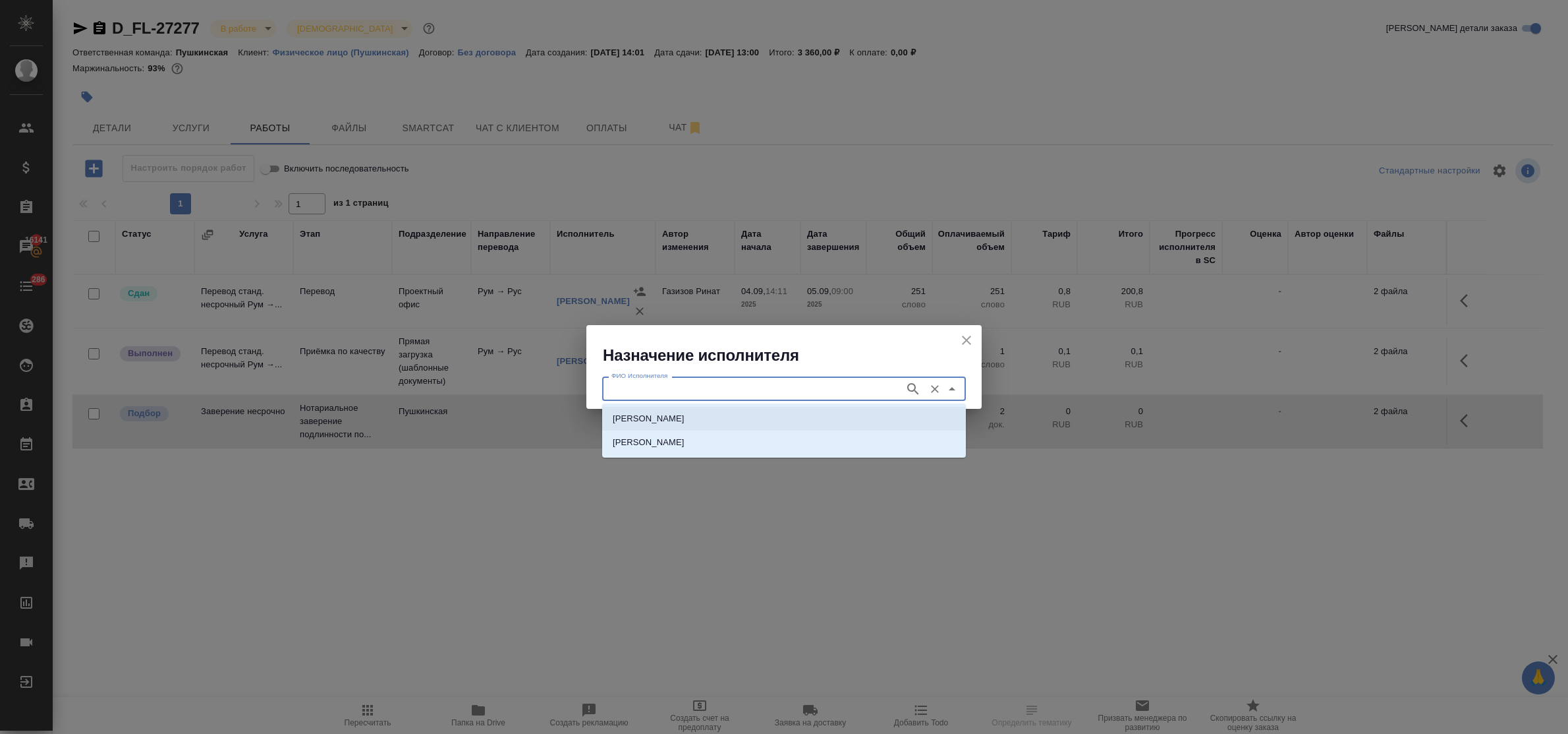
click at [684, 419] on p "[PERSON_NAME]" at bounding box center [648, 418] width 72 height 13
type input "[PERSON_NAME]"
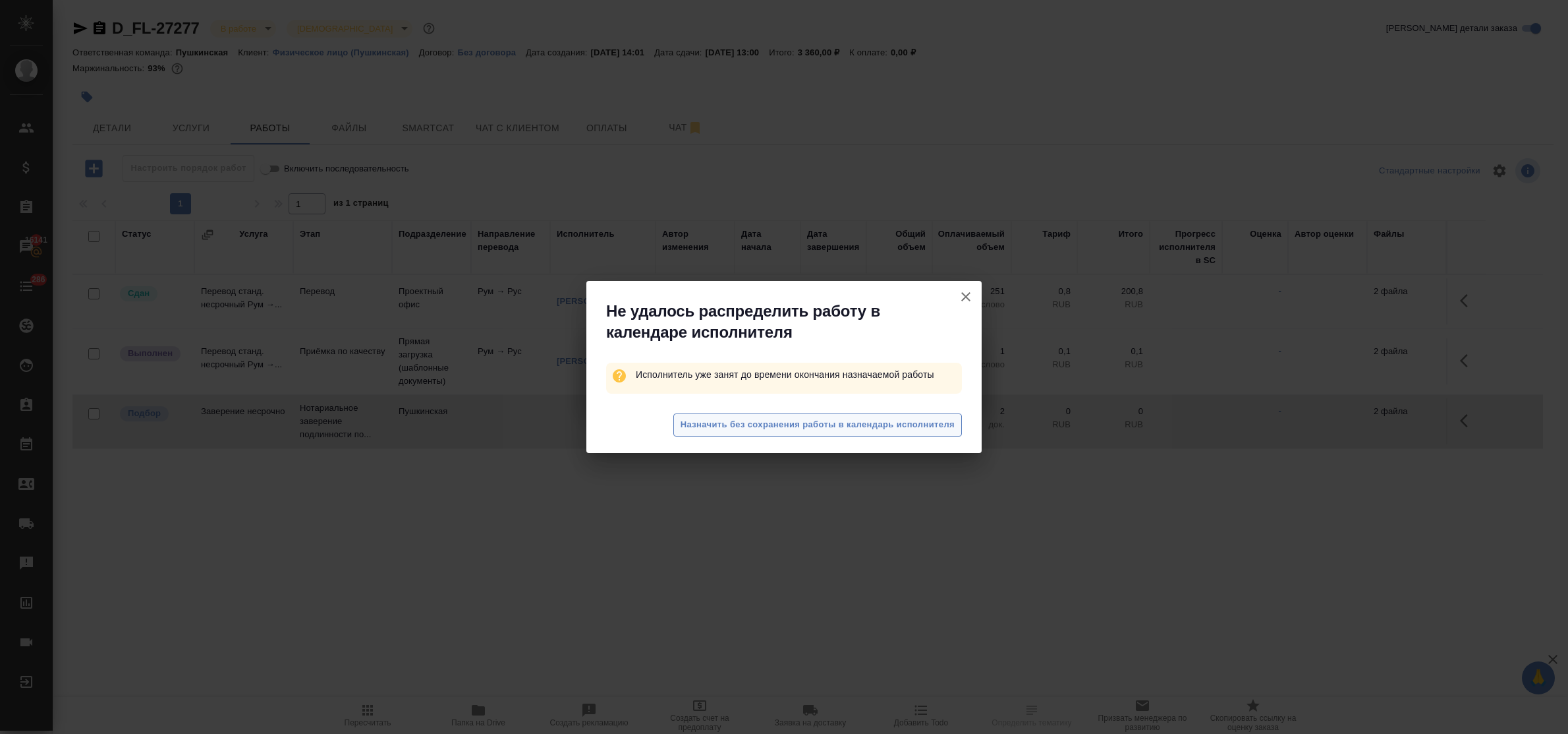
click at [719, 420] on span "Назначить без сохранения работы в календарь исполнителя" at bounding box center [818, 424] width 274 height 15
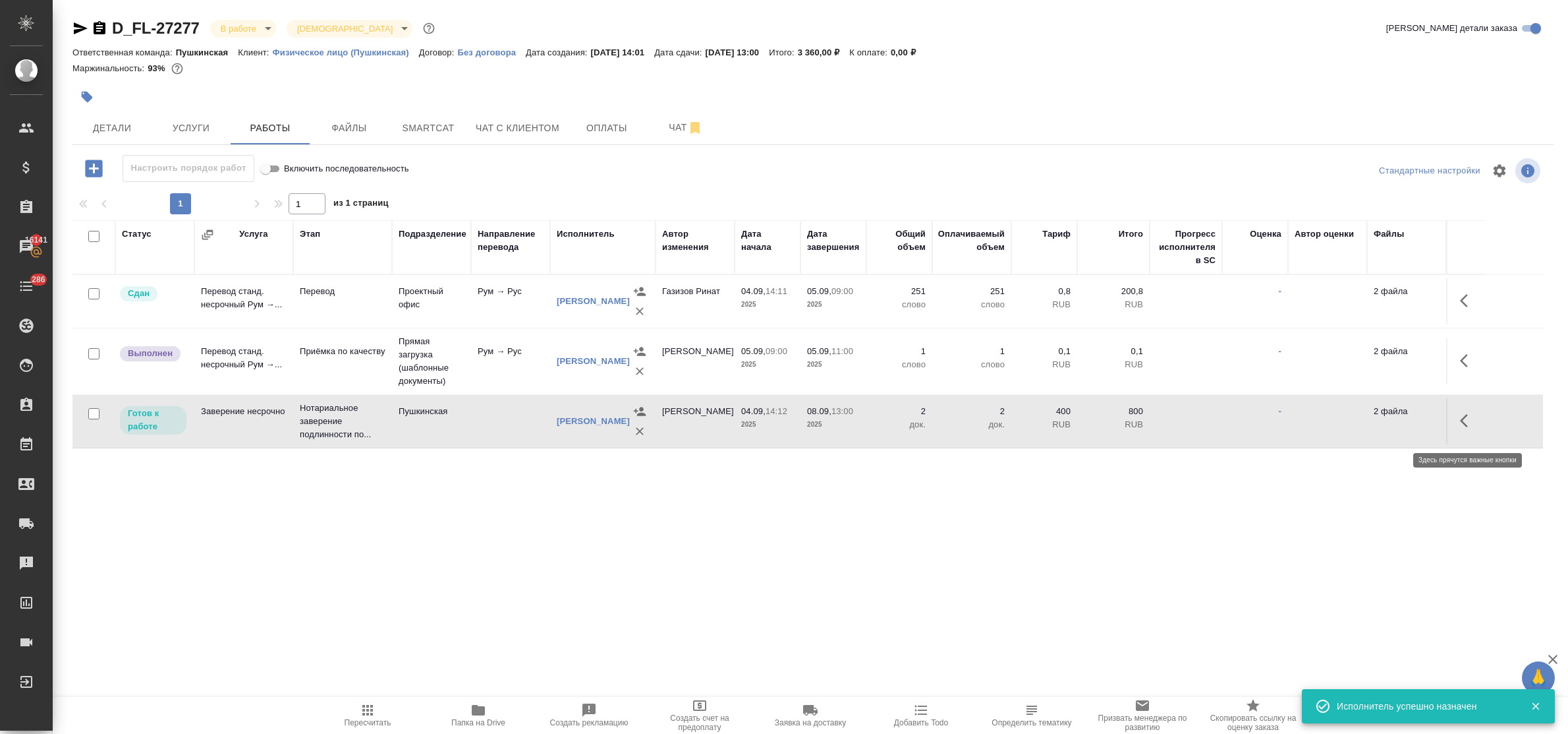
click at [1464, 427] on icon "button" at bounding box center [1468, 421] width 16 height 16
click at [1366, 425] on icon "button" at bounding box center [1371, 421] width 16 height 16
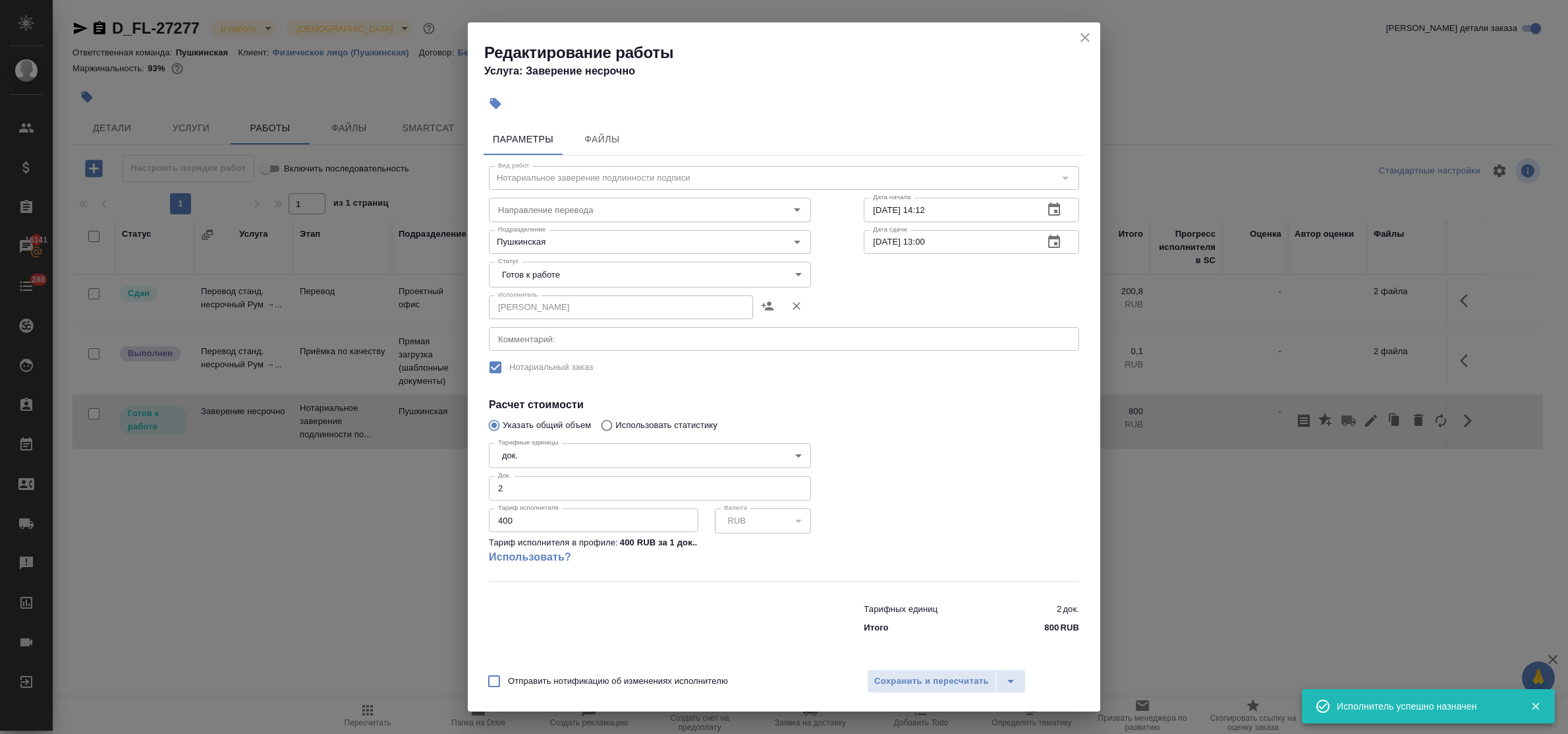
click at [578, 278] on body "🙏 .cls-1 fill:#fff; AWATERA Bulakhova [PERSON_NAME] Спецификации Заказы 16141 Ч…" at bounding box center [784, 367] width 1568 height 734
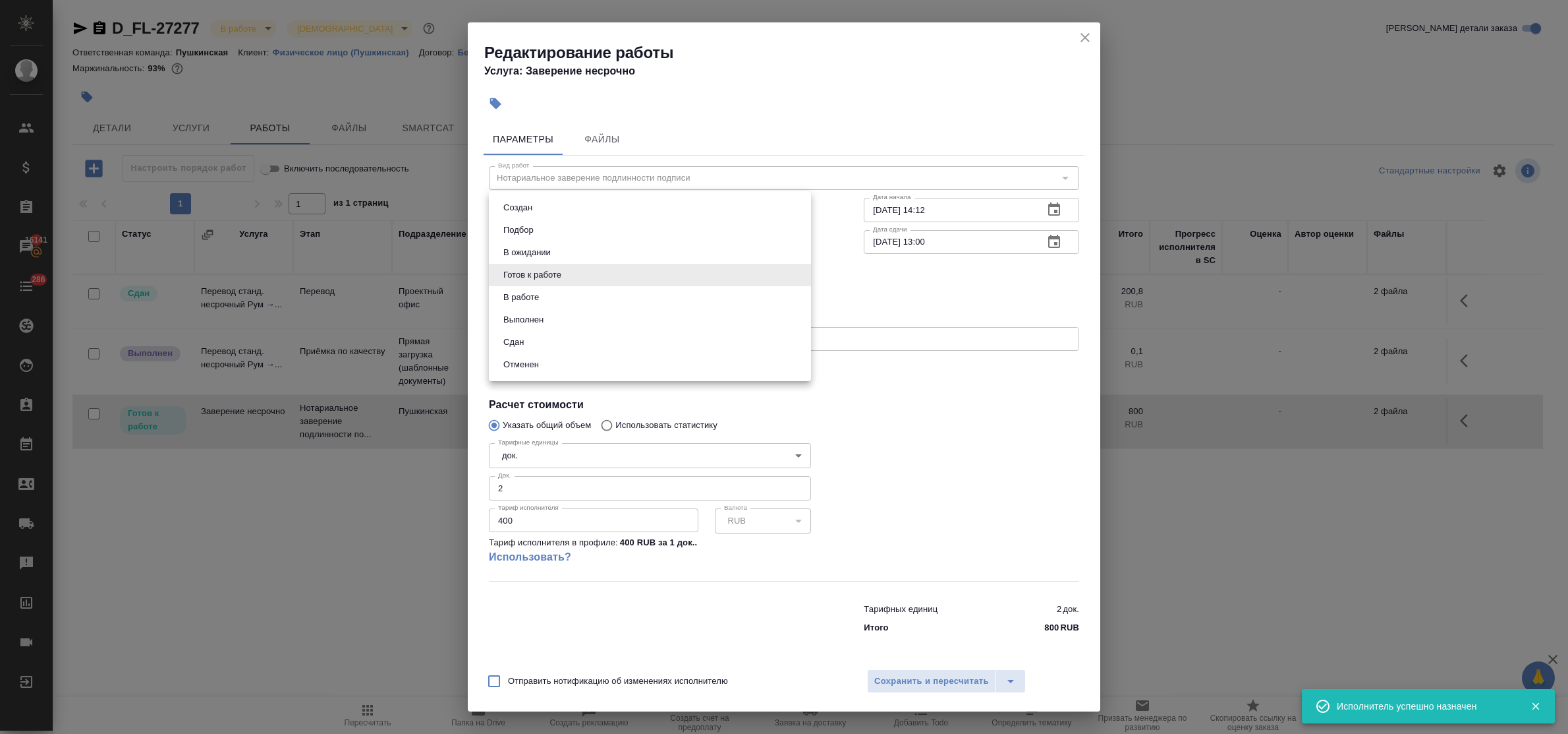
drag, startPoint x: 558, startPoint y: 337, endPoint x: 689, endPoint y: 426, distance: 158.4
click at [558, 338] on li "Сдан" at bounding box center [650, 341] width 322 height 22
type input "closed"
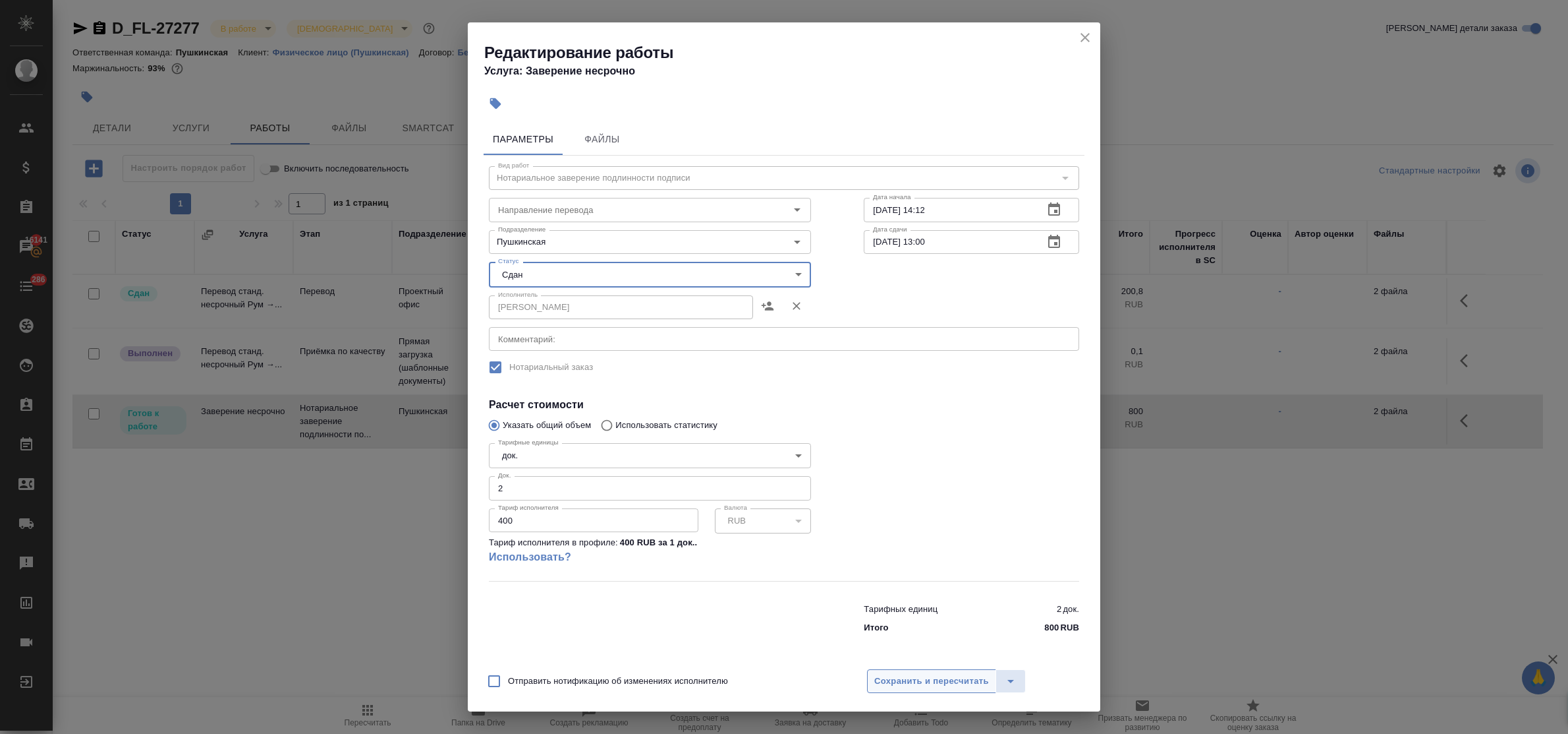
click at [950, 677] on span "Сохранить и пересчитать" at bounding box center [932, 681] width 115 height 15
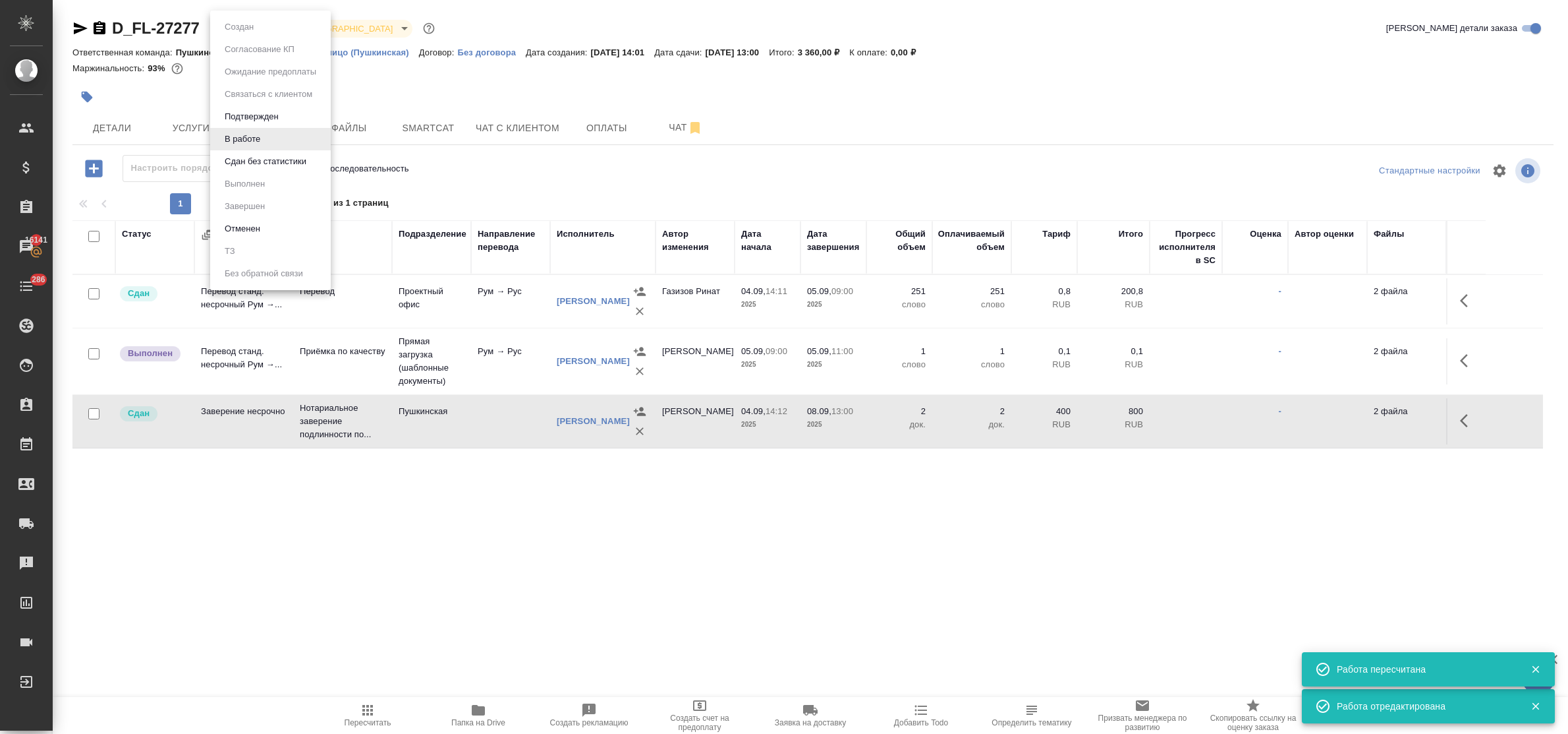
click at [248, 27] on body "🙏 .cls-1 fill:#fff; AWATERA Bulakhova [PERSON_NAME] Спецификации Заказы 16141 Ч…" at bounding box center [784, 367] width 1568 height 734
click at [255, 159] on button "Сдан без статистики" at bounding box center [265, 161] width 89 height 14
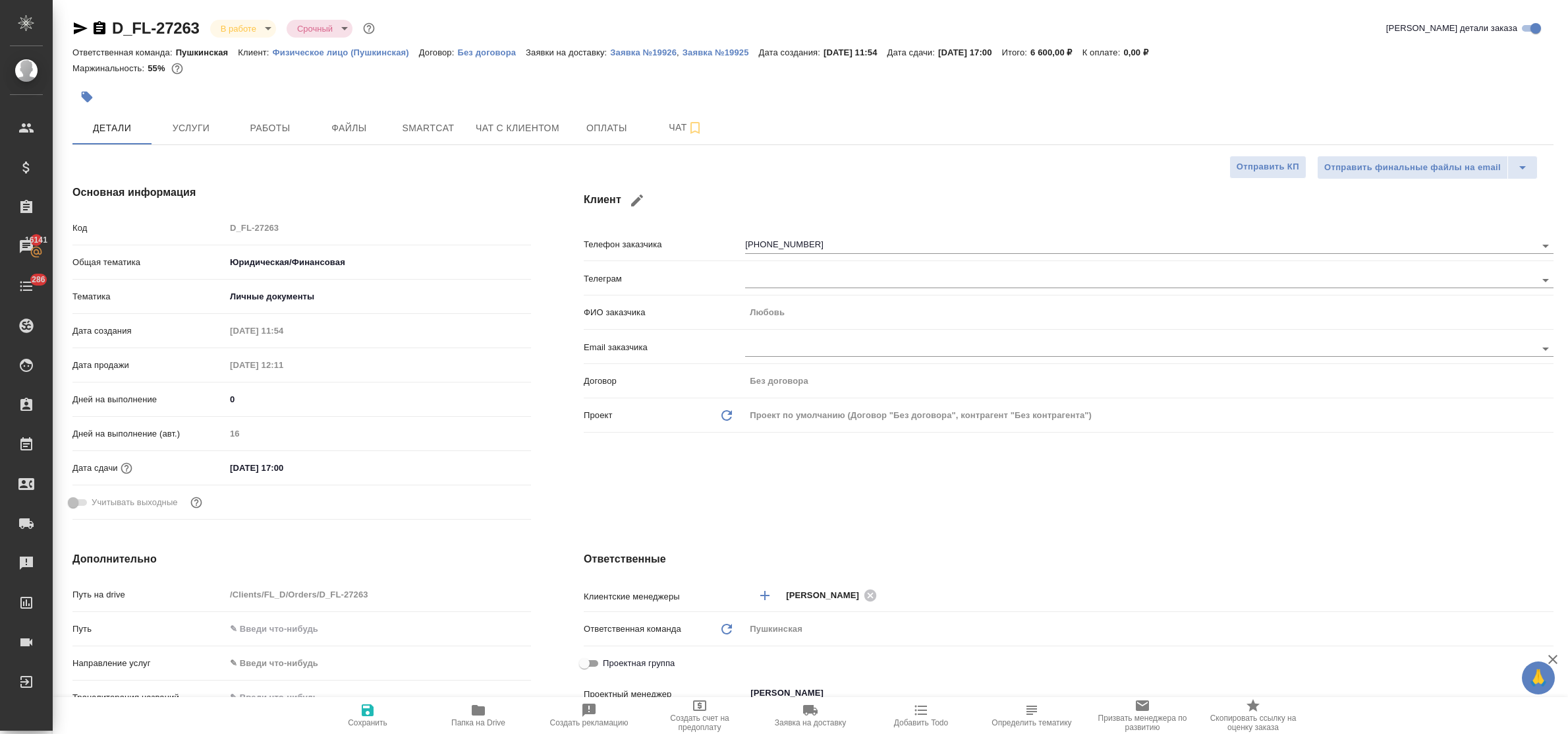
select select "RU"
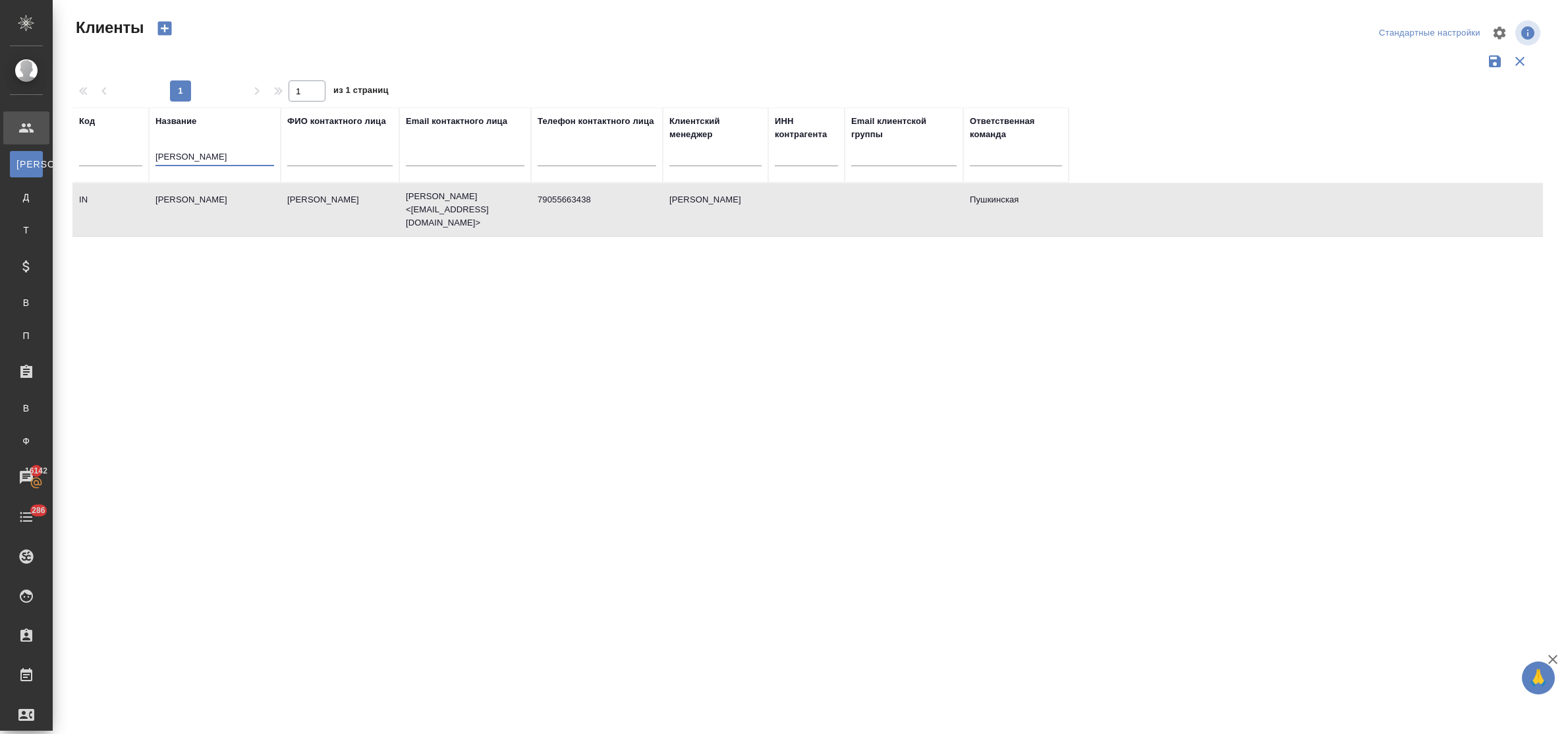
select select "RU"
click at [167, 152] on input "[PERSON_NAME]" at bounding box center [215, 157] width 118 height 17
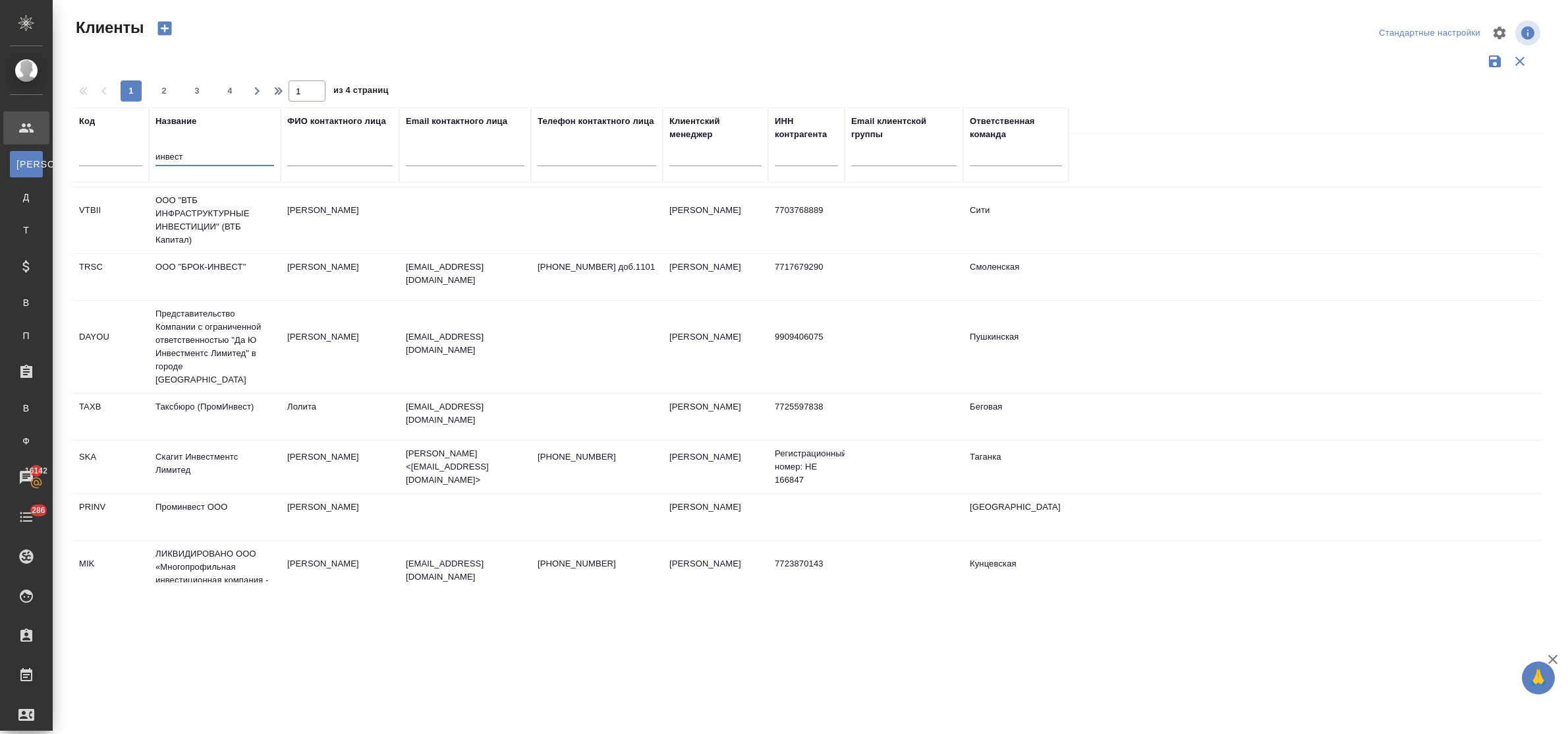
scroll to position [494, 0]
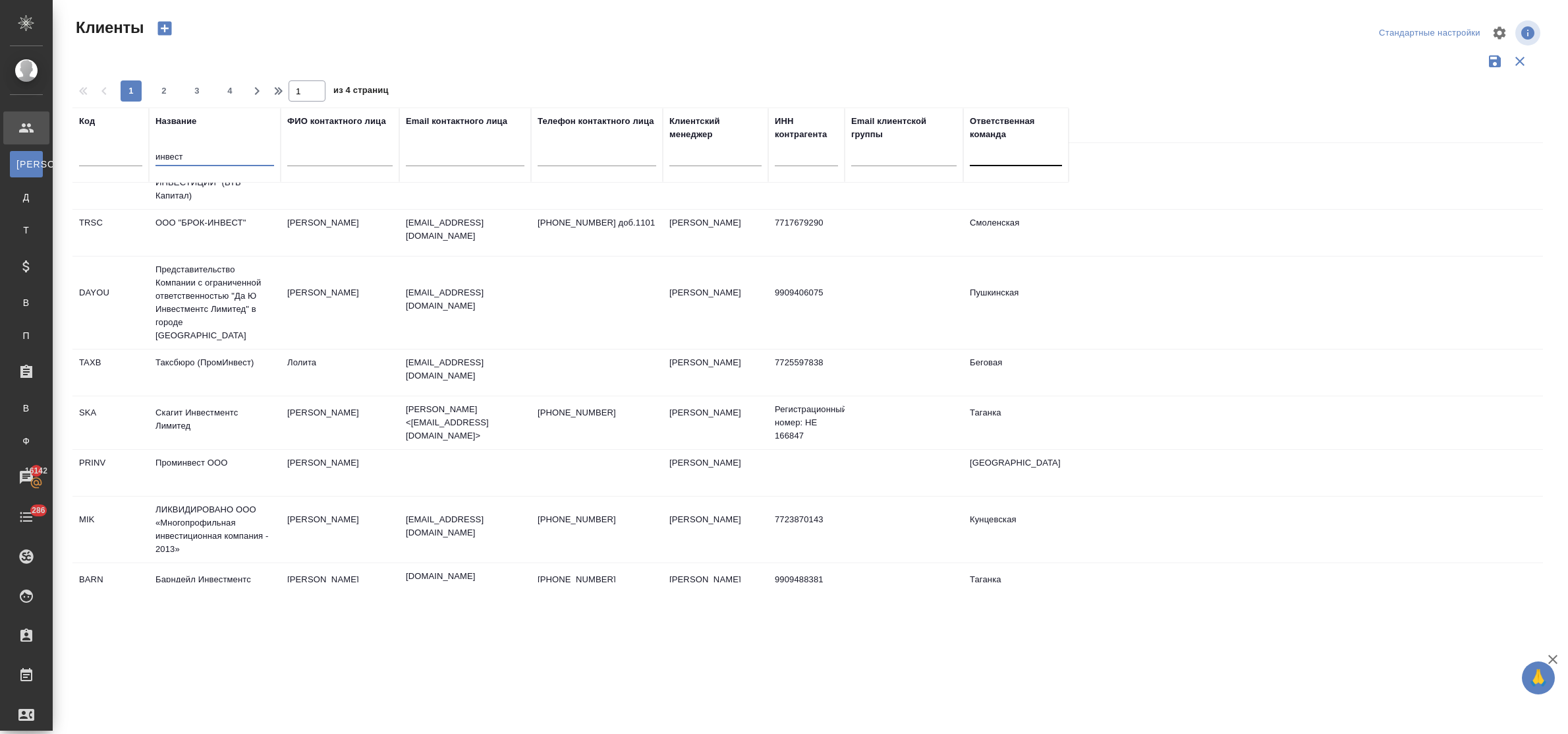
type input "инвест"
click at [1002, 155] on div at bounding box center [1016, 153] width 92 height 19
type input "пуш"
click at [1012, 202] on div "Пушкинская" at bounding box center [1069, 195] width 198 height 24
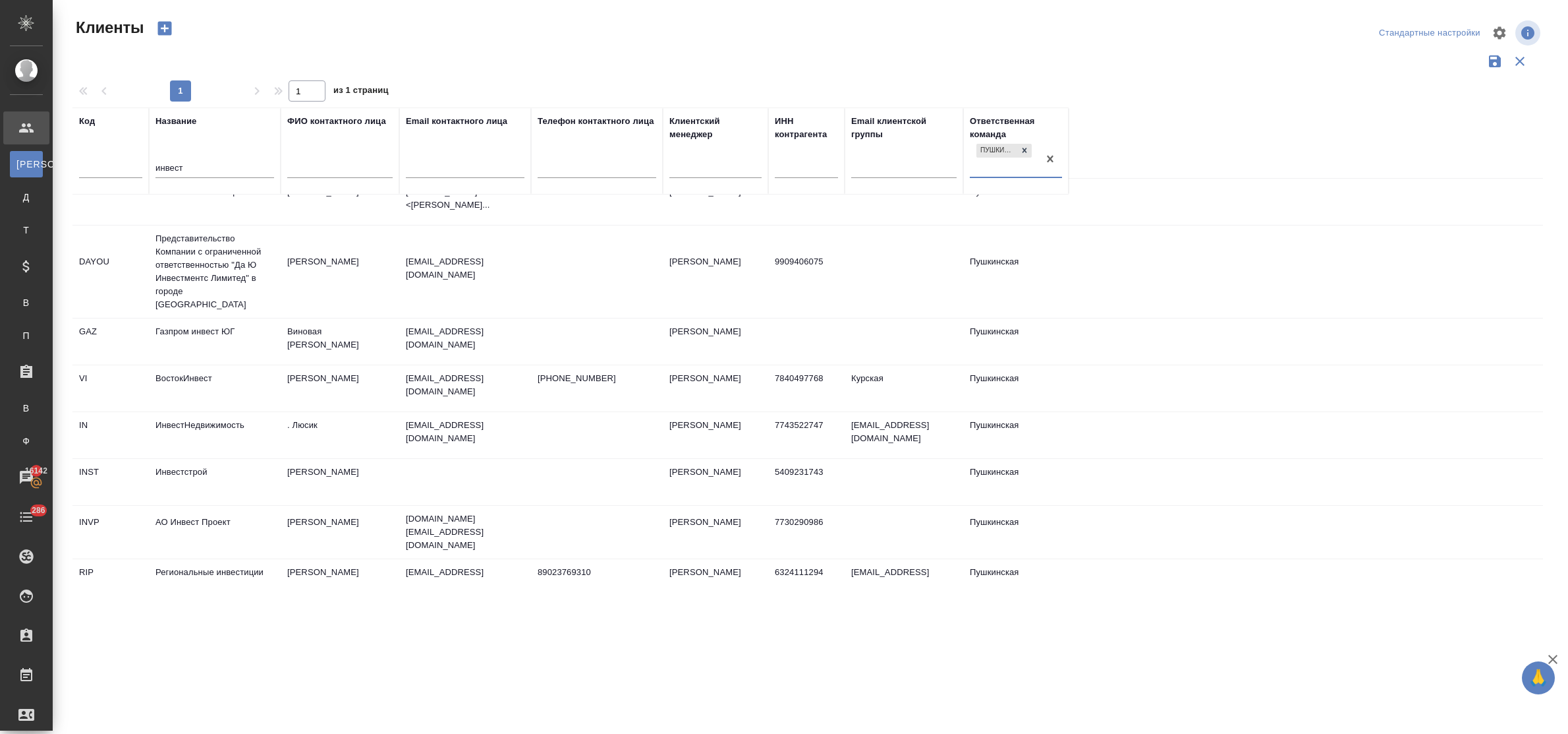
scroll to position [21, 0]
click at [195, 504] on td "АО Инвест Проект" at bounding box center [214, 527] width 132 height 46
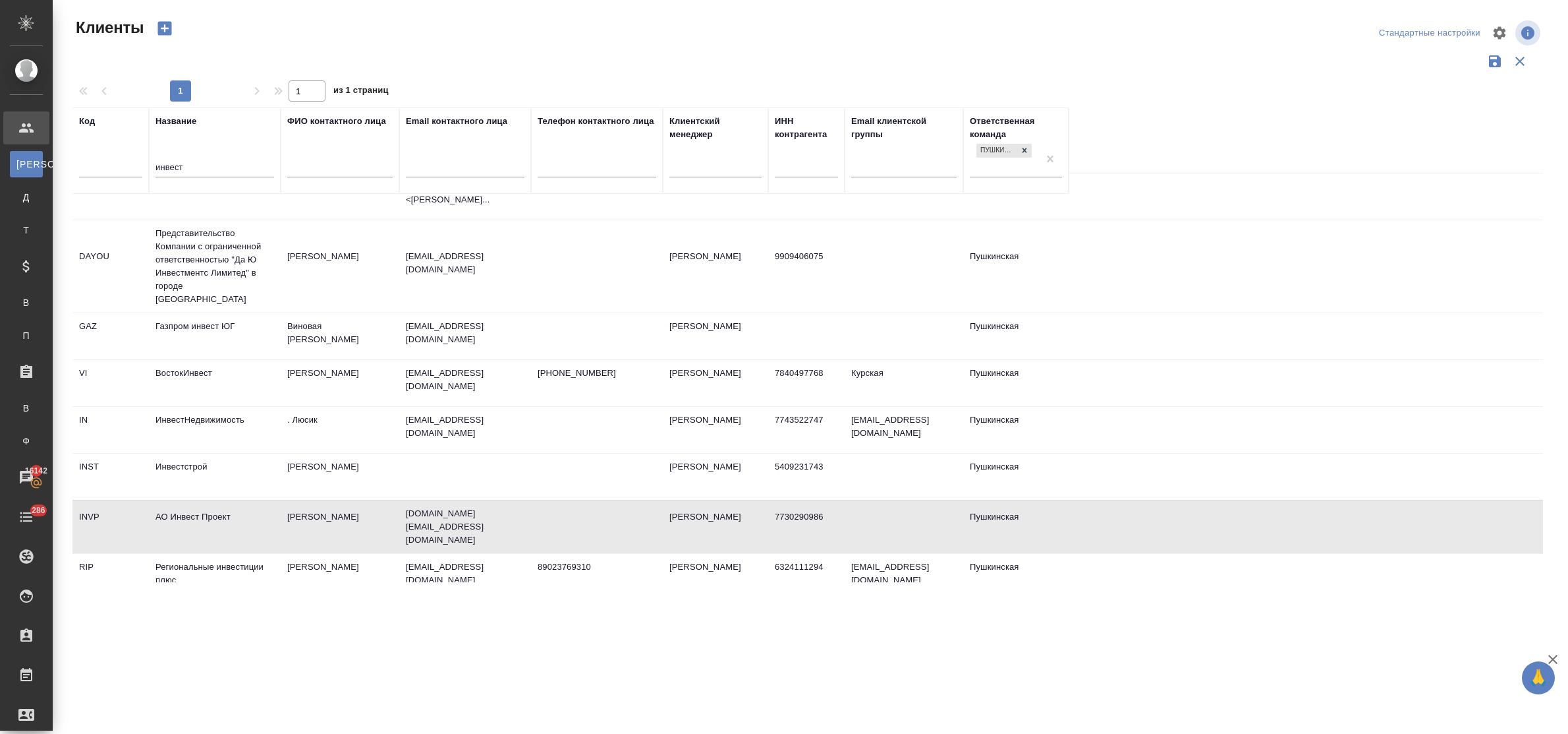
click at [195, 504] on td "АО Инвест Проект" at bounding box center [214, 526] width 132 height 46
drag, startPoint x: 192, startPoint y: 166, endPoint x: 160, endPoint y: 166, distance: 32.0
click at [160, 166] on input "инвест" at bounding box center [215, 168] width 118 height 17
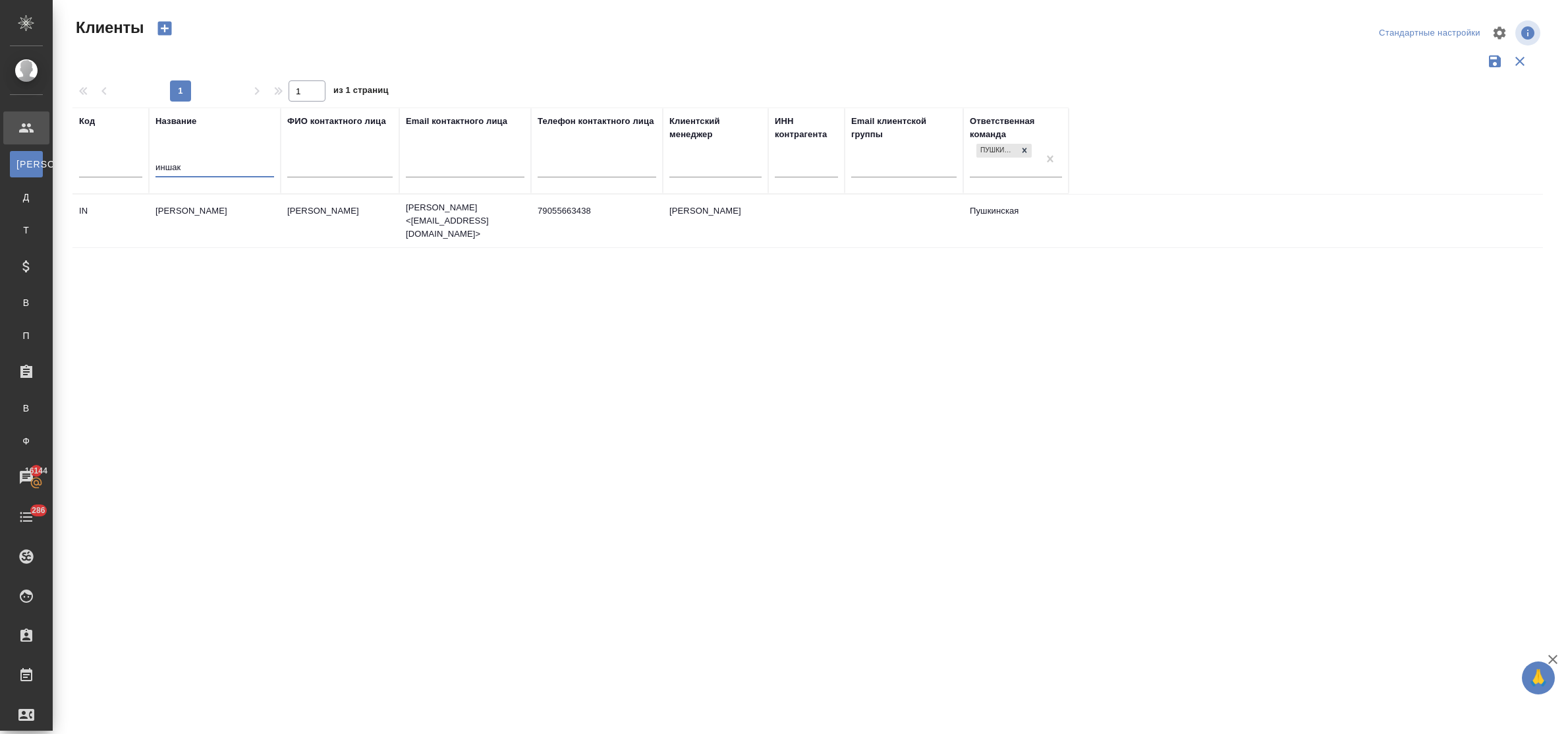
scroll to position [0, 0]
type input "иншак"
click at [218, 210] on td "[PERSON_NAME]" at bounding box center [214, 221] width 132 height 46
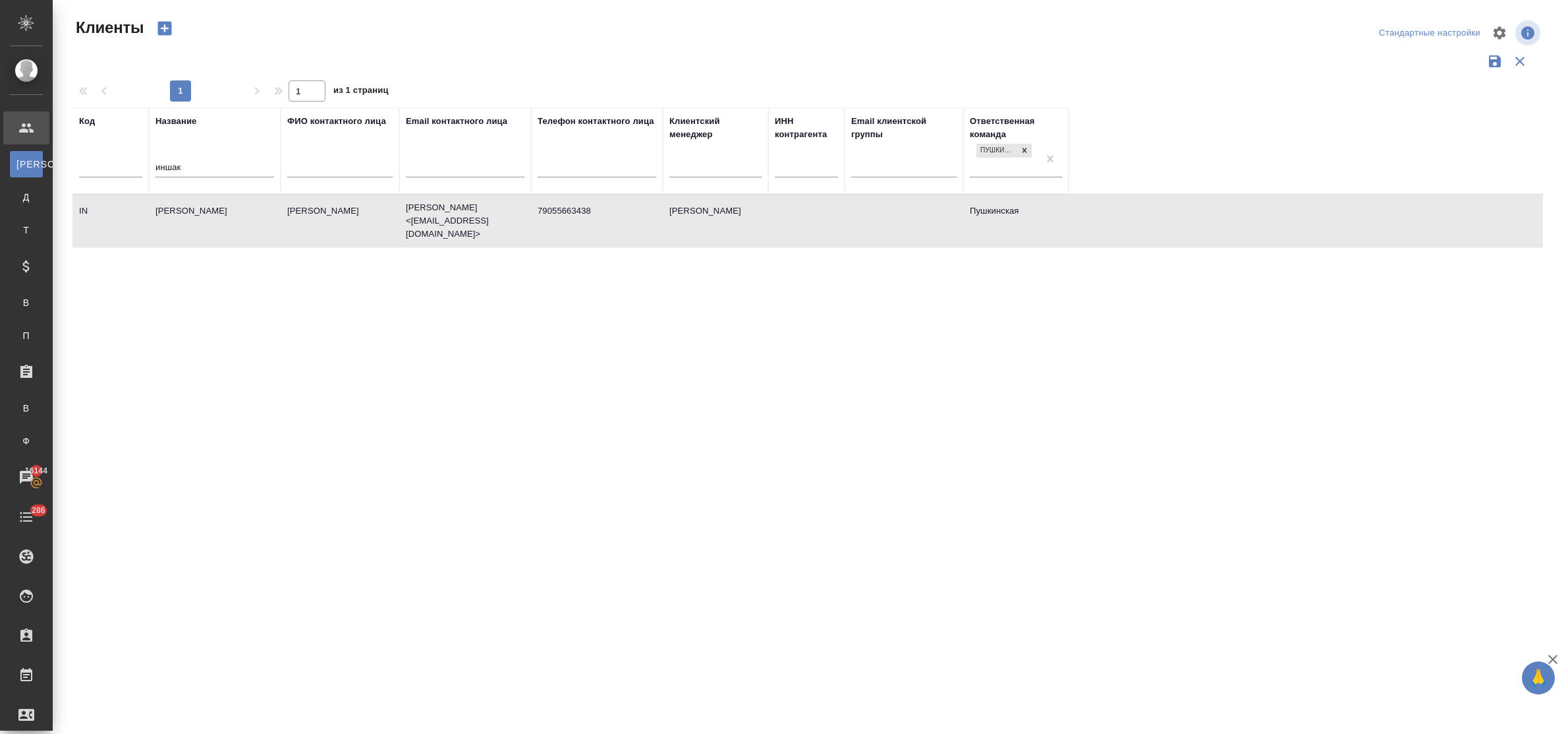
click at [218, 210] on td "[PERSON_NAME]" at bounding box center [214, 221] width 132 height 46
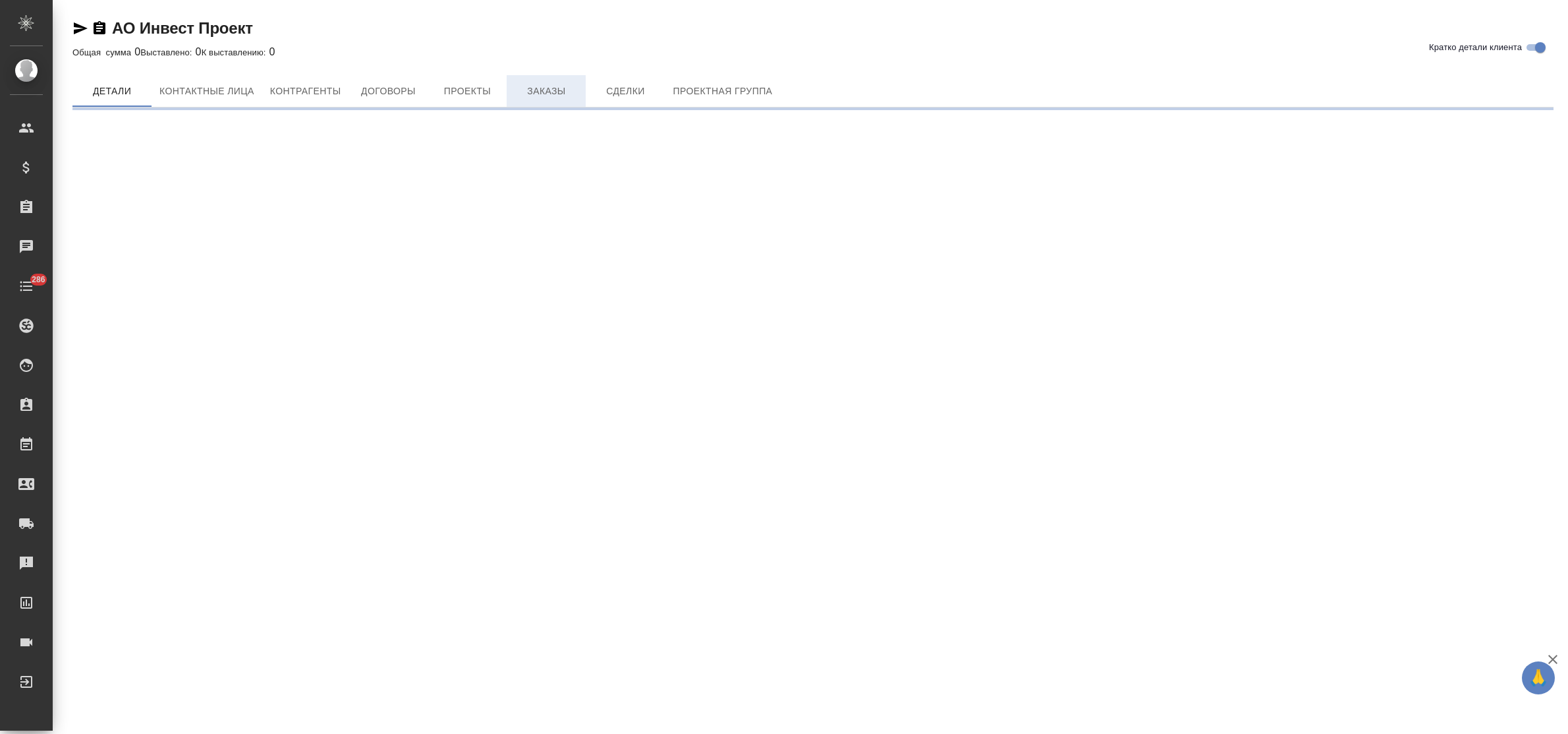
click at [529, 89] on span "Заказы" at bounding box center [546, 91] width 64 height 17
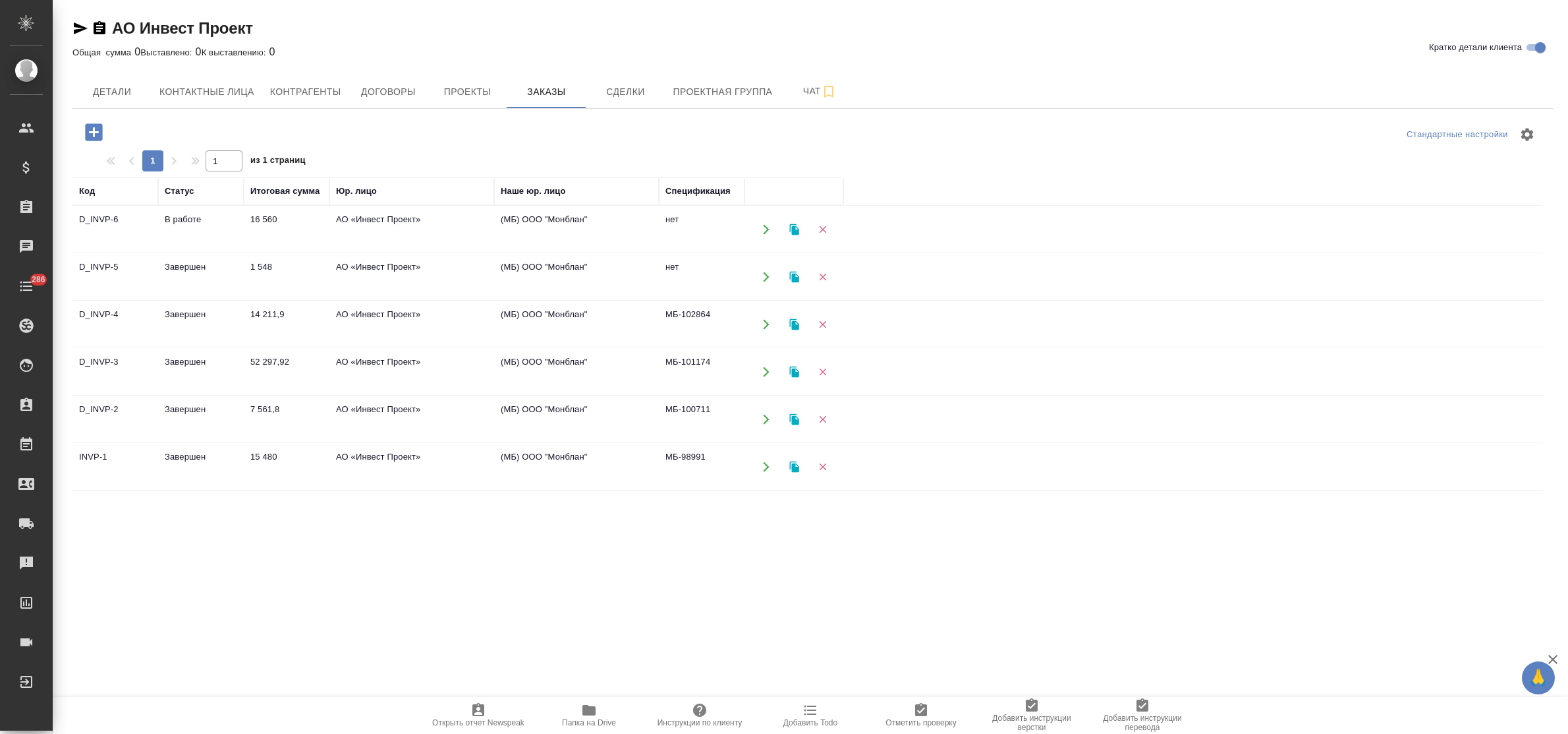
click at [192, 229] on td "В работе" at bounding box center [201, 229] width 86 height 46
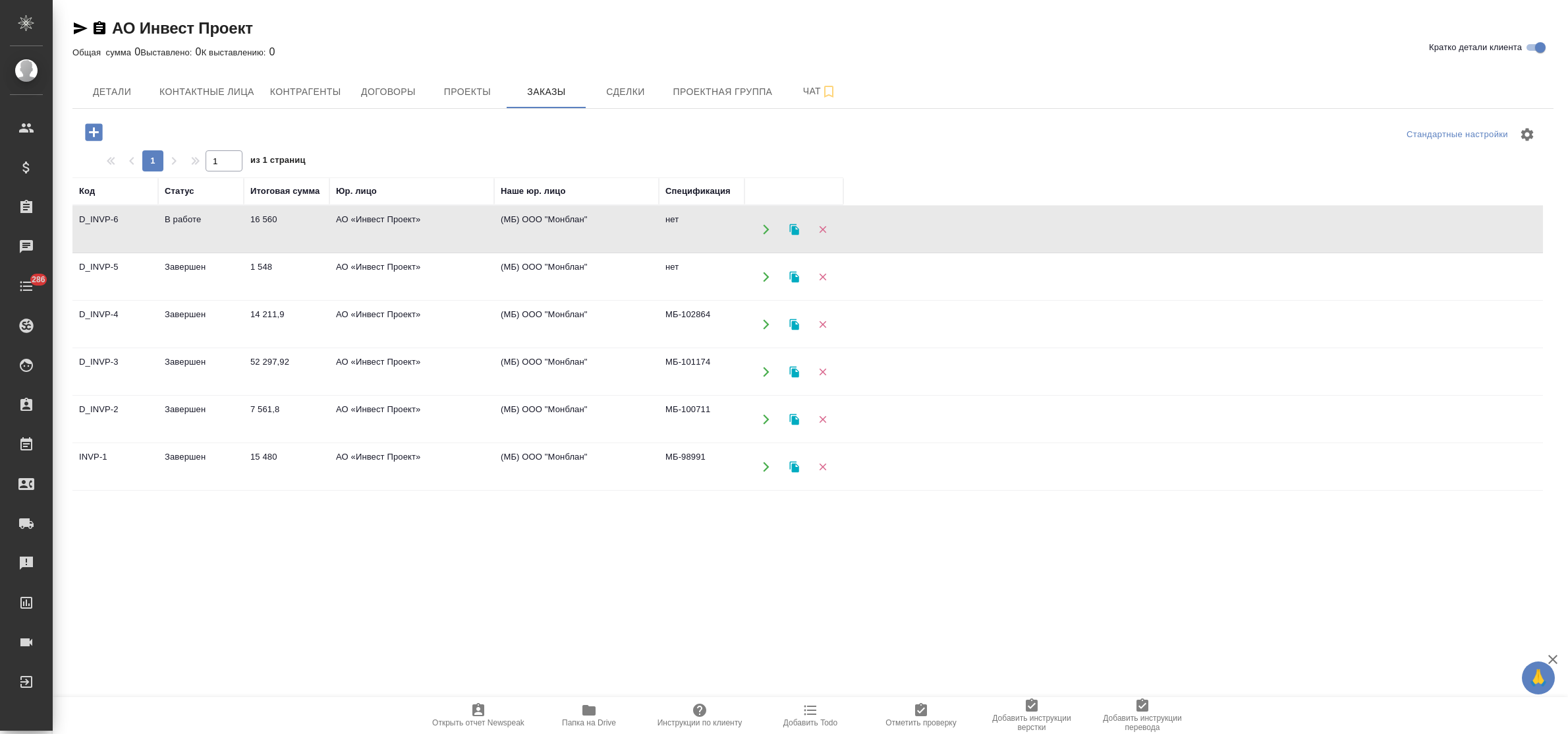
click at [192, 229] on td "В работе" at bounding box center [201, 229] width 86 height 46
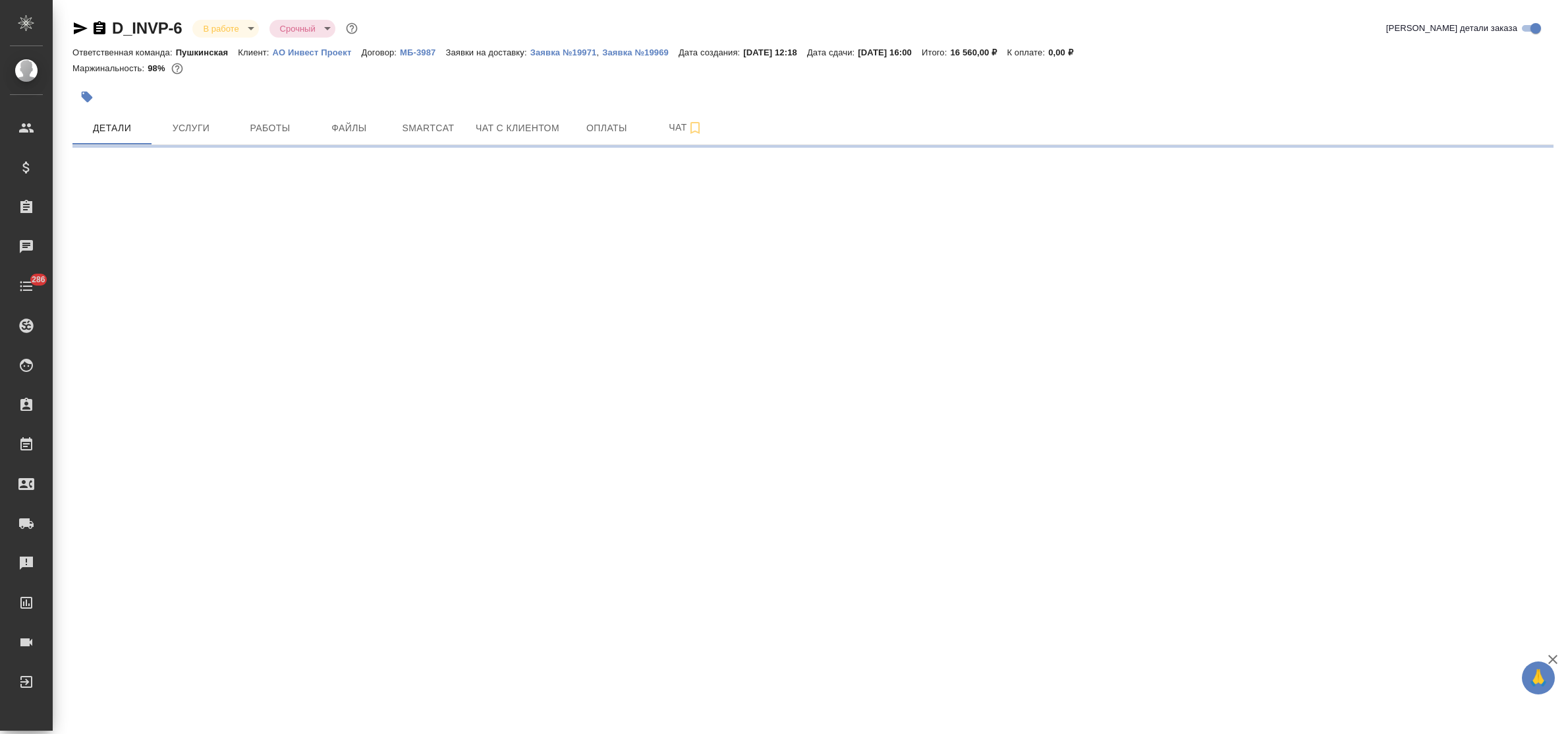
select select "RU"
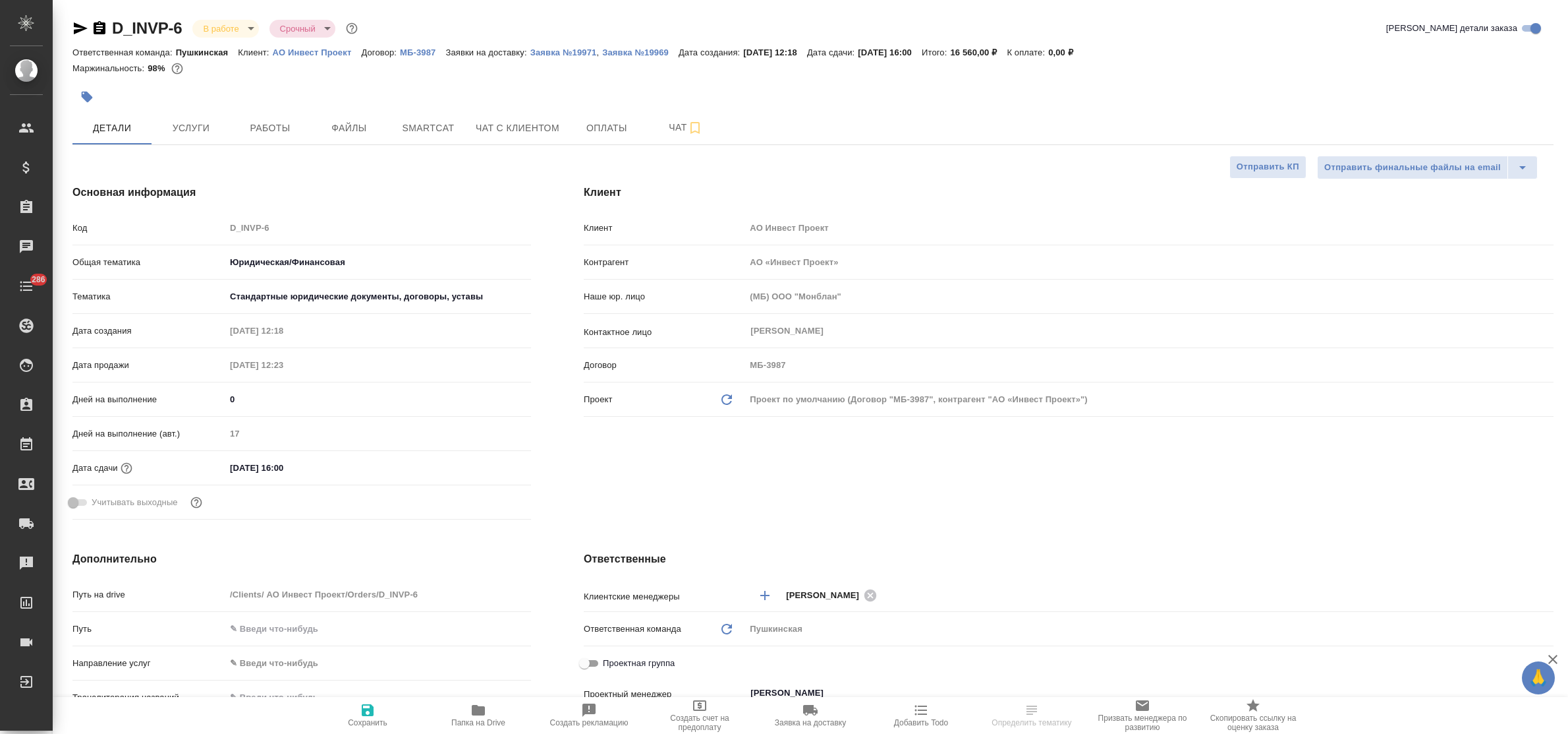
type textarea "x"
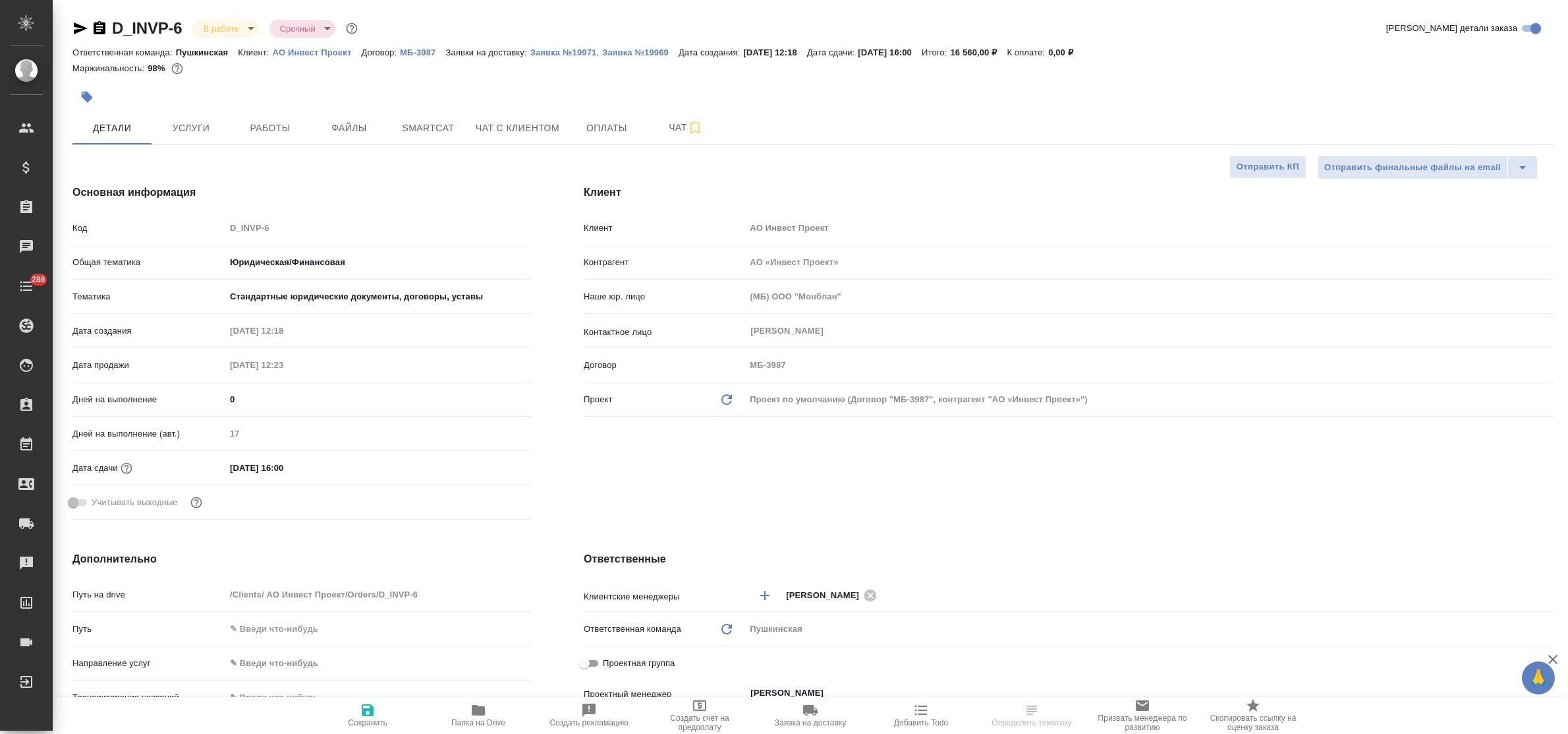
type textarea "x"
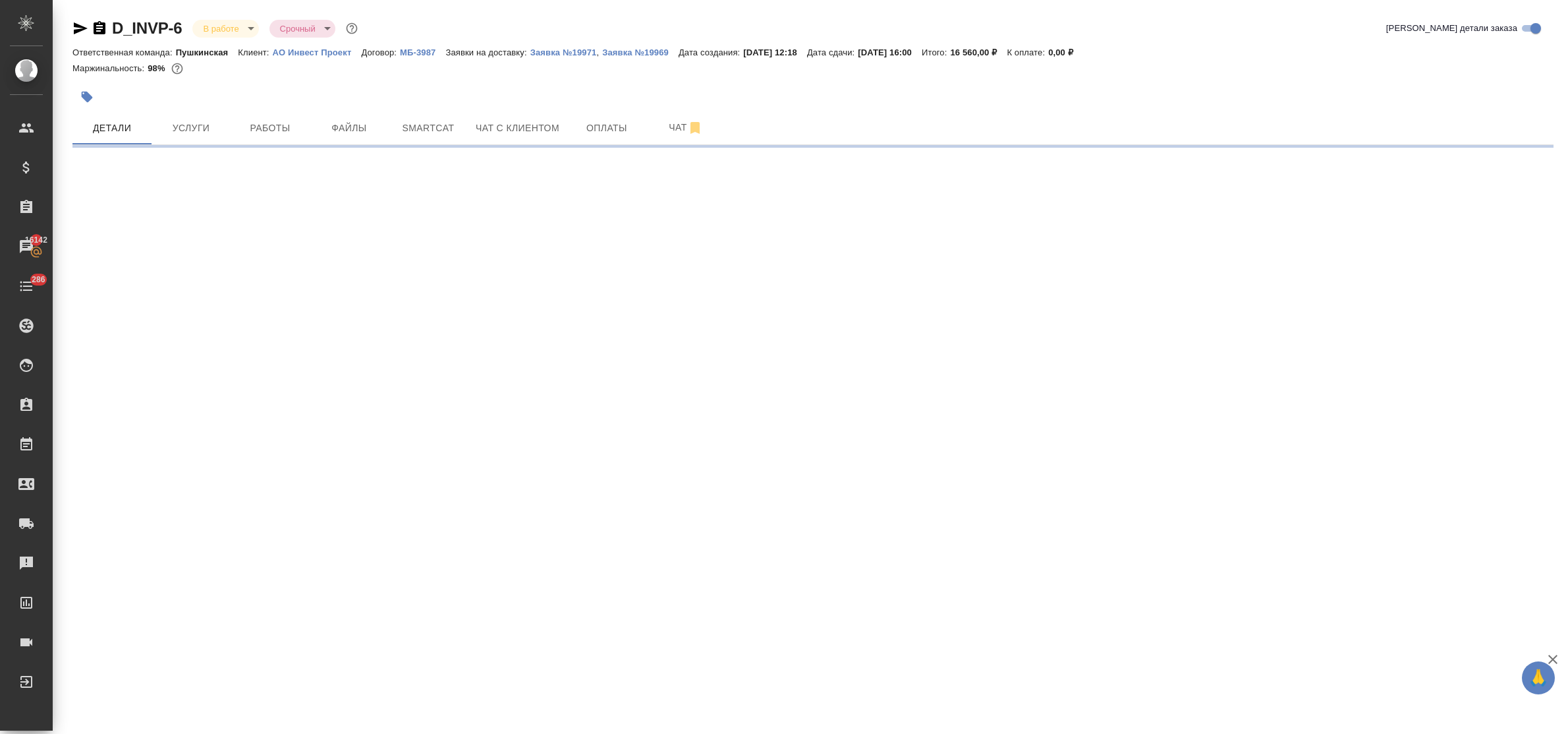
select select "RU"
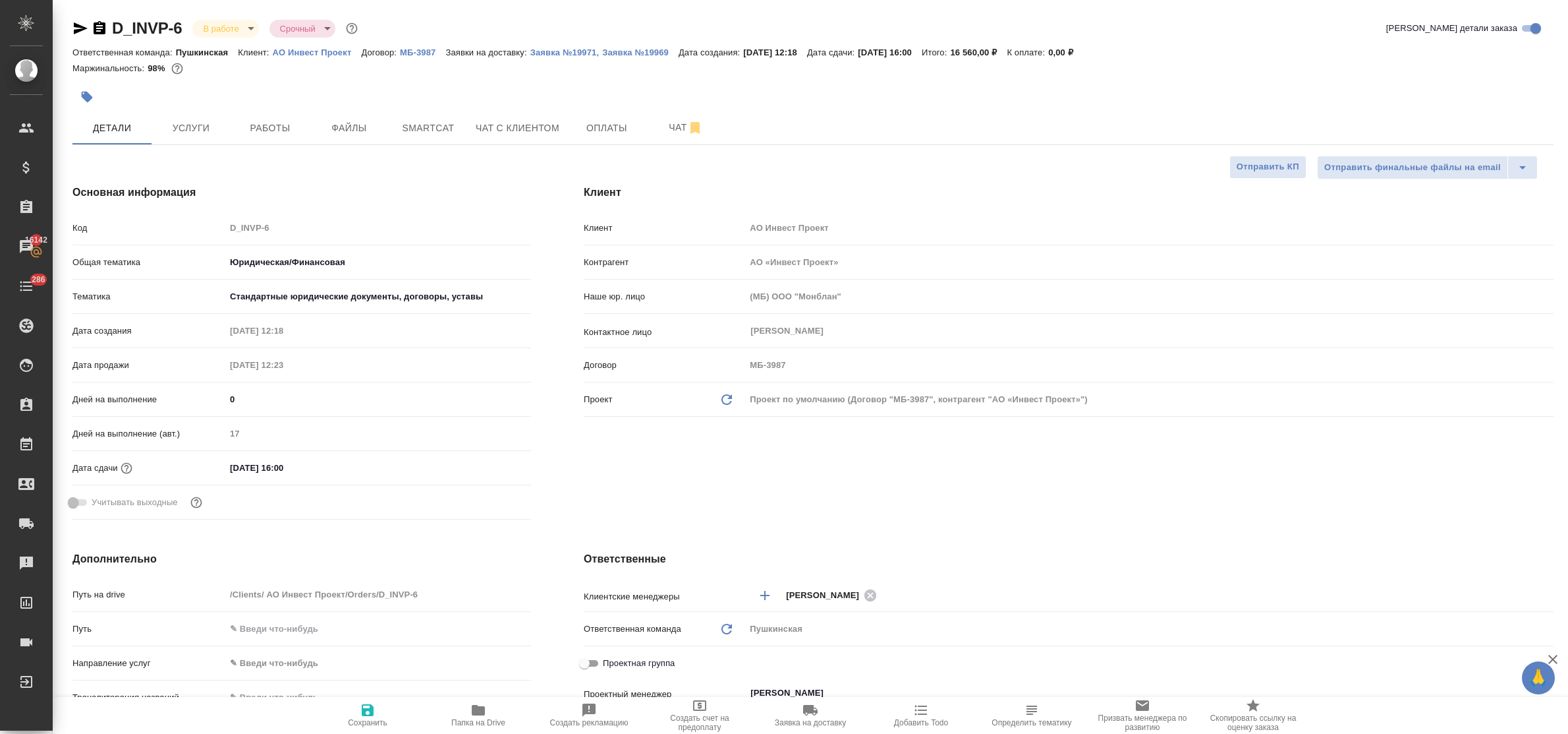
type textarea "x"
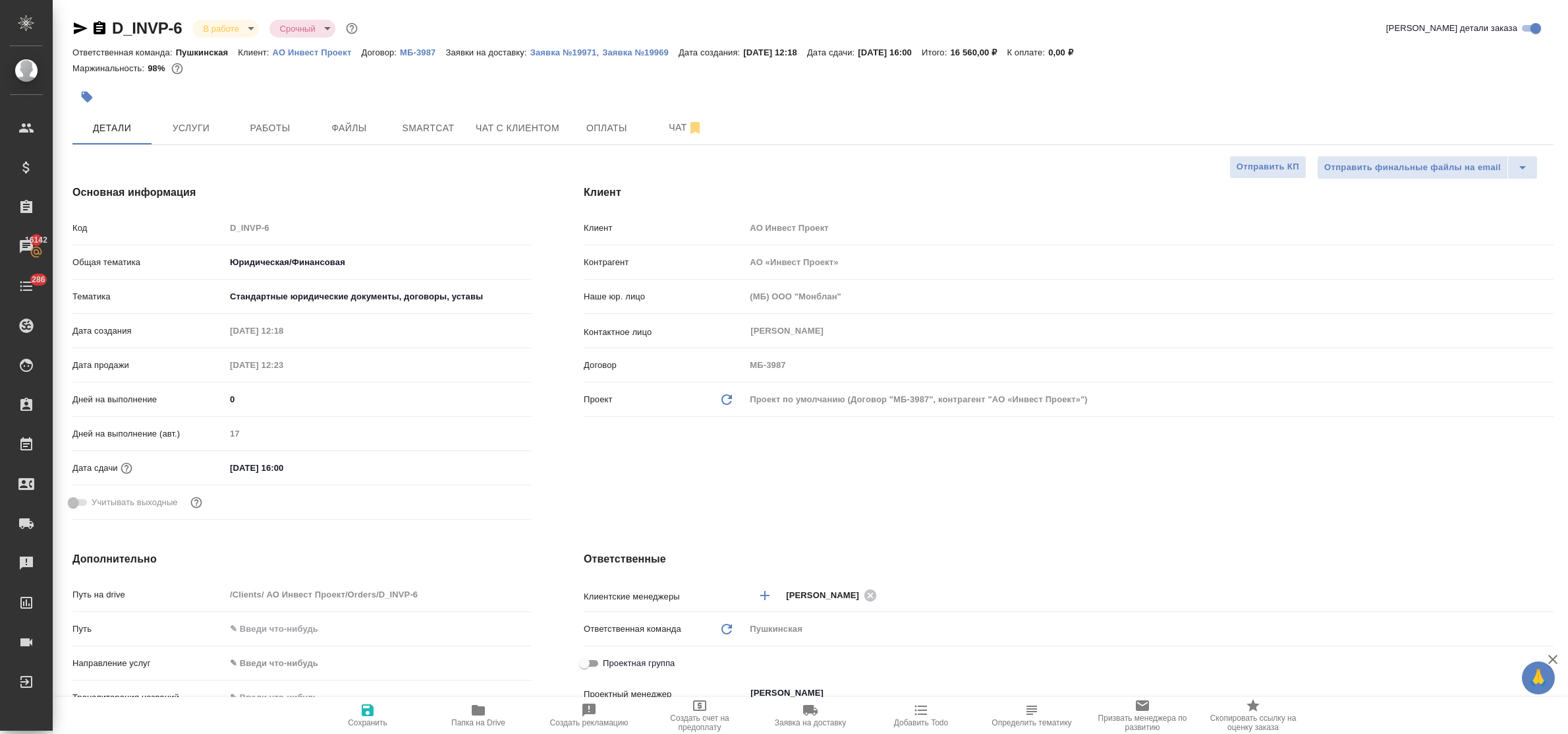
type textarea "x"
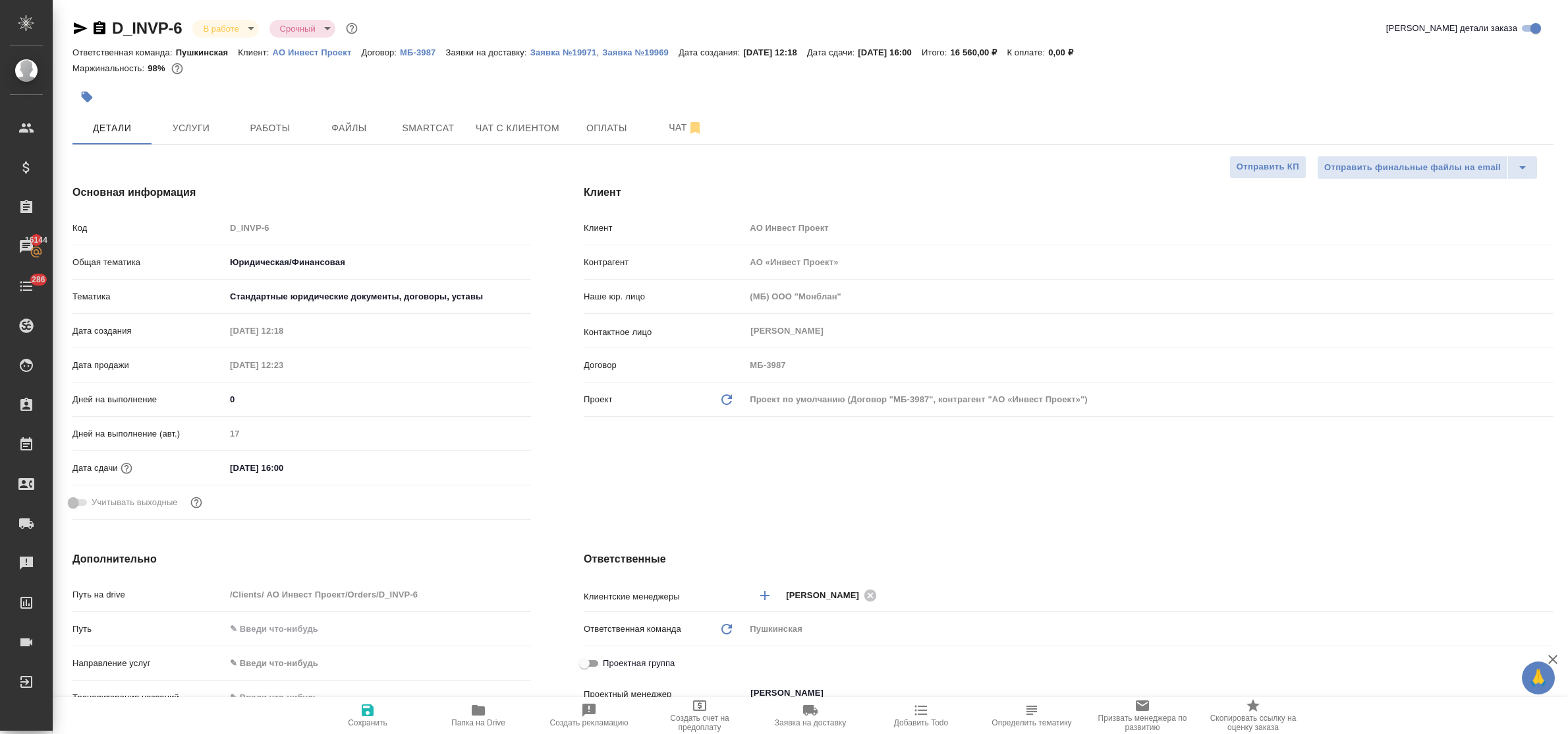
type textarea "x"
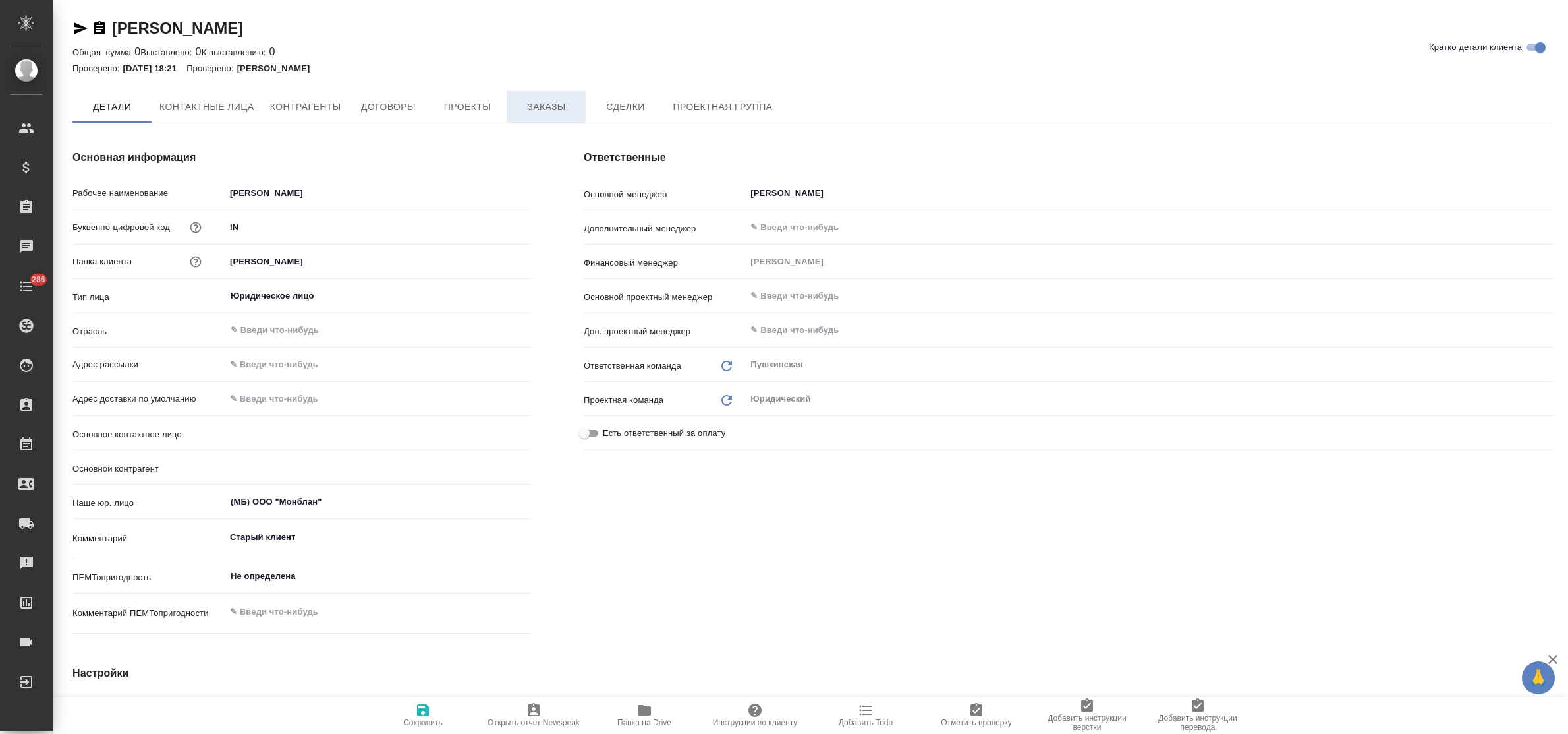
click at [538, 115] on button "Заказы" at bounding box center [545, 107] width 79 height 32
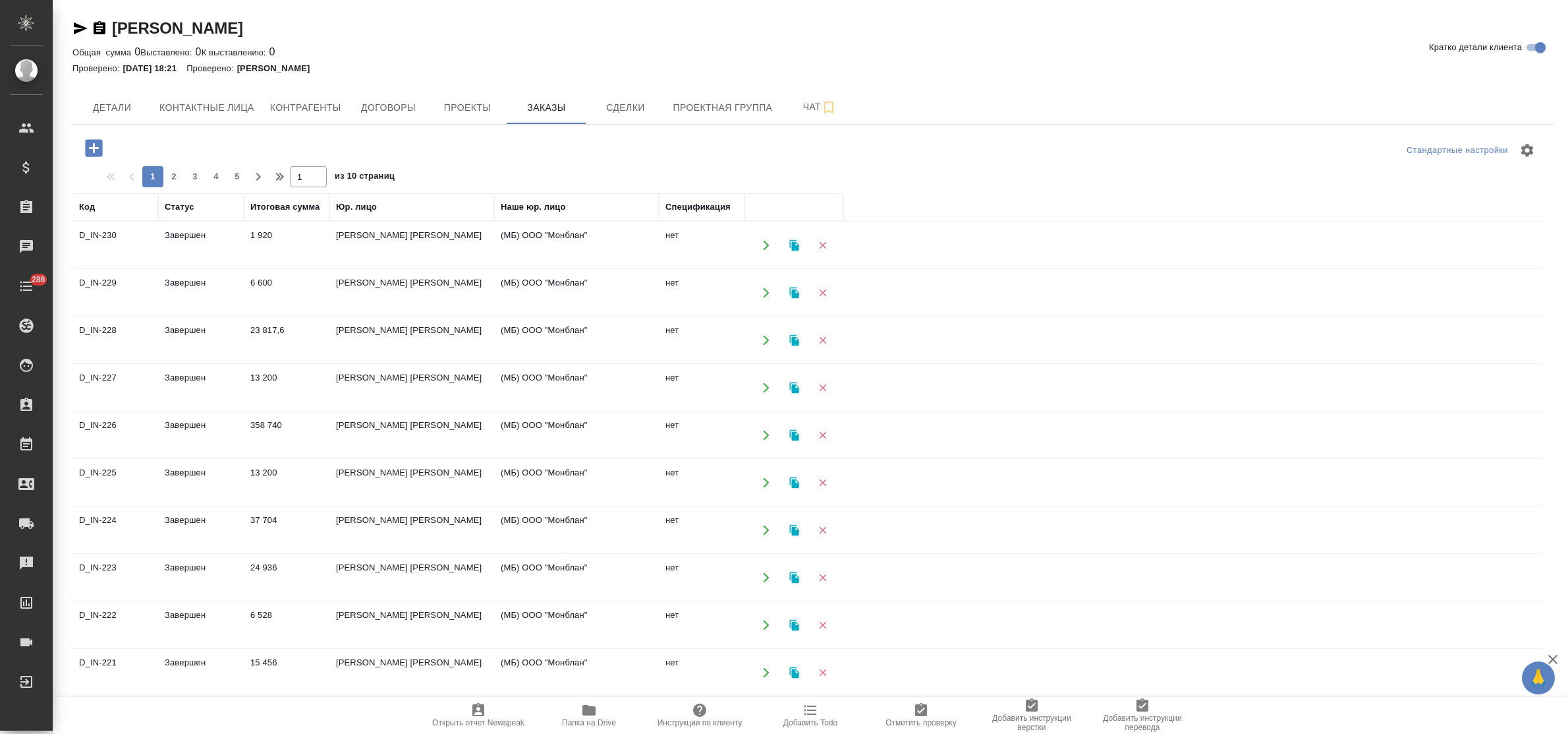
click at [203, 327] on td "Завершен" at bounding box center [201, 340] width 86 height 46
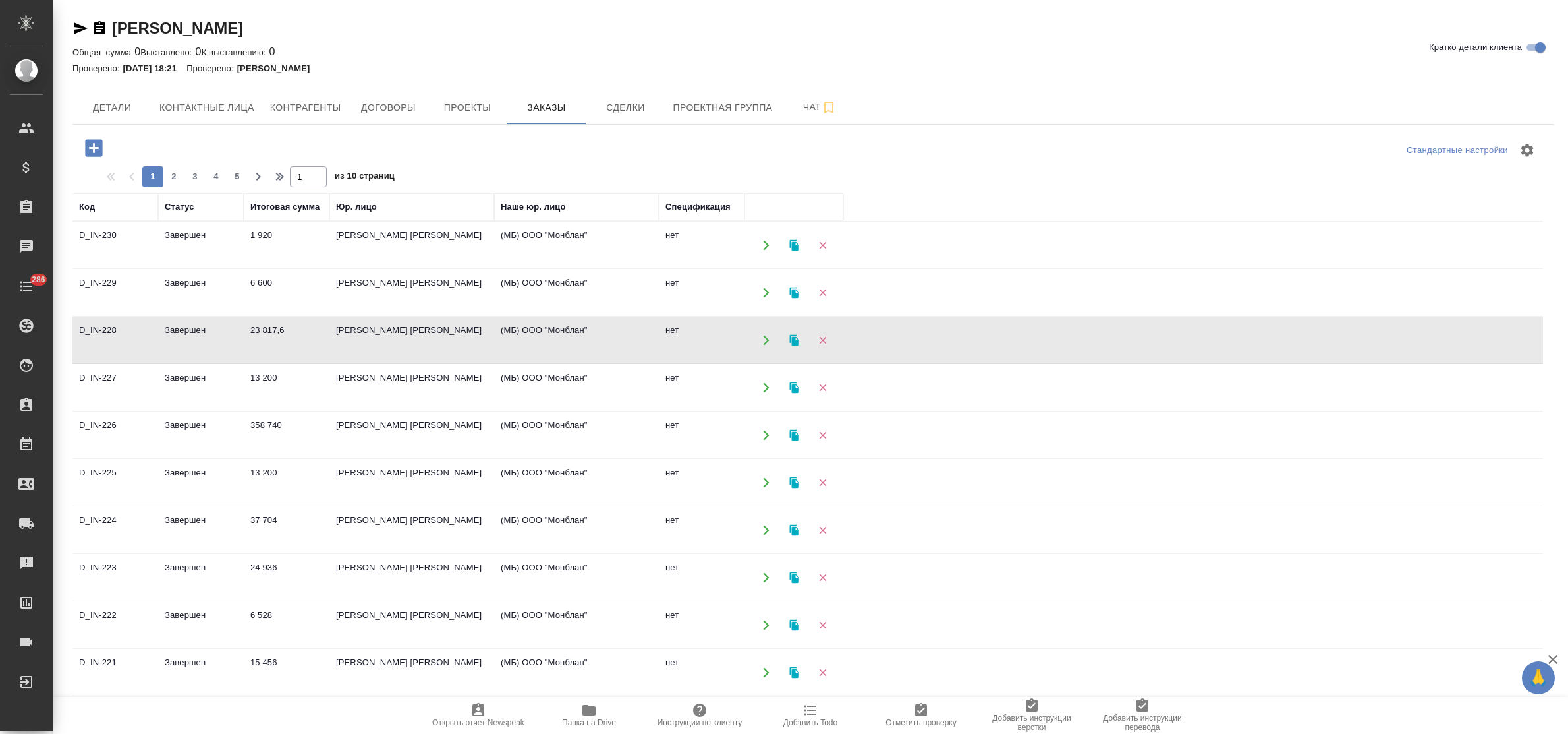
click at [203, 327] on td "Завершен" at bounding box center [201, 340] width 86 height 46
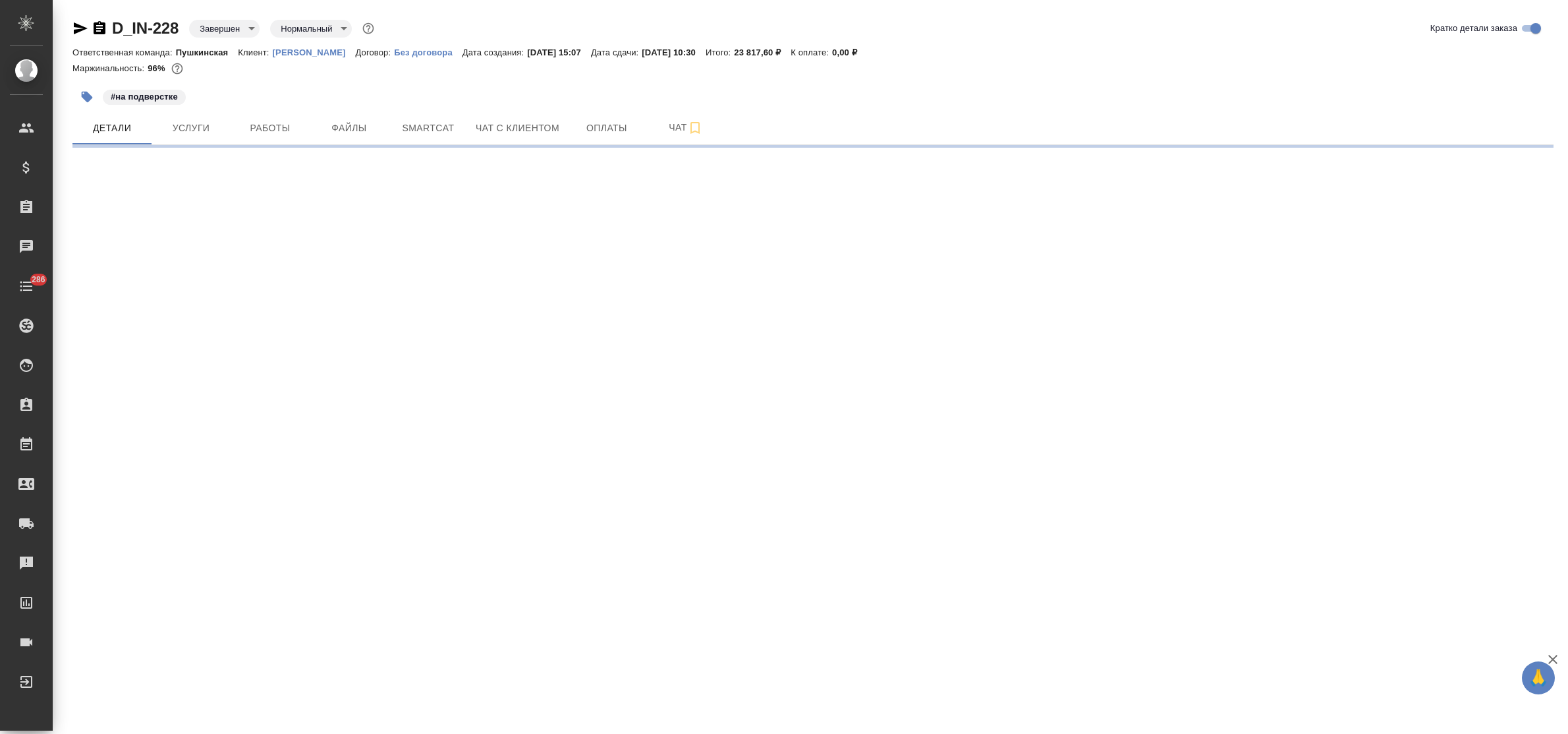
select select "RU"
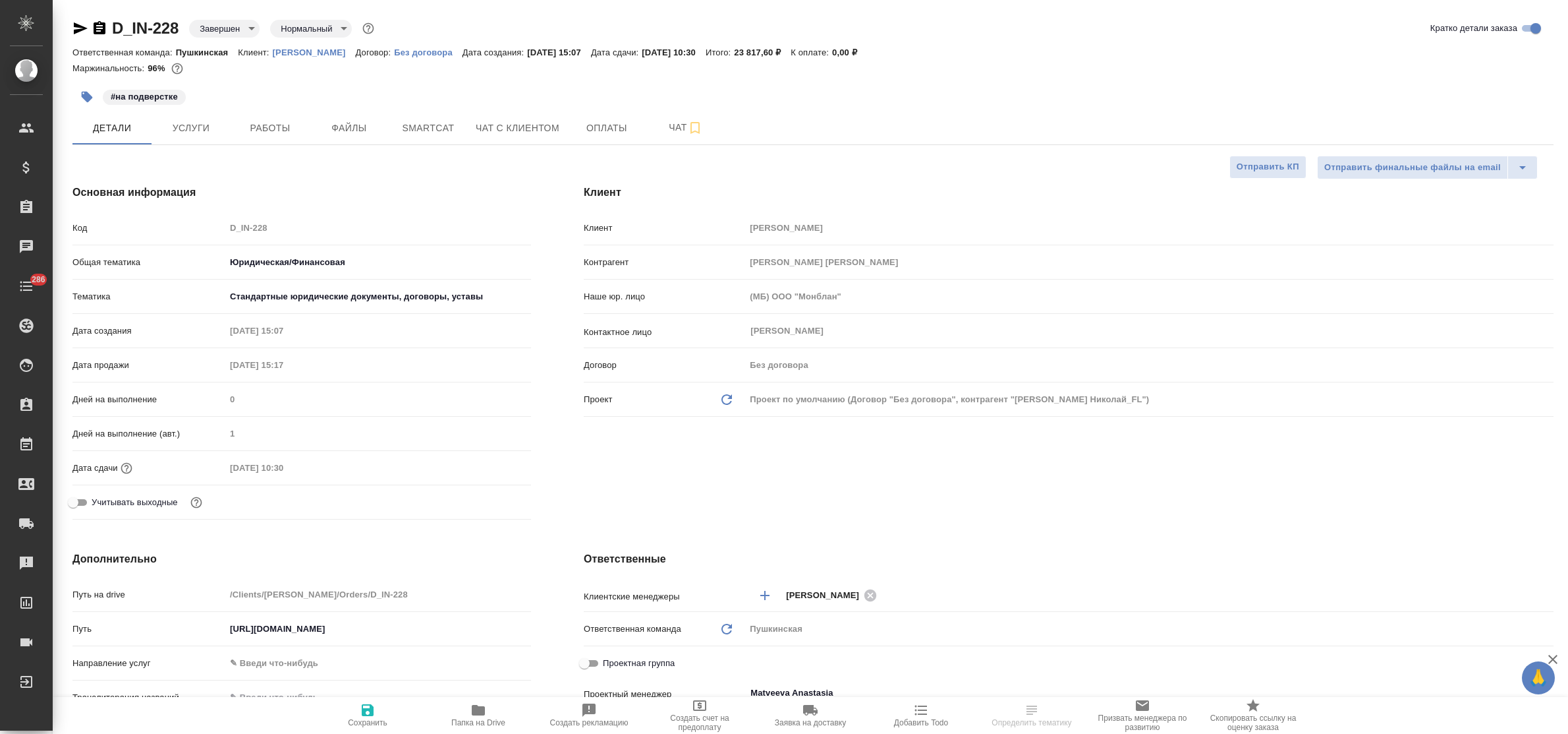
type textarea "x"
click at [242, 239] on div "Код D_IN-228" at bounding box center [301, 227] width 459 height 23
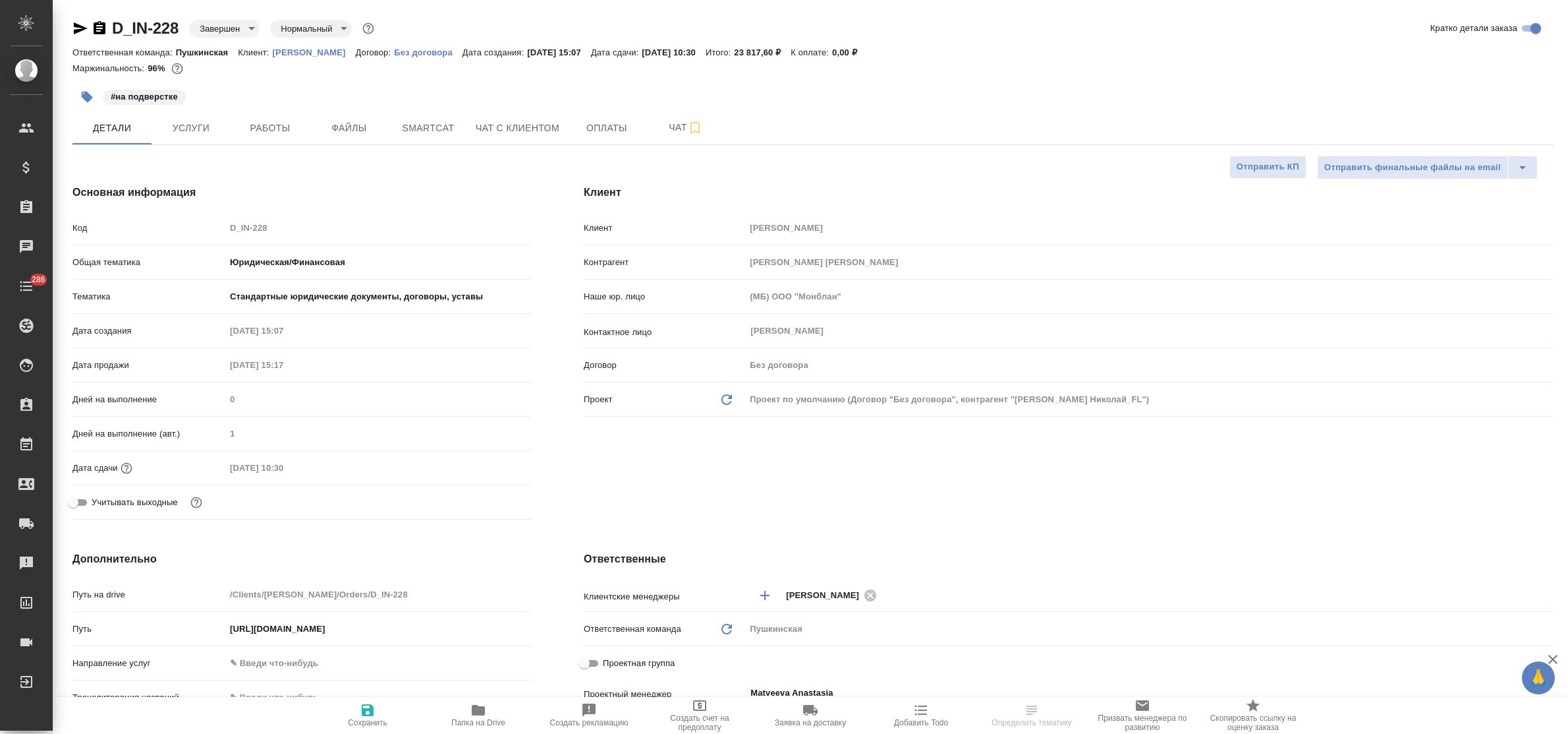
click at [242, 239] on div "Код D_IN-228" at bounding box center [301, 227] width 459 height 23
type textarea "x"
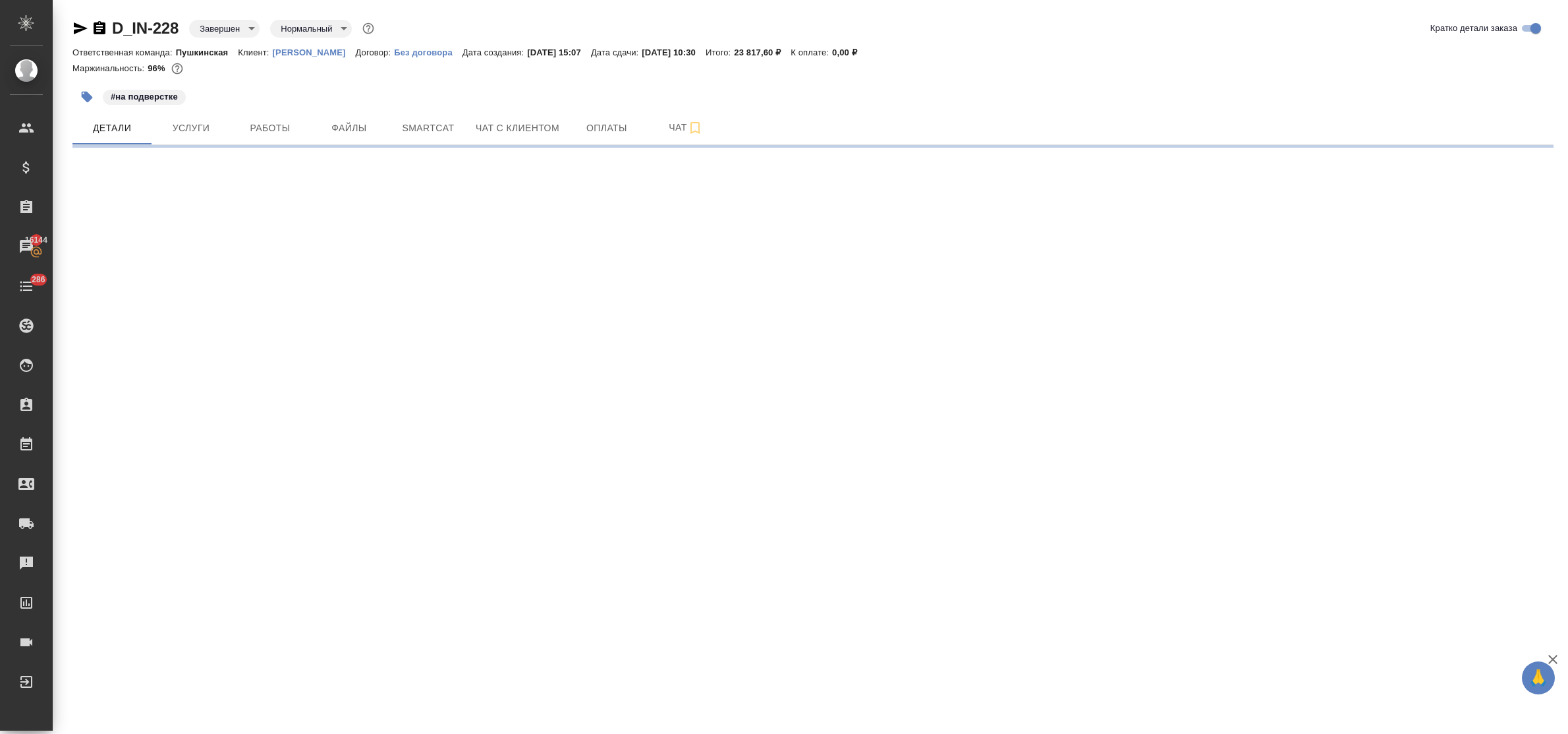
select select "RU"
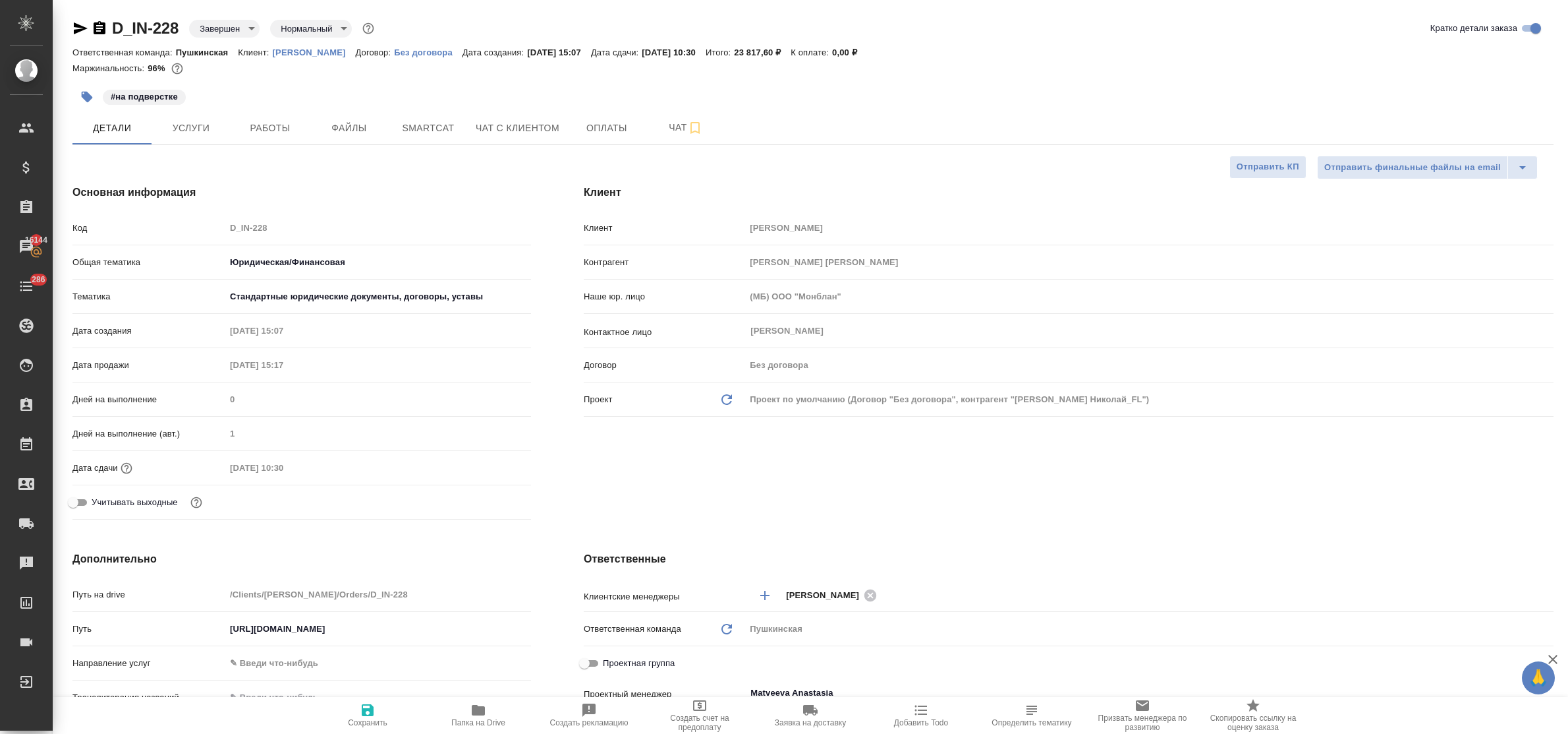
type textarea "x"
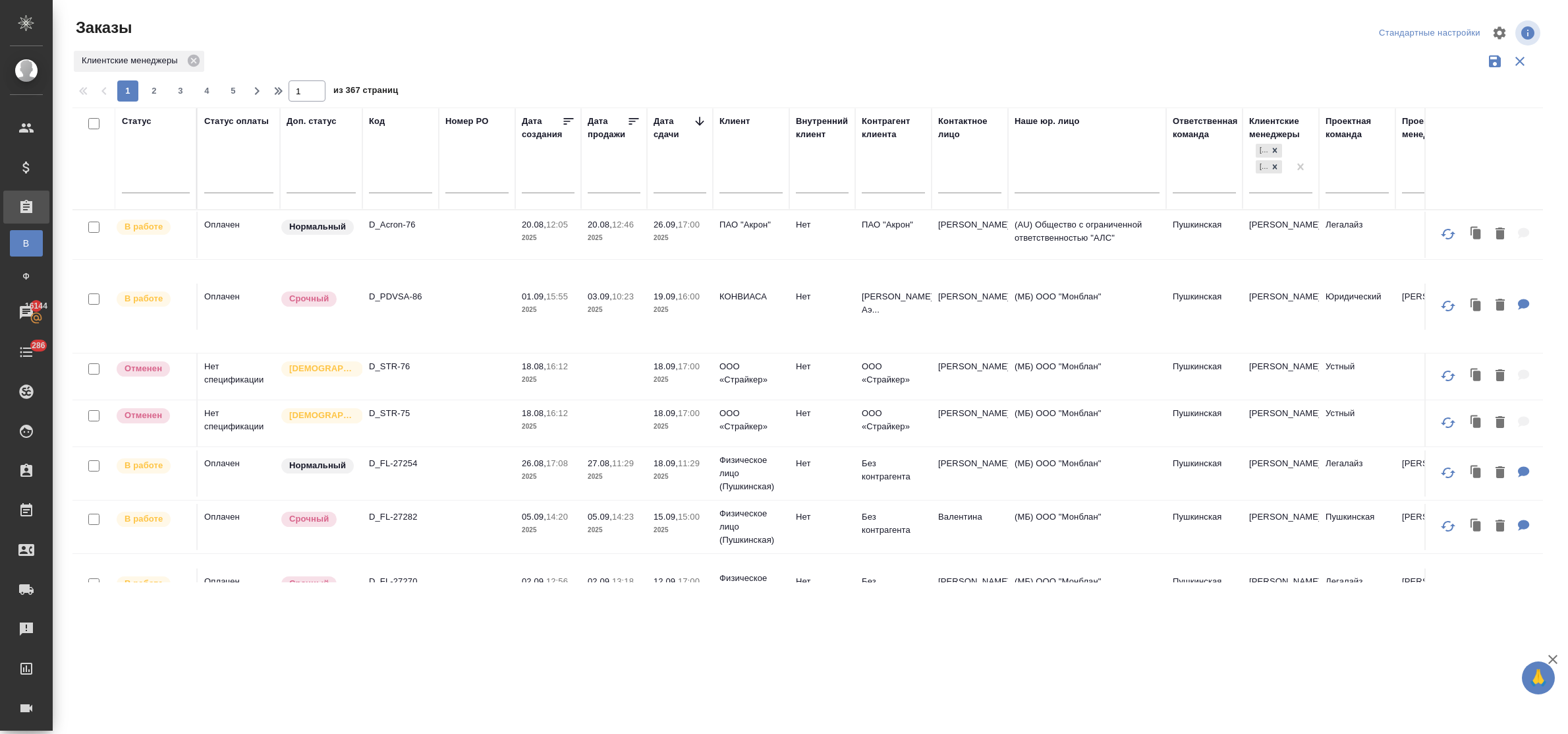
scroll to position [439, 0]
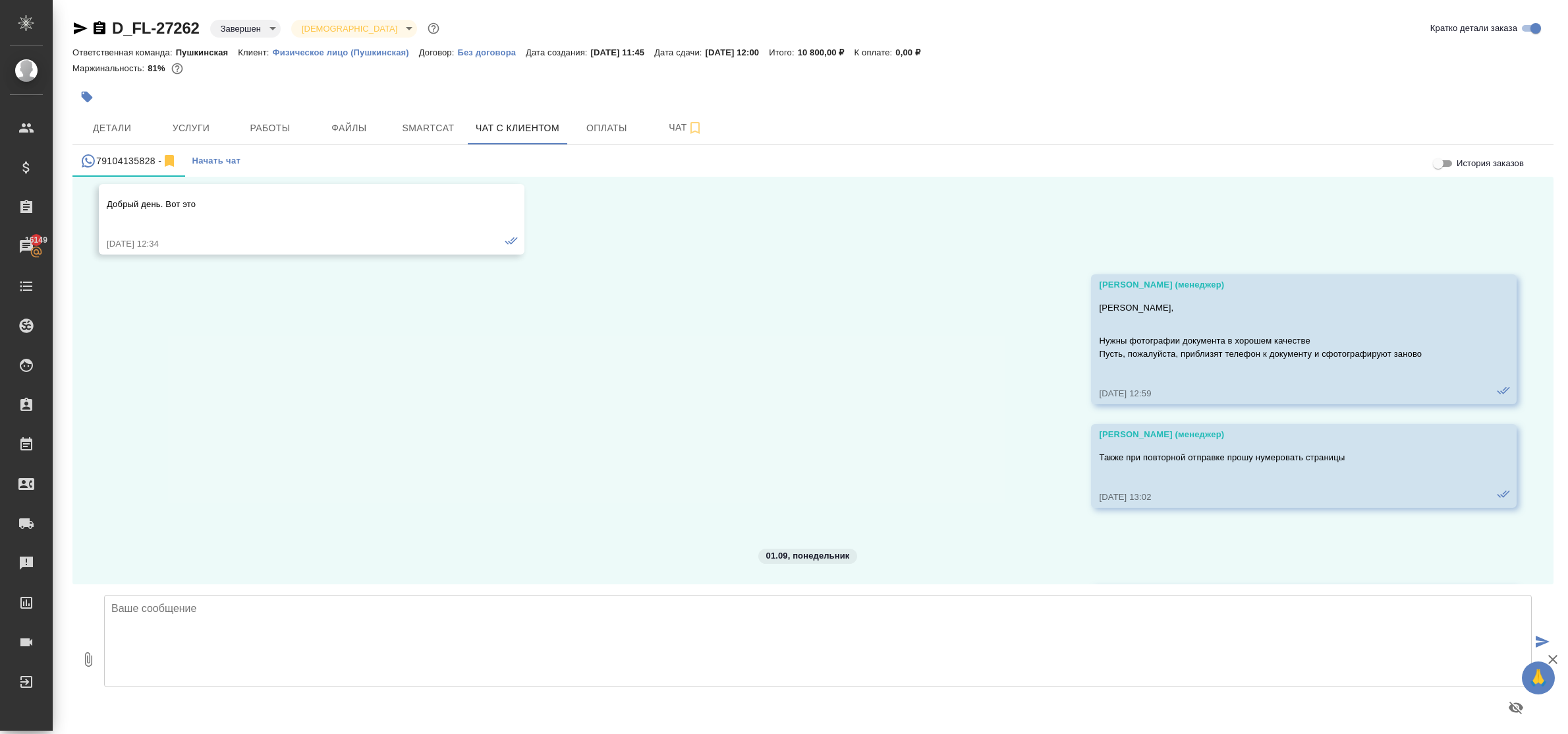
scroll to position [2763, 0]
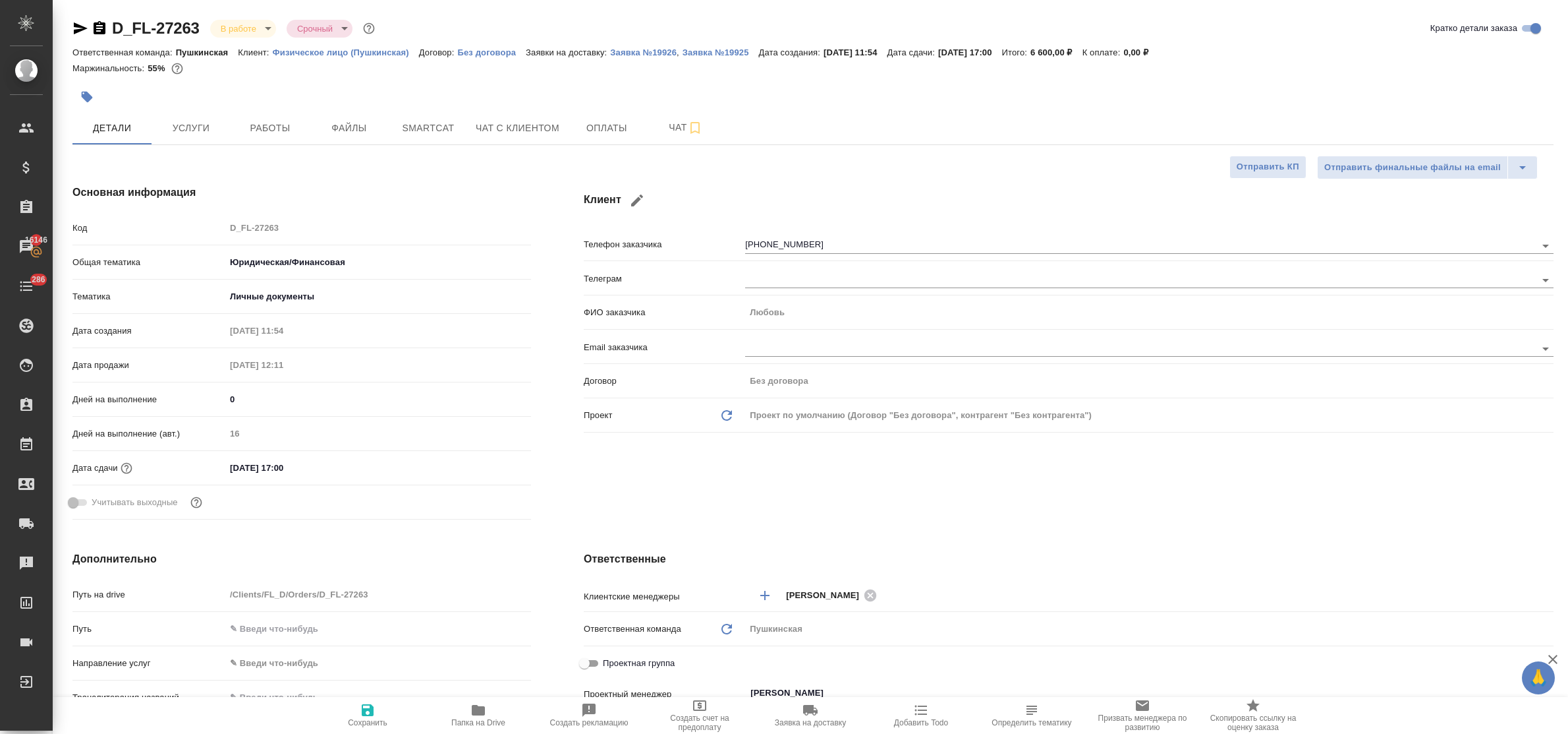
select select "RU"
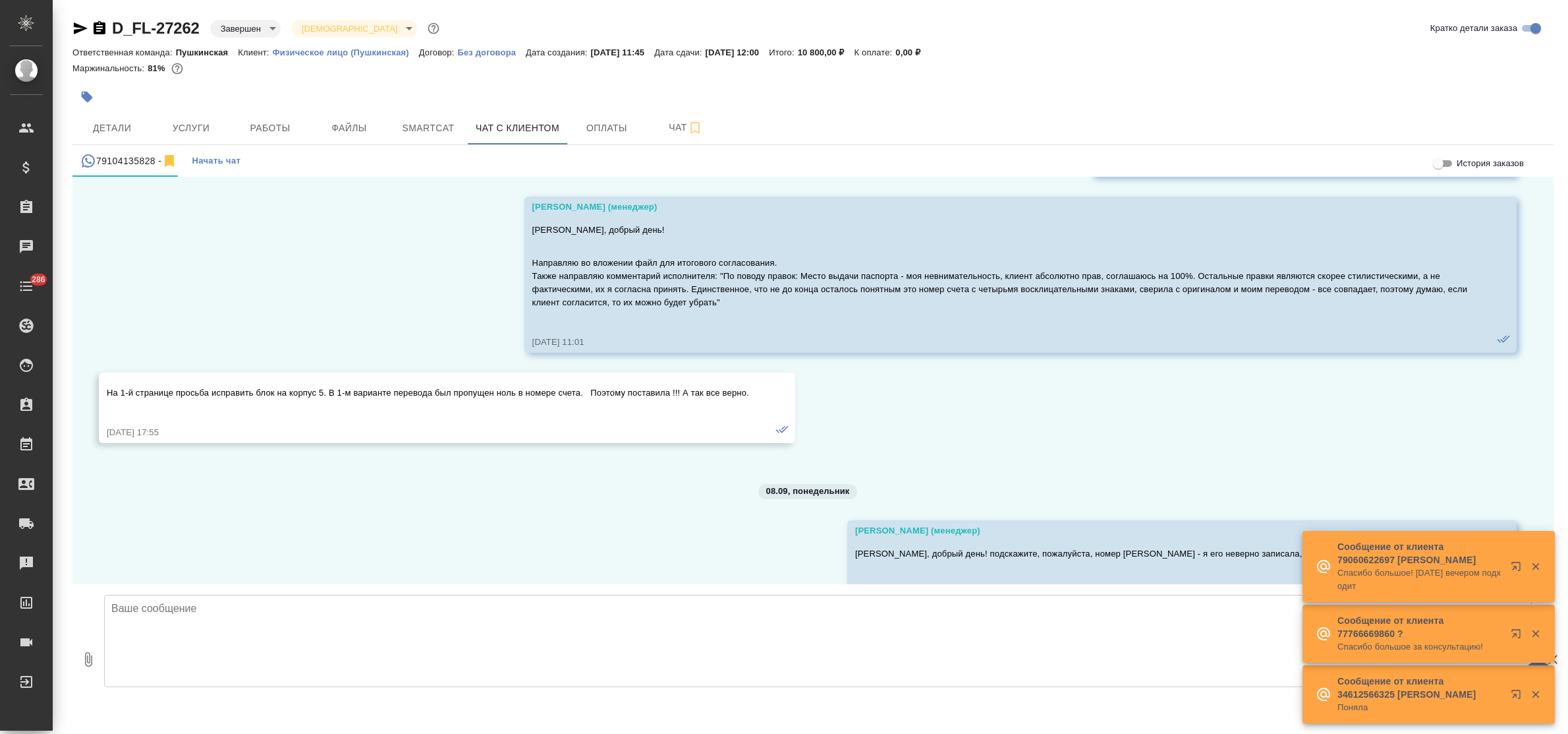
scroll to position [2763, 0]
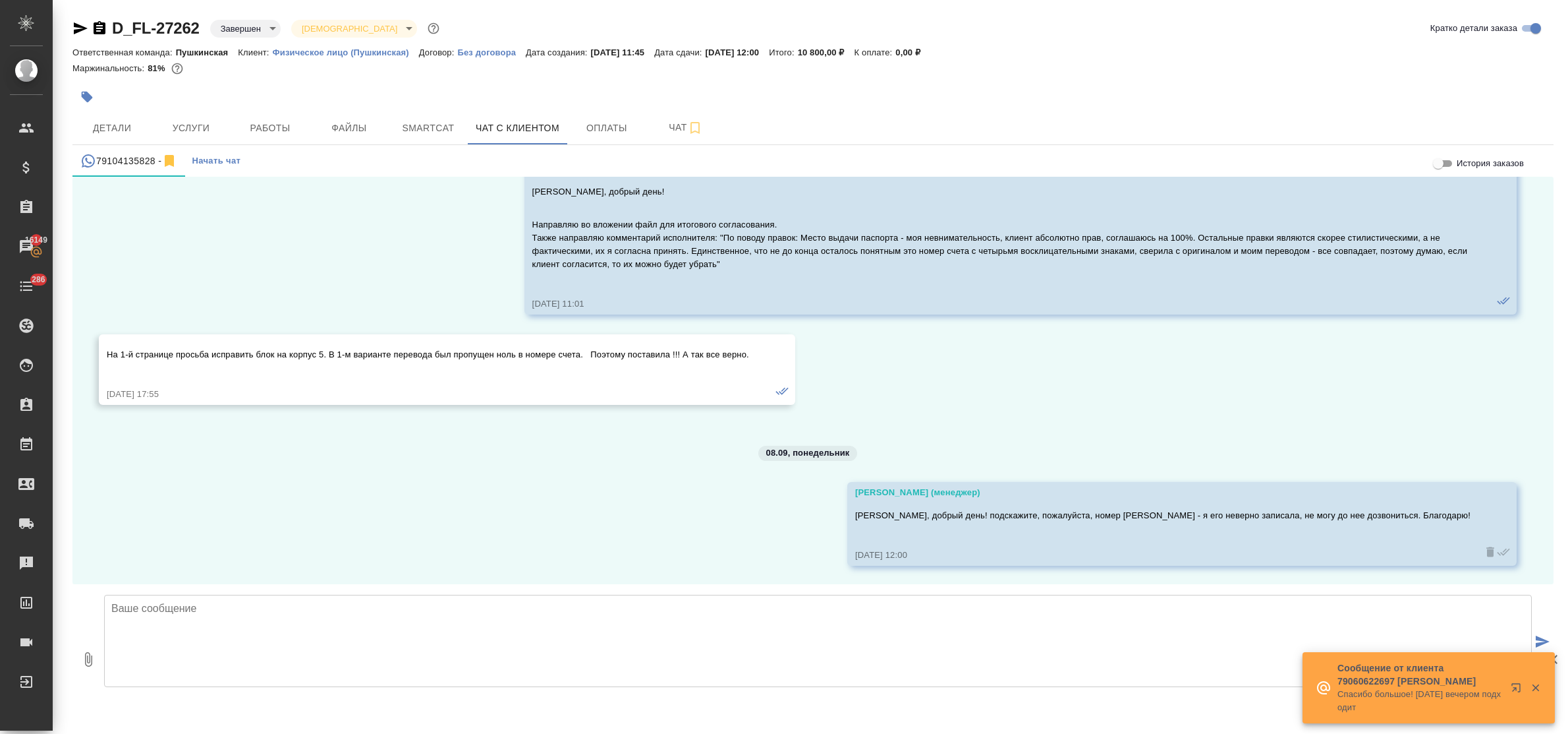
click at [1538, 564] on div "29.08, [DATE] [PERSON_NAME] (менеджер) [PERSON_NAME], добрый день! Прошу направ…" at bounding box center [812, 380] width 1480 height 408
click at [1535, 686] on icon "button" at bounding box center [1535, 687] width 11 height 11
